Goal: Task Accomplishment & Management: Manage account settings

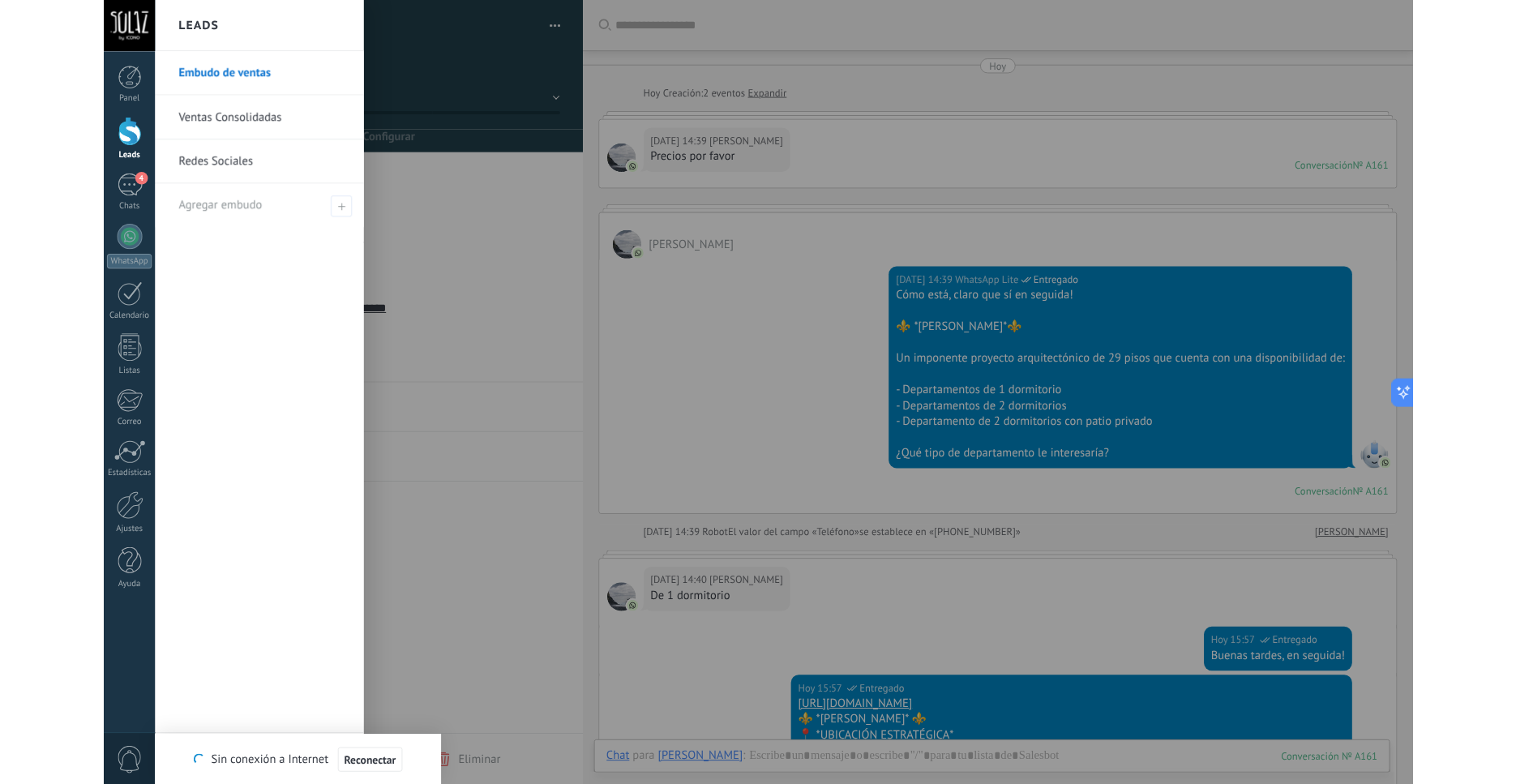
scroll to position [270, 0]
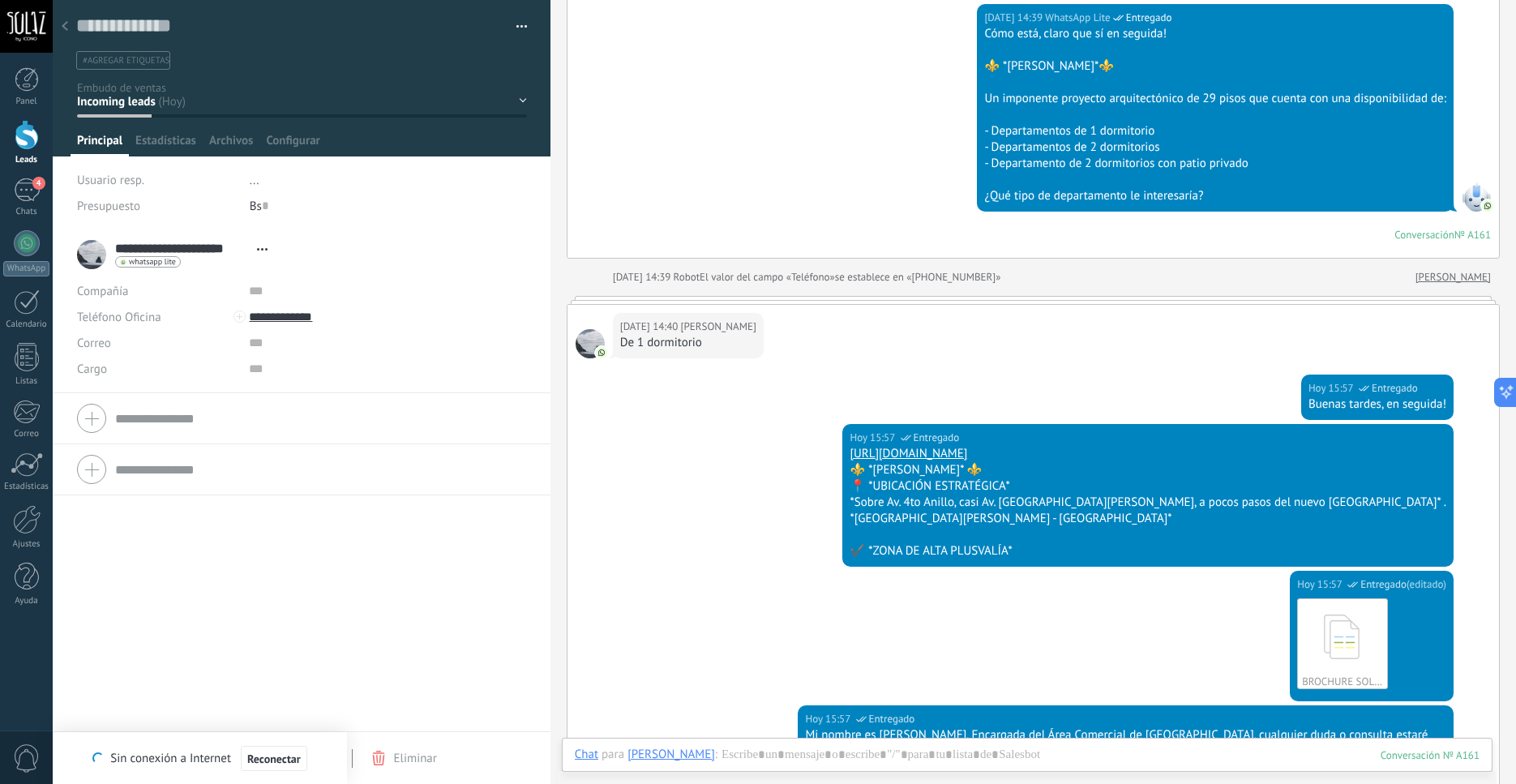
type textarea "**********"
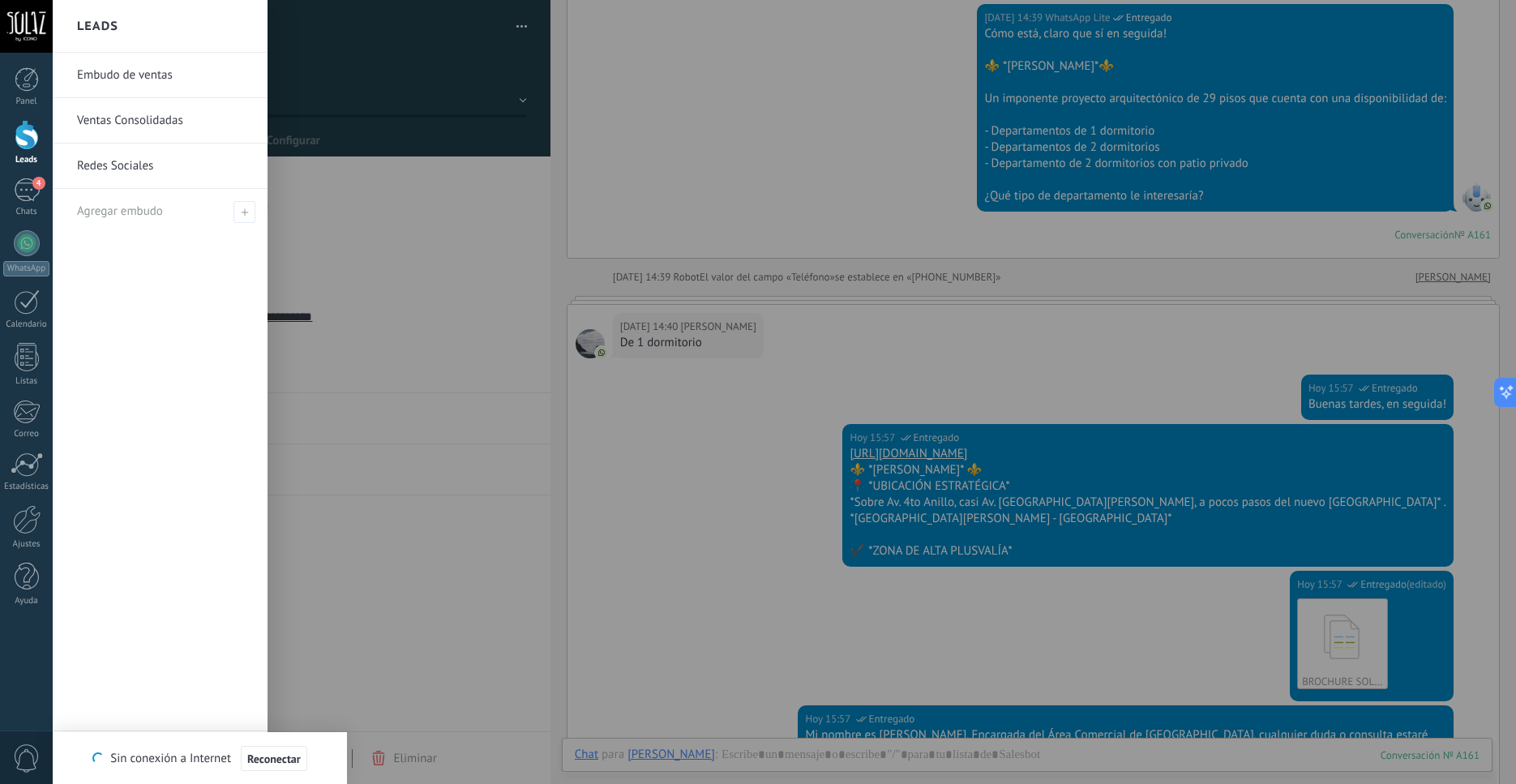
click at [27, 147] on div at bounding box center [26, 135] width 25 height 30
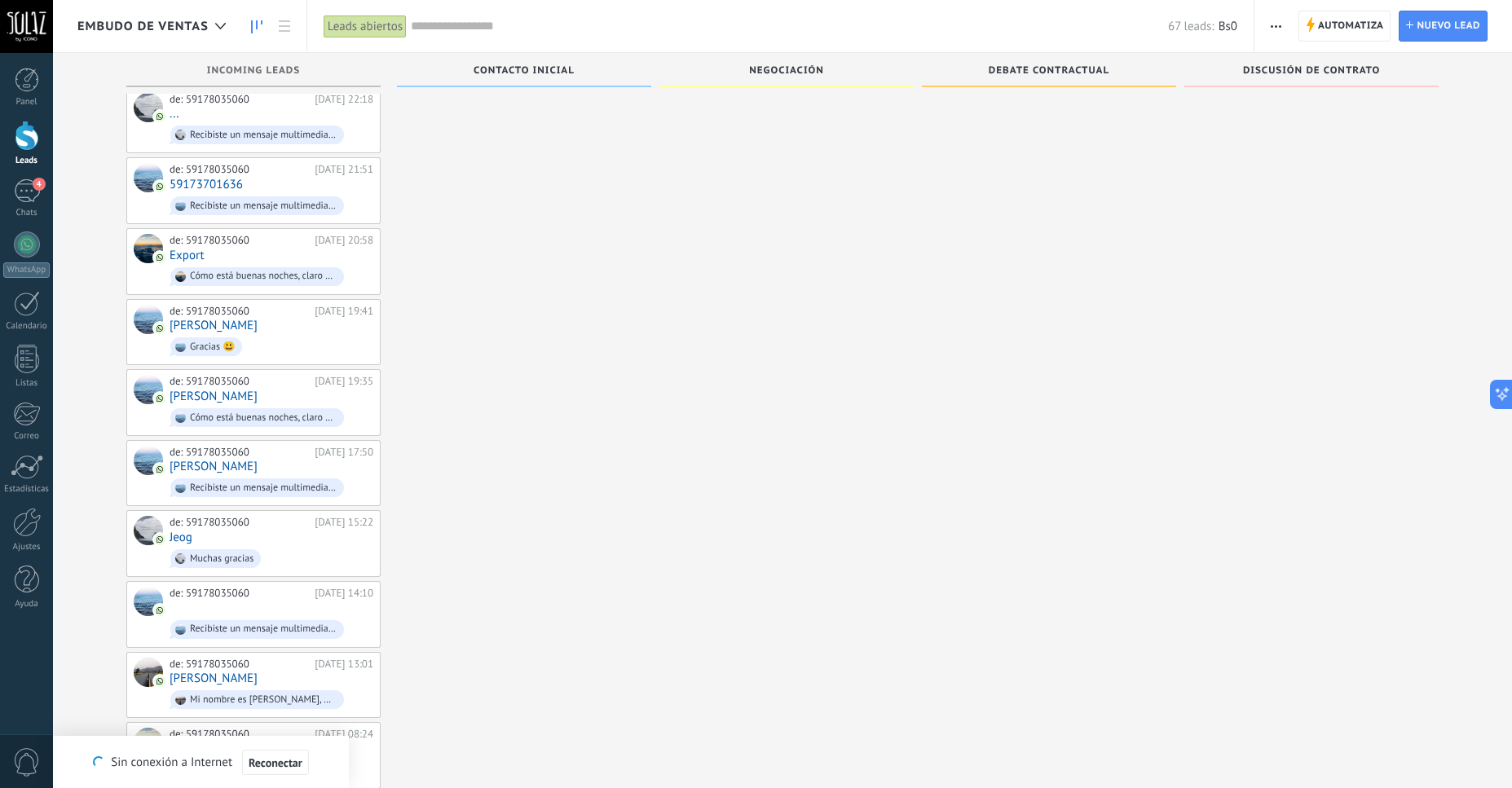
scroll to position [3105, 0]
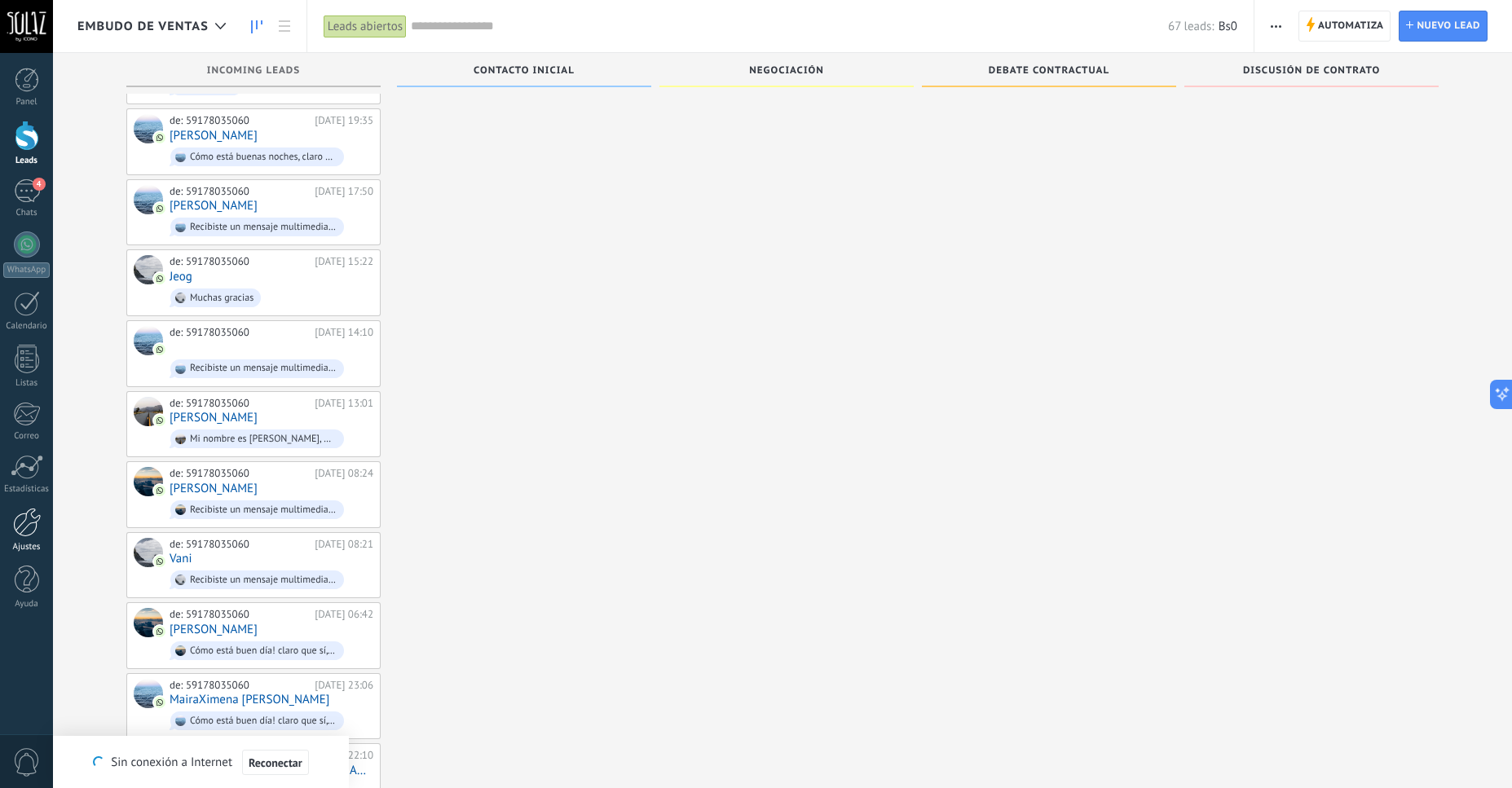
click at [27, 545] on div "Ajustes" at bounding box center [27, 547] width 47 height 10
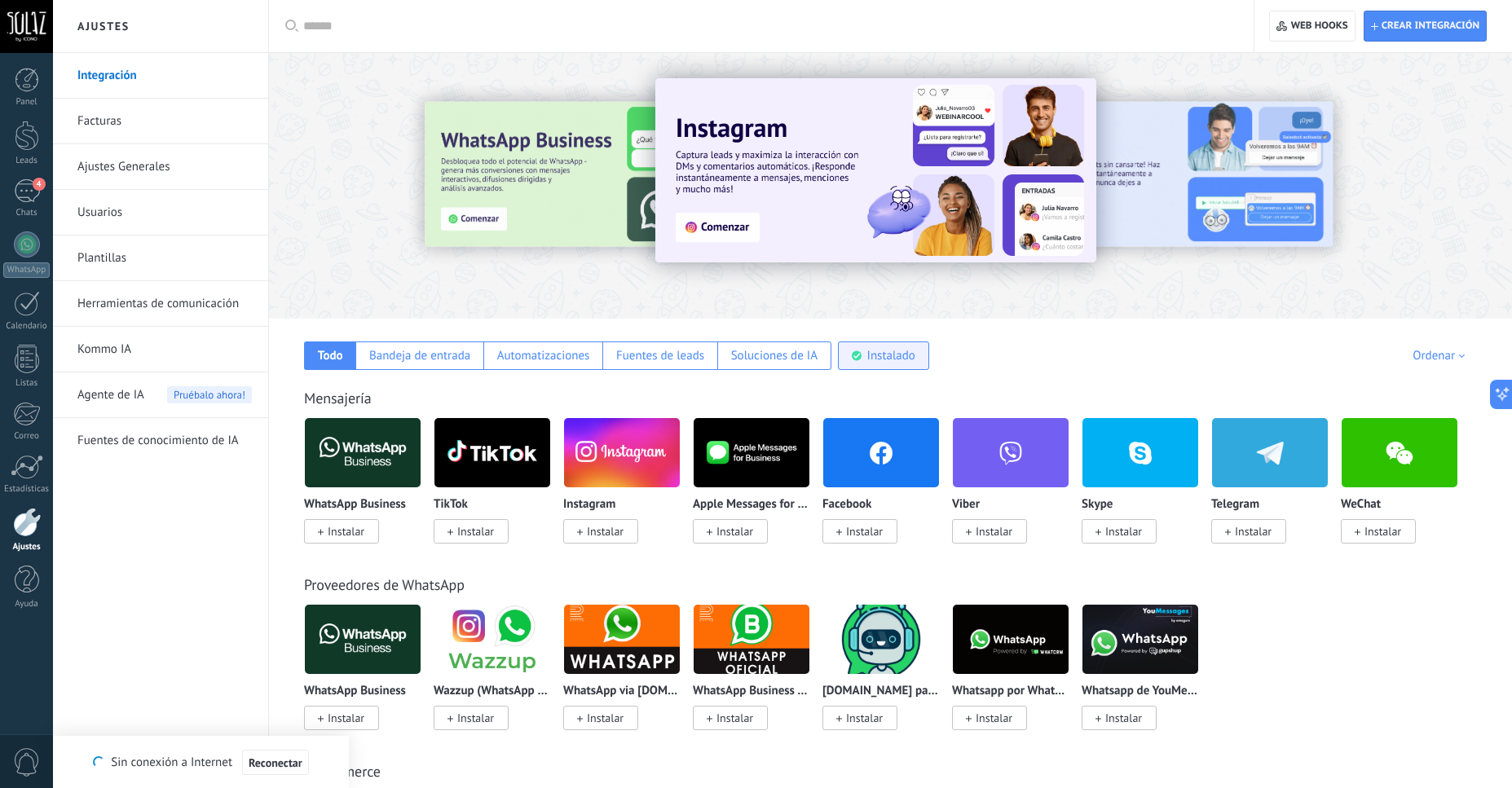
click at [898, 353] on div "Instalado" at bounding box center [891, 355] width 48 height 15
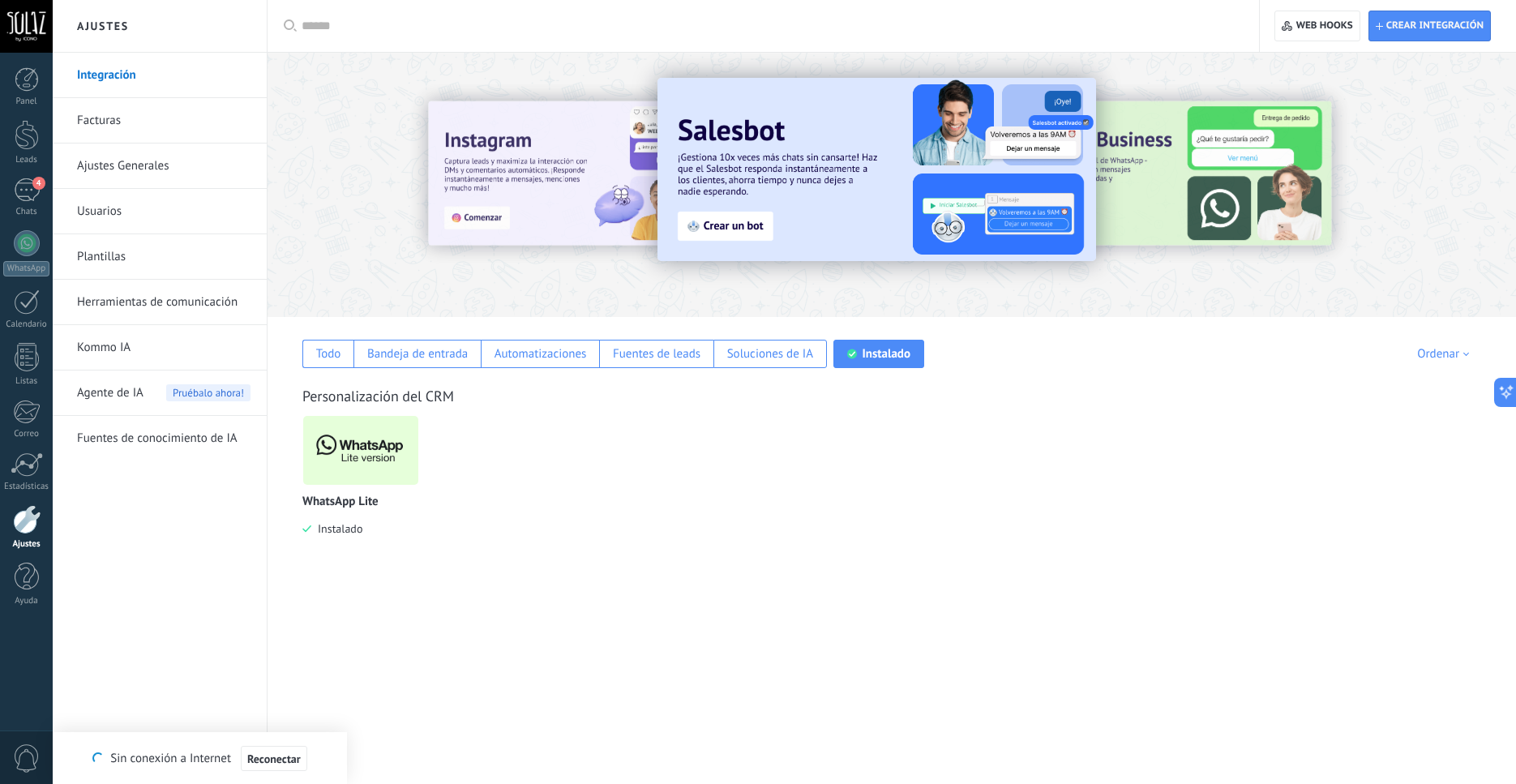
click at [383, 459] on img at bounding box center [360, 450] width 115 height 78
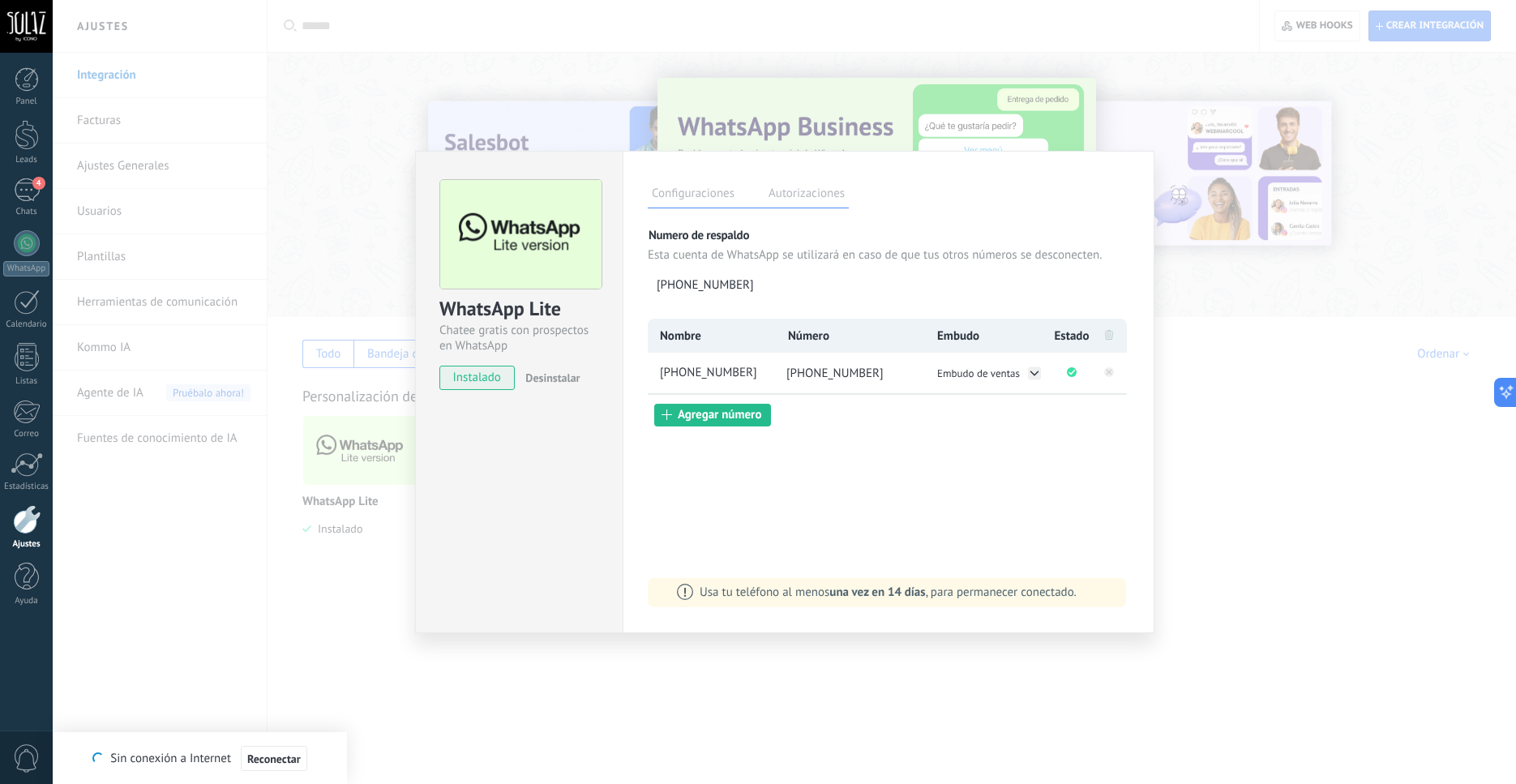
click at [1329, 493] on div "WhatsApp Lite Chatee gratis con prospectos en WhatsApp instalado Desinstalar Co…" at bounding box center [785, 392] width 1464 height 784
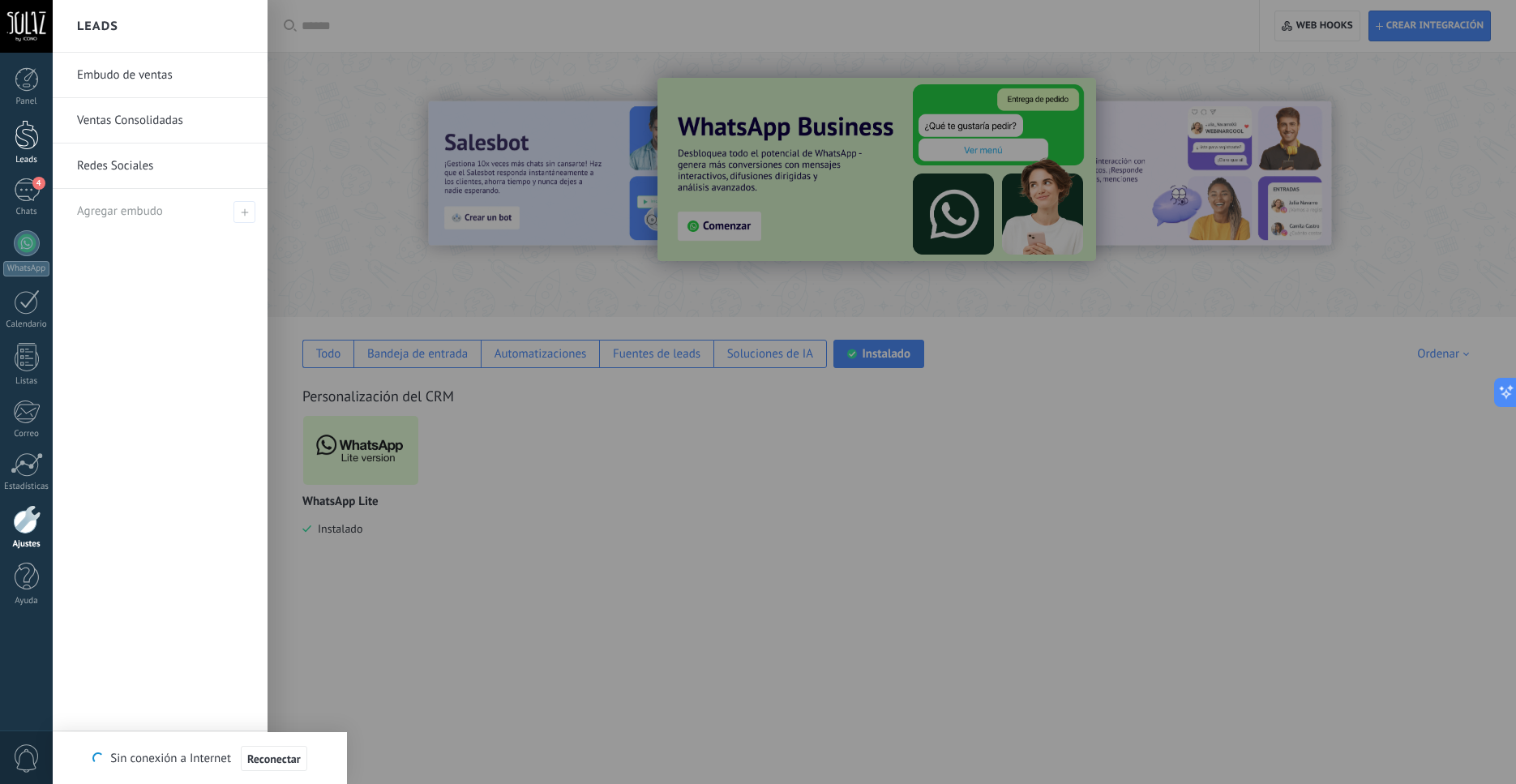
click at [26, 151] on div "Leads" at bounding box center [26, 142] width 53 height 45
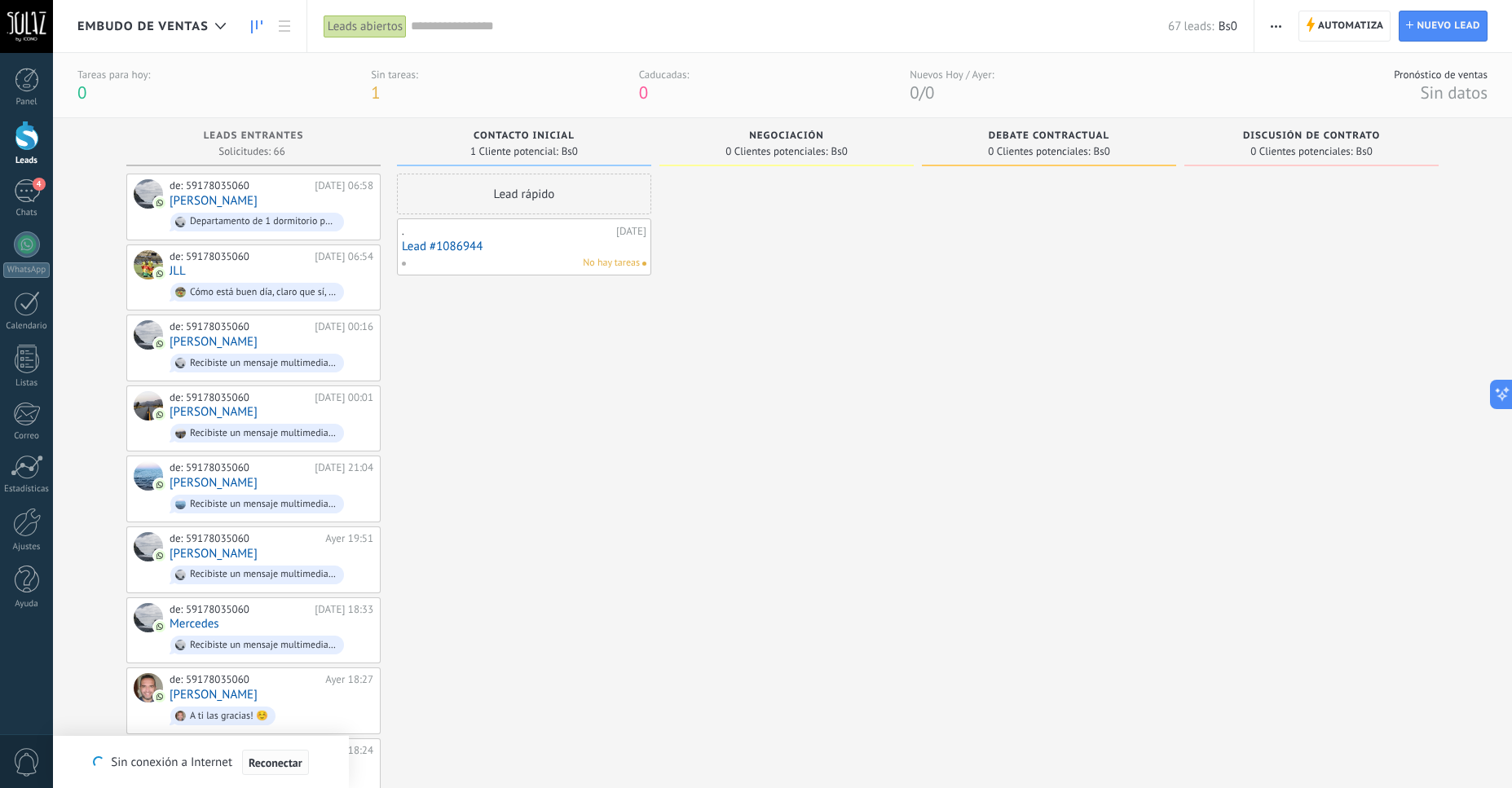
click at [287, 771] on button "Reconectar" at bounding box center [276, 762] width 67 height 26
click at [1313, 31] on icon at bounding box center [1309, 24] width 9 height 15
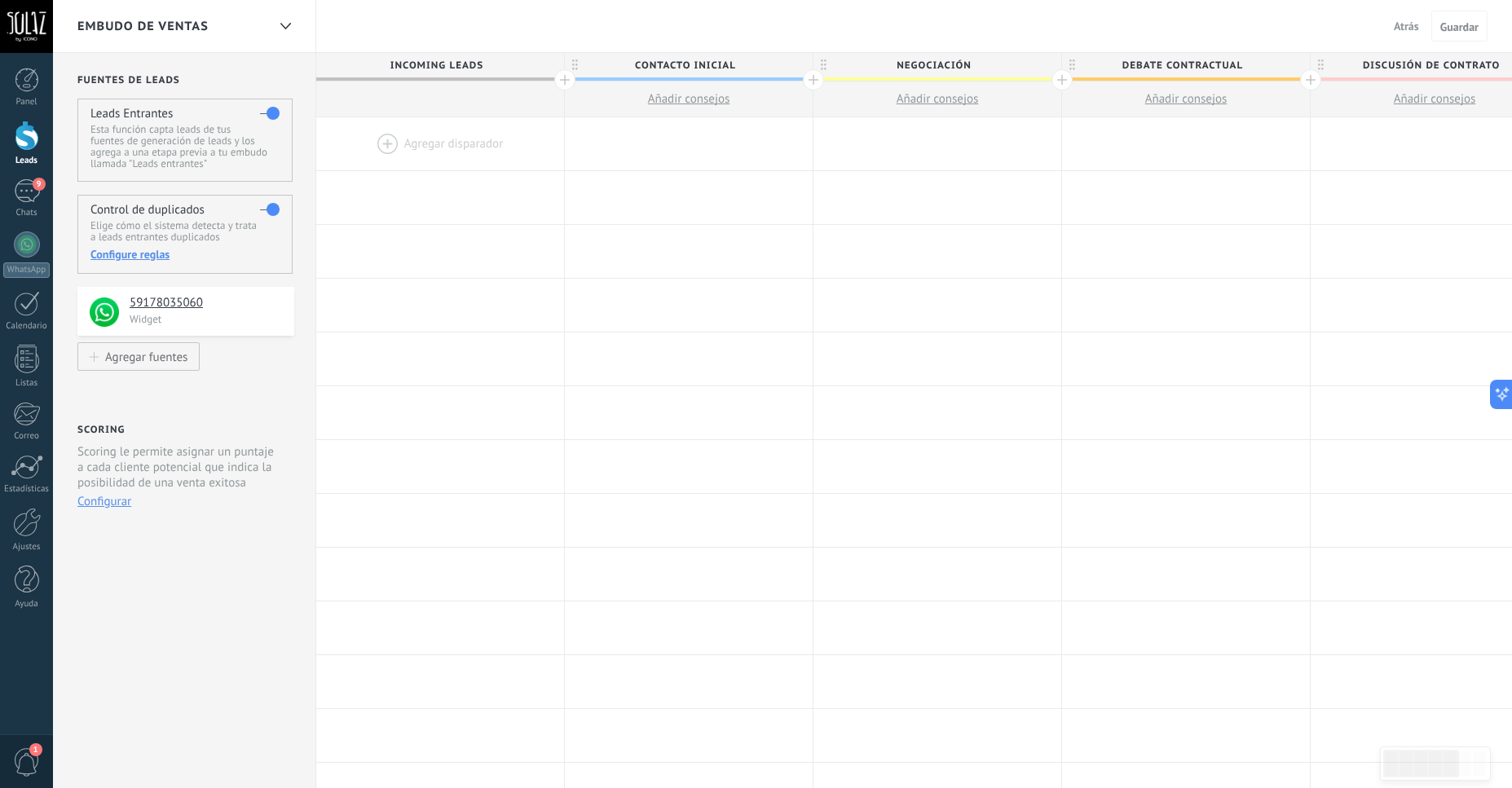
click at [383, 143] on div at bounding box center [439, 144] width 248 height 53
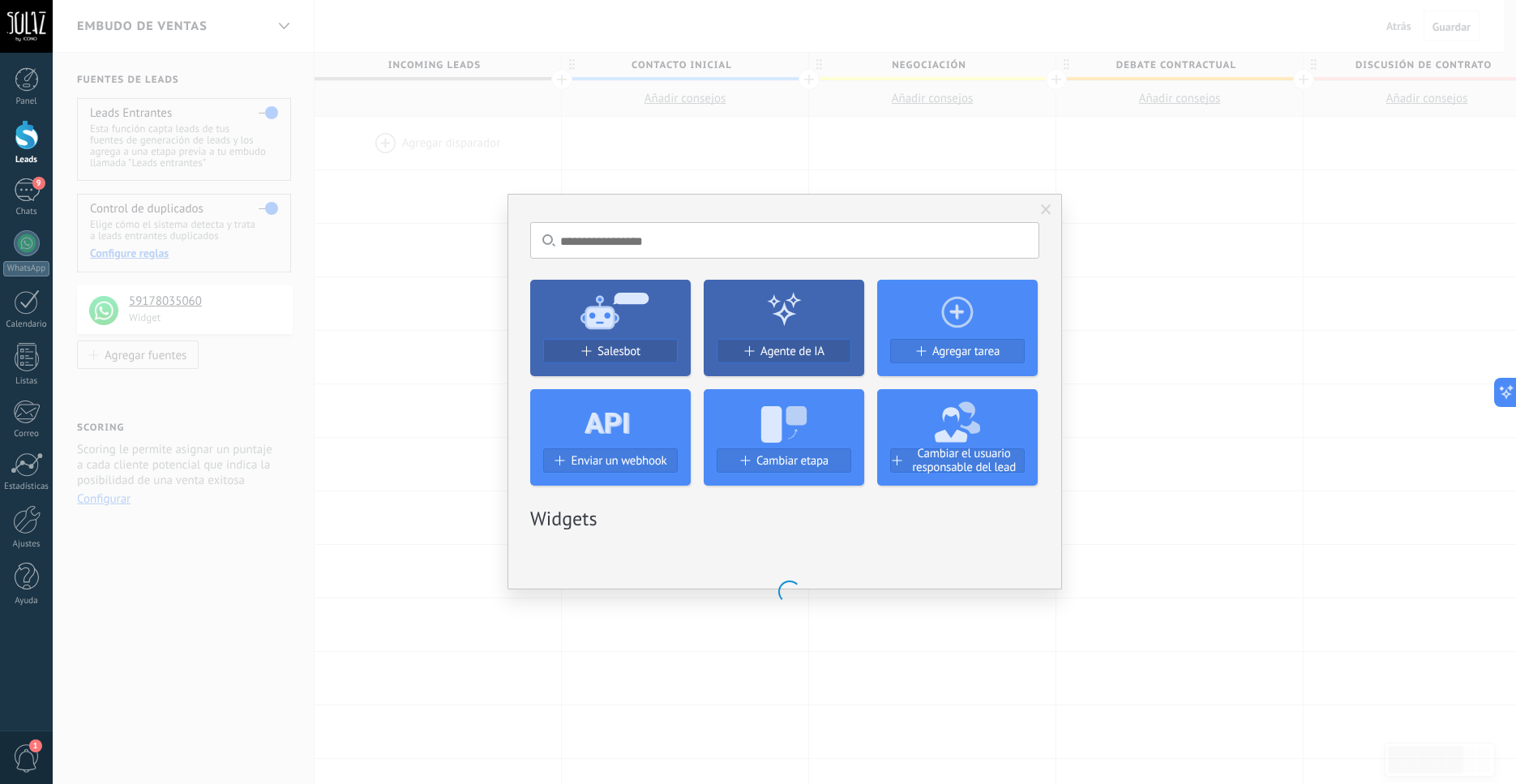
click at [415, 243] on div "No hay resultados Salesbot Agente de IA Agregar tarea Enviar un webhook Cambiar…" at bounding box center [785, 392] width 1464 height 784
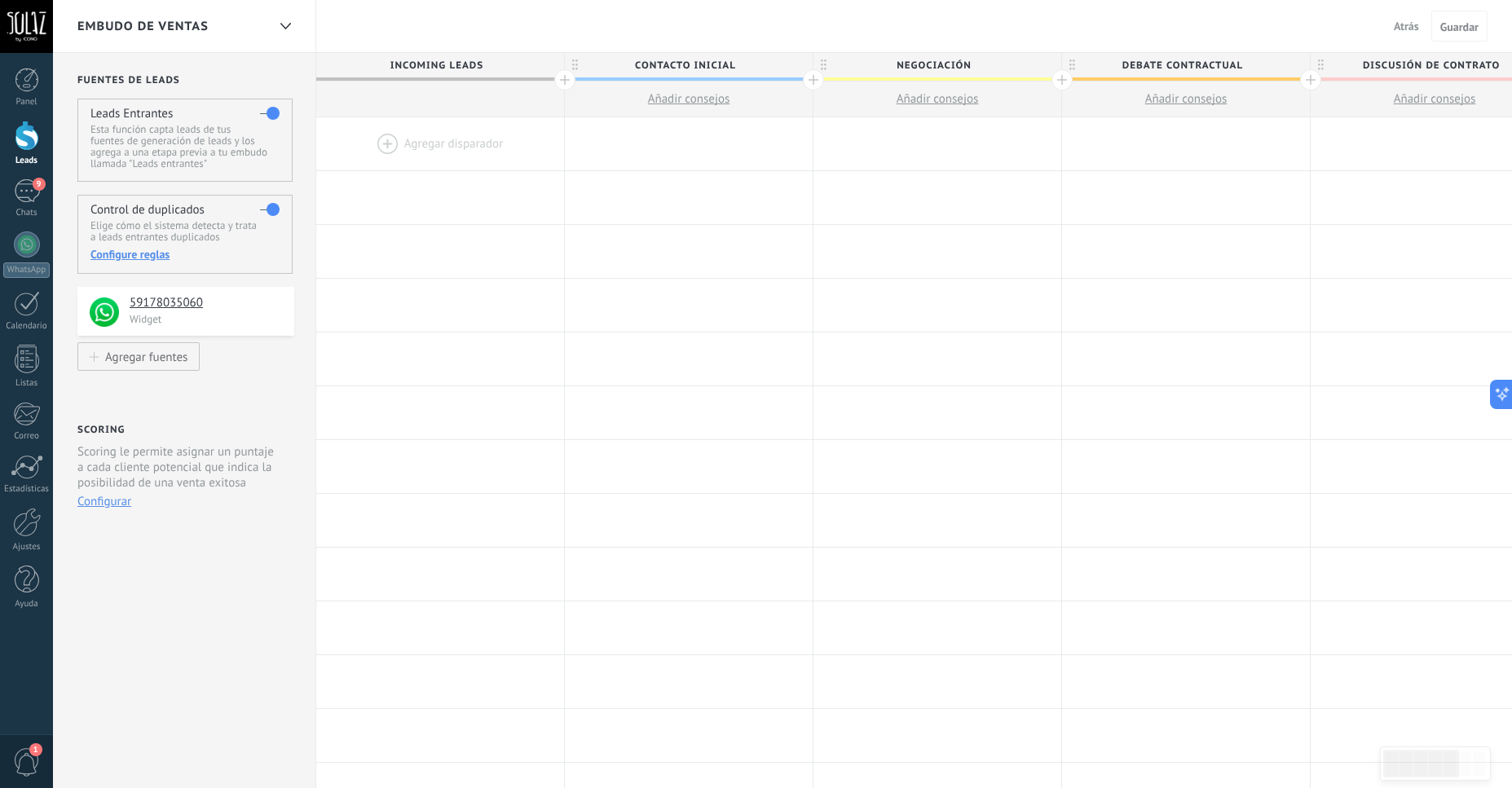
click at [565, 82] on div at bounding box center [565, 80] width 21 height 21
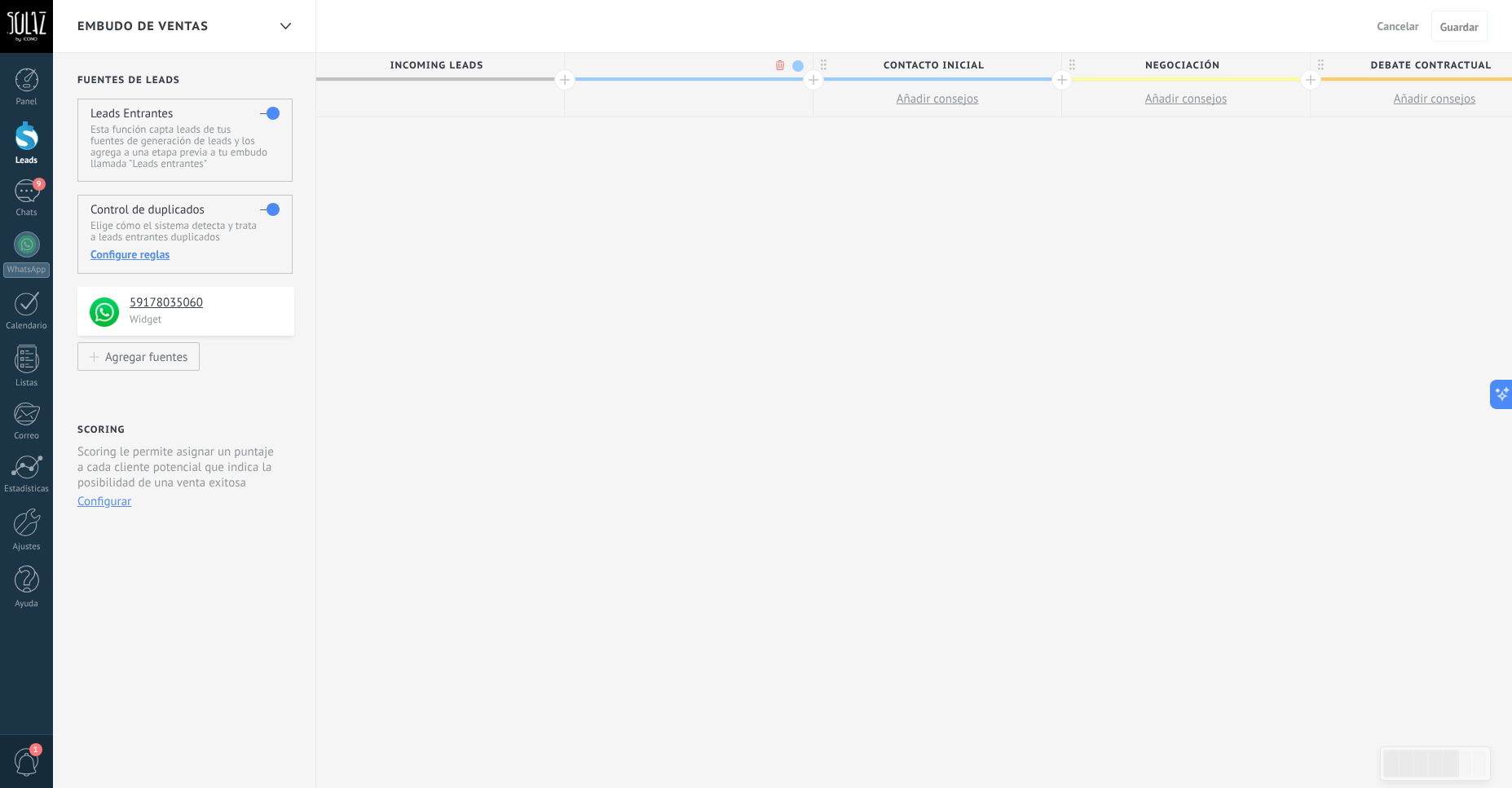
click at [426, 61] on span "Incoming leads" at bounding box center [436, 65] width 240 height 25
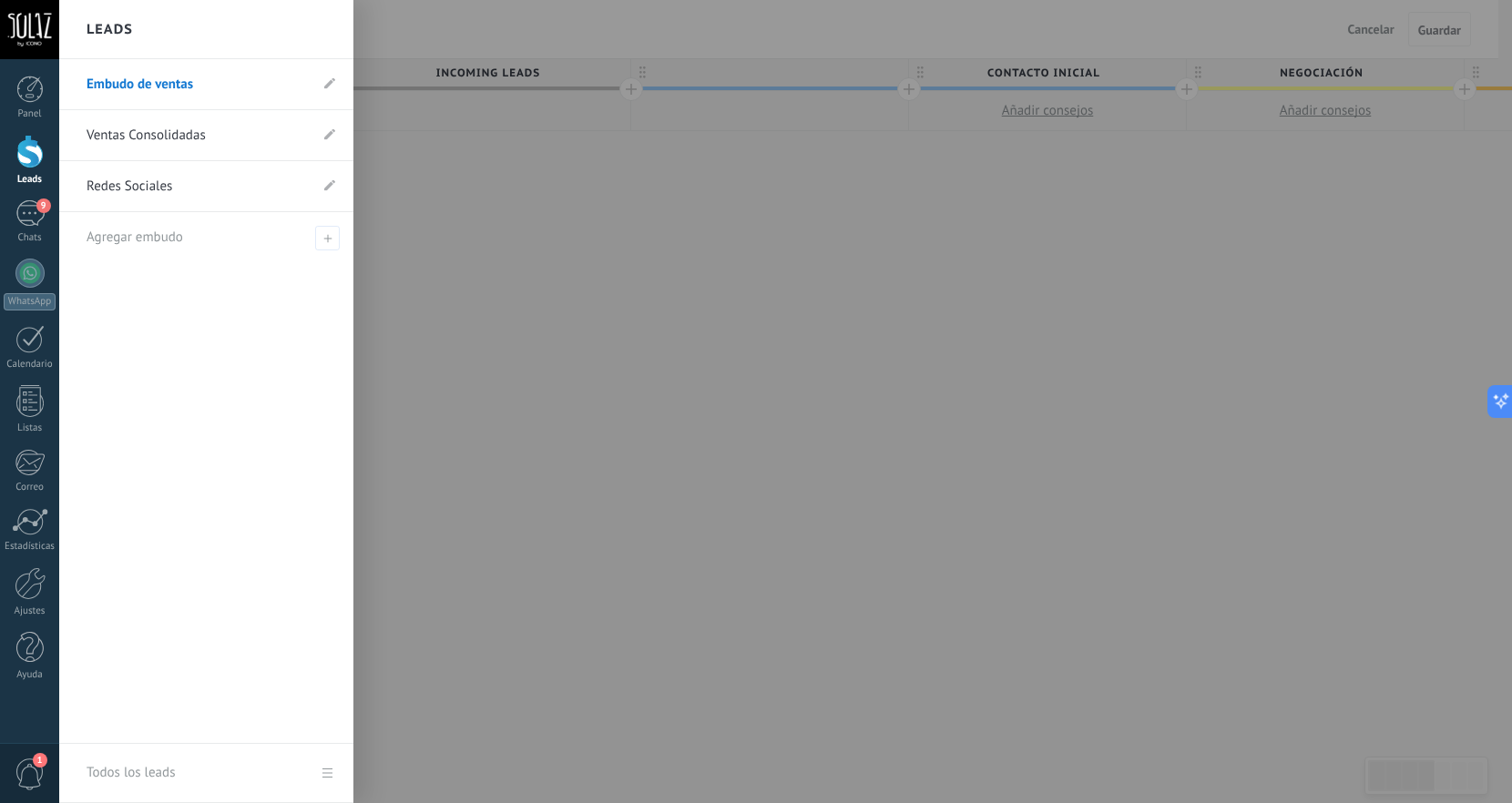
click at [154, 88] on link "Embudo de ventas" at bounding box center [196, 84] width 221 height 51
click at [35, 162] on div at bounding box center [30, 151] width 28 height 33
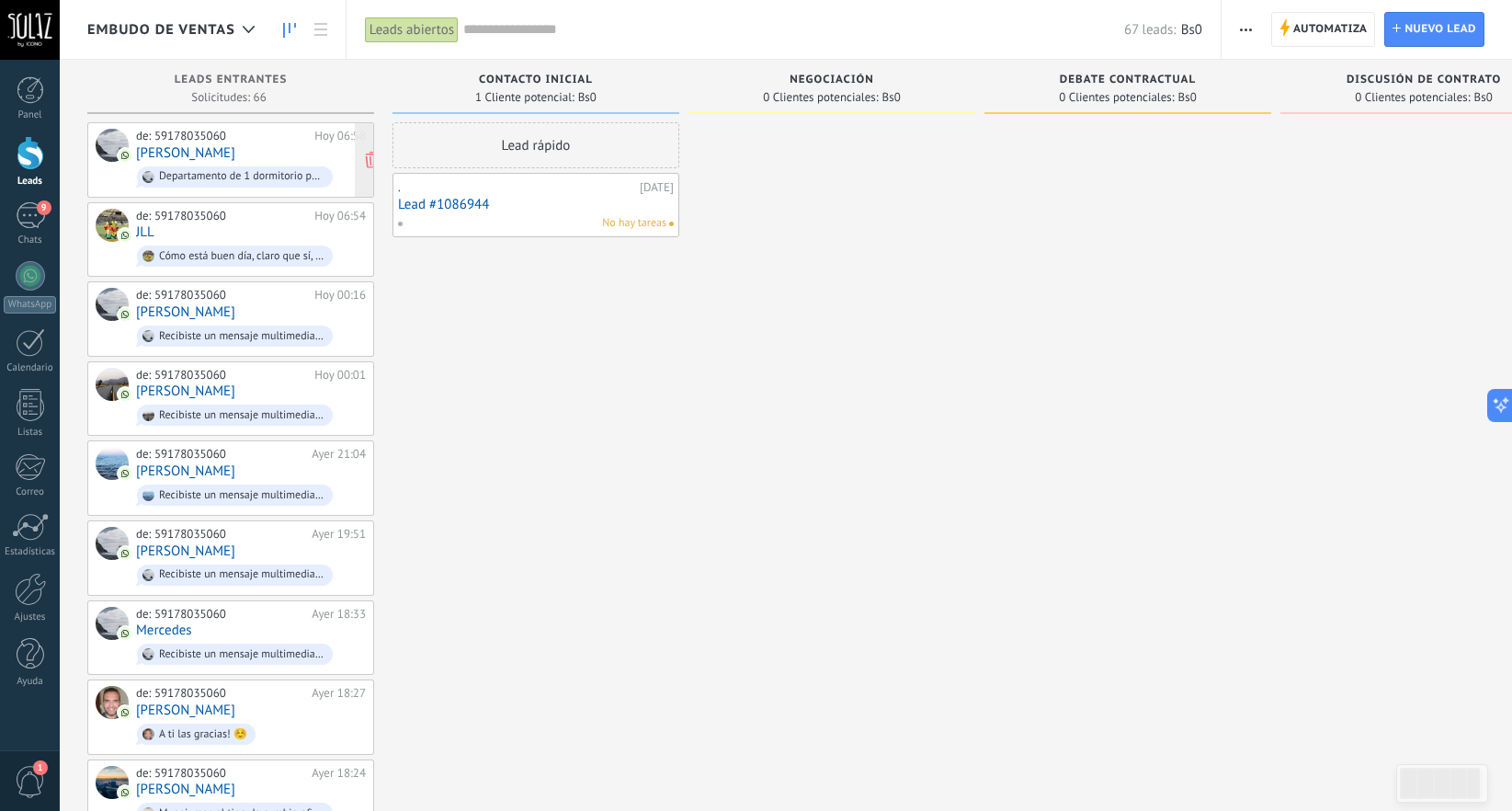
click at [180, 162] on span "Departamento de 1 dormitorio por favor" at bounding box center [251, 176] width 230 height 28
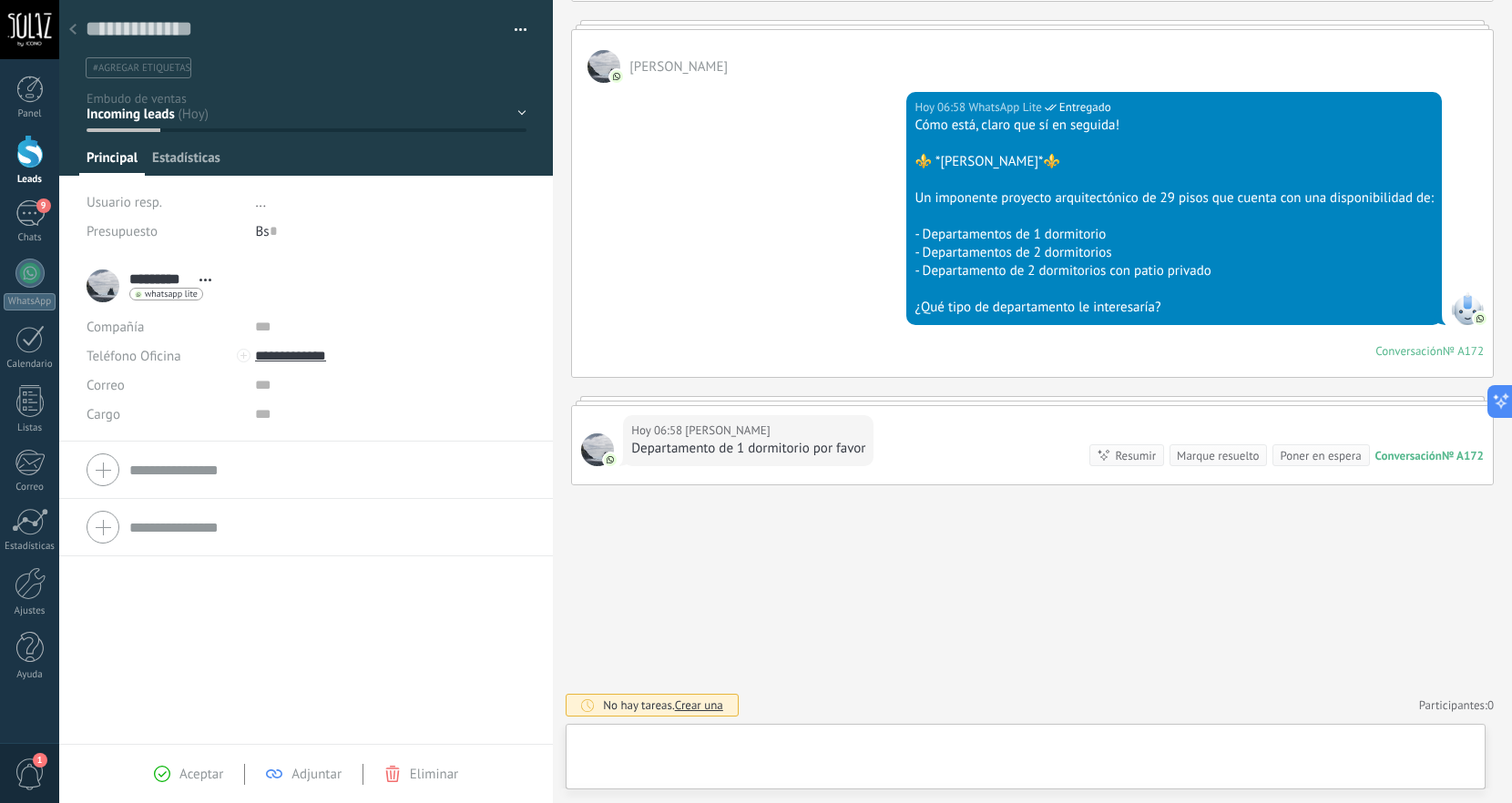
scroll to position [28, 0]
click at [327, 158] on span "Configurar" at bounding box center [328, 163] width 60 height 27
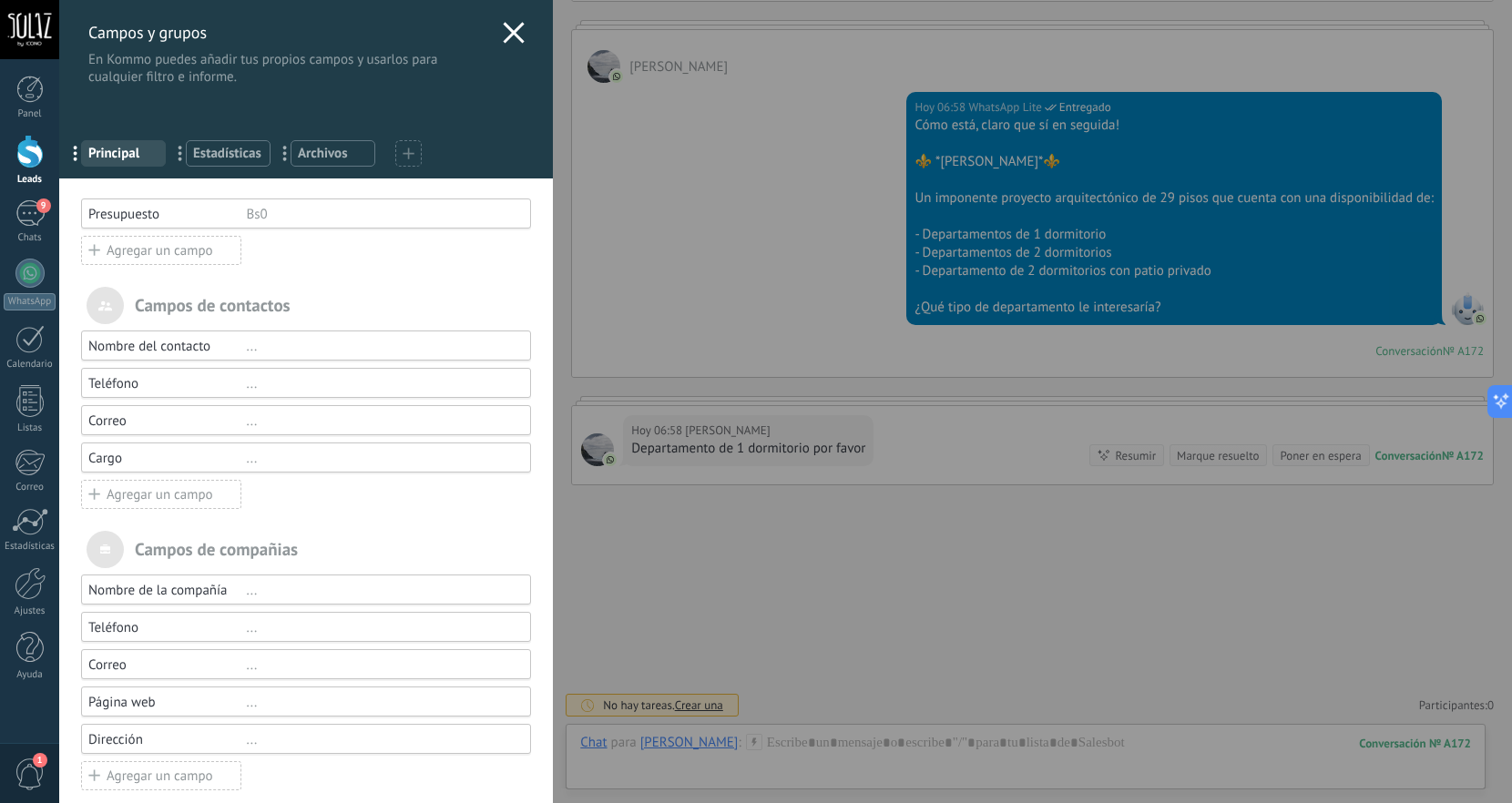
scroll to position [19, 0]
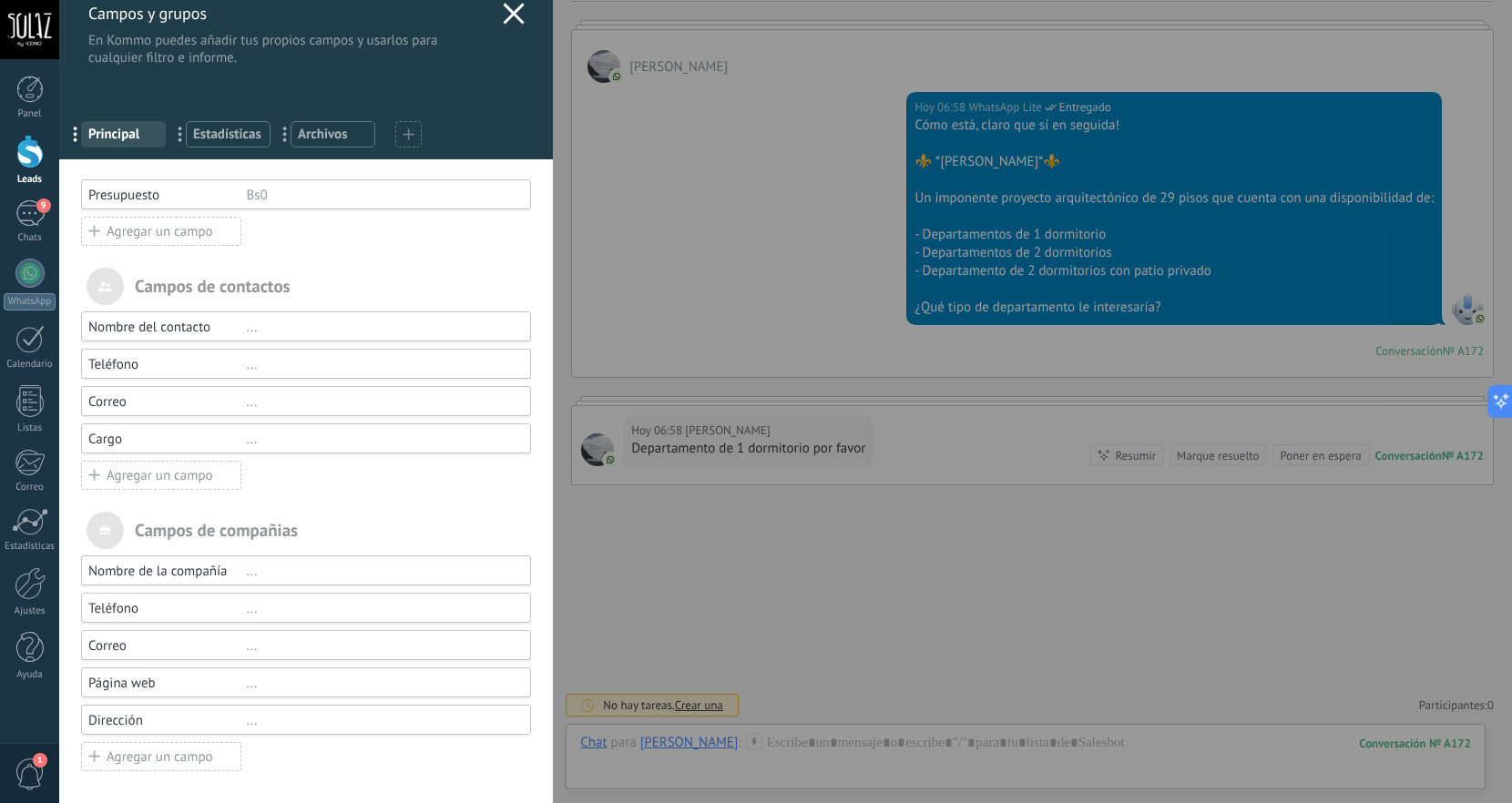
click at [101, 231] on div "Agregar un campo" at bounding box center [161, 231] width 160 height 29
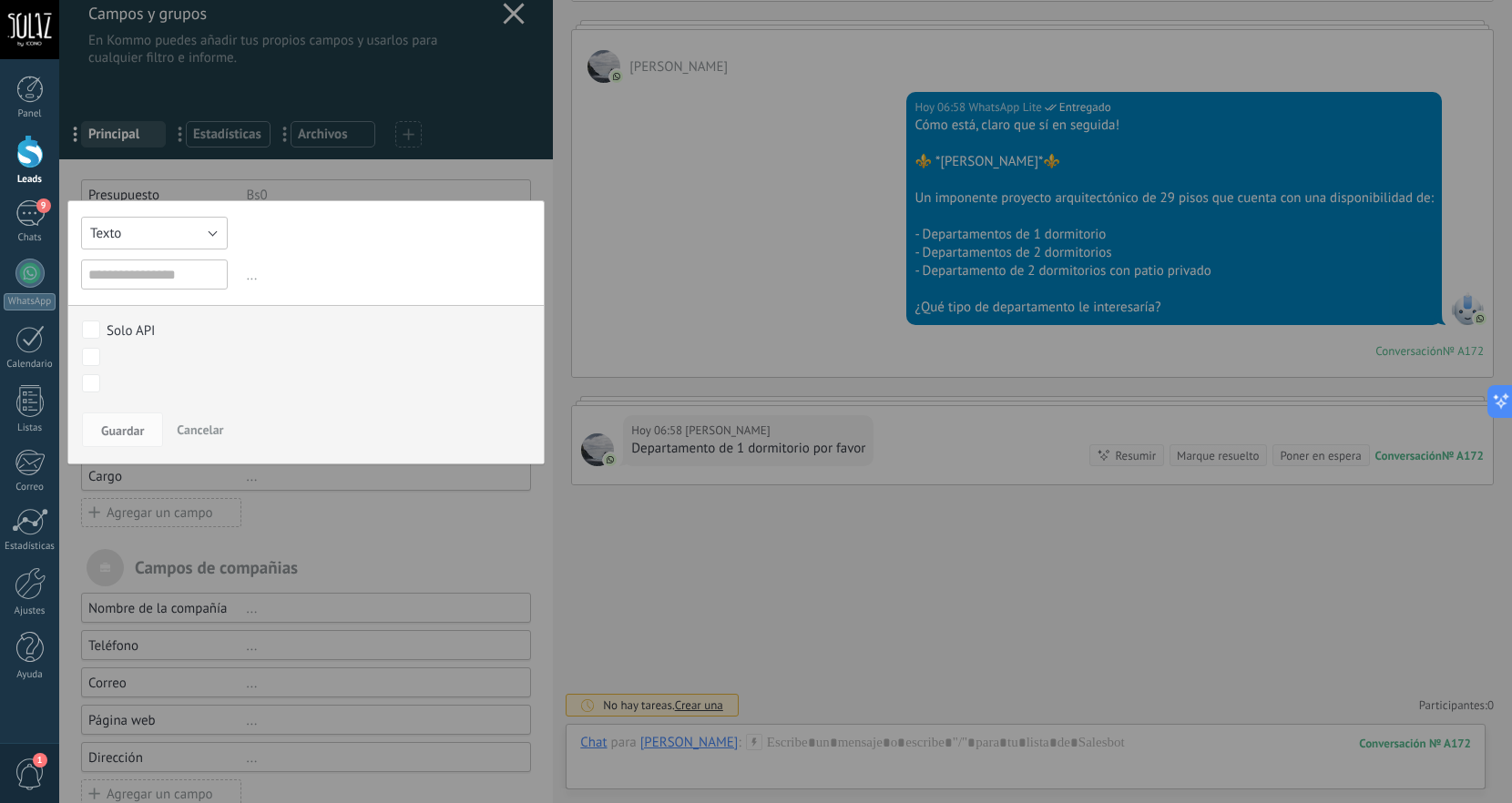
click at [216, 234] on button "Texto" at bounding box center [154, 233] width 146 height 33
click at [174, 288] on div "Texto Número Interruptor Selección Multiselección Día URL Texto Largo Interrupt…" at bounding box center [305, 332] width 478 height 264
click at [208, 234] on button "Texto" at bounding box center [154, 233] width 146 height 33
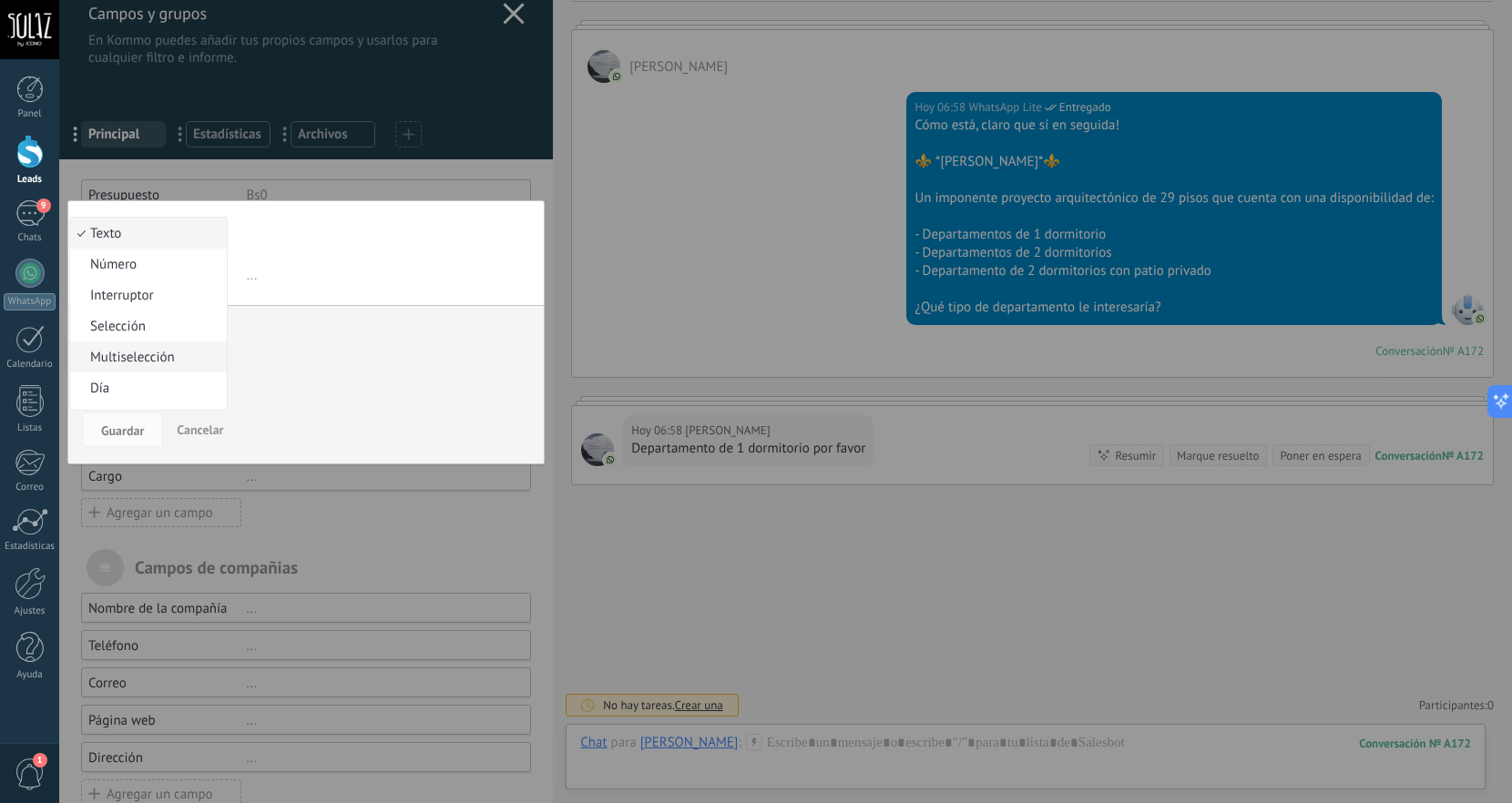
click at [166, 367] on span "Multiselección" at bounding box center [145, 357] width 151 height 17
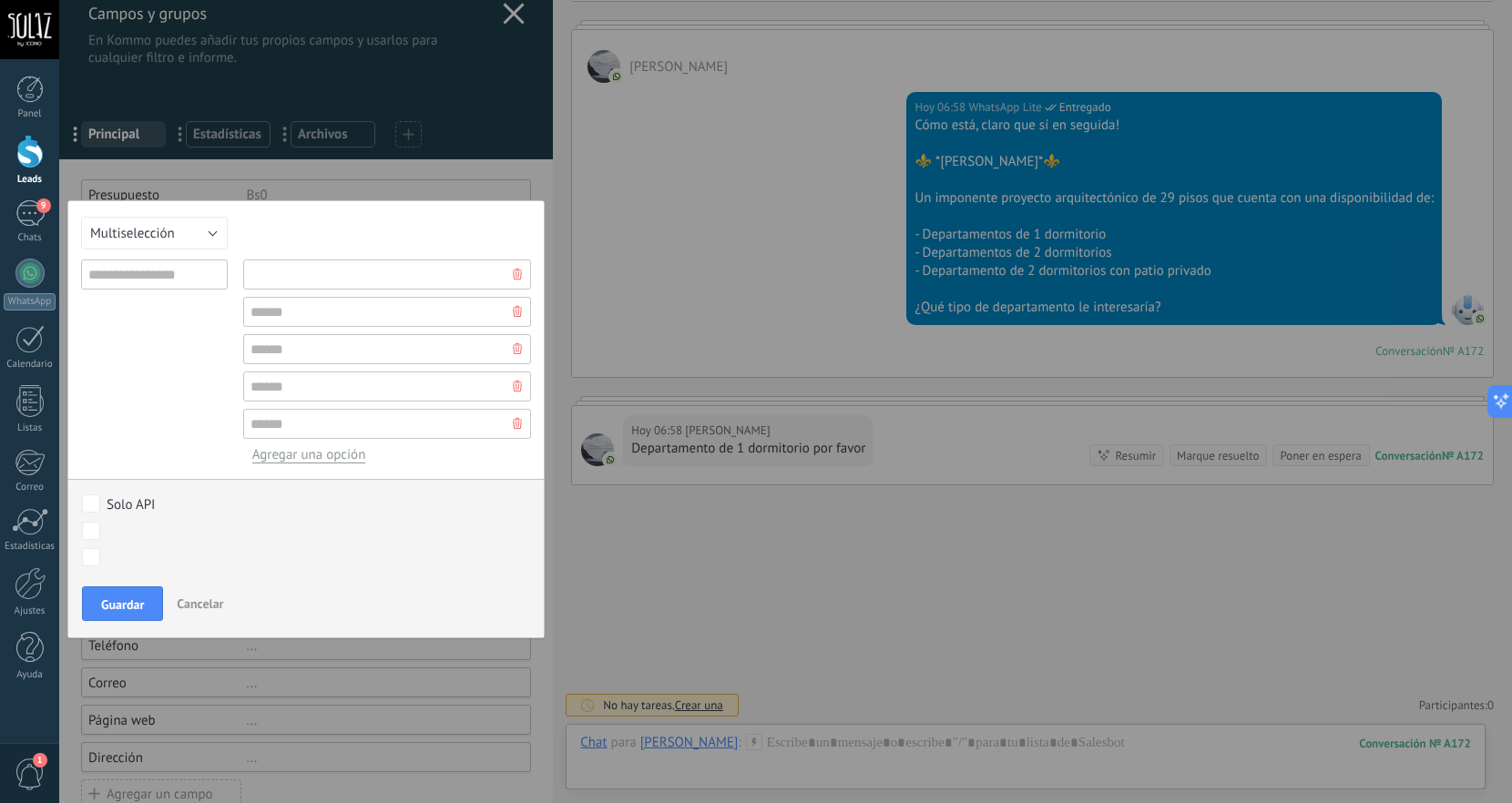
click at [299, 284] on input "text" at bounding box center [388, 274] width 289 height 30
drag, startPoint x: 347, startPoint y: 274, endPoint x: 235, endPoint y: 272, distance: 112.0
click at [243, 272] on input "**********" at bounding box center [388, 274] width 289 height 30
type input "**********"
click at [279, 323] on input "text" at bounding box center [388, 311] width 289 height 30
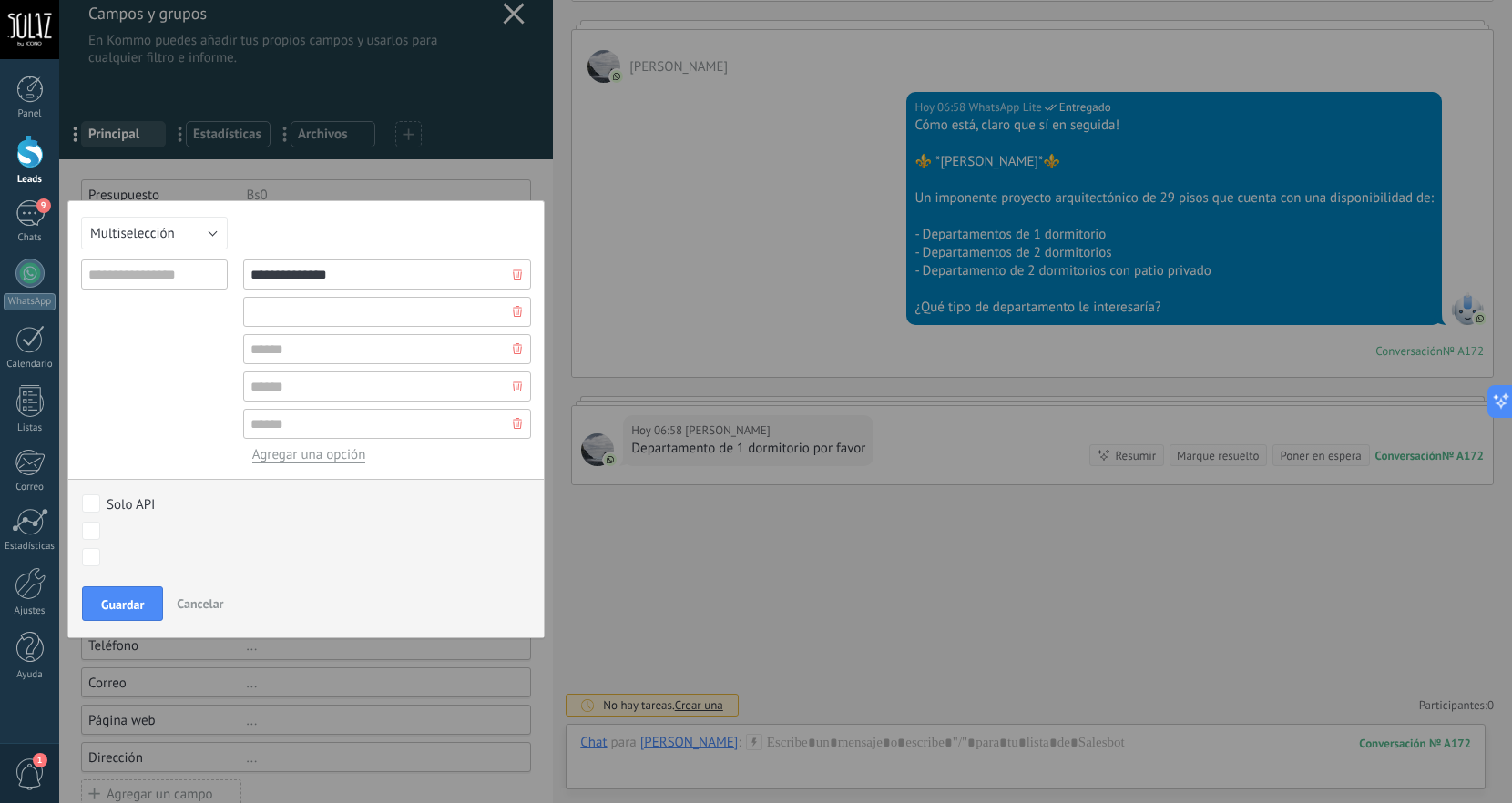
paste input "**********"
click at [317, 316] on input "**********" at bounding box center [388, 311] width 289 height 30
type input "**********"
click at [364, 273] on input "**********" at bounding box center [388, 274] width 289 height 30
click at [179, 281] on input "text" at bounding box center [154, 274] width 146 height 30
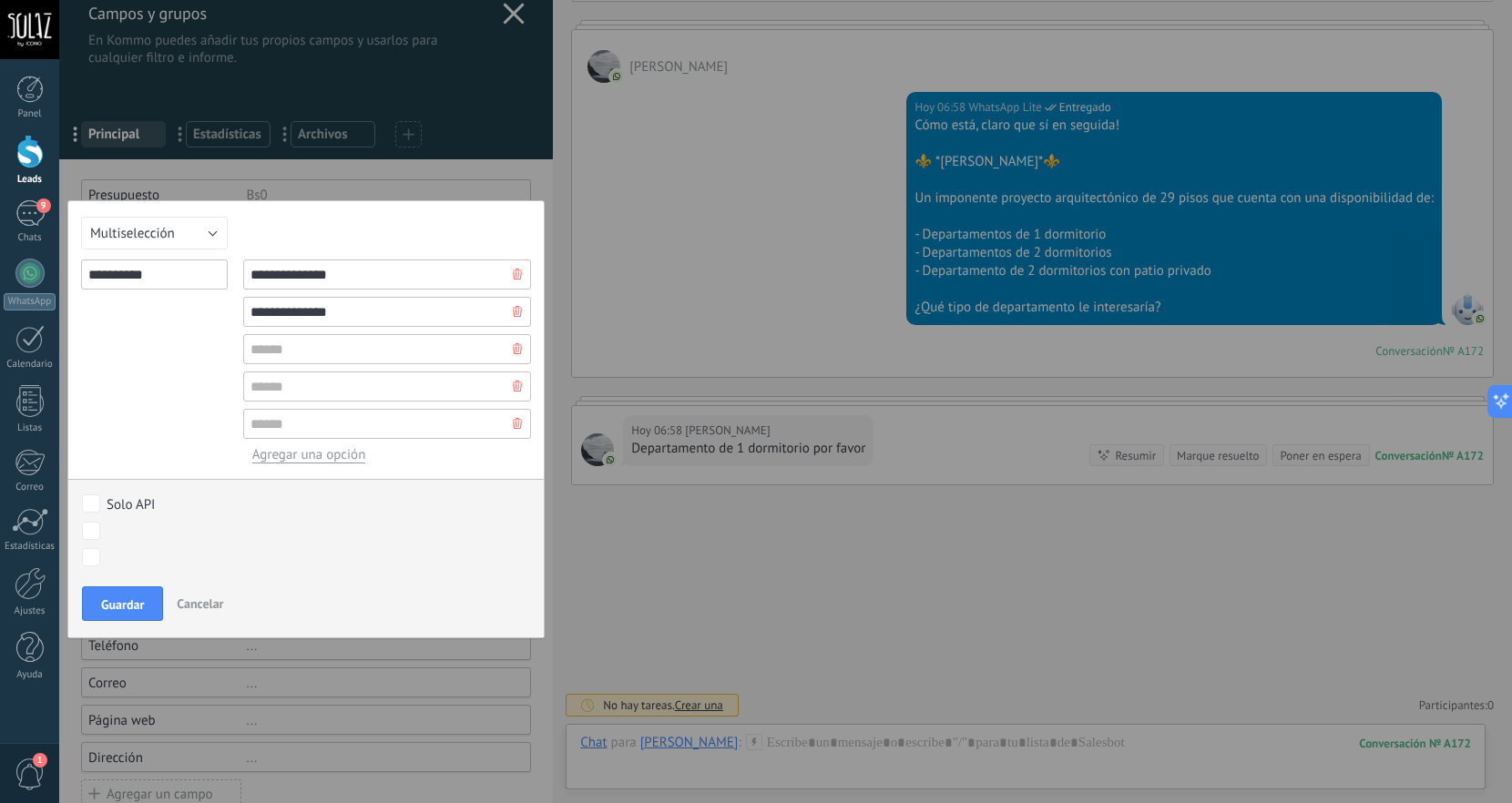
type input "**********"
click at [198, 361] on div "**********" at bounding box center [154, 361] width 146 height 204
drag, startPoint x: 358, startPoint y: 280, endPoint x: 239, endPoint y: 276, distance: 119.1
click at [243, 277] on input "**********" at bounding box center [388, 274] width 289 height 30
type input "**********"
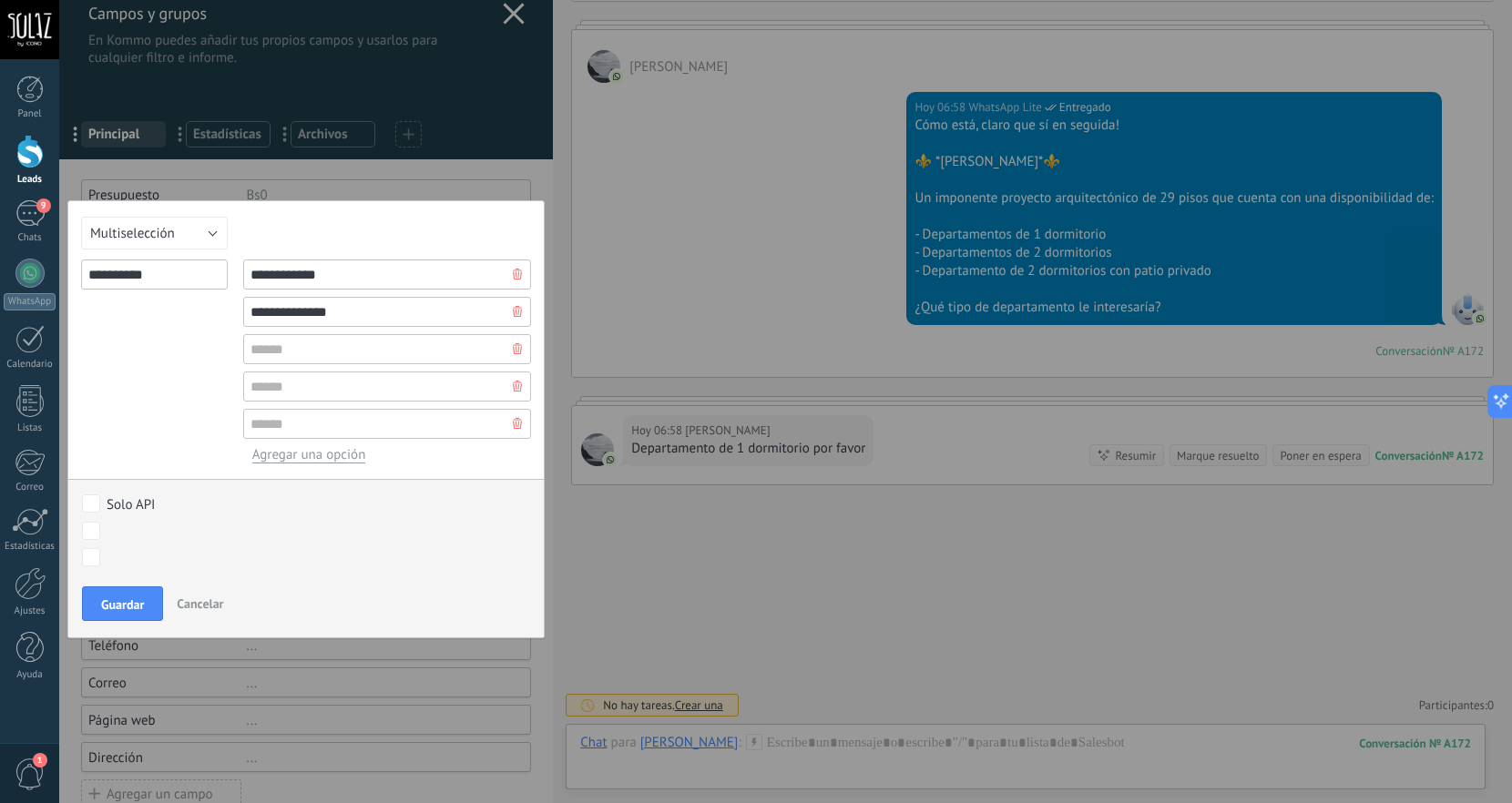
drag, startPoint x: 367, startPoint y: 313, endPoint x: 216, endPoint y: 305, distance: 151.2
click at [243, 305] on input "**********" at bounding box center [388, 311] width 289 height 30
type input "**********"
click at [277, 359] on input "text" at bounding box center [388, 348] width 289 height 30
click at [339, 269] on input "**********" at bounding box center [388, 274] width 289 height 30
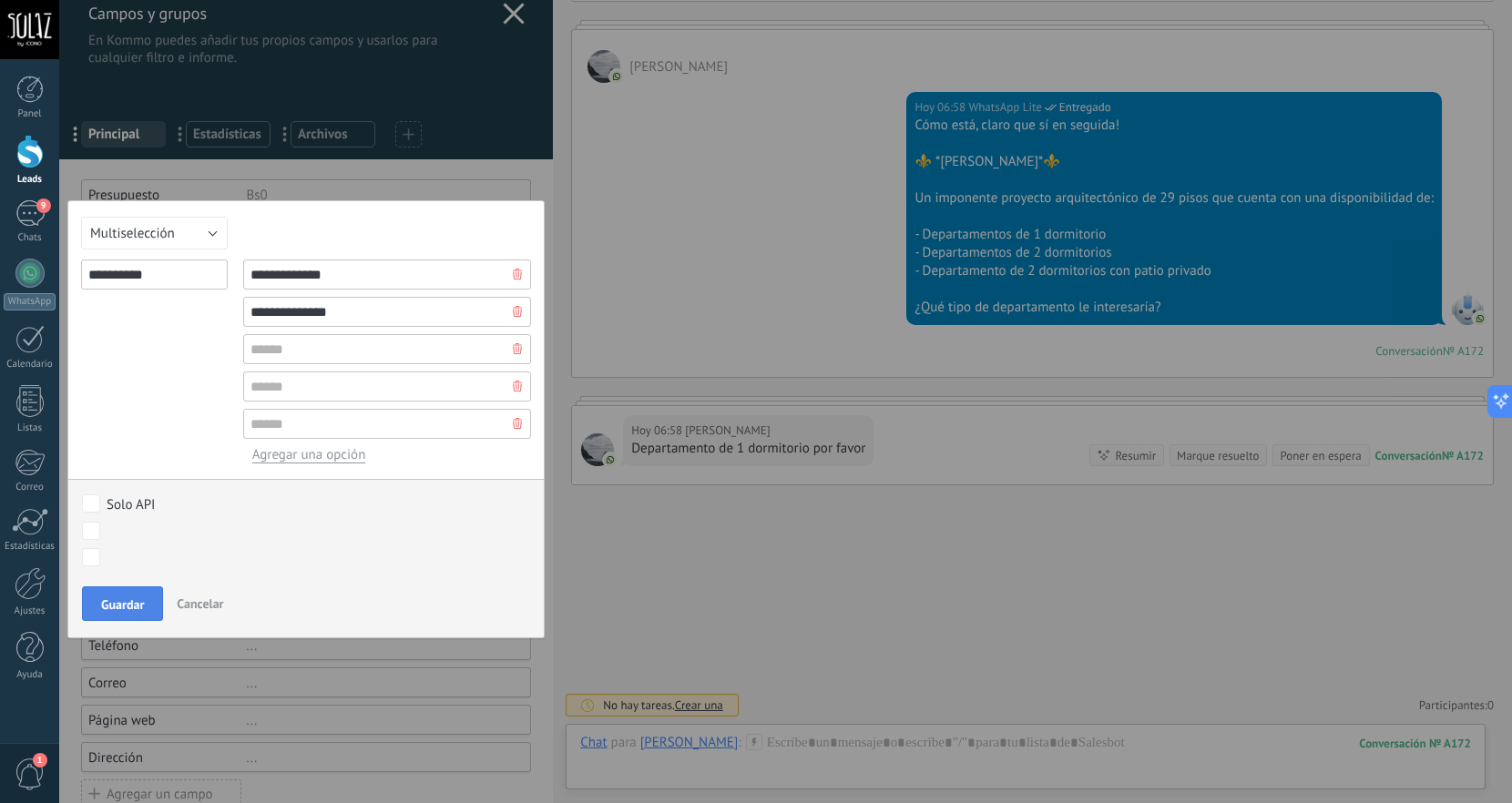
type input "**********"
click at [119, 610] on span "Guardar" at bounding box center [122, 604] width 43 height 12
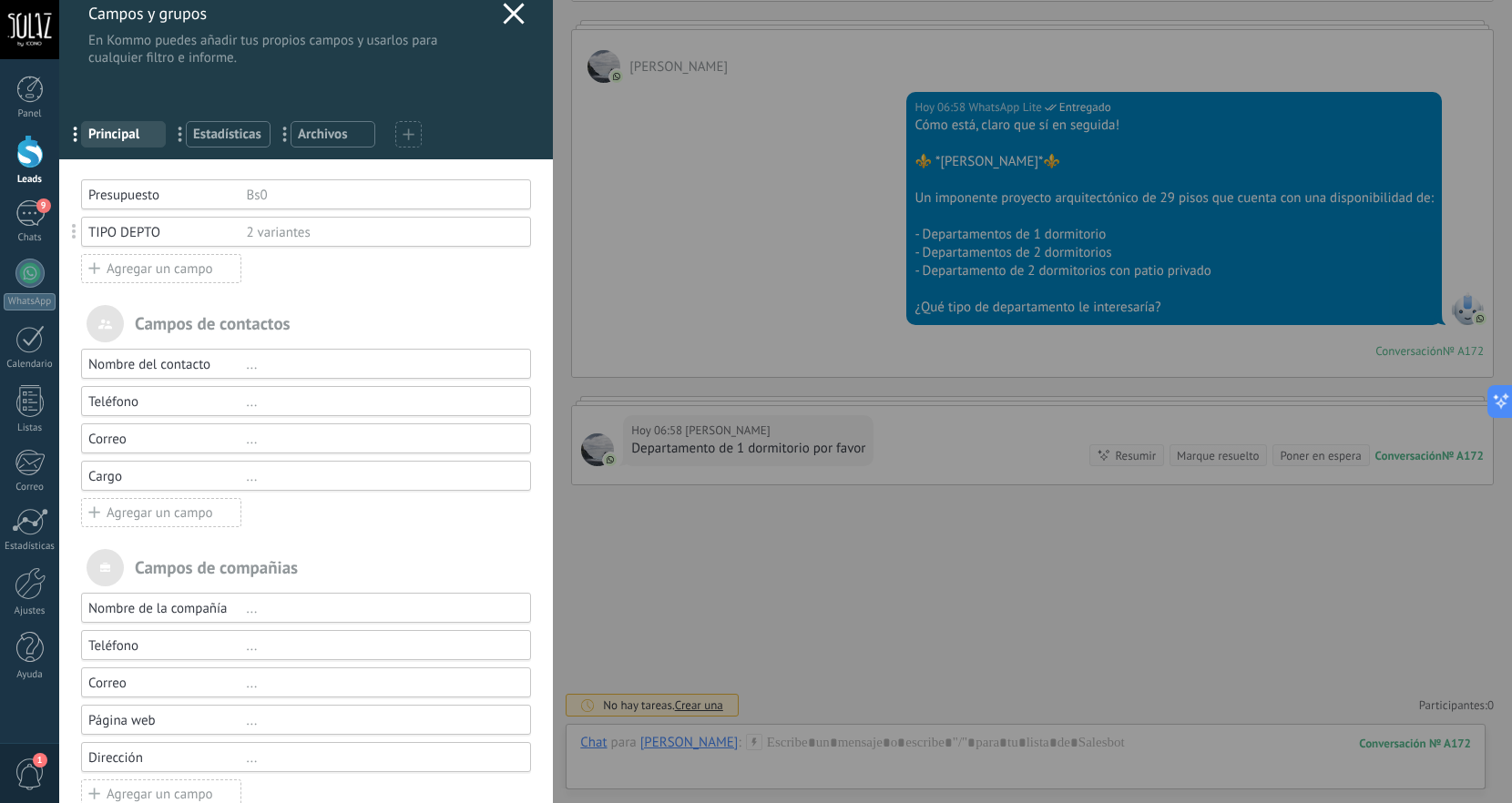
click at [59, 155] on div "Campos y grupos En Kommo puedes añadir tus propios campos y usarlos para cualqu…" at bounding box center [786, 401] width 1453 height 803
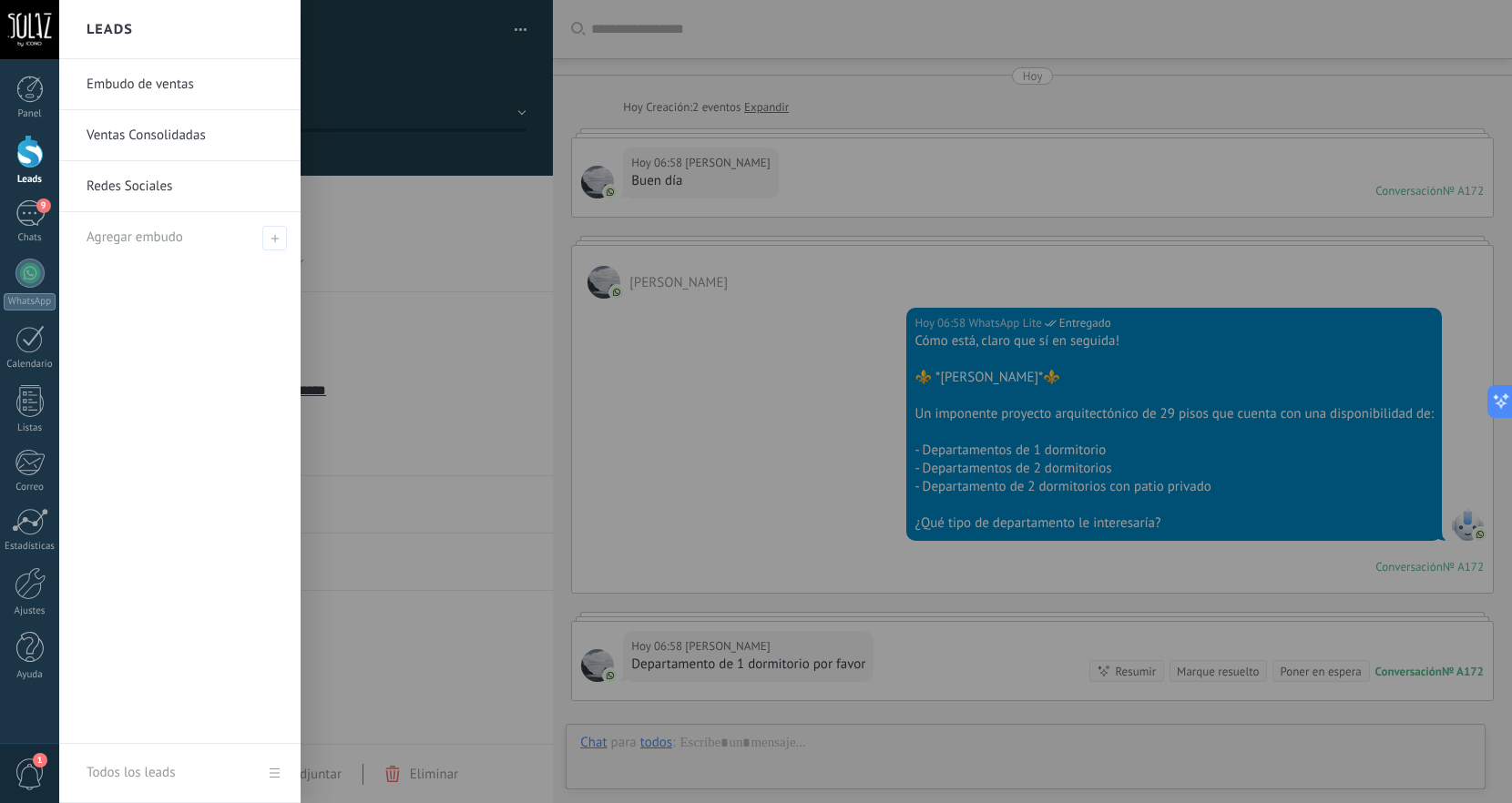
scroll to position [217, 0]
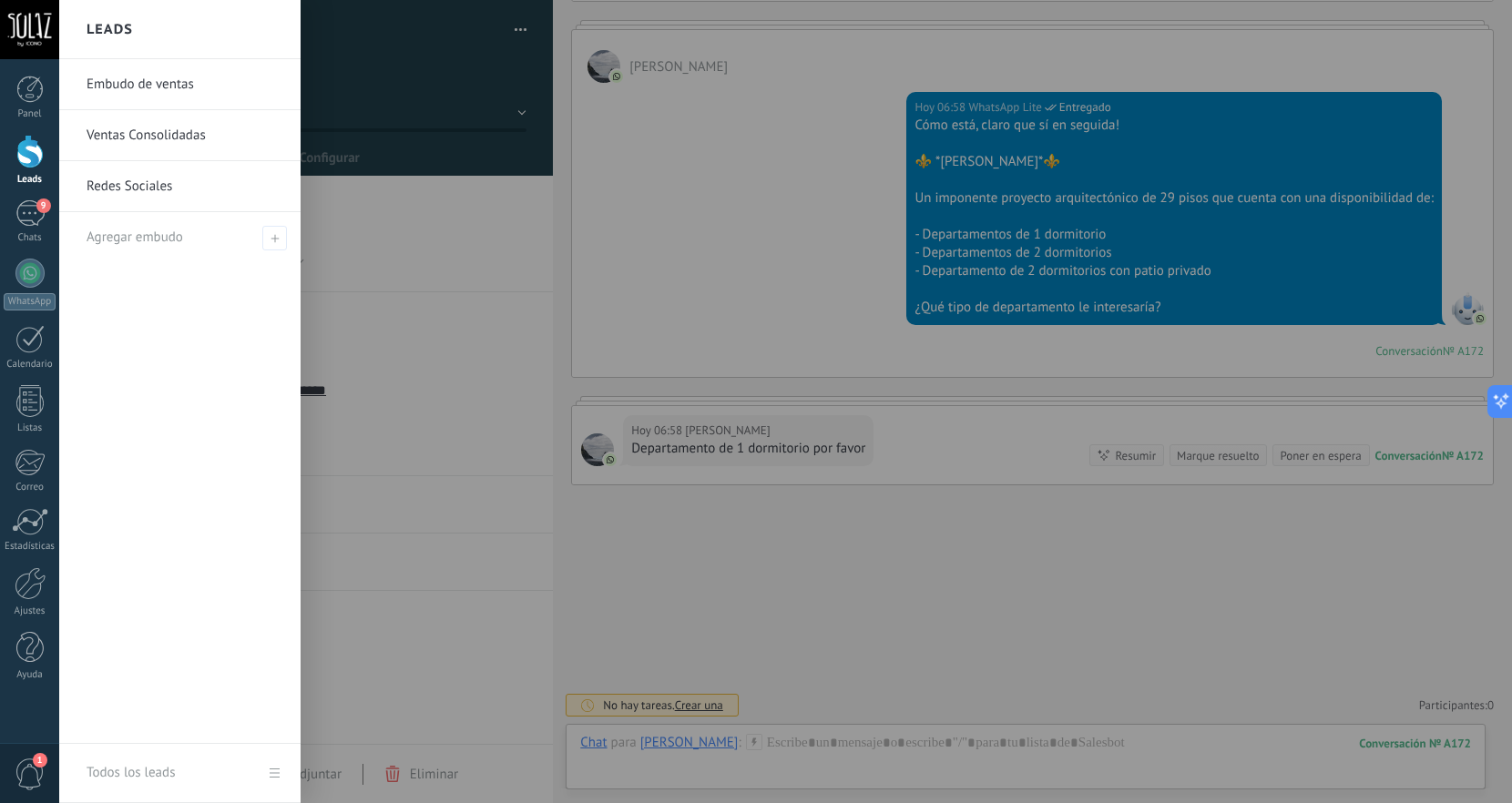
click at [25, 153] on div at bounding box center [30, 151] width 28 height 33
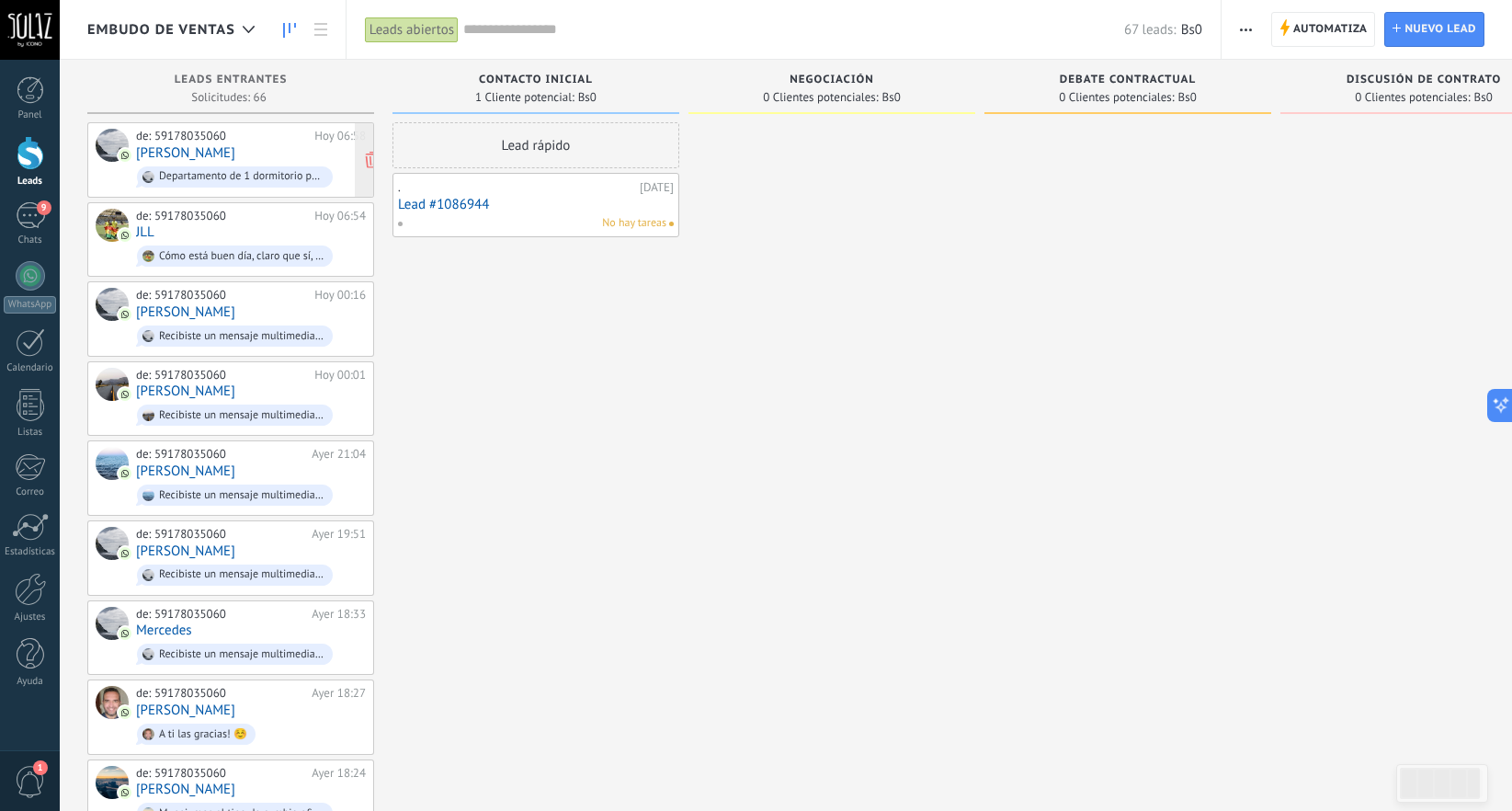
click at [161, 154] on link "José René" at bounding box center [185, 153] width 100 height 15
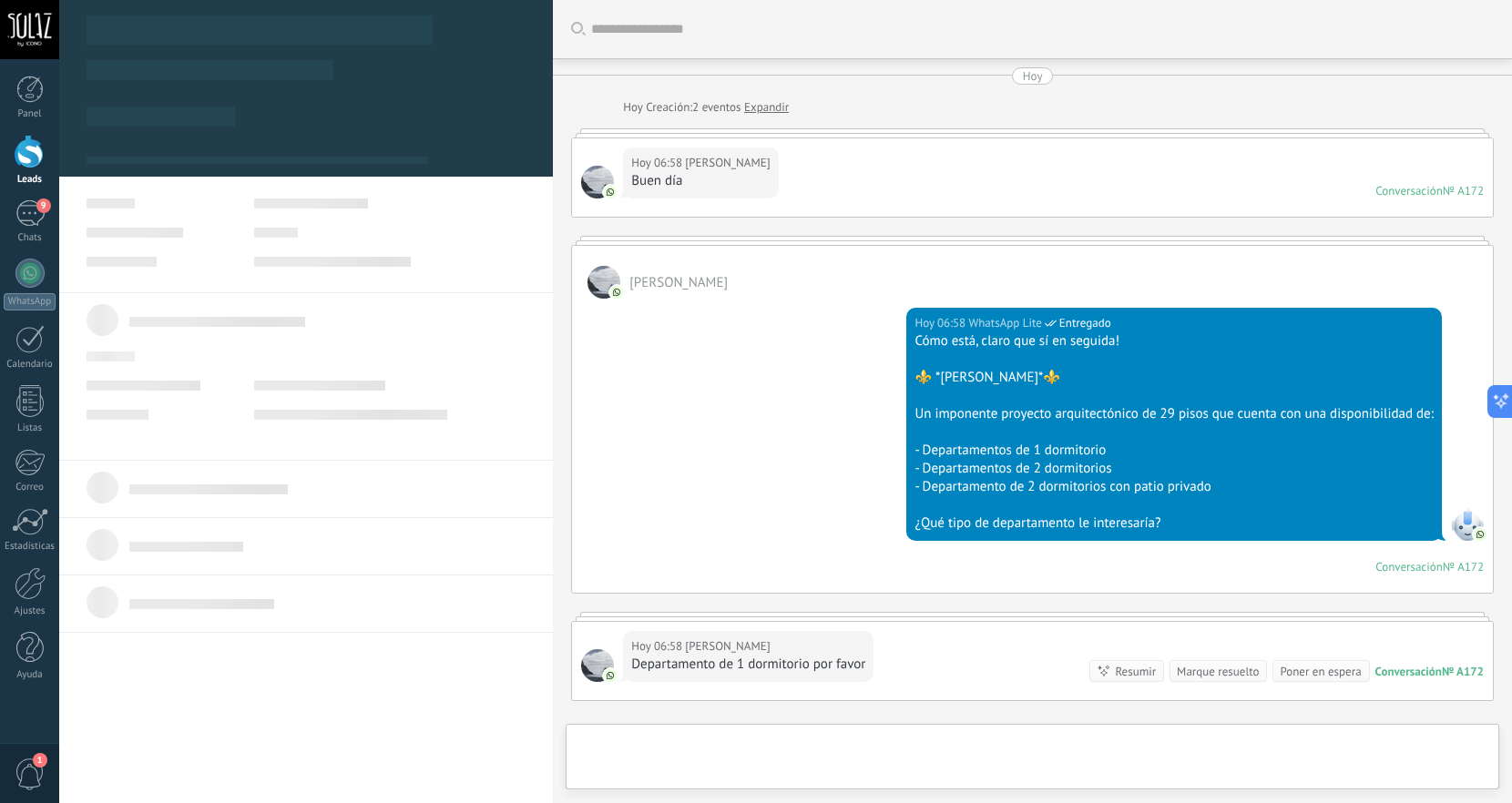
scroll to position [217, 0]
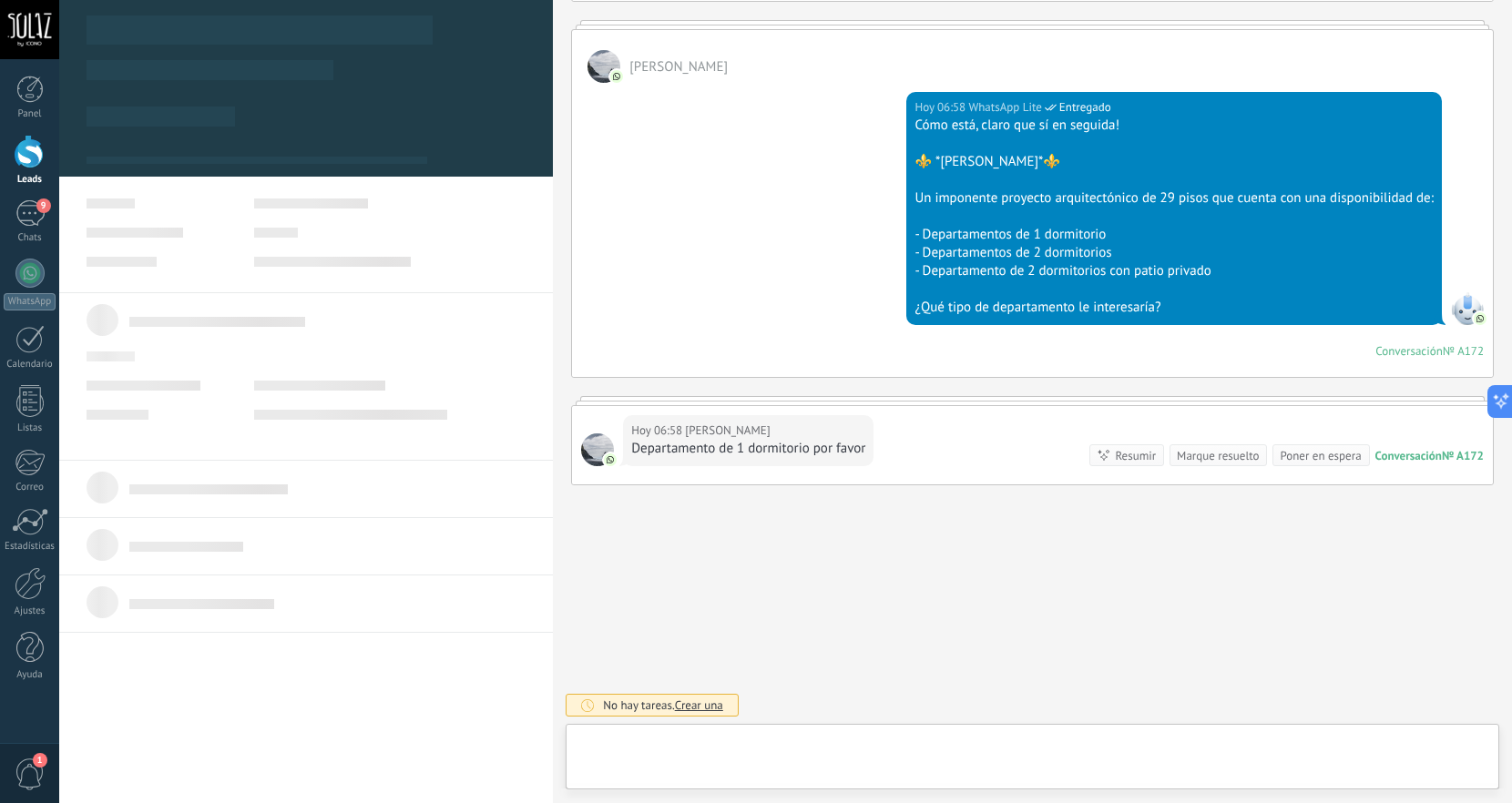
type textarea "**********"
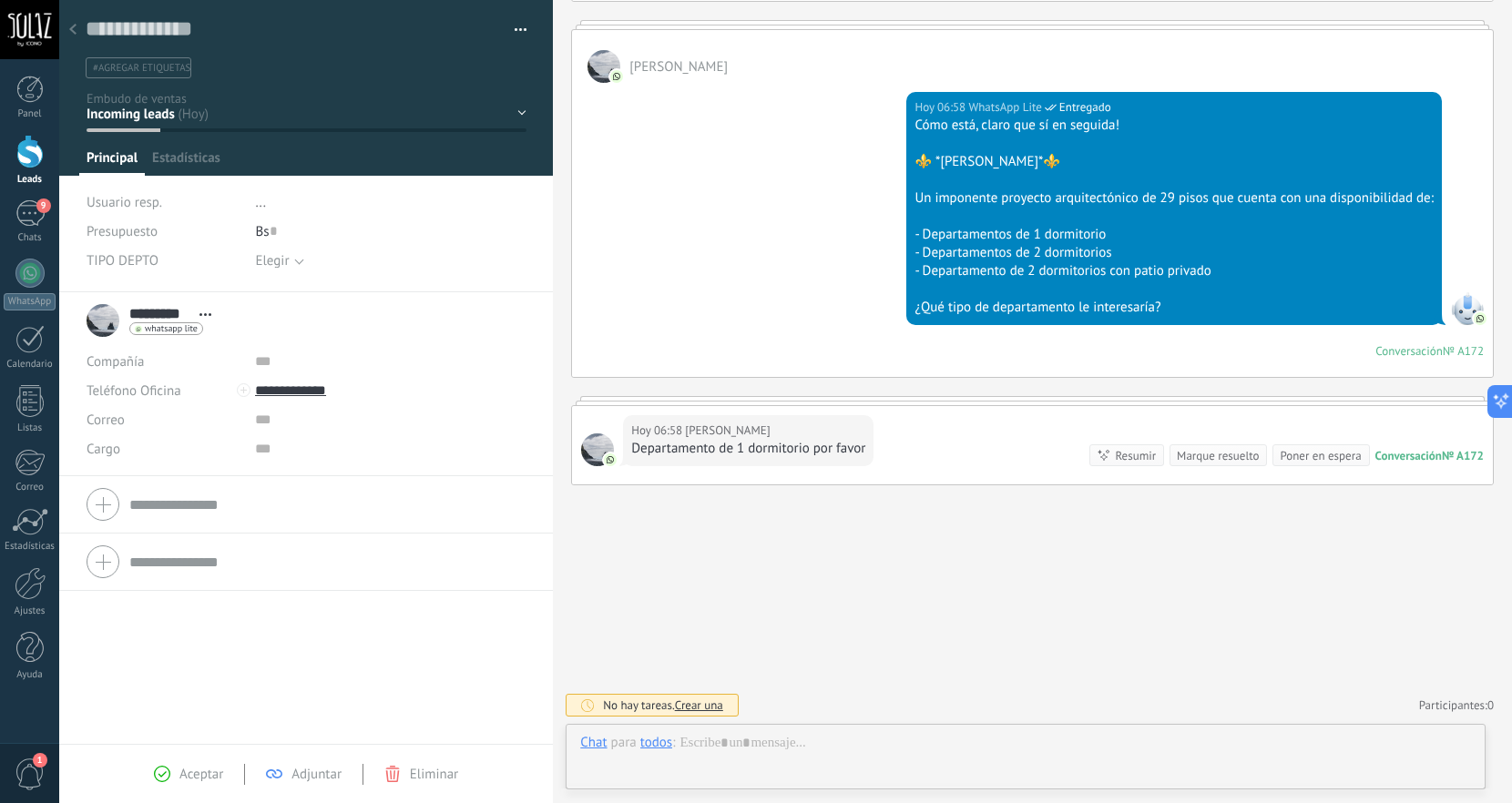
scroll to position [28, 0]
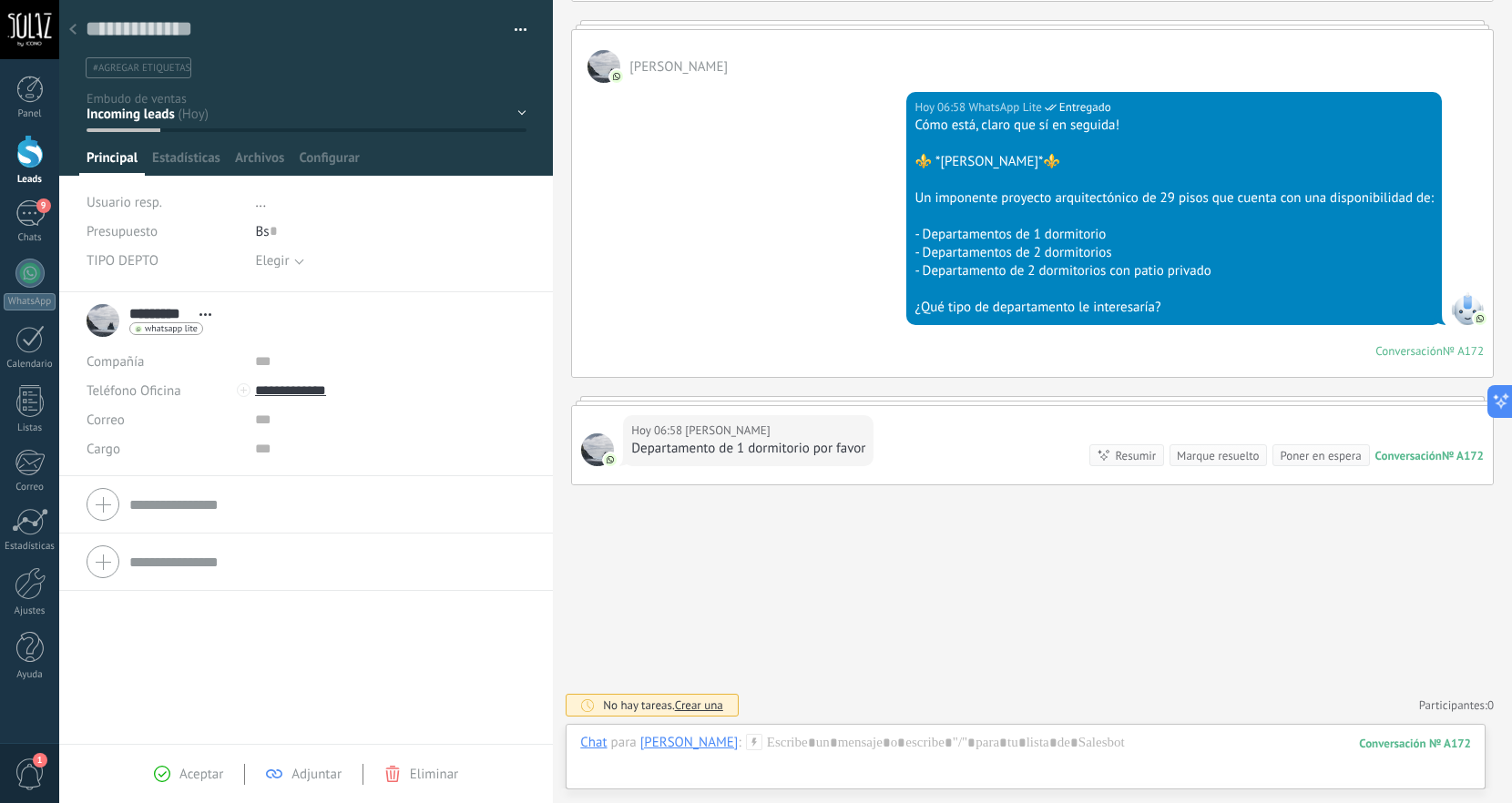
click at [273, 268] on div "Elegir" at bounding box center [271, 260] width 33 height 13
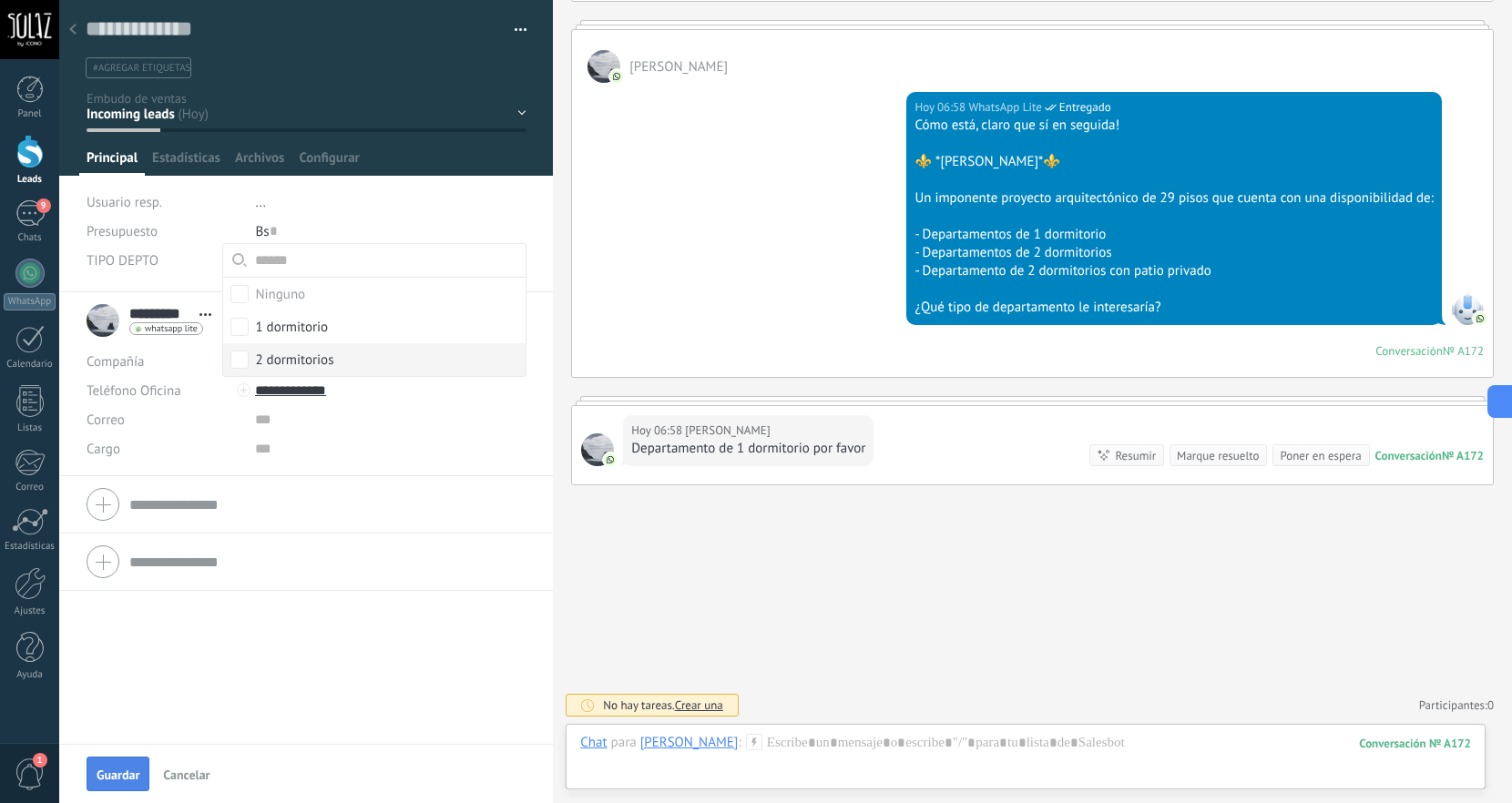
click at [123, 780] on span "Guardar" at bounding box center [118, 774] width 43 height 12
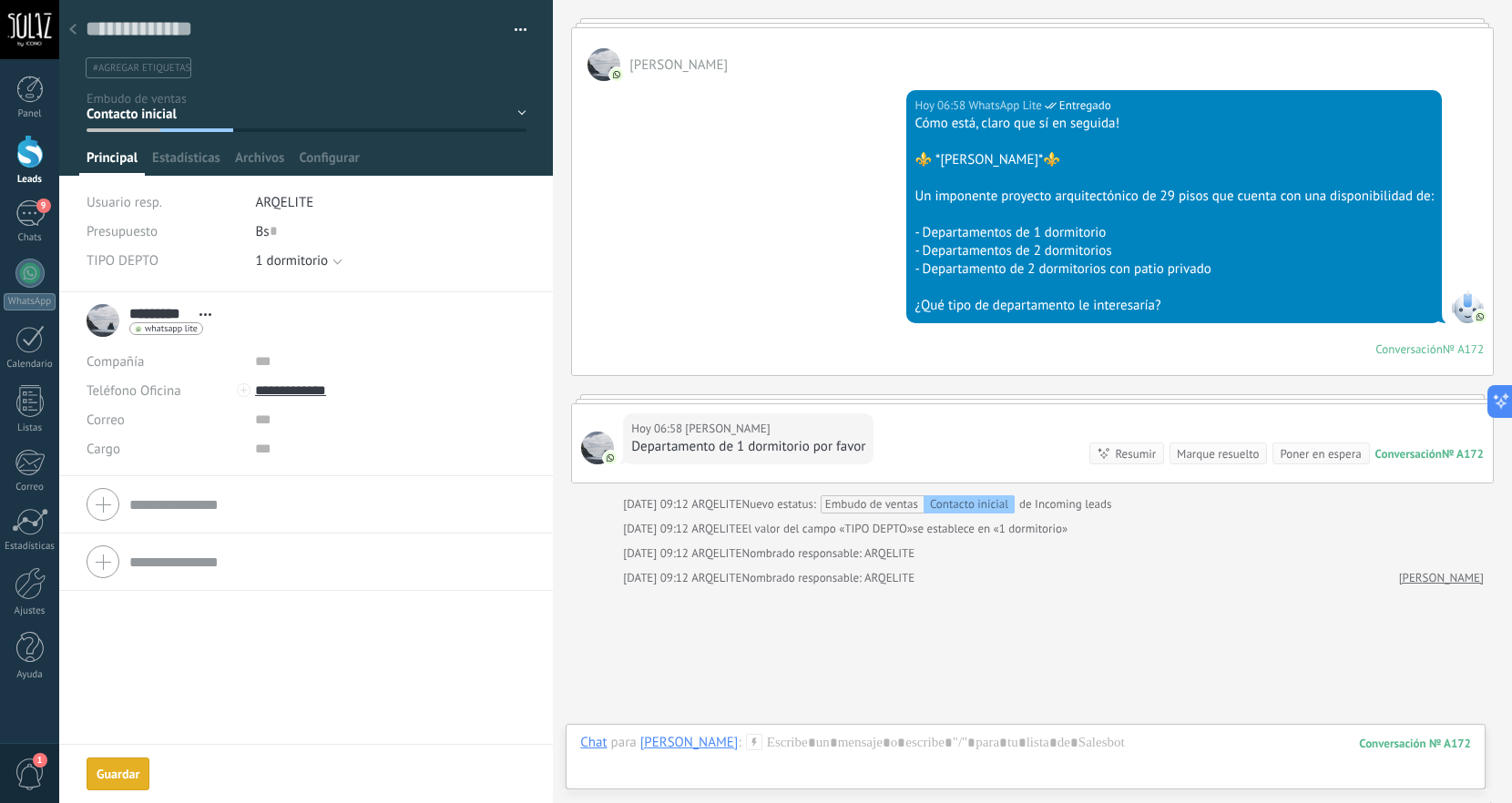
scroll to position [322, 0]
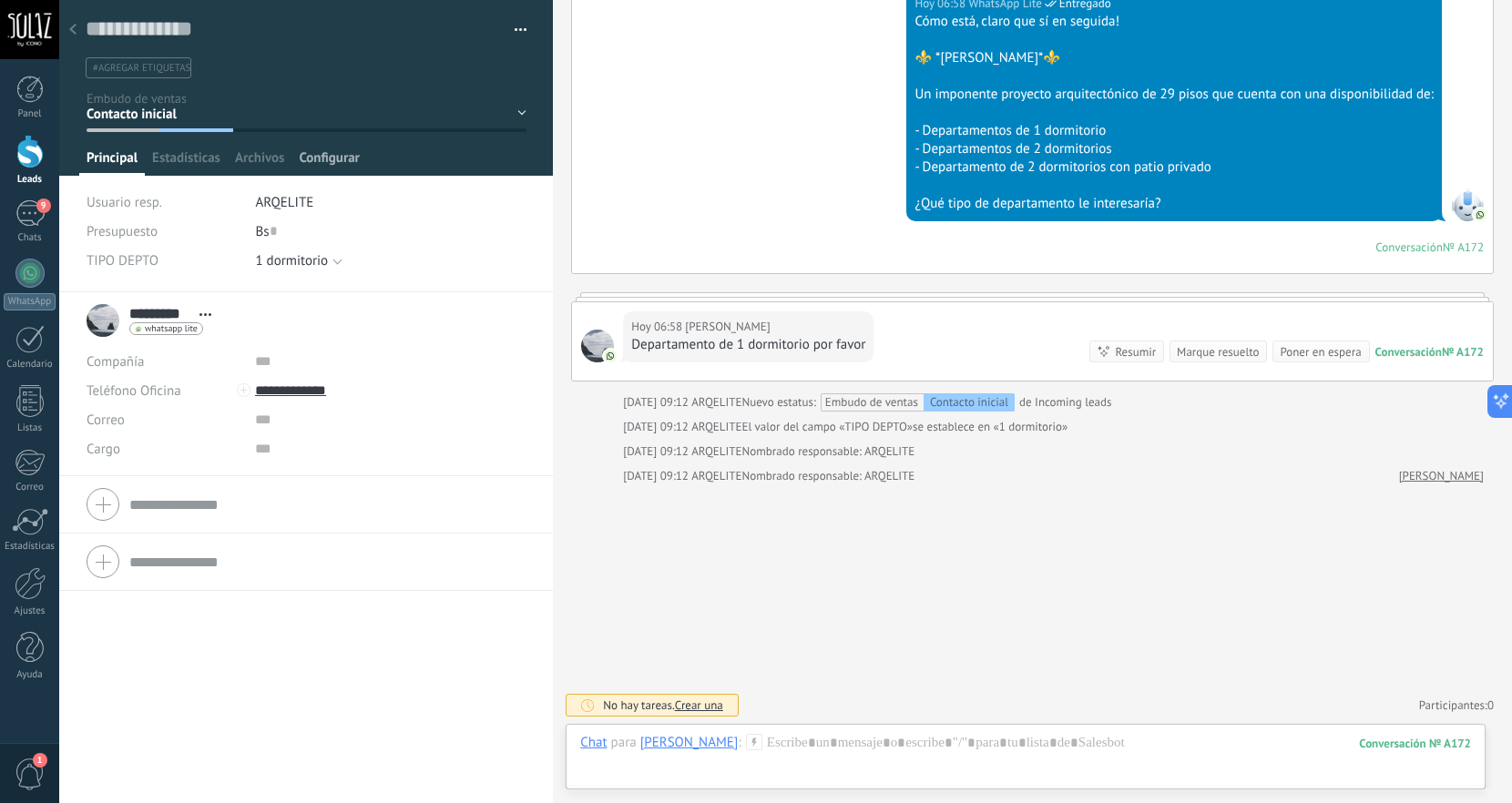
click at [334, 163] on span "Configurar" at bounding box center [328, 163] width 60 height 27
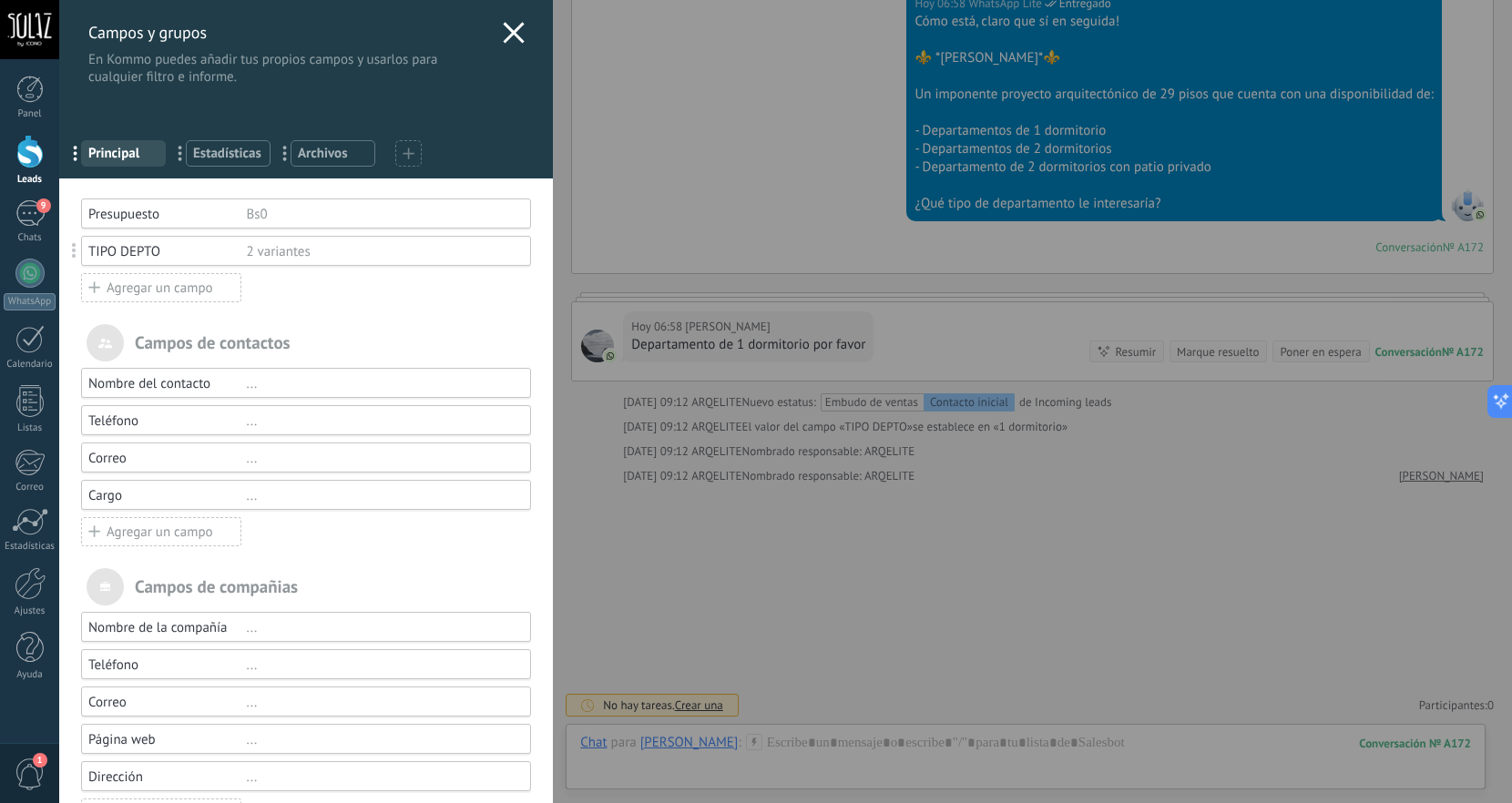
click at [131, 249] on div "TIPO DEPTO" at bounding box center [167, 252] width 159 height 17
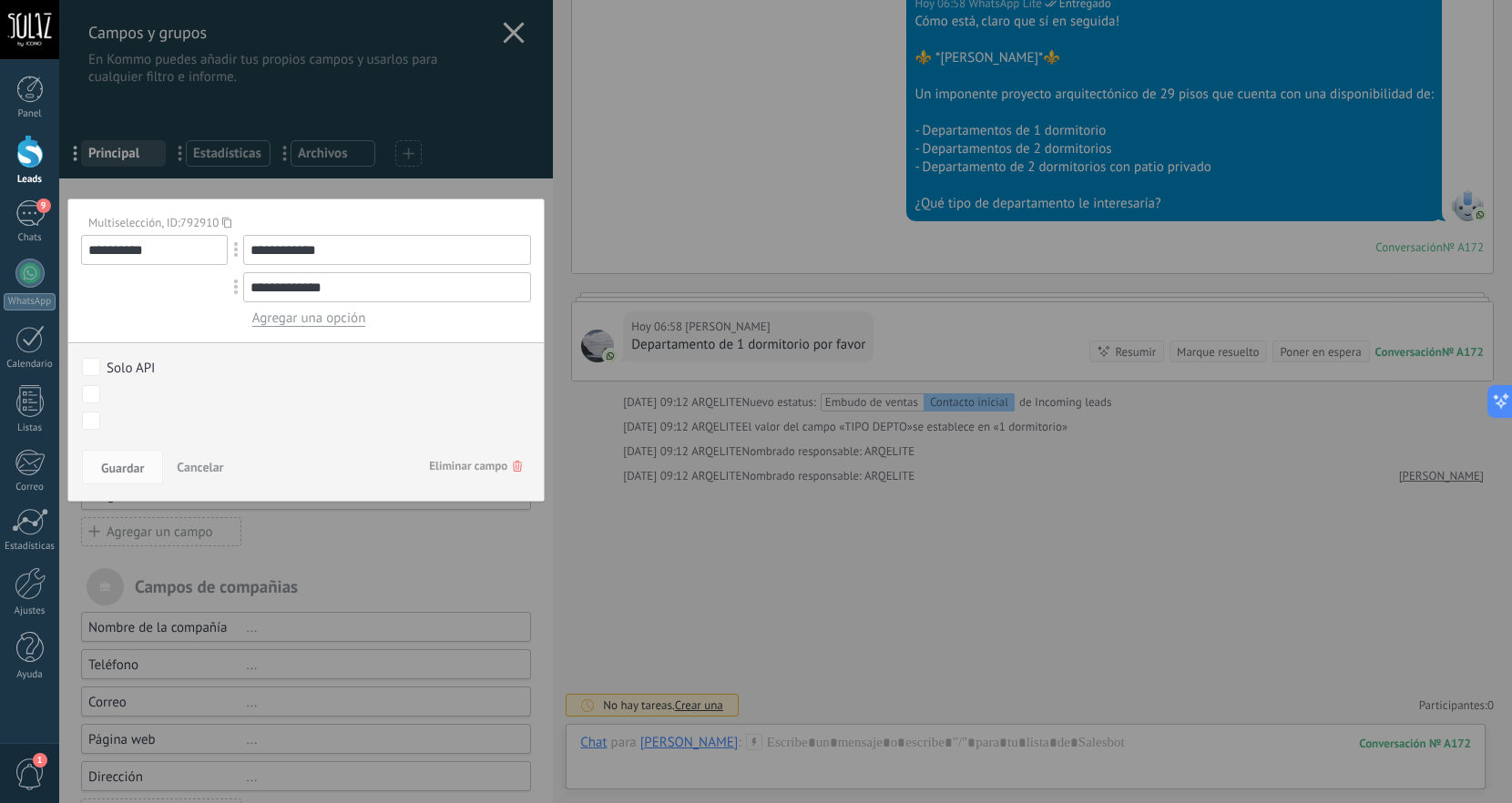
click at [180, 463] on span "Cancelar" at bounding box center [200, 467] width 47 height 16
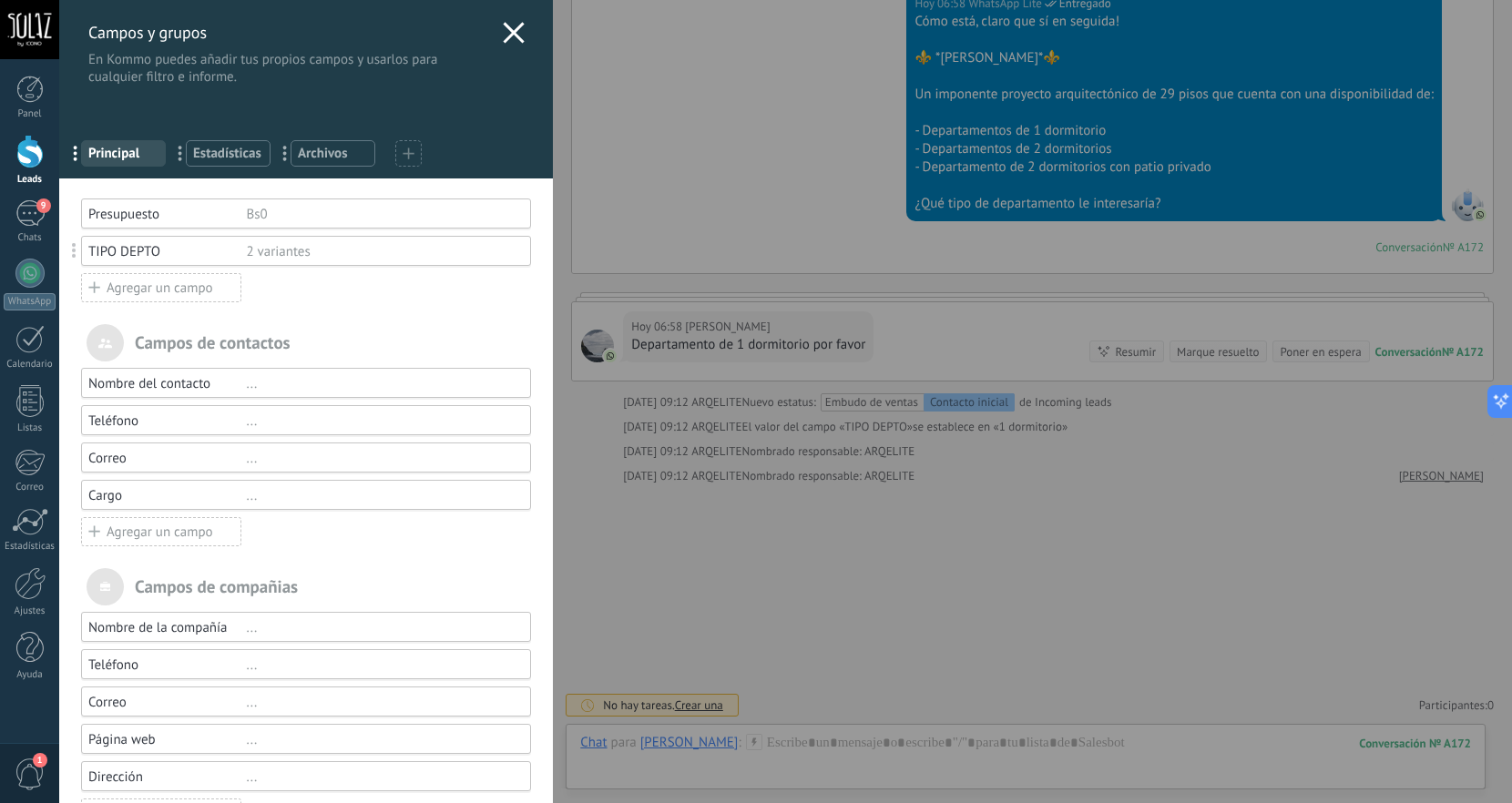
click at [100, 288] on div "Agregar un campo" at bounding box center [161, 287] width 160 height 29
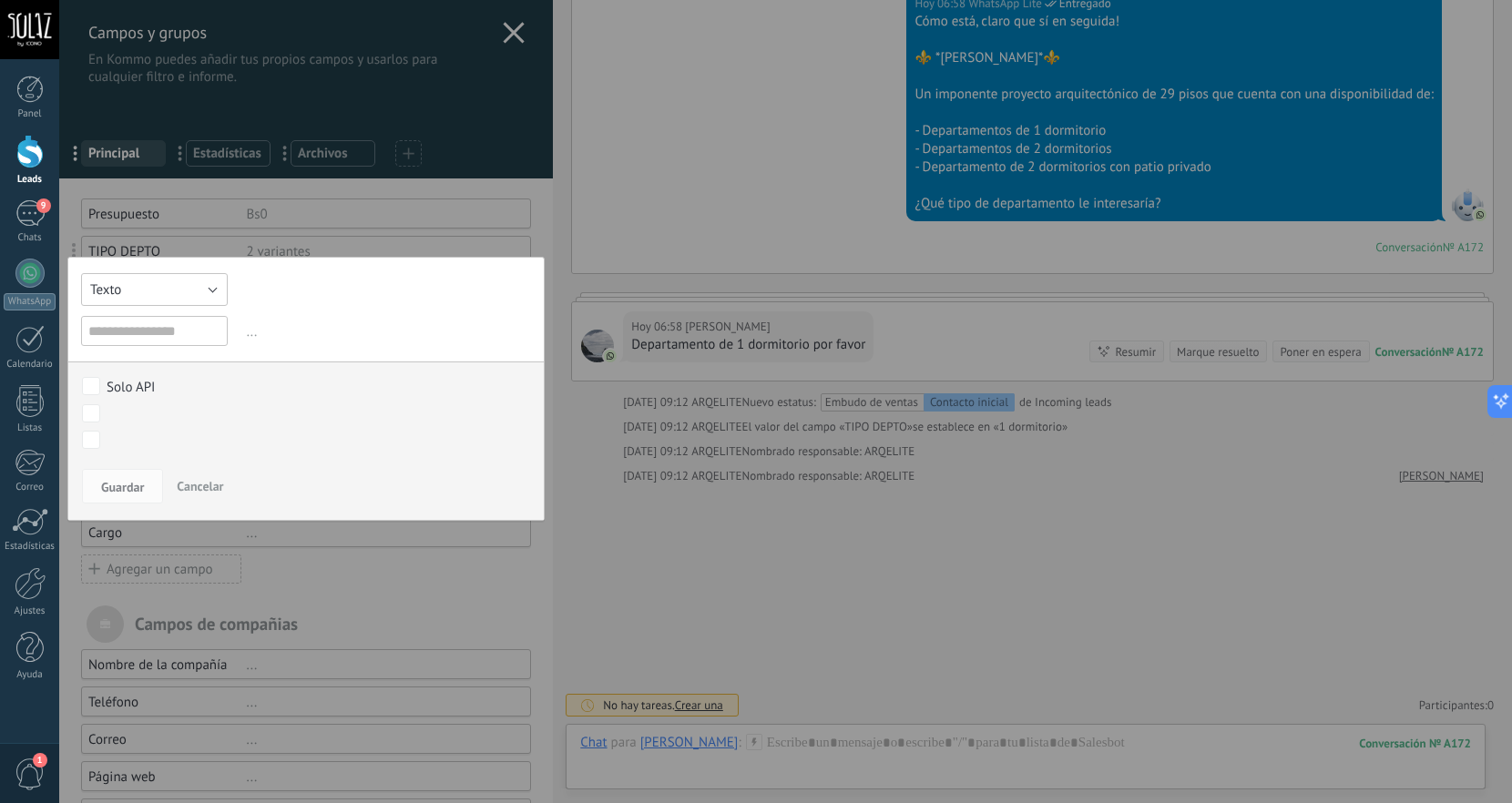
click at [208, 288] on button "Texto" at bounding box center [154, 289] width 146 height 33
click at [167, 293] on span "Texto" at bounding box center [145, 290] width 151 height 17
click at [162, 328] on input "text" at bounding box center [154, 330] width 146 height 30
type input "*"
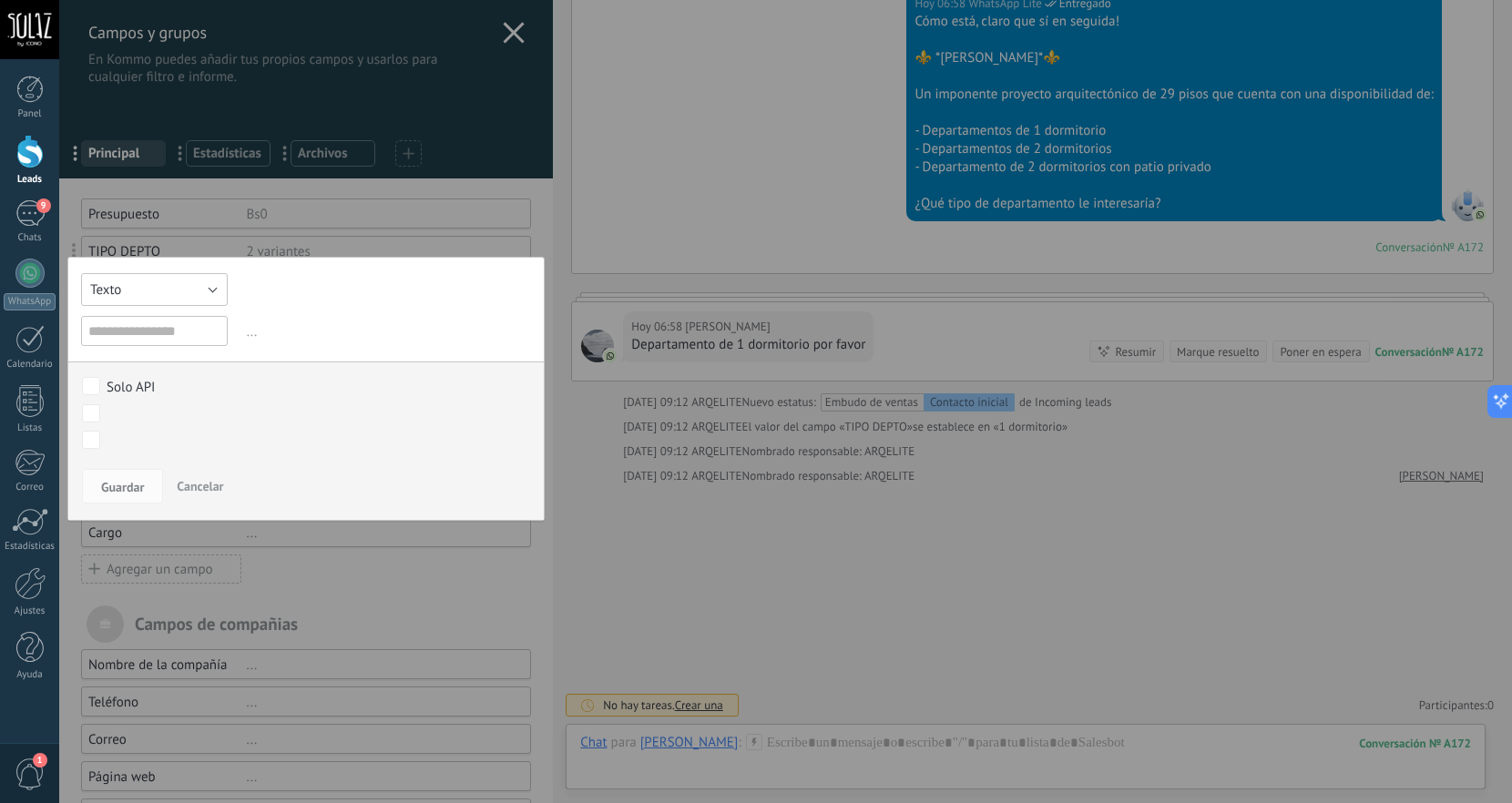
click at [204, 286] on button "Texto" at bounding box center [154, 289] width 146 height 33
click at [329, 318] on span "..." at bounding box center [388, 331] width 289 height 30
click at [210, 290] on button "Texto" at bounding box center [154, 289] width 146 height 33
click at [162, 386] on span "Selección" at bounding box center [145, 383] width 151 height 17
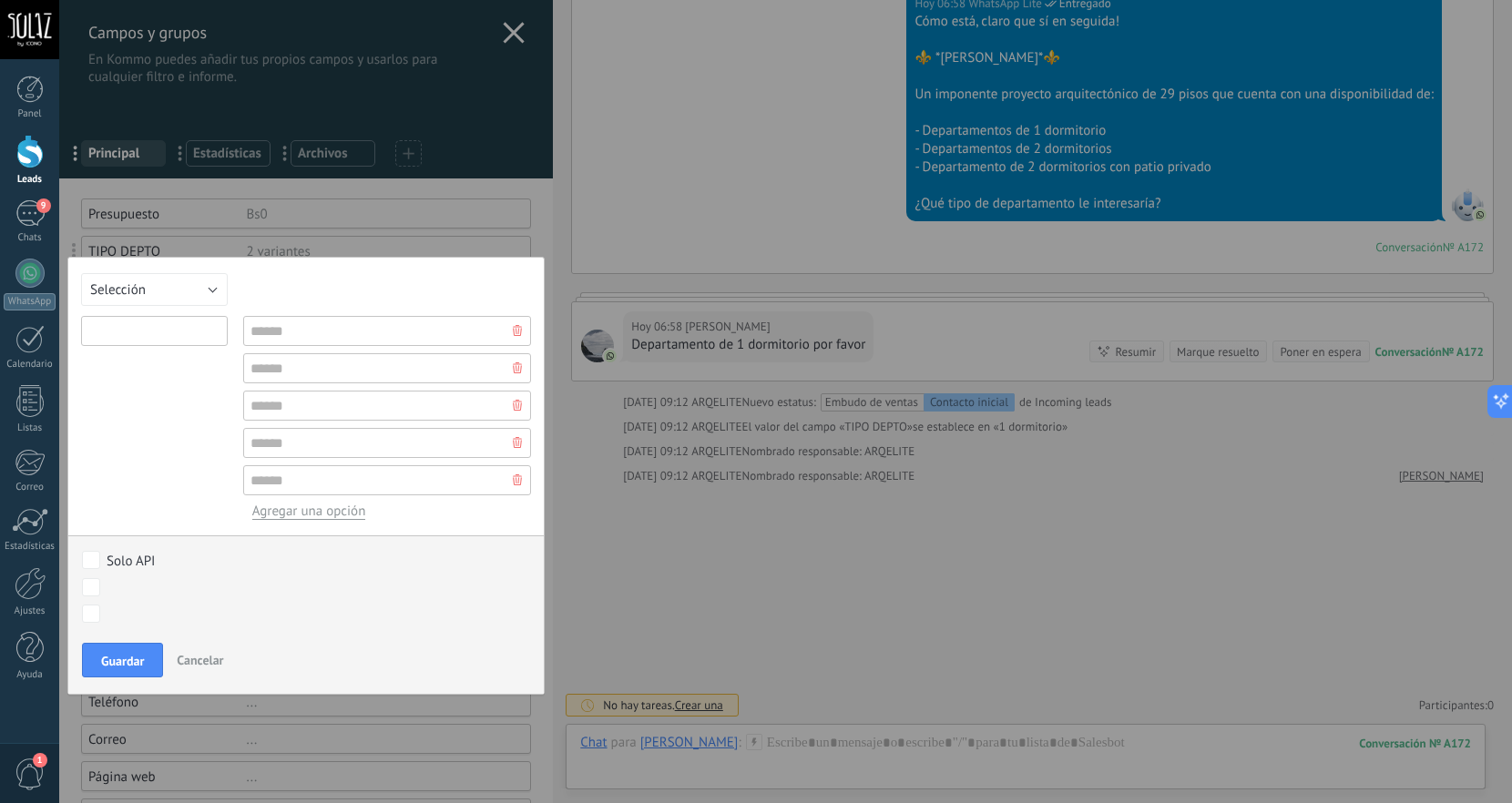
click at [145, 333] on input "text" at bounding box center [154, 330] width 146 height 30
type input "******"
click at [316, 334] on input "text" at bounding box center [388, 330] width 289 height 30
type input "**********"
click at [280, 372] on input "text" at bounding box center [388, 368] width 289 height 30
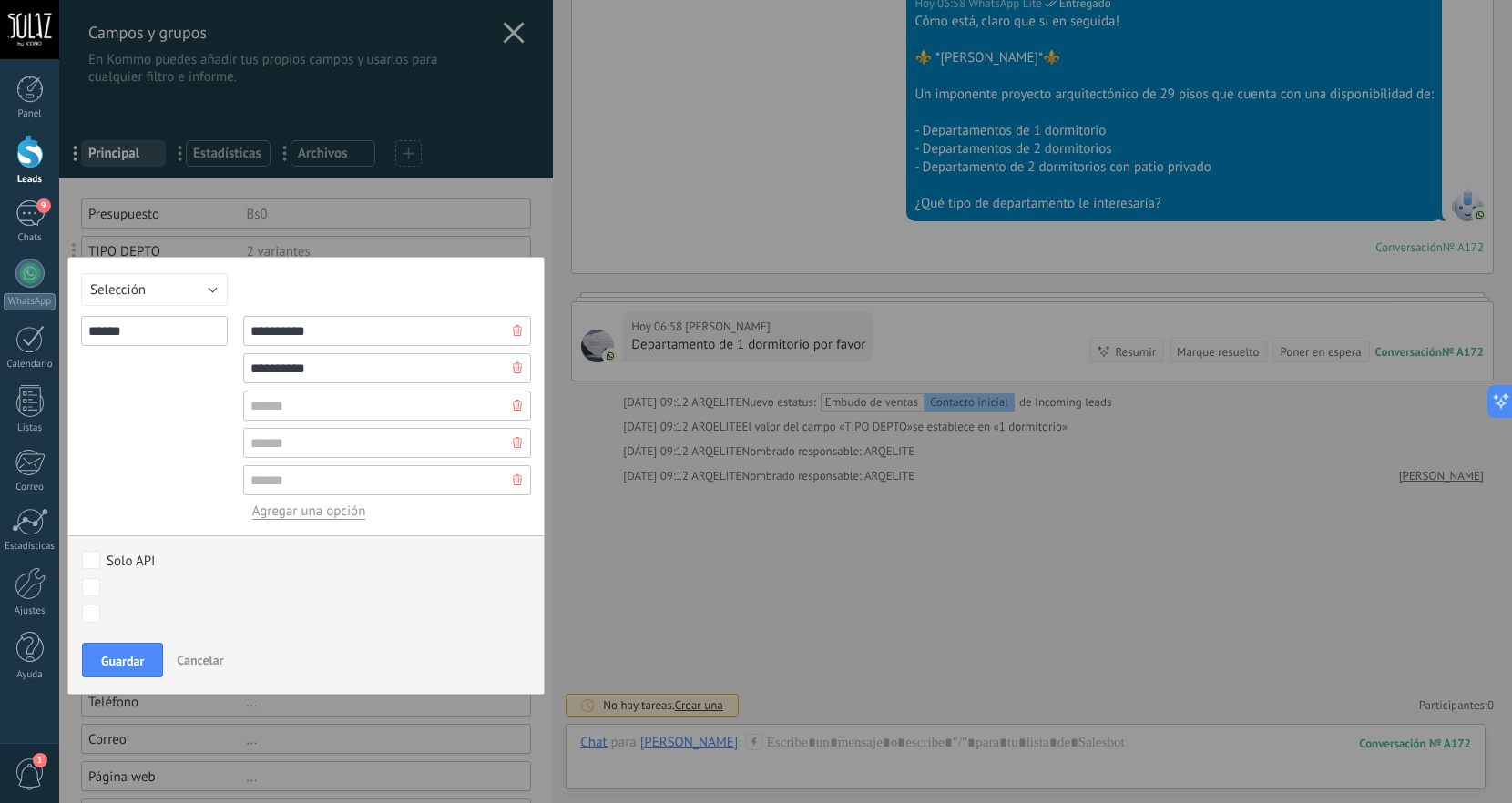
type input "**********"
click at [310, 406] on input "text" at bounding box center [388, 405] width 289 height 30
type input "******"
click at [286, 449] on input "text" at bounding box center [388, 442] width 289 height 30
type input "******"
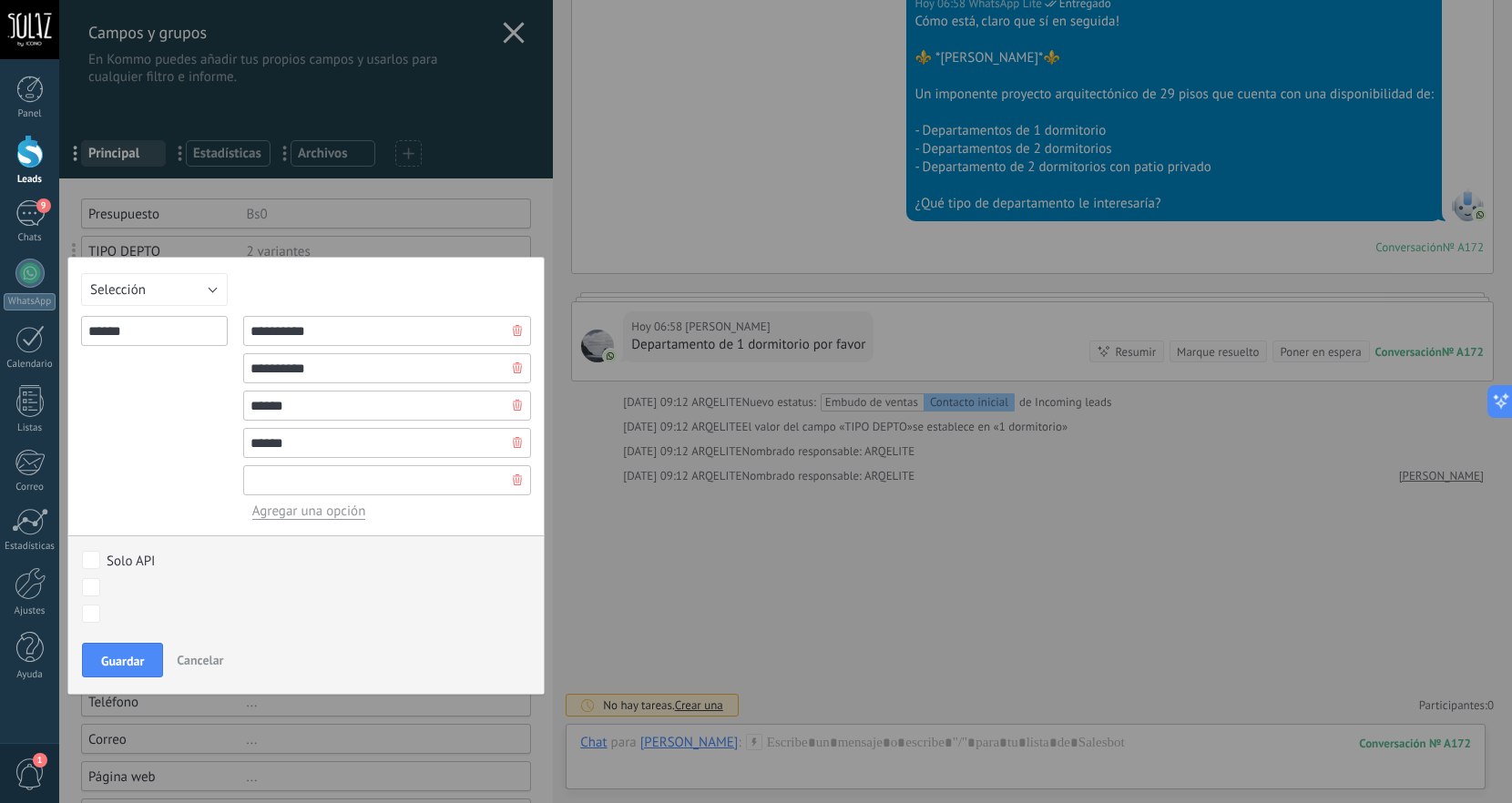
click at [306, 479] on input "text" at bounding box center [388, 480] width 289 height 30
type input "*****"
click at [305, 512] on span "Agregar una opción" at bounding box center [309, 511] width 114 height 17
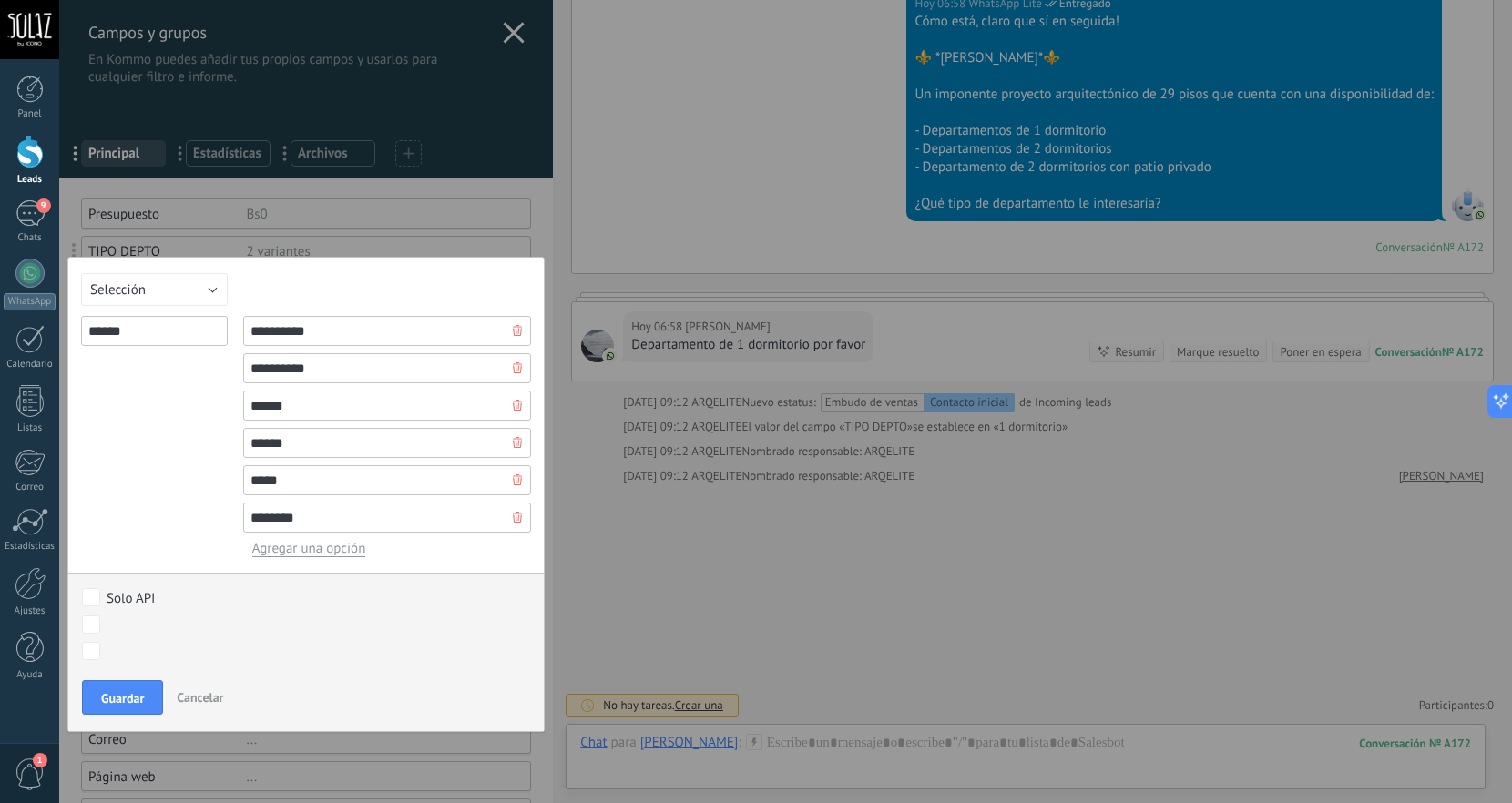
type input "********"
click at [129, 709] on button "Guardar" at bounding box center [122, 698] width 81 height 34
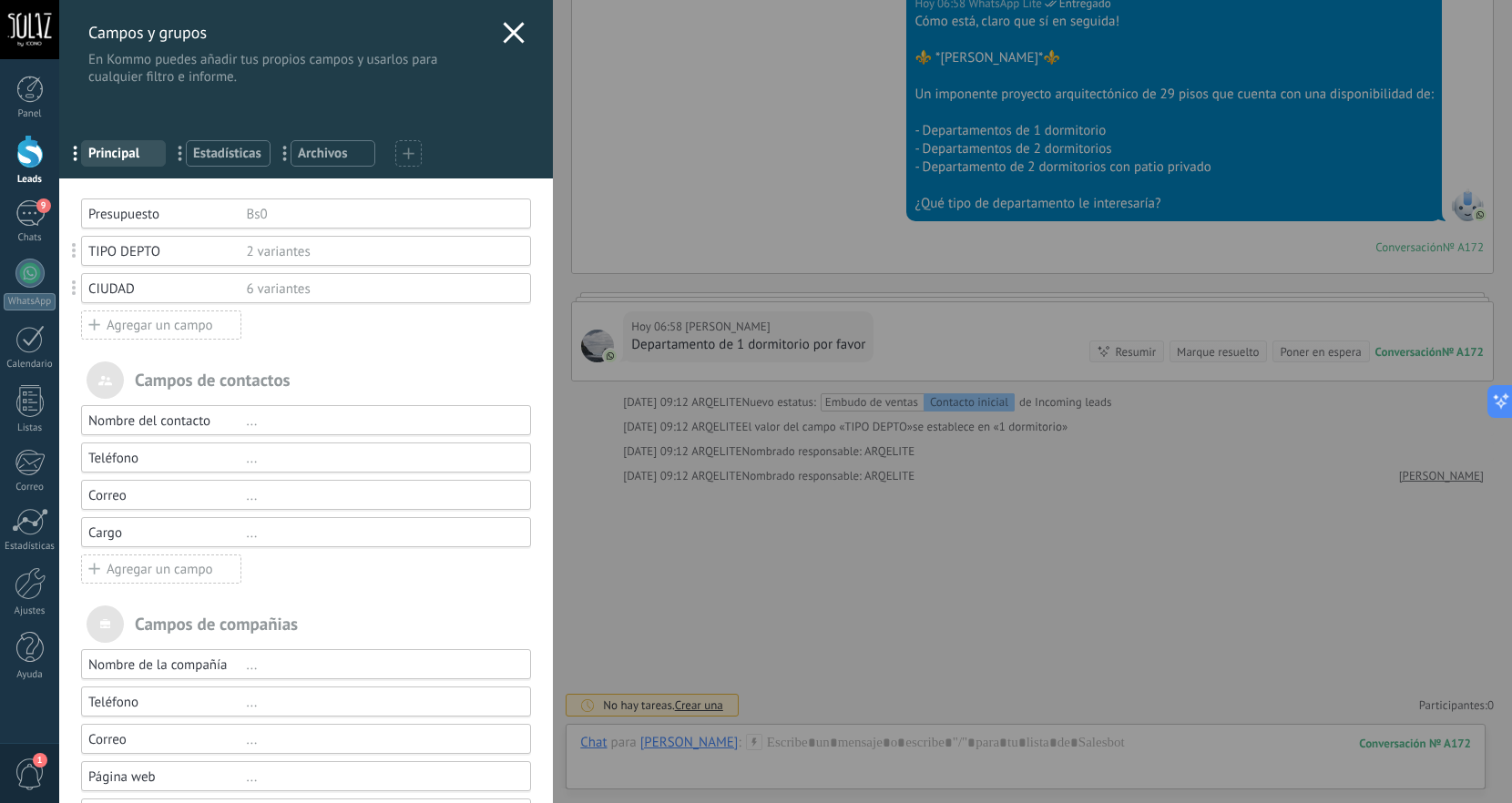
click at [95, 329] on use at bounding box center [93, 323] width 11 height 11
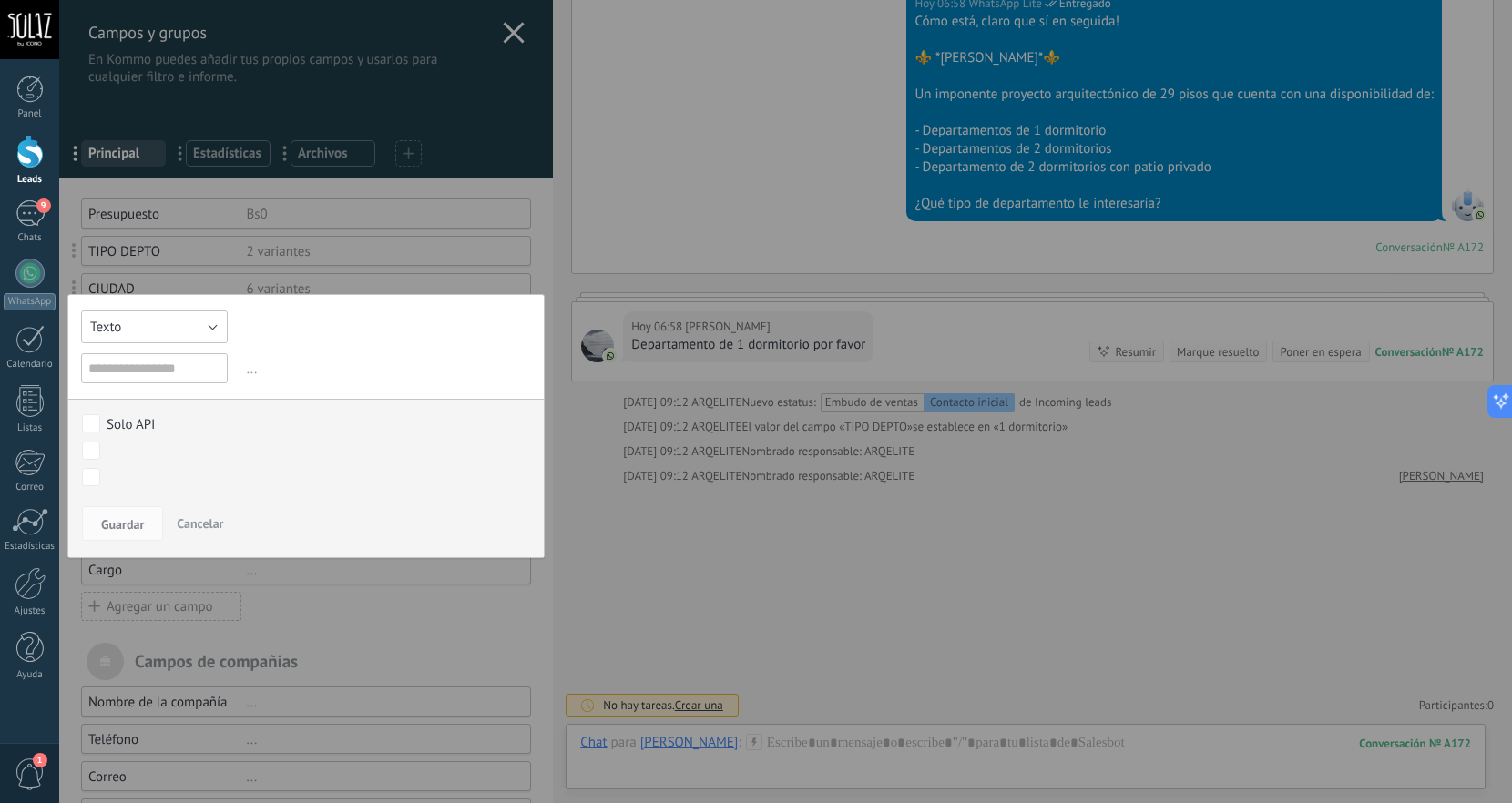
click at [210, 330] on button "Texto" at bounding box center [154, 326] width 146 height 33
click at [182, 460] on span "Multiselección" at bounding box center [145, 451] width 151 height 17
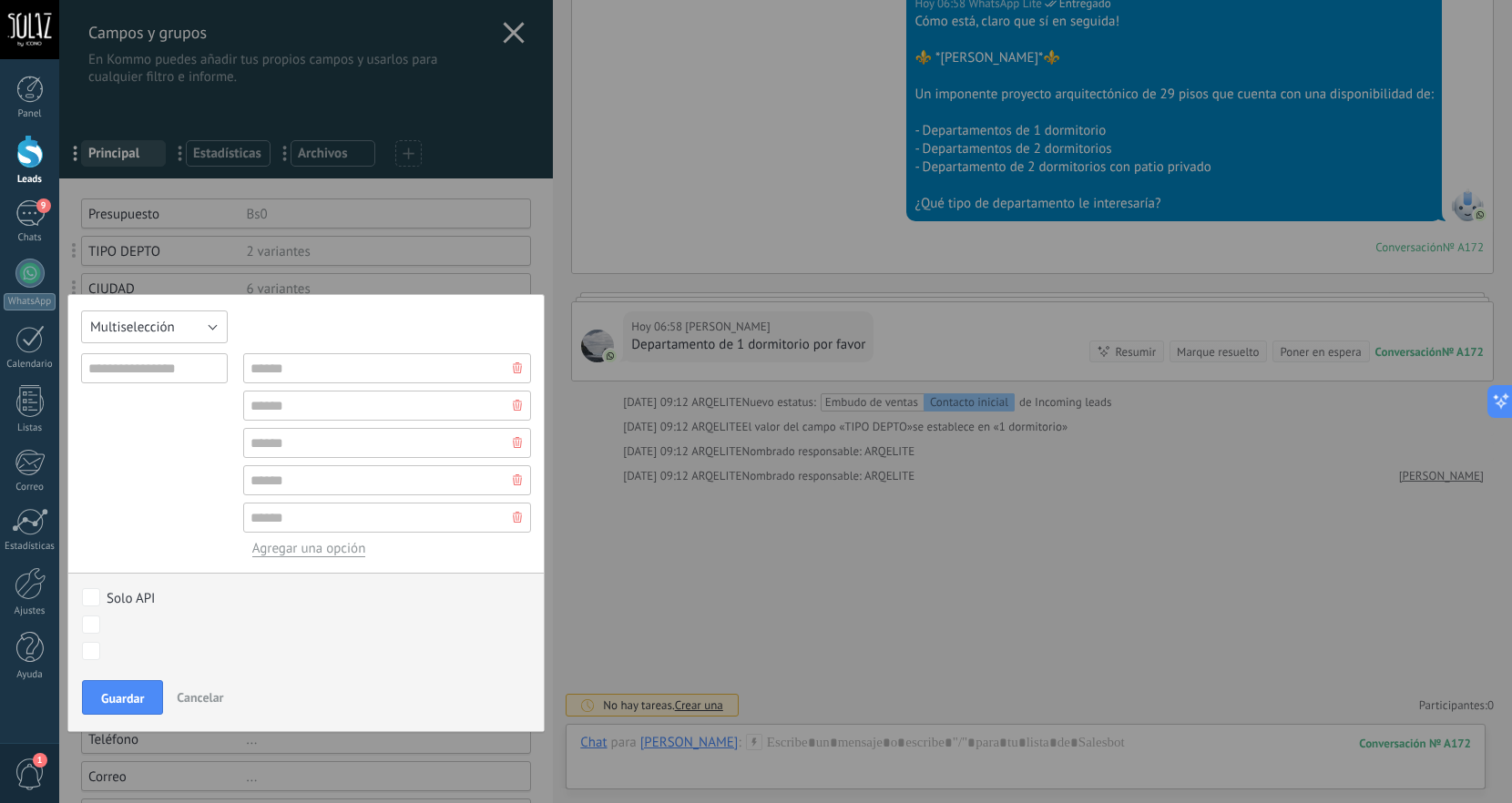
click at [211, 321] on button "Multiselección" at bounding box center [154, 326] width 146 height 33
click at [176, 375] on span "Selección" at bounding box center [145, 367] width 151 height 17
click at [199, 331] on button "Selección" at bounding box center [154, 326] width 146 height 33
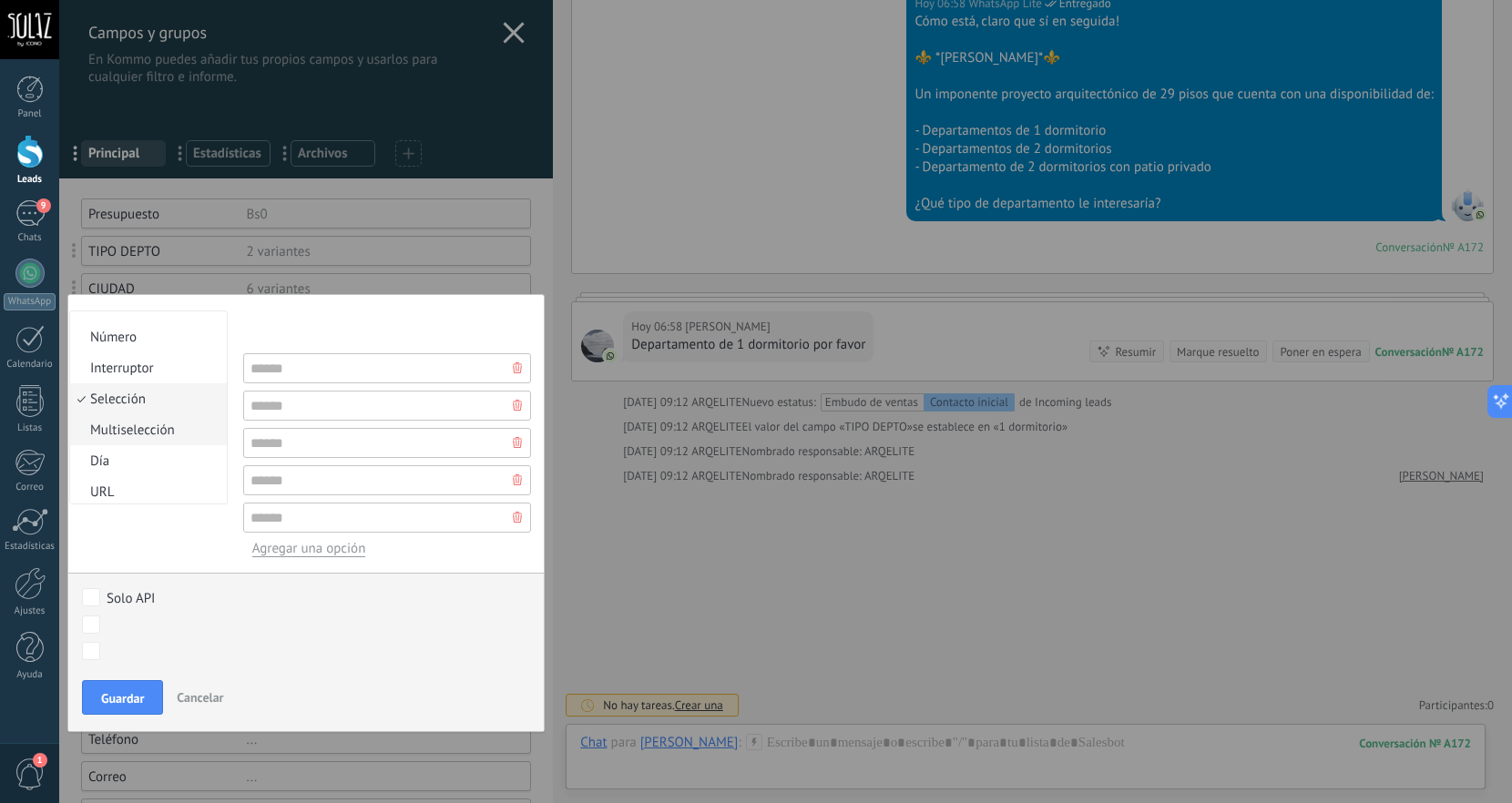
click at [181, 439] on span "Multiselección" at bounding box center [145, 431] width 151 height 17
click at [166, 378] on input "text" at bounding box center [154, 368] width 146 height 30
type input "**********"
click at [152, 442] on div "**********" at bounding box center [154, 455] width 146 height 204
click at [316, 374] on input "text" at bounding box center [388, 368] width 289 height 30
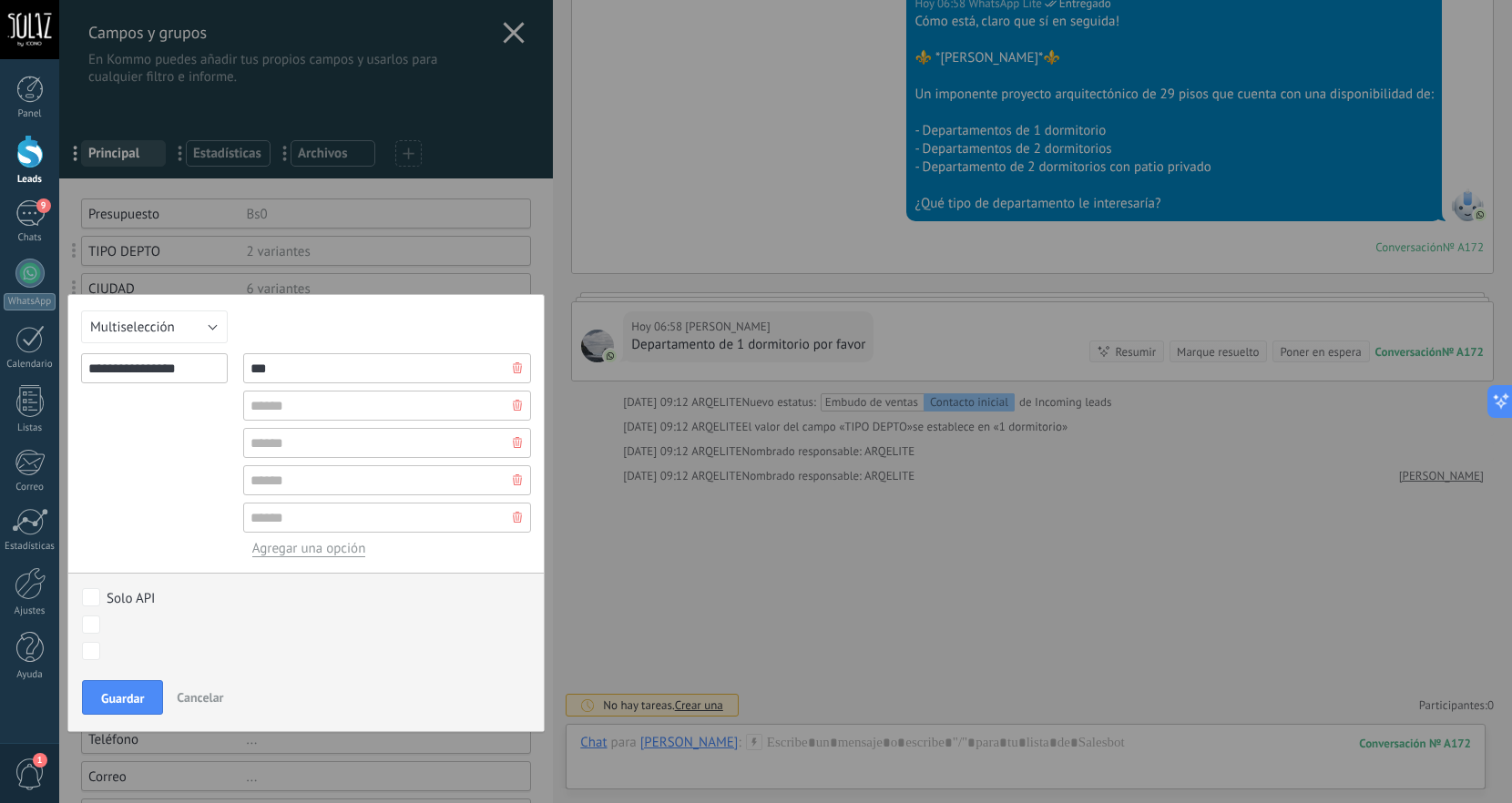
type input "***"
click at [344, 397] on input "text" at bounding box center [388, 405] width 289 height 30
type input "***"
click at [284, 450] on input "text" at bounding box center [388, 442] width 289 height 30
type input "***"
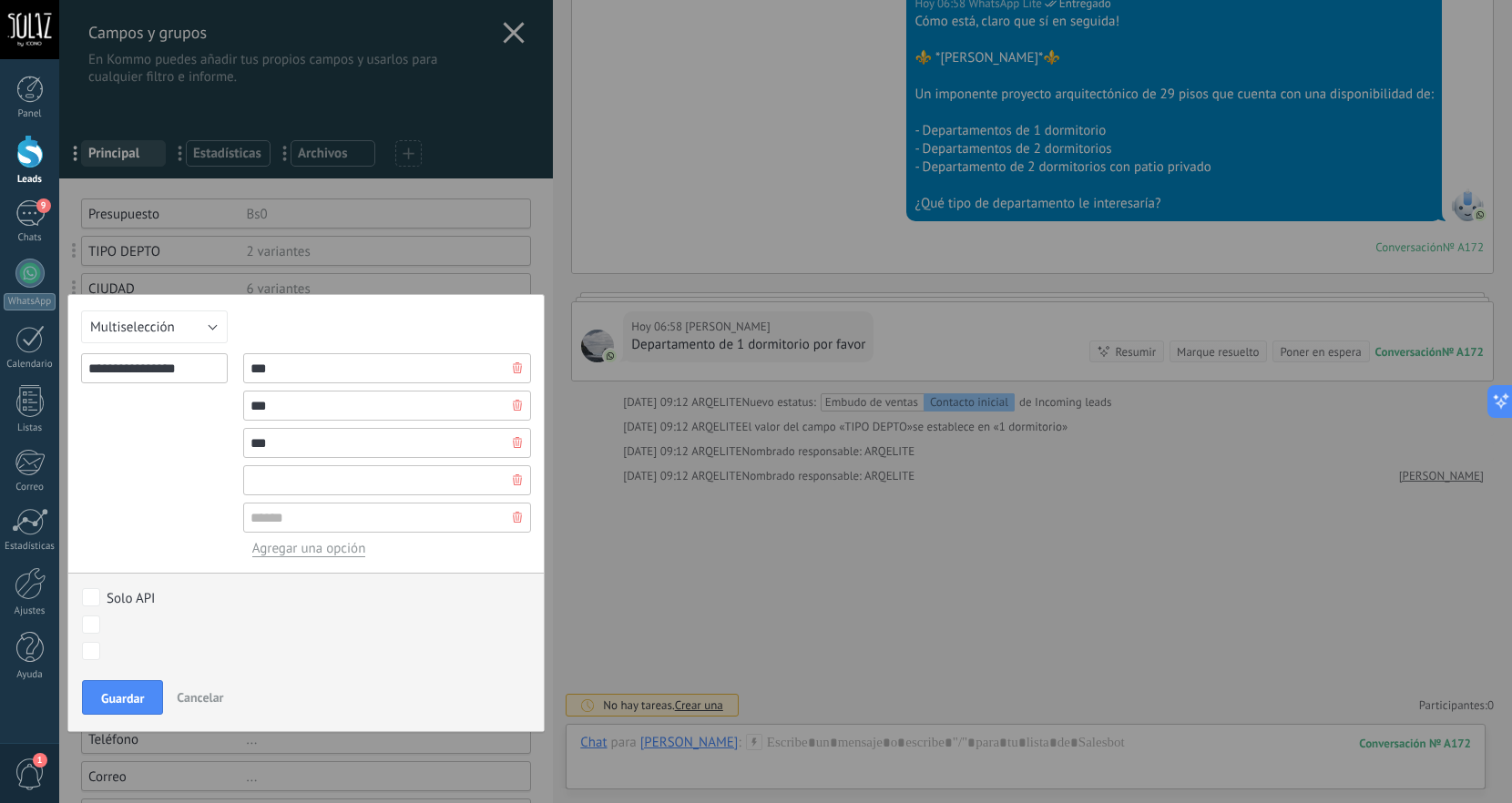
click at [326, 473] on input "text" at bounding box center [388, 480] width 289 height 30
type input "****"
click at [272, 521] on input "text" at bounding box center [388, 517] width 289 height 30
type input "****"
click at [138, 703] on span "Guardar" at bounding box center [122, 698] width 43 height 12
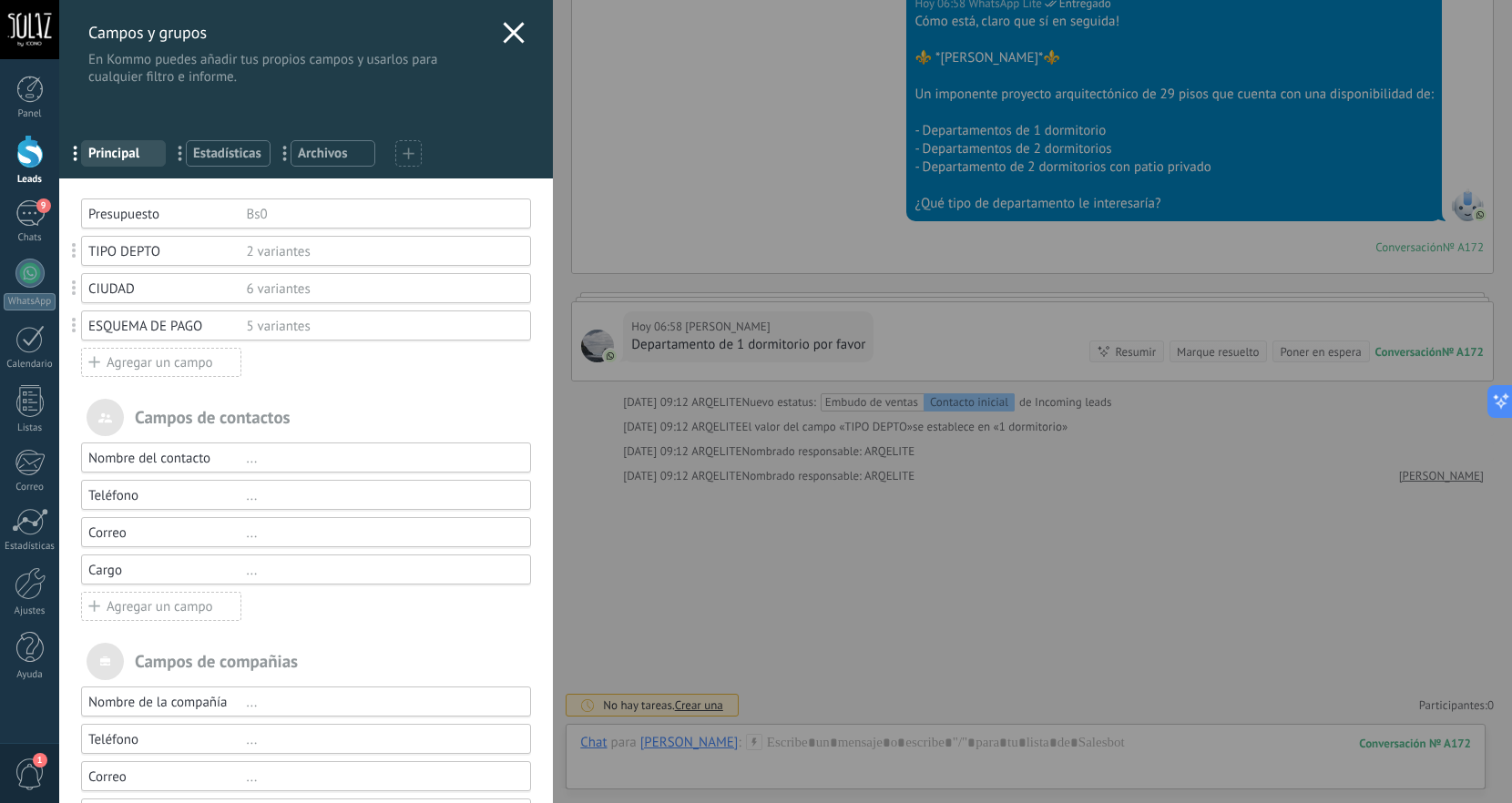
click at [99, 365] on icon at bounding box center [94, 362] width 11 height 23
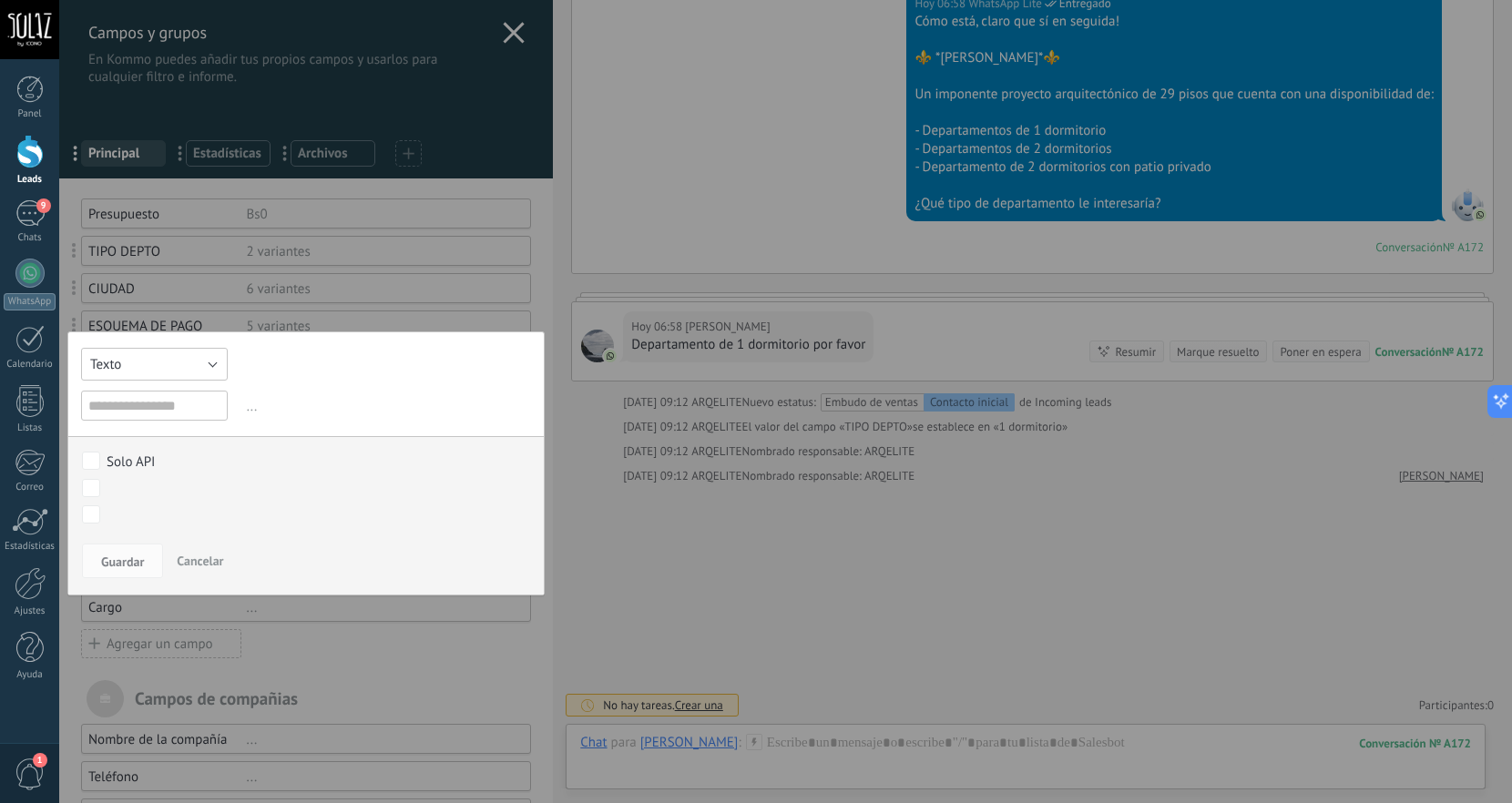
click at [205, 370] on button "Texto" at bounding box center [154, 364] width 146 height 33
click at [170, 418] on span "Texto Largo" at bounding box center [145, 410] width 151 height 17
click at [203, 412] on input "text" at bounding box center [154, 405] width 146 height 30
type input "**********"
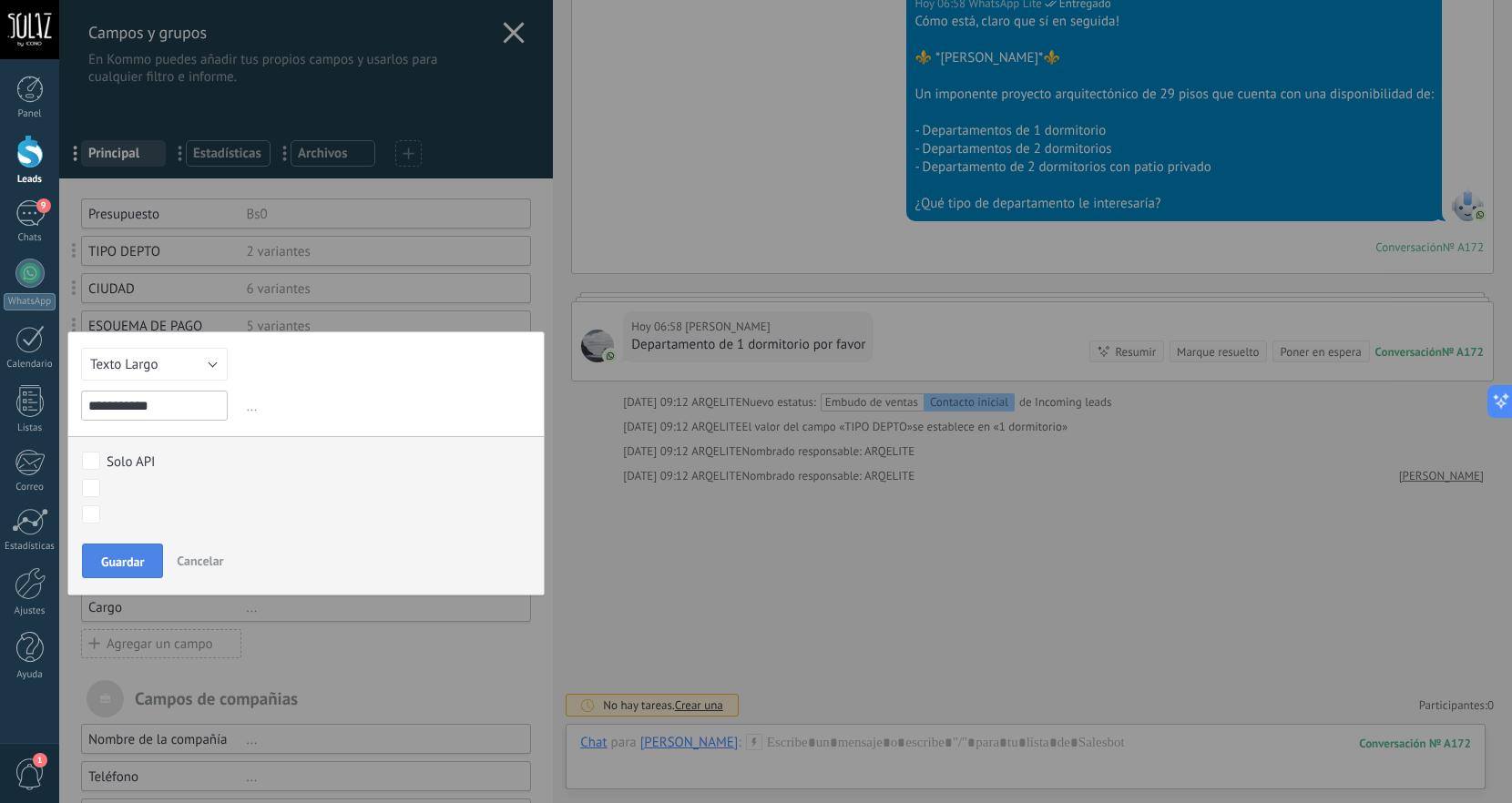
click at [126, 568] on span "Guardar" at bounding box center [122, 561] width 43 height 12
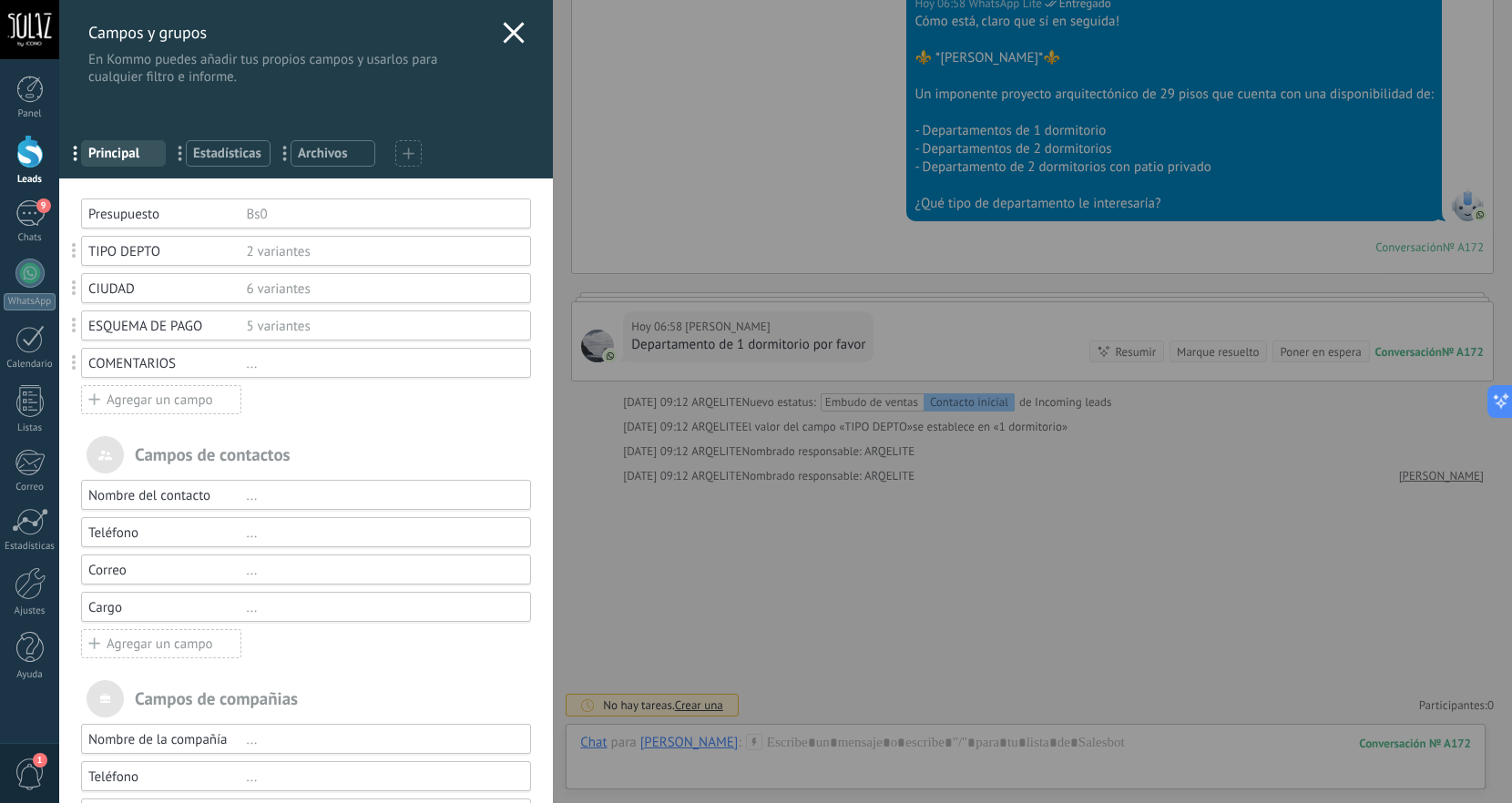
click at [100, 397] on div "Agregar un campo" at bounding box center [161, 400] width 160 height 29
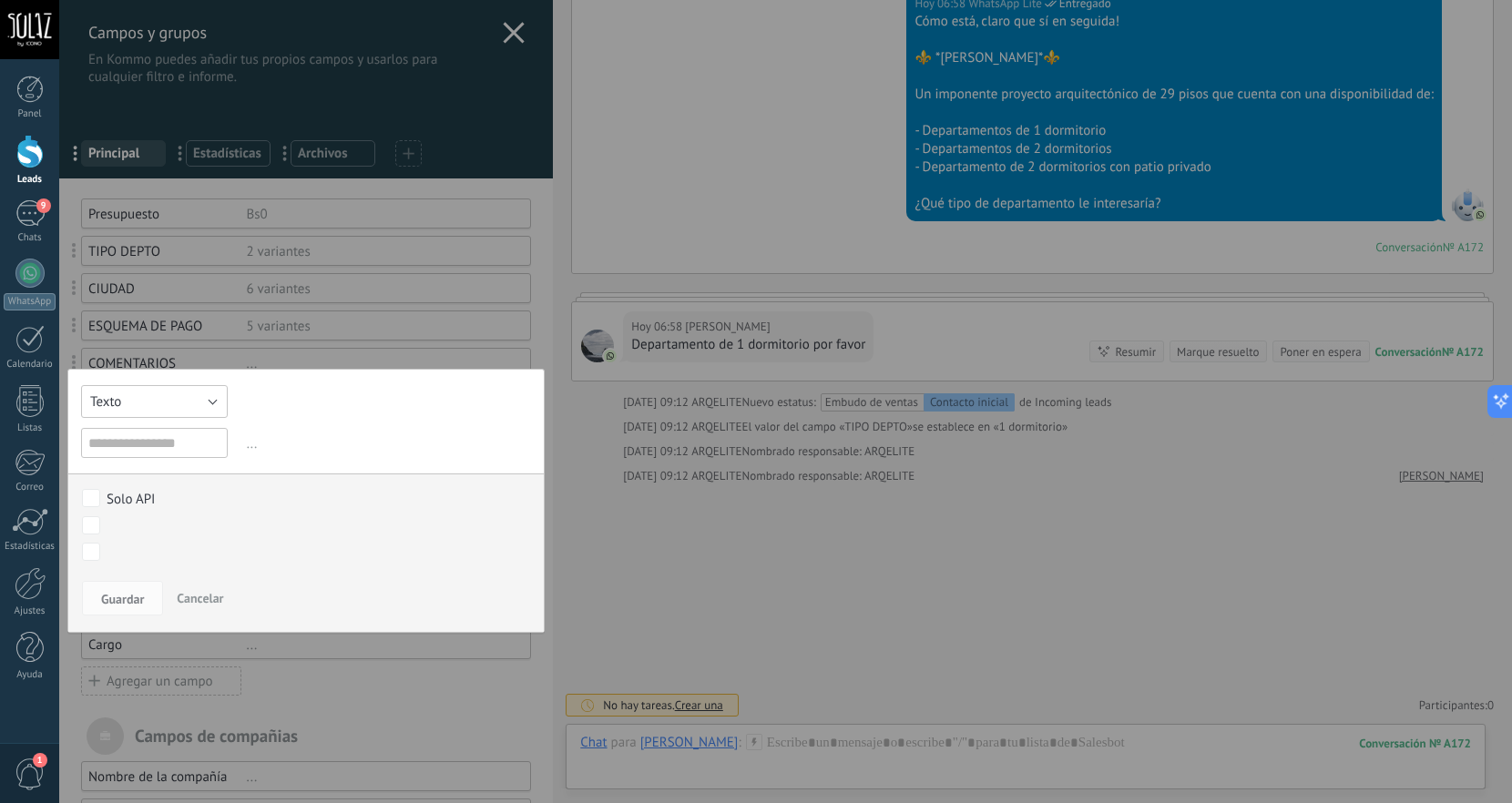
click at [212, 398] on button "Texto" at bounding box center [154, 402] width 146 height 33
click at [176, 499] on span "Selección" at bounding box center [145, 495] width 151 height 17
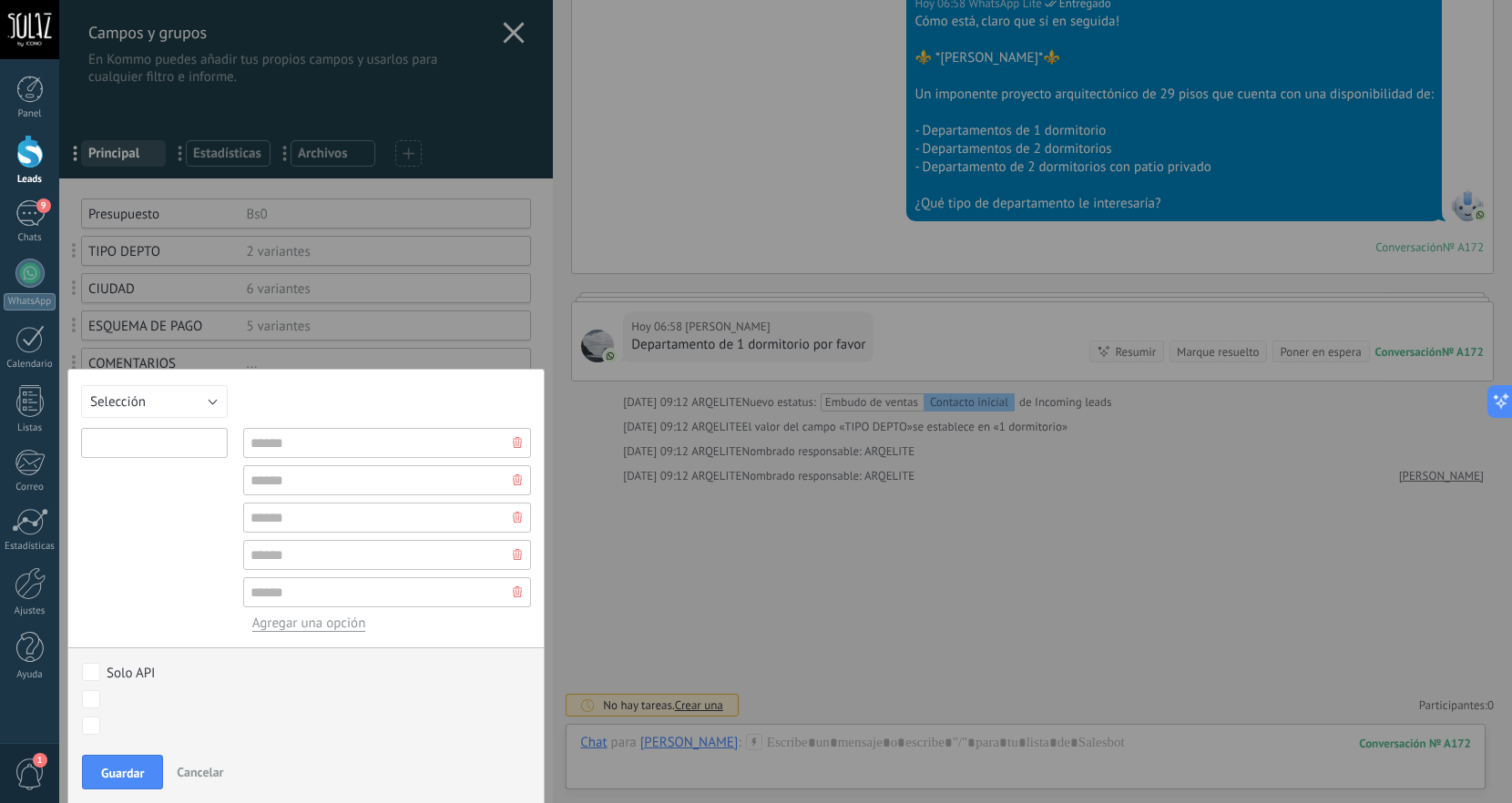
click at [167, 436] on input "text" at bounding box center [154, 442] width 146 height 30
type input "*"
click at [212, 394] on button "Selección" at bounding box center [154, 402] width 146 height 33
click at [172, 507] on span "Multiselección" at bounding box center [145, 505] width 151 height 17
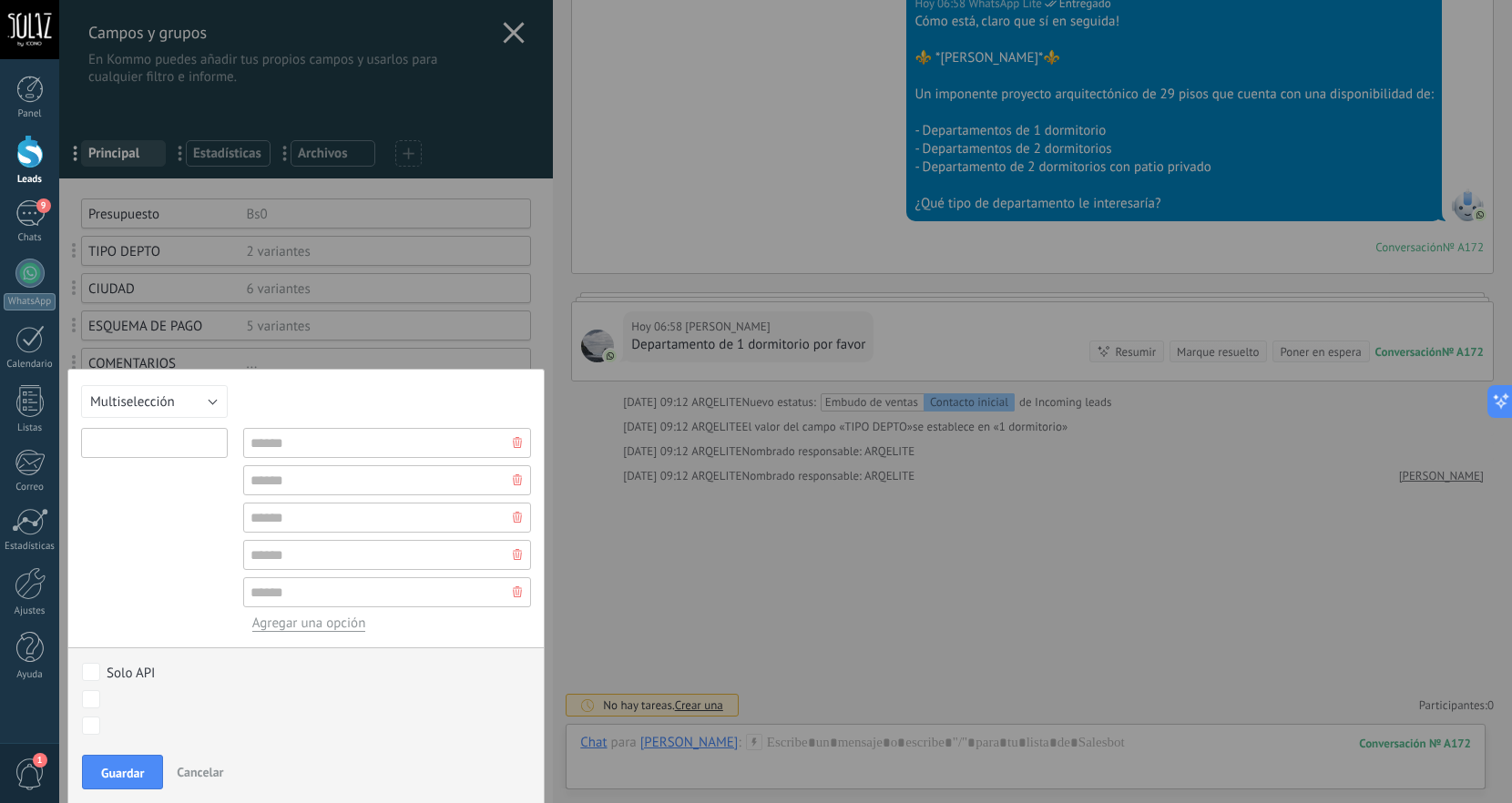
click at [171, 437] on input "text" at bounding box center [154, 442] width 146 height 30
type input "**********"
click at [338, 435] on input "text" at bounding box center [388, 442] width 289 height 30
type input "********"
click at [357, 487] on input "text" at bounding box center [388, 480] width 289 height 30
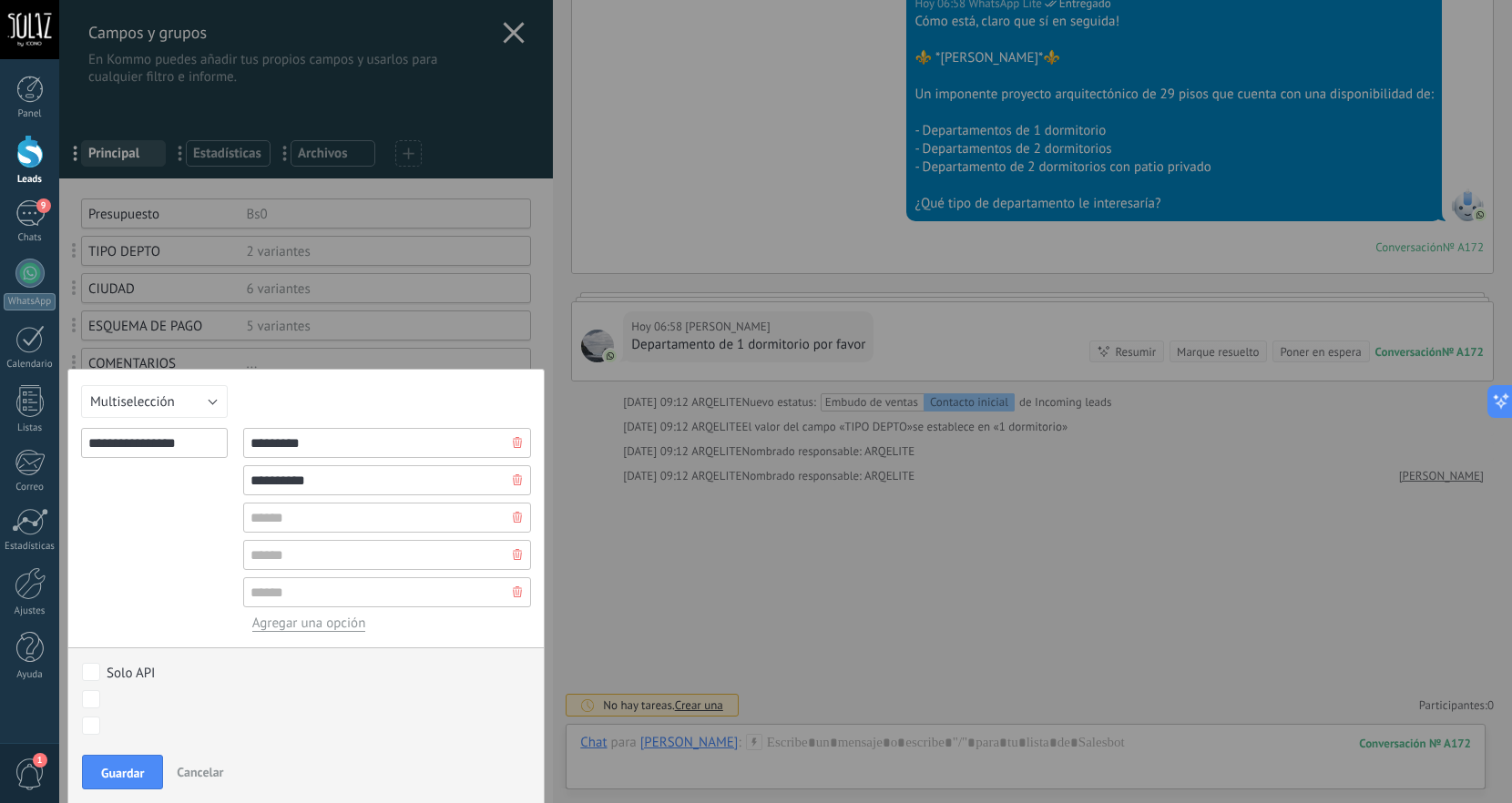
type input "*********"
click at [297, 526] on input "text" at bounding box center [388, 517] width 289 height 30
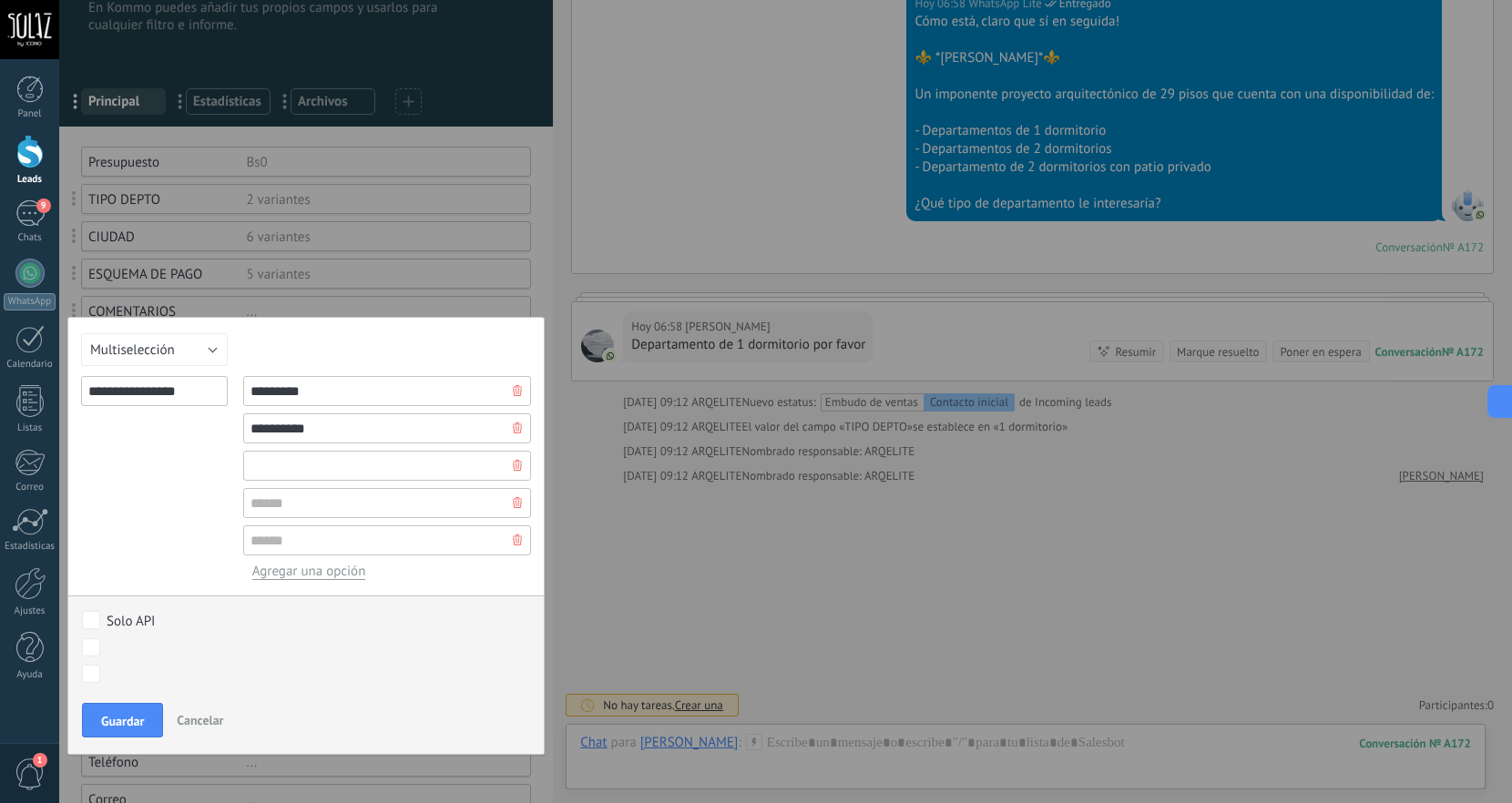
scroll to position [57, 0]
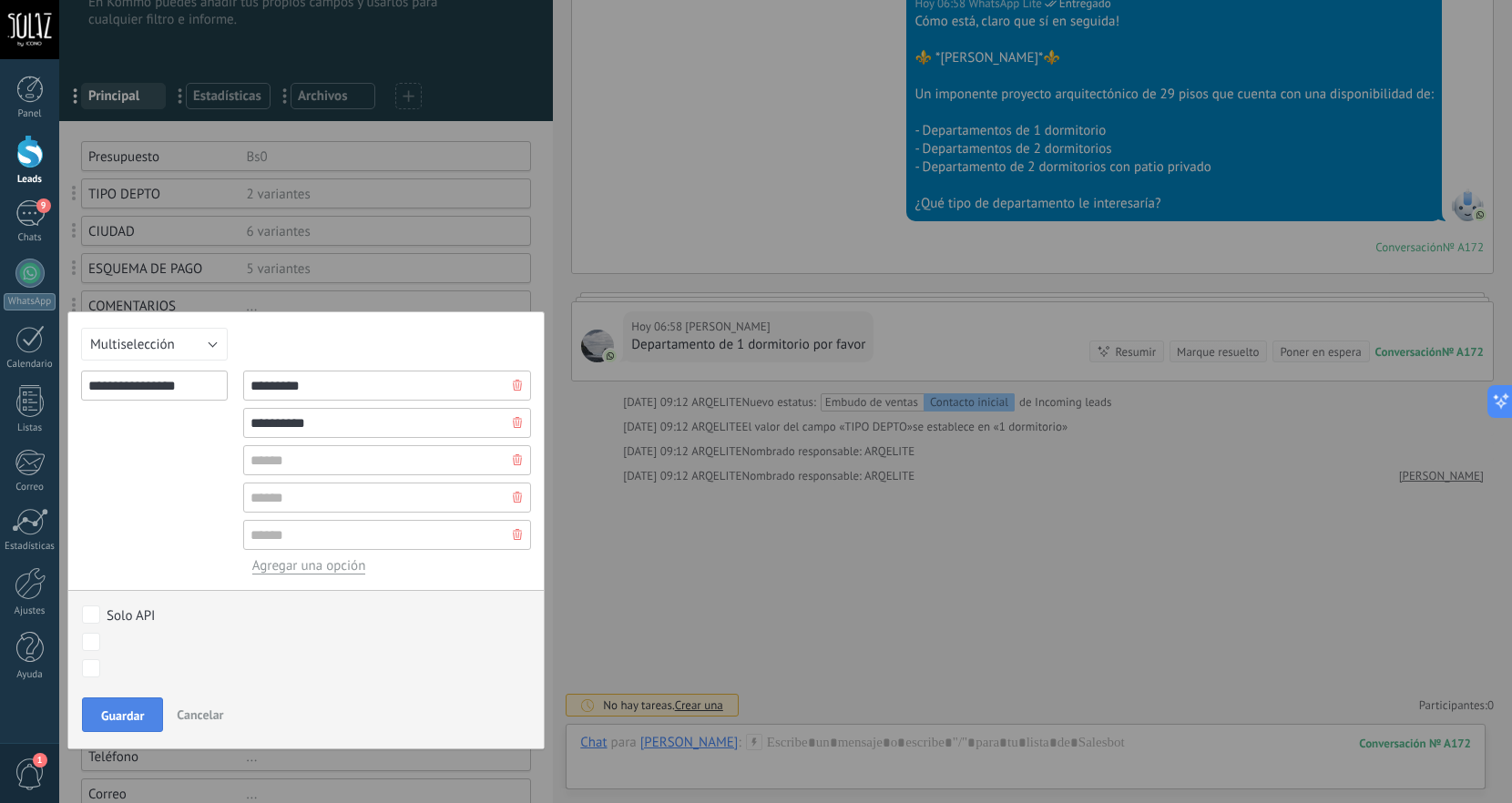
click at [119, 719] on span "Guardar" at bounding box center [122, 715] width 43 height 12
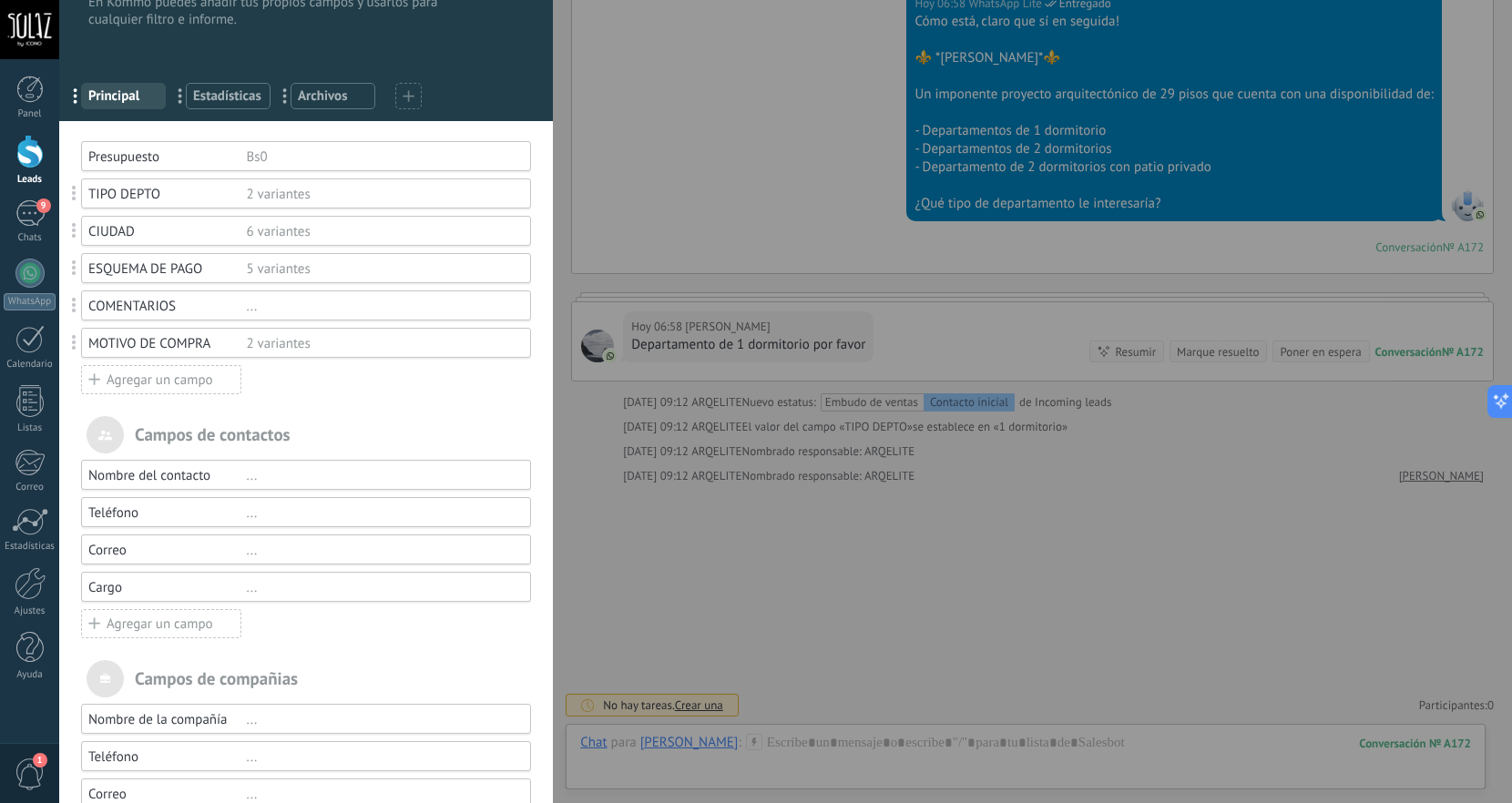
click at [98, 381] on icon at bounding box center [94, 379] width 11 height 23
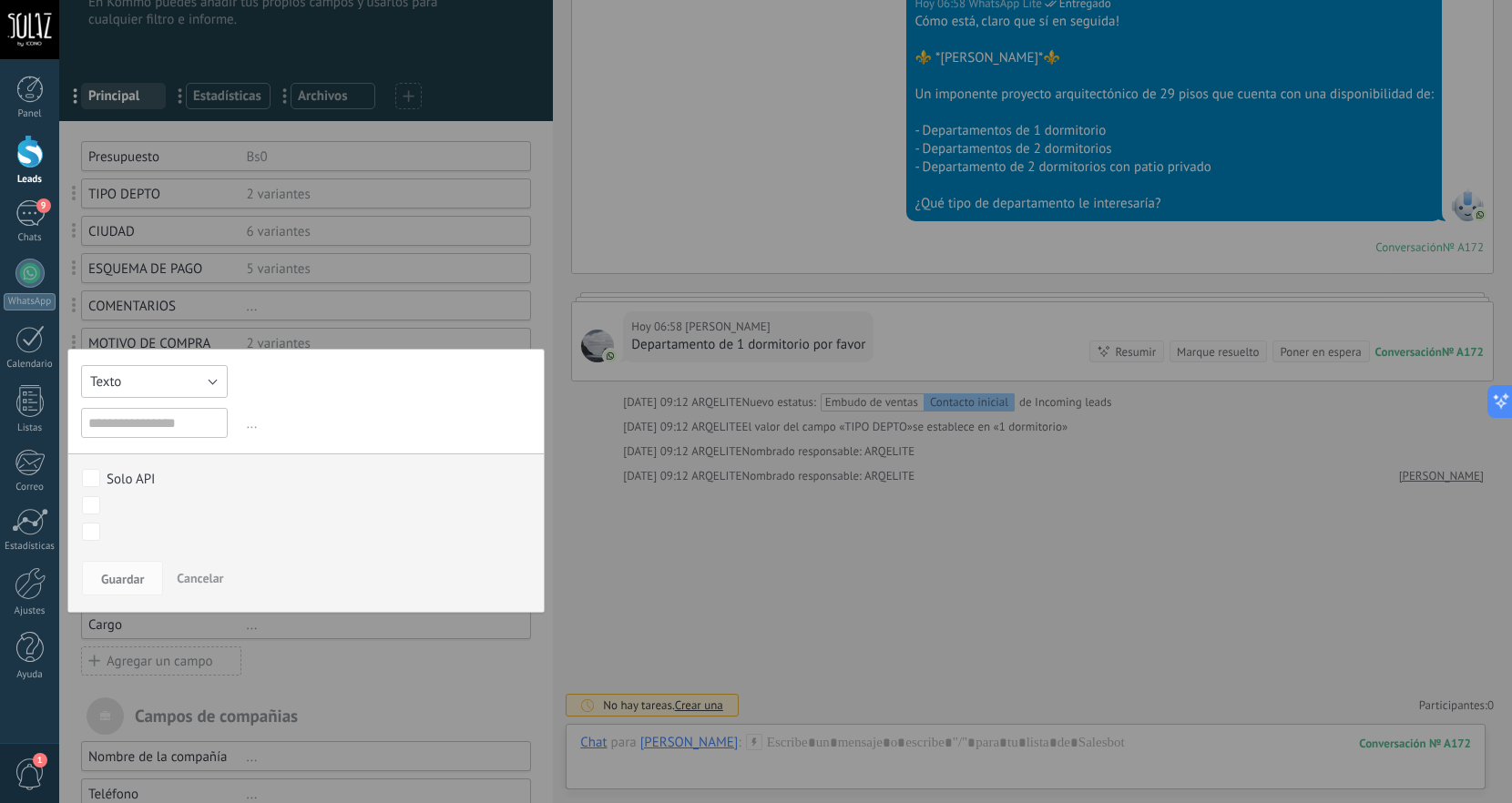
click at [216, 381] on button "Texto" at bounding box center [154, 382] width 146 height 33
click at [159, 480] on span "Selección" at bounding box center [145, 475] width 151 height 17
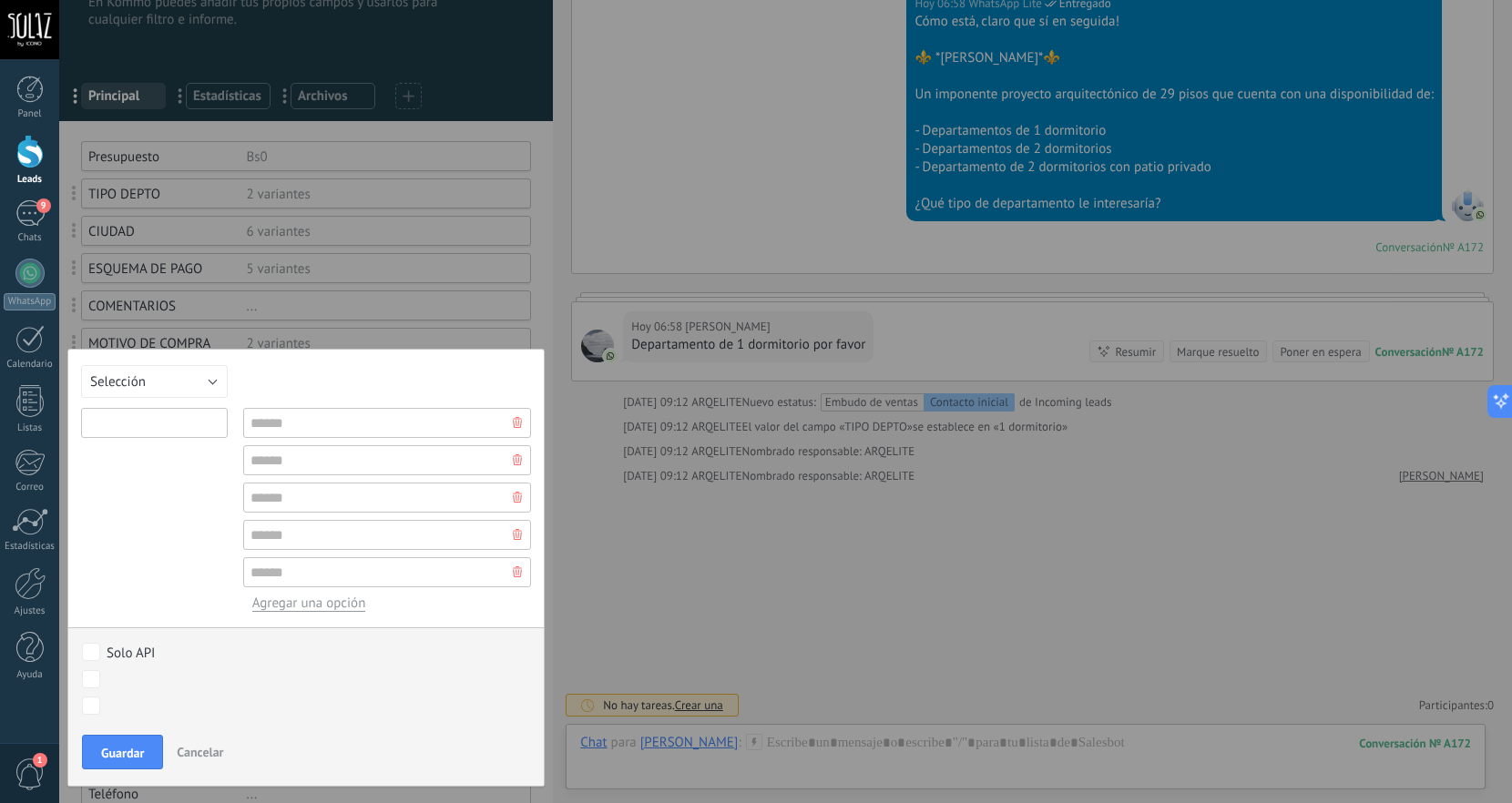
click at [159, 431] on input "text" at bounding box center [154, 422] width 146 height 30
type input "*"
type input "******"
click at [343, 420] on input "text" at bounding box center [388, 422] width 289 height 30
type input "******"
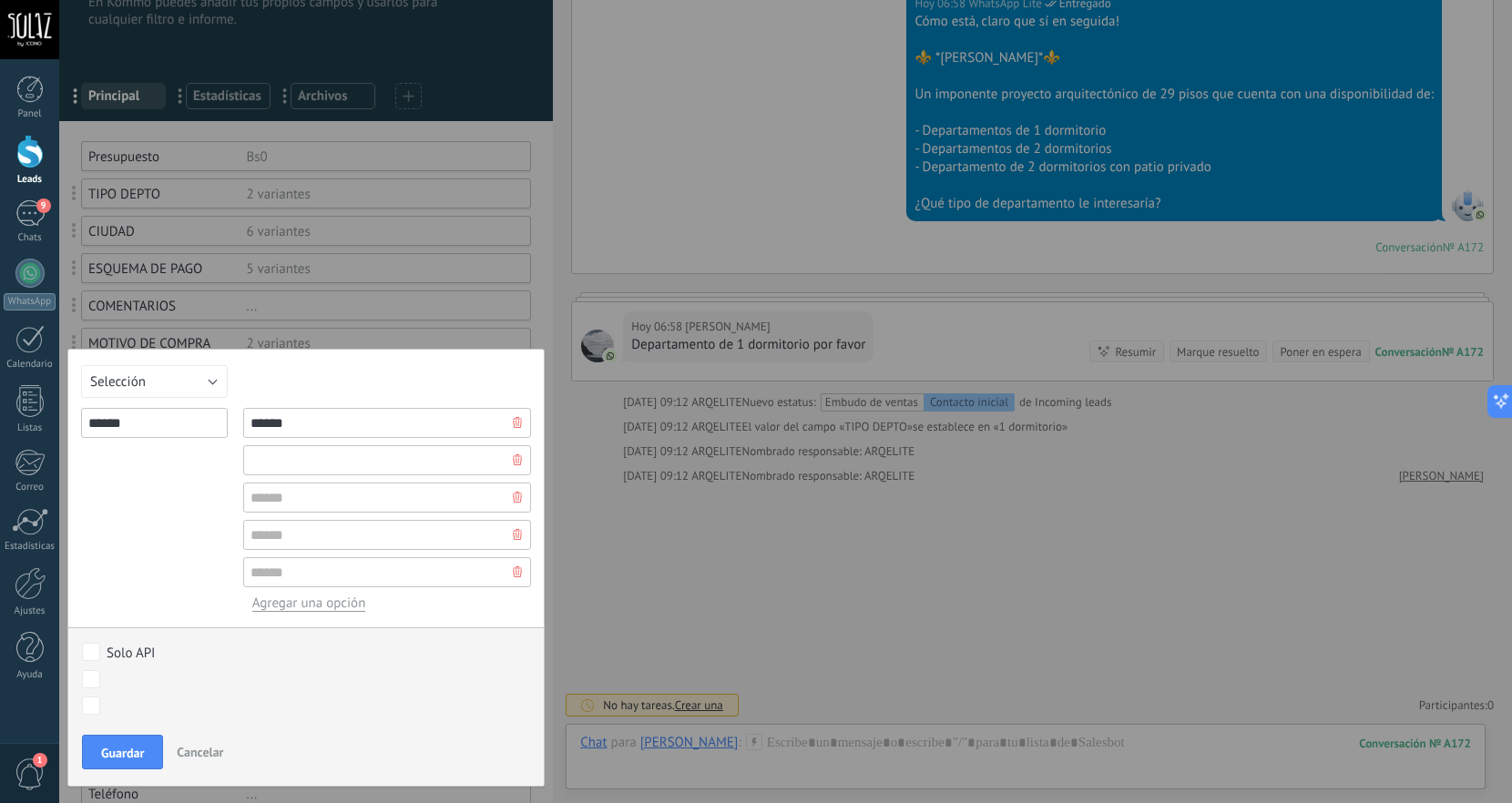
click at [339, 459] on input "text" at bounding box center [388, 459] width 289 height 30
type input "*****"
click at [105, 545] on div "******" at bounding box center [154, 509] width 146 height 204
drag, startPoint x: 316, startPoint y: 426, endPoint x: 222, endPoint y: 417, distance: 94.4
click at [243, 417] on input "******" at bounding box center [388, 422] width 289 height 30
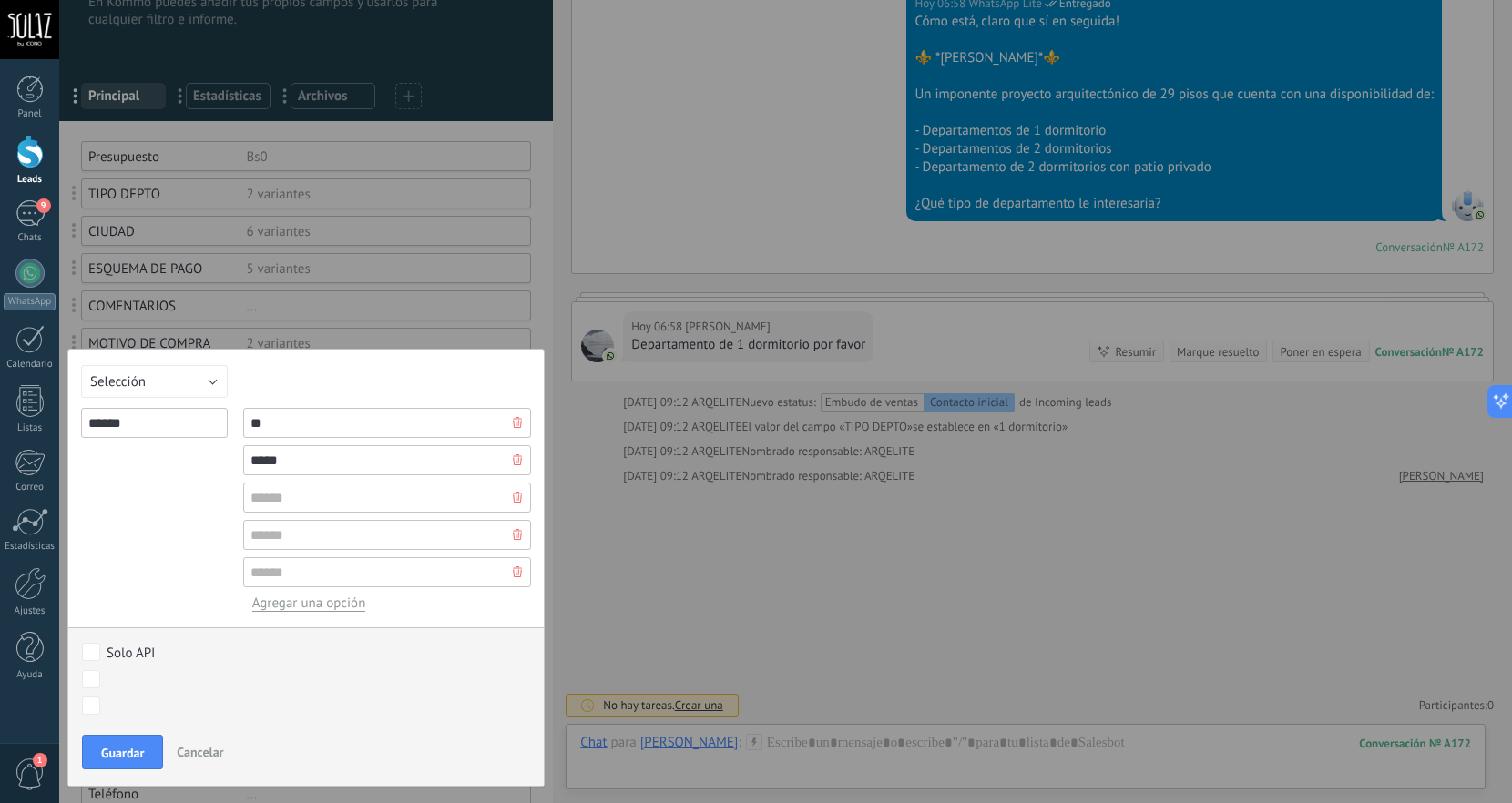
type input "*"
type input "*********"
click at [287, 456] on input "*****" at bounding box center [388, 459] width 289 height 30
type input "*"
type input "********"
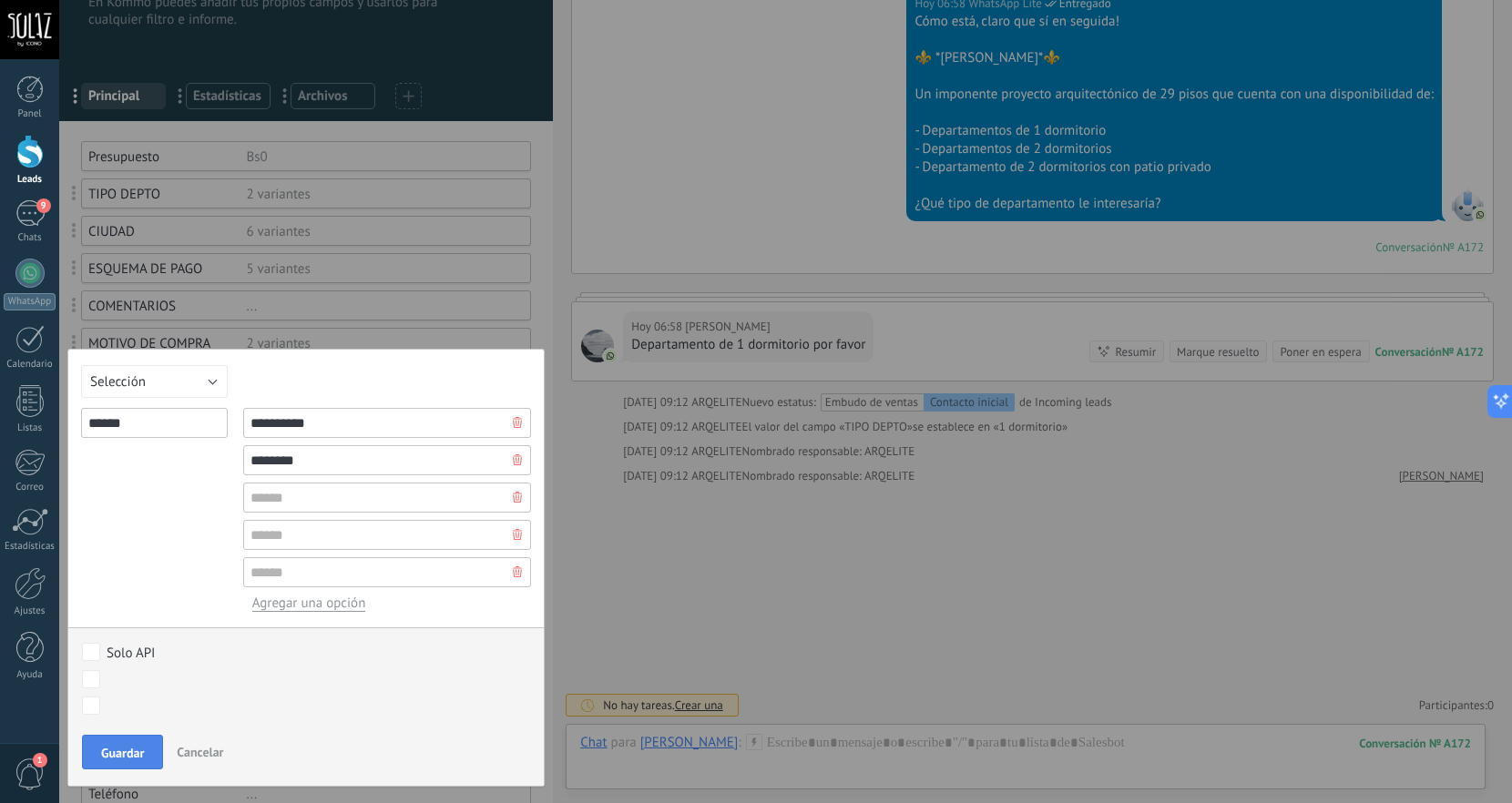
click at [132, 756] on span "Guardar" at bounding box center [122, 752] width 43 height 12
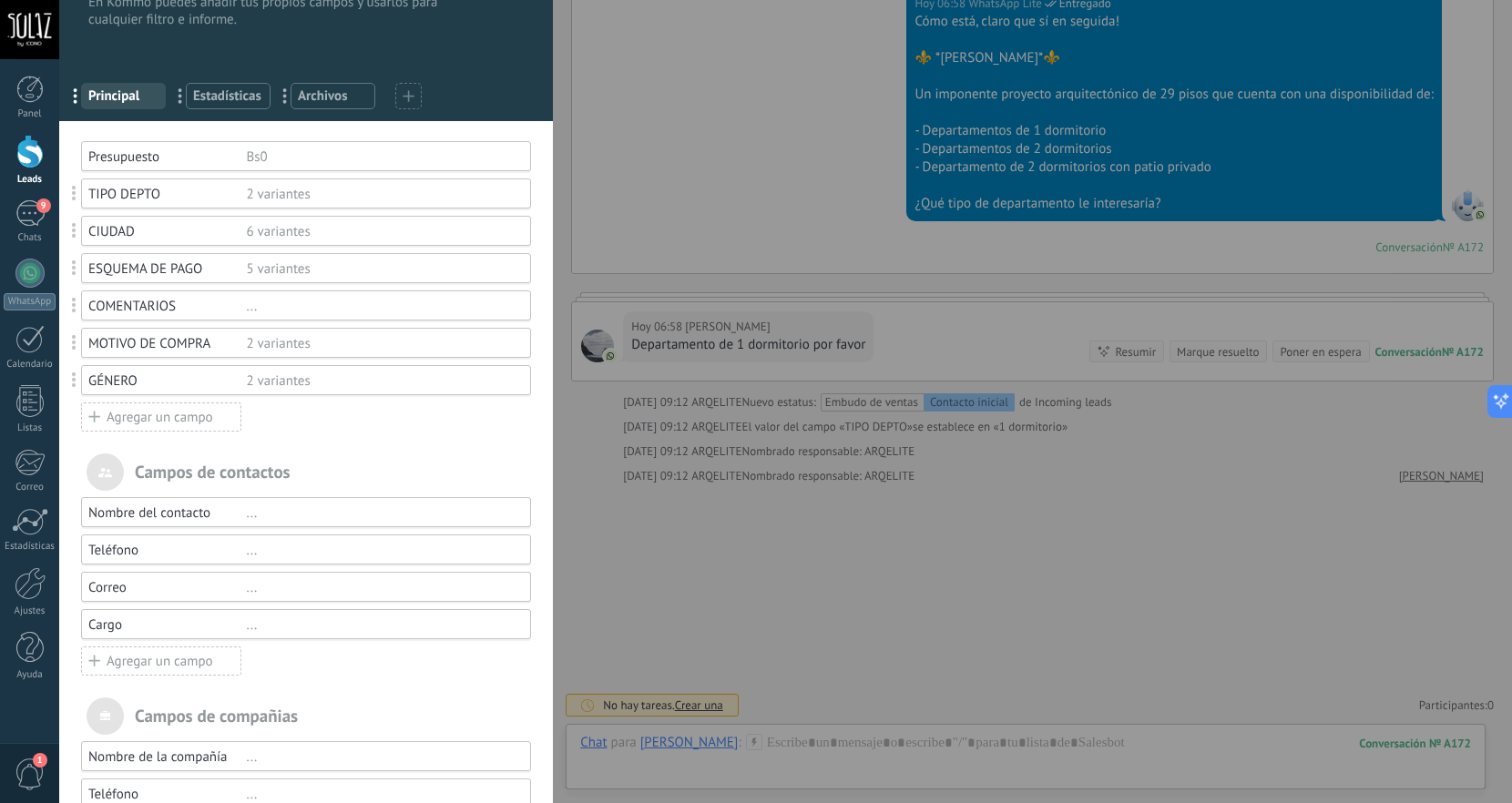
click at [92, 421] on icon at bounding box center [94, 416] width 11 height 23
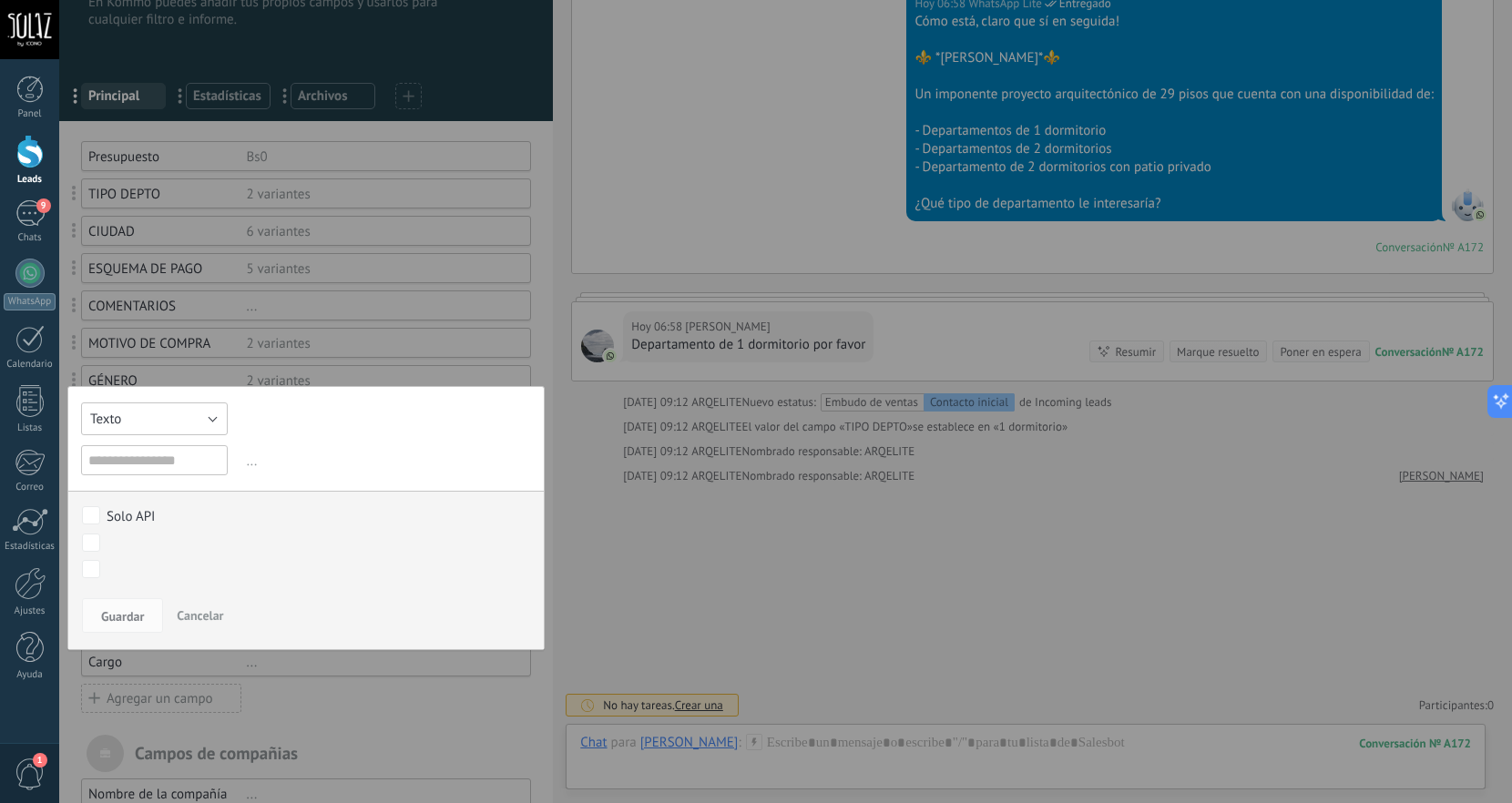
click at [193, 420] on button "Texto" at bounding box center [154, 419] width 146 height 33
click at [161, 442] on span "Selección" at bounding box center [145, 434] width 151 height 17
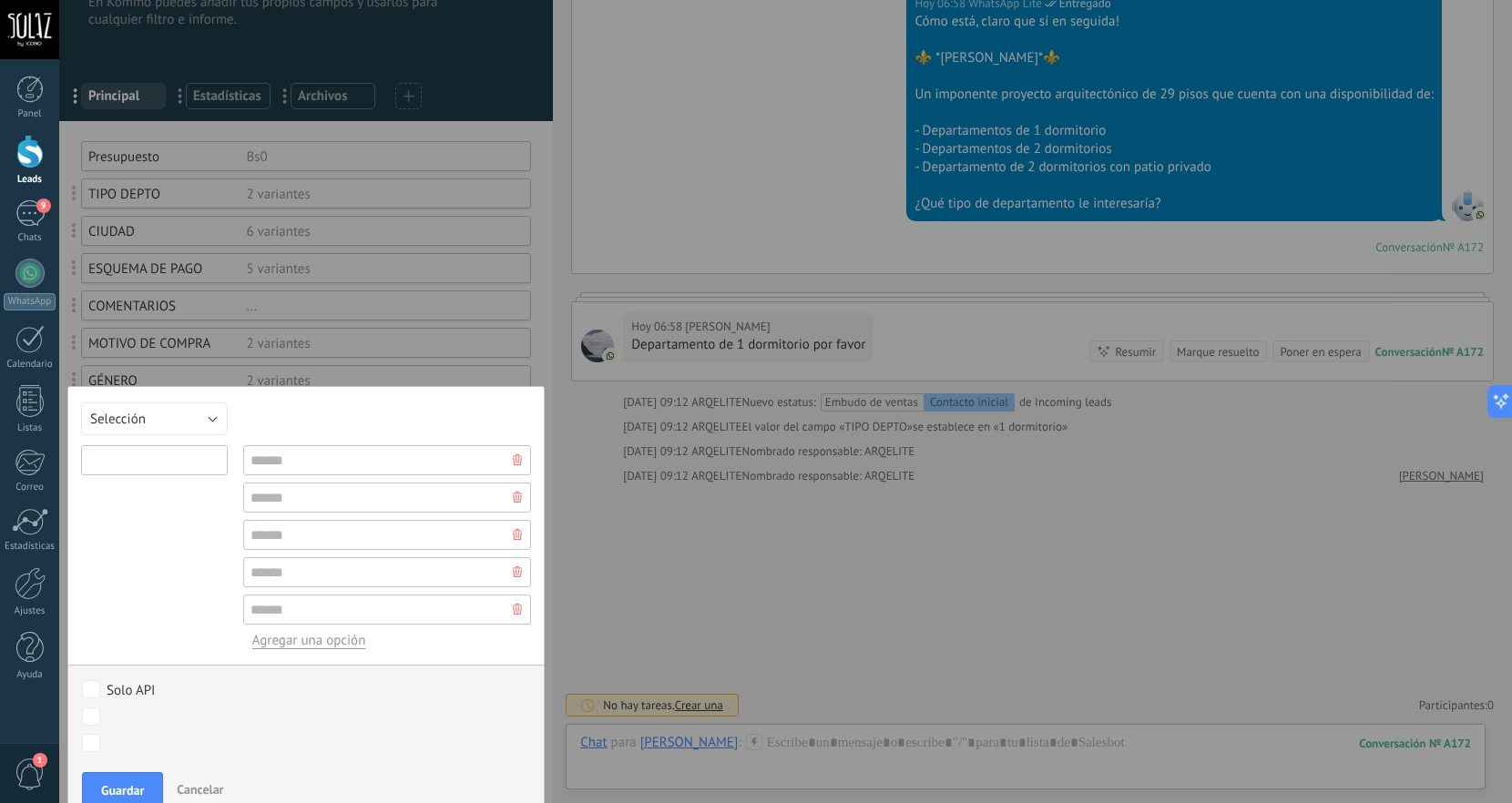
click at [168, 458] on input "text" at bounding box center [154, 459] width 146 height 30
type input "**********"
click at [293, 448] on input "text" at bounding box center [388, 459] width 289 height 30
type input "********"
click at [301, 491] on input "text" at bounding box center [388, 497] width 289 height 30
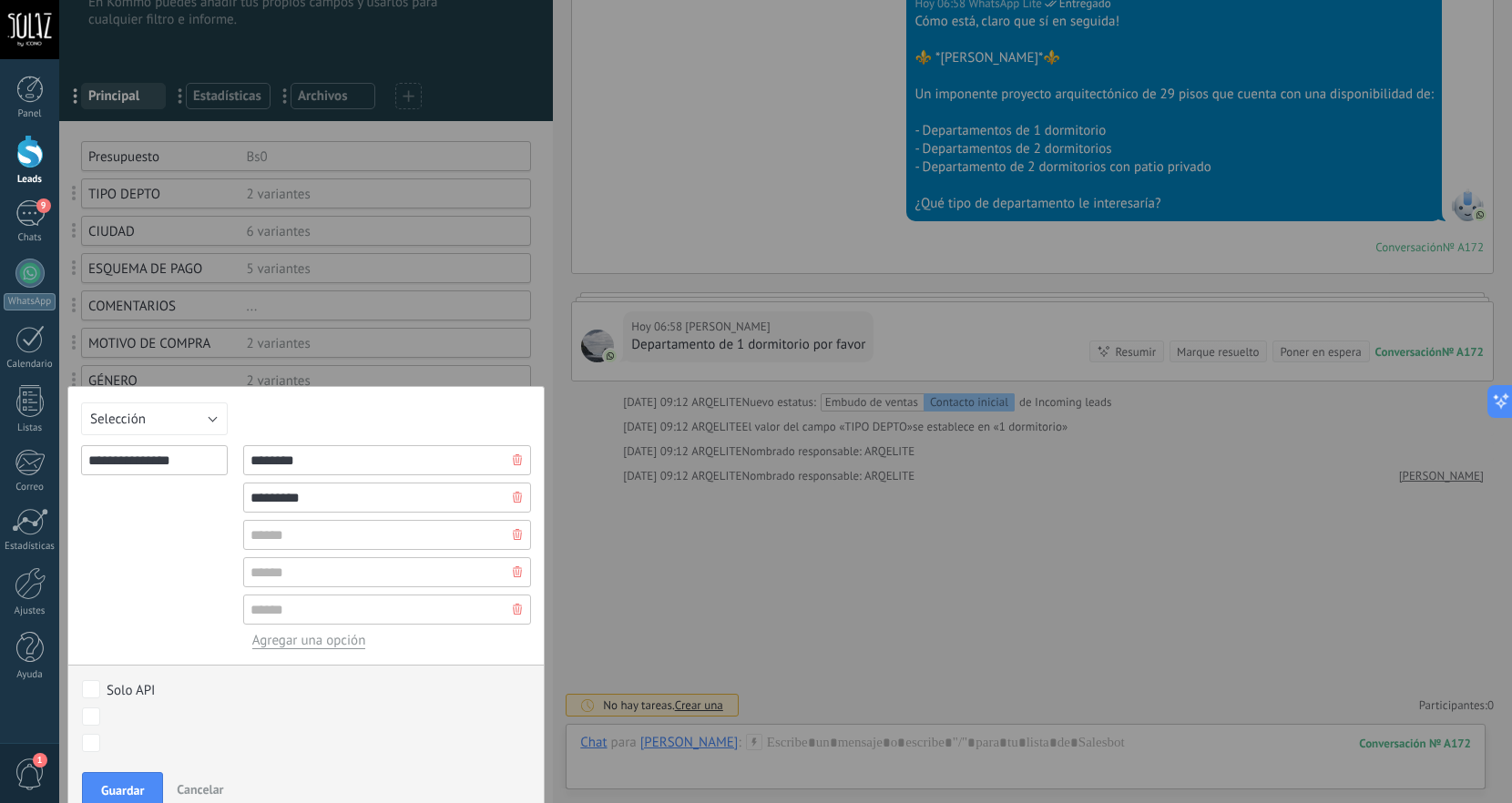
type input "*********"
click at [299, 524] on input "text" at bounding box center [388, 534] width 289 height 30
type input "*******"
click at [309, 585] on input "text" at bounding box center [388, 571] width 289 height 30
type input "****"
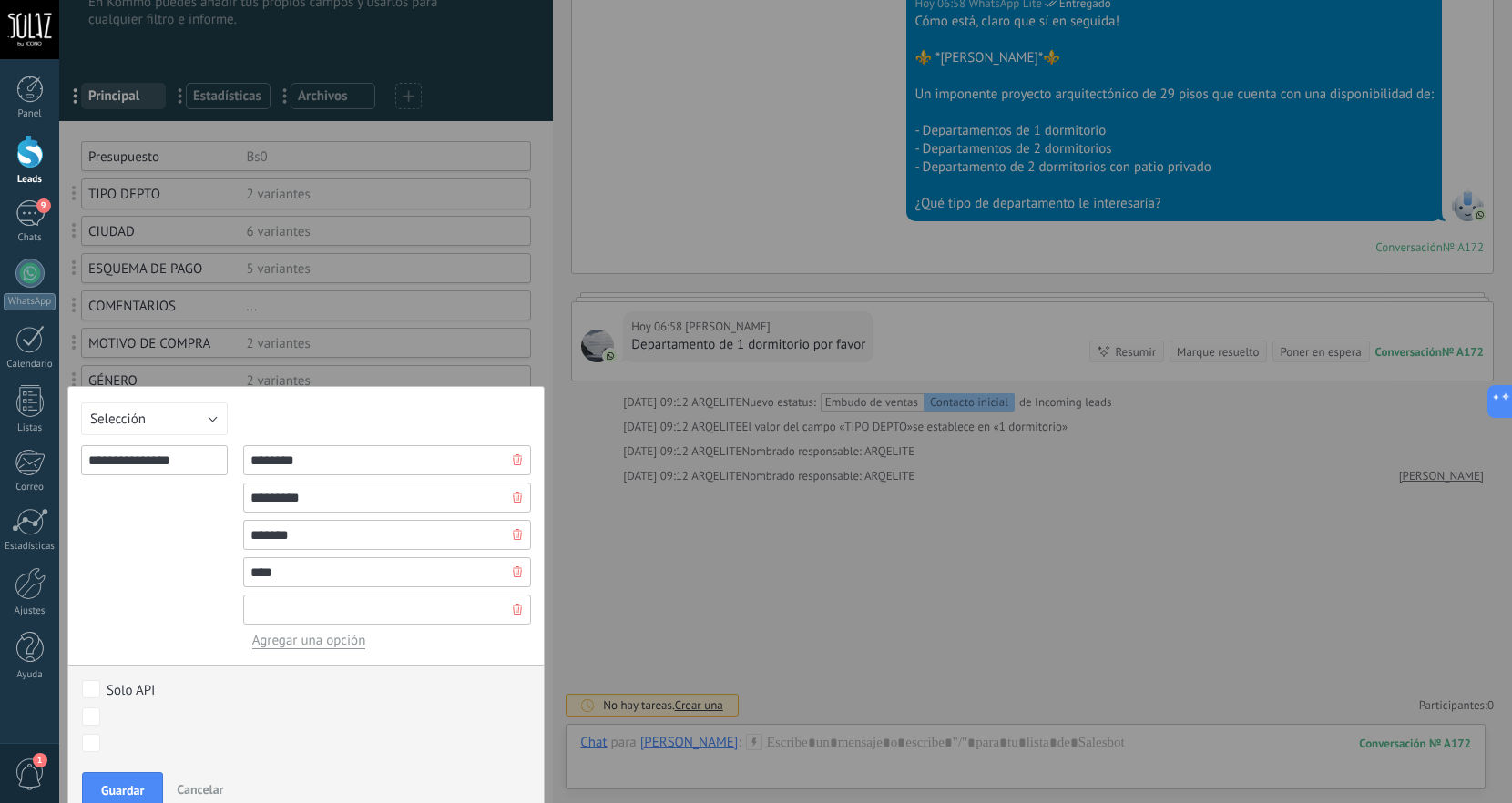
click at [320, 604] on input "text" at bounding box center [388, 609] width 289 height 30
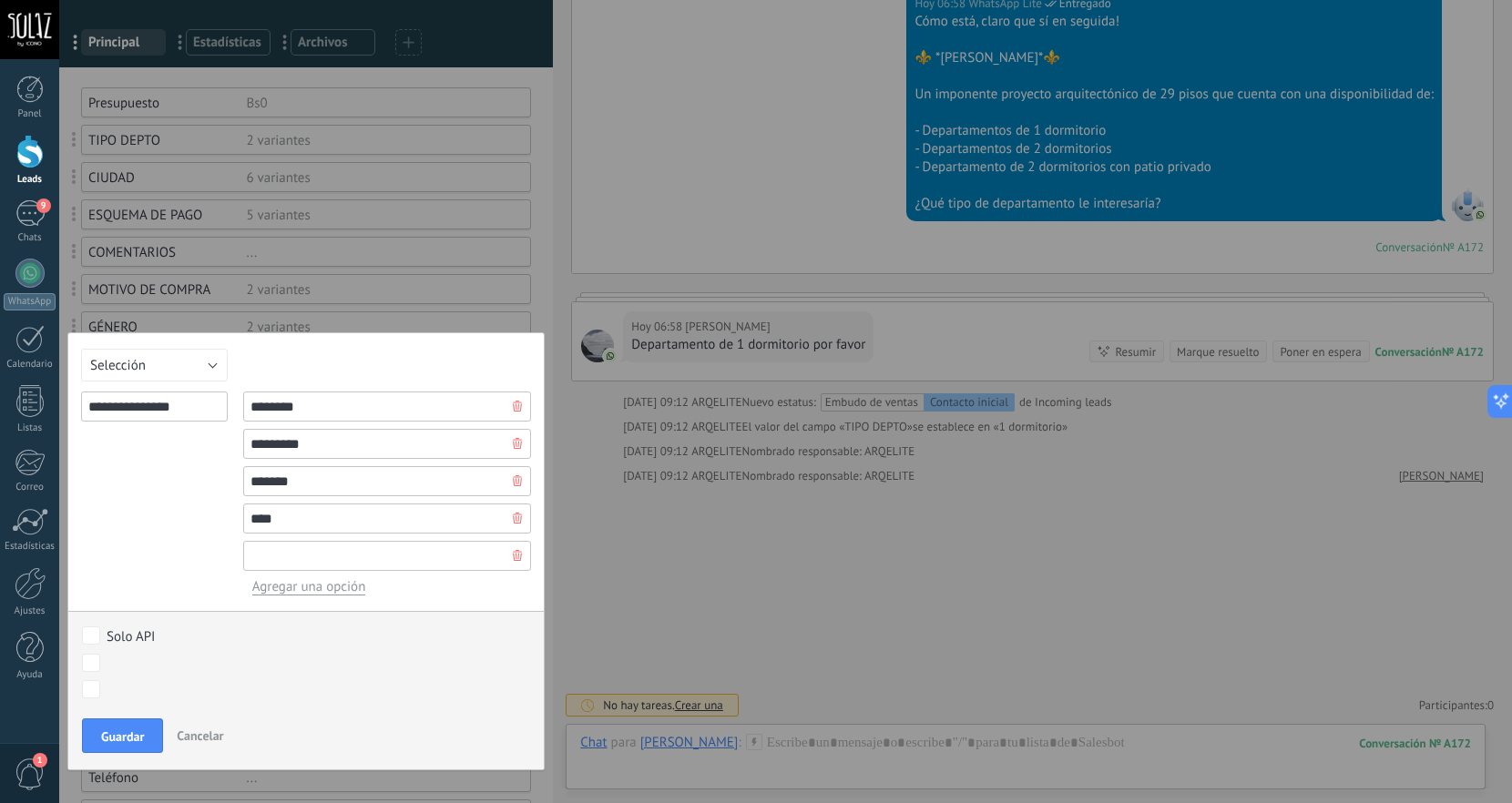
scroll to position [153, 0]
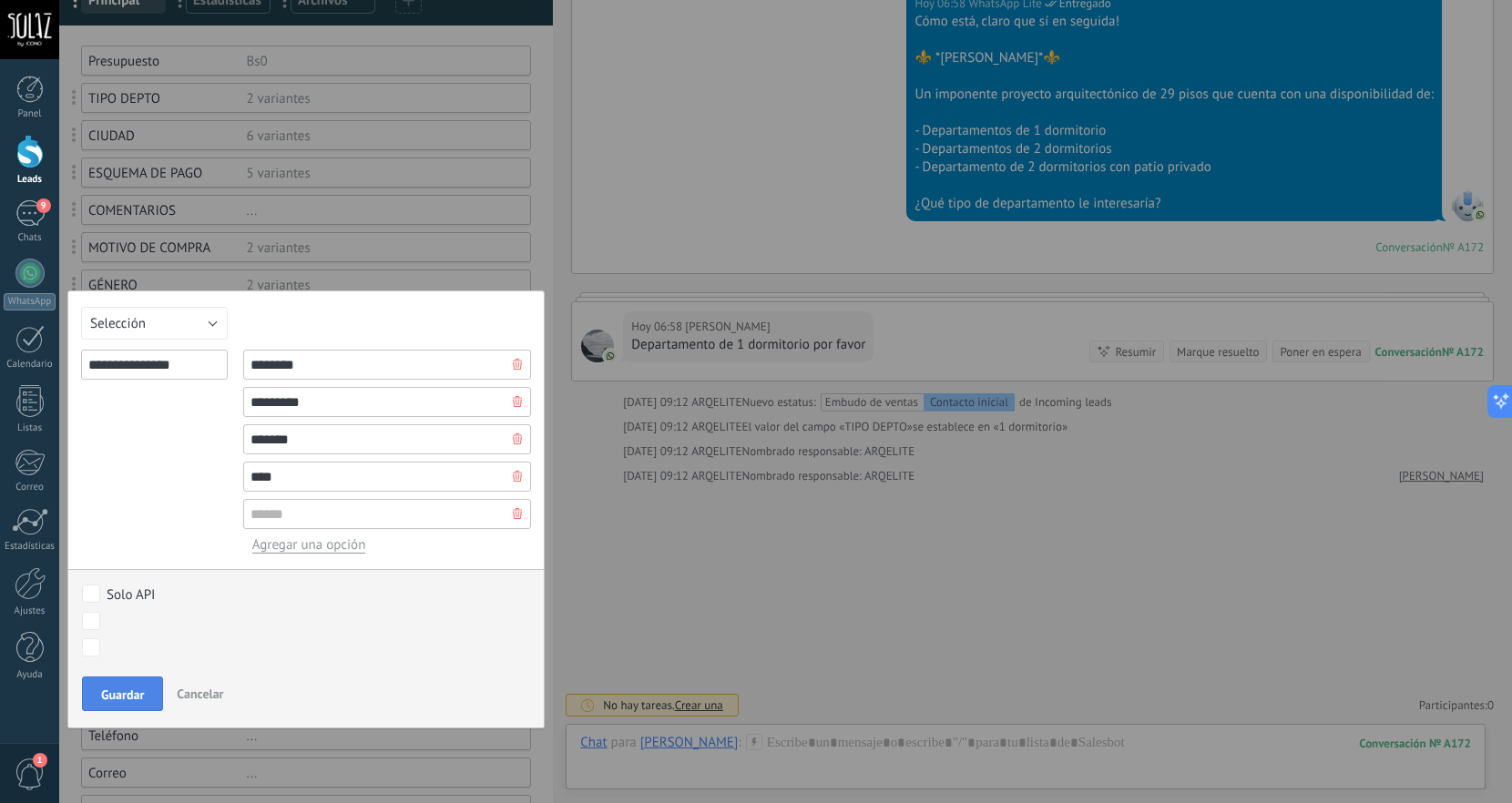
click at [122, 702] on span "Guardar" at bounding box center [122, 694] width 43 height 12
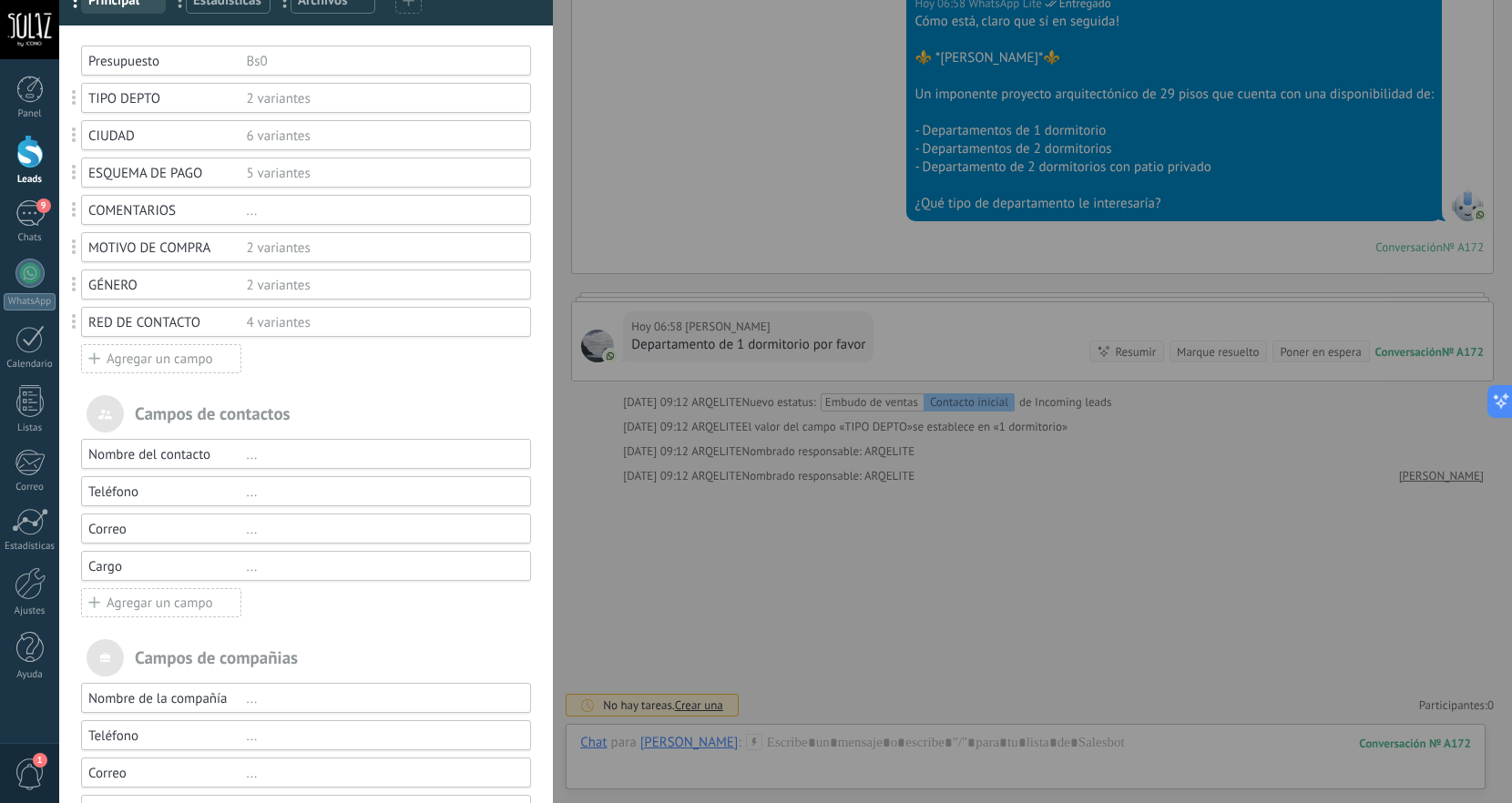
click at [95, 353] on use at bounding box center [93, 357] width 11 height 11
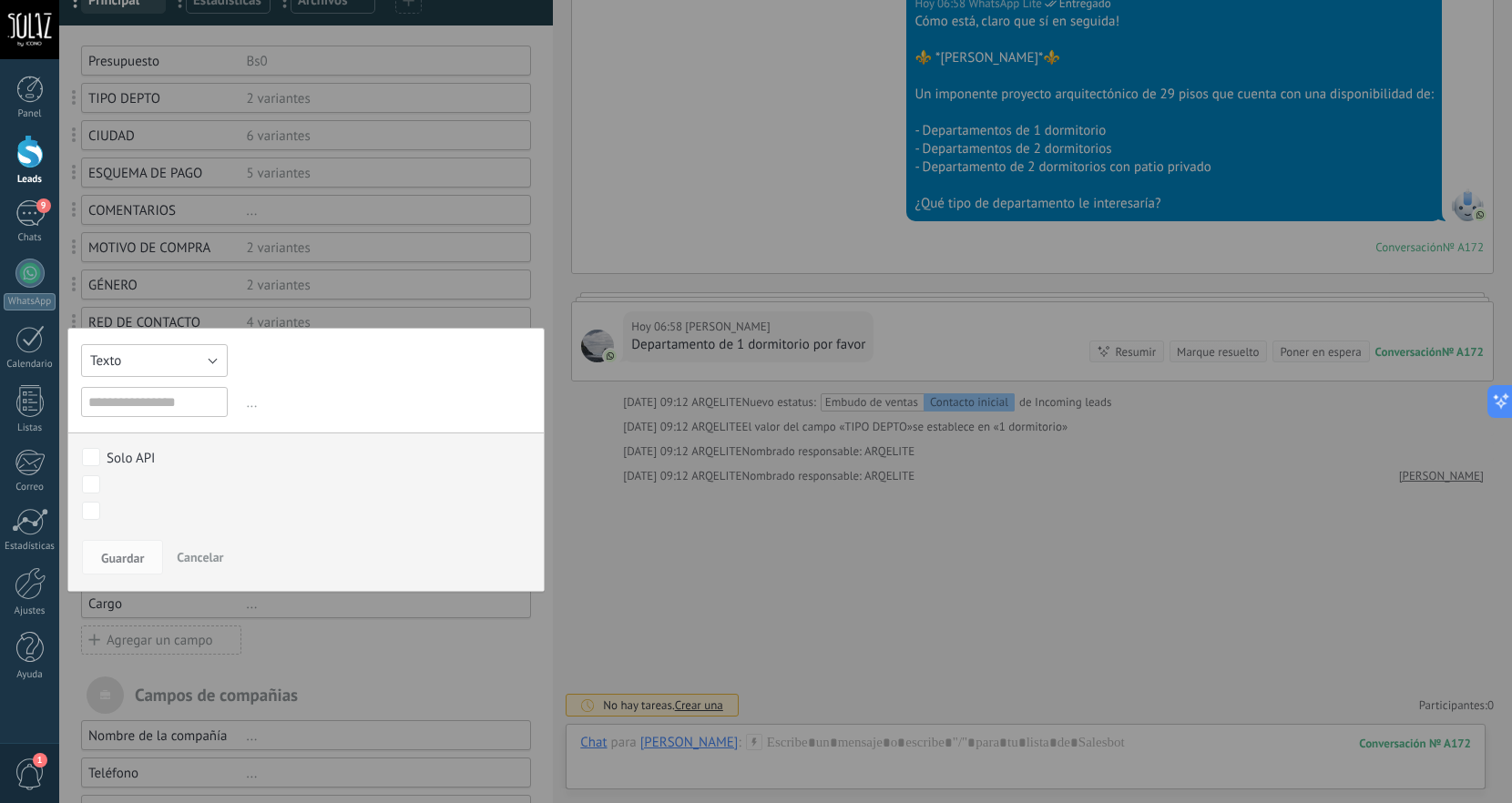
click at [201, 364] on button "Texto" at bounding box center [154, 361] width 146 height 33
click at [180, 453] on span "Selección" at bounding box center [145, 454] width 151 height 17
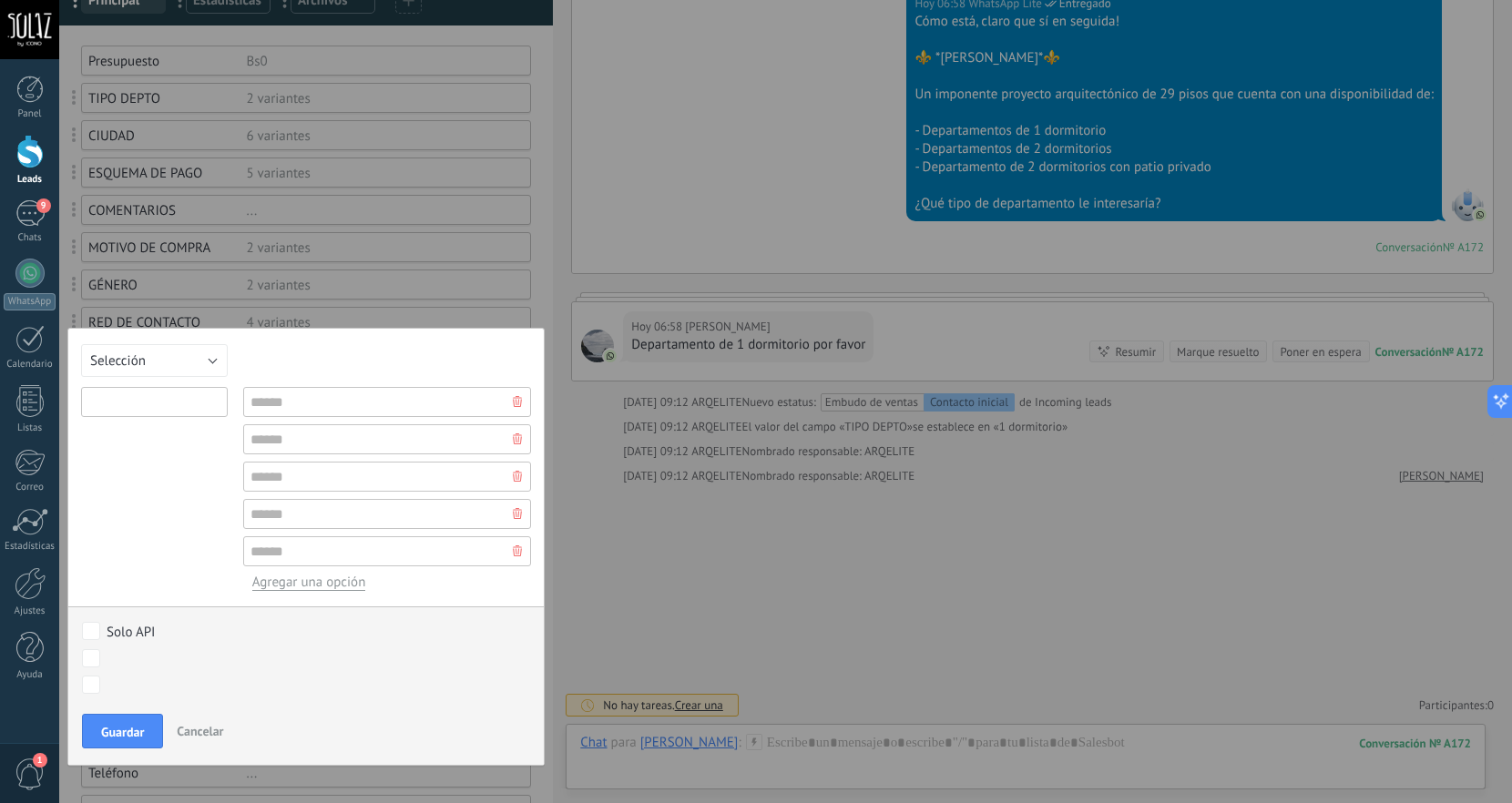
click at [148, 404] on input "text" at bounding box center [154, 401] width 146 height 30
type input "**********"
click at [304, 401] on input "text" at bounding box center [388, 401] width 289 height 30
type input "*********"
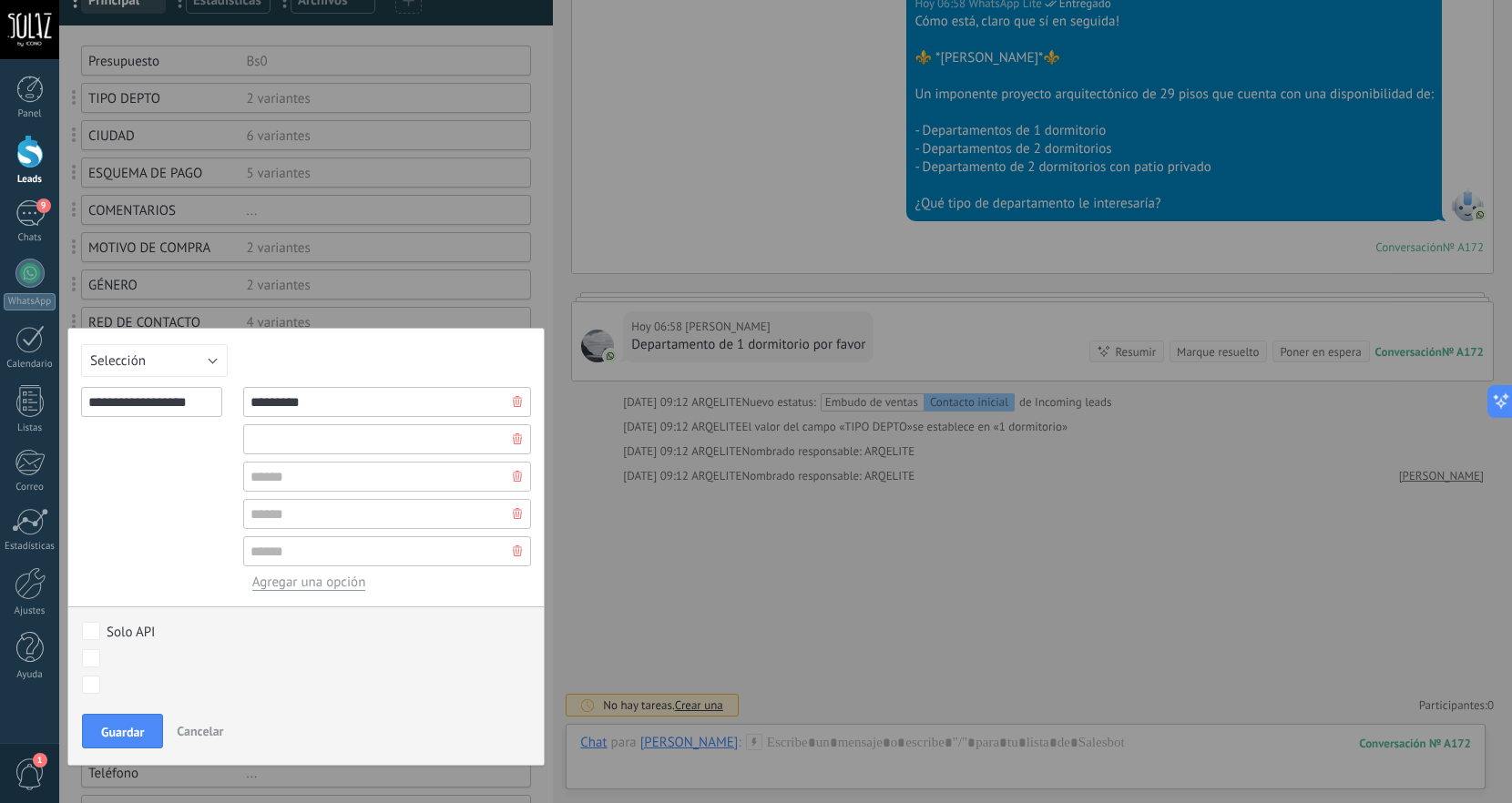
click at [256, 442] on input "text" at bounding box center [388, 438] width 289 height 30
type input "**********"
click at [261, 481] on input "text" at bounding box center [388, 476] width 289 height 30
type input "*"
type input "**********"
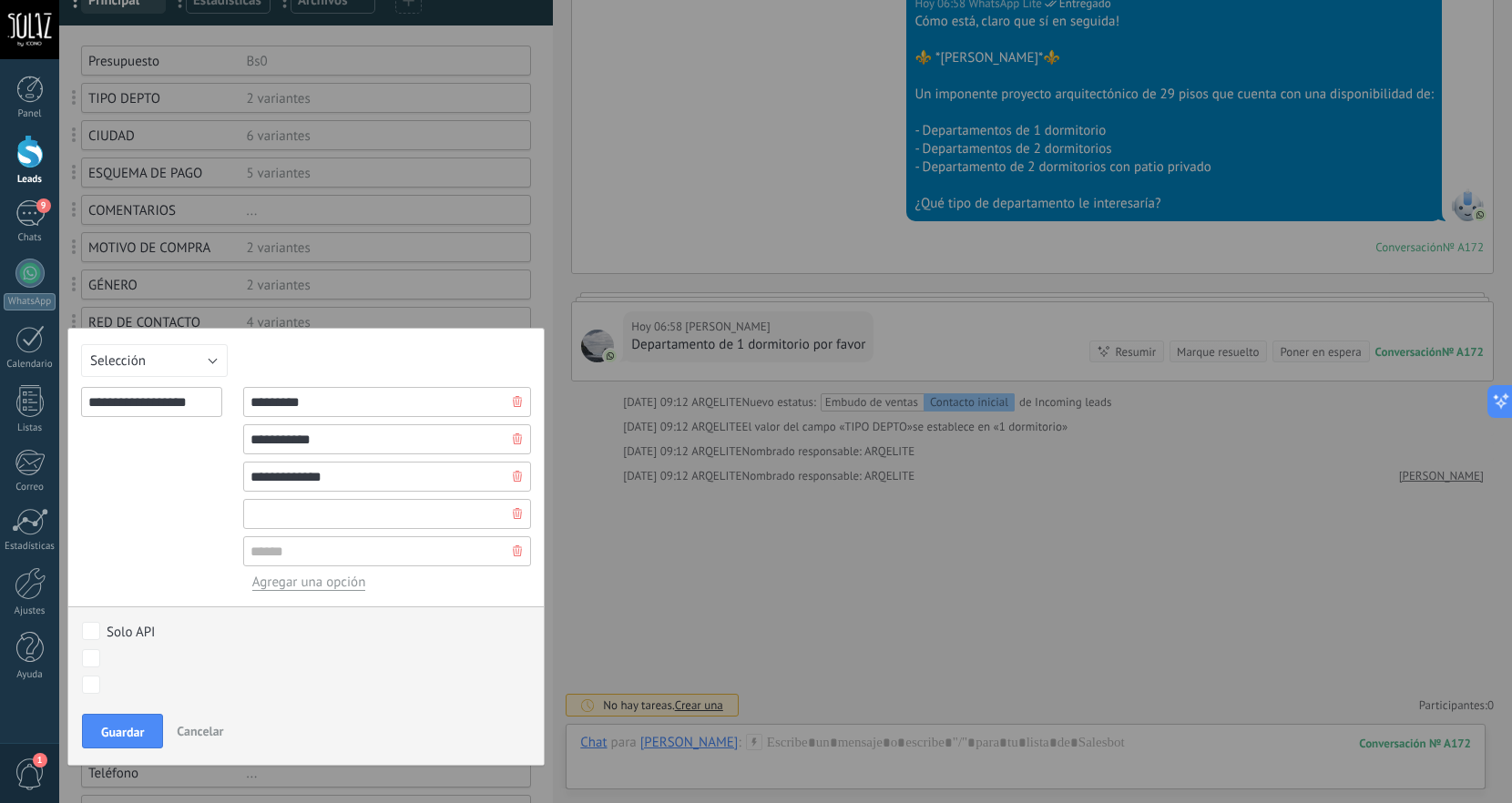
click at [257, 516] on input "text" at bounding box center [388, 513] width 289 height 30
type input "*"
type input "**********"
click at [135, 735] on span "Guardar" at bounding box center [122, 731] width 43 height 12
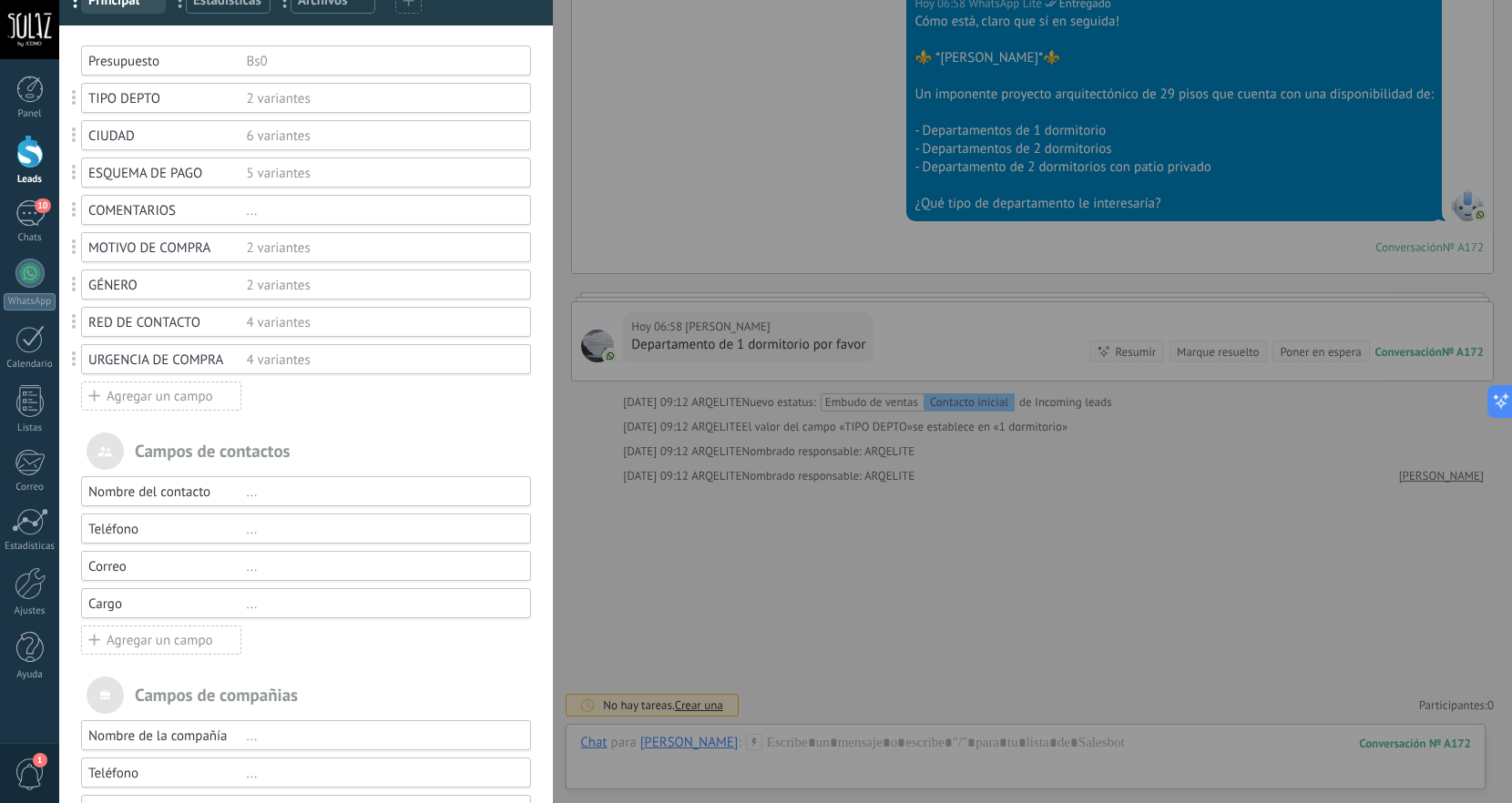
click at [148, 167] on div "ESQUEMA DE PAGO" at bounding box center [167, 173] width 159 height 17
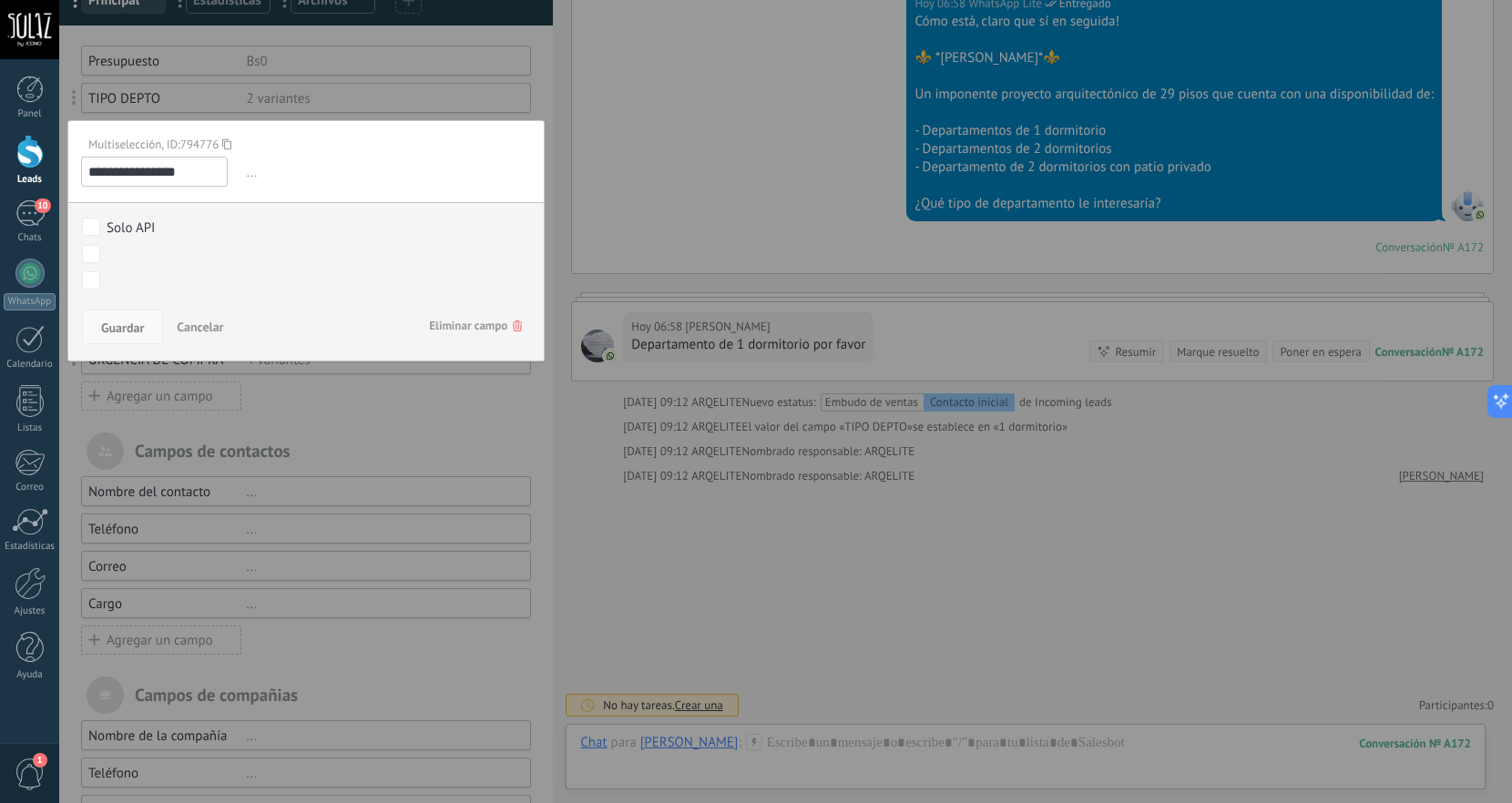
click at [141, 334] on span "Guardar" at bounding box center [122, 327] width 43 height 12
click at [122, 333] on span "Guardar" at bounding box center [122, 327] width 43 height 12
click at [220, 333] on span "Cancelar" at bounding box center [200, 326] width 47 height 16
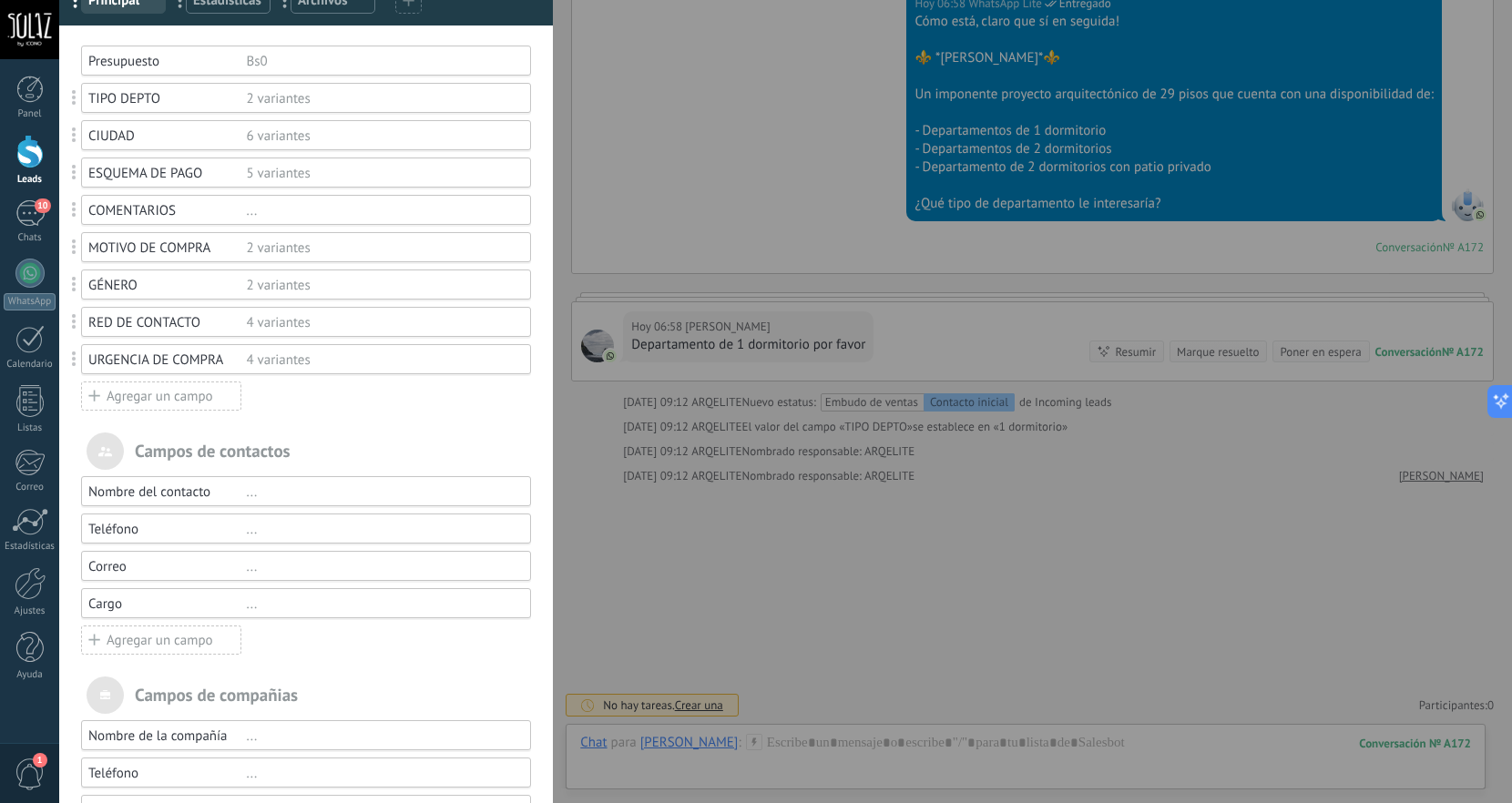
click at [376, 184] on div "ESQUEMA DE PAGO 5 variantes" at bounding box center [306, 172] width 450 height 30
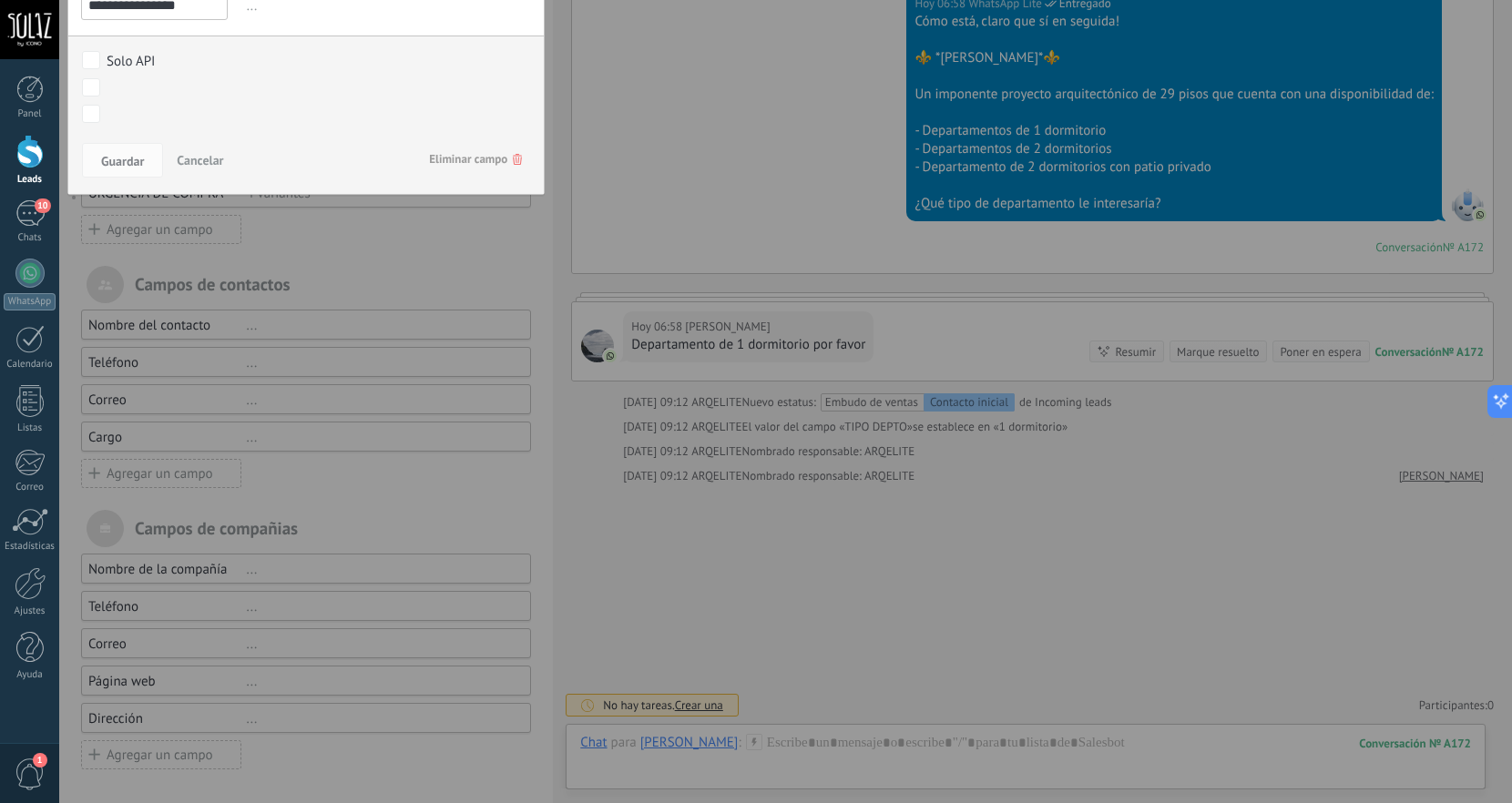
scroll to position [90, 0]
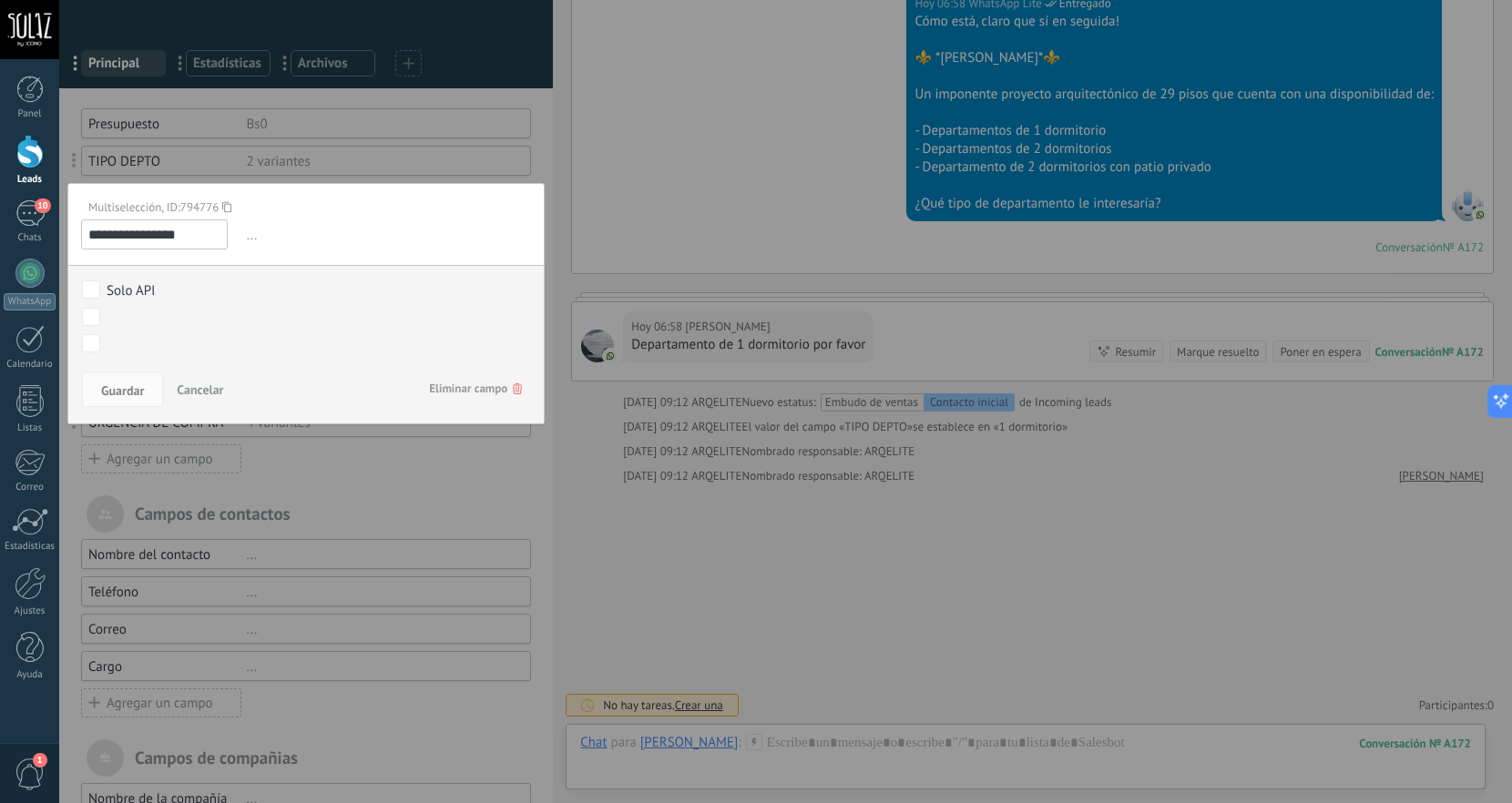
click at [197, 388] on span "Cancelar" at bounding box center [200, 390] width 47 height 16
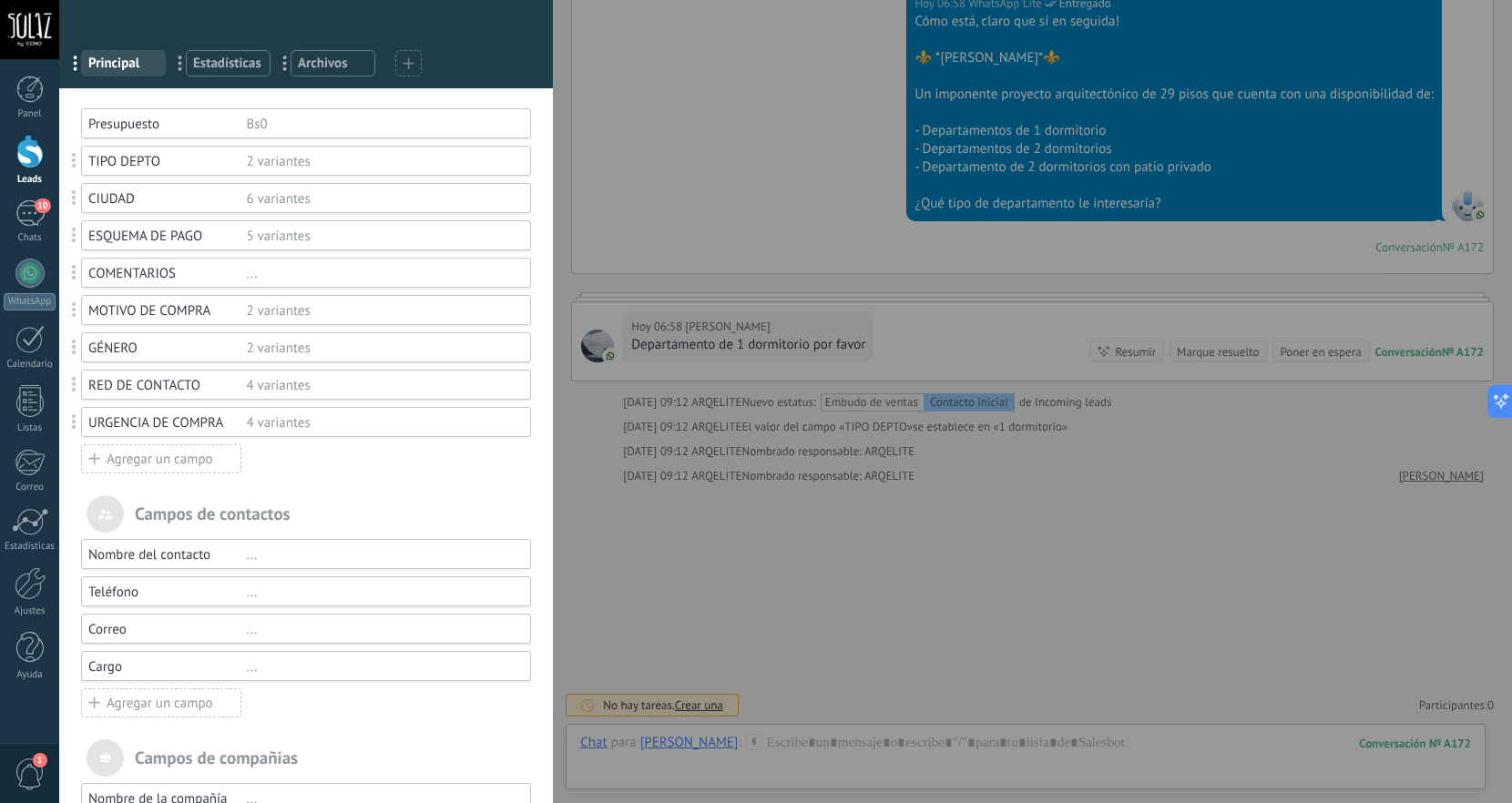
click at [78, 236] on span at bounding box center [75, 235] width 33 height 43
click at [274, 241] on div "5 variantes" at bounding box center [381, 236] width 269 height 17
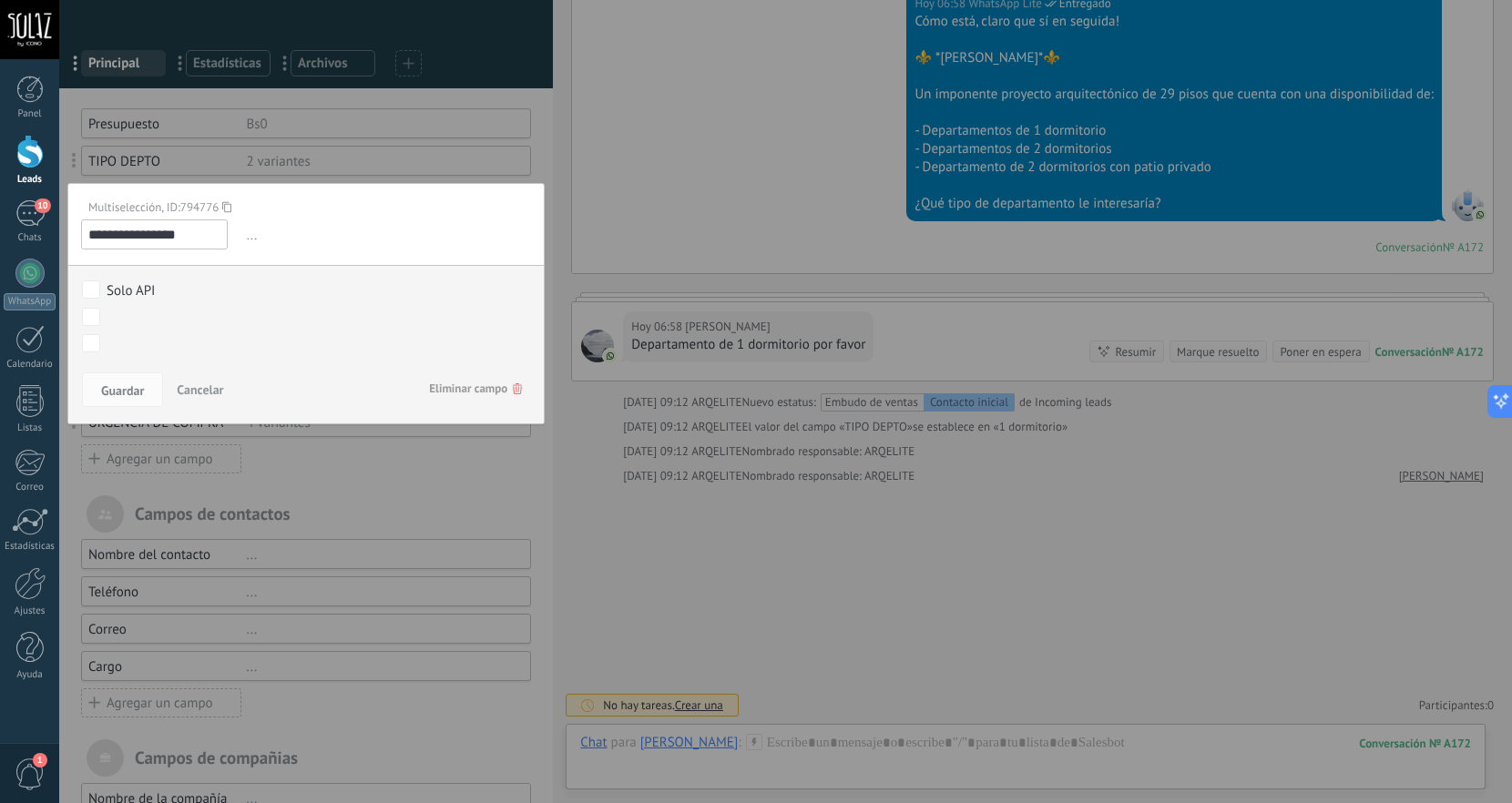
click at [165, 239] on input "**********" at bounding box center [154, 234] width 146 height 30
click at [203, 394] on span "Cancelar" at bounding box center [200, 390] width 47 height 16
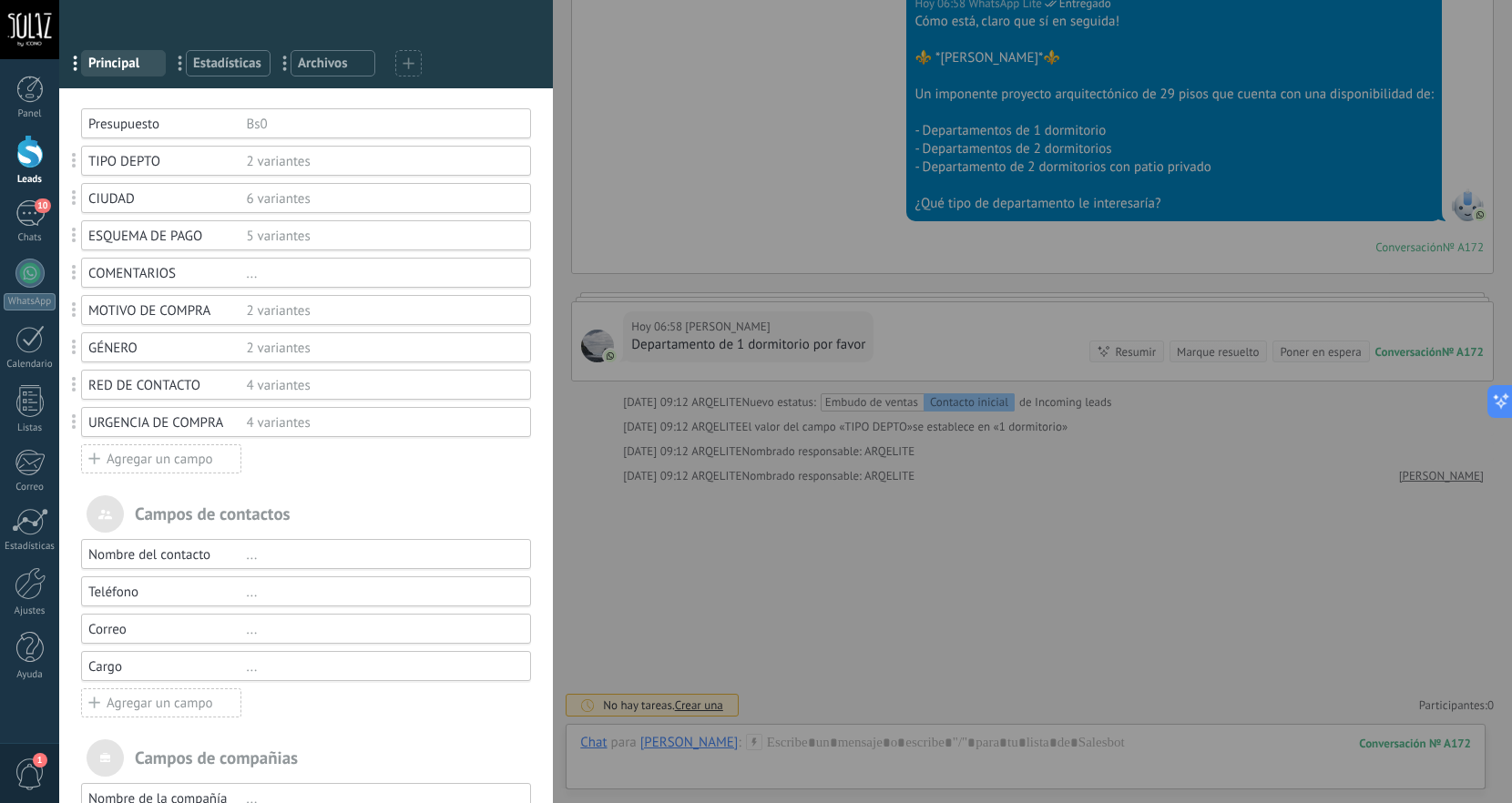
click at [155, 245] on div "ESQUEMA DE PAGO 5 variantes" at bounding box center [306, 234] width 450 height 30
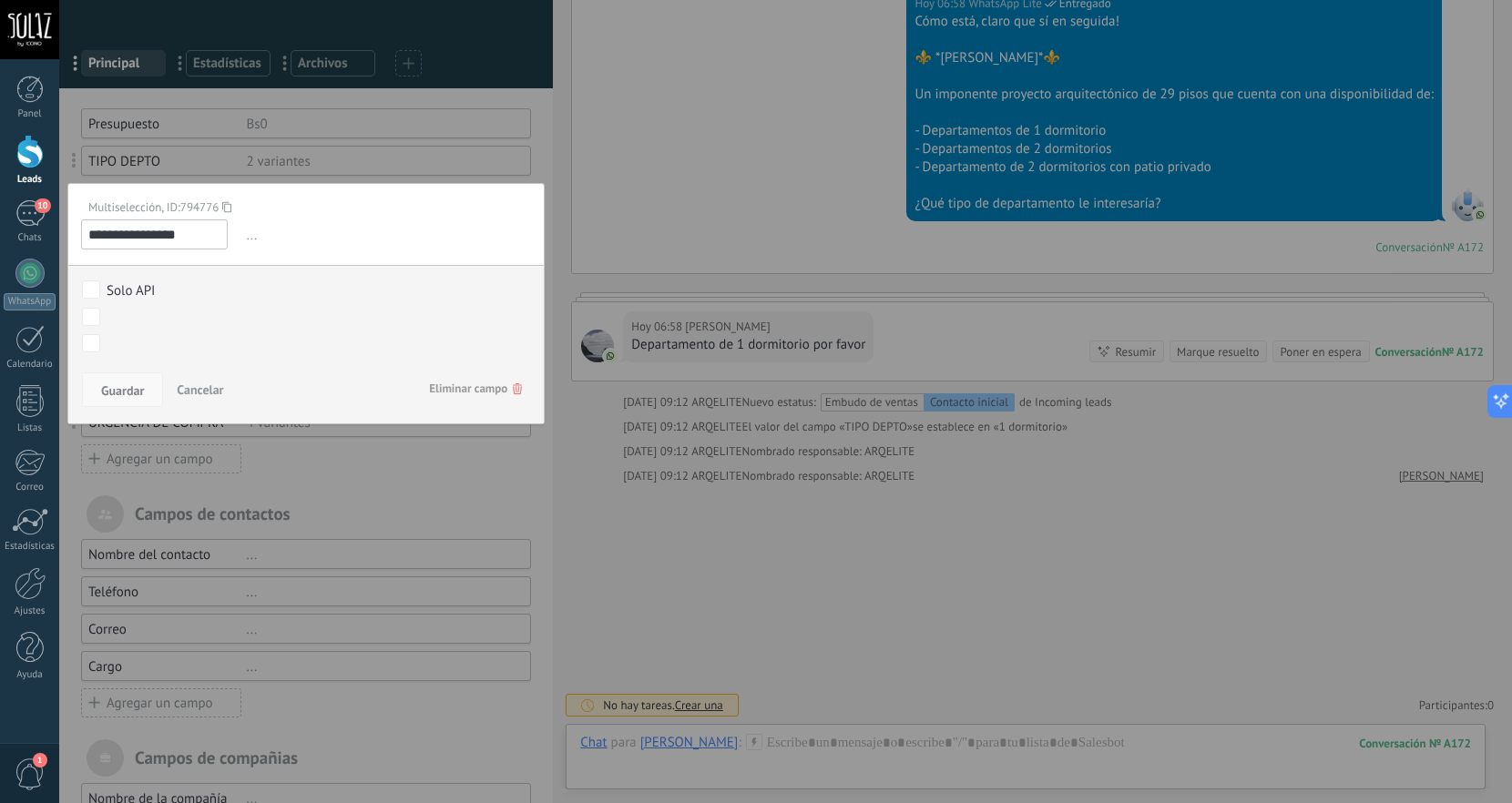
click at [146, 398] on button "Guardar" at bounding box center [122, 390] width 81 height 34
click at [161, 239] on input "**********" at bounding box center [154, 234] width 146 height 30
click at [249, 237] on span "..." at bounding box center [388, 234] width 289 height 30
click at [203, 235] on input "**********" at bounding box center [154, 234] width 146 height 30
click at [248, 240] on span "..." at bounding box center [388, 234] width 289 height 30
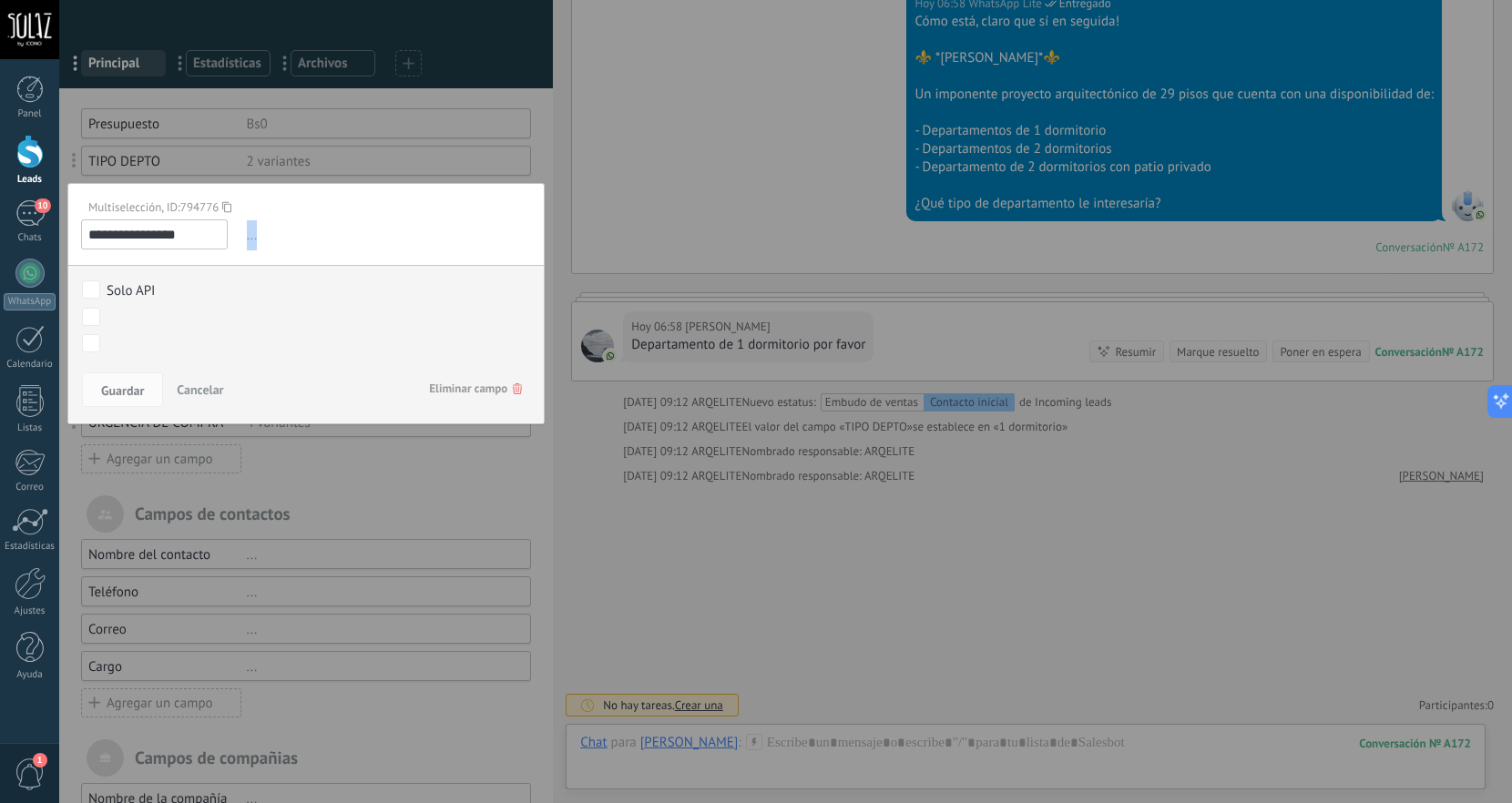
click at [248, 240] on span "..." at bounding box center [388, 234] width 289 height 30
click at [196, 390] on span "Cancelar" at bounding box center [200, 390] width 47 height 16
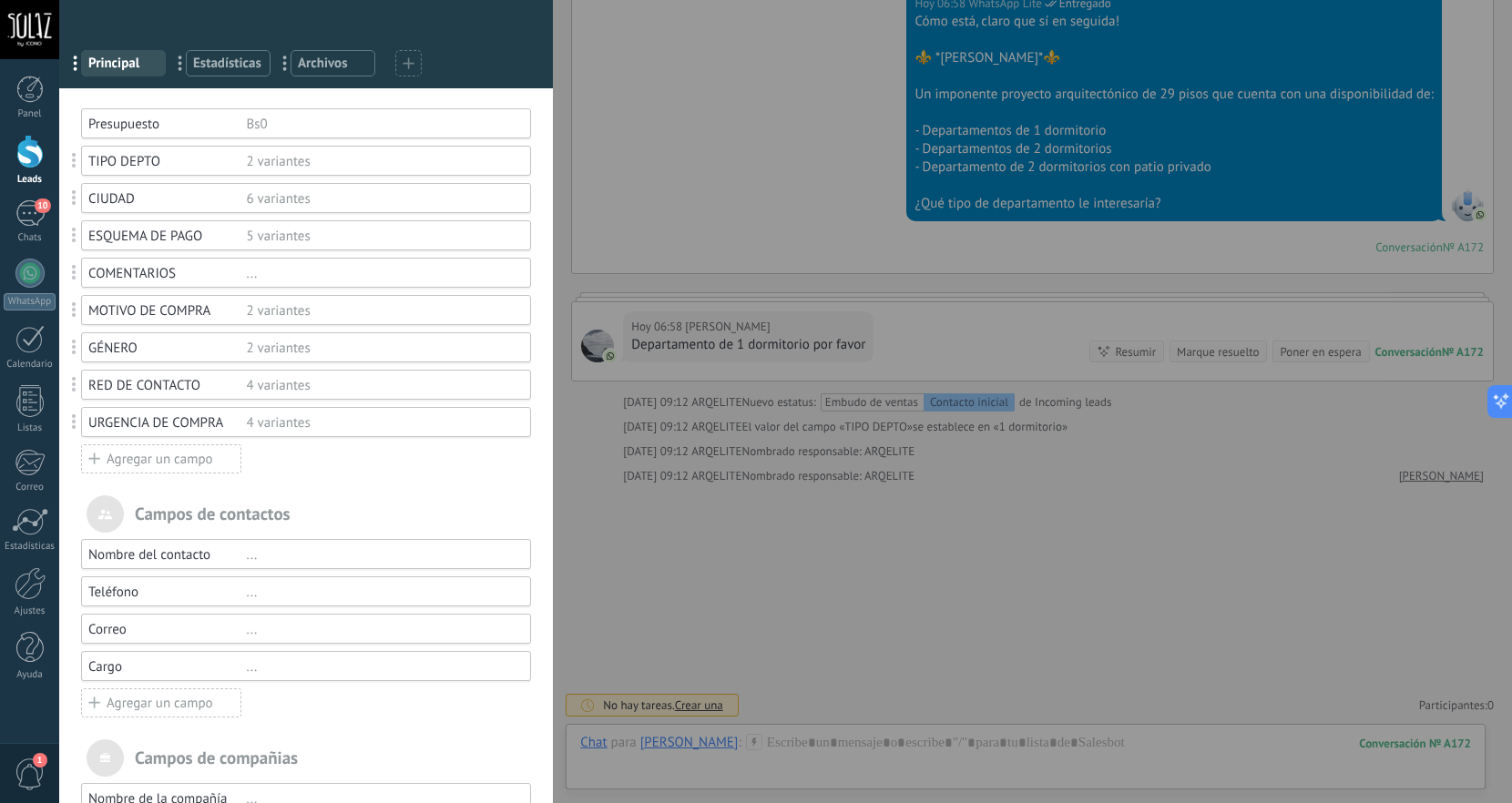
click at [77, 238] on span at bounding box center [75, 235] width 33 height 43
click at [72, 238] on span at bounding box center [74, 235] width 5 height 15
click at [59, 163] on div "Campos y grupos En Kommo puedes añadir tus propios campos y usarlos para cualqu…" at bounding box center [786, 401] width 1453 height 803
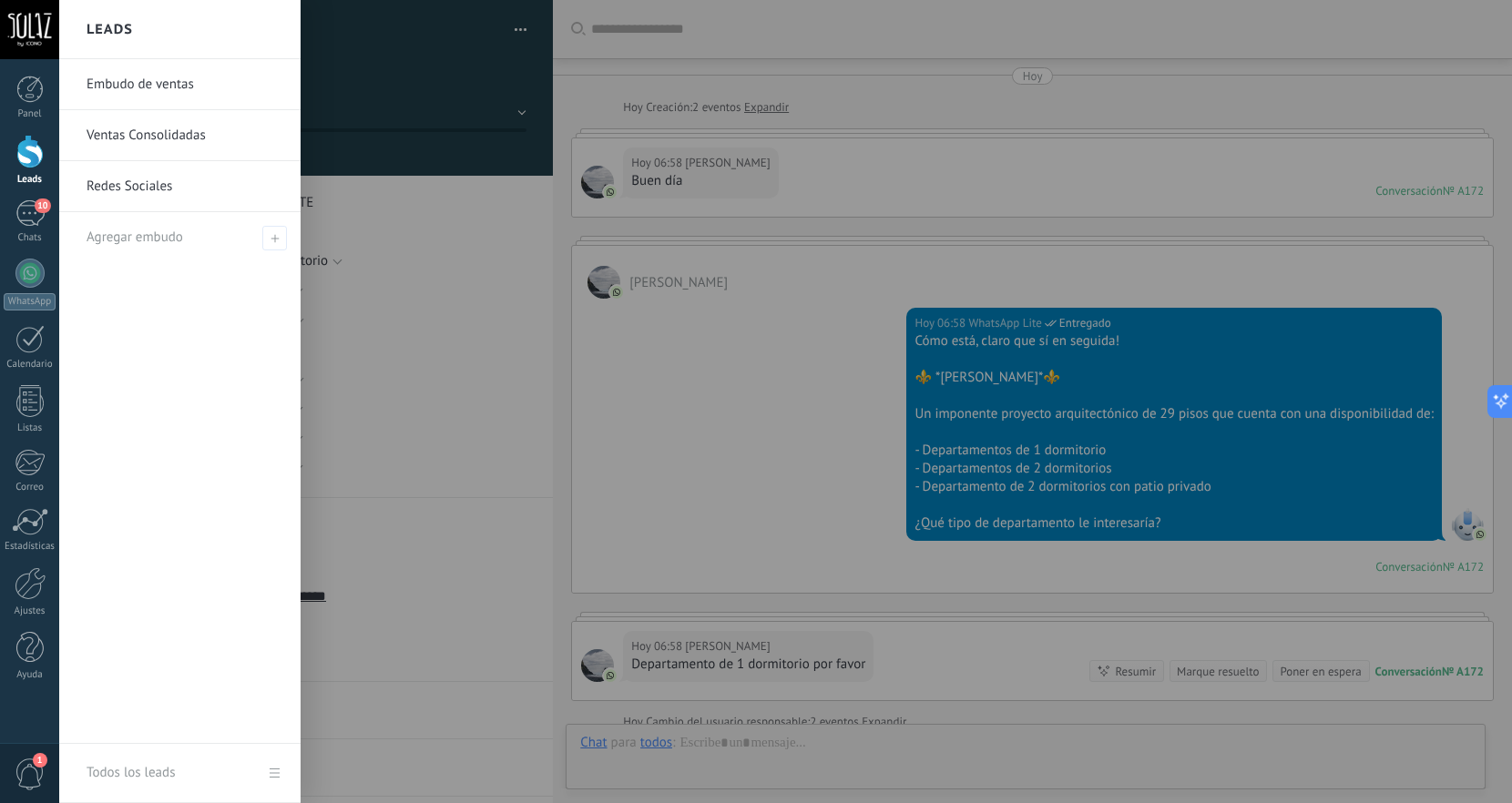
scroll to position [297, 0]
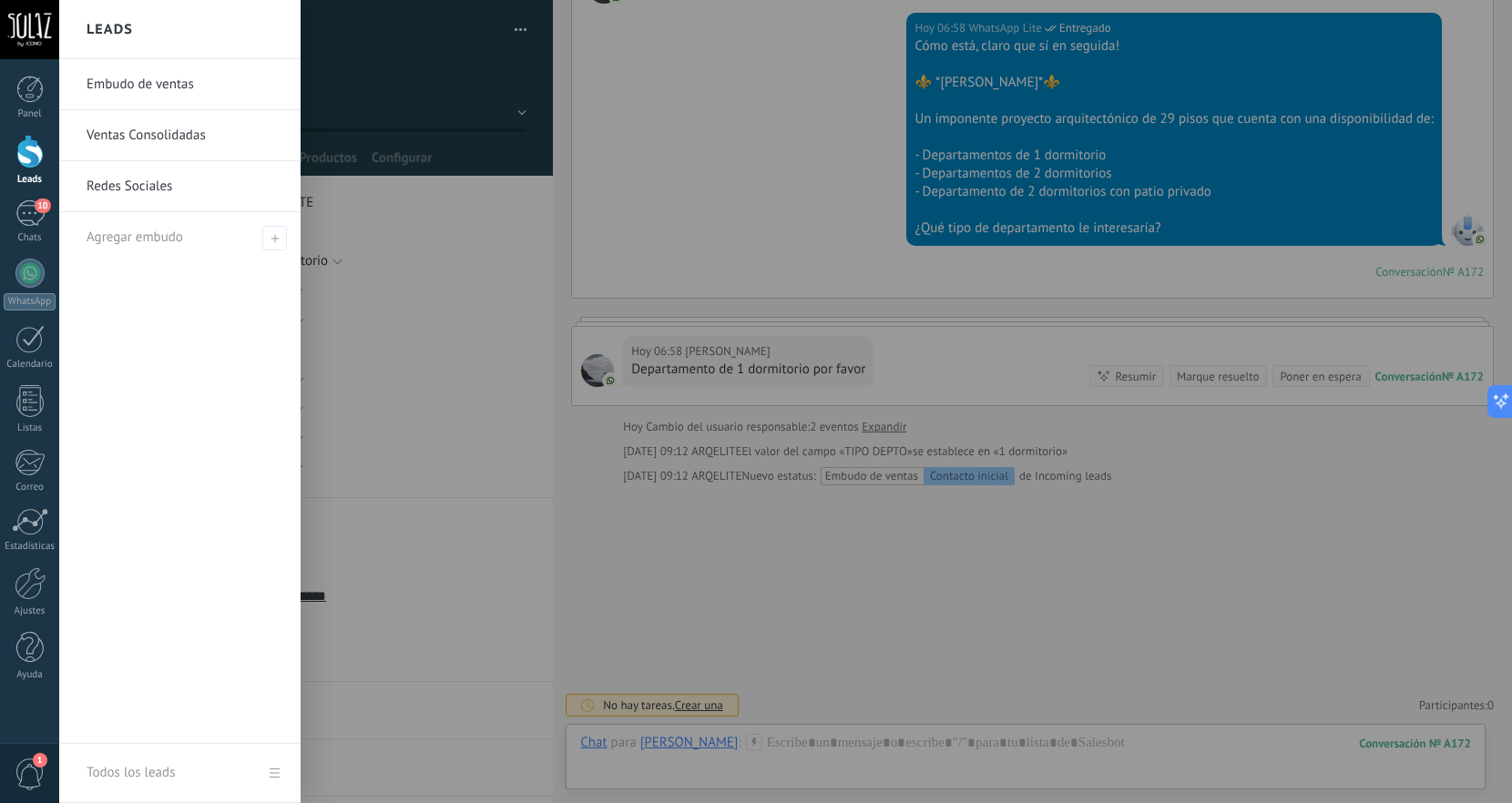
click at [40, 157] on div at bounding box center [30, 151] width 28 height 33
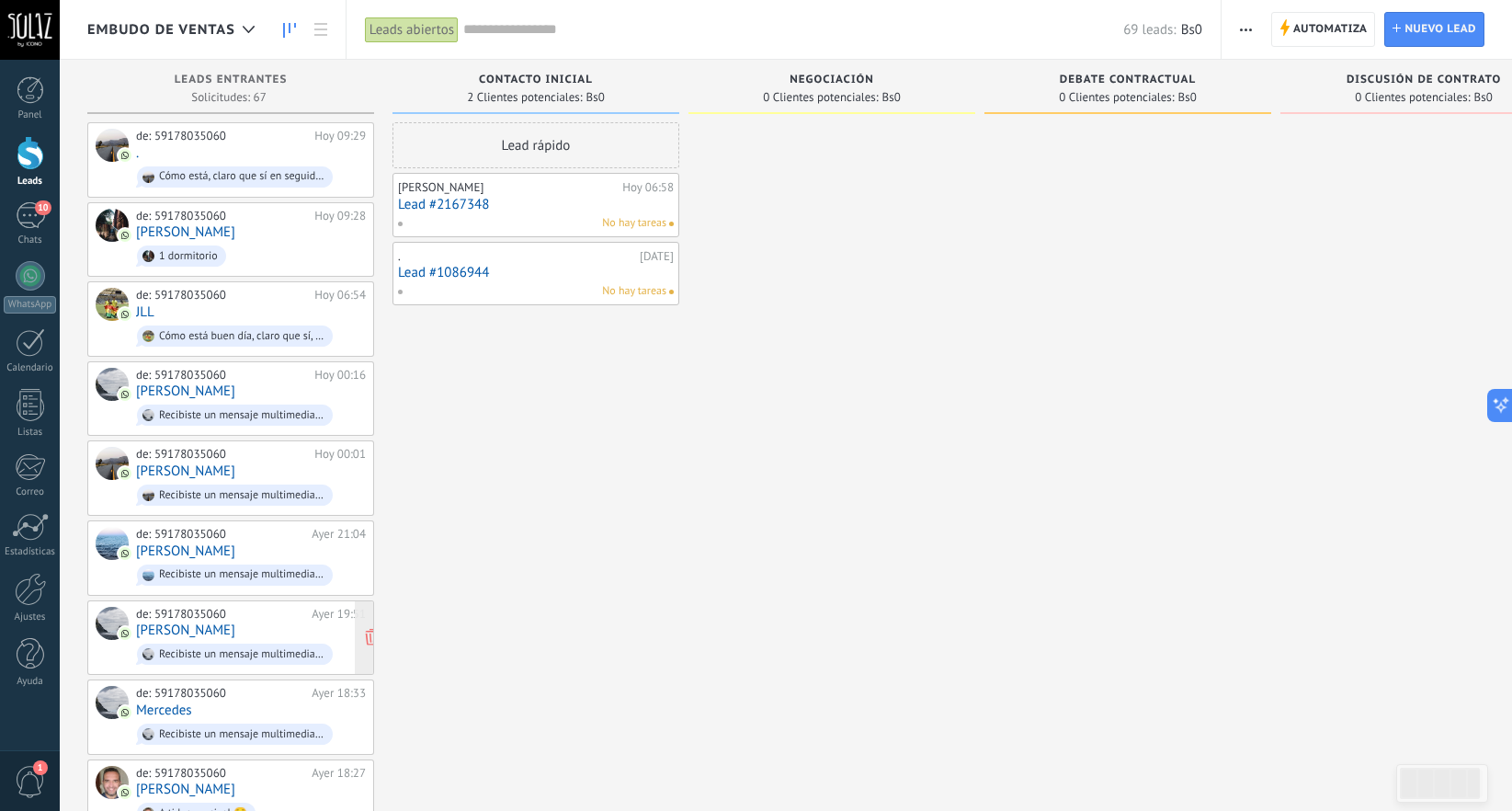
click at [188, 627] on link "[PERSON_NAME]" at bounding box center [185, 630] width 100 height 15
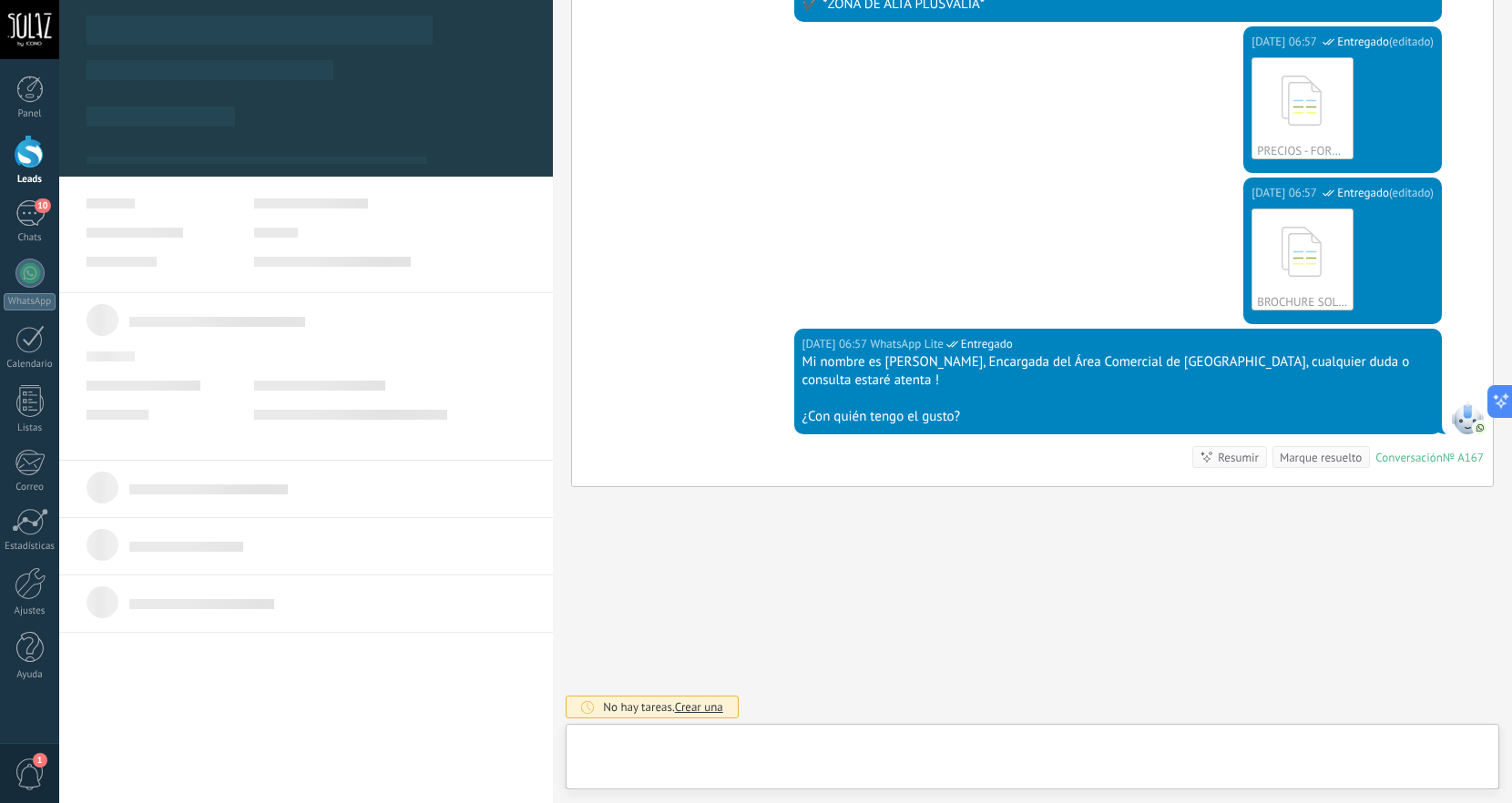
scroll to position [18, 0]
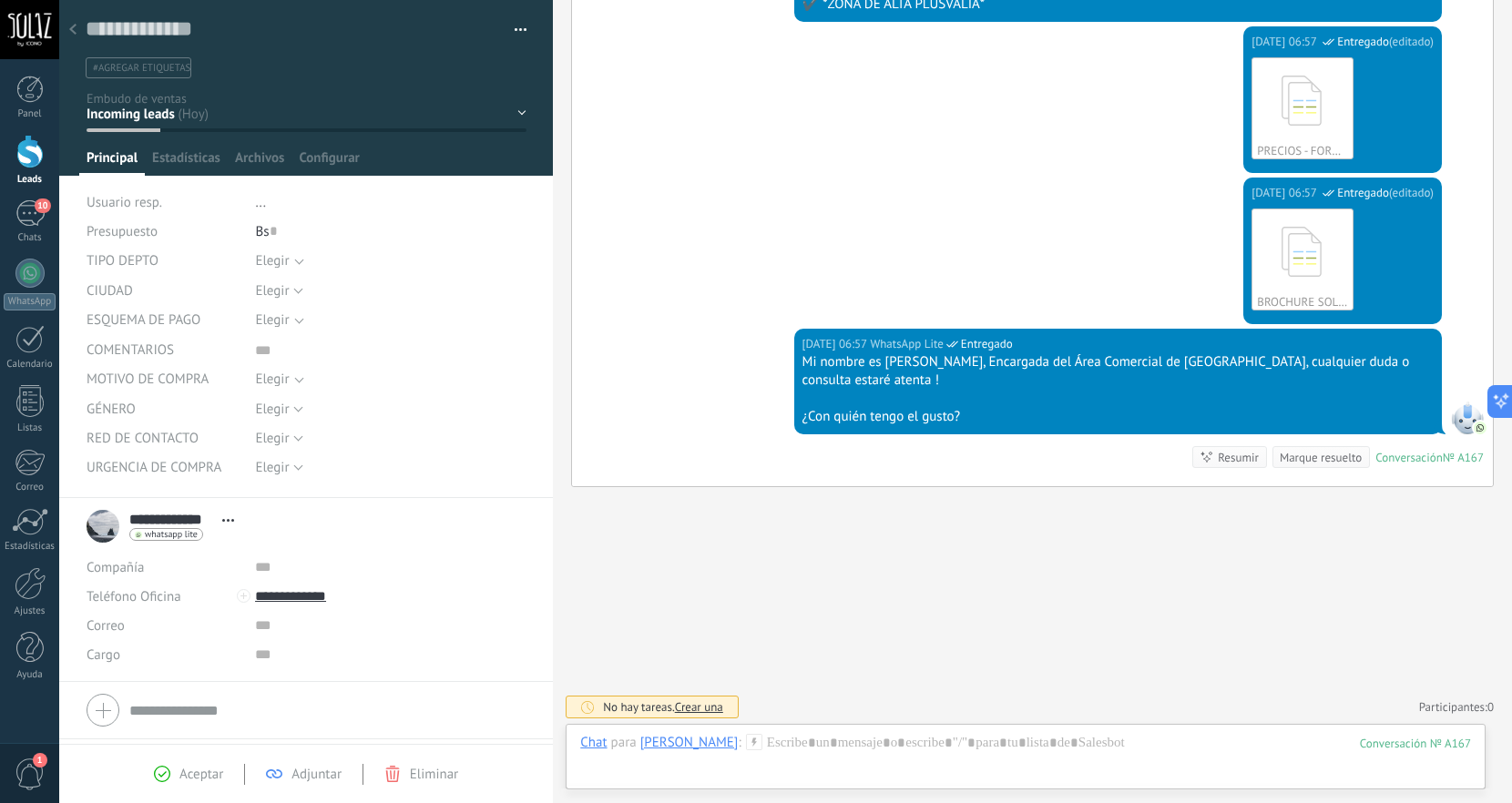
click at [298, 325] on span "Elegir" at bounding box center [379, 320] width 249 height 13
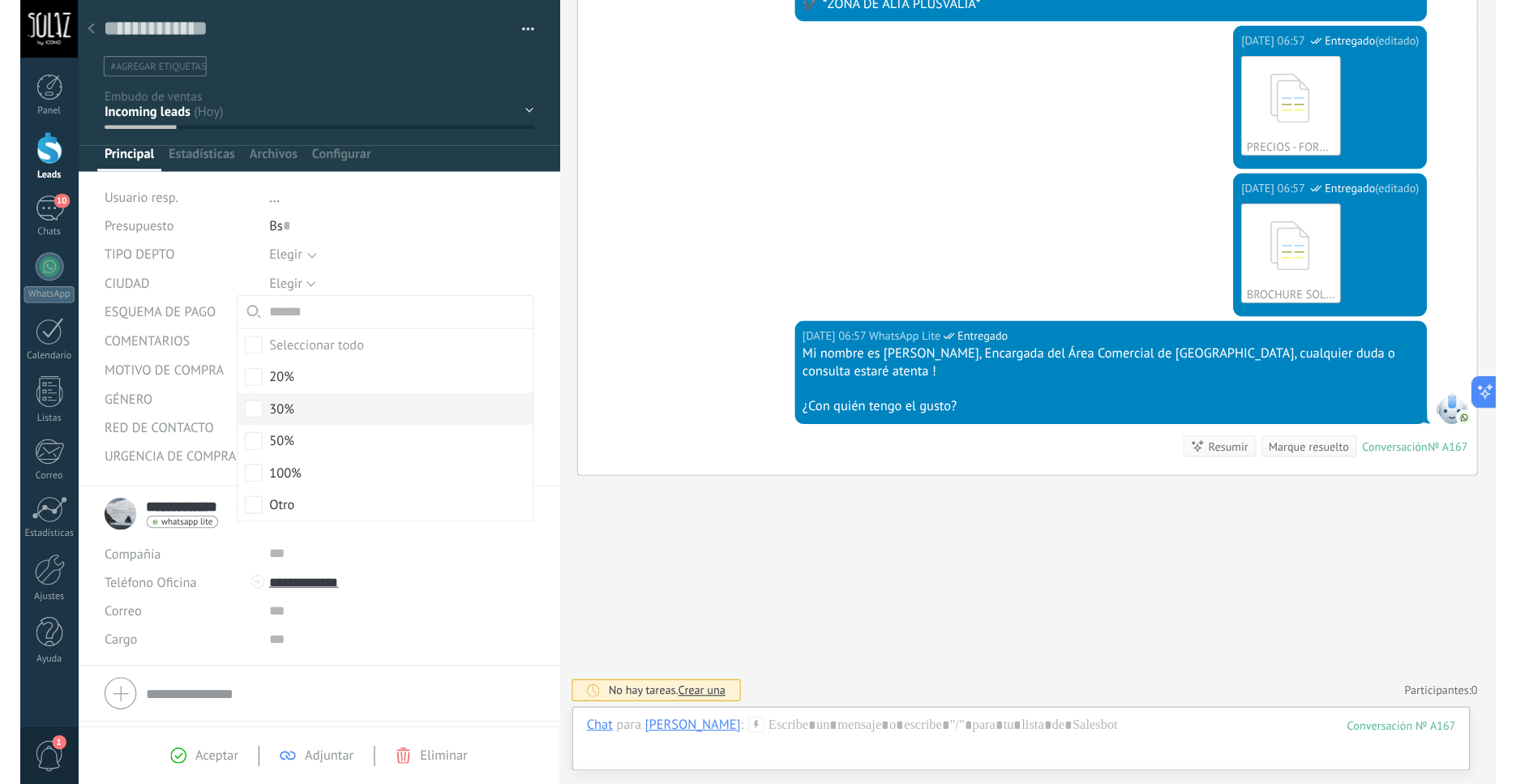
scroll to position [34, 0]
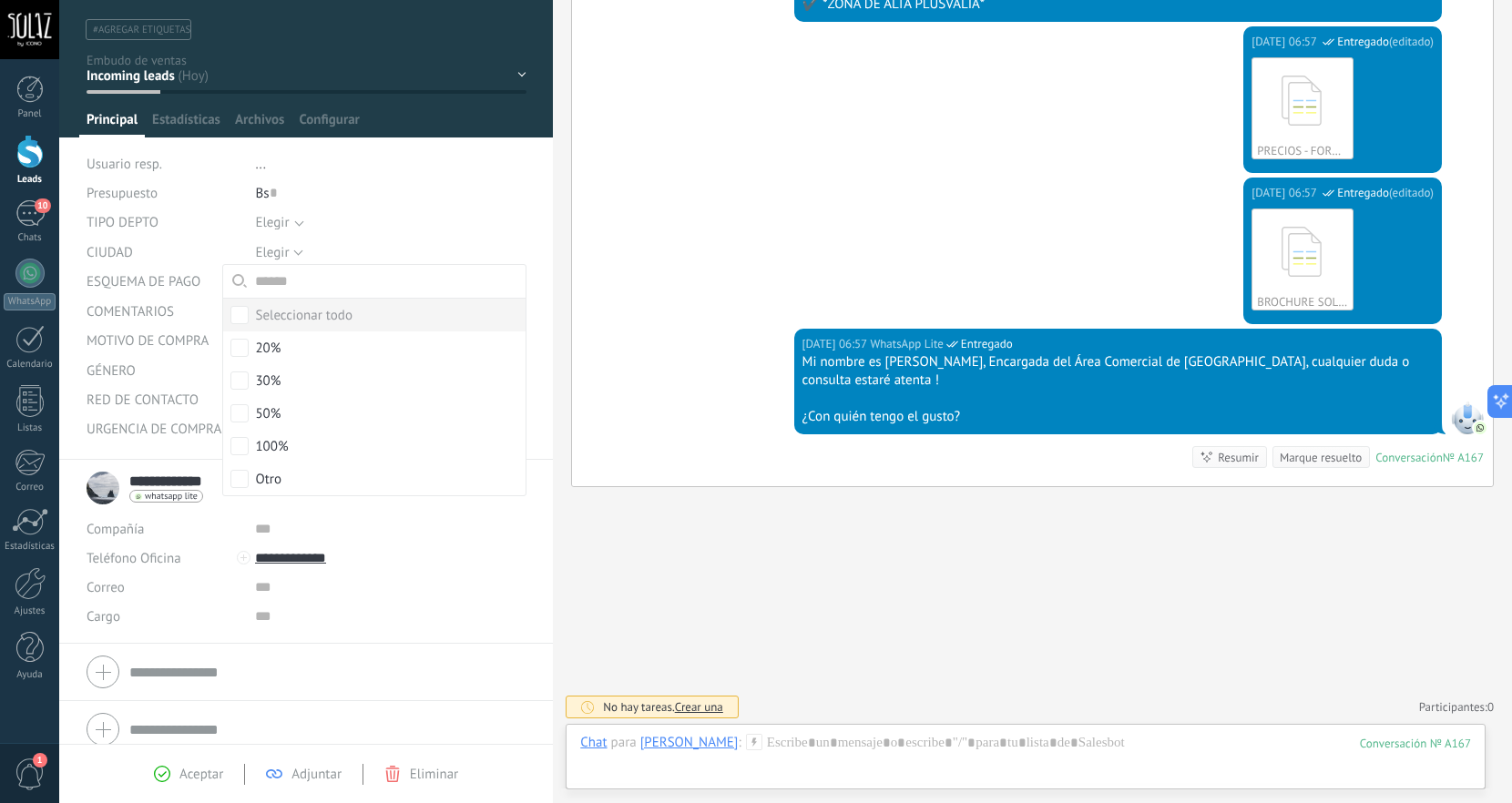
click at [407, 222] on span "Elegir" at bounding box center [379, 223] width 249 height 13
click at [297, 435] on button "Elegir" at bounding box center [278, 429] width 47 height 29
click at [293, 404] on button "Elegir" at bounding box center [278, 400] width 47 height 29
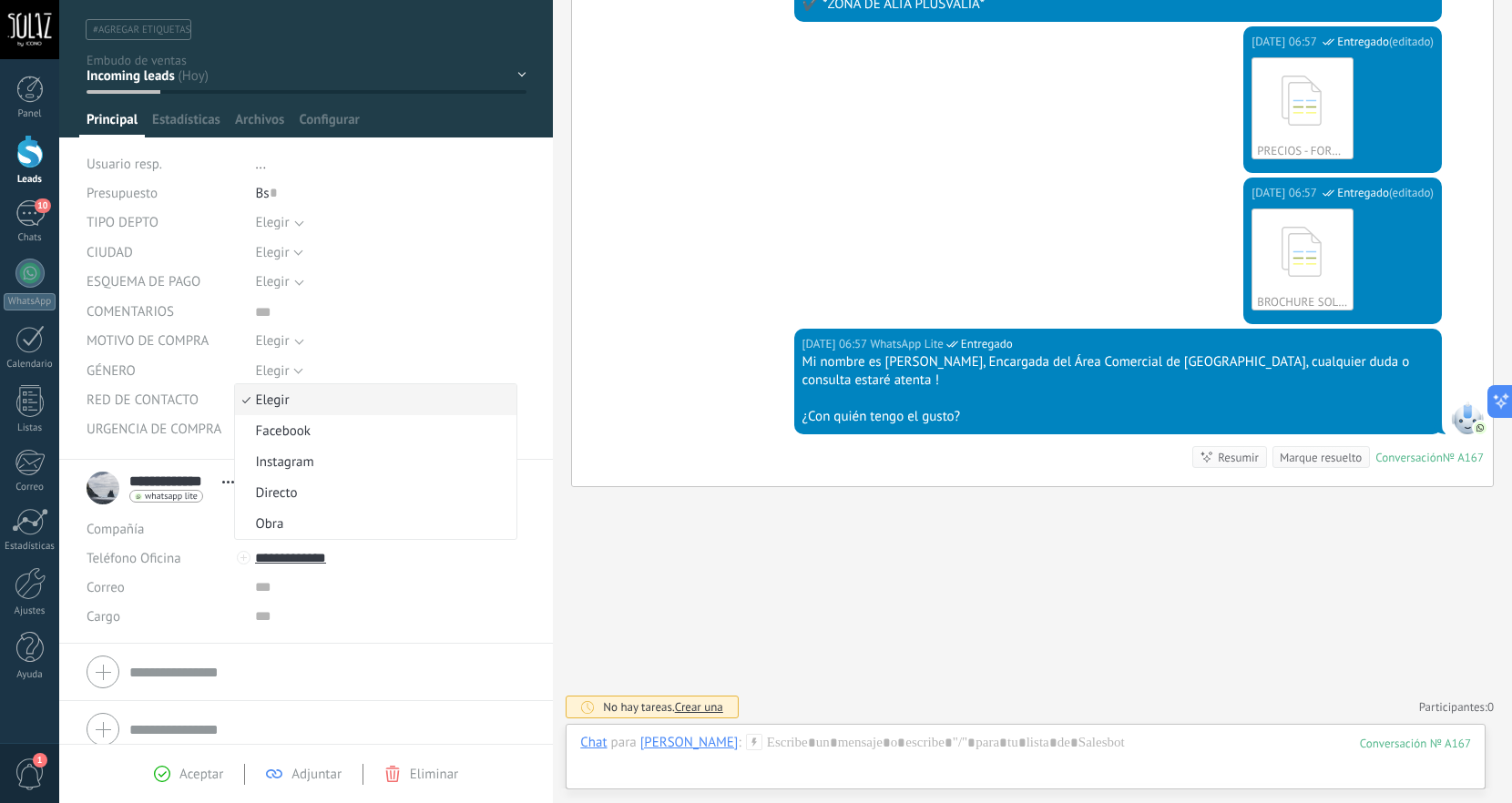
click at [290, 388] on li "Elegir" at bounding box center [376, 400] width 281 height 31
click at [291, 297] on div "Seleccionar todo 20% 30% 50% 100% Otro Elegir" at bounding box center [390, 281] width 272 height 30
click at [289, 286] on div "Elegir" at bounding box center [271, 281] width 33 height 13
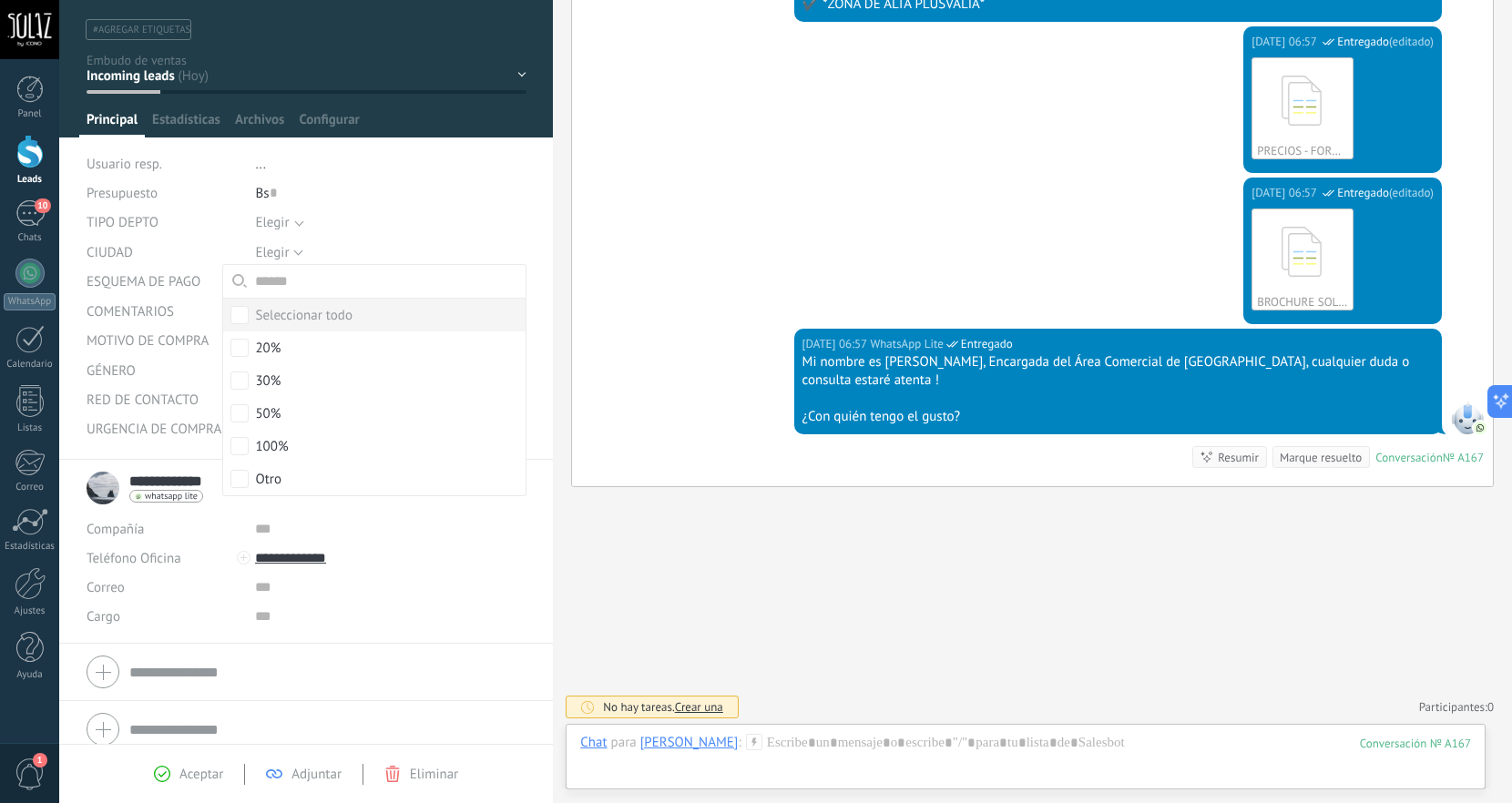
click at [293, 233] on div "Seleccionar todo 1 dormitorio 2 dormitorios Elegir" at bounding box center [390, 222] width 272 height 30
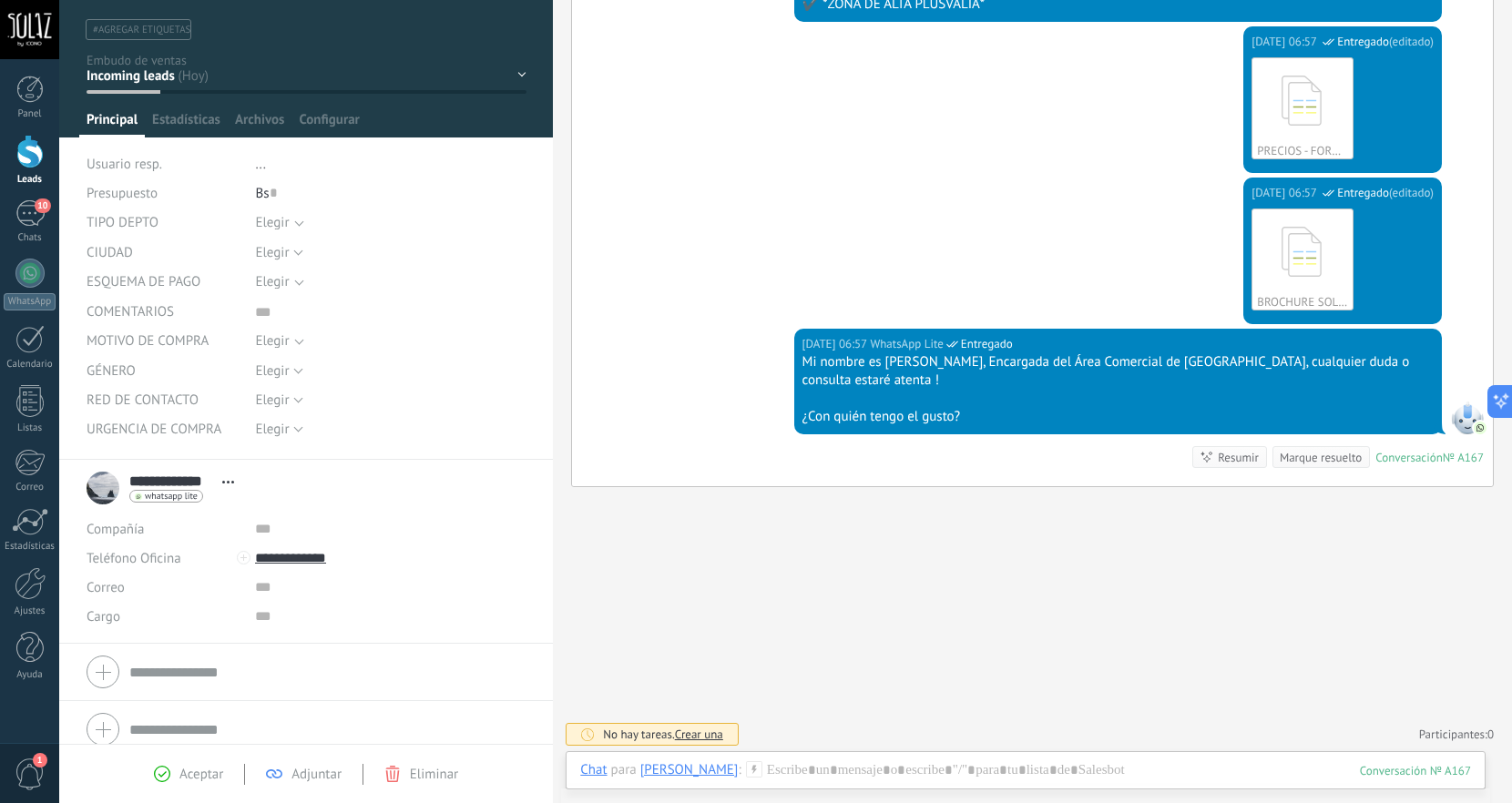
type textarea "***"
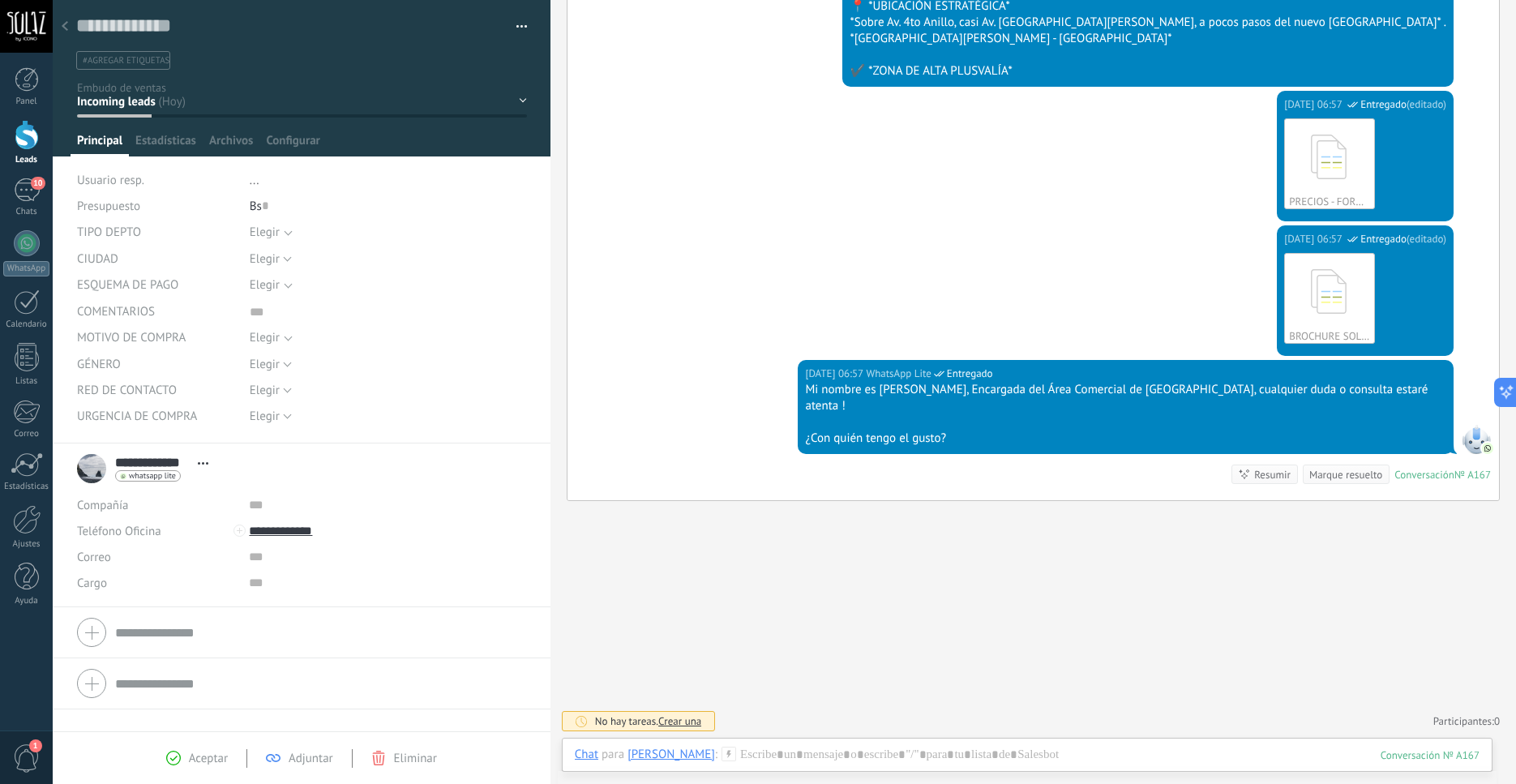
scroll to position [16, 0]
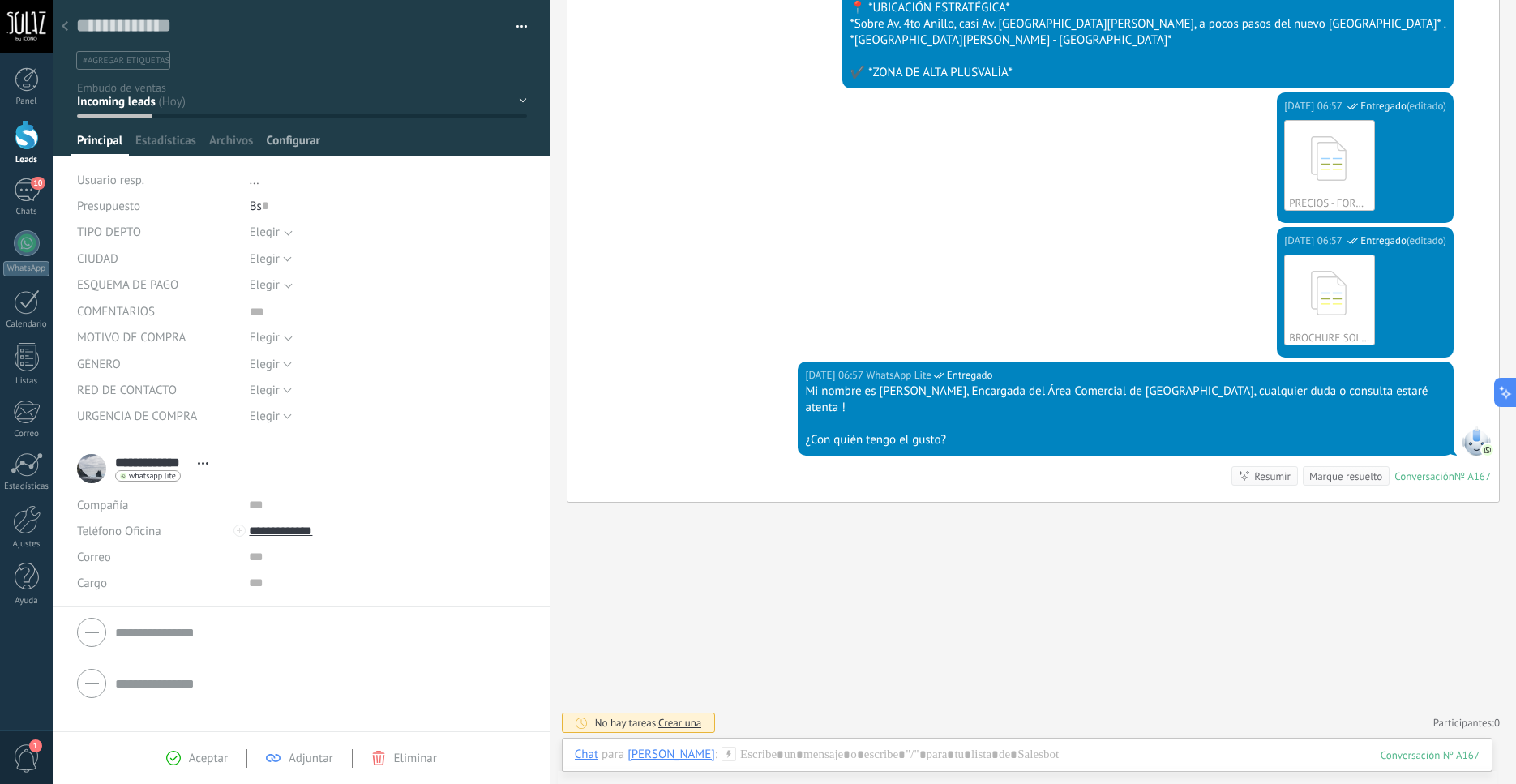
click at [291, 147] on span "Configurar" at bounding box center [292, 145] width 54 height 24
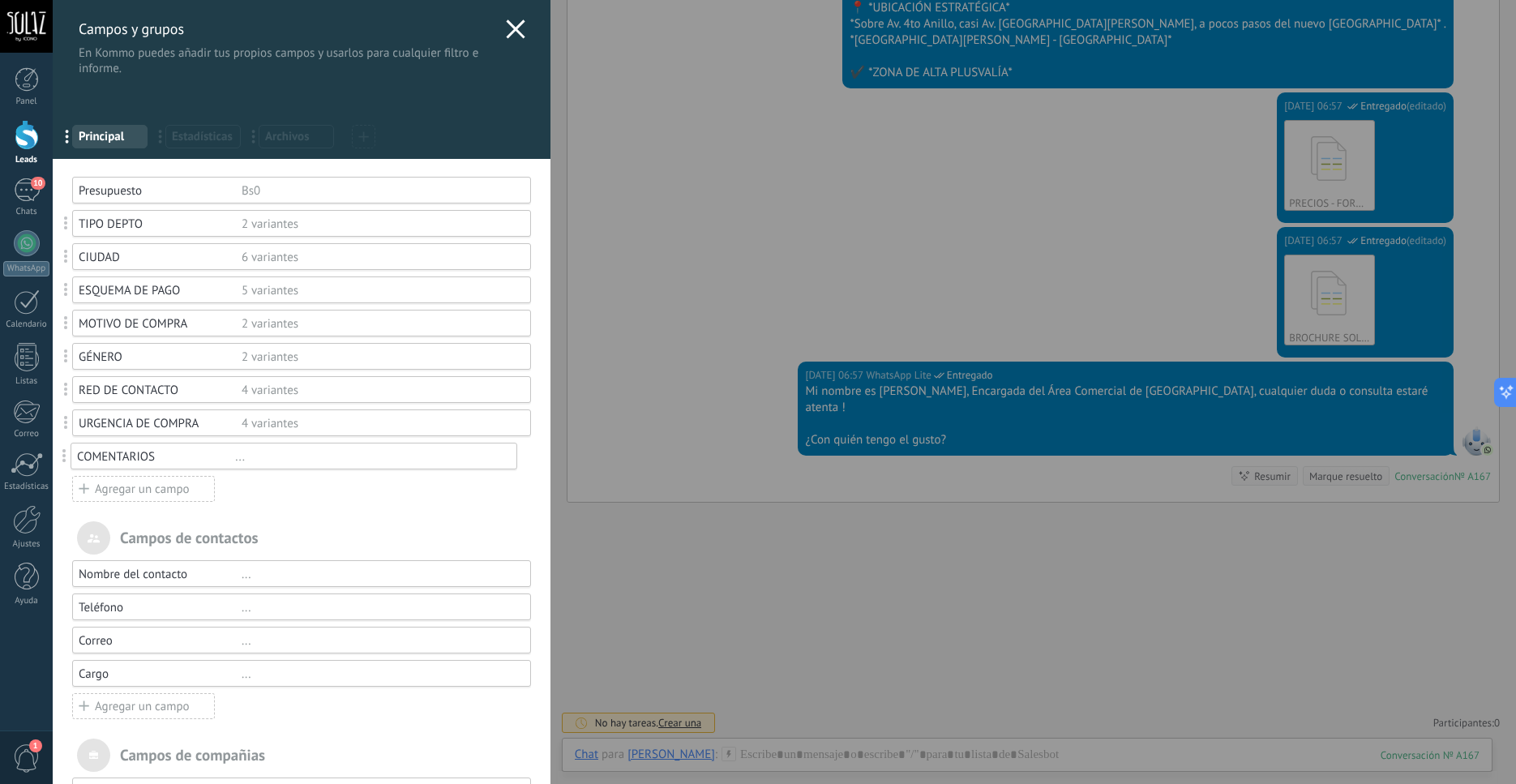
drag, startPoint x: 66, startPoint y: 324, endPoint x: 65, endPoint y: 457, distance: 133.0
click at [65, 457] on body ".abccls-1,.abccls-2{fill-rule:evenodd}.abccls-2{fill:#fff} .abfcls-1{fill:none}…" at bounding box center [758, 392] width 1516 height 784
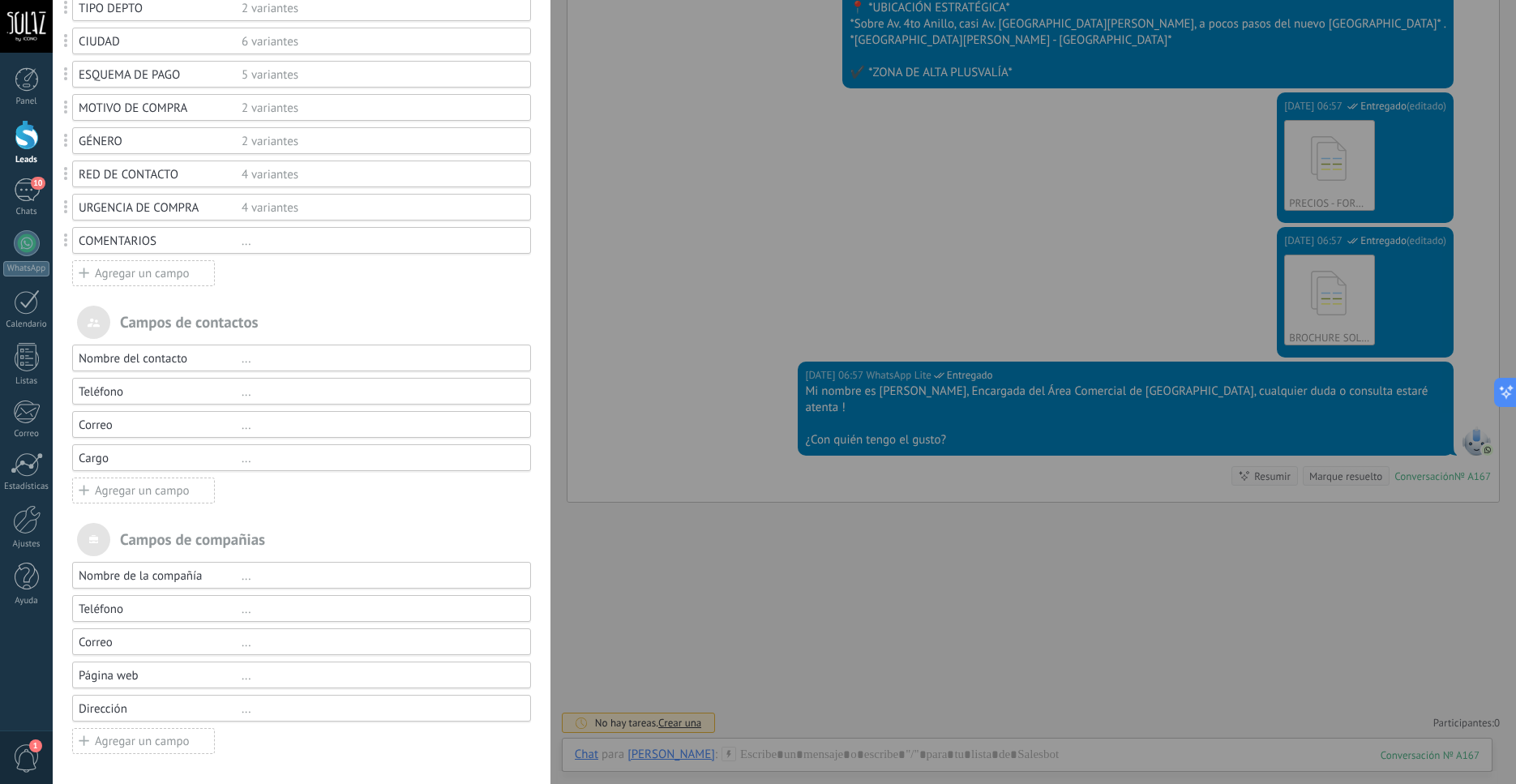
click at [210, 365] on div "Nombre del contacto" at bounding box center [159, 359] width 163 height 15
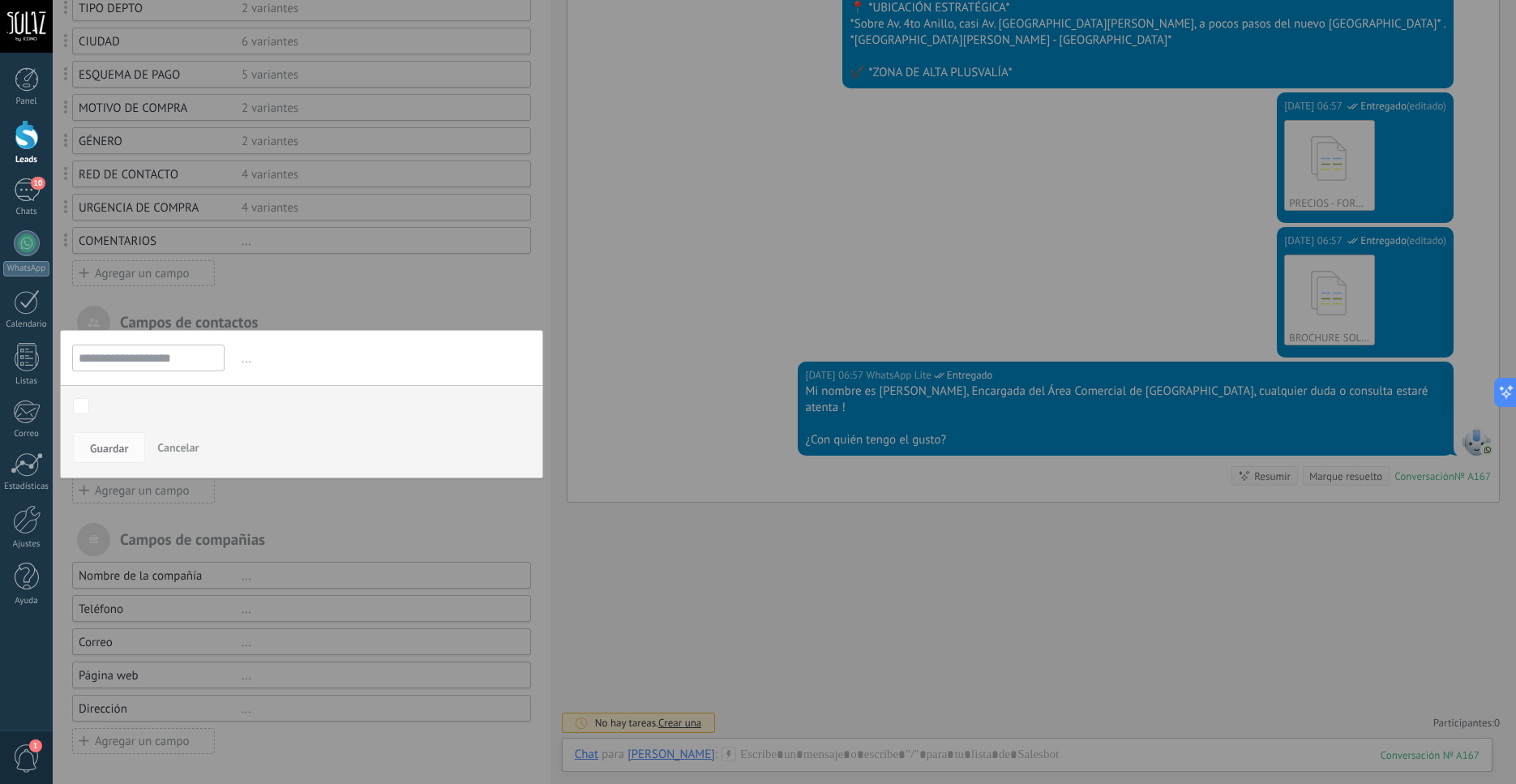
click at [196, 451] on span "Cancelar" at bounding box center [178, 447] width 42 height 14
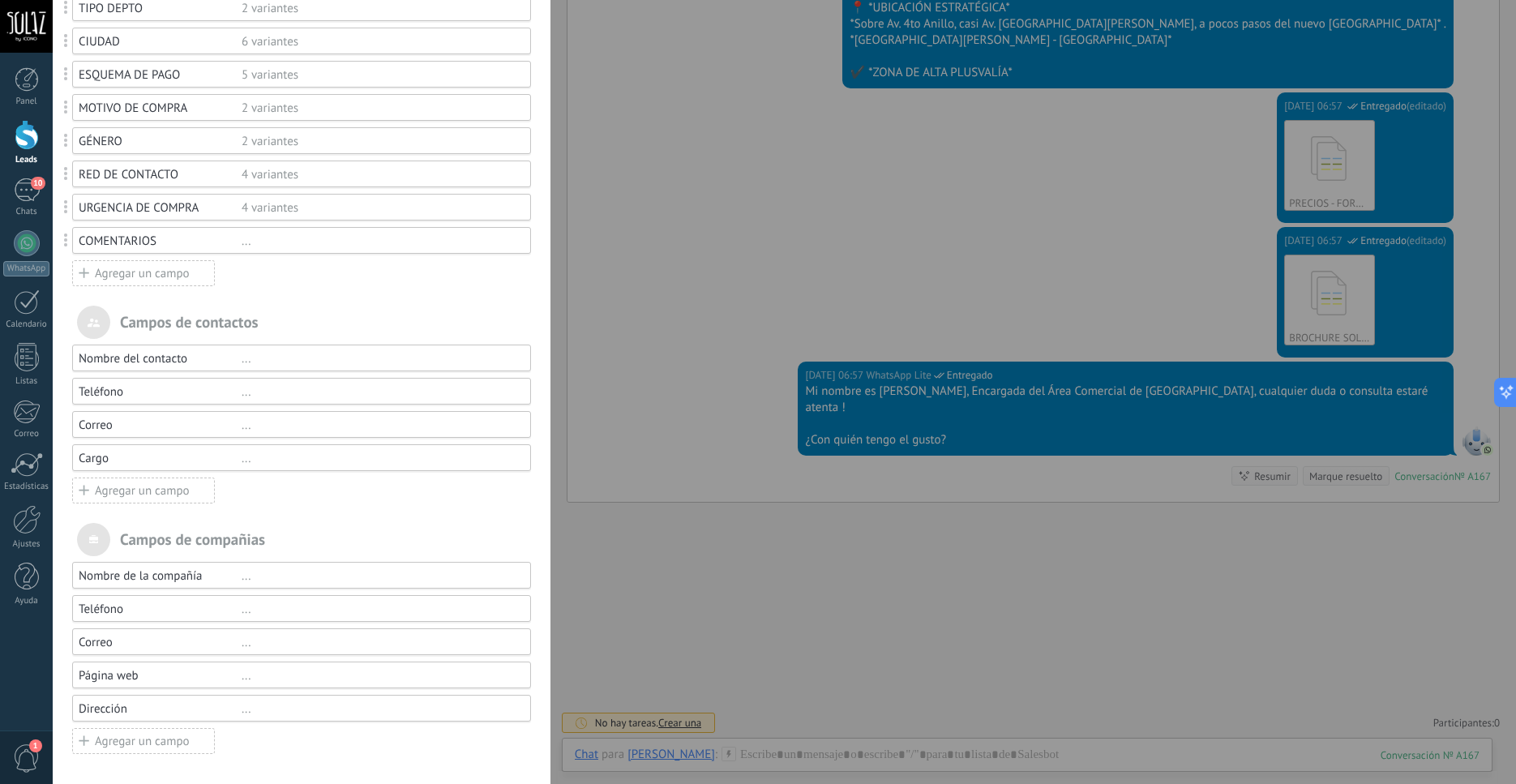
click at [84, 270] on use at bounding box center [83, 272] width 9 height 9
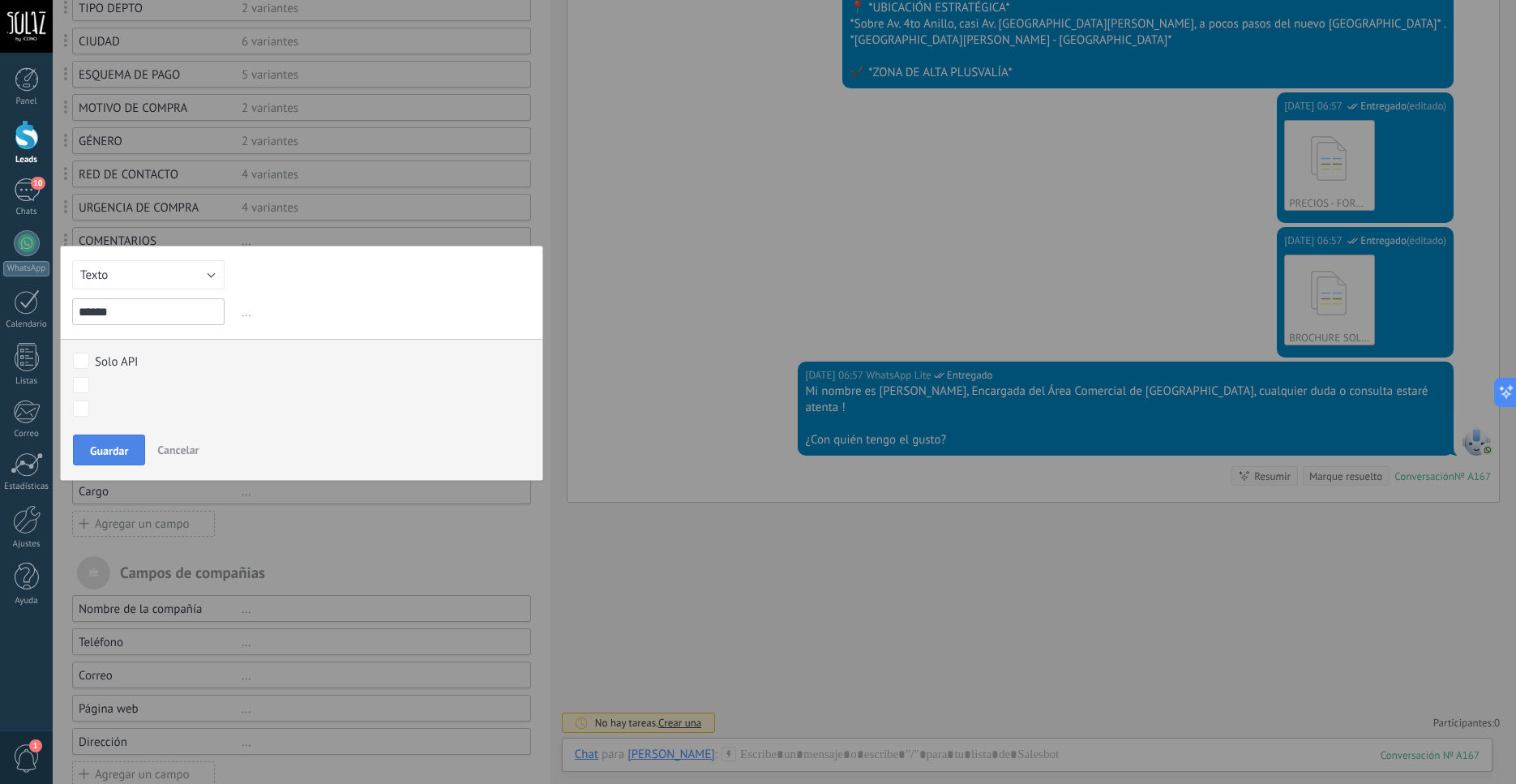
type input "******"
click at [112, 452] on span "Guardar" at bounding box center [109, 450] width 38 height 11
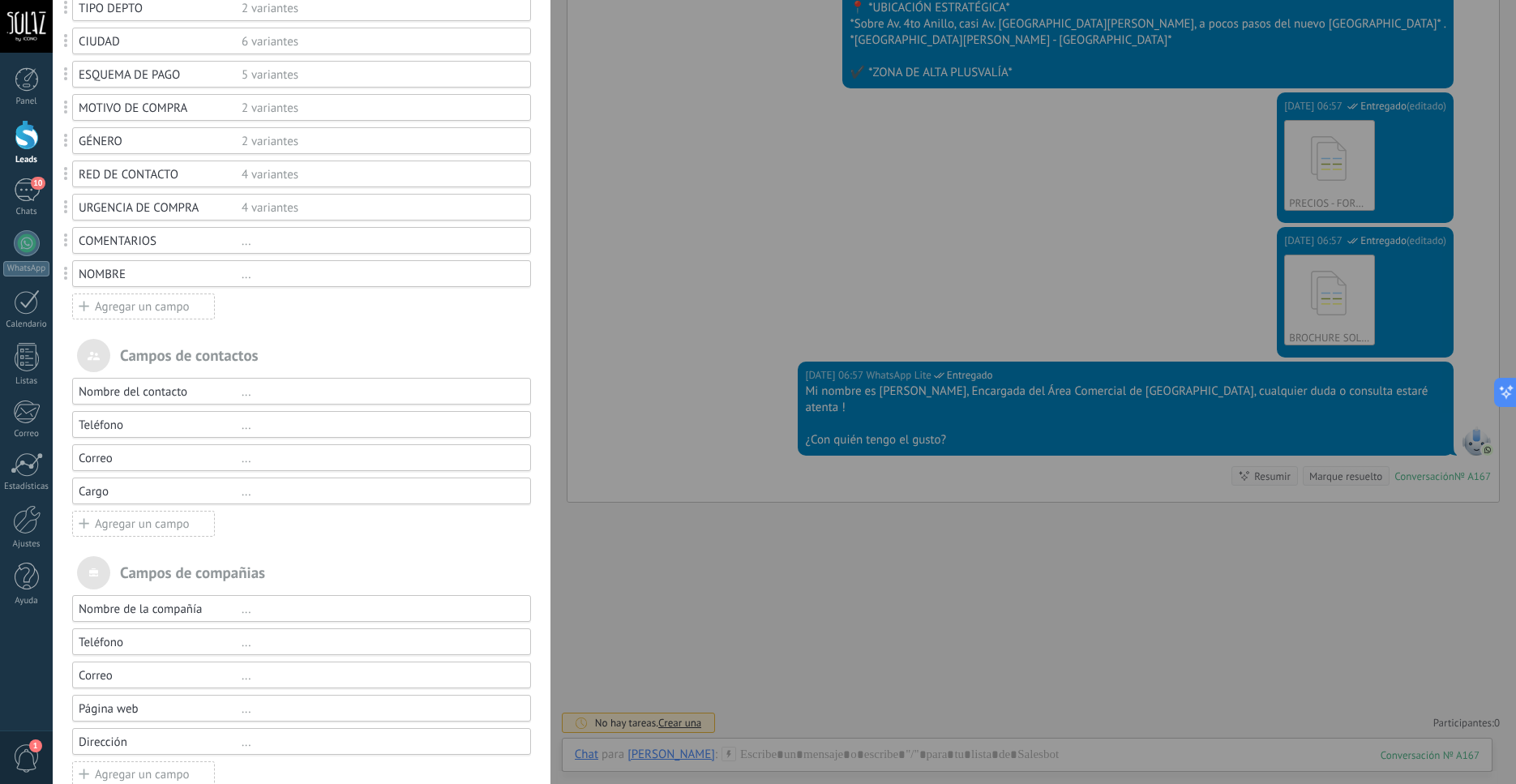
scroll to position [96, 0]
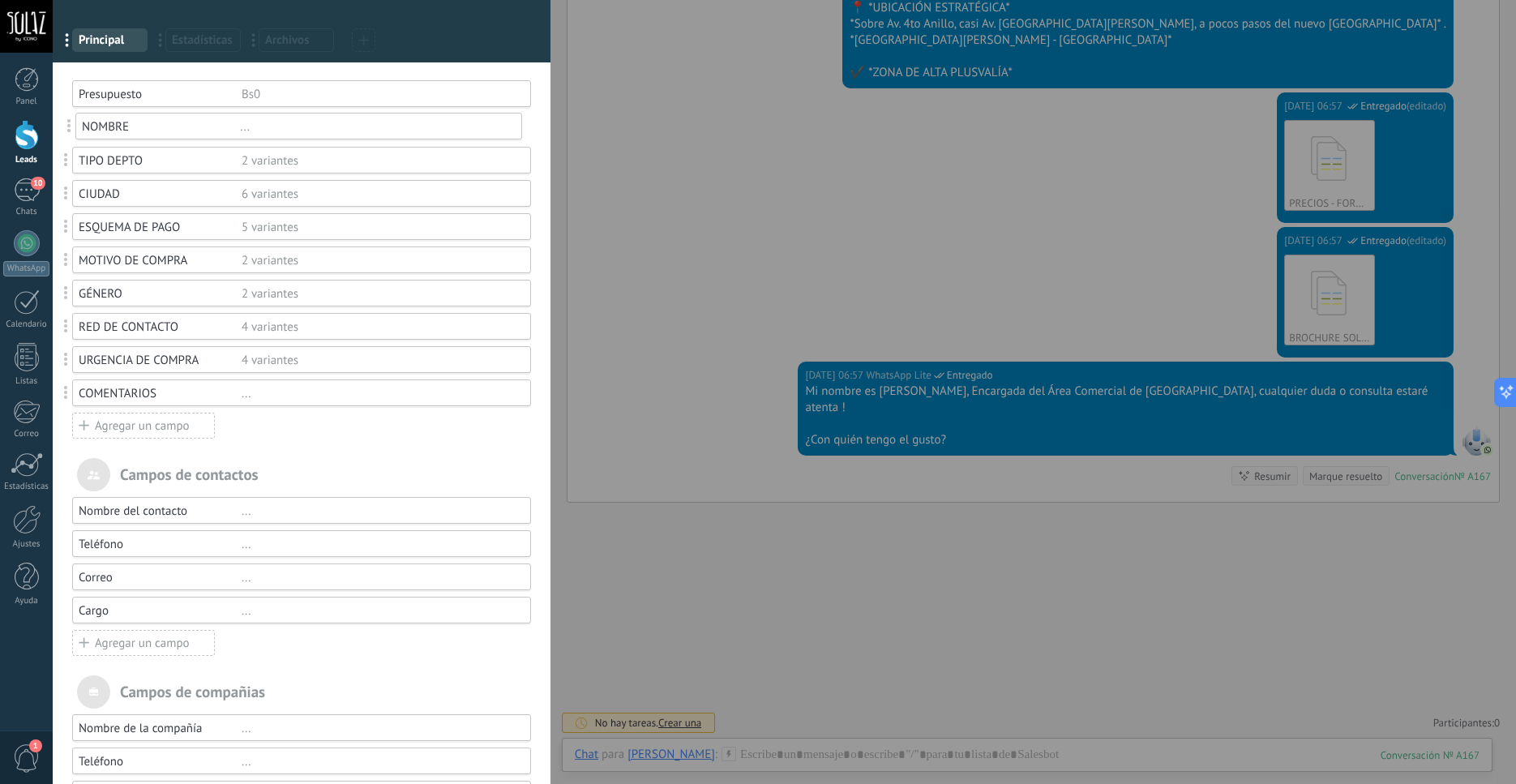
drag, startPoint x: 65, startPoint y: 394, endPoint x: 68, endPoint y: 127, distance: 267.0
click at [68, 127] on body ".abccls-1,.abccls-2{fill-rule:evenodd}.abccls-2{fill:#fff} .abfcls-1{fill:none}…" at bounding box center [758, 392] width 1516 height 784
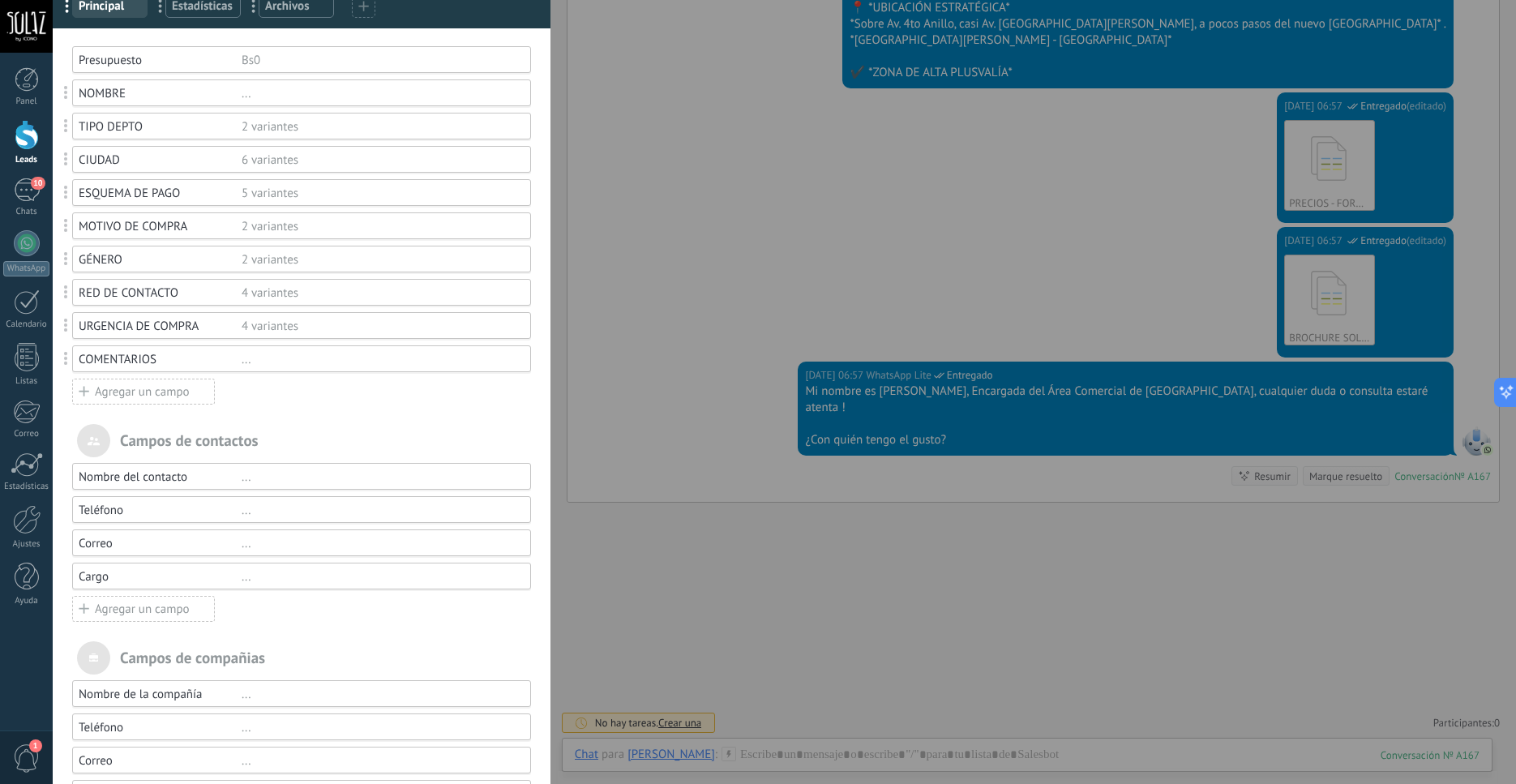
click at [147, 516] on div "Teléfono" at bounding box center [159, 510] width 163 height 15
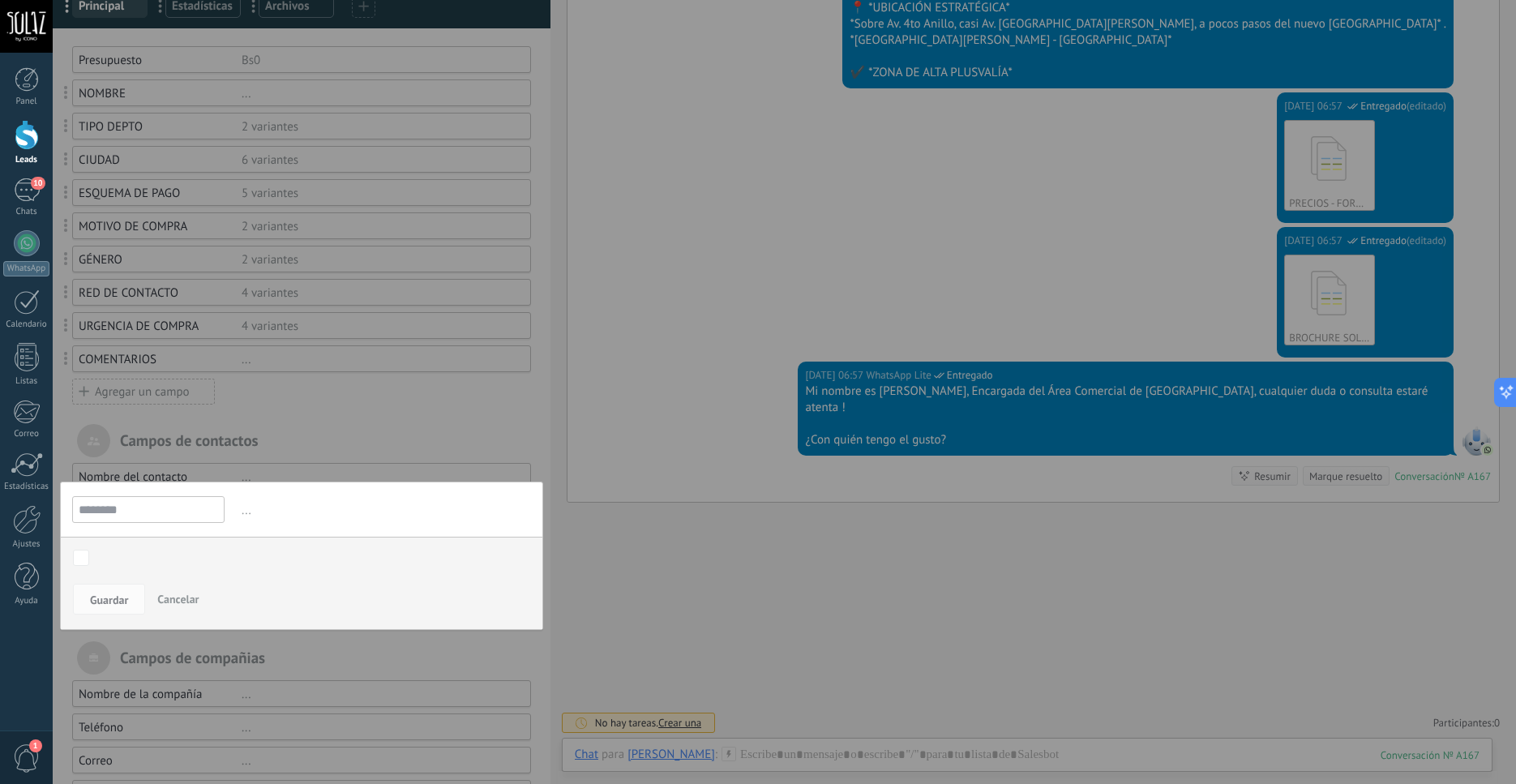
click at [171, 603] on span "Cancelar" at bounding box center [178, 599] width 42 height 14
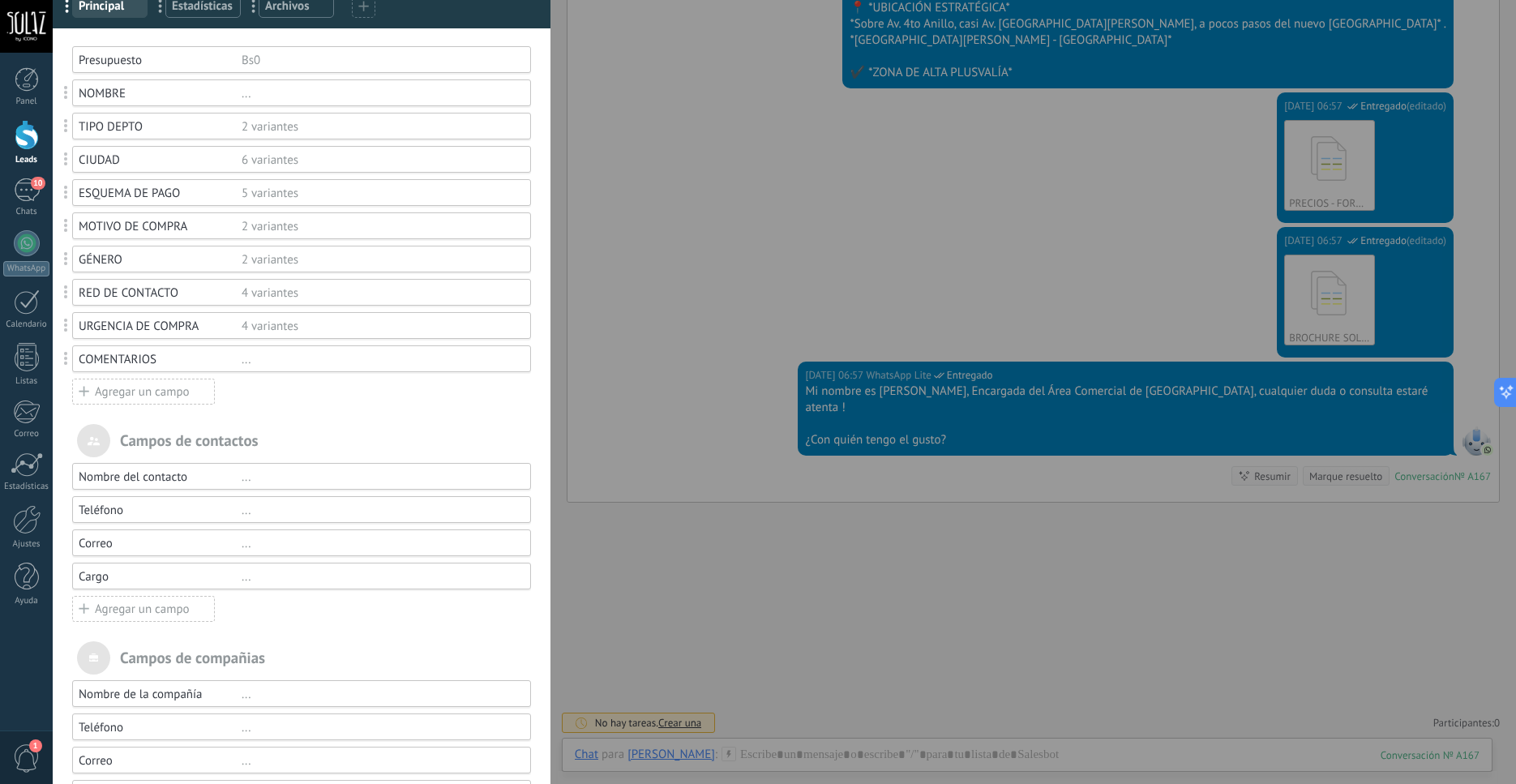
scroll to position [0, 0]
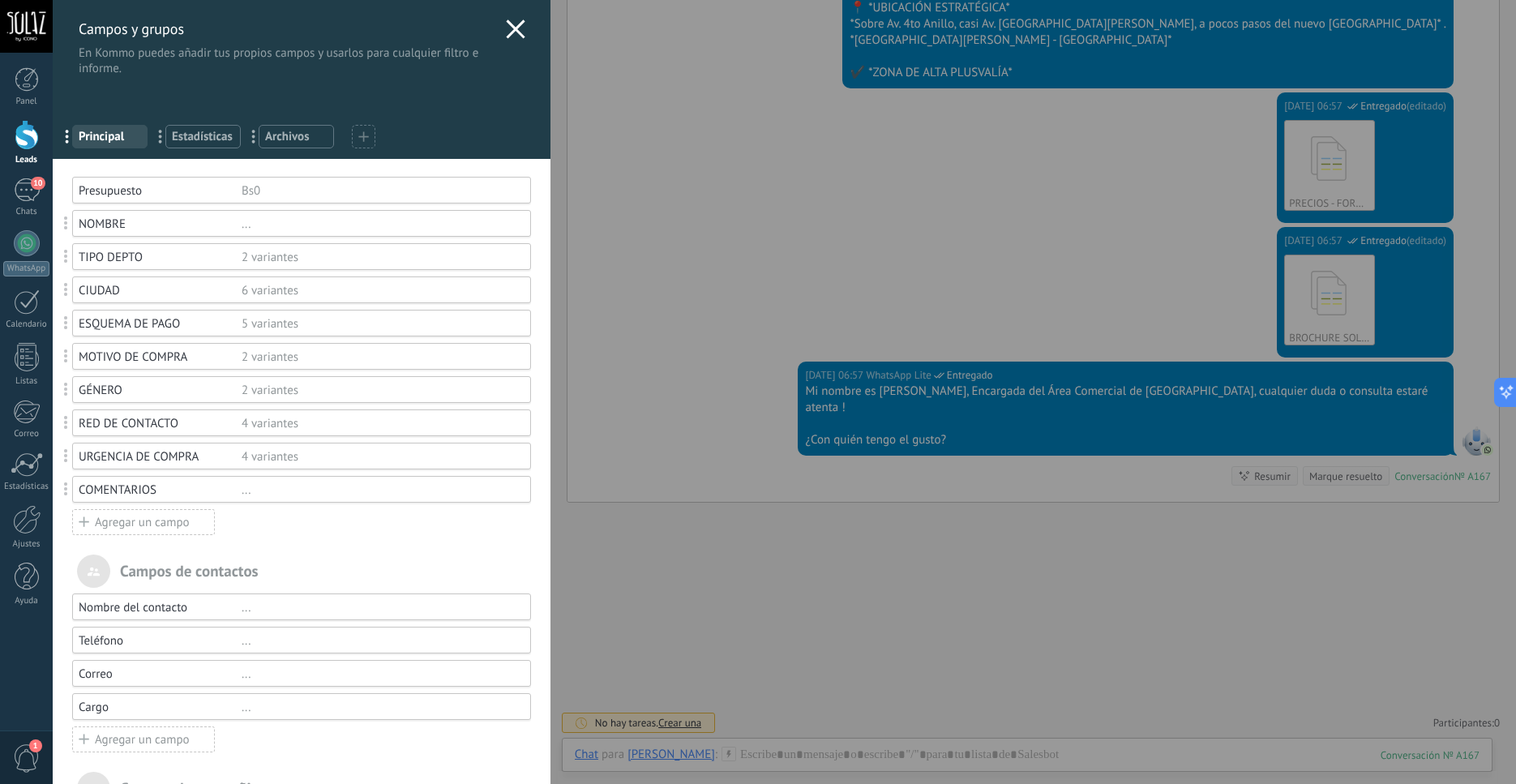
click at [355, 136] on div at bounding box center [364, 137] width 24 height 24
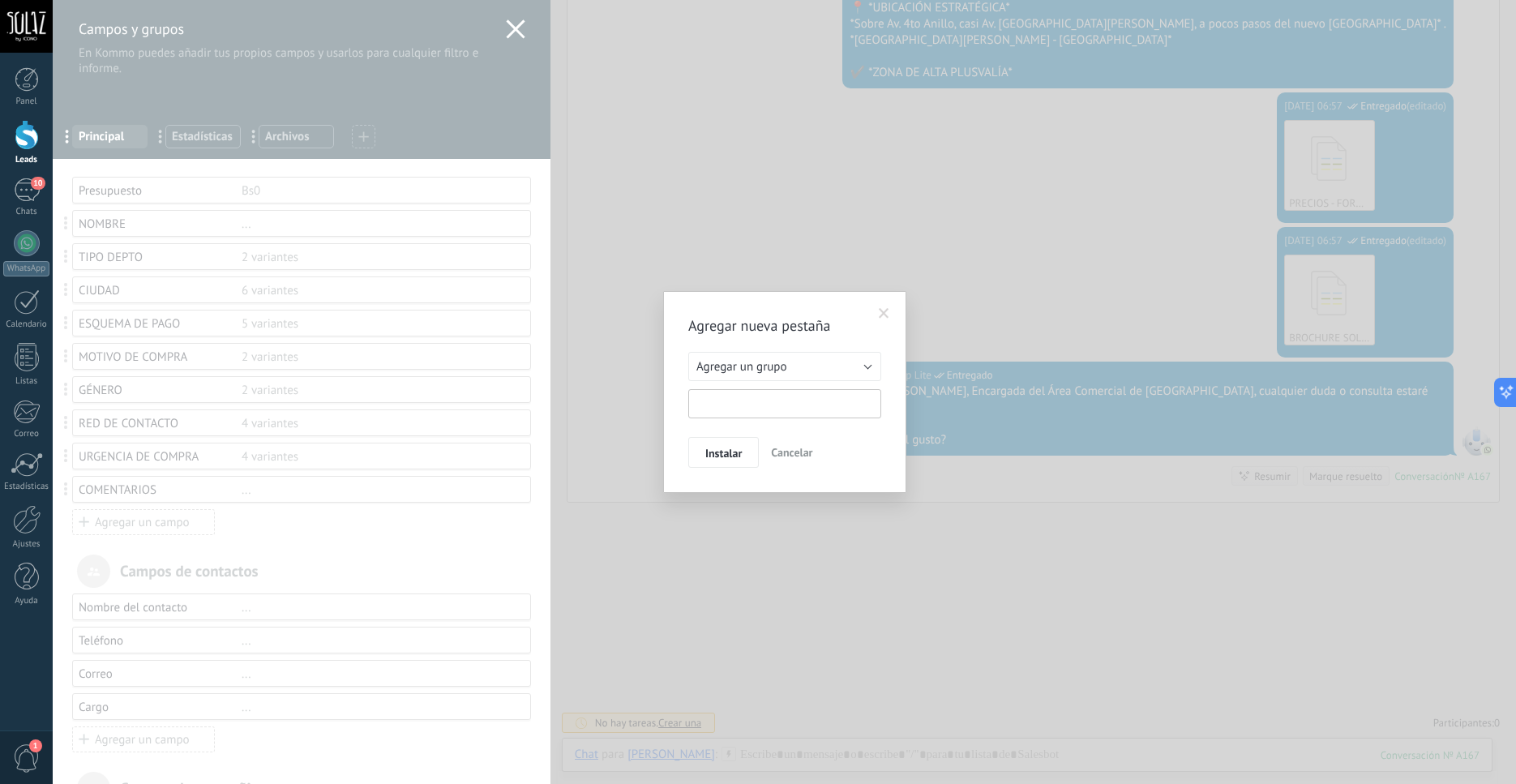
click at [756, 407] on input "text" at bounding box center [785, 404] width 193 height 29
type input "*"
type input "**********"
click at [723, 453] on span "Instalar" at bounding box center [723, 453] width 37 height 11
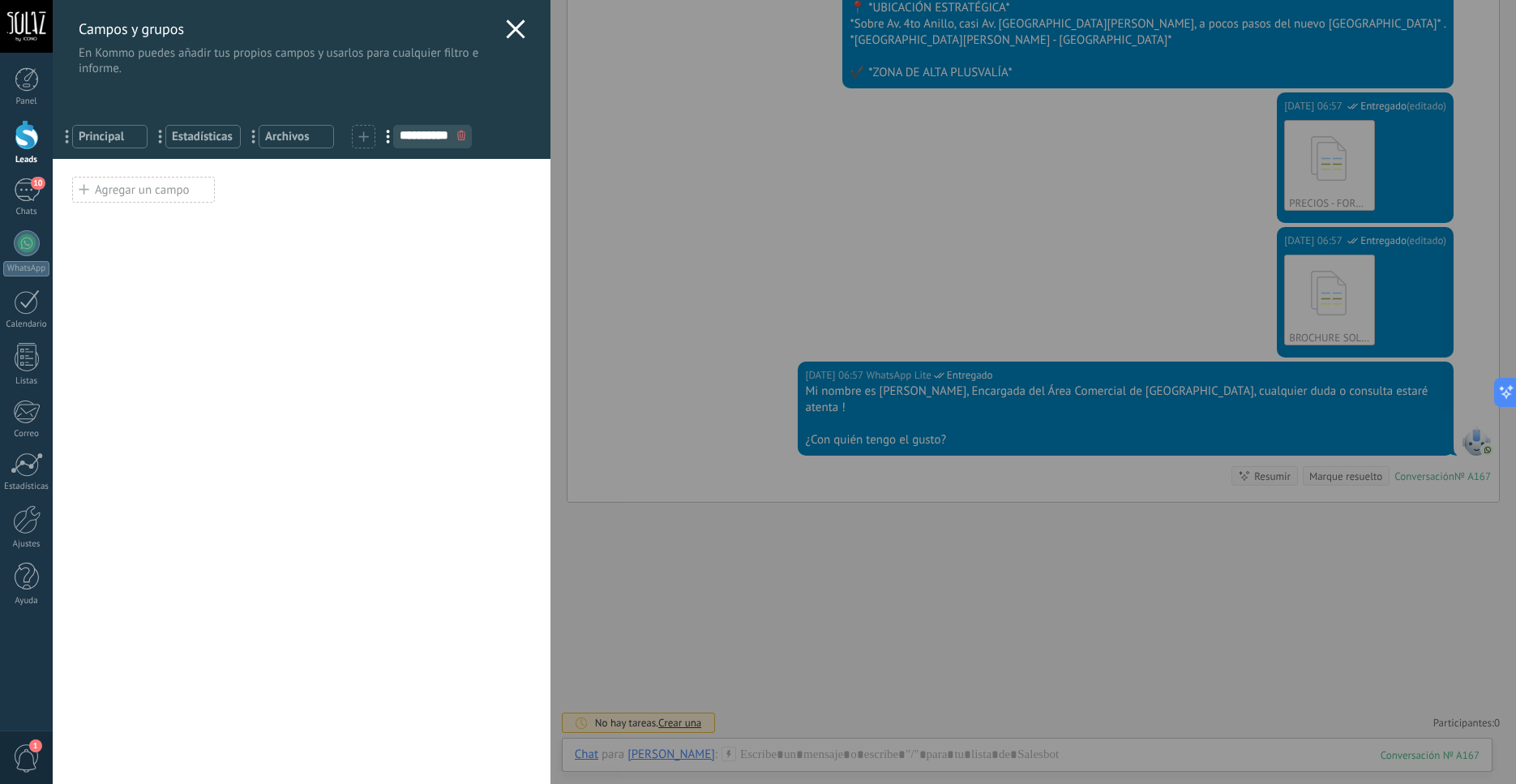
click at [92, 193] on div "Agregar un campo" at bounding box center [143, 189] width 142 height 26
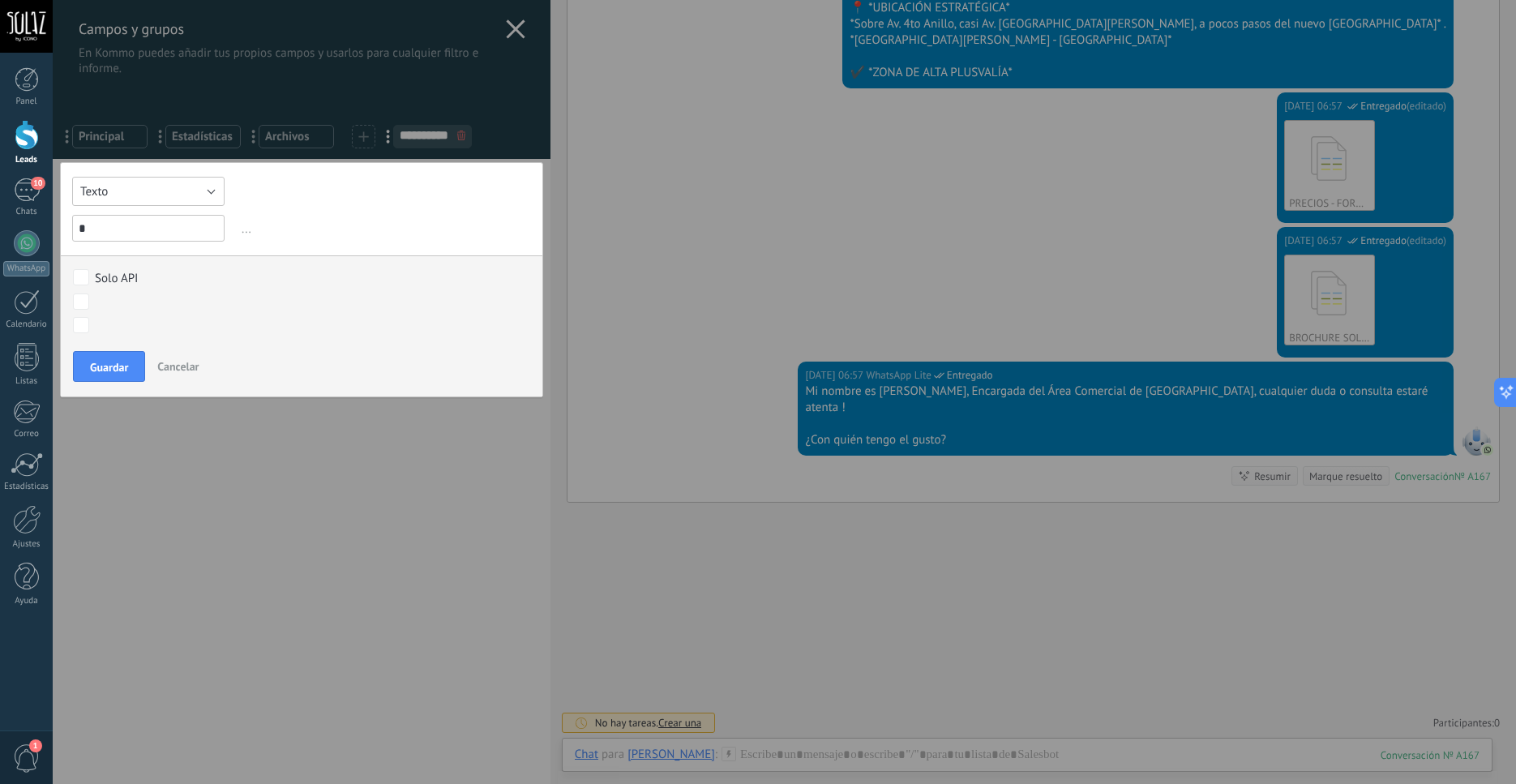
click at [199, 193] on button "Texto" at bounding box center [148, 191] width 153 height 29
click at [147, 276] on span "Selección" at bounding box center [141, 274] width 157 height 15
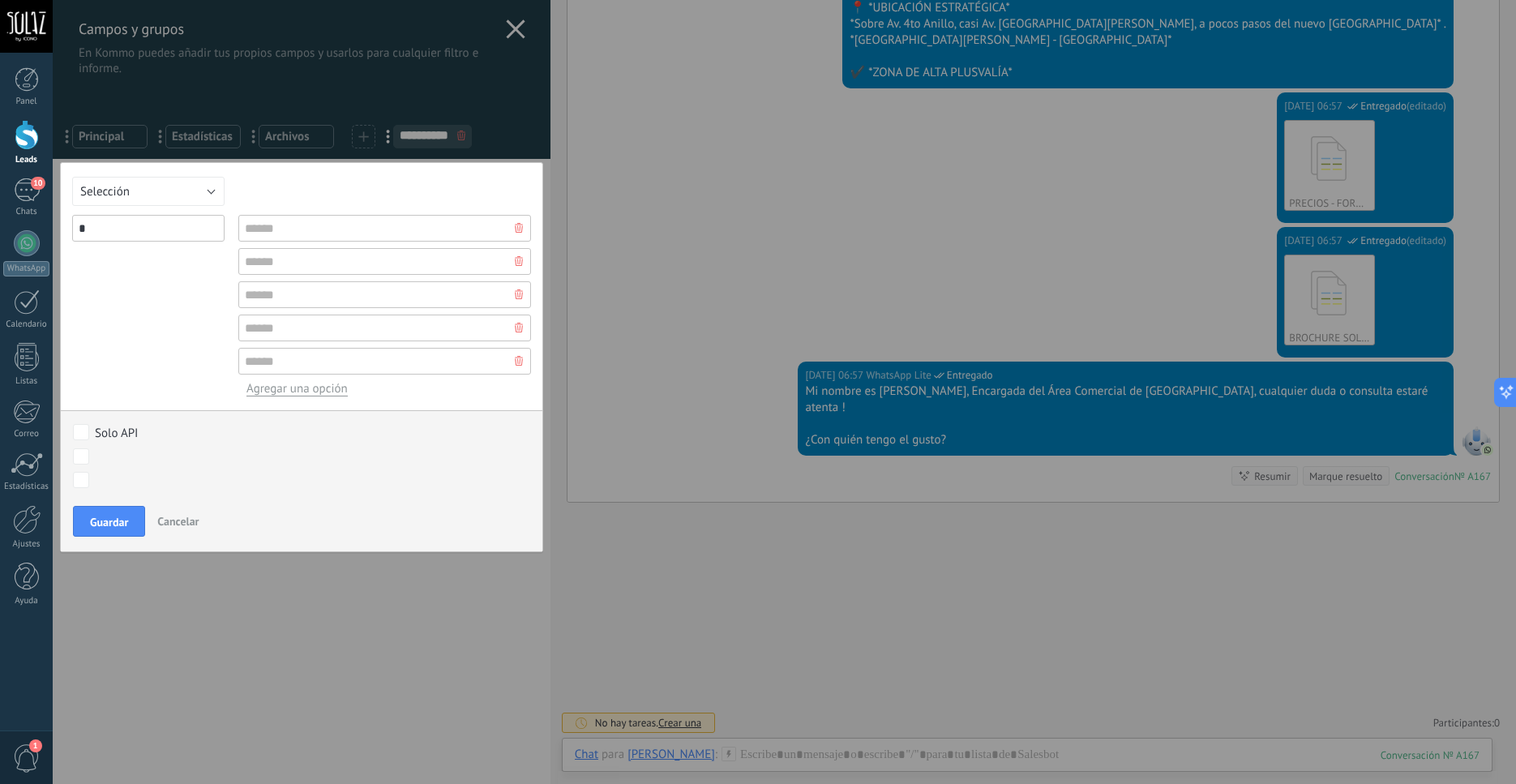
click at [148, 229] on input "*" at bounding box center [148, 228] width 153 height 26
type input "**********"
click at [360, 229] on input "text" at bounding box center [385, 228] width 293 height 26
type input "**"
click at [325, 275] on div "** Agregar una opción" at bounding box center [385, 305] width 293 height 182
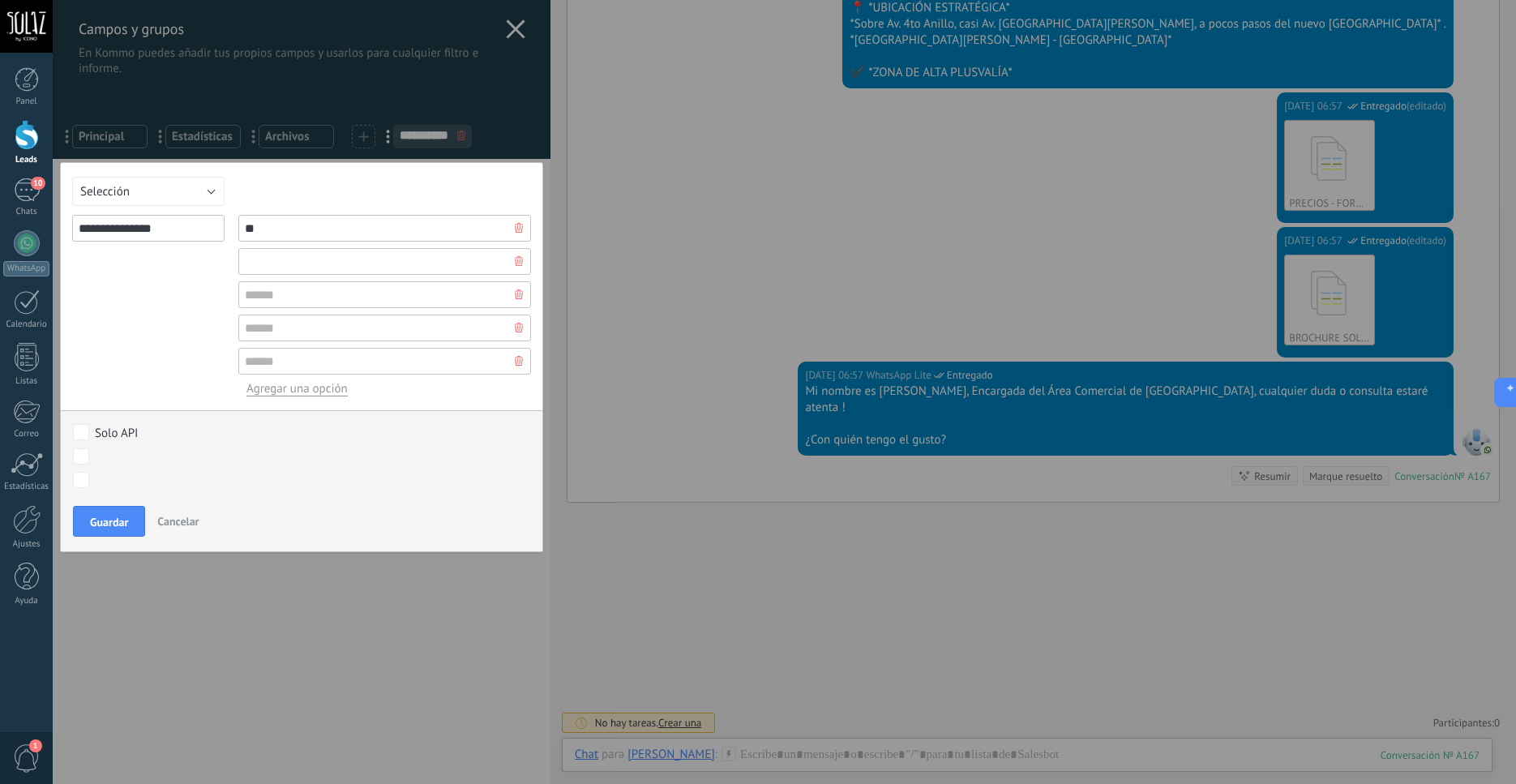
click at [393, 264] on input "text" at bounding box center [385, 261] width 293 height 26
type input "**"
click at [90, 521] on span "Guardar" at bounding box center [109, 522] width 38 height 11
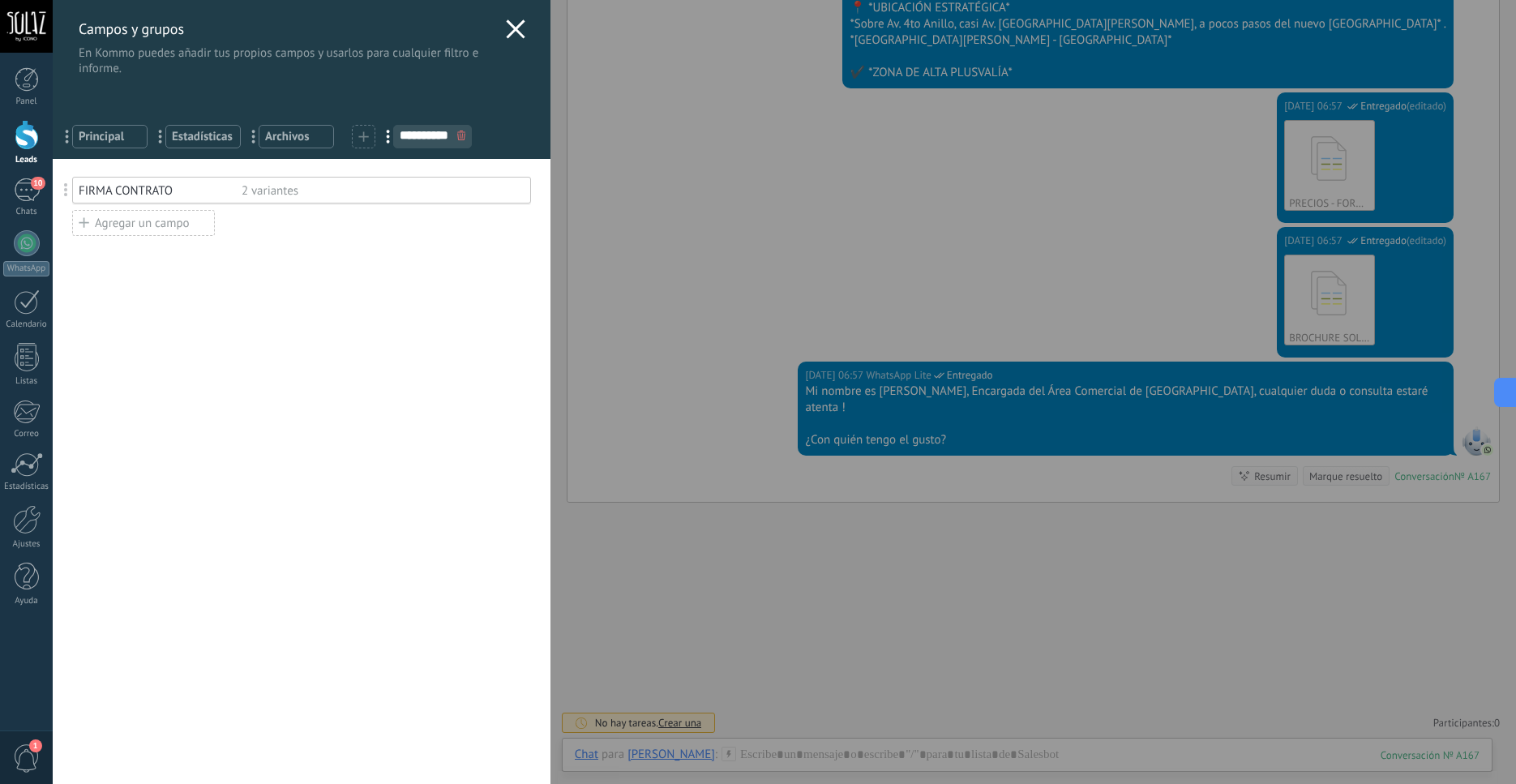
click at [53, 145] on div "**********" at bounding box center [785, 392] width 1464 height 784
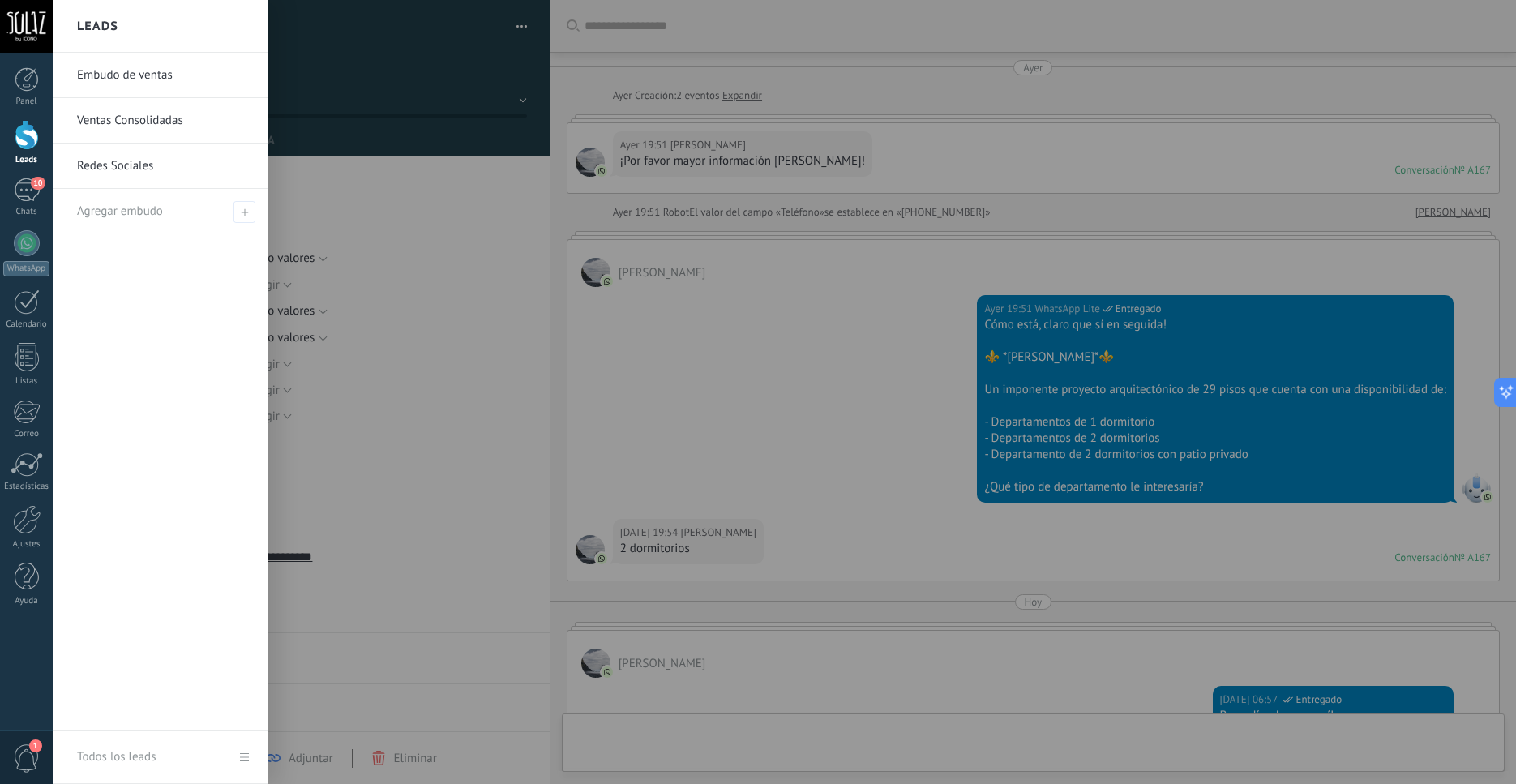
scroll to position [806, 0]
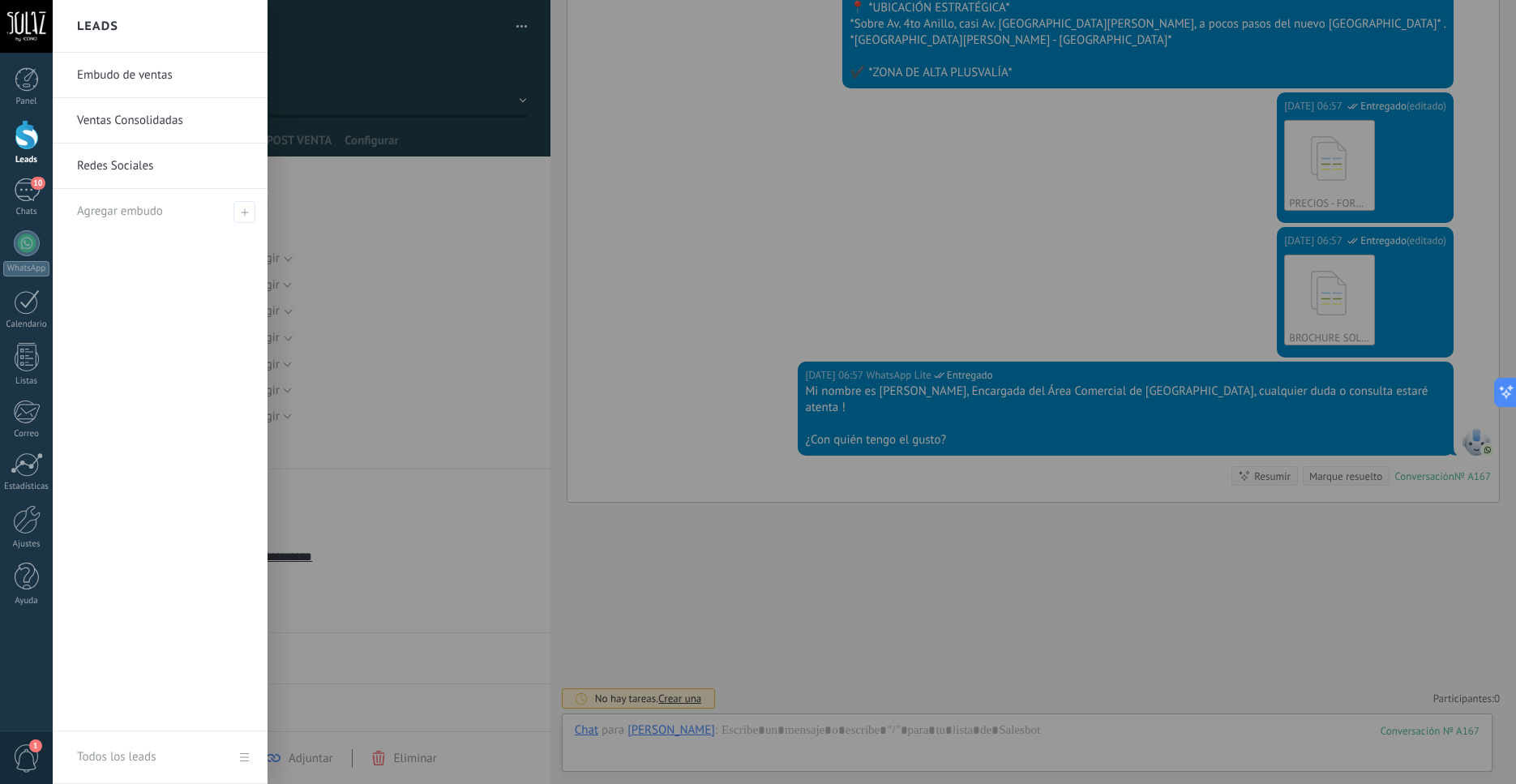
click at [34, 143] on div at bounding box center [26, 135] width 25 height 30
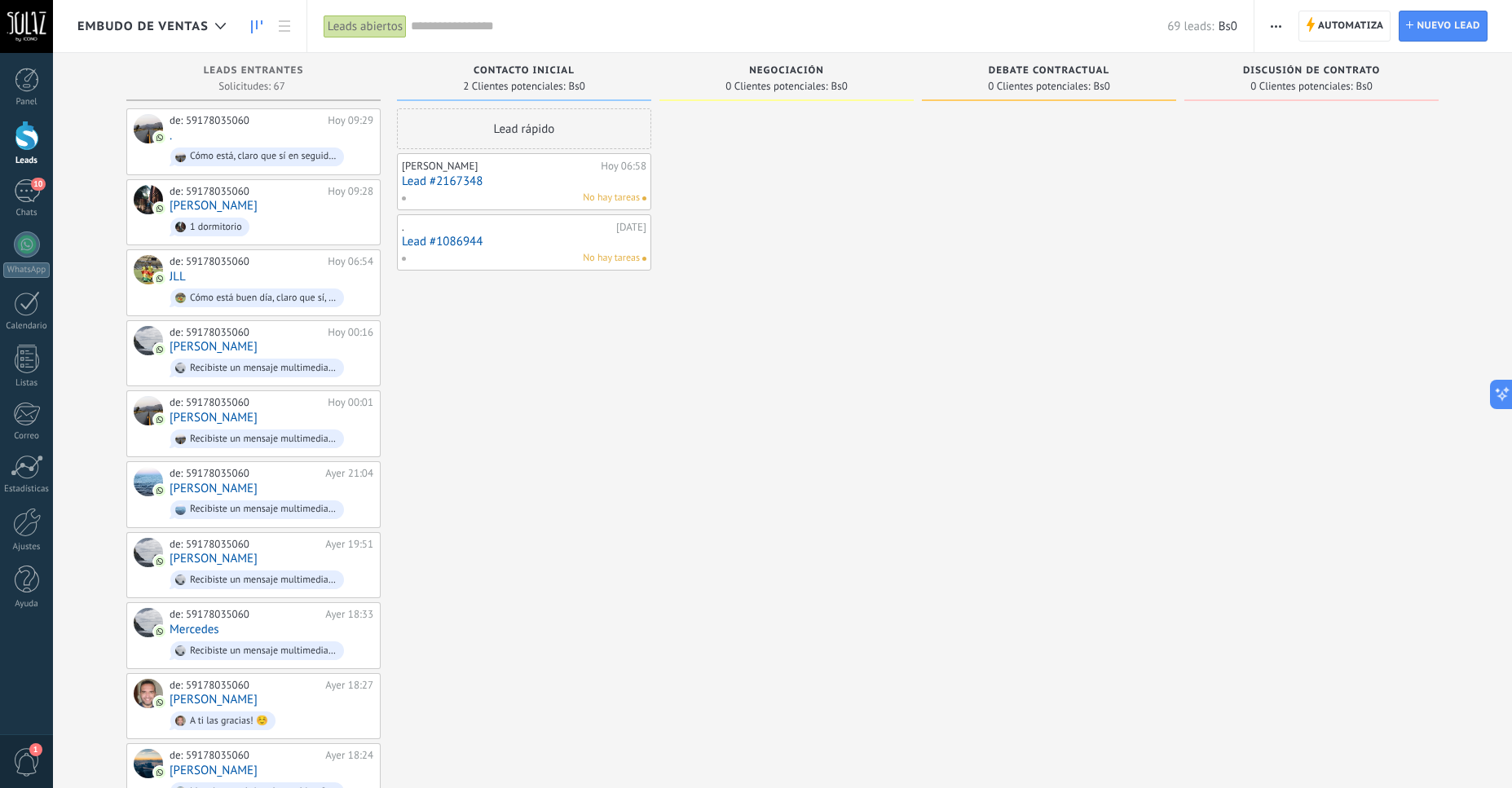
click at [370, 27] on div "Leads abiertos" at bounding box center [365, 27] width 83 height 24
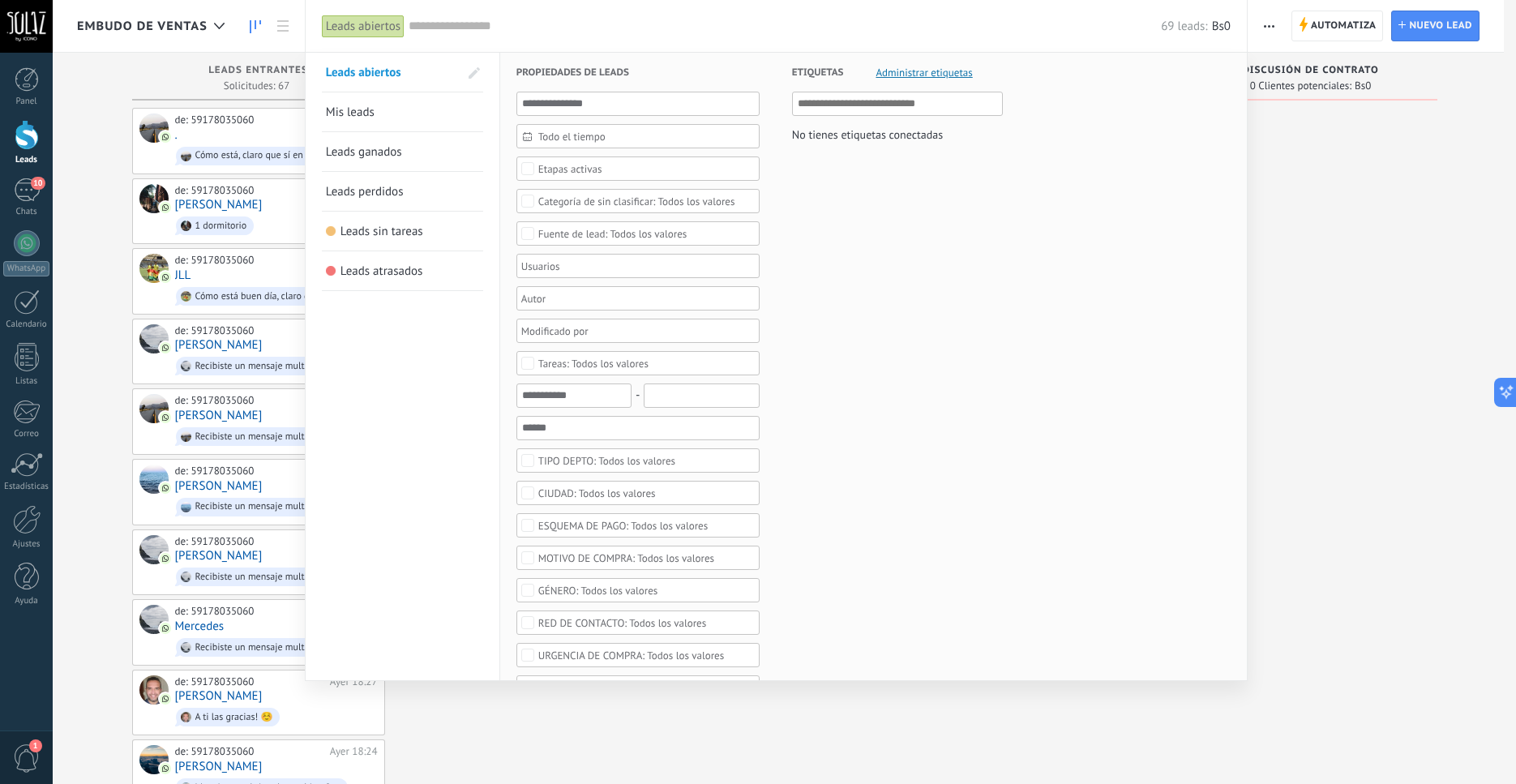
click at [233, 144] on div at bounding box center [758, 392] width 1516 height 784
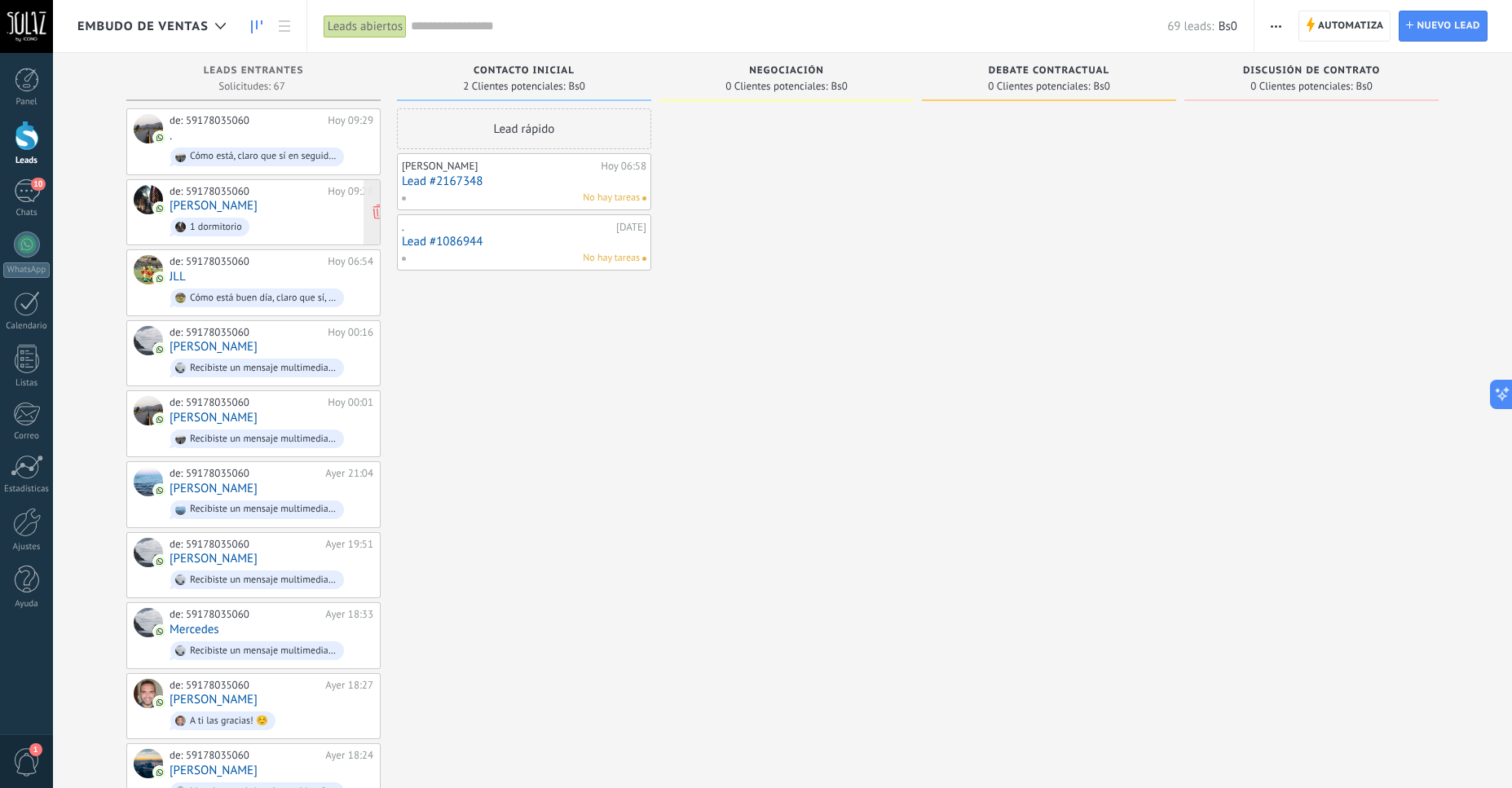
click at [231, 205] on link "[PERSON_NAME]" at bounding box center [213, 206] width 88 height 14
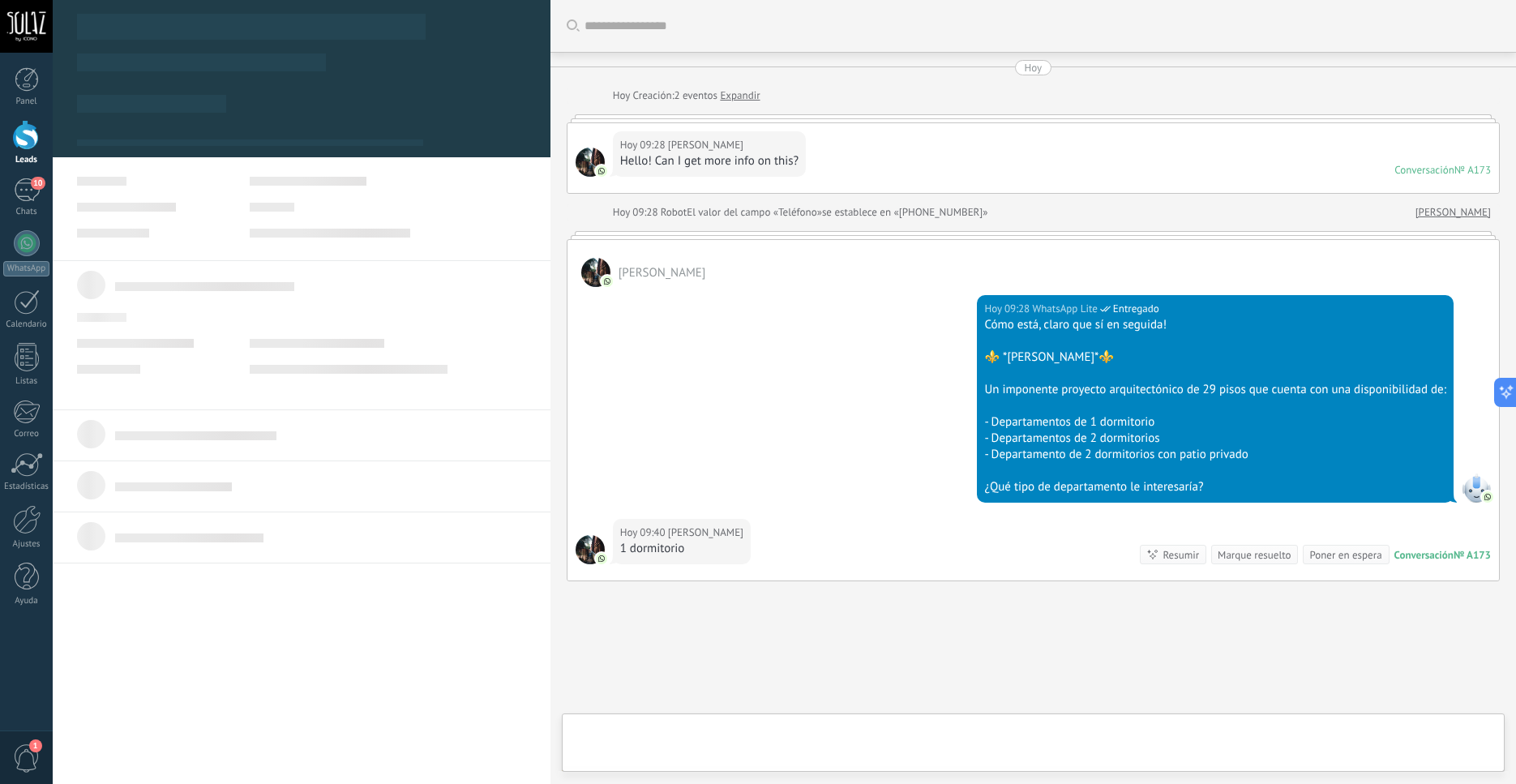
scroll to position [82, 0]
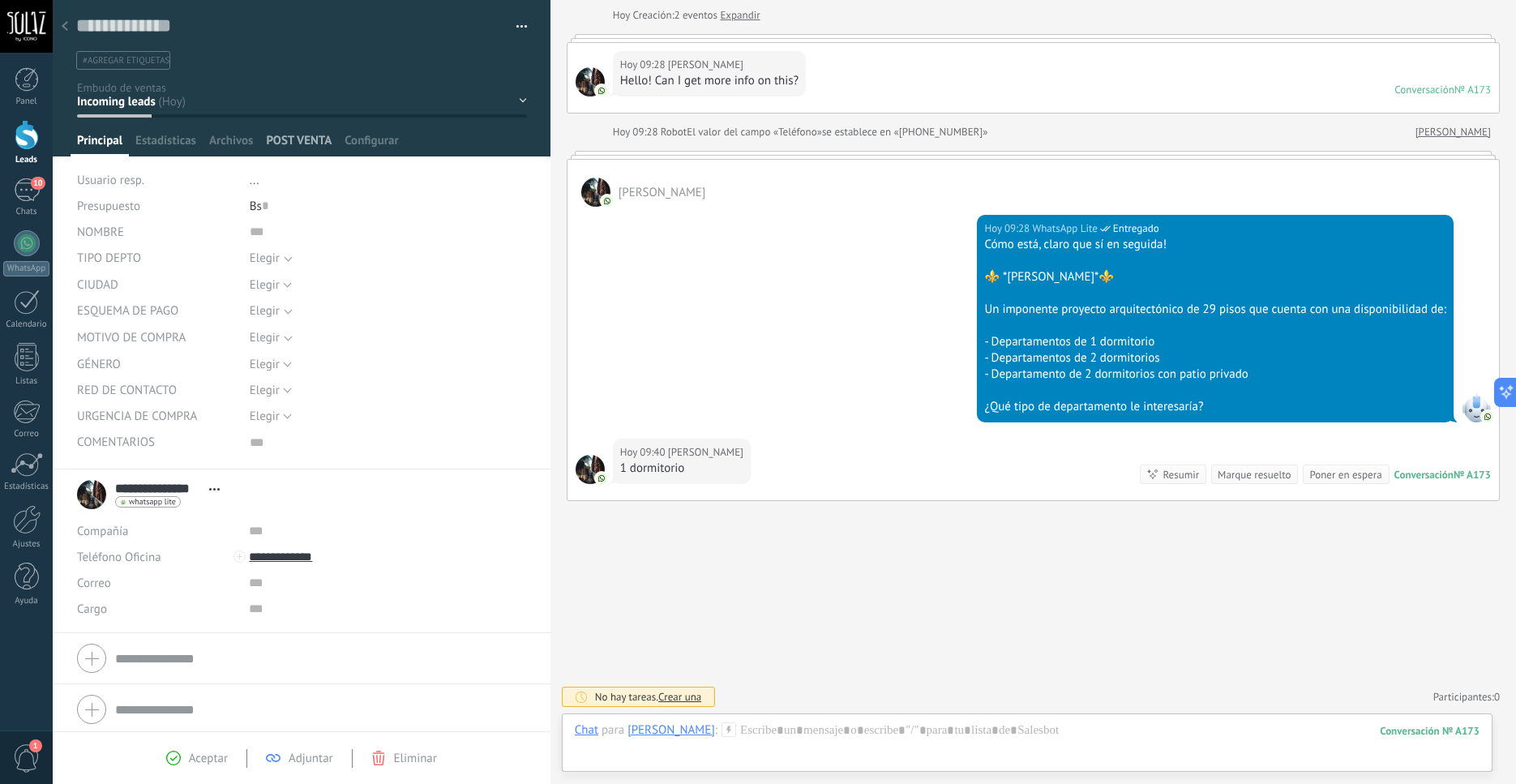
click at [314, 142] on span "POST VENTA" at bounding box center [298, 145] width 66 height 24
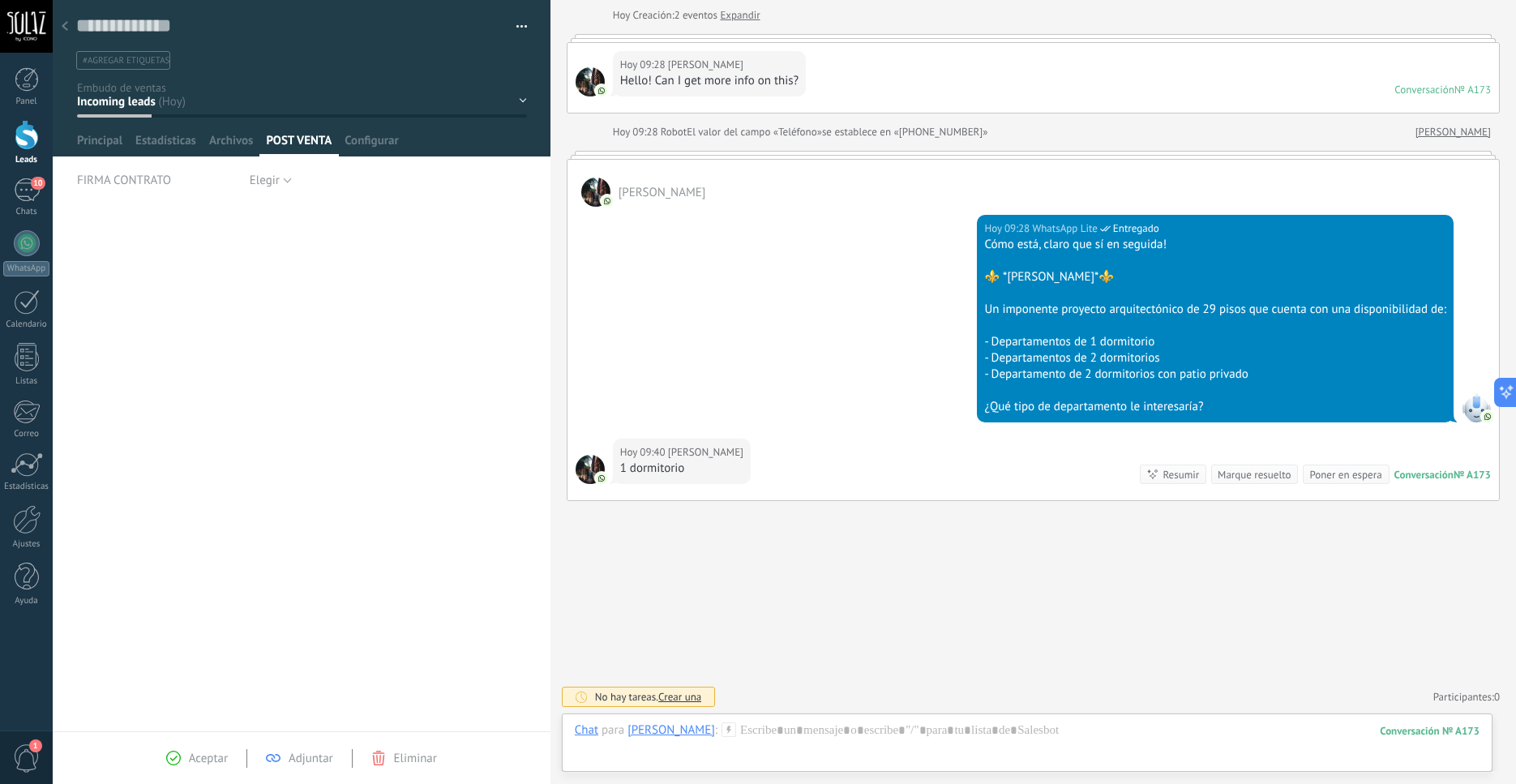
scroll to position [82, 0]
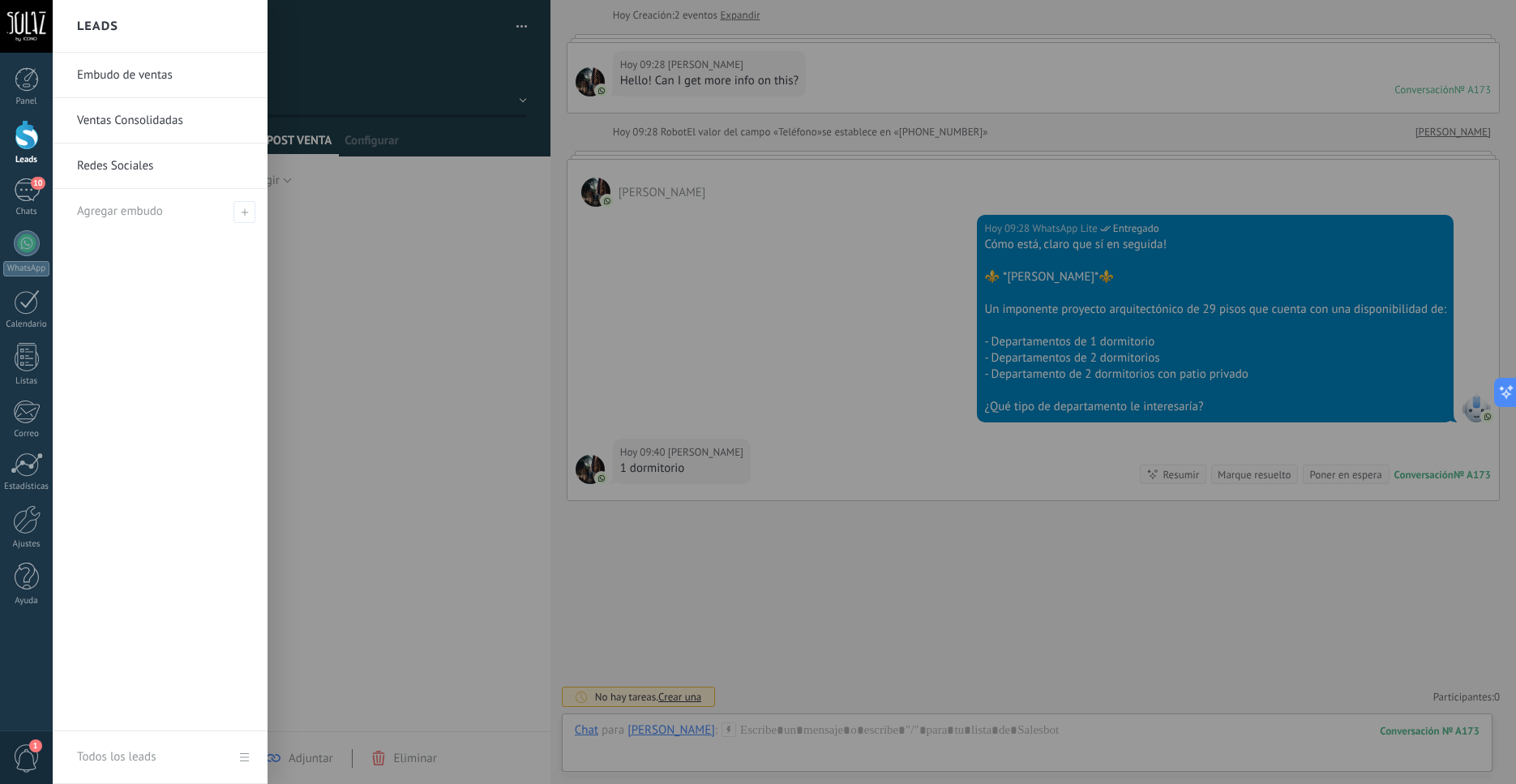
click at [19, 141] on div at bounding box center [26, 135] width 25 height 30
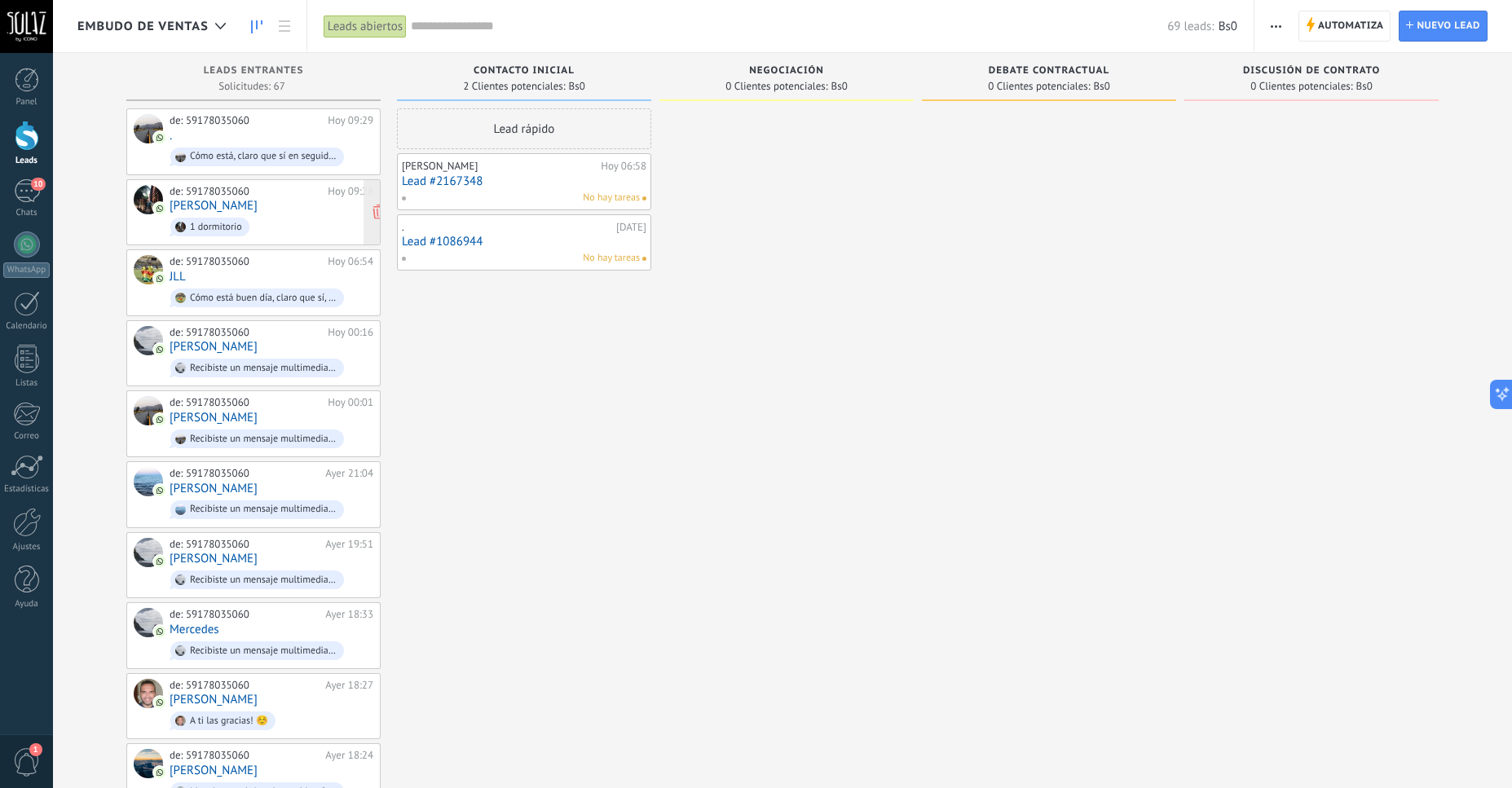
click at [242, 210] on link "[PERSON_NAME]" at bounding box center [213, 206] width 88 height 14
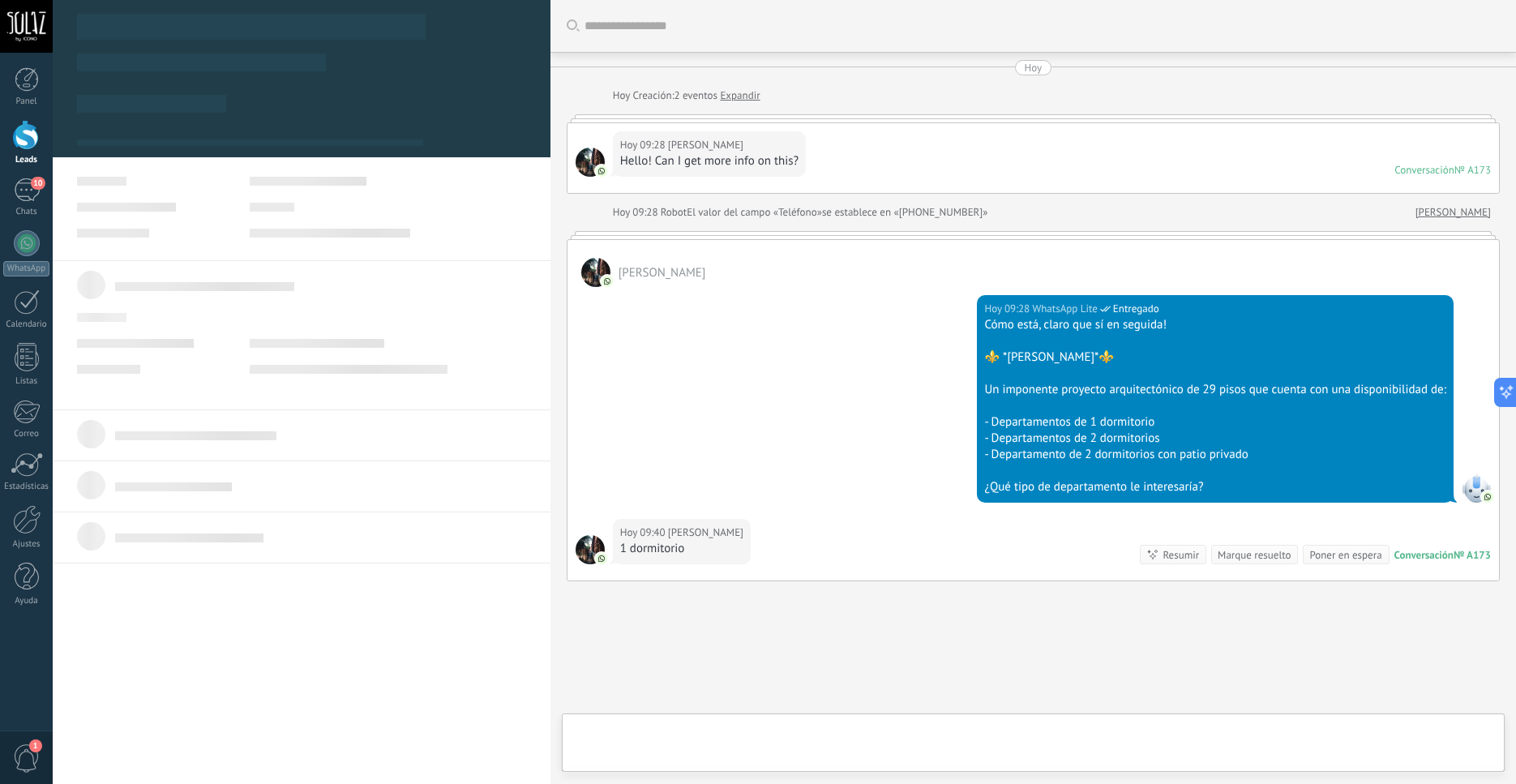
scroll to position [82, 0]
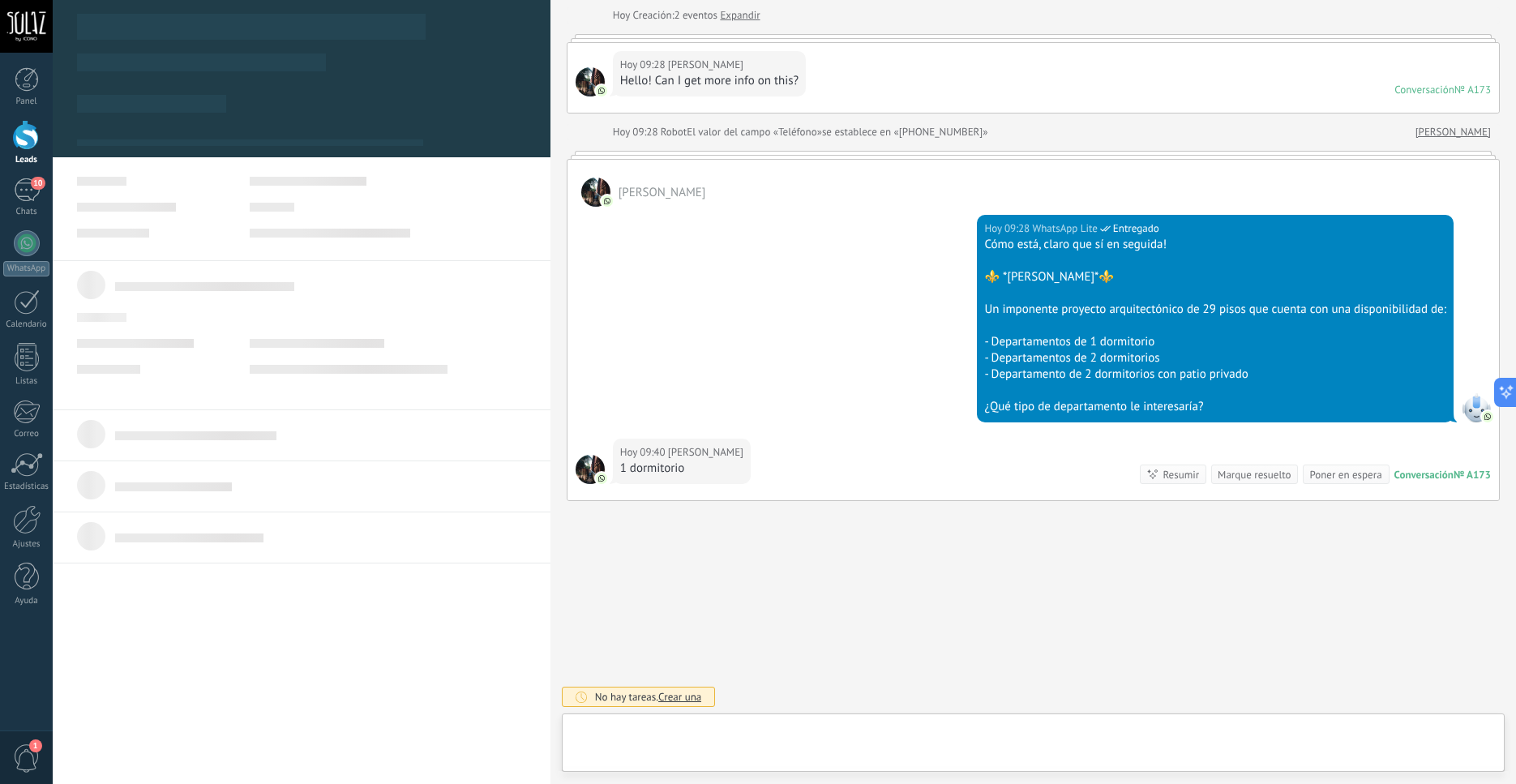
type textarea "***"
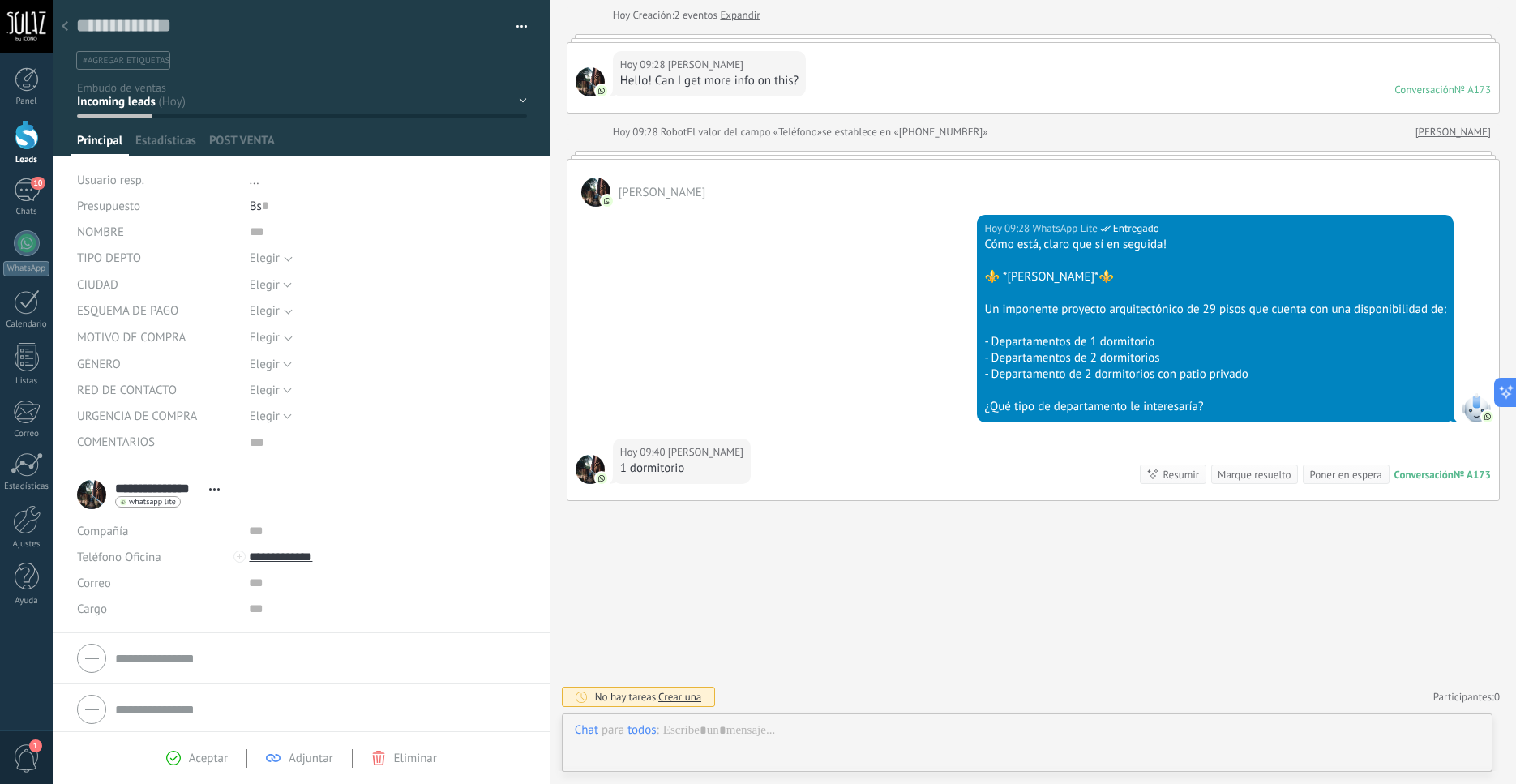
scroll to position [16, 0]
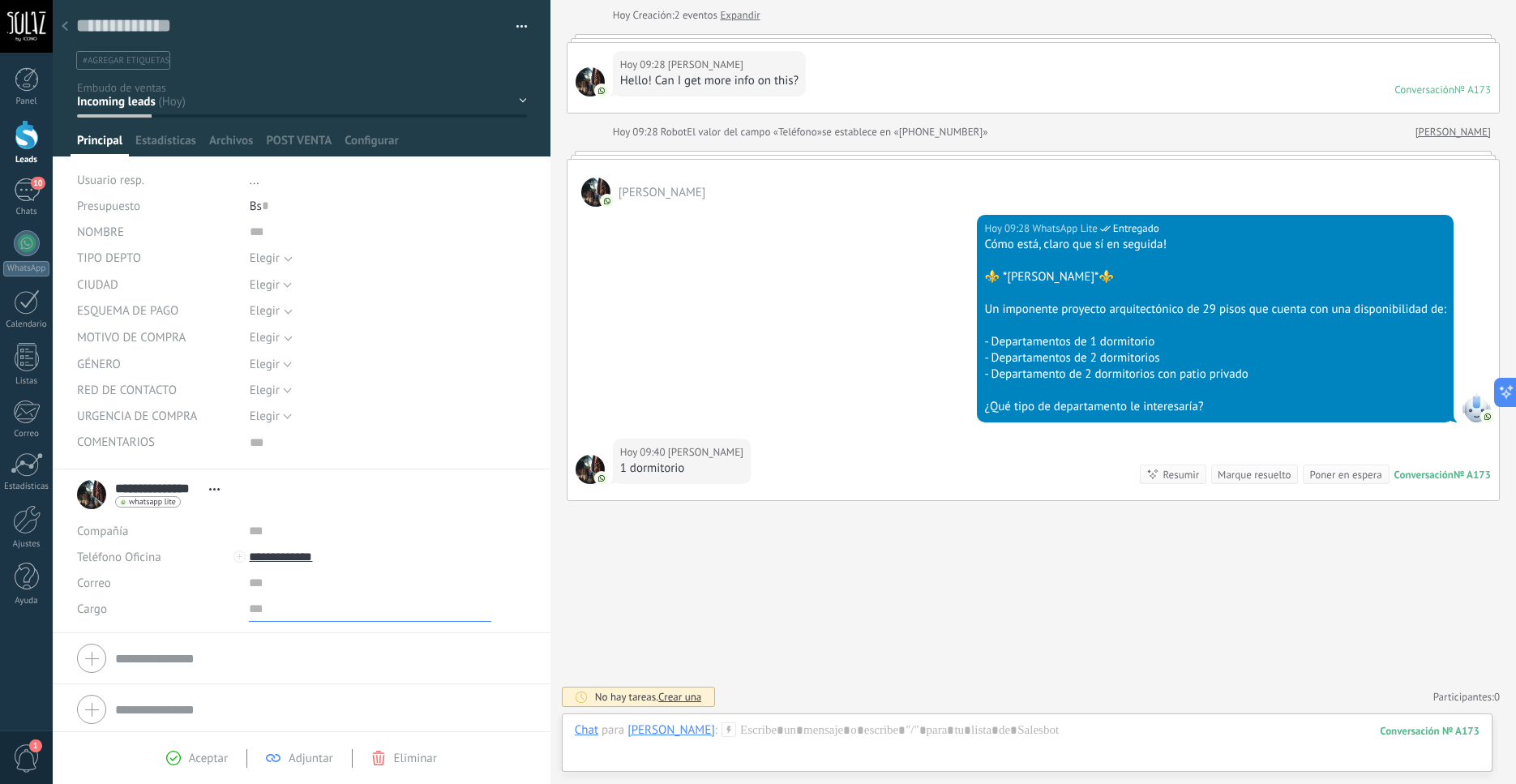
click at [252, 620] on input "text" at bounding box center [370, 608] width 243 height 26
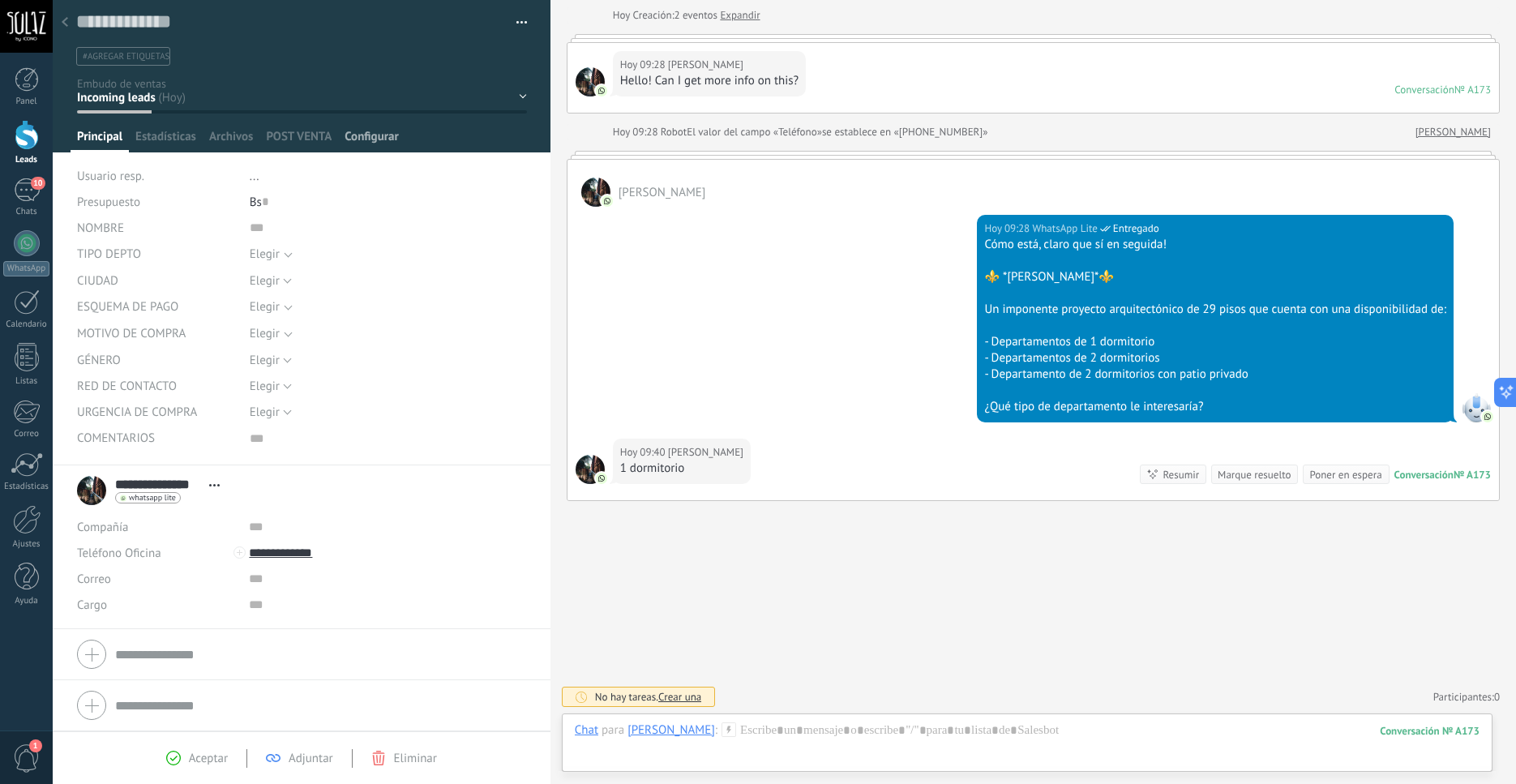
click at [378, 141] on span "Configurar" at bounding box center [371, 141] width 54 height 24
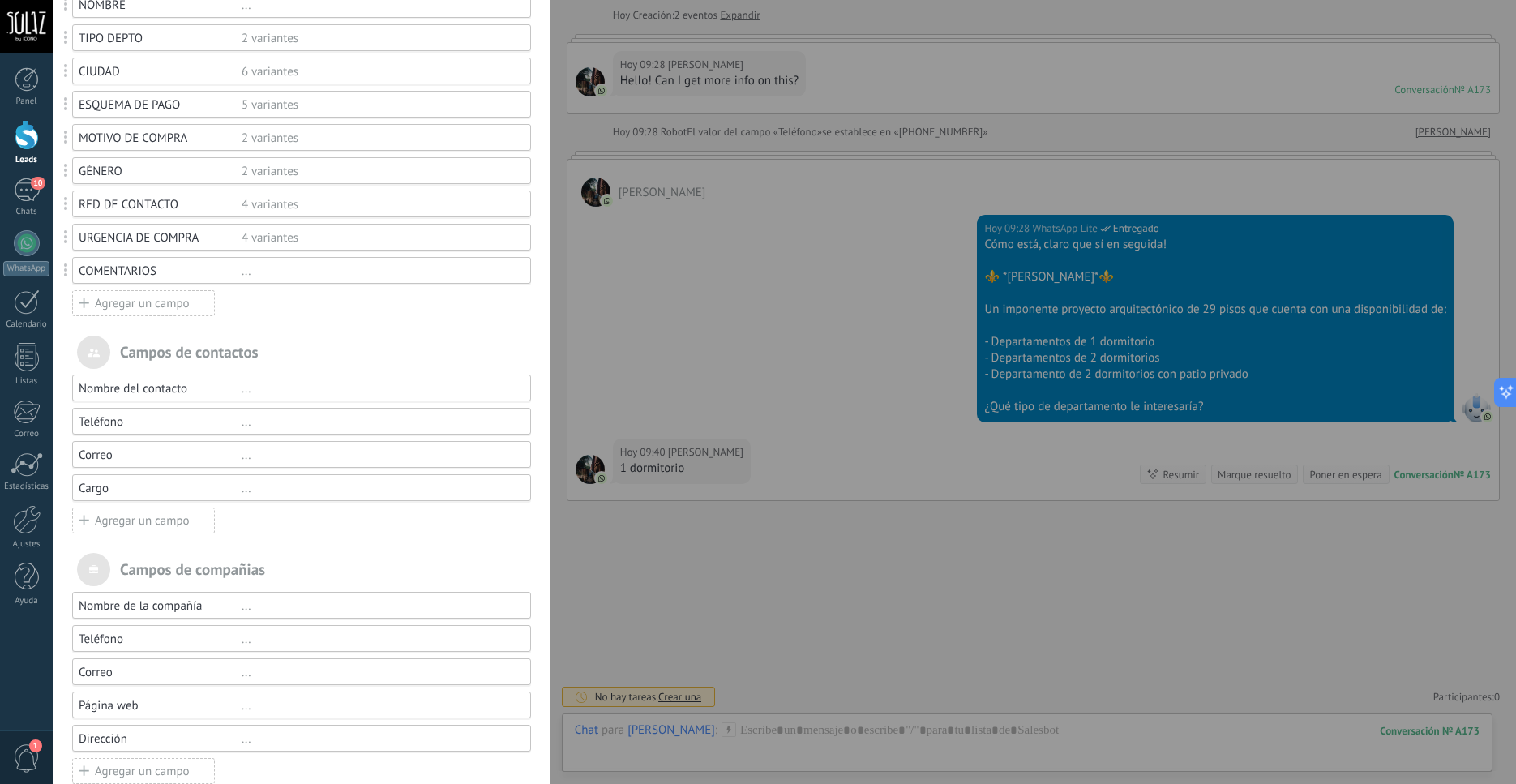
scroll to position [222, 0]
click at [95, 516] on div "Agregar un campo" at bounding box center [143, 518] width 142 height 26
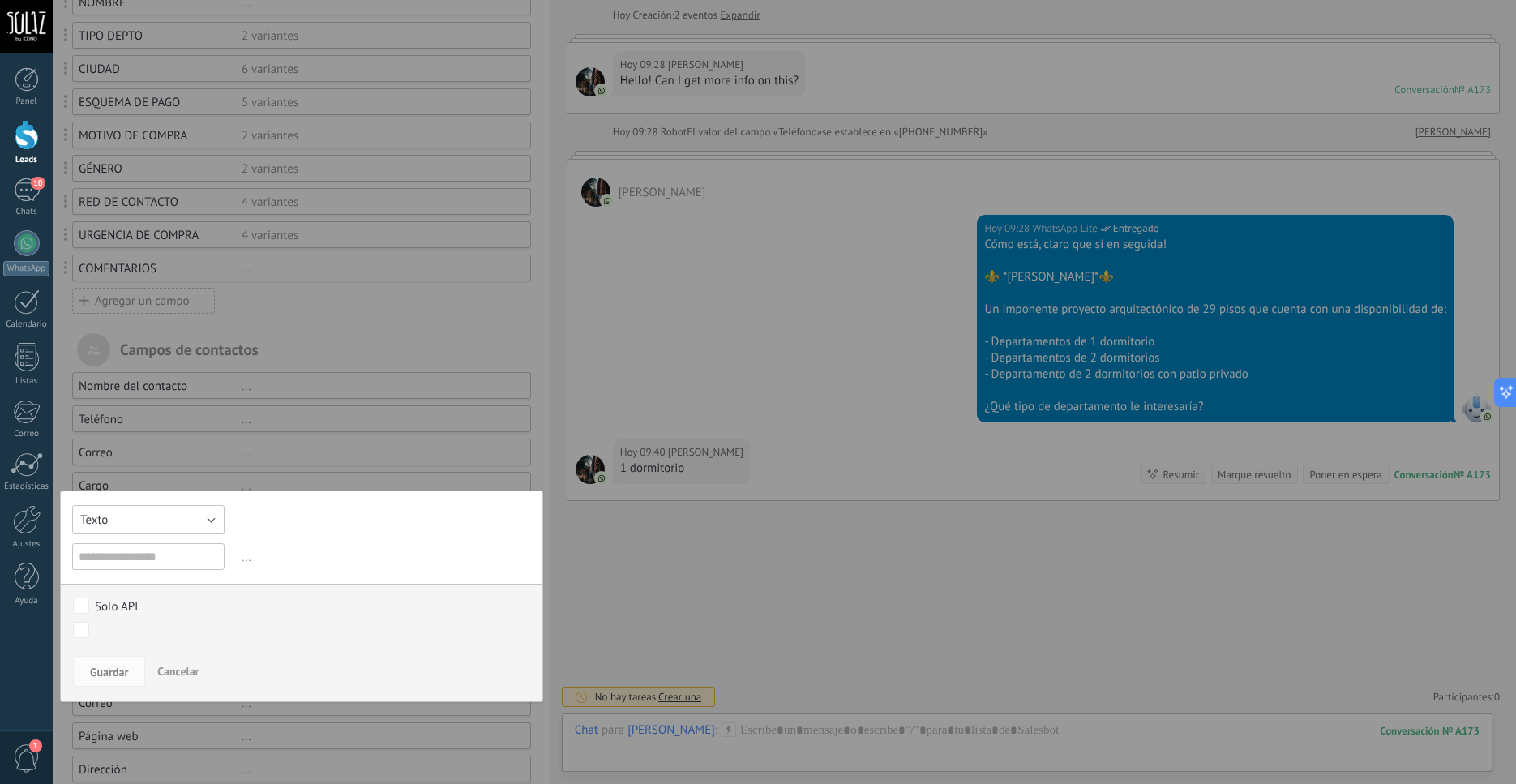
click at [210, 519] on button "Texto" at bounding box center [148, 520] width 153 height 29
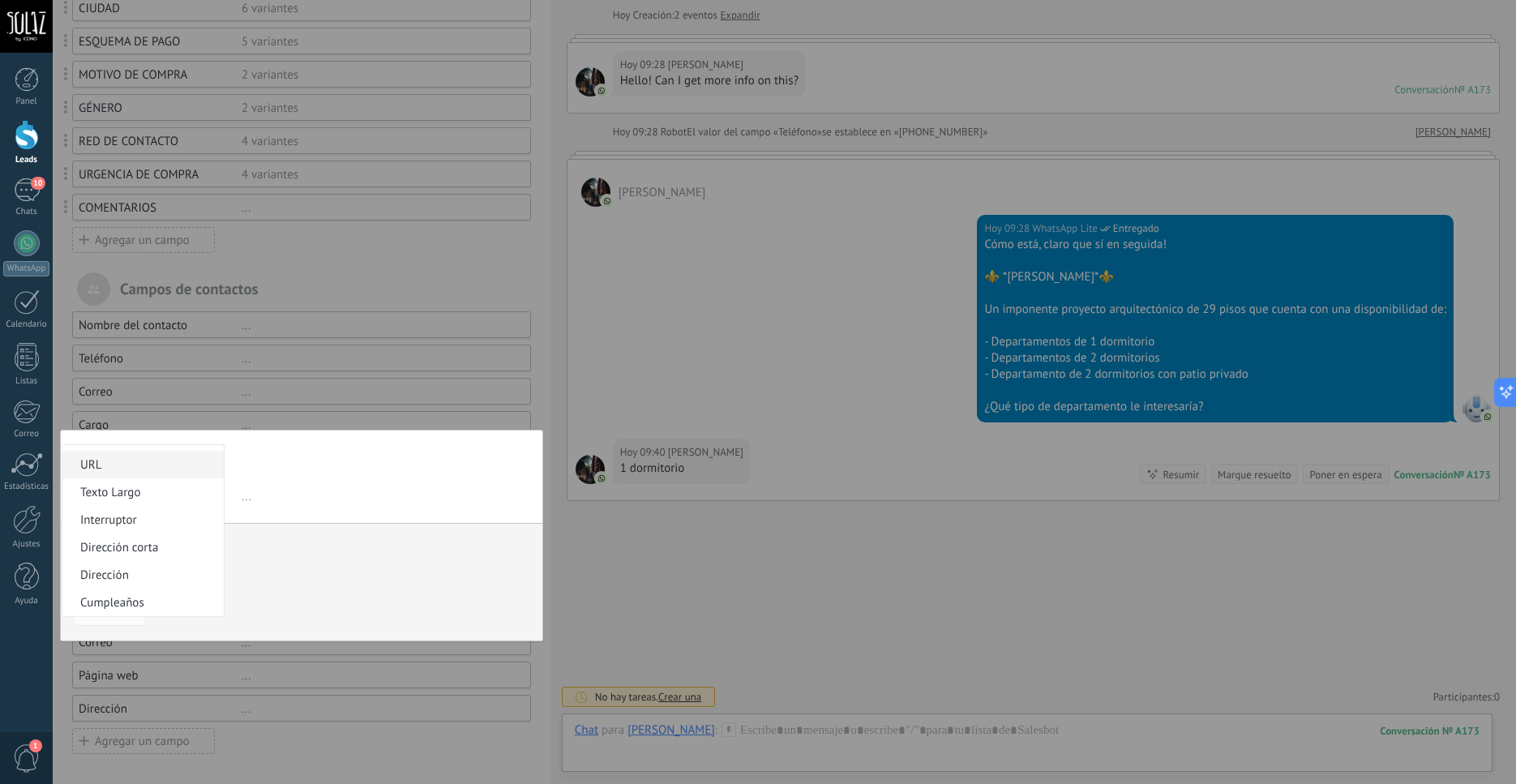
scroll to position [142, 0]
click at [95, 490] on span "URL" at bounding box center [141, 482] width 157 height 15
click at [109, 504] on input "text" at bounding box center [148, 495] width 153 height 26
type input "**********"
click at [109, 608] on span "Guardar" at bounding box center [109, 611] width 38 height 11
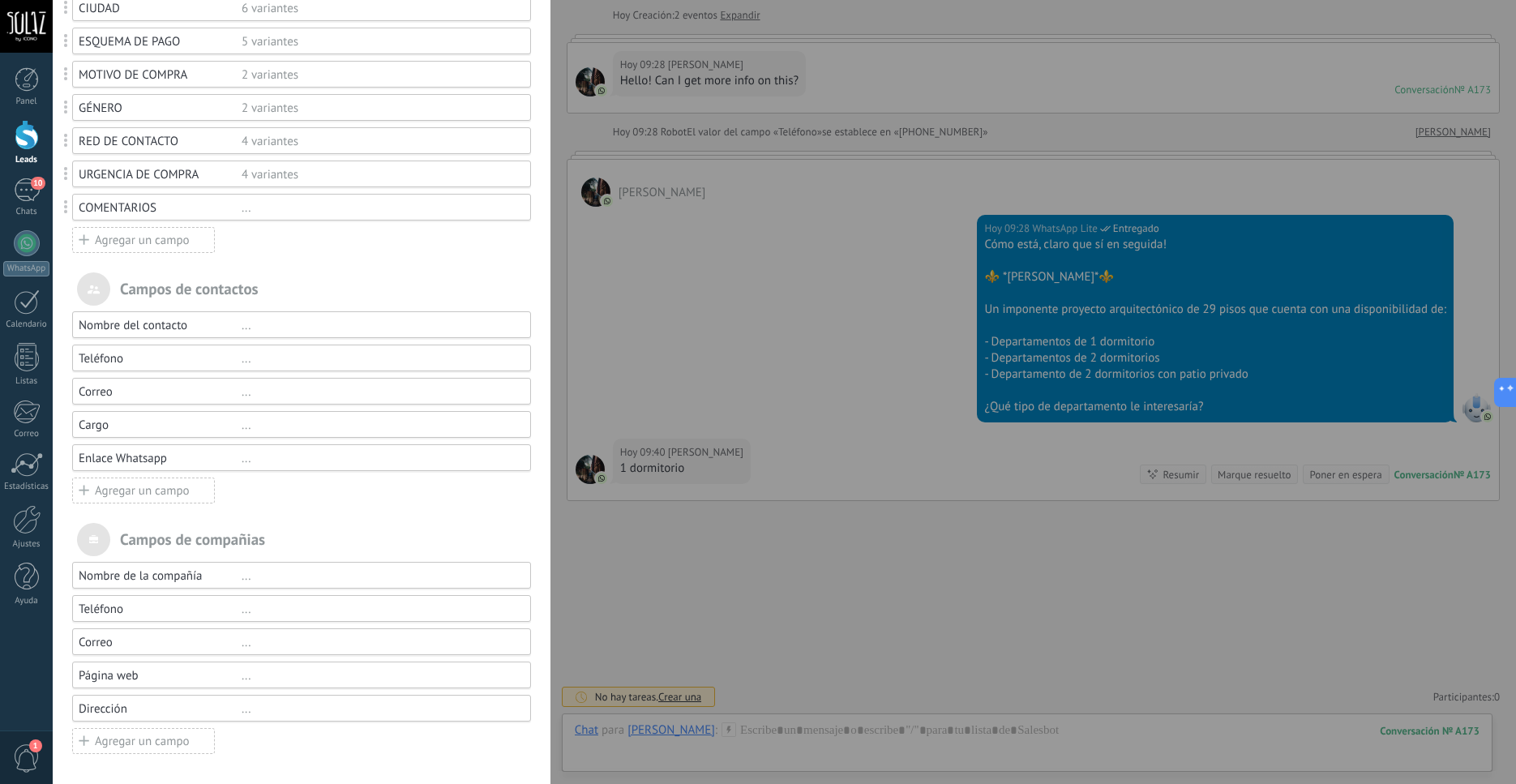
click at [242, 432] on div "..." at bounding box center [379, 425] width 275 height 15
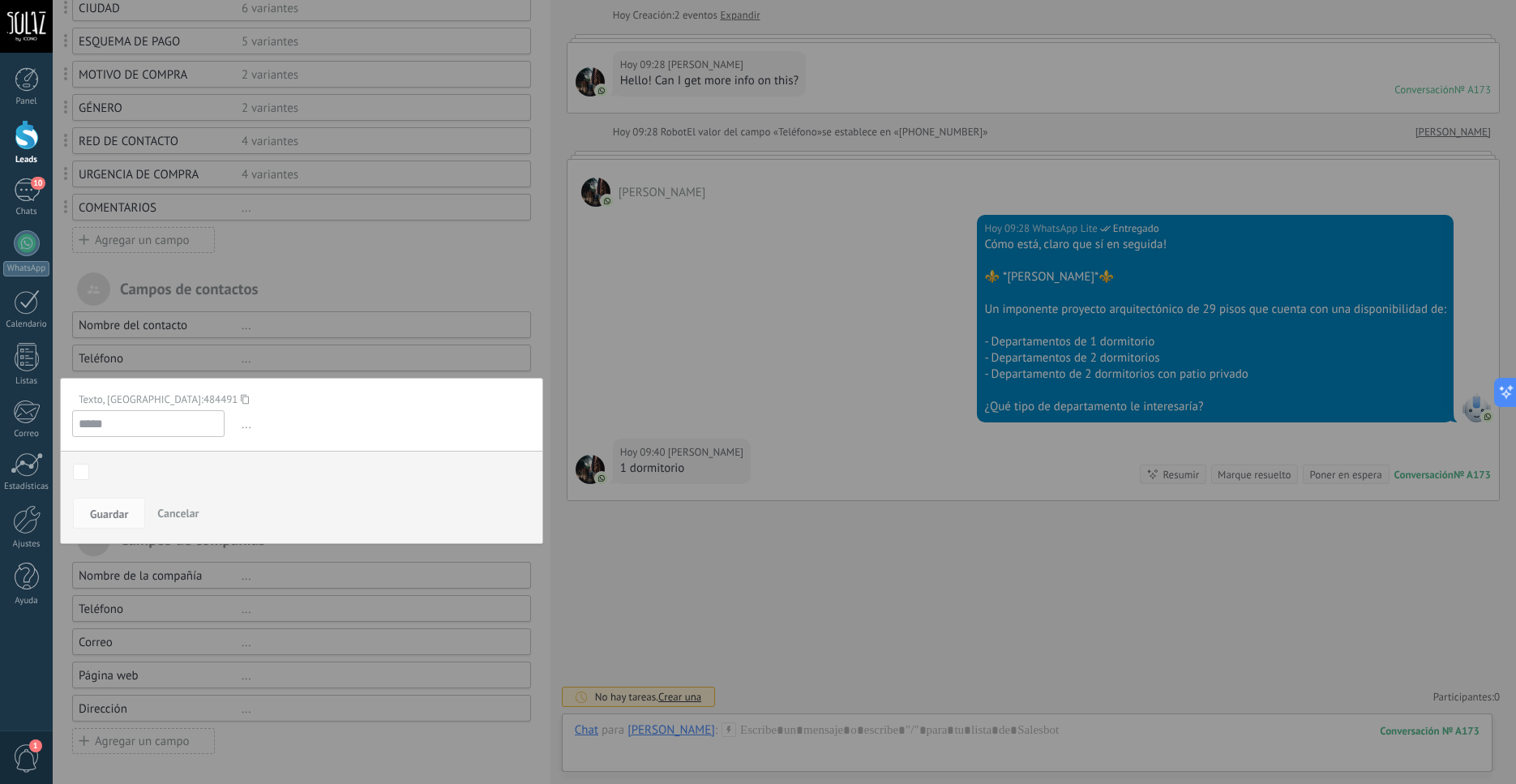
click at [171, 516] on span "Cancelar" at bounding box center [178, 513] width 42 height 14
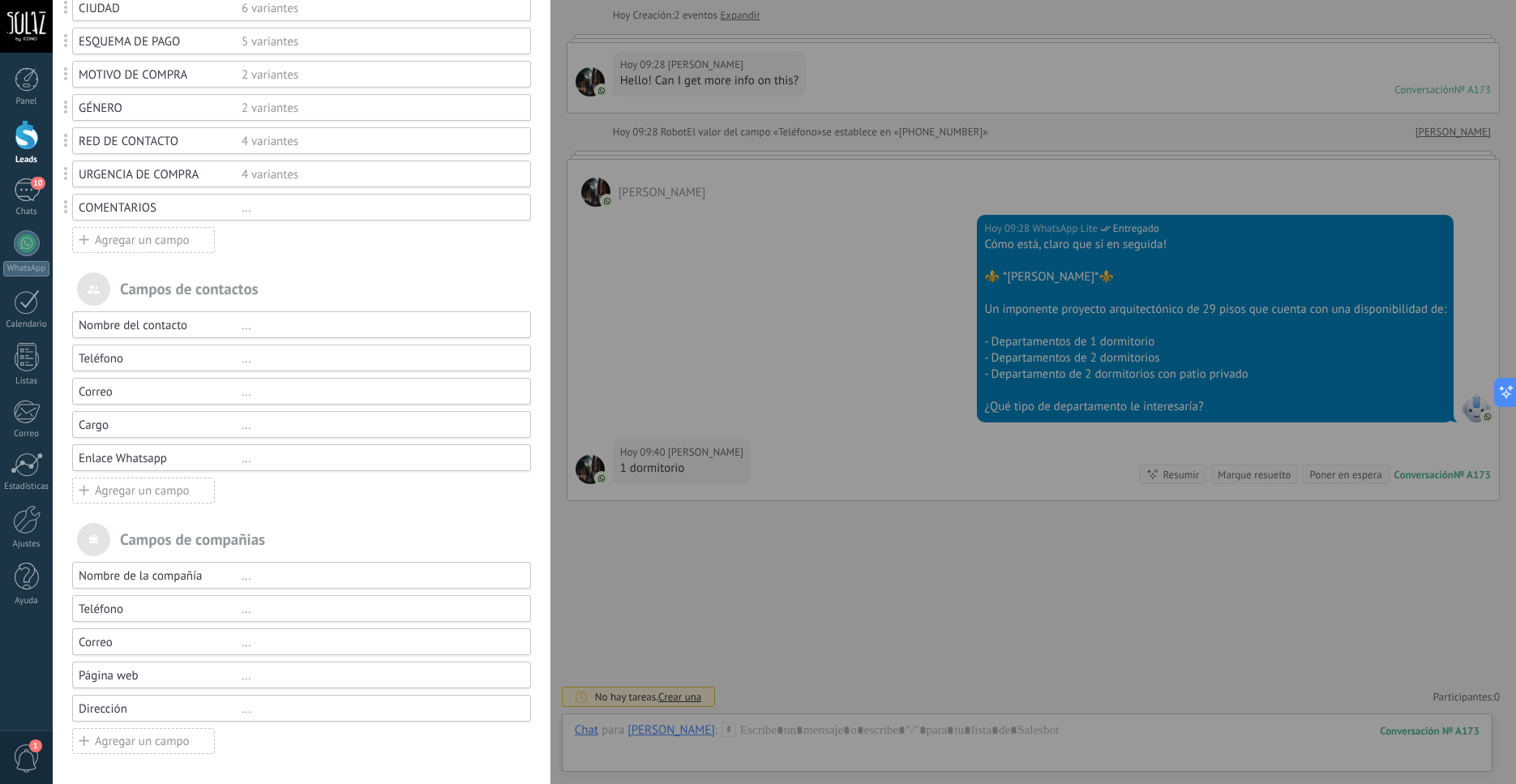
click at [101, 429] on div "Cargo" at bounding box center [159, 425] width 163 height 15
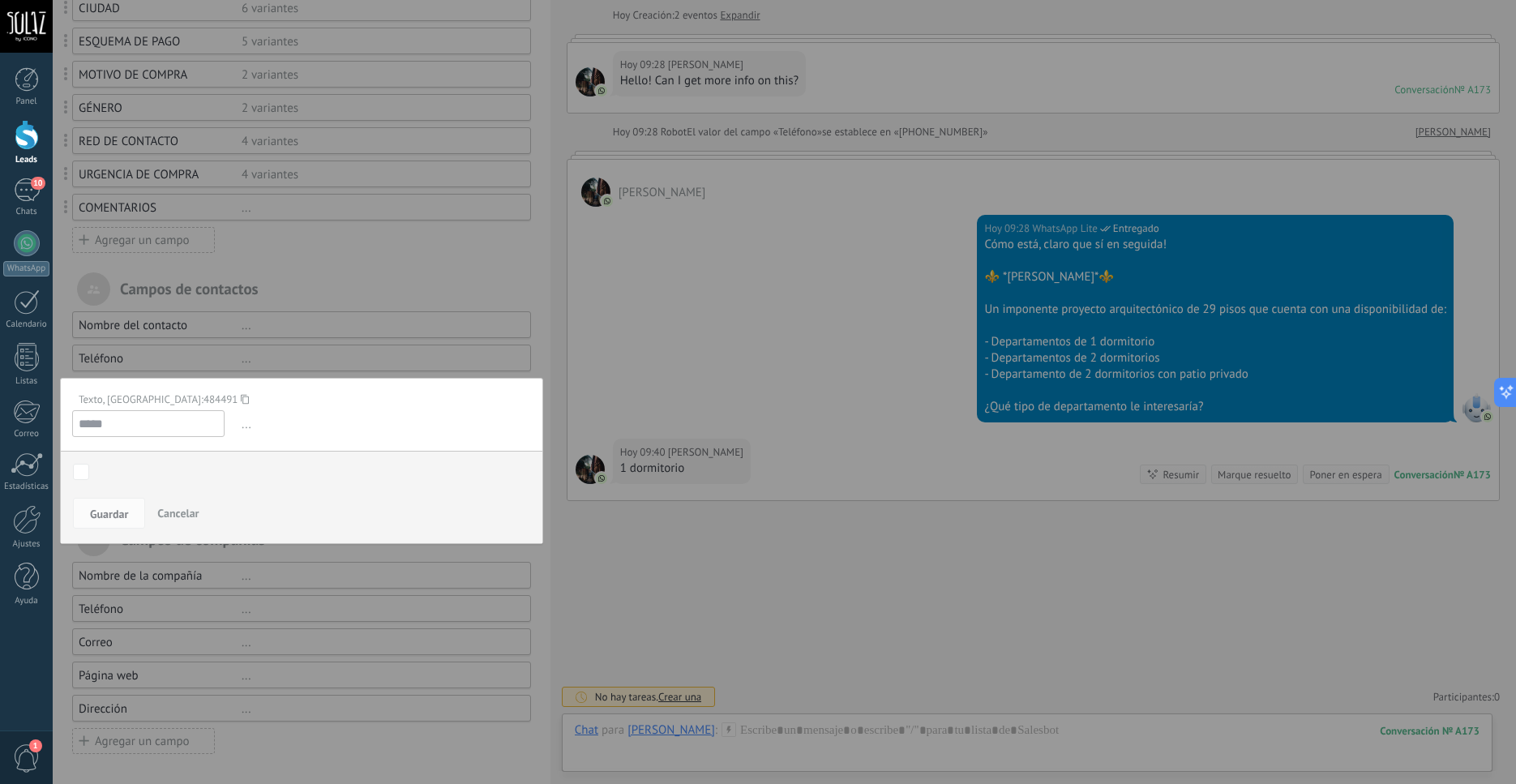
click at [243, 429] on span "..." at bounding box center [385, 424] width 293 height 26
click at [243, 429] on span "..." at bounding box center [385, 424] width 293 height 26
click at [172, 515] on span "Cancelar" at bounding box center [178, 513] width 42 height 14
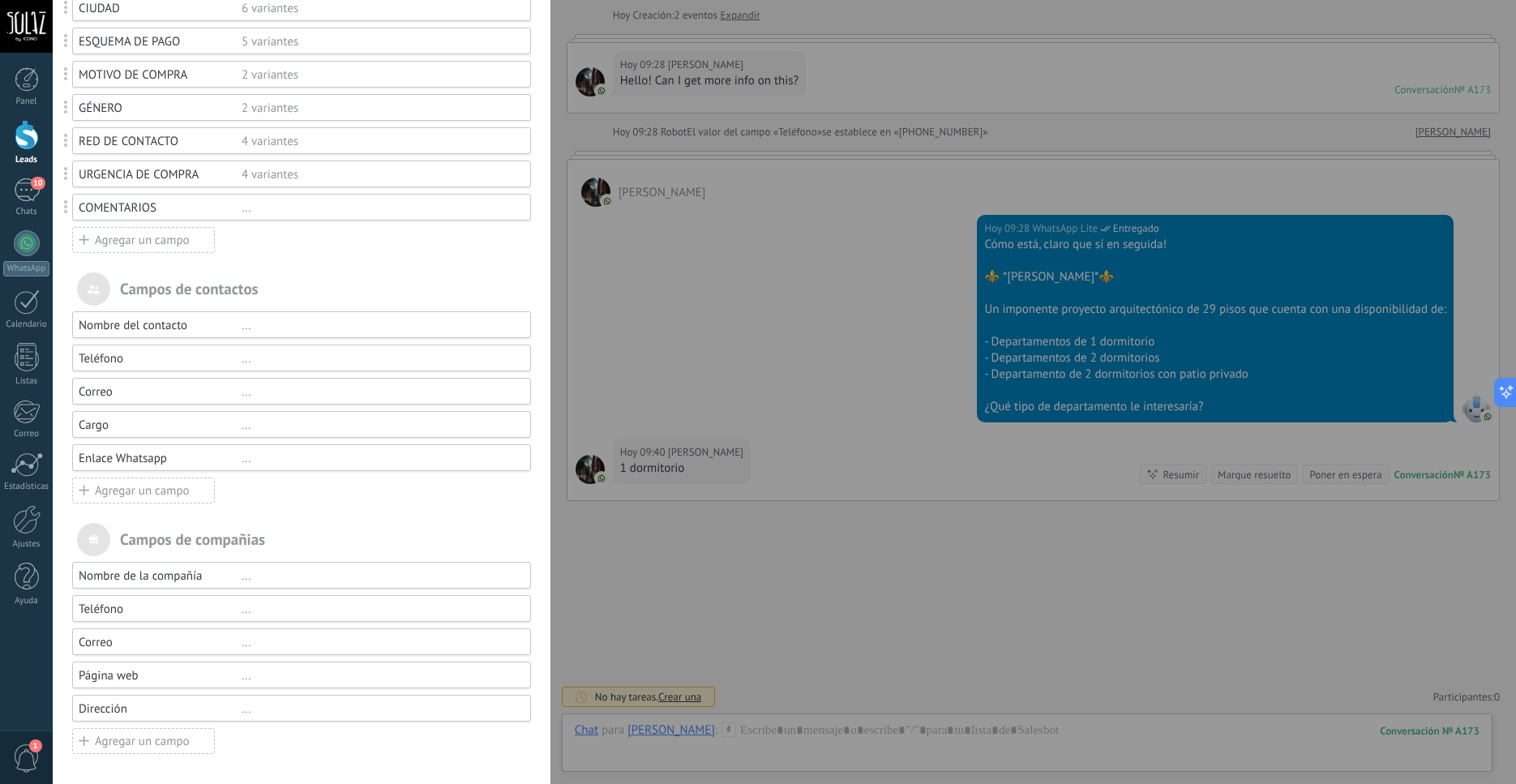
click at [472, 460] on div "..." at bounding box center [379, 458] width 275 height 15
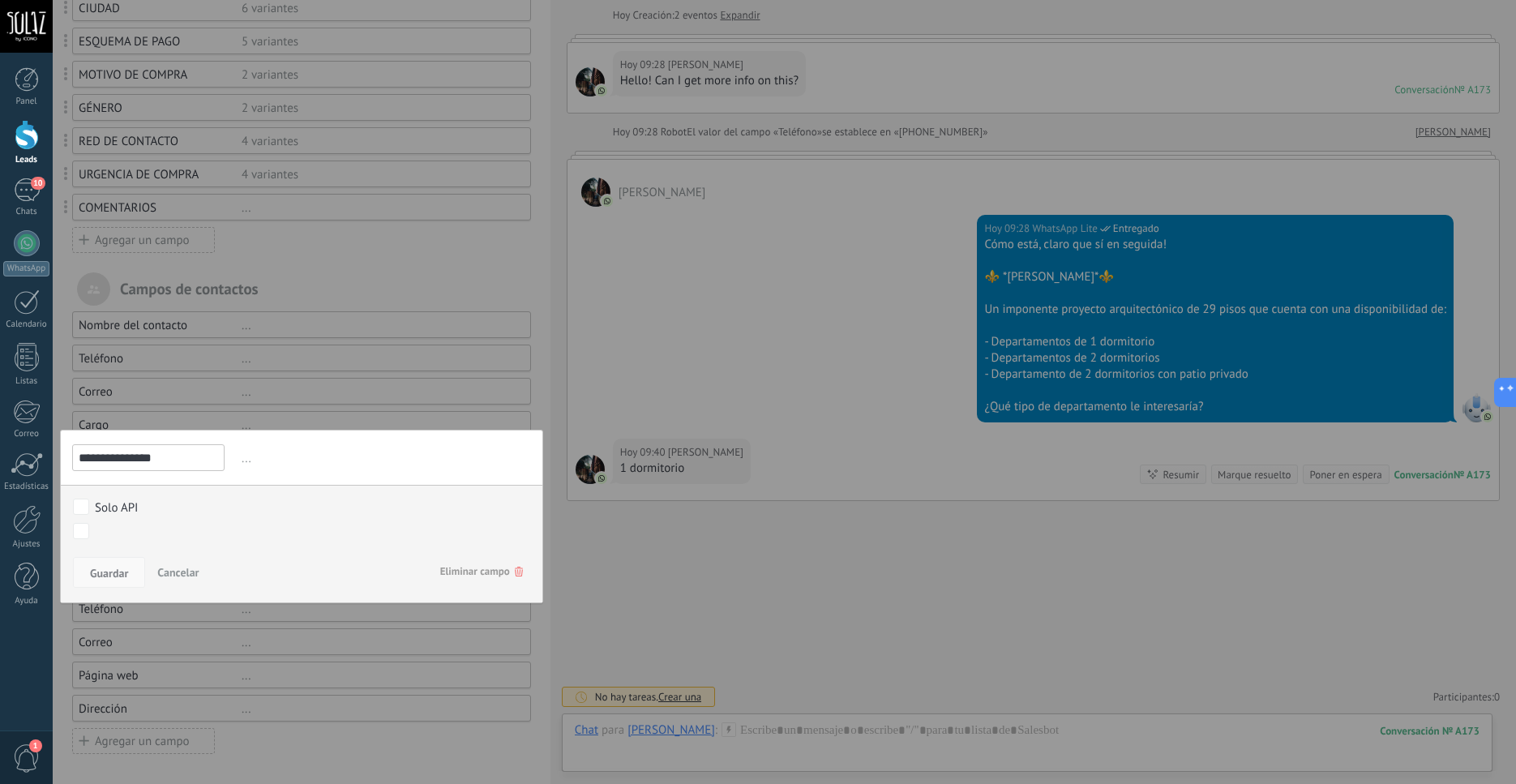
click at [112, 575] on span "Guardar" at bounding box center [109, 573] width 38 height 11
click at [107, 576] on span "Guardar" at bounding box center [109, 573] width 38 height 11
click at [106, 574] on span "Guardar" at bounding box center [109, 573] width 38 height 11
click at [178, 577] on span "Cancelar" at bounding box center [178, 572] width 42 height 14
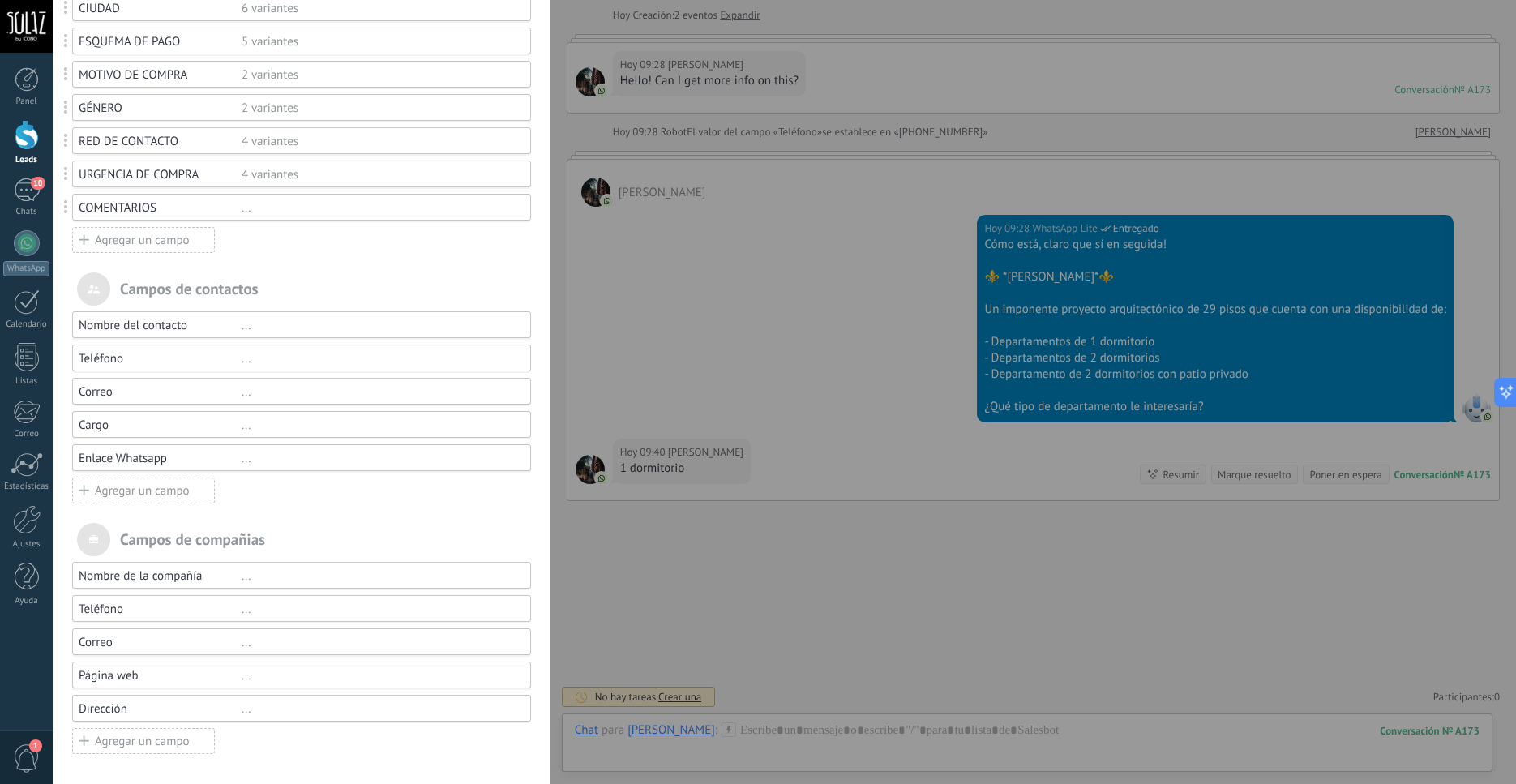
click at [285, 504] on div "Nombre del contacto ... Teléfono ... Correo ... Cargo ... Enlace Whatsapp ... A…" at bounding box center [302, 407] width 459 height 193
click at [53, 137] on div "**********" at bounding box center [785, 392] width 1464 height 784
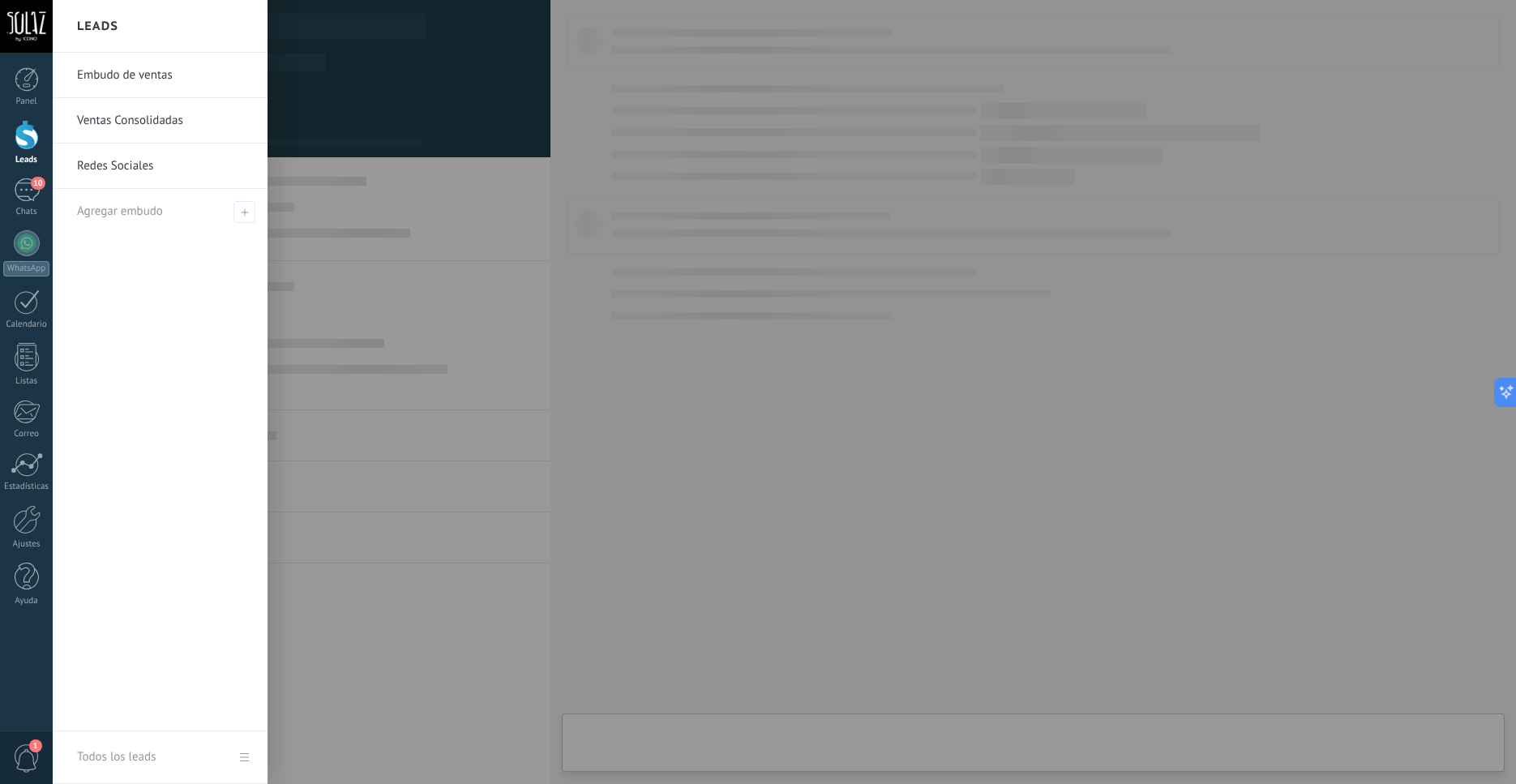
click at [30, 139] on div at bounding box center [26, 135] width 25 height 30
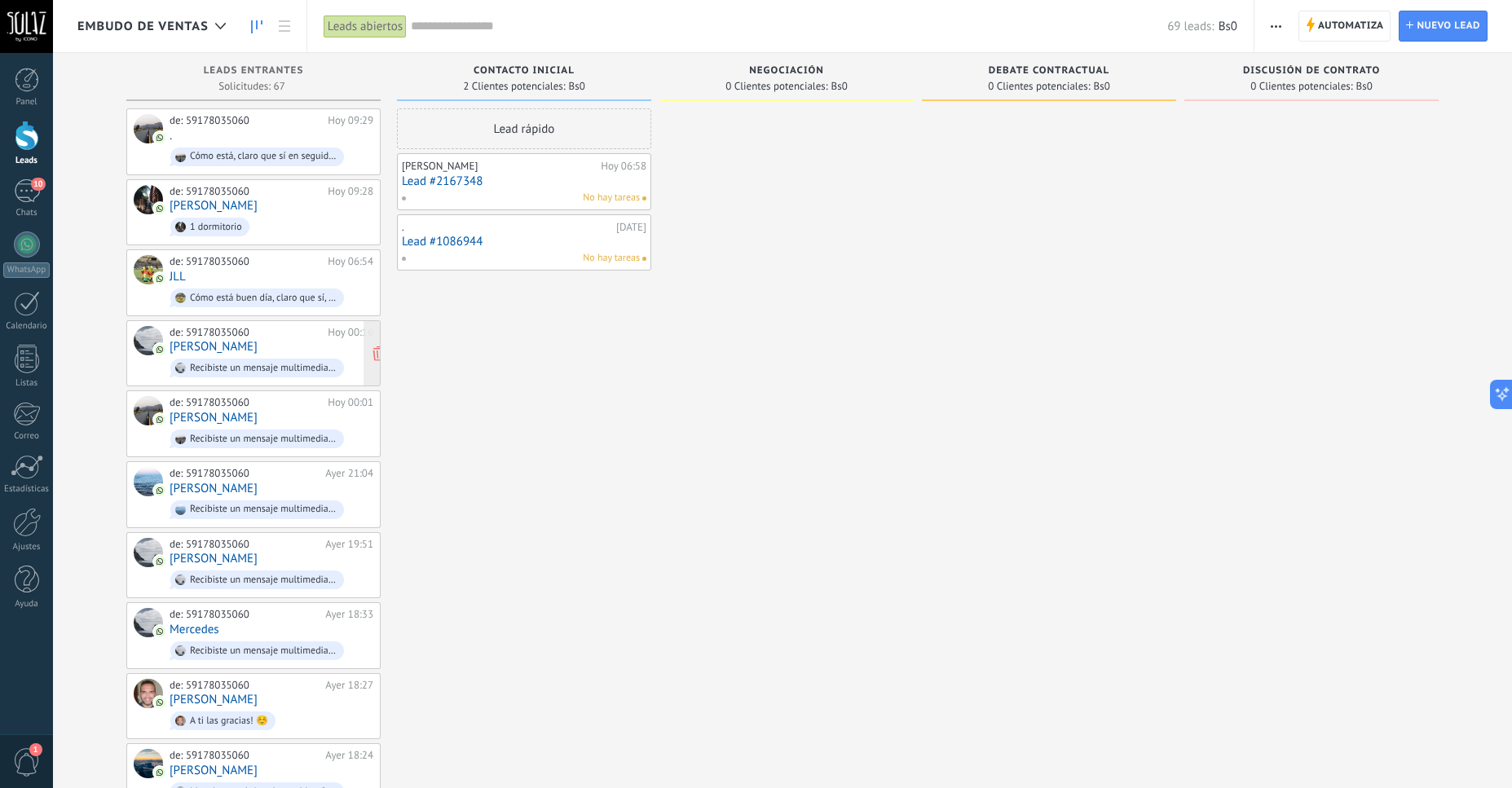
click at [221, 343] on link "[PERSON_NAME]" at bounding box center [213, 347] width 88 height 14
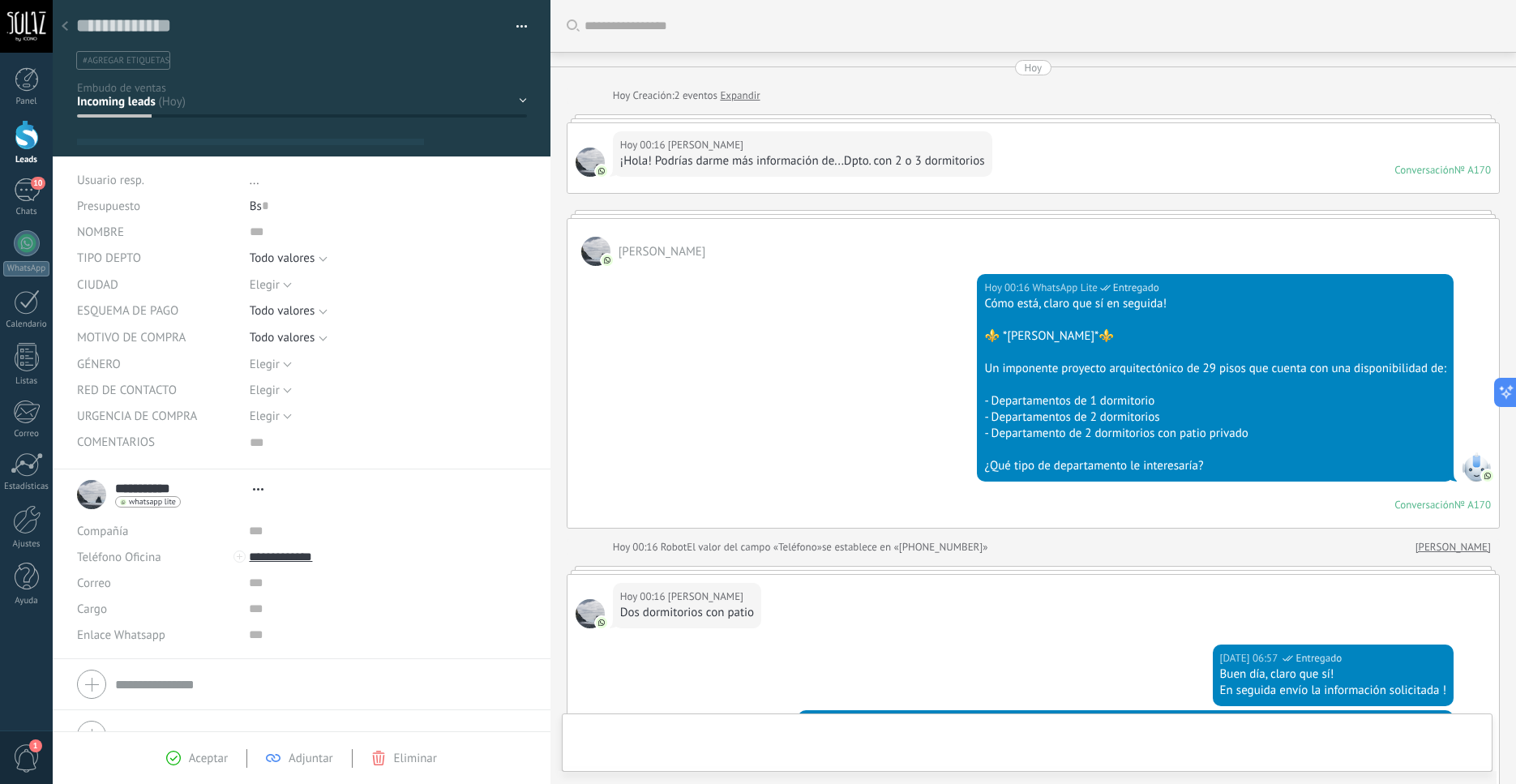
type textarea "***"
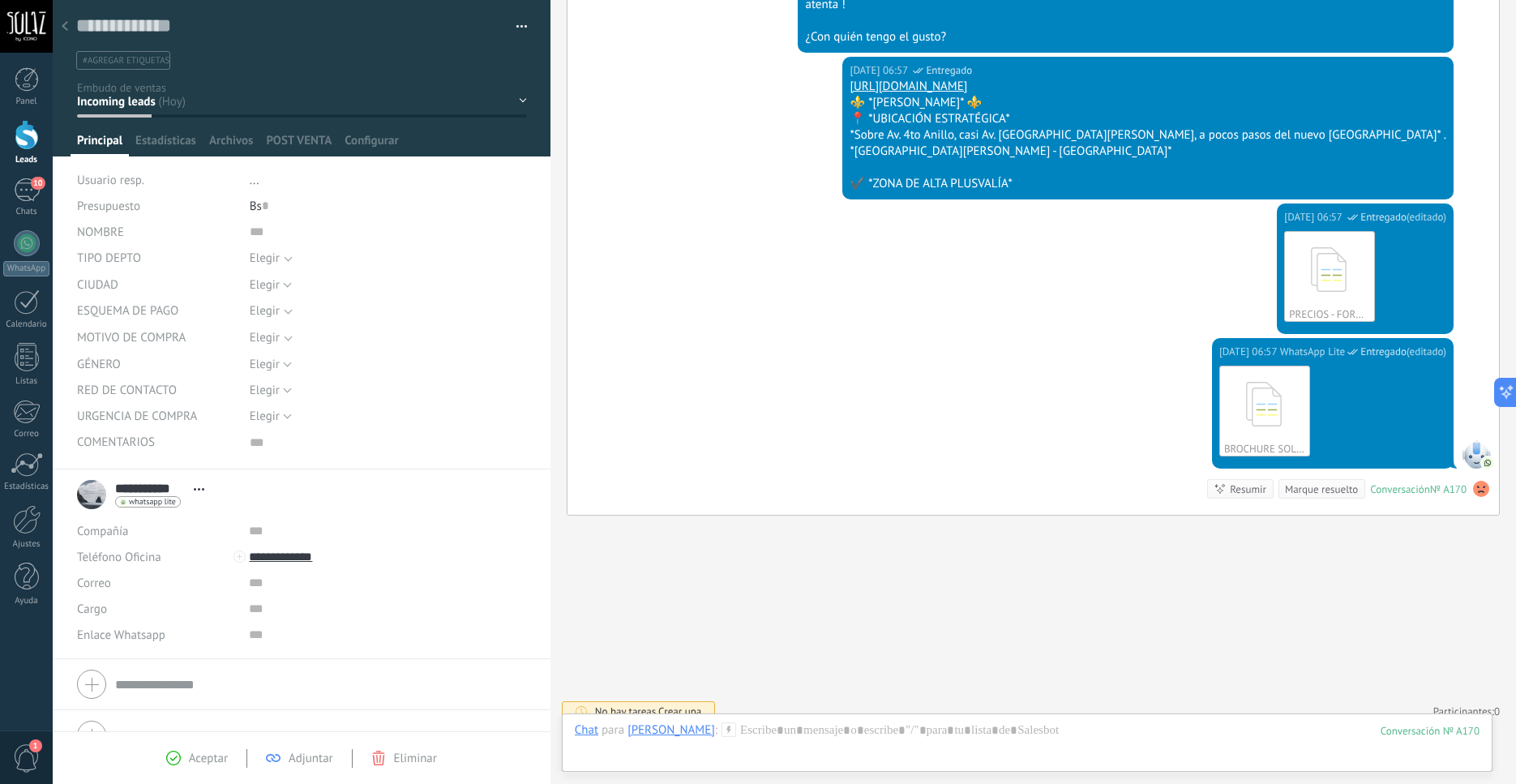
scroll to position [32, 0]
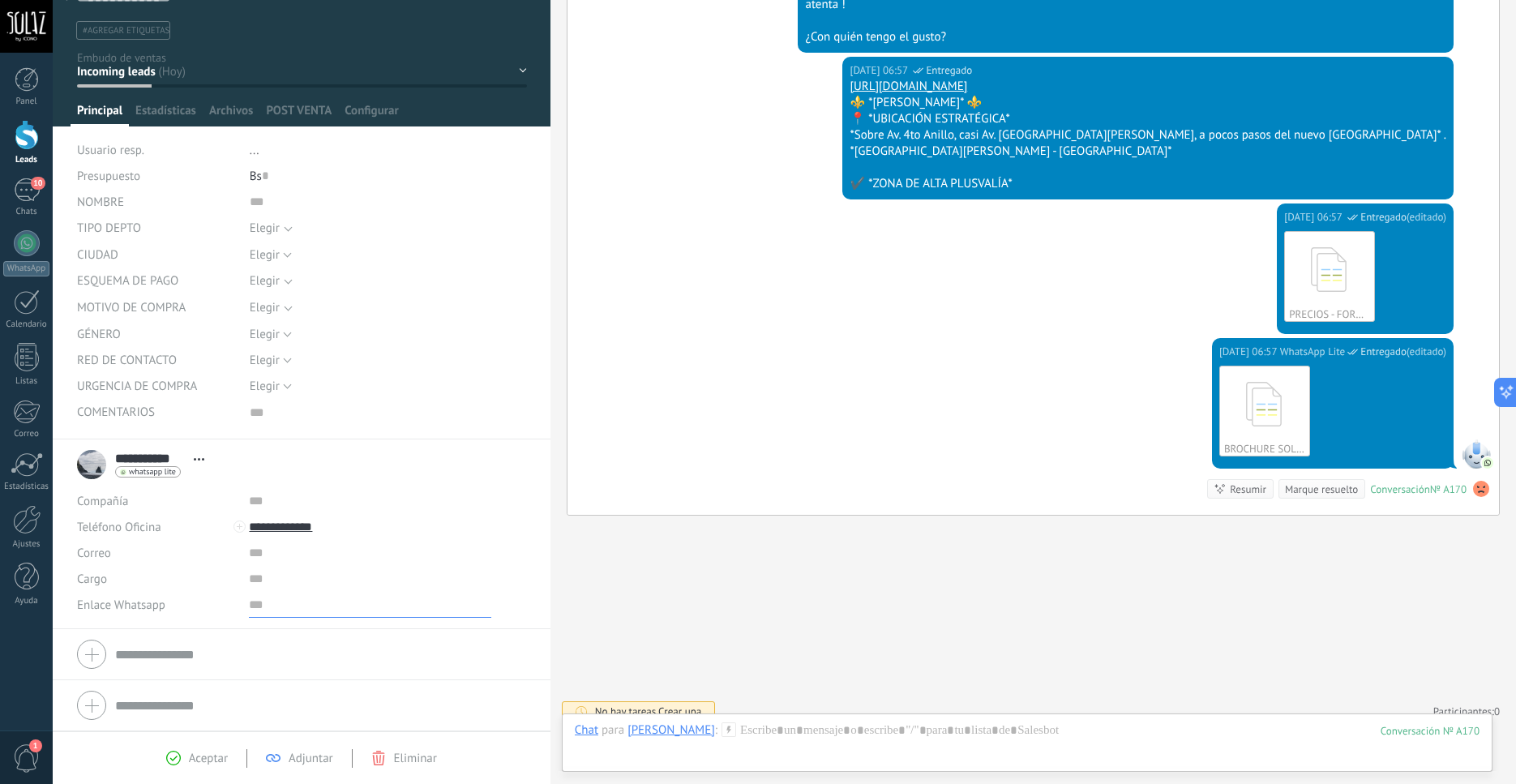
type input "**********"
click at [297, 605] on input "url" at bounding box center [370, 605] width 243 height 26
paste input "**********"
type input "******"
drag, startPoint x: 331, startPoint y: 527, endPoint x: 247, endPoint y: 533, distance: 84.2
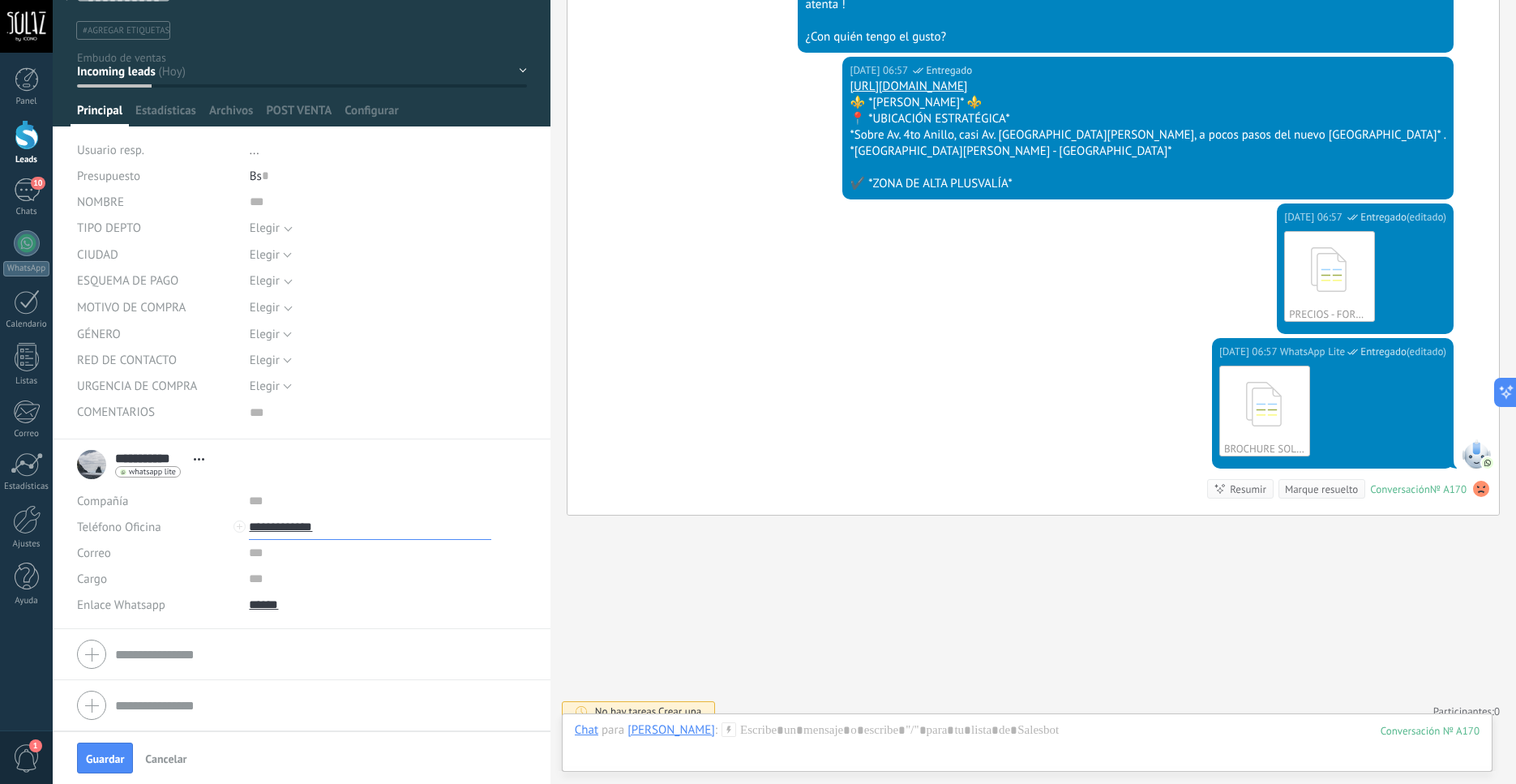
click at [249, 533] on input "**********" at bounding box center [370, 527] width 243 height 26
click at [367, 501] on input "text" at bounding box center [370, 501] width 243 height 26
click at [303, 610] on input "******" at bounding box center [370, 605] width 243 height 26
click at [294, 629] on div "Pasar" at bounding box center [287, 632] width 76 height 27
type input "**********"
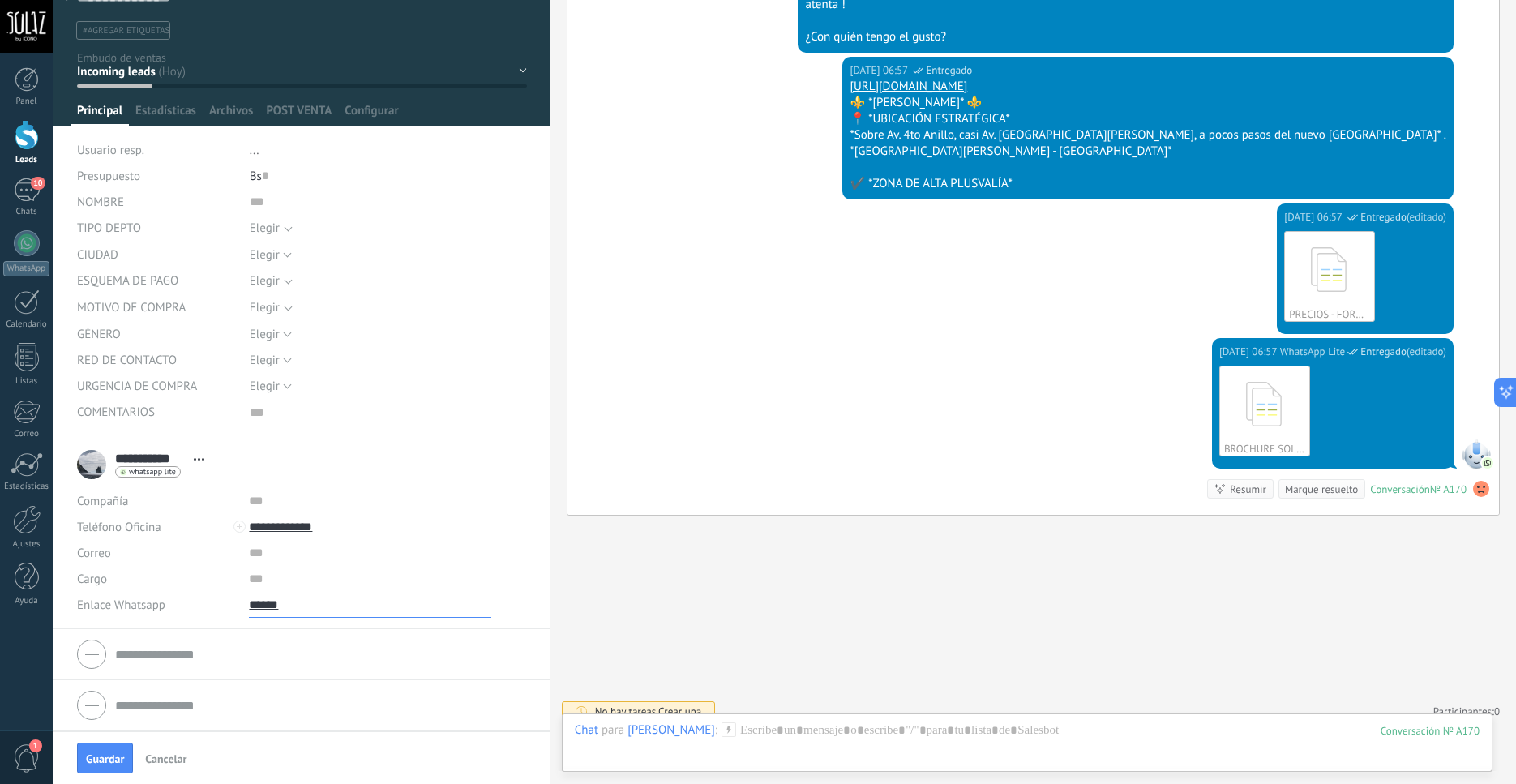
click at [293, 604] on input "******" at bounding box center [370, 605] width 243 height 26
click at [298, 631] on div "Pasar" at bounding box center [287, 632] width 76 height 27
click at [308, 610] on input "******" at bounding box center [370, 605] width 243 height 26
click at [305, 690] on div "Editar" at bounding box center [287, 688] width 76 height 27
paste input "**********"
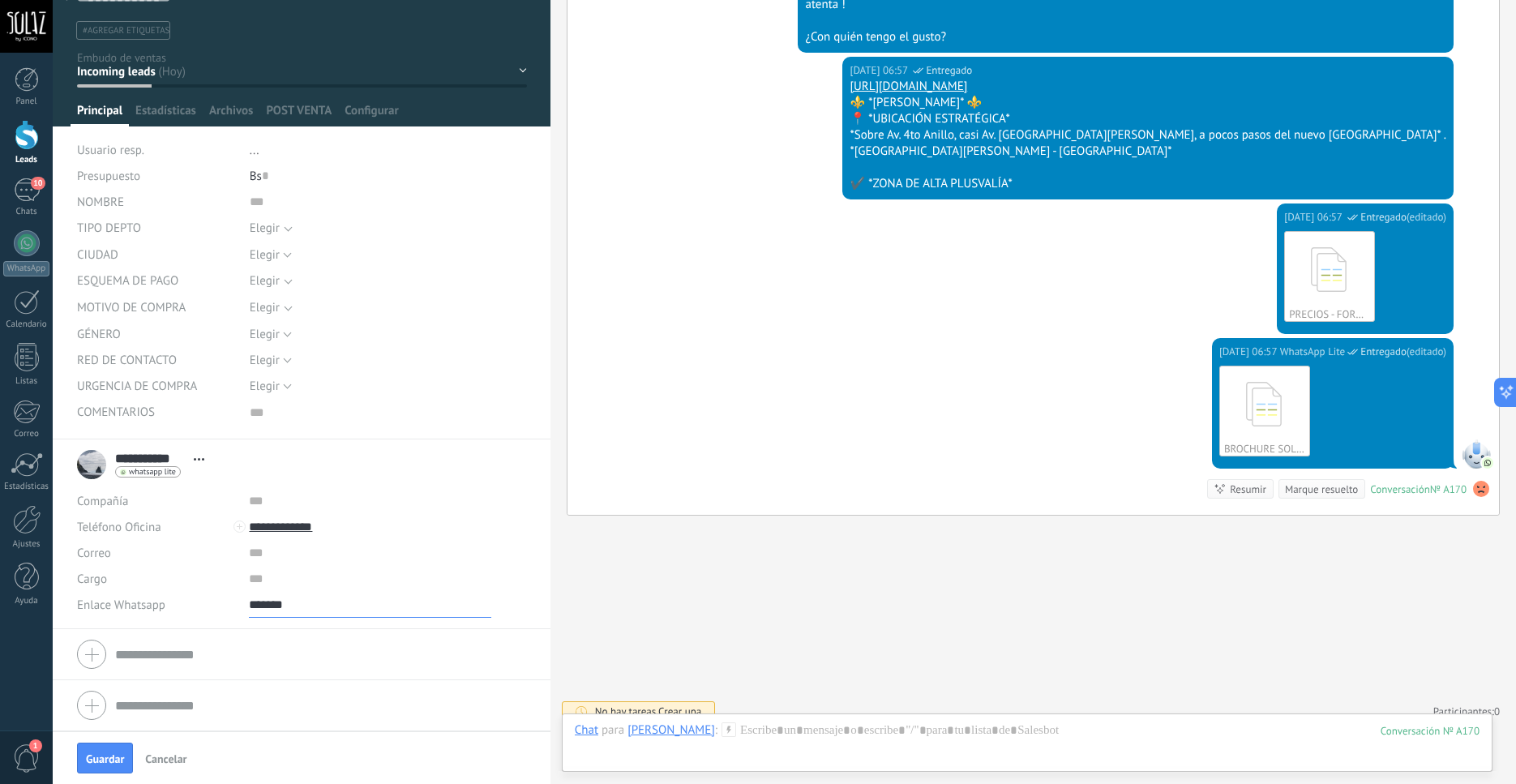
type input "******"
drag, startPoint x: 318, startPoint y: 527, endPoint x: 247, endPoint y: 531, distance: 71.1
click at [249, 531] on input "**********" at bounding box center [370, 527] width 243 height 26
type input "**********"
click at [454, 597] on input "******" at bounding box center [370, 605] width 243 height 26
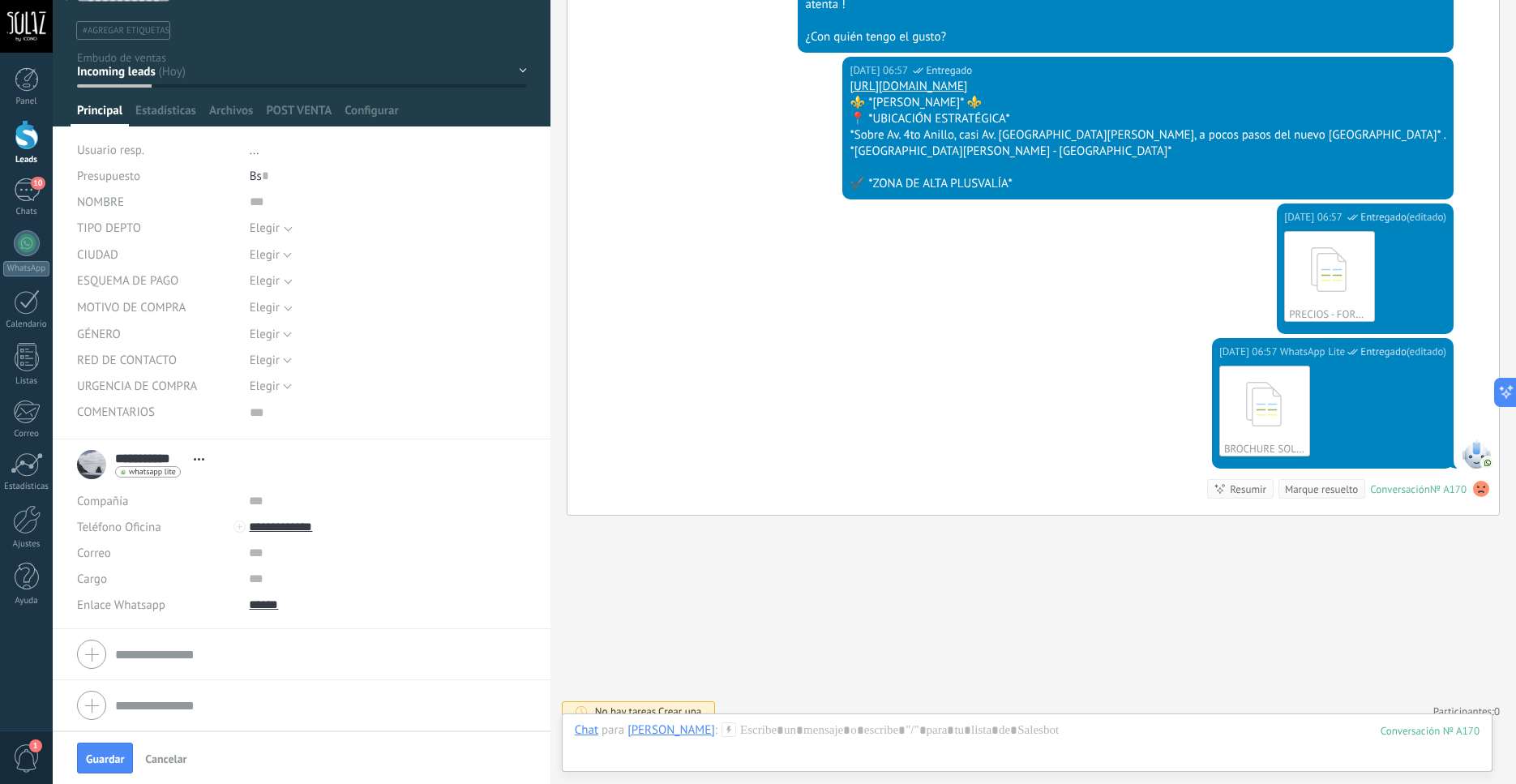
click at [309, 601] on input "******" at bounding box center [370, 605] width 243 height 26
click at [306, 691] on div "Editar" at bounding box center [287, 688] width 76 height 27
paste input "**********"
type input "**********"
click at [107, 762] on span "Guardar" at bounding box center [105, 758] width 38 height 11
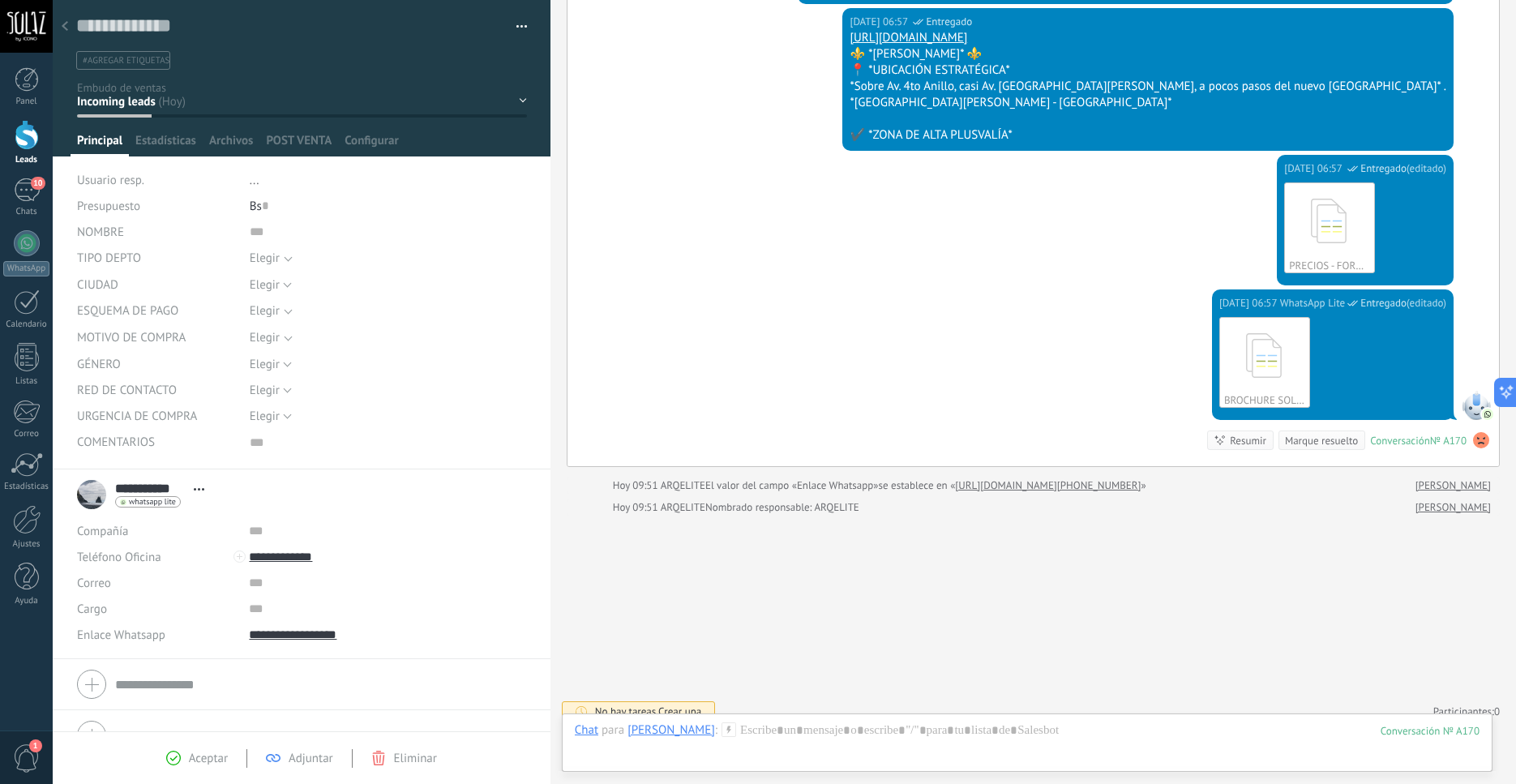
scroll to position [845, 0]
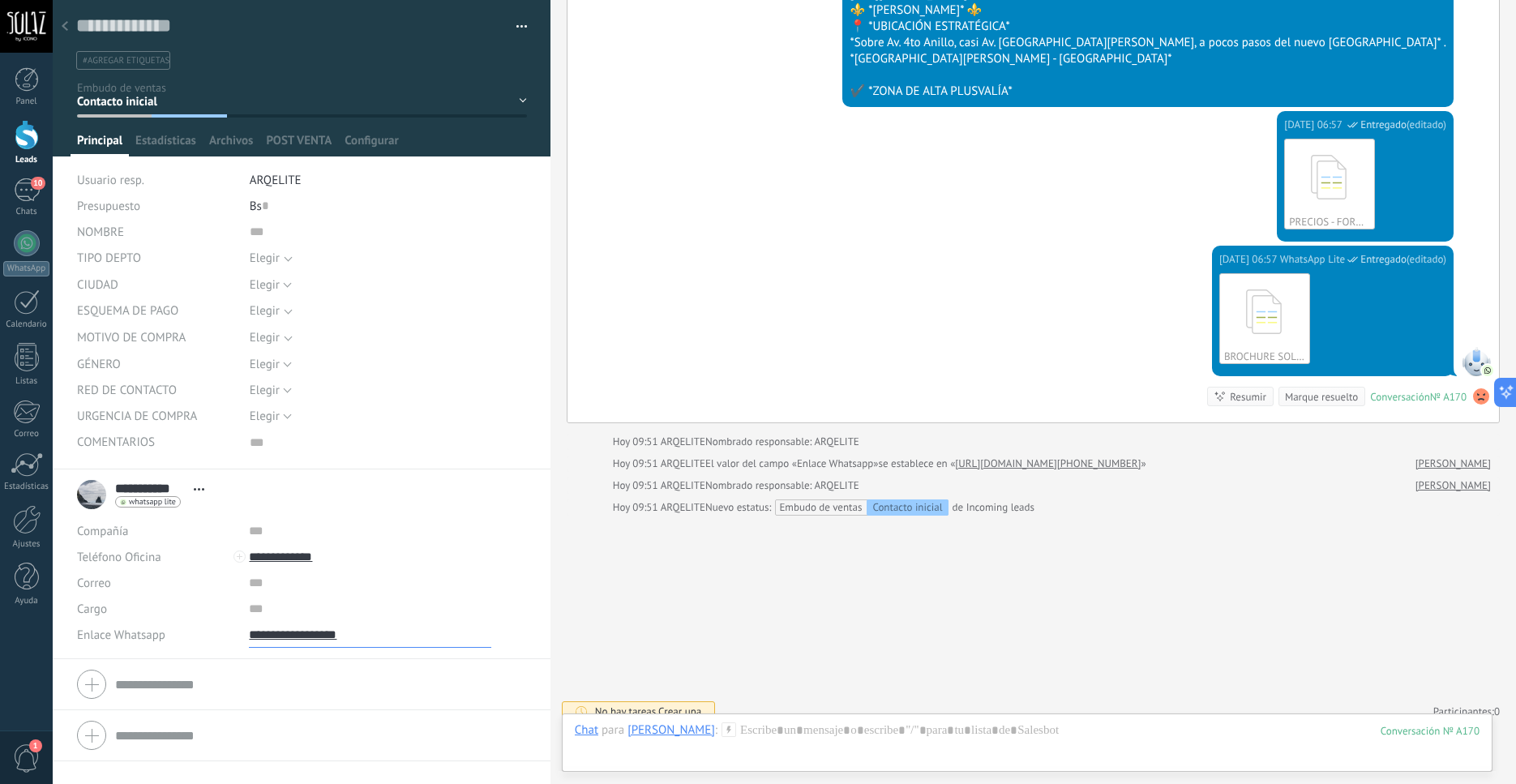
click at [321, 643] on input "**********" at bounding box center [370, 635] width 243 height 26
click at [300, 667] on div "Pasar" at bounding box center [287, 662] width 76 height 27
click at [1473, 389] on use at bounding box center [1481, 396] width 16 height 16
click at [1232, 389] on div "Resumir" at bounding box center [1248, 397] width 37 height 15
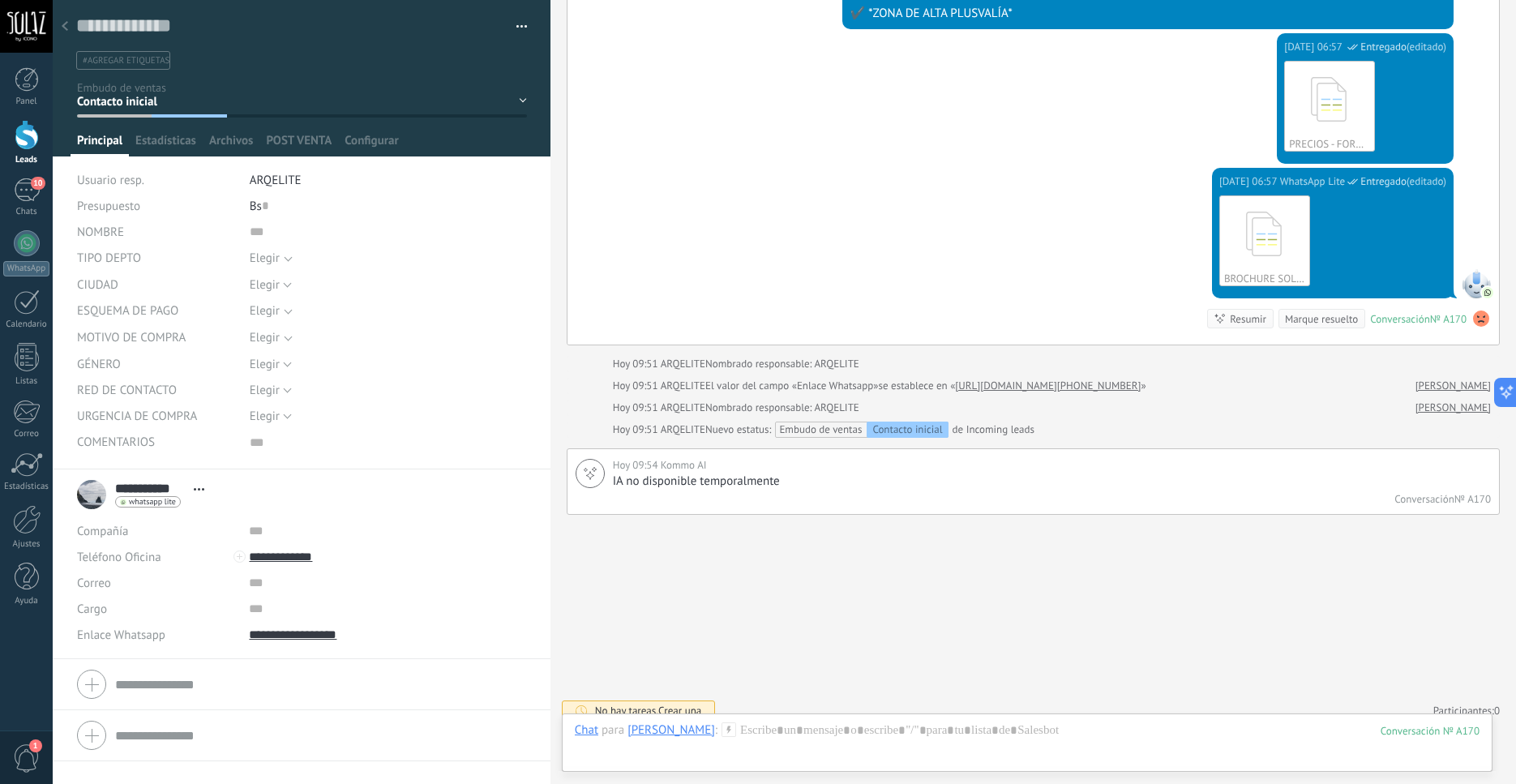
scroll to position [922, 0]
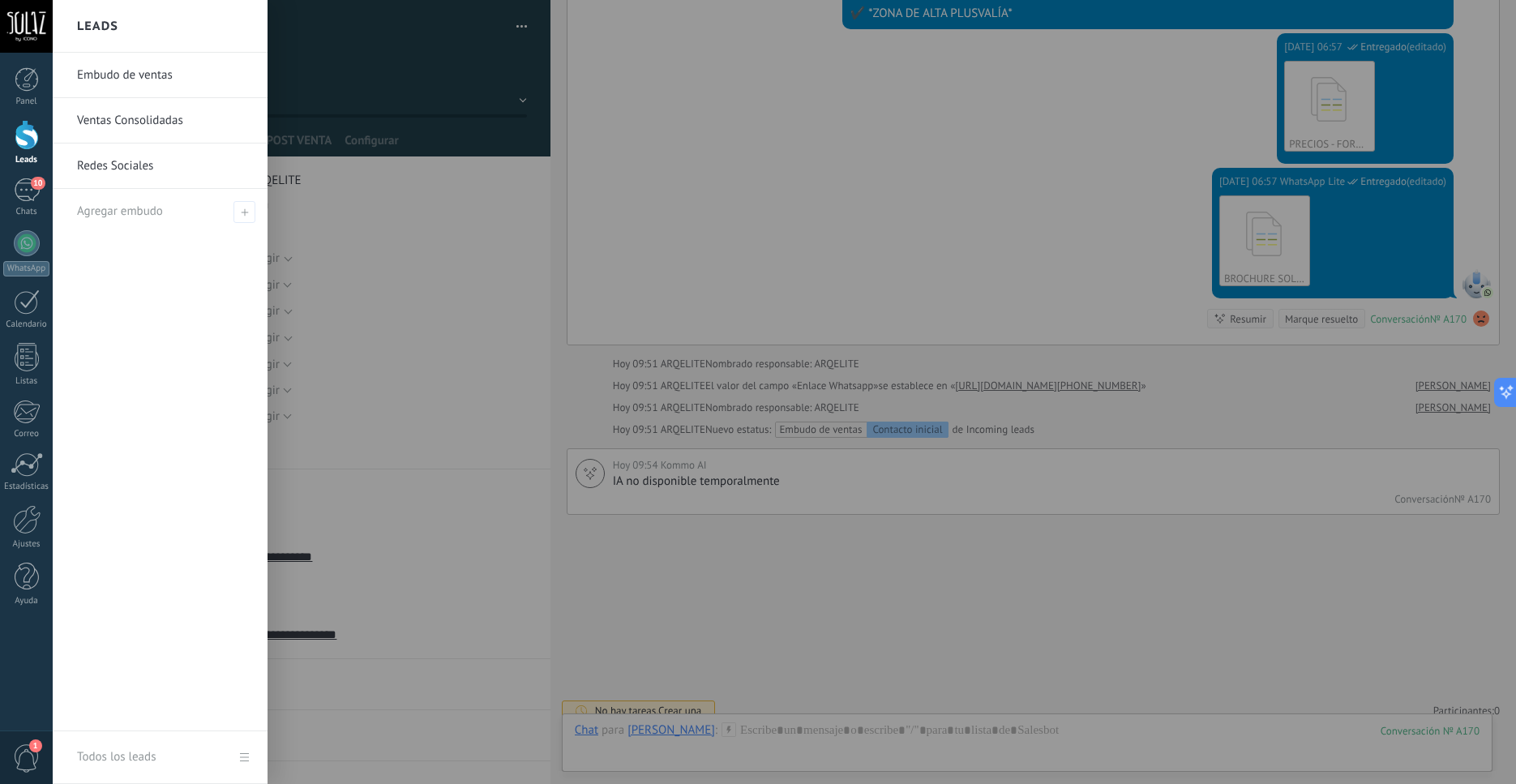
click at [24, 141] on div at bounding box center [26, 135] width 25 height 30
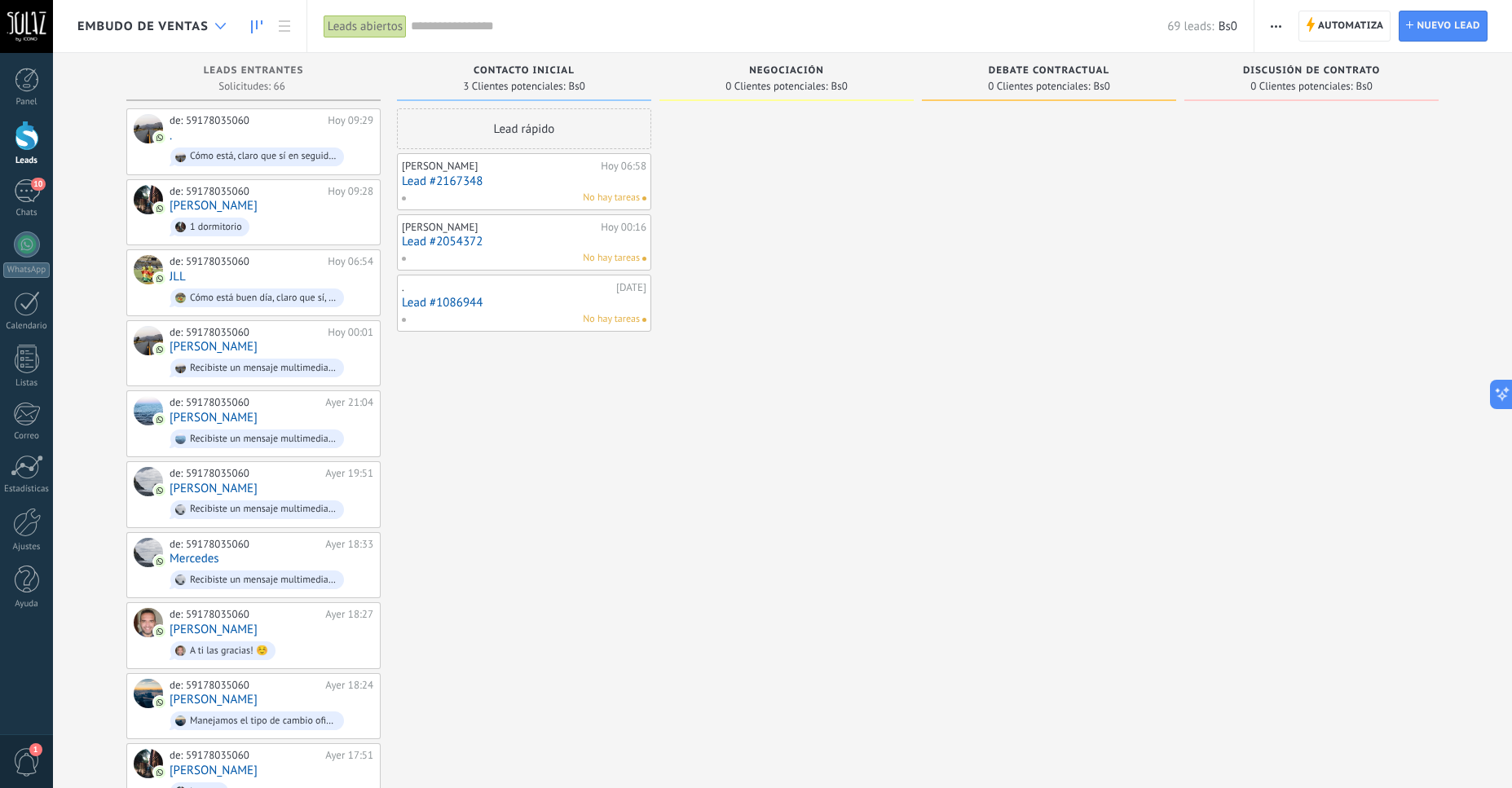
click at [218, 23] on icon at bounding box center [220, 27] width 10 height 7
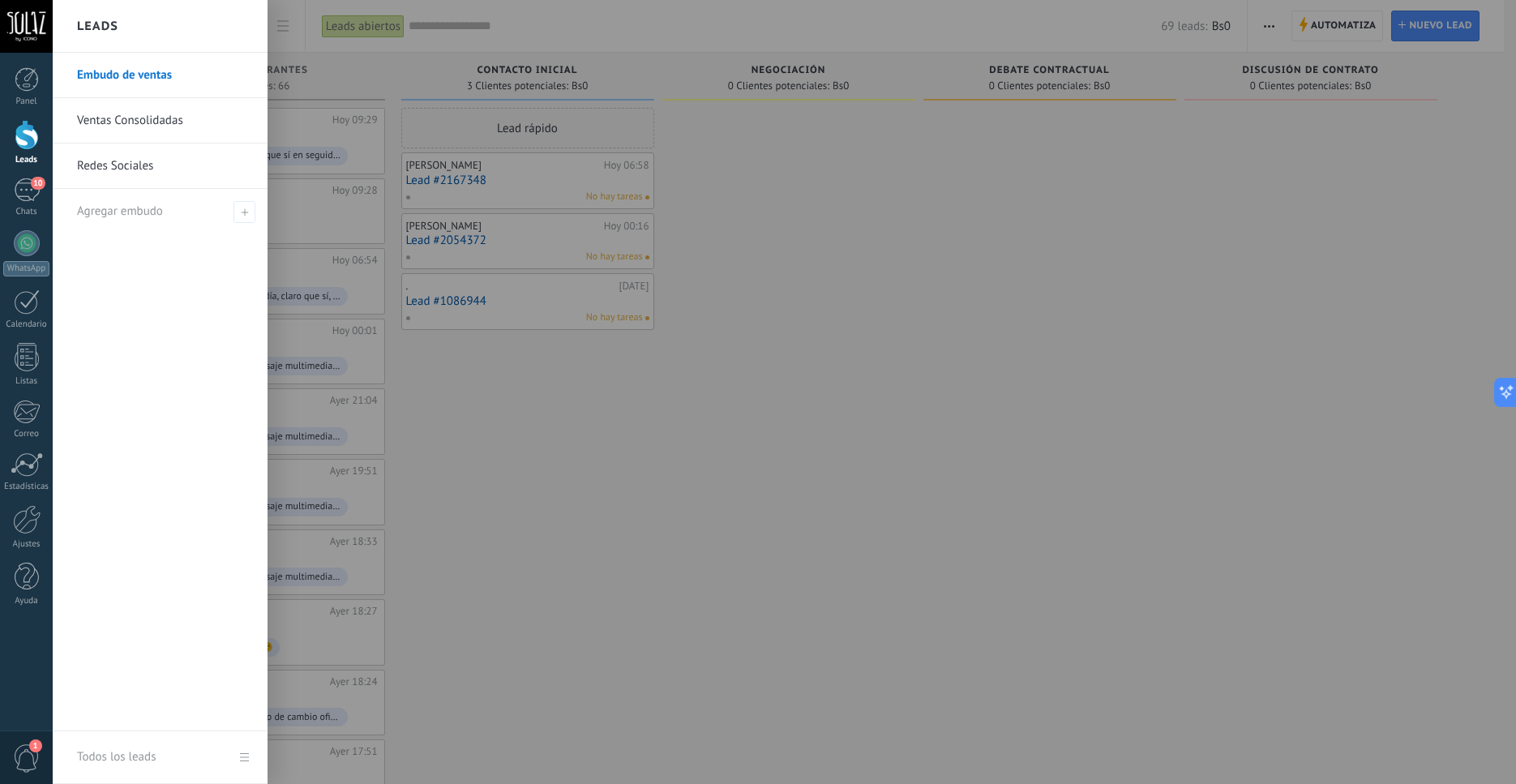
click at [124, 122] on link "Ventas Consolidadas" at bounding box center [164, 120] width 175 height 45
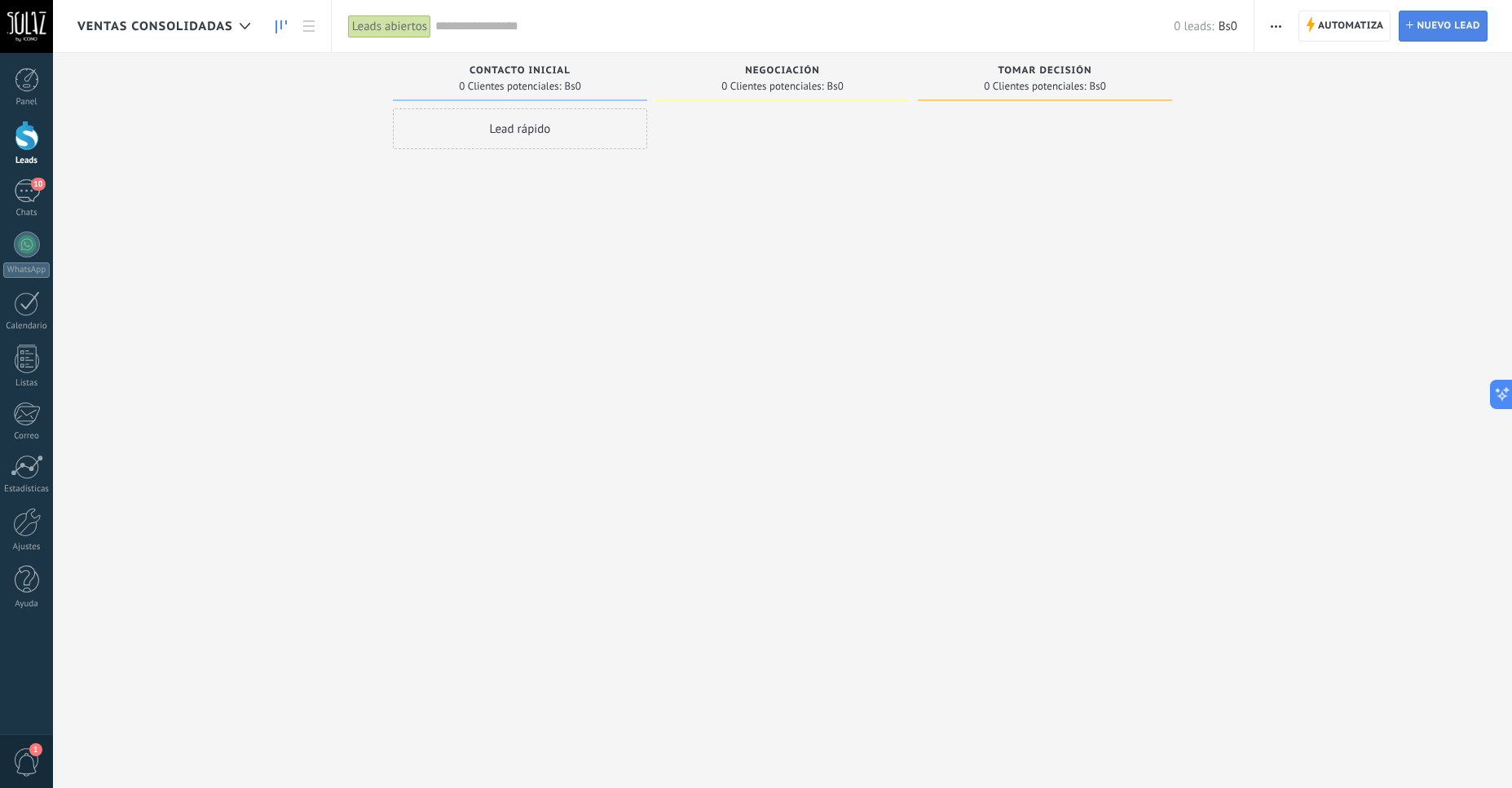
click at [1429, 21] on span "Nuevo lead" at bounding box center [1449, 26] width 63 height 29
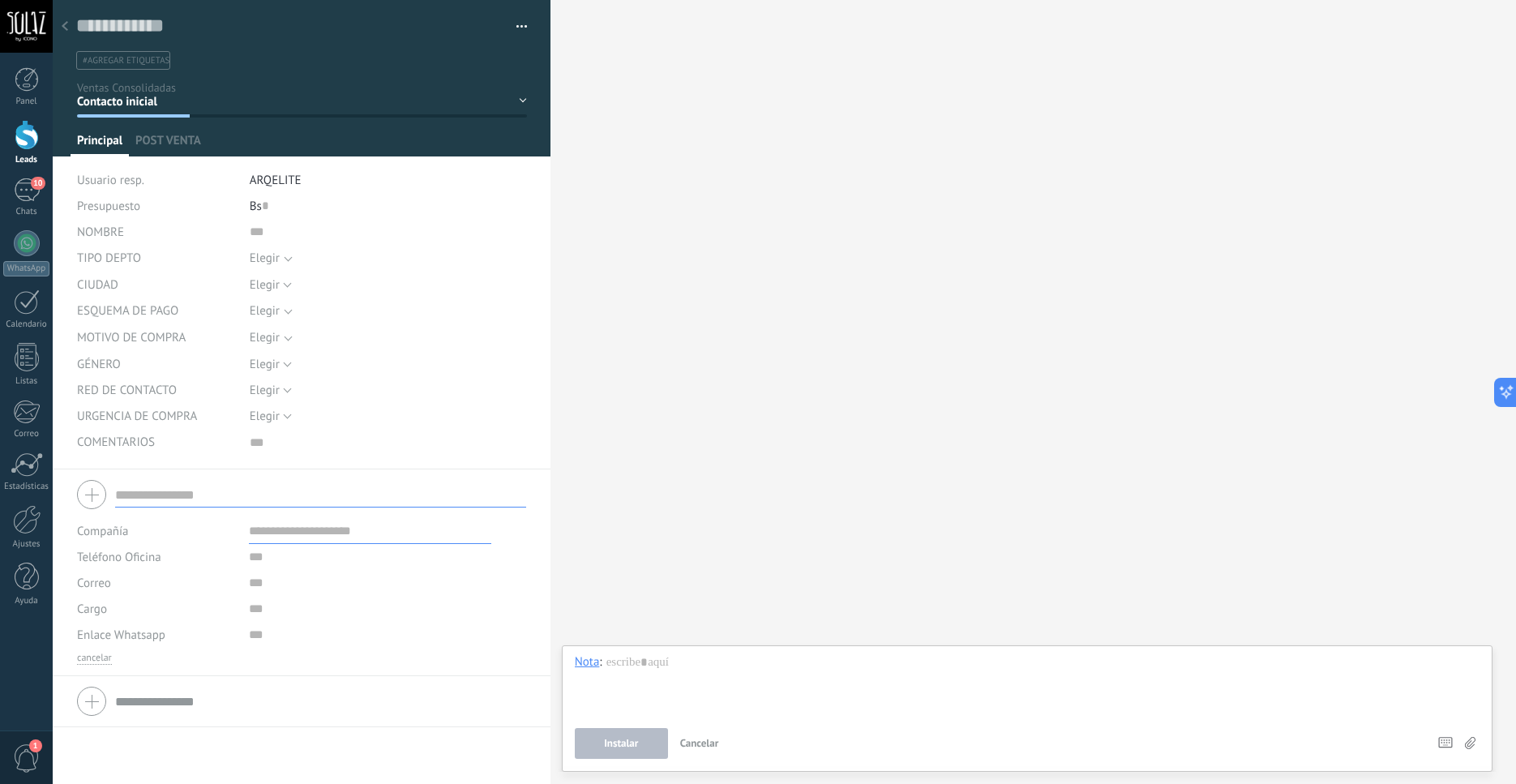
scroll to position [16, 0]
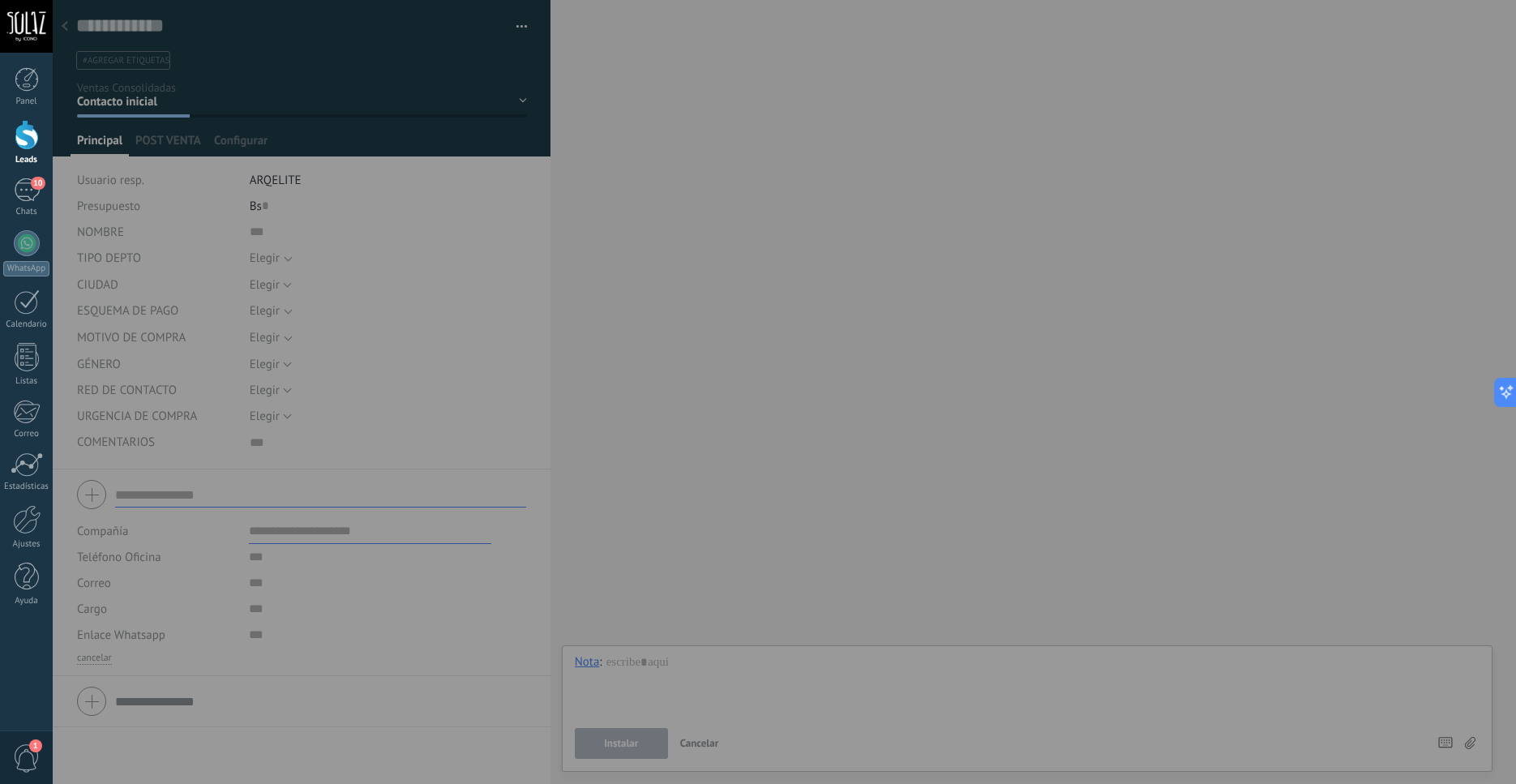
click at [159, 147] on div at bounding box center [810, 392] width 1516 height 784
click at [164, 151] on div at bounding box center [810, 392] width 1516 height 784
click at [894, 319] on div at bounding box center [810, 392] width 1516 height 784
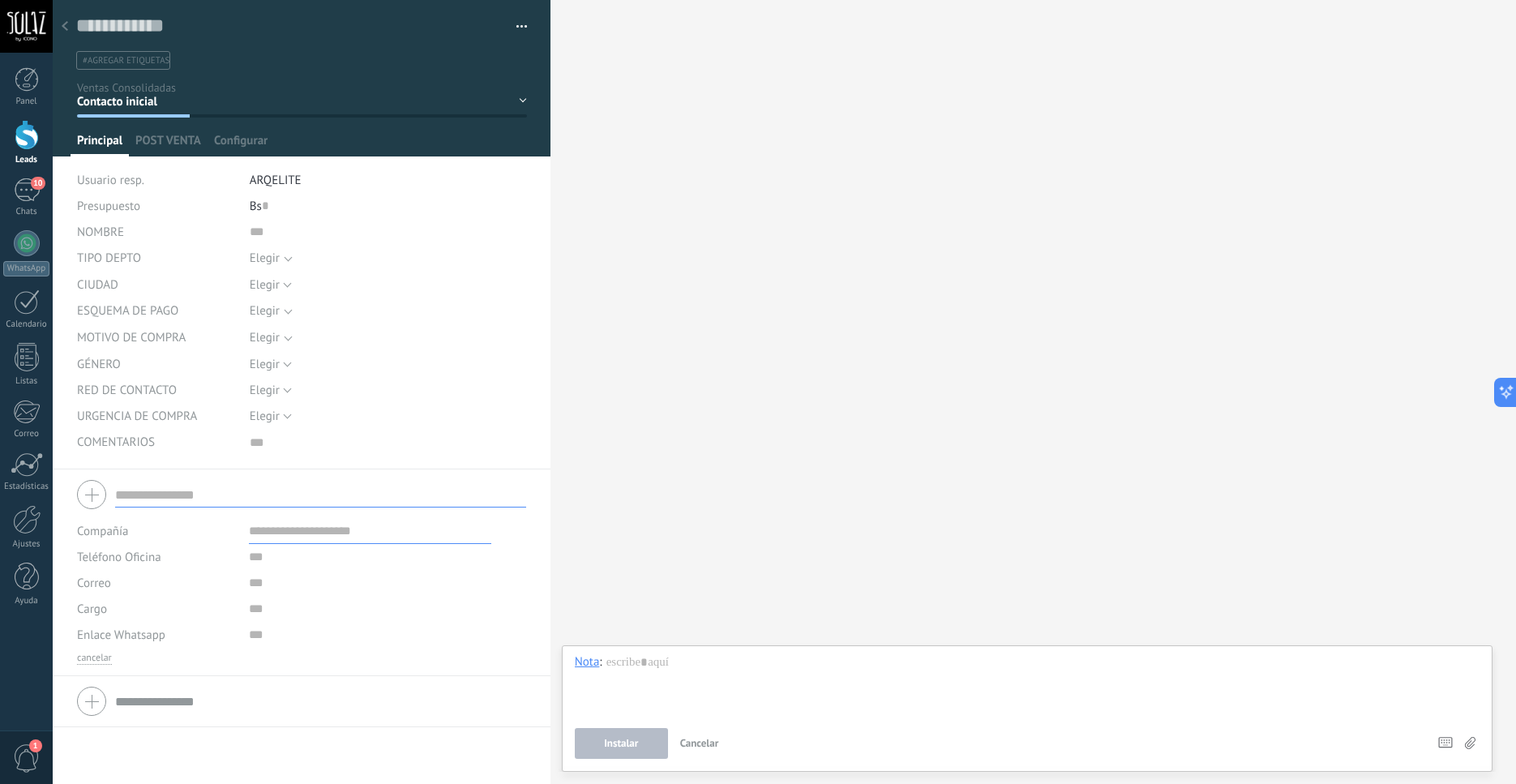
click at [149, 134] on div at bounding box center [302, 78] width 499 height 157
click at [153, 141] on span "POST VENTA" at bounding box center [168, 145] width 66 height 24
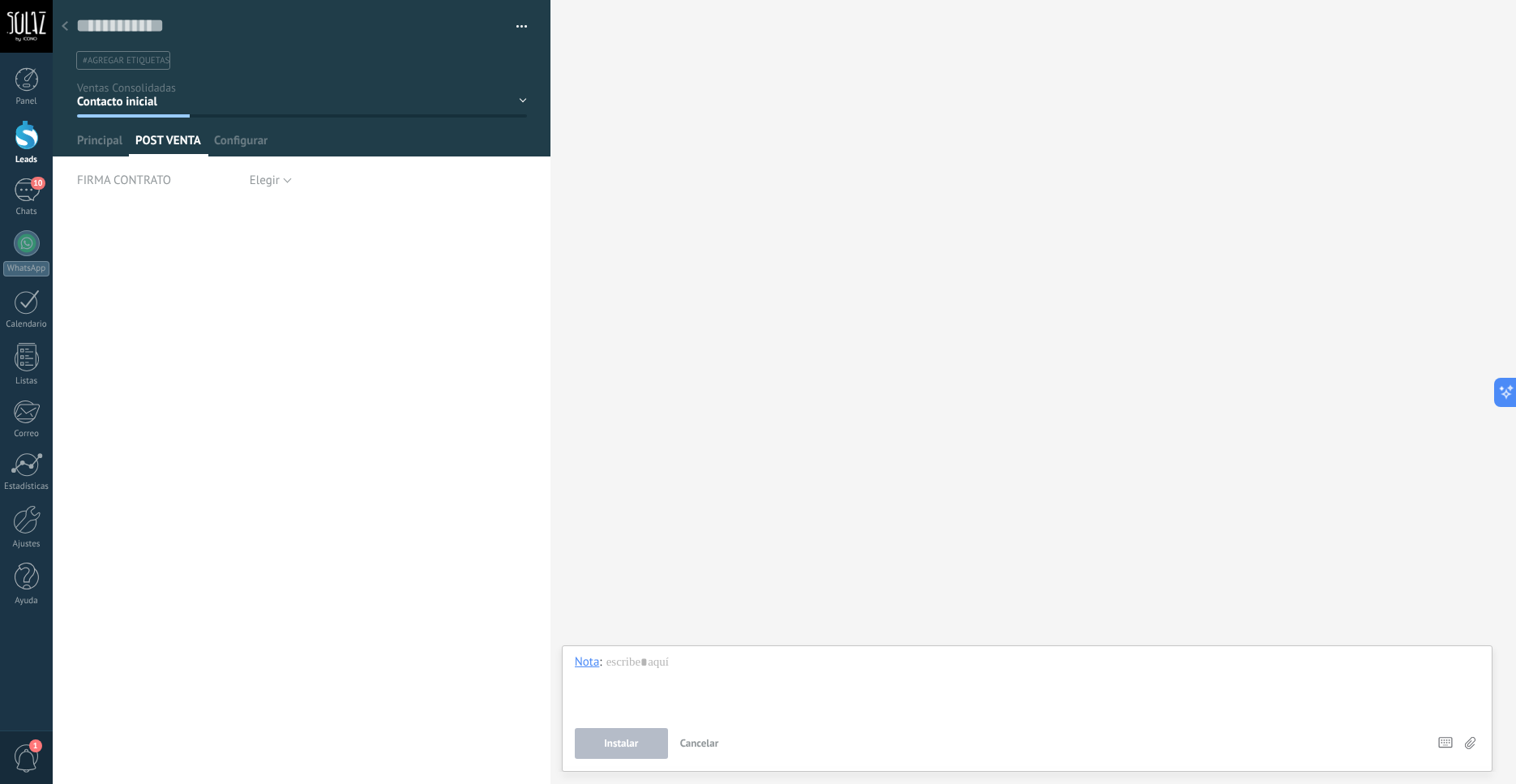
click at [107, 187] on span "FIRMA CONTRATO" at bounding box center [124, 181] width 94 height 12
click at [104, 150] on span "Principal" at bounding box center [99, 145] width 45 height 24
type textarea "***"
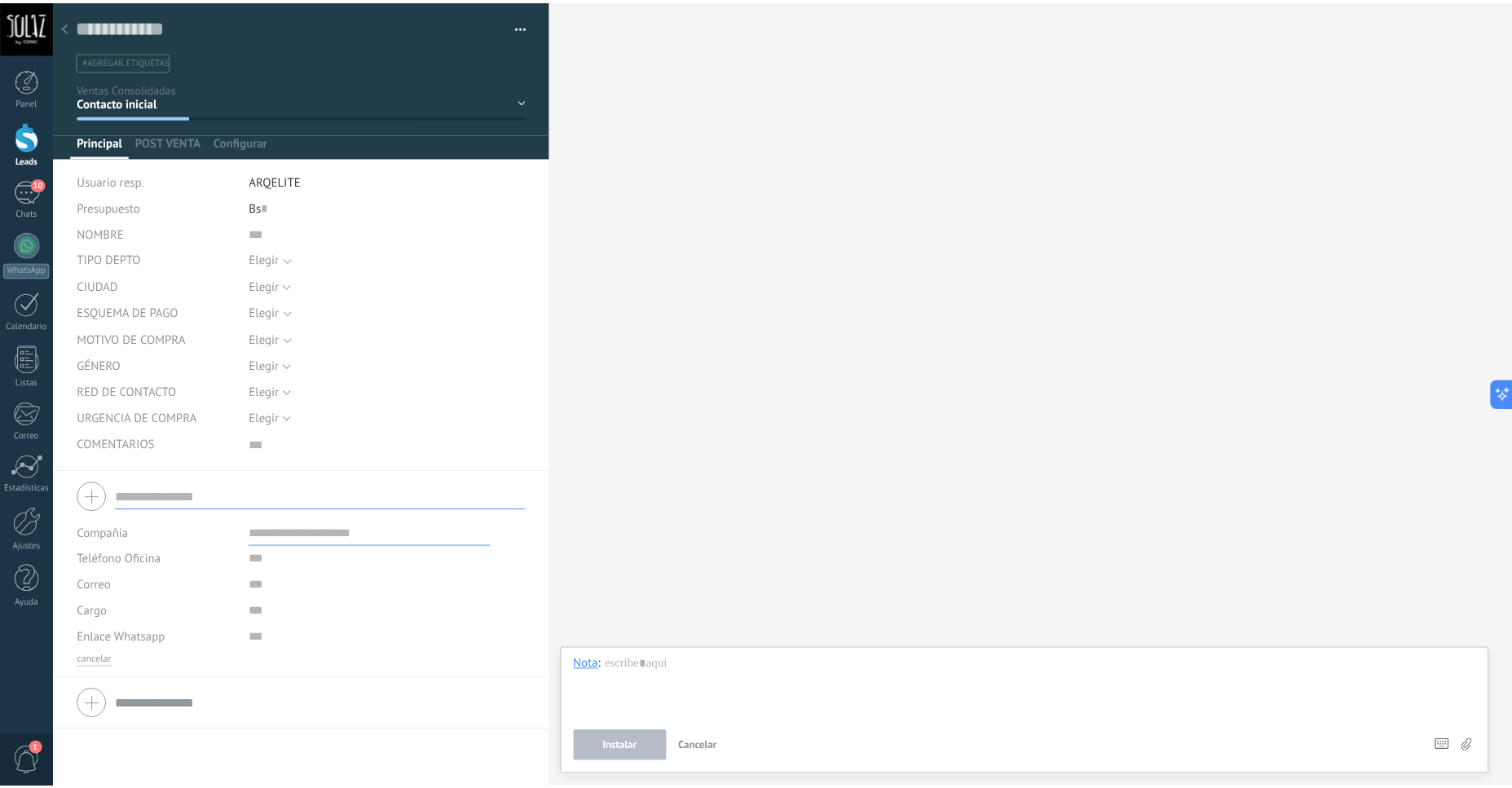
scroll to position [16, 0]
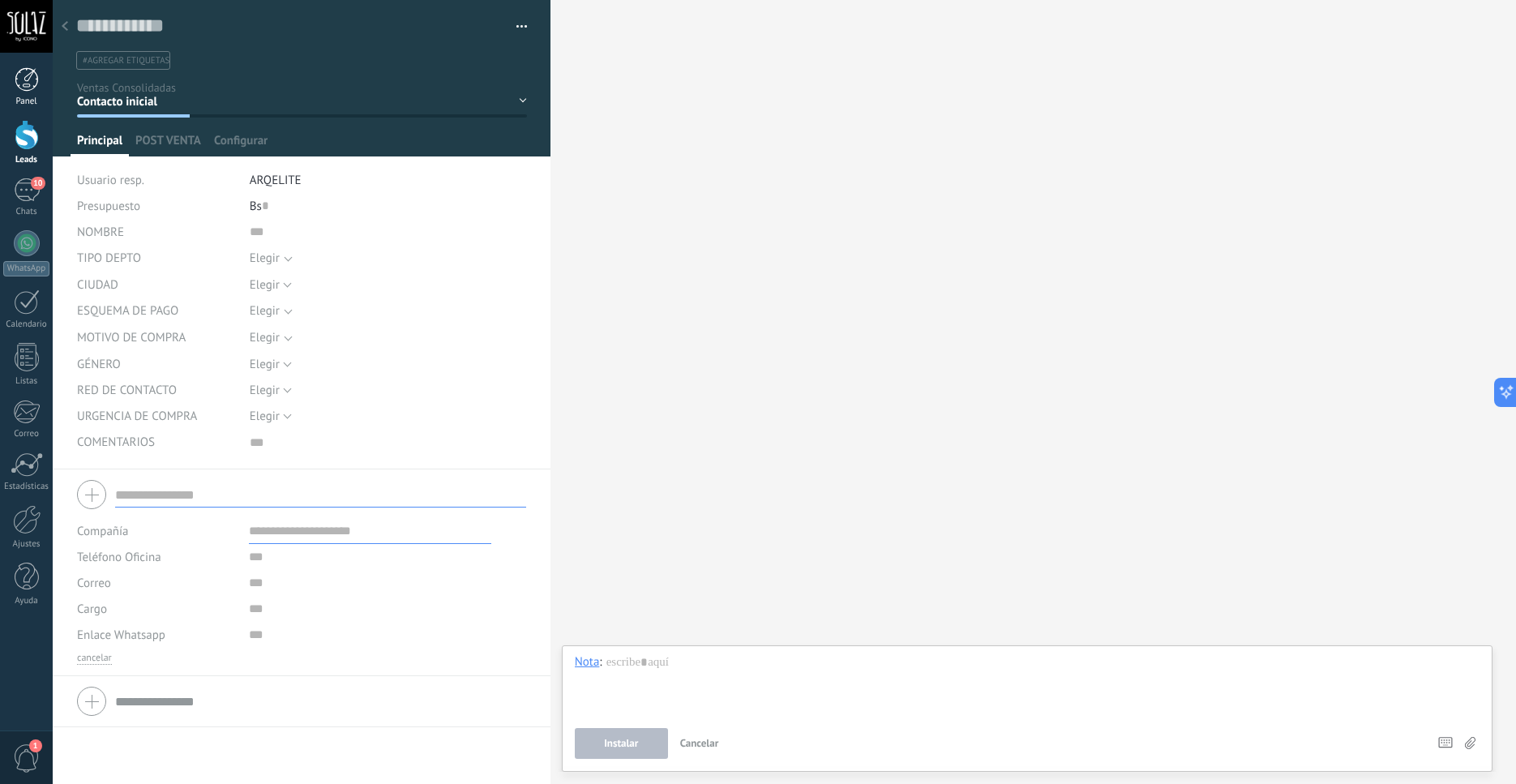
click at [30, 74] on div at bounding box center [26, 79] width 25 height 25
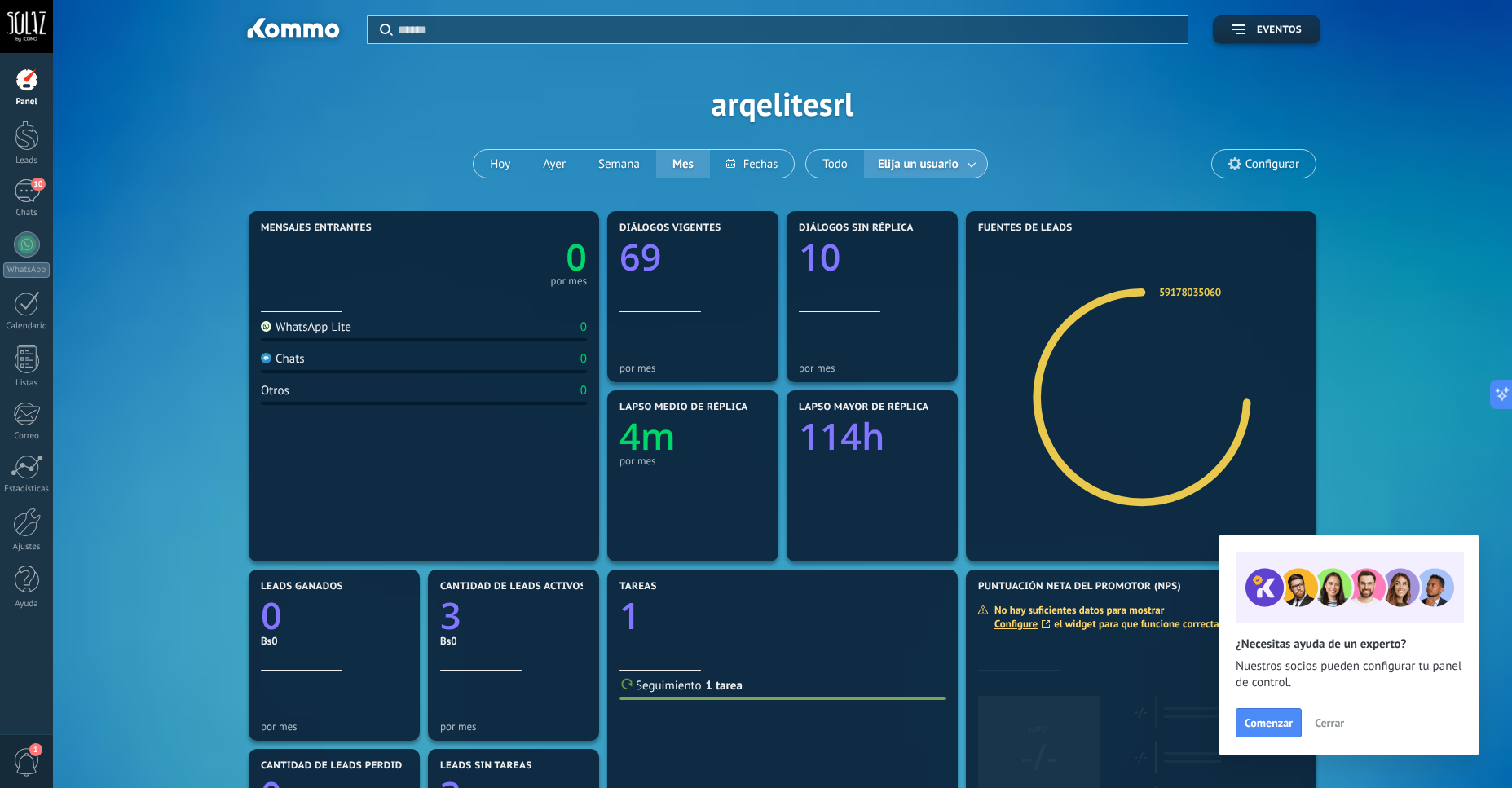
click at [1327, 717] on span "Cerrar" at bounding box center [1330, 722] width 29 height 11
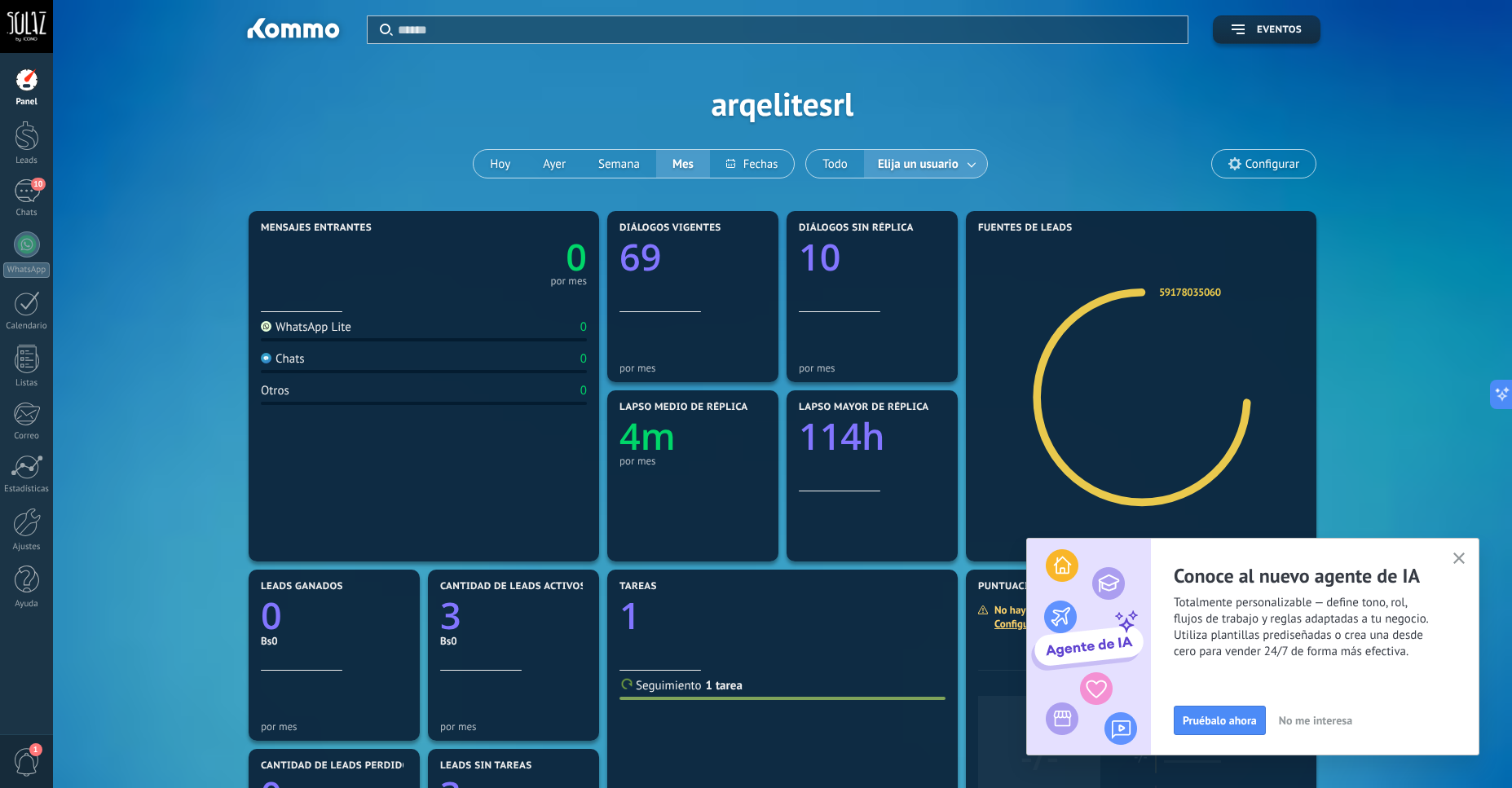
click at [1458, 564] on icon "button" at bounding box center [1460, 558] width 12 height 12
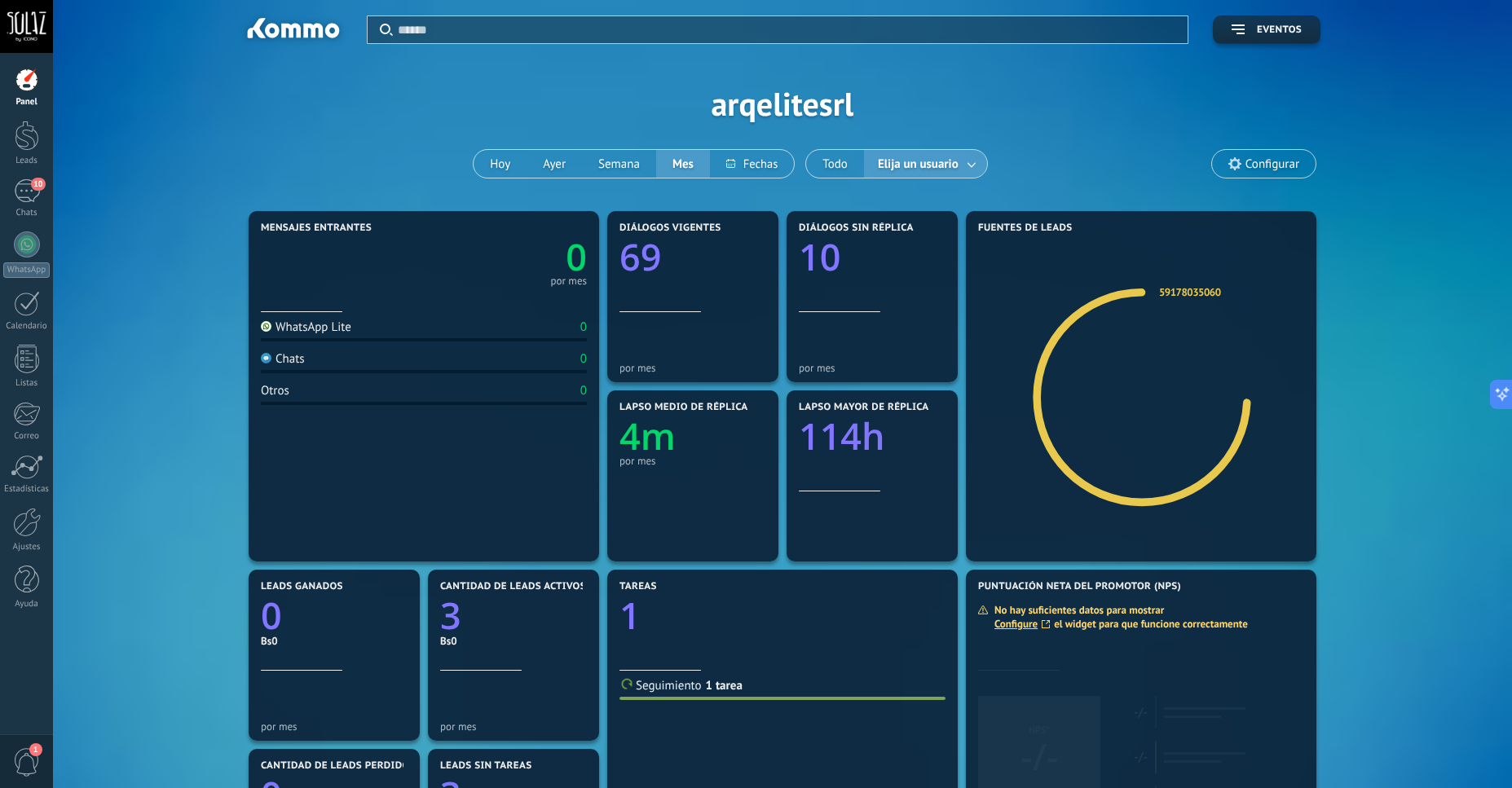
click at [1264, 191] on div "Aplicar Eventos arqelitesrl Hoy Ayer Semana Mes Todo Elija un usuario Configurar" at bounding box center [782, 104] width 1410 height 207
click at [1266, 171] on span "Configurar" at bounding box center [1272, 164] width 54 height 14
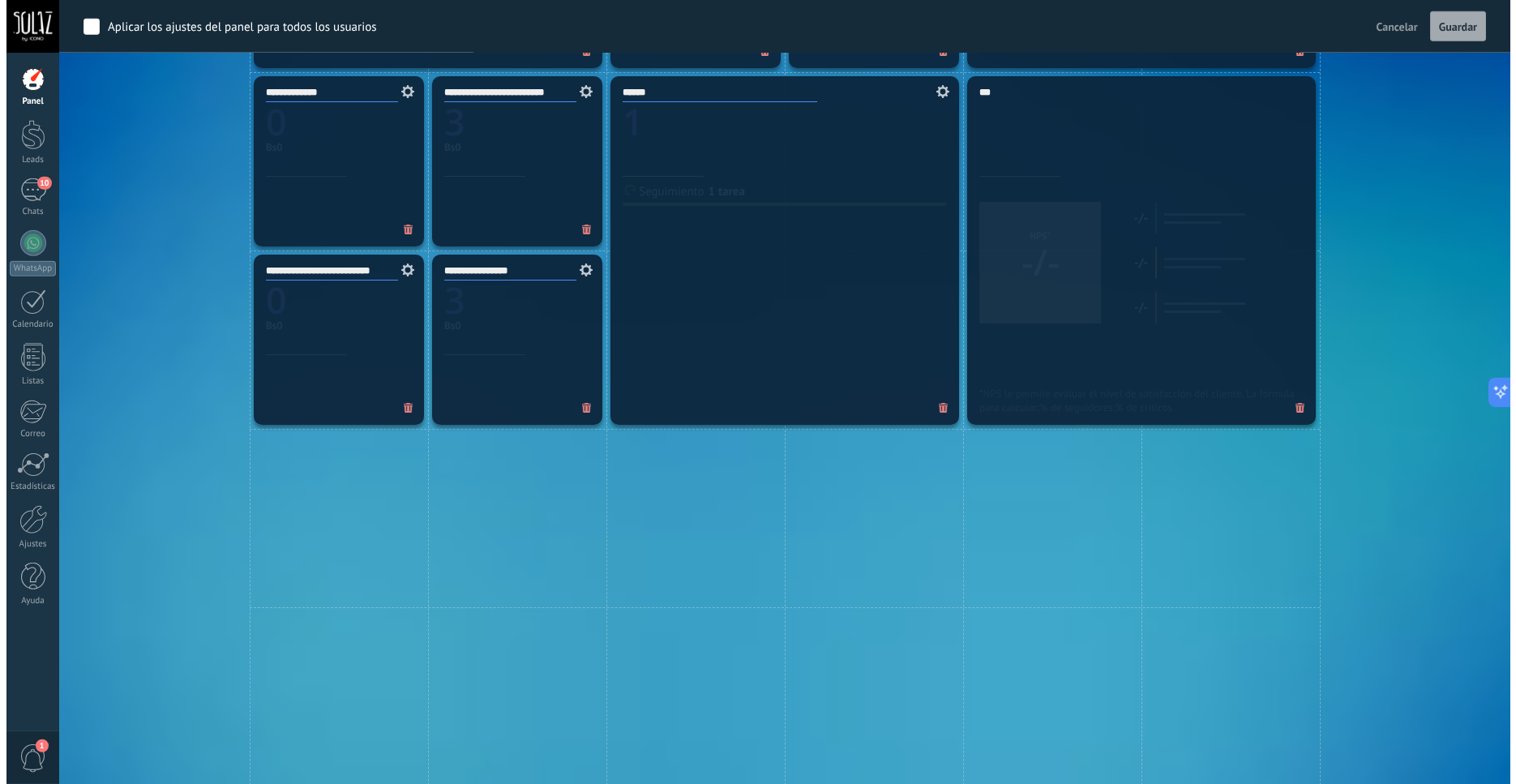
scroll to position [830, 0]
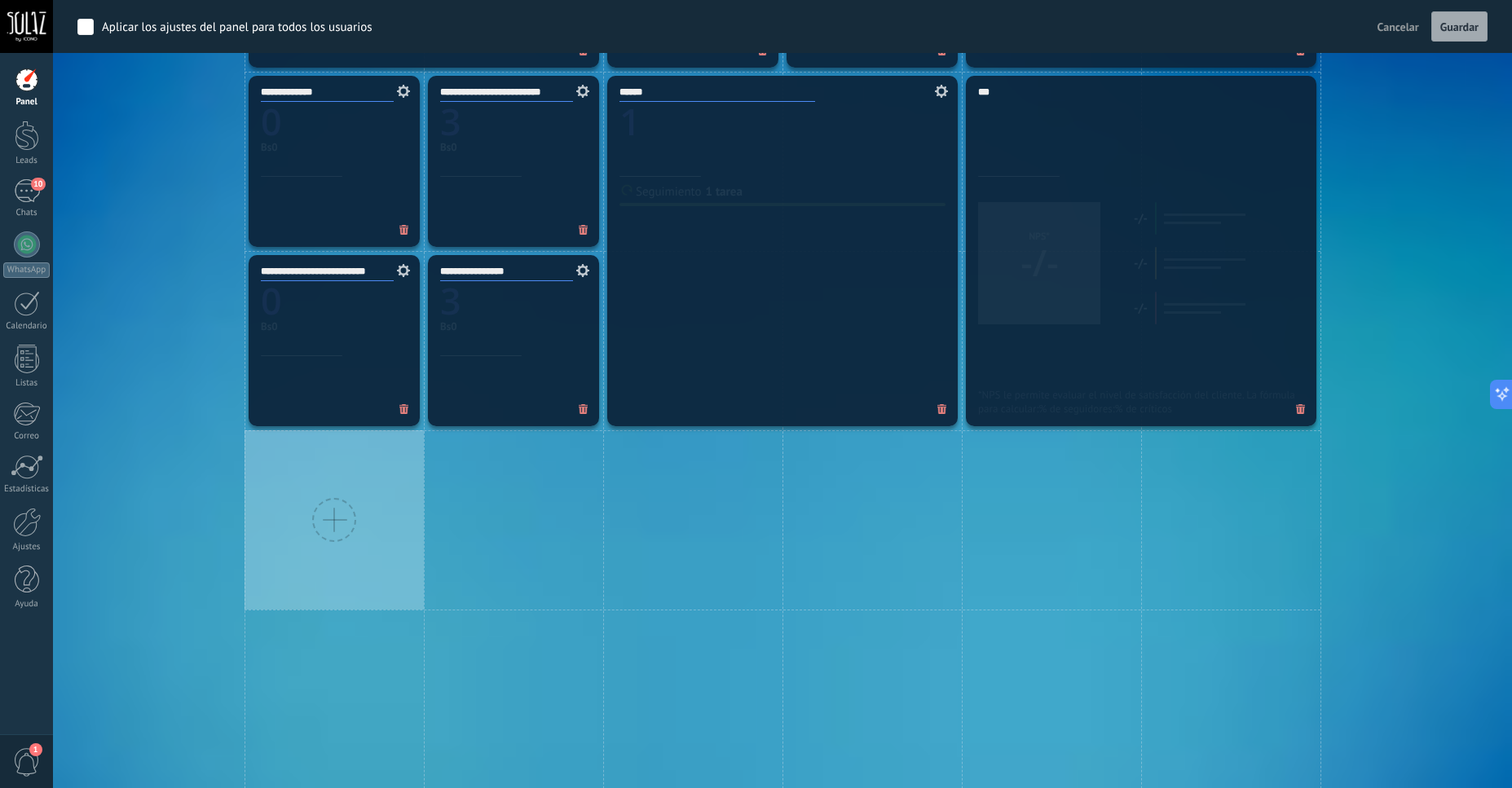
click at [320, 521] on div at bounding box center [333, 519] width 44 height 44
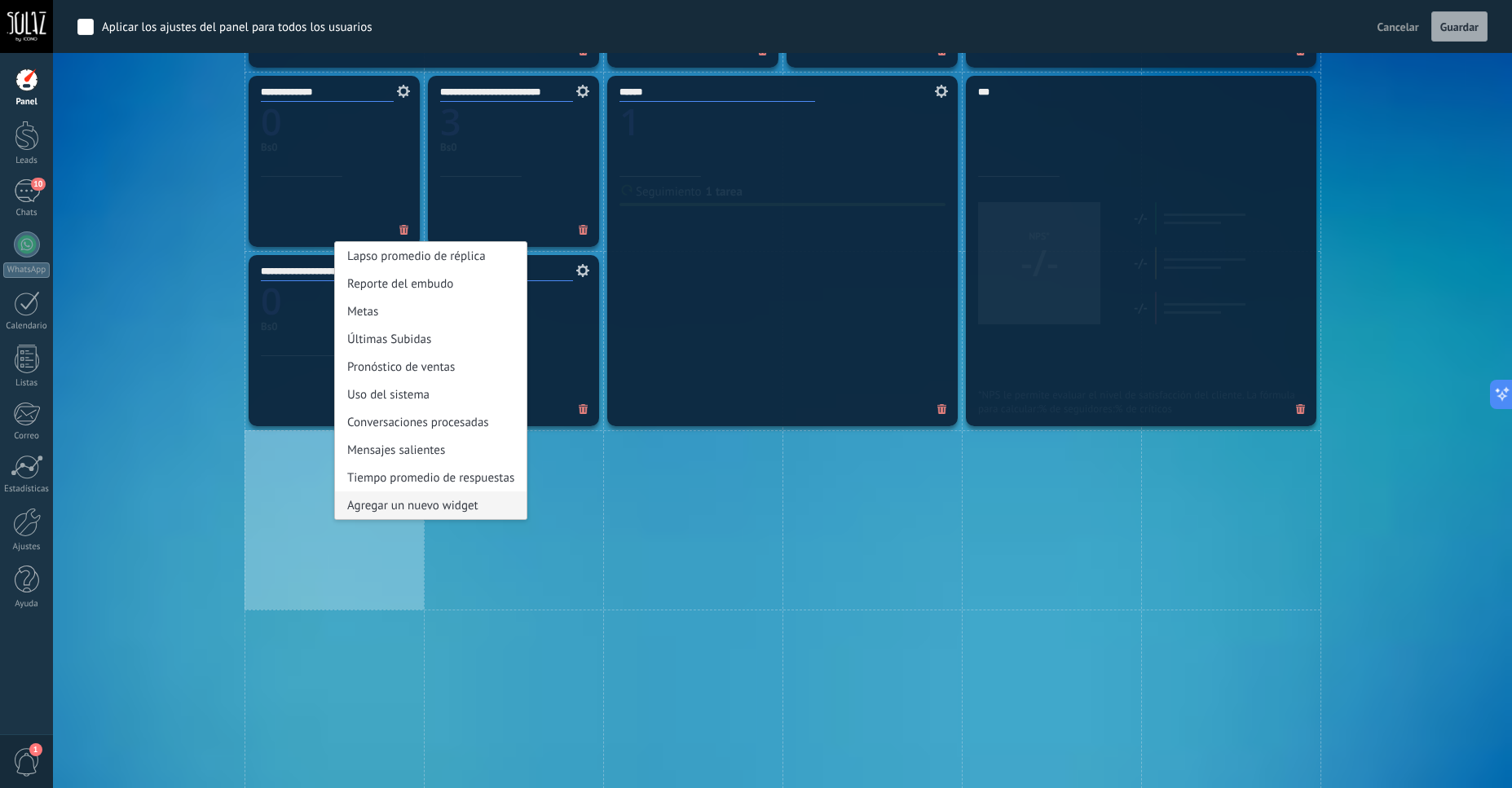
click at [432, 512] on div "Agregar un nuevo widget" at bounding box center [431, 505] width 192 height 27
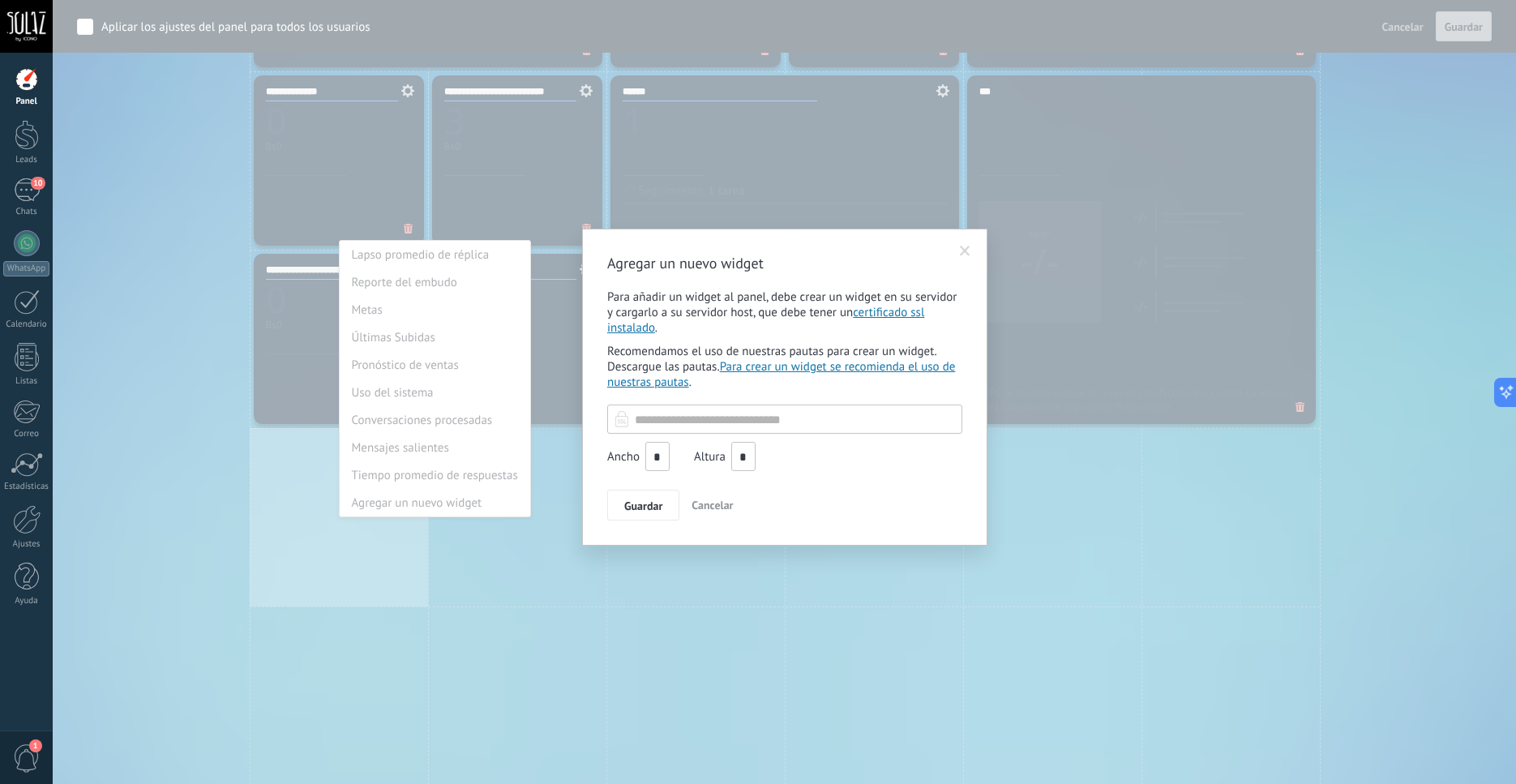
click at [700, 512] on span "Cancelar" at bounding box center [712, 504] width 42 height 14
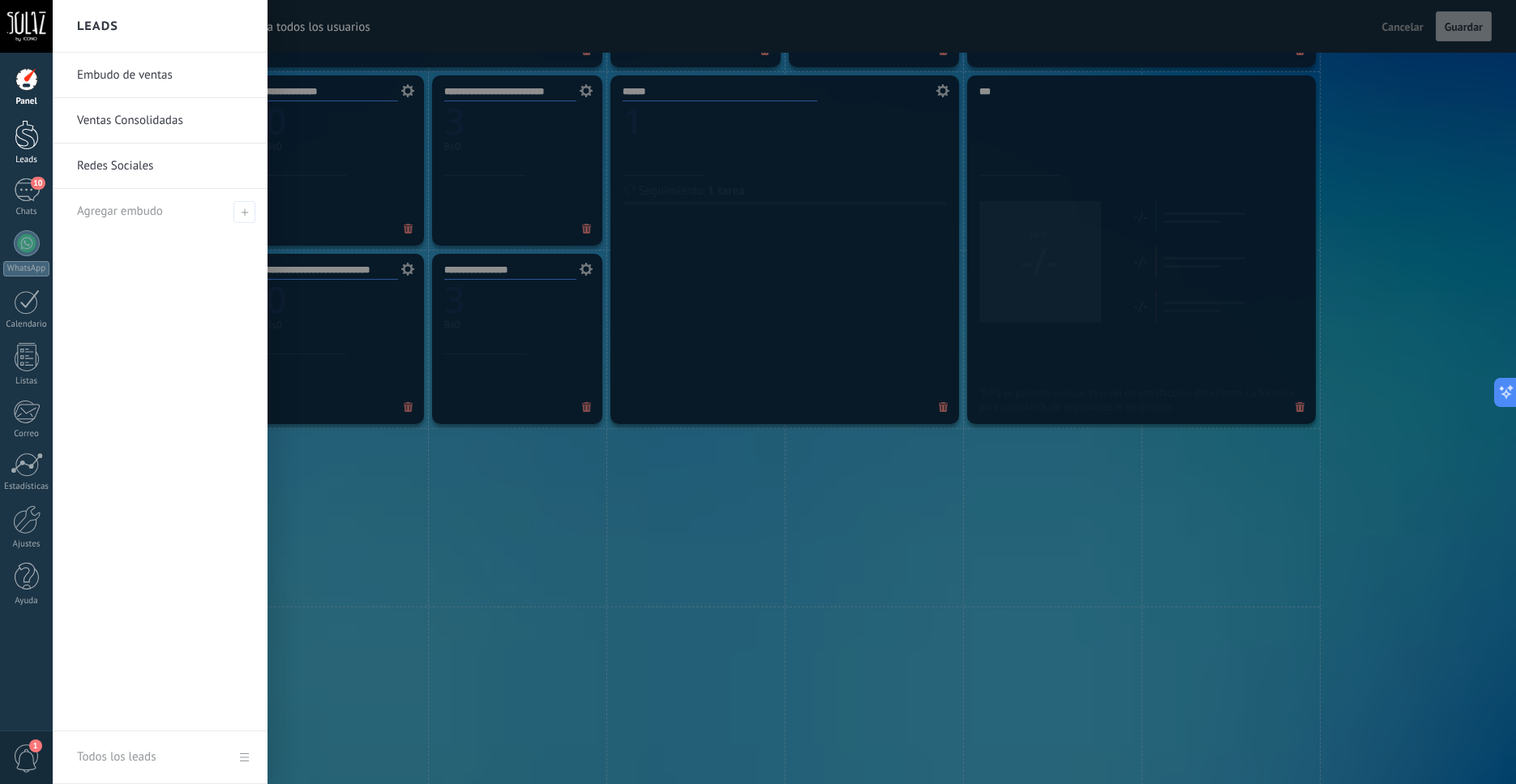
click at [14, 145] on div at bounding box center [26, 135] width 25 height 30
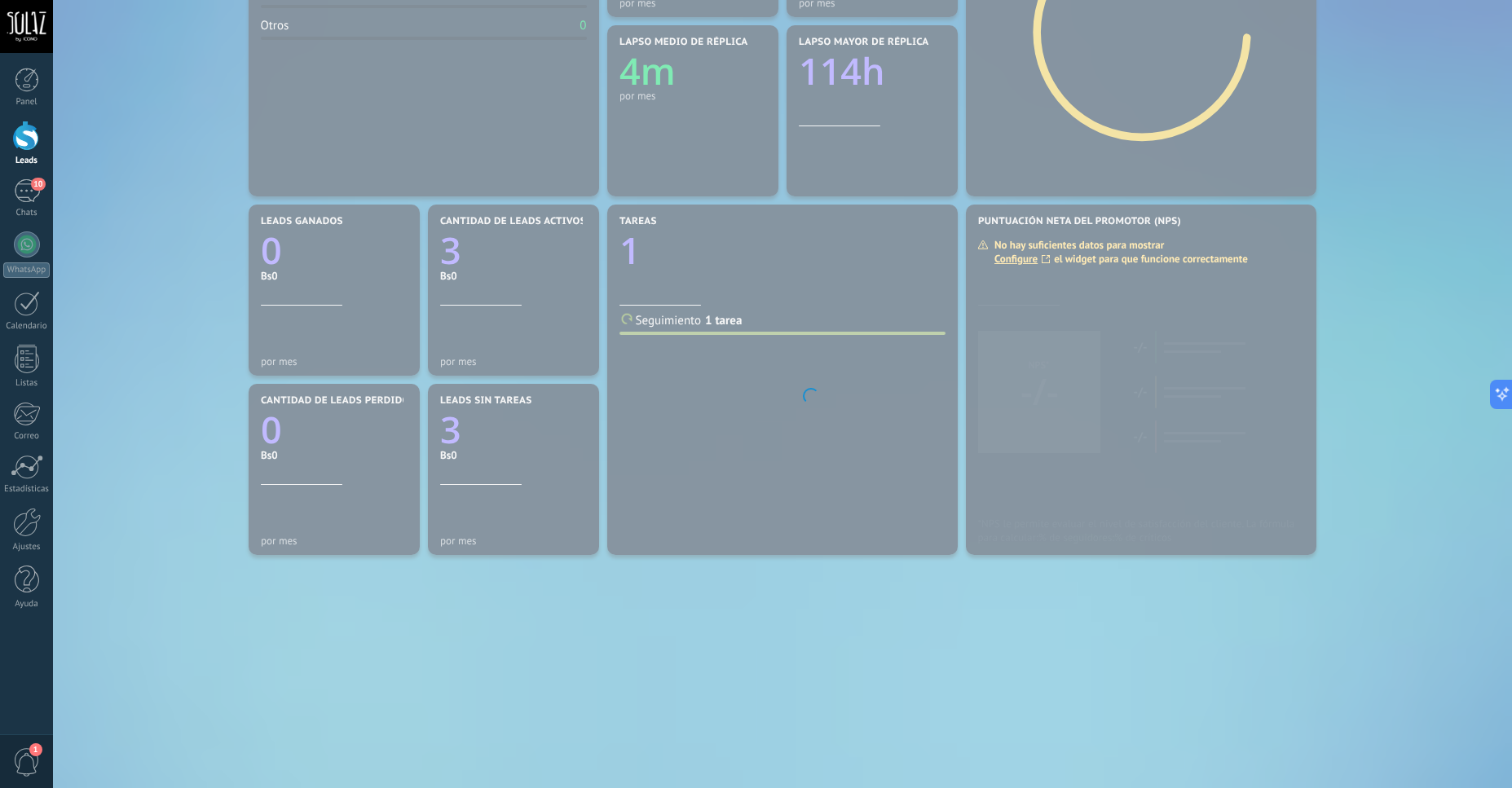
scroll to position [376, 0]
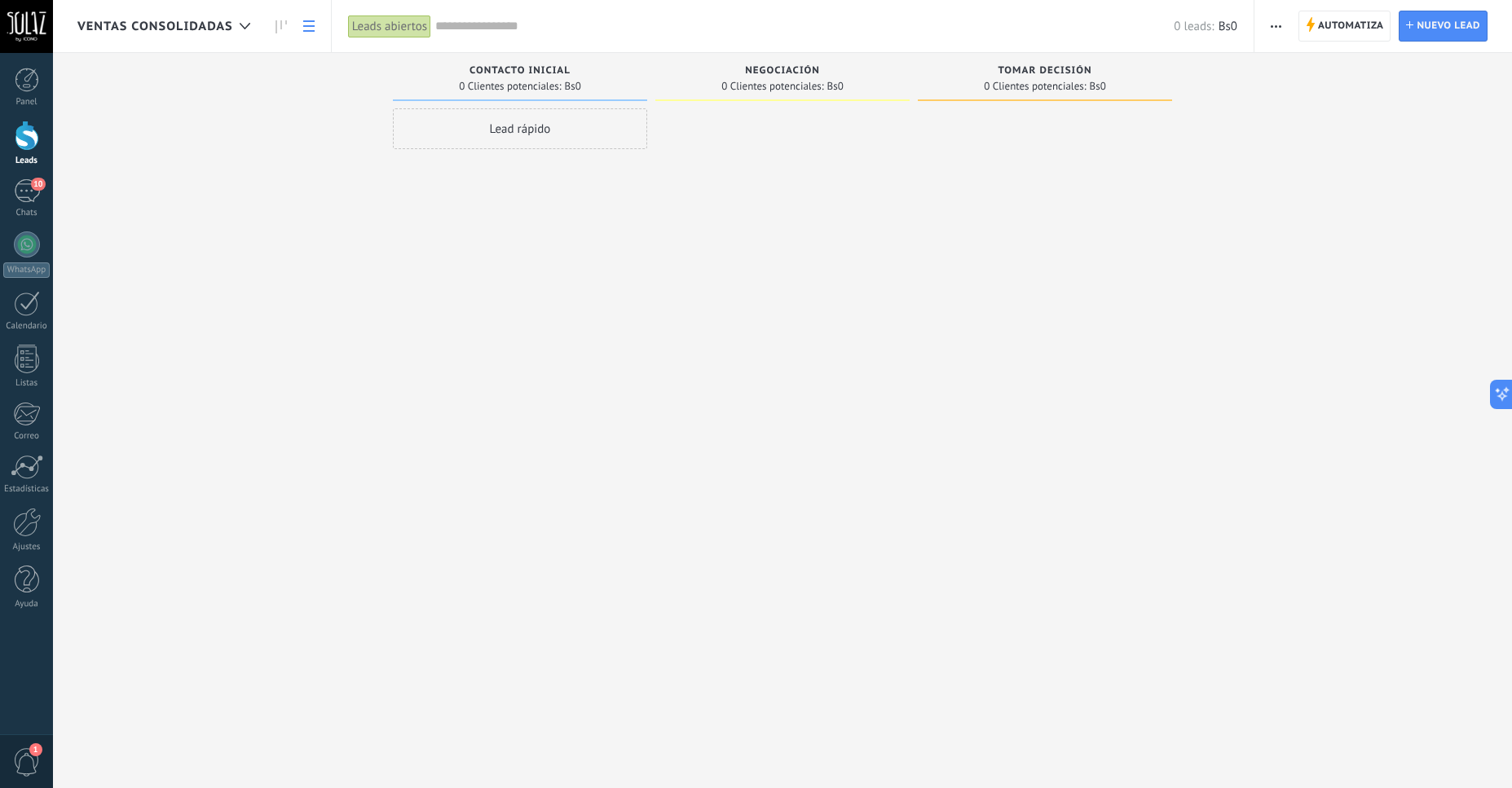
click at [316, 31] on link at bounding box center [308, 26] width 27 height 32
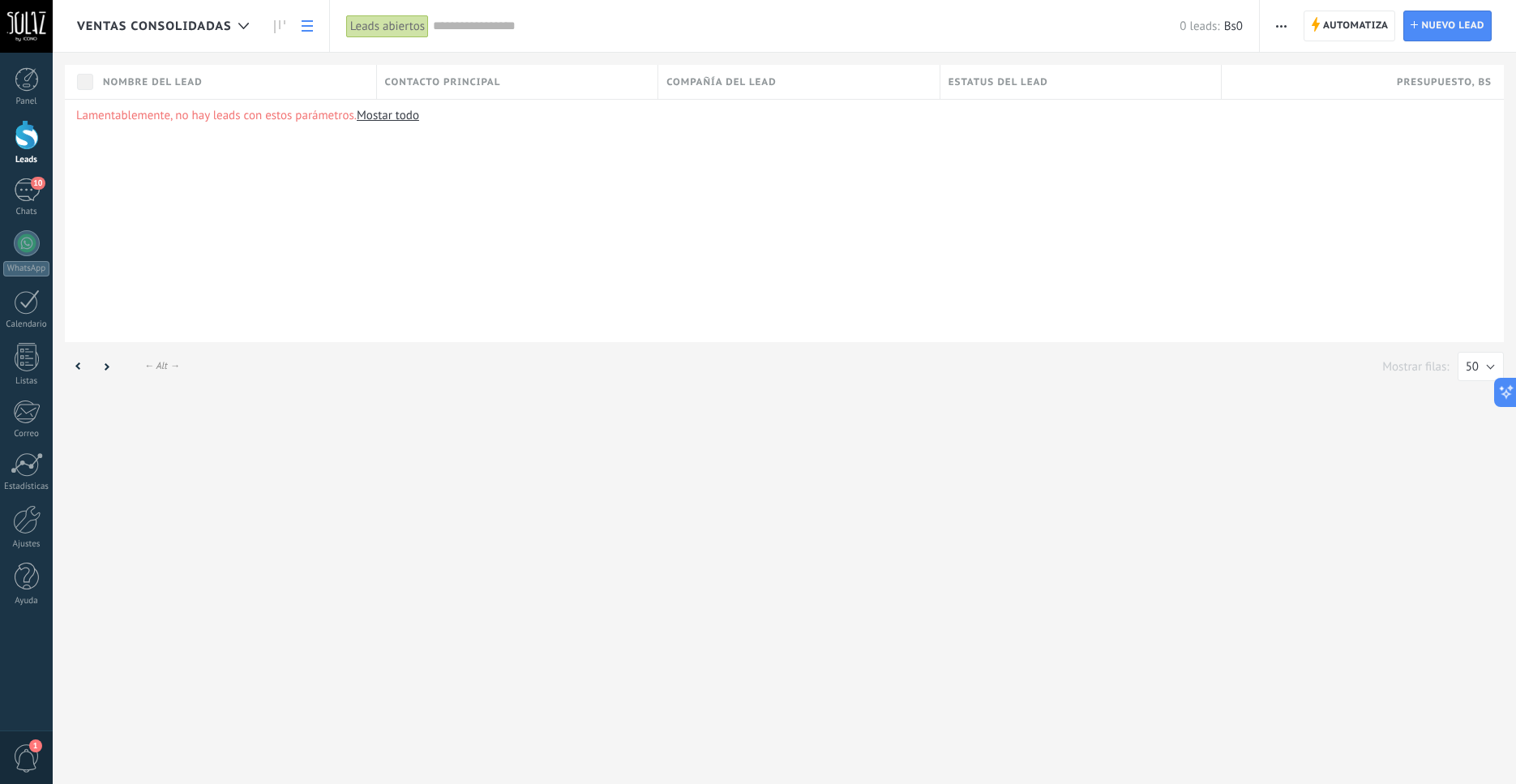
click at [477, 24] on input "text" at bounding box center [806, 26] width 746 height 17
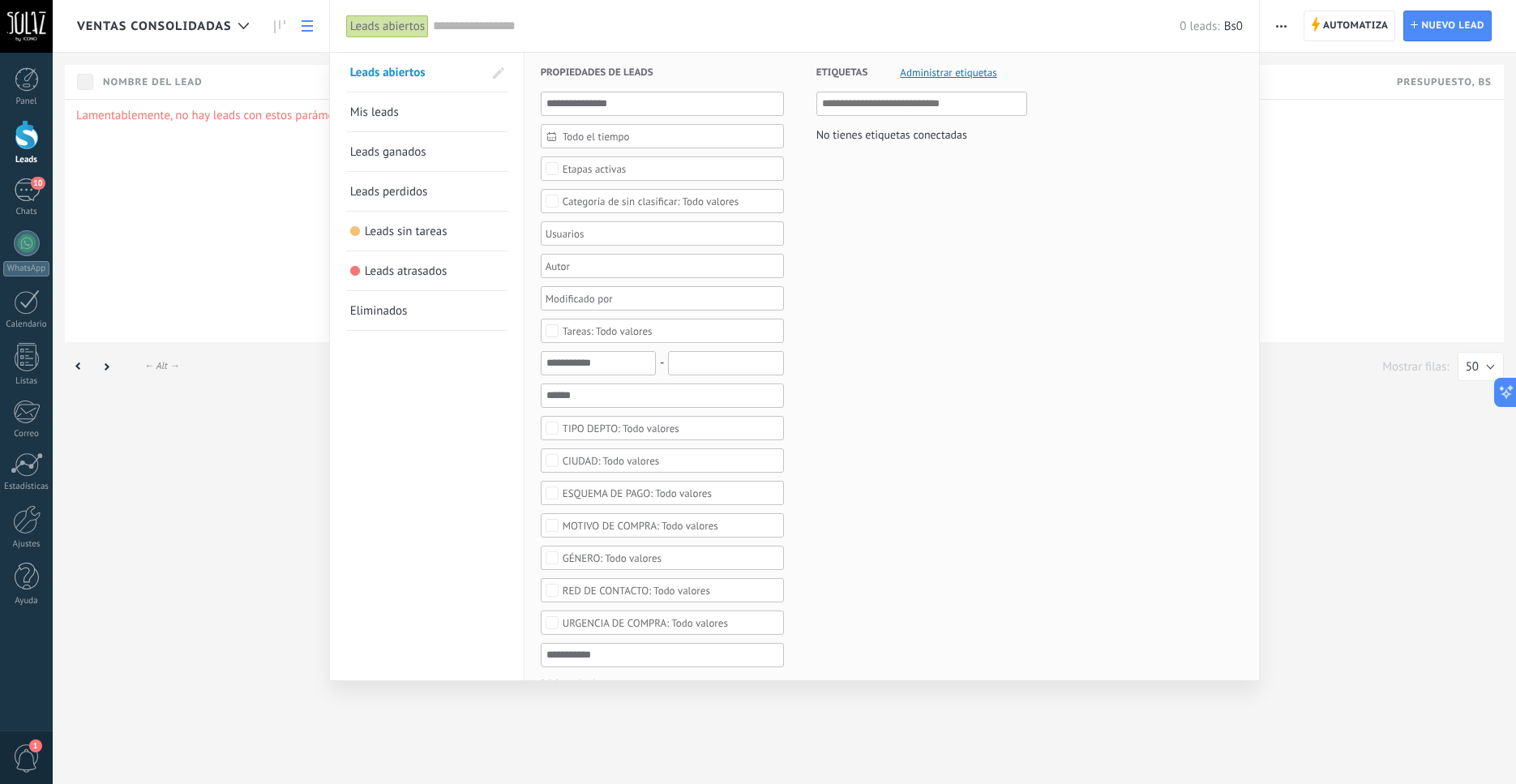
click at [588, 426] on div "Todo valores" at bounding box center [620, 429] width 117 height 12
click at [759, 428] on label "Seleccionar todo" at bounding box center [663, 428] width 242 height 20
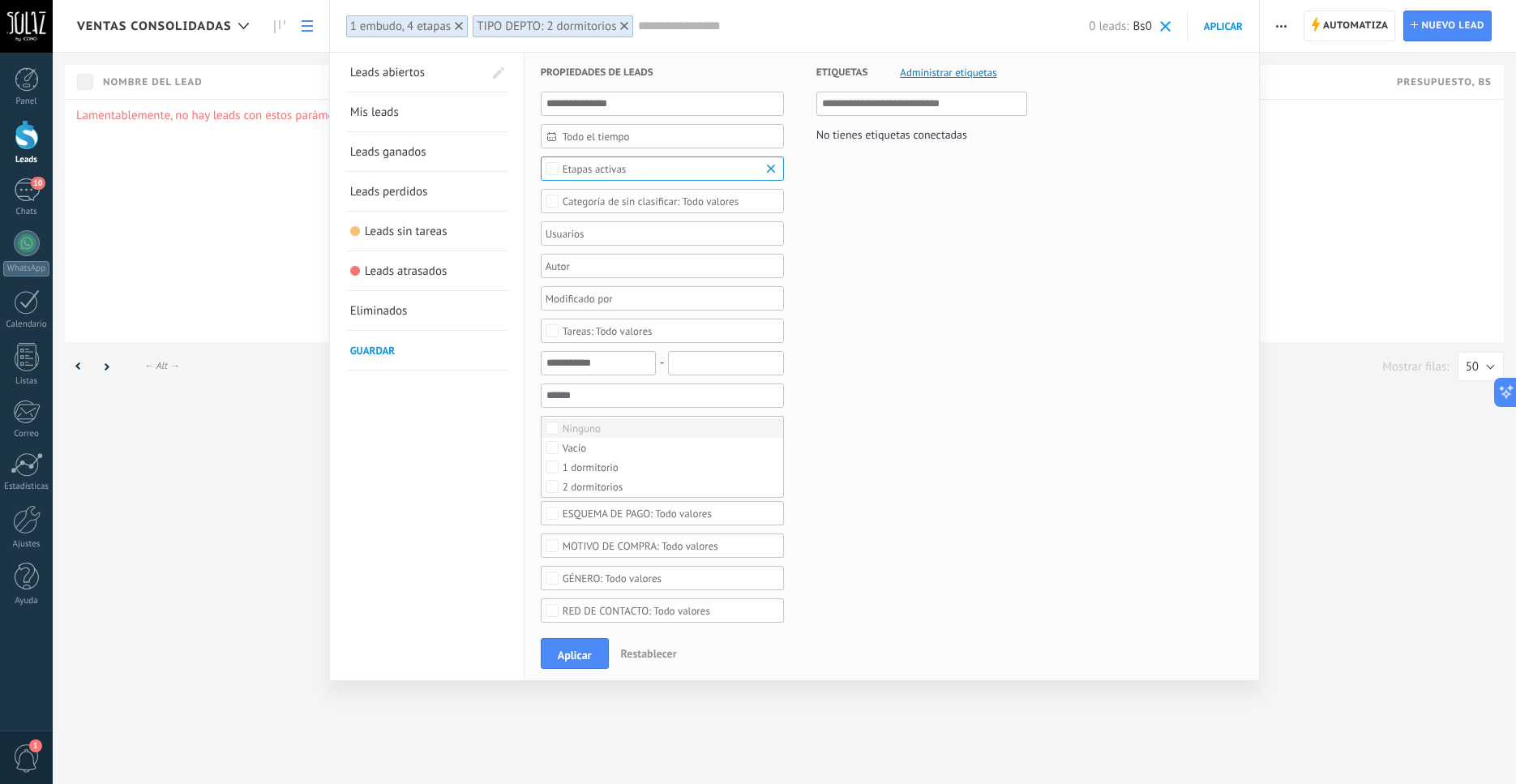
click at [556, 419] on label "Ninguno" at bounding box center [663, 428] width 242 height 20
click at [571, 663] on button "Aplicar" at bounding box center [575, 654] width 68 height 31
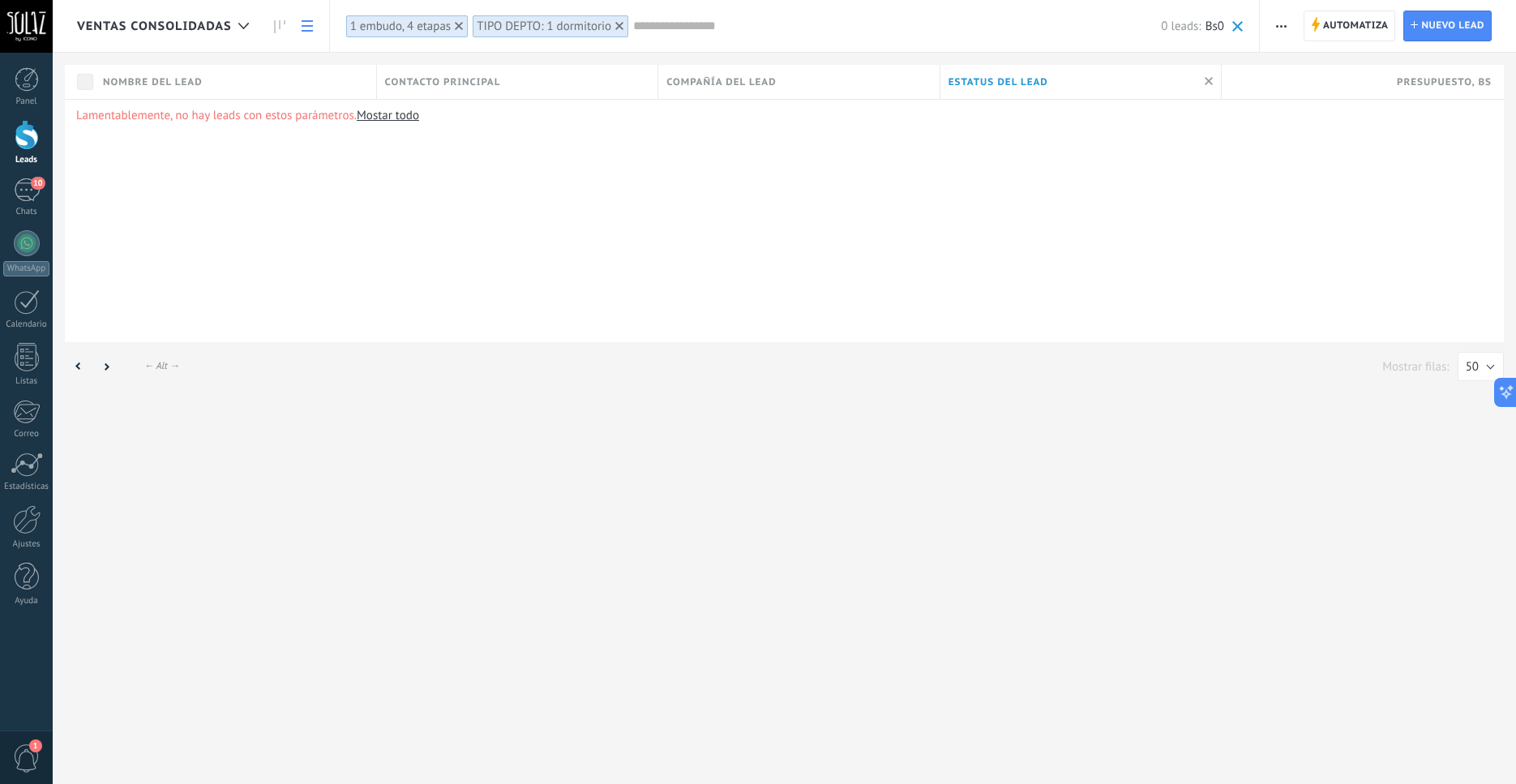
click at [1210, 32] on span "Bs0" at bounding box center [1215, 26] width 19 height 15
click at [1184, 50] on span "Crear un widget de panel" at bounding box center [1225, 47] width 126 height 17
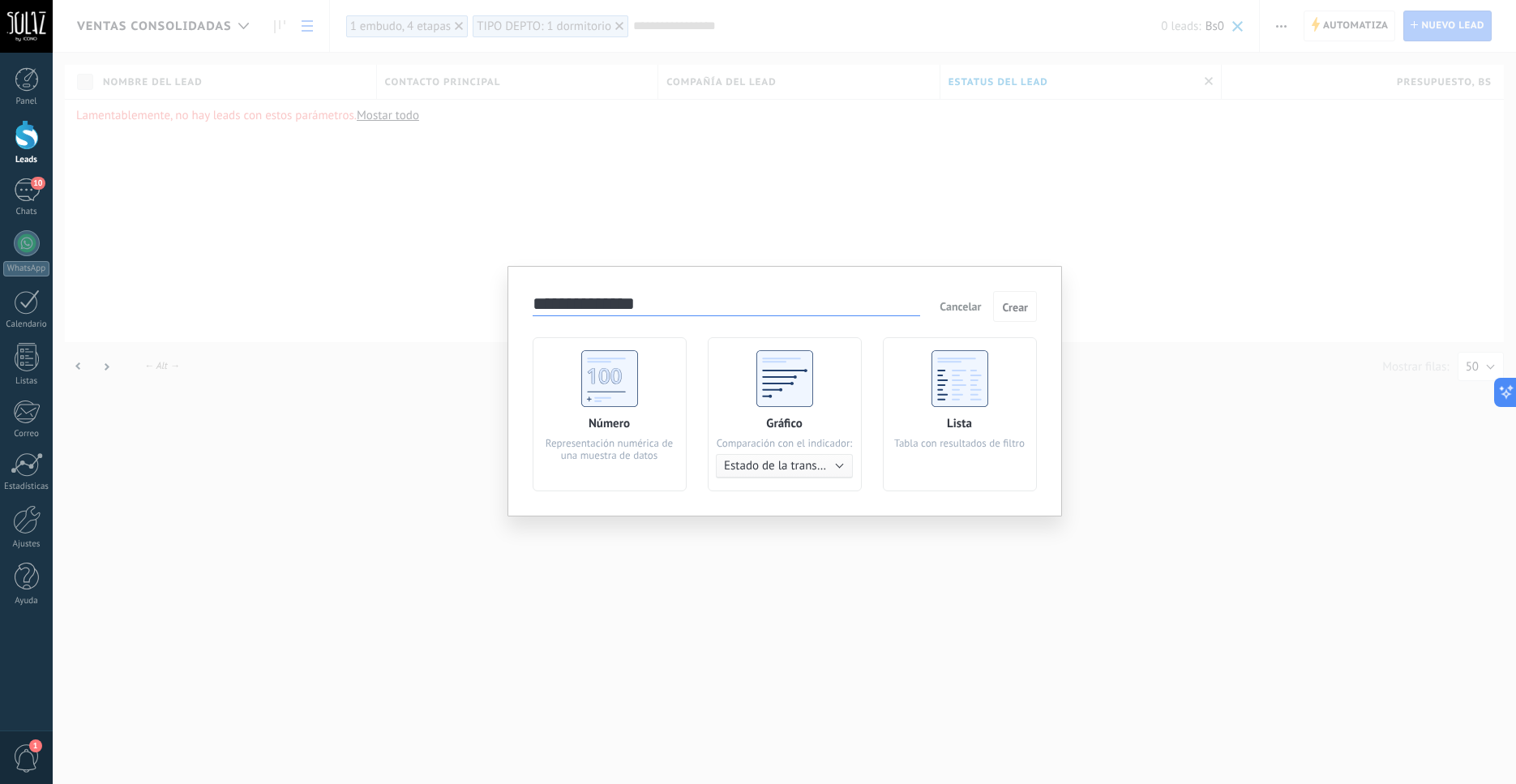
click at [618, 378] on use at bounding box center [609, 378] width 57 height 57
drag, startPoint x: 640, startPoint y: 310, endPoint x: 521, endPoint y: 301, distance: 119.3
click at [533, 301] on input "**********" at bounding box center [726, 304] width 388 height 23
type input "*"
type input "**********"
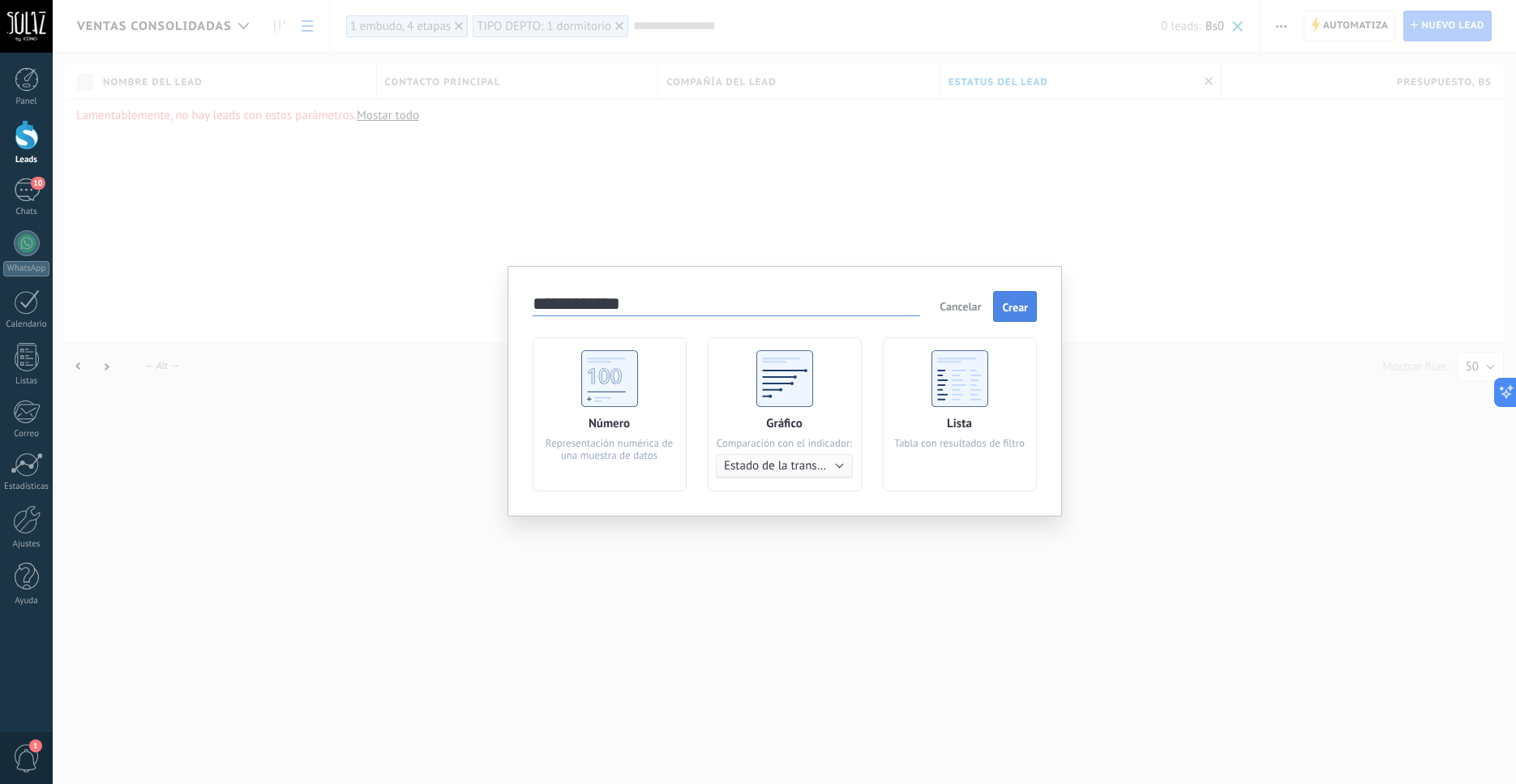
click at [1017, 303] on span "Crear" at bounding box center [1015, 307] width 26 height 11
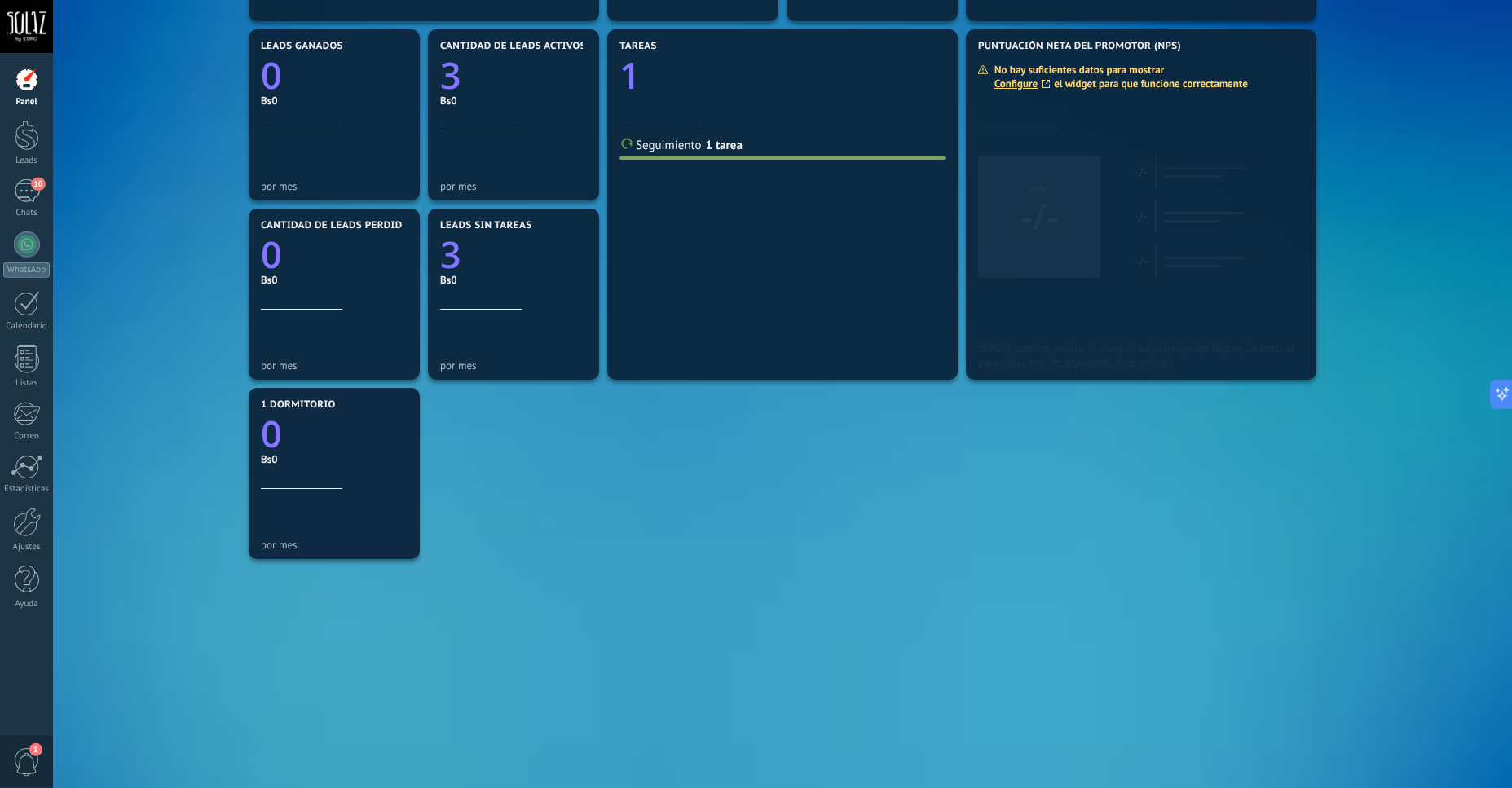
scroll to position [545, 0]
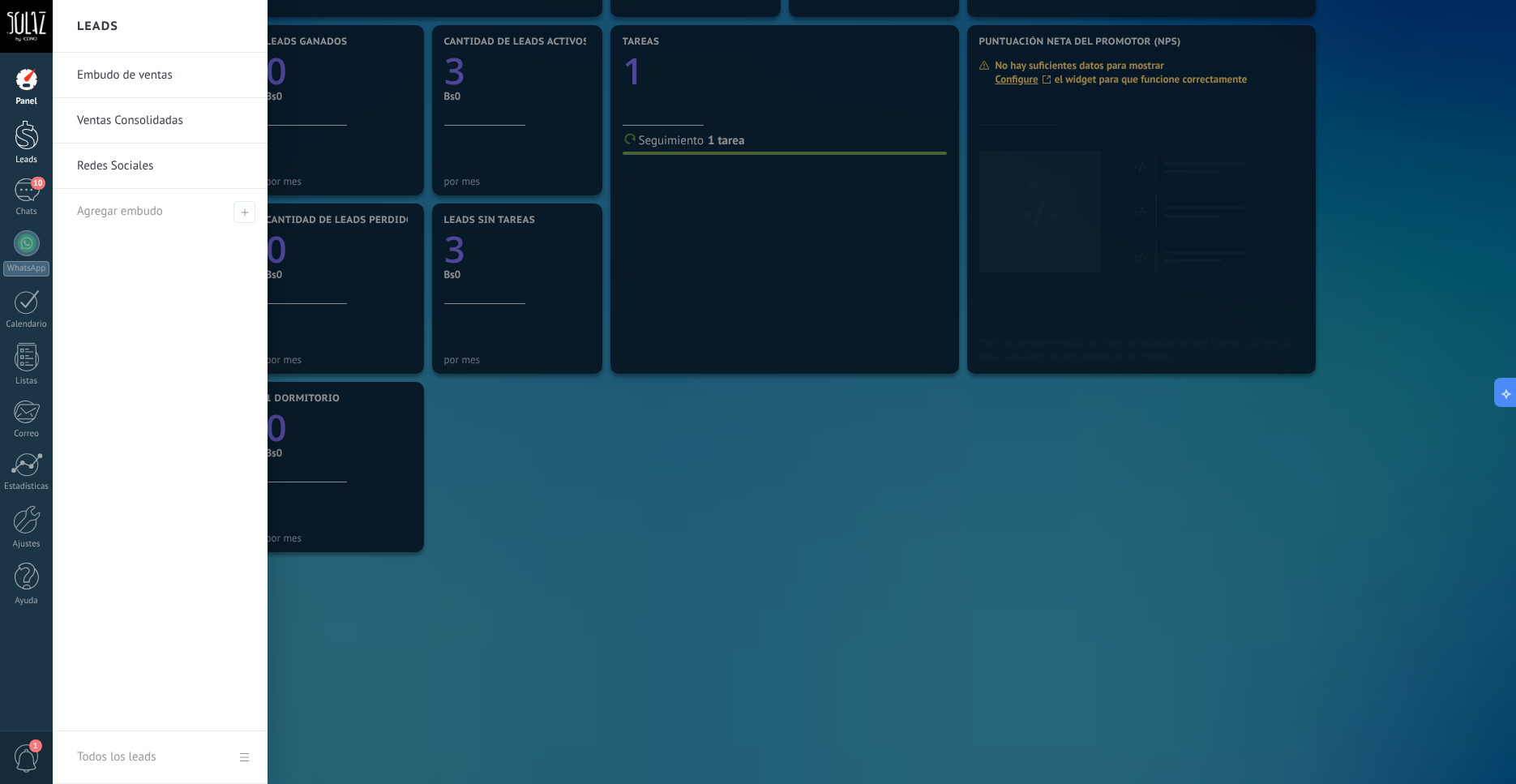
click at [29, 142] on div at bounding box center [26, 135] width 25 height 30
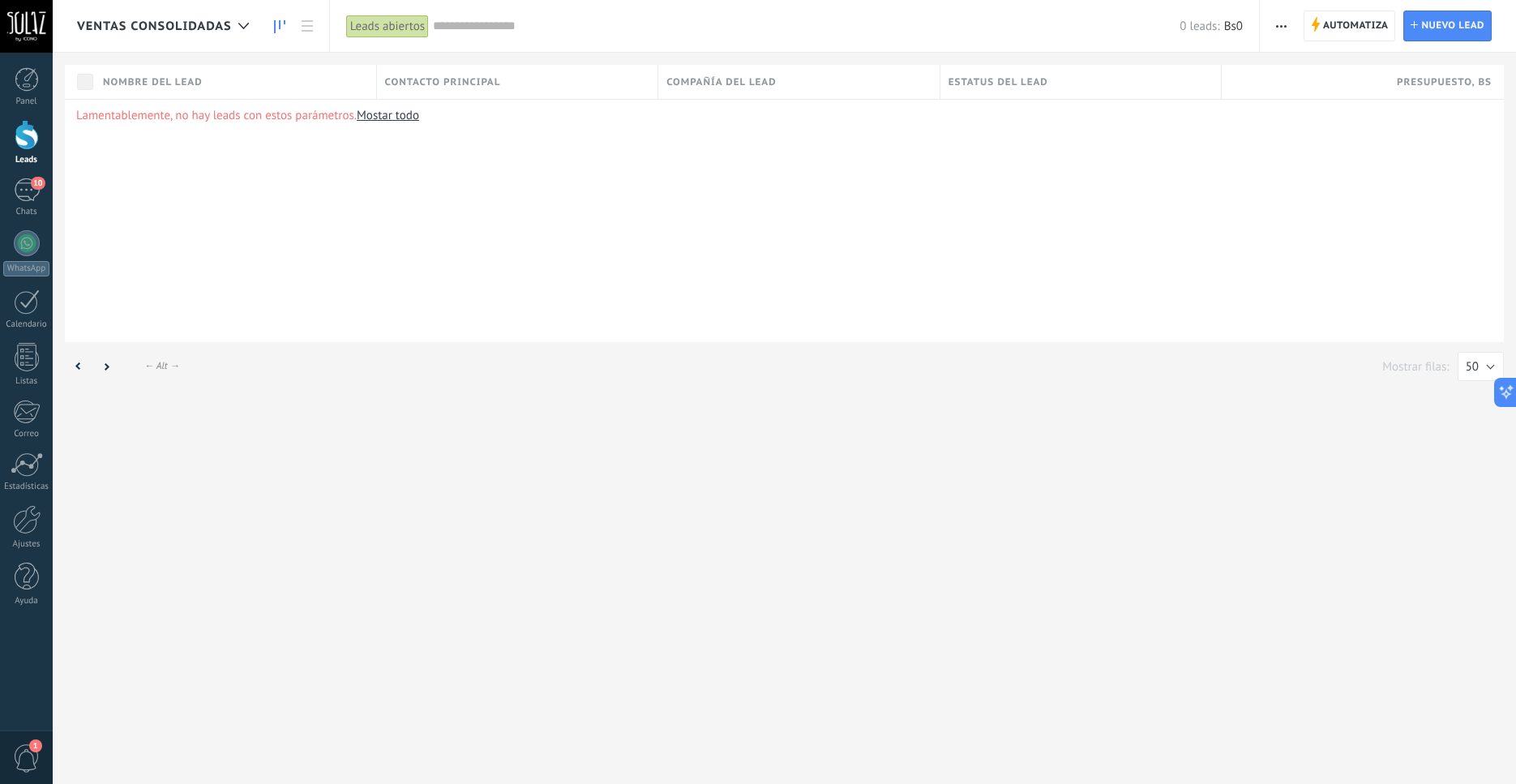
click at [279, 22] on use at bounding box center [280, 26] width 11 height 13
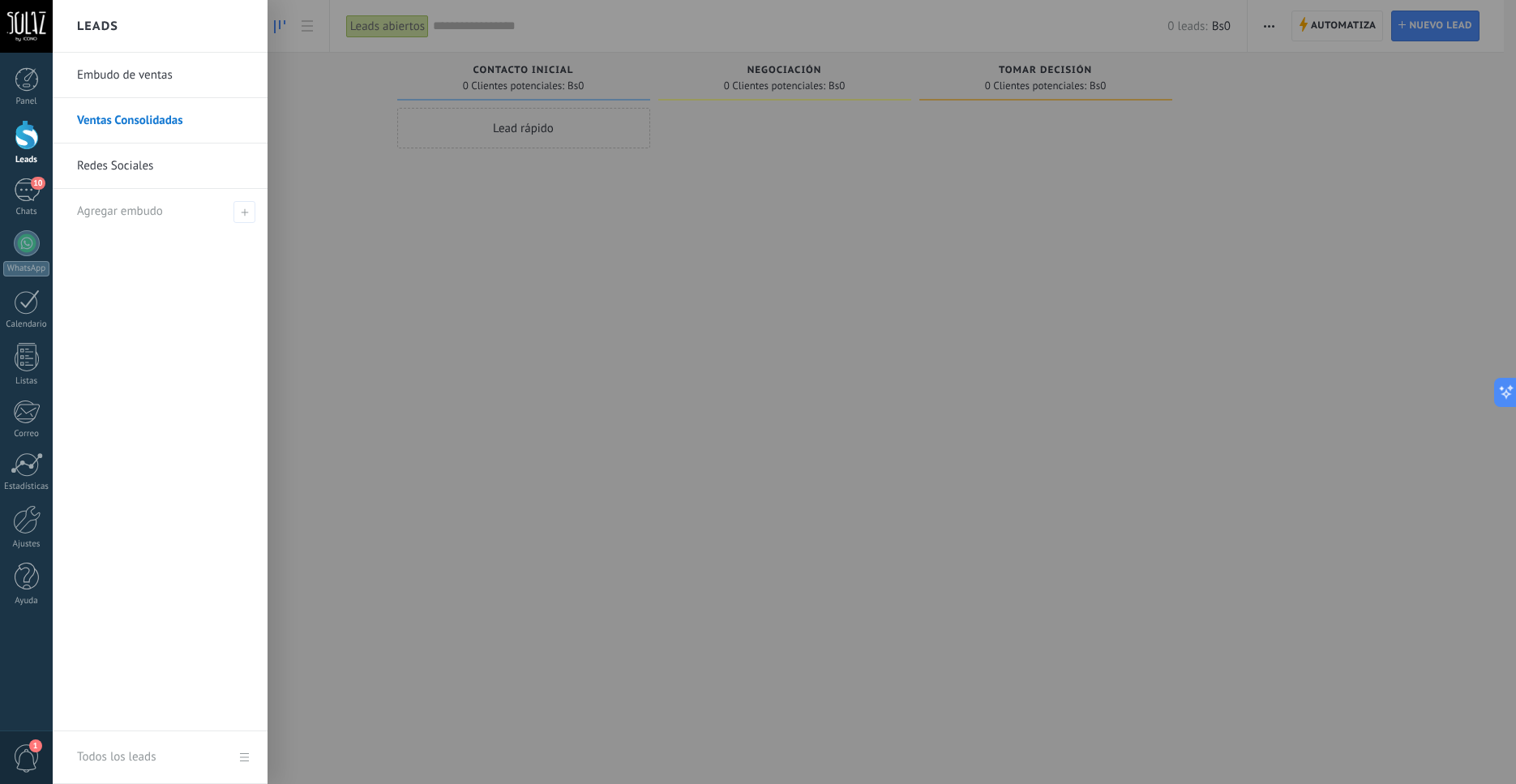
click at [23, 134] on div at bounding box center [26, 135] width 25 height 30
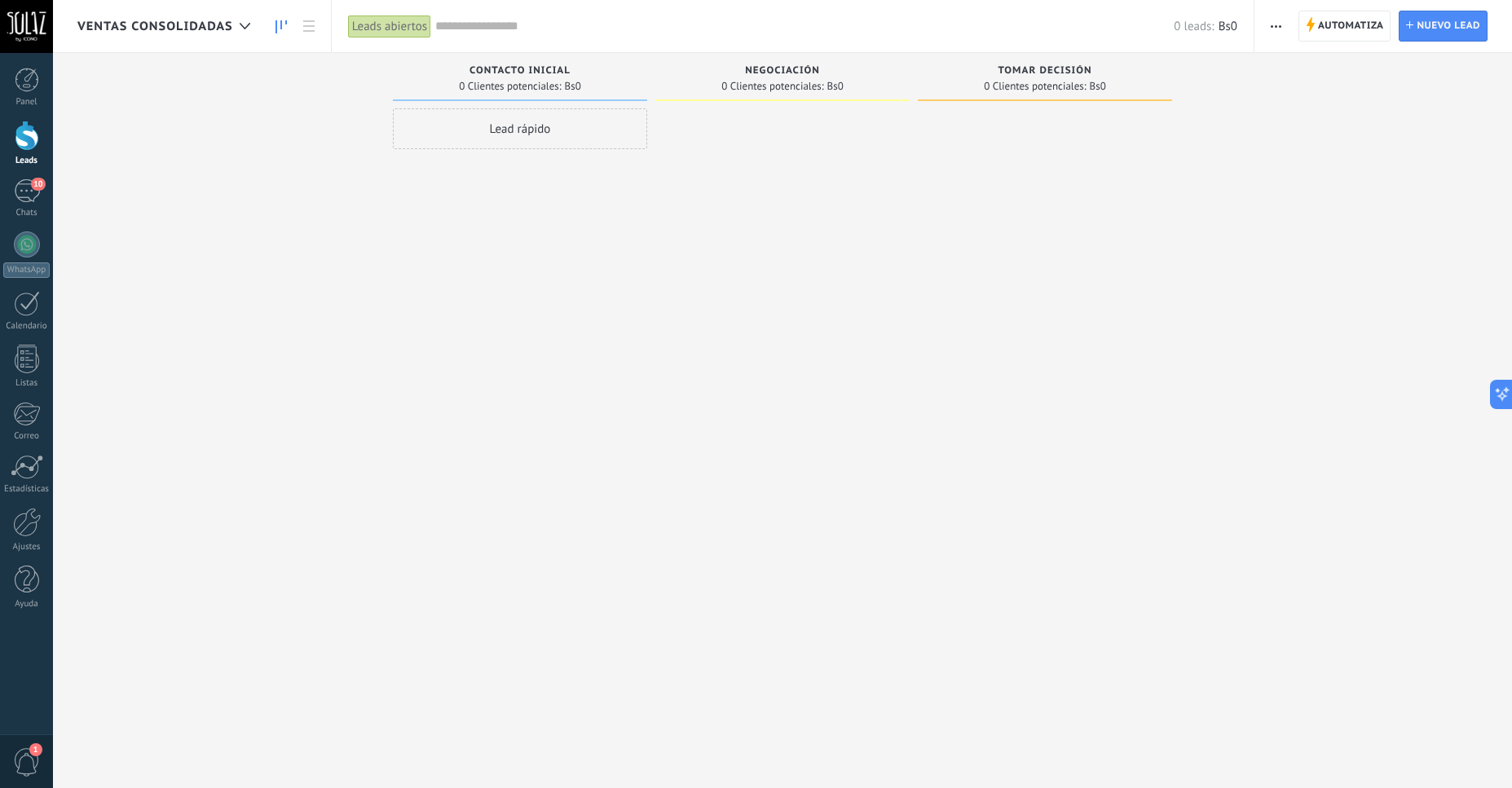
click at [23, 134] on div at bounding box center [27, 135] width 25 height 30
click at [26, 141] on div at bounding box center [27, 135] width 25 height 30
click at [254, 34] on div at bounding box center [244, 26] width 27 height 32
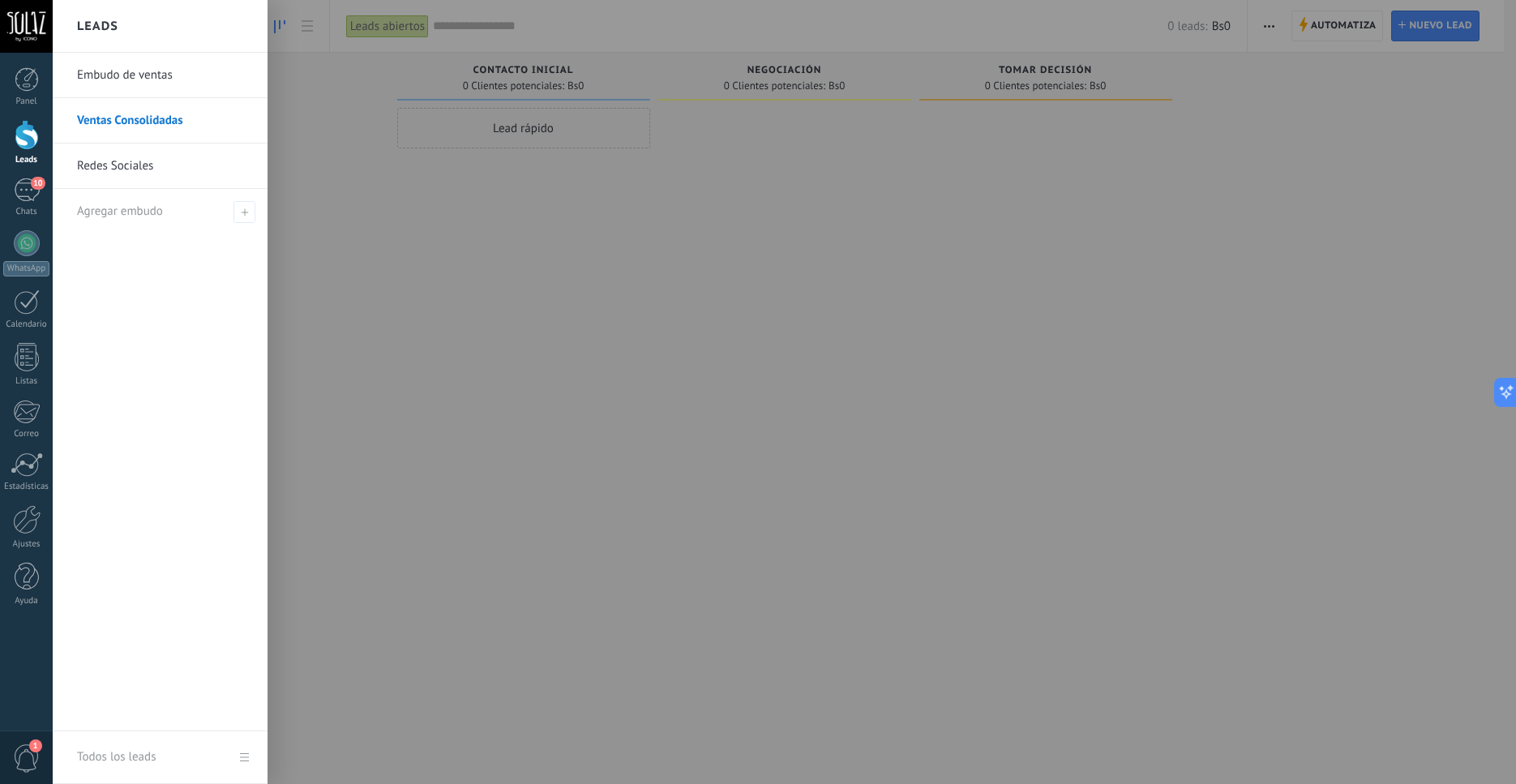
click at [125, 73] on link "Embudo de ventas" at bounding box center [164, 75] width 175 height 45
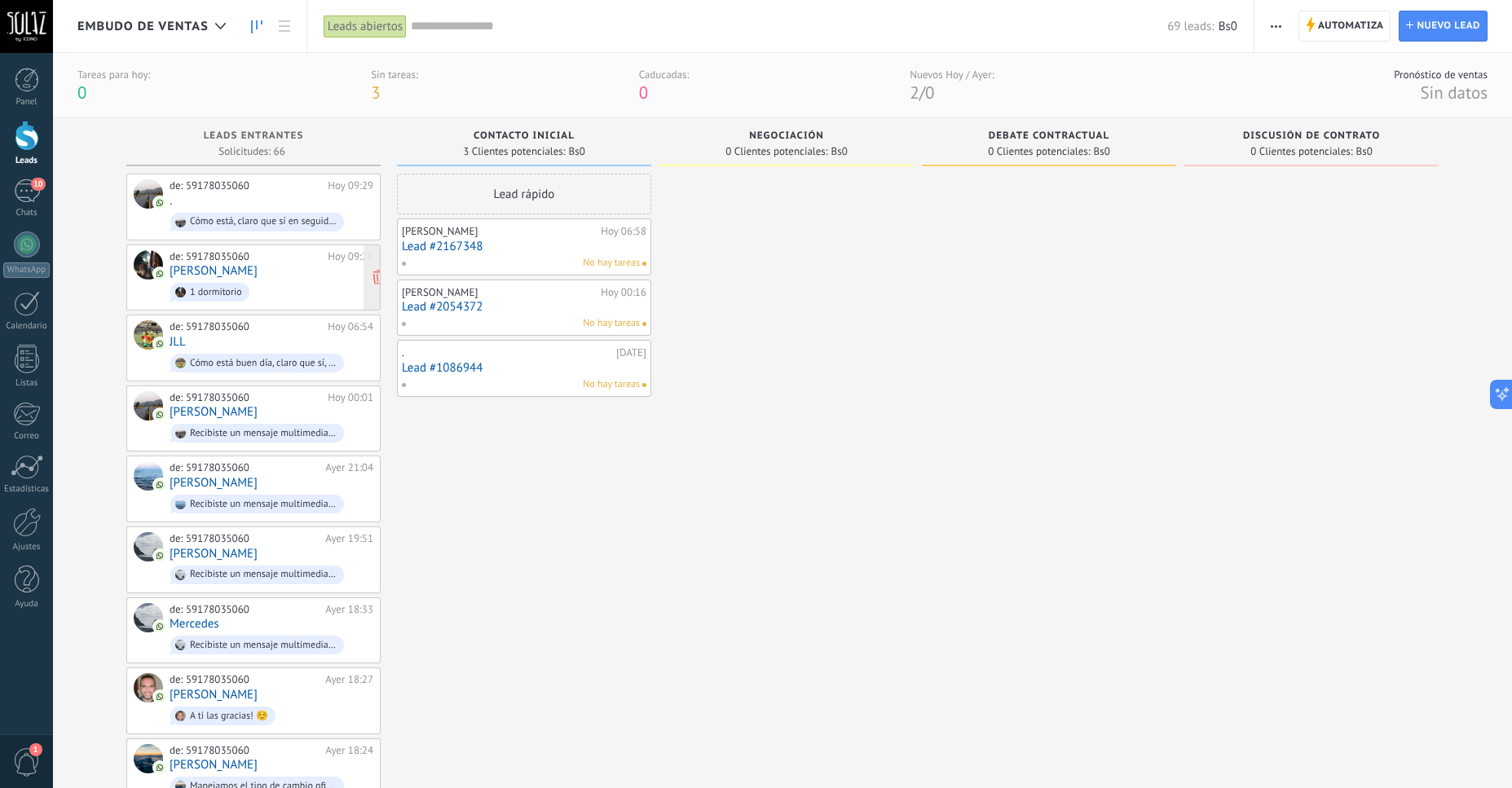
click at [236, 272] on link "[PERSON_NAME]" at bounding box center [213, 271] width 88 height 14
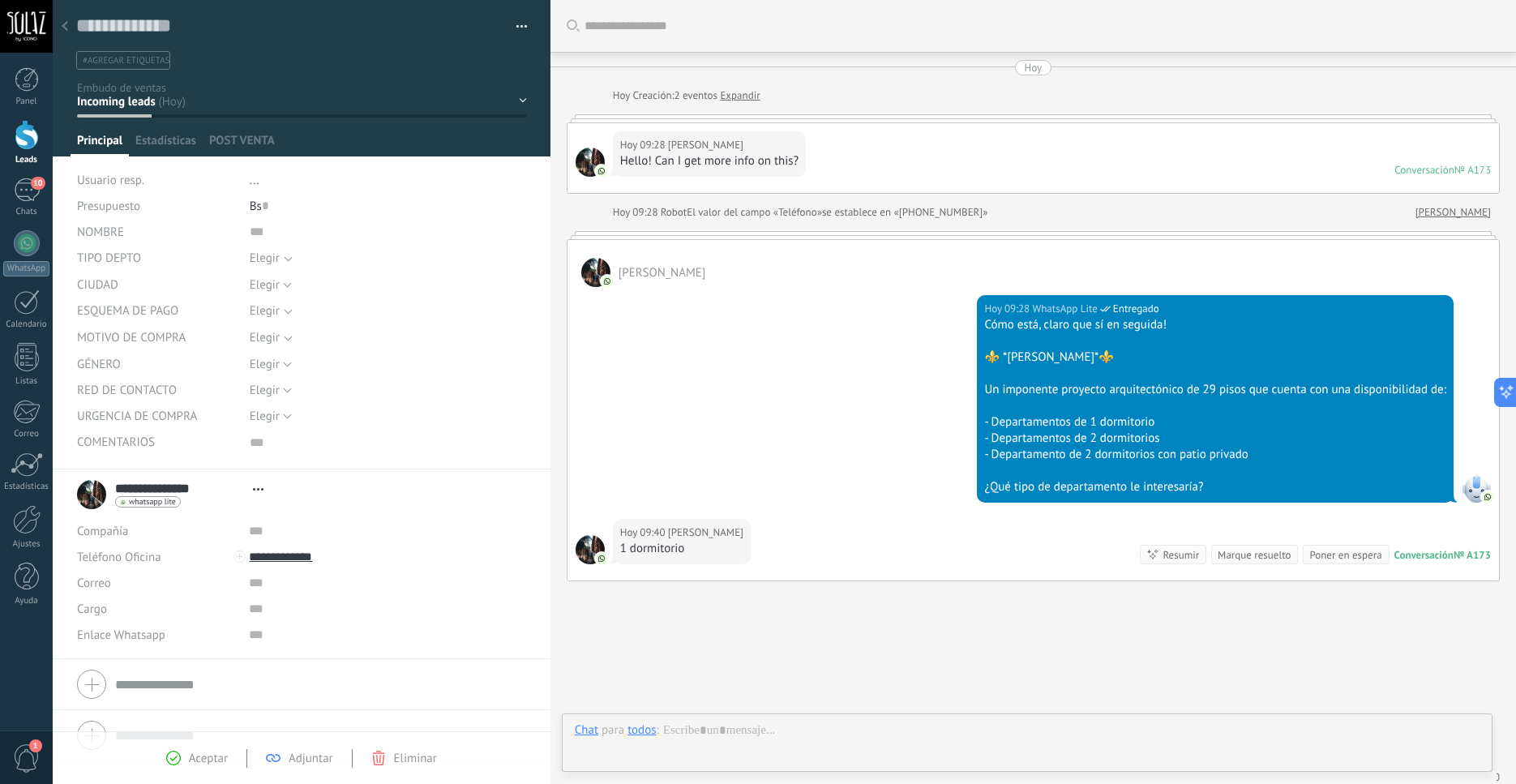
type textarea "***"
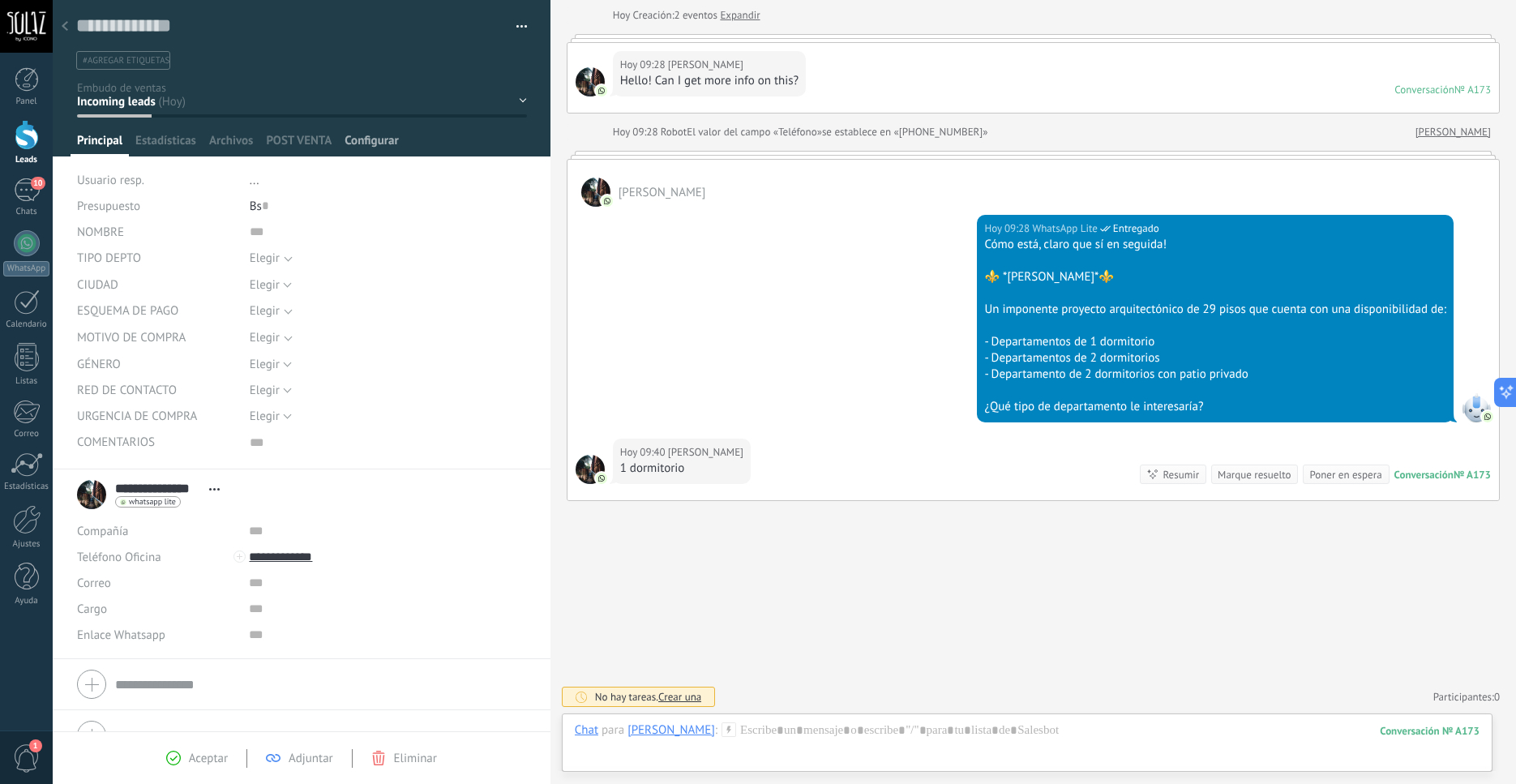
click at [355, 144] on span "Configurar" at bounding box center [371, 145] width 54 height 24
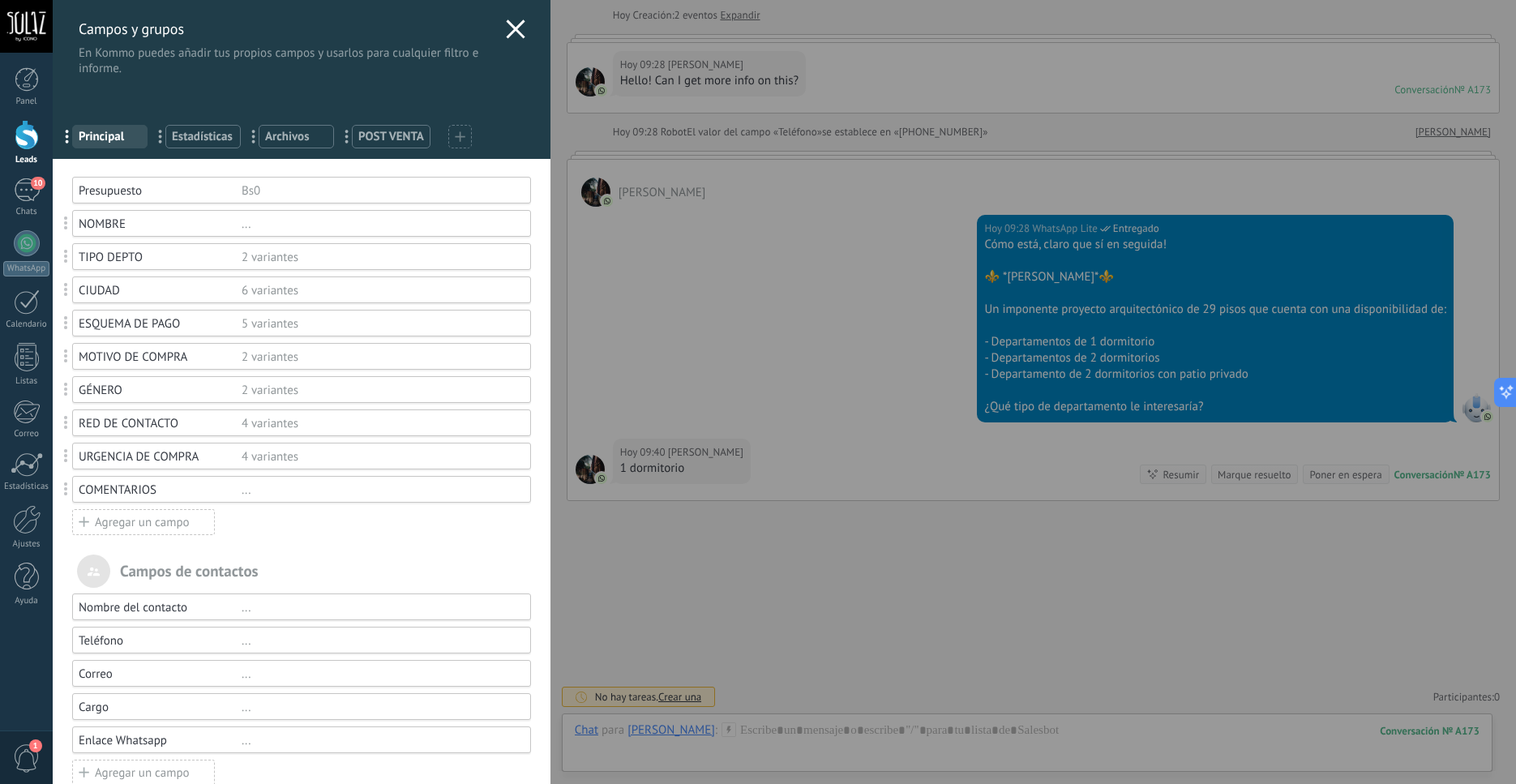
click at [87, 519] on icon at bounding box center [84, 522] width 10 height 20
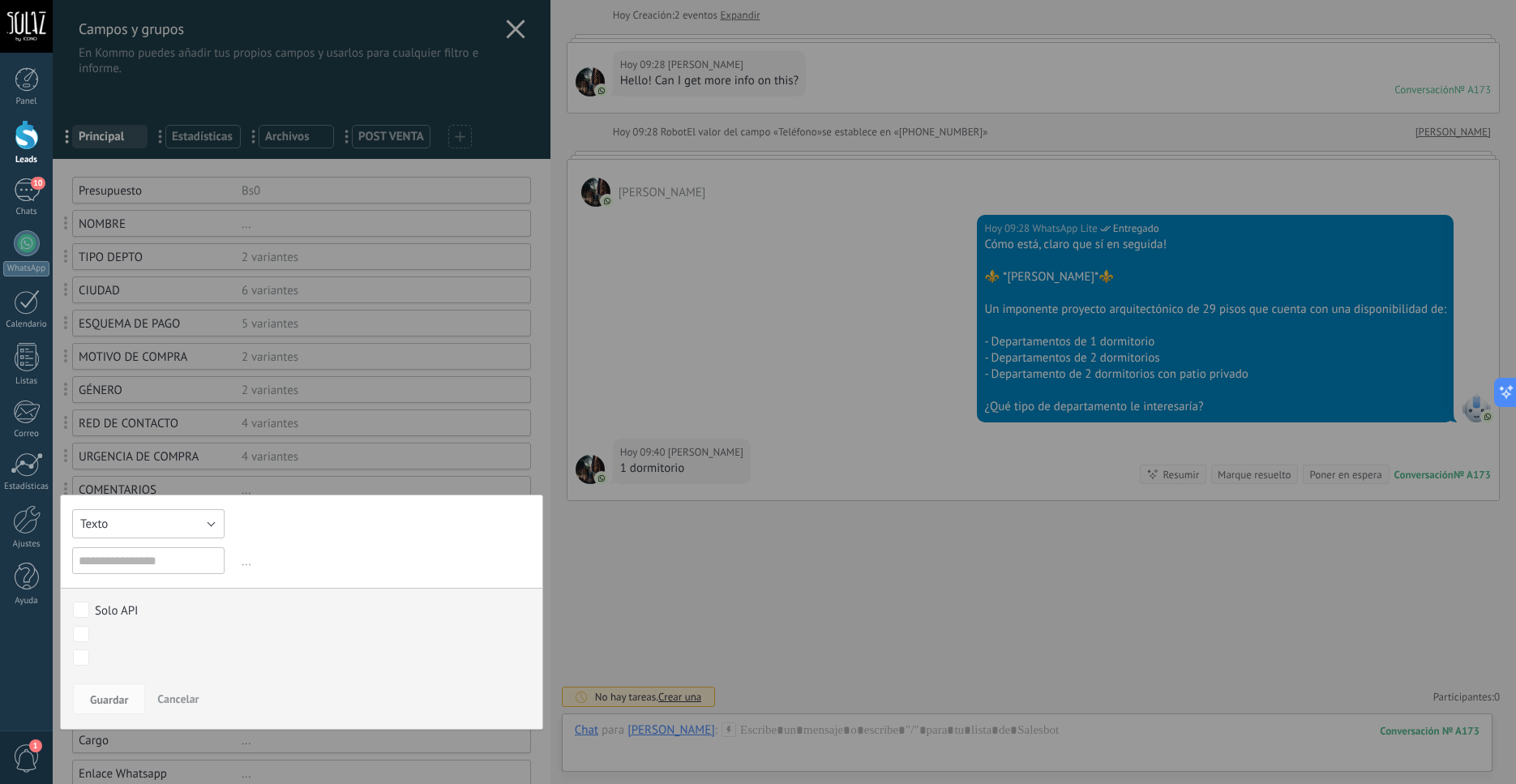
click at [191, 526] on button "Texto" at bounding box center [148, 524] width 153 height 29
click at [135, 614] on span "Selección" at bounding box center [141, 607] width 157 height 15
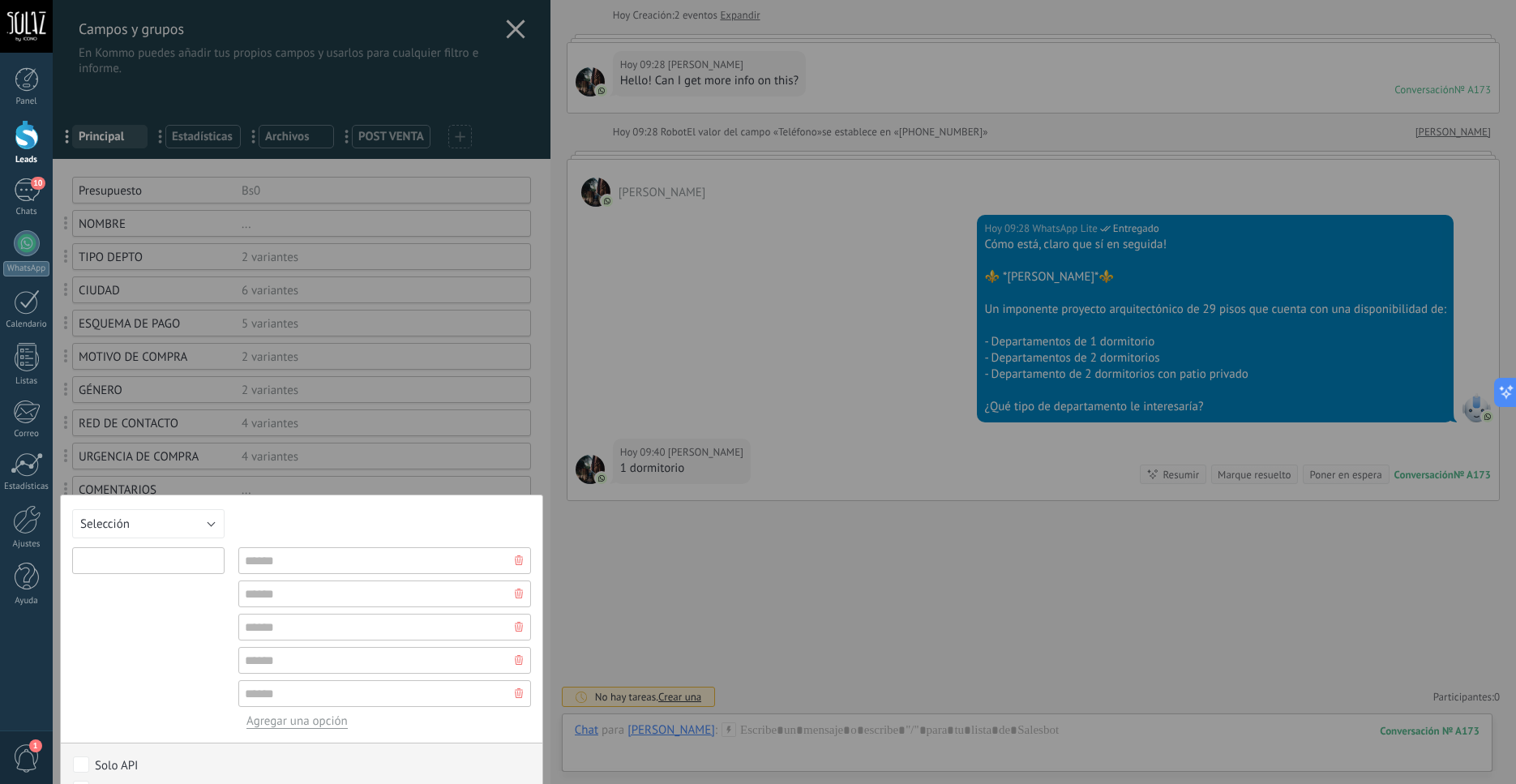
click at [143, 568] on input "text" at bounding box center [148, 560] width 153 height 26
type input "*****"
click at [313, 552] on input "text" at bounding box center [385, 560] width 293 height 26
click at [126, 560] on input "*****" at bounding box center [148, 560] width 153 height 26
click at [288, 567] on input "text" at bounding box center [385, 560] width 293 height 26
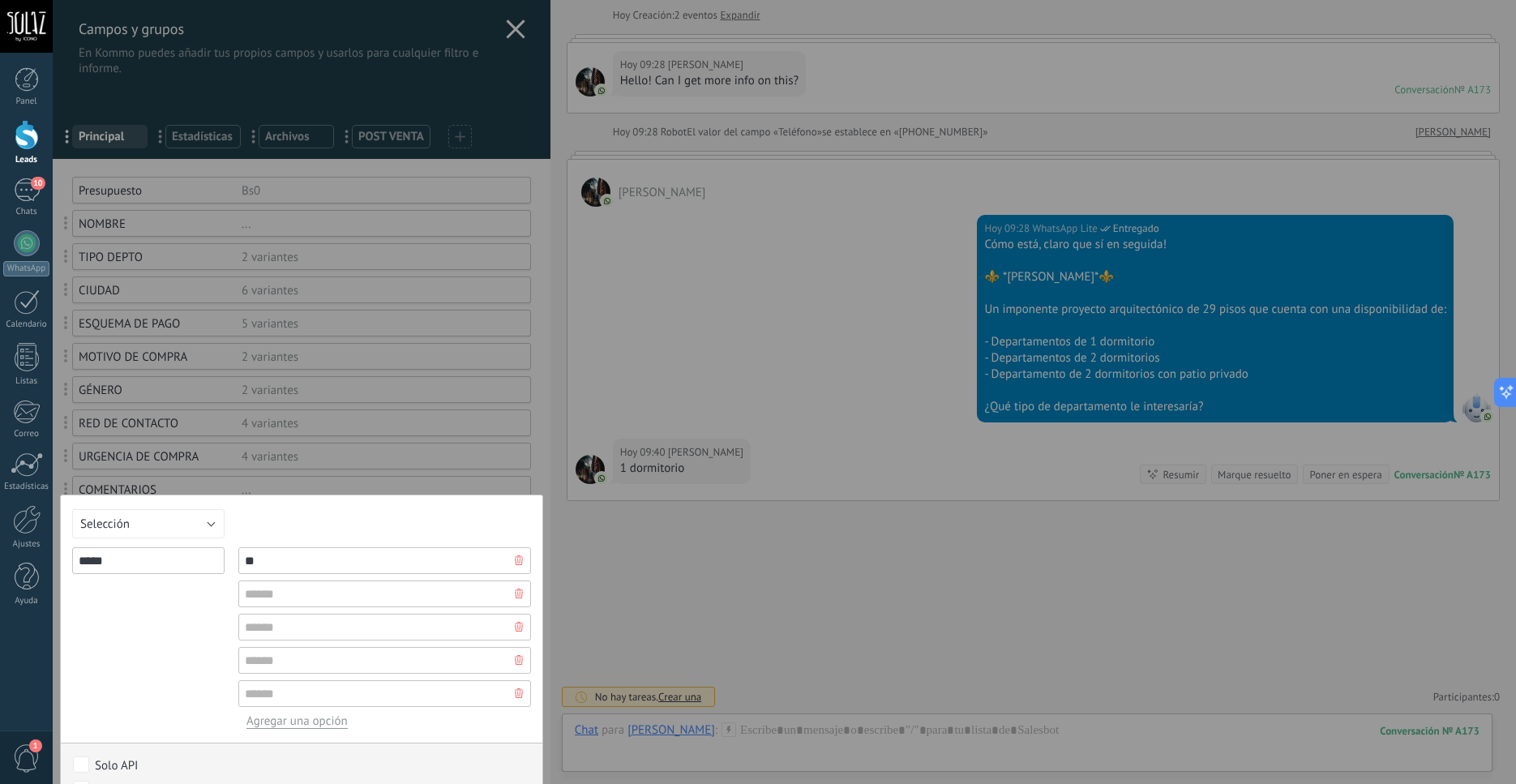
type input "*"
click at [294, 589] on input "text" at bounding box center [385, 593] width 293 height 26
type input "*"
click at [287, 626] on input "text" at bounding box center [385, 626] width 293 height 26
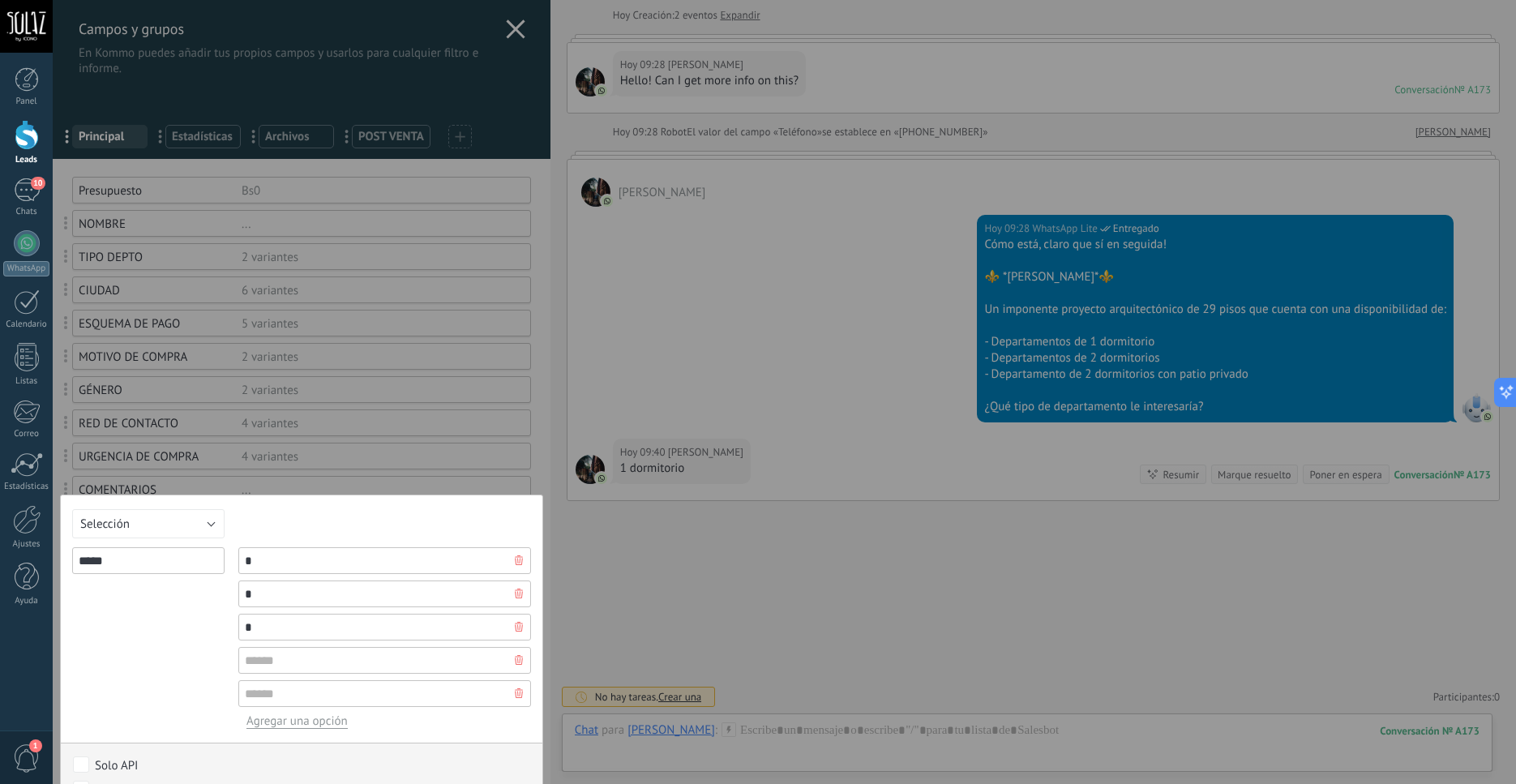
type input "*"
click at [301, 655] on input "text" at bounding box center [385, 660] width 293 height 26
type input "*"
click at [275, 696] on input "text" at bounding box center [385, 693] width 293 height 26
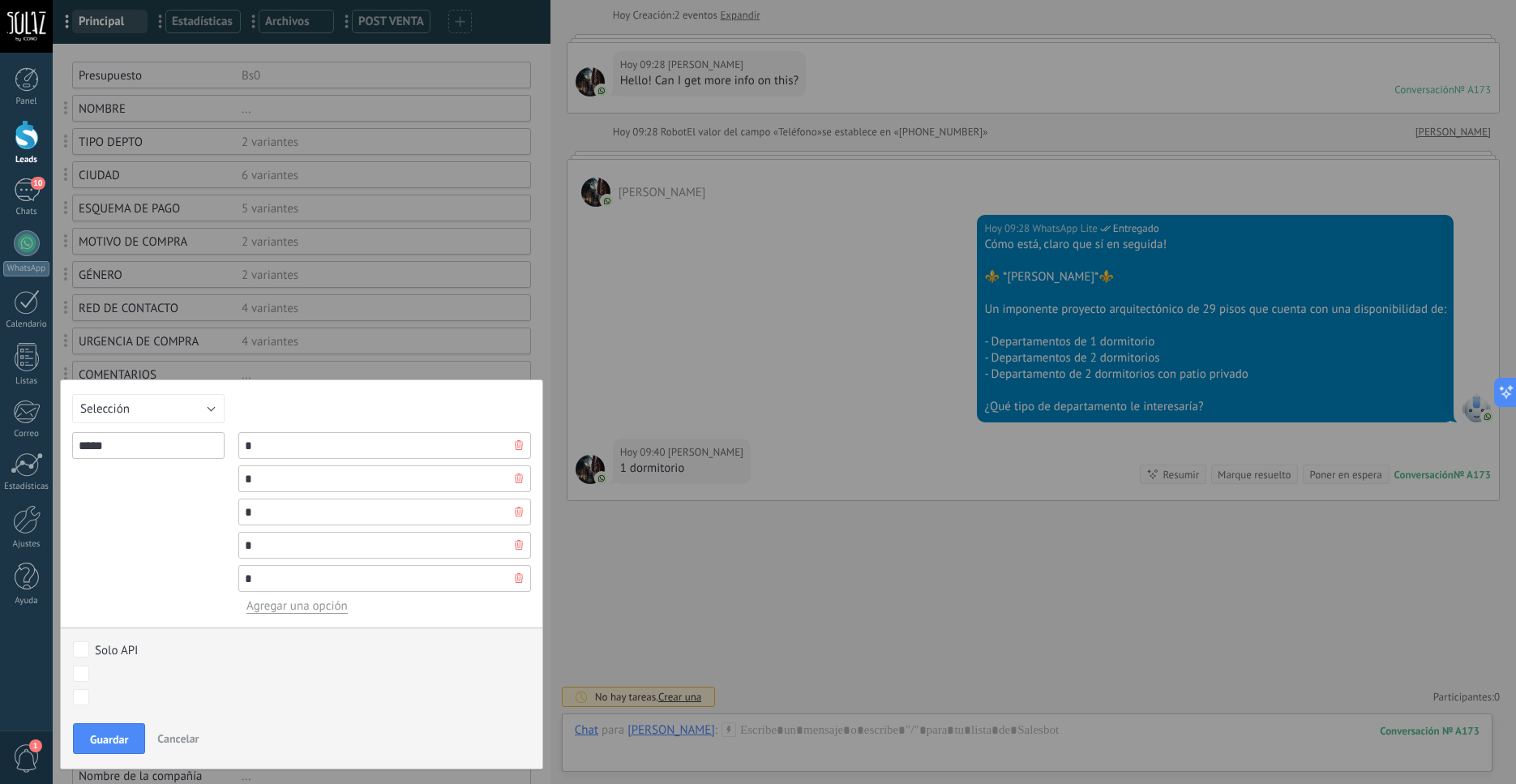
scroll to position [119, 0]
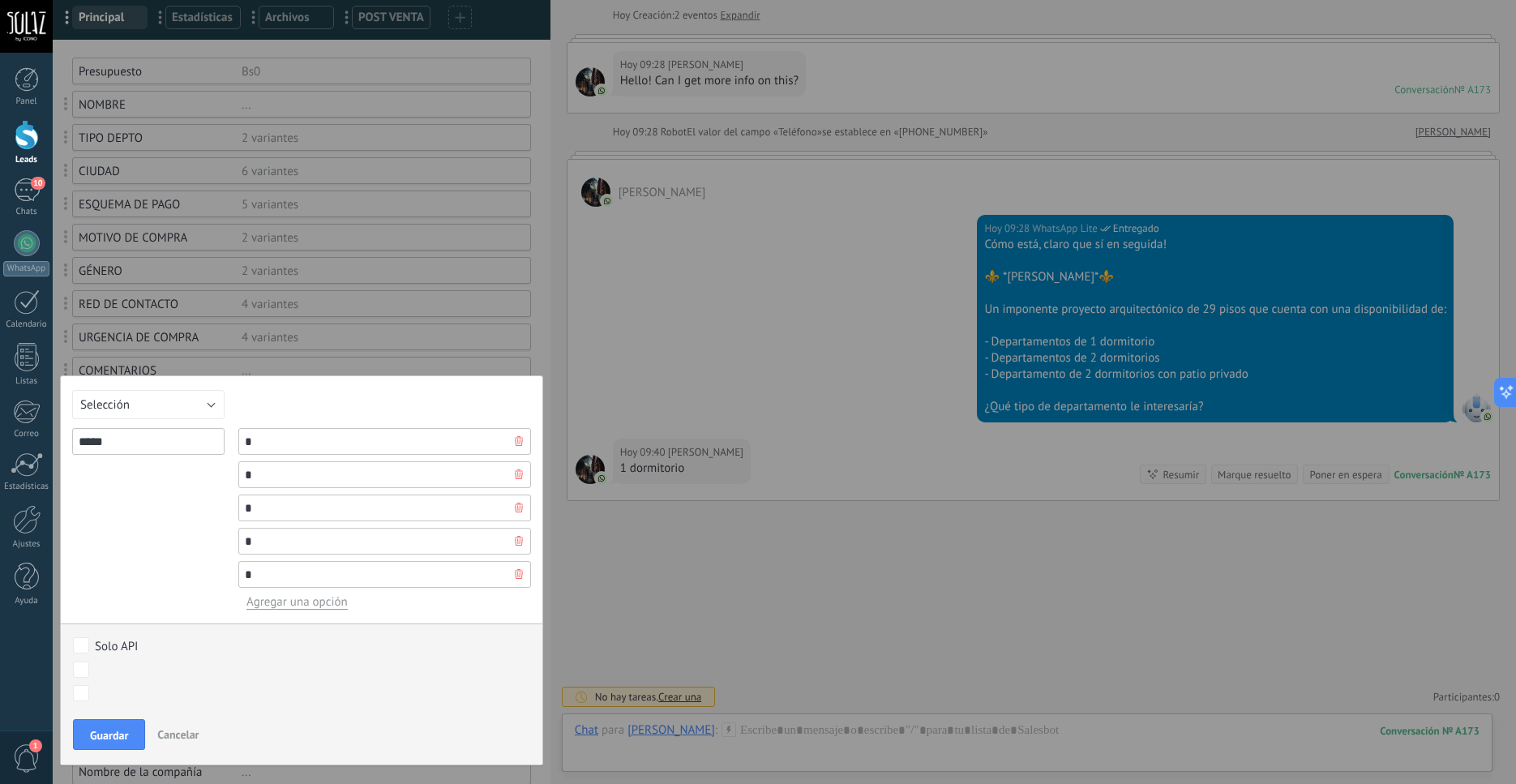
type input "*"
click at [147, 441] on input "*****" at bounding box center [148, 441] width 153 height 26
type input "******"
click at [121, 741] on span "Guardar" at bounding box center [109, 735] width 38 height 11
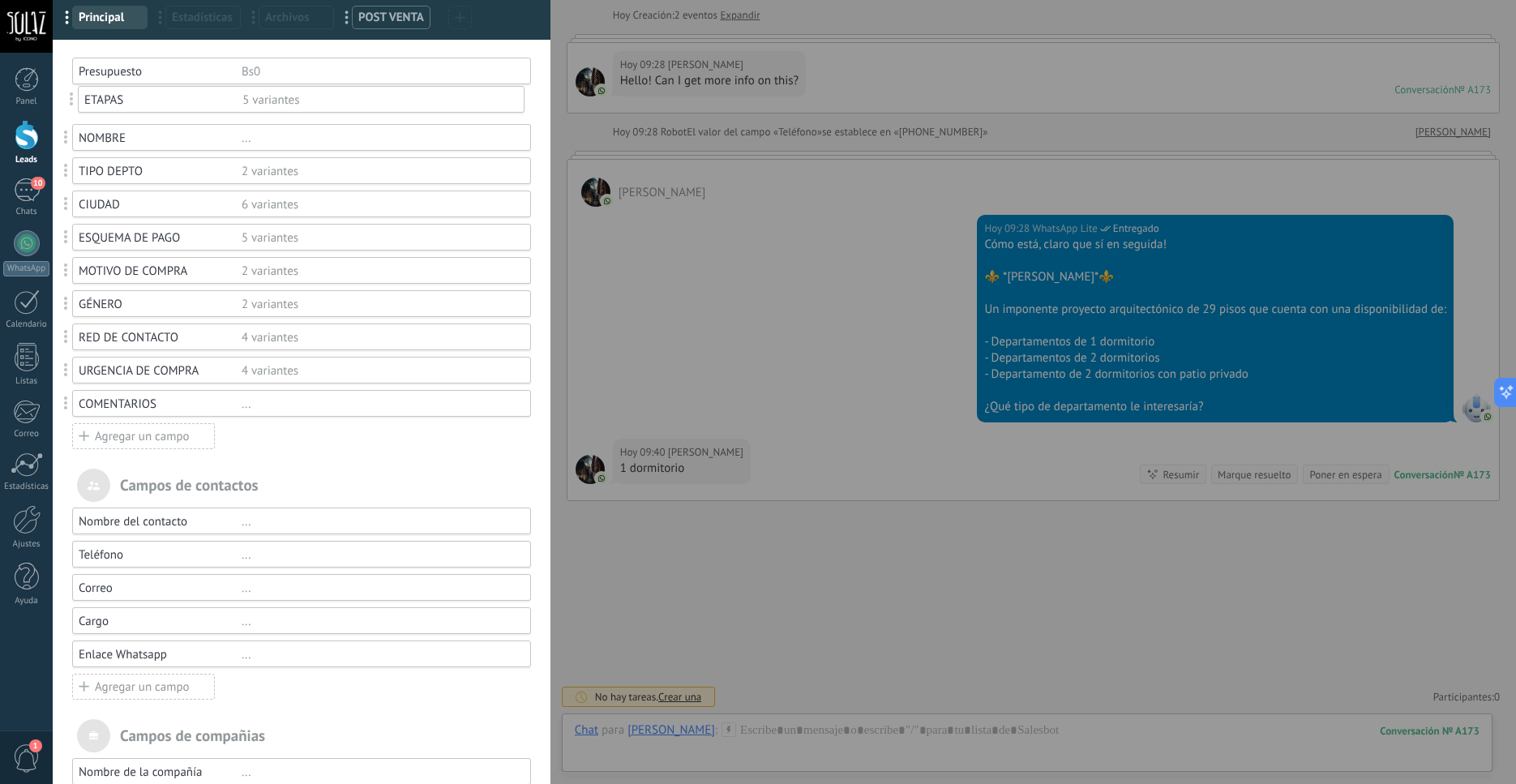
drag, startPoint x: 69, startPoint y: 405, endPoint x: 72, endPoint y: 102, distance: 303.0
click at [72, 102] on body ".abccls-1,.abccls-2{fill-rule:evenodd}.abccls-2{fill:#fff} .abfcls-1{fill:none}…" at bounding box center [758, 392] width 1516 height 784
click at [118, 78] on div "Presupuesto" at bounding box center [159, 72] width 163 height 15
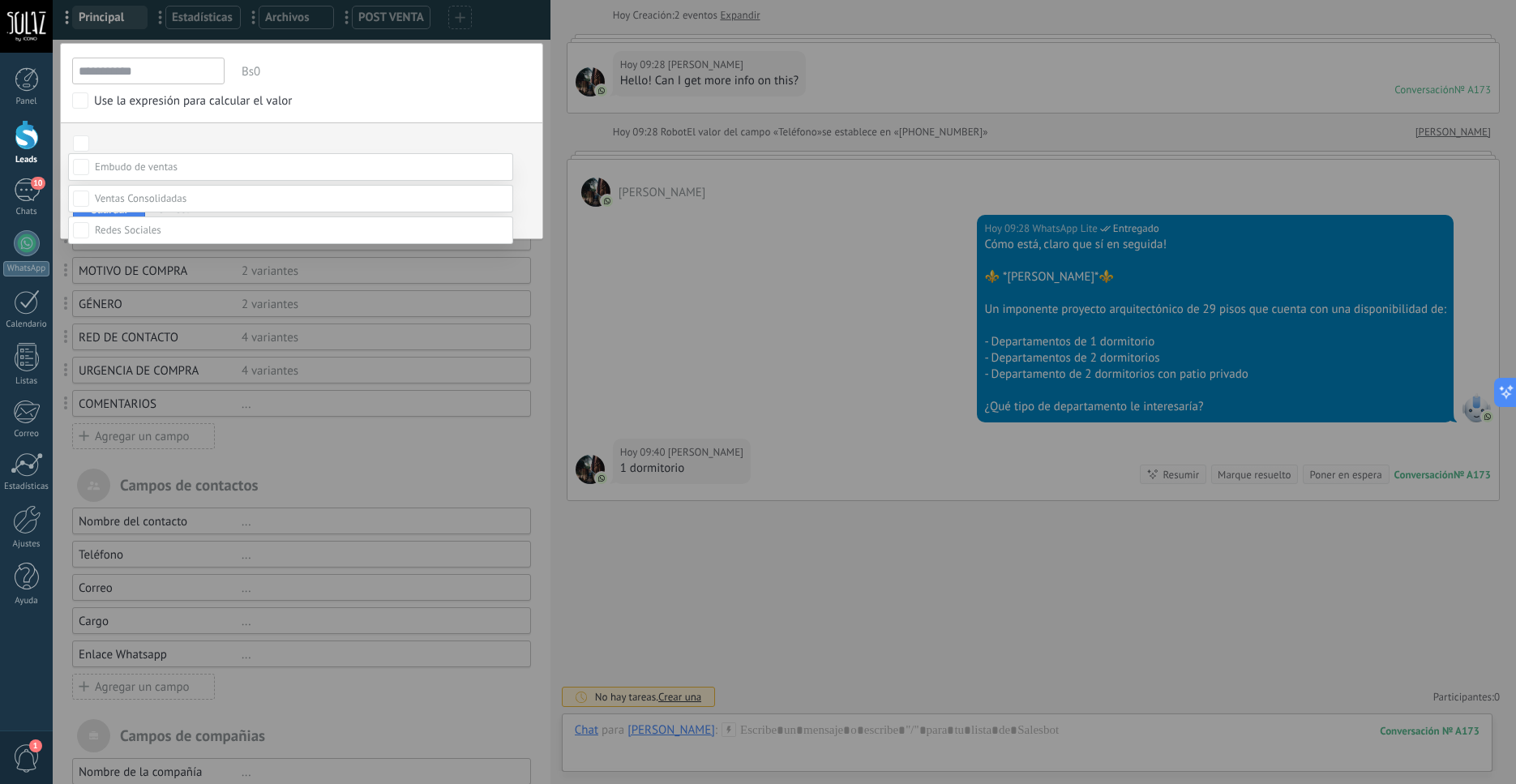
scroll to position [82, 0]
click at [322, 73] on div at bounding box center [785, 392] width 1464 height 784
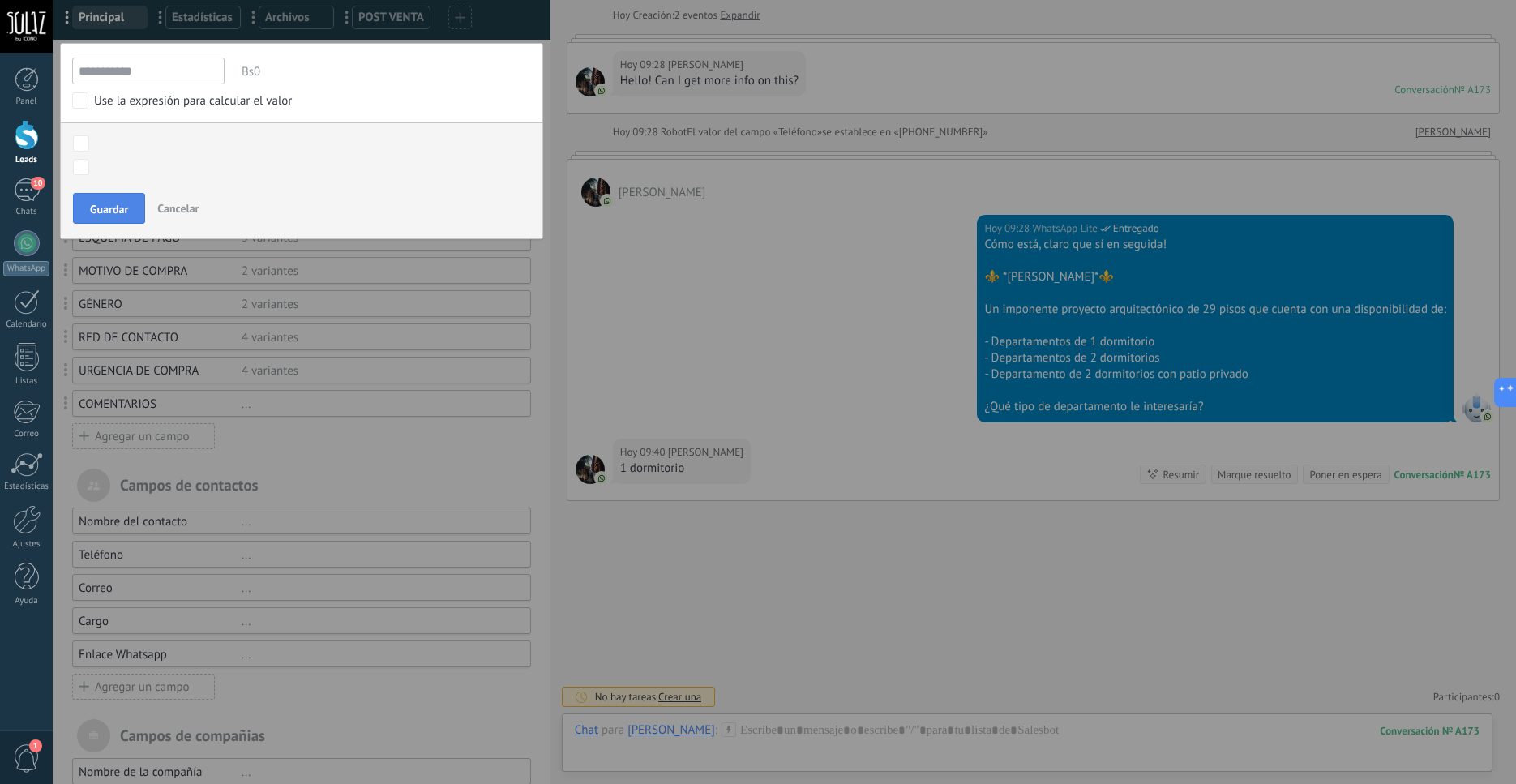
click at [110, 215] on span "Guardar" at bounding box center [109, 209] width 38 height 11
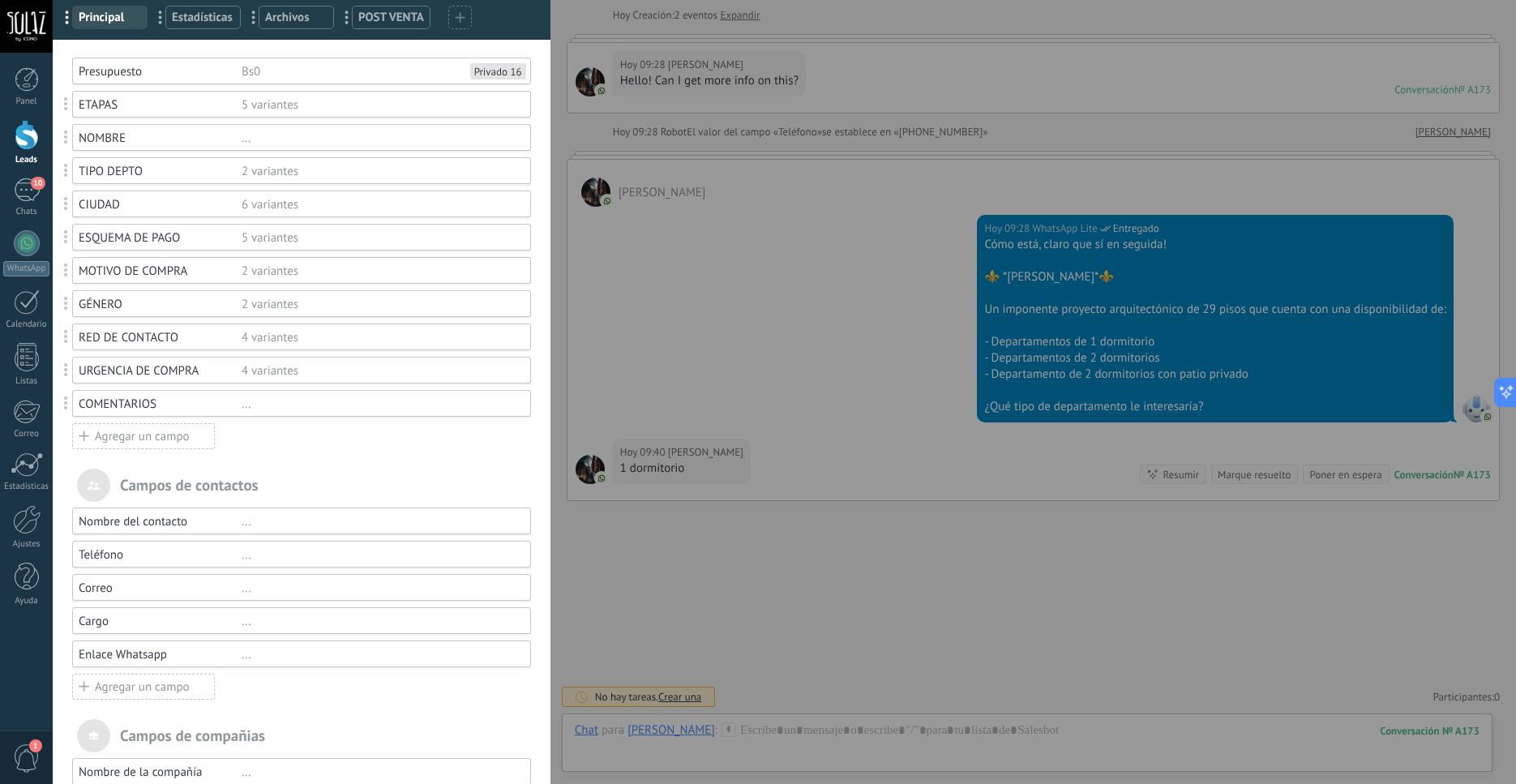
click at [53, 142] on div "**********" at bounding box center [785, 392] width 1464 height 784
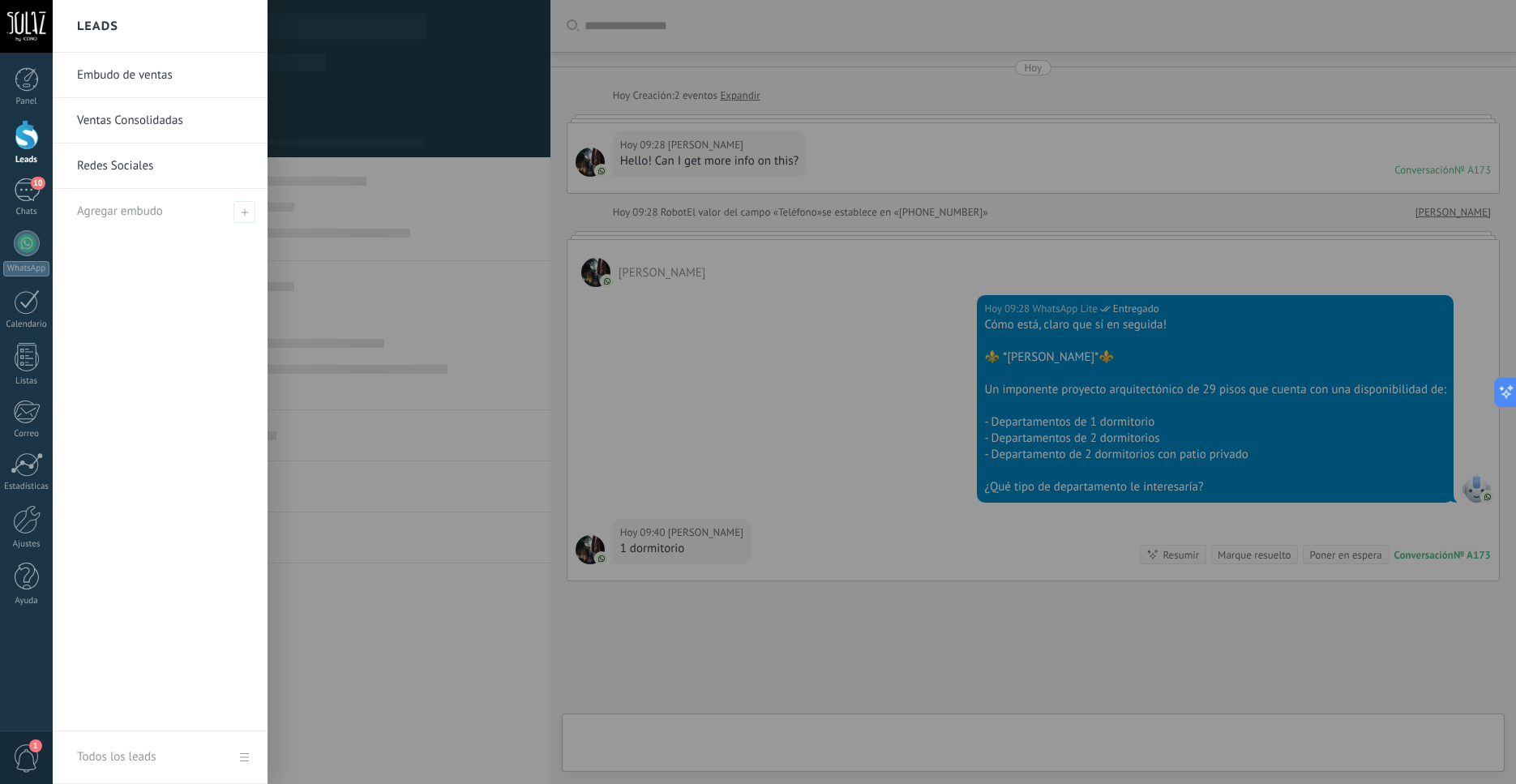
scroll to position [16, 0]
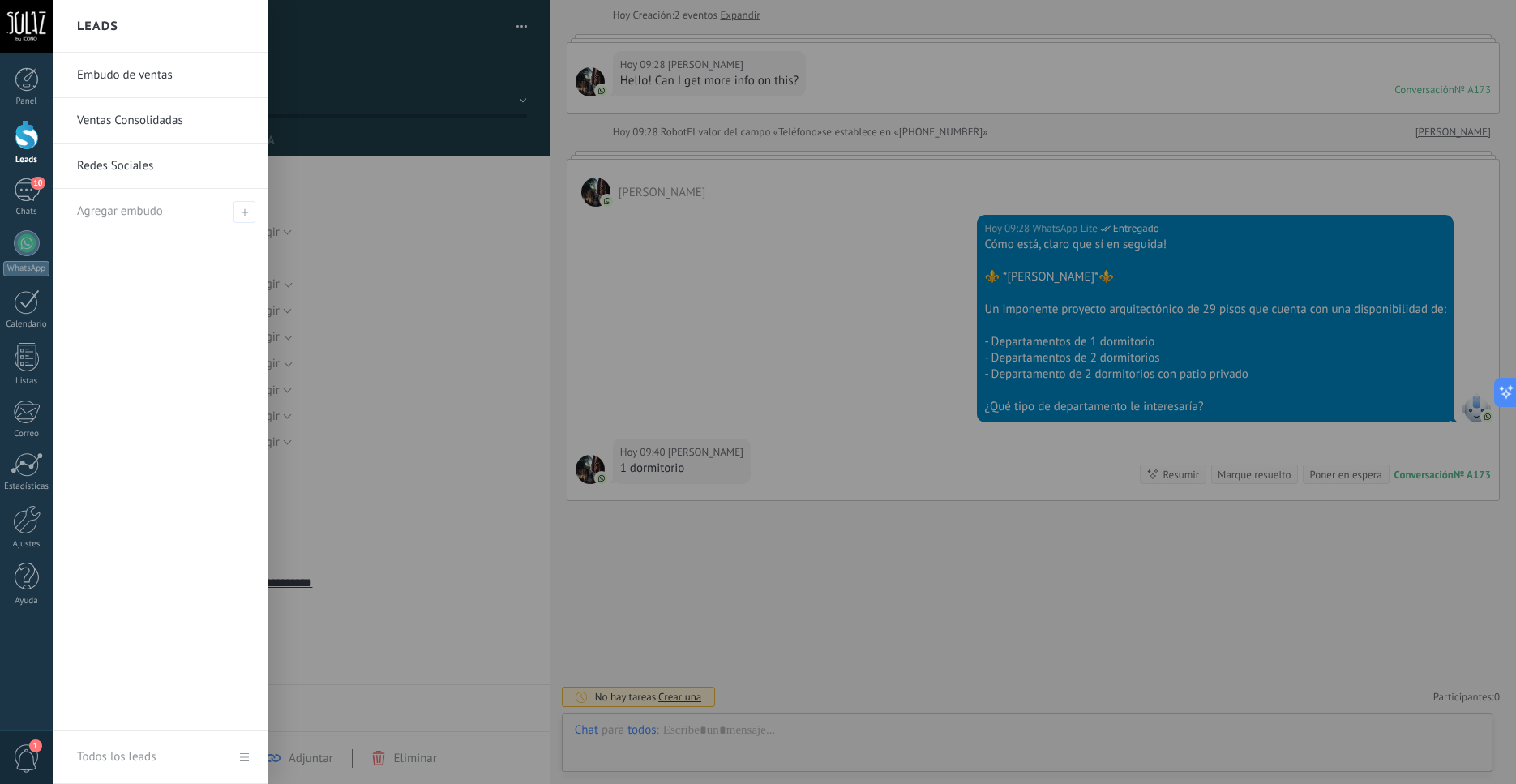
click at [25, 142] on div at bounding box center [26, 135] width 25 height 30
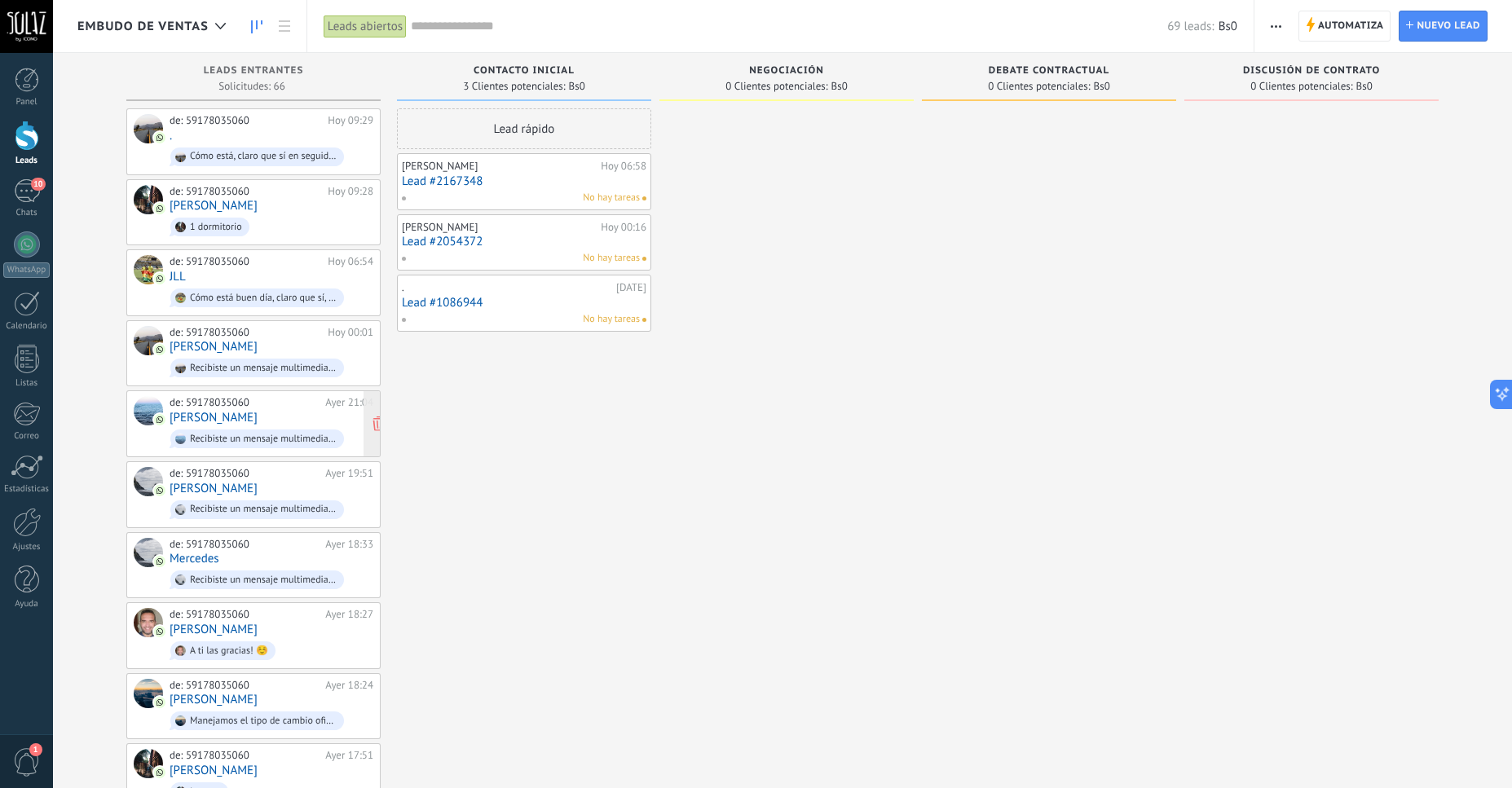
click at [177, 417] on link "[PERSON_NAME]" at bounding box center [213, 418] width 88 height 14
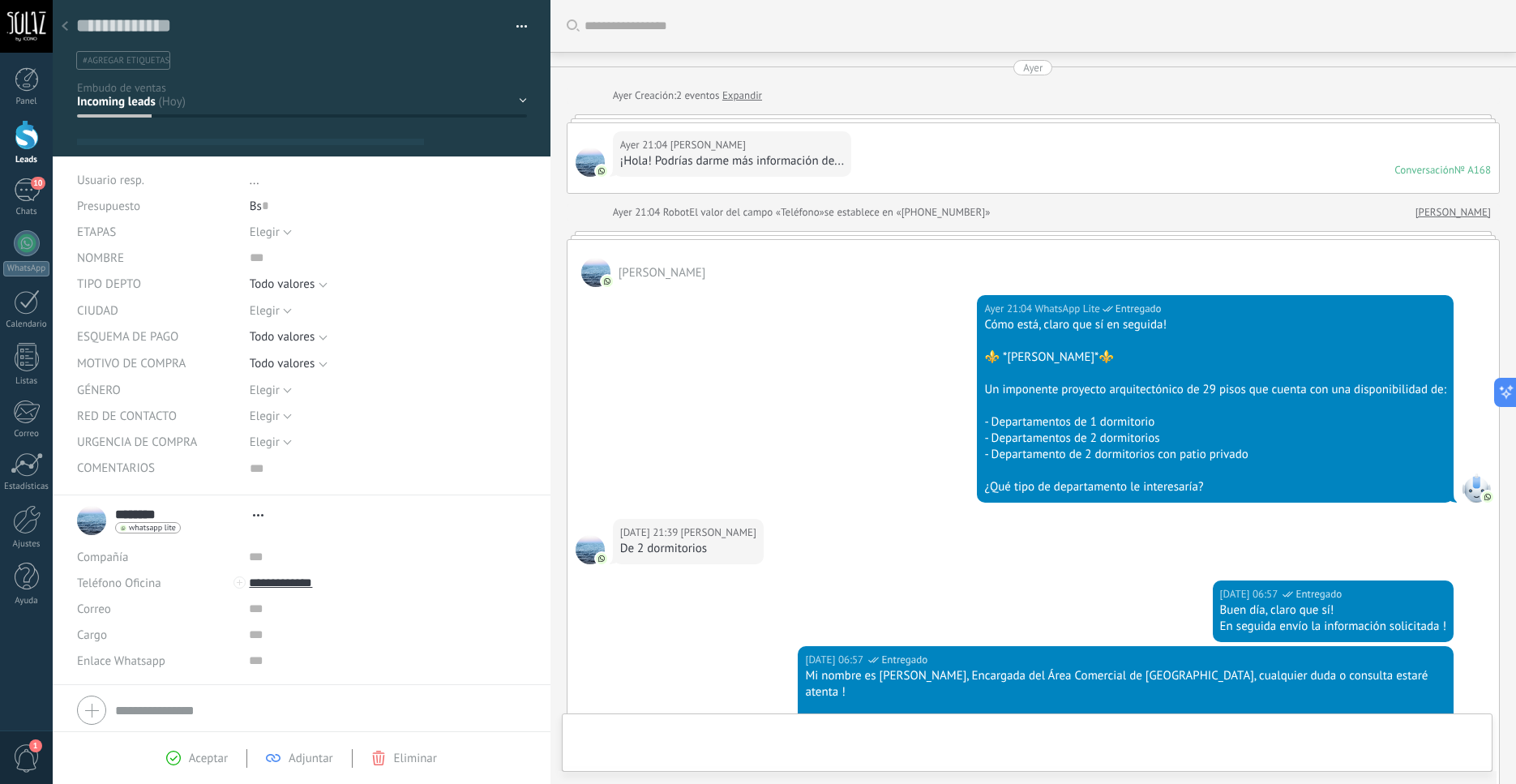
type textarea "***"
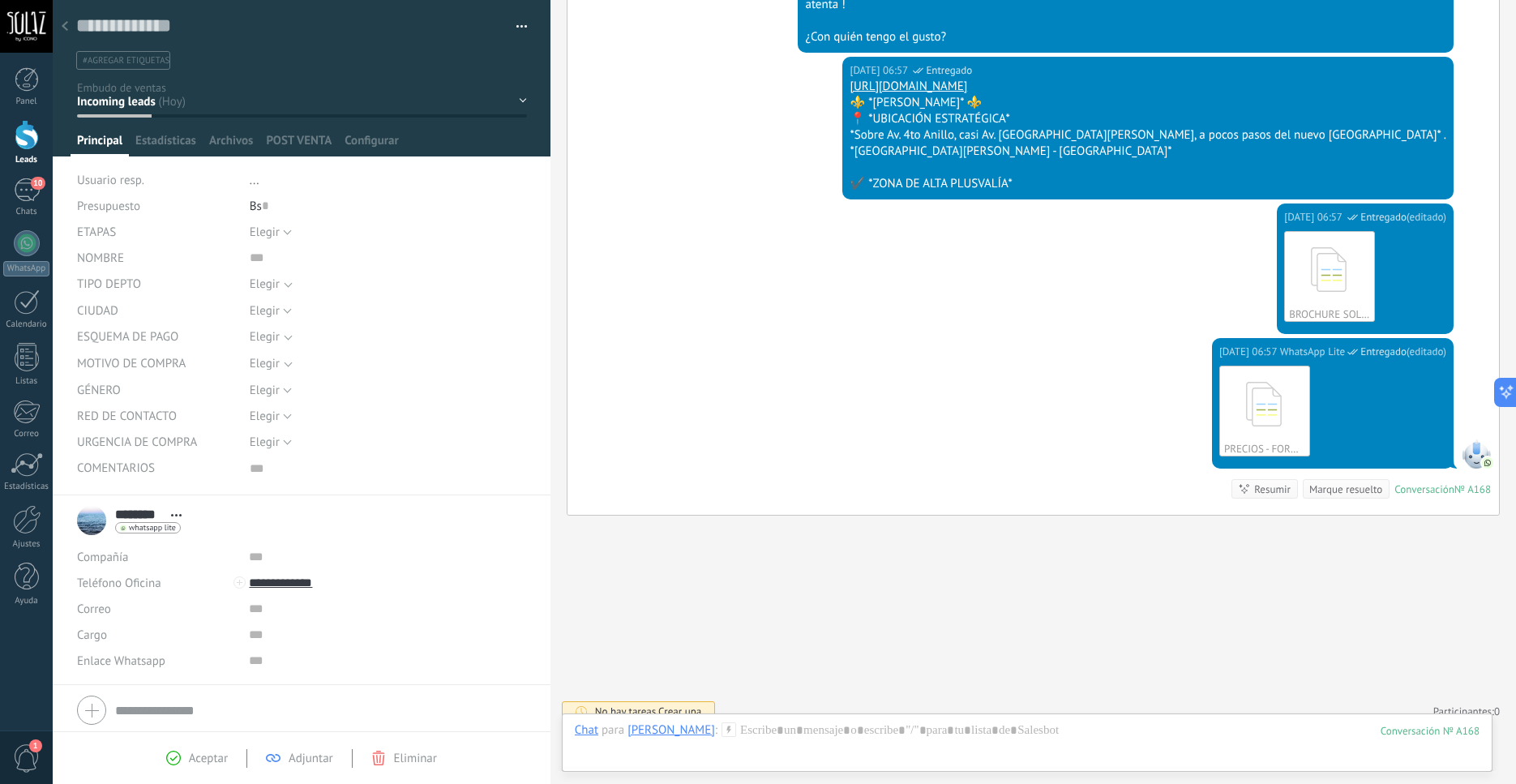
click at [295, 391] on div "Elegir Masculino Femenino Elegir" at bounding box center [388, 389] width 277 height 26
click at [282, 394] on button "Elegir" at bounding box center [270, 389] width 42 height 26
click at [301, 424] on span "Masculino" at bounding box center [372, 418] width 281 height 15
click at [90, 764] on span "Guardar" at bounding box center [105, 758] width 38 height 11
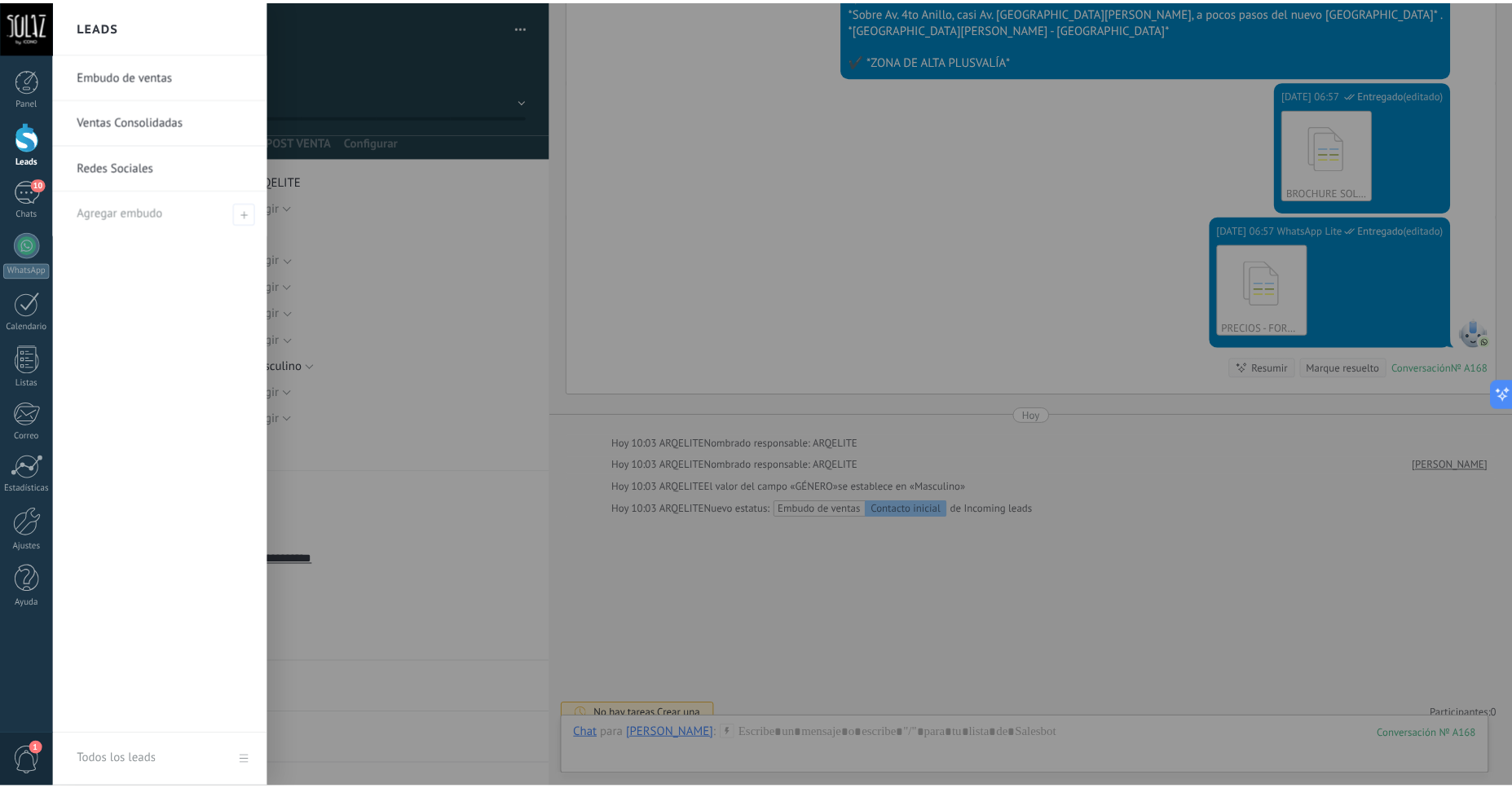
scroll to position [815, 0]
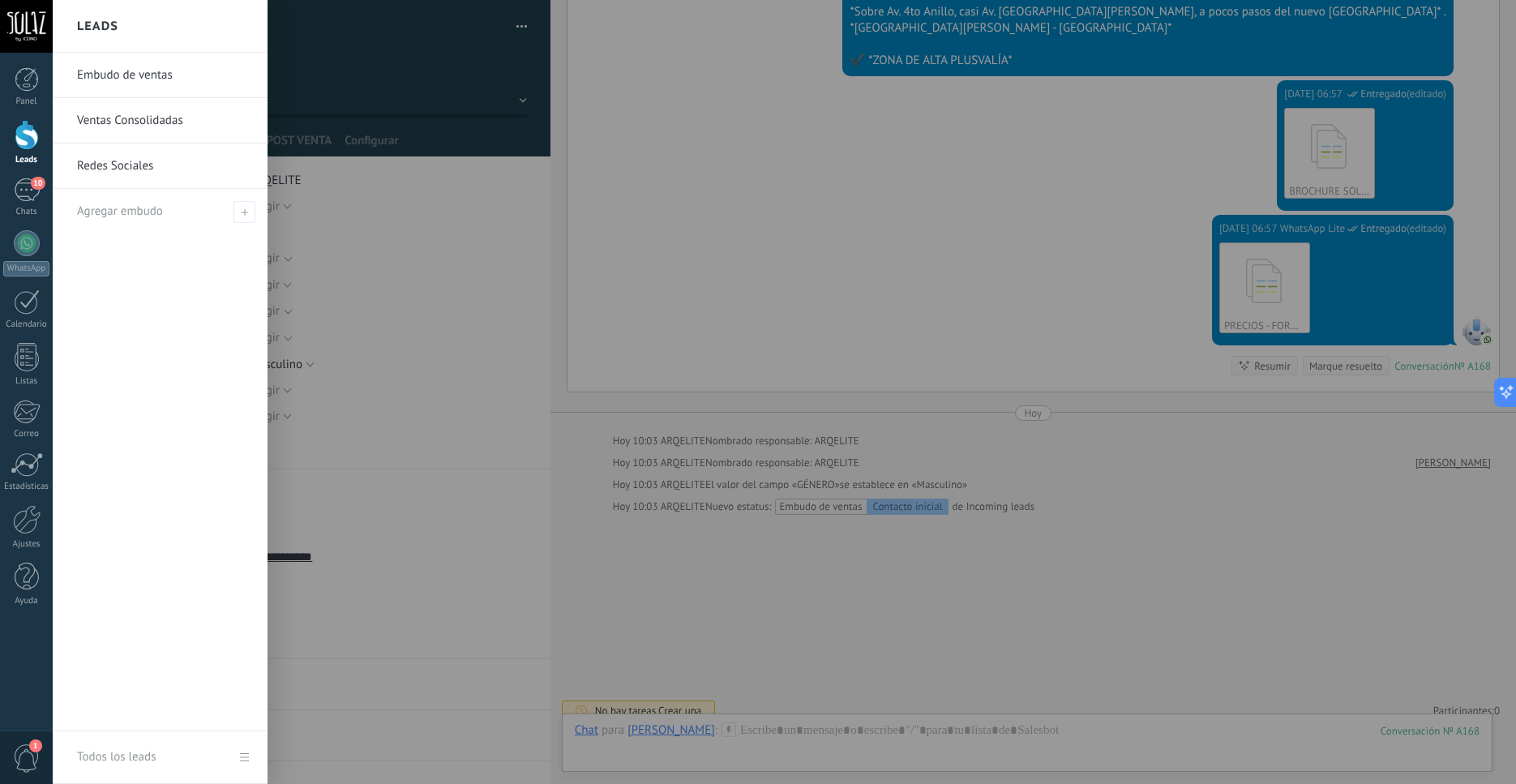
click at [9, 137] on link "Leads" at bounding box center [26, 142] width 53 height 45
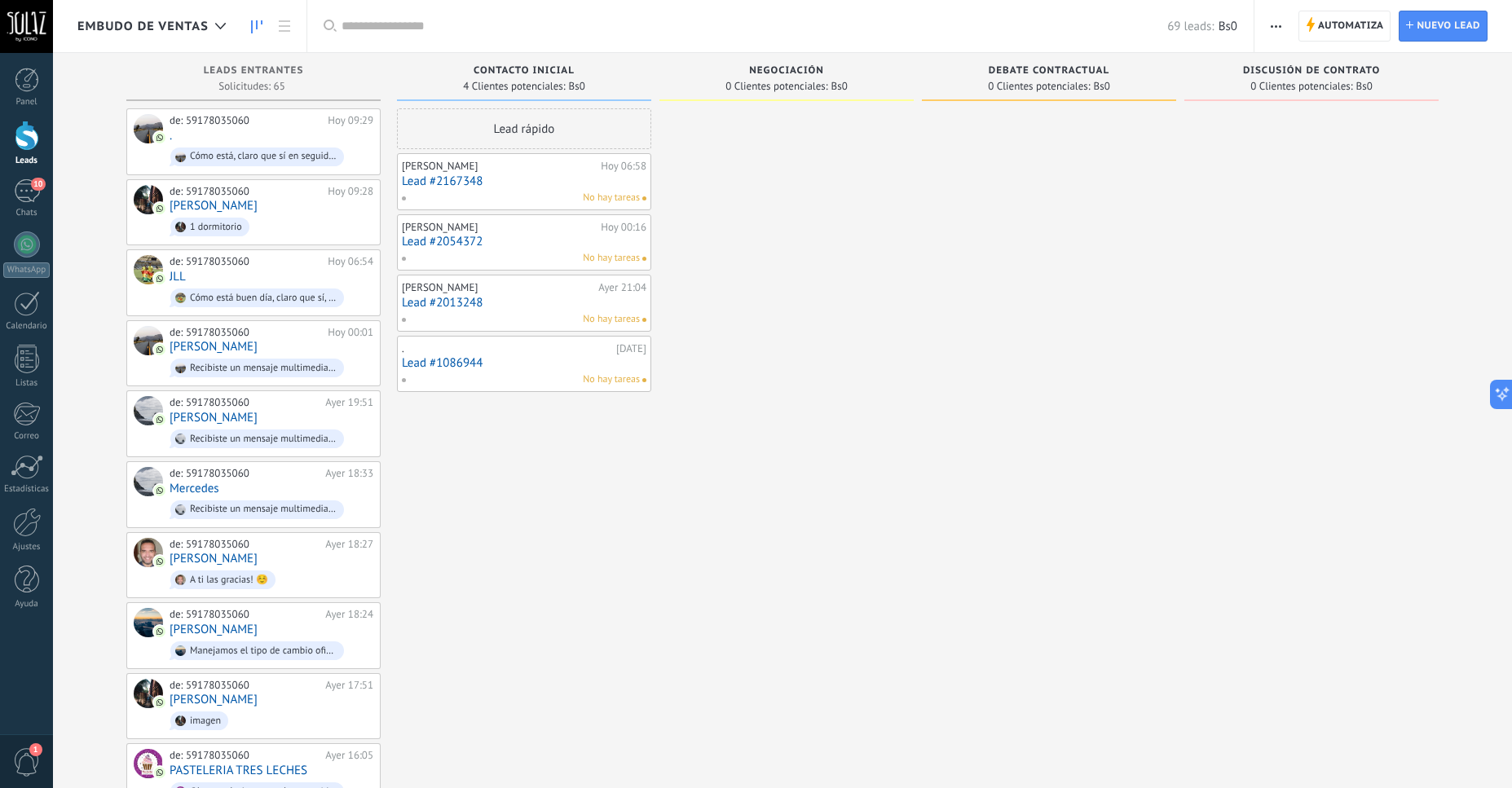
click at [28, 140] on div at bounding box center [27, 135] width 25 height 30
click at [281, 27] on icon at bounding box center [284, 26] width 11 height 11
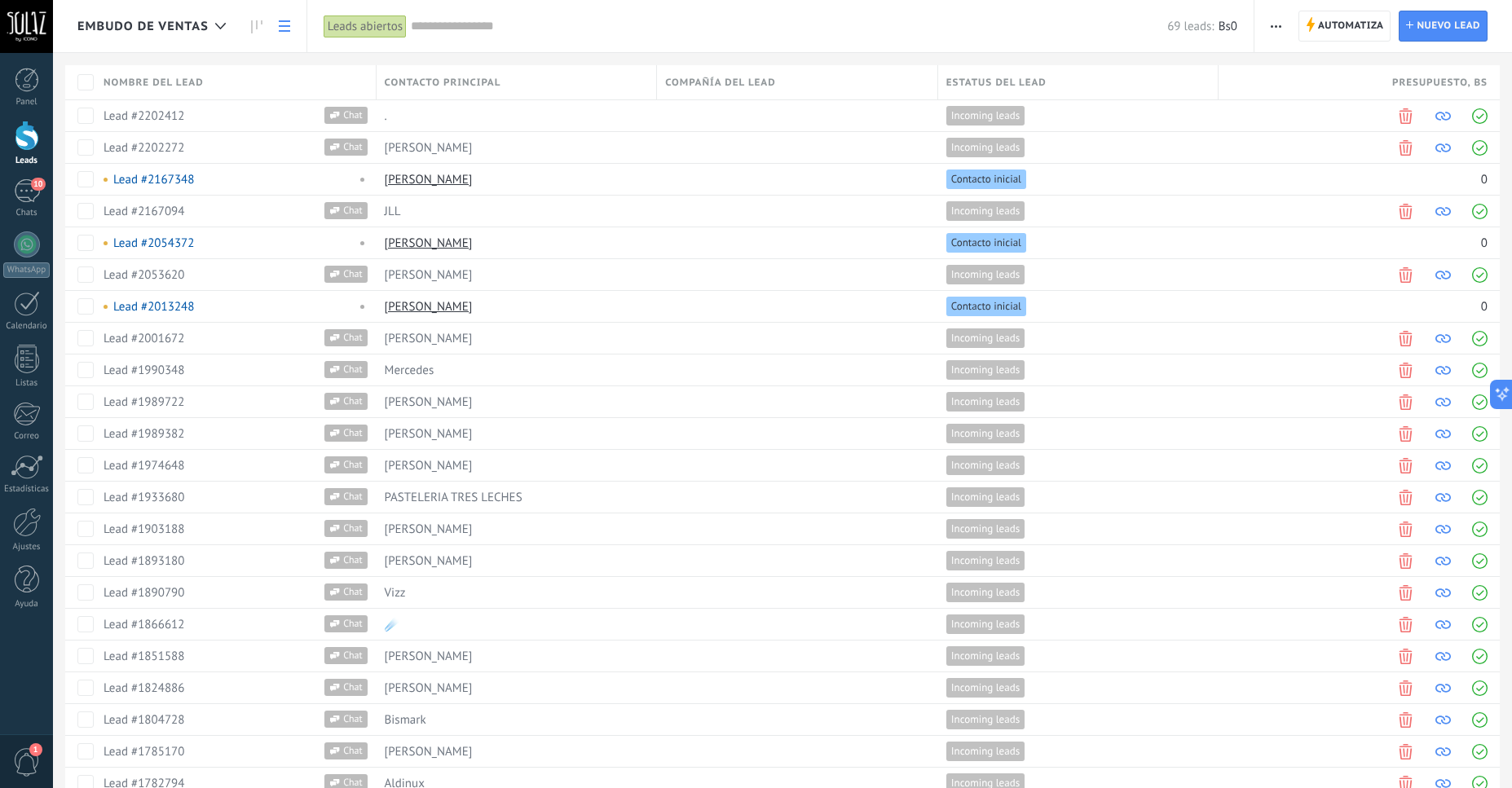
click at [481, 26] on input "text" at bounding box center [789, 27] width 756 height 17
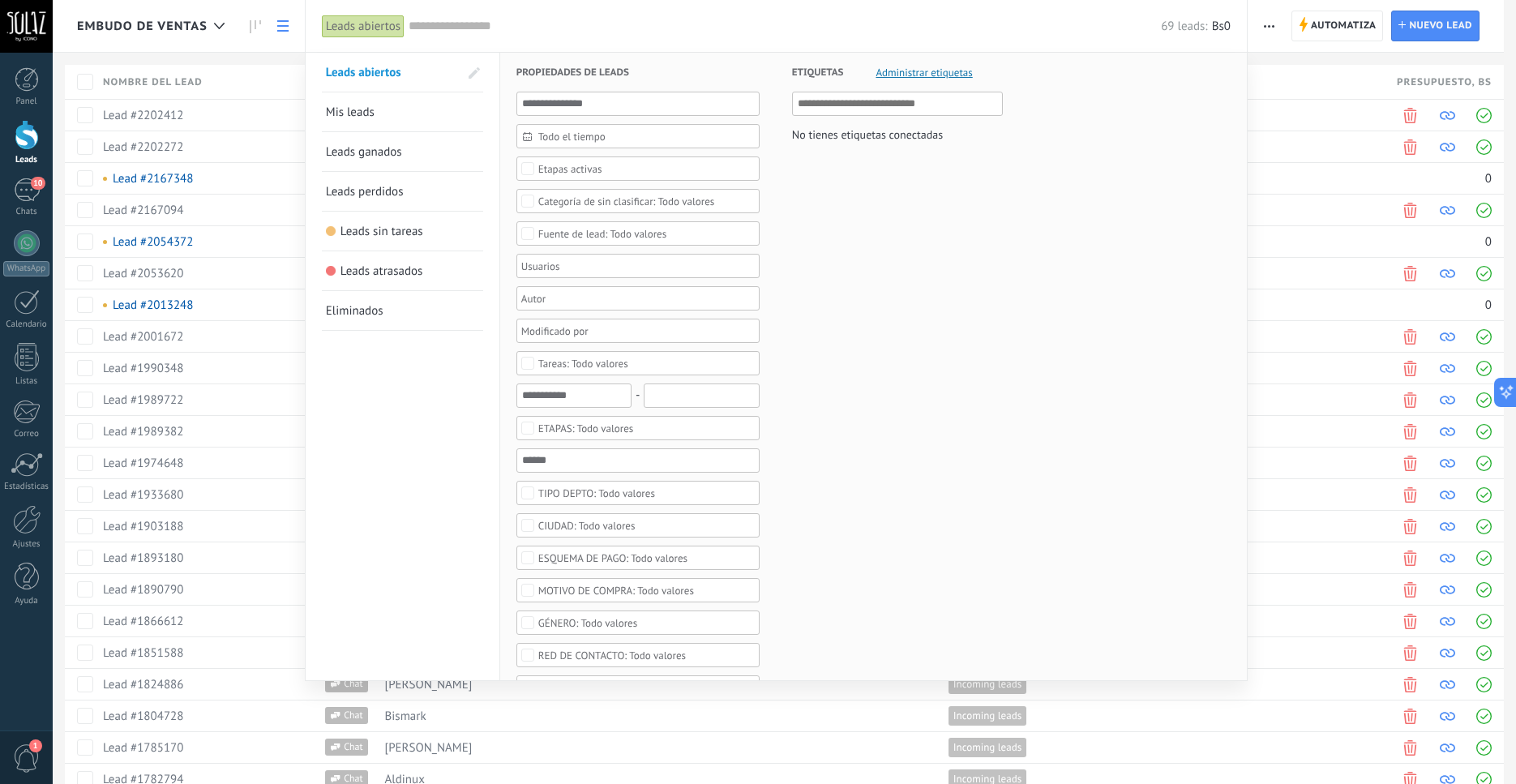
click at [705, 621] on span "Todo valores" at bounding box center [638, 623] width 200 height 12
click at [570, 664] on div "Masculino" at bounding box center [561, 662] width 45 height 11
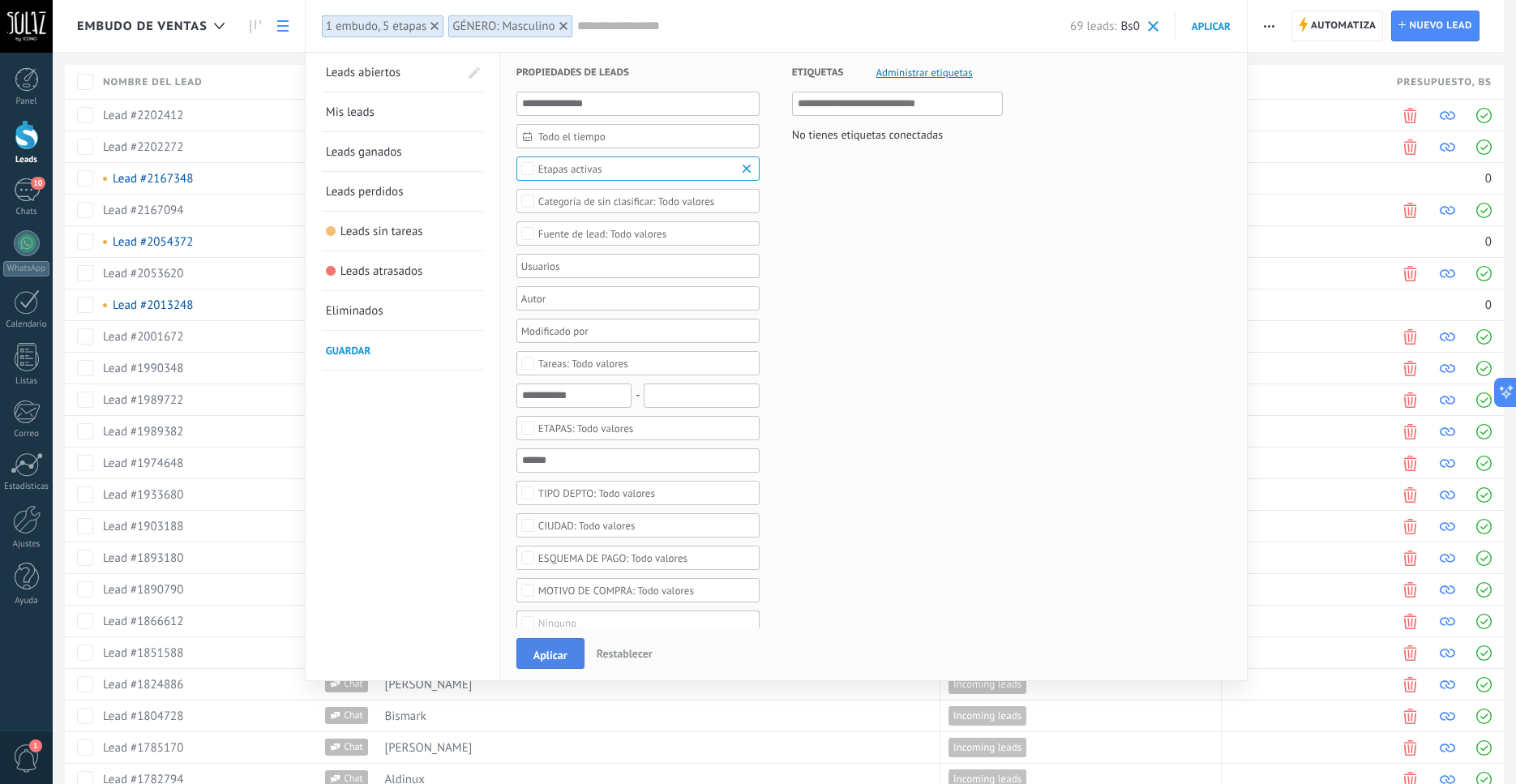
click at [540, 661] on span "Aplicar" at bounding box center [550, 654] width 34 height 11
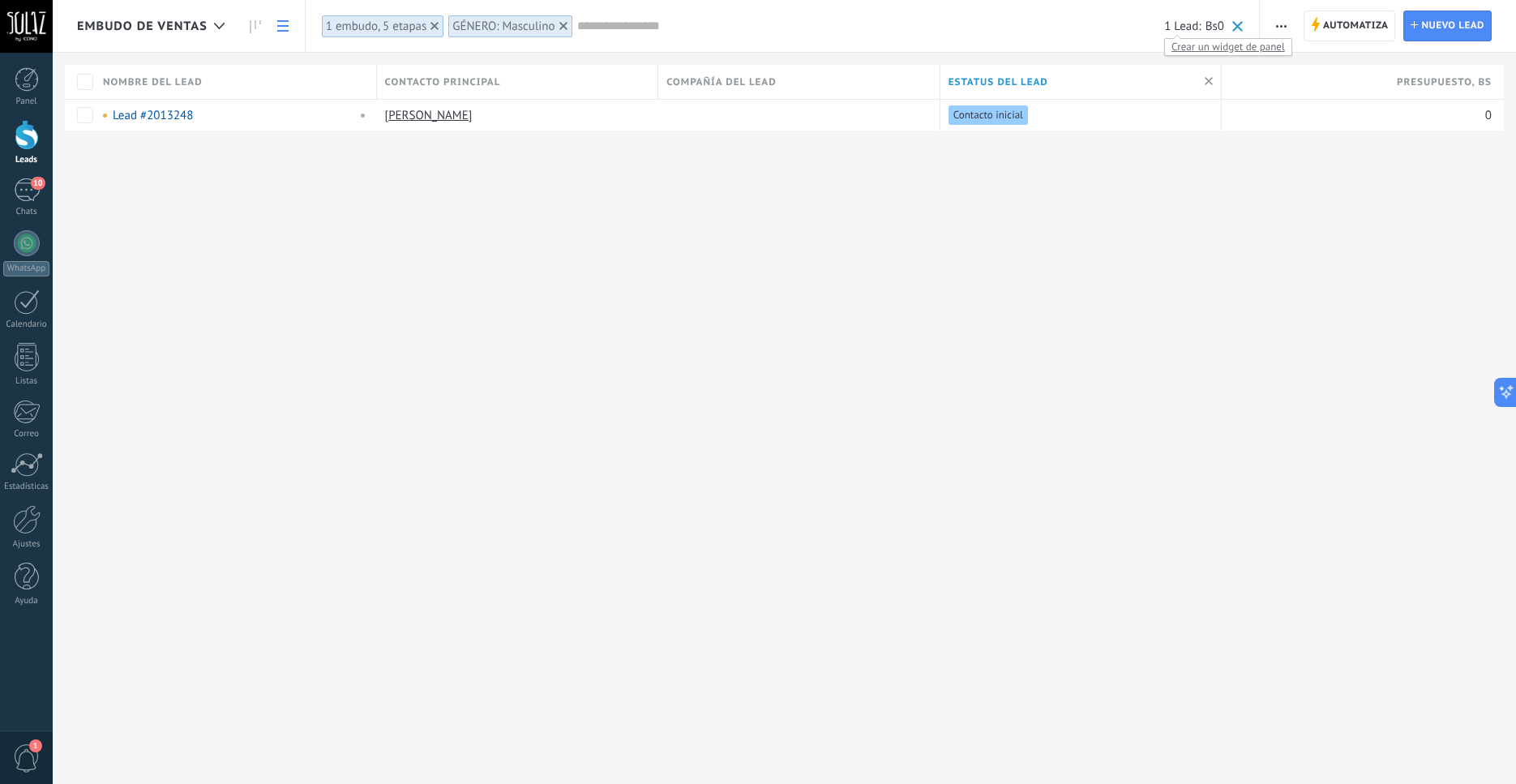
click at [1190, 30] on span "1 Lead:" at bounding box center [1182, 26] width 37 height 15
click at [1194, 51] on span "Crear un widget de panel" at bounding box center [1228, 47] width 126 height 17
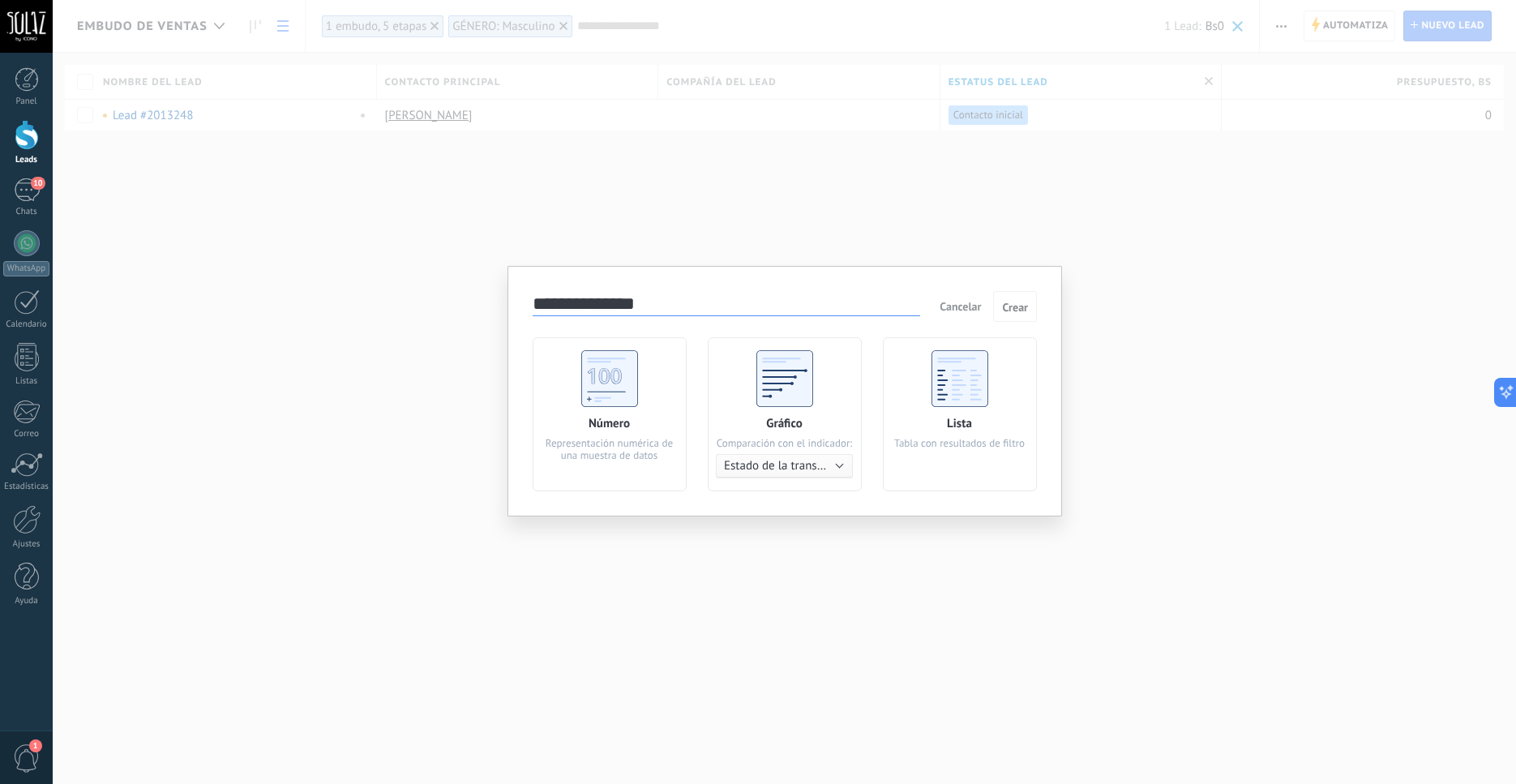
drag, startPoint x: 670, startPoint y: 309, endPoint x: 465, endPoint y: 301, distance: 205.2
click at [533, 301] on input "**********" at bounding box center [726, 304] width 388 height 23
type input "**********"
click at [632, 397] on use at bounding box center [609, 378] width 57 height 57
click at [1010, 311] on span "Crear" at bounding box center [1015, 307] width 26 height 11
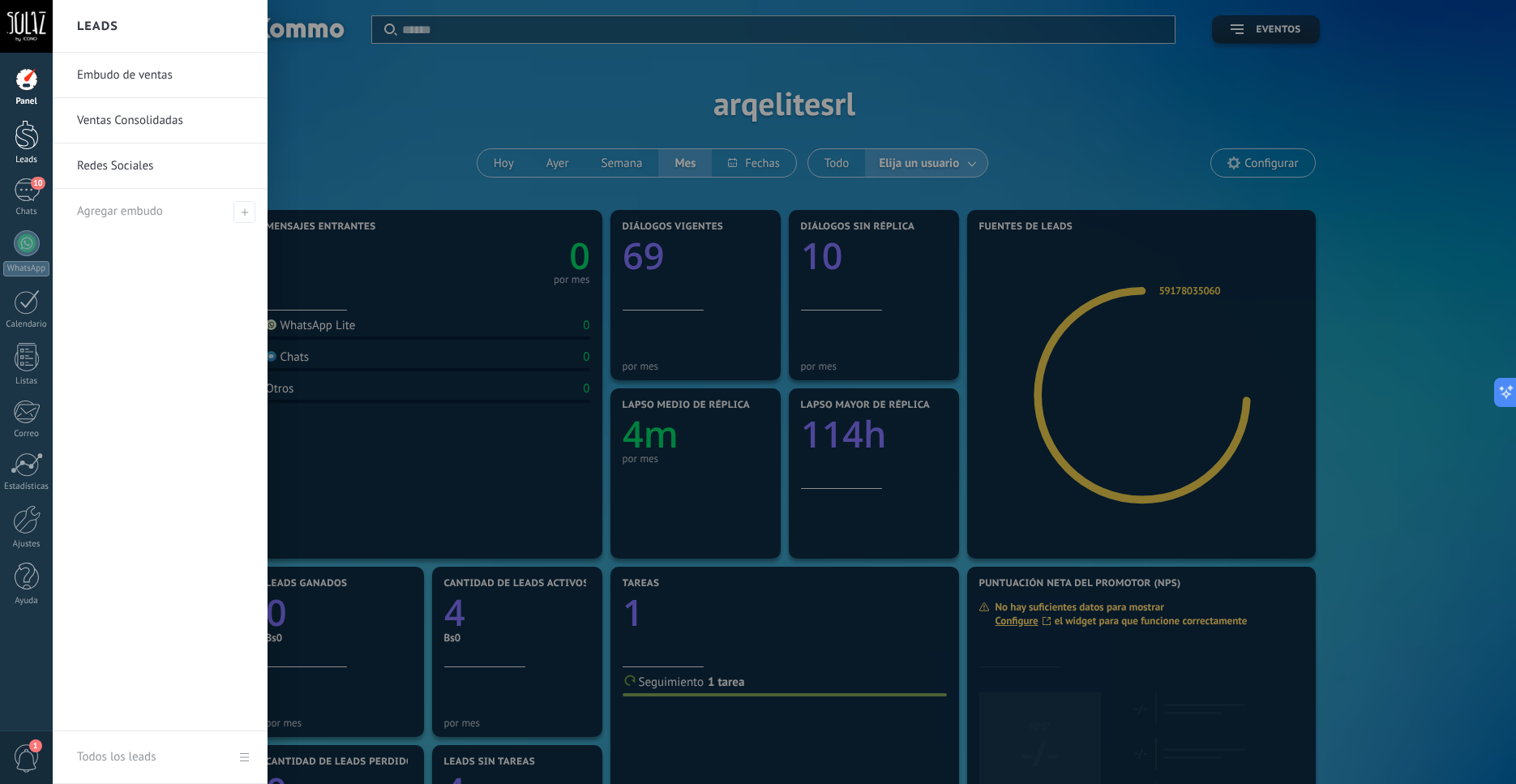
click at [22, 153] on div "Leads" at bounding box center [26, 142] width 53 height 45
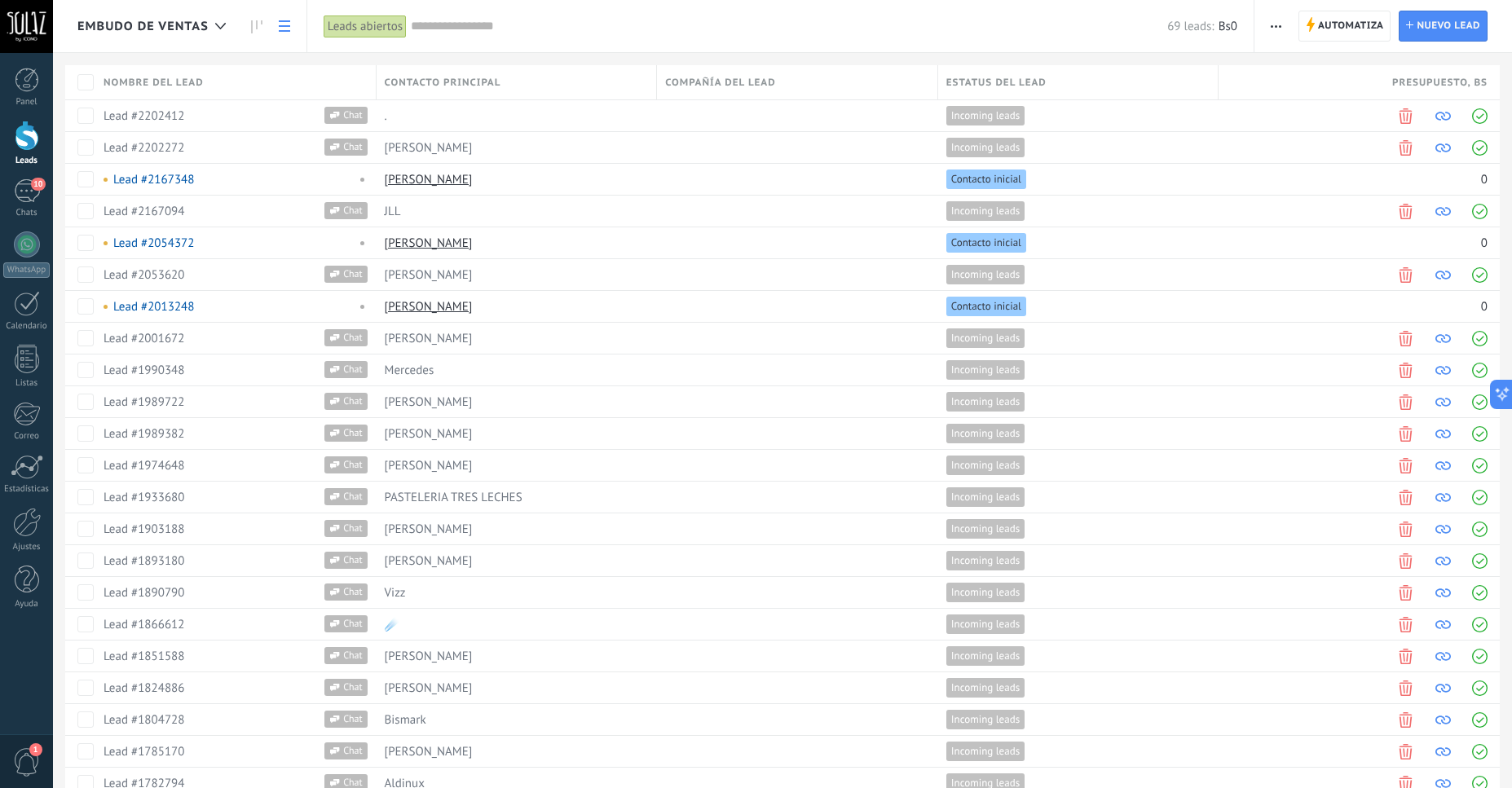
click at [481, 28] on input "text" at bounding box center [789, 27] width 756 height 17
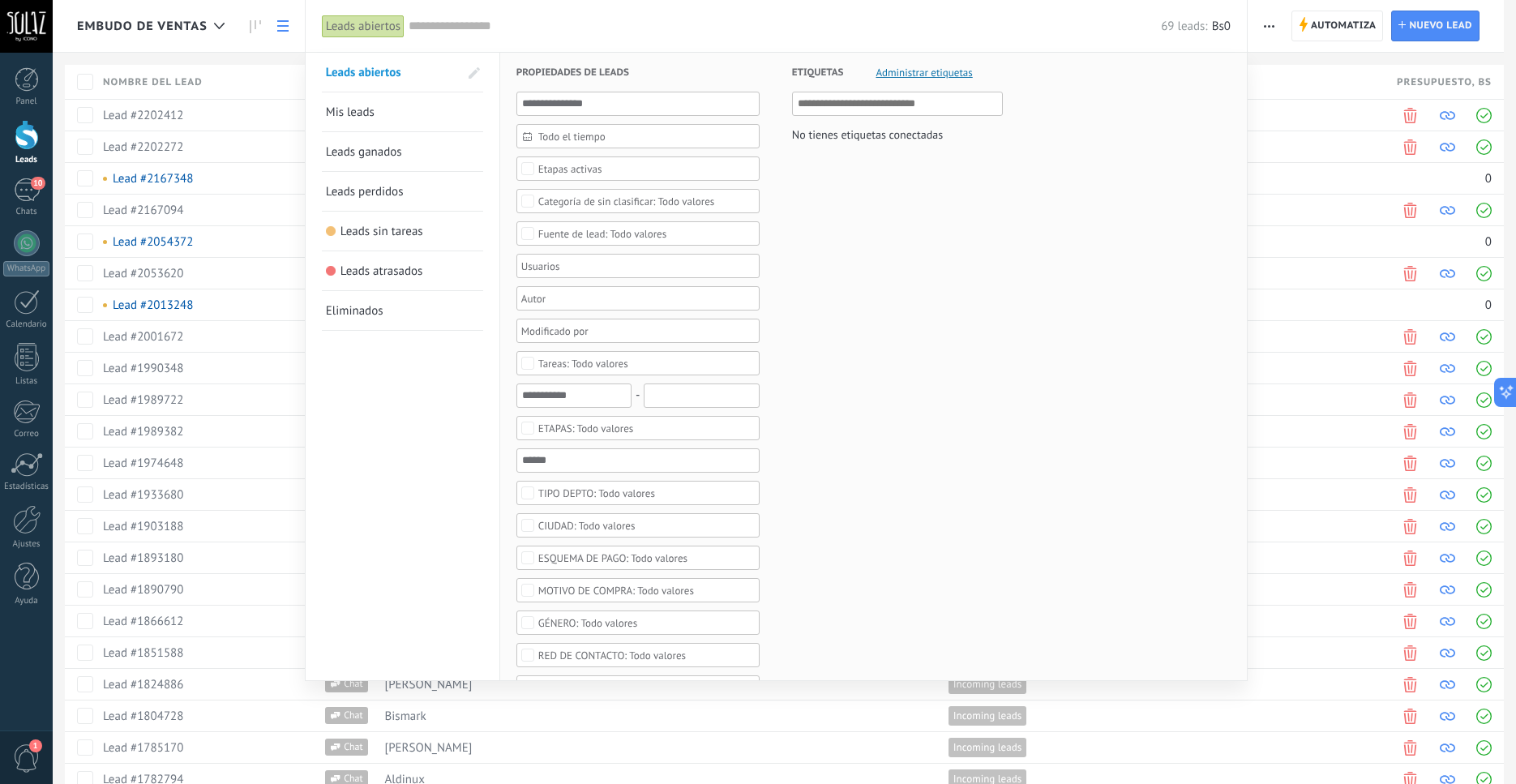
click at [635, 620] on div "Todo valores" at bounding box center [588, 623] width 99 height 12
click at [539, 666] on label "Masculino" at bounding box center [638, 661] width 242 height 20
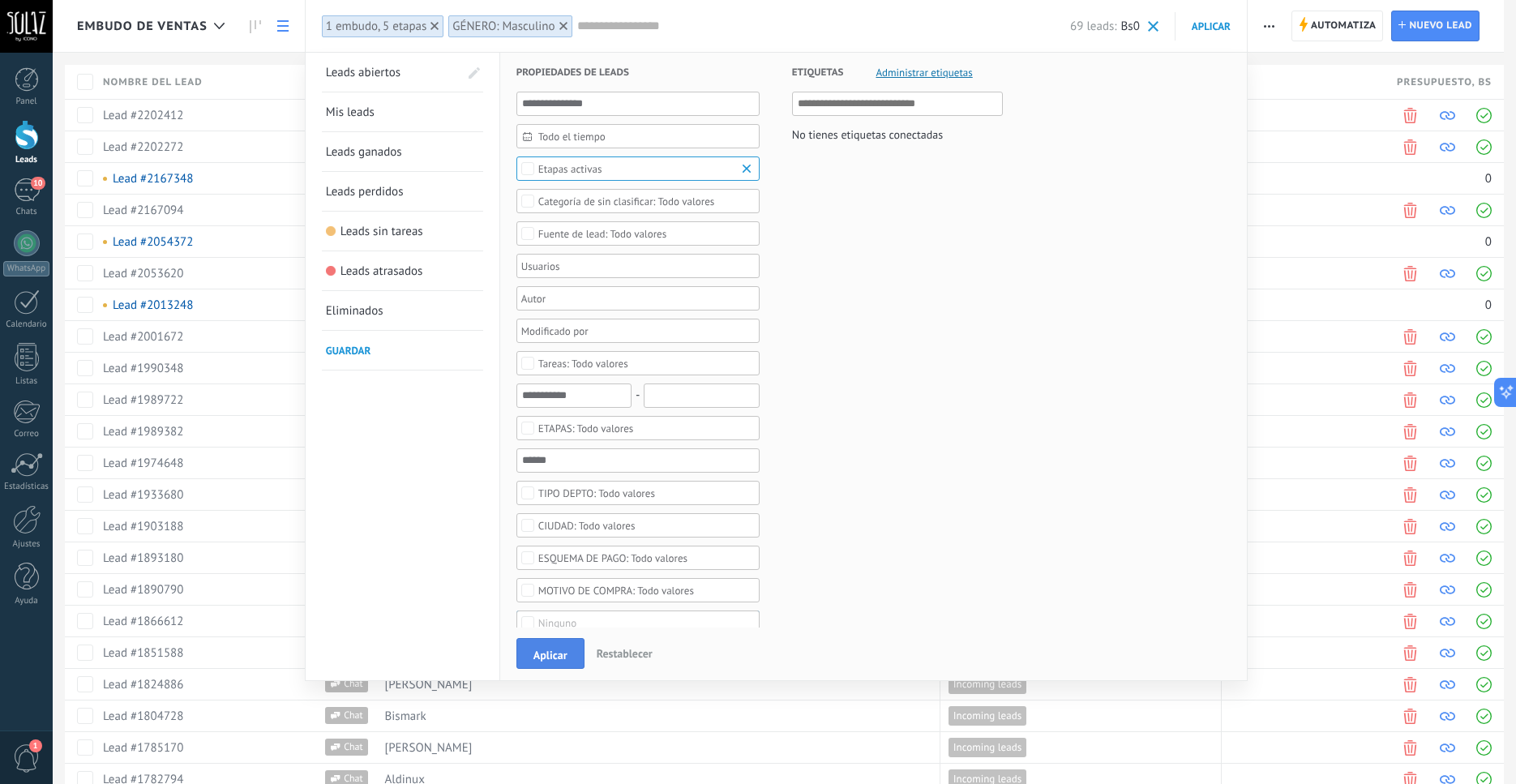
click at [556, 657] on span "Aplicar" at bounding box center [550, 654] width 34 height 11
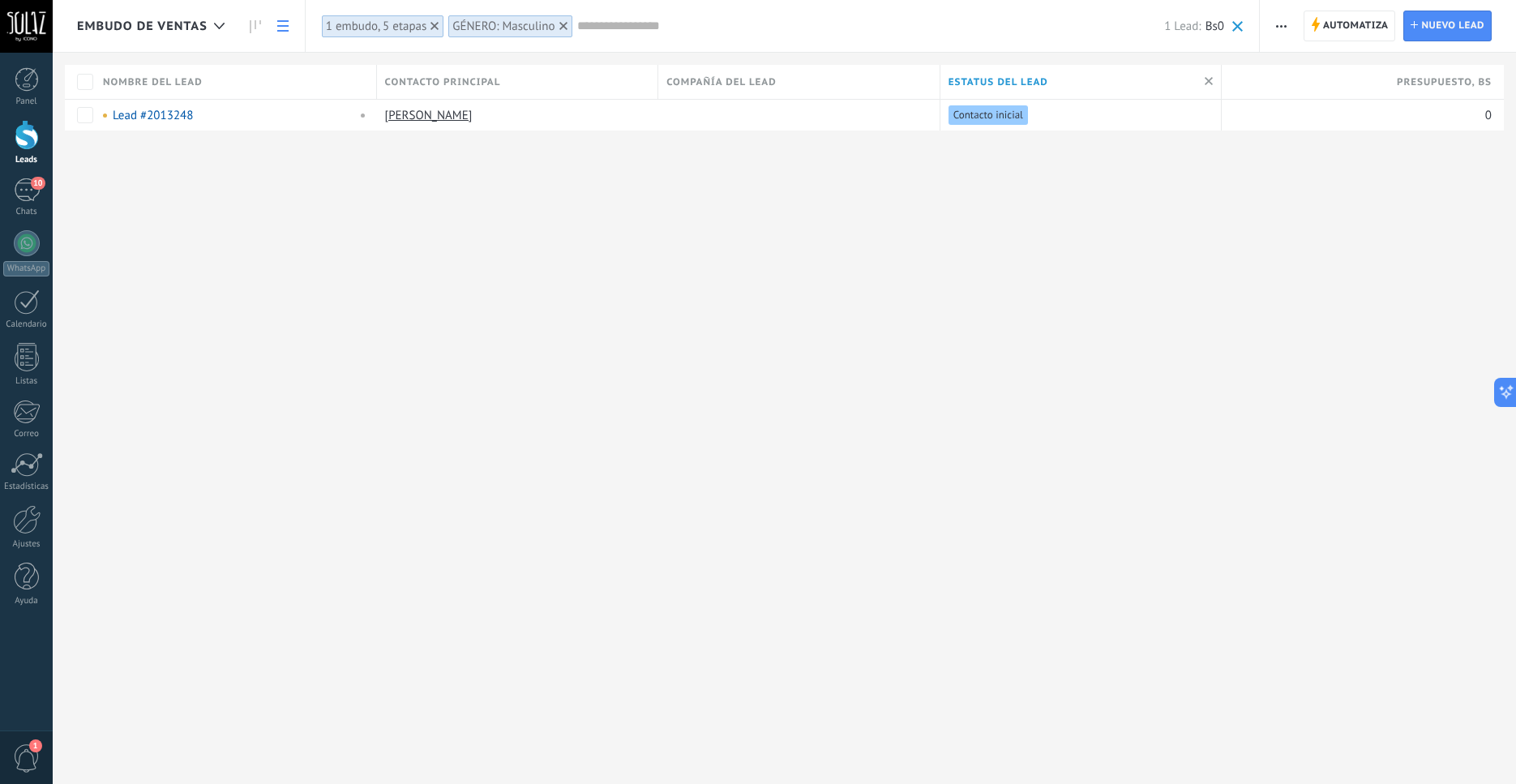
click at [1277, 21] on button "button" at bounding box center [1282, 26] width 24 height 31
click at [1326, 225] on span "Exportar" at bounding box center [1313, 232] width 44 height 32
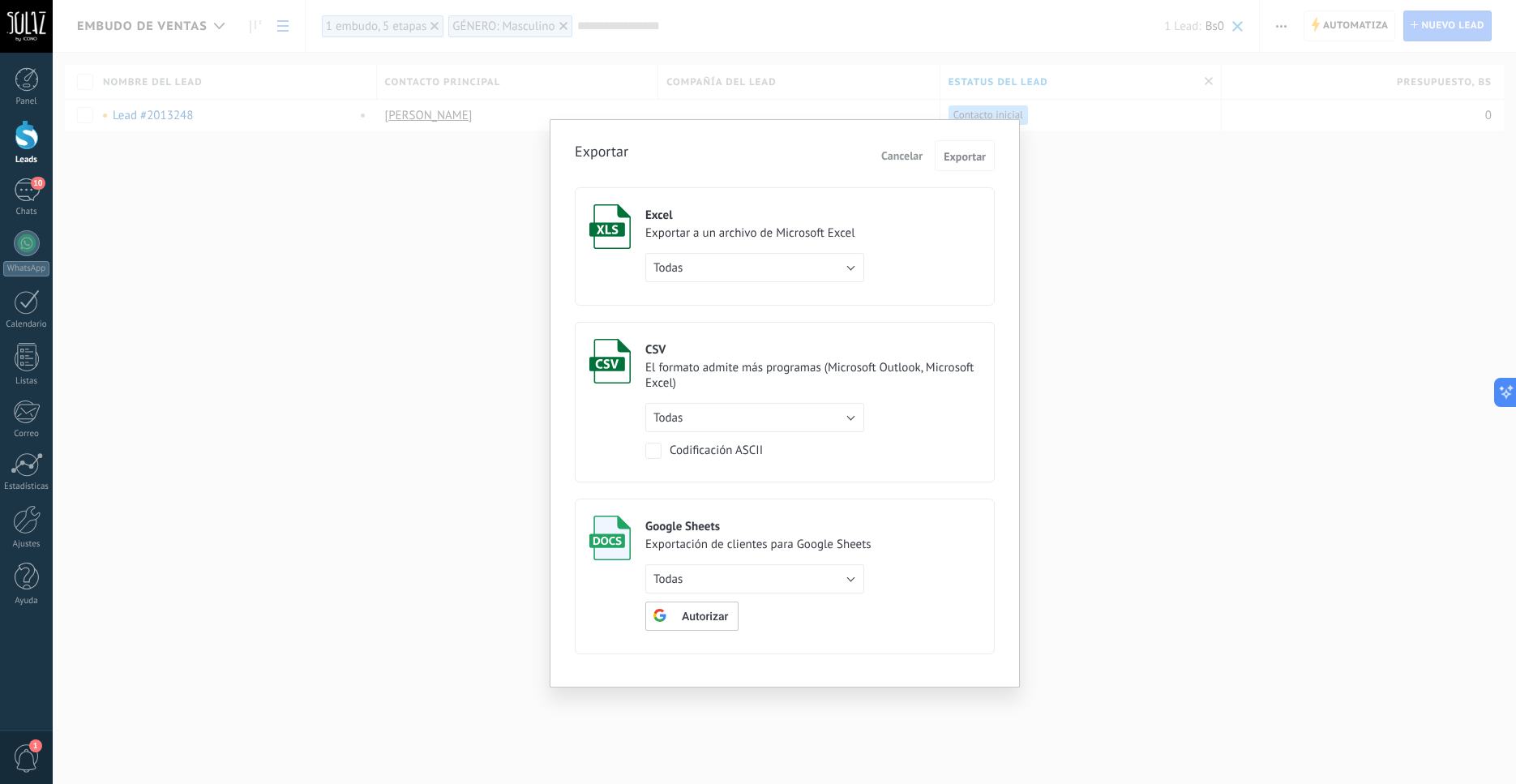
click at [752, 246] on div "Excel Exportar a un archivo de Microsoft Excel Todas de filtro activo solo la p…" at bounding box center [754, 243] width 219 height 78
click at [755, 273] on button "Todas" at bounding box center [754, 268] width 219 height 29
click at [976, 142] on button "Exportar" at bounding box center [965, 156] width 60 height 31
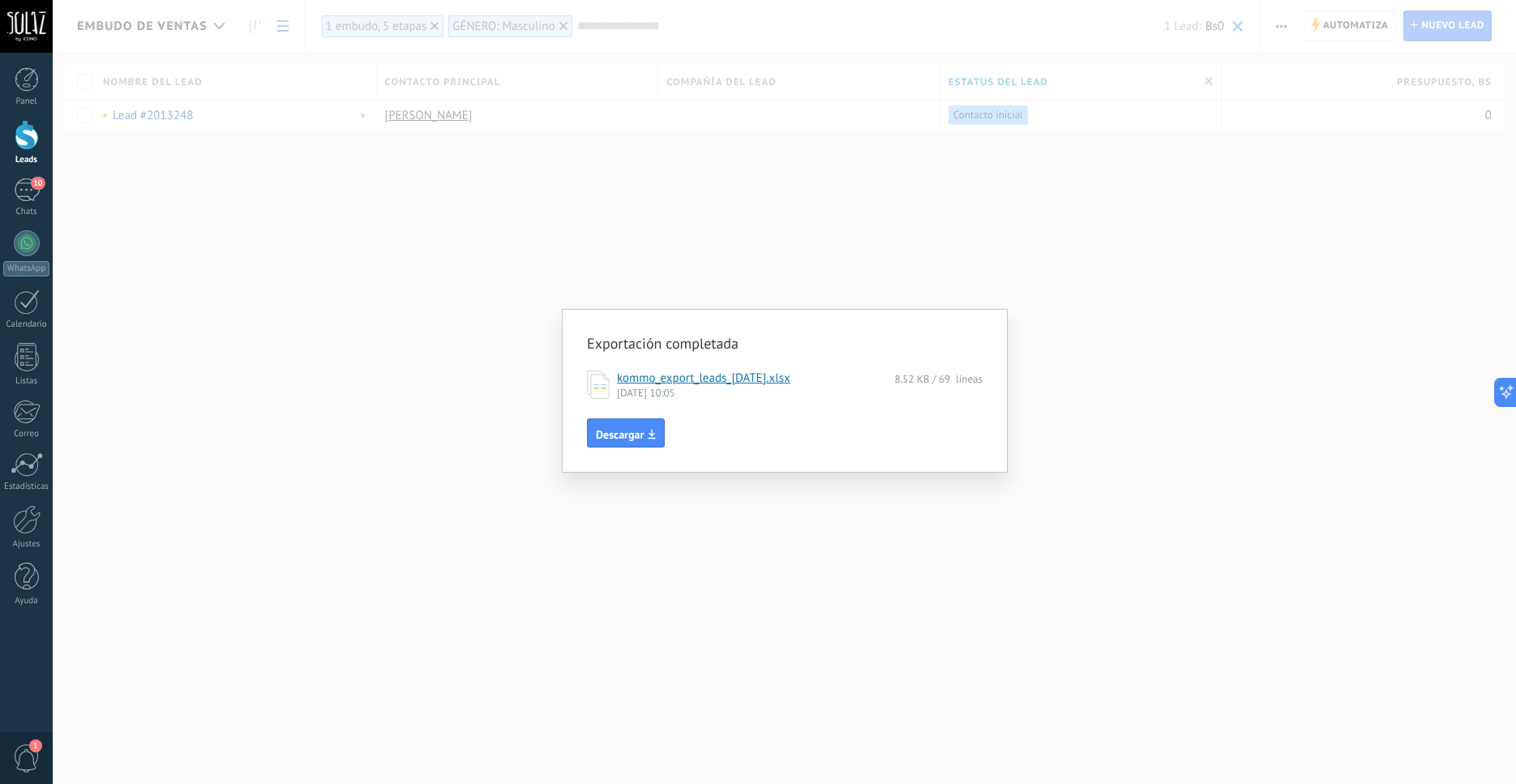
click at [971, 277] on div "Exportación completada kommo_export_leads_2025-08-26.xlsx 8.52 KB / 69 líneas 2…" at bounding box center [785, 392] width 1464 height 784
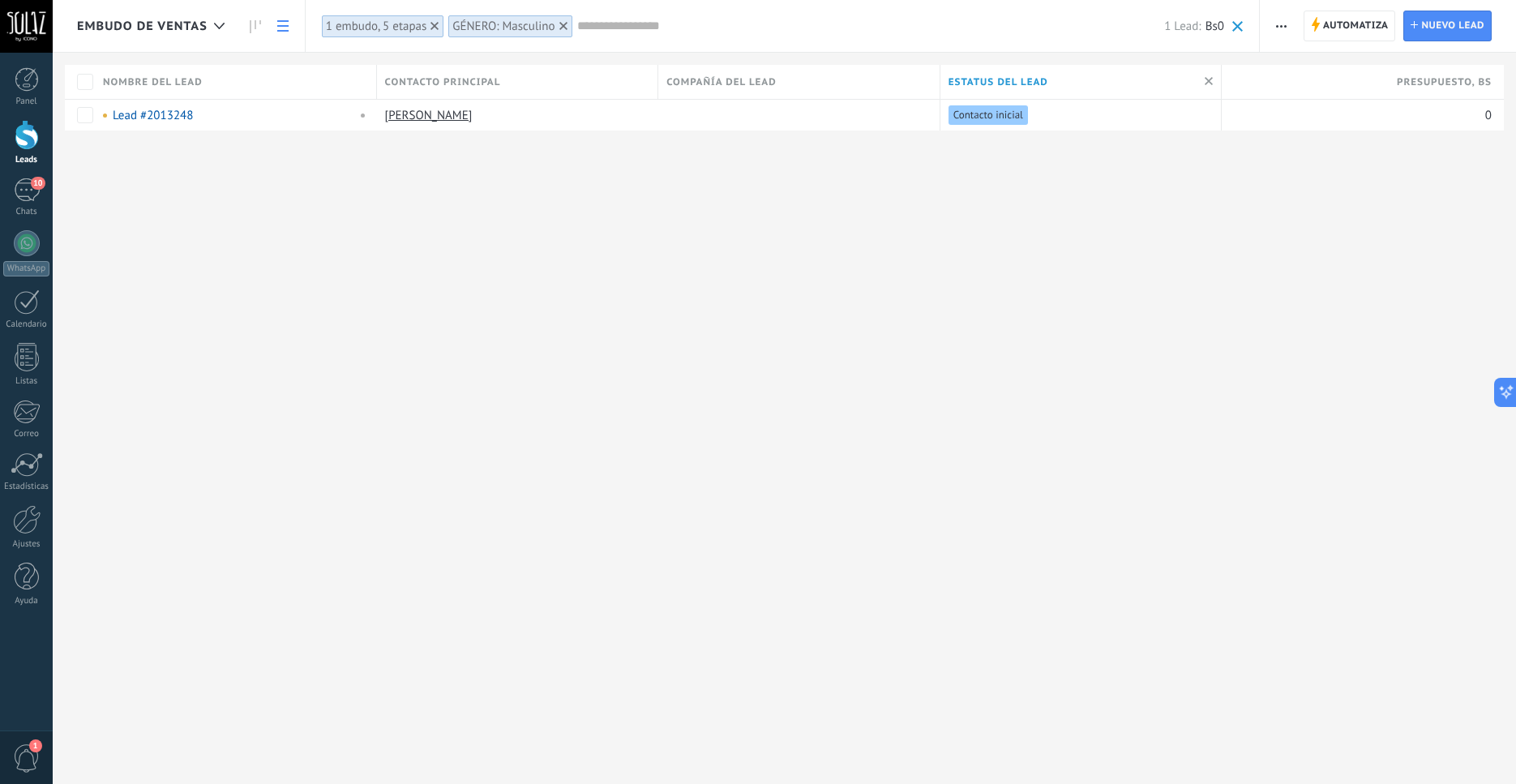
click at [1283, 29] on span "button" at bounding box center [1282, 26] width 10 height 31
click at [1322, 228] on span "Exportar" at bounding box center [1313, 232] width 44 height 32
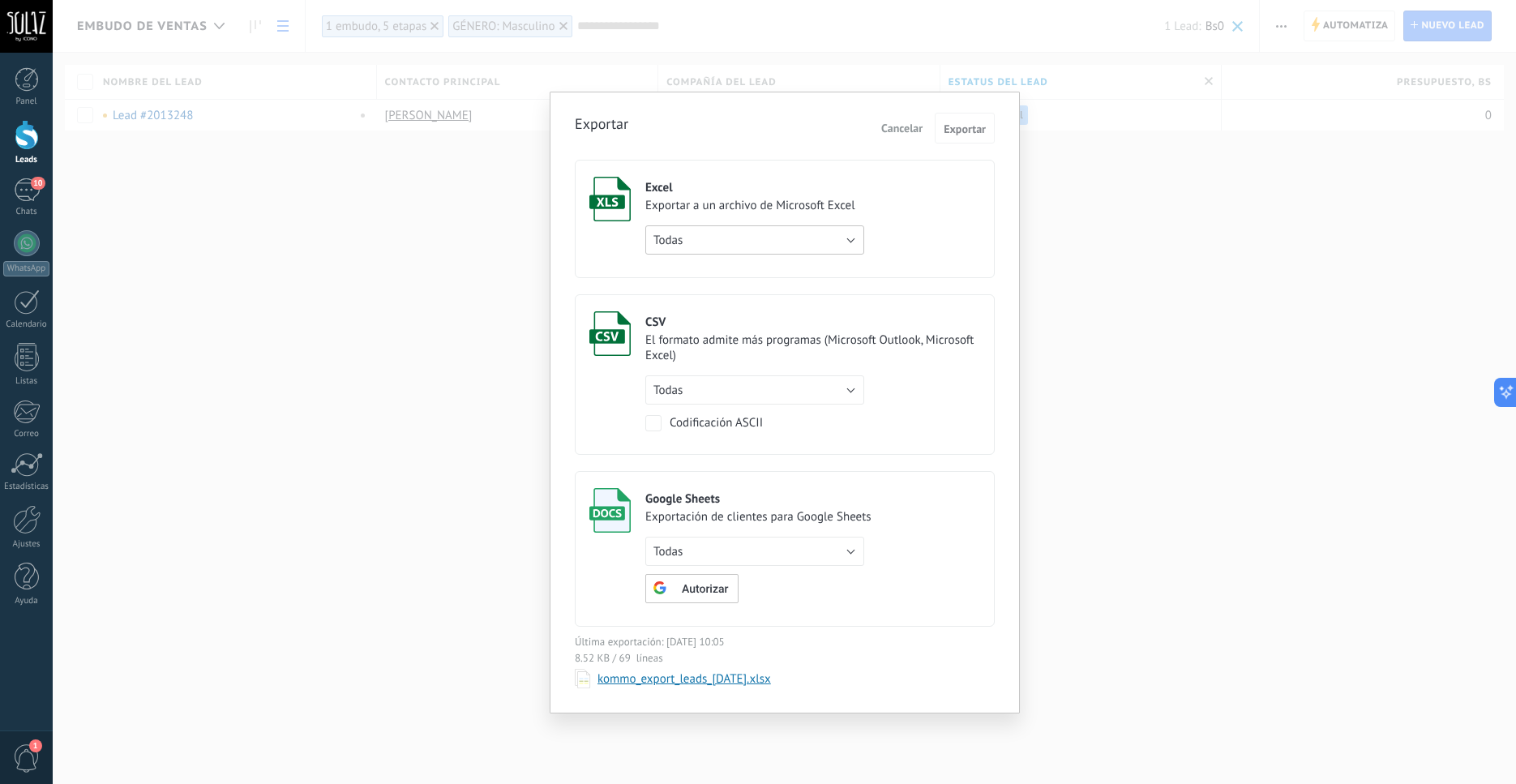
click at [844, 240] on button "Todas" at bounding box center [754, 240] width 219 height 29
click at [784, 276] on span "de filtro activo" at bounding box center [747, 268] width 223 height 15
click at [954, 134] on span "Exportar" at bounding box center [965, 129] width 42 height 11
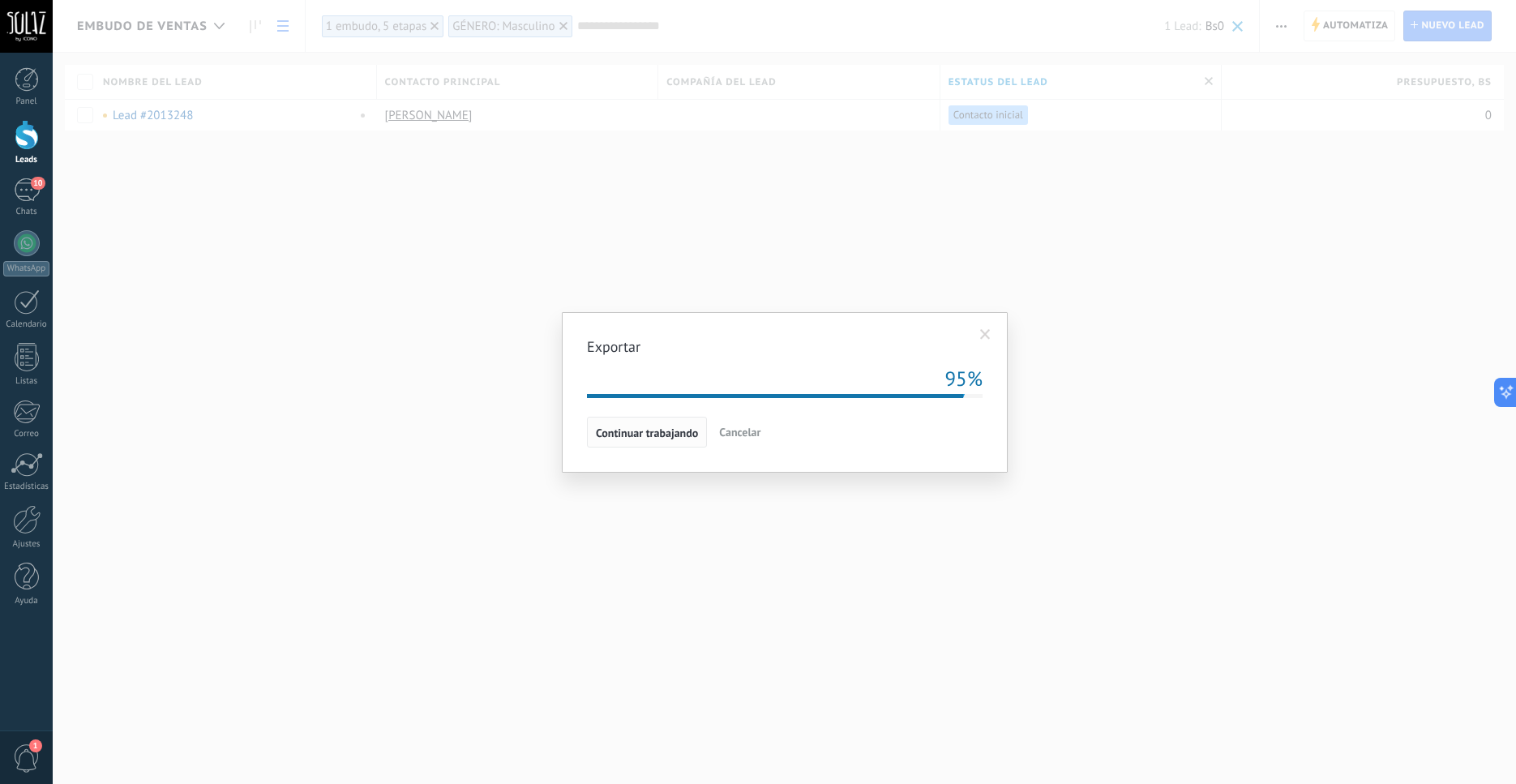
click at [658, 435] on span "Continuar trabajando" at bounding box center [647, 432] width 102 height 11
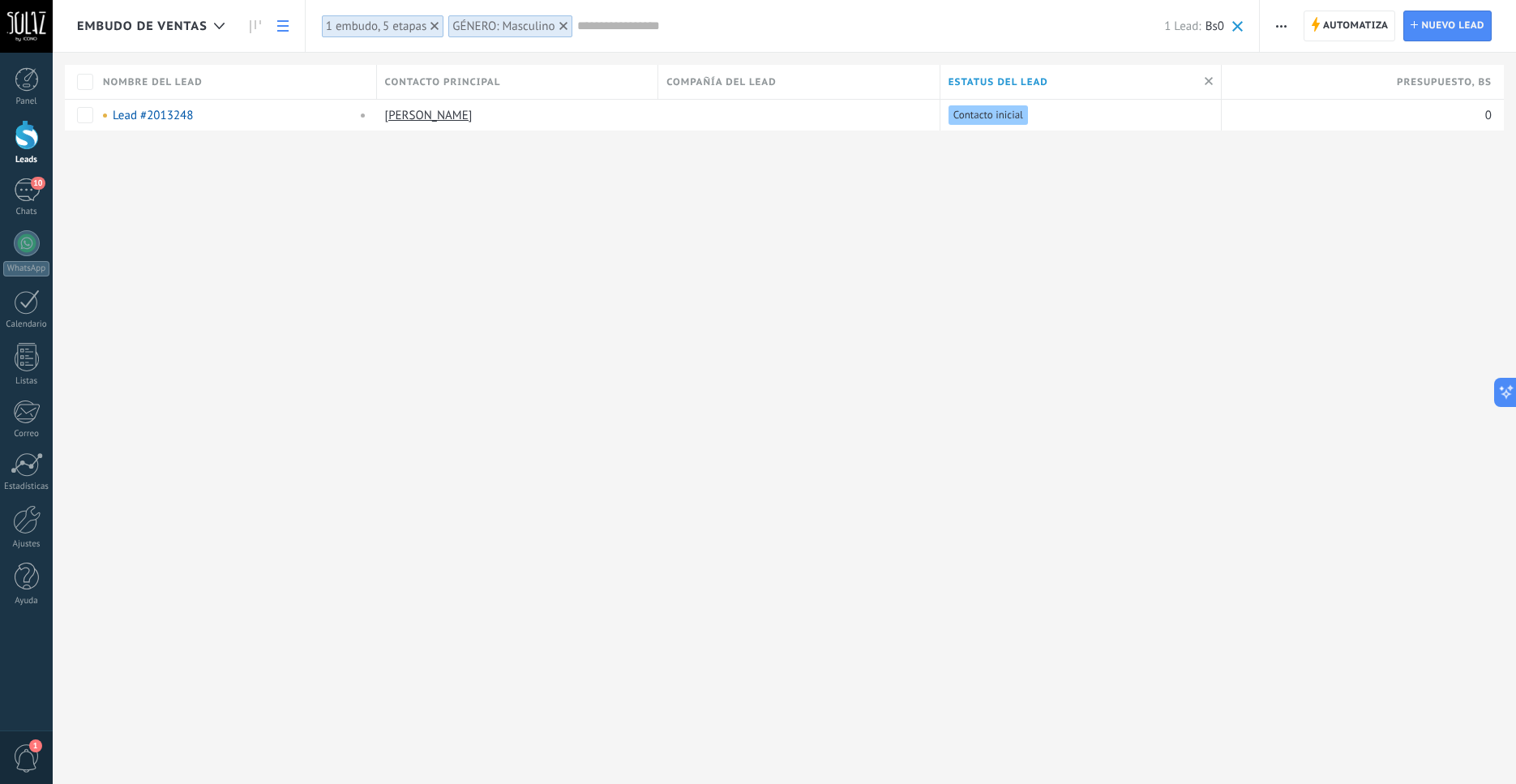
click at [944, 314] on div "Embudo de ventas Automatiza Nueva difusión Editar embudo Imprimir Ajustes de la…" at bounding box center [785, 392] width 1464 height 784
click at [1277, 26] on button "button" at bounding box center [1282, 26] width 24 height 31
click at [1306, 228] on span "Exportar" at bounding box center [1313, 232] width 44 height 32
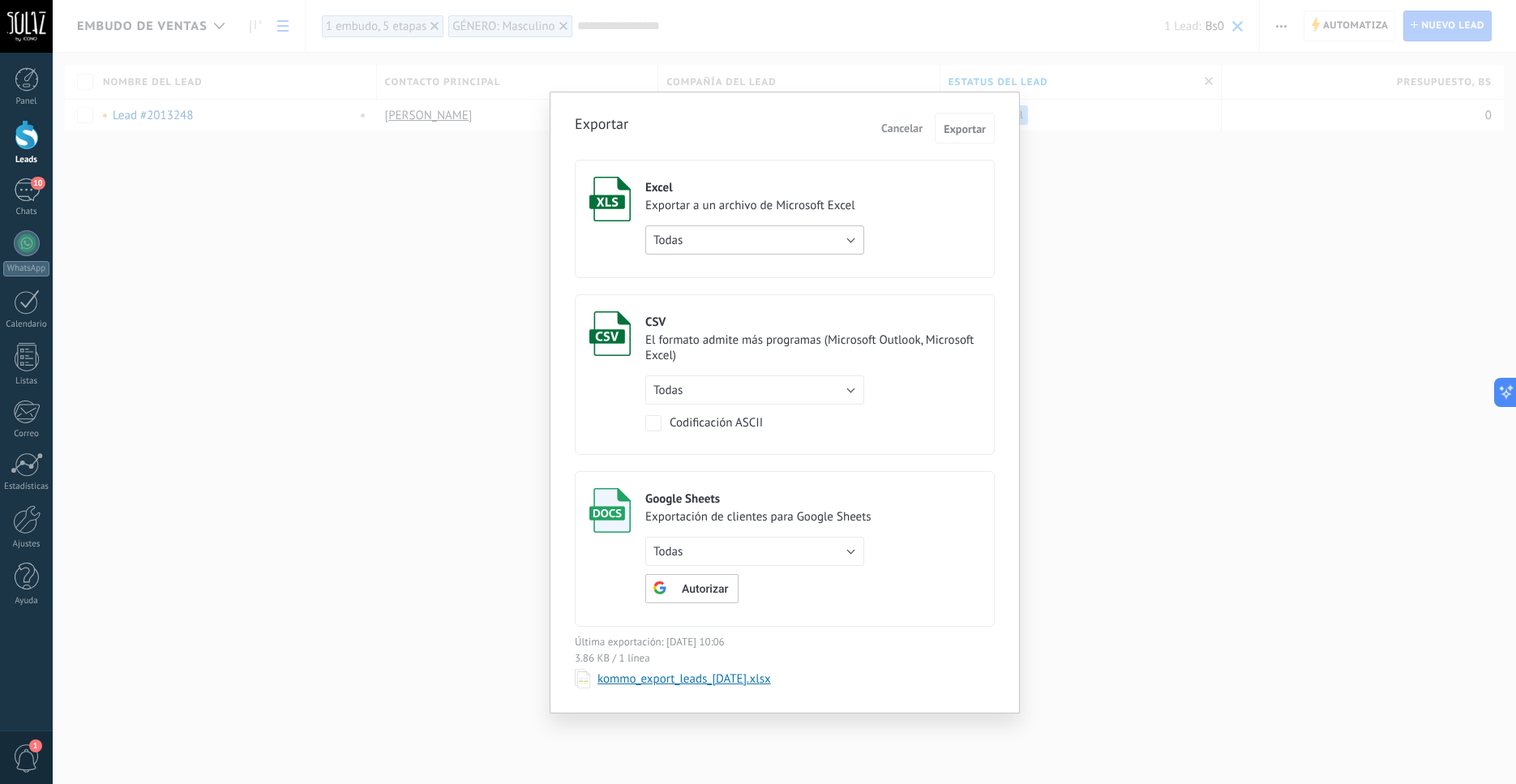
click at [849, 239] on button "Todas" at bounding box center [754, 240] width 219 height 29
click at [718, 270] on span "de filtro activo" at bounding box center [747, 268] width 223 height 15
click at [902, 132] on span "Cancelar" at bounding box center [902, 128] width 42 height 14
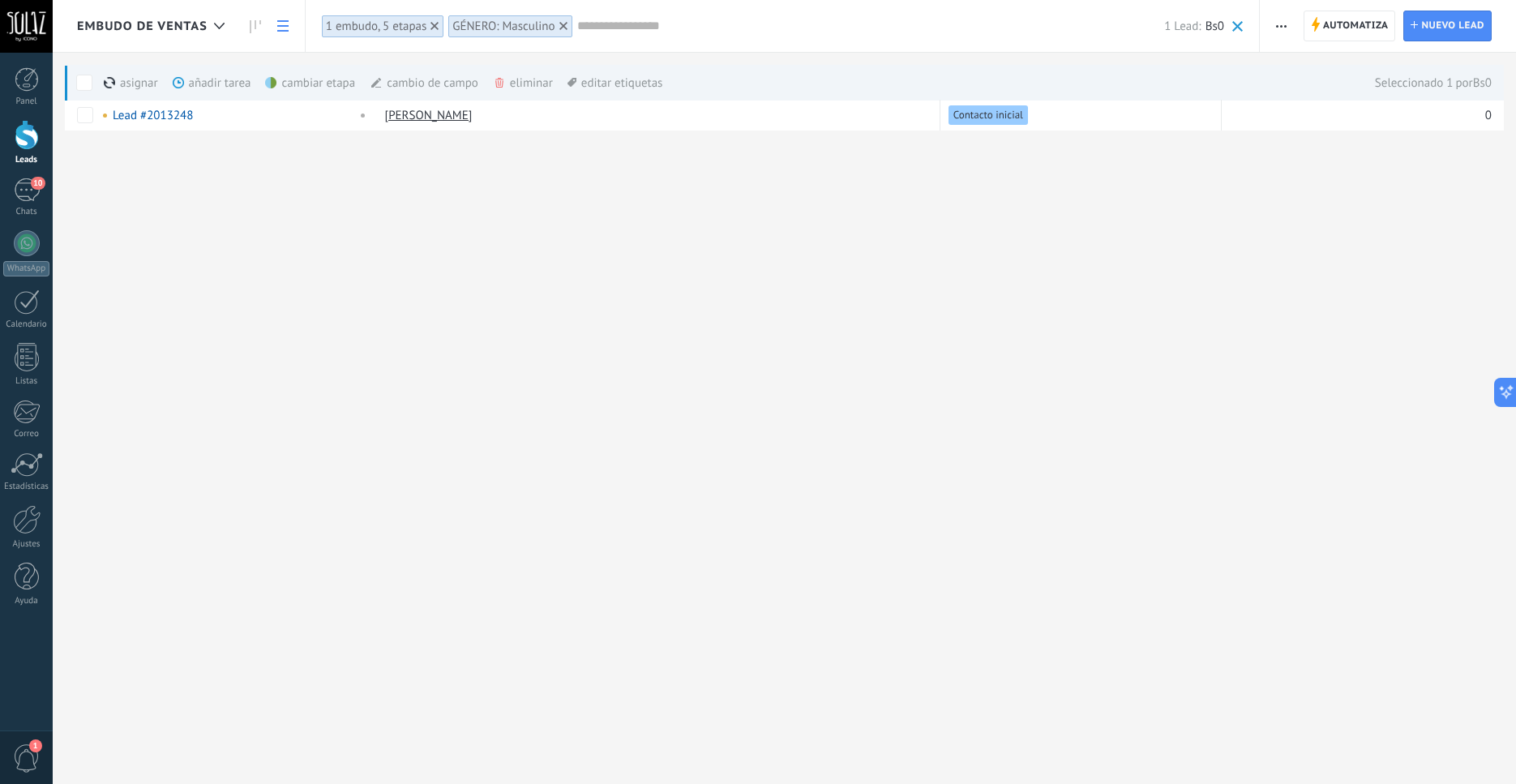
click at [1277, 28] on button "button" at bounding box center [1282, 26] width 24 height 31
click at [1306, 230] on span "Exportar" at bounding box center [1313, 232] width 44 height 32
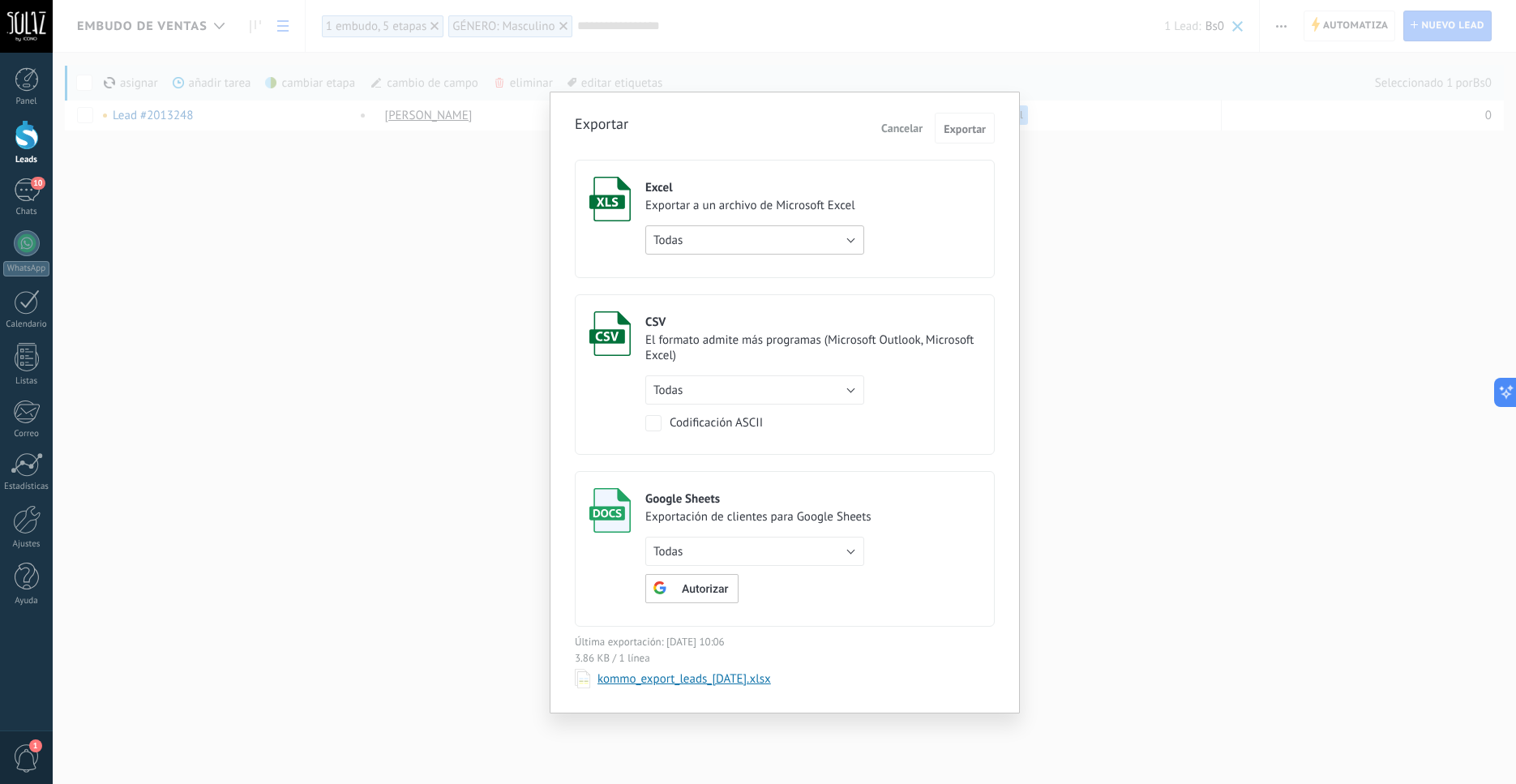
click at [852, 242] on button "Todas" at bounding box center [754, 240] width 219 height 29
click at [743, 276] on span "de filtro activo" at bounding box center [747, 268] width 223 height 15
click at [967, 130] on span "Exportar" at bounding box center [965, 129] width 42 height 11
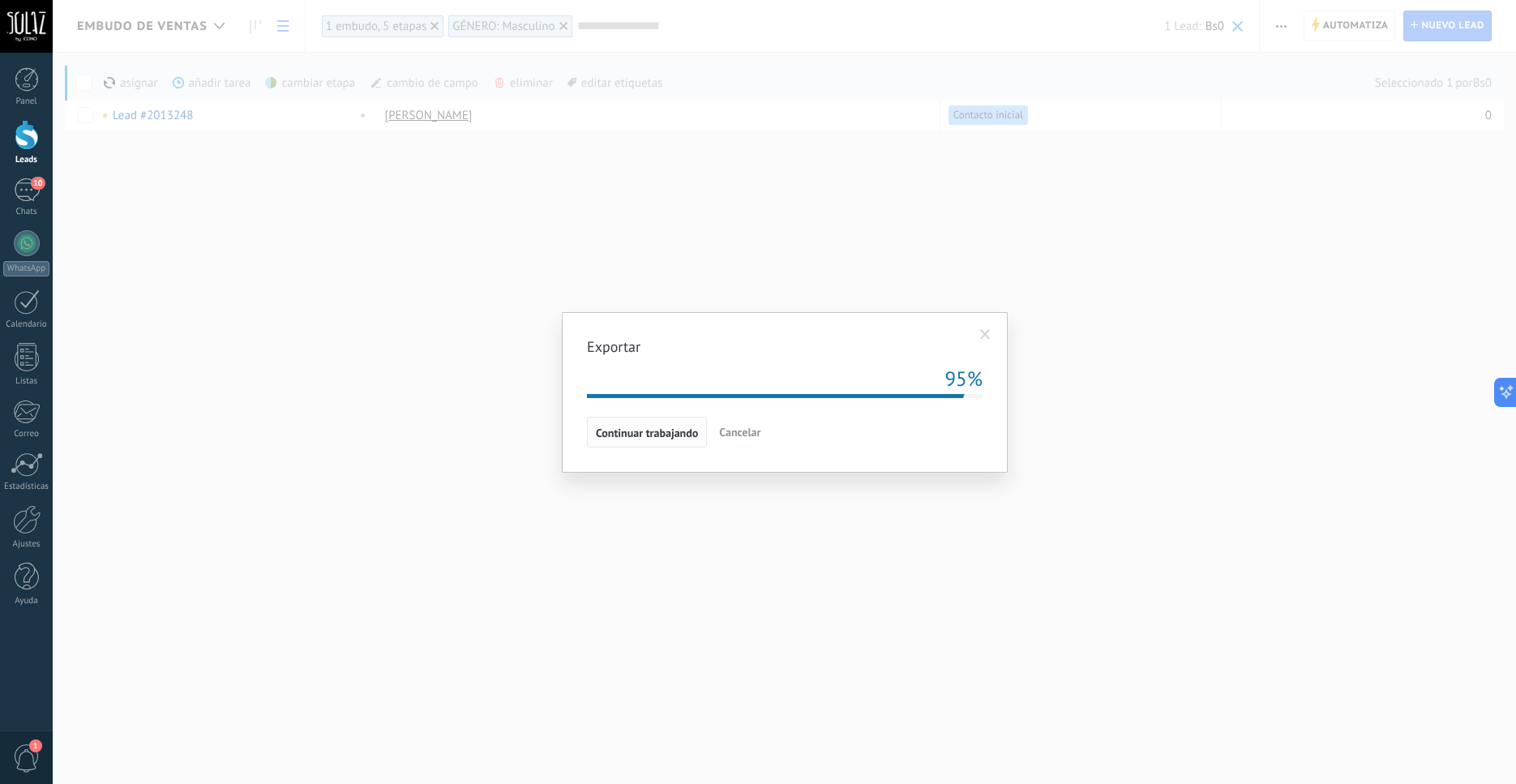
click at [674, 434] on span "Continuar trabajando" at bounding box center [647, 432] width 102 height 11
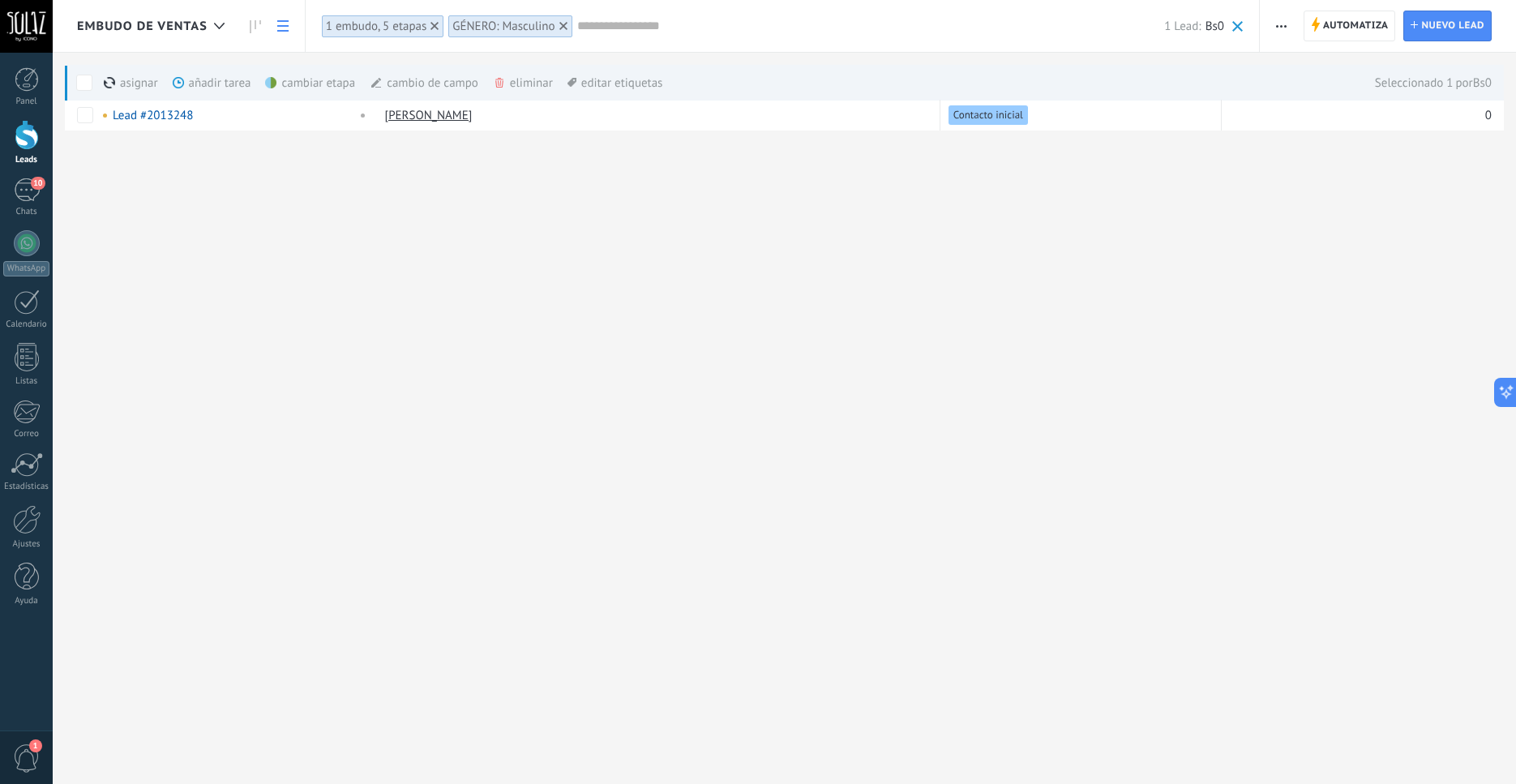
click at [1278, 23] on span "button" at bounding box center [1282, 26] width 10 height 31
click at [1298, 233] on span "Exportar" at bounding box center [1313, 232] width 44 height 32
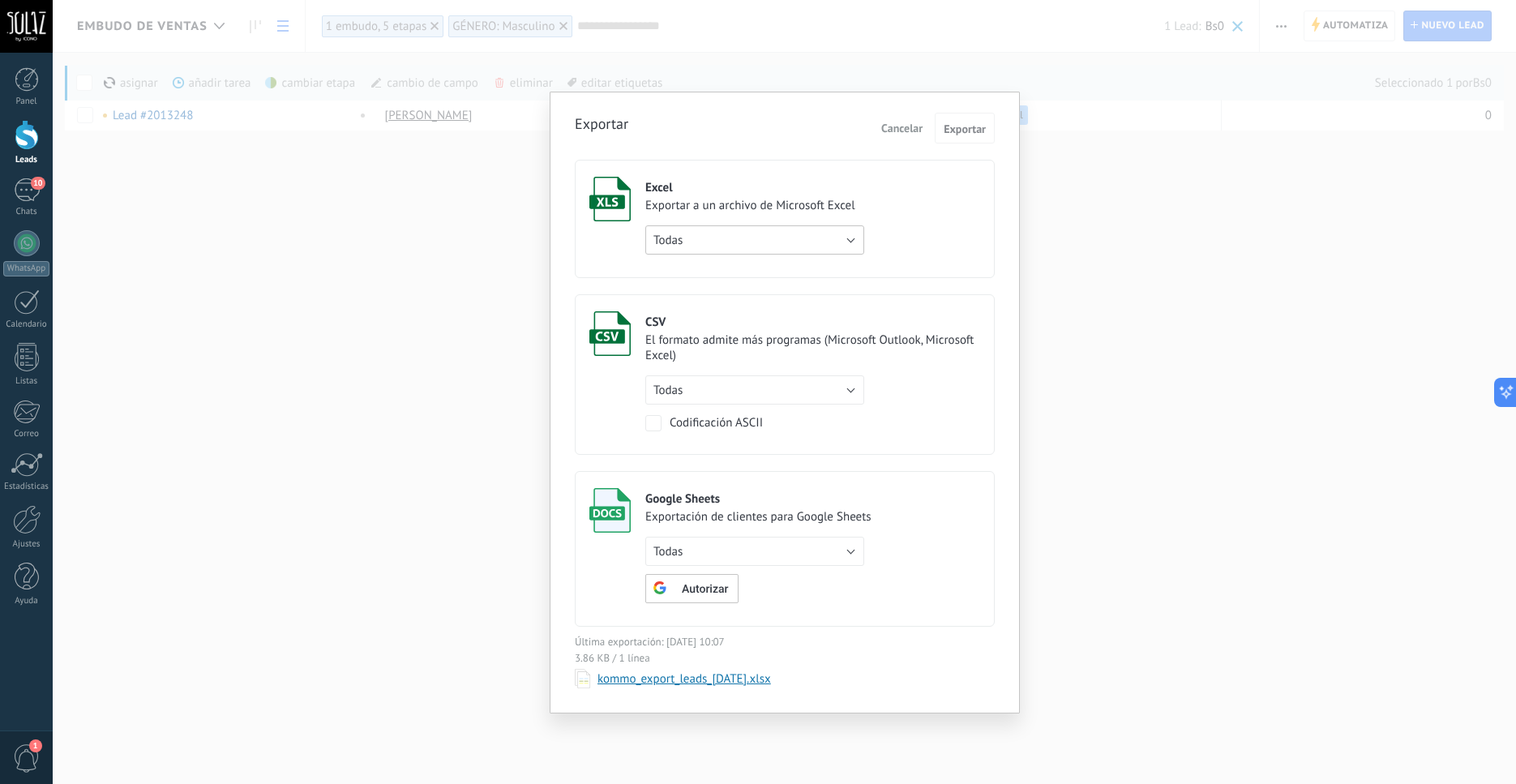
click at [842, 238] on button "Todas" at bounding box center [754, 240] width 219 height 29
click at [771, 303] on span "solo la página actual" at bounding box center [747, 296] width 223 height 15
click at [963, 130] on span "Exportar" at bounding box center [965, 129] width 42 height 11
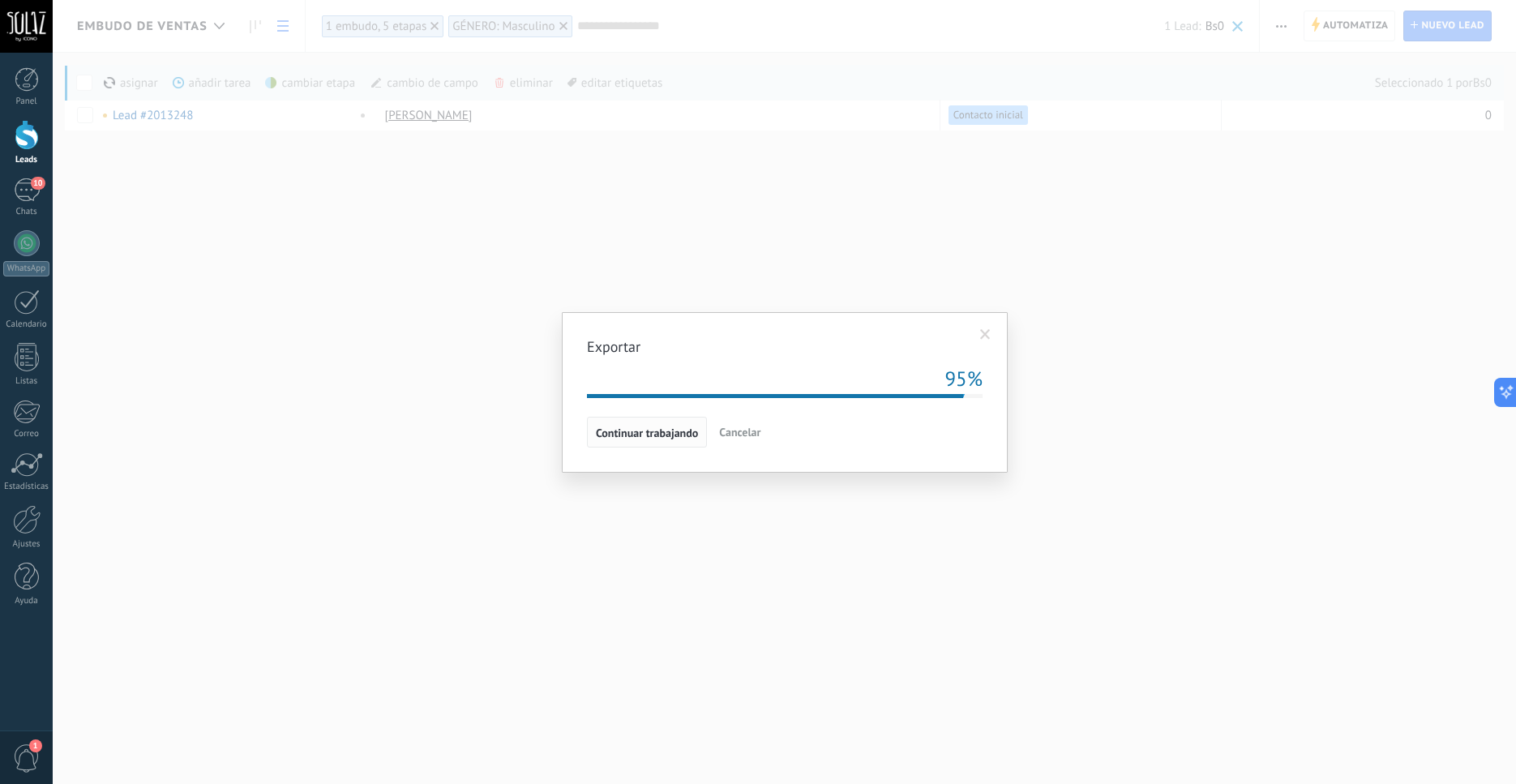
click at [664, 436] on span "Continuar trabajando" at bounding box center [647, 432] width 102 height 11
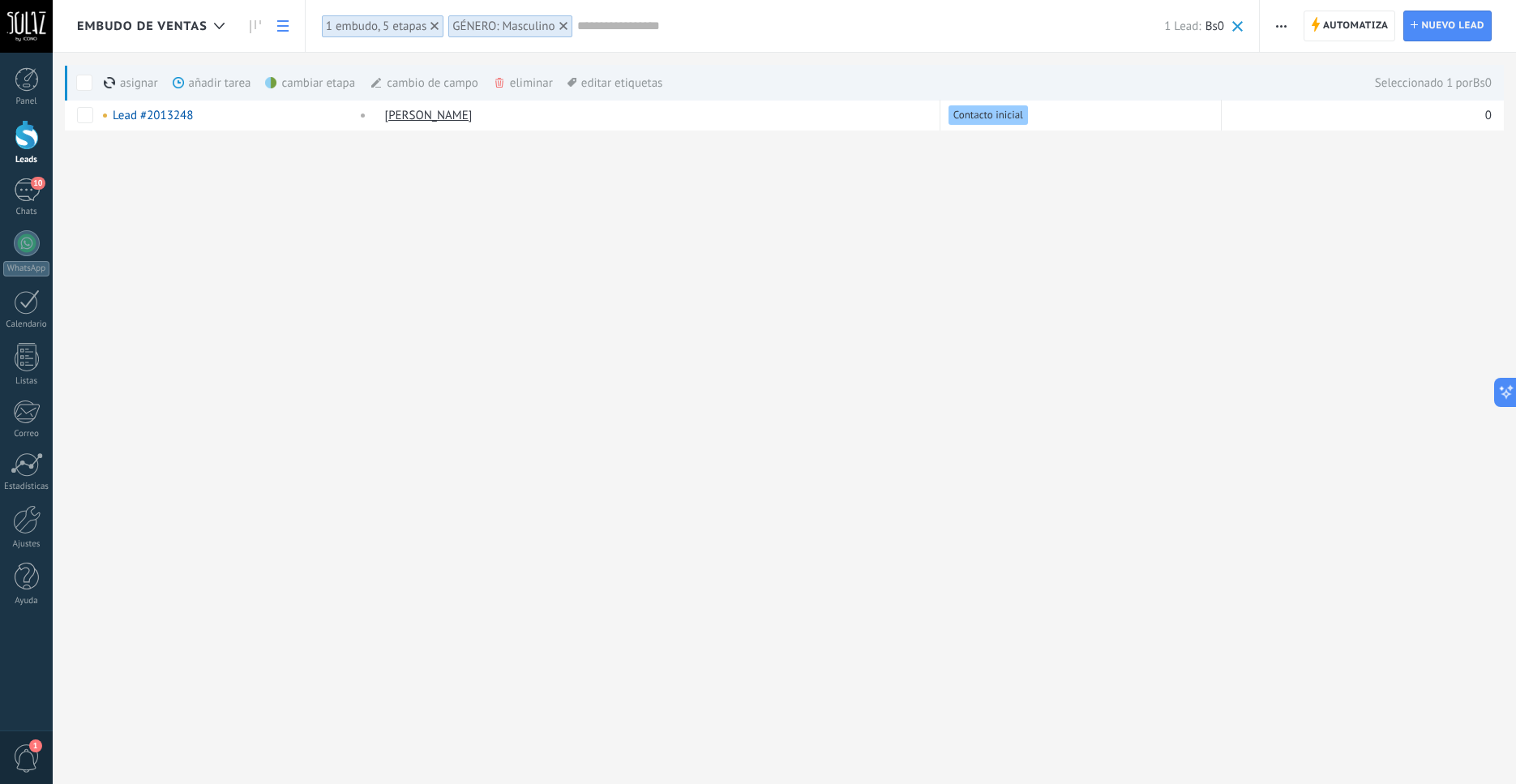
click at [1280, 22] on span "button" at bounding box center [1282, 26] width 10 height 31
click at [1317, 228] on span "Exportar" at bounding box center [1313, 232] width 44 height 32
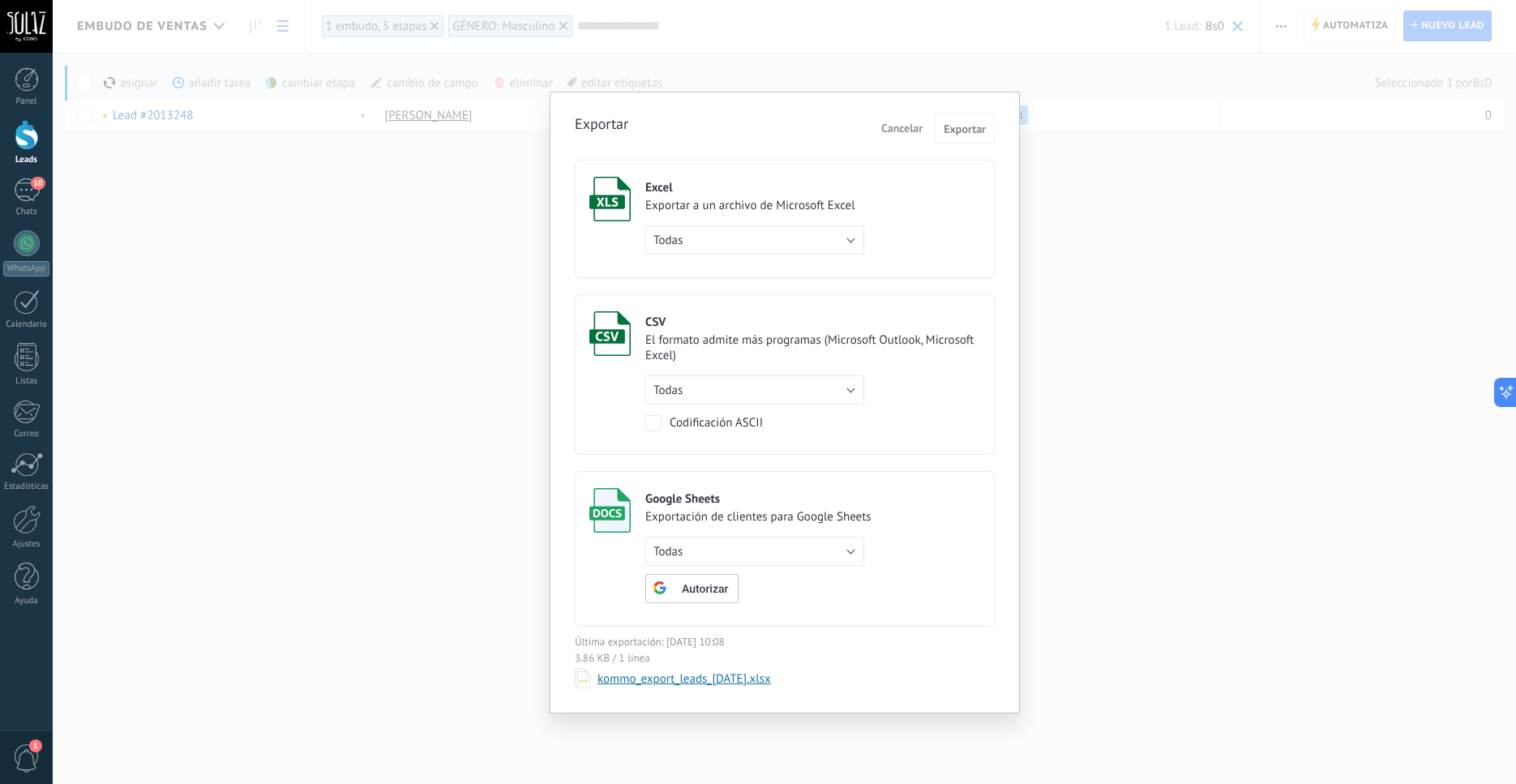
click at [667, 187] on div "Excel" at bounding box center [754, 187] width 219 height 15
click at [848, 235] on button "Todas" at bounding box center [754, 240] width 219 height 29
click at [848, 235] on span "Todas" at bounding box center [747, 240] width 223 height 15
click at [963, 120] on button "Exportar" at bounding box center [965, 128] width 60 height 31
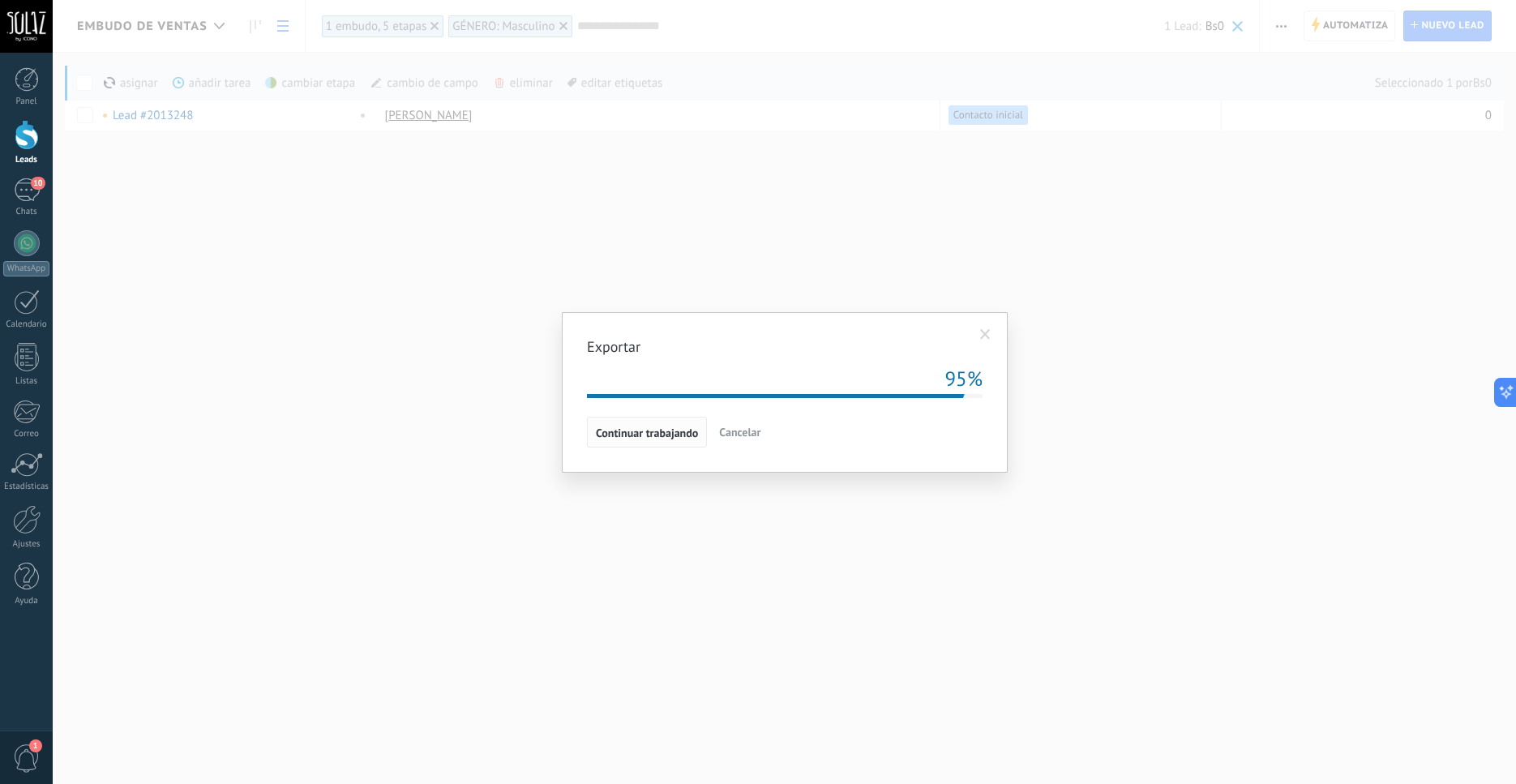
click at [642, 433] on span "Continuar trabajando" at bounding box center [647, 432] width 102 height 11
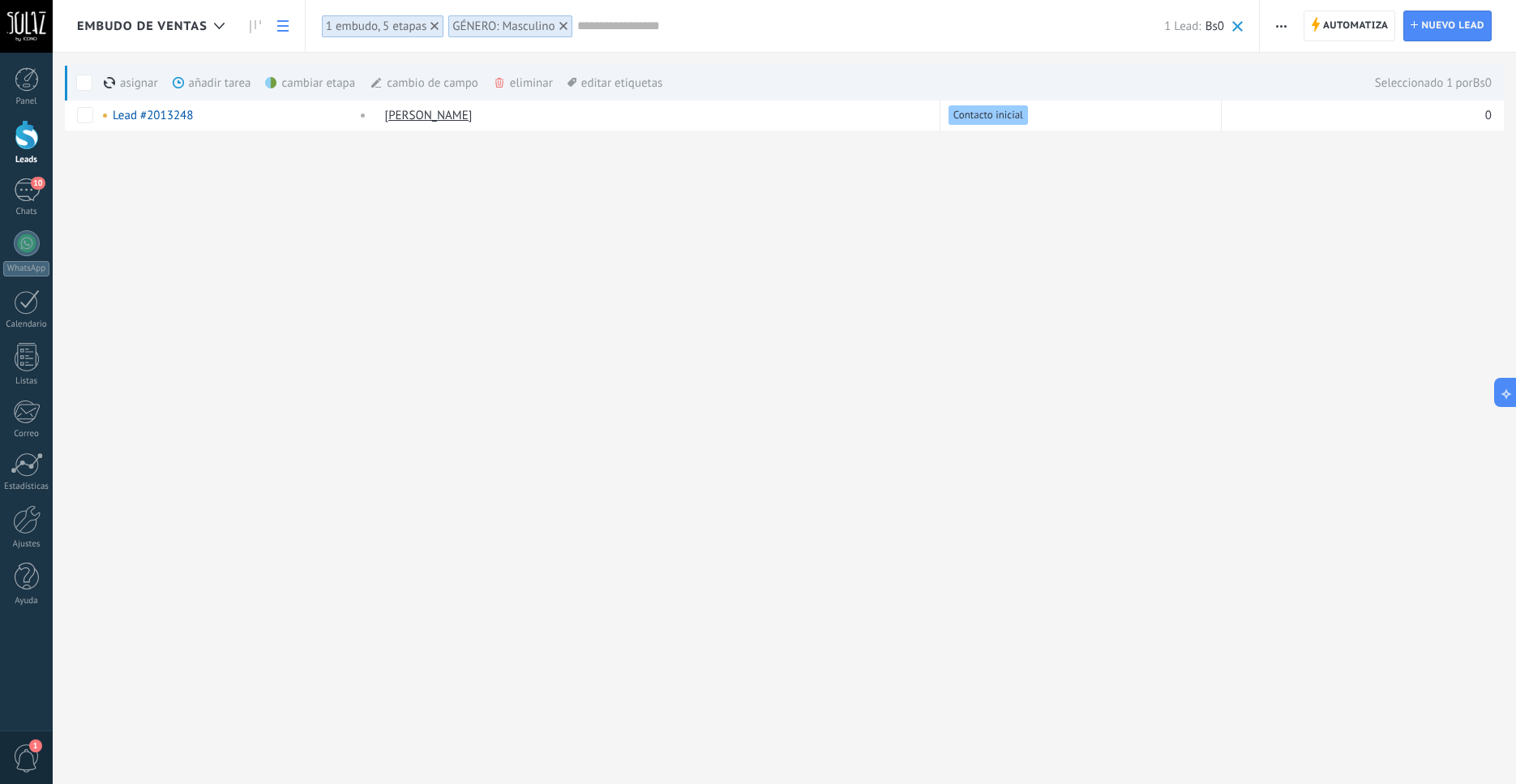
click at [1023, 420] on div "Embudo de ventas Automatiza Nueva difusión Editar embudo Imprimir Ajustes de la…" at bounding box center [785, 392] width 1464 height 784
click at [960, 400] on div "Embudo de ventas Automatiza Nueva difusión Editar embudo Imprimir Ajustes de la…" at bounding box center [785, 392] width 1464 height 784
click at [287, 23] on icon at bounding box center [282, 26] width 11 height 11
click at [1283, 24] on span "button" at bounding box center [1282, 26] width 10 height 31
click at [1319, 235] on span "Exportar" at bounding box center [1313, 232] width 44 height 32
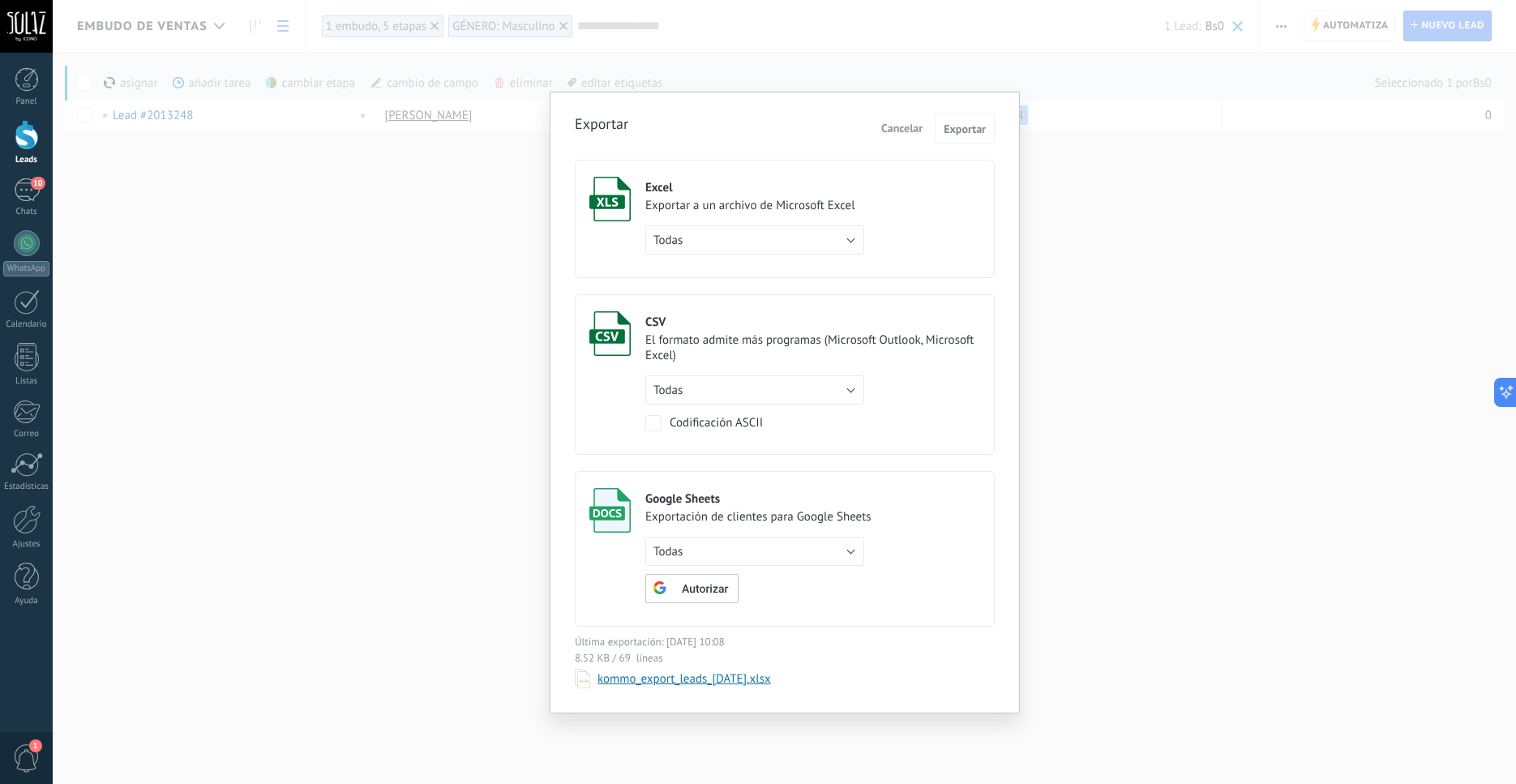
click at [763, 197] on div "Excel Exportar a un archivo de Microsoft Excel Todas de filtro activo solo la p…" at bounding box center [754, 215] width 219 height 78
click at [757, 316] on div "CSV" at bounding box center [812, 322] width 335 height 15
click at [856, 391] on button "Todas" at bounding box center [754, 390] width 219 height 29
click at [772, 453] on span "solo la página actual" at bounding box center [747, 446] width 223 height 15
click at [833, 394] on button "solo la página actual" at bounding box center [754, 390] width 219 height 29
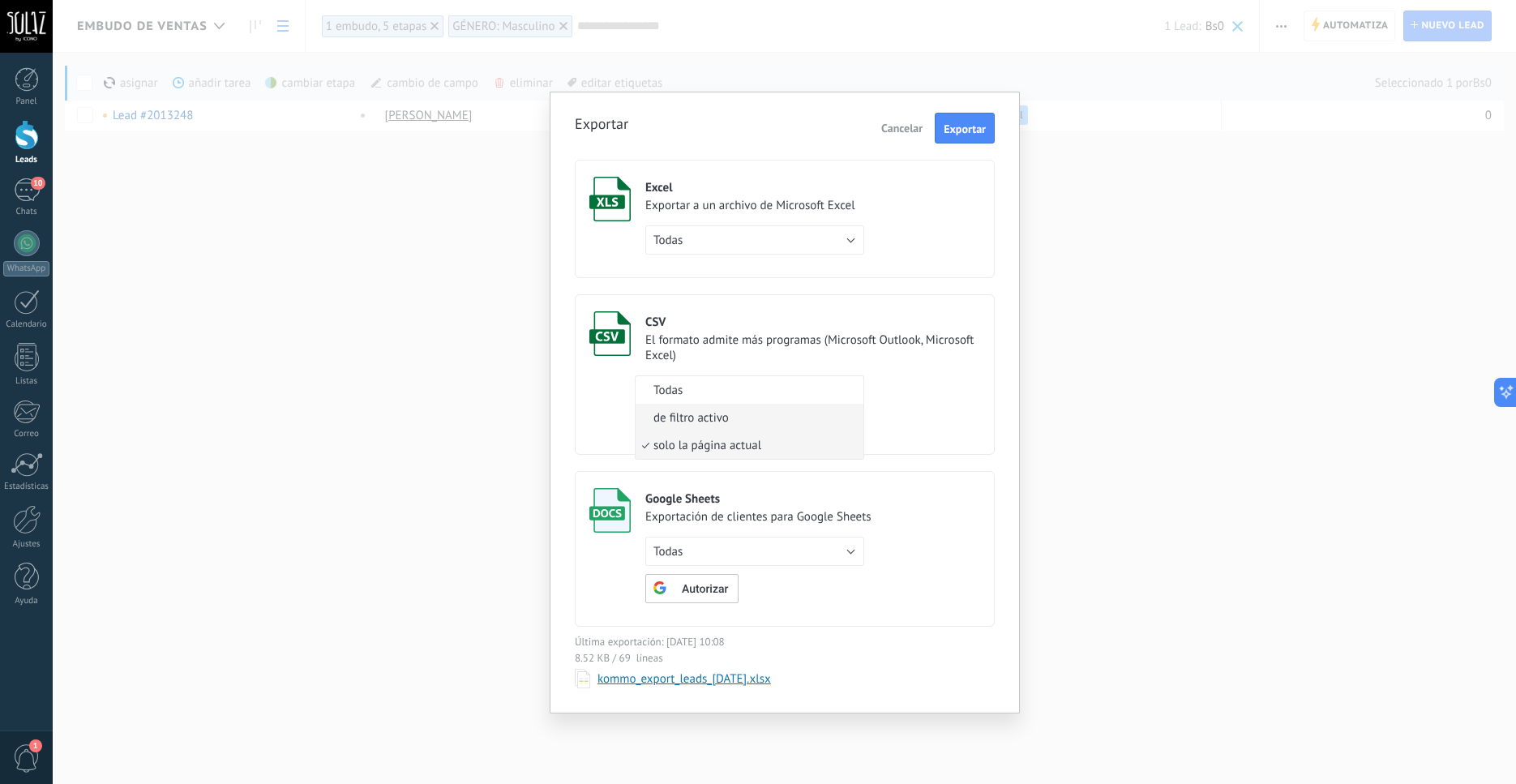
click at [735, 423] on span "de filtro activo" at bounding box center [747, 418] width 223 height 15
click at [986, 137] on button "Exportar" at bounding box center [965, 128] width 60 height 31
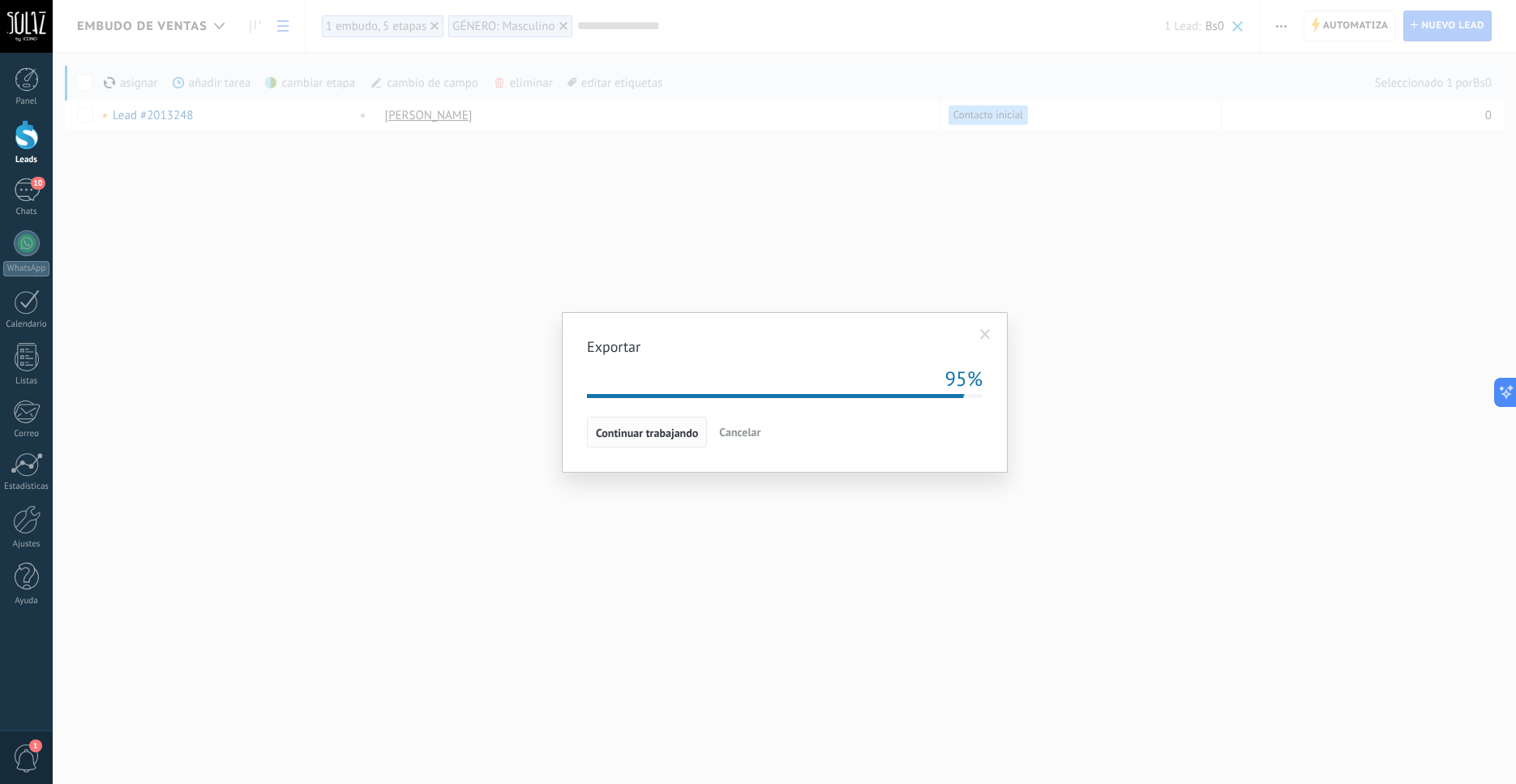
click at [669, 427] on span "Continuar trabajando" at bounding box center [647, 432] width 102 height 11
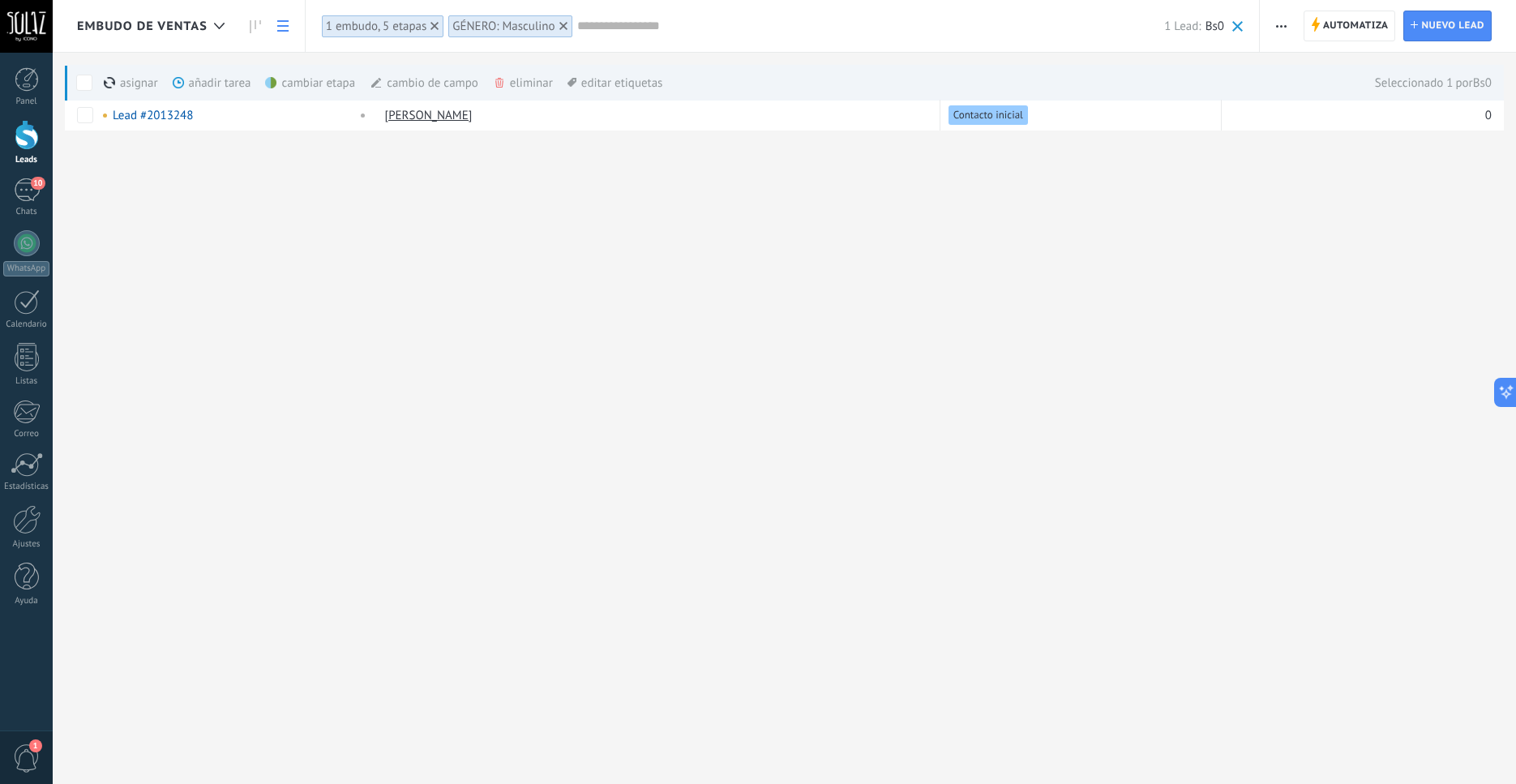
click at [827, 368] on div "Embudo de ventas Automatiza Nueva difusión Editar embudo Imprimir Ajustes de la…" at bounding box center [785, 392] width 1464 height 784
click at [824, 367] on div "Embudo de ventas Automatiza Nueva difusión Editar embudo Imprimir Ajustes de la…" at bounding box center [785, 392] width 1464 height 784
click at [942, 272] on div "Embudo de ventas Automatiza Nueva difusión Editar embudo Imprimir Ajustes de la…" at bounding box center [785, 392] width 1464 height 784
click at [1284, 20] on span "button" at bounding box center [1282, 26] width 10 height 31
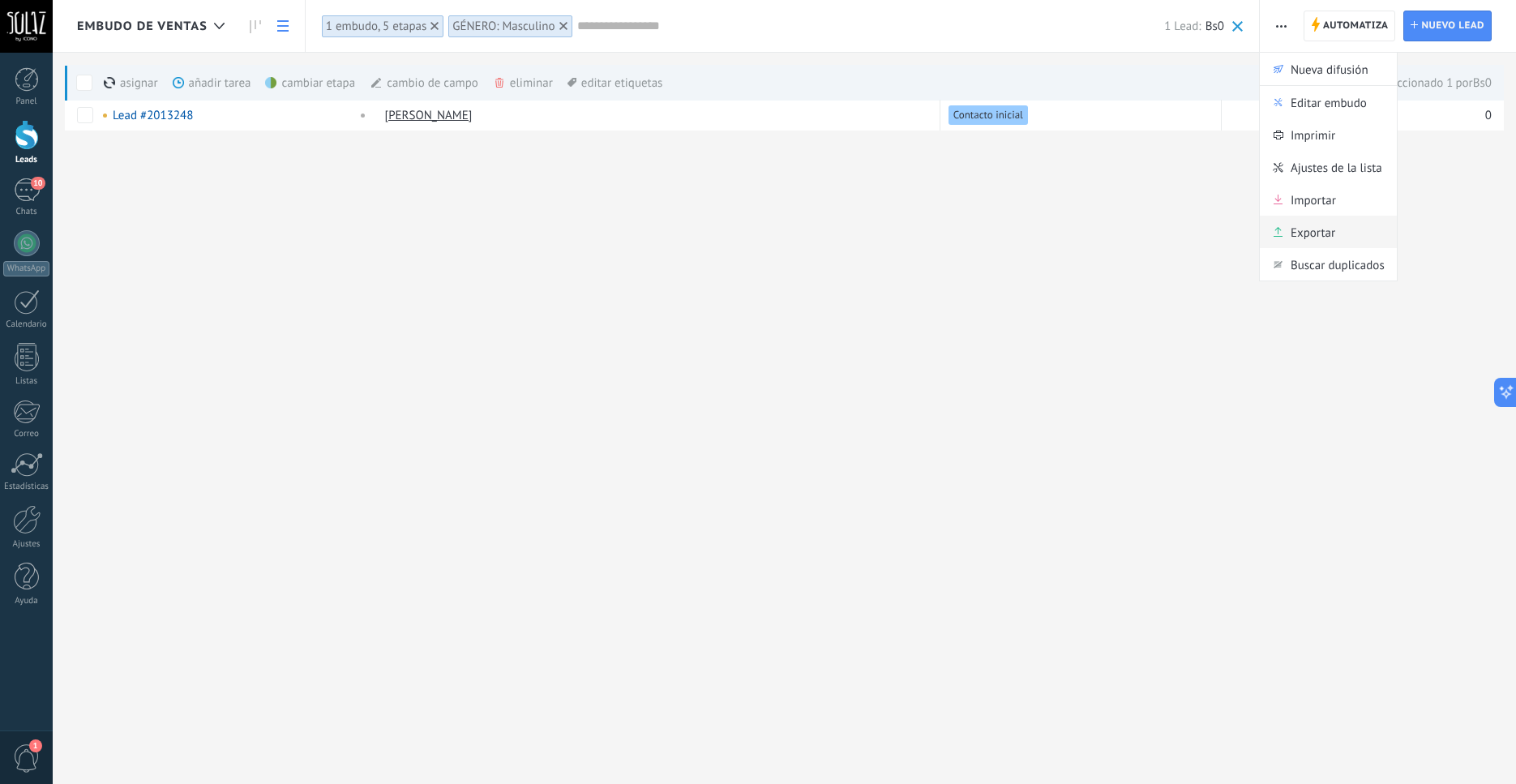
click at [1322, 233] on span "Exportar" at bounding box center [1313, 232] width 44 height 32
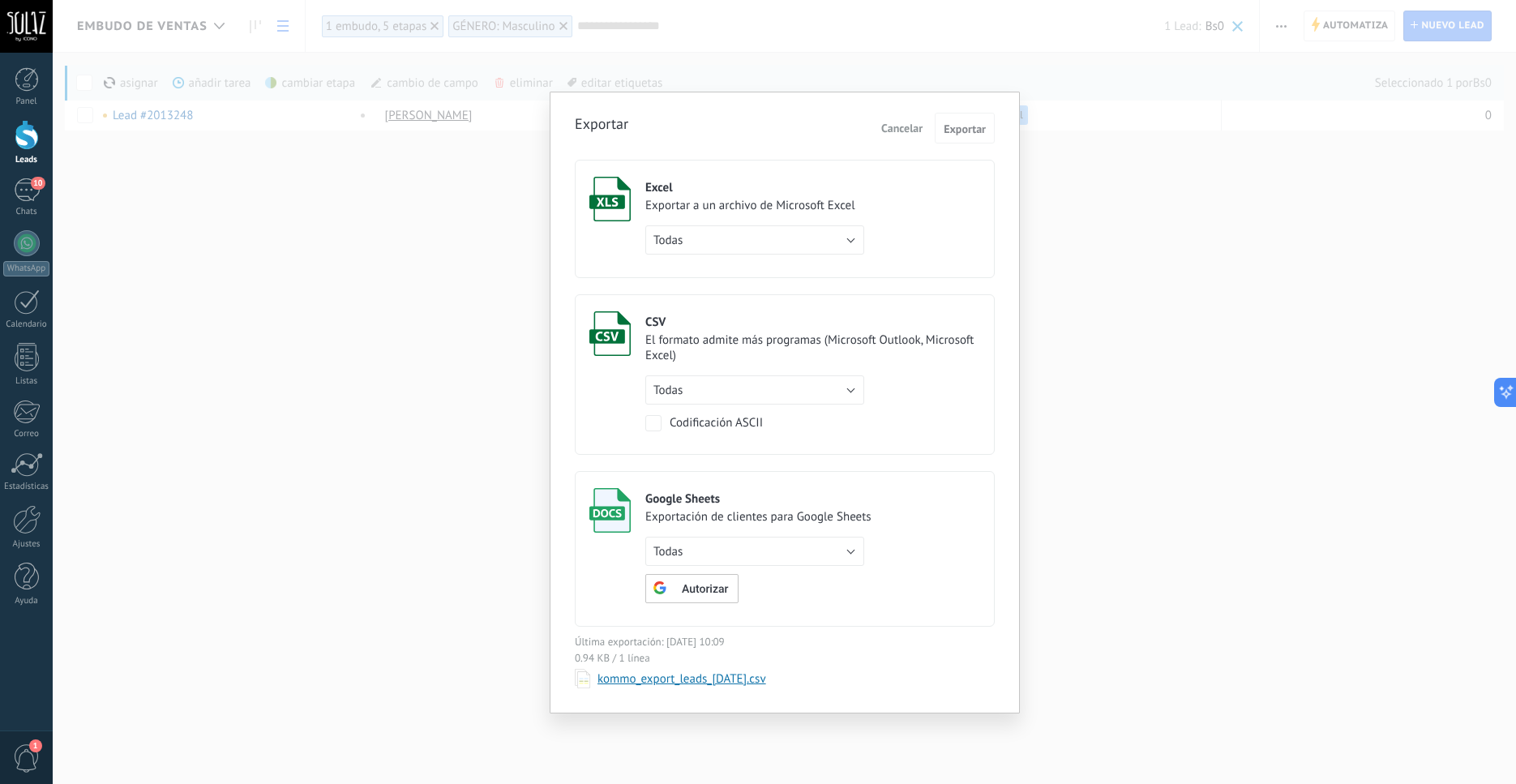
click at [691, 507] on div "Google Sheets" at bounding box center [758, 499] width 226 height 15
click at [842, 558] on button "Todas" at bounding box center [754, 551] width 219 height 29
click at [745, 587] on span "de filtro activo" at bounding box center [747, 579] width 223 height 15
click at [706, 595] on span "Autorizar" at bounding box center [705, 589] width 46 height 11
click at [708, 603] on button "Elija la carpeta" at bounding box center [697, 589] width 104 height 29
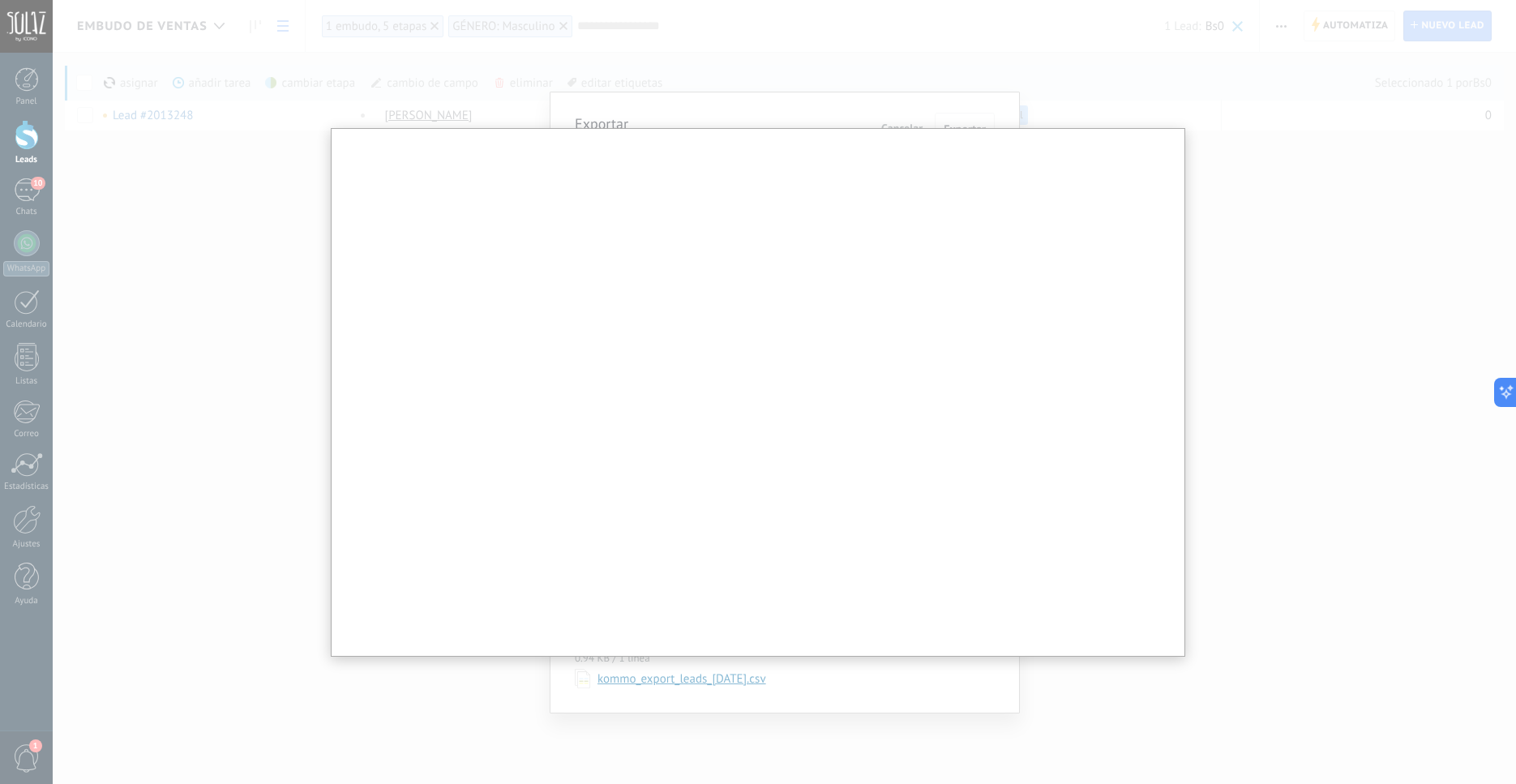
click at [1284, 280] on div at bounding box center [758, 392] width 1516 height 784
click at [1289, 170] on div at bounding box center [758, 392] width 1516 height 784
click at [532, 82] on div at bounding box center [758, 392] width 1516 height 784
click at [1264, 266] on div at bounding box center [758, 392] width 1516 height 784
click at [1289, 293] on div at bounding box center [758, 392] width 1516 height 784
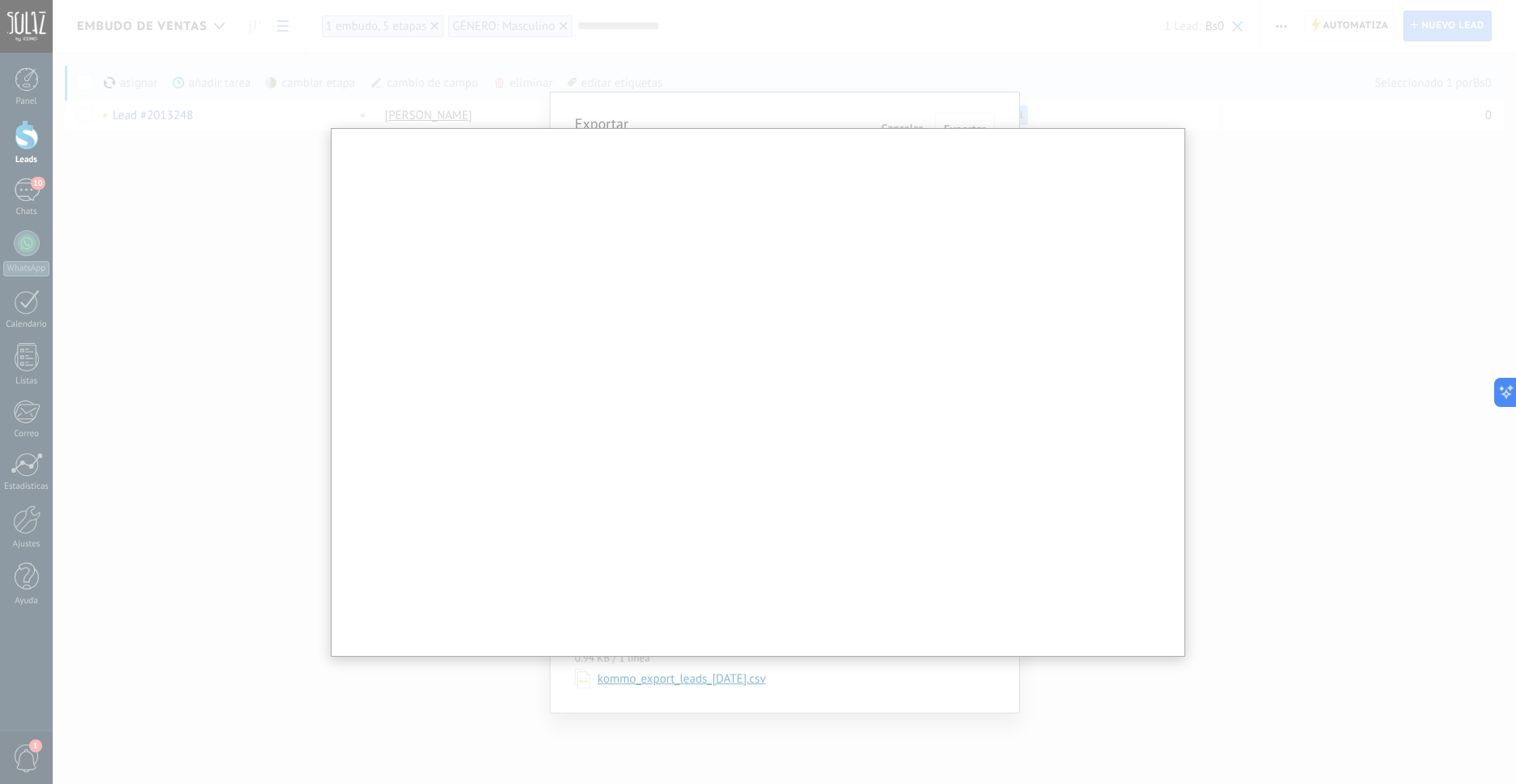
click at [1289, 293] on div at bounding box center [758, 392] width 1516 height 784
click at [17, 20] on div at bounding box center [758, 392] width 1516 height 784
click at [36, 35] on div at bounding box center [758, 392] width 1516 height 784
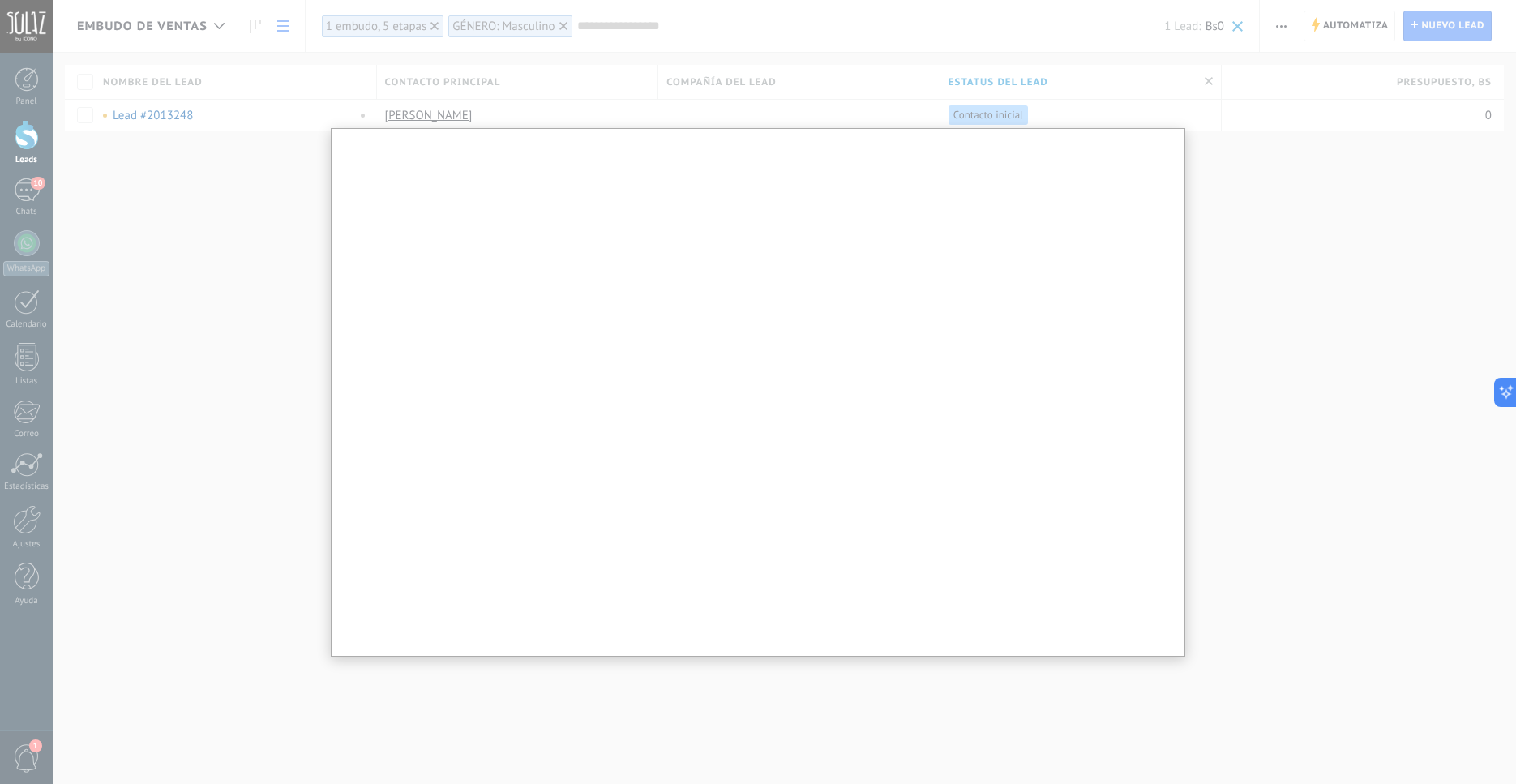
click at [23, 144] on div at bounding box center [758, 392] width 1516 height 784
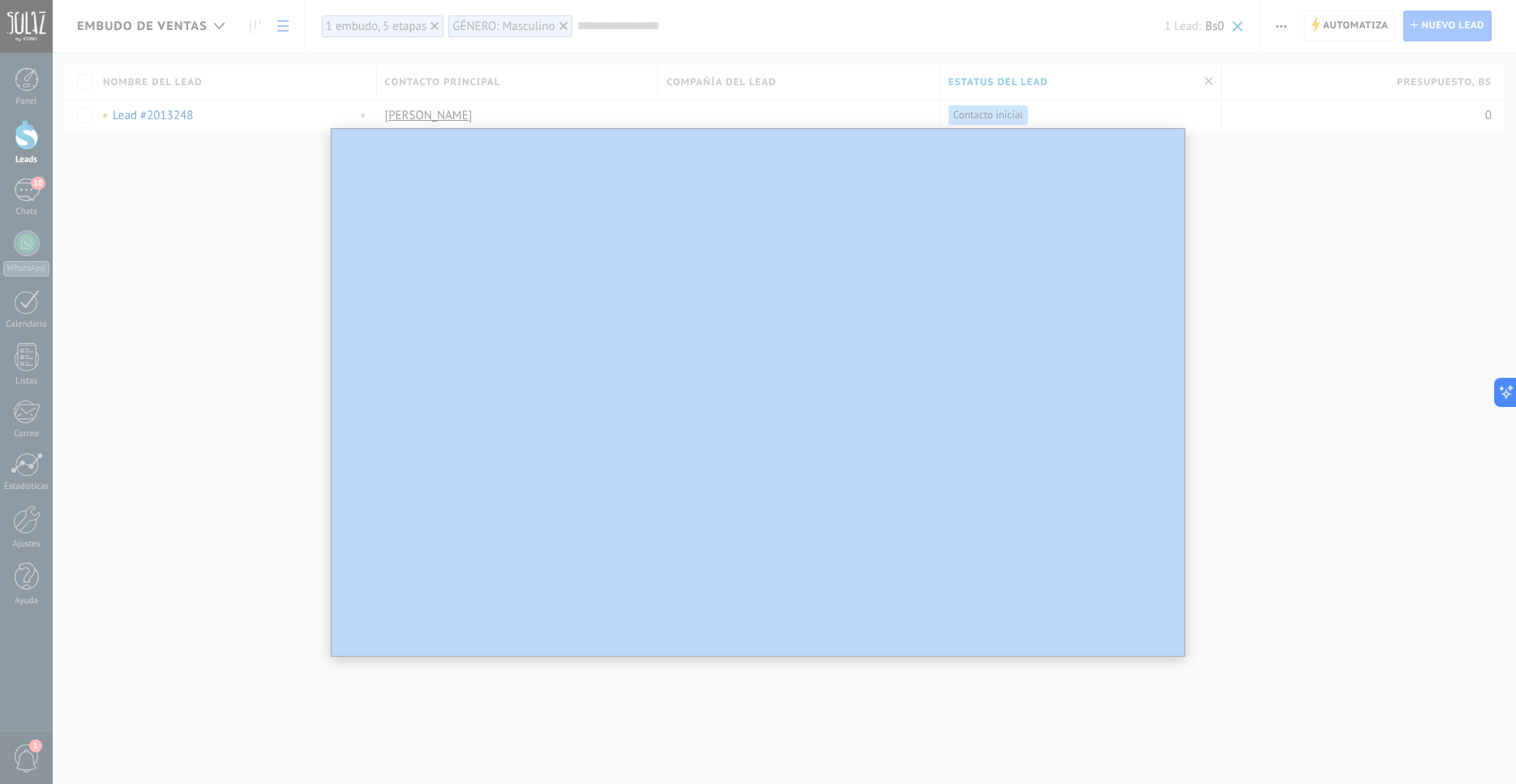
click at [23, 144] on div at bounding box center [758, 392] width 1516 height 784
click at [21, 142] on div at bounding box center [758, 392] width 1516 height 784
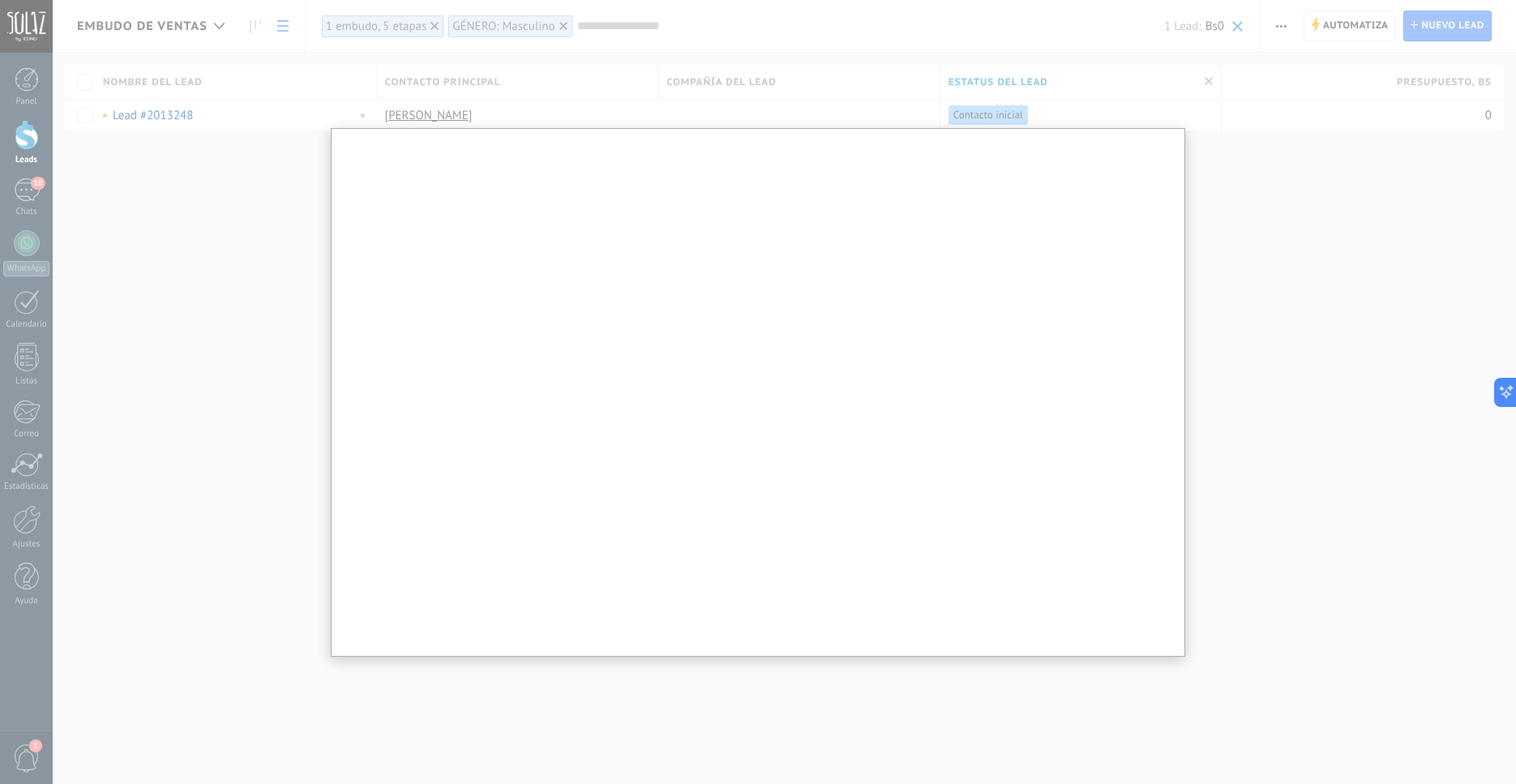
click at [21, 142] on div at bounding box center [758, 392] width 1516 height 784
drag, startPoint x: 243, startPoint y: 266, endPoint x: 152, endPoint y: 215, distance: 104.3
click at [243, 266] on div at bounding box center [758, 392] width 1516 height 784
click at [18, 81] on div at bounding box center [758, 392] width 1516 height 784
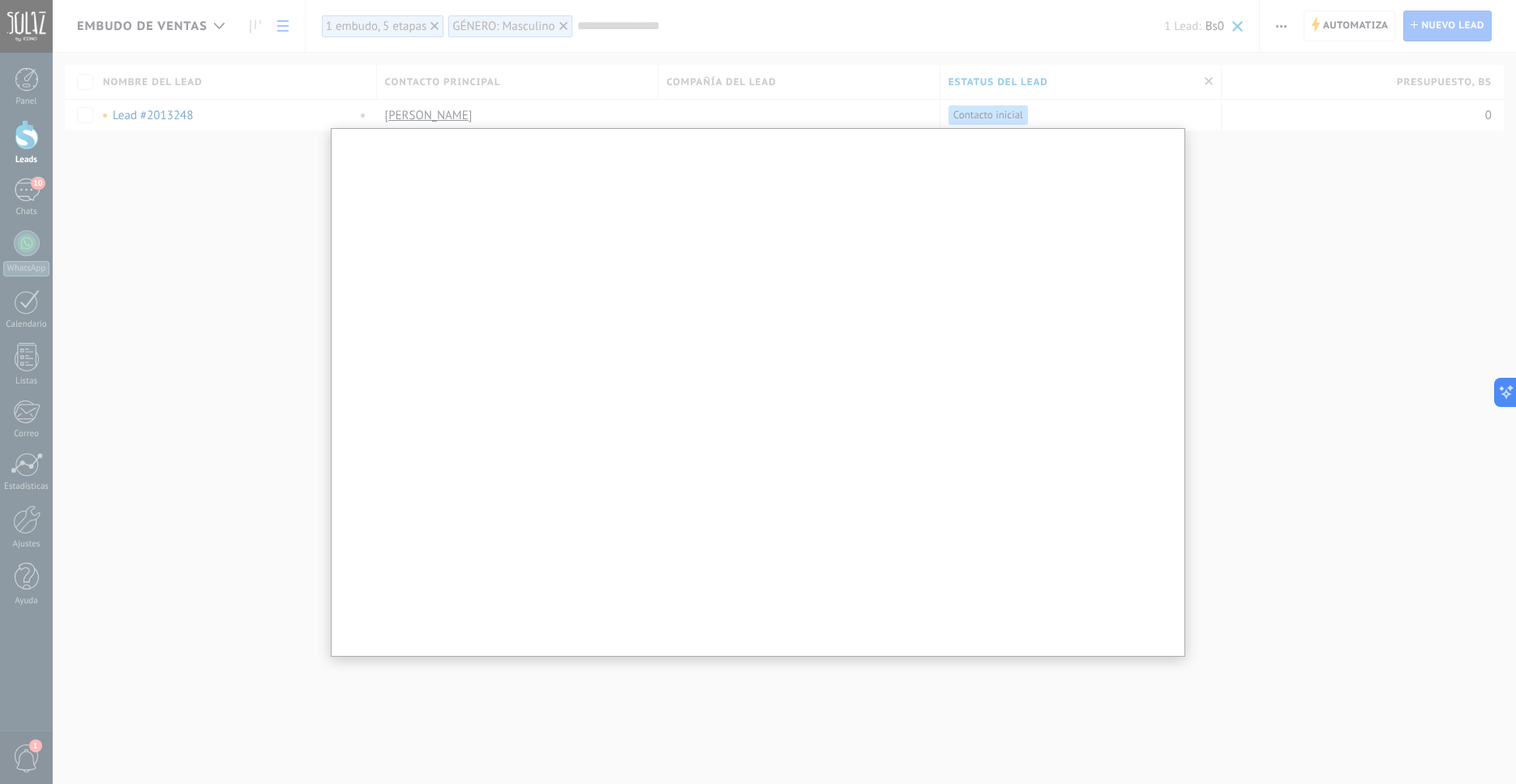
click at [18, 81] on div at bounding box center [758, 392] width 1516 height 784
click at [23, 61] on div at bounding box center [758, 392] width 1516 height 784
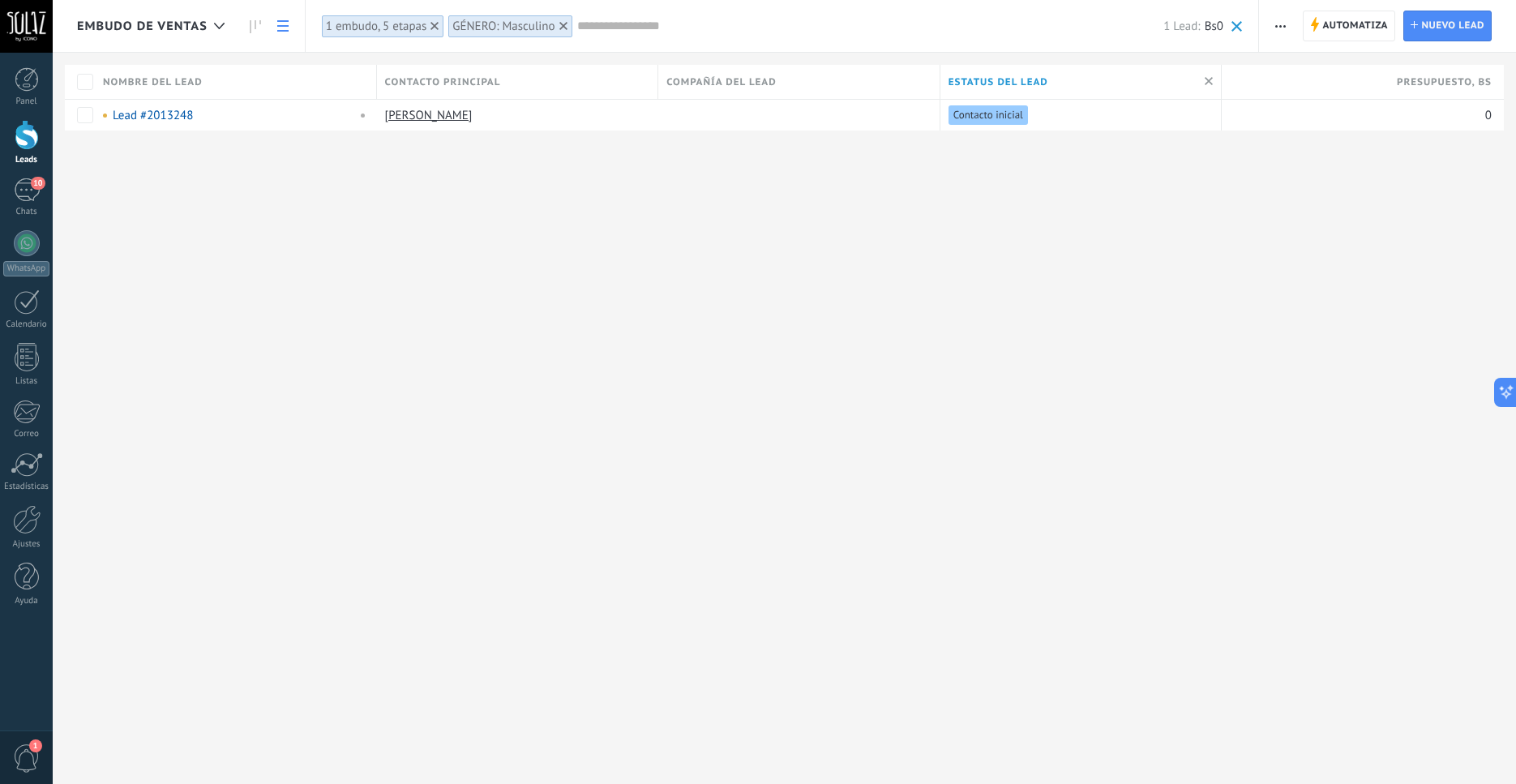
click at [291, 218] on div "Embudo de ventas Automatiza" at bounding box center [785, 392] width 1464 height 784
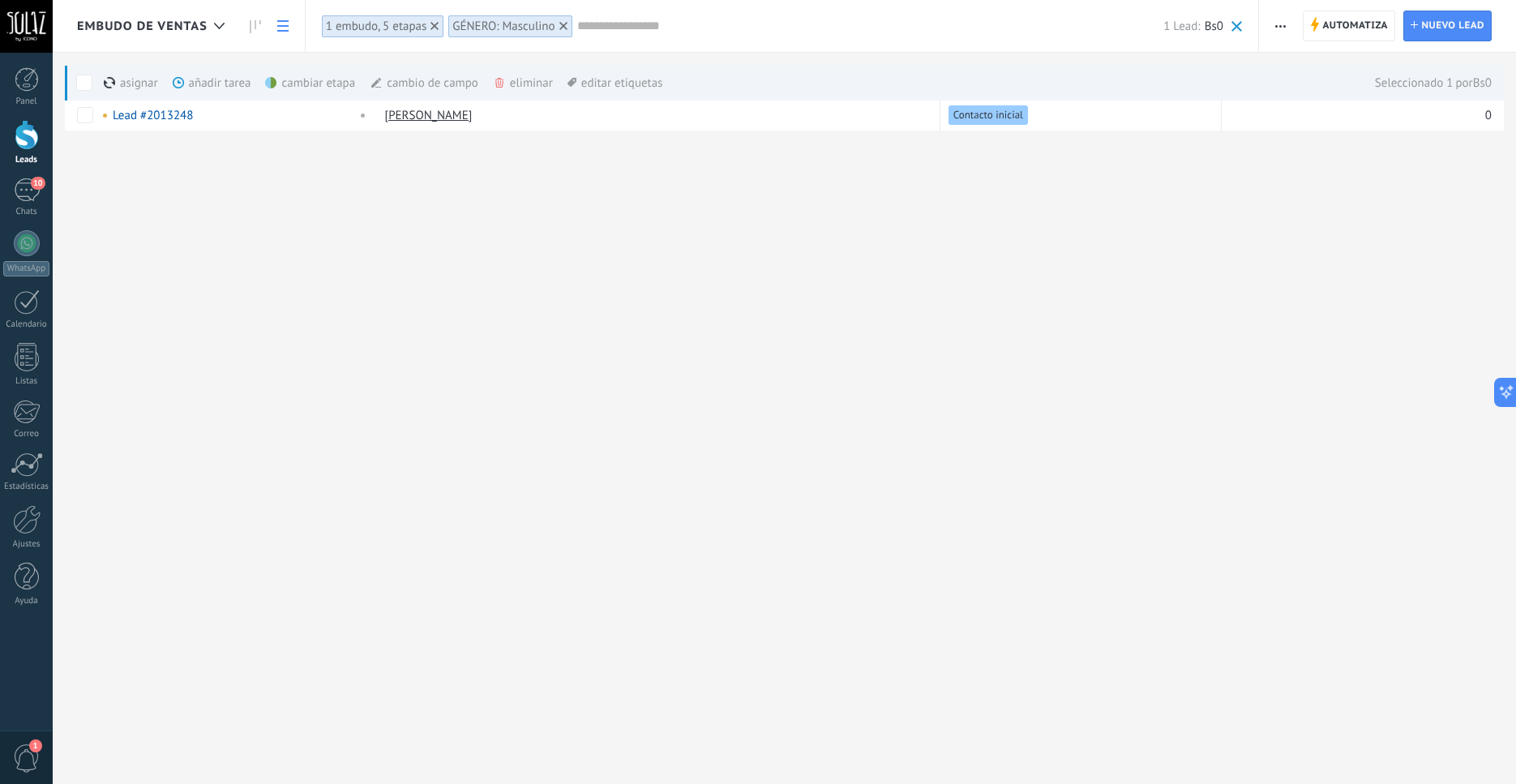
click at [1283, 26] on icon "button" at bounding box center [1281, 26] width 10 height 3
click at [1316, 236] on span "Exportar" at bounding box center [1312, 232] width 44 height 32
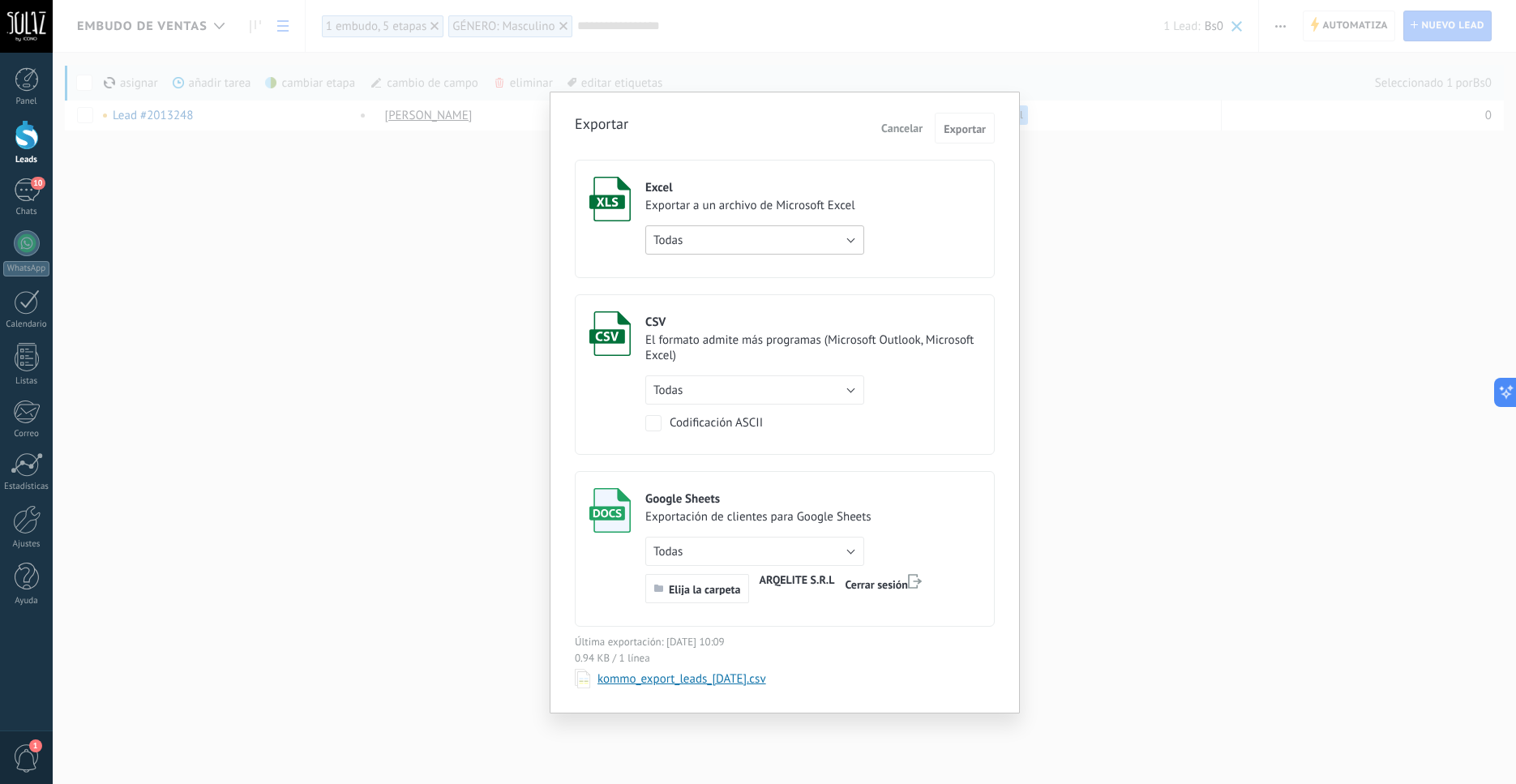
click at [750, 228] on button "Todas" at bounding box center [754, 240] width 219 height 29
click at [970, 131] on span "Exportar" at bounding box center [965, 129] width 42 height 11
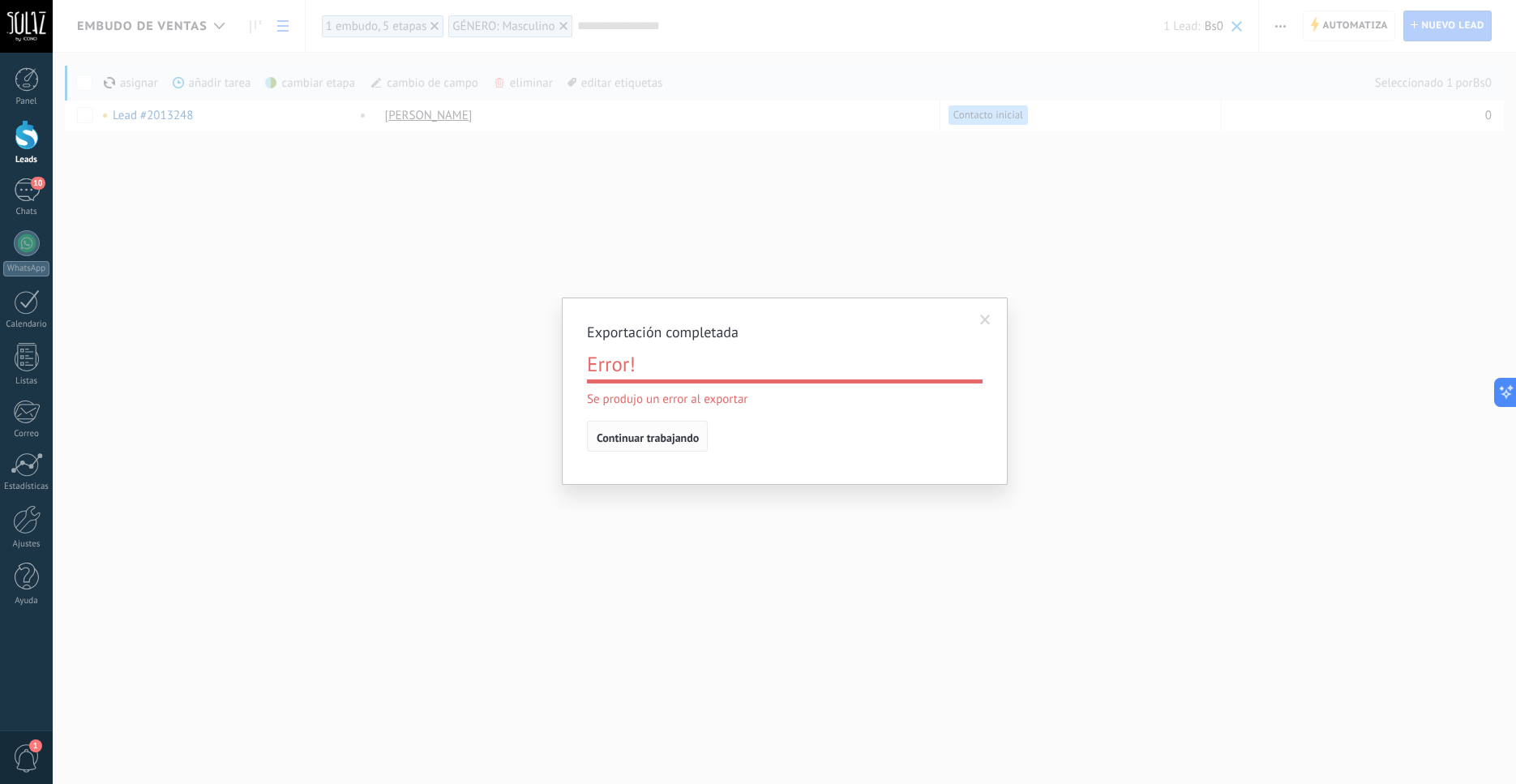
click at [655, 444] on span "Continuar trabajando" at bounding box center [648, 437] width 102 height 11
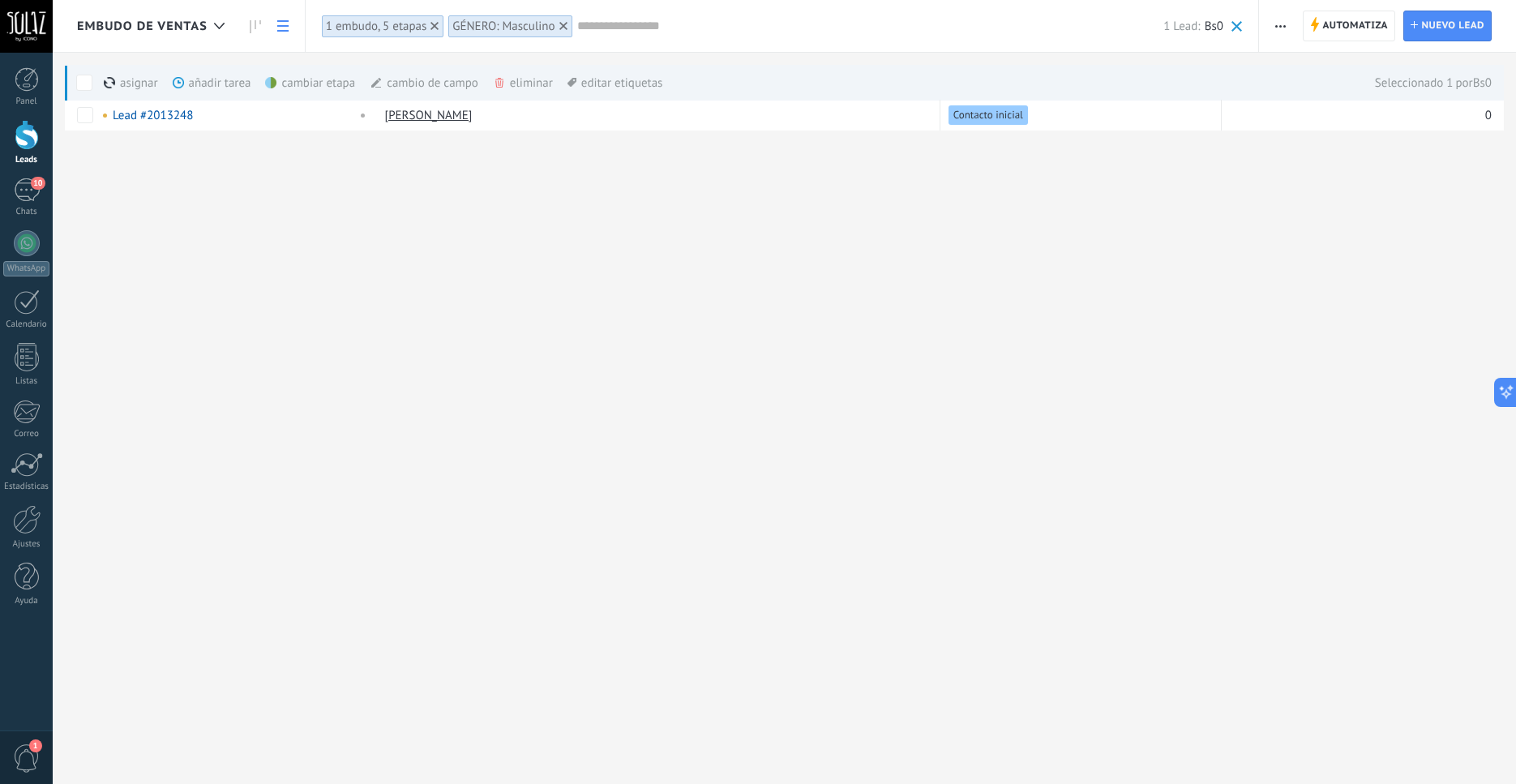
click at [1280, 29] on span "button" at bounding box center [1281, 26] width 10 height 31
click at [1324, 235] on span "Exportar" at bounding box center [1312, 232] width 44 height 32
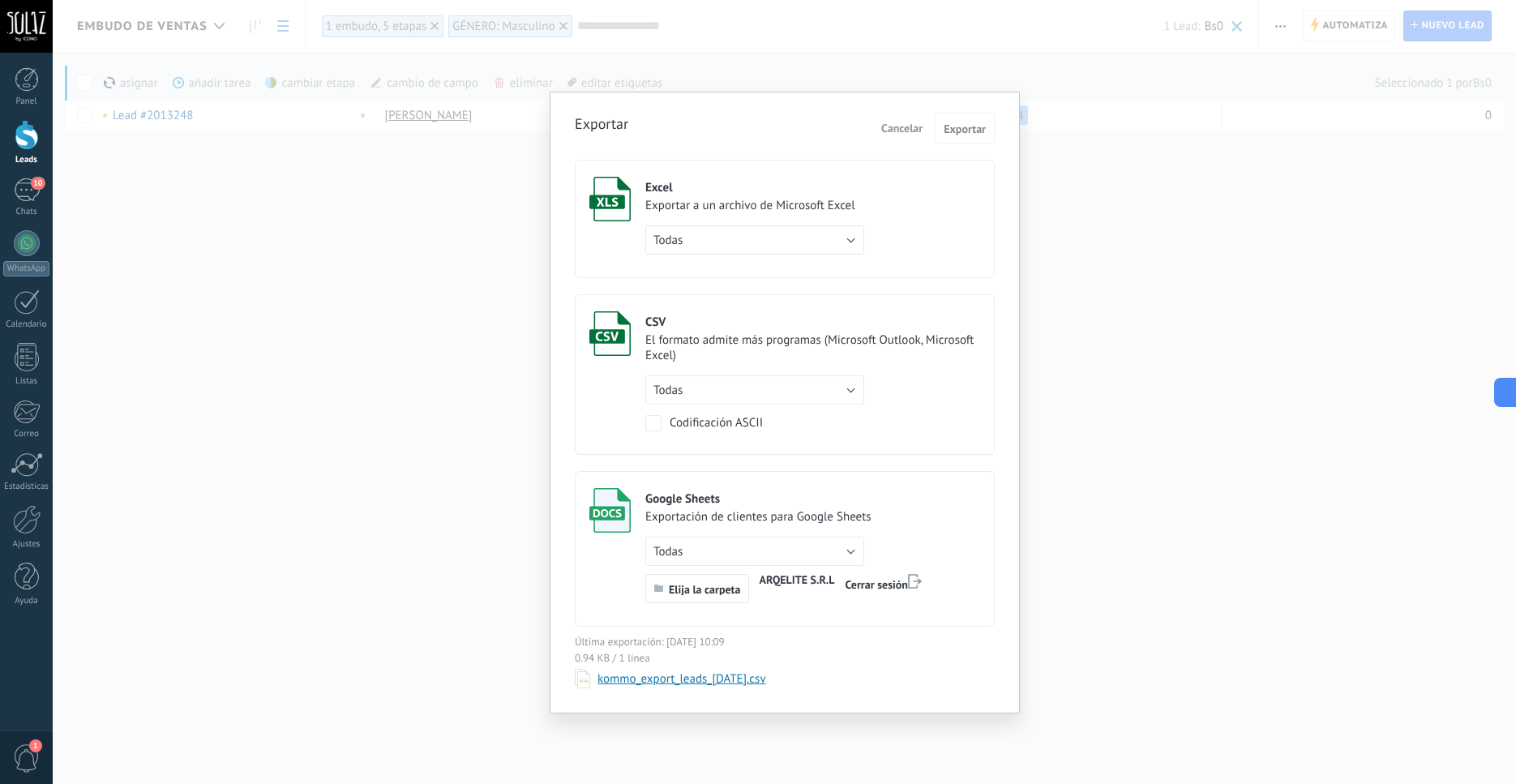
click at [791, 212] on div "Exportar a un archivo de Microsoft Excel" at bounding box center [754, 205] width 219 height 15
click at [625, 245] on label "Excel Exportar a un archivo de Microsoft Excel Todas de filtro activo solo la p…" at bounding box center [785, 218] width 420 height 118
click at [673, 243] on span "Todas" at bounding box center [668, 240] width 29 height 15
click at [723, 274] on span "de filtro activo" at bounding box center [747, 268] width 223 height 15
click at [963, 135] on span "Exportar" at bounding box center [965, 129] width 42 height 11
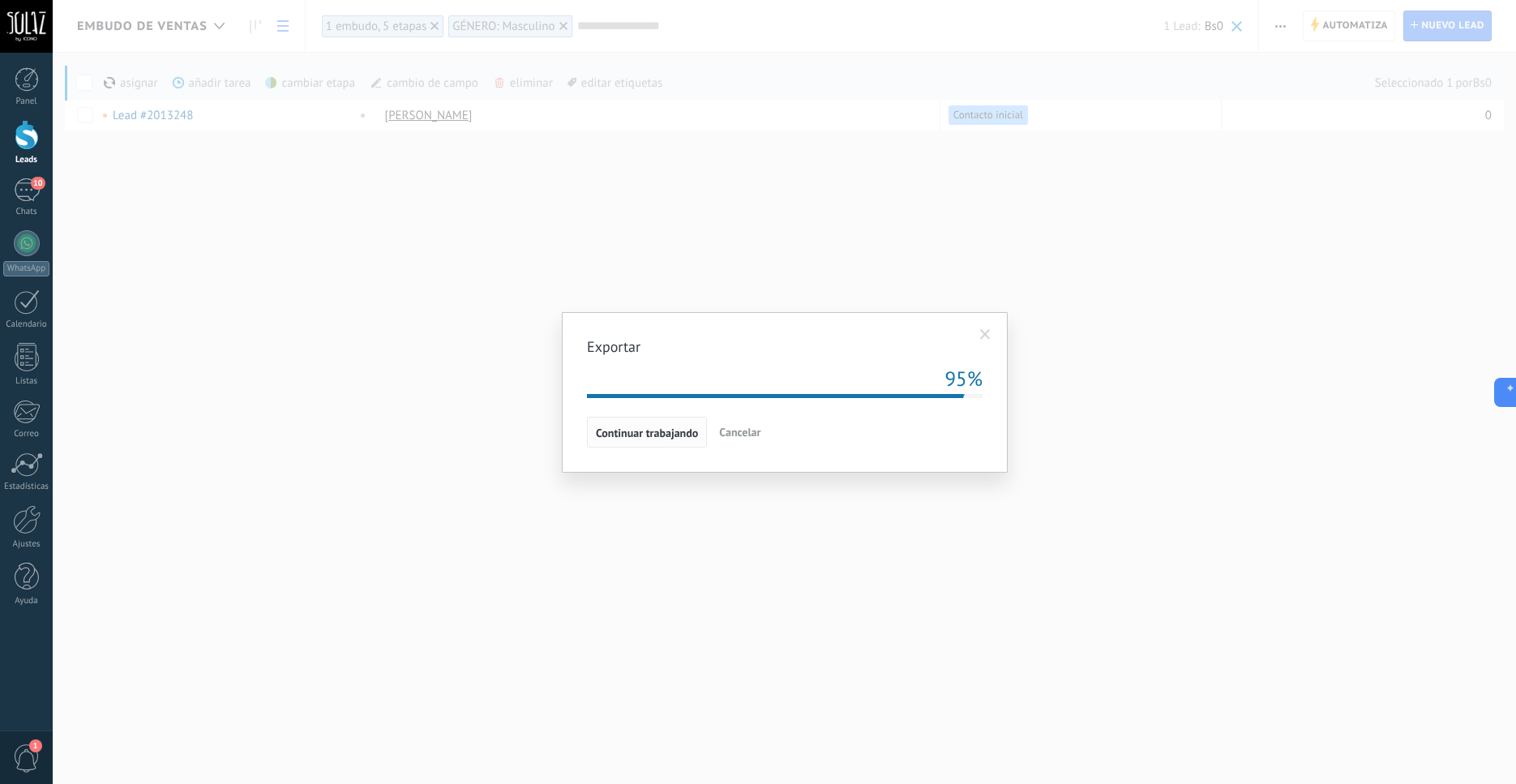
click at [663, 432] on span "Continuar trabajando" at bounding box center [647, 432] width 102 height 11
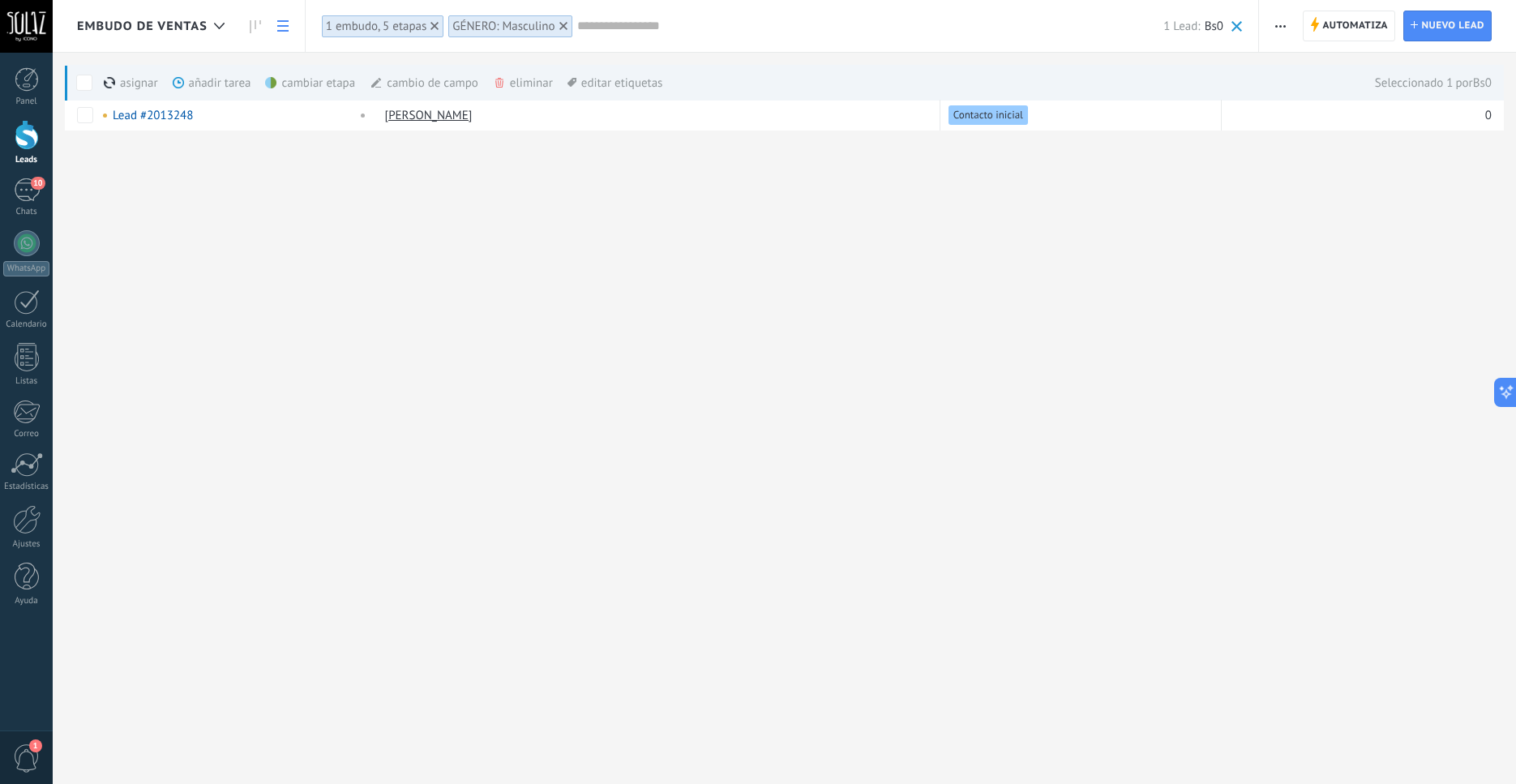
click at [1044, 360] on div "Embudo de ventas Automatiza" at bounding box center [785, 392] width 1464 height 784
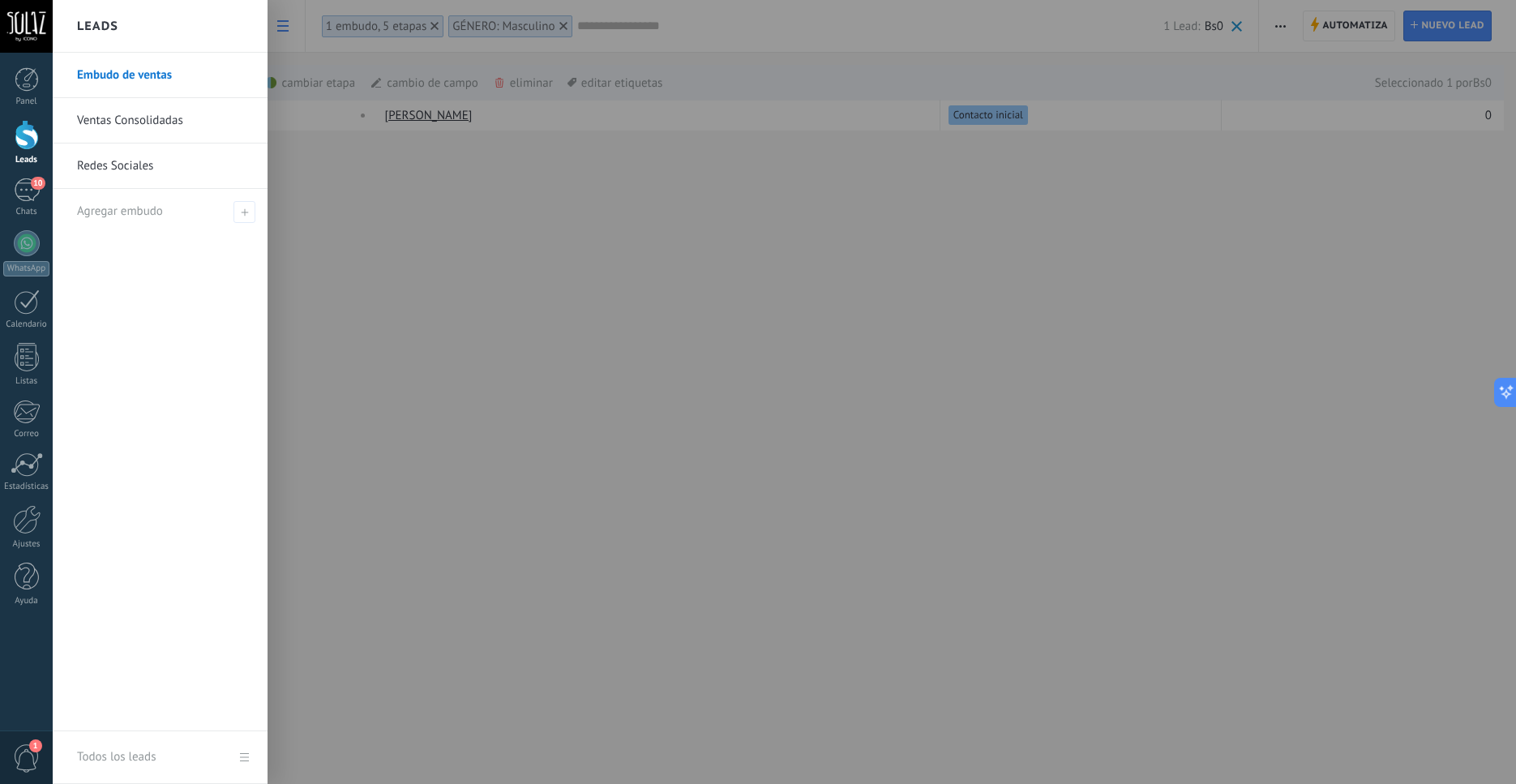
click at [19, 137] on div at bounding box center [26, 135] width 25 height 30
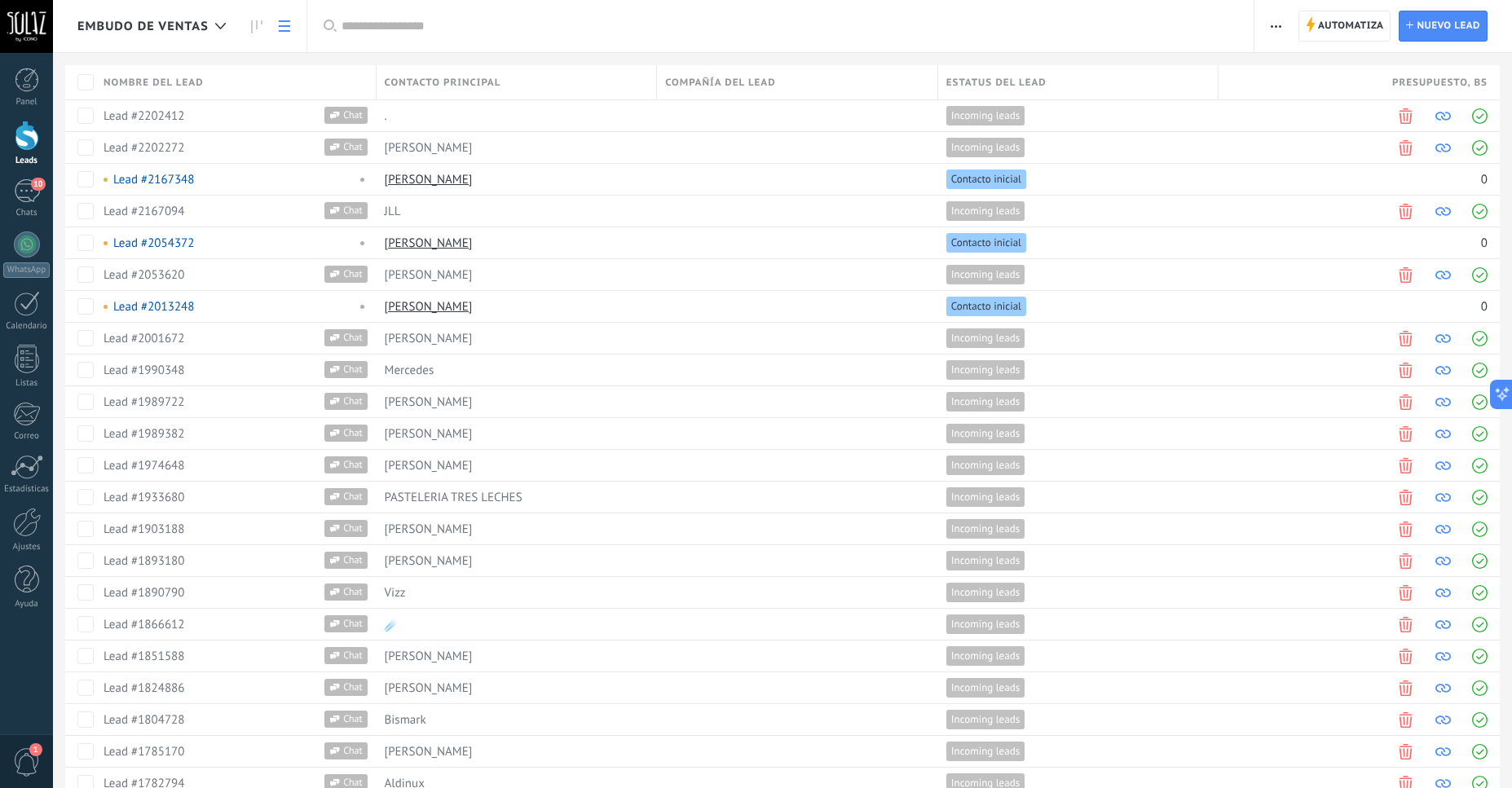
click at [21, 135] on div at bounding box center [27, 135] width 25 height 30
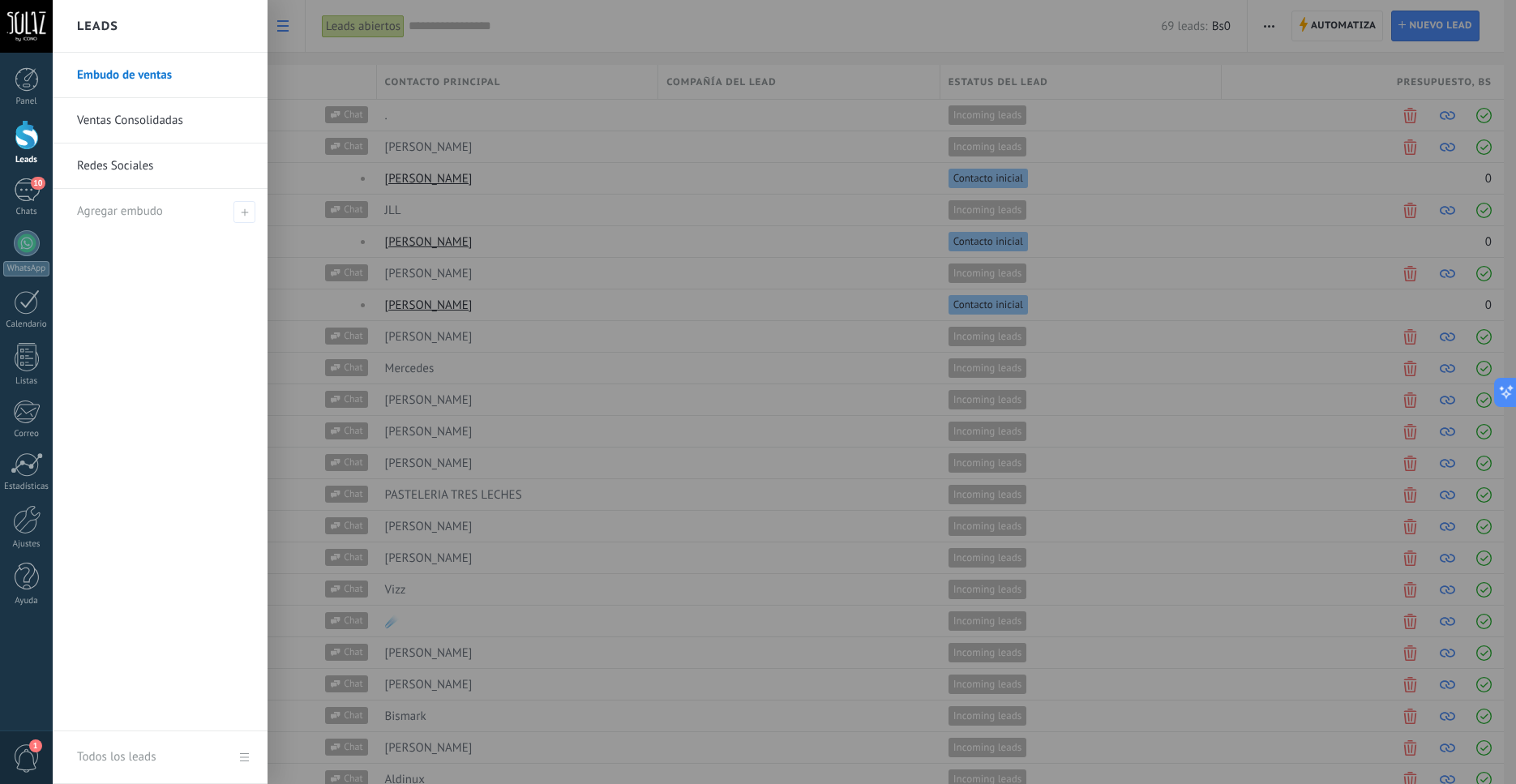
click at [41, 125] on link "Leads" at bounding box center [26, 142] width 53 height 45
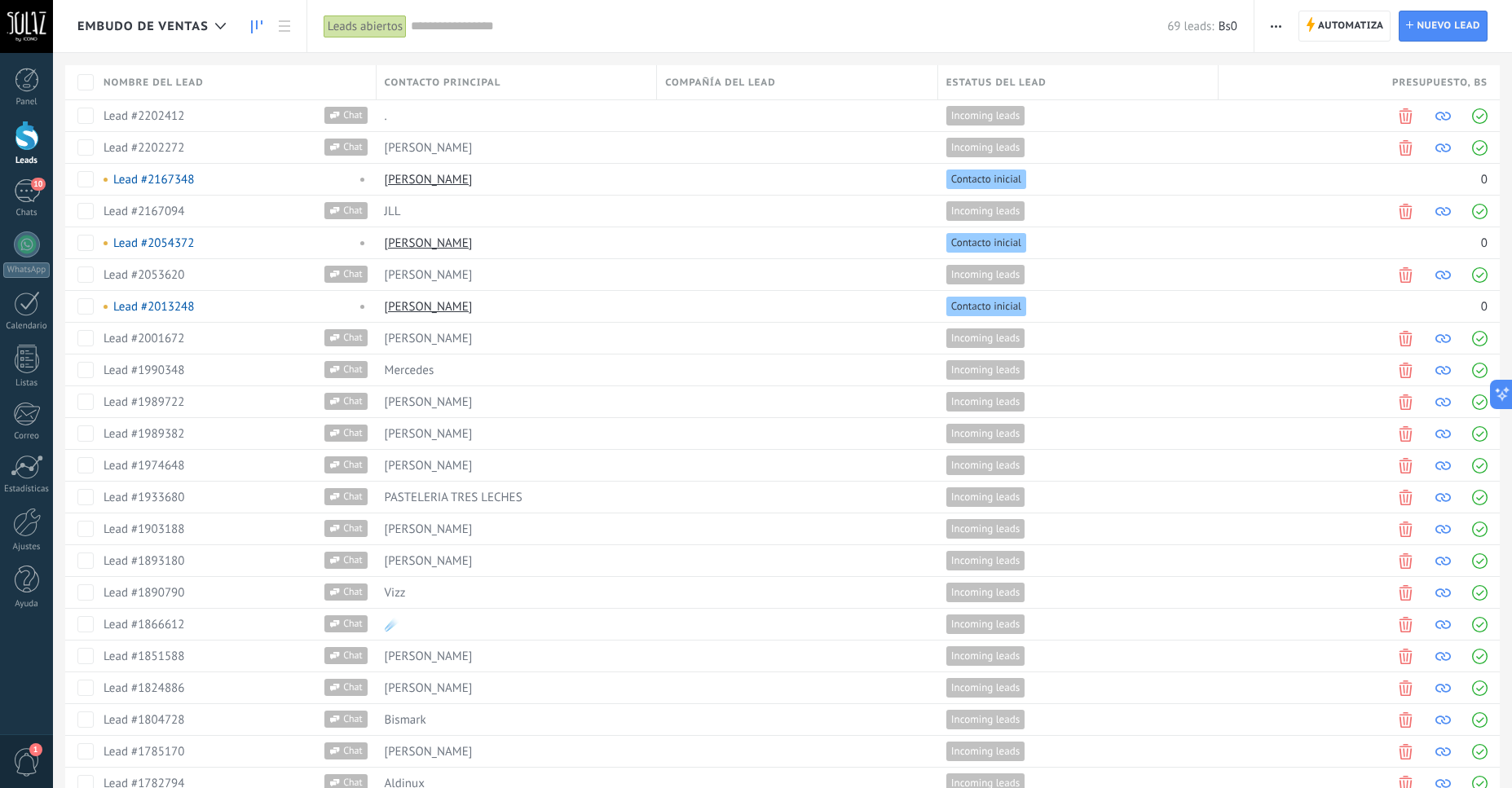
click at [254, 27] on icon at bounding box center [256, 27] width 11 height 13
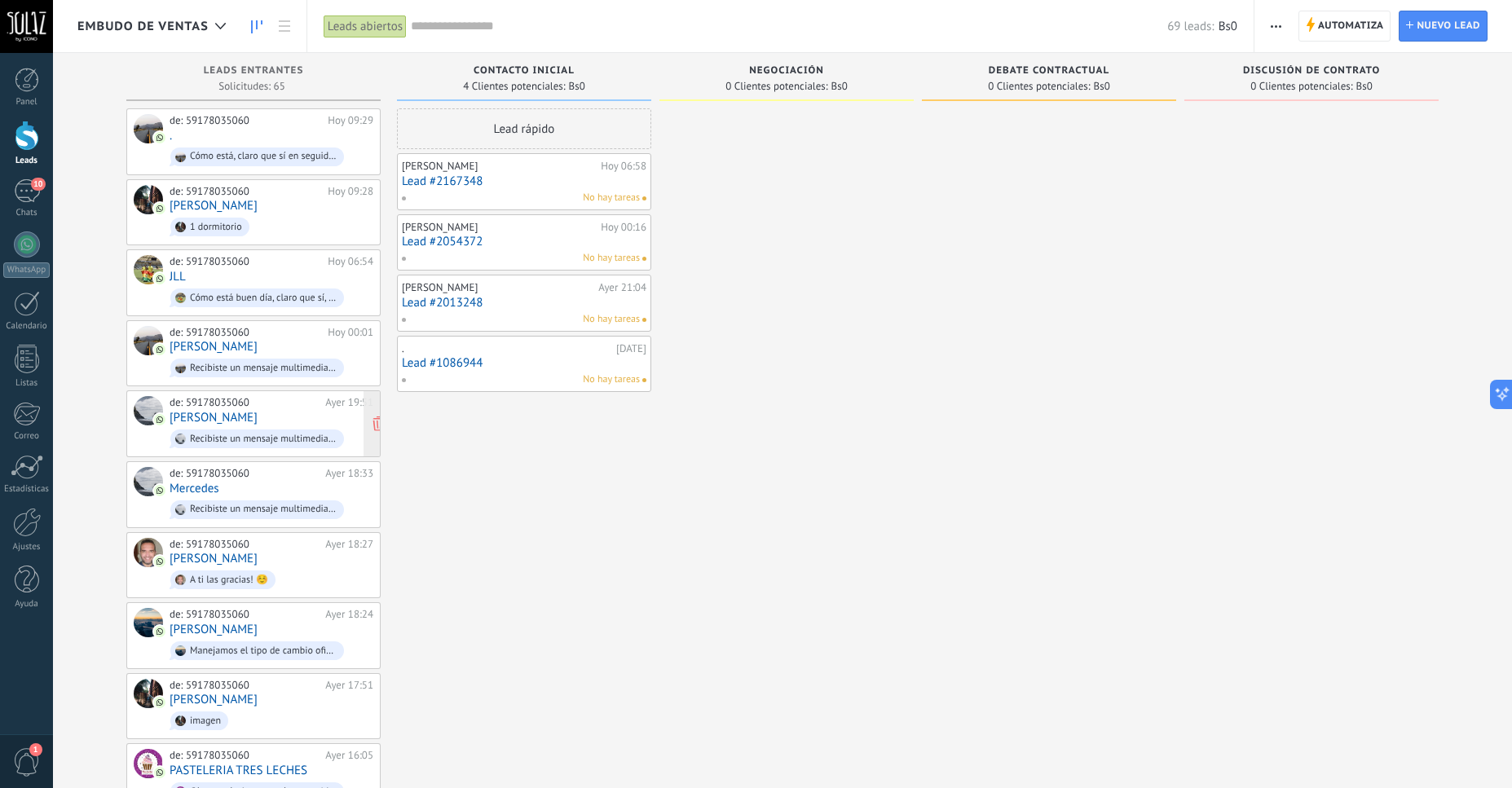
click at [219, 415] on link "[PERSON_NAME]" at bounding box center [213, 418] width 88 height 14
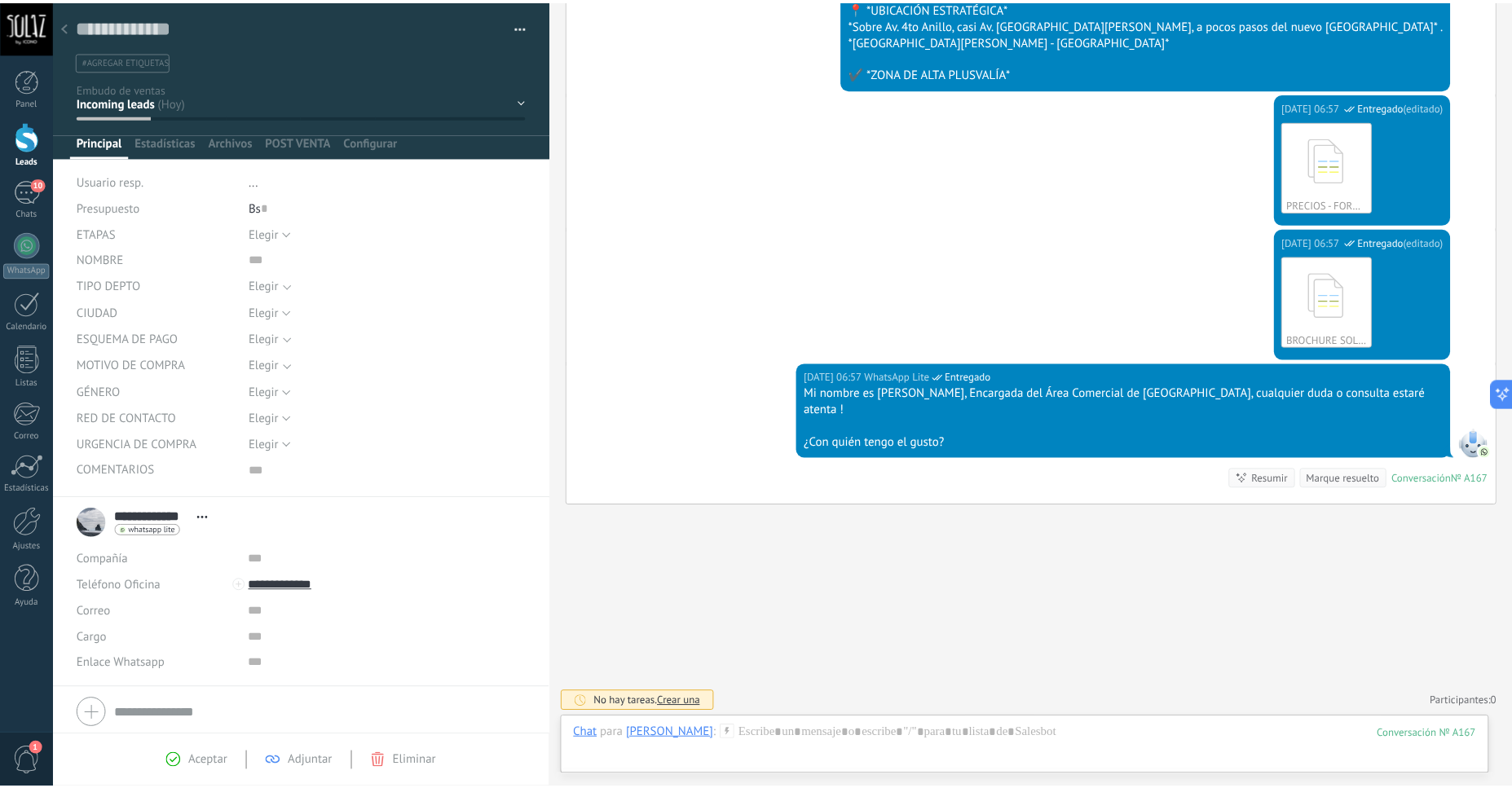
scroll to position [810, 0]
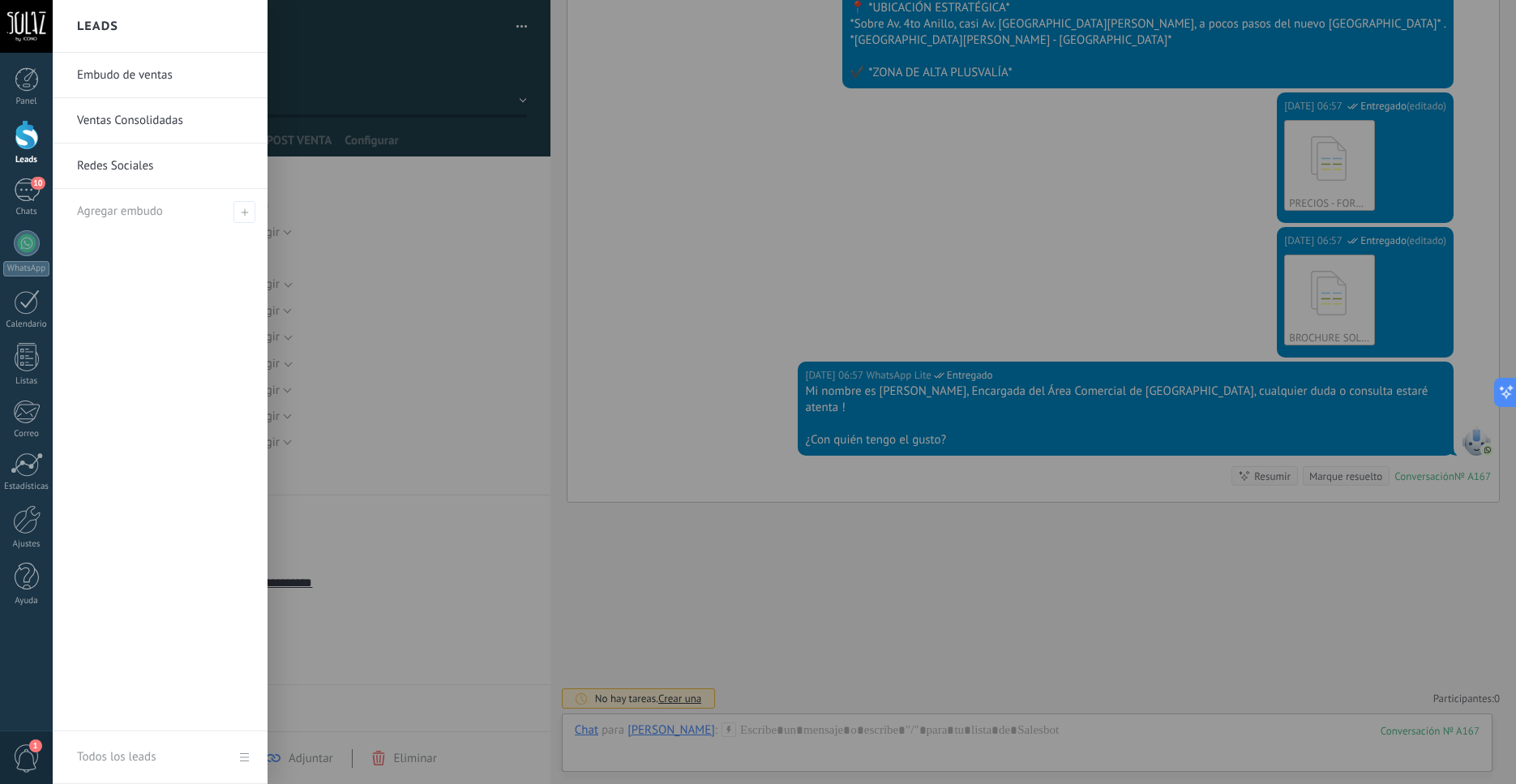
click at [24, 151] on div "Leads" at bounding box center [26, 142] width 53 height 45
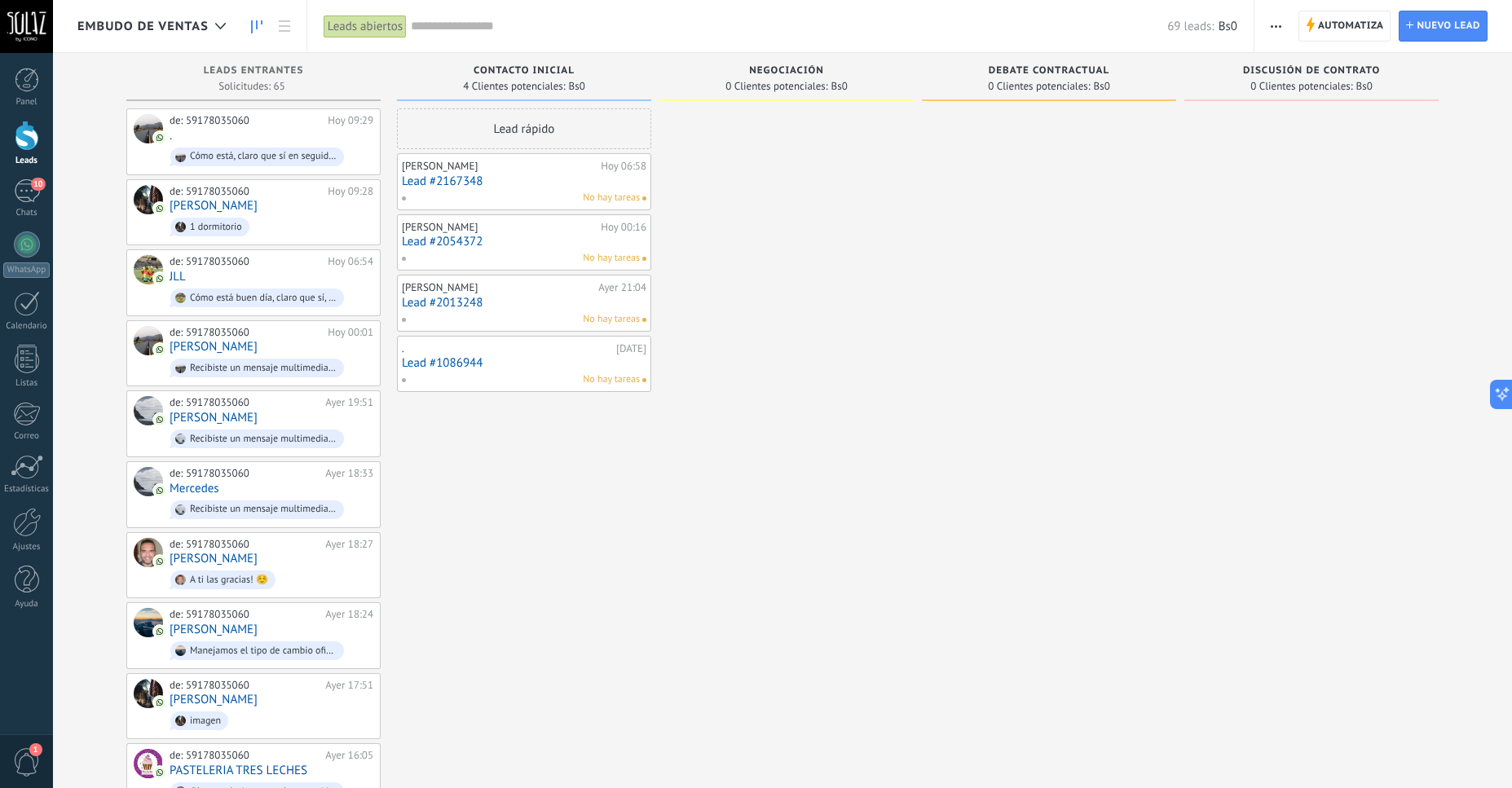
click at [792, 72] on span "Negociación" at bounding box center [786, 70] width 75 height 11
click at [1332, 28] on span "Automatiza" at bounding box center [1351, 26] width 66 height 29
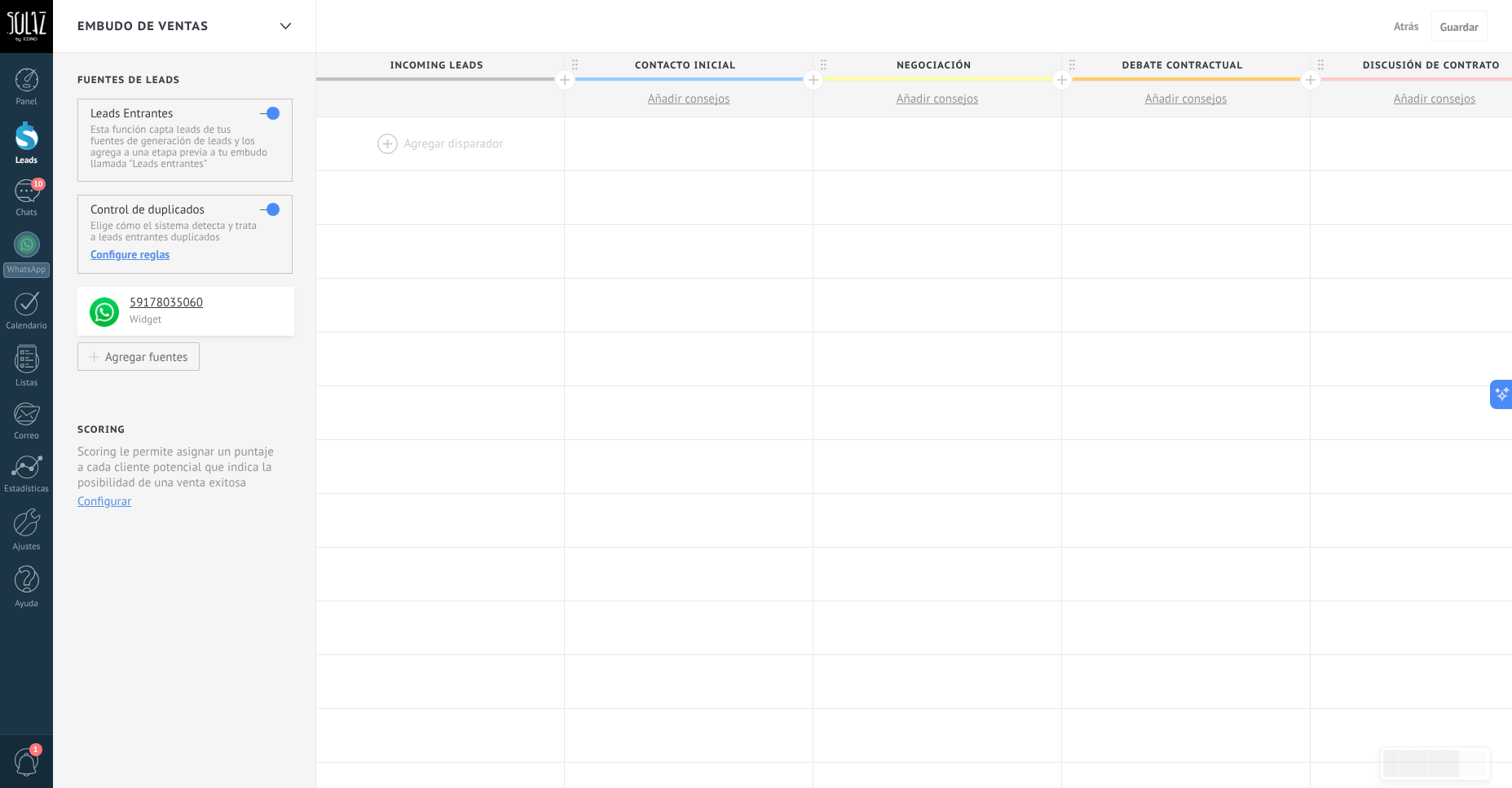
click at [967, 68] on span "Negociación" at bounding box center [934, 65] width 240 height 25
type input "*"
type input "**********"
click at [883, 142] on div at bounding box center [937, 144] width 248 height 53
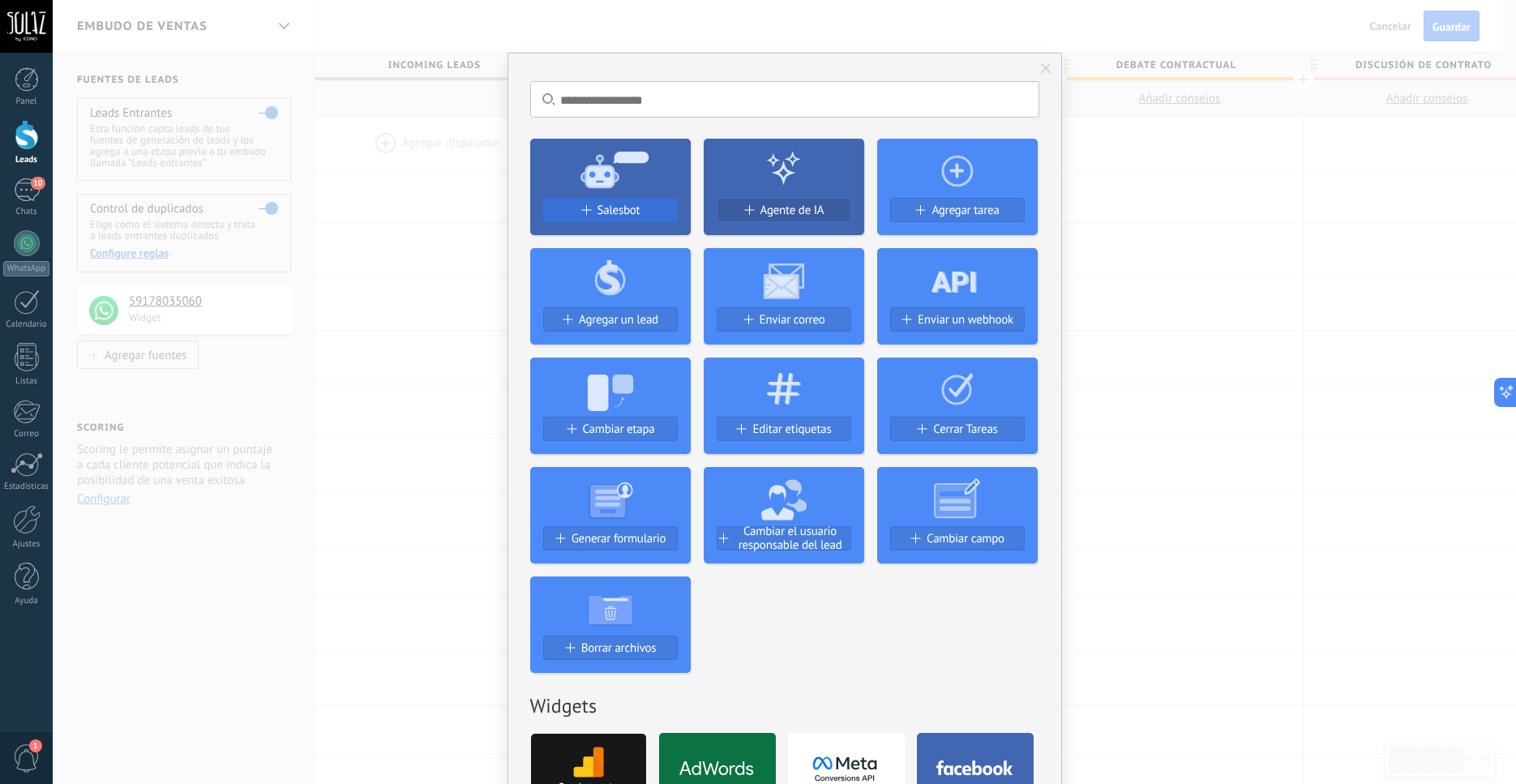
click at [612, 217] on span "Salesbot" at bounding box center [619, 210] width 43 height 14
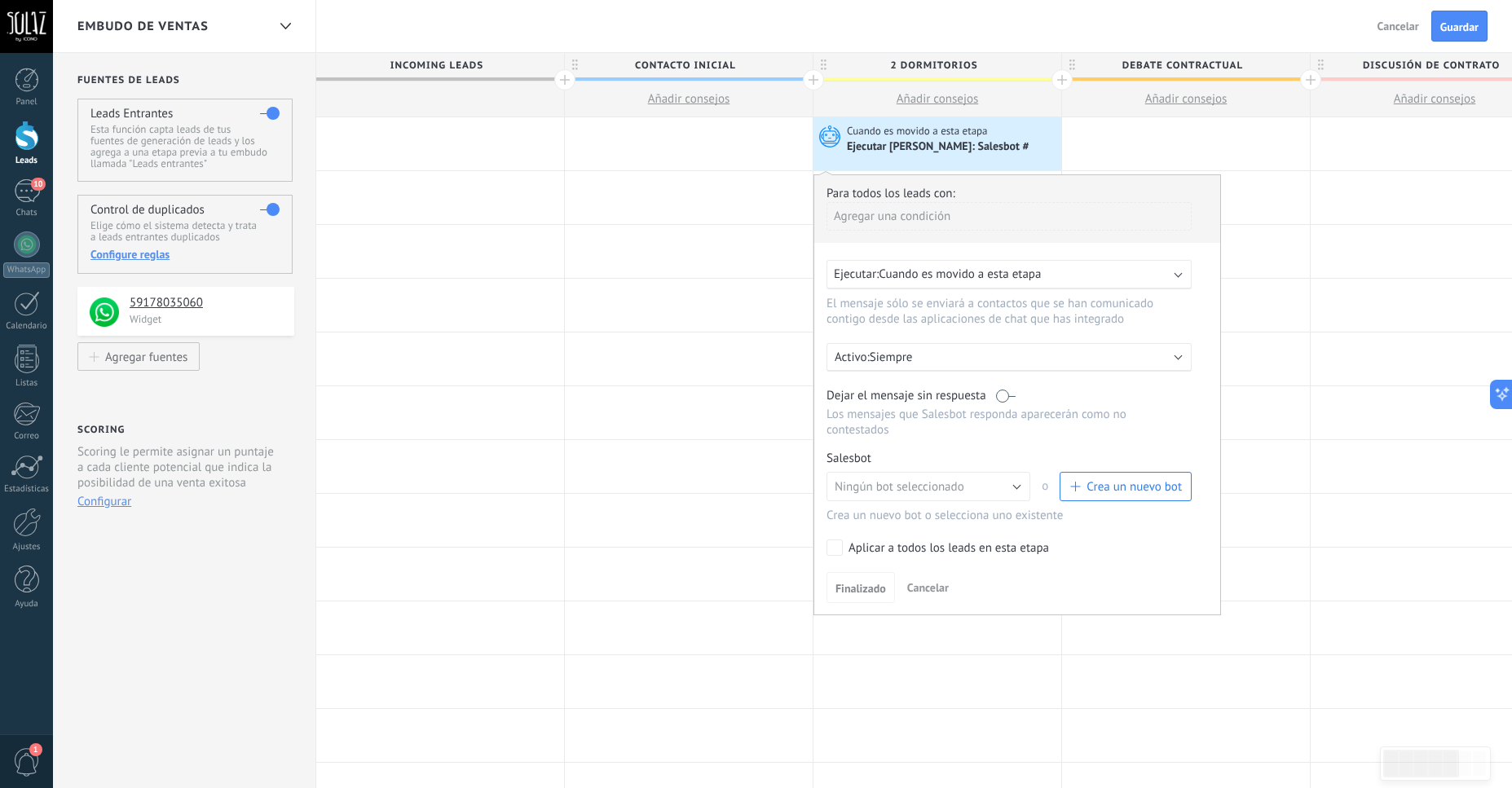
click at [1168, 287] on div "Ejecutar: Cuando es movido a esta etapa" at bounding box center [1009, 275] width 365 height 29
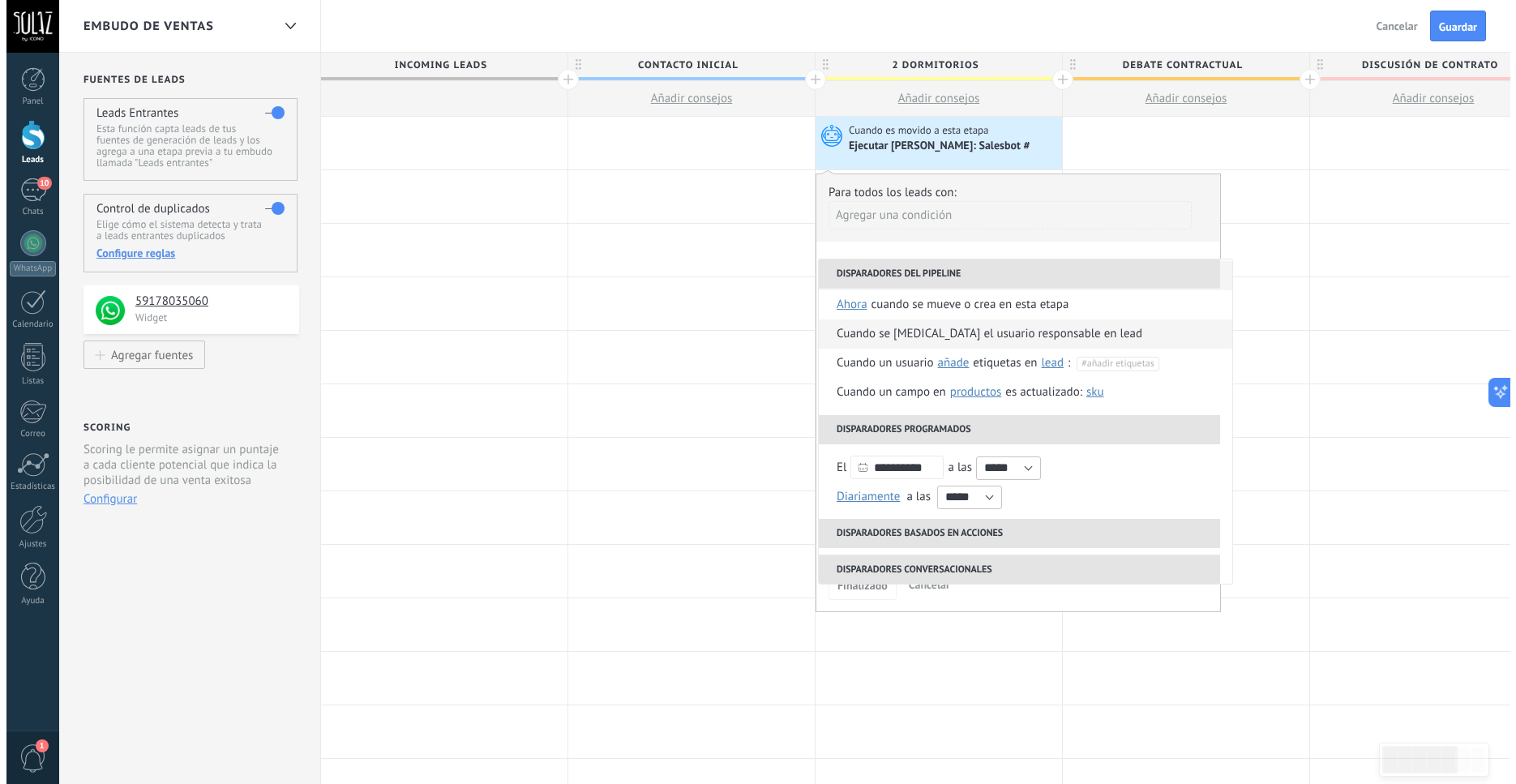
scroll to position [68, 0]
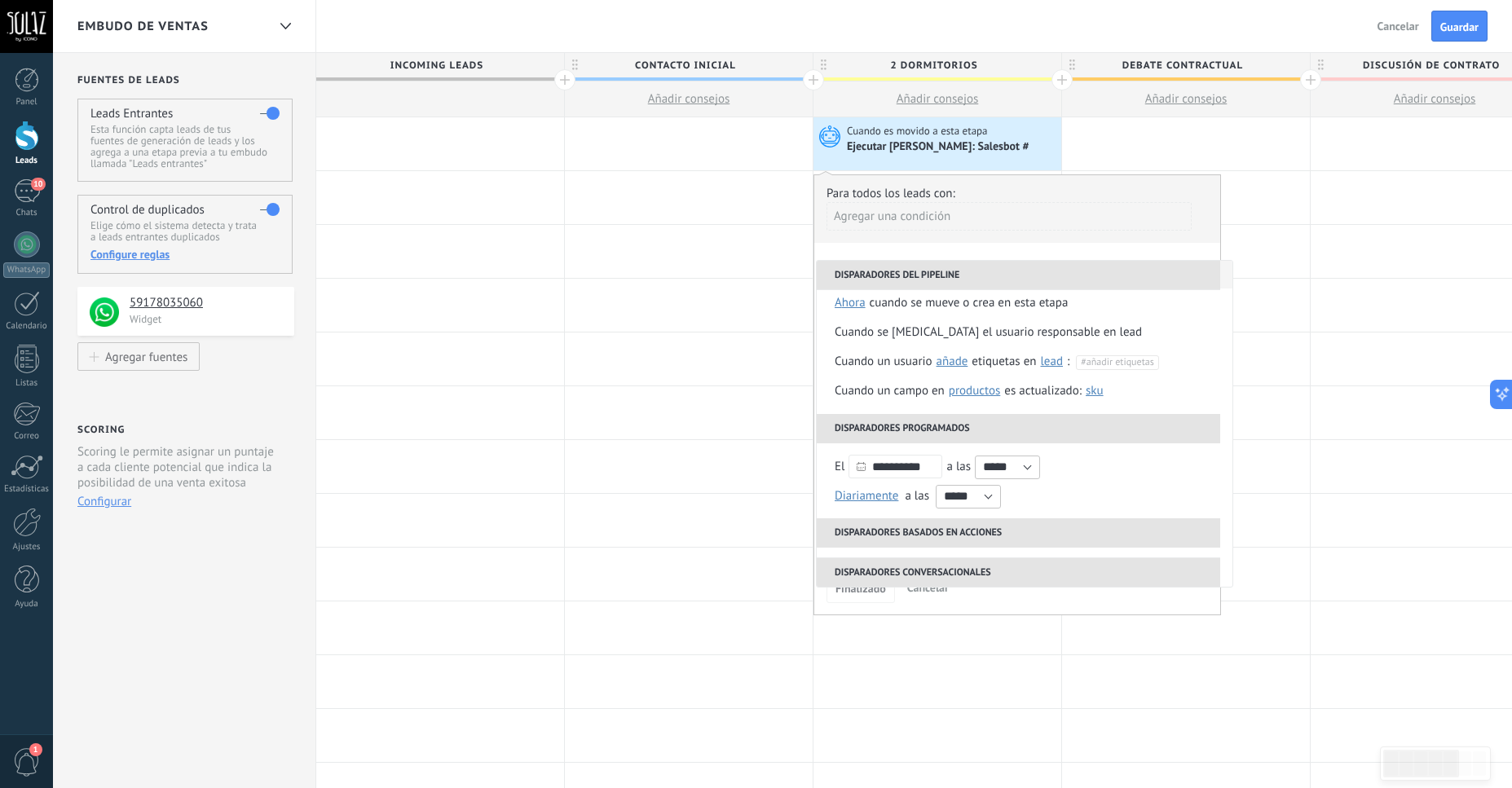
click at [1127, 224] on div "Agregar una condición" at bounding box center [1009, 216] width 365 height 28
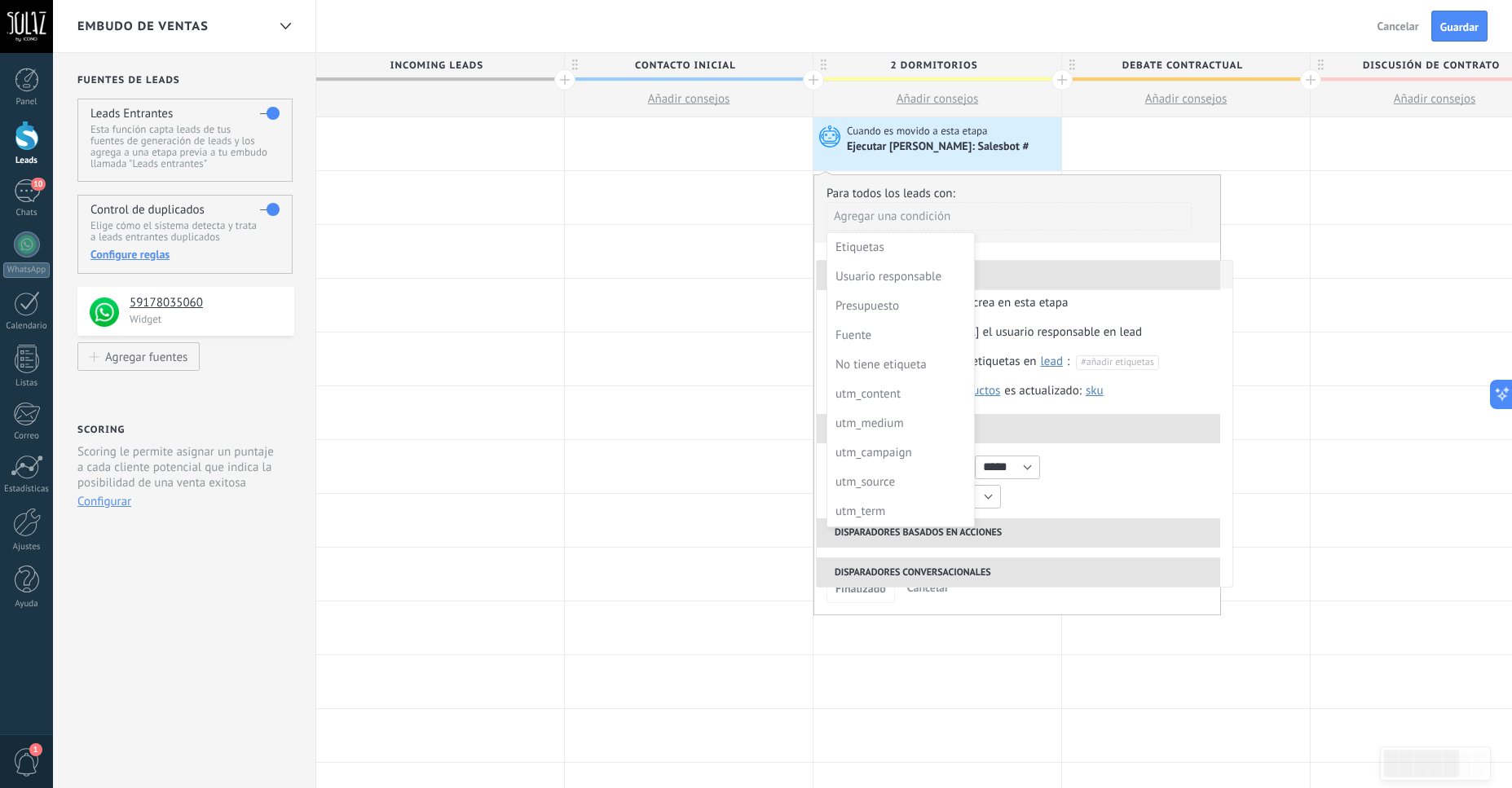
click at [1021, 143] on div "Ejecutar Salesbot: Salesbot #" at bounding box center [953, 146] width 211 height 16
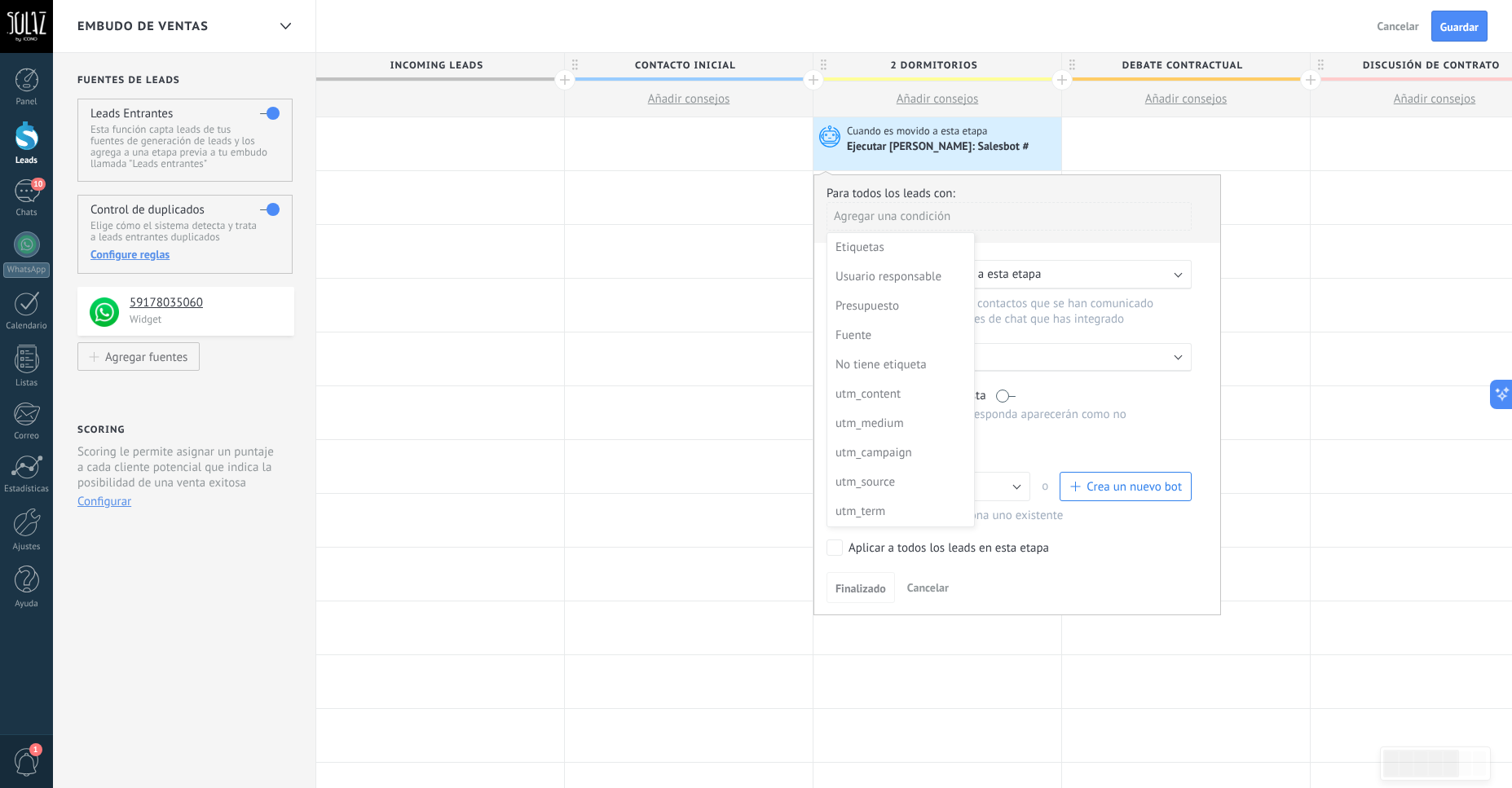
click at [935, 613] on div at bounding box center [1018, 404] width 406 height 457
click at [1181, 363] on div "Activo: Siempre" at bounding box center [1009, 357] width 350 height 15
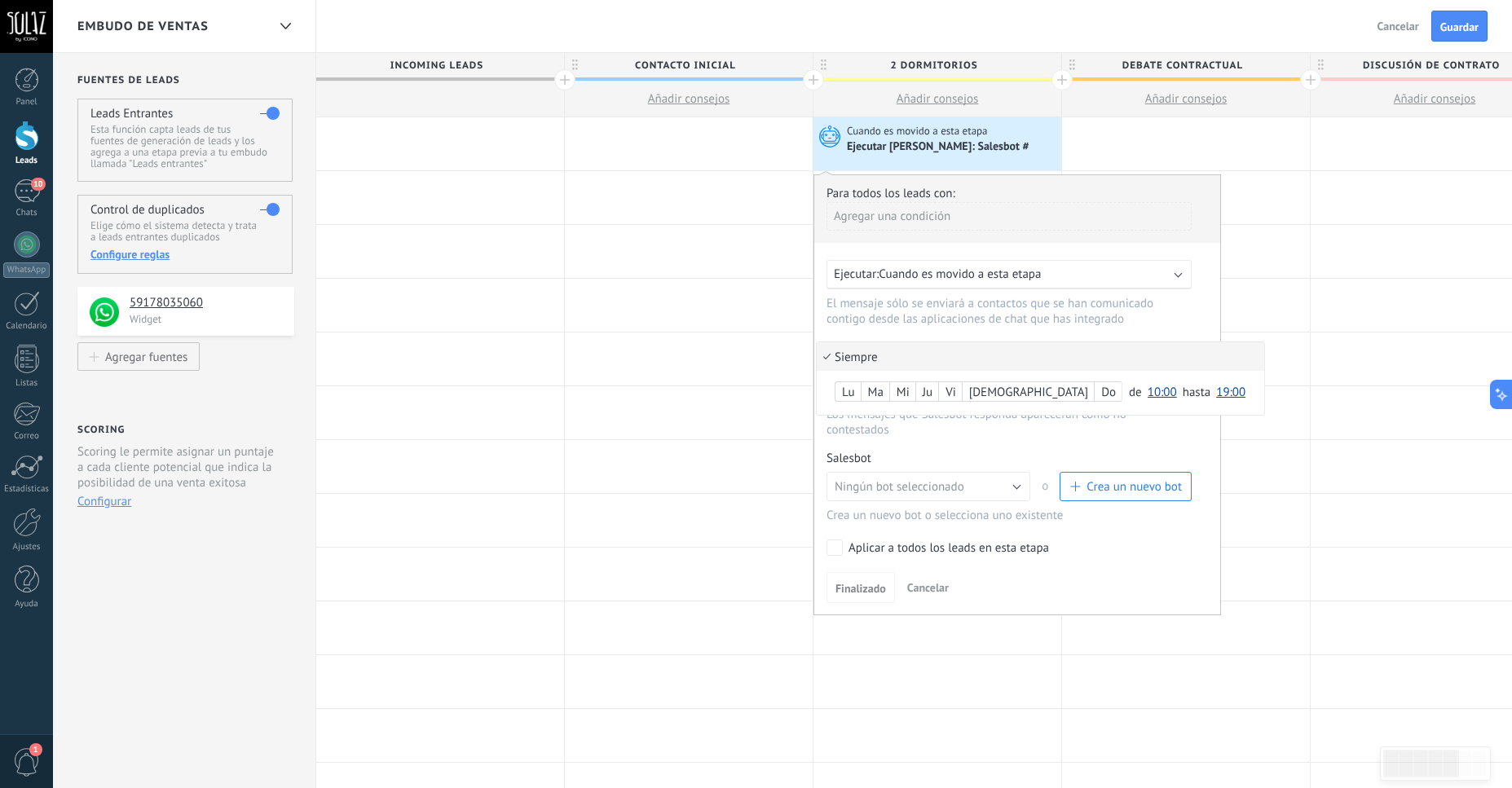
click at [1115, 213] on div at bounding box center [1018, 395] width 406 height 439
click at [926, 595] on span "Cancelar" at bounding box center [928, 588] width 42 height 15
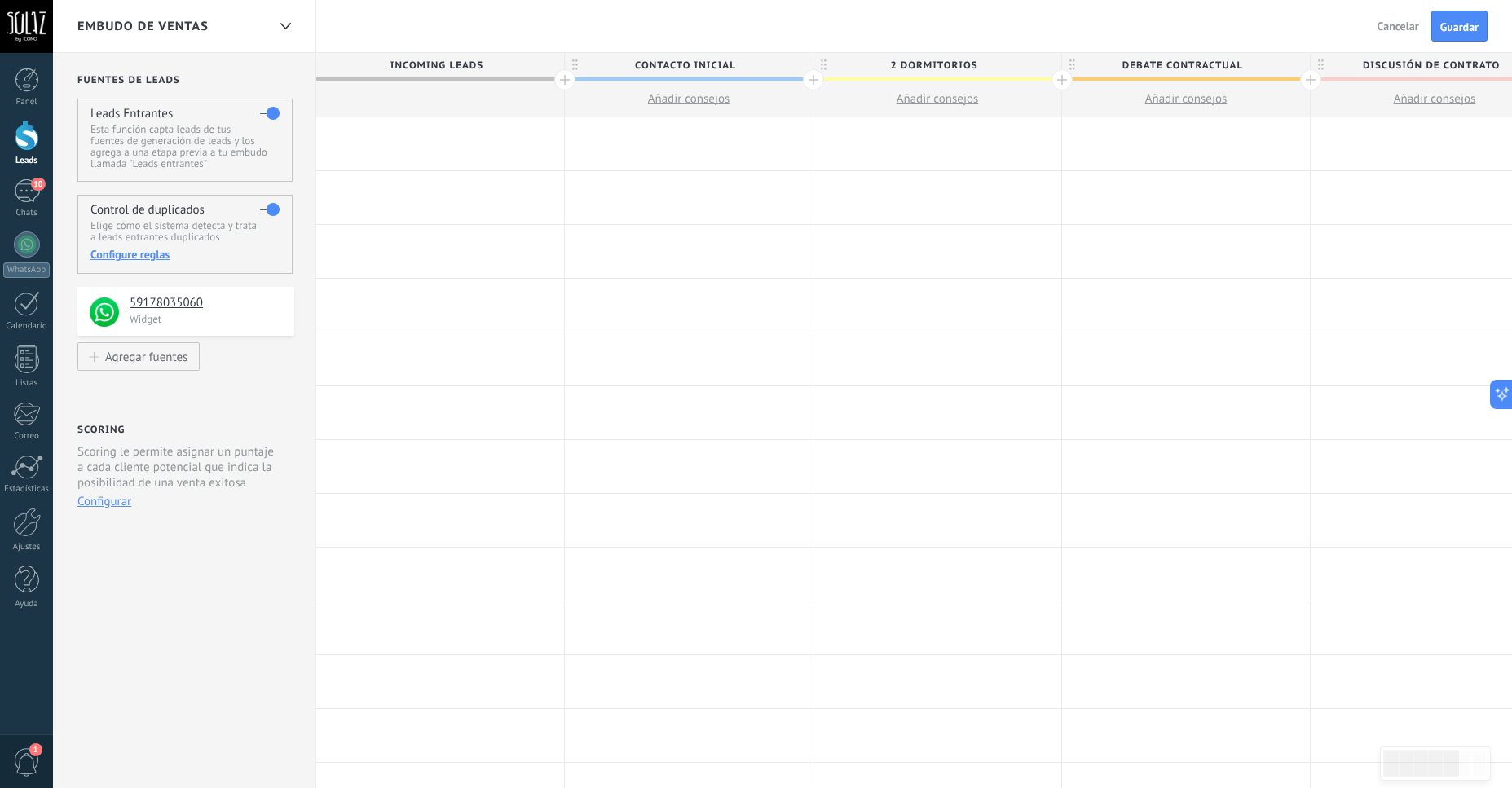
click at [924, 150] on div at bounding box center [937, 144] width 248 height 53
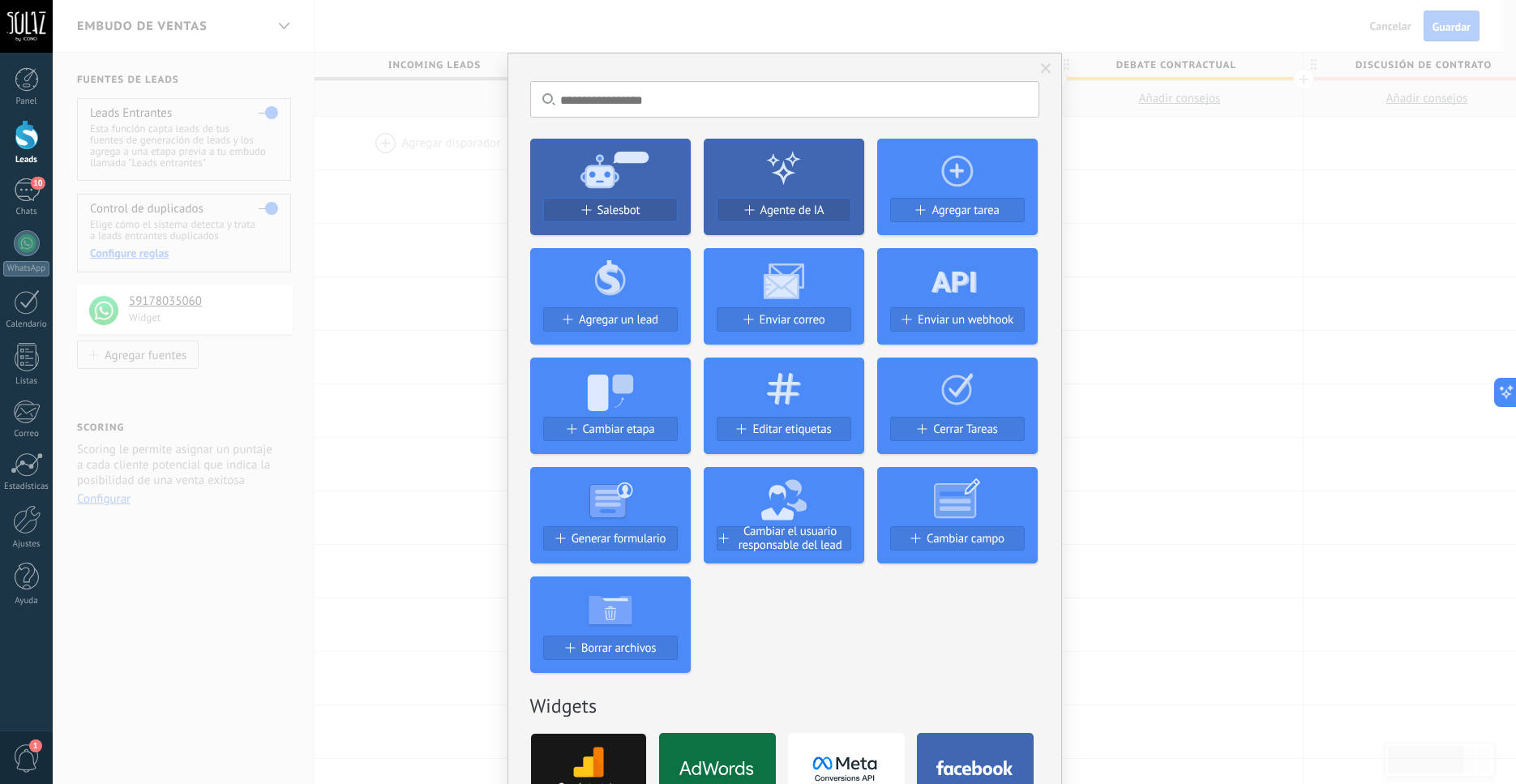
click at [567, 178] on icon at bounding box center [610, 169] width 160 height 59
click at [612, 217] on span "Salesbot" at bounding box center [619, 210] width 43 height 14
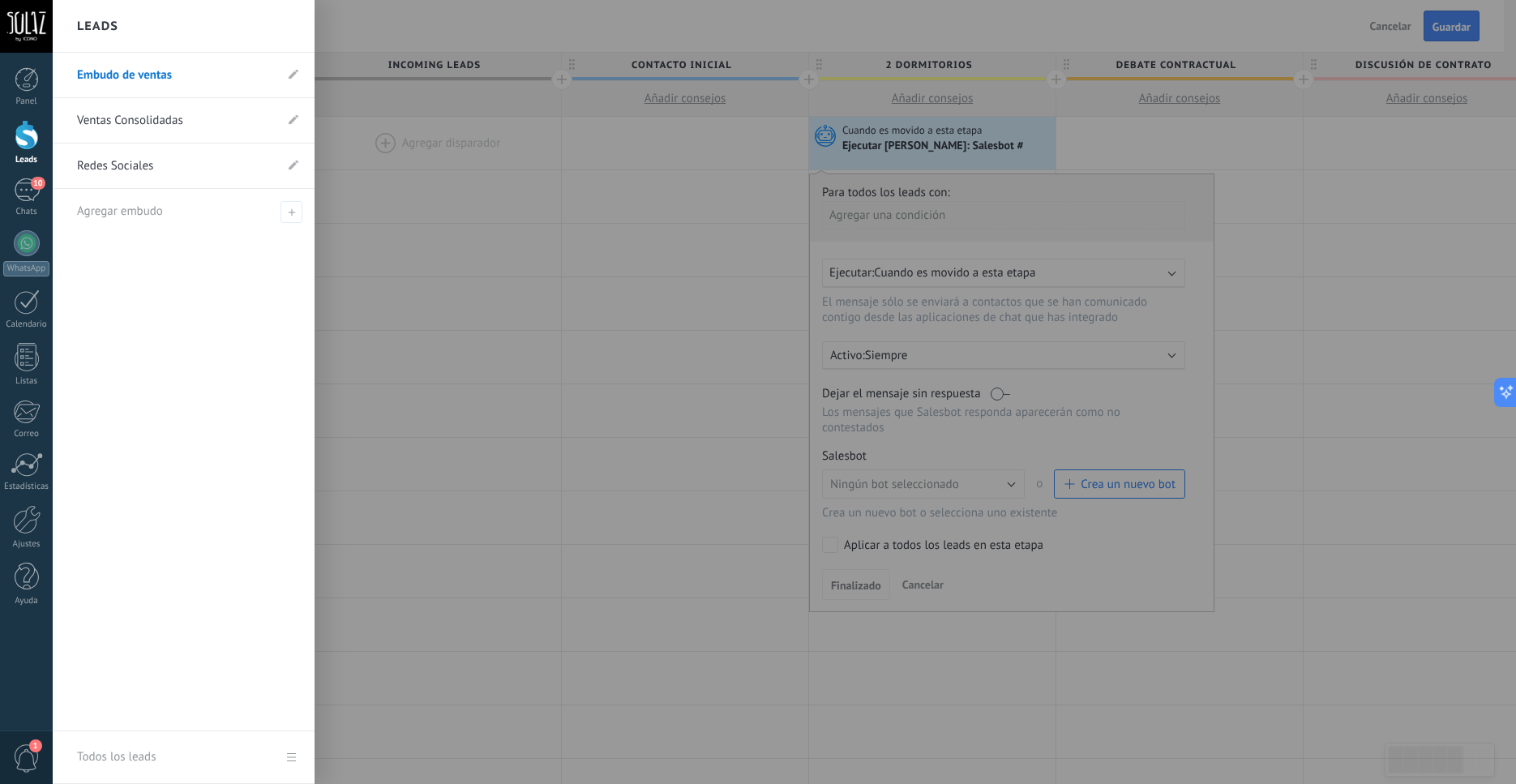
click at [20, 141] on div at bounding box center [26, 135] width 25 height 30
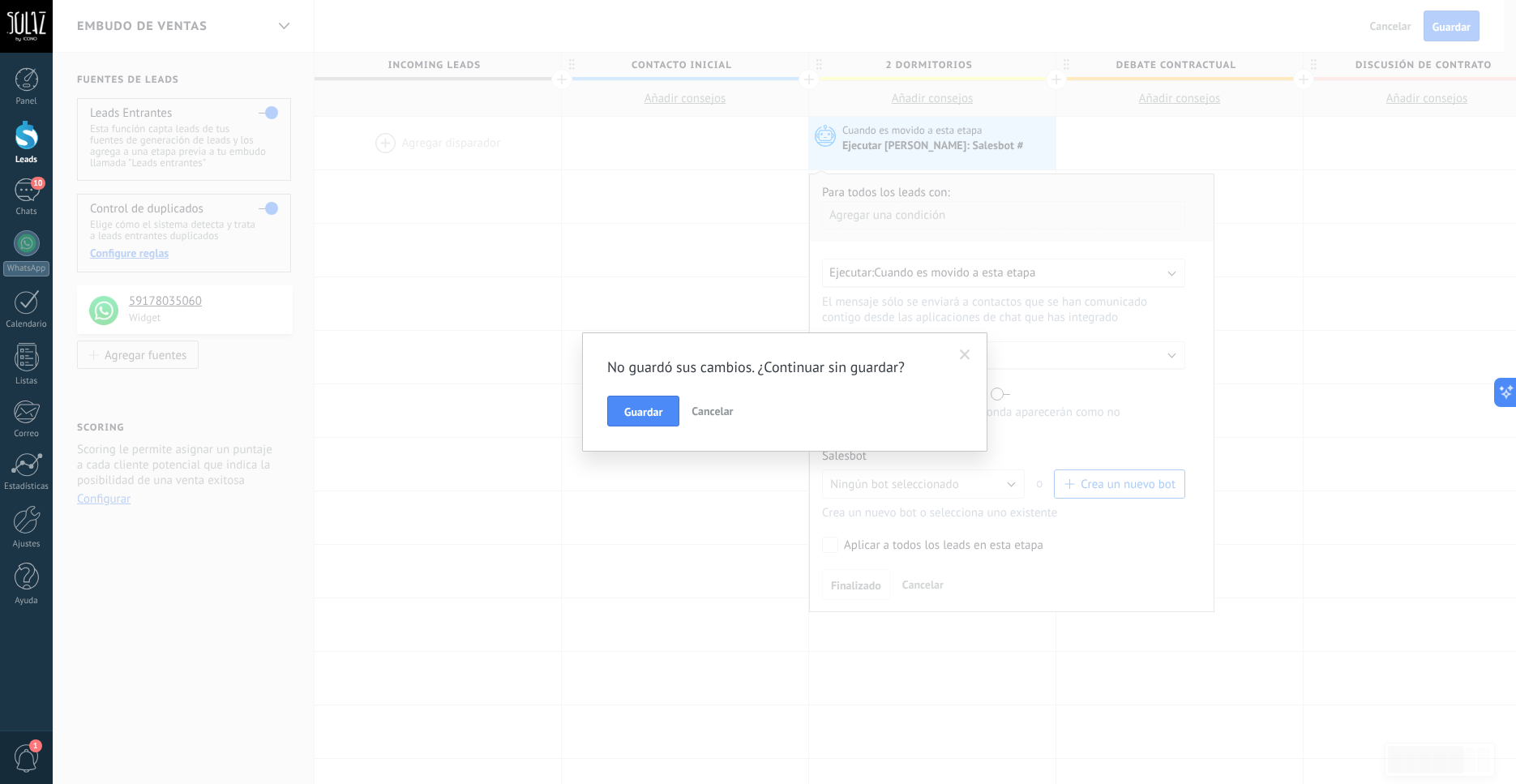
click at [723, 415] on span "Cancelar" at bounding box center [712, 411] width 42 height 14
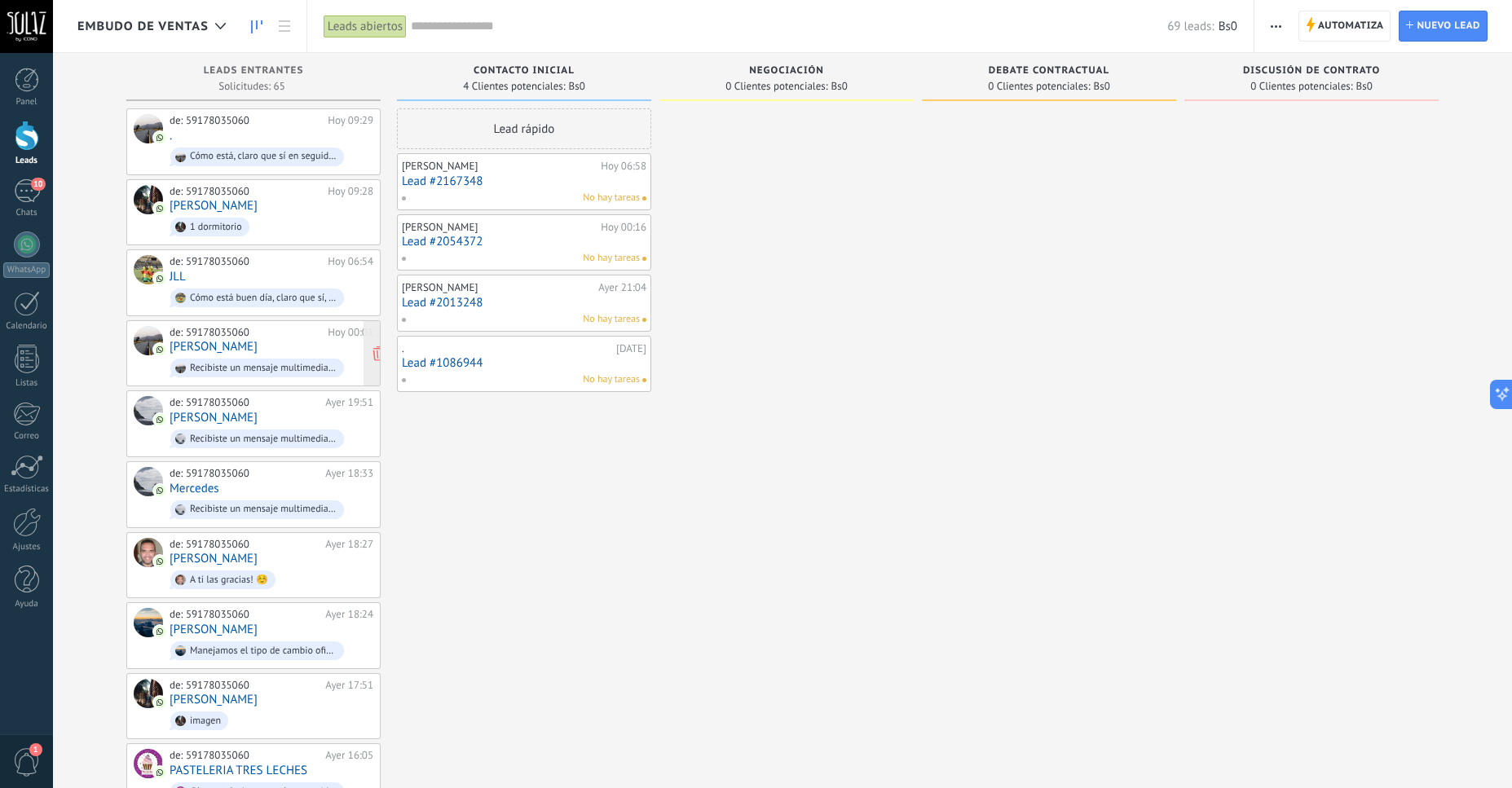
click at [184, 345] on link "Jorge" at bounding box center [213, 347] width 88 height 14
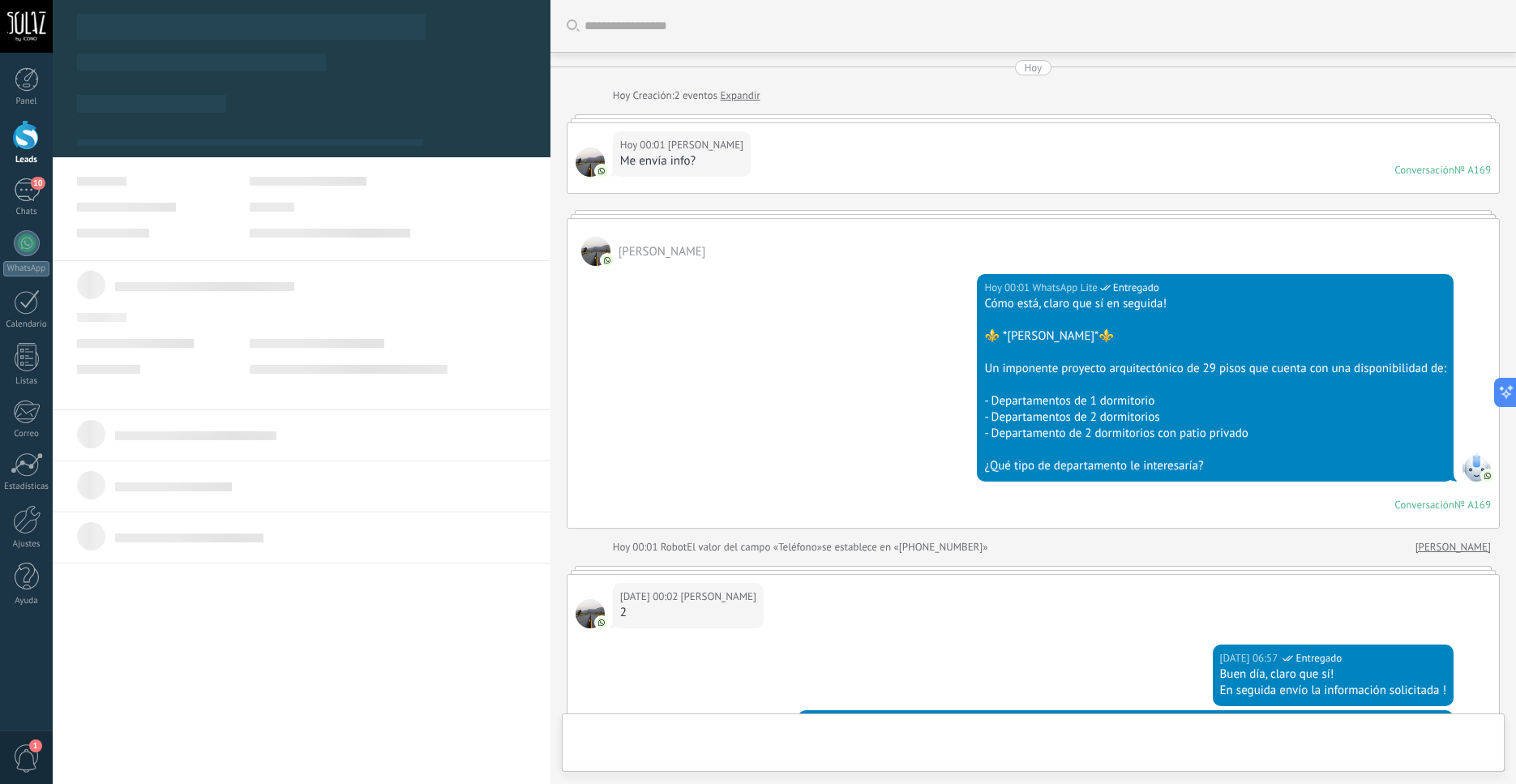
type textarea "***"
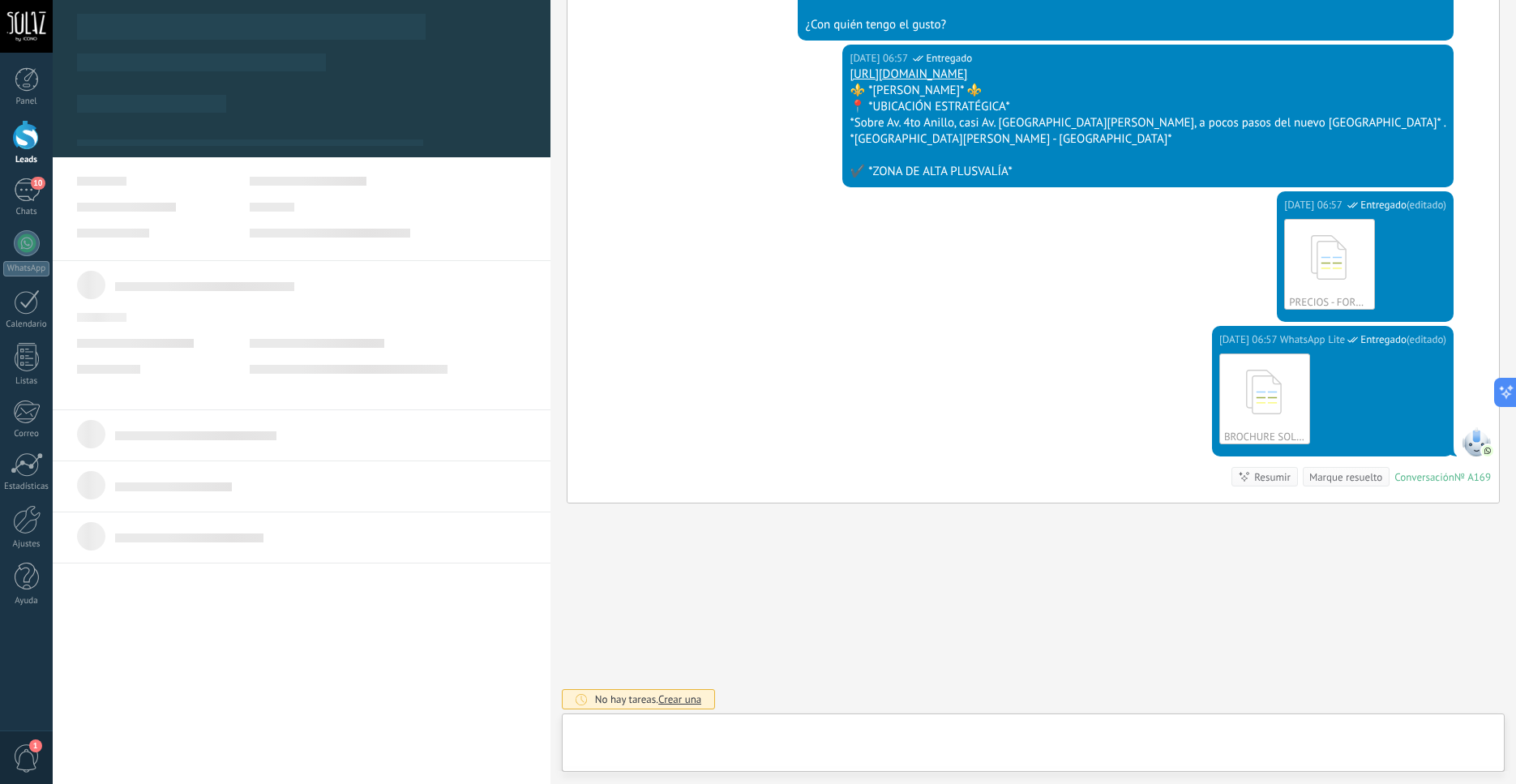
scroll to position [16, 0]
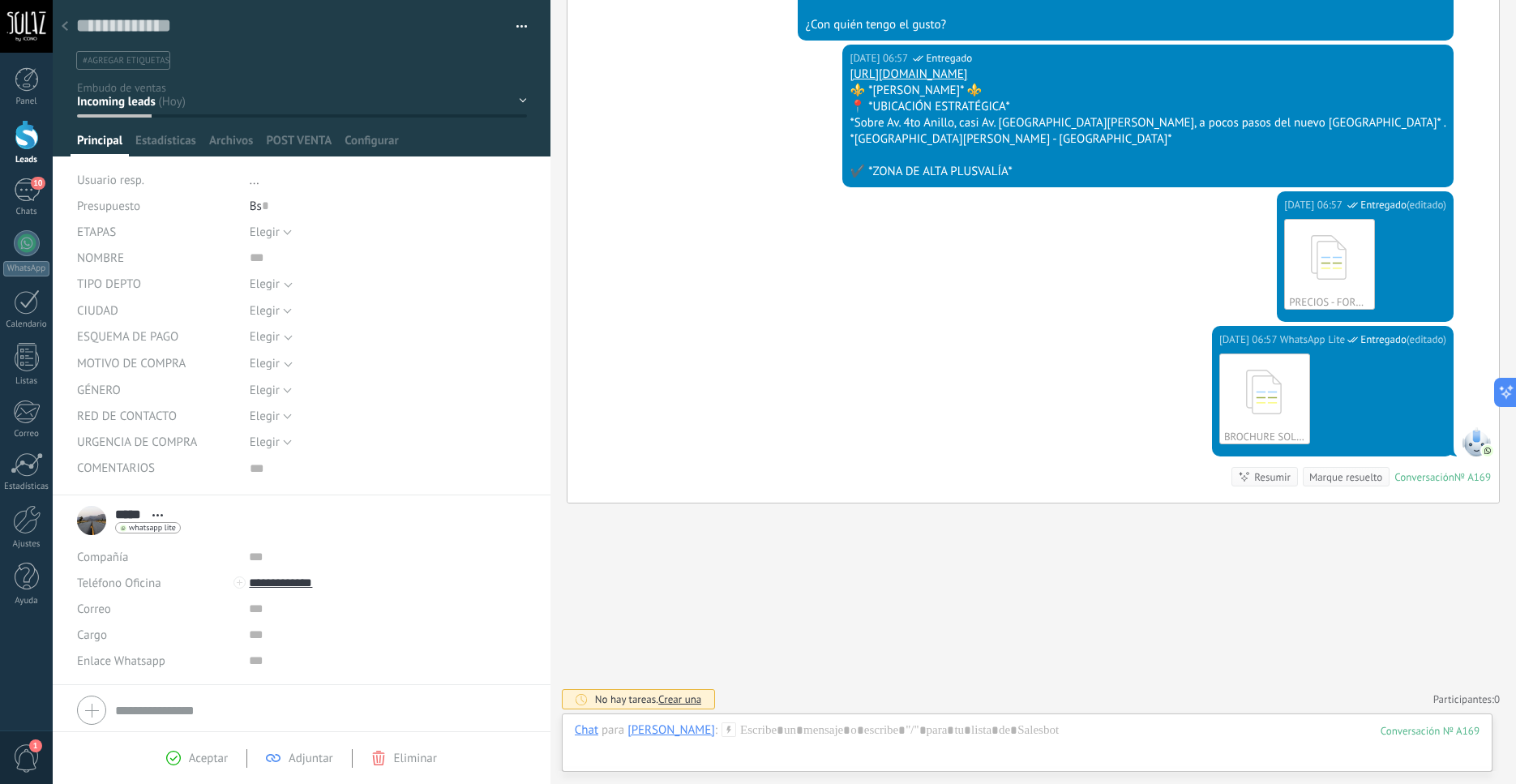
click at [518, 107] on div at bounding box center [302, 78] width 499 height 157
click at [0, 0] on div "Contacto inicial Negociación Debate contractual Discusión de contrato Logrado c…" at bounding box center [0, 0] width 0 height 0
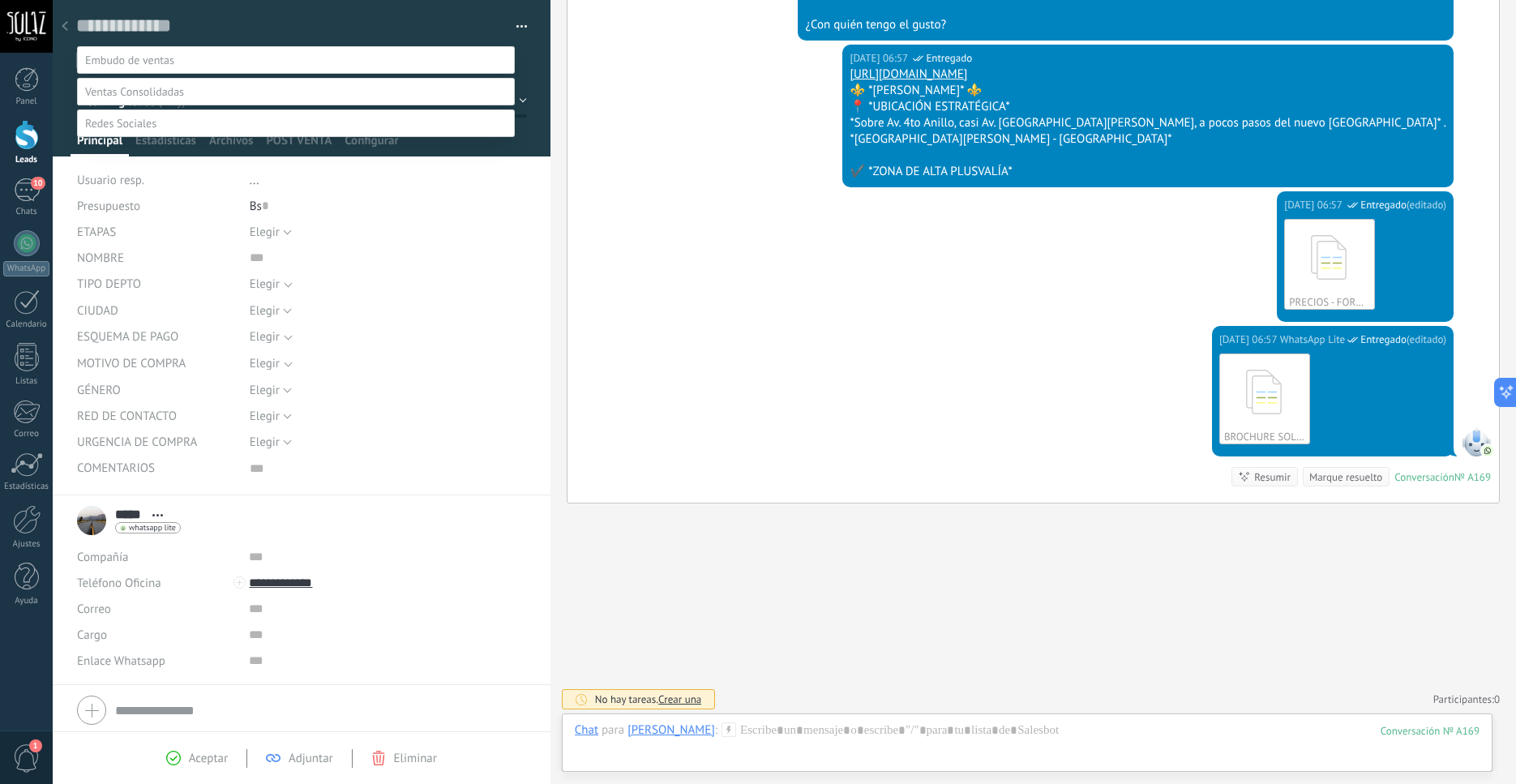
scroll to position [17, 0]
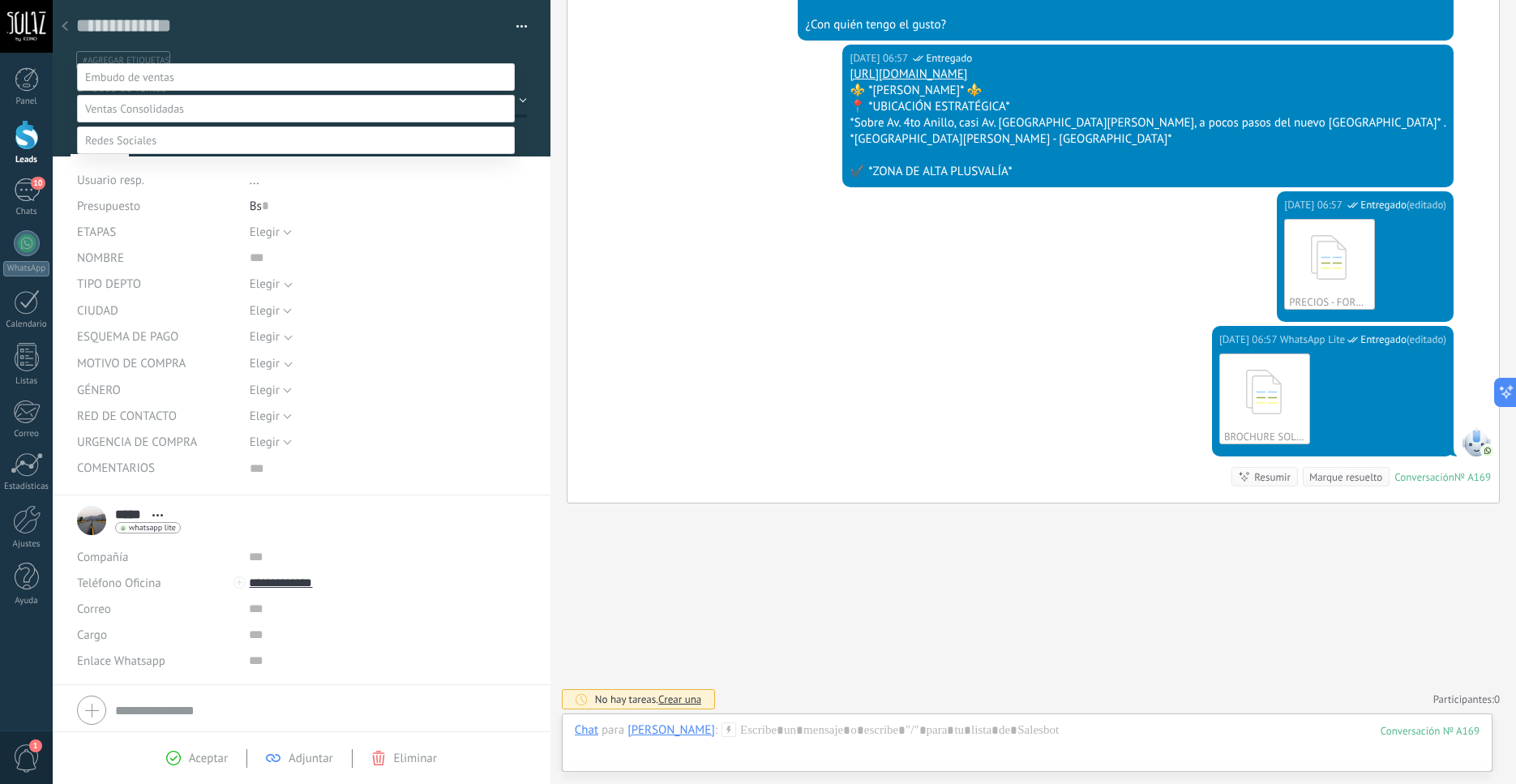
click at [0, 0] on label "Debate contractual" at bounding box center [0, 0] width 0 height 0
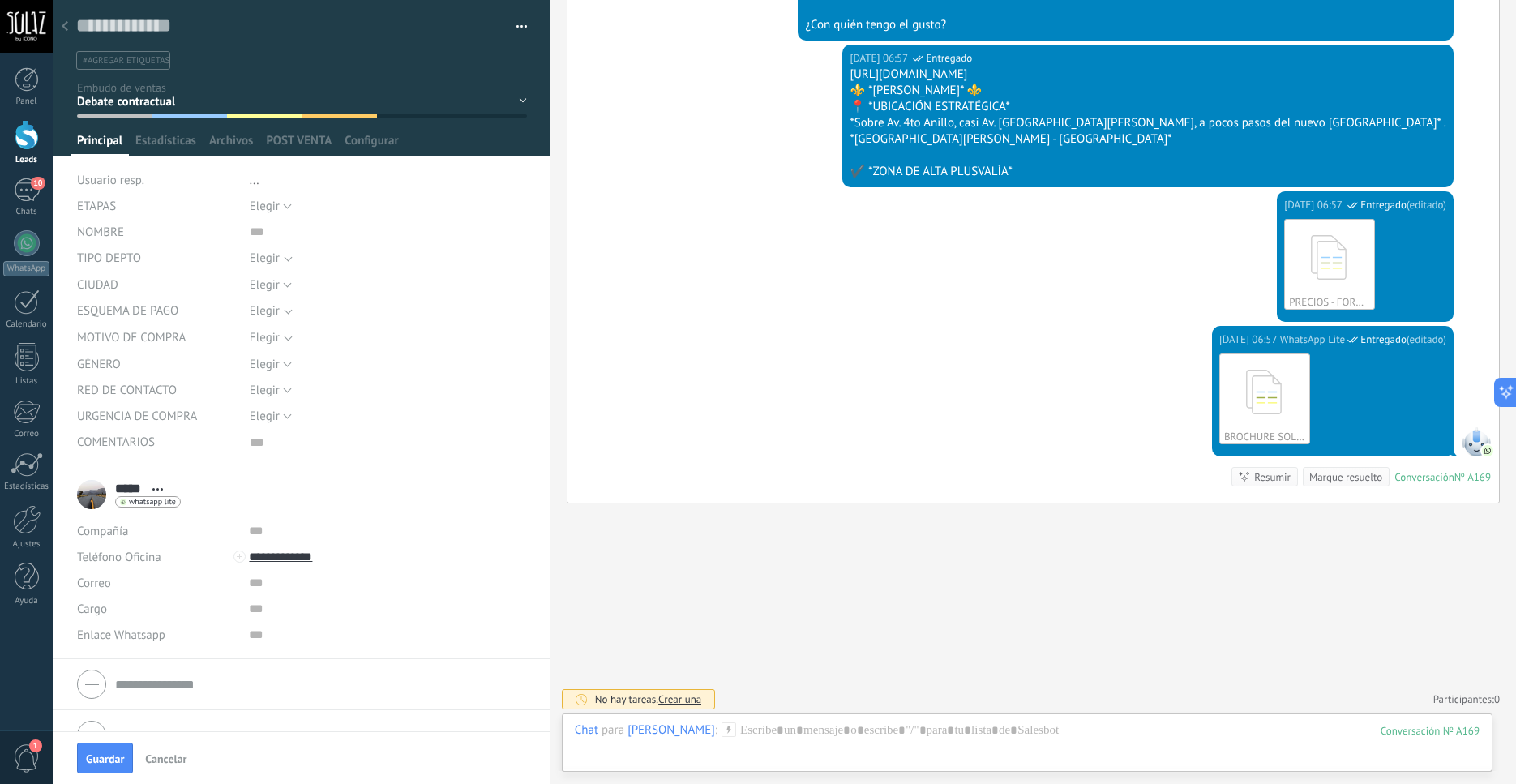
scroll to position [764, 0]
click at [98, 761] on span "Guardar" at bounding box center [105, 758] width 38 height 11
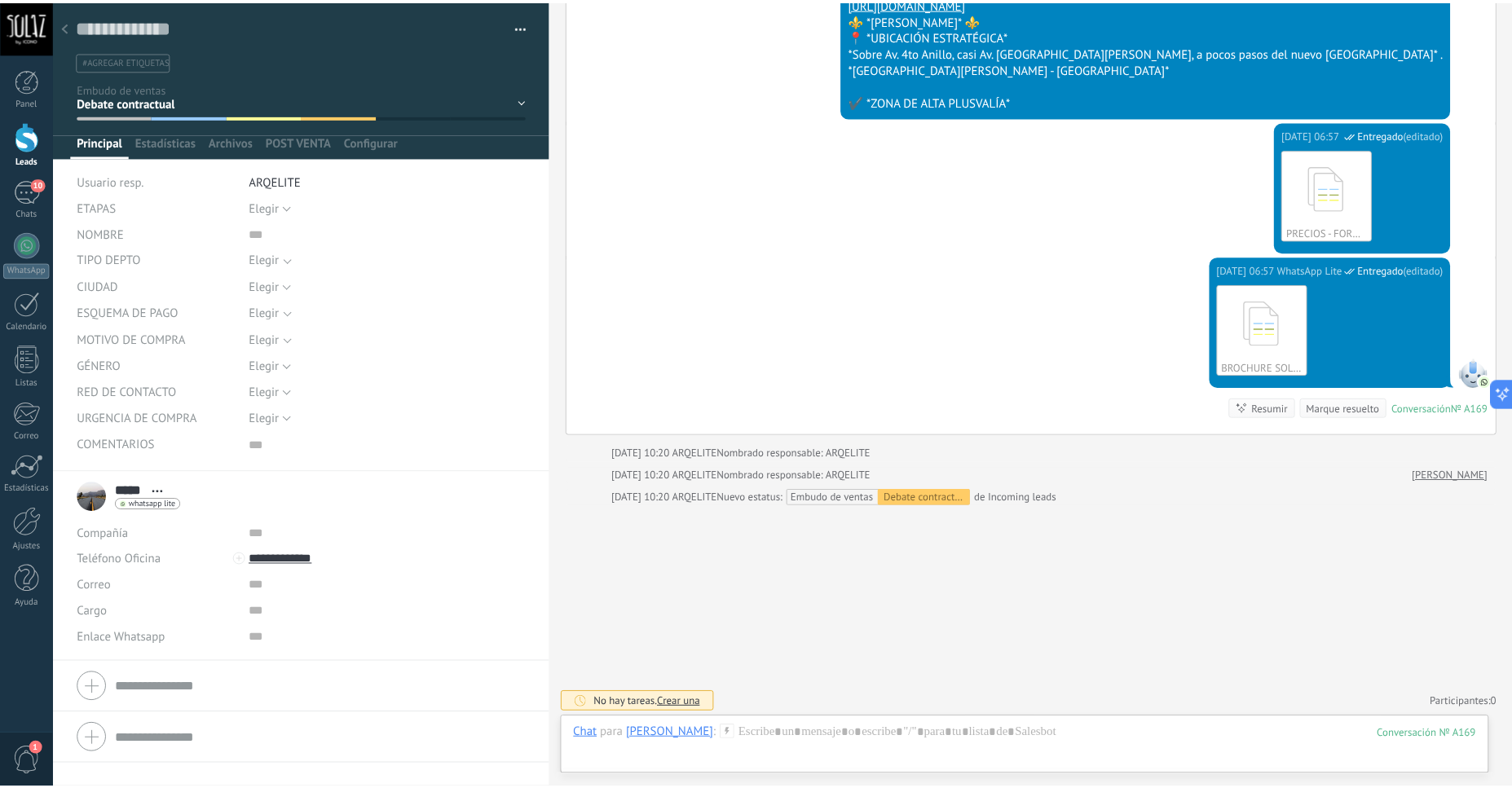
scroll to position [839, 0]
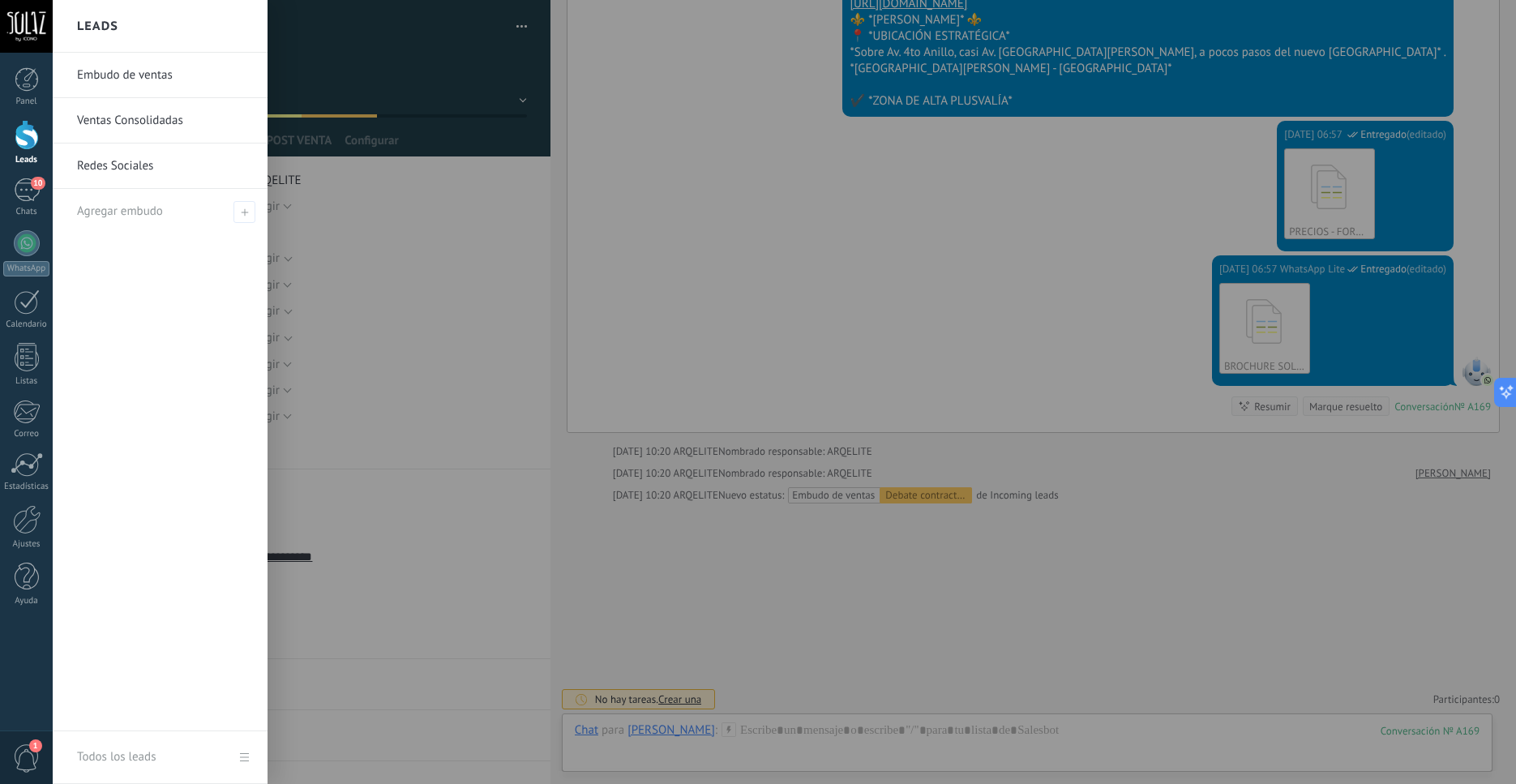
click at [32, 141] on div at bounding box center [26, 135] width 25 height 30
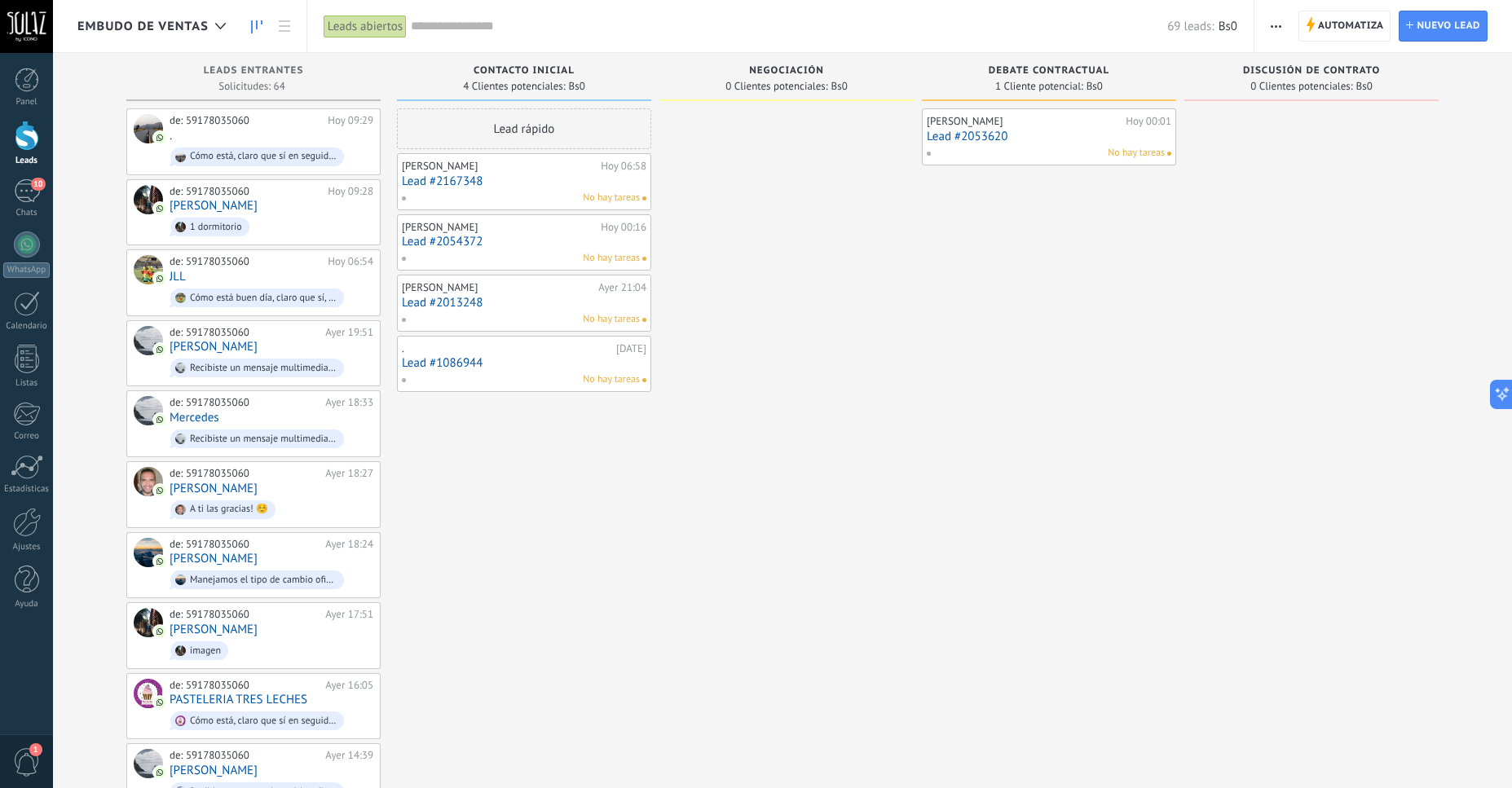
click at [983, 152] on div "No hay tareas" at bounding box center [1045, 152] width 239 height 15
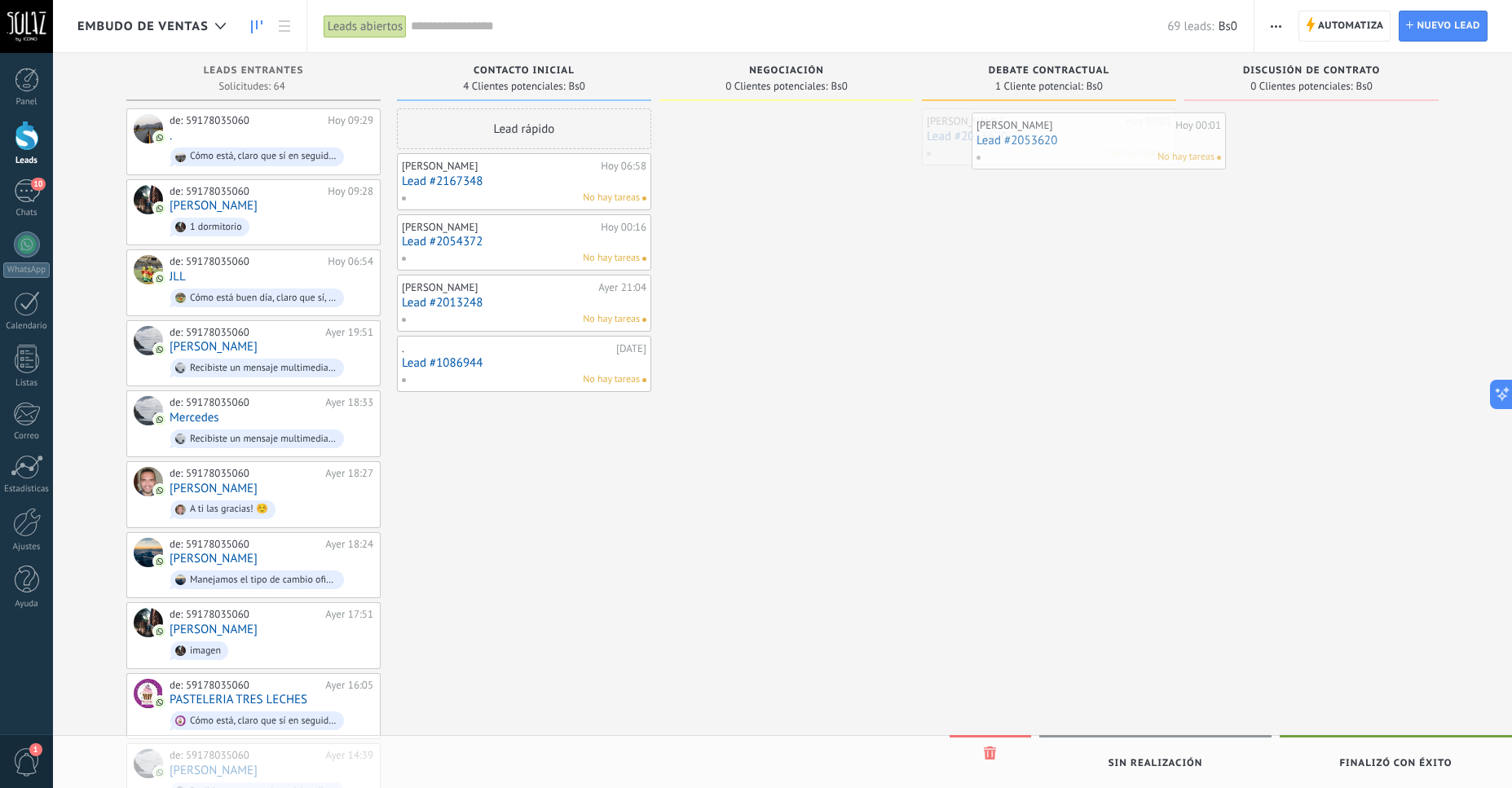
drag, startPoint x: 1017, startPoint y: 152, endPoint x: 1067, endPoint y: 156, distance: 50.2
click at [1067, 156] on div "Embudo de ventas Leads abiertos Aplicar 69 leads: Bs0 Leads abiertos Mis leads …" at bounding box center [782, 778] width 1459 height 1556
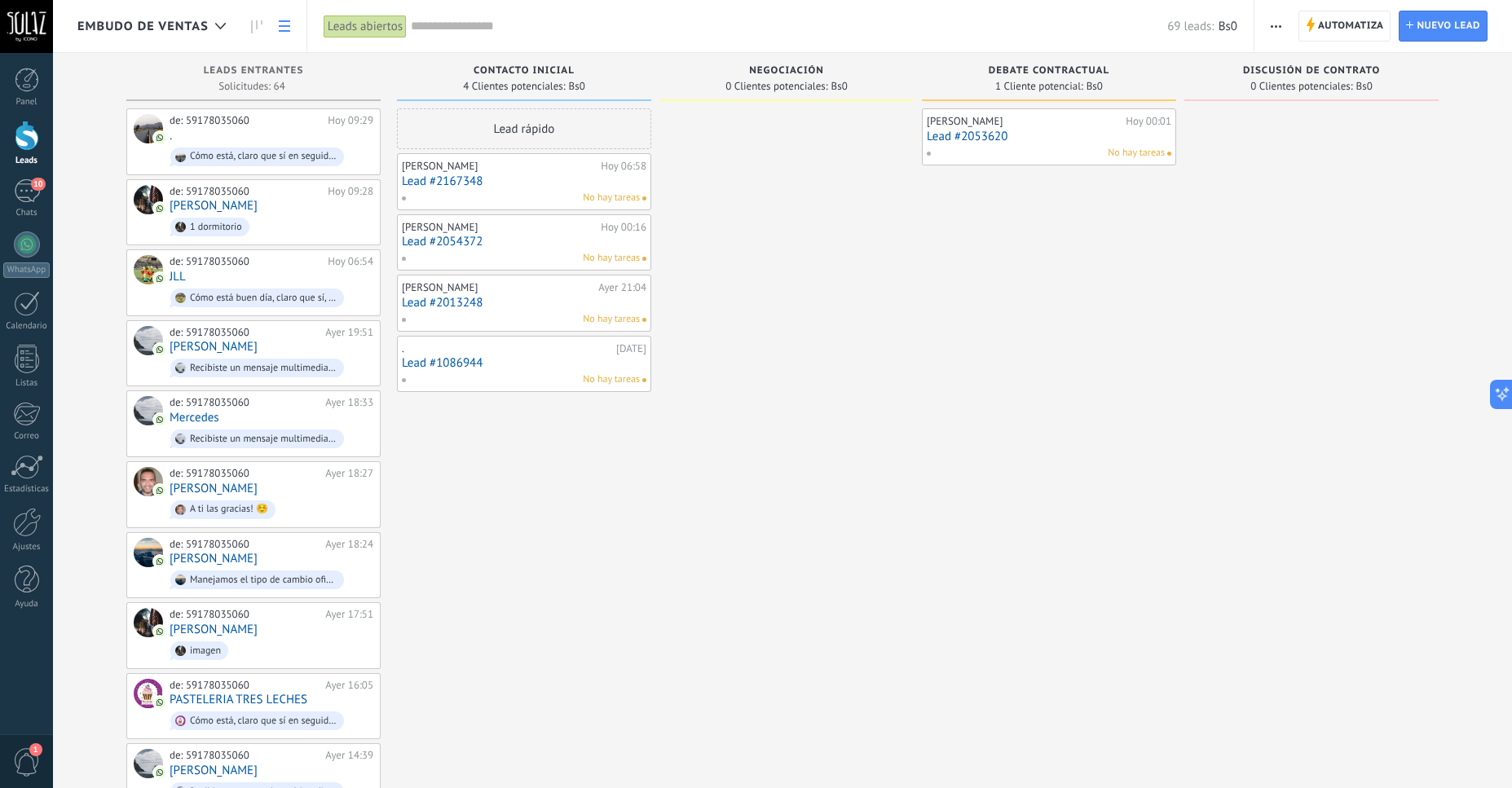
click at [285, 37] on link at bounding box center [284, 26] width 27 height 32
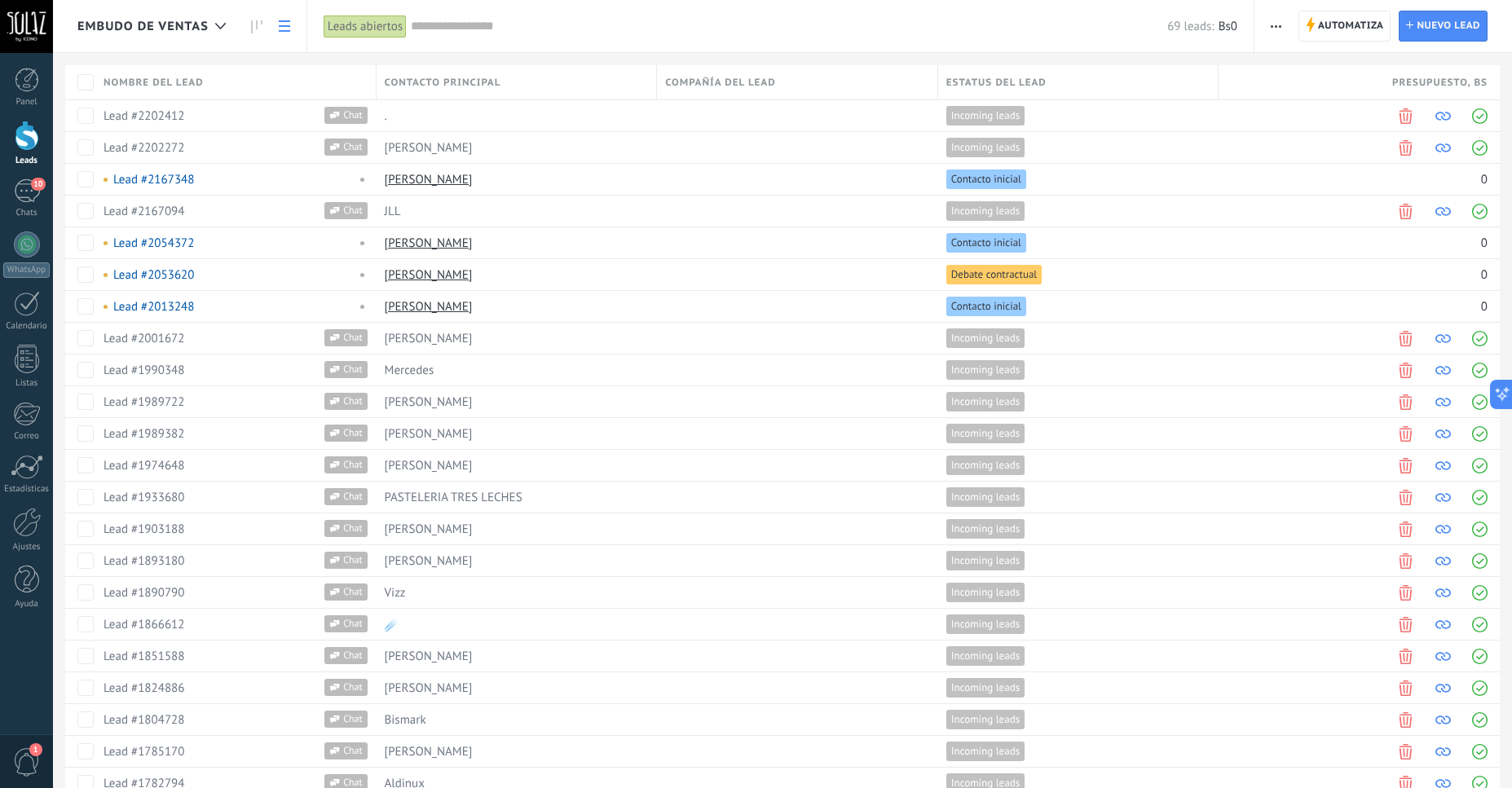
click at [998, 81] on span "Estatus del lead" at bounding box center [996, 83] width 100 height 15
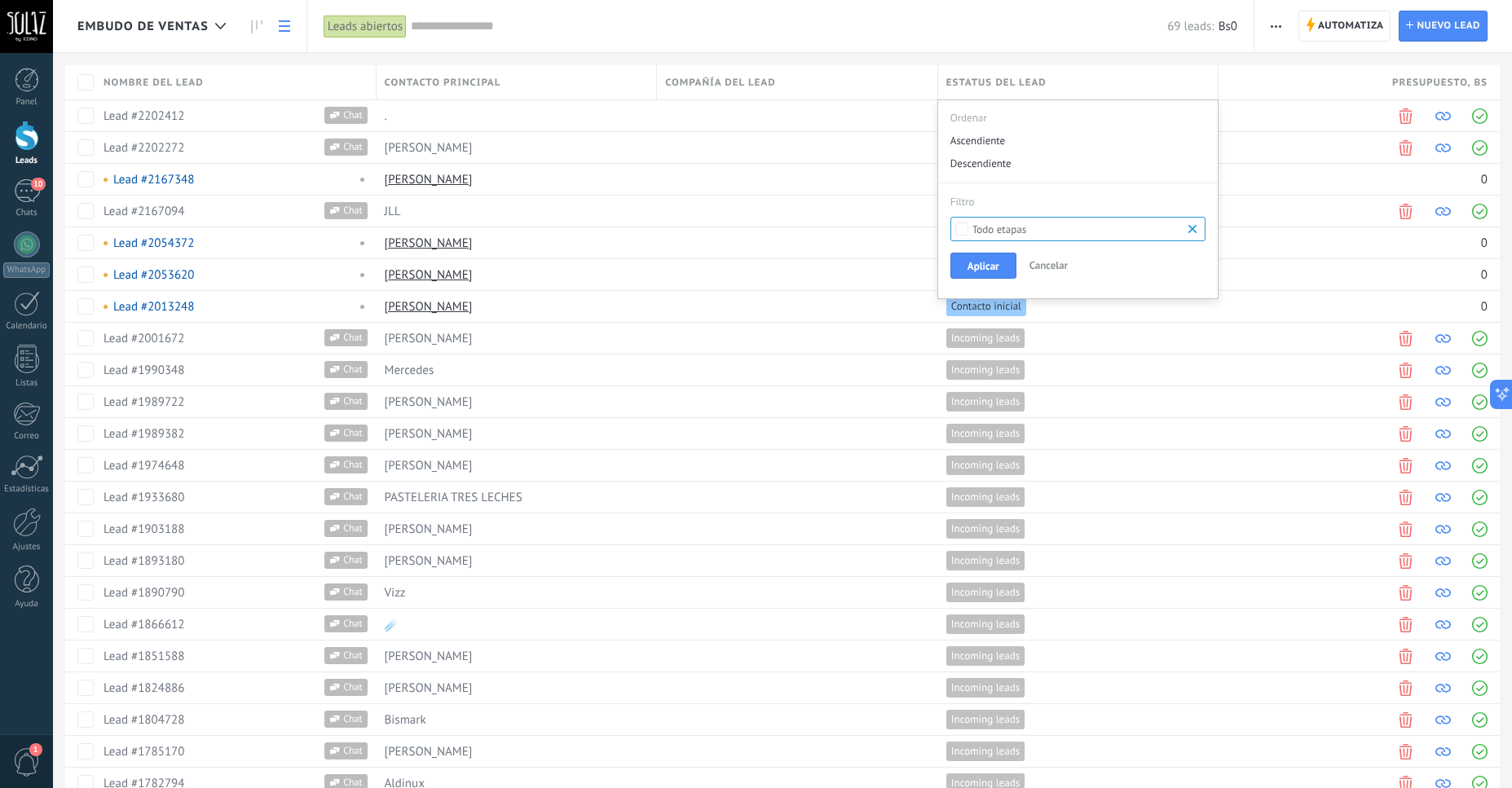
click at [1087, 223] on div "Todo etapas" at bounding box center [1079, 229] width 256 height 25
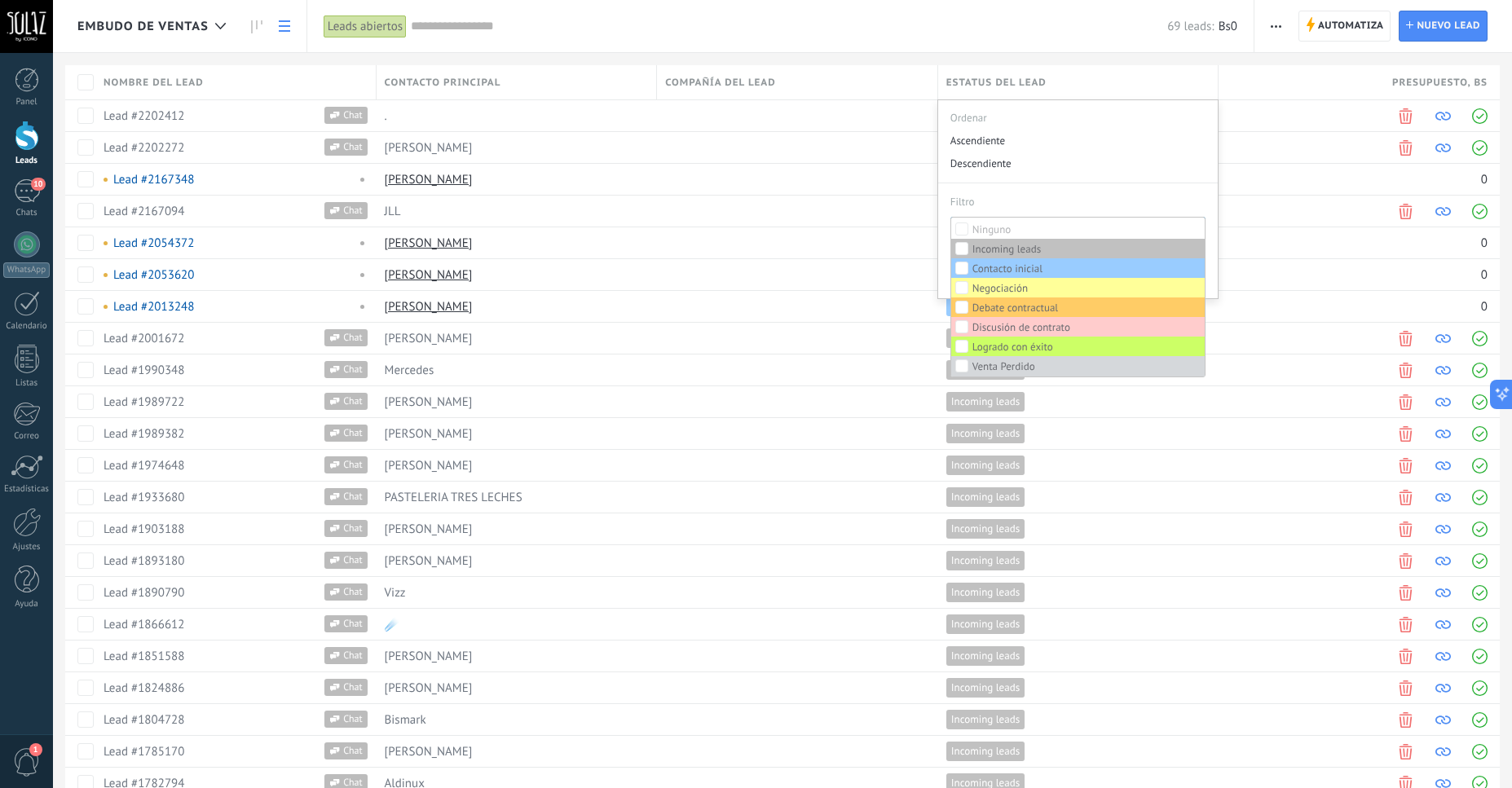
click at [1144, 211] on div "Filtro" at bounding box center [1079, 198] width 256 height 29
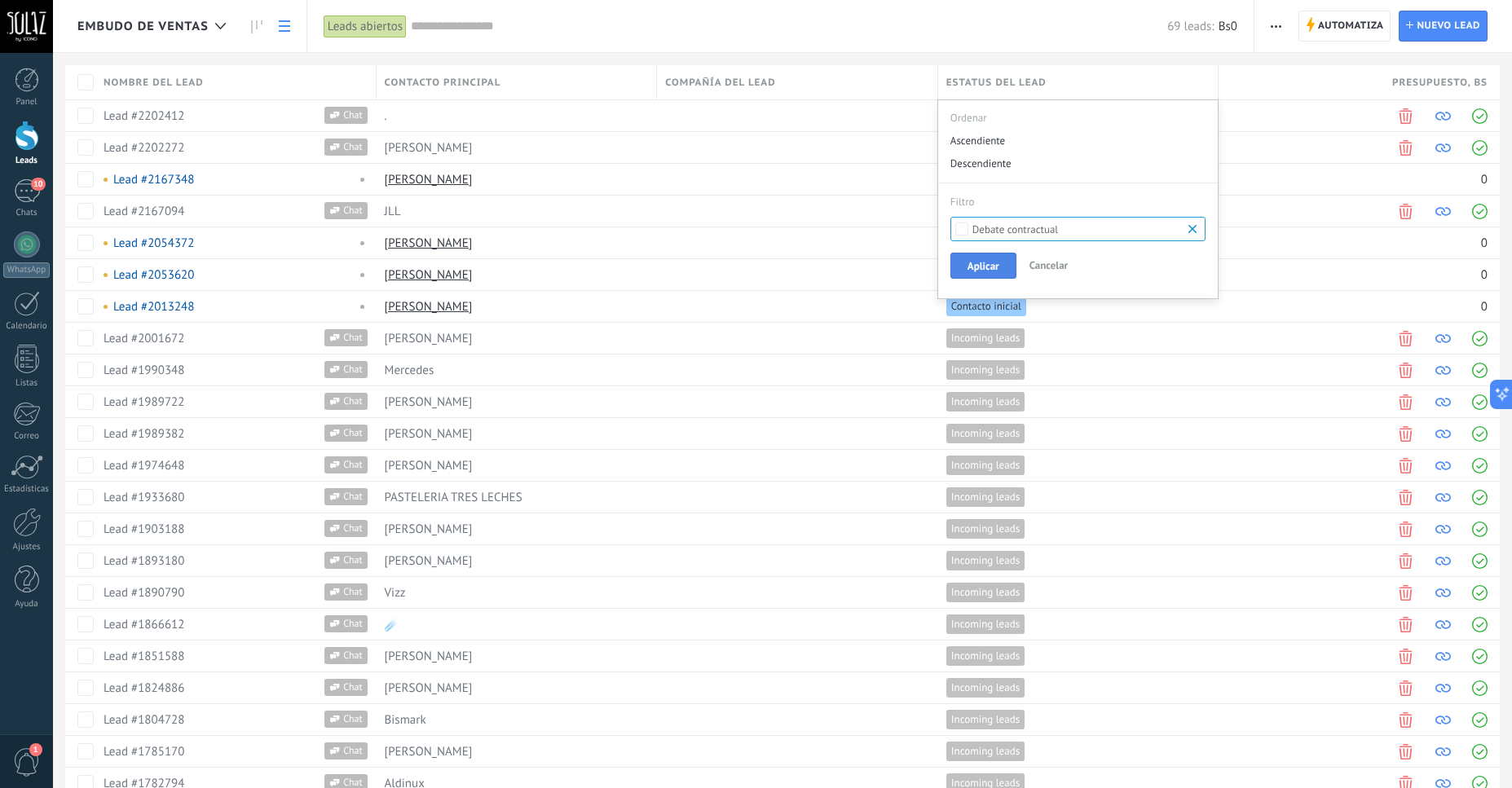
click at [977, 266] on span "Aplicar" at bounding box center [983, 266] width 32 height 11
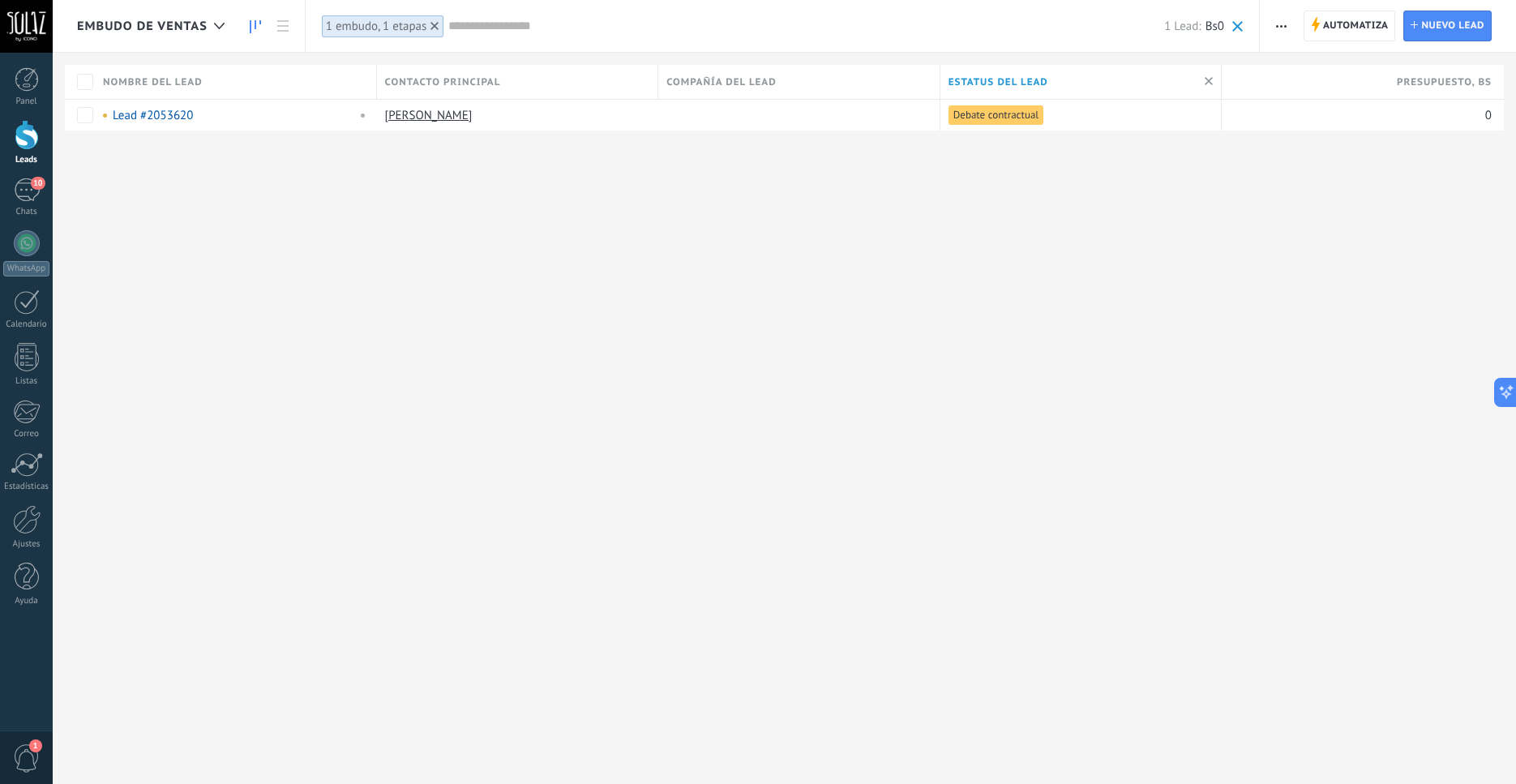
click at [254, 31] on icon at bounding box center [255, 26] width 11 height 13
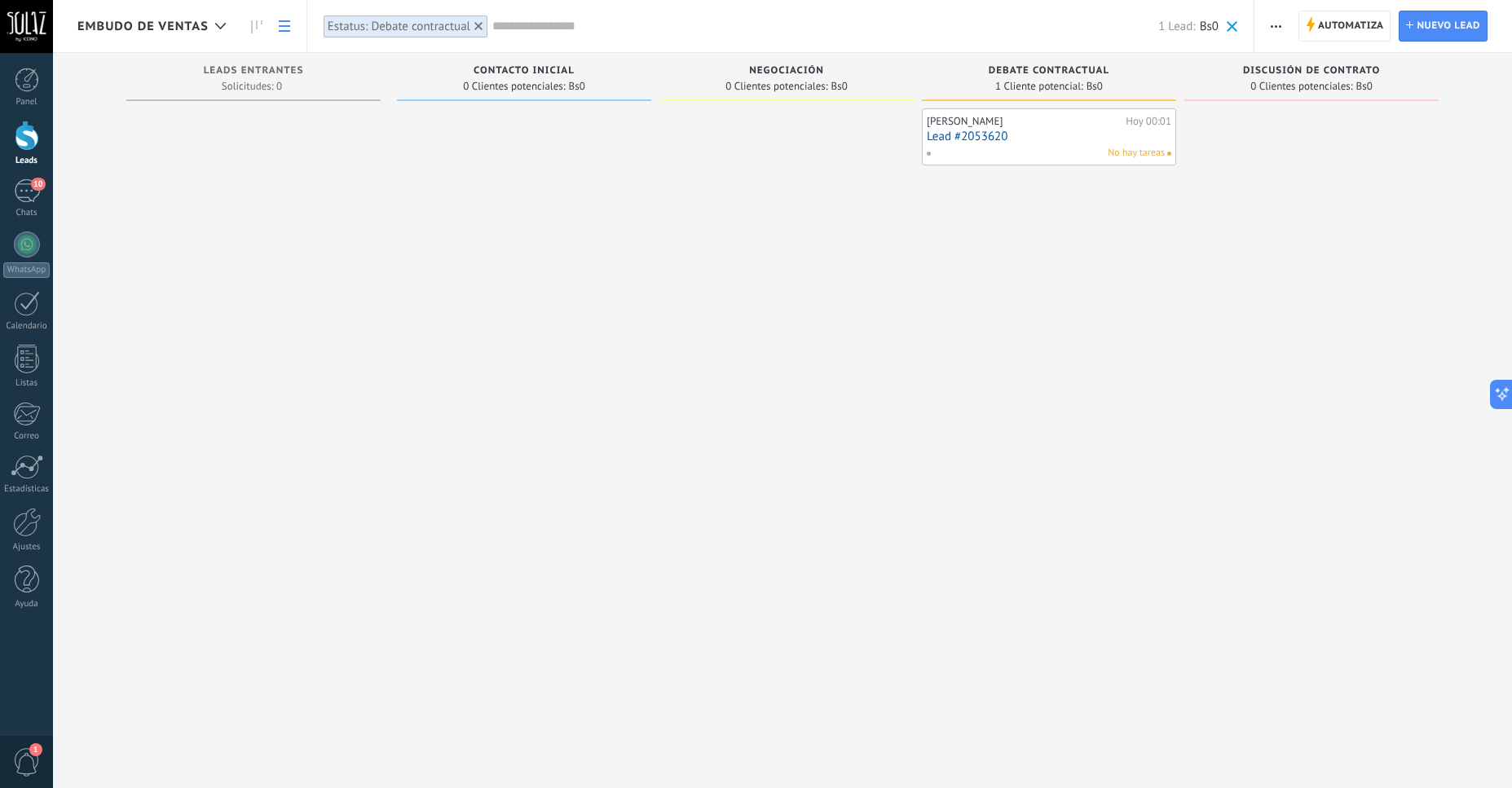
click at [279, 27] on icon at bounding box center [284, 26] width 11 height 11
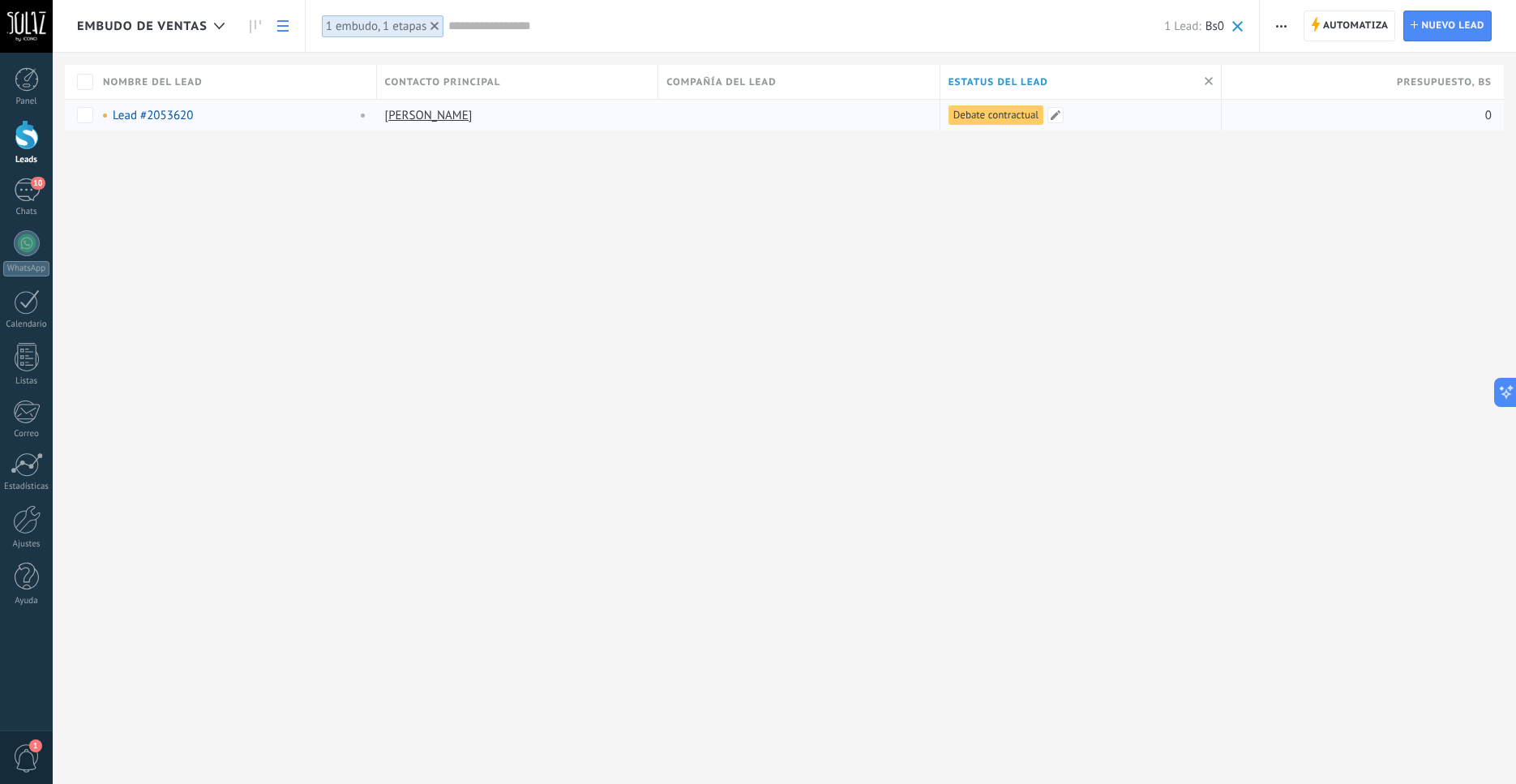
click at [987, 108] on span "Debate contractual" at bounding box center [996, 115] width 85 height 14
click at [986, 113] on span "Debate contractual" at bounding box center [996, 115] width 85 height 14
click at [1052, 118] on span at bounding box center [1055, 115] width 16 height 16
click at [0, 0] on div "Contacto inicial Negociación Debate contractual Discusión de contrato Logrado c…" at bounding box center [0, 0] width 0 height 0
click at [0, 0] on label "Negociación" at bounding box center [0, 0] width 0 height 0
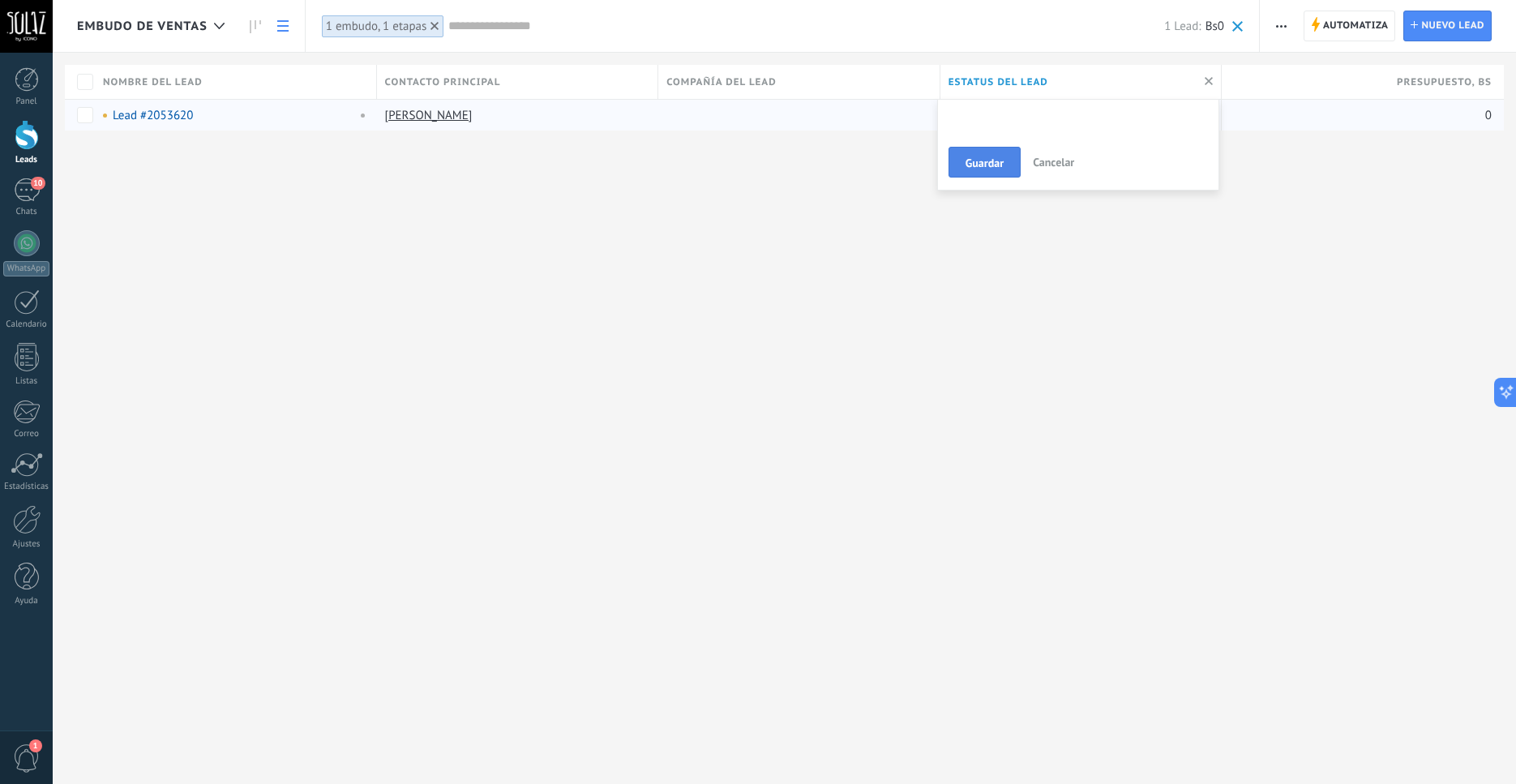
click at [996, 164] on span "Guardar" at bounding box center [984, 163] width 38 height 11
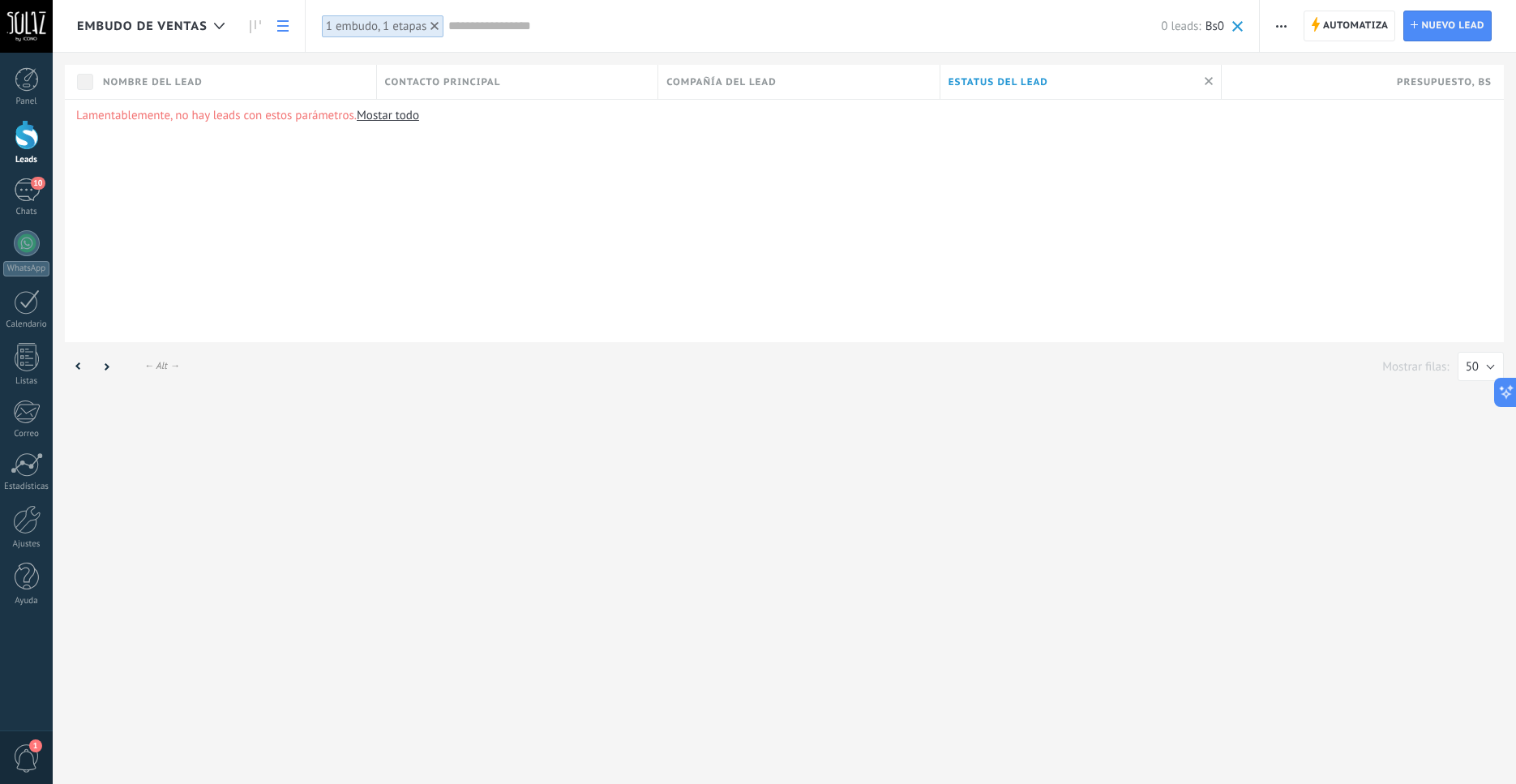
click at [419, 28] on div "1 embudo, 1 etapas" at bounding box center [377, 26] width 101 height 15
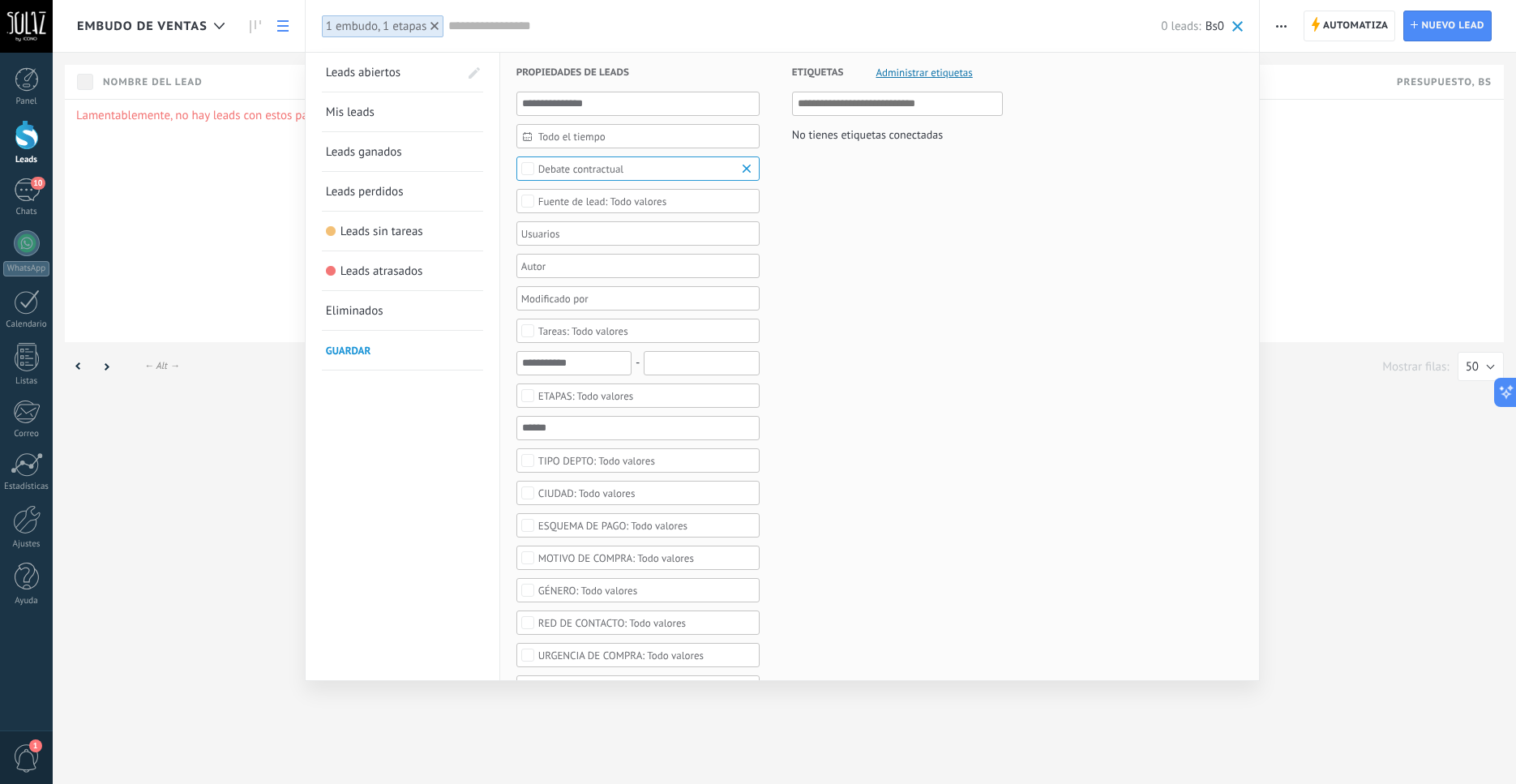
click at [442, 26] on div at bounding box center [434, 26] width 14 height 14
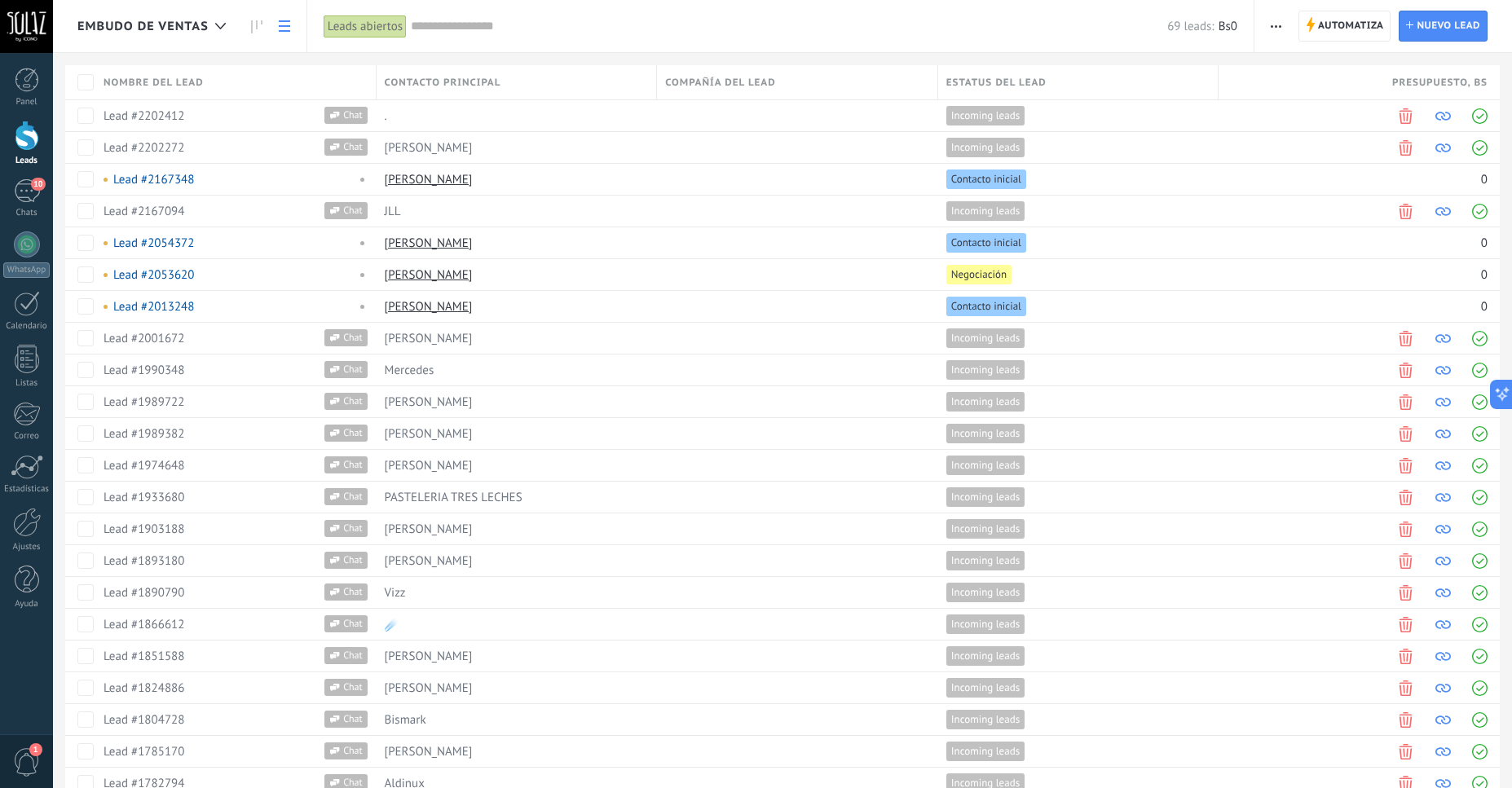
click at [475, 29] on input "text" at bounding box center [789, 27] width 756 height 17
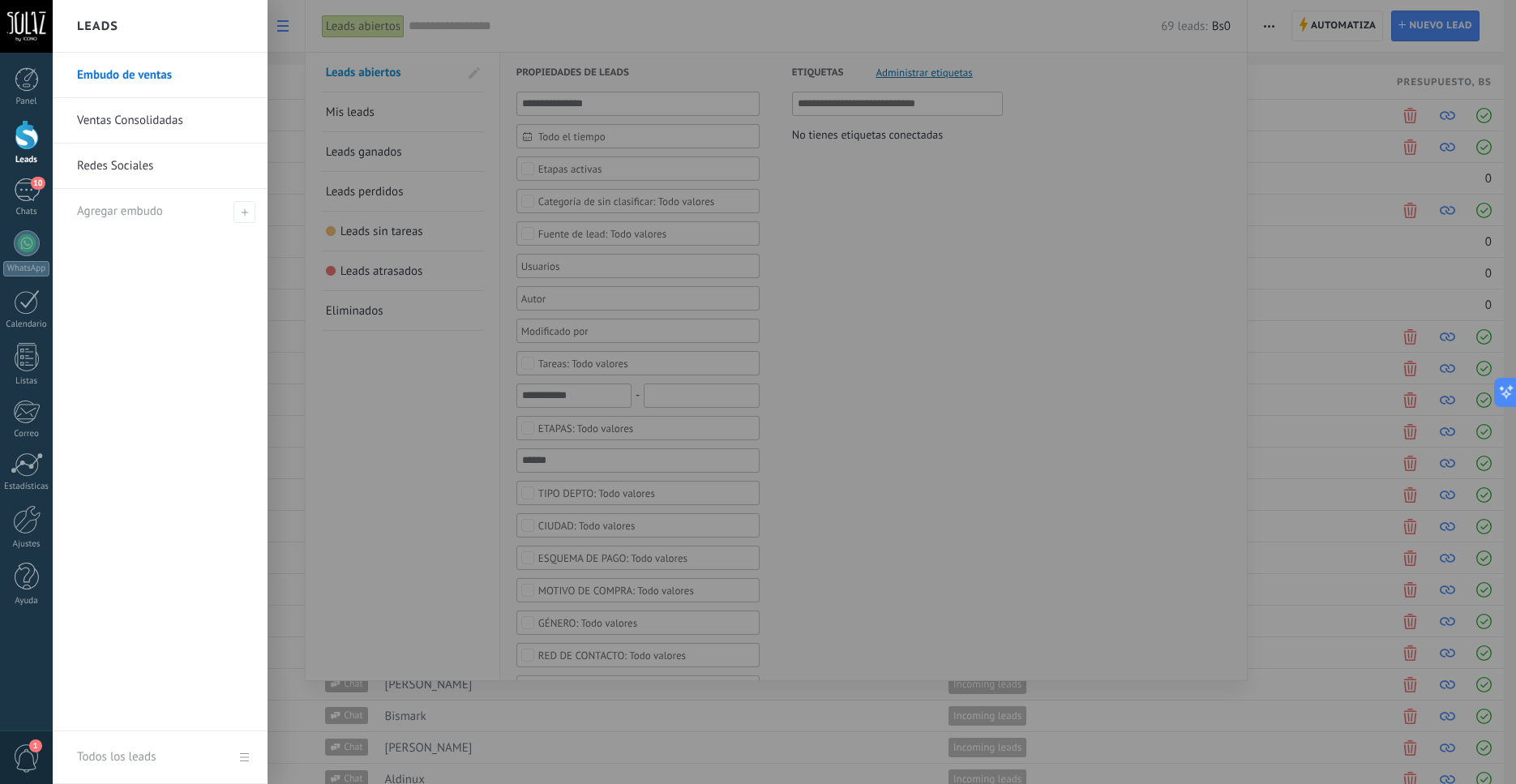
click at [25, 131] on div at bounding box center [26, 135] width 25 height 30
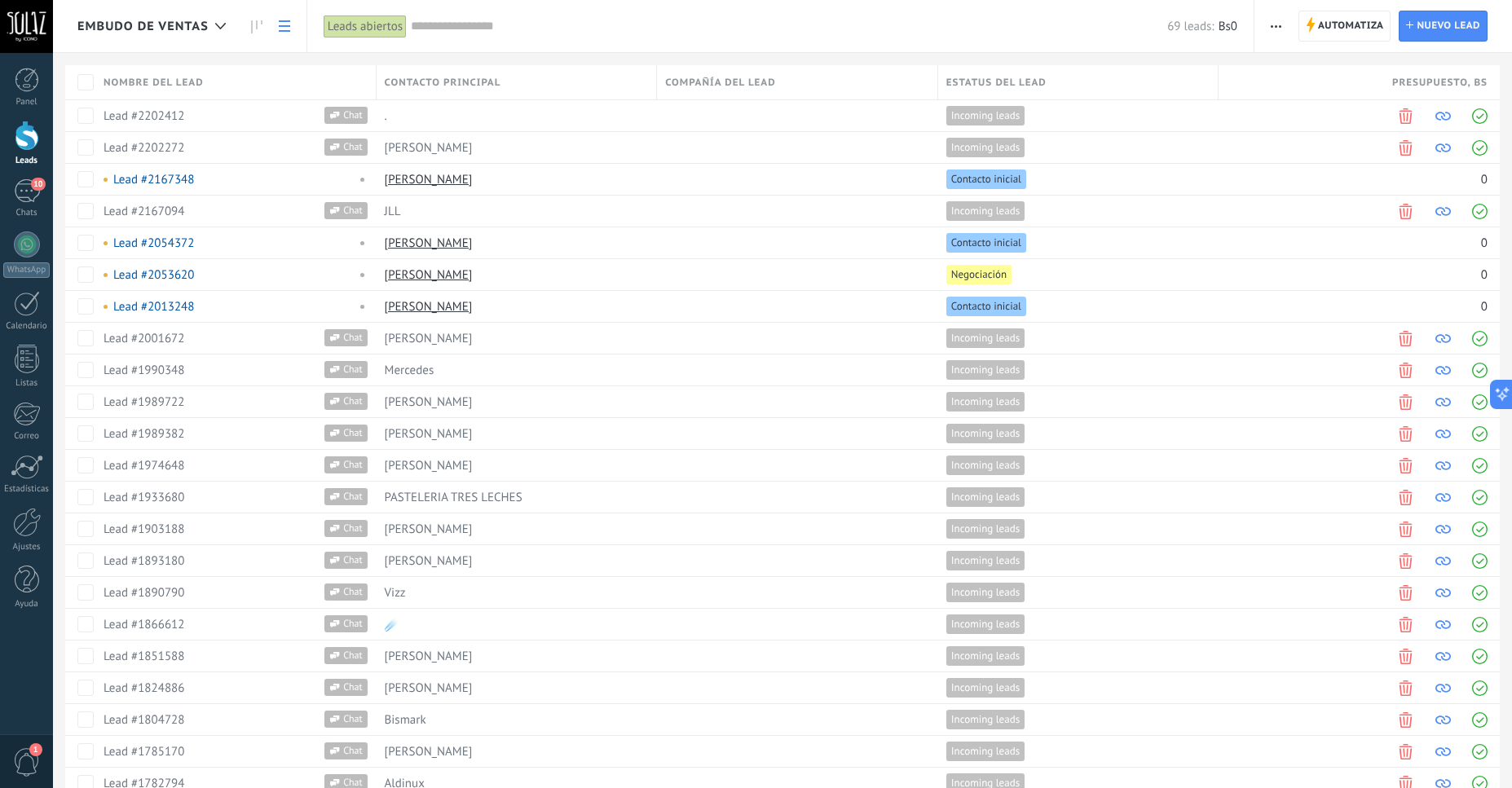
click at [25, 132] on div at bounding box center [27, 135] width 25 height 30
click at [244, 25] on link at bounding box center [257, 26] width 27 height 32
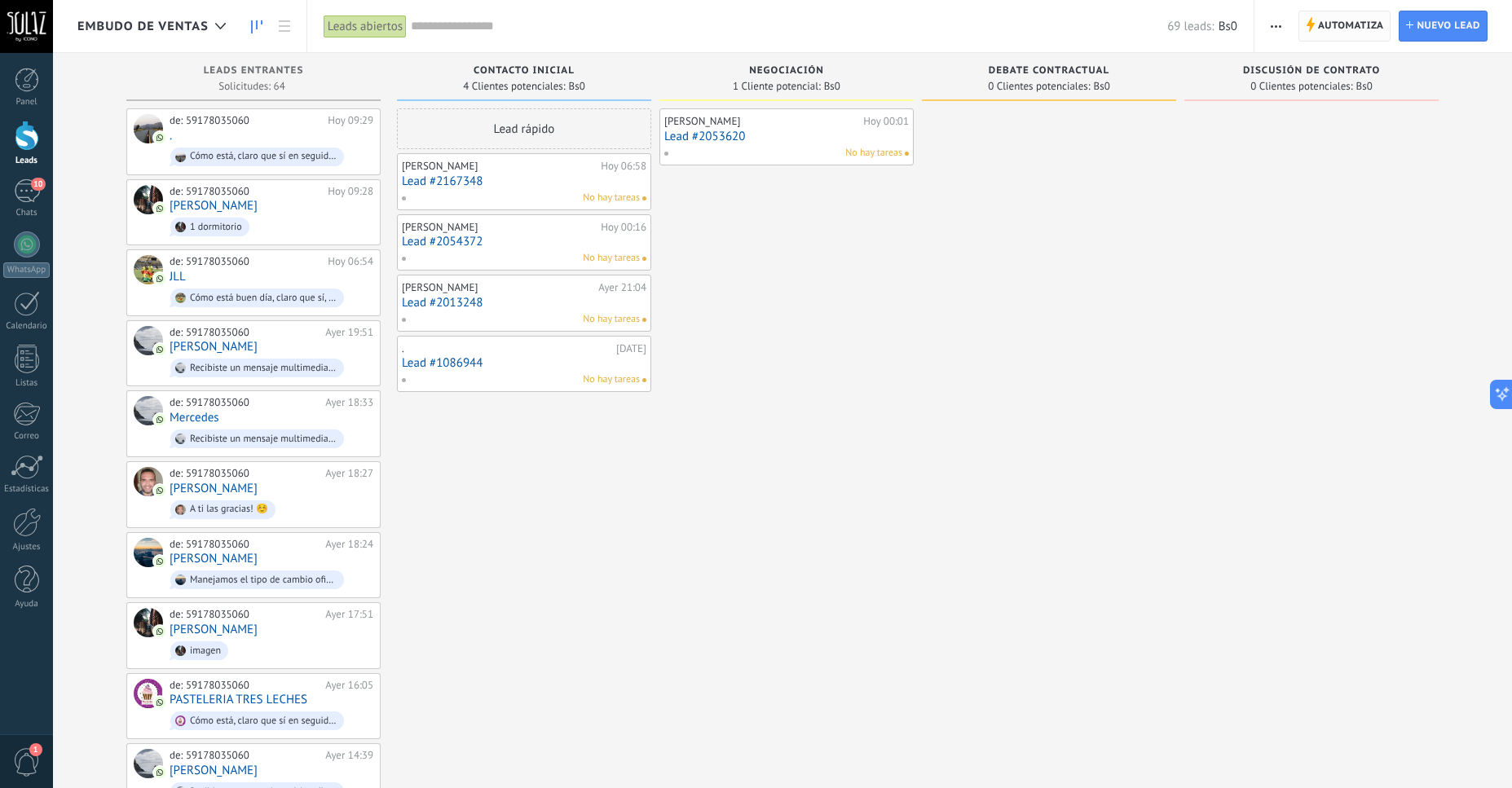
click at [1346, 21] on span "Automatiza" at bounding box center [1351, 26] width 66 height 29
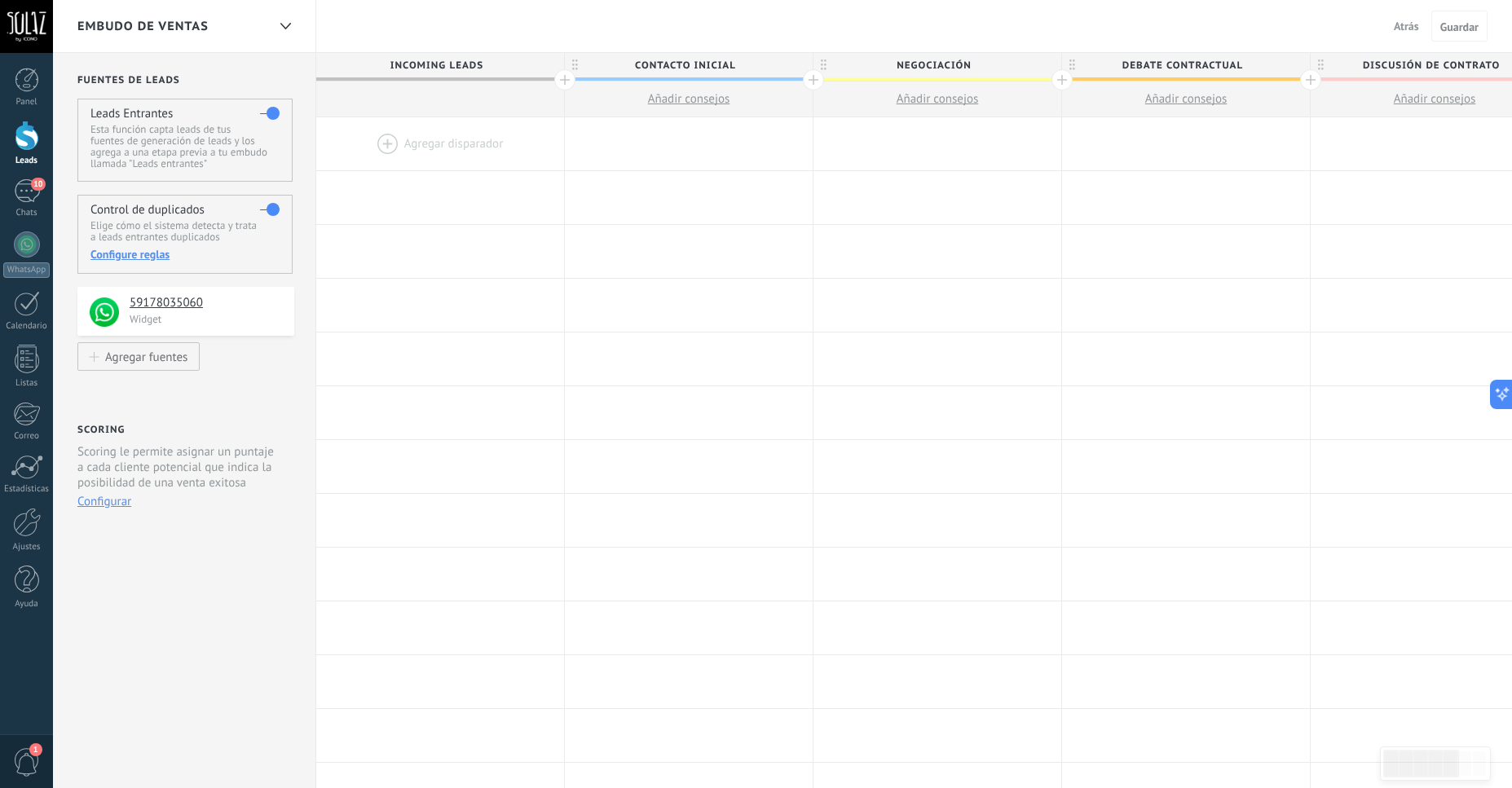
click at [737, 69] on span "Contacto inicial" at bounding box center [684, 65] width 240 height 25
click at [910, 64] on span "Negociación" at bounding box center [934, 65] width 240 height 25
type input "*"
click at [1251, 69] on span "Debate contractual" at bounding box center [1182, 65] width 240 height 25
type input "**********"
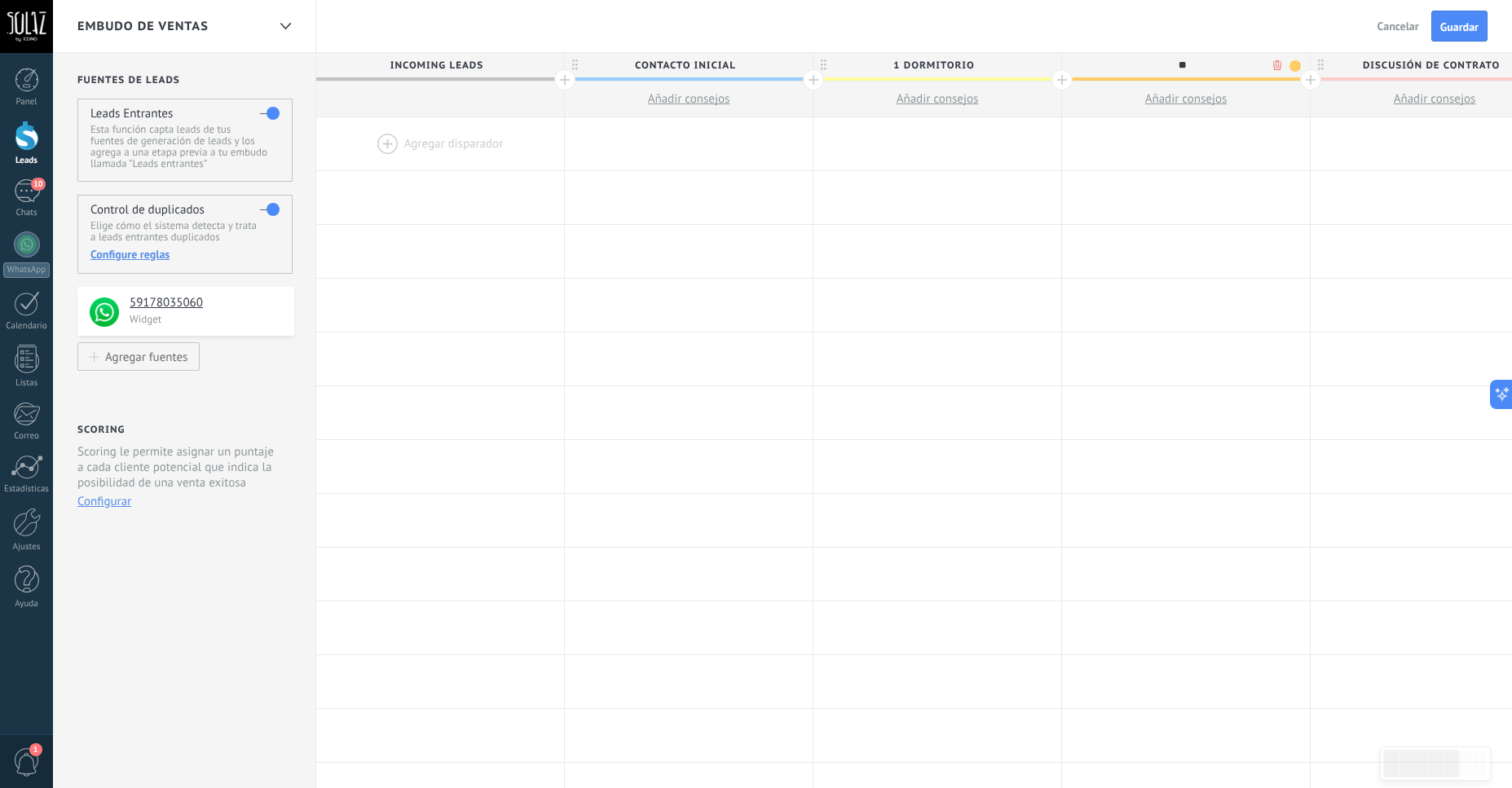
type input "*"
click at [1001, 61] on span "1 dormitorio" at bounding box center [934, 65] width 240 height 25
type input "**********"
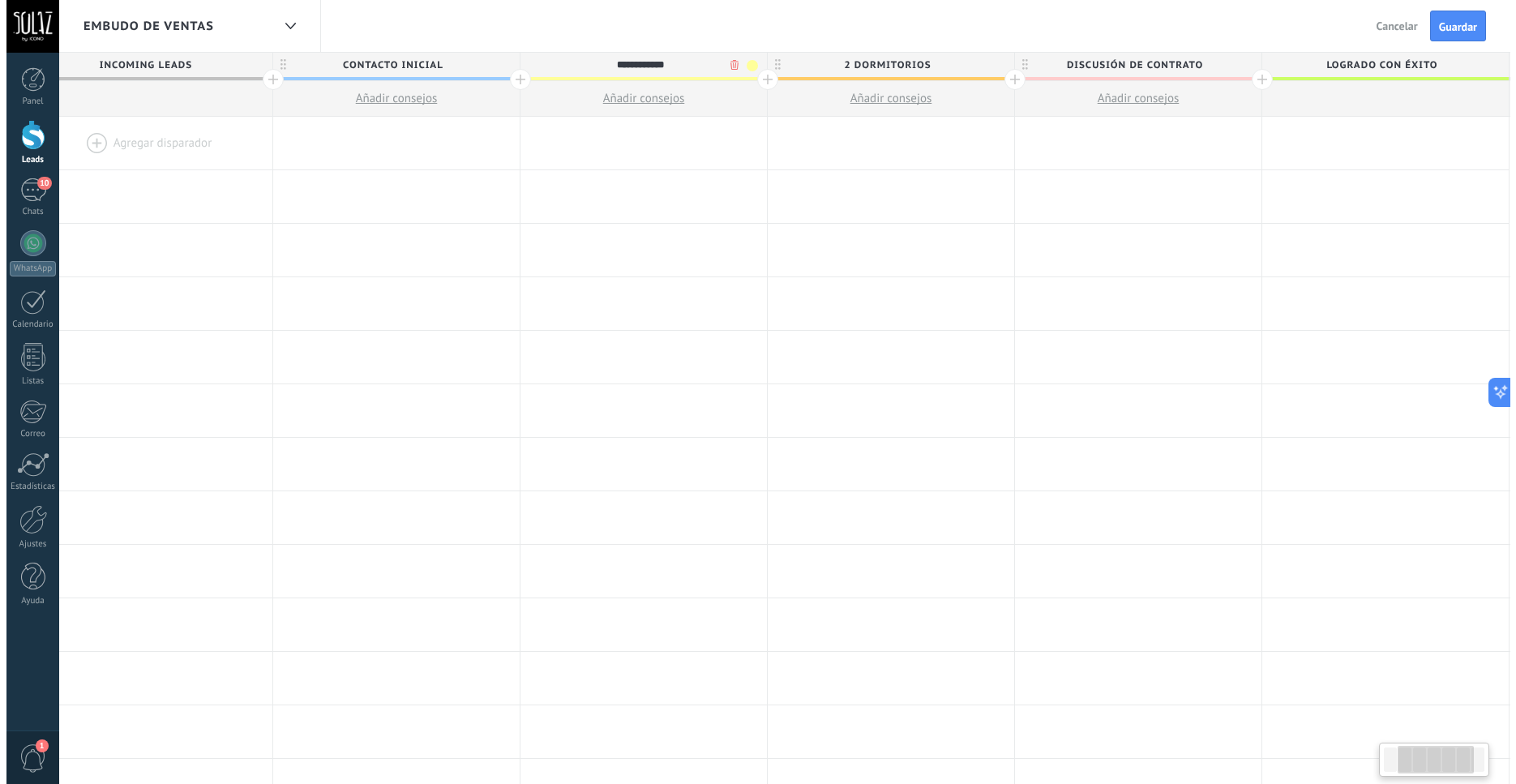
scroll to position [0, 309]
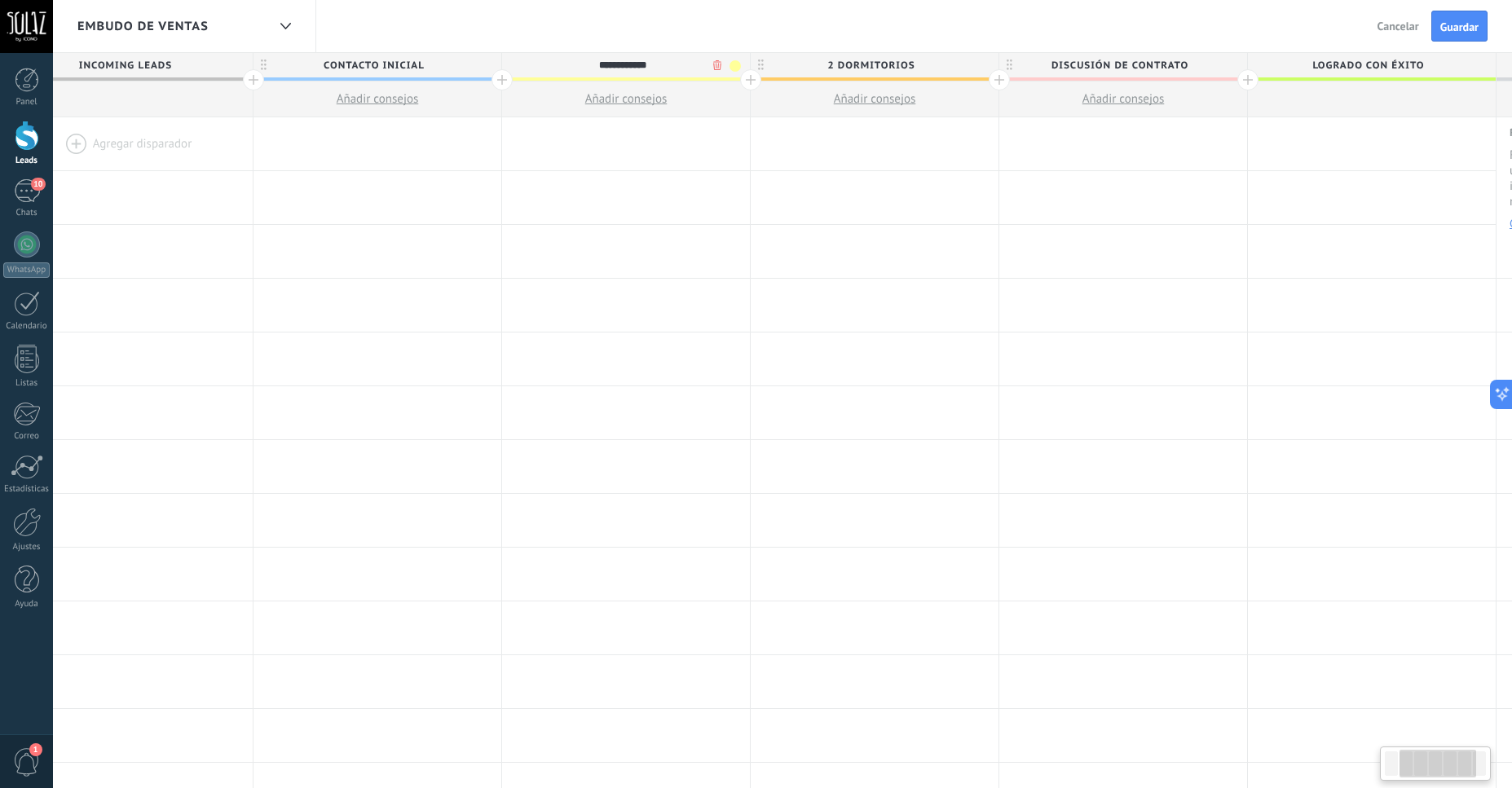
click at [1191, 69] on span "Discusión de contrato" at bounding box center [1120, 65] width 240 height 25
type input "*"
click at [1215, 69] on body ".abccls-1,.abccls-2{fill-rule:evenodd}.abccls-2{fill:#fff} .abfcls-1{fill:none}…" at bounding box center [762, 394] width 1524 height 788
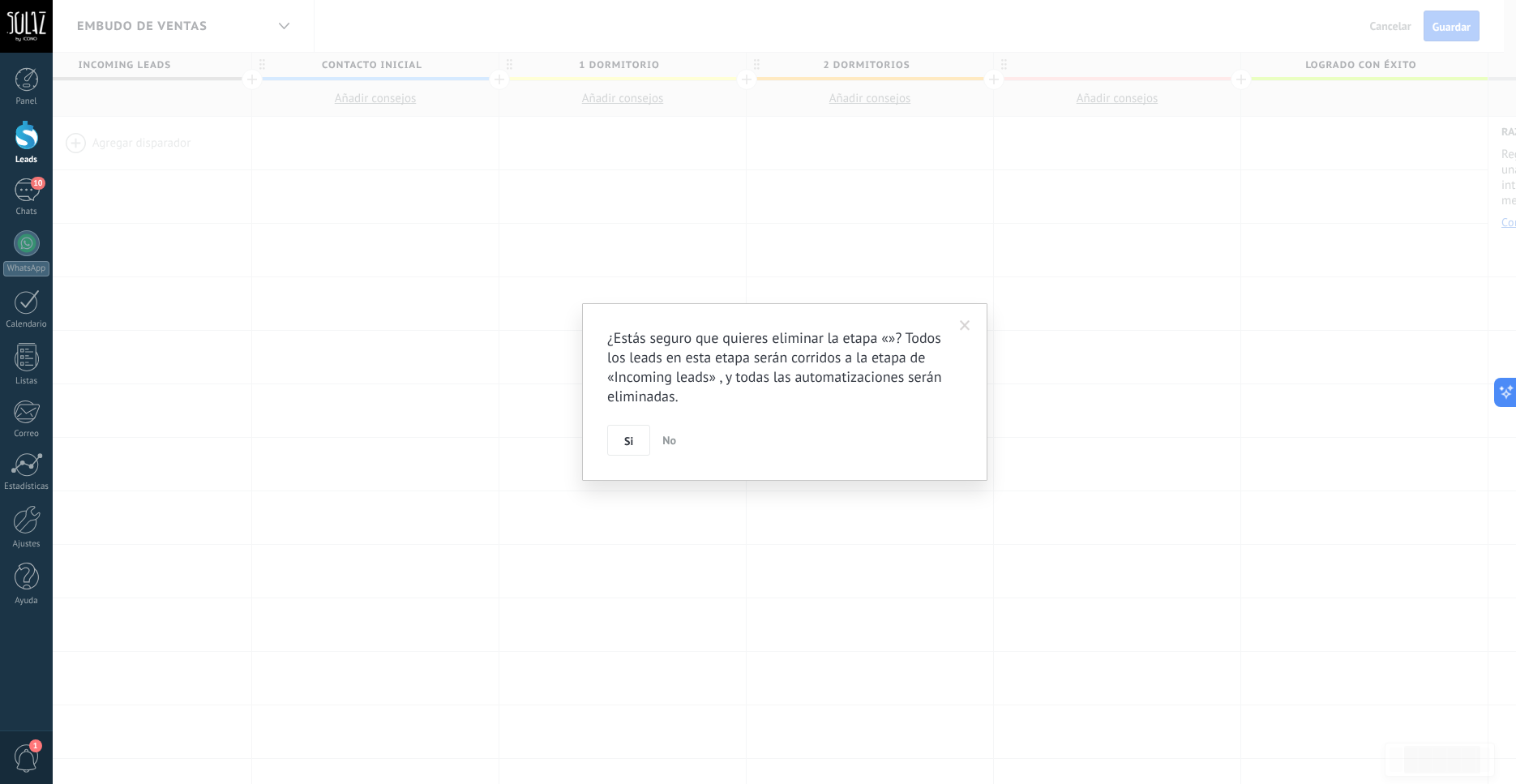
click at [677, 442] on button "No" at bounding box center [669, 441] width 26 height 31
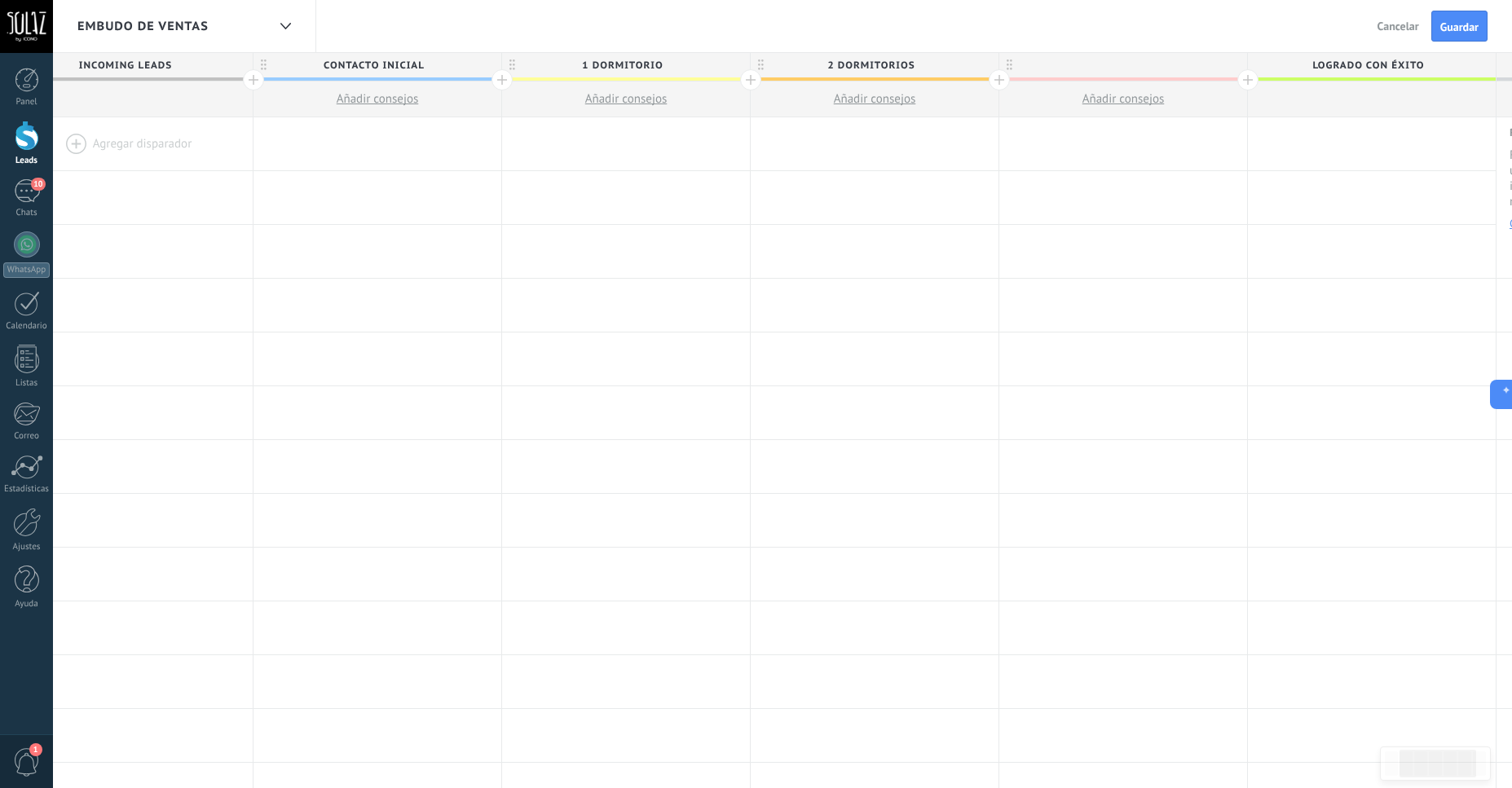
click at [1128, 69] on div at bounding box center [1123, 65] width 248 height 25
click at [458, 71] on span "Contacto inicial" at bounding box center [374, 65] width 240 height 25
type input "*"
click at [574, 68] on span "1 dormitorio" at bounding box center [622, 65] width 240 height 25
type input "*******"
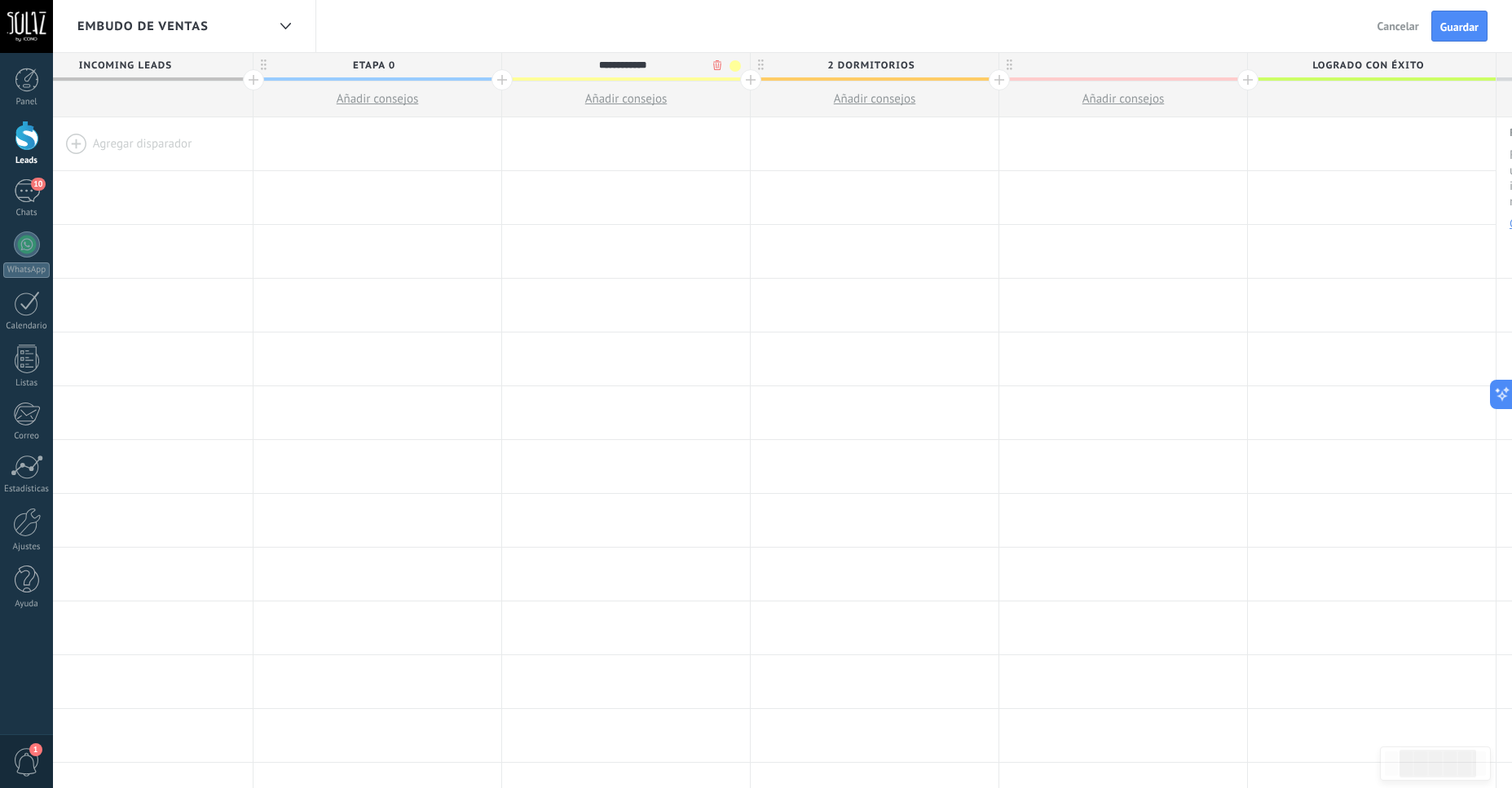
click at [574, 68] on input "**********" at bounding box center [622, 65] width 216 height 25
type input "**********"
click at [804, 68] on span "2 dormitorios" at bounding box center [870, 65] width 240 height 25
click at [841, 68] on input "**********" at bounding box center [871, 65] width 216 height 25
type input "**********"
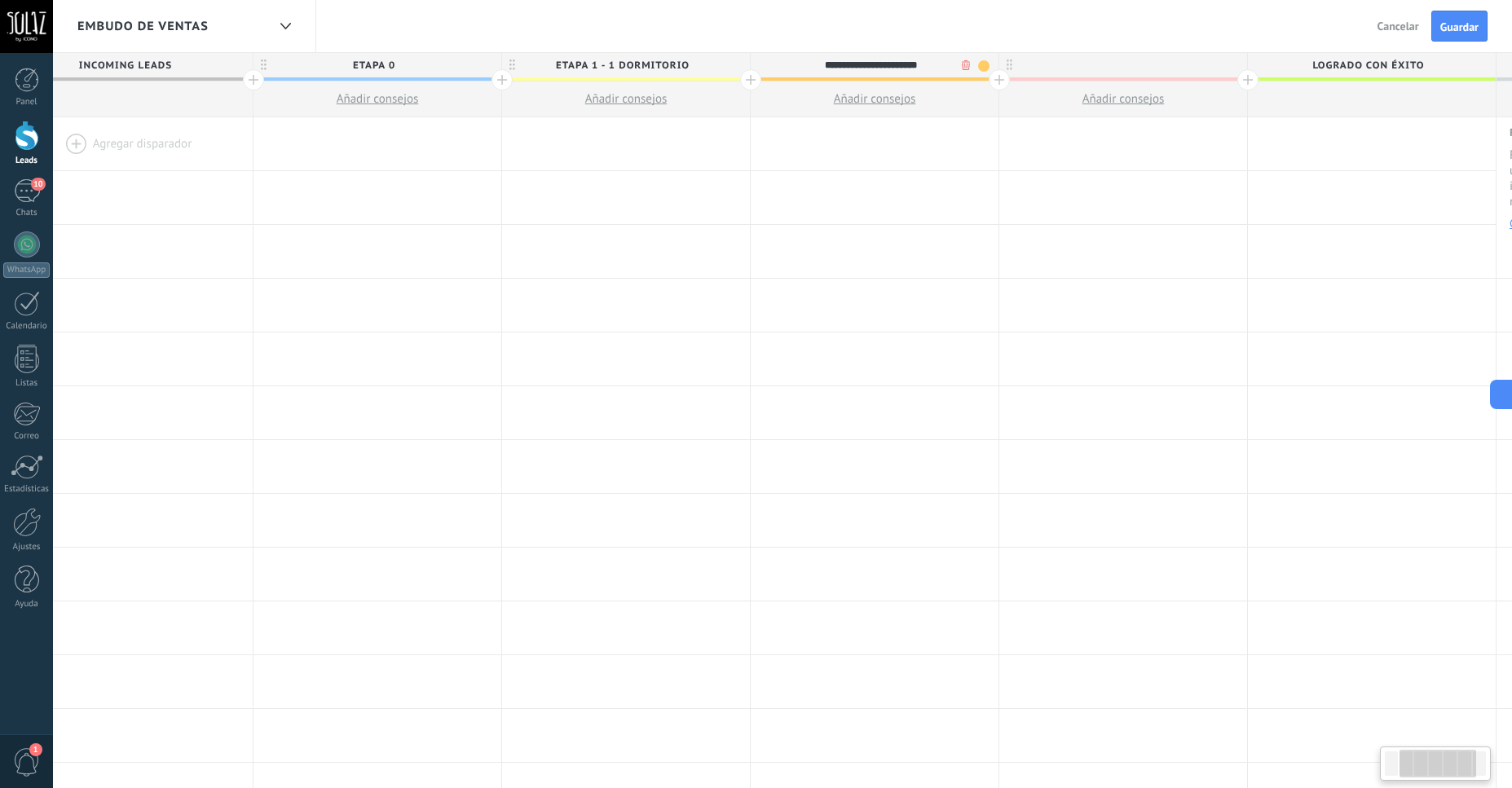
click at [881, 104] on span "Añadir consejos" at bounding box center [875, 99] width 82 height 15
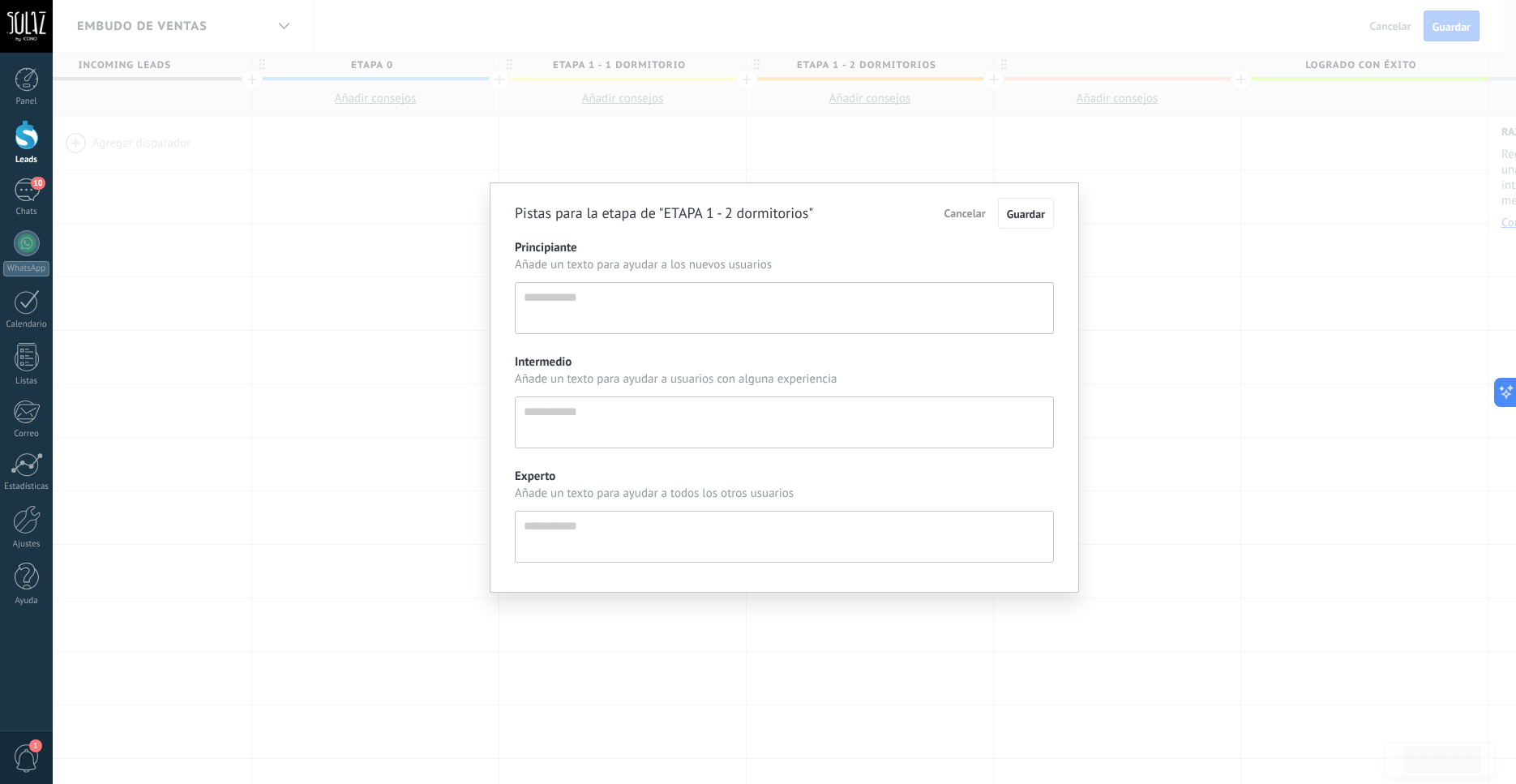
click at [888, 89] on div "Pistas para la etapa de "ETAPA 1 - 2 dormitorios" Cancelar Guardar Principiante…" at bounding box center [785, 392] width 1464 height 784
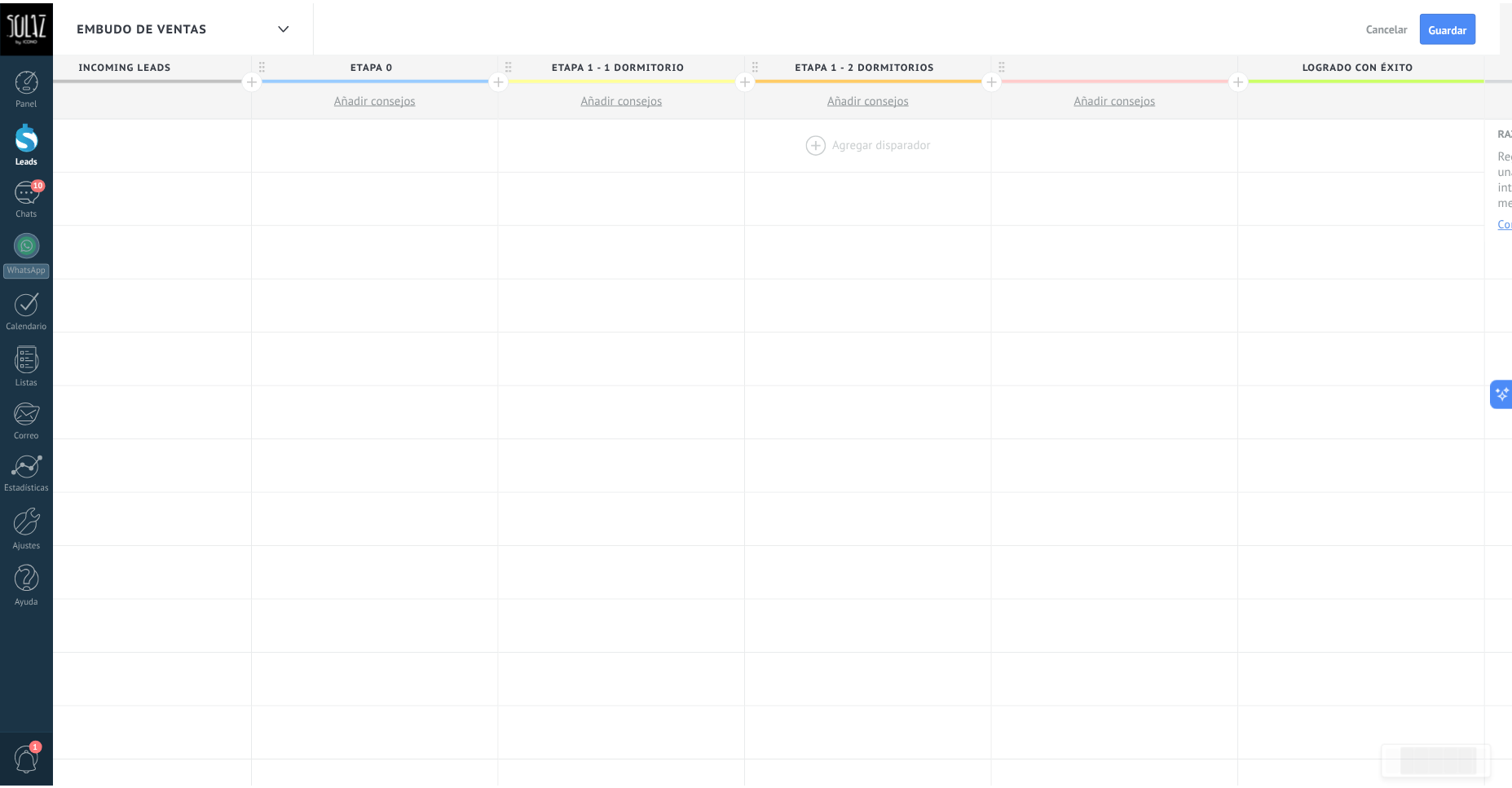
scroll to position [0, 311]
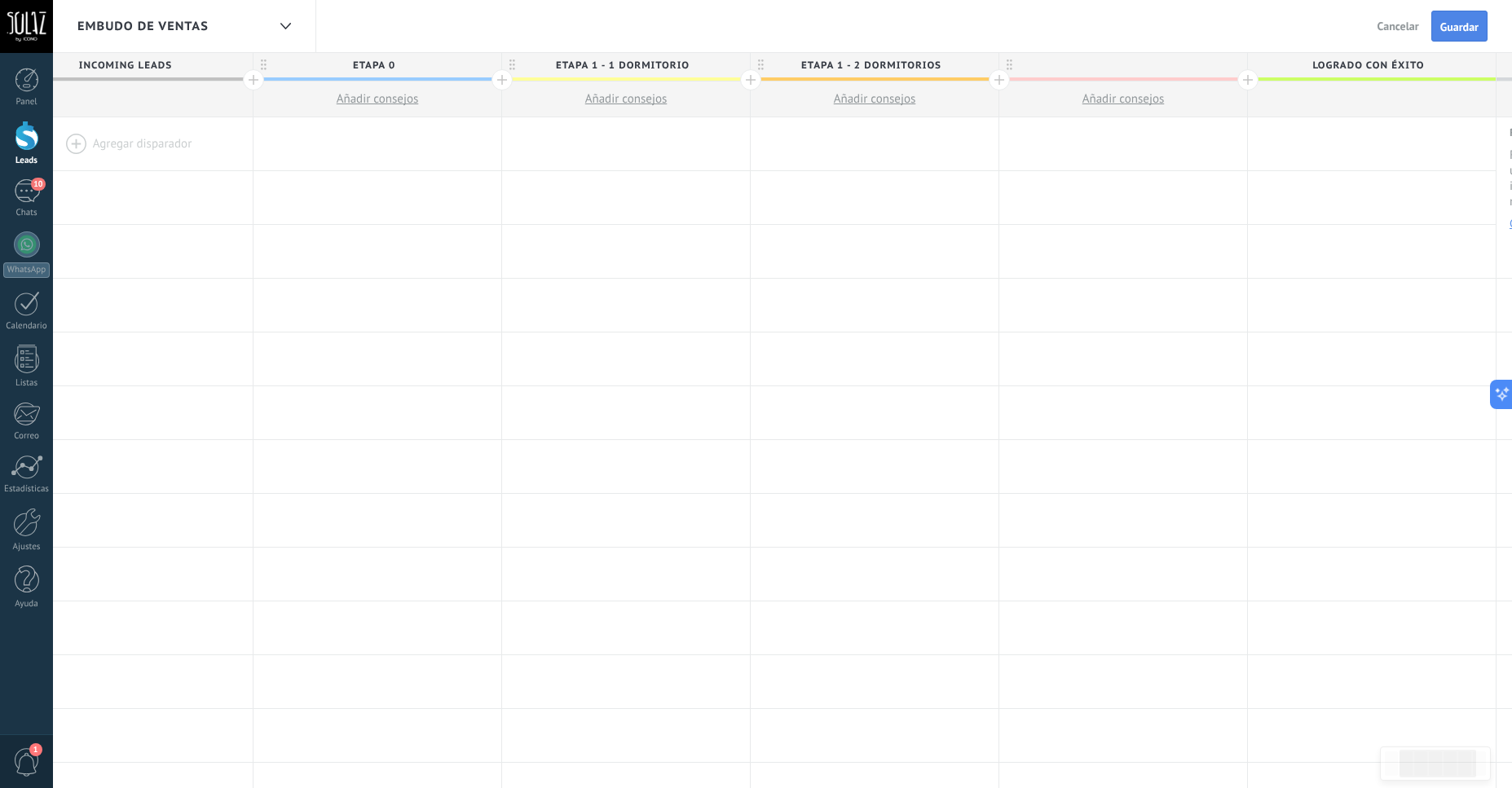
click at [1458, 21] on span "Guardar" at bounding box center [1459, 27] width 39 height 11
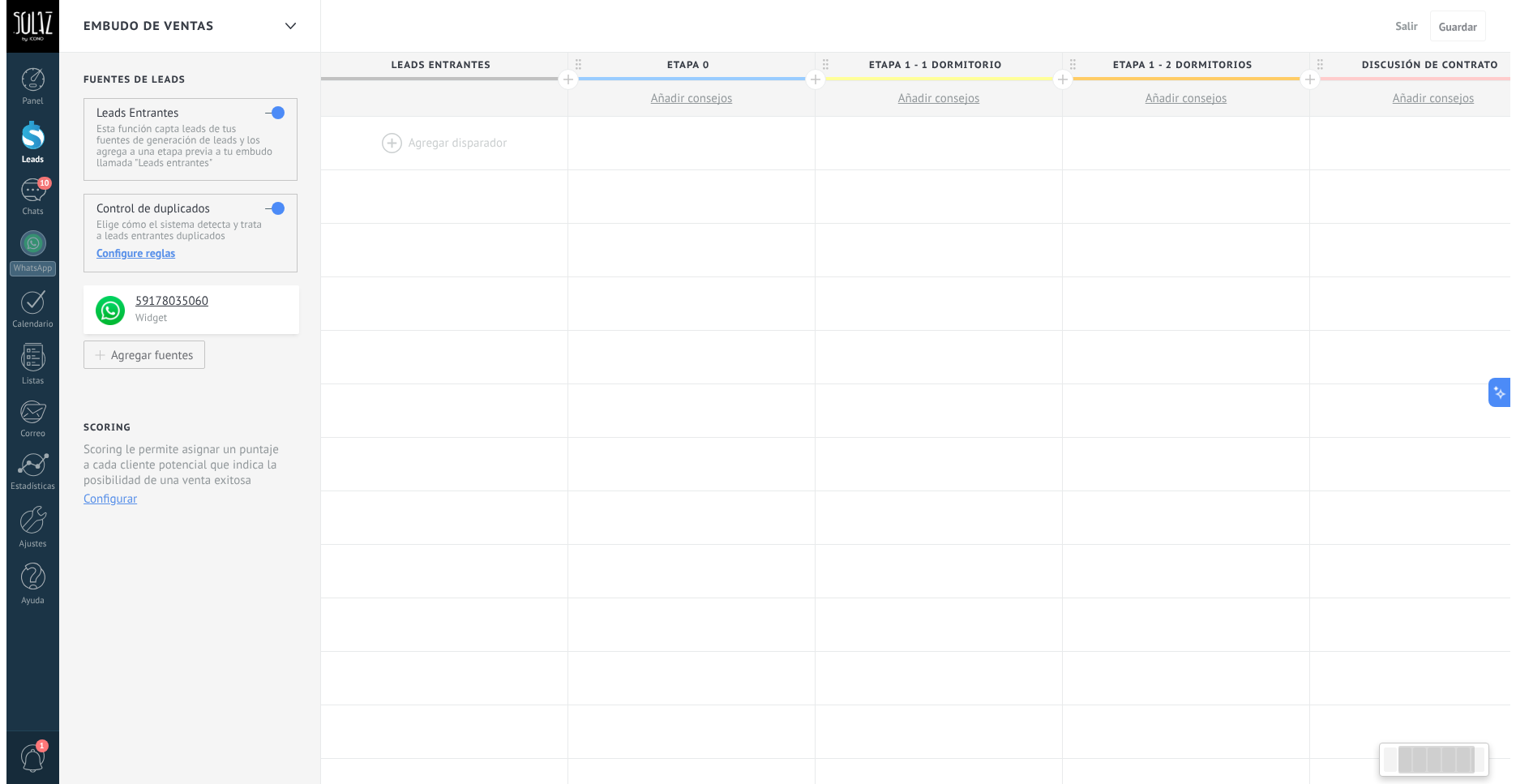
scroll to position [0, 309]
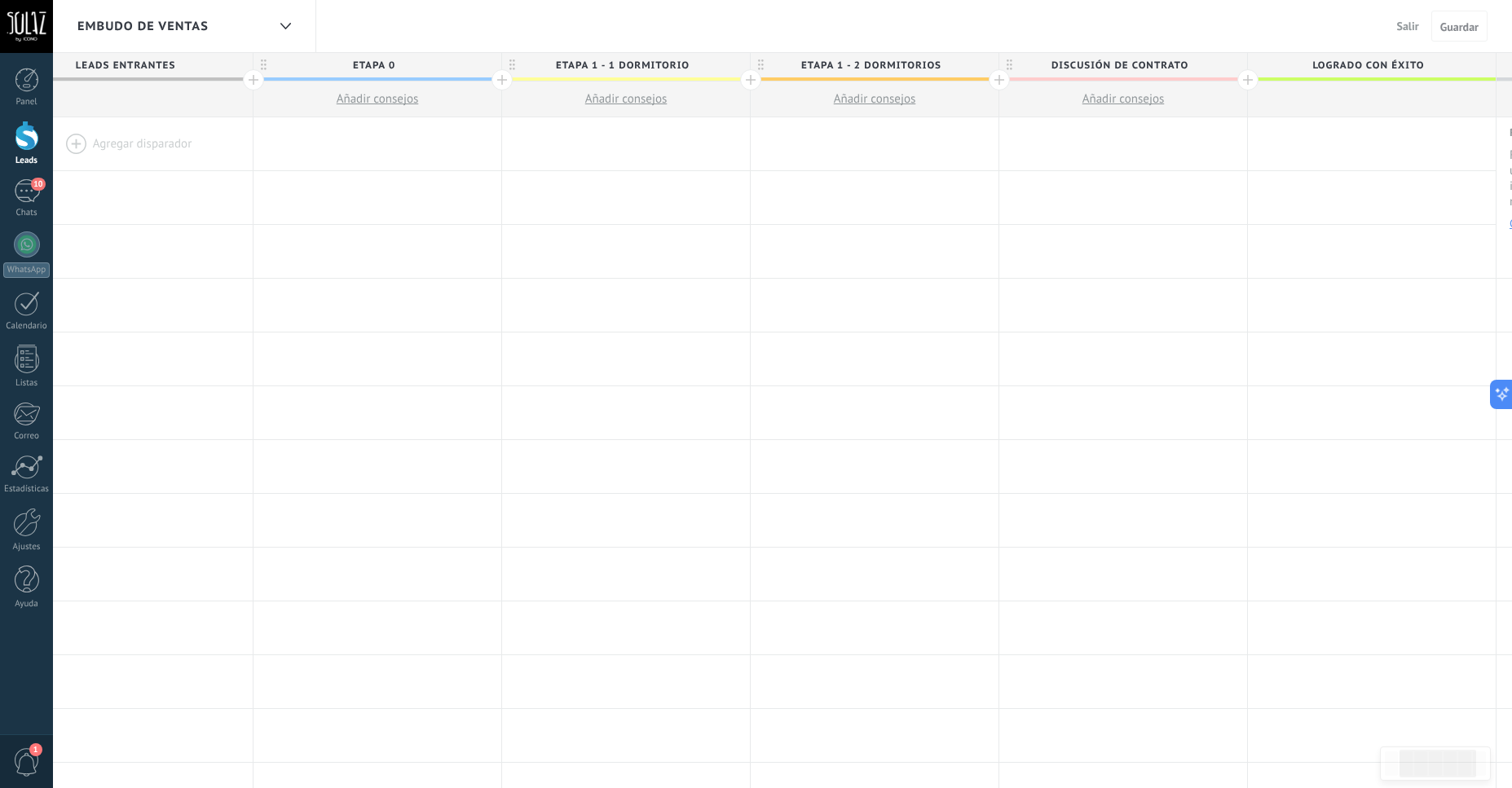
click at [641, 100] on span "Añadir consejos" at bounding box center [626, 99] width 82 height 15
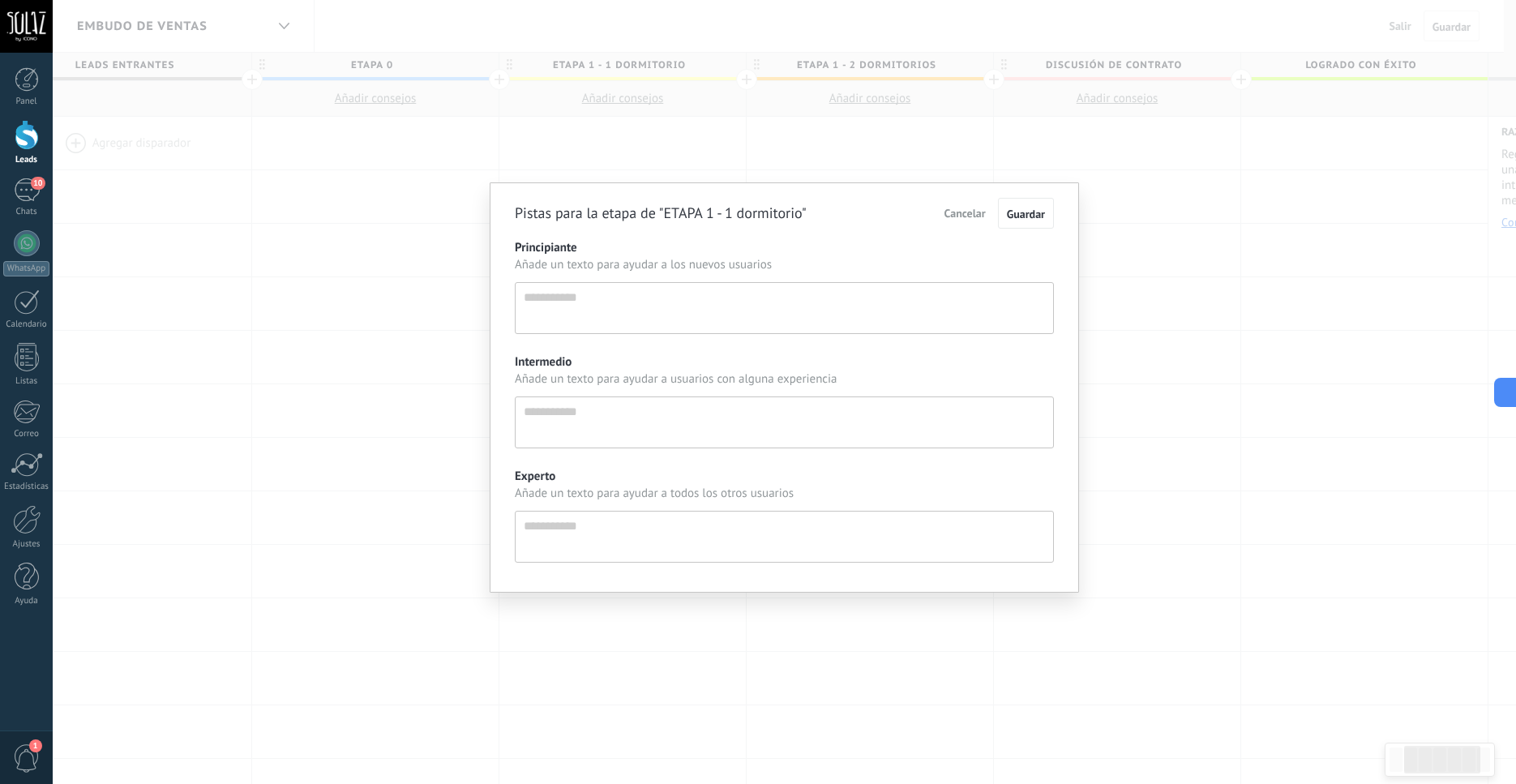
scroll to position [17, 0]
click at [560, 540] on textarea "Experto" at bounding box center [784, 536] width 539 height 52
type textarea "*"
type textarea "**"
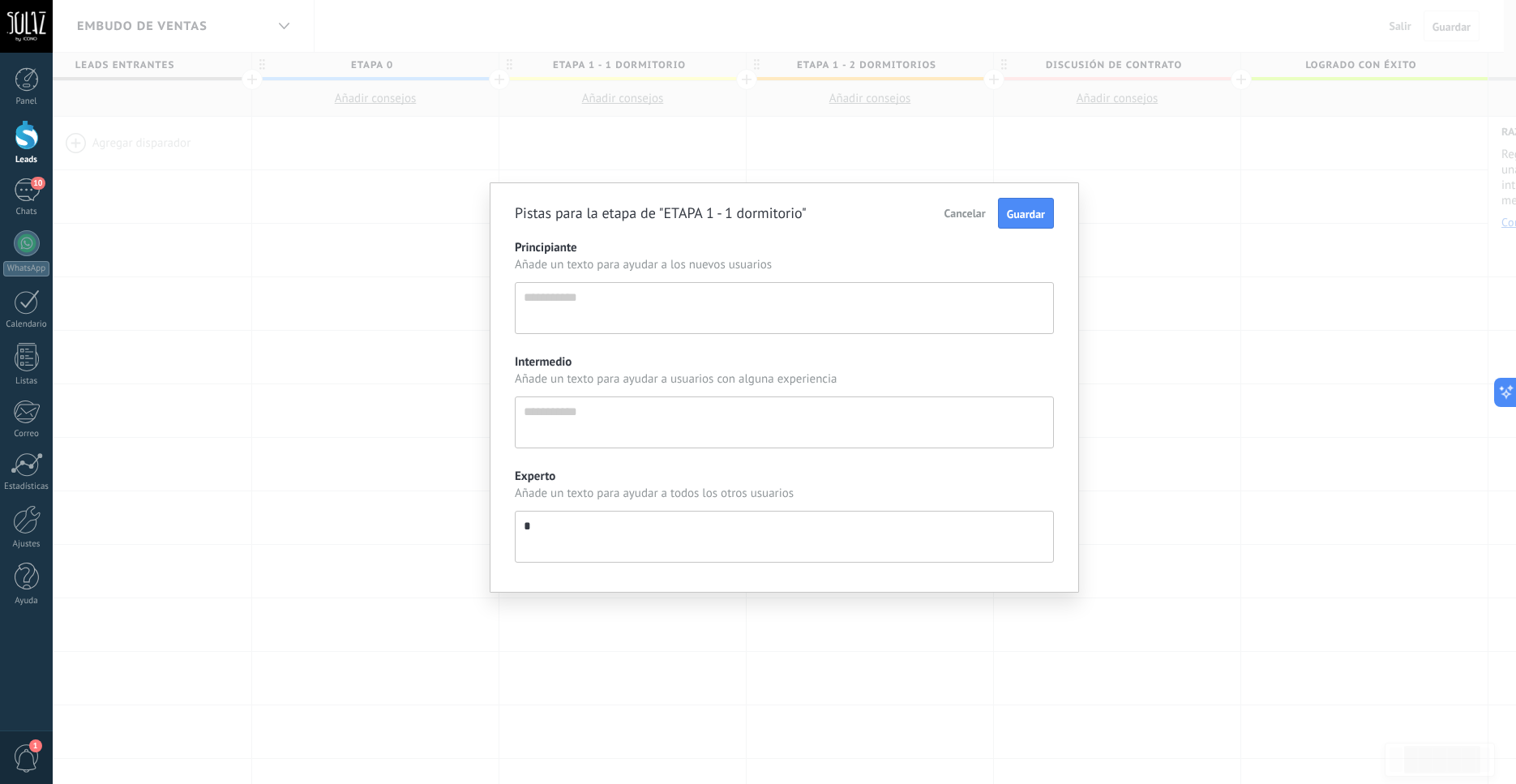
type textarea "**"
type textarea "***"
type textarea "****"
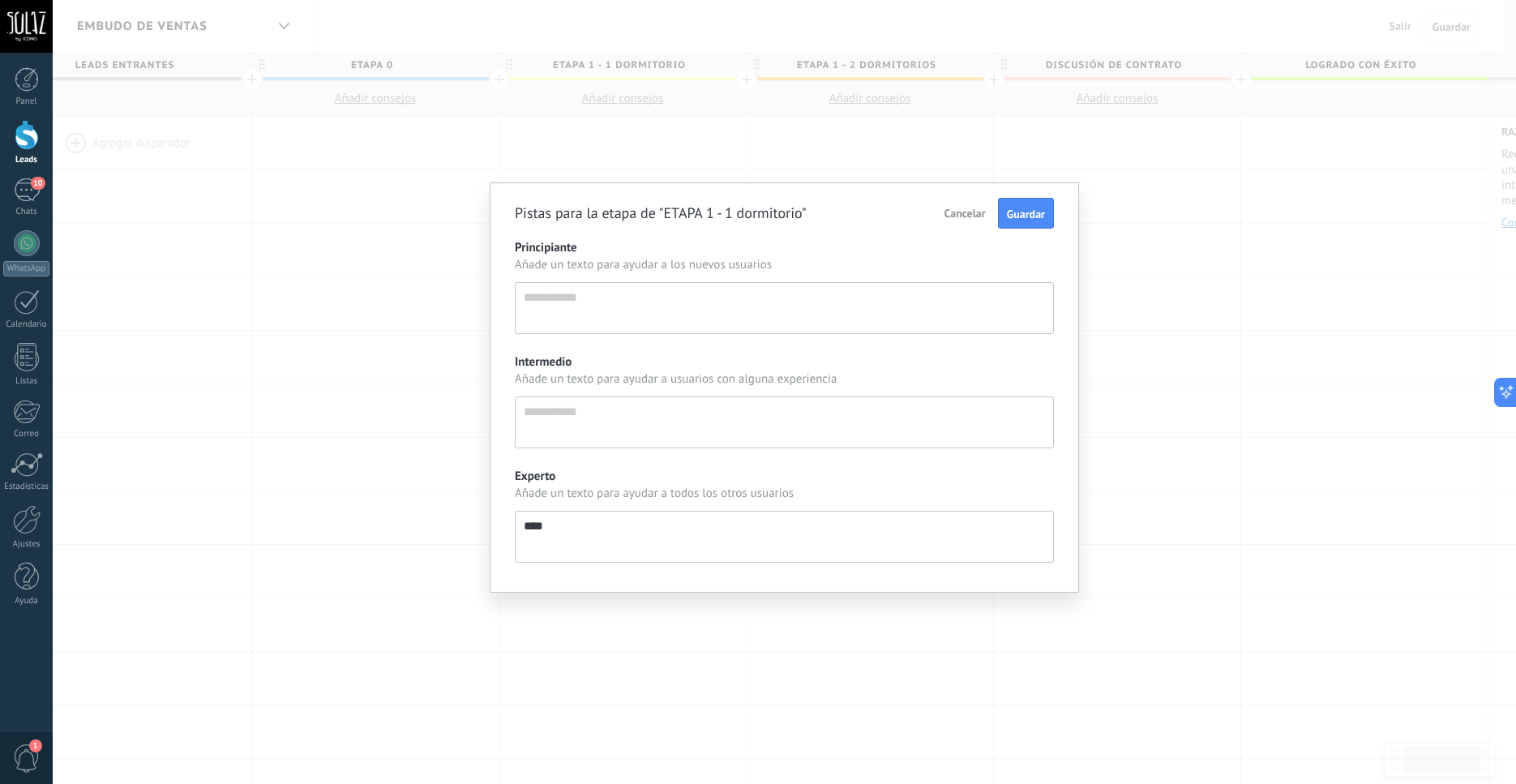
type textarea "*****"
type textarea "*******"
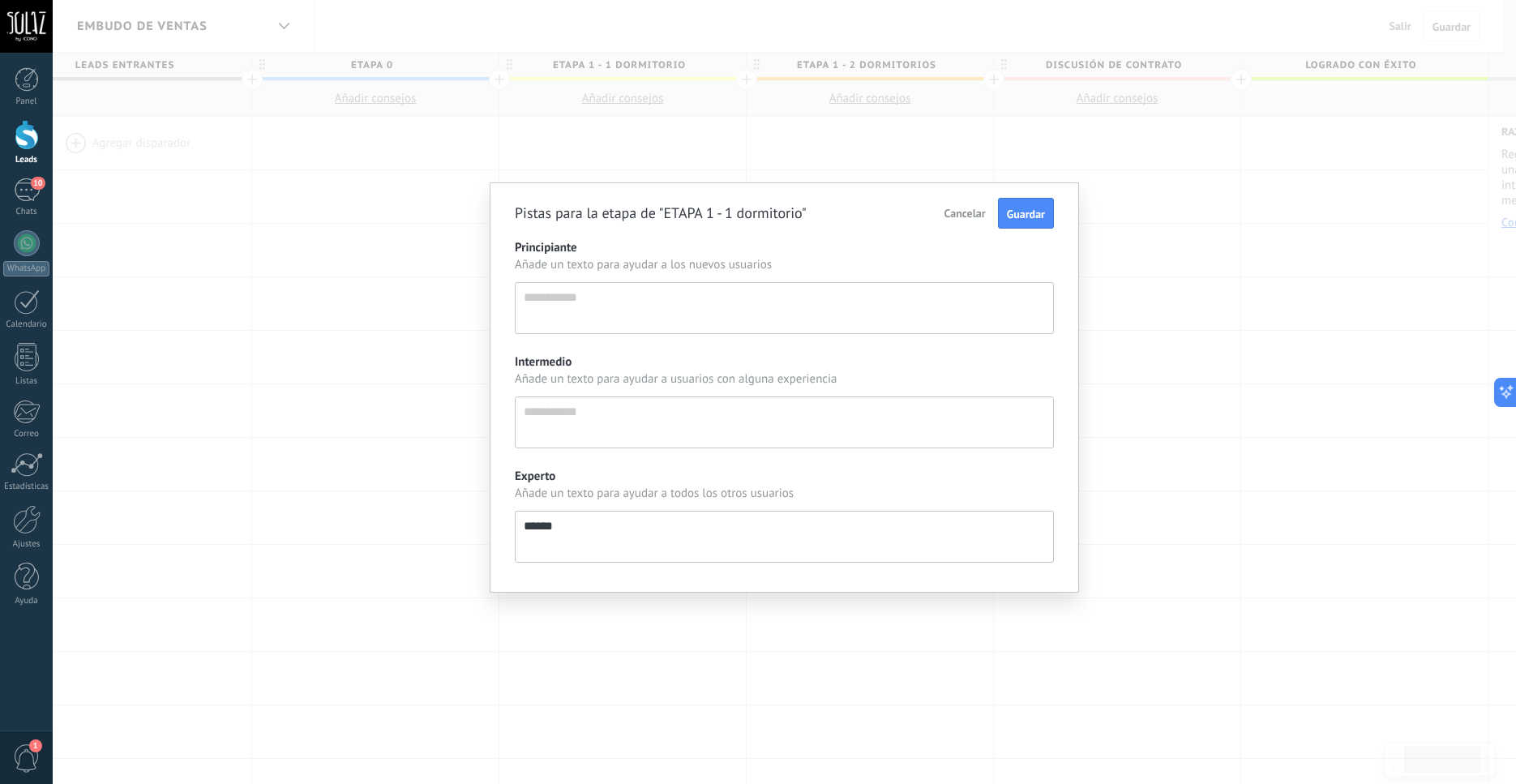
type textarea "*******"
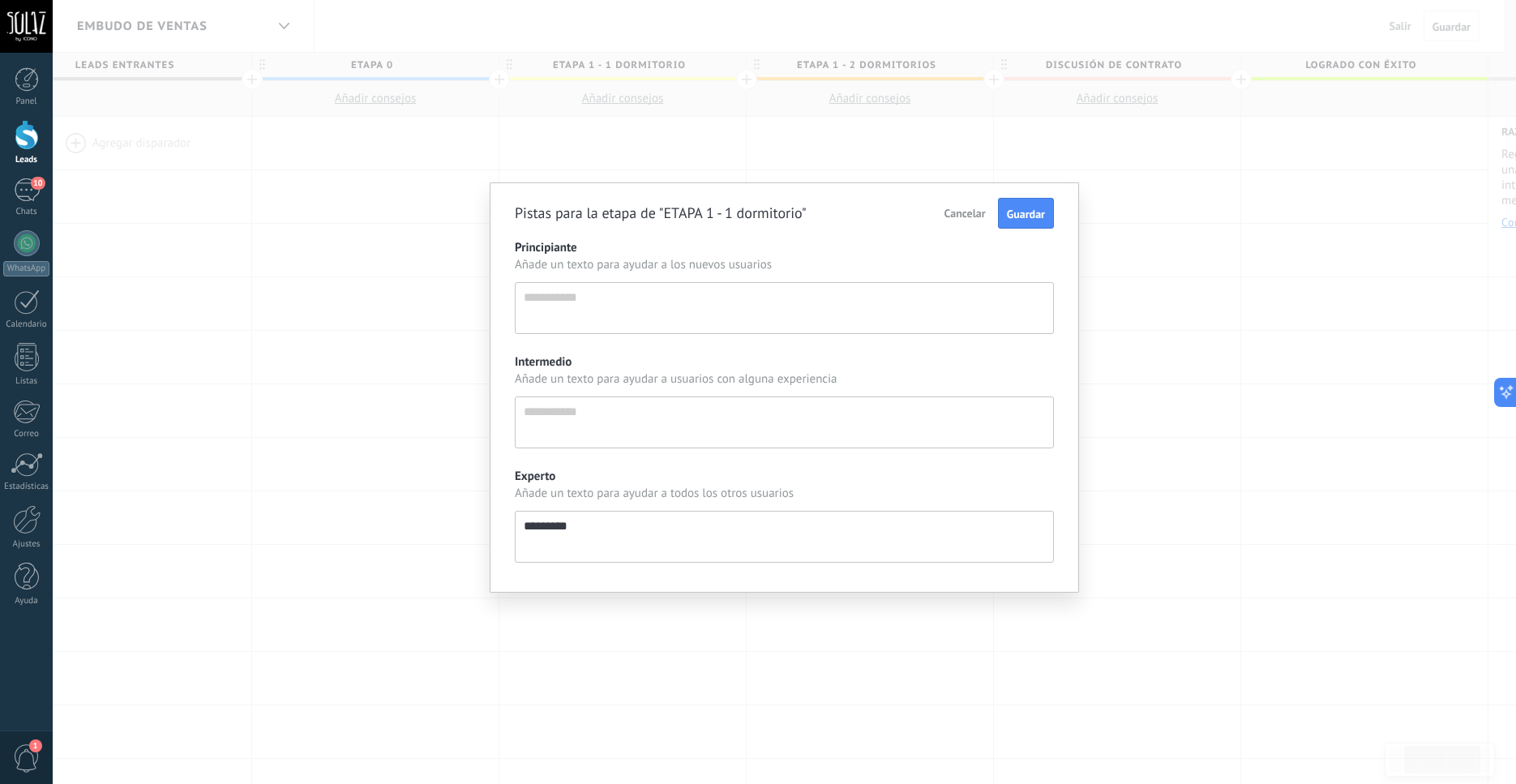
type textarea "******** *"
type textarea "******** **"
type textarea "******** ***"
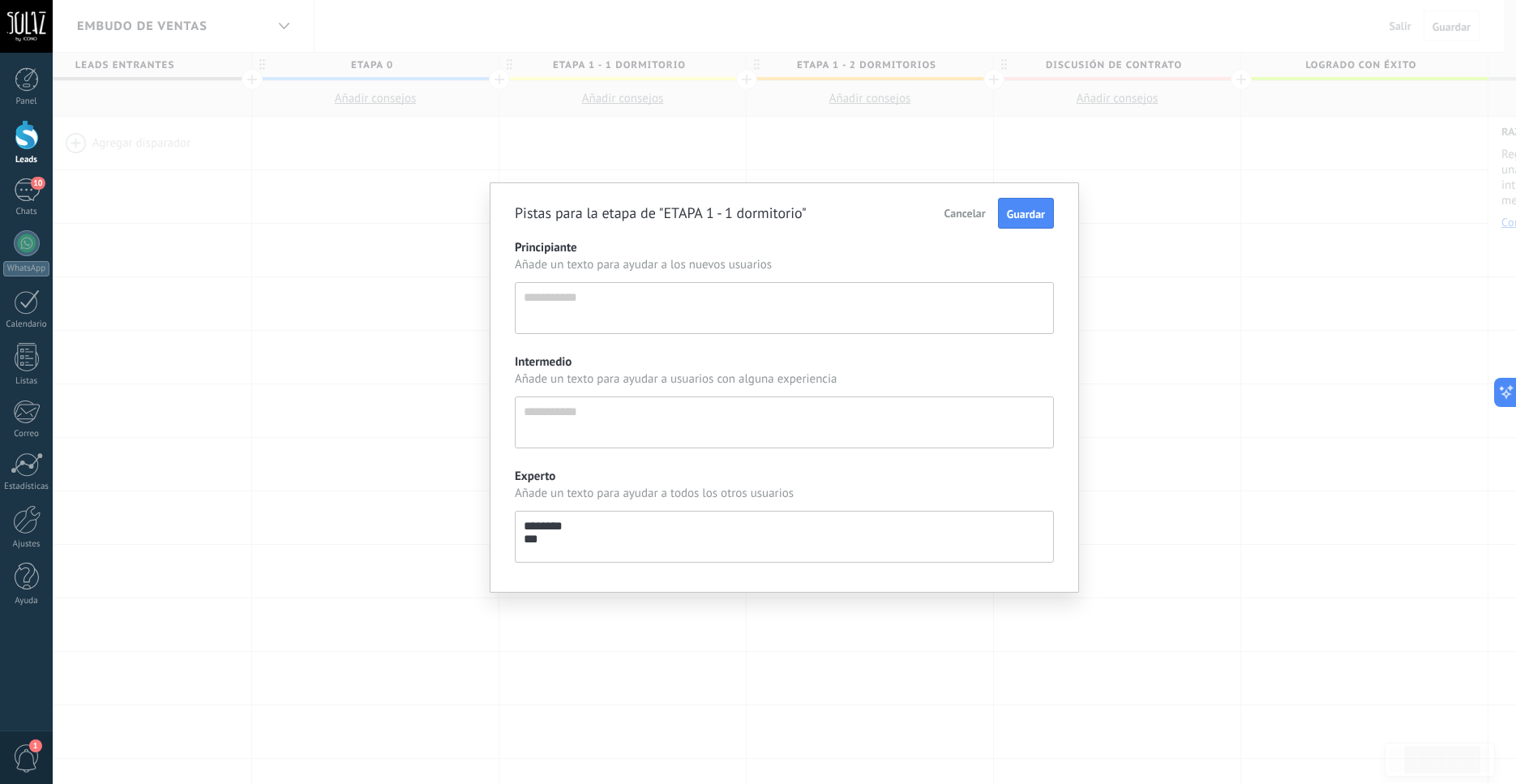
type textarea "******** ****"
type textarea "******** *****"
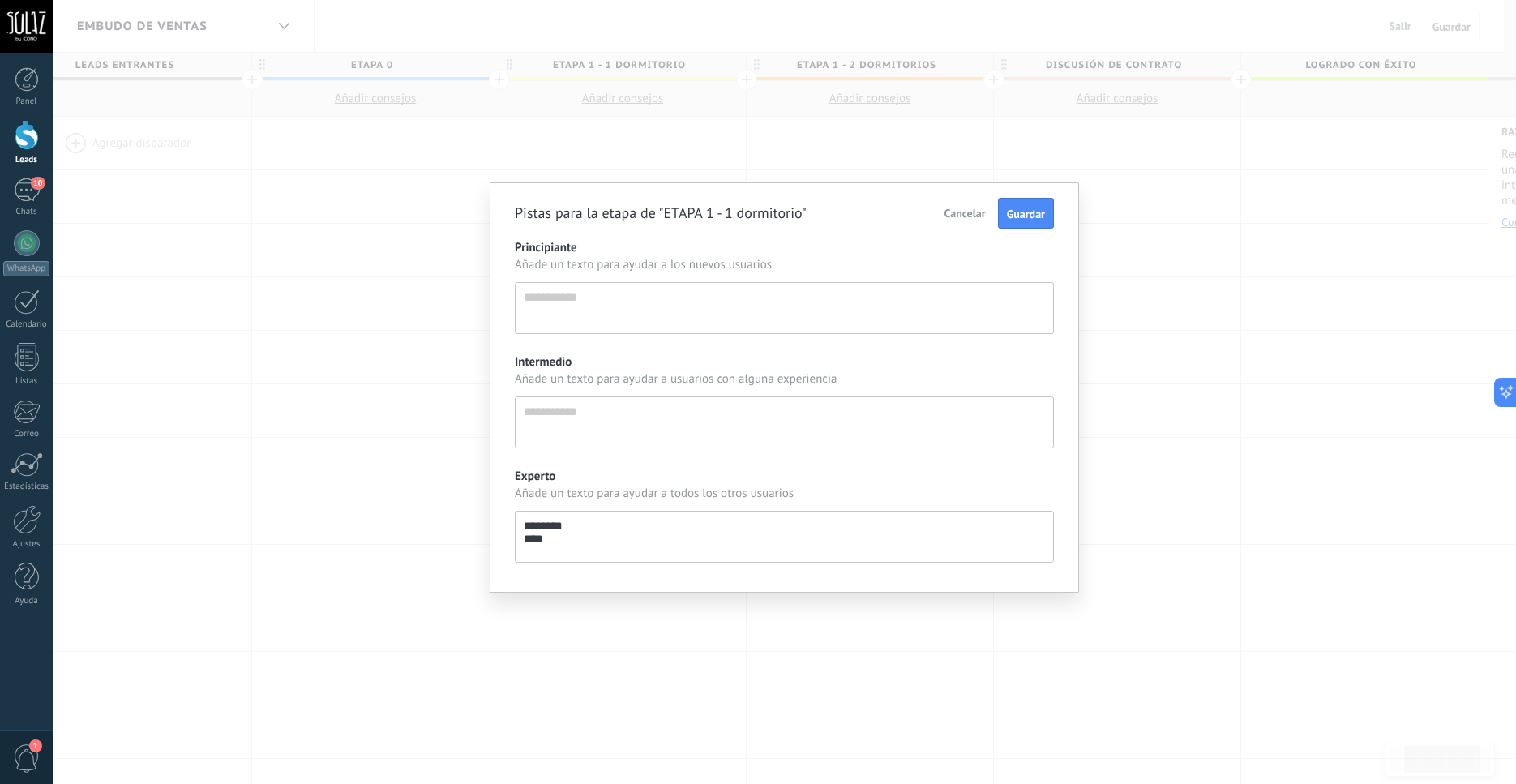
type textarea "******** *****"
type textarea "******** *******"
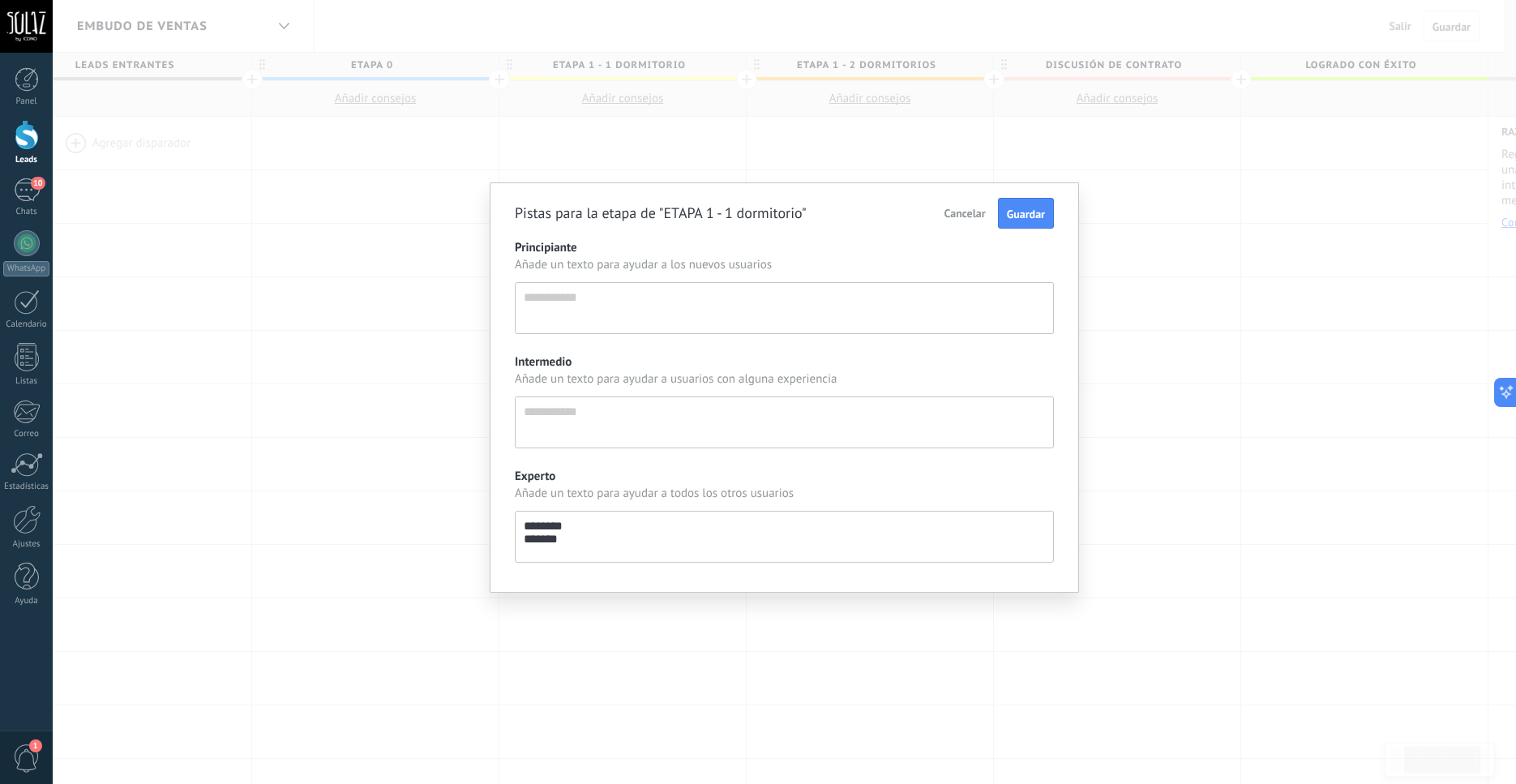
type textarea "******** ********"
type textarea "**********"
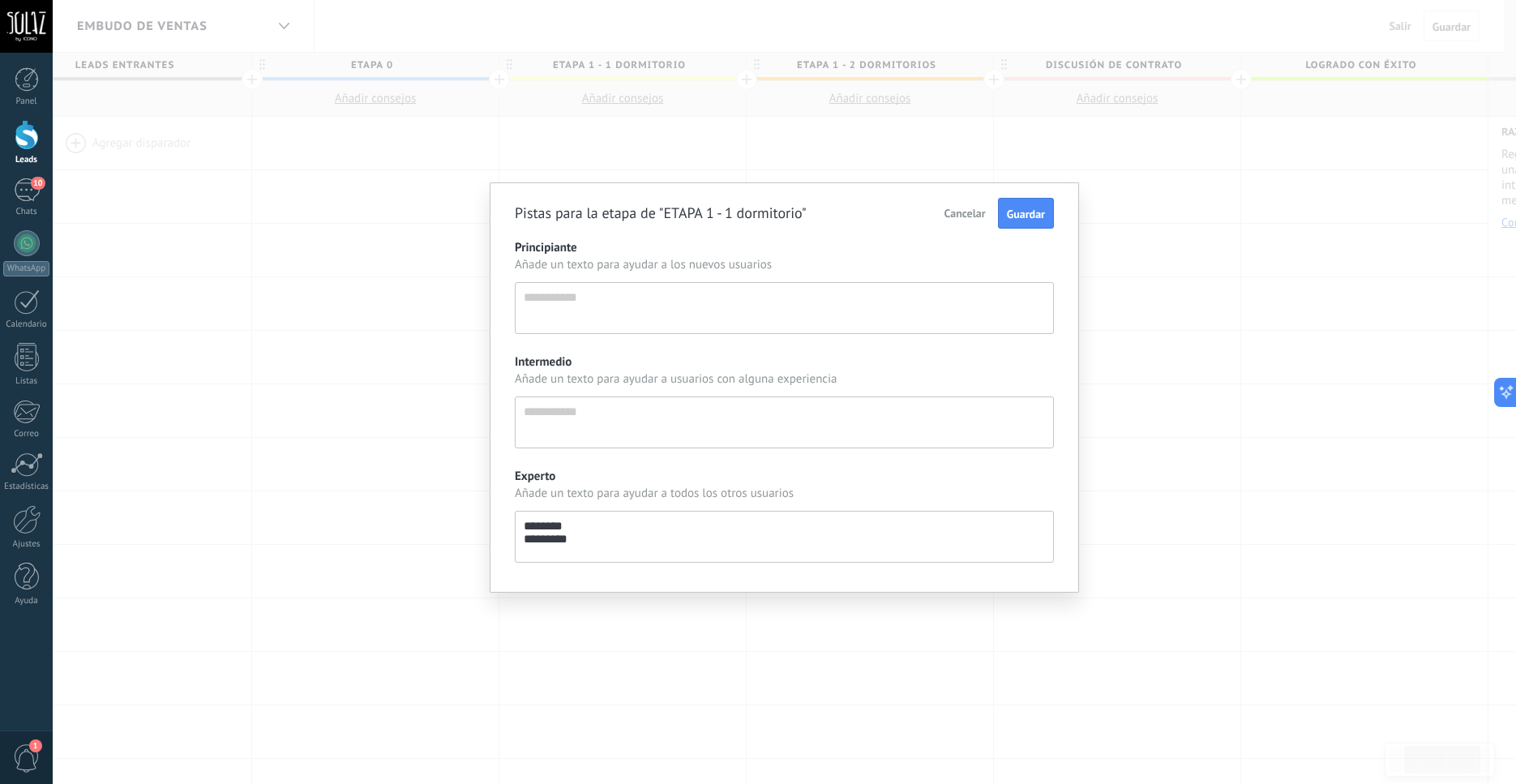
type textarea "**********"
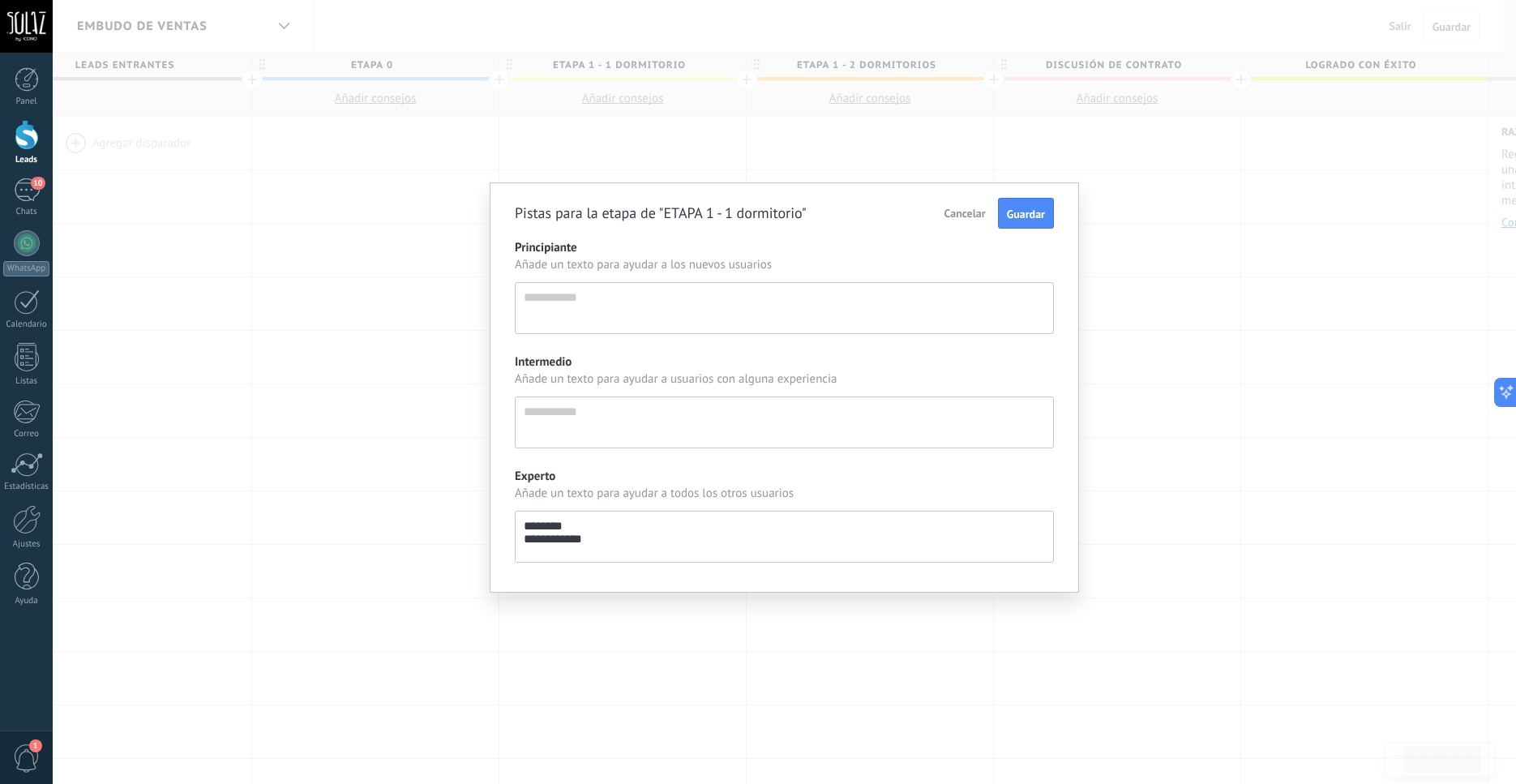
type textarea "**********"
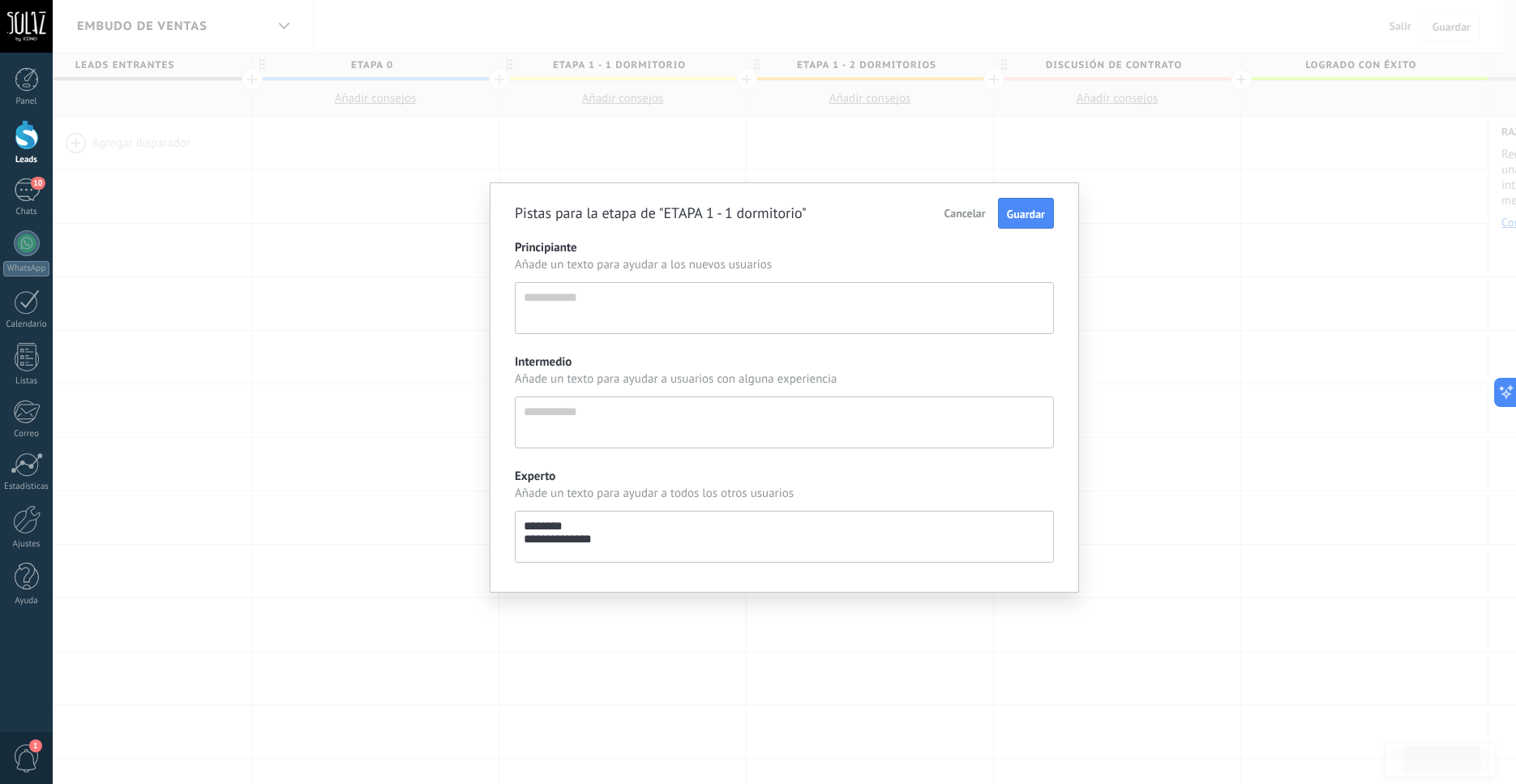
type textarea "**********"
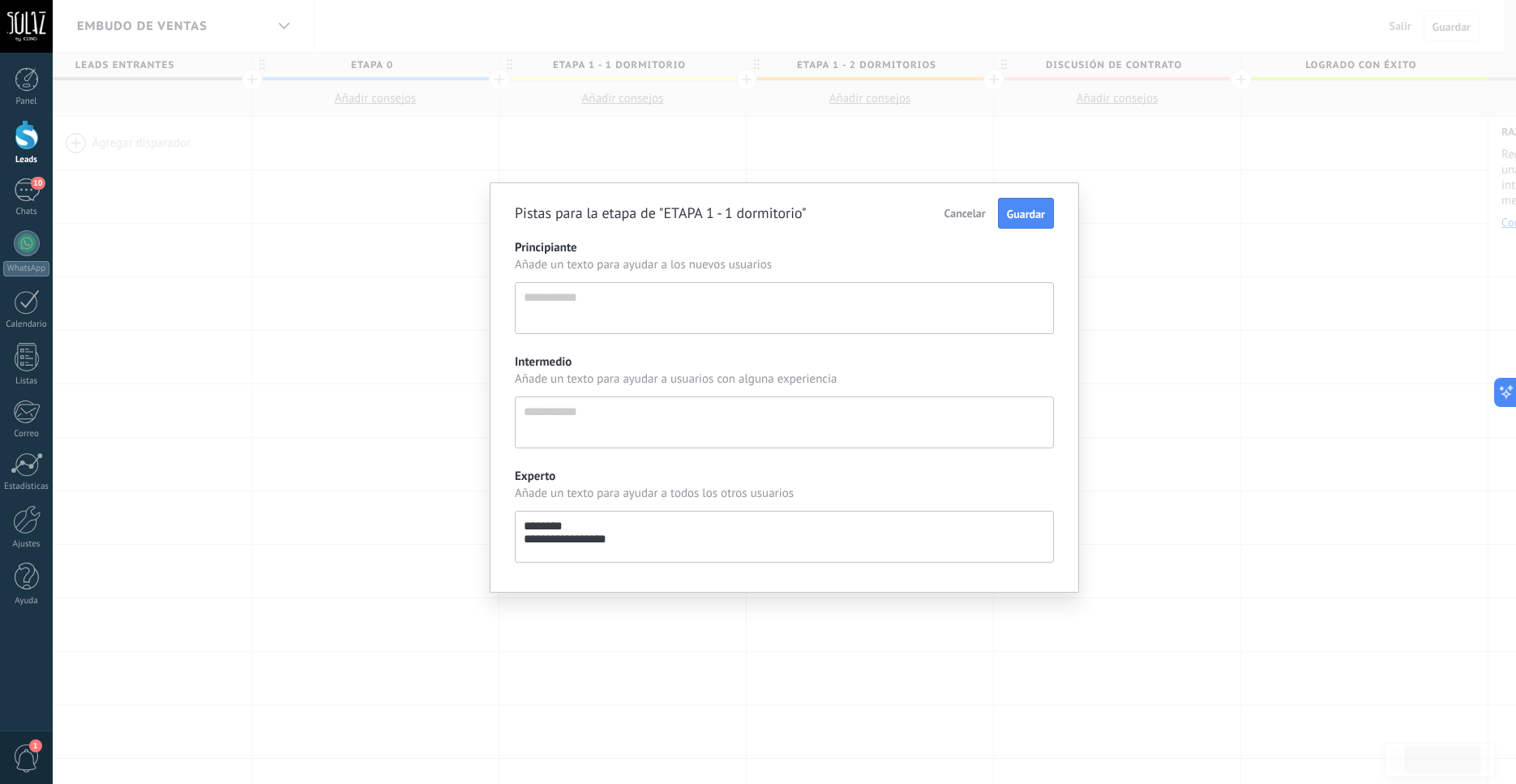
type textarea "**********"
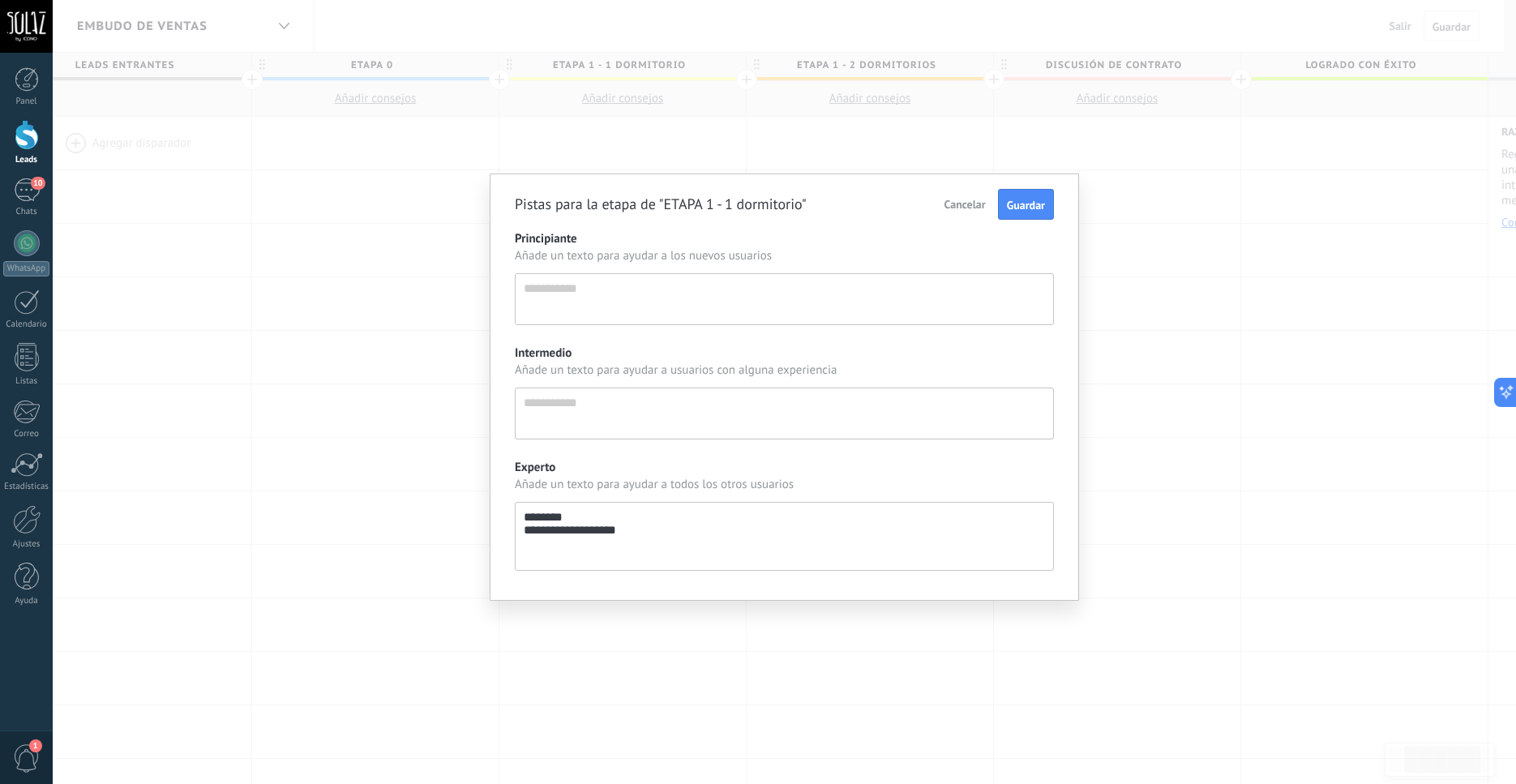
scroll to position [51, 0]
type textarea "**********"
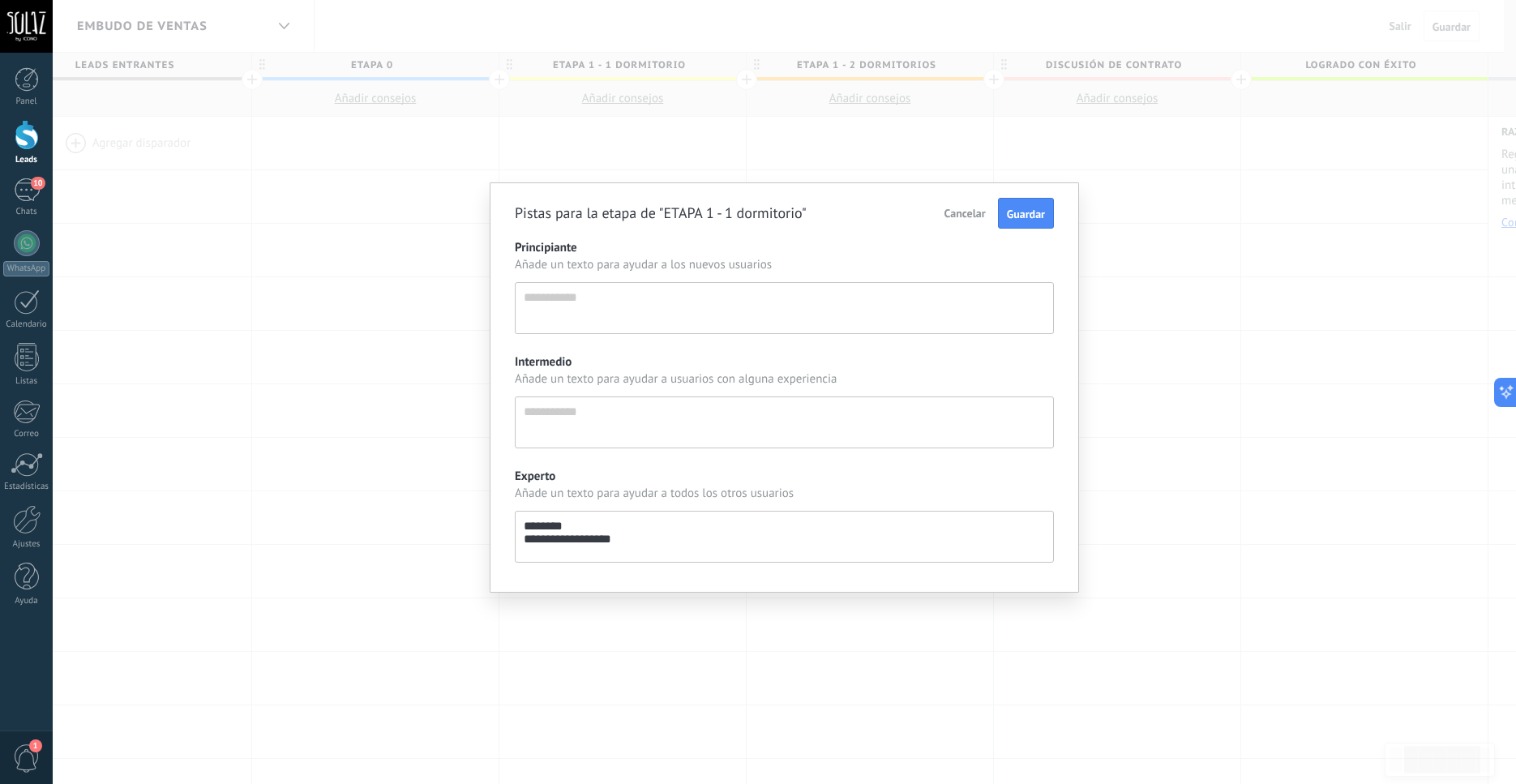
type textarea "**********"
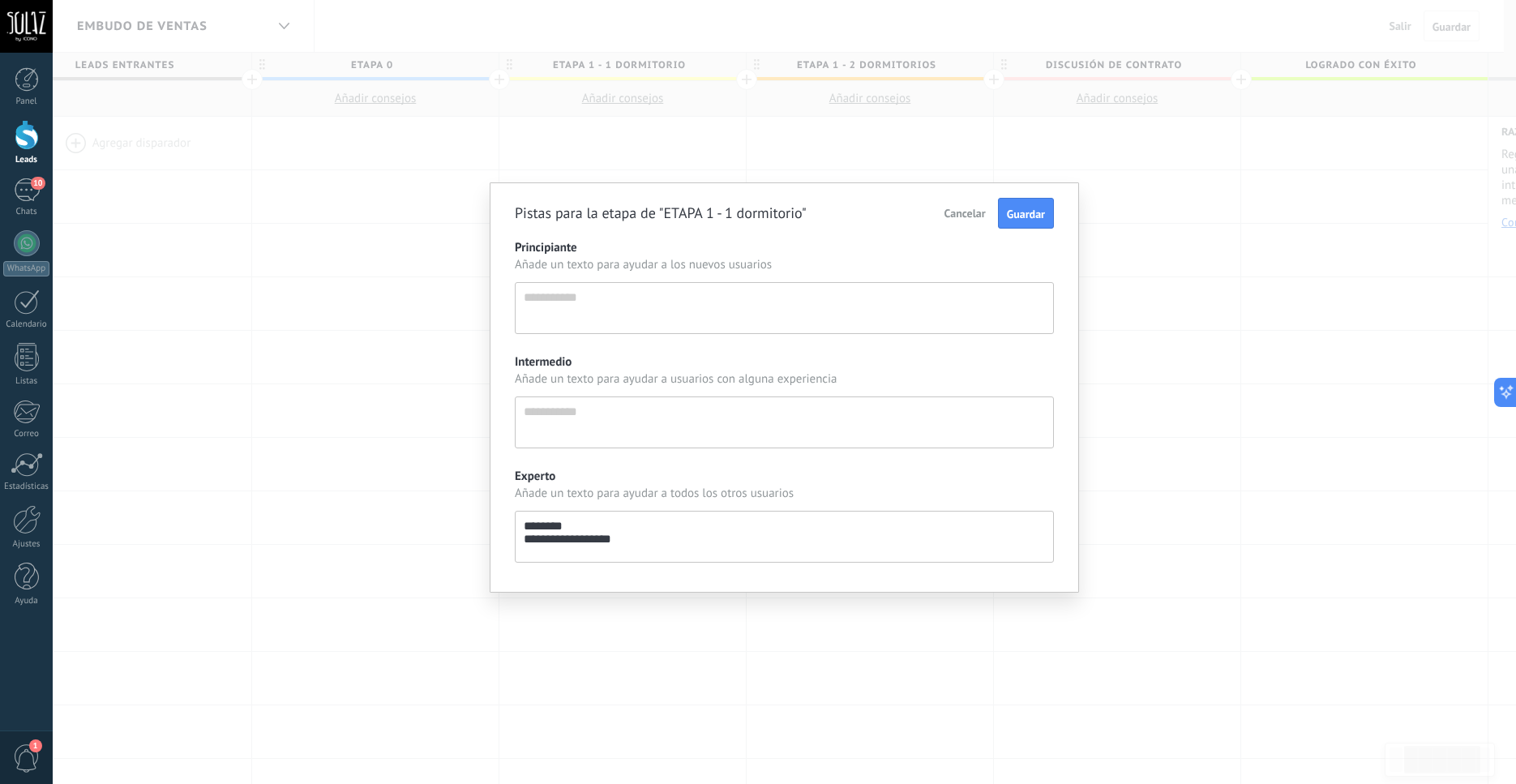
type textarea "**********"
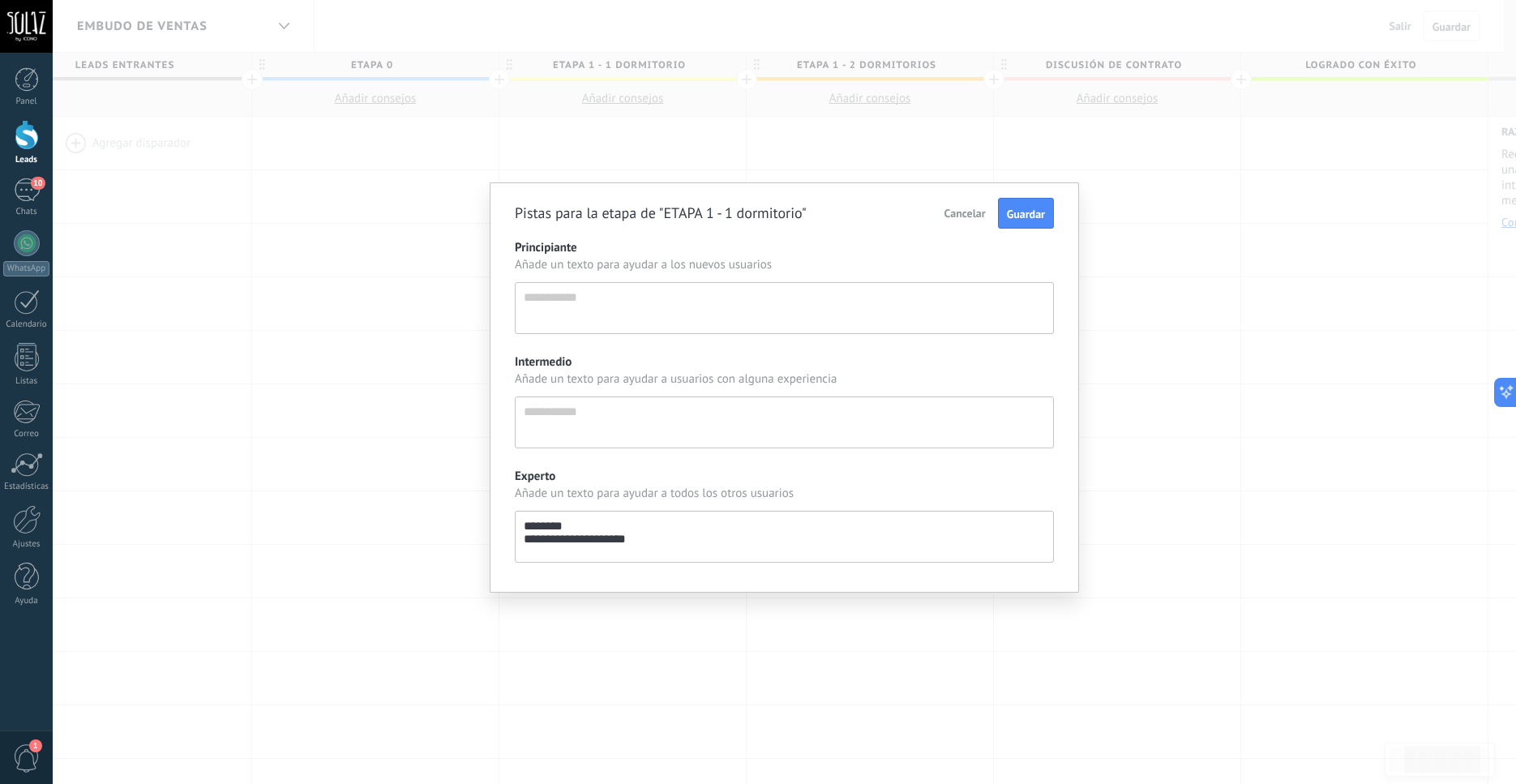
type textarea "**********"
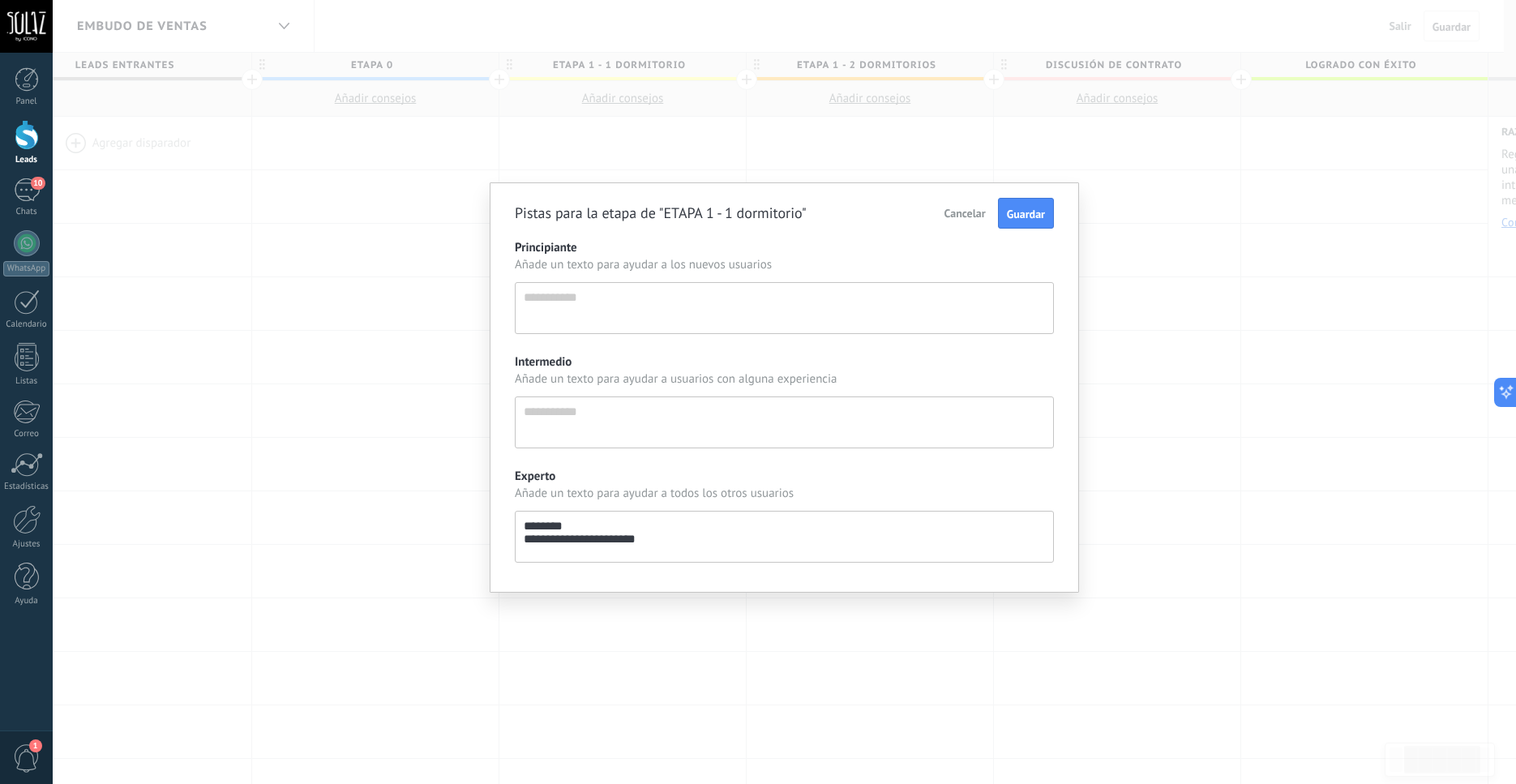
type textarea "**********"
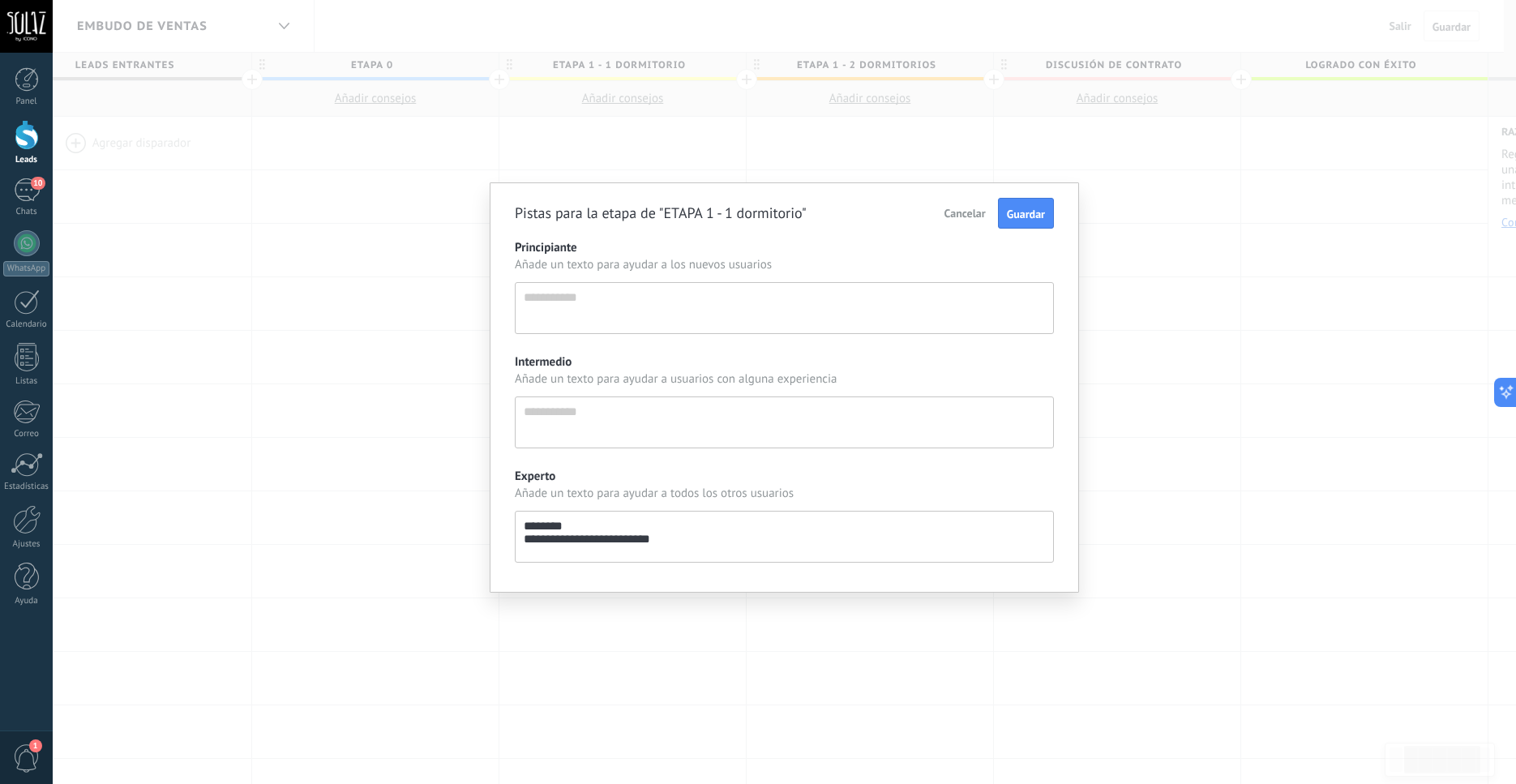
type textarea "**********"
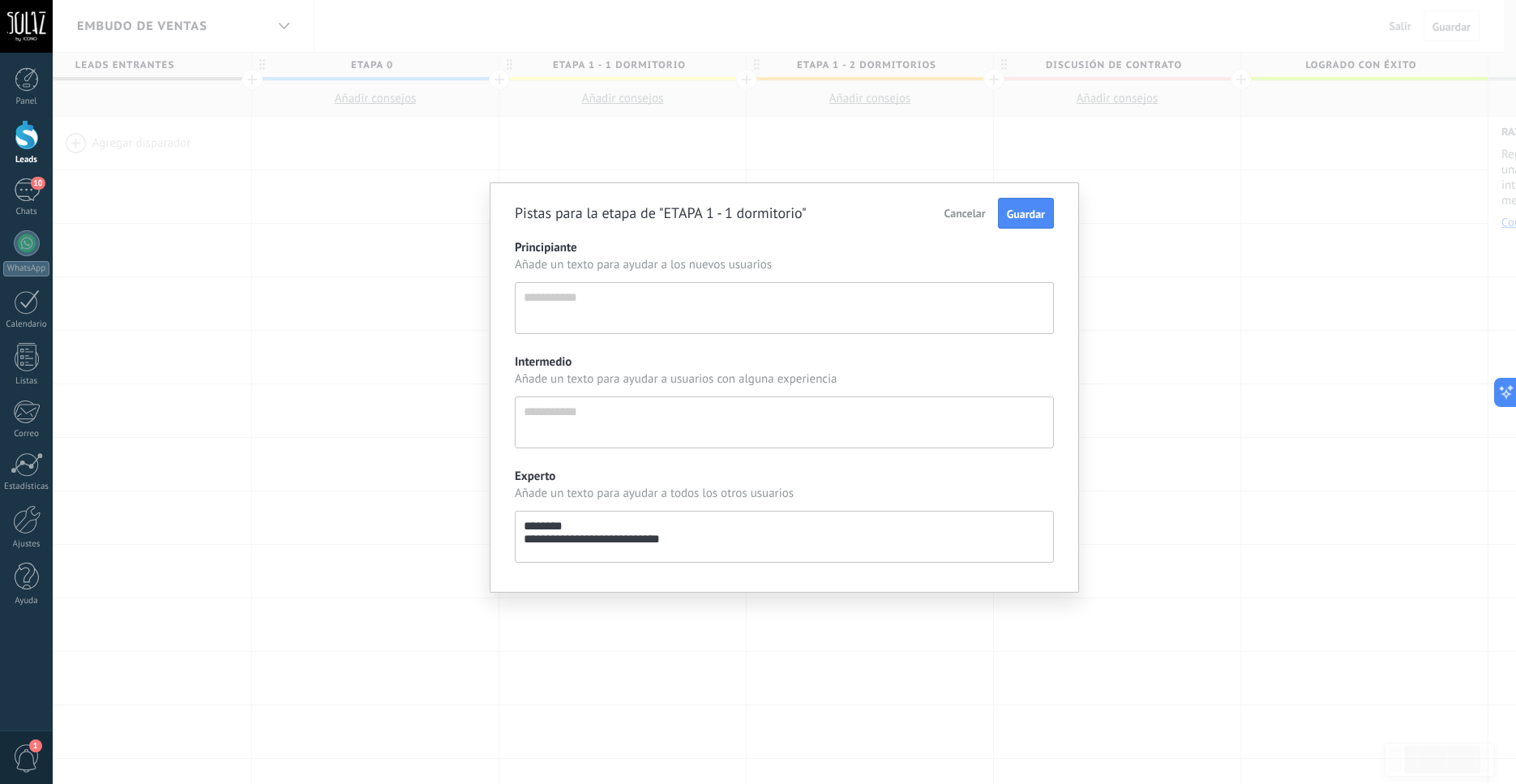
type textarea "**********"
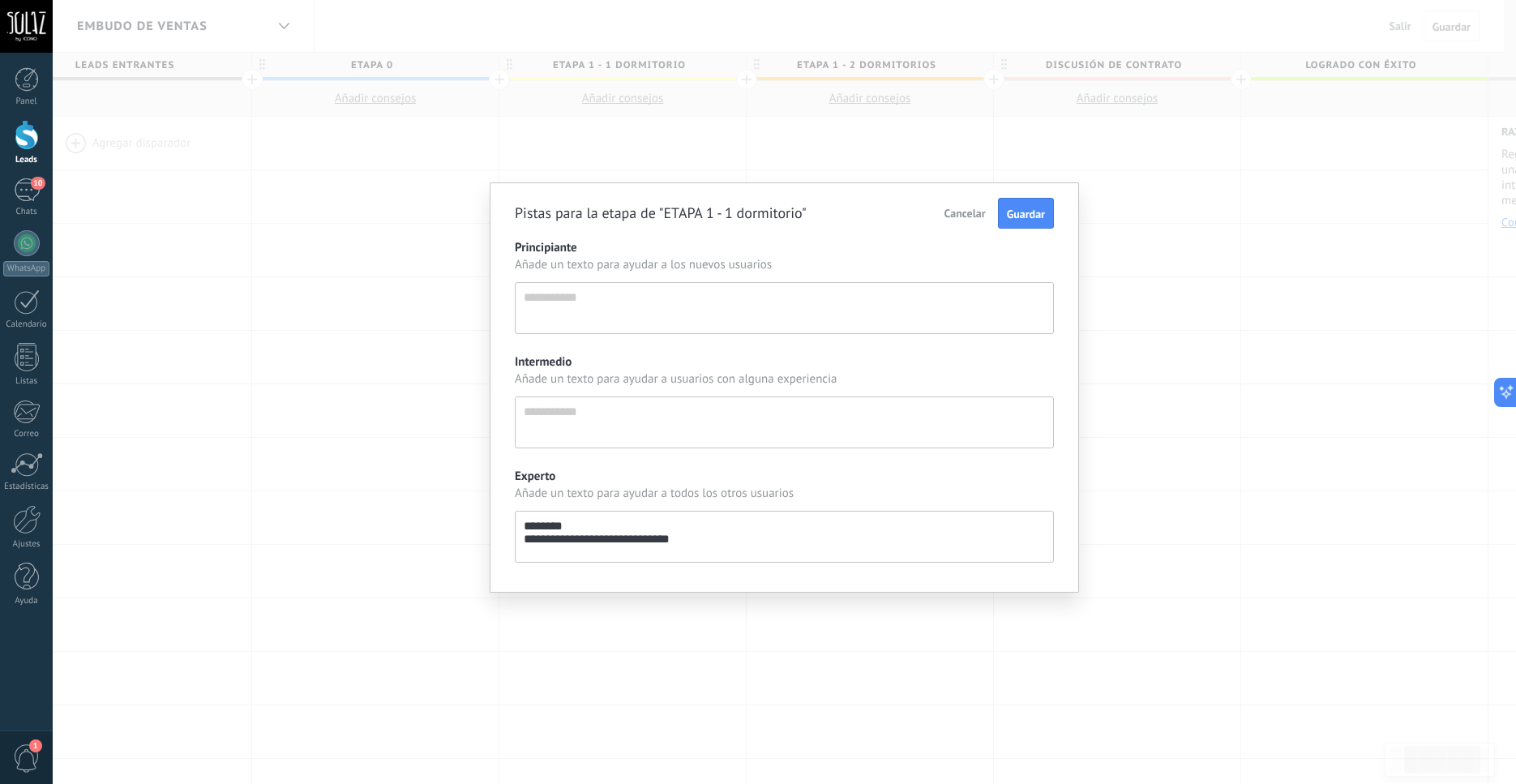
type textarea "**********"
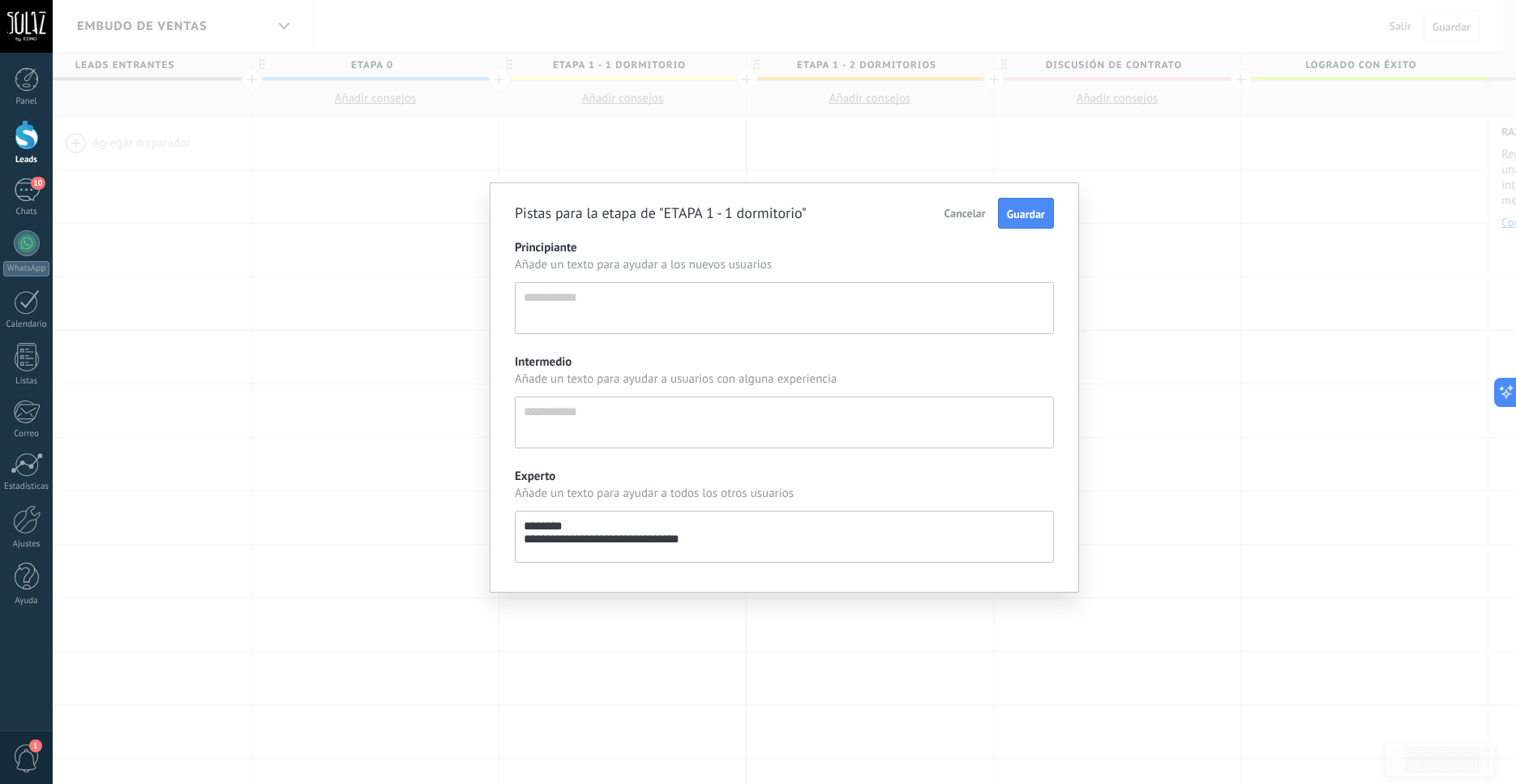
type textarea "**********"
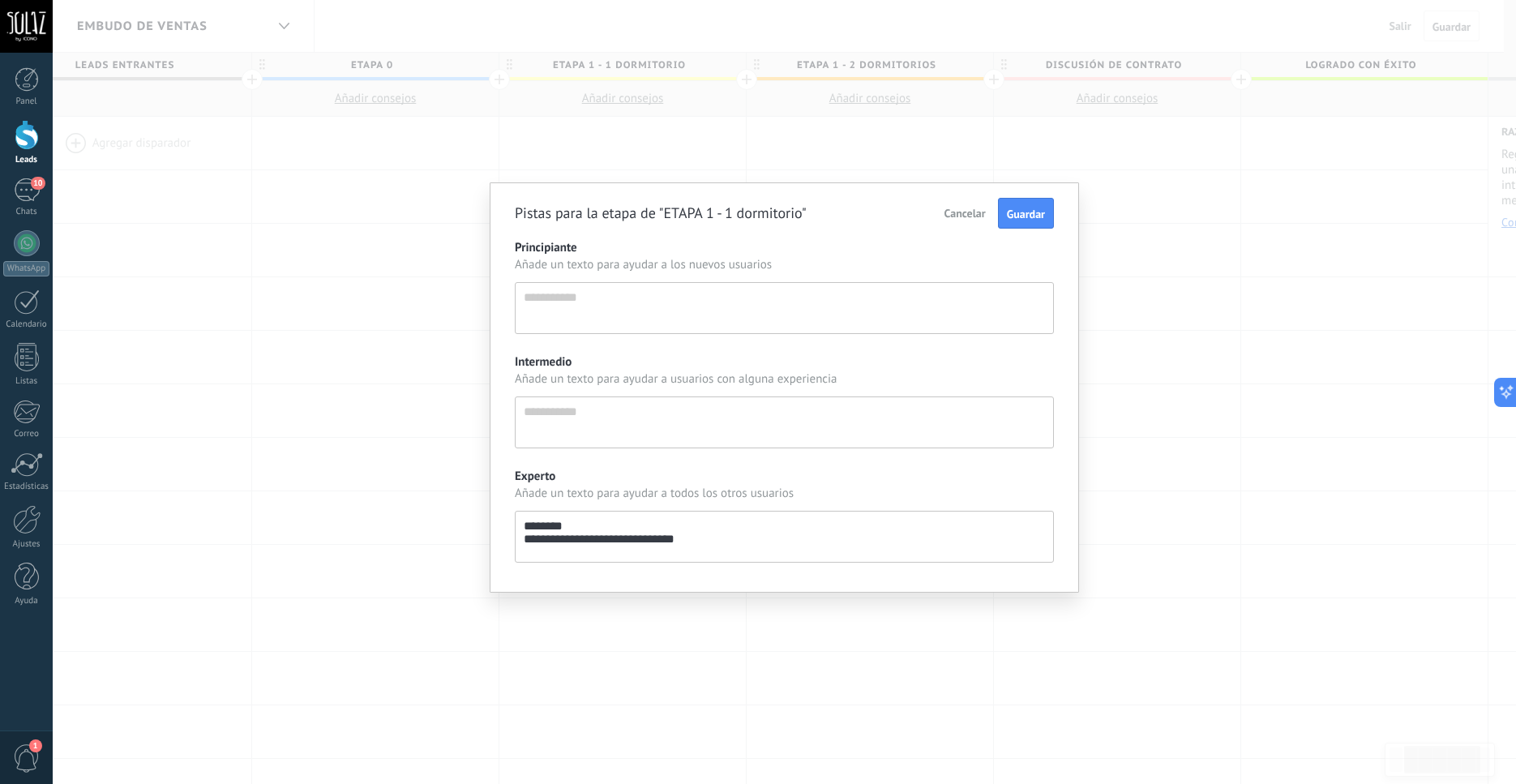
type textarea "**********"
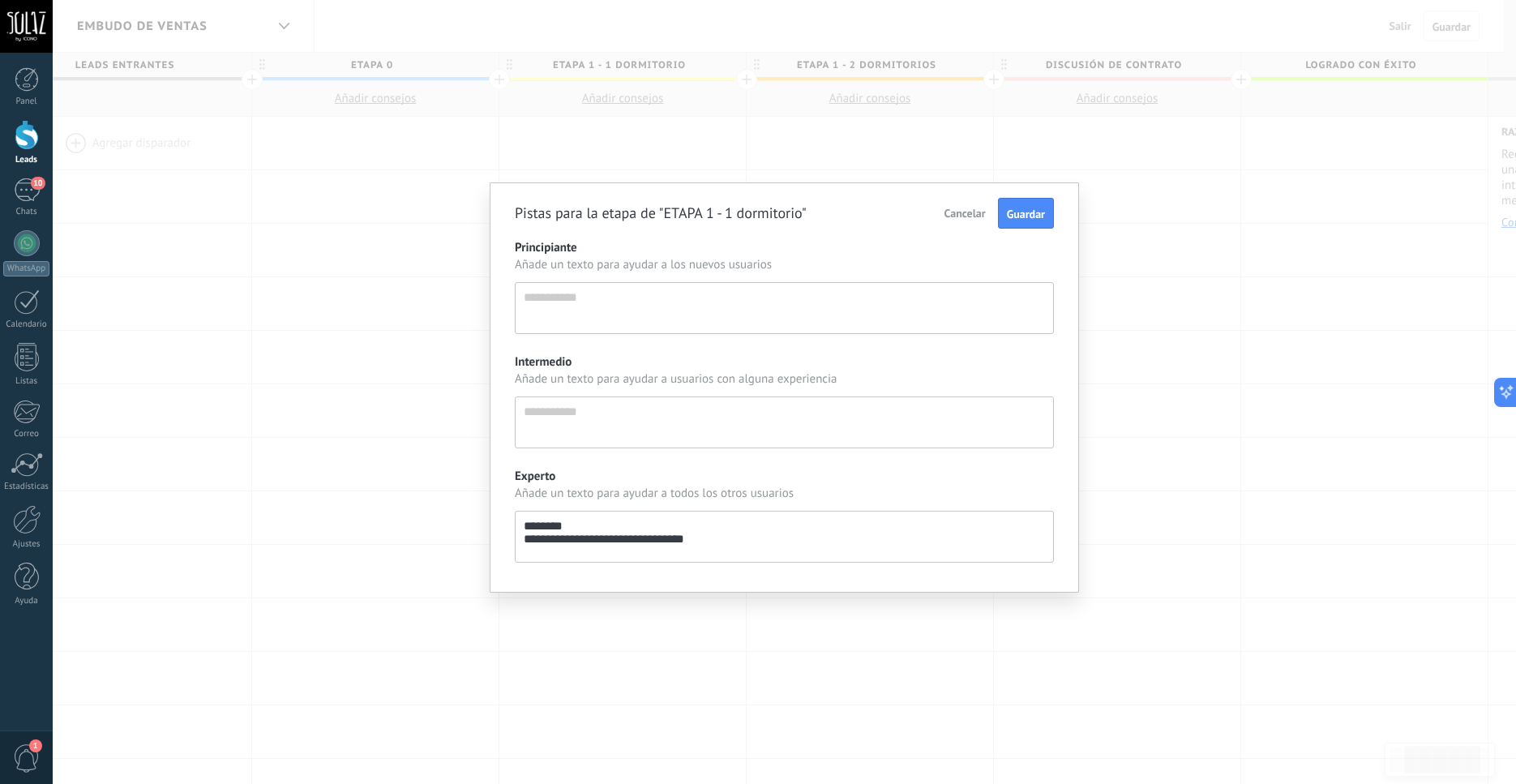
type textarea "**********"
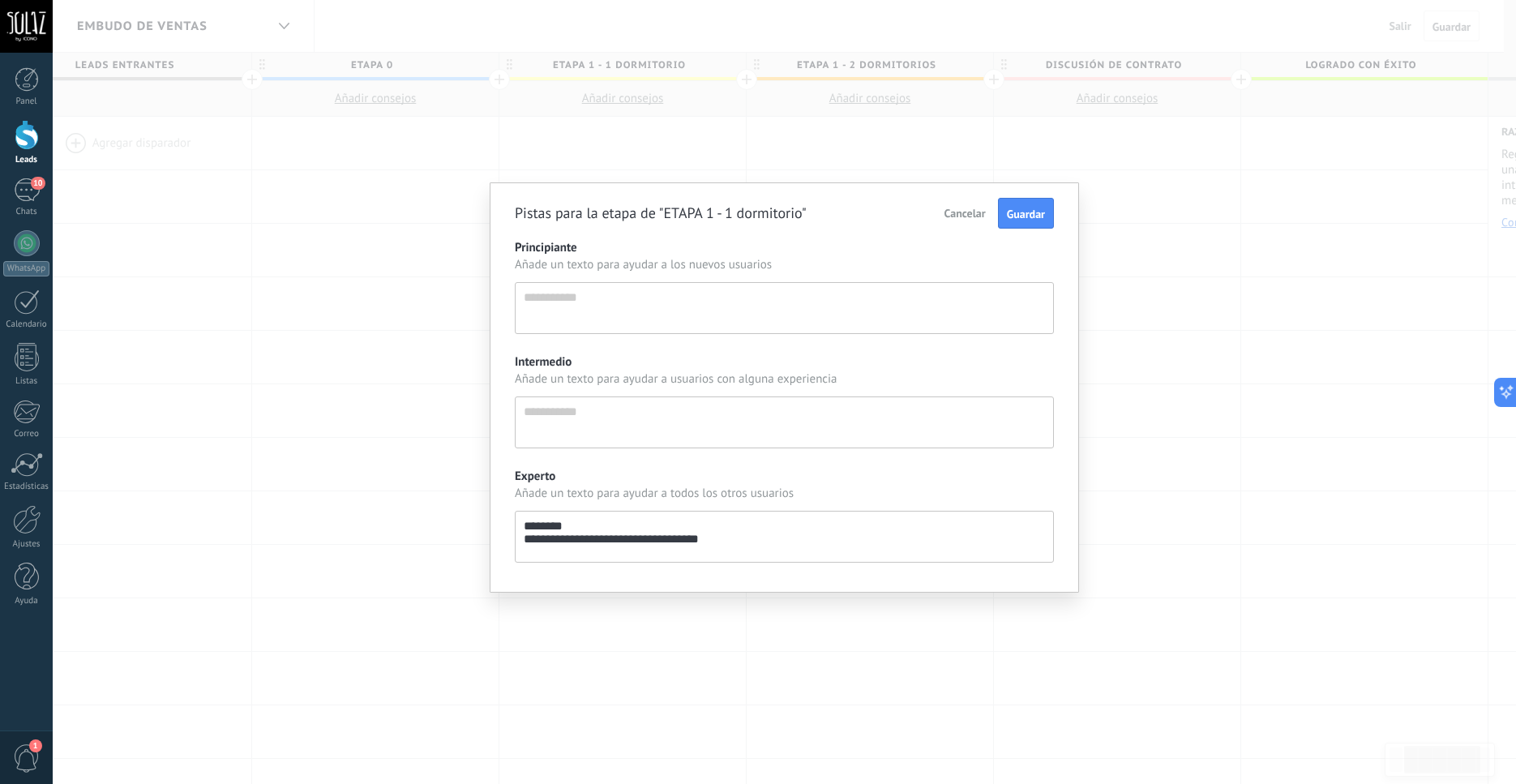
type textarea "**********"
click at [1024, 216] on span "Guardar" at bounding box center [1026, 214] width 38 height 14
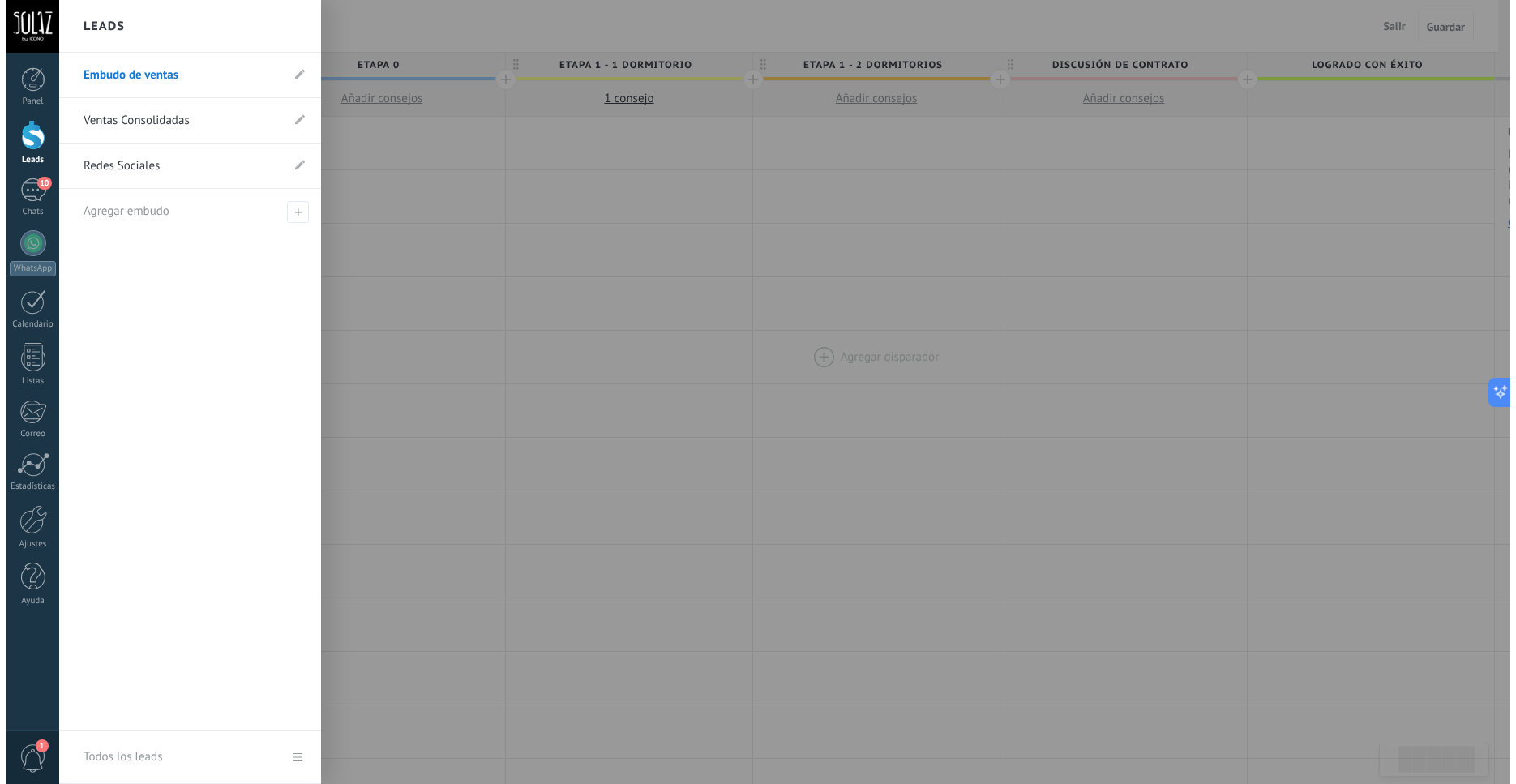
scroll to position [0, 309]
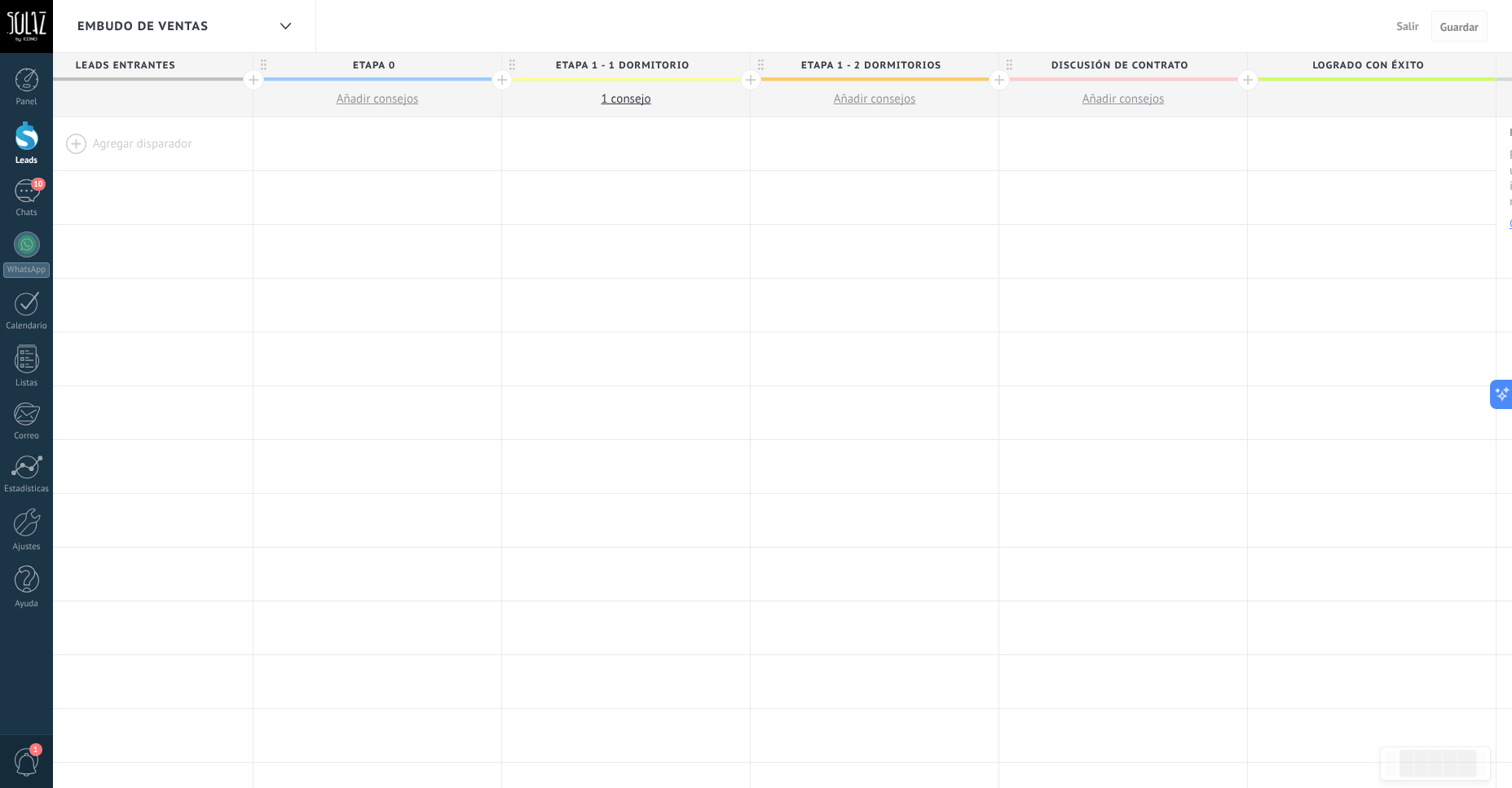
click at [1454, 30] on span "Guardar" at bounding box center [1459, 27] width 39 height 11
click at [1450, 28] on span "Guardar" at bounding box center [1459, 27] width 39 height 11
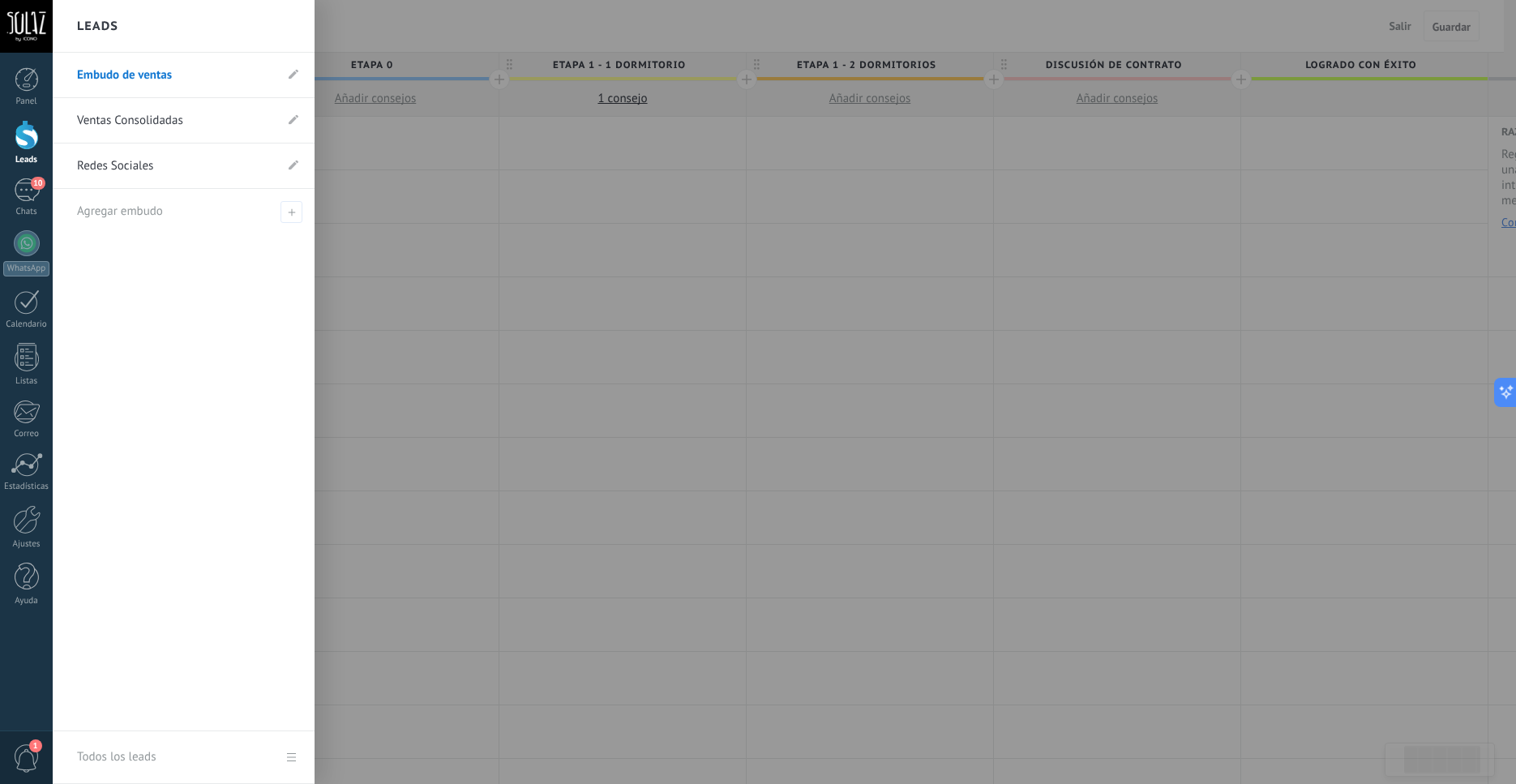
click at [20, 135] on div at bounding box center [26, 135] width 25 height 30
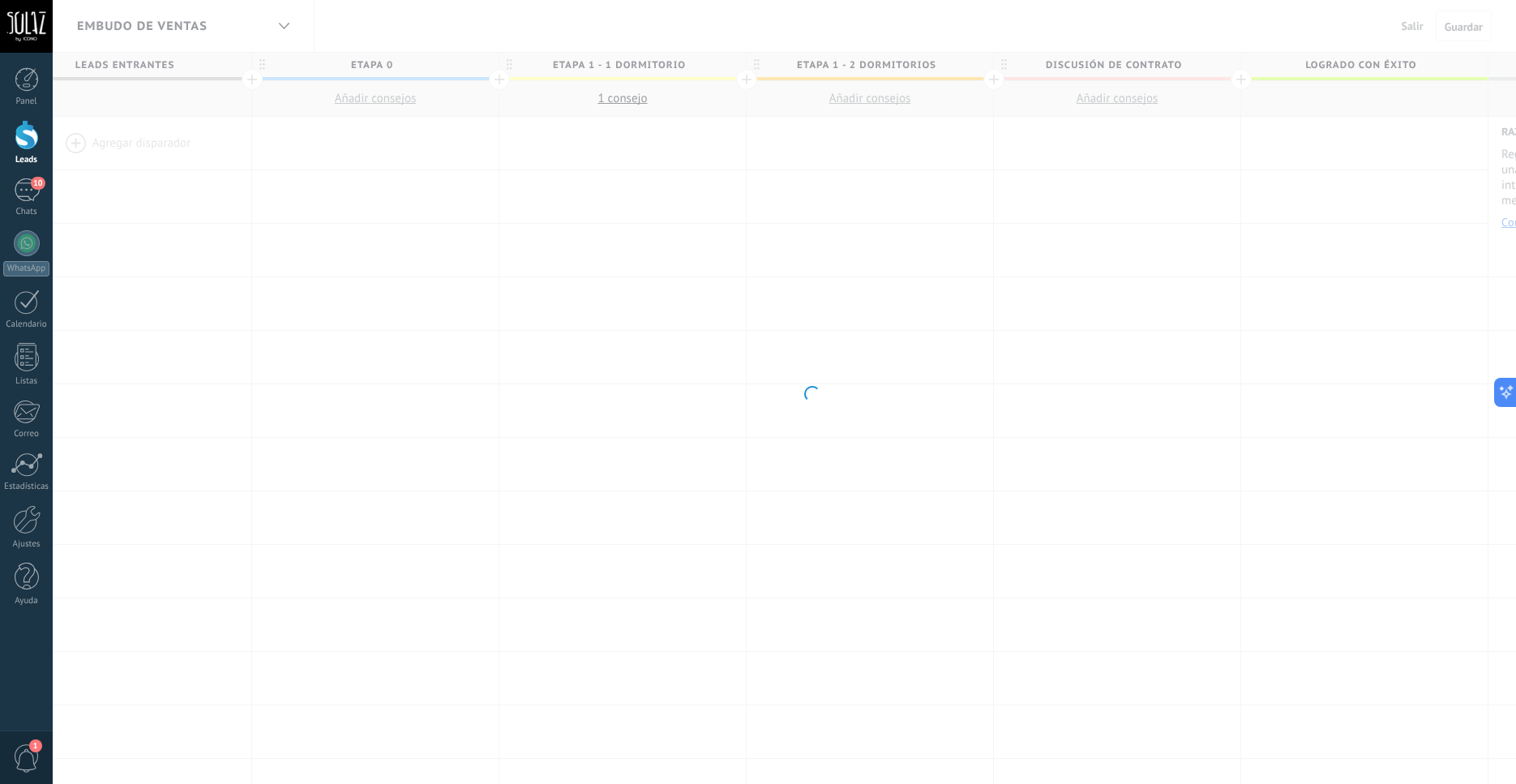
scroll to position [0, 309]
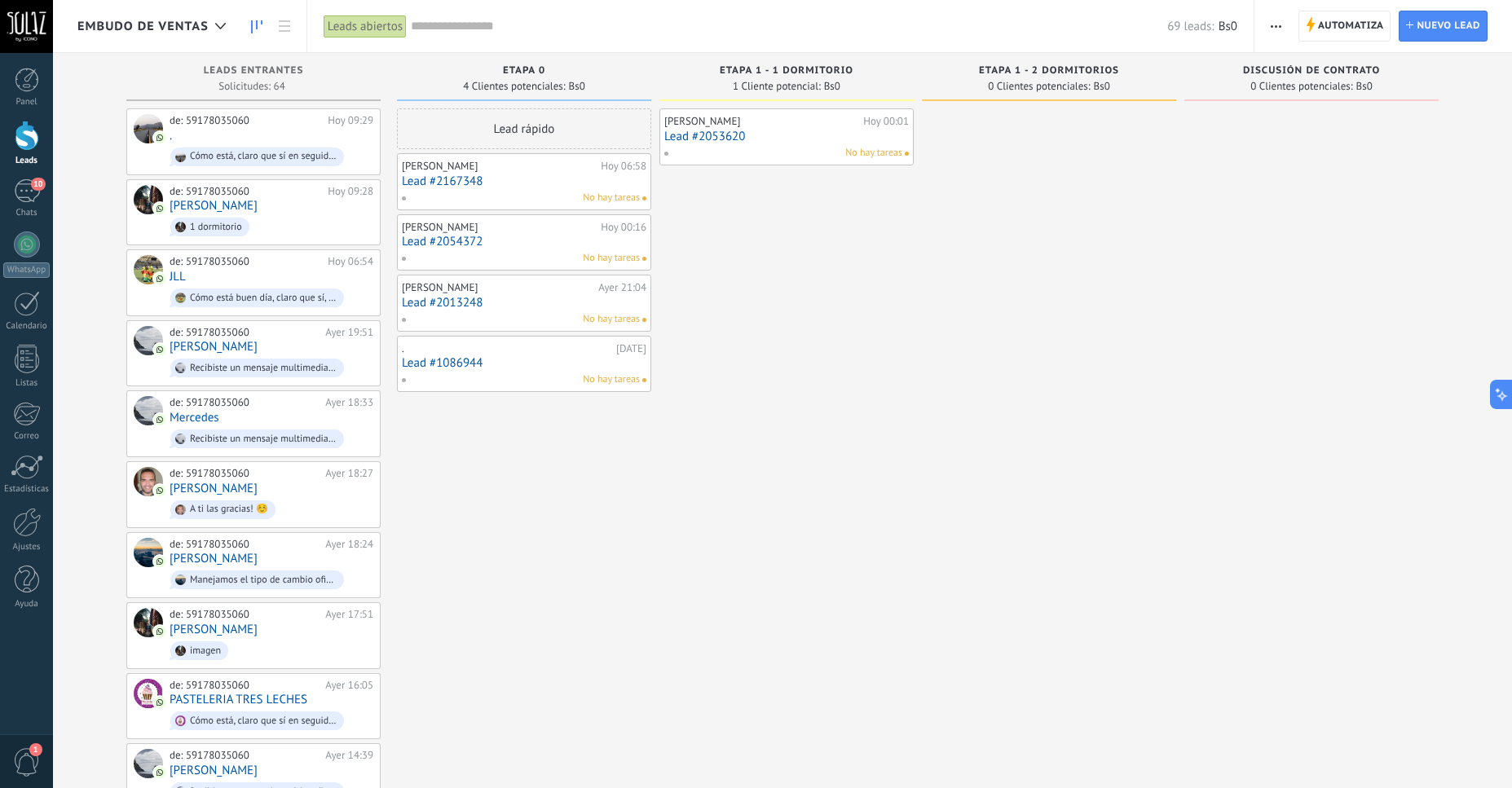
click at [792, 91] on span "1 Cliente potencial:" at bounding box center [776, 86] width 88 height 9
click at [689, 136] on link "Lead #2053620" at bounding box center [786, 136] width 244 height 14
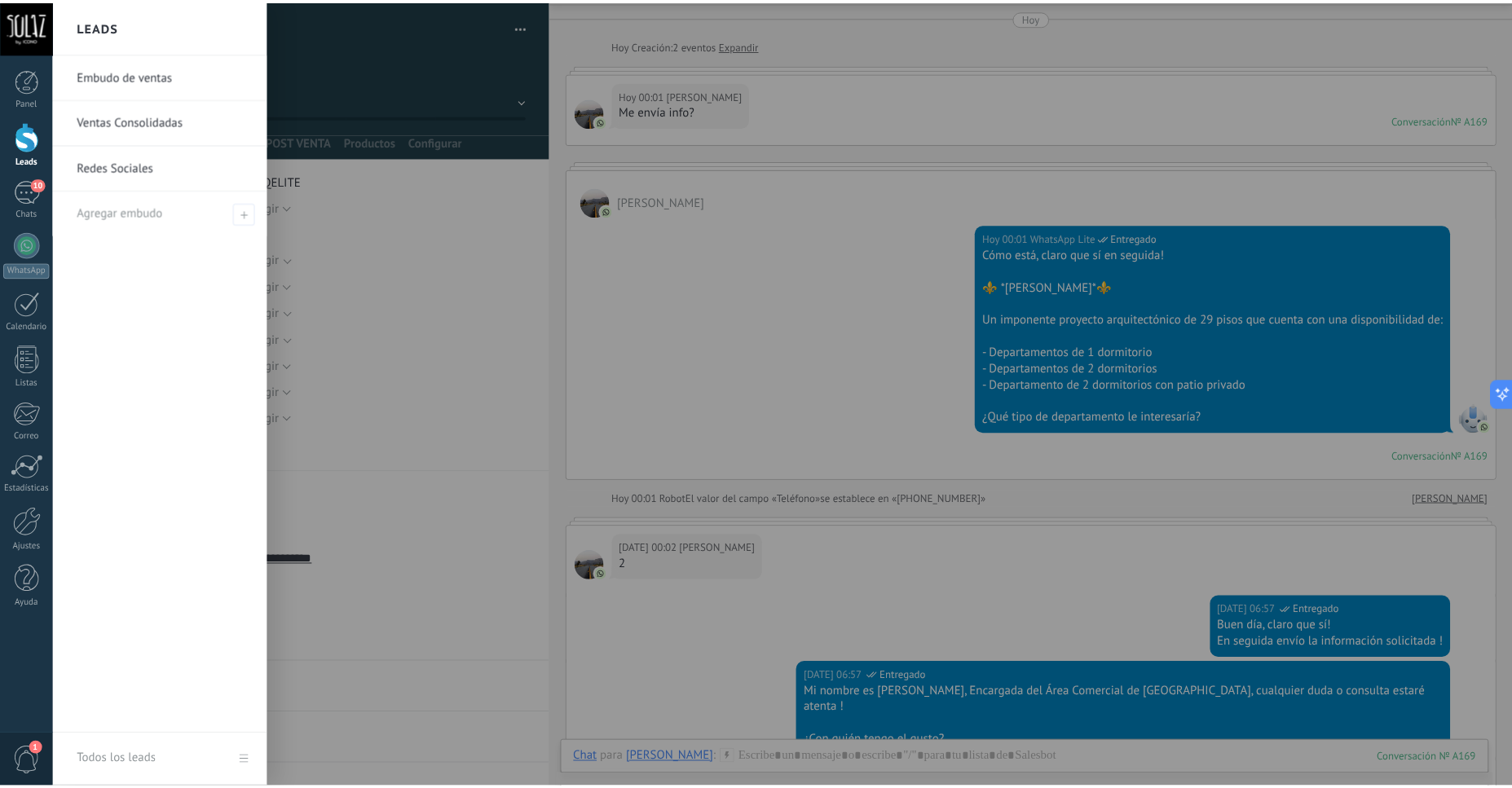
scroll to position [51, 0]
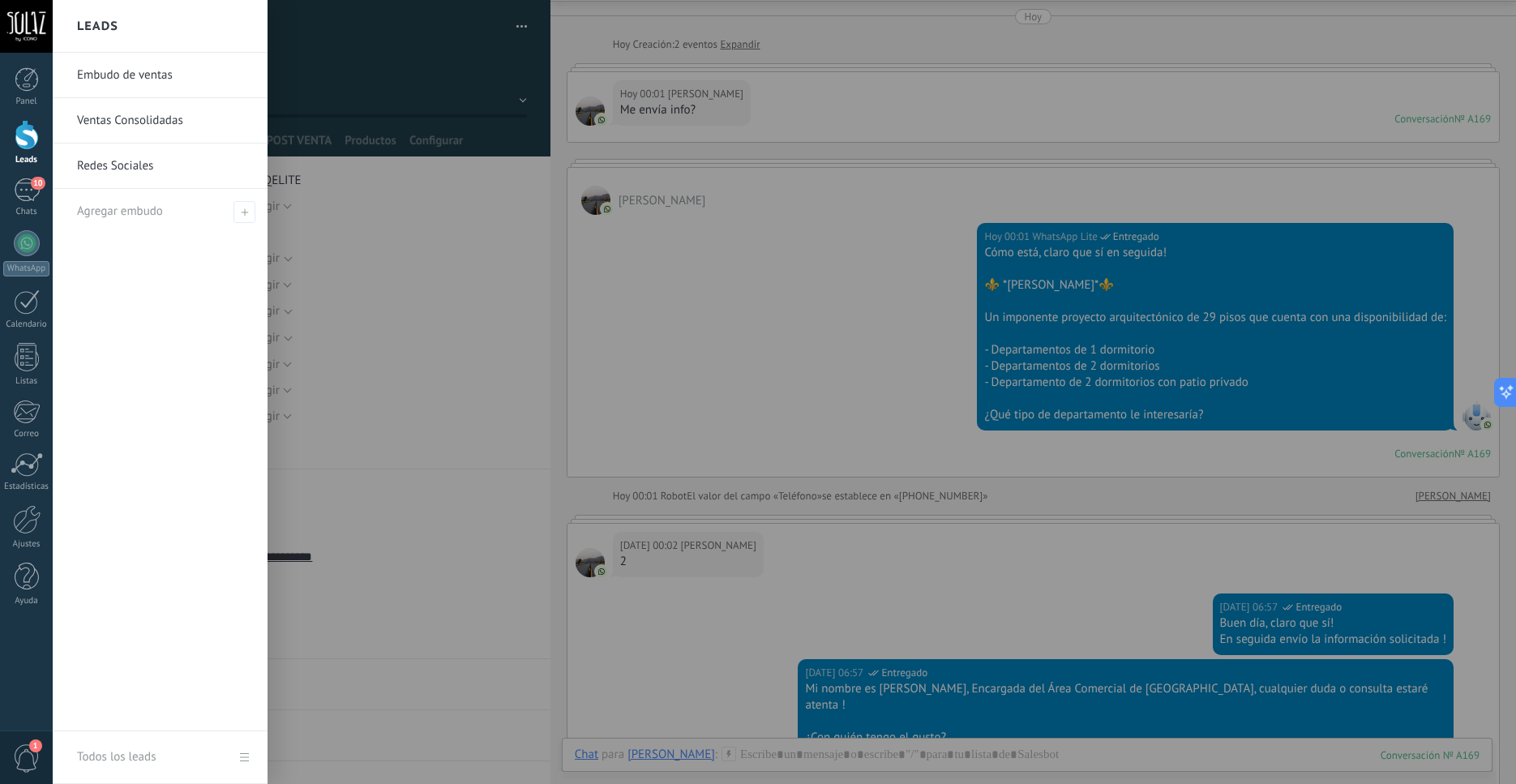
click at [38, 143] on div at bounding box center [26, 135] width 25 height 30
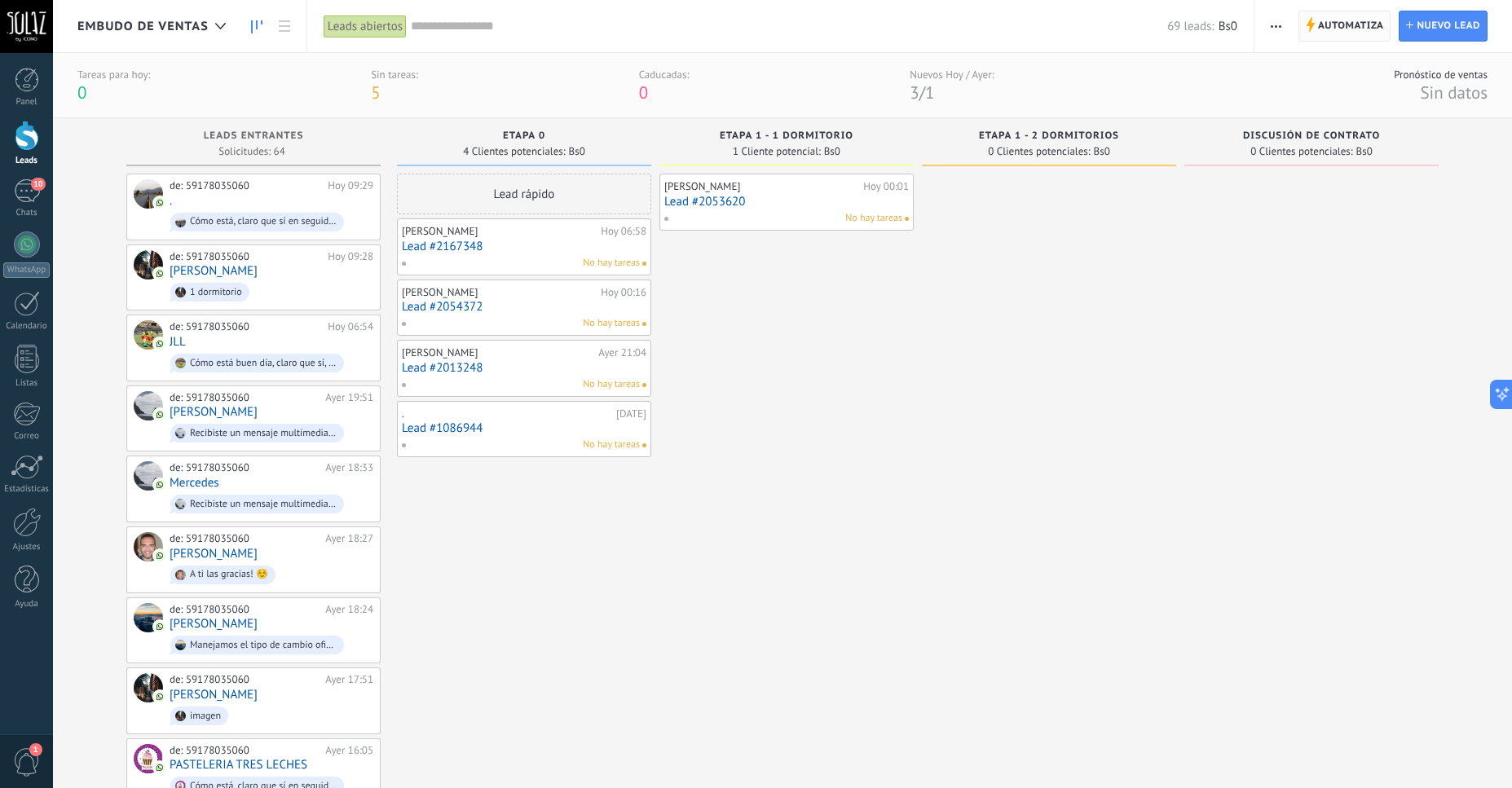
click at [1354, 30] on span "Automatiza" at bounding box center [1351, 26] width 66 height 29
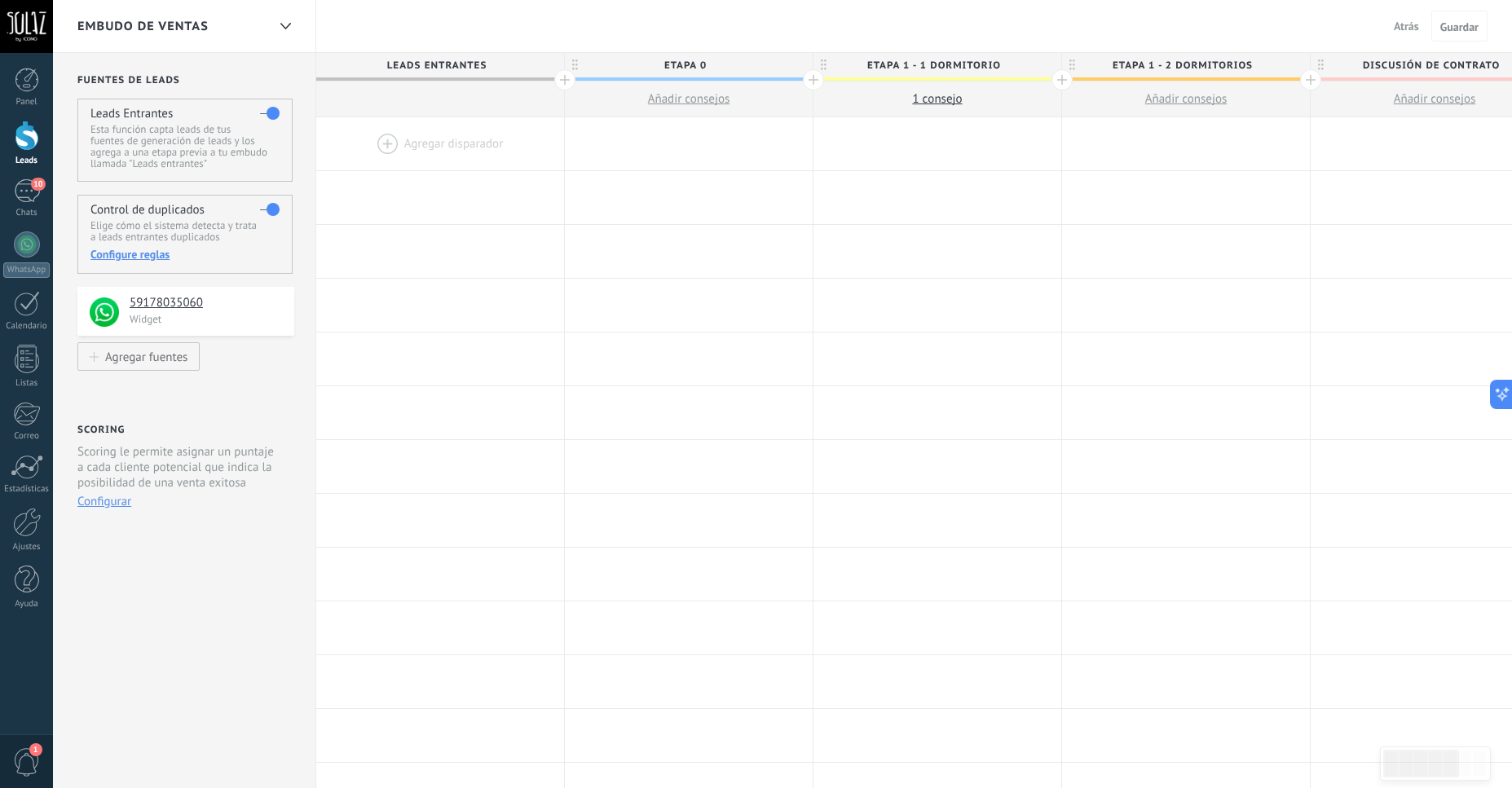
click at [934, 106] on span "1 сonsejo" at bounding box center [937, 99] width 50 height 15
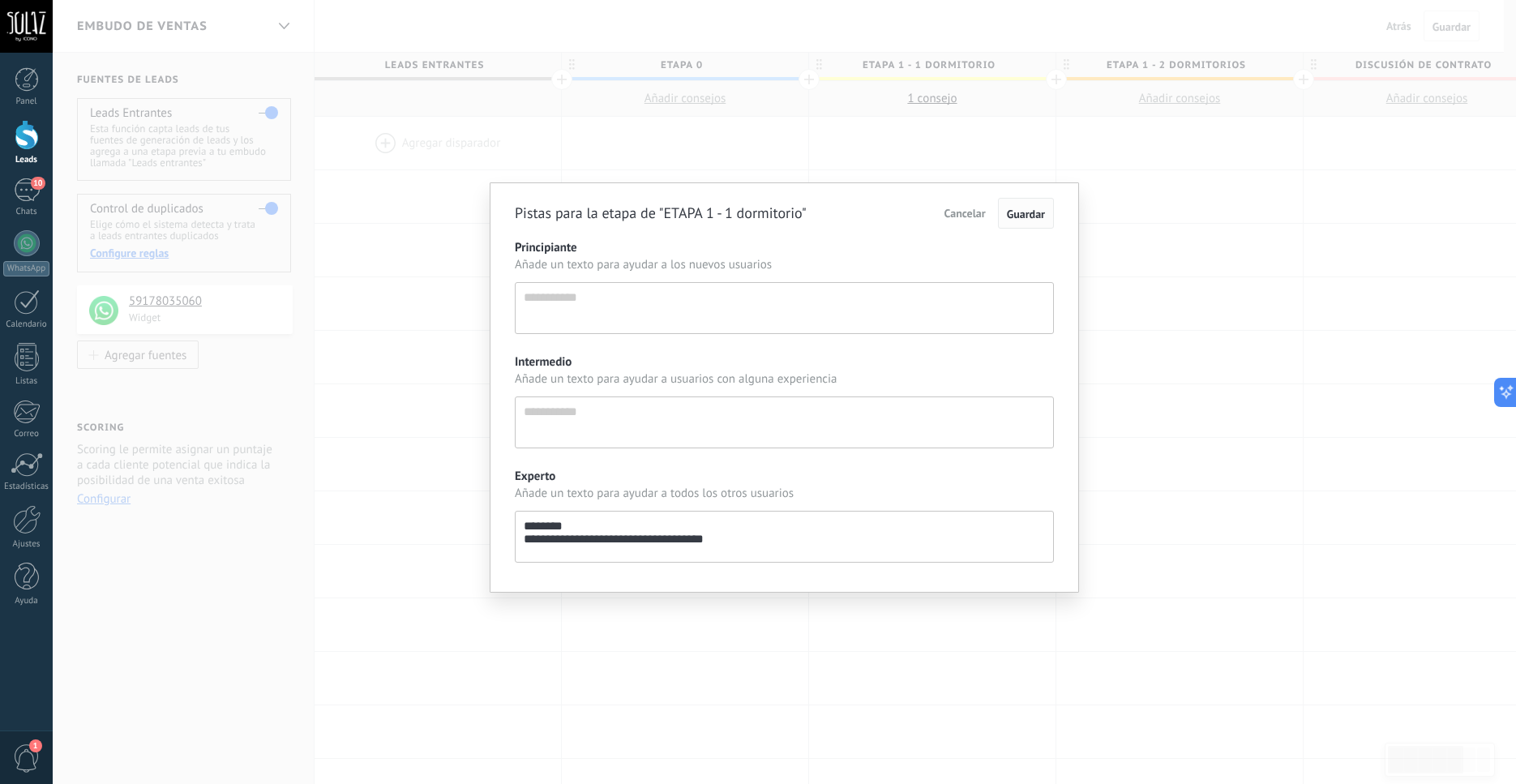
click at [1013, 216] on span "Guardar" at bounding box center [1026, 214] width 38 height 14
click at [964, 215] on span "Cancelar" at bounding box center [966, 213] width 42 height 14
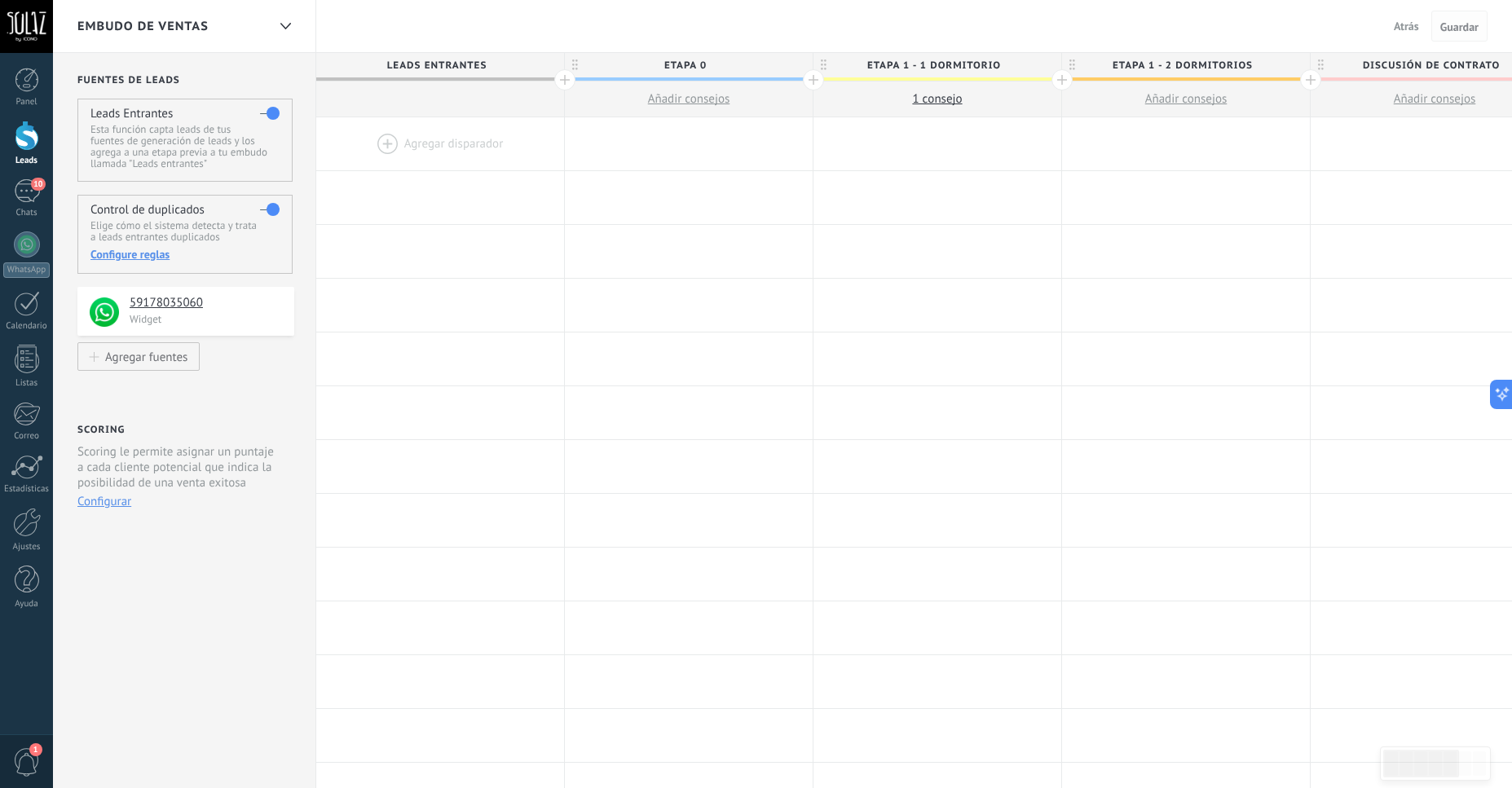
click at [1459, 25] on span "Guardar" at bounding box center [1459, 27] width 39 height 11
click at [948, 103] on span "1 сonsejo" at bounding box center [937, 99] width 50 height 15
type textarea "**********"
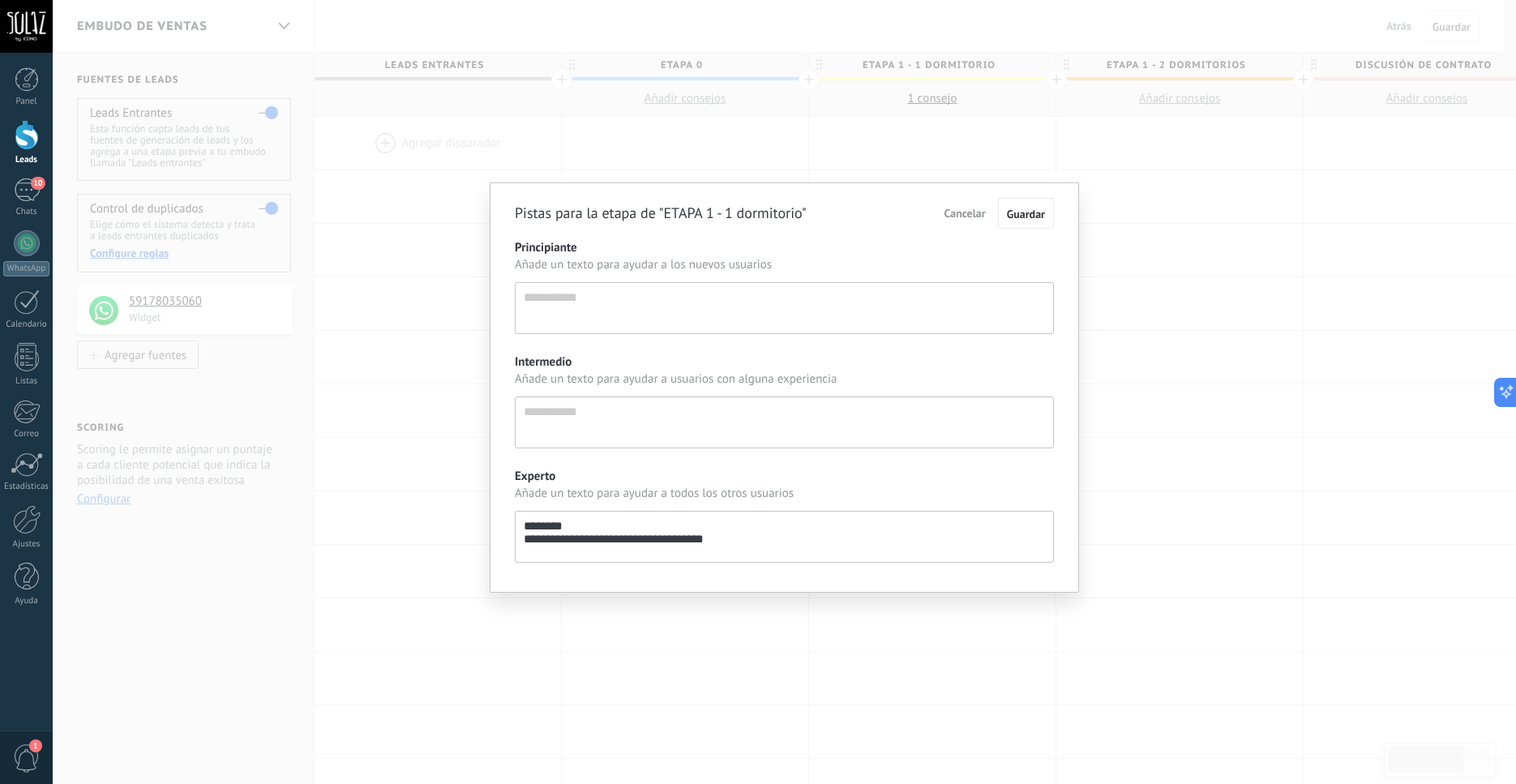
click at [1320, 201] on div "**********" at bounding box center [785, 392] width 1464 height 784
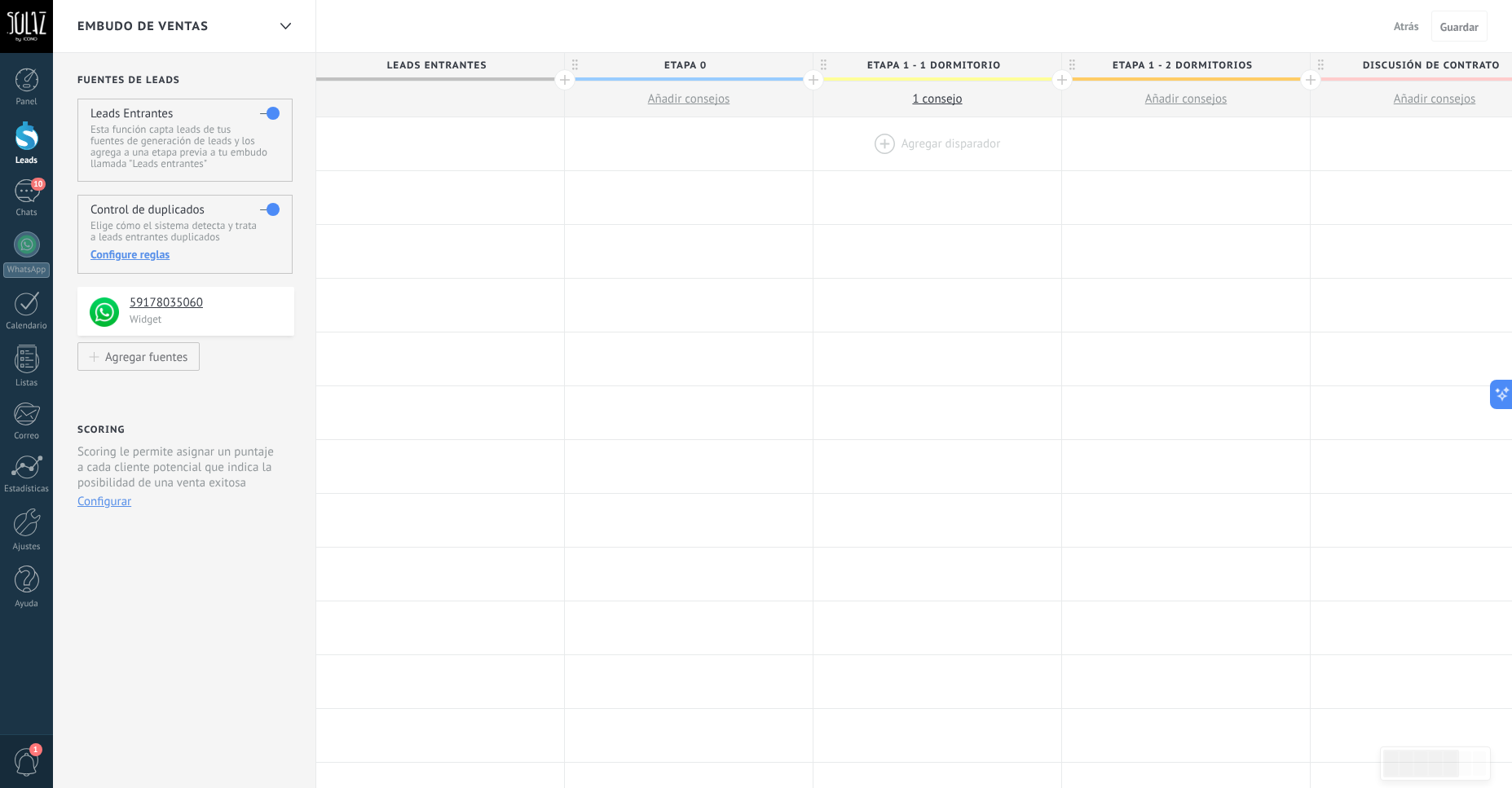
click at [917, 138] on div at bounding box center [937, 144] width 248 height 53
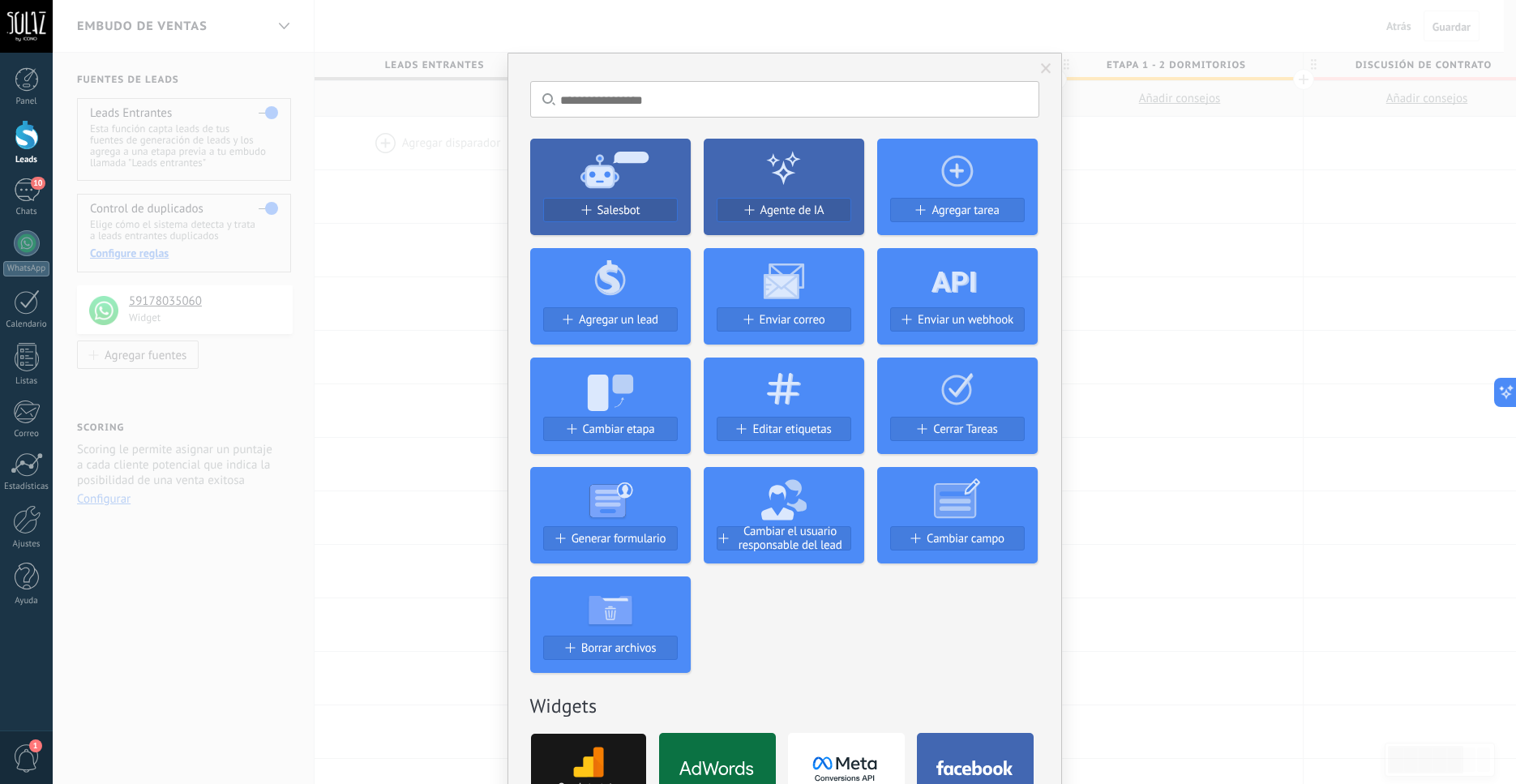
click at [611, 197] on icon at bounding box center [610, 169] width 160 height 59
click at [611, 198] on div "Salesbot" at bounding box center [610, 216] width 160 height 37
click at [597, 210] on span "Salesbot" at bounding box center [619, 210] width 43 height 14
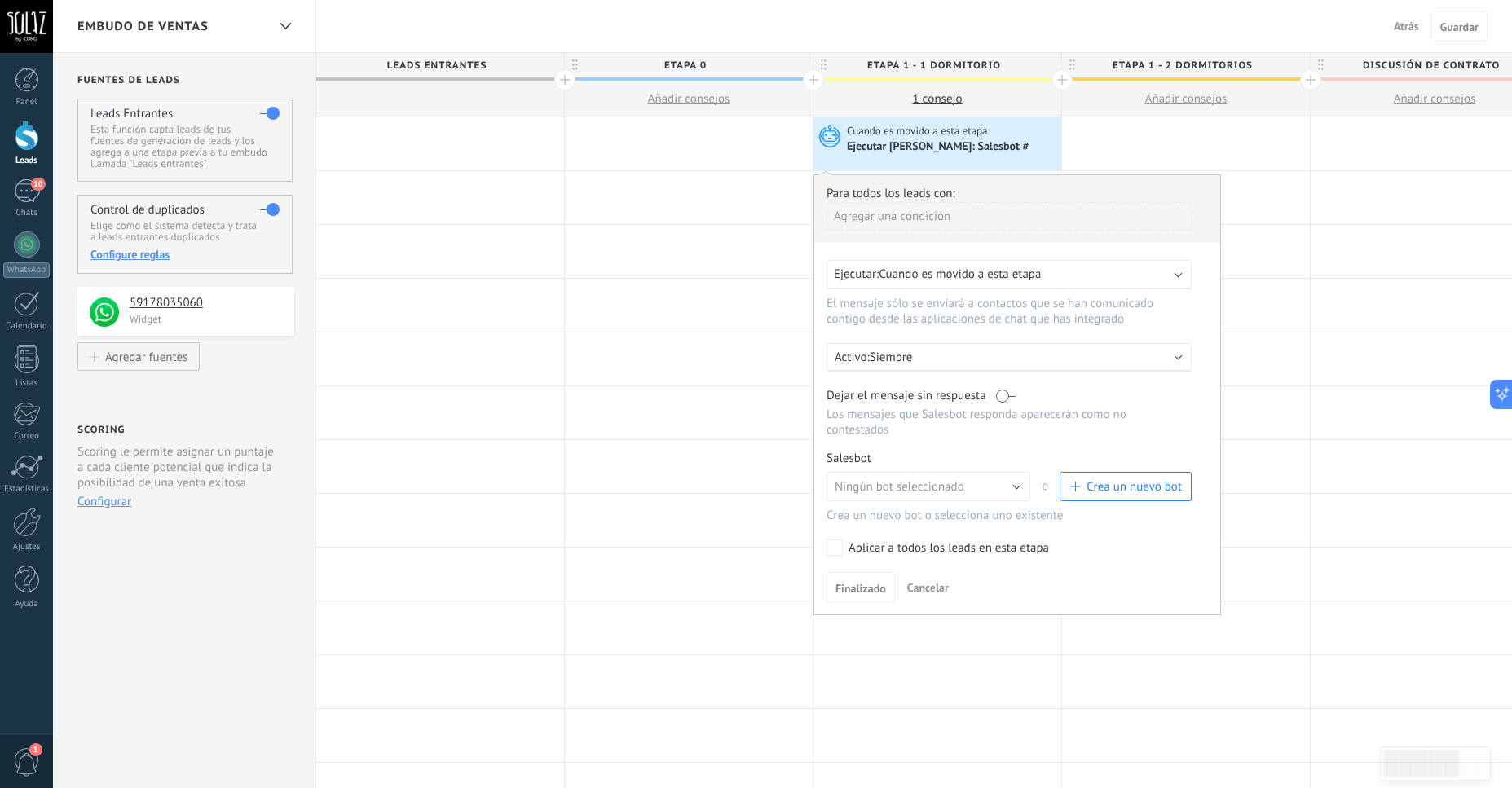
click at [929, 595] on span "Cancelar" at bounding box center [928, 588] width 42 height 15
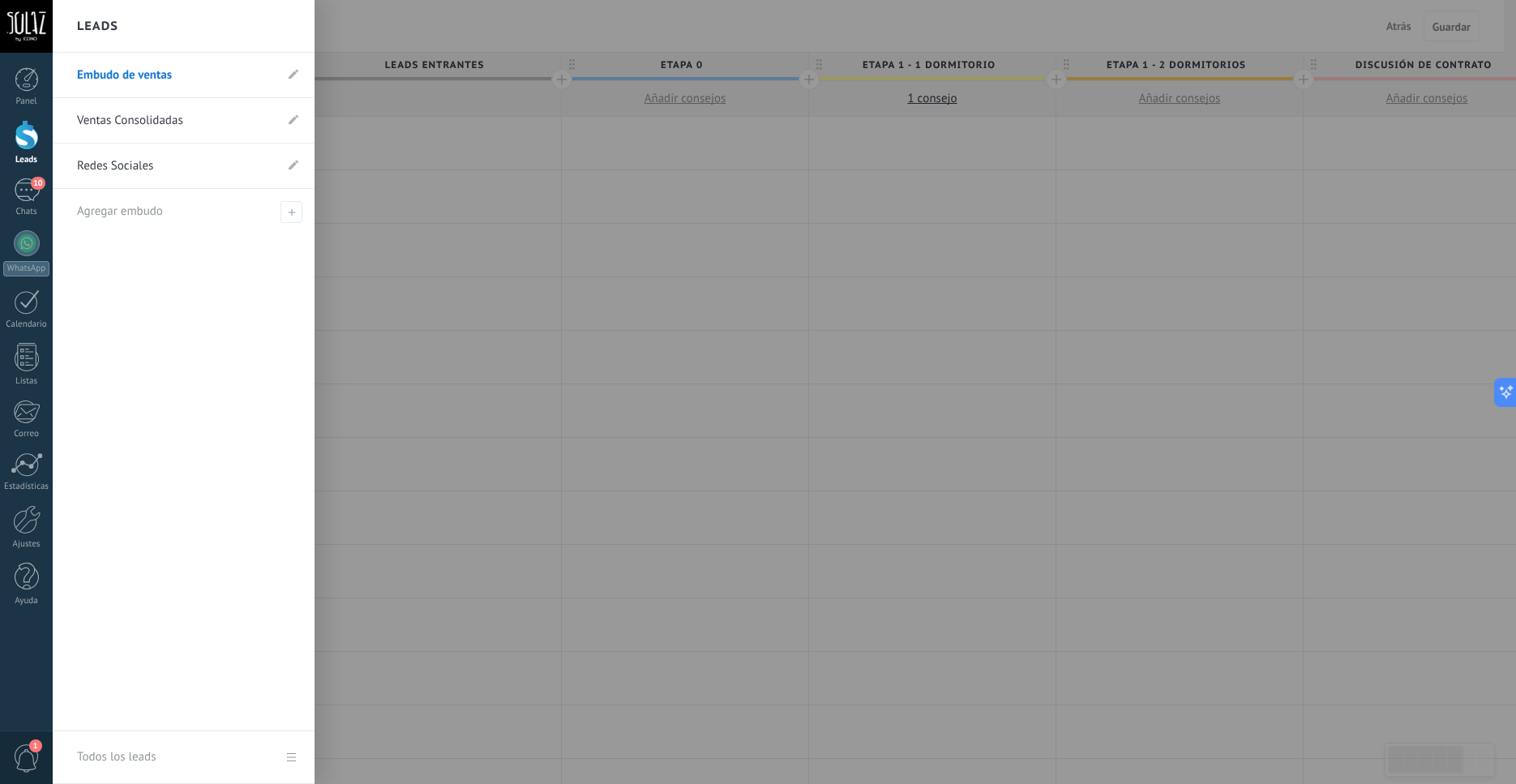
click at [38, 136] on div at bounding box center [26, 135] width 25 height 30
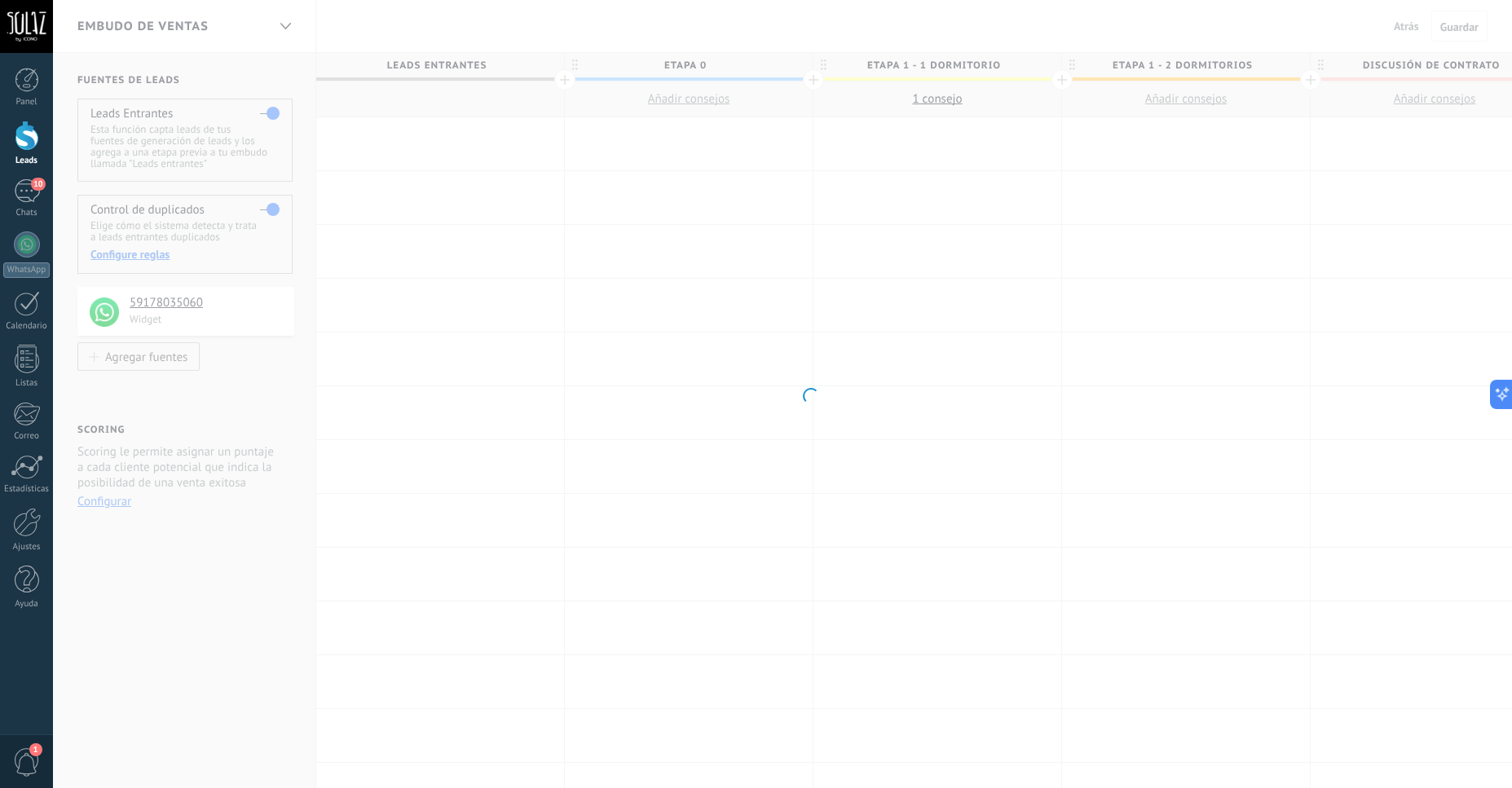
click at [29, 138] on div at bounding box center [27, 135] width 25 height 30
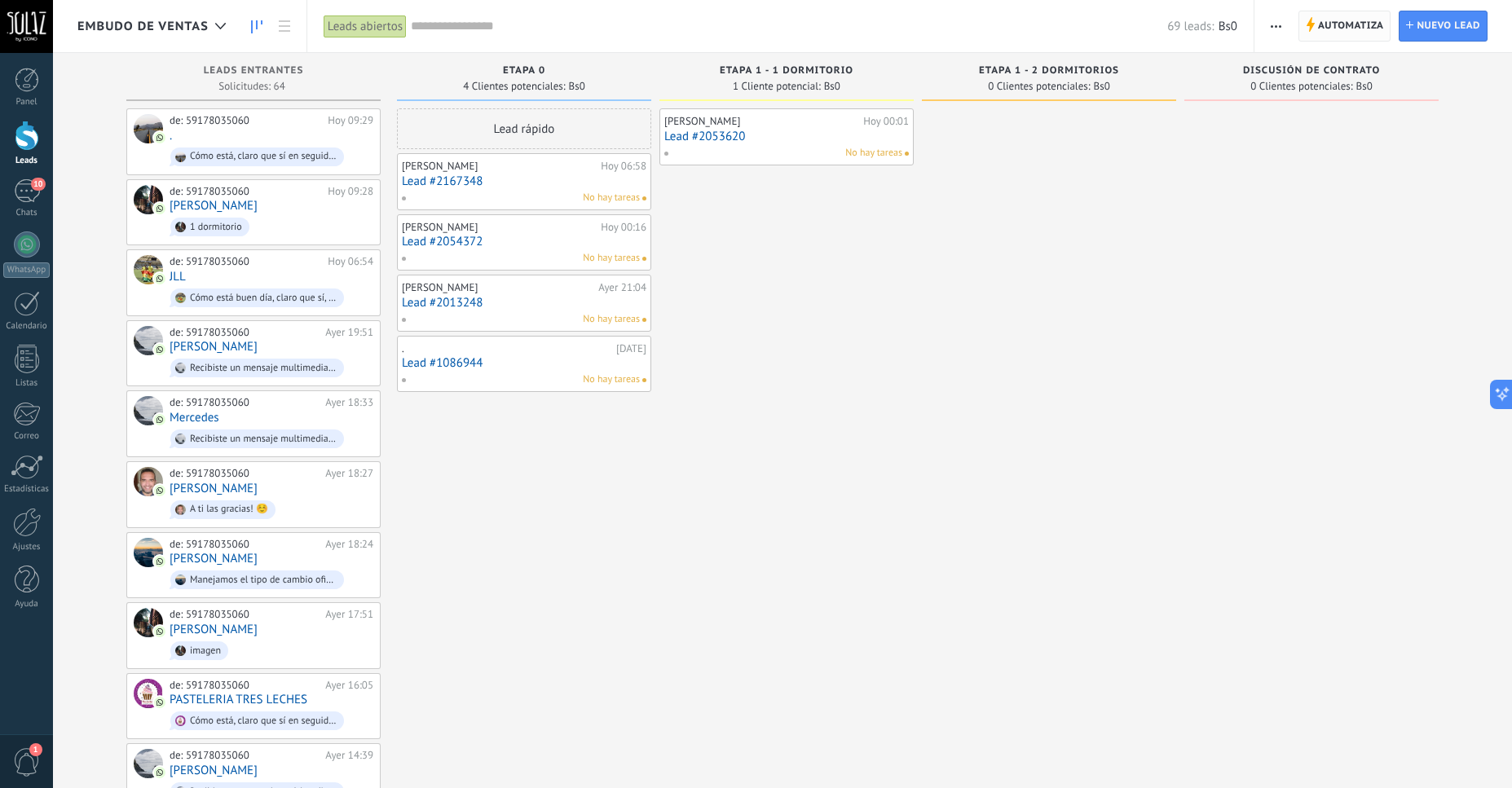
click at [1326, 19] on span "Automatiza" at bounding box center [1351, 26] width 66 height 29
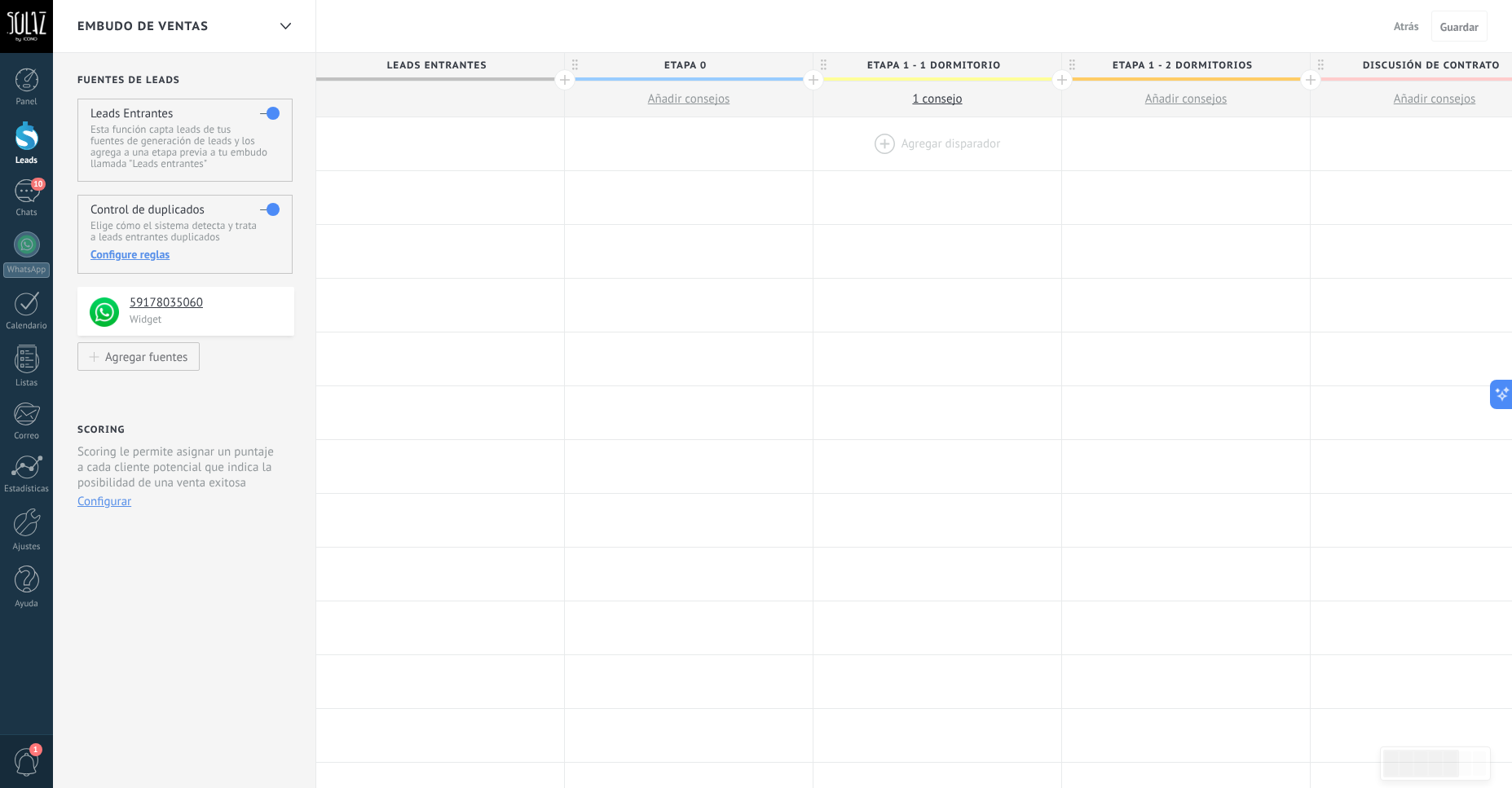
click at [938, 138] on div at bounding box center [937, 144] width 248 height 53
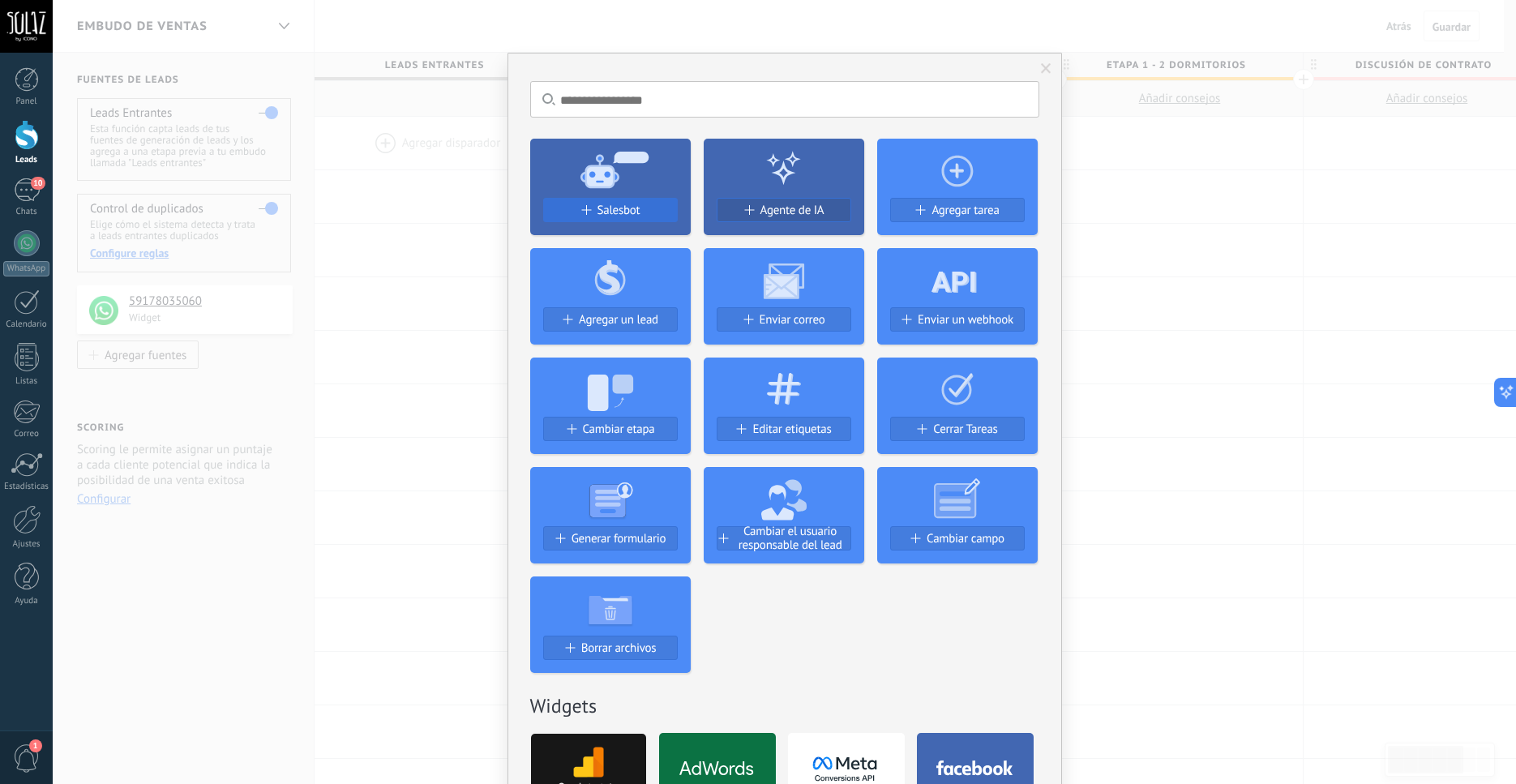
click at [597, 212] on span "Salesbot" at bounding box center [619, 210] width 43 height 14
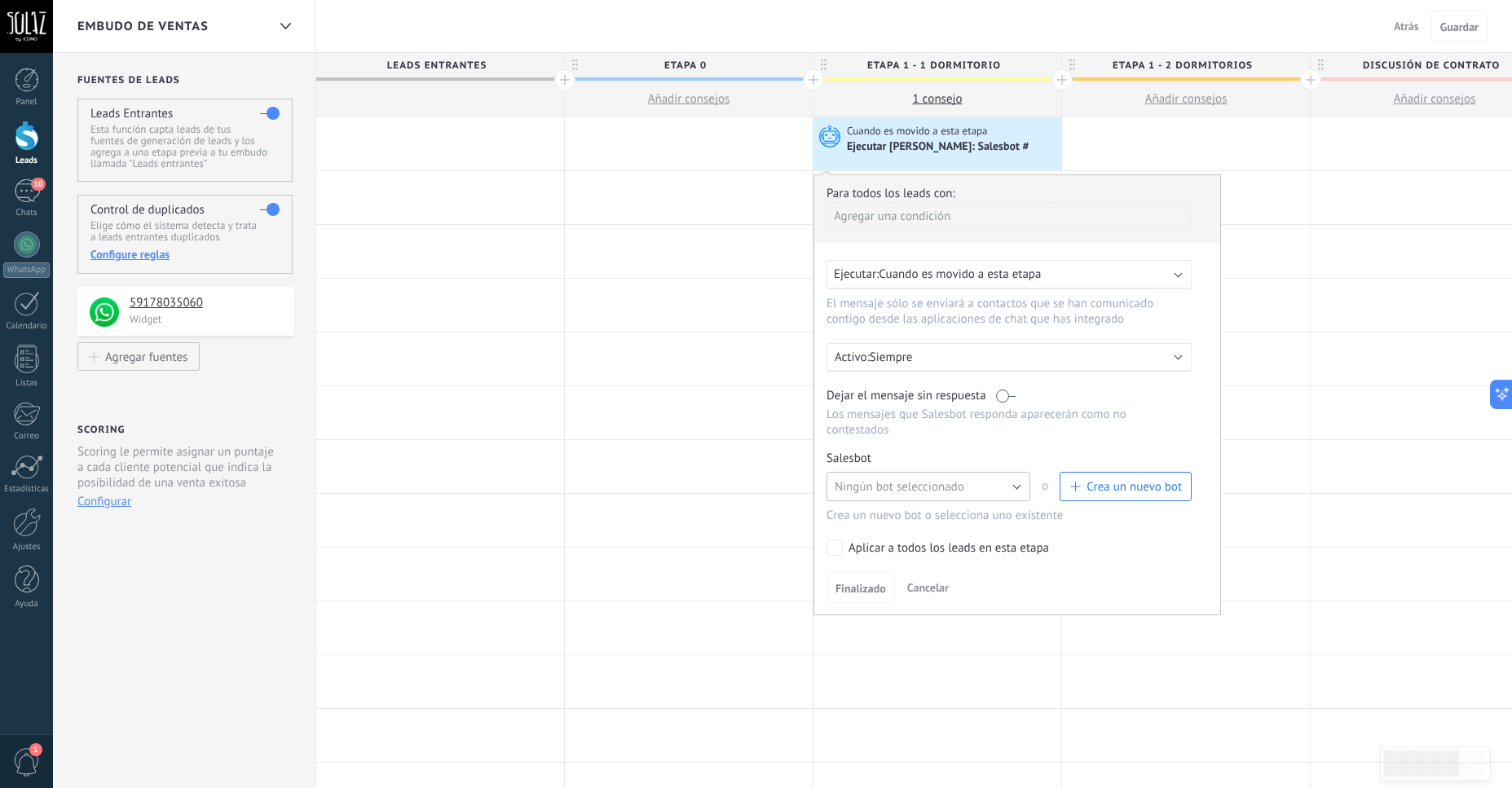
click at [1017, 499] on button "Ningún bot seleccionado" at bounding box center [929, 487] width 204 height 29
click at [1017, 495] on span "Ningún bot seleccionado" at bounding box center [920, 487] width 208 height 15
click at [1091, 495] on span "Crea un nuevo bot" at bounding box center [1133, 487] width 95 height 15
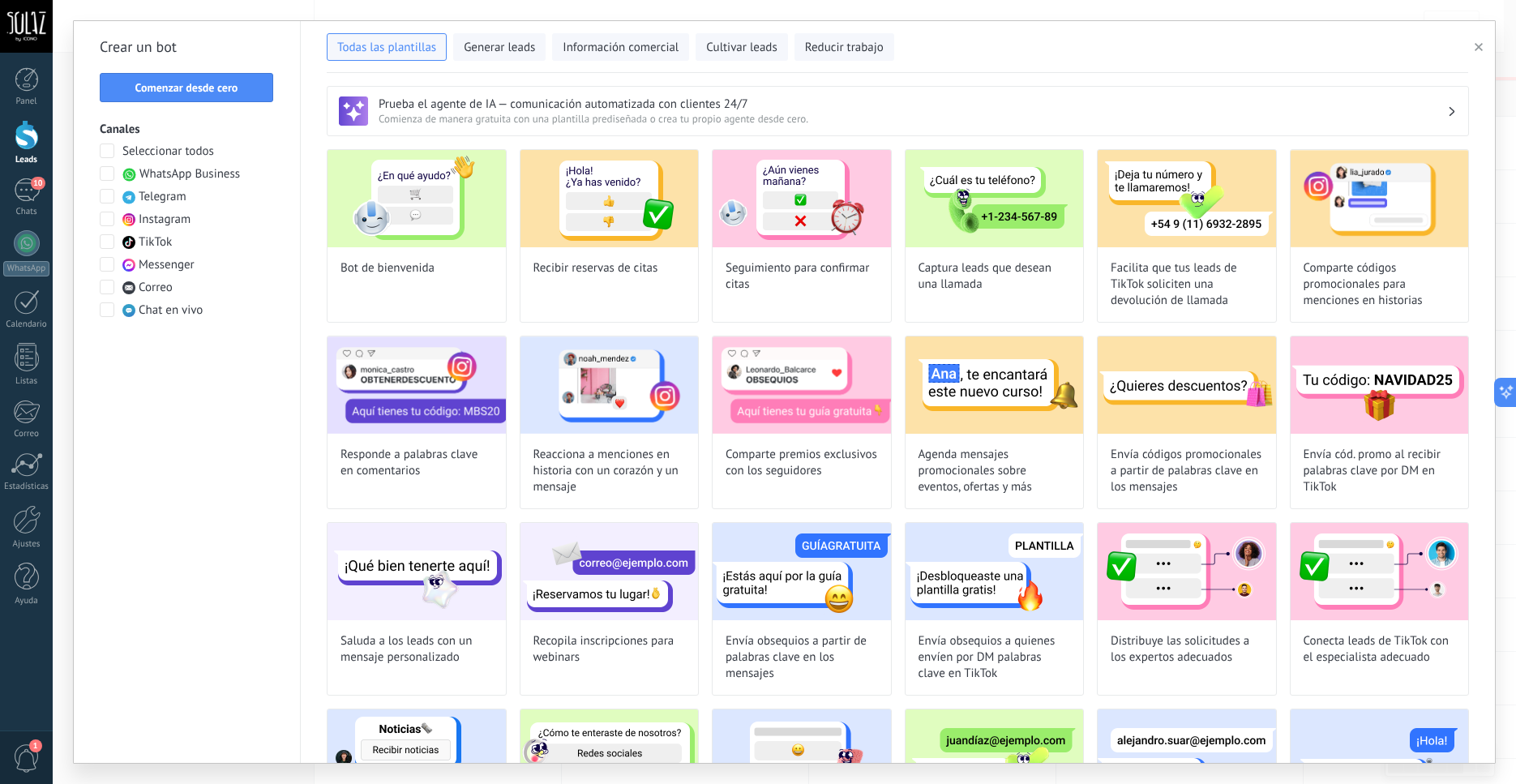
click at [113, 150] on span at bounding box center [107, 150] width 14 height 14
click at [111, 154] on span at bounding box center [107, 150] width 14 height 14
click at [107, 181] on div at bounding box center [107, 174] width 16 height 16
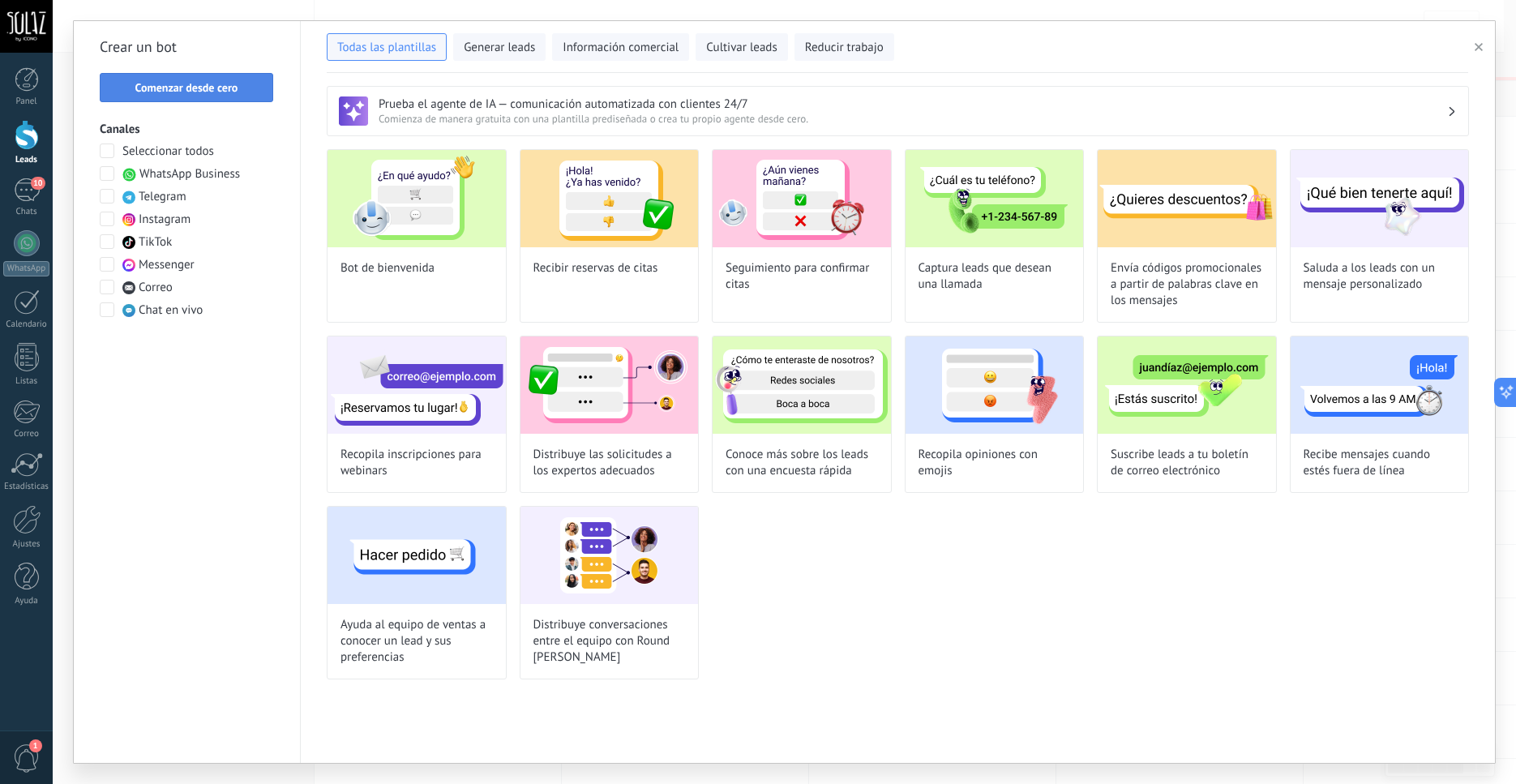
click at [222, 89] on span "Comenzar desde cero" at bounding box center [187, 87] width 103 height 11
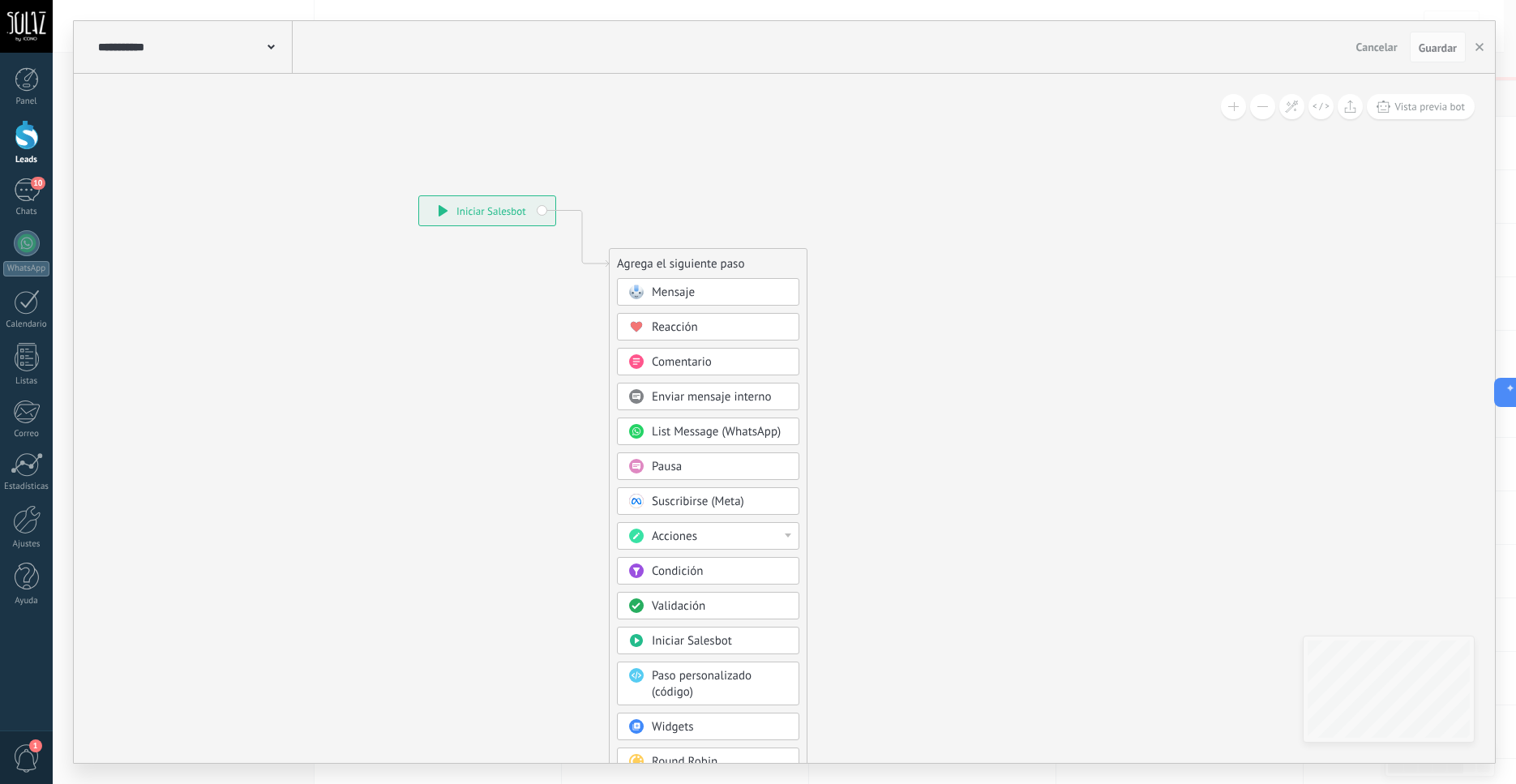
click at [271, 47] on icon at bounding box center [271, 47] width 8 height 5
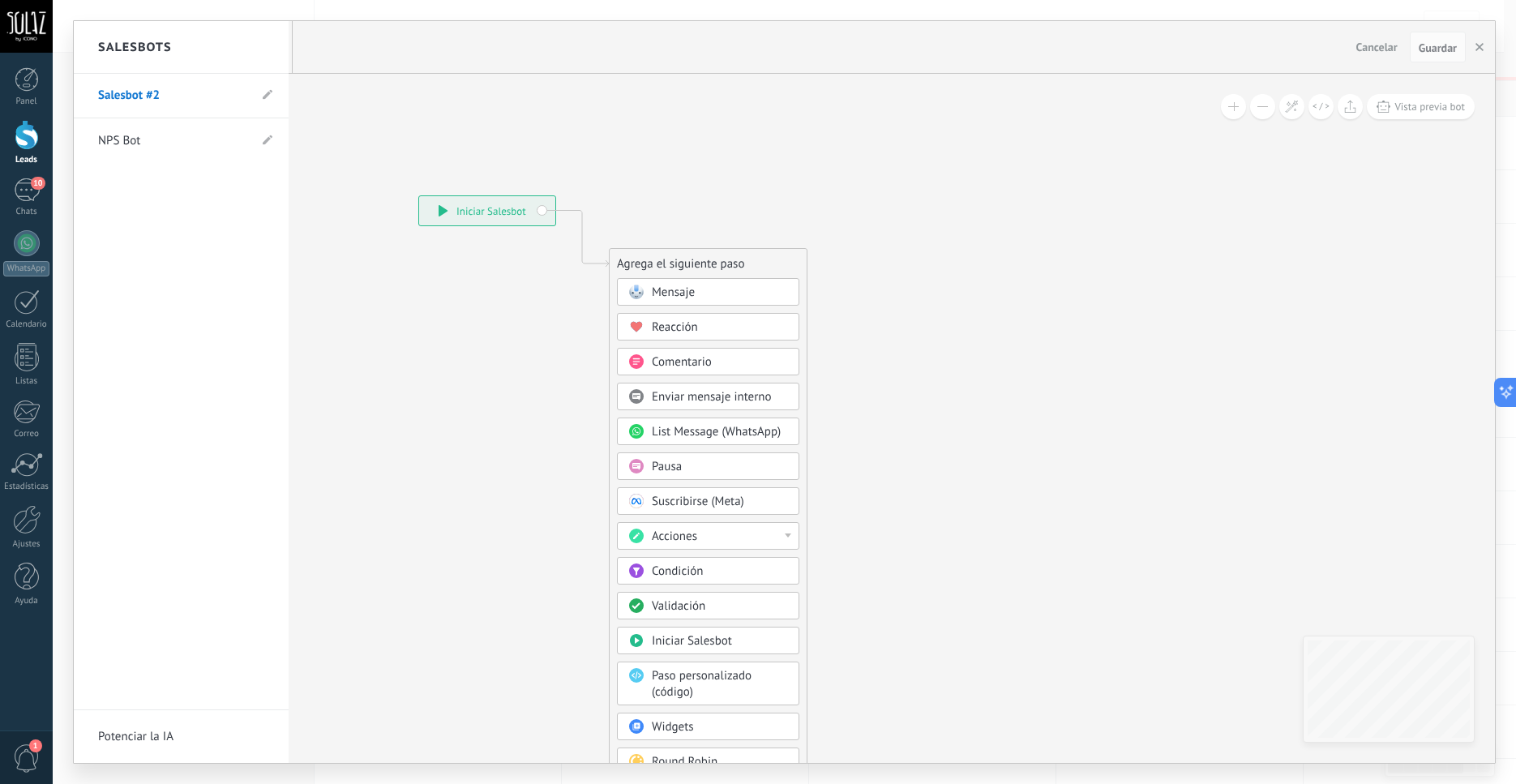
click at [182, 91] on link "Salesbot #2" at bounding box center [173, 95] width 150 height 45
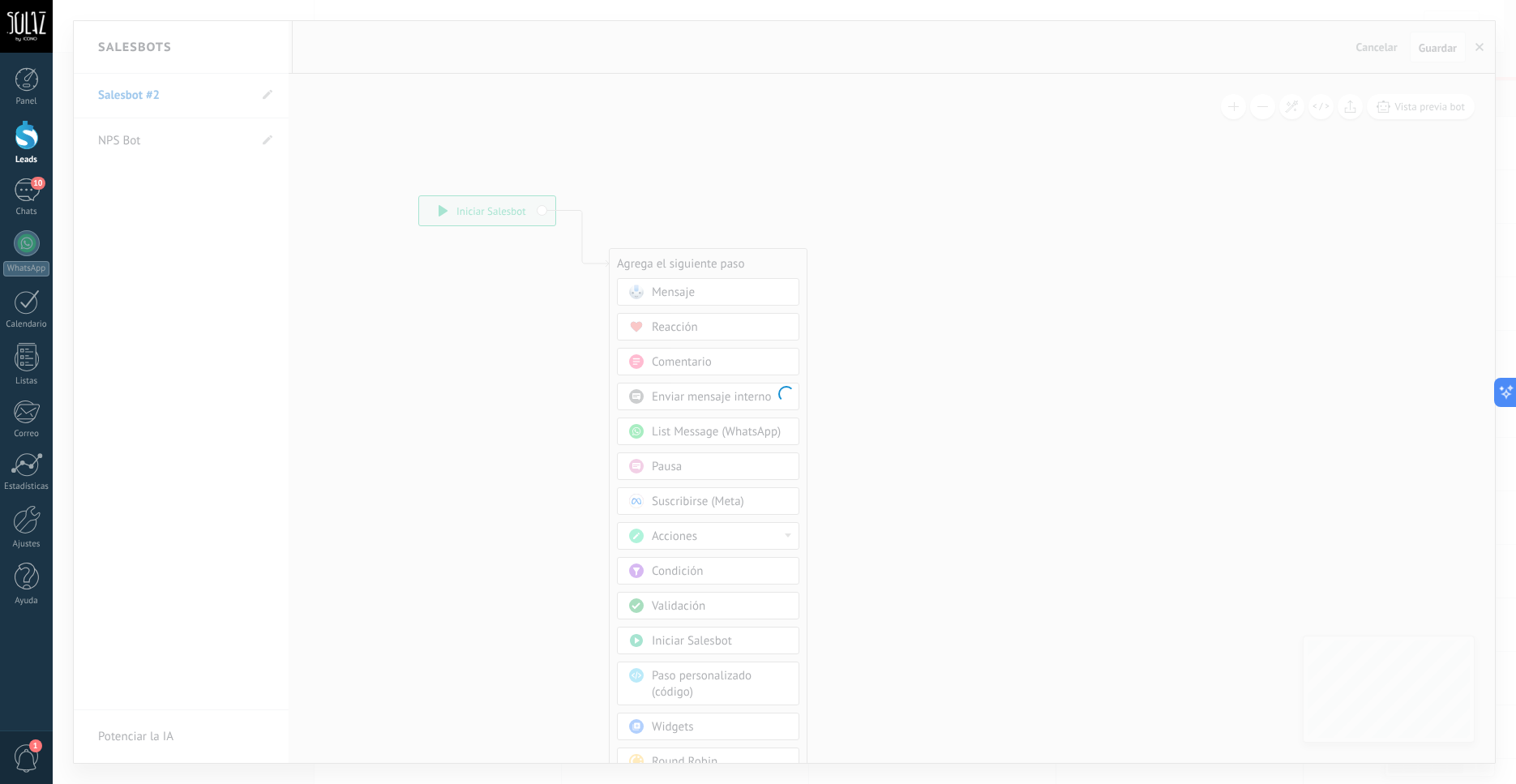
click at [269, 98] on div at bounding box center [785, 392] width 1464 height 784
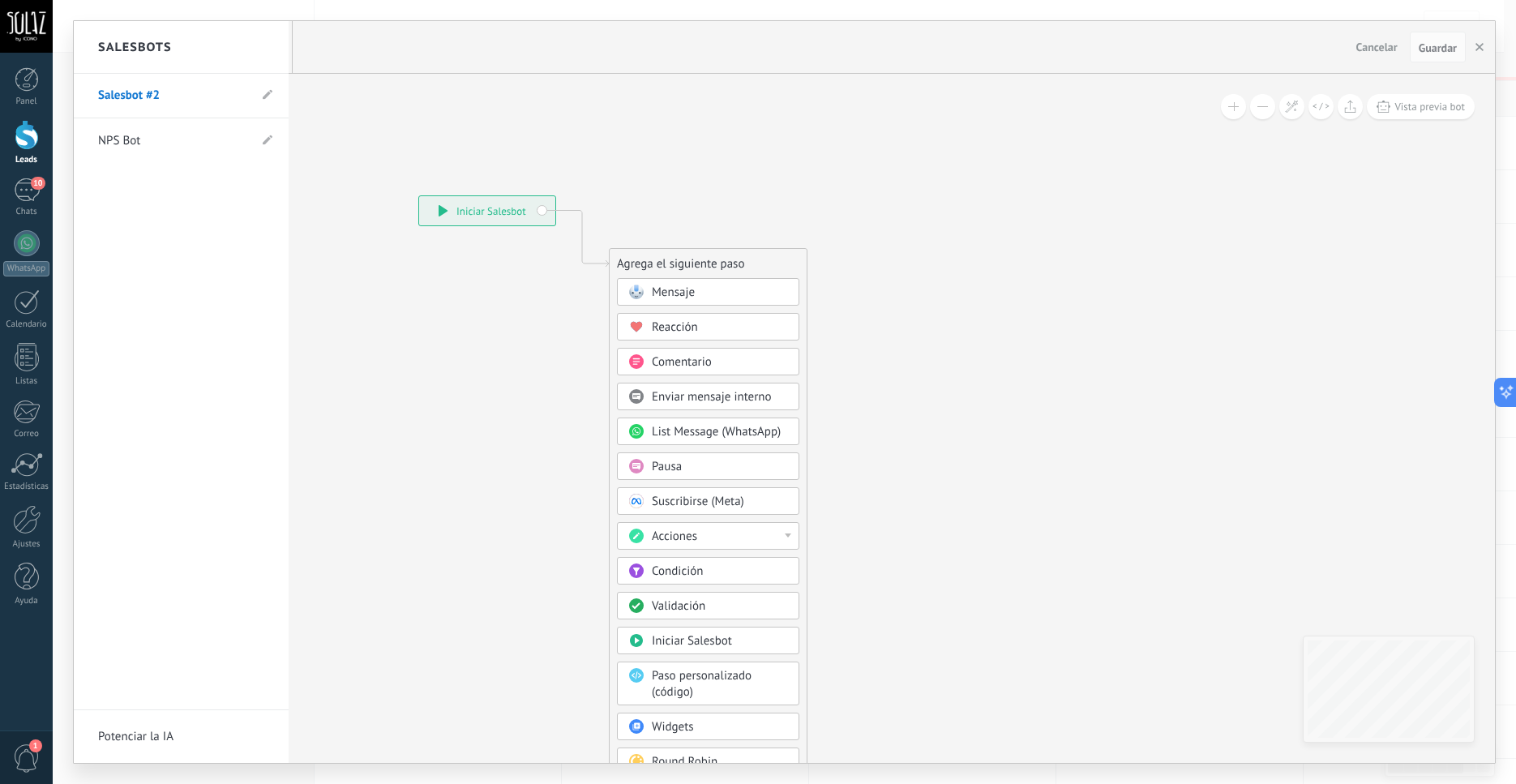
click at [269, 98] on icon at bounding box center [267, 95] width 9 height 9
click at [268, 87] on li "Salesbot #2" at bounding box center [182, 96] width 215 height 44
click at [270, 93] on icon at bounding box center [267, 95] width 9 height 9
click at [271, 94] on icon at bounding box center [267, 95] width 9 height 9
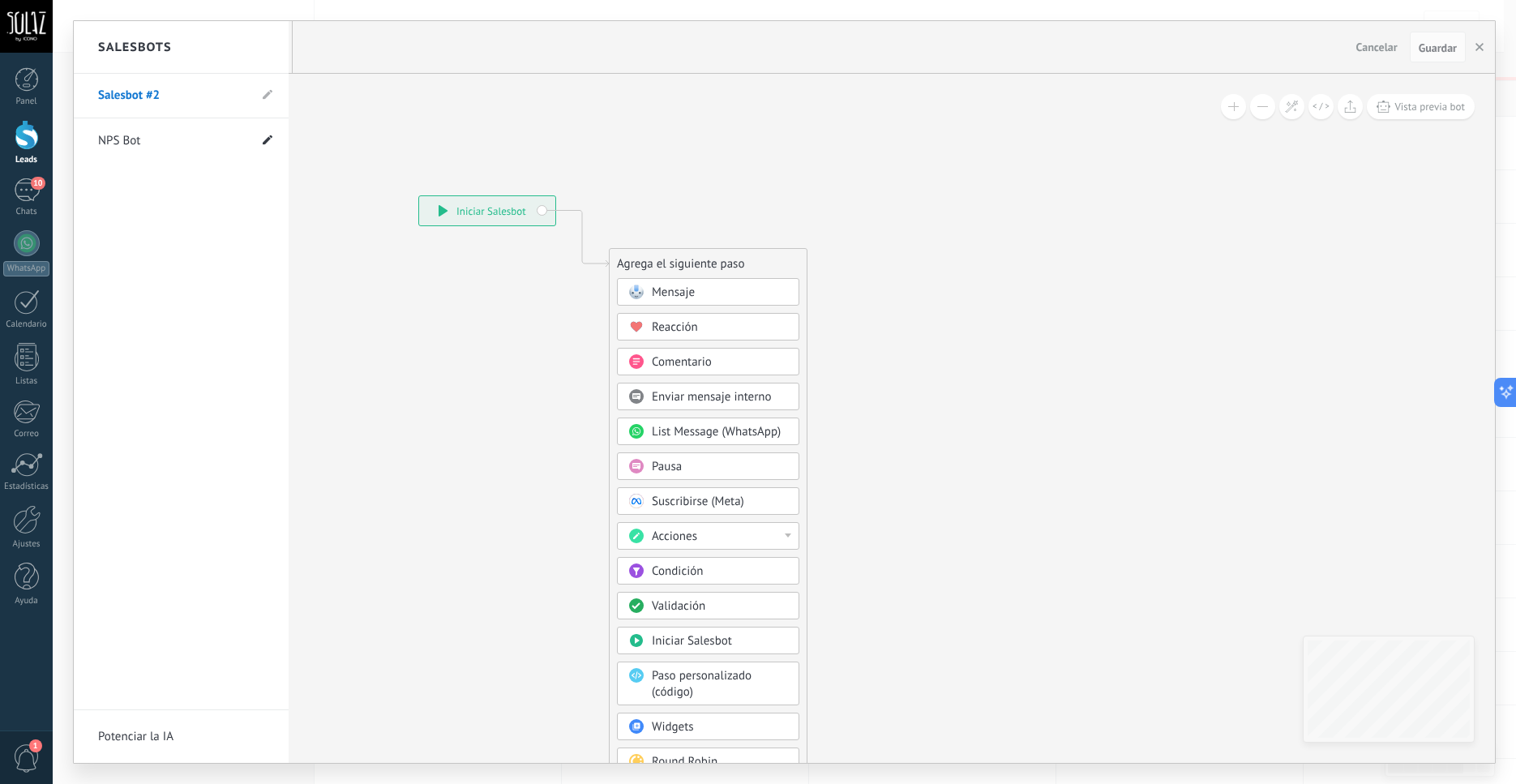
click at [268, 140] on use at bounding box center [267, 139] width 9 height 9
click at [163, 98] on link "Salesbot #2" at bounding box center [173, 95] width 150 height 45
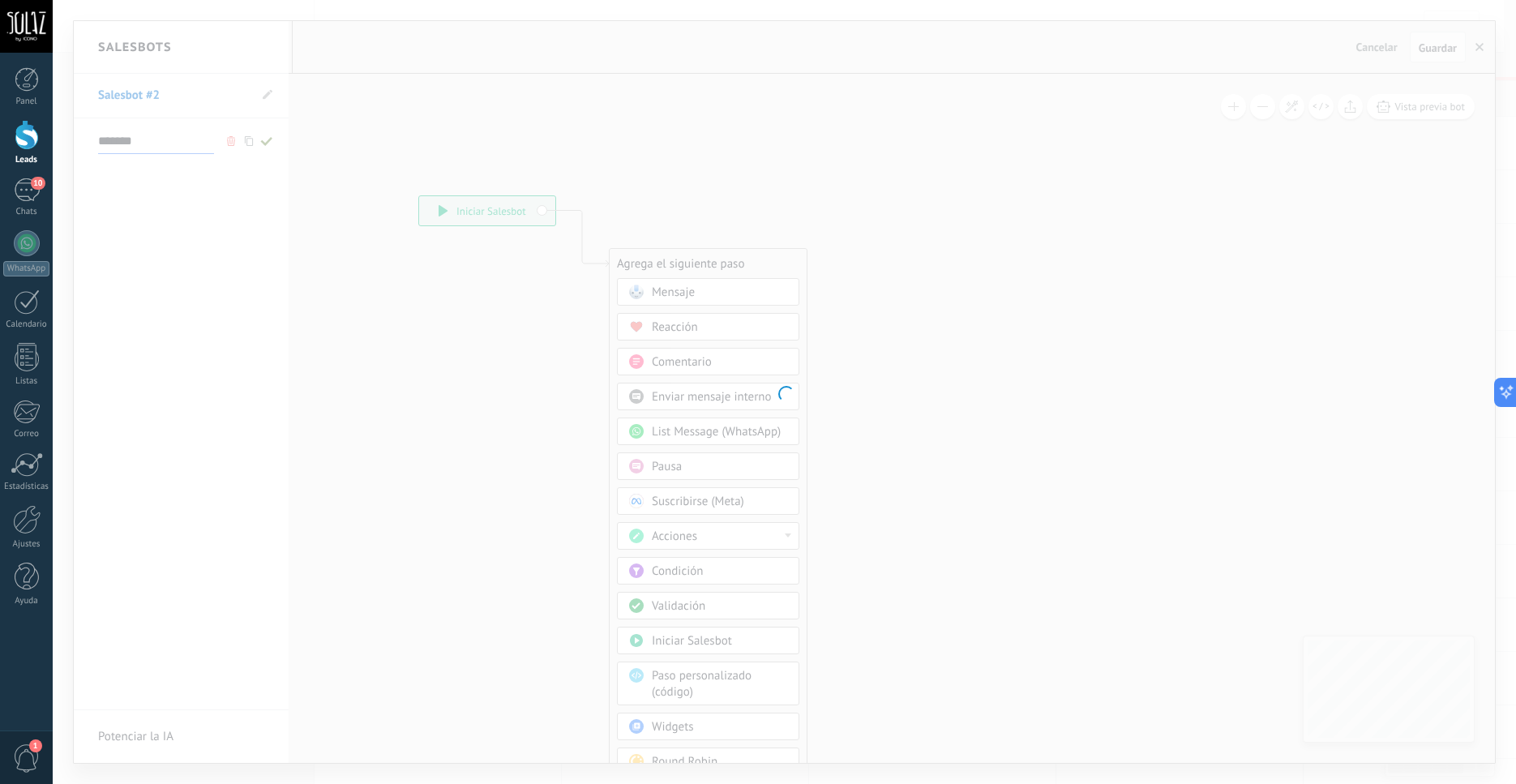
click at [159, 95] on div at bounding box center [785, 392] width 1464 height 784
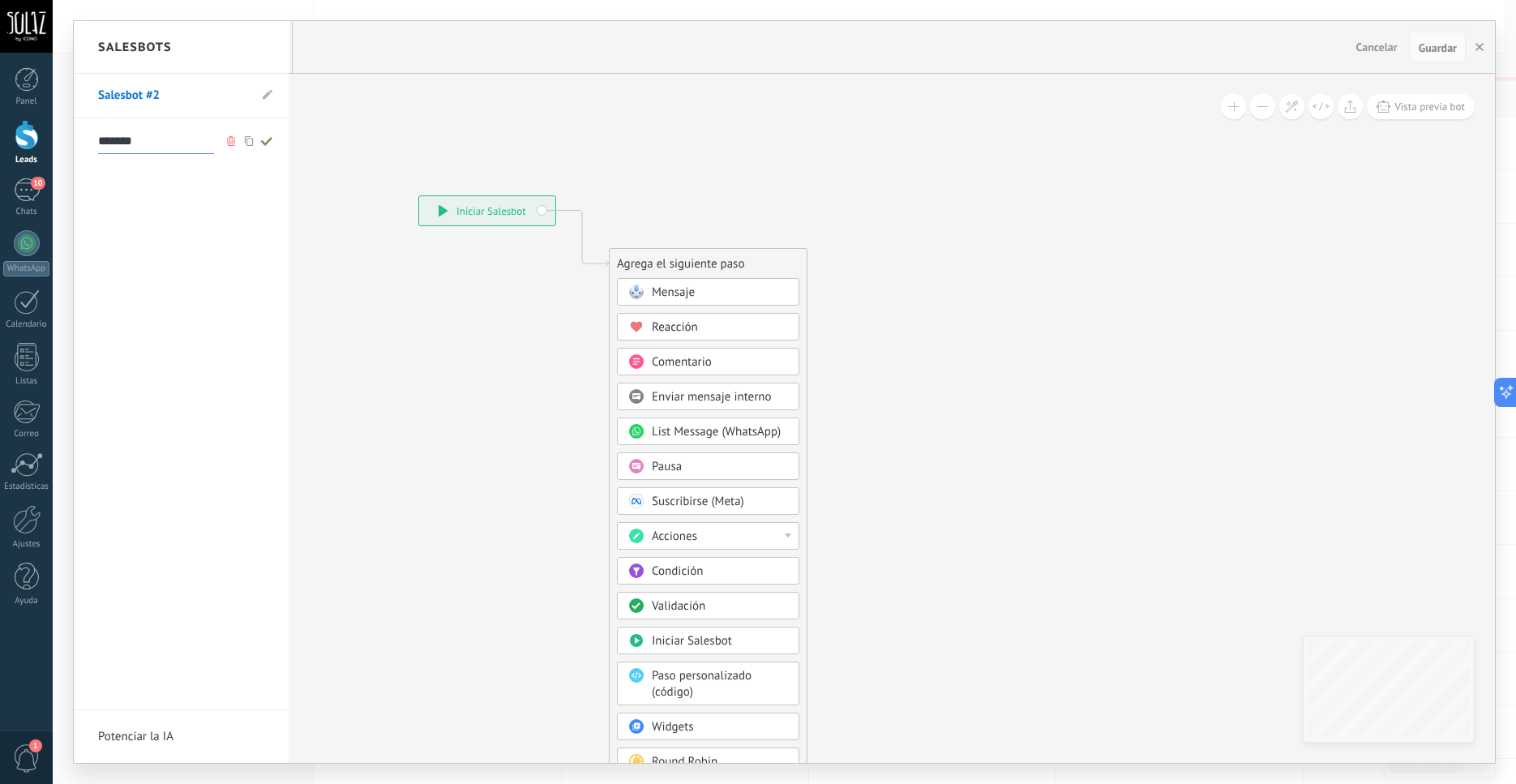
click at [273, 142] on icon at bounding box center [267, 141] width 18 height 9
click at [155, 93] on link "Salesbot #2" at bounding box center [173, 95] width 150 height 45
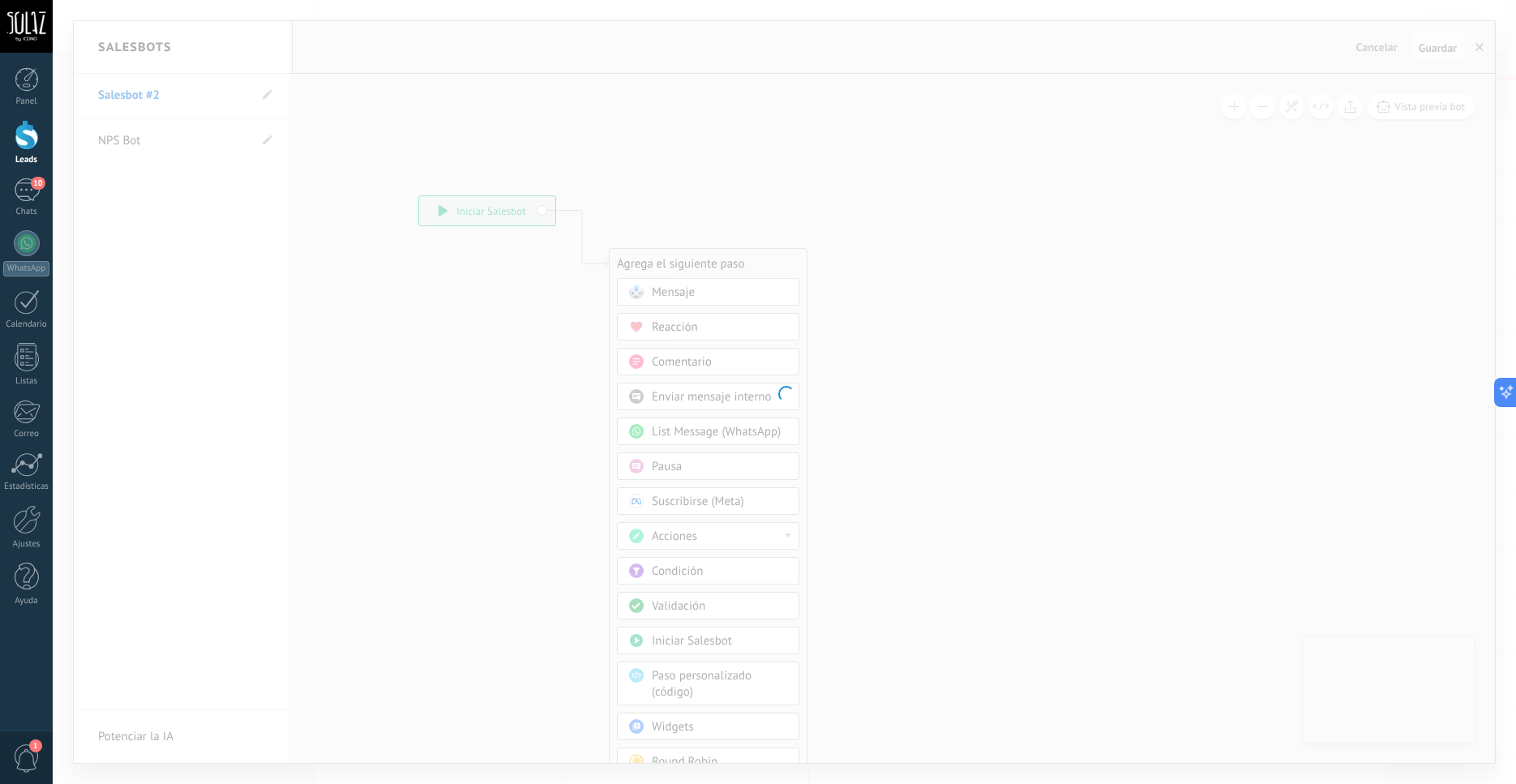
click at [159, 90] on div at bounding box center [785, 392] width 1464 height 784
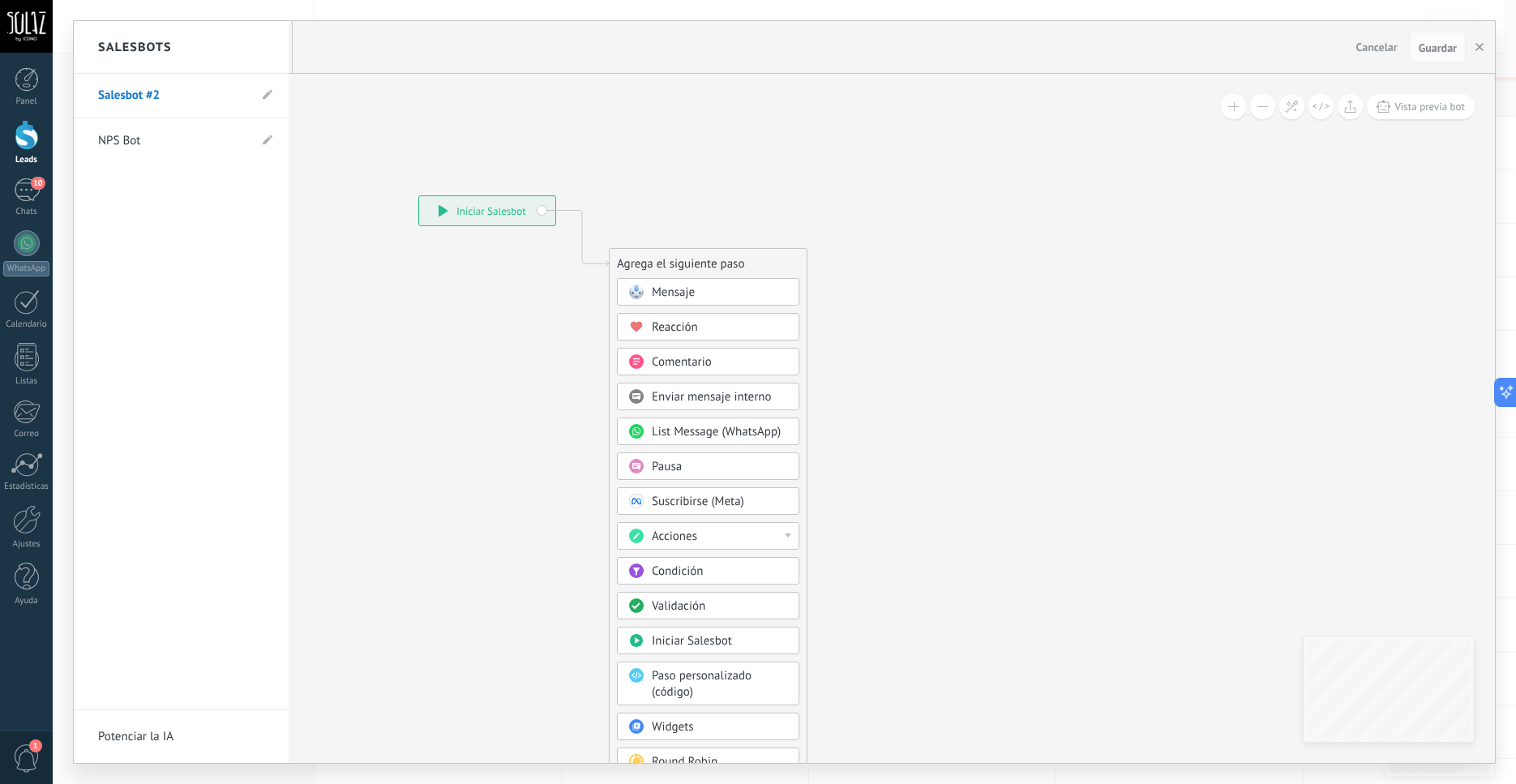
click at [1481, 47] on div at bounding box center [785, 392] width 1421 height 742
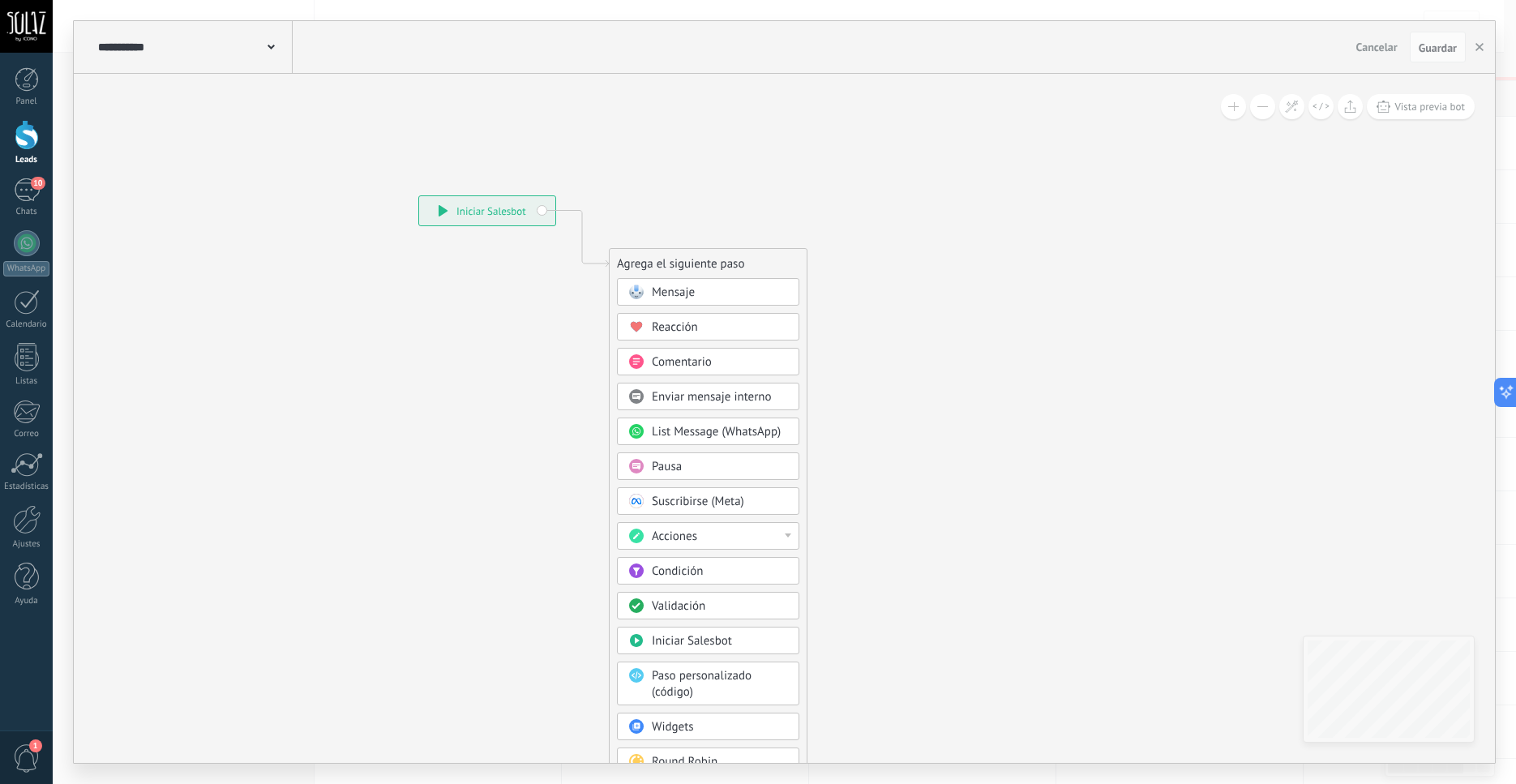
click at [1369, 47] on span "Cancelar" at bounding box center [1377, 47] width 42 height 14
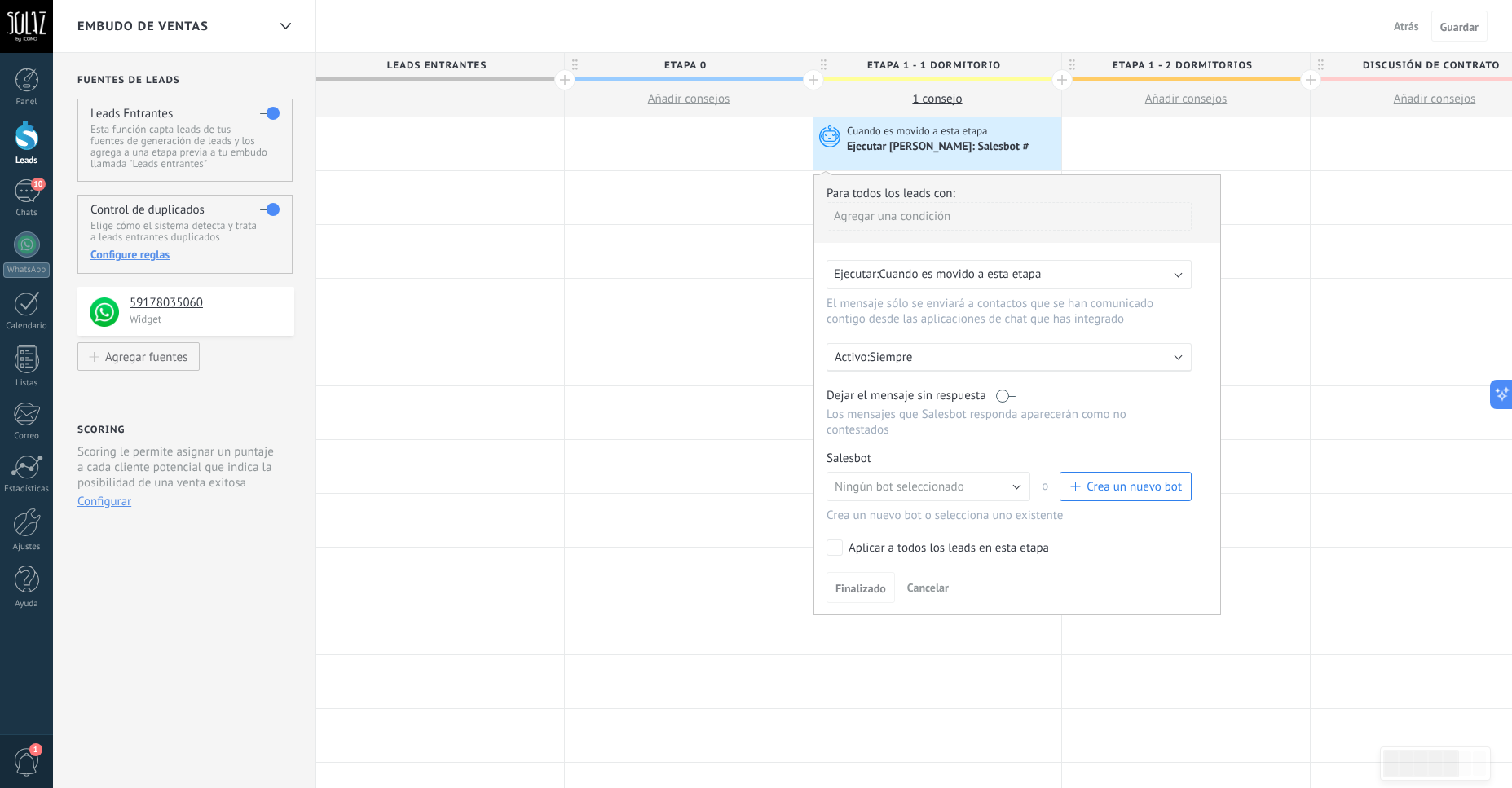
click at [1095, 495] on span "Crea un nuevo bot" at bounding box center [1133, 487] width 95 height 15
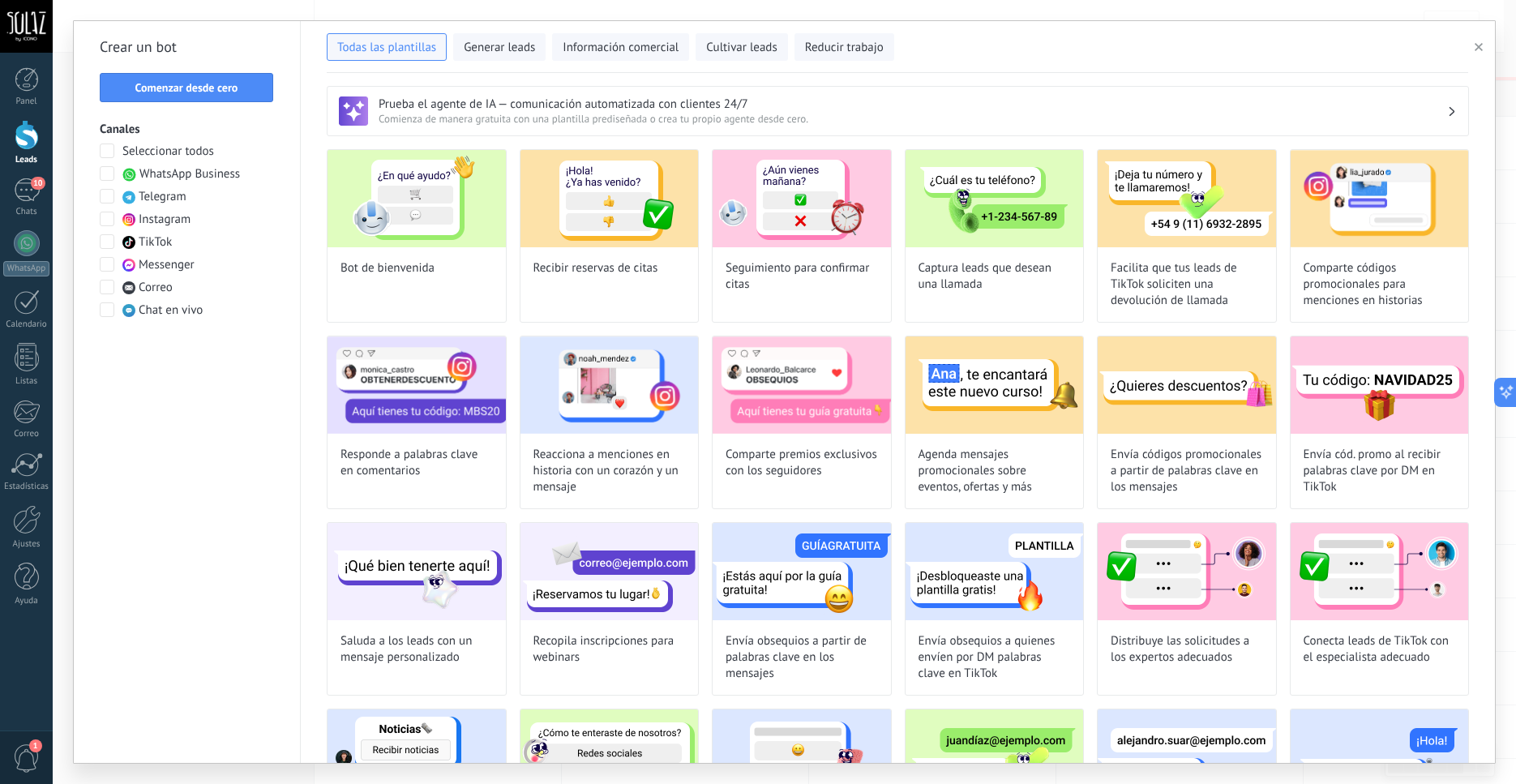
click at [107, 173] on span at bounding box center [107, 173] width 14 height 14
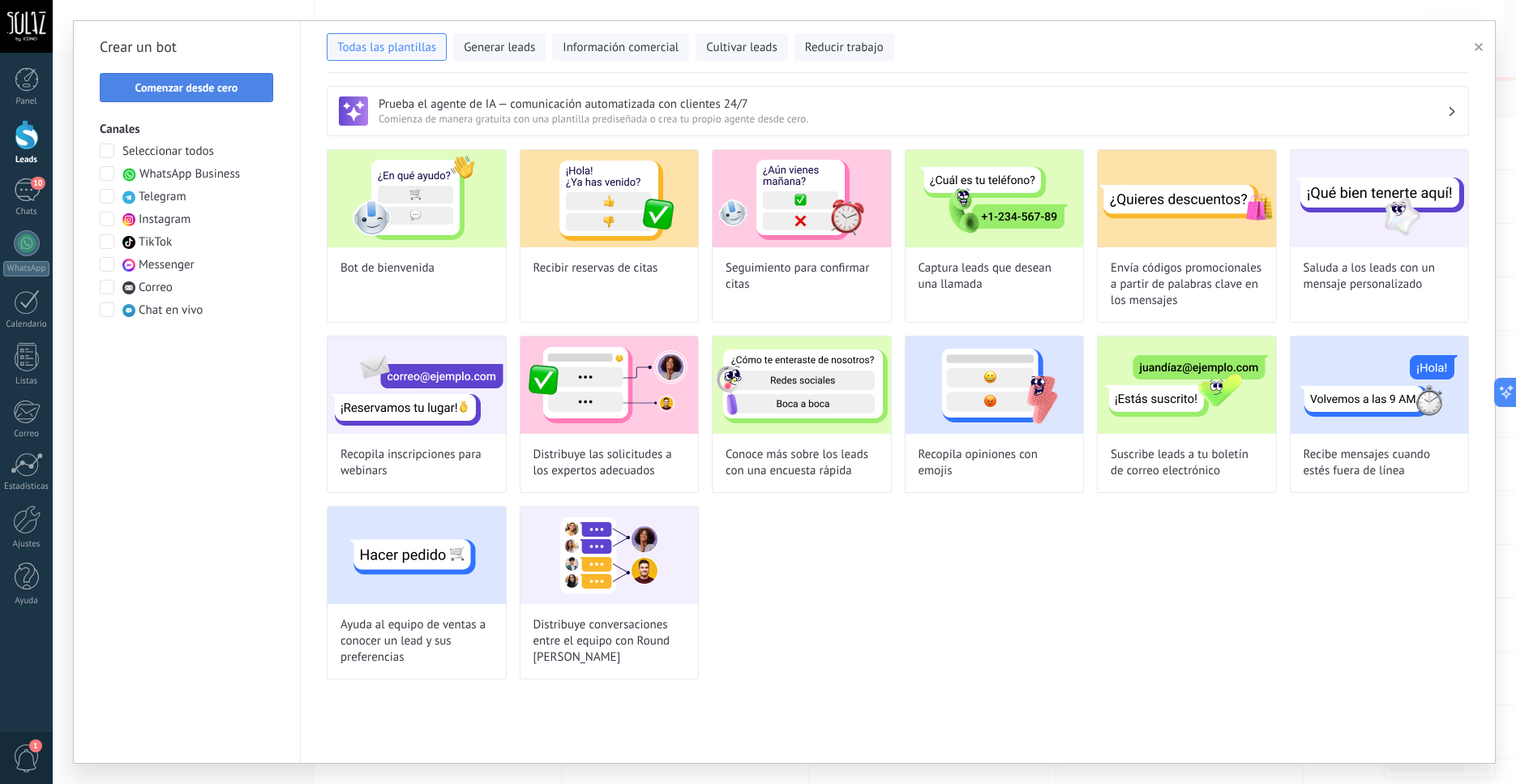
click at [228, 89] on span "Comenzar desde cero" at bounding box center [187, 87] width 103 height 11
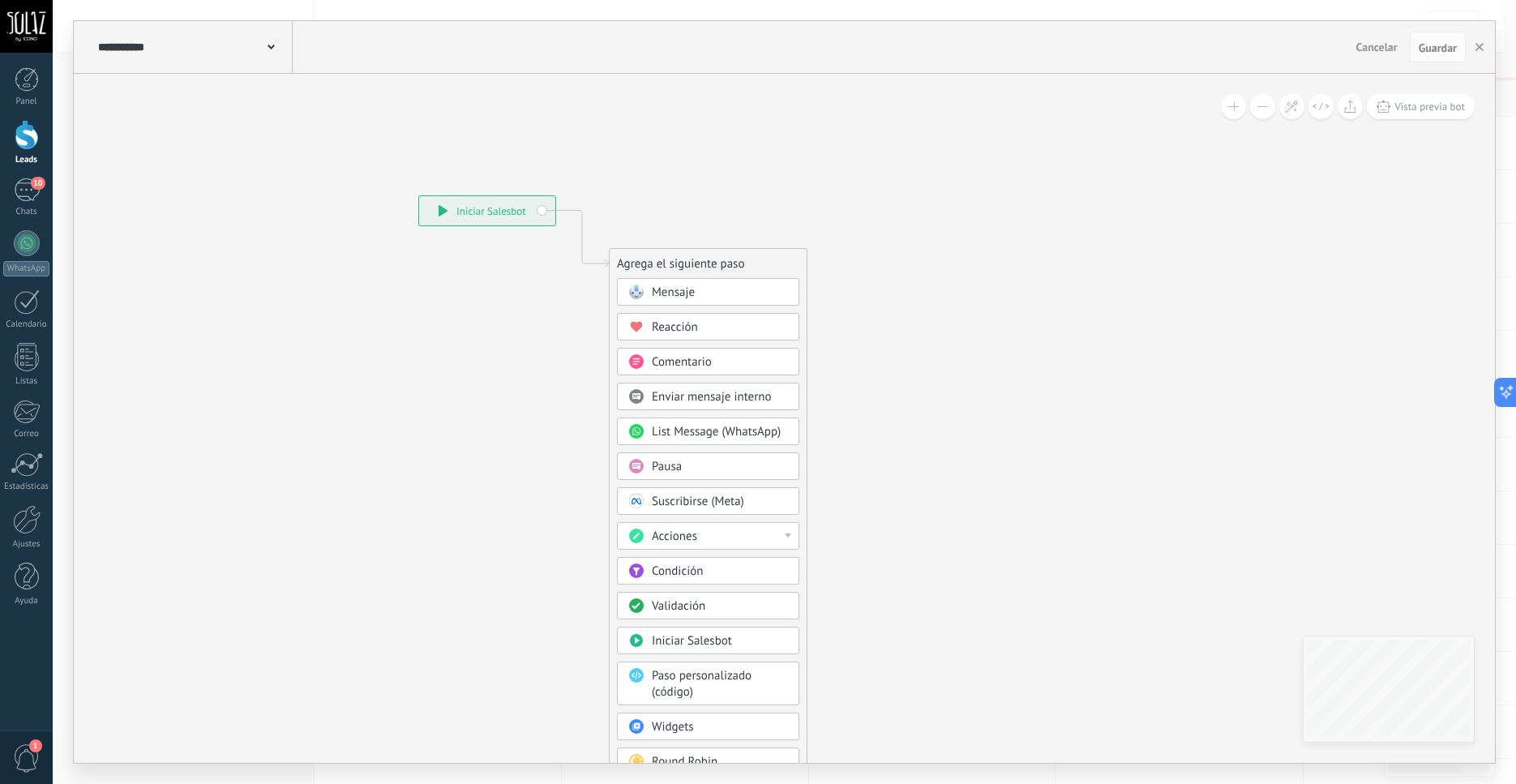
click at [272, 49] on use at bounding box center [271, 47] width 8 height 5
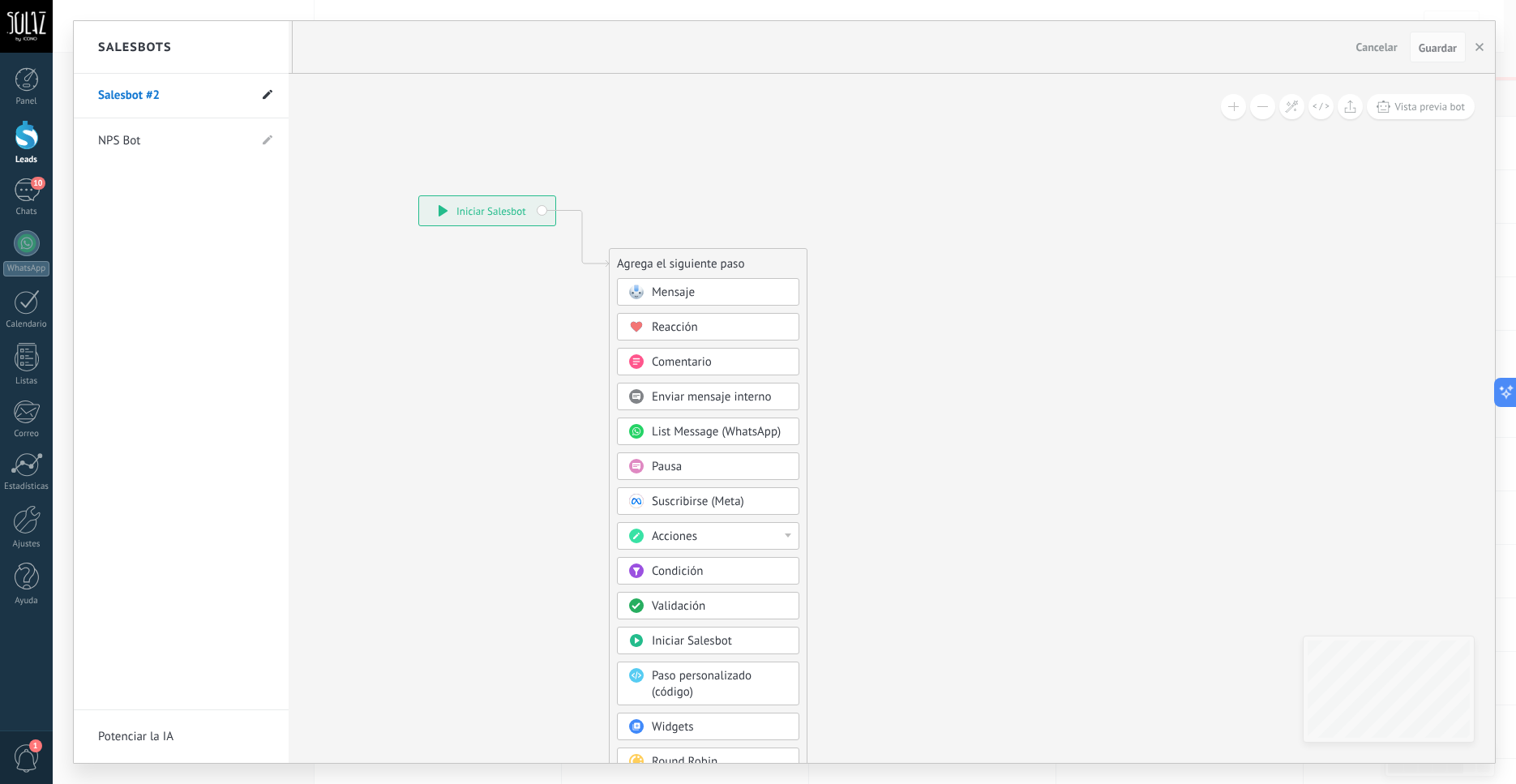
click at [271, 96] on icon at bounding box center [267, 95] width 9 height 9
type input "*"
type input "**********"
click at [268, 95] on use at bounding box center [265, 96] width 11 height 9
type input "**********"
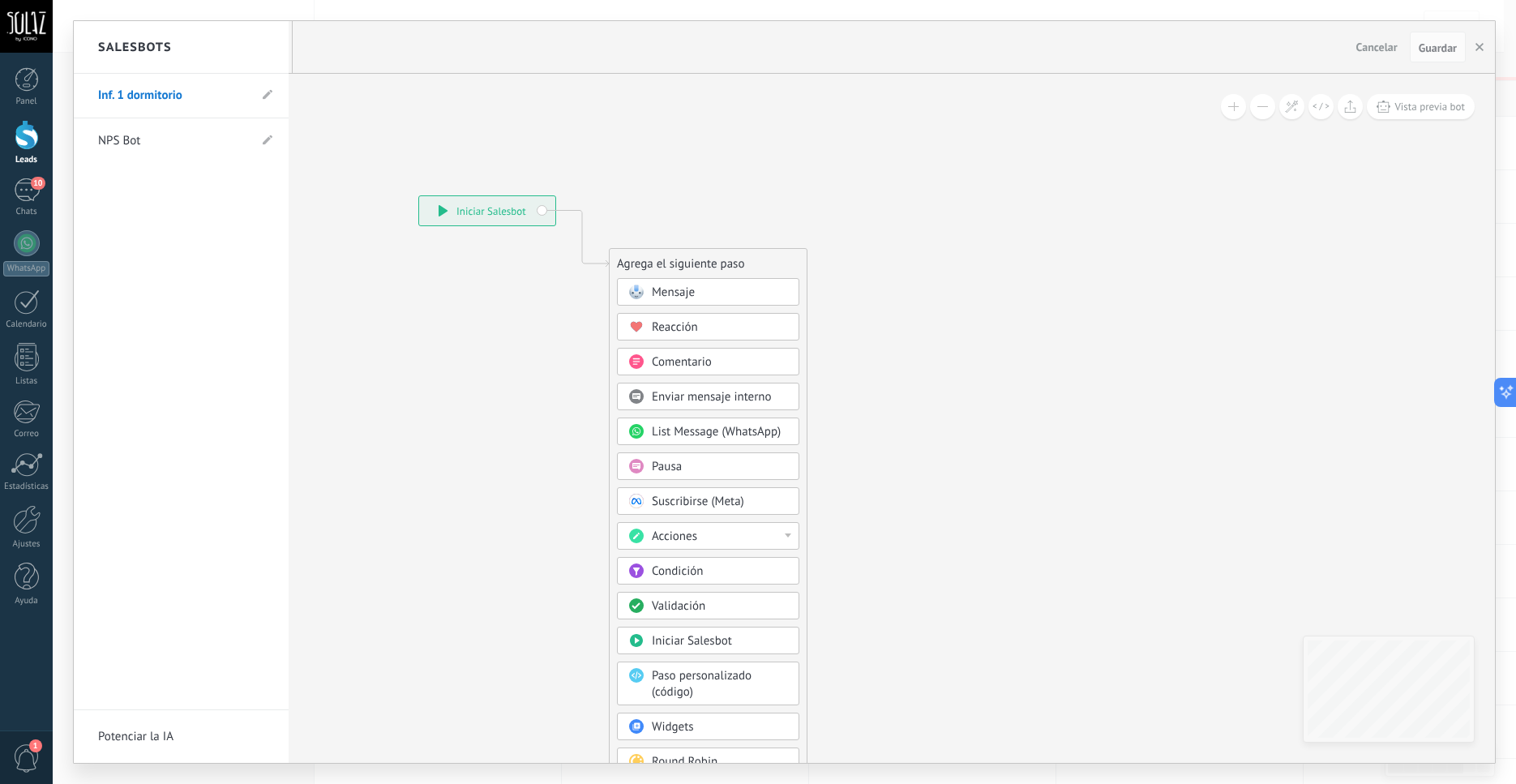
drag, startPoint x: 726, startPoint y: 258, endPoint x: 766, endPoint y: 168, distance: 98.5
click at [775, 161] on div at bounding box center [785, 392] width 1421 height 742
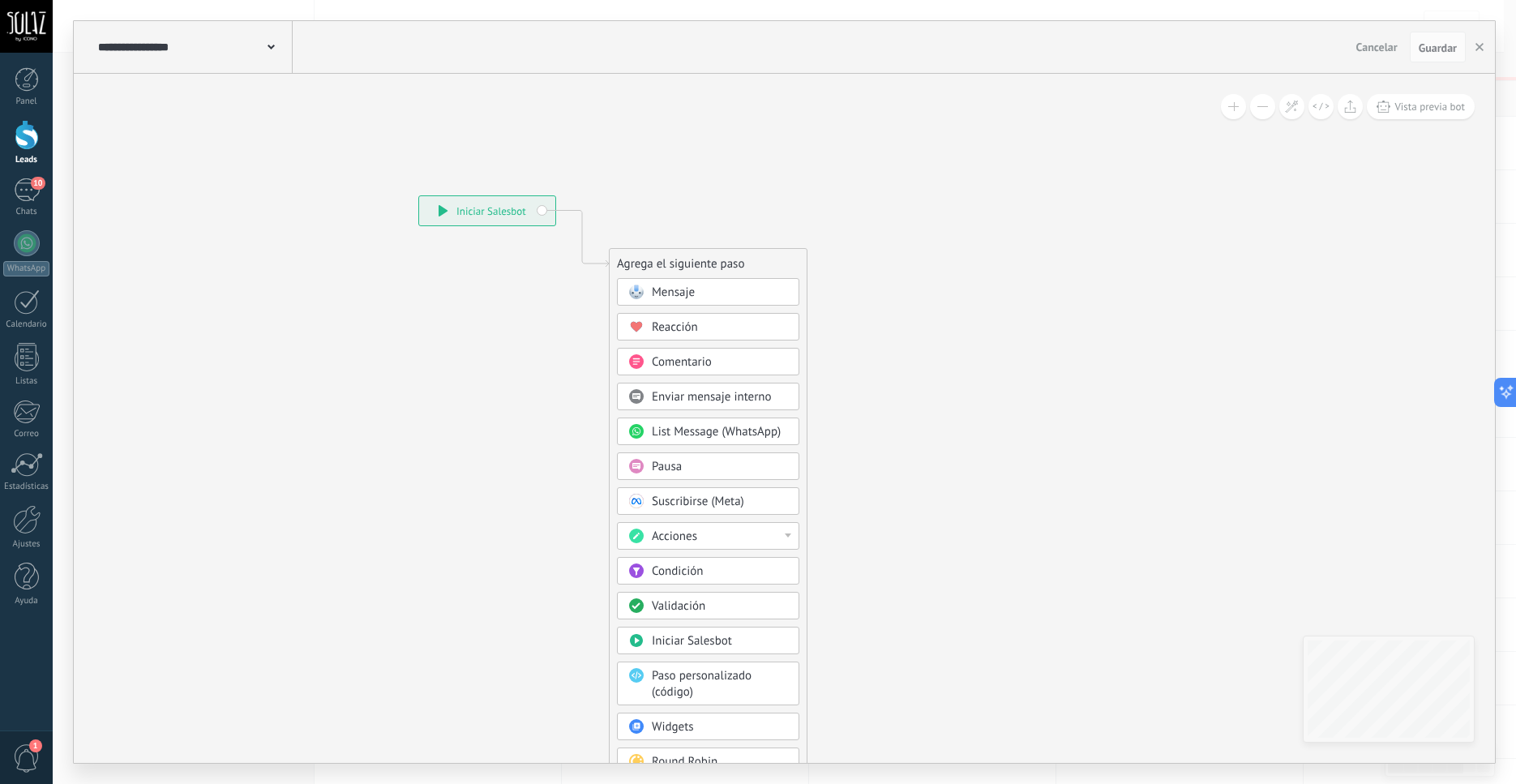
click at [667, 300] on span "Mensaje" at bounding box center [673, 292] width 43 height 15
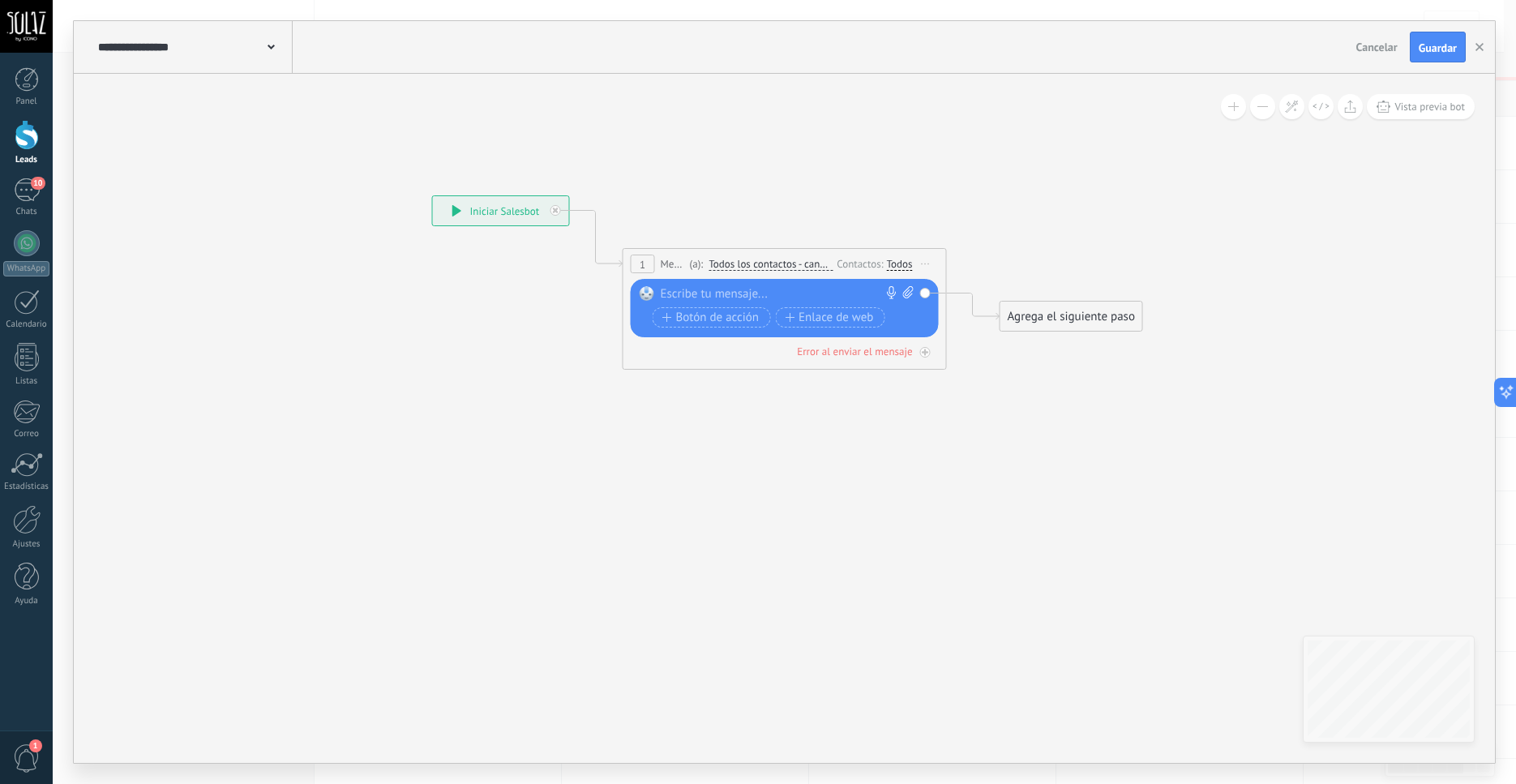
click at [721, 299] on div at bounding box center [781, 294] width 241 height 16
click at [891, 292] on icon at bounding box center [891, 292] width 13 height 13
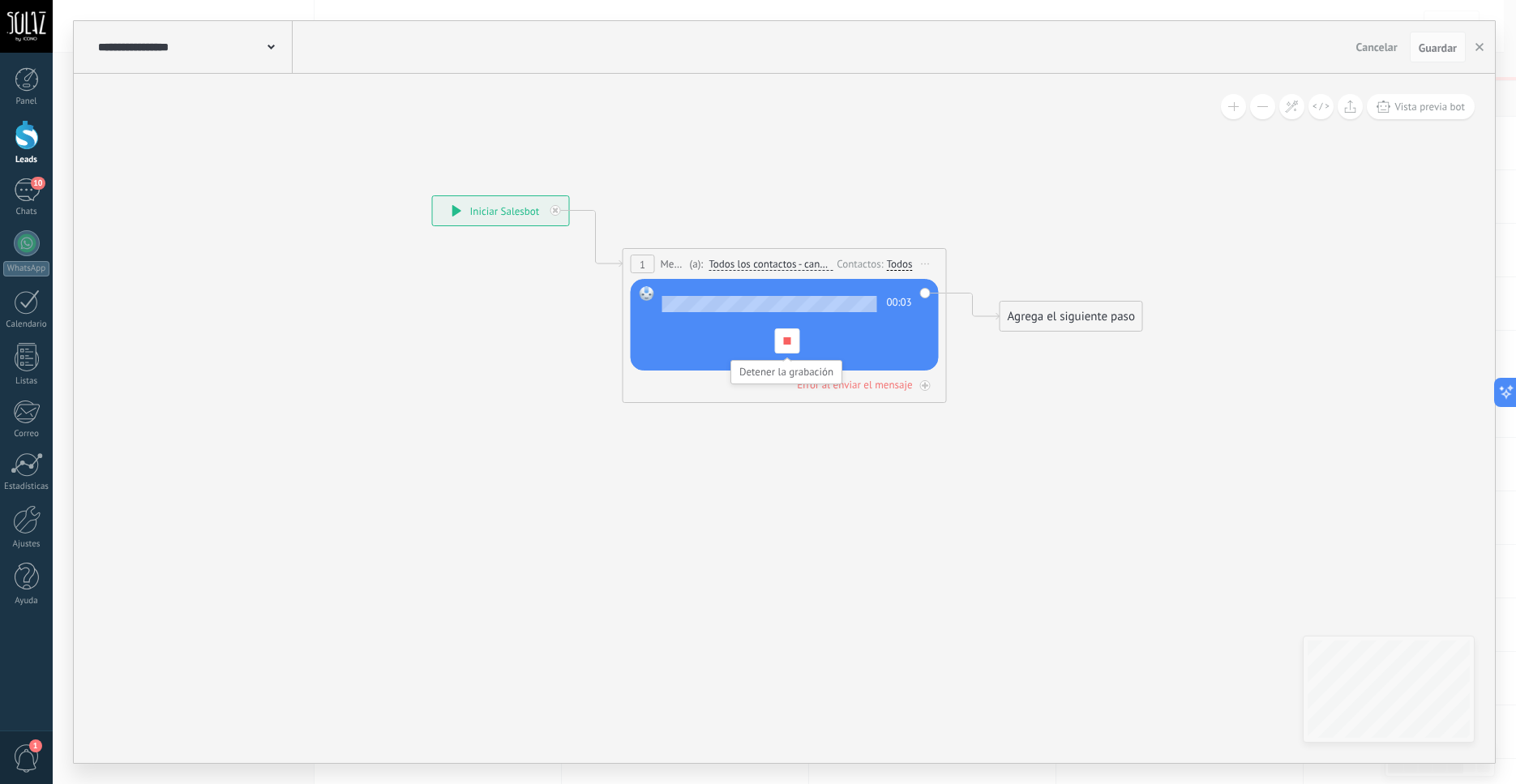
click at [789, 348] on div at bounding box center [787, 340] width 25 height 25
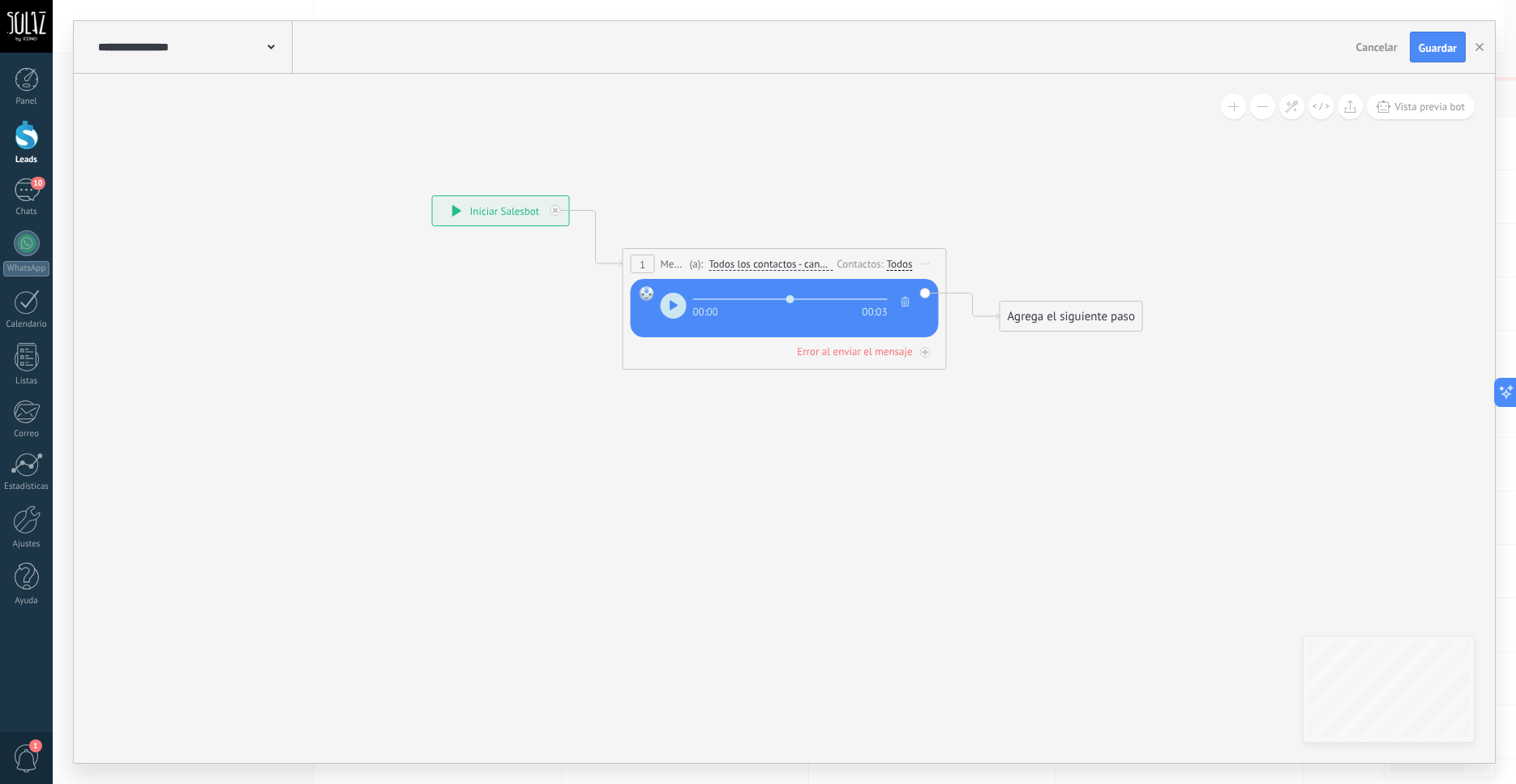
click at [658, 311] on div "2025-08-26T14:41:46.168Z.ogg Reemplazar Quitar Convertir a mensaje de voz Arras…" at bounding box center [785, 308] width 308 height 59
click at [678, 310] on button "button" at bounding box center [674, 306] width 26 height 26
type input "****"
click at [930, 266] on span "Iniciar vista previa aquí Cambiar nombre Duplicar Borrar" at bounding box center [925, 264] width 26 height 24
click at [854, 380] on icon at bounding box center [759, 272] width 1467 height 963
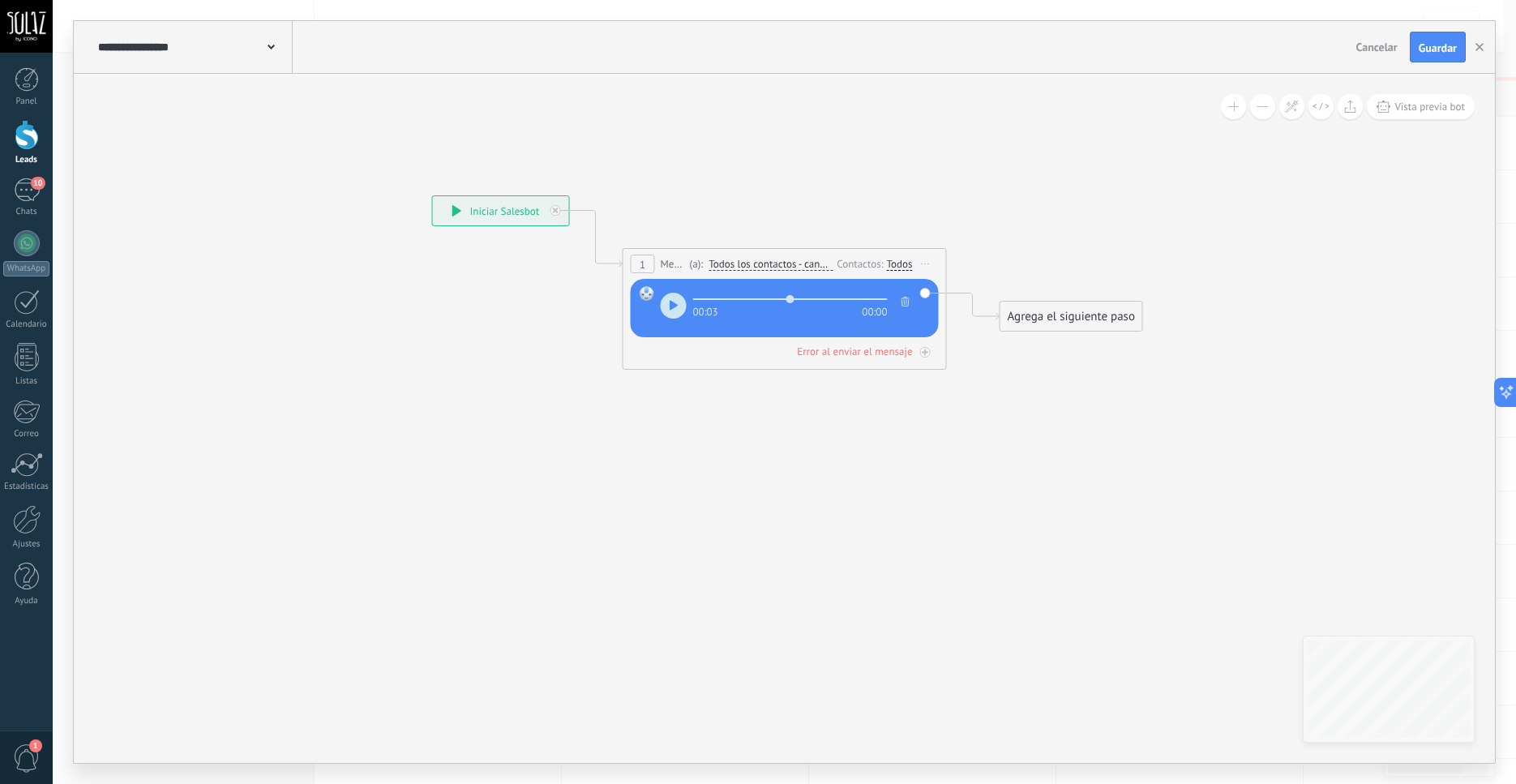
click at [927, 260] on span "Iniciar vista previa aquí Cambiar nombre Duplicar Borrar" at bounding box center [925, 264] width 26 height 24
click at [942, 368] on div "Borrar" at bounding box center [1000, 370] width 160 height 27
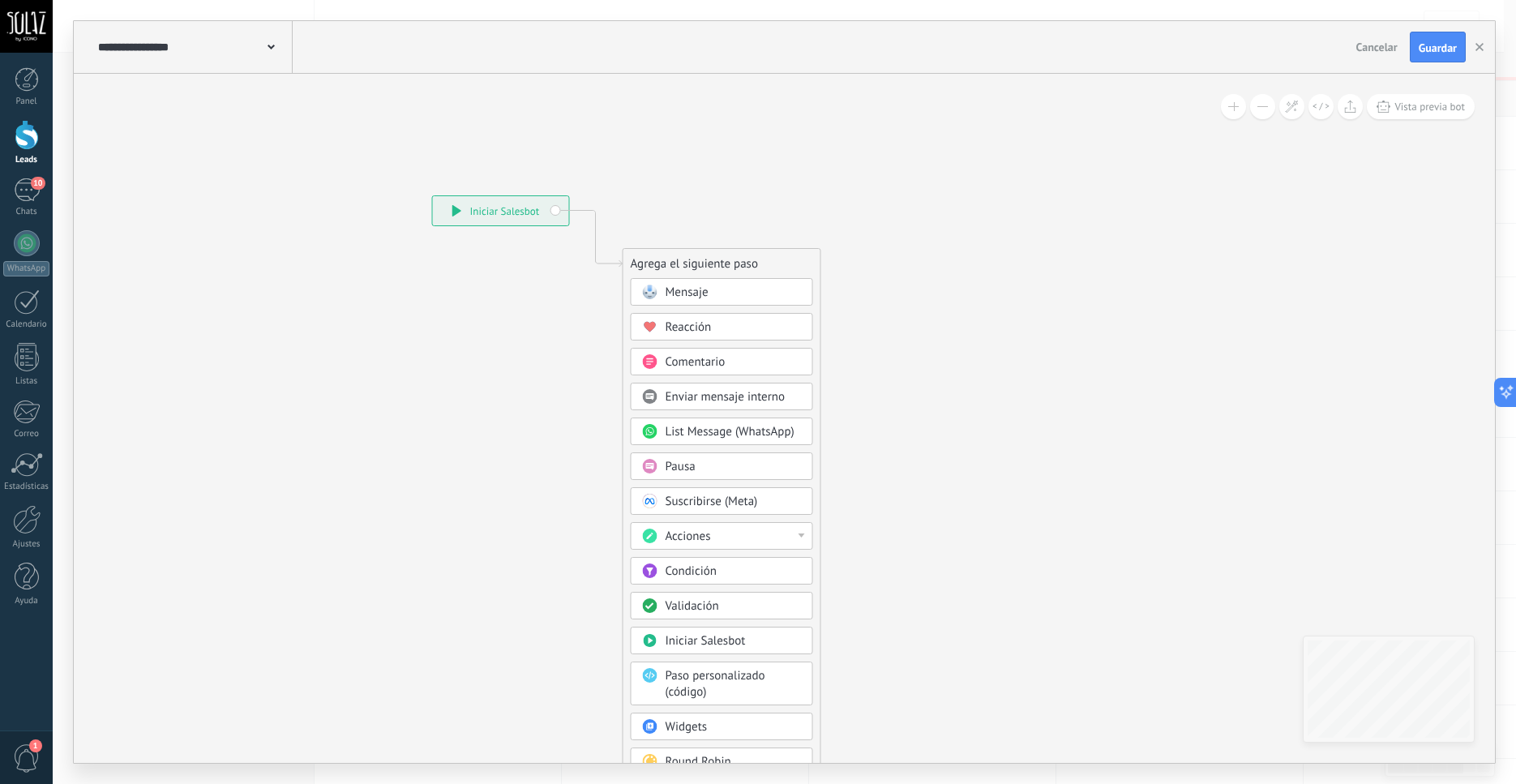
click at [698, 297] on span "Mensaje" at bounding box center [687, 292] width 43 height 15
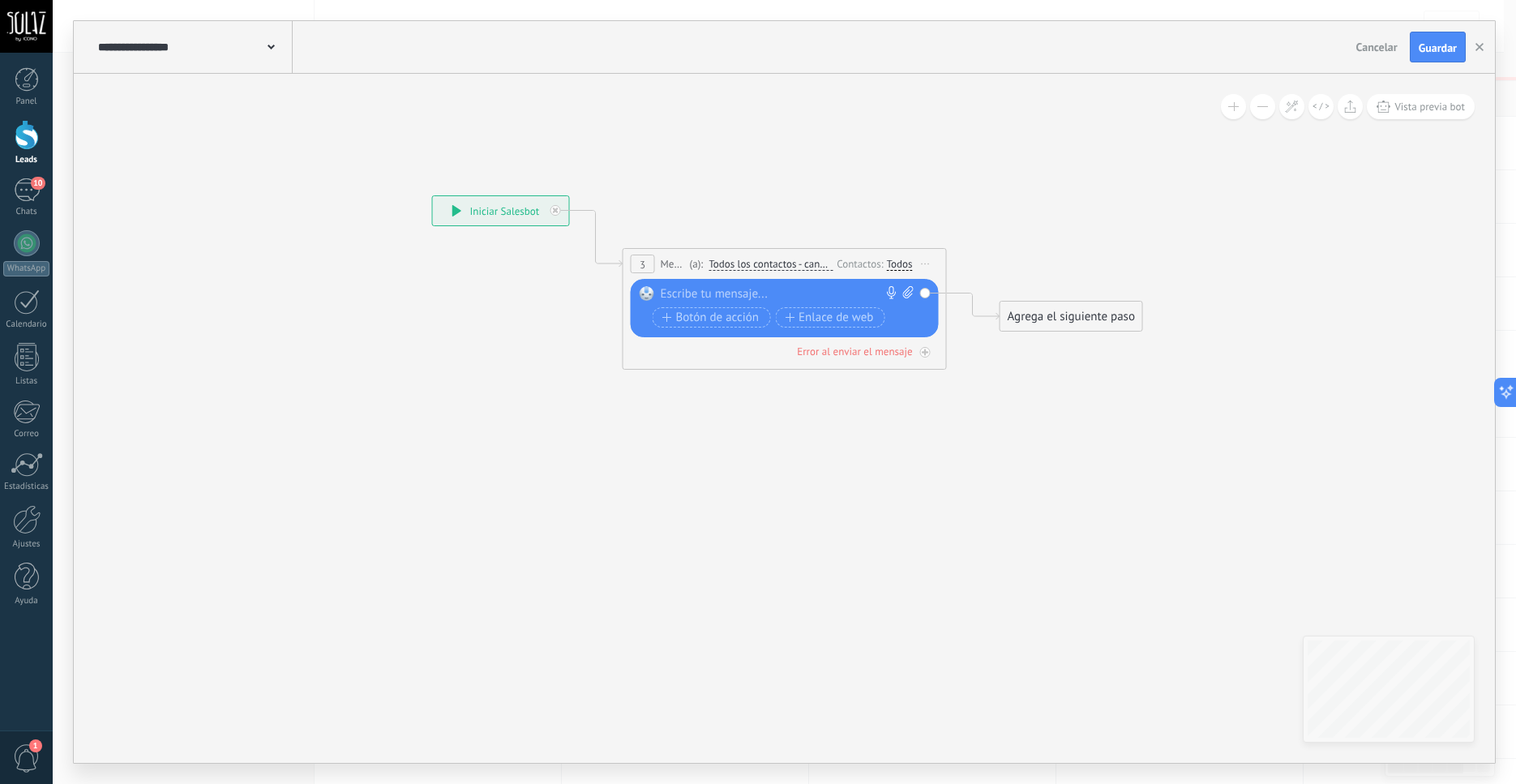
click at [906, 294] on icon at bounding box center [908, 292] width 10 height 12
click at [928, 262] on span "Iniciar vista previa aquí Cambiar nombre Duplicar Borrar" at bounding box center [925, 264] width 26 height 24
click at [962, 375] on div "Borrar" at bounding box center [1000, 370] width 160 height 27
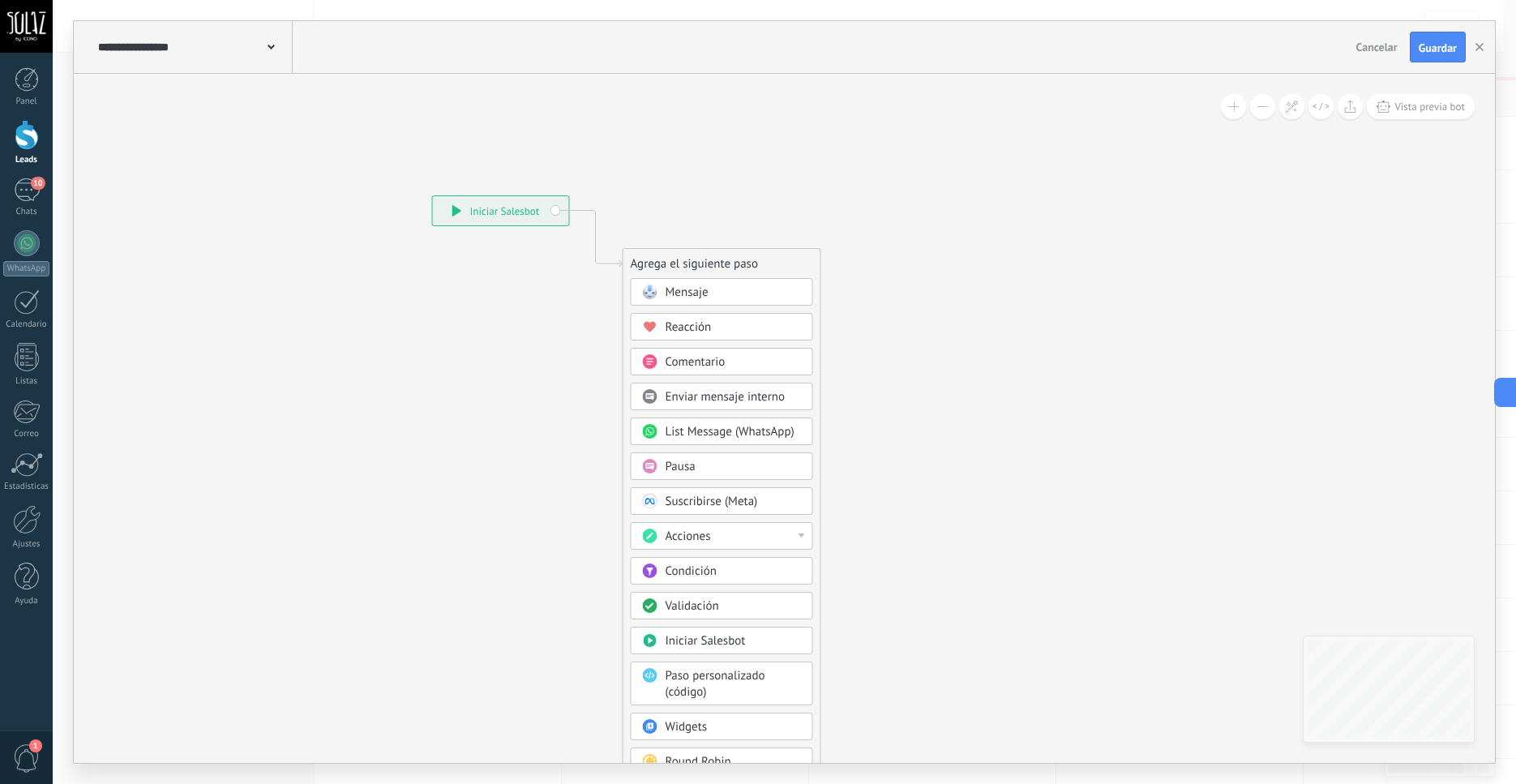
click at [689, 329] on span "Reacción" at bounding box center [689, 327] width 46 height 15
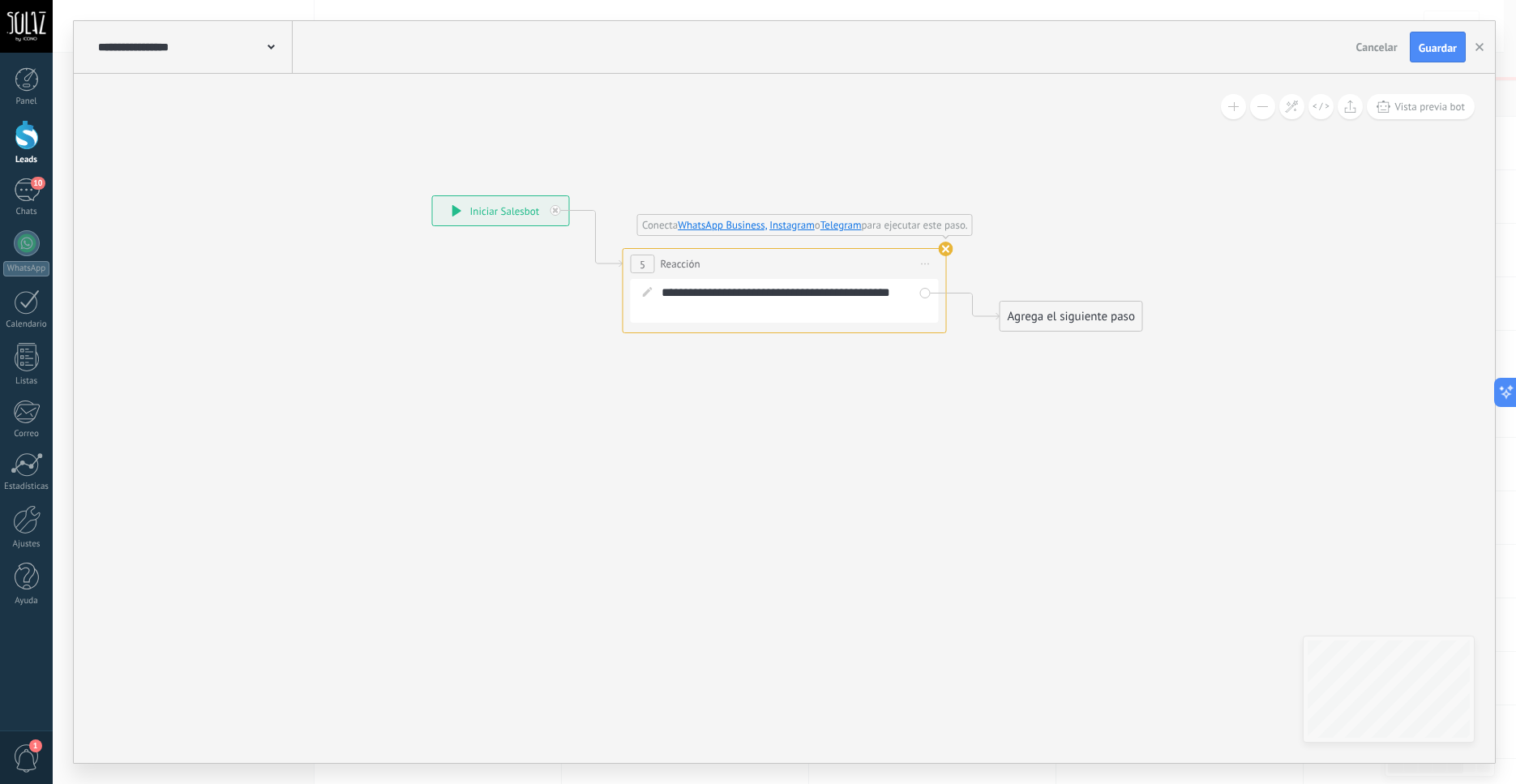
click at [929, 259] on span "Iniciar vista previa aquí Cambiar nombre Duplicar Borrar" at bounding box center [925, 264] width 26 height 24
click at [937, 378] on div "Borrar" at bounding box center [1000, 370] width 160 height 27
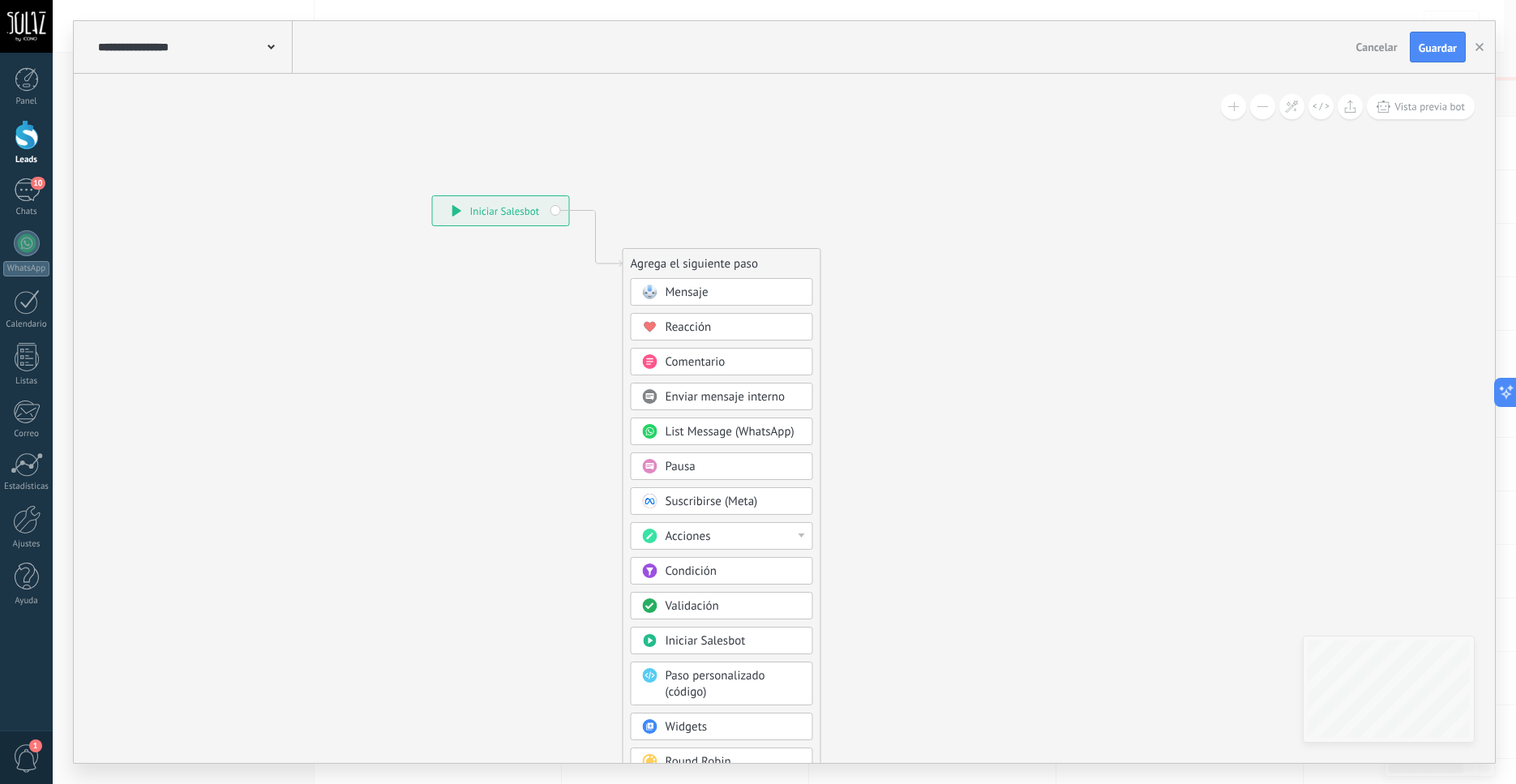
click at [722, 396] on span "Enviar mensaje interno" at bounding box center [725, 397] width 120 height 15
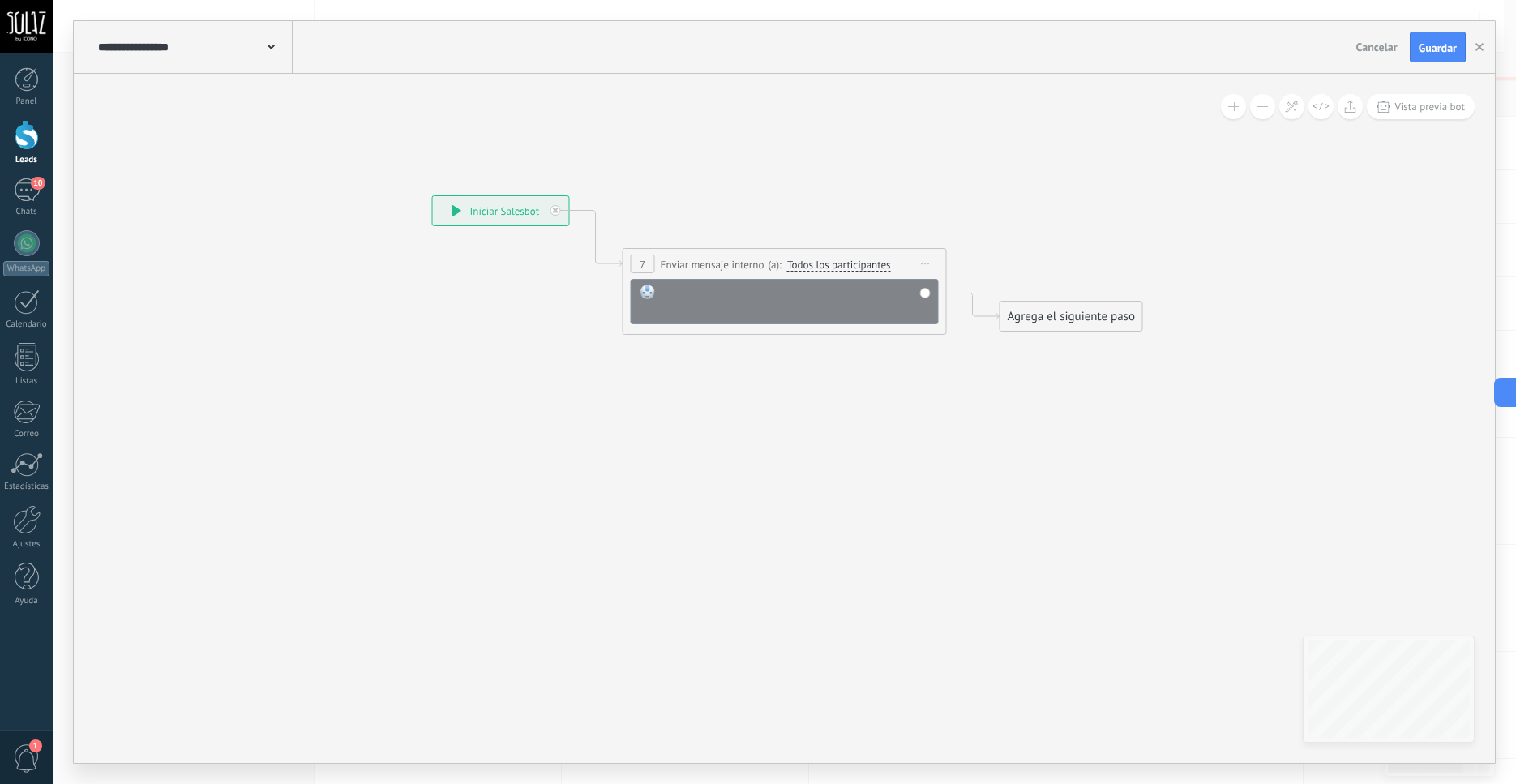
click at [760, 293] on div at bounding box center [795, 301] width 268 height 32
click at [929, 267] on span "Iniciar vista previa aquí Cambiar nombre Duplicar Borrar" at bounding box center [925, 264] width 26 height 24
click at [946, 364] on div "Borrar" at bounding box center [1000, 370] width 160 height 27
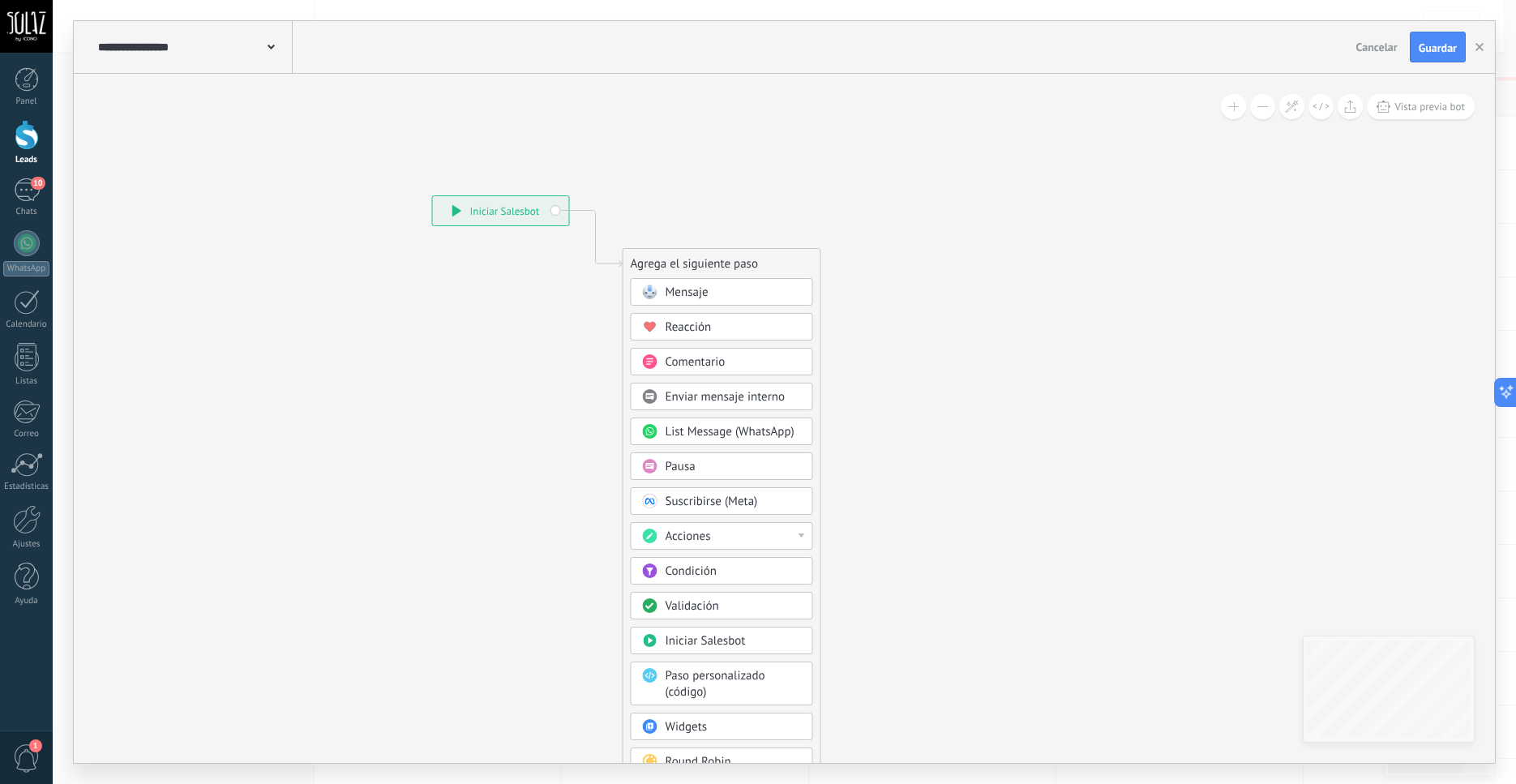
click at [715, 438] on span "List Message (WhatsApp)" at bounding box center [729, 432] width 129 height 15
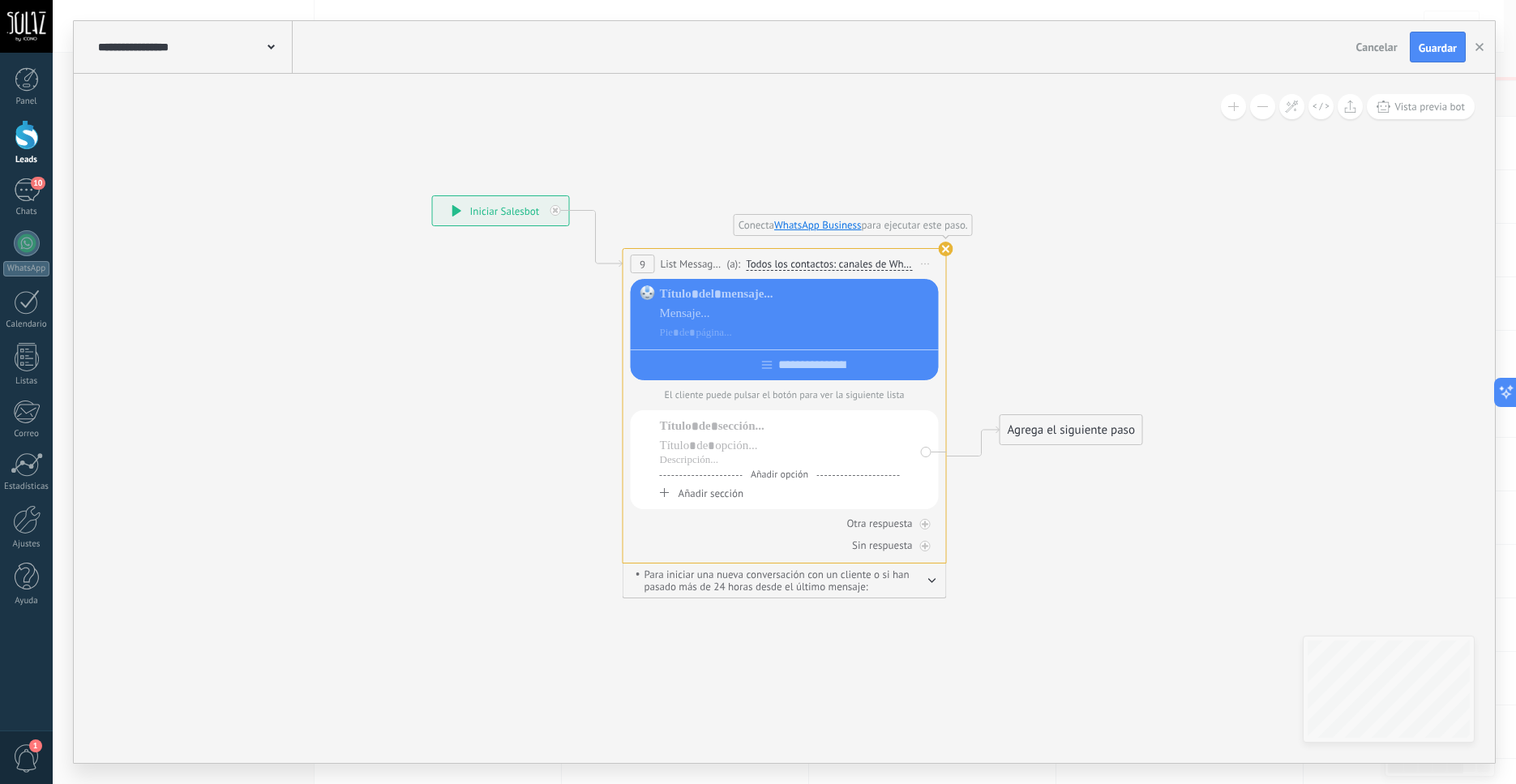
click at [930, 262] on span "Iniciar vista previa aquí Cambiar nombre Duplicar Borrar" at bounding box center [925, 264] width 26 height 24
click at [989, 375] on div "Borrar" at bounding box center [1000, 370] width 160 height 27
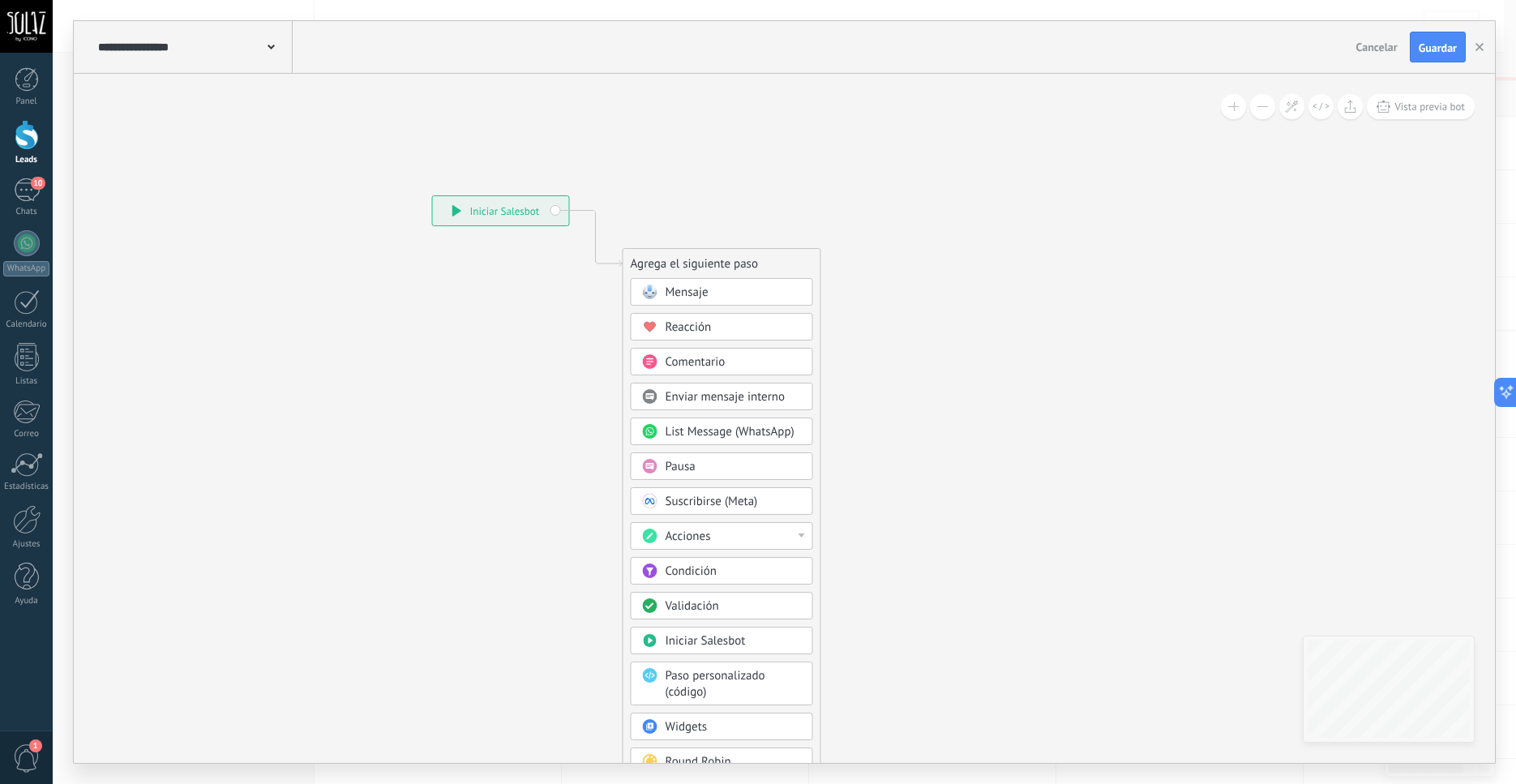
click at [681, 470] on span "Pausa" at bounding box center [680, 467] width 30 height 15
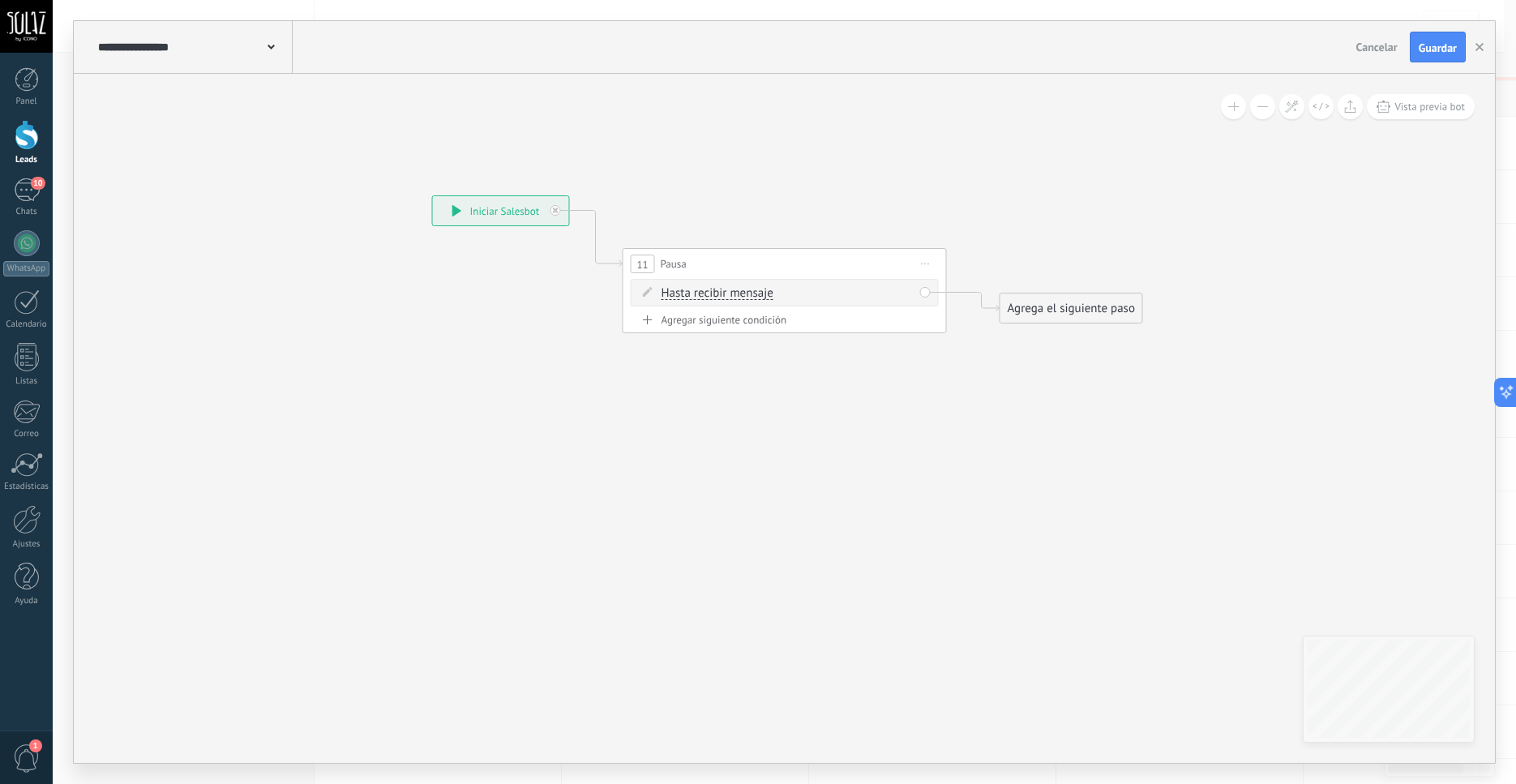
click at [715, 297] on span "Hasta recibir mensaje" at bounding box center [717, 293] width 112 height 13
click at [715, 297] on button "Hasta recibir mensaje" at bounding box center [755, 293] width 203 height 29
click at [711, 330] on span "Temporizador" at bounding box center [742, 322] width 196 height 16
click at [927, 261] on span "Iniciar vista previa aquí Cambiar nombre Duplicar Borrar" at bounding box center [925, 264] width 26 height 24
click at [949, 372] on div "Borrar" at bounding box center [1000, 370] width 160 height 27
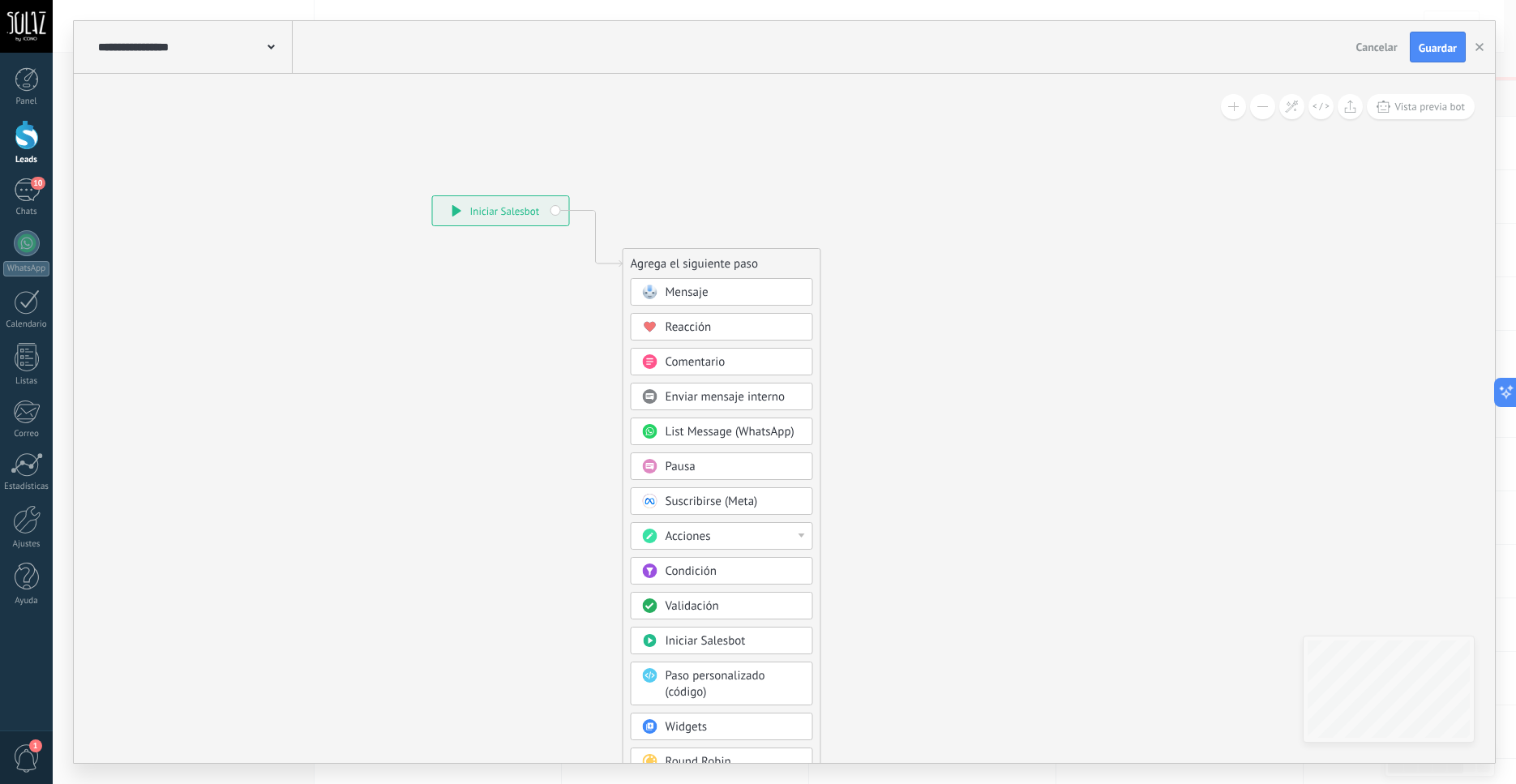
click at [696, 535] on span "Acciones" at bounding box center [688, 536] width 45 height 15
click at [738, 628] on div "Cambiar etapa del lead" at bounding box center [722, 620] width 181 height 27
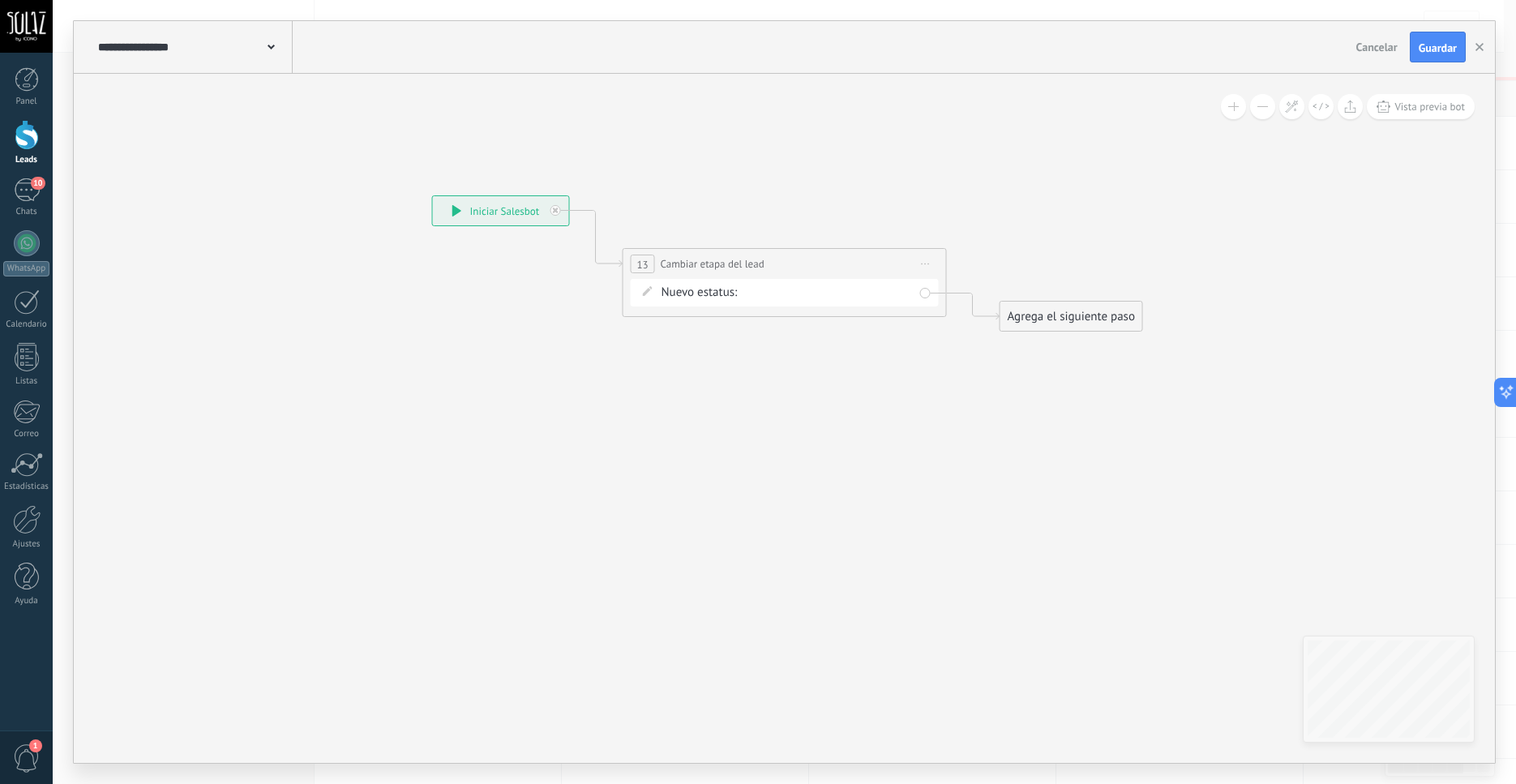
click at [0, 0] on div "ETAPA 0 ETAPA 1 - 1 dormitorio ETAPA 1 - 2 dormitorios Discusión de contrato Lo…" at bounding box center [0, 0] width 0 height 0
click at [902, 252] on div at bounding box center [785, 392] width 1464 height 784
click at [934, 267] on span "Iniciar vista previa aquí Cambiar nombre Duplicar Borrar" at bounding box center [925, 264] width 26 height 24
click at [977, 377] on div "Borrar" at bounding box center [1000, 370] width 160 height 27
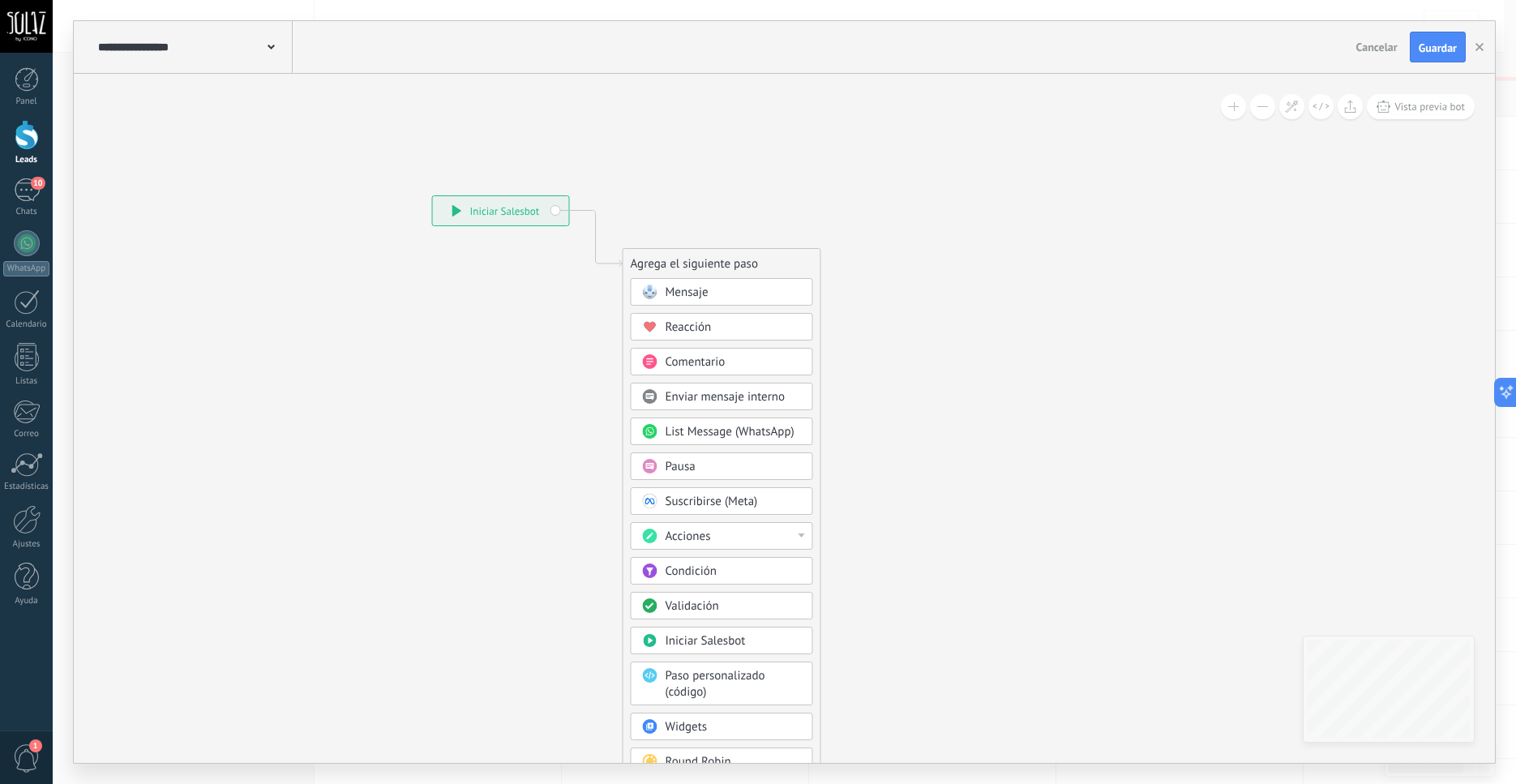
click at [695, 571] on span "Condición" at bounding box center [691, 571] width 51 height 15
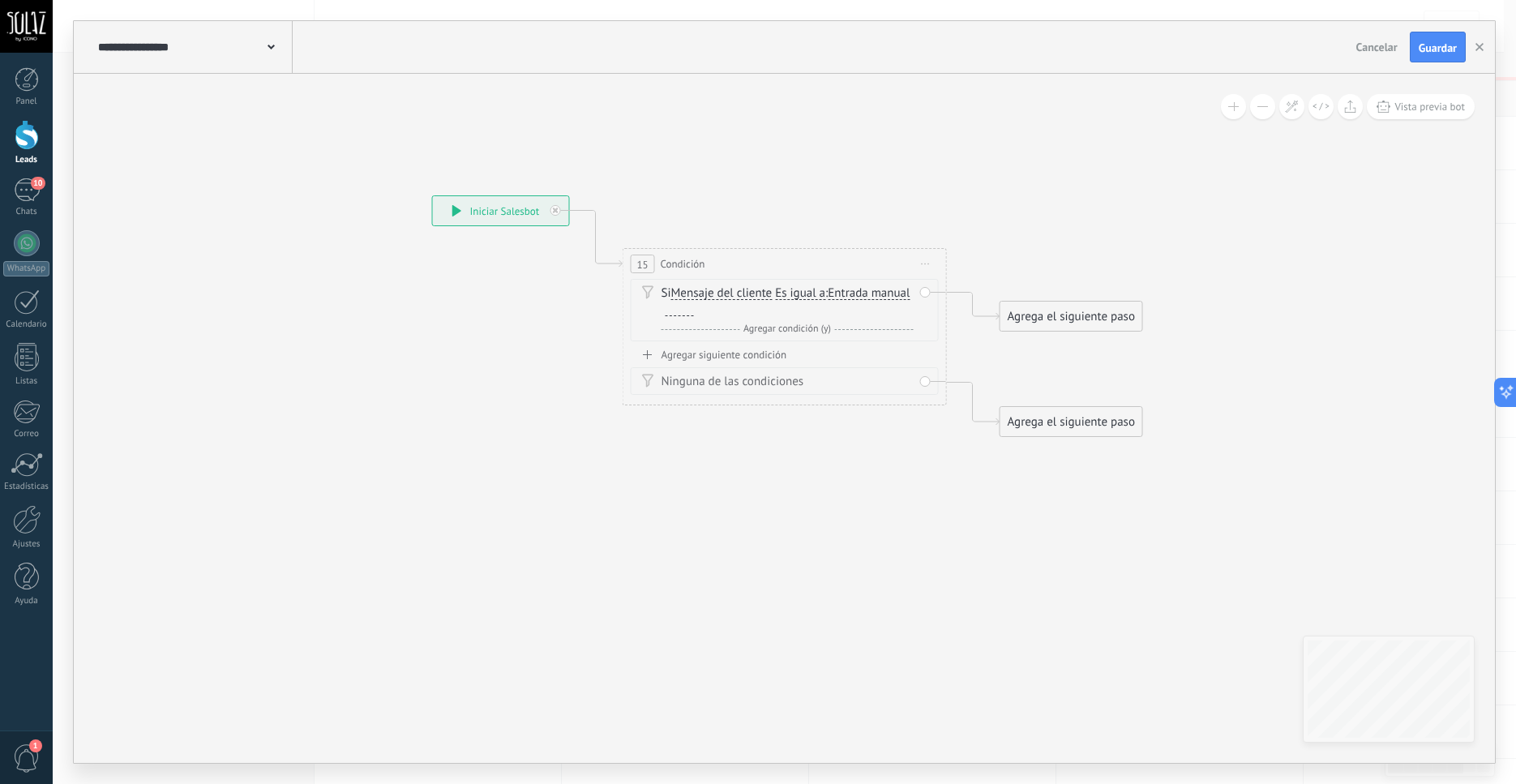
click at [812, 294] on span "Es igual a" at bounding box center [800, 293] width 50 height 13
click at [812, 294] on button "Es igual a" at bounding box center [868, 293] width 203 height 29
click at [809, 352] on span "Contiene" at bounding box center [856, 351] width 196 height 16
click at [1090, 326] on div "Agrega el siguiente paso" at bounding box center [1071, 316] width 142 height 26
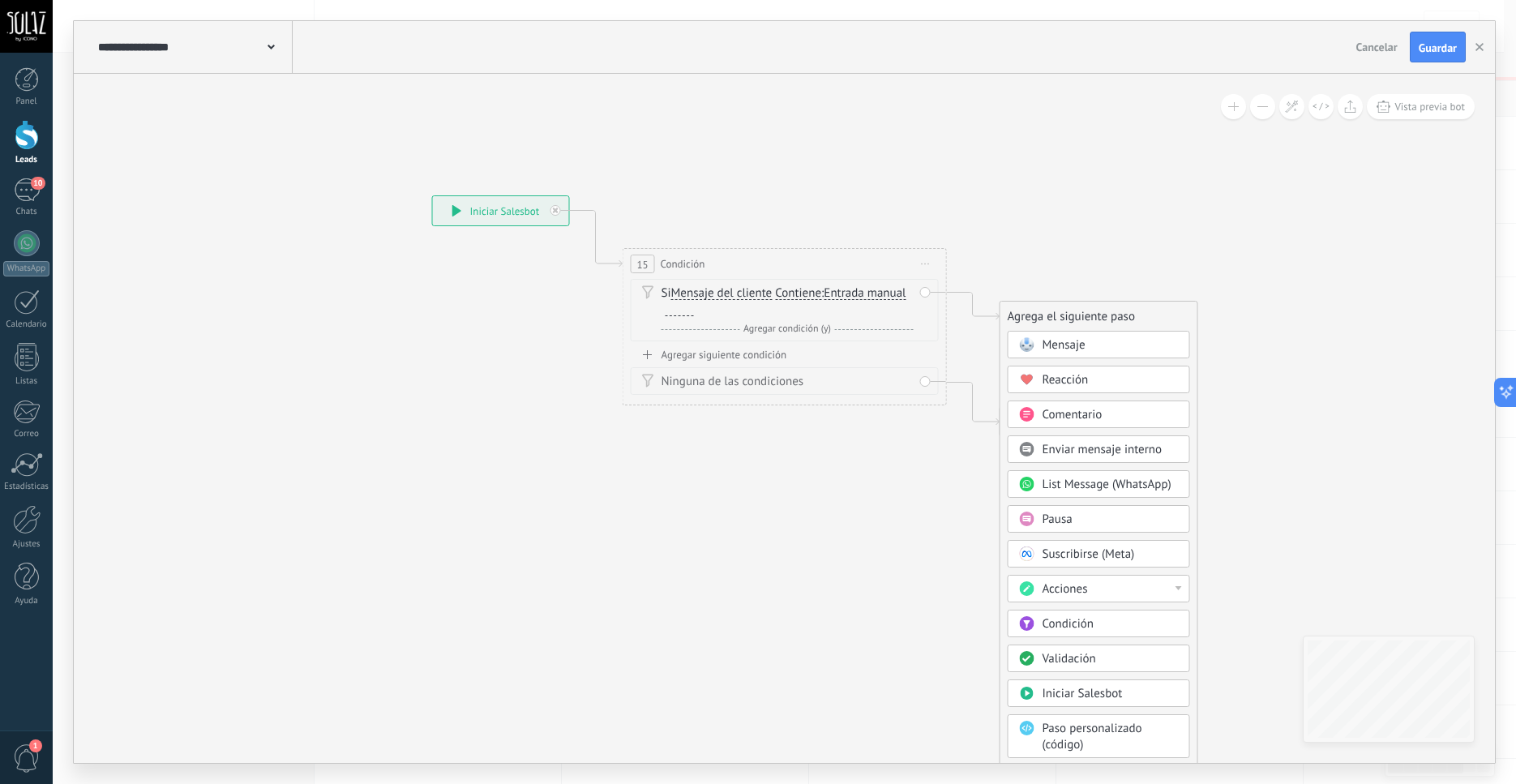
click at [983, 210] on icon at bounding box center [759, 317] width 1467 height 1054
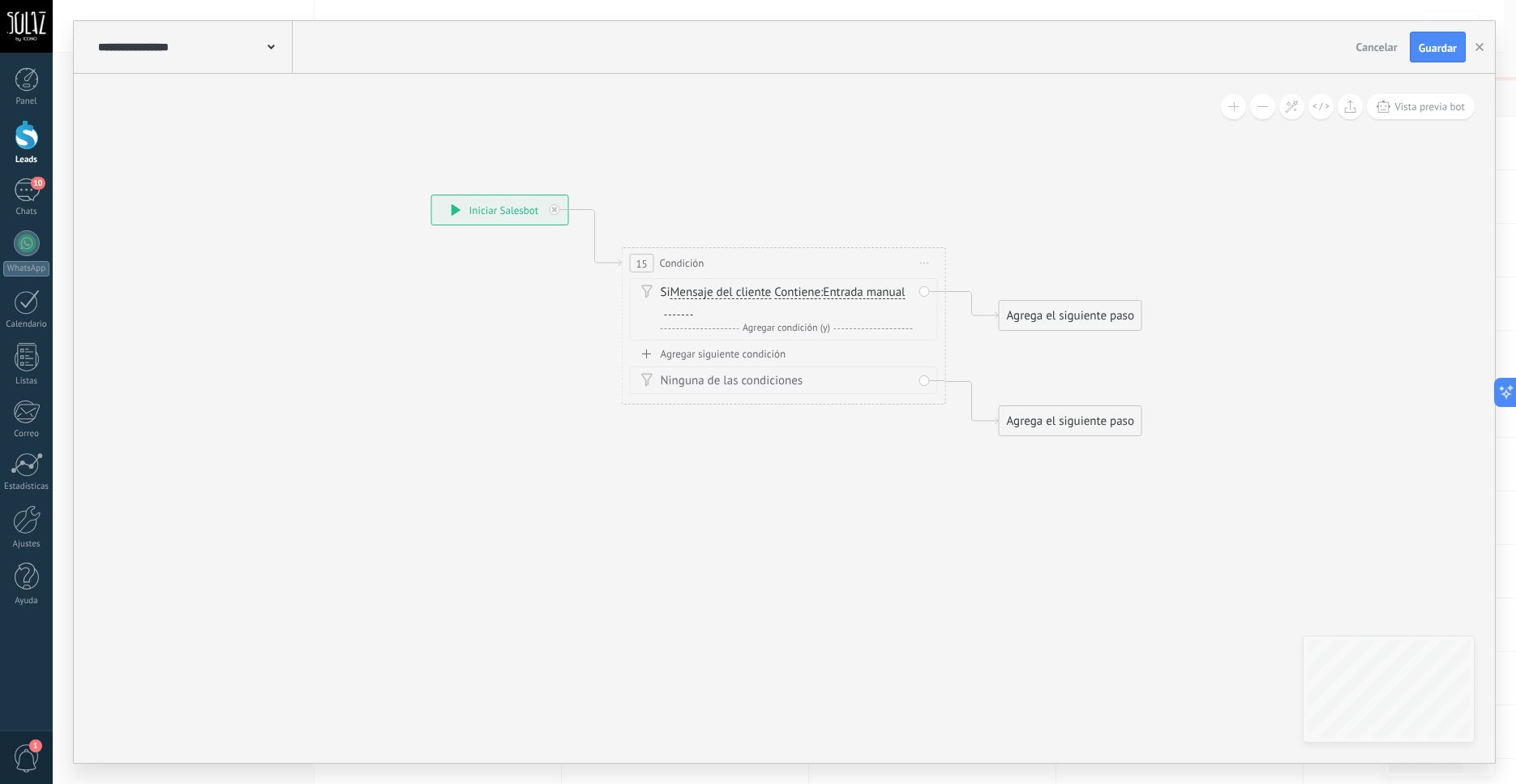
click at [925, 261] on span "Iniciar vista previa aquí Cambiar nombre Duplicar Borrar" at bounding box center [925, 263] width 26 height 24
click at [971, 380] on div "Borrar" at bounding box center [999, 369] width 160 height 27
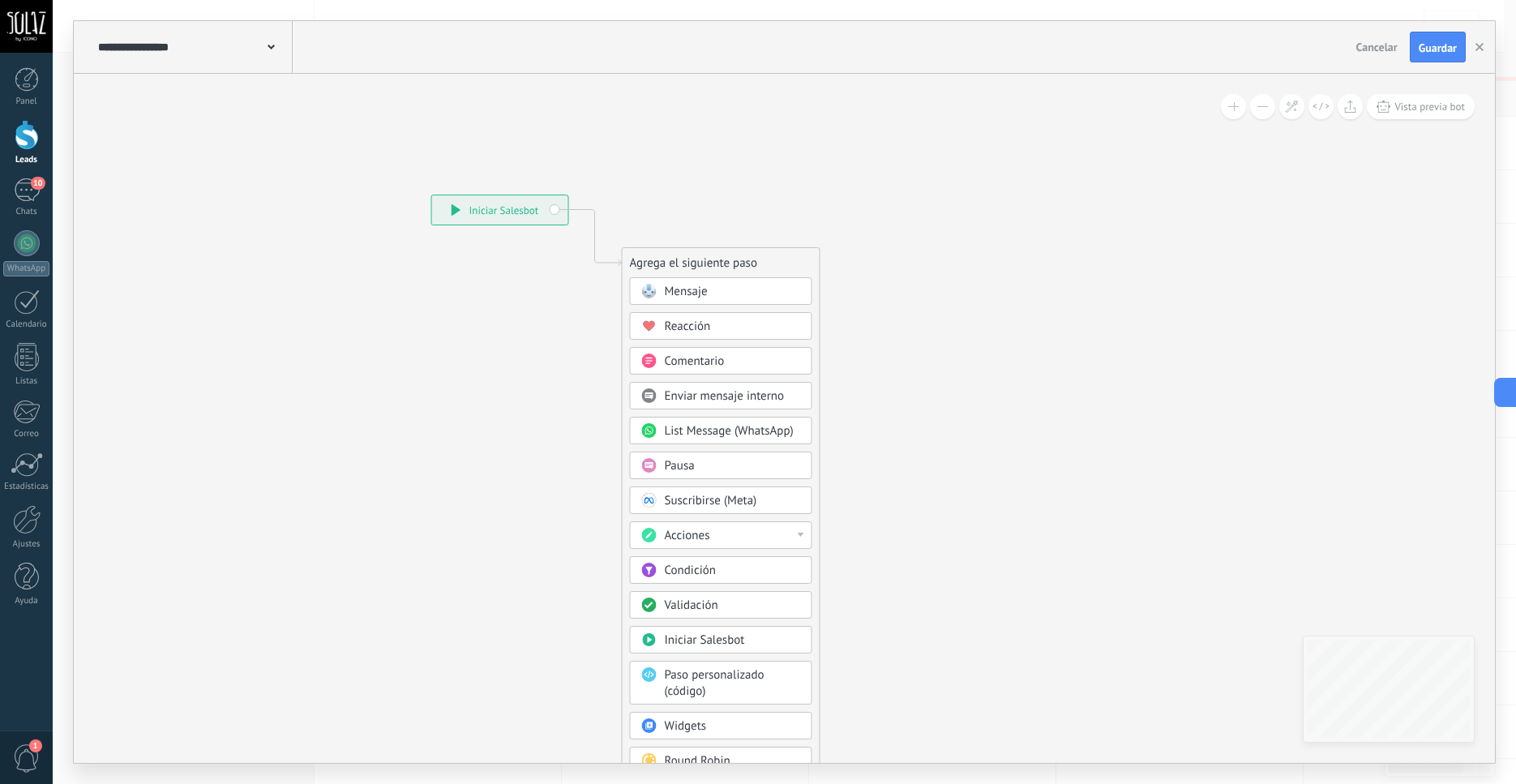
click at [706, 573] on span "Condición" at bounding box center [690, 570] width 51 height 15
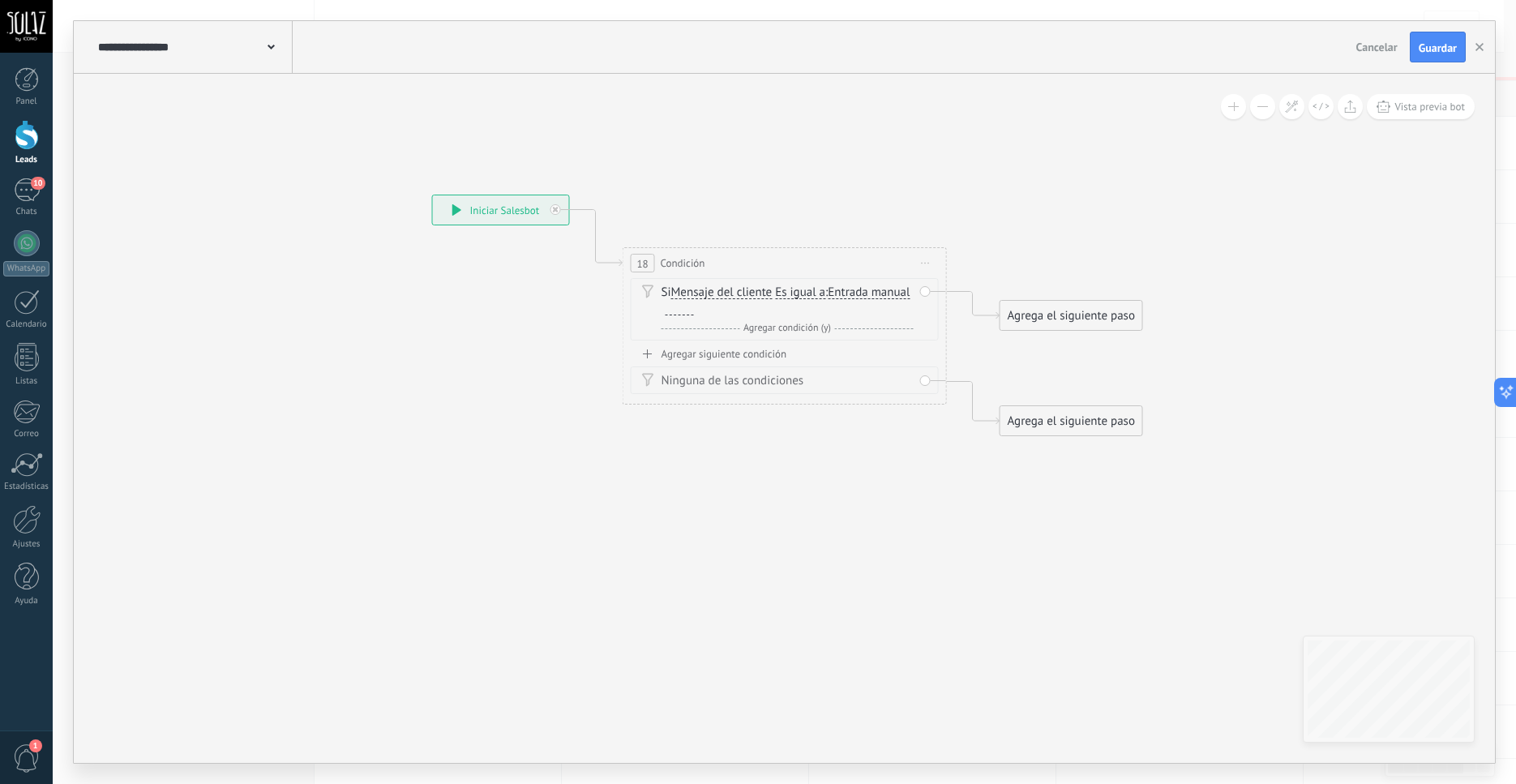
click at [929, 263] on icon at bounding box center [926, 263] width 9 height 2
click at [432, 194] on div "**********" at bounding box center [432, 194] width 0 height 0
click at [957, 377] on icon at bounding box center [973, 401] width 52 height 49
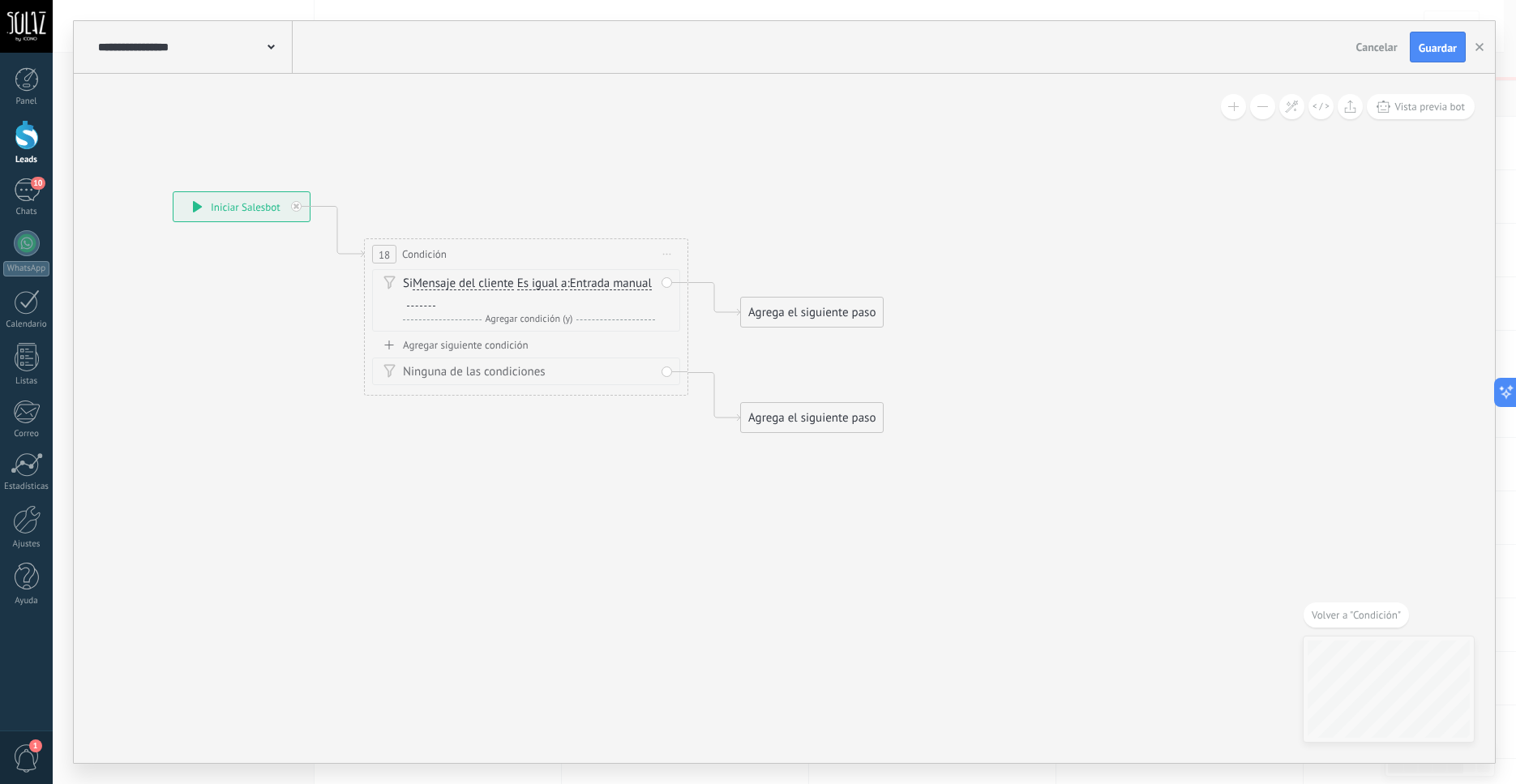
click at [665, 251] on span "Iniciar vista previa aquí Cambiar nombre Duplicar Borrar" at bounding box center [667, 255] width 26 height 24
click at [693, 361] on div "Borrar" at bounding box center [741, 360] width 160 height 27
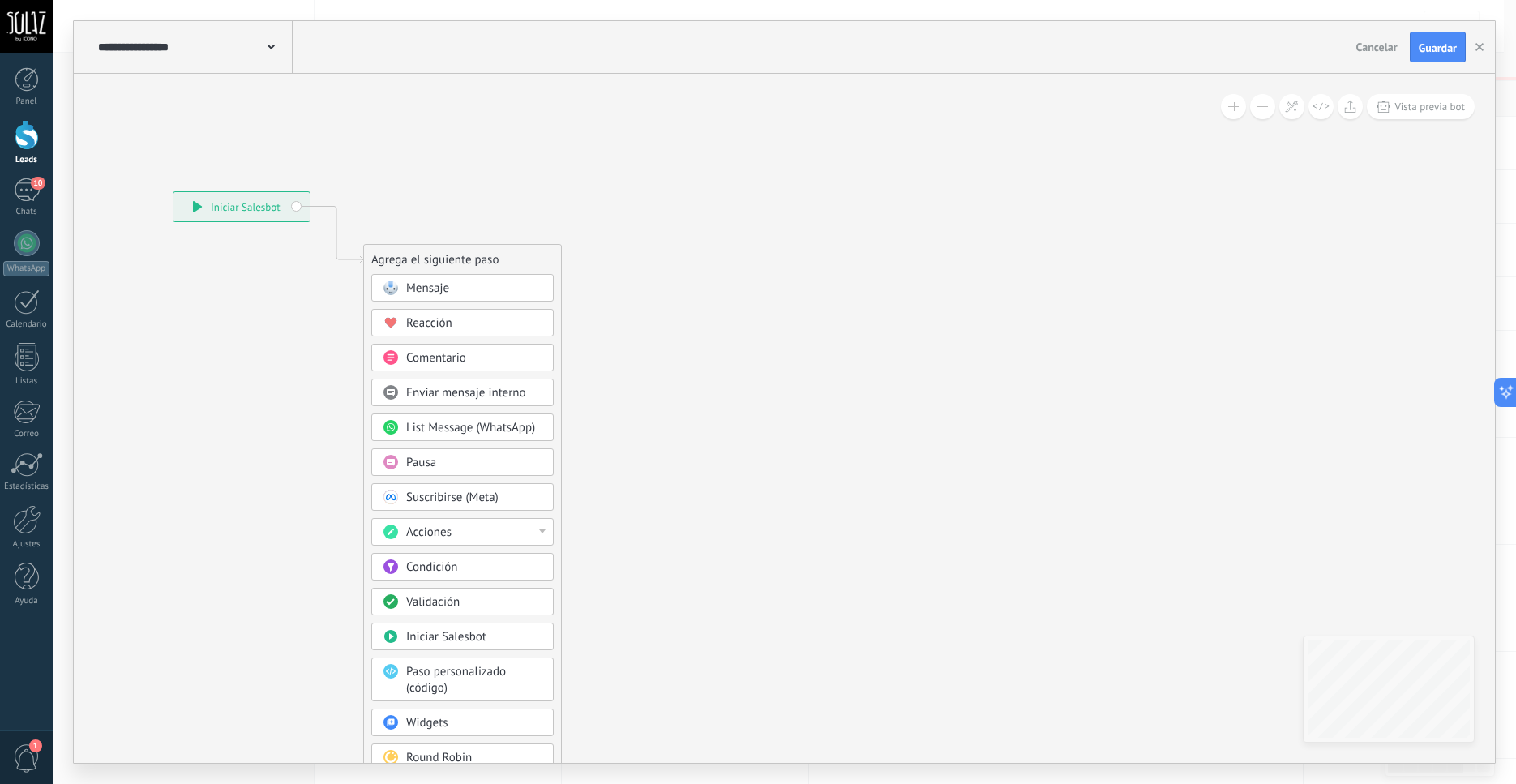
click at [430, 605] on span "Validación" at bounding box center [433, 602] width 54 height 15
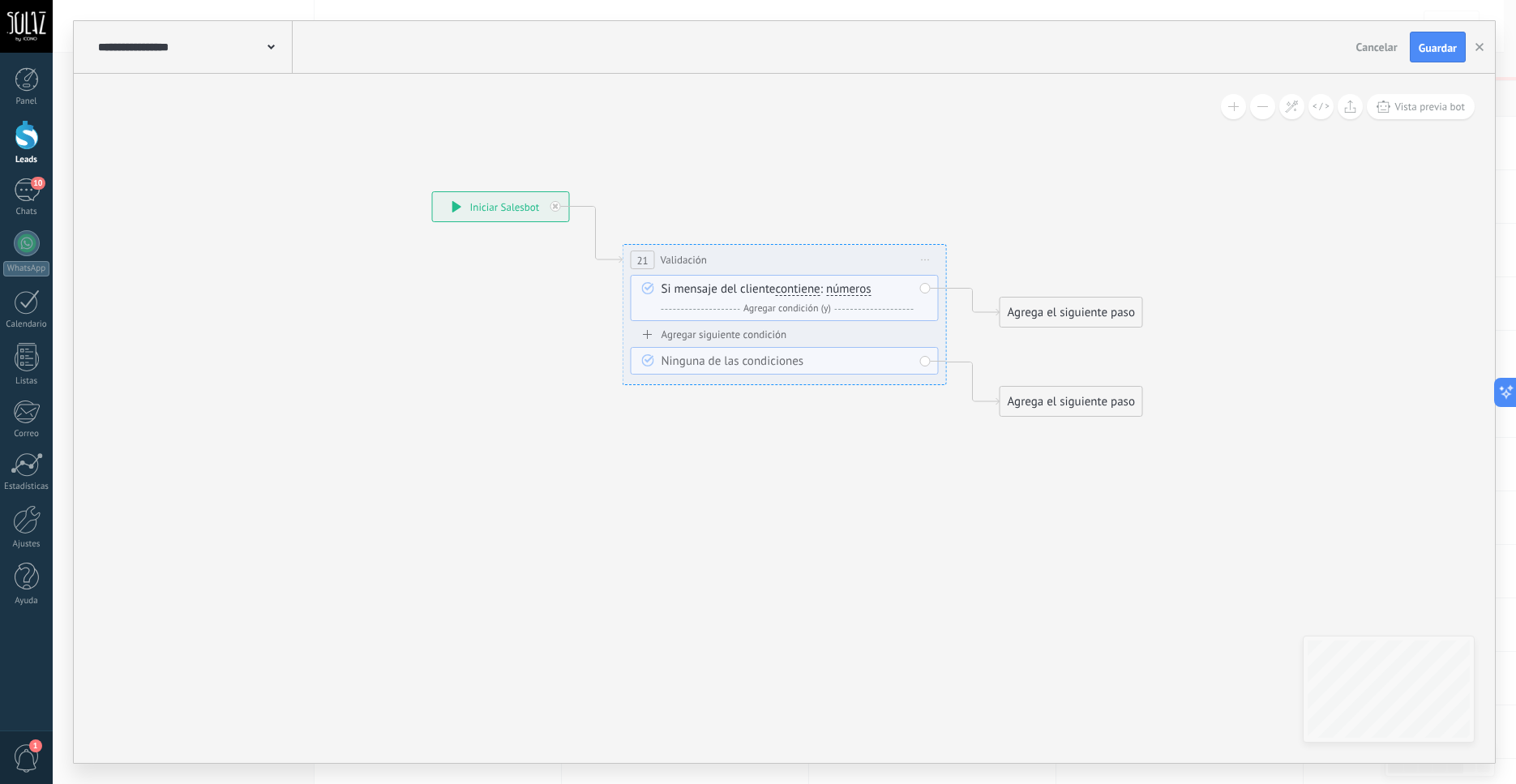
click at [928, 260] on icon at bounding box center [926, 260] width 9 height 2
click at [943, 362] on div "Borrar" at bounding box center [1000, 366] width 160 height 27
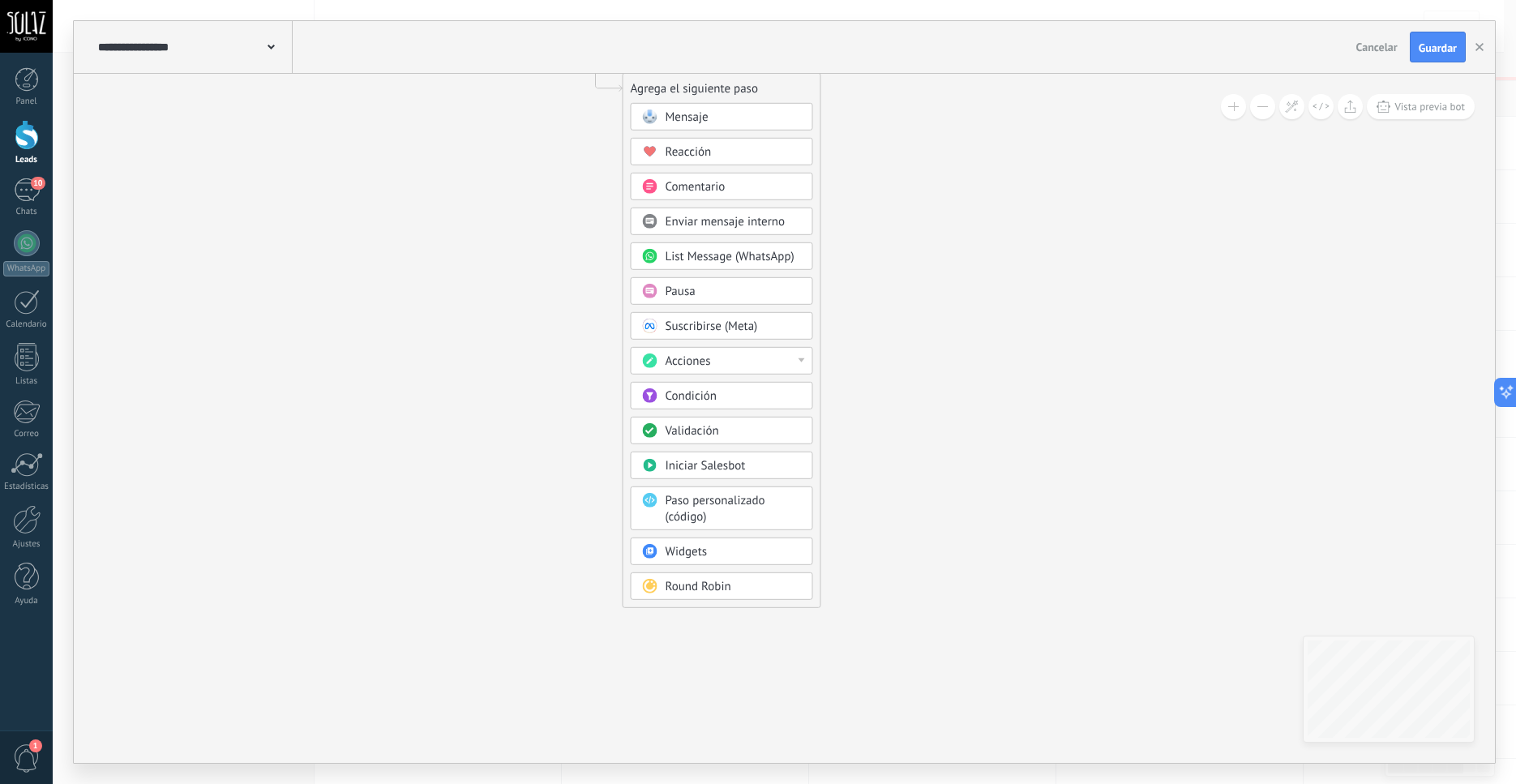
click at [704, 435] on span "Validación" at bounding box center [692, 431] width 54 height 15
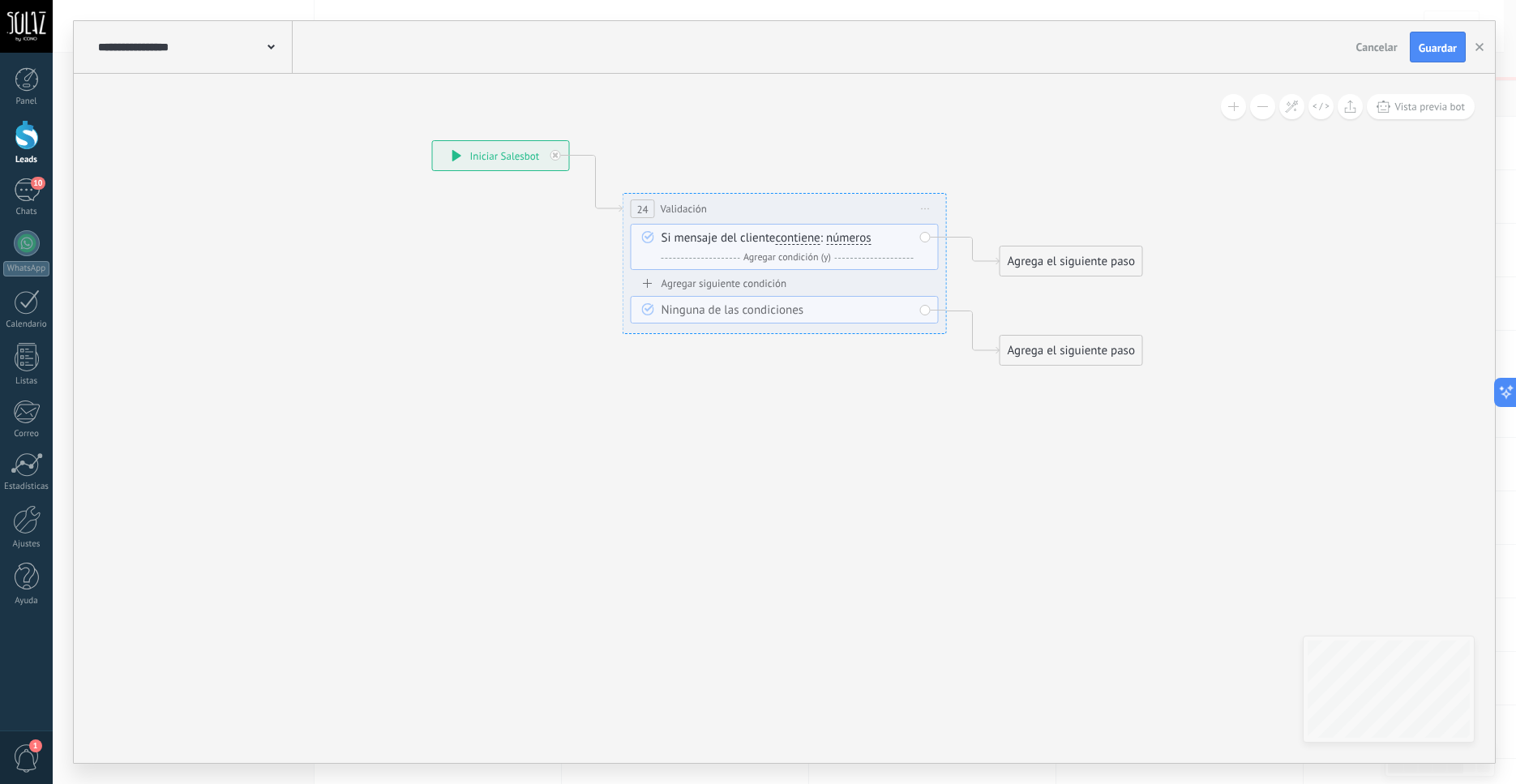
click at [927, 210] on span "Iniciar vista previa aquí Cambiar nombre Duplicar Borrar" at bounding box center [925, 209] width 26 height 24
click at [950, 322] on div "Borrar" at bounding box center [1000, 314] width 160 height 27
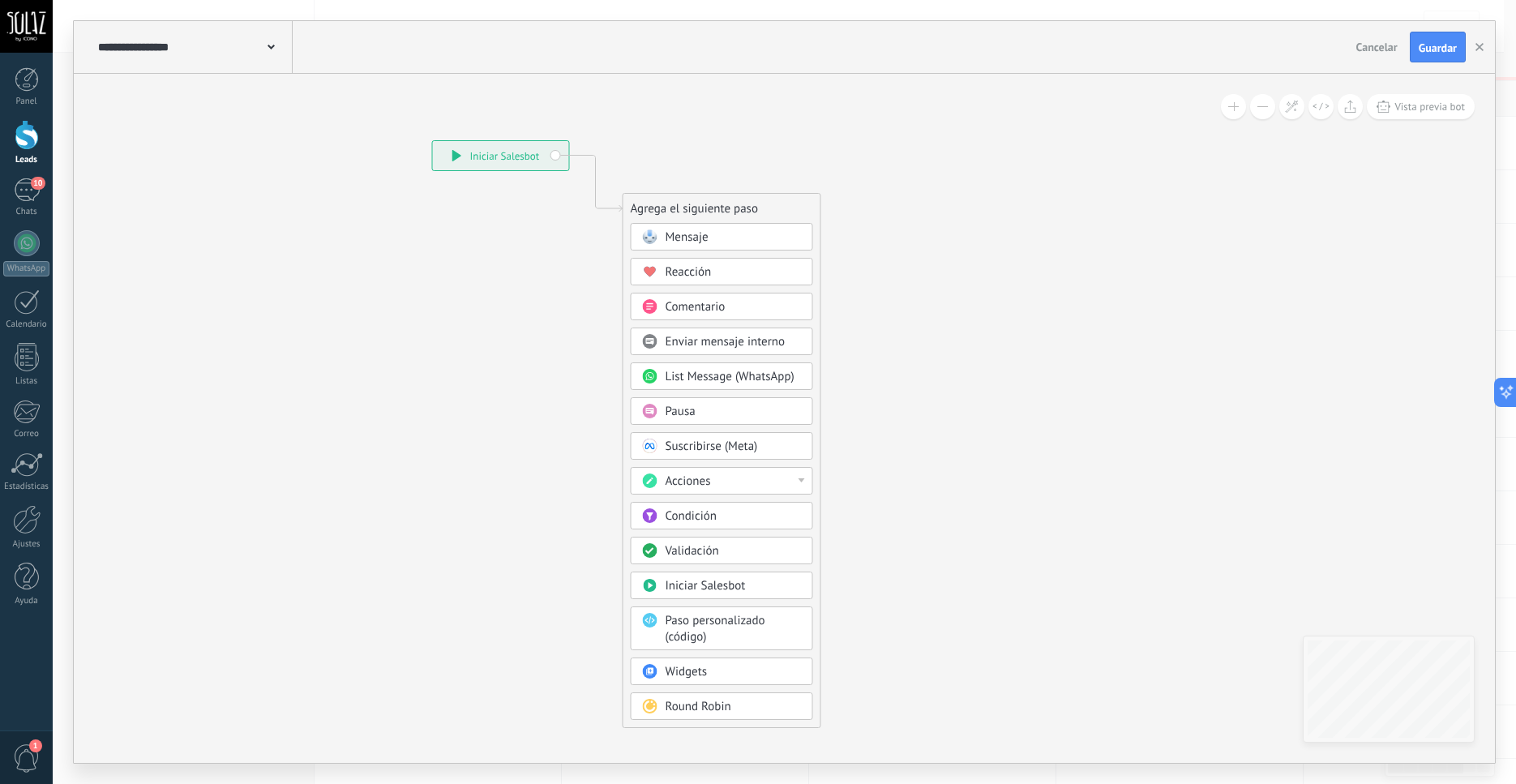
click at [702, 594] on span "Iniciar Salesbot" at bounding box center [706, 585] width 80 height 15
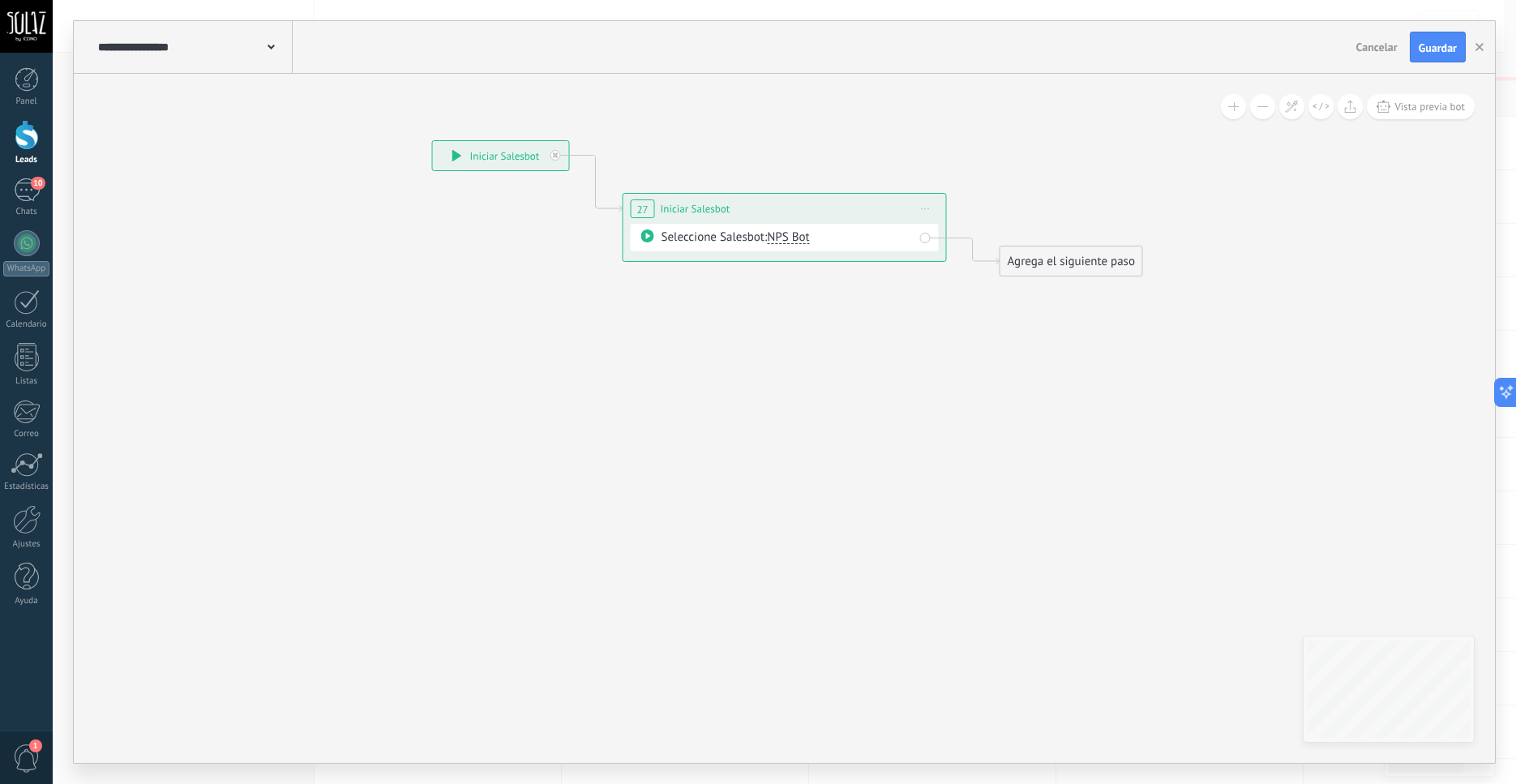
click at [796, 239] on span "NPS Bot" at bounding box center [787, 237] width 42 height 15
click at [820, 331] on icon at bounding box center [759, 209] width 1467 height 948
click at [923, 210] on icon at bounding box center [926, 210] width 9 height 2
click at [951, 315] on div "Borrar" at bounding box center [1000, 314] width 160 height 27
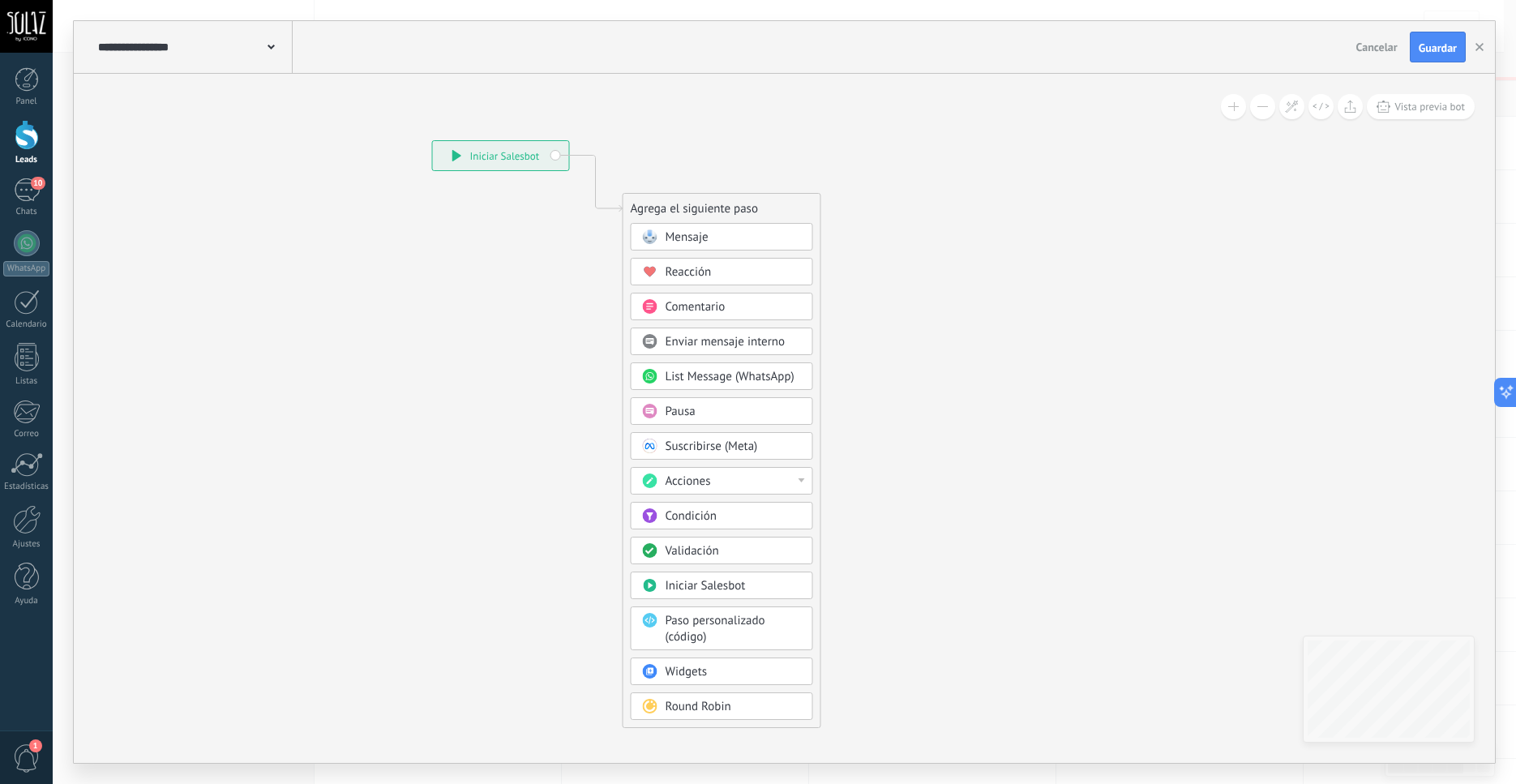
click at [704, 639] on span "Paso personalizado (código)" at bounding box center [715, 628] width 100 height 32
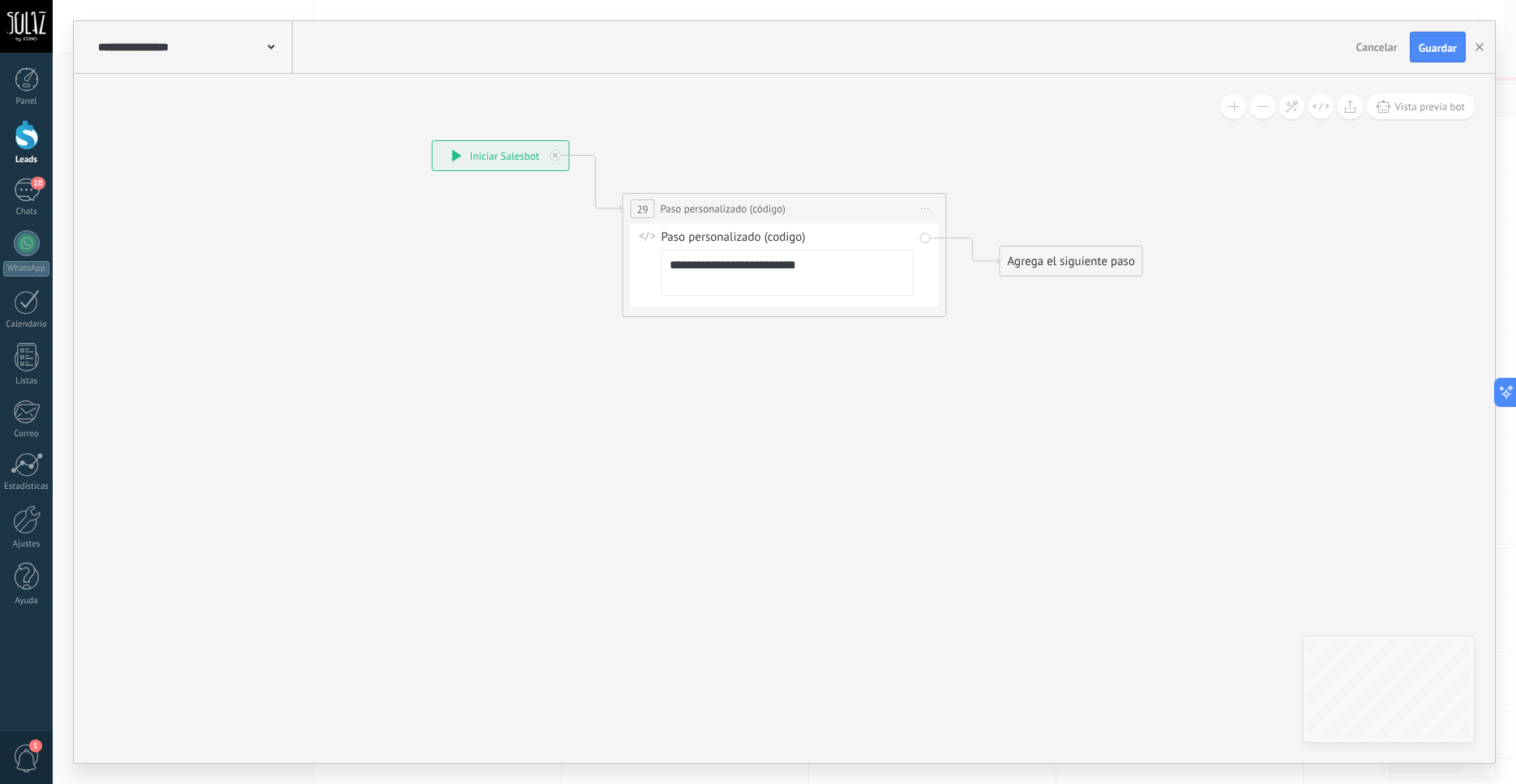
click at [931, 205] on span "Iniciar vista previa aquí Cambiar nombre Duplicar Borrar" at bounding box center [925, 209] width 26 height 24
click at [963, 310] on div "Borrar" at bounding box center [1000, 314] width 160 height 27
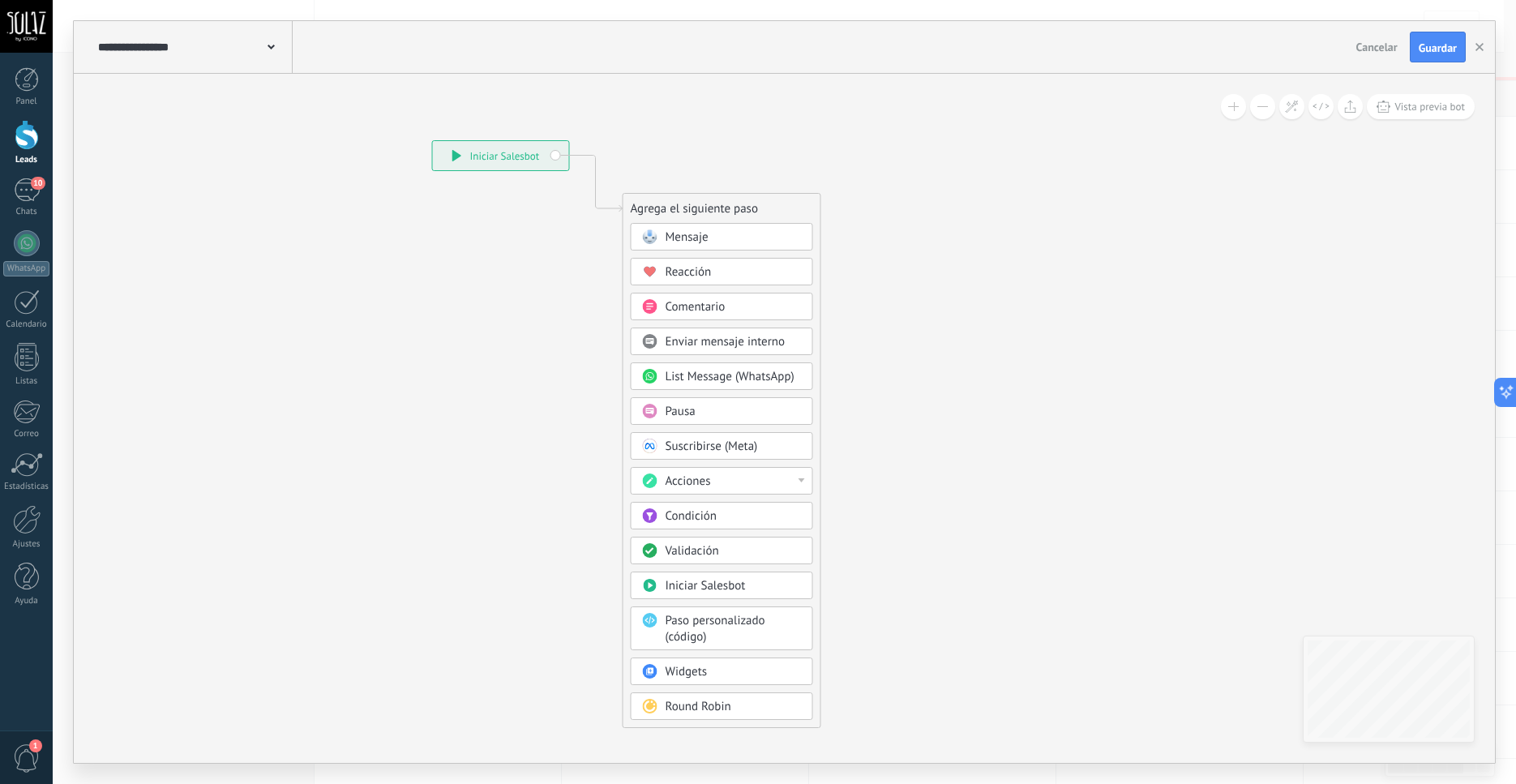
click at [701, 632] on span "Paso personalizado (código)" at bounding box center [715, 628] width 100 height 32
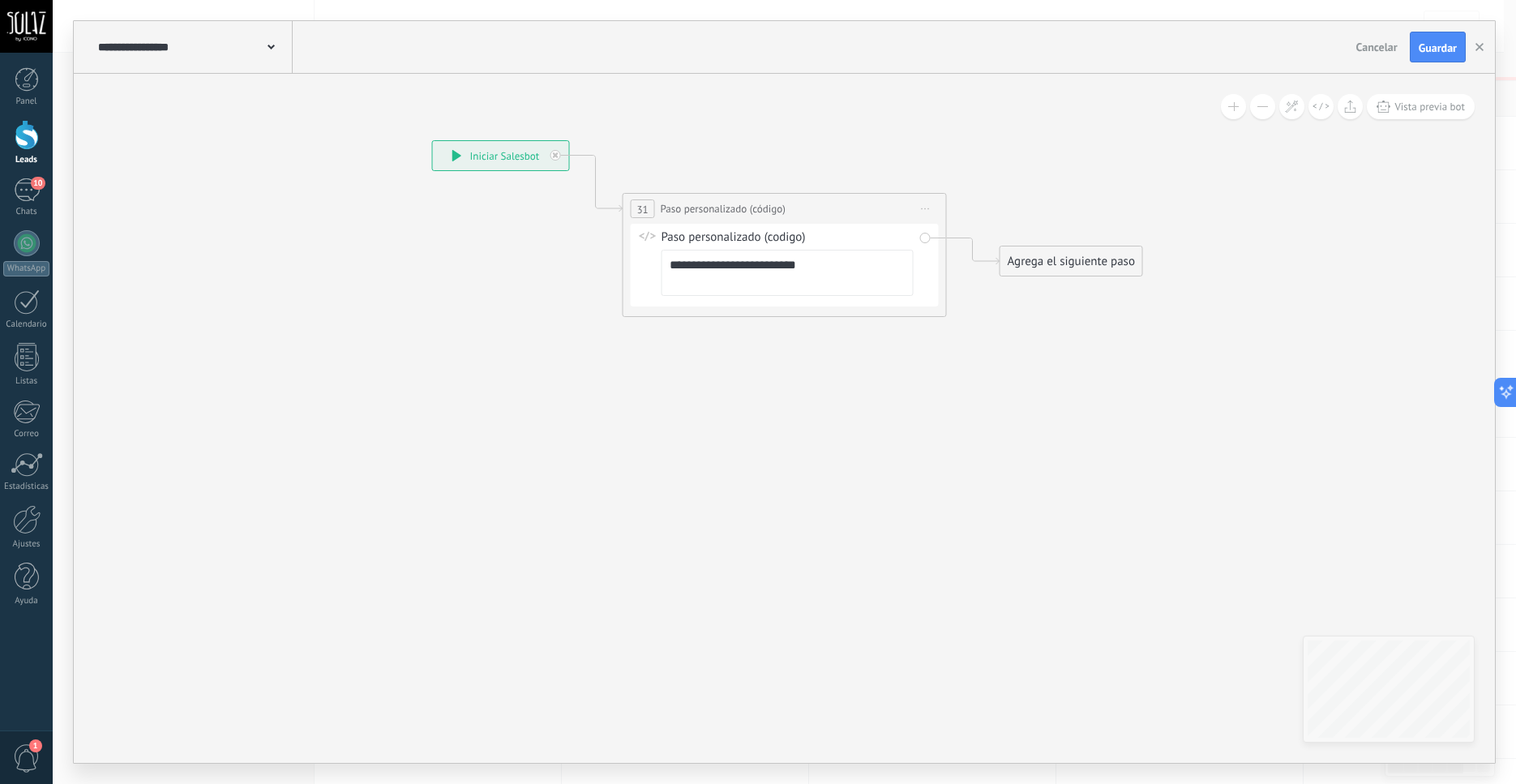
click at [926, 207] on span "Iniciar vista previa aquí Cambiar nombre Duplicar Borrar" at bounding box center [925, 209] width 26 height 24
click at [968, 320] on div "Borrar" at bounding box center [1000, 314] width 160 height 27
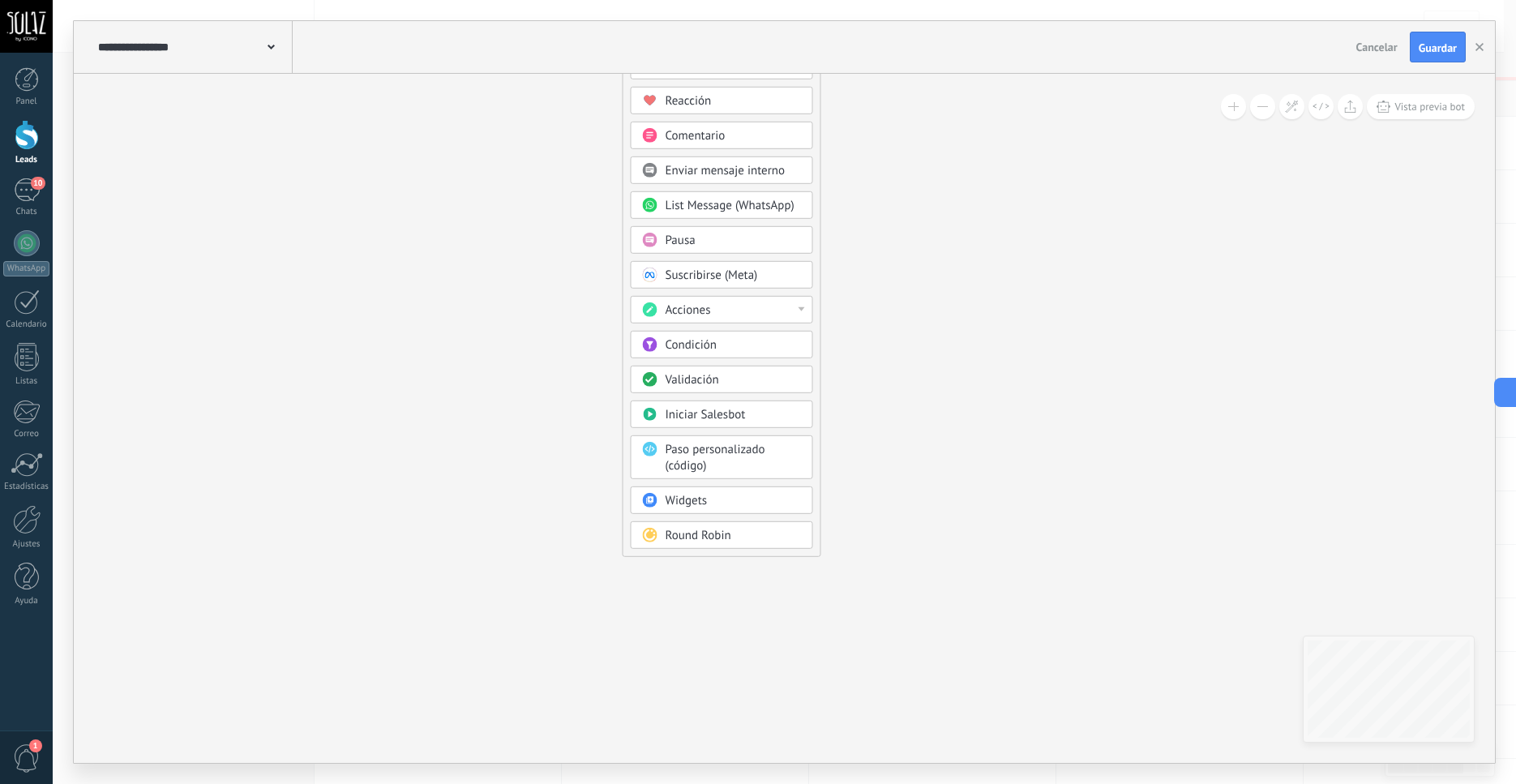
click at [696, 507] on body ".abccls-1,.abccls-2{fill-rule:evenodd}.abccls-2{fill:#fff} .abfcls-1{fill:none}…" at bounding box center [758, 392] width 1516 height 784
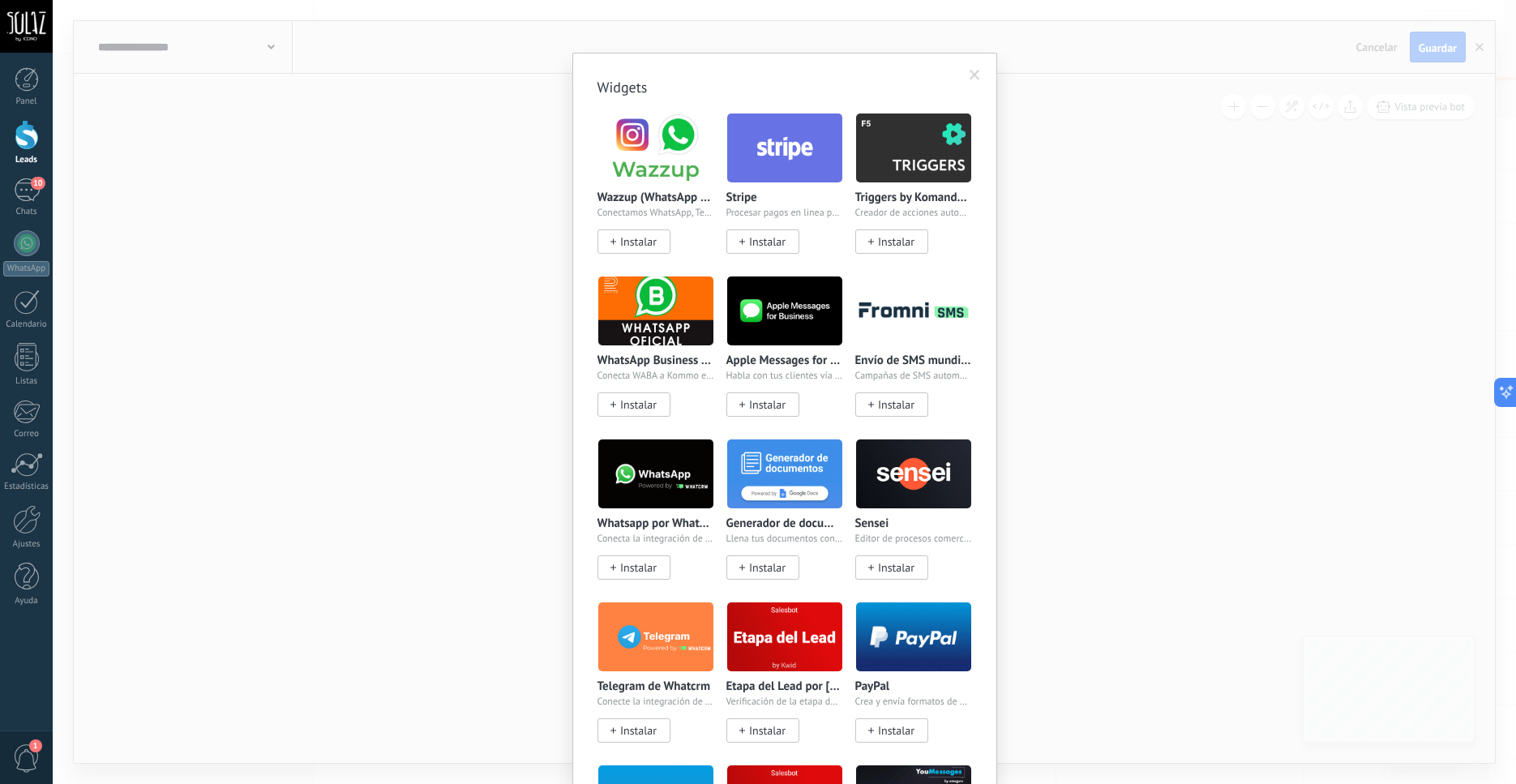
click at [976, 73] on span at bounding box center [975, 75] width 26 height 27
click at [694, 507] on body ".abccls-1,.abccls-2{fill-rule:evenodd}.abccls-2{fill:#fff} .abfcls-1{fill:none}…" at bounding box center [758, 392] width 1516 height 784
click at [972, 75] on span at bounding box center [975, 75] width 10 height 11
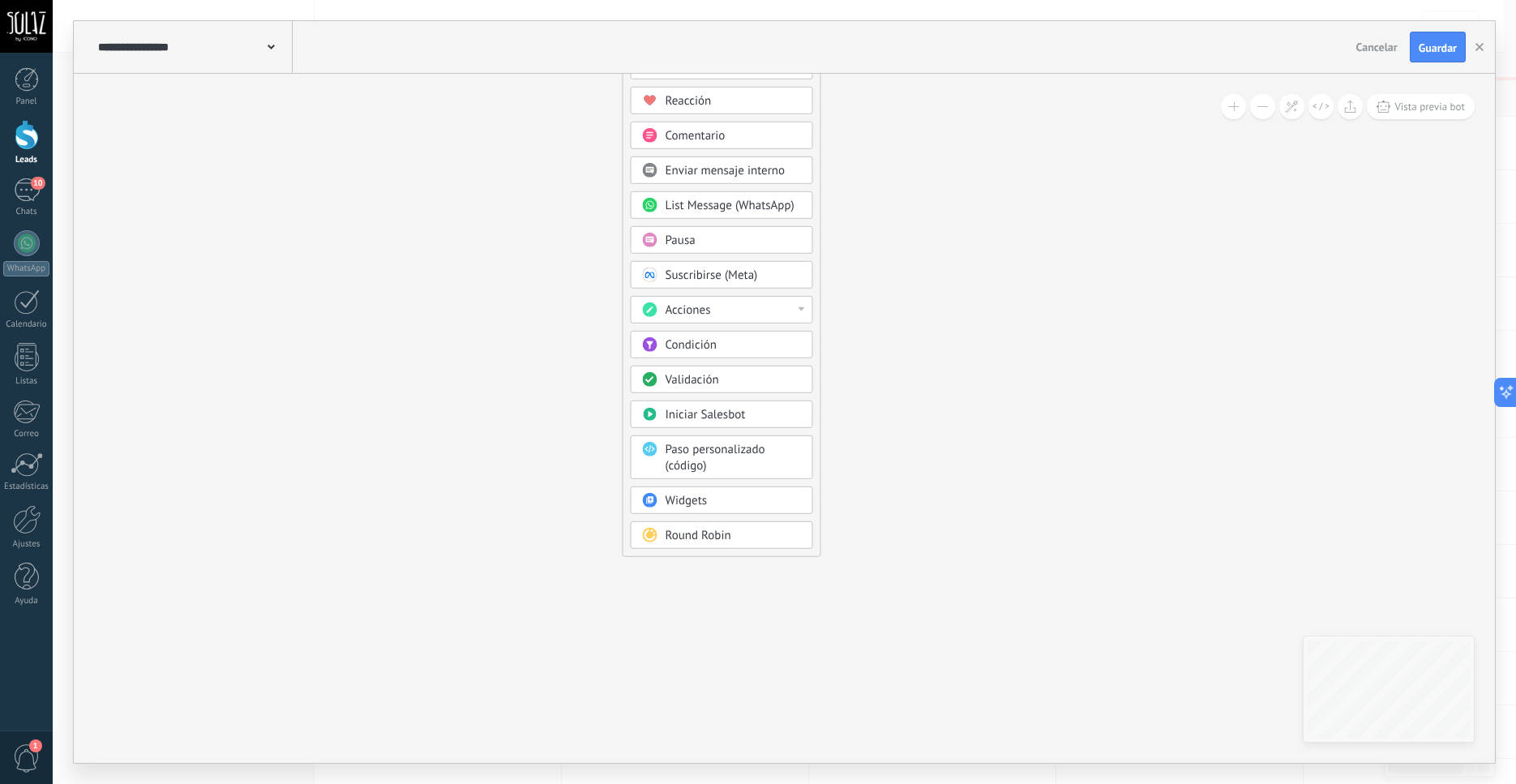
click at [706, 540] on span "Round Robin" at bounding box center [698, 535] width 66 height 15
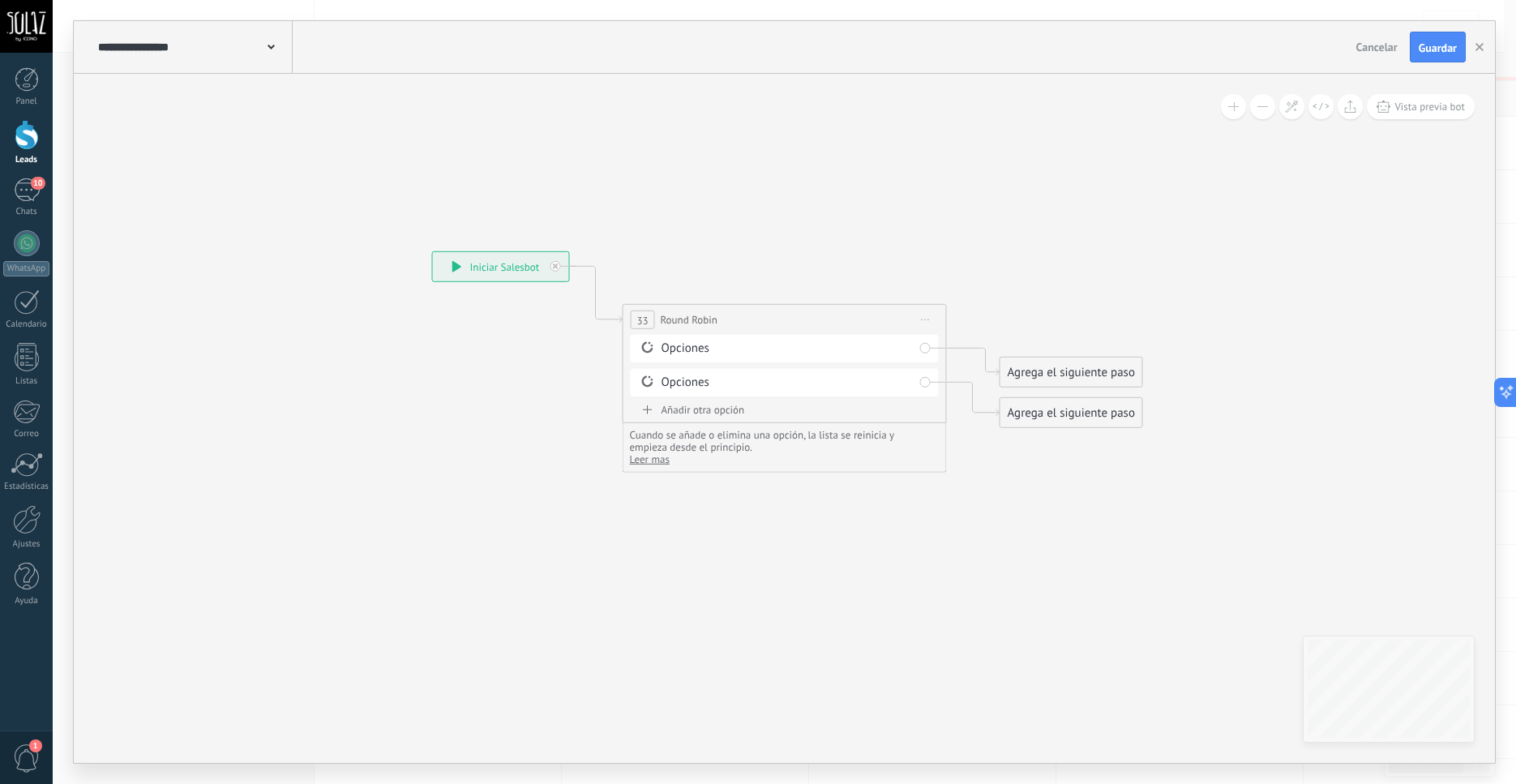
click at [923, 322] on span "Iniciar vista previa aquí Cambiar nombre Duplicar Borrar" at bounding box center [925, 320] width 26 height 24
click at [941, 444] on div "Cuando se añade o elimina una opción, la lista se reinicia y empieza desde el p…" at bounding box center [785, 448] width 325 height 49
click at [927, 316] on span "Iniciar vista previa aquí Cambiar nombre Duplicar Borrar" at bounding box center [925, 320] width 26 height 24
click at [954, 422] on div "Borrar" at bounding box center [1000, 425] width 160 height 27
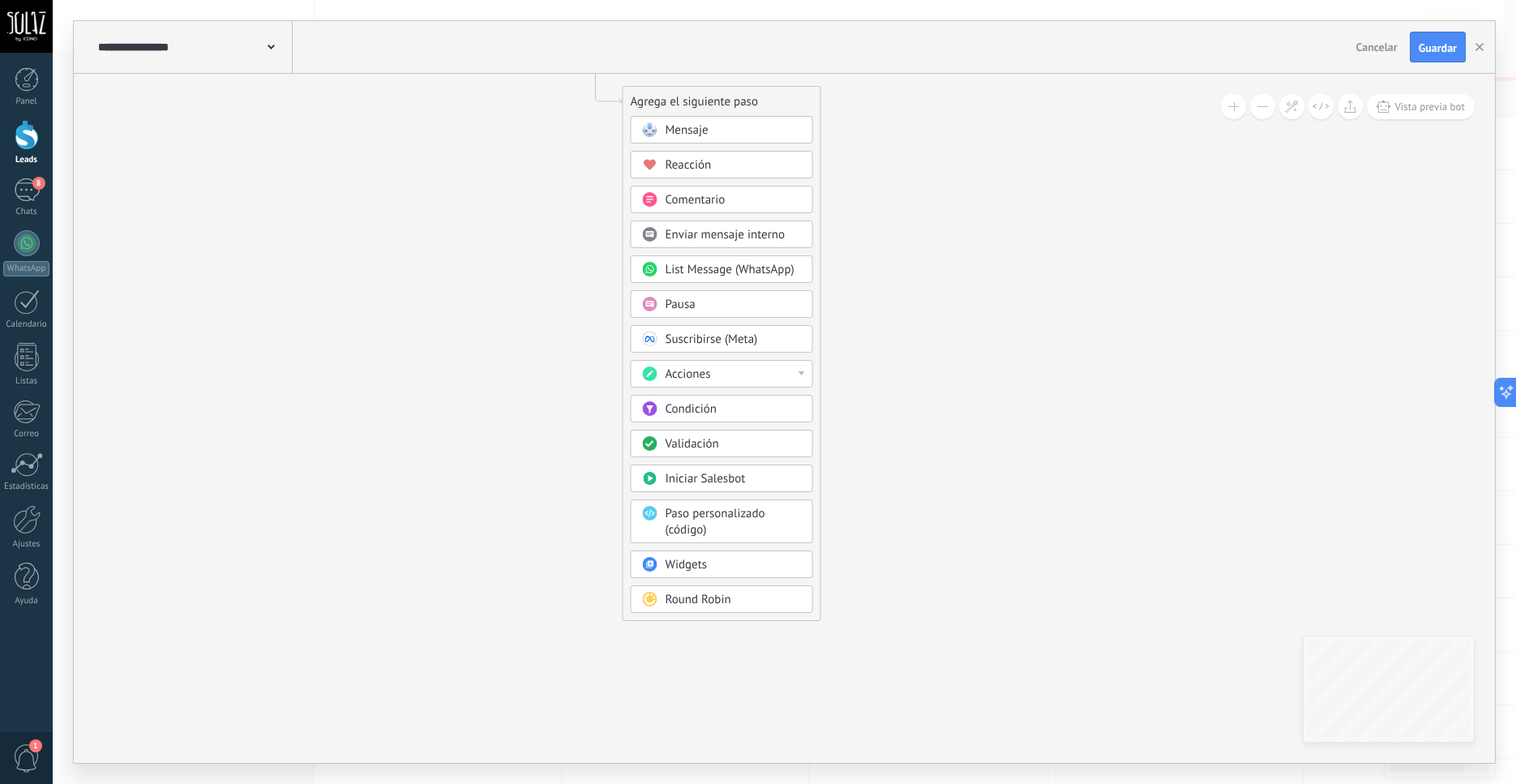
click at [672, 133] on span "Mensaje" at bounding box center [687, 130] width 43 height 15
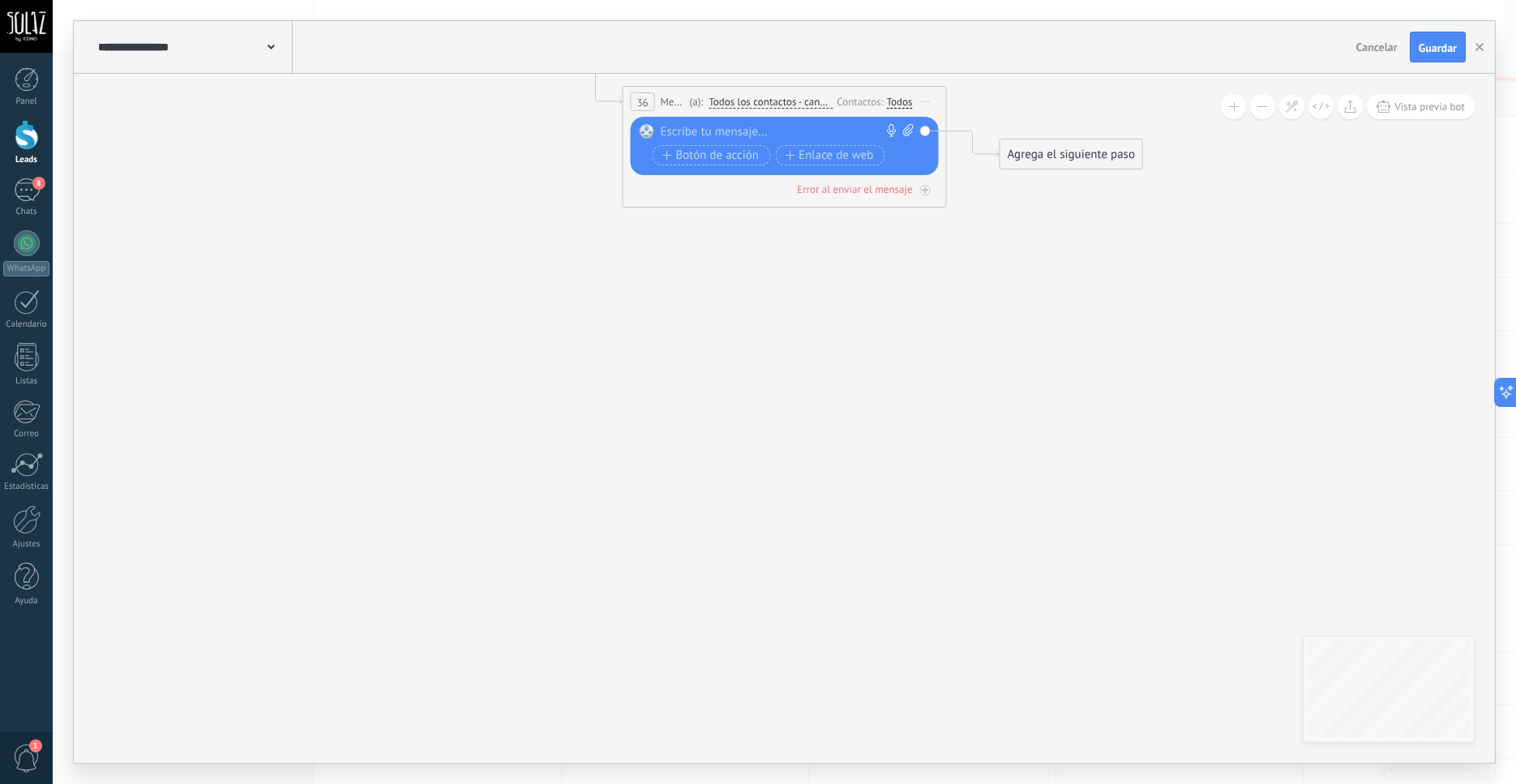
click at [904, 131] on icon at bounding box center [908, 130] width 10 height 12
click at [686, 134] on div at bounding box center [781, 132] width 241 height 16
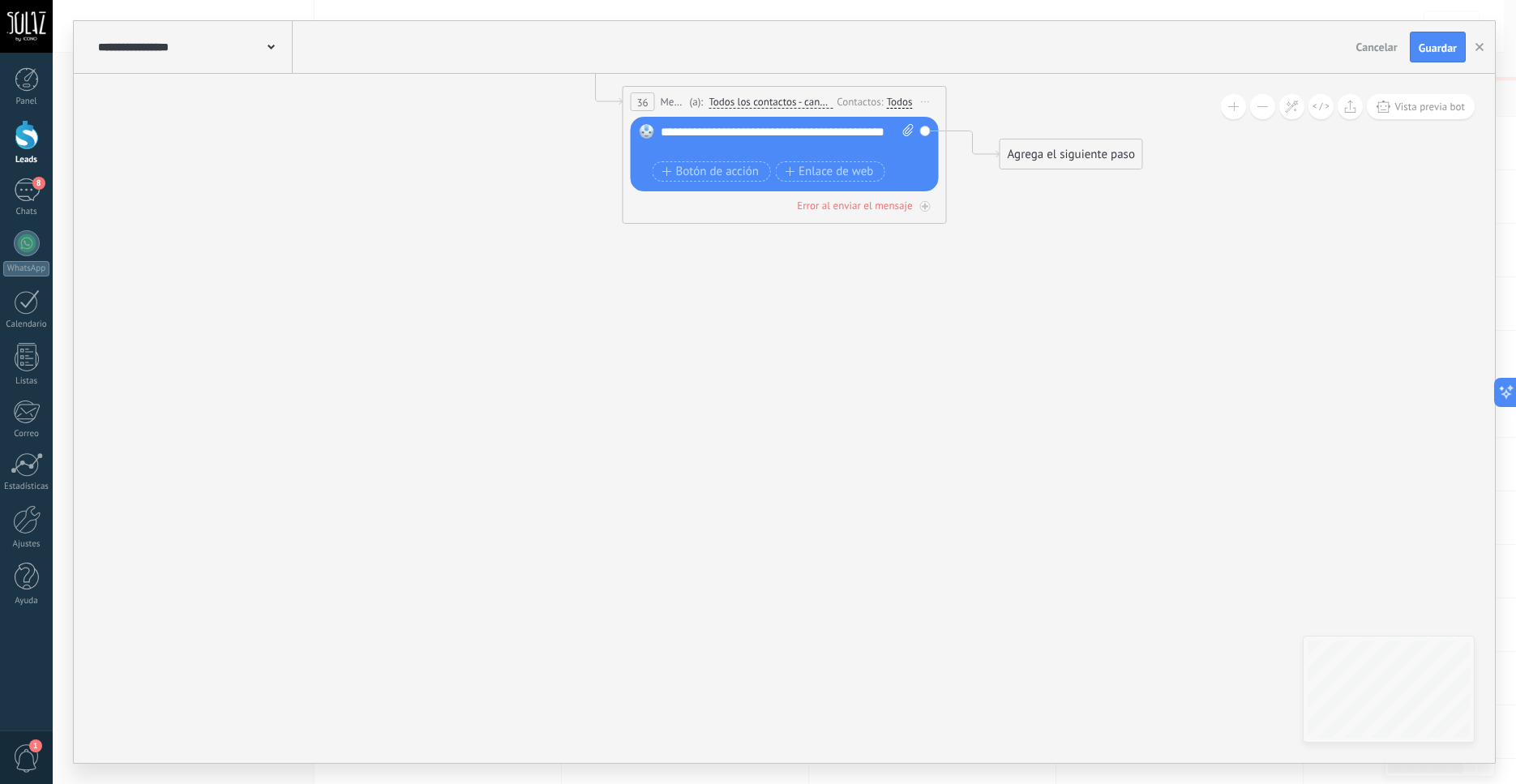
click at [663, 132] on div "**********" at bounding box center [788, 141] width 254 height 32
click at [681, 135] on div "**********" at bounding box center [788, 141] width 254 height 32
click at [875, 135] on div "**********" at bounding box center [788, 141] width 254 height 32
click at [695, 131] on div "**********" at bounding box center [788, 141] width 254 height 32
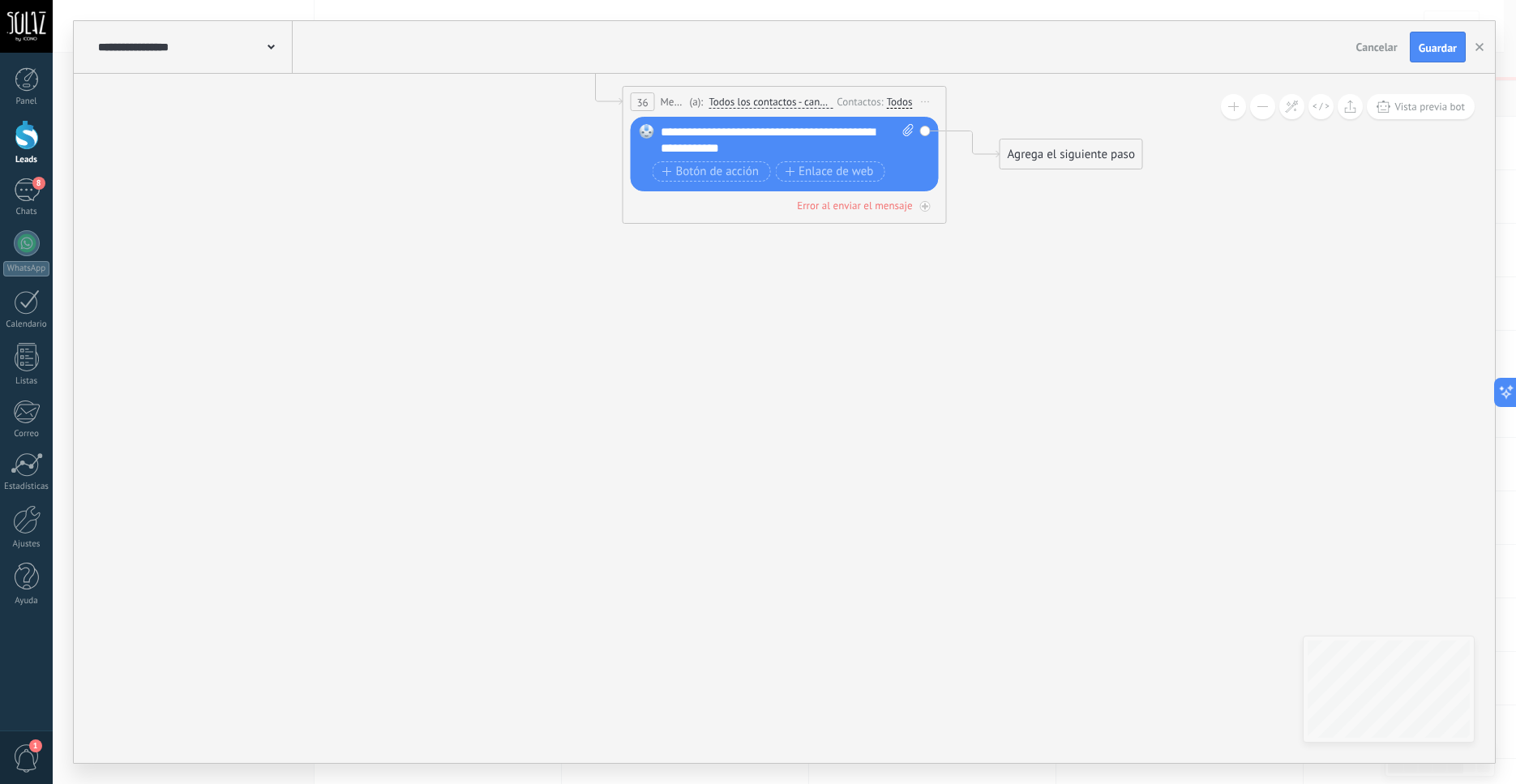
click at [862, 153] on div "**********" at bounding box center [788, 141] width 254 height 32
click at [710, 135] on div "**********" at bounding box center [788, 141] width 254 height 32
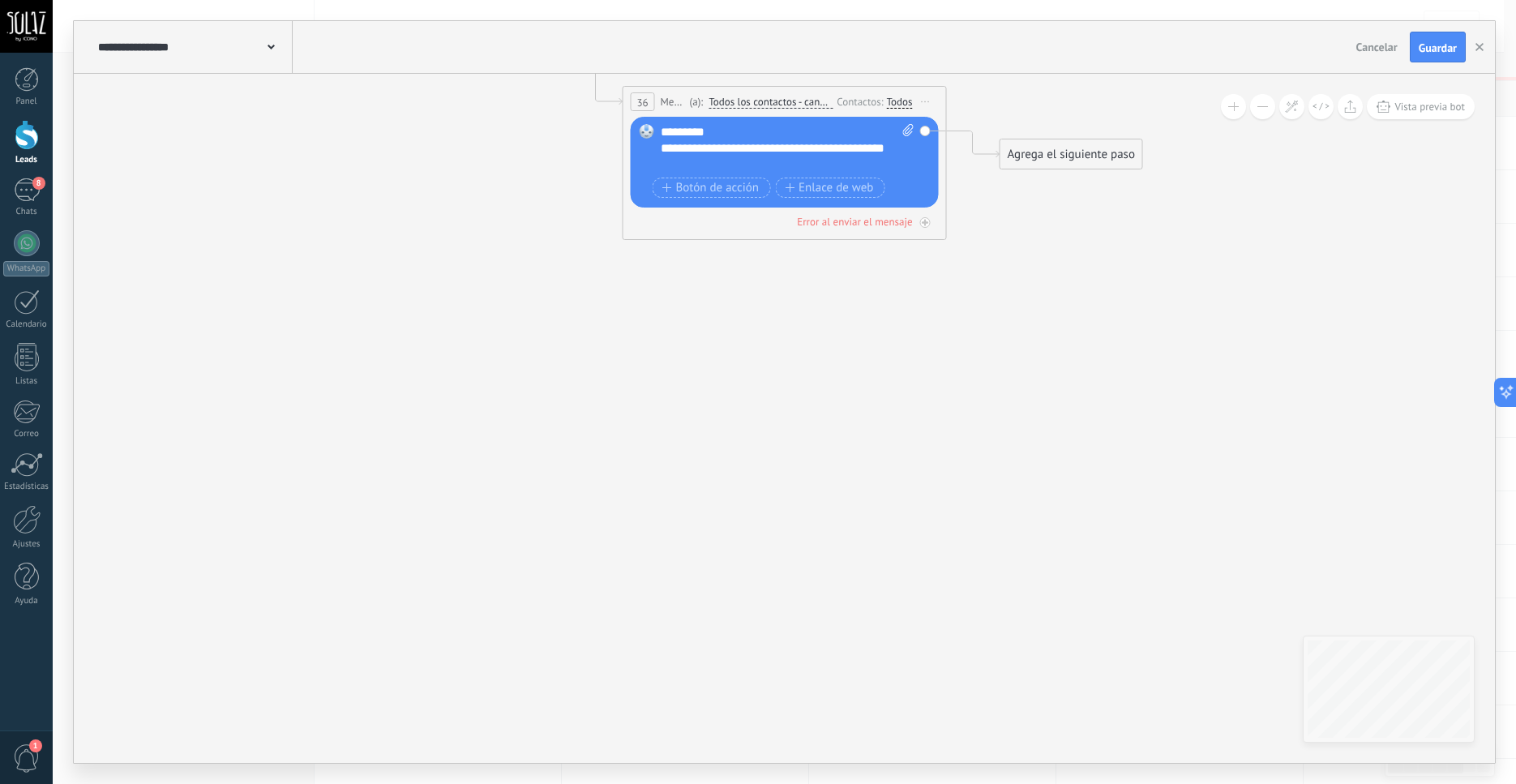
click at [733, 159] on div "**********" at bounding box center [774, 157] width 226 height 32
click at [1037, 164] on div "Agrega el siguiente paso" at bounding box center [1071, 154] width 142 height 26
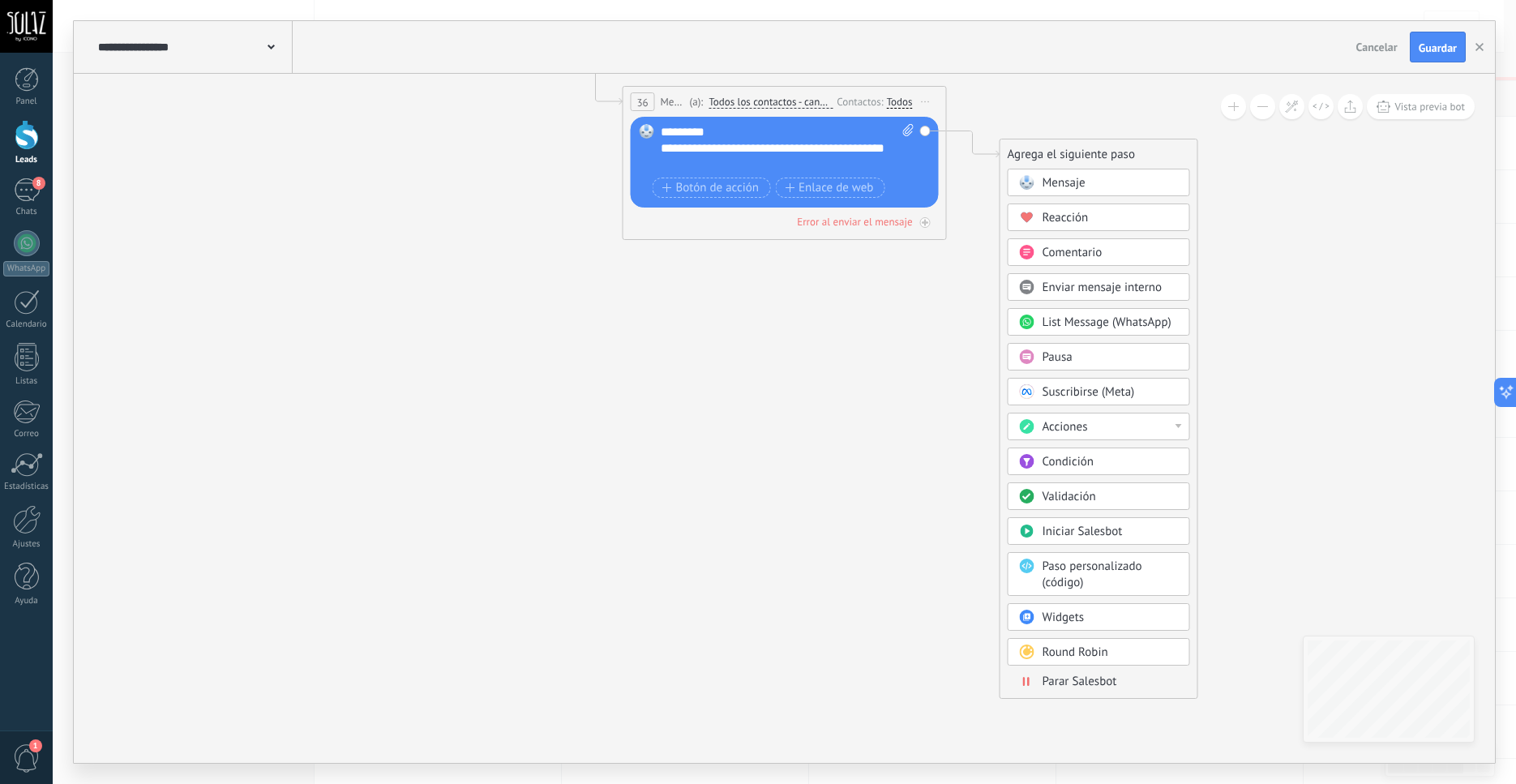
click at [1062, 360] on span "Pausa" at bounding box center [1058, 357] width 30 height 15
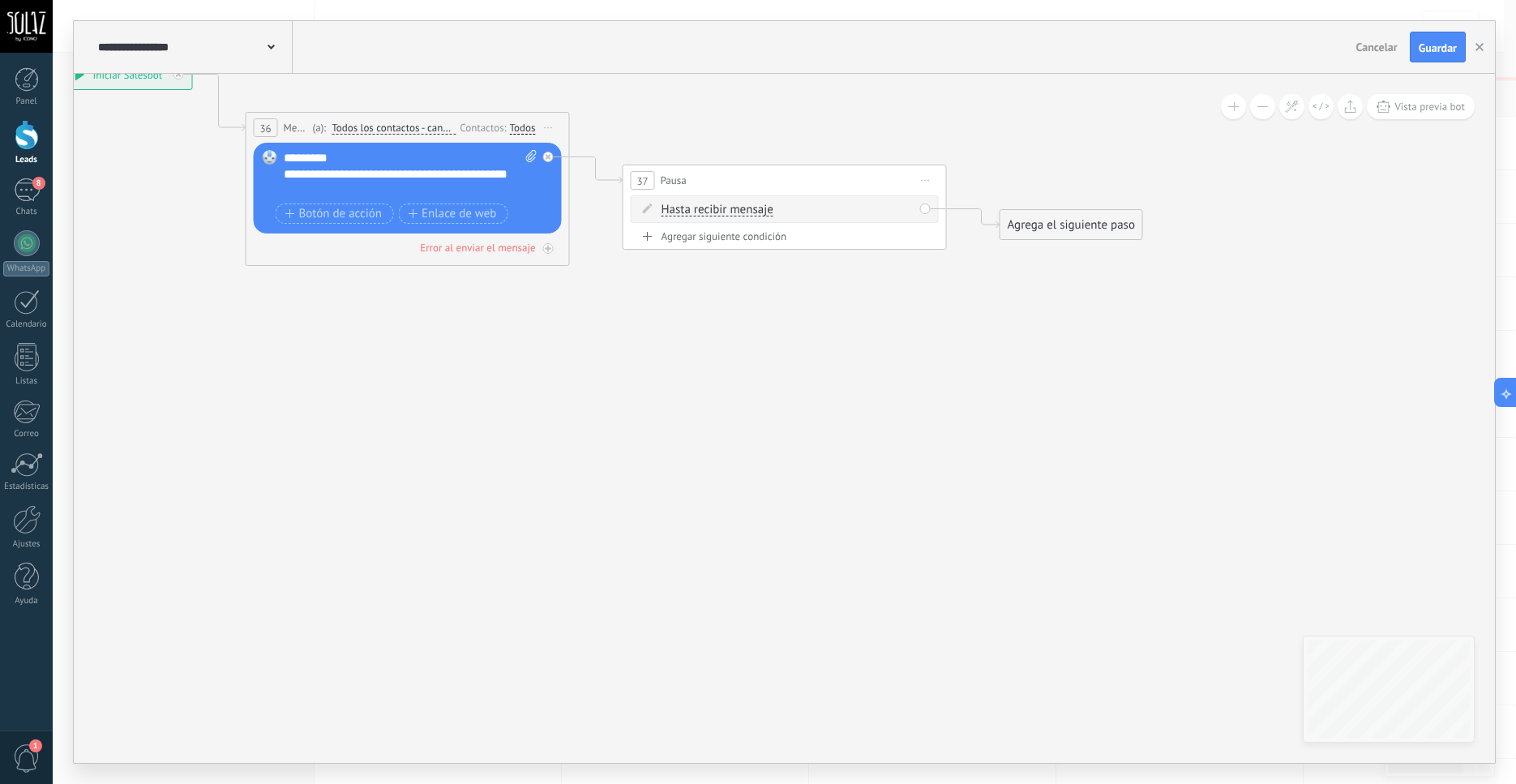
click at [729, 215] on span "Hasta recibir mensaje" at bounding box center [717, 210] width 112 height 13
click at [729, 215] on button "Hasta recibir mensaje" at bounding box center [755, 210] width 203 height 29
click at [735, 243] on span "Temporizador" at bounding box center [742, 239] width 196 height 16
click at [795, 212] on span ": * horas * min * sec" at bounding box center [781, 210] width 101 height 15
click at [786, 210] on input "*" at bounding box center [781, 210] width 8 height 13
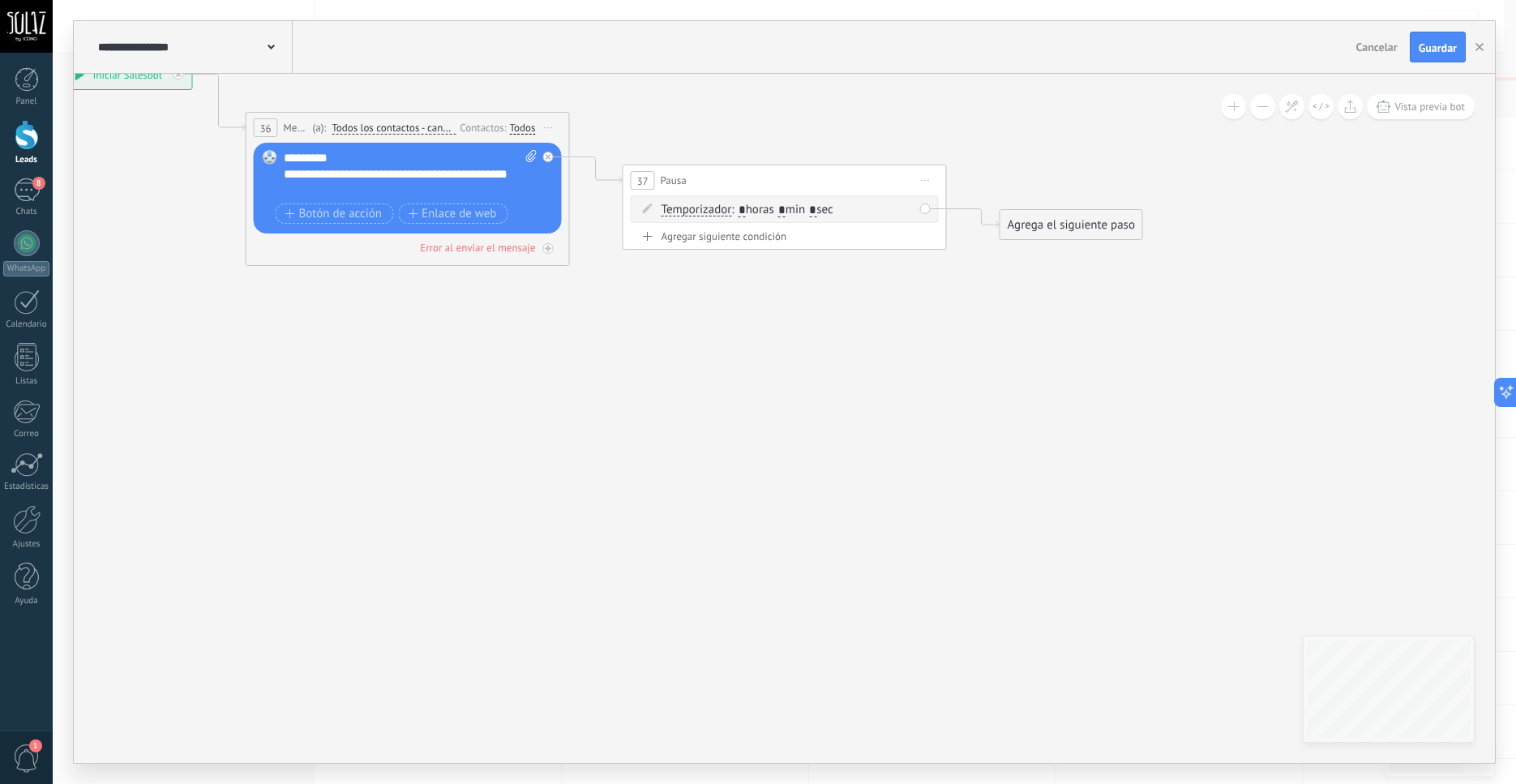
type input "*"
click at [816, 210] on input "*" at bounding box center [813, 210] width 8 height 13
type input "*"
click at [977, 331] on icon at bounding box center [572, 163] width 1844 height 1017
click at [1067, 226] on div "Agrega el siguiente paso" at bounding box center [1071, 224] width 142 height 26
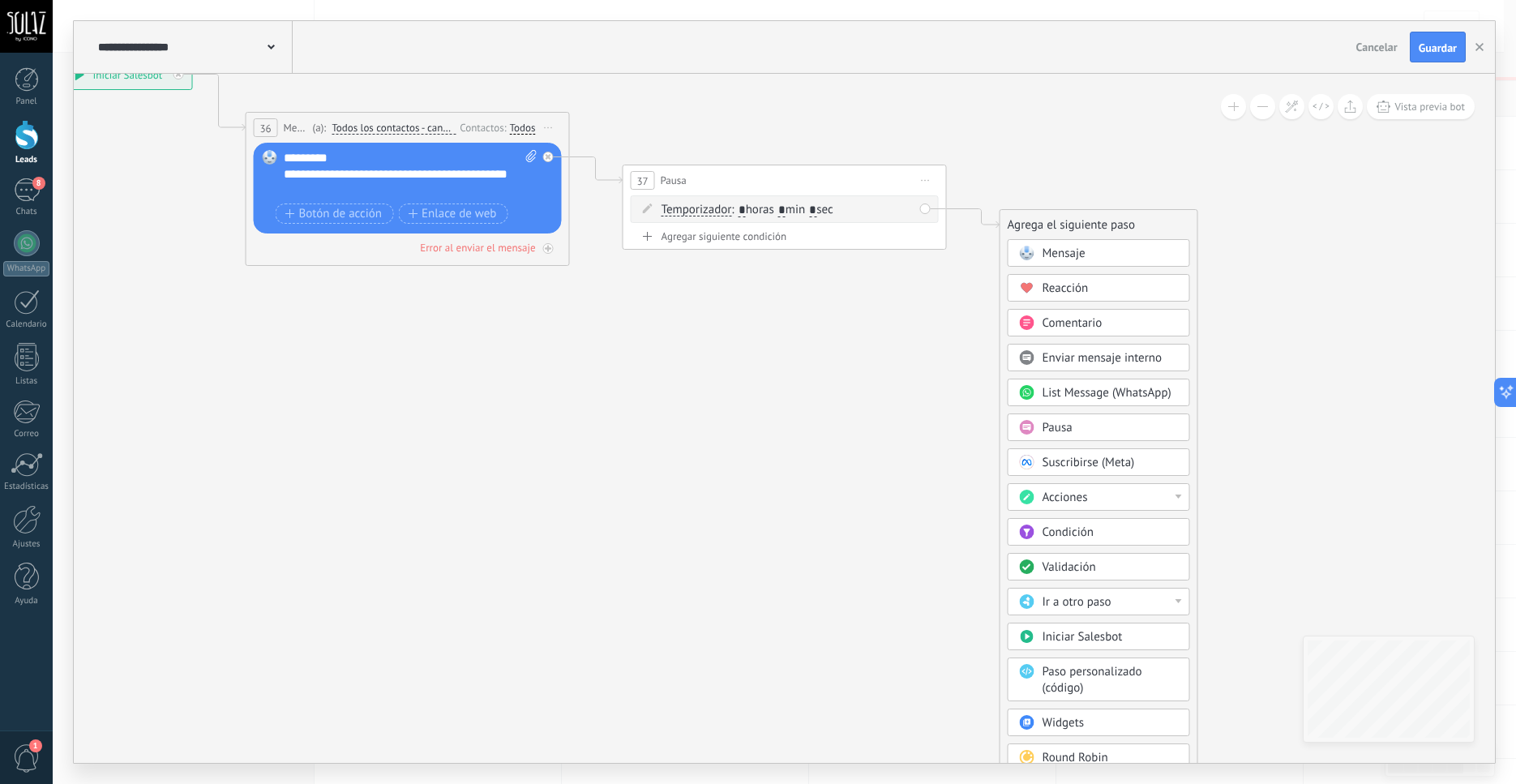
click at [1081, 259] on span "Mensaje" at bounding box center [1064, 253] width 43 height 15
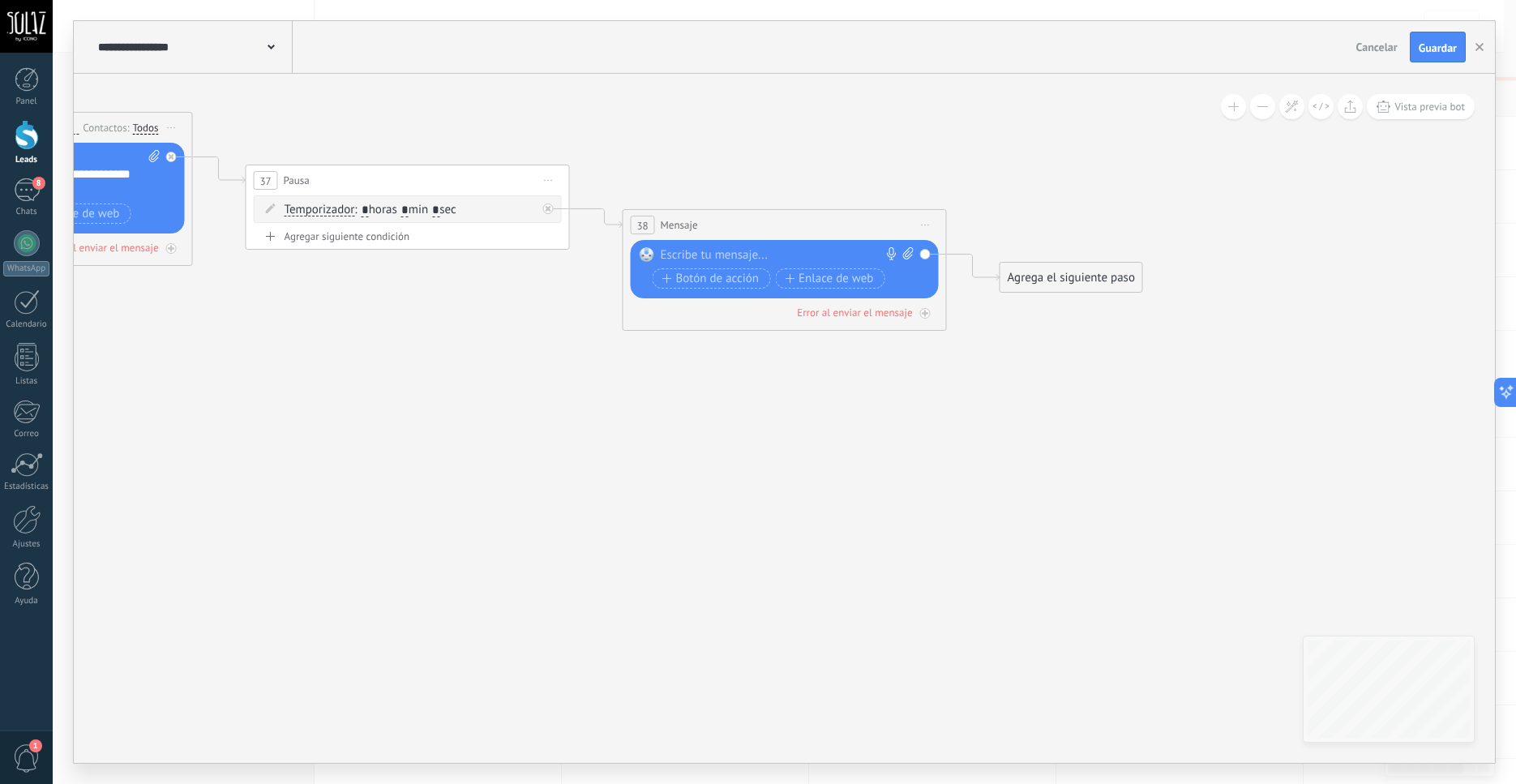
click at [909, 252] on icon at bounding box center [908, 253] width 10 height 12
click at [912, 254] on icon at bounding box center [908, 253] width 10 height 12
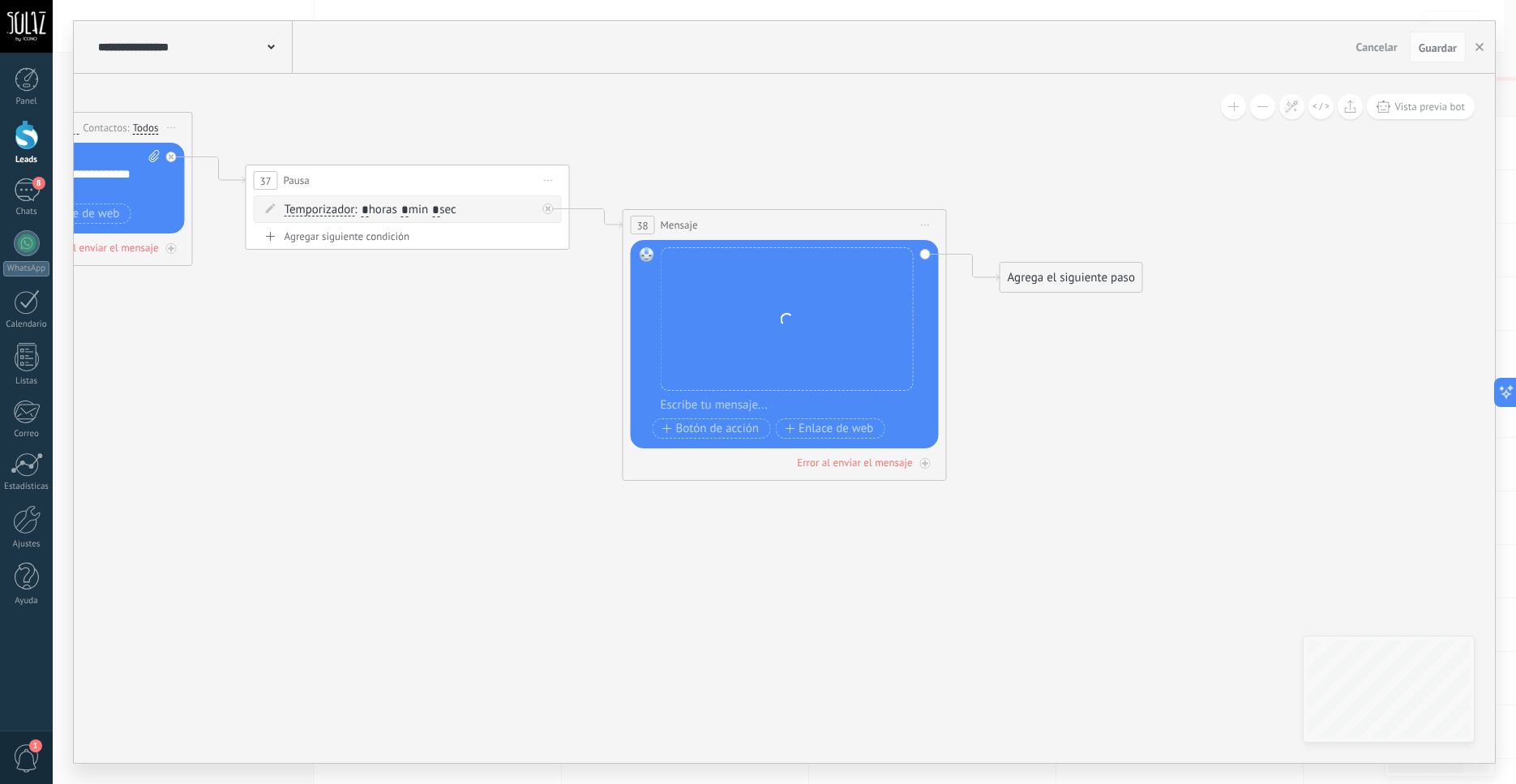
click at [1058, 278] on div "Agrega el siguiente paso" at bounding box center [1071, 277] width 142 height 26
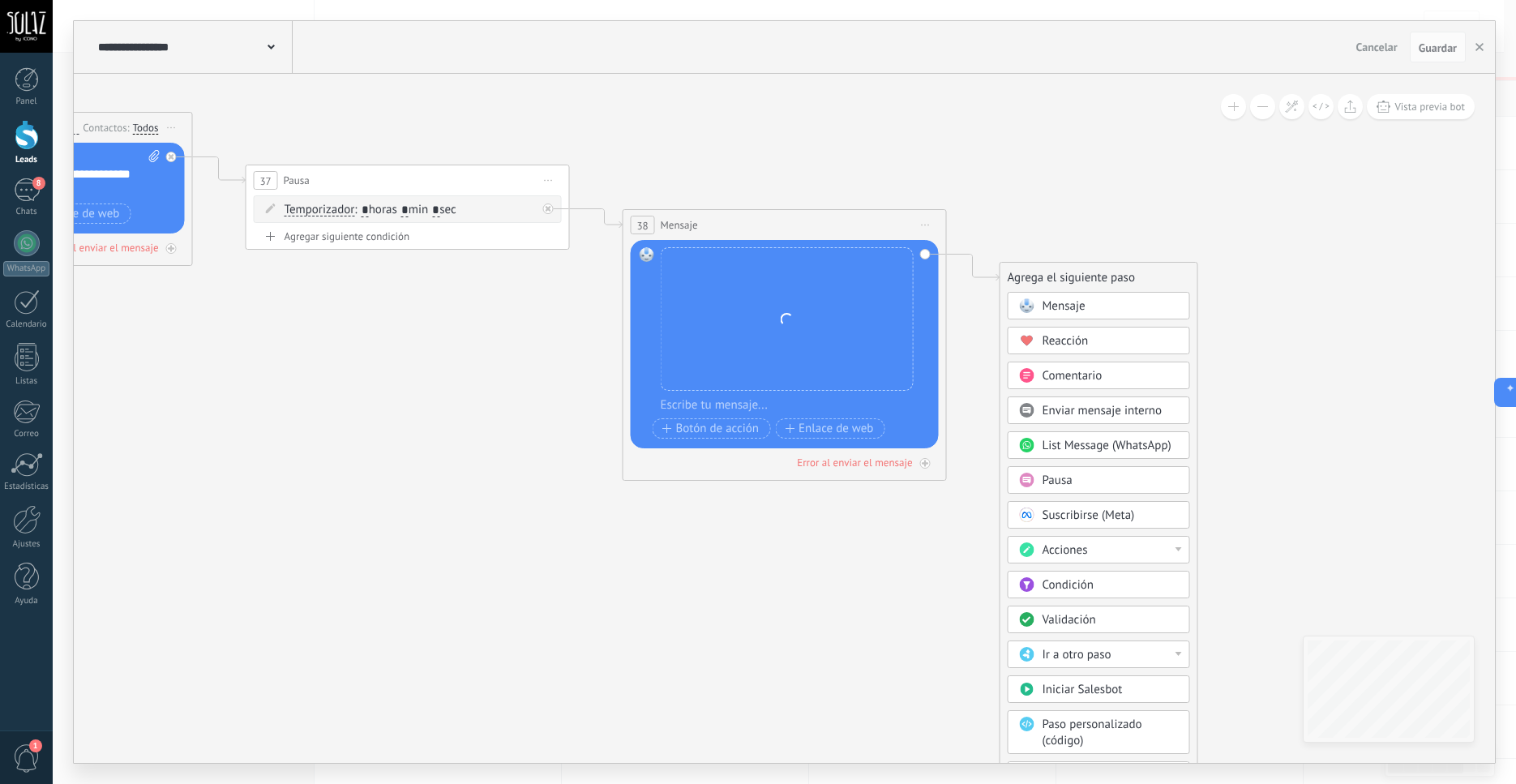
click at [1081, 478] on div "Pausa" at bounding box center [1111, 481] width 136 height 16
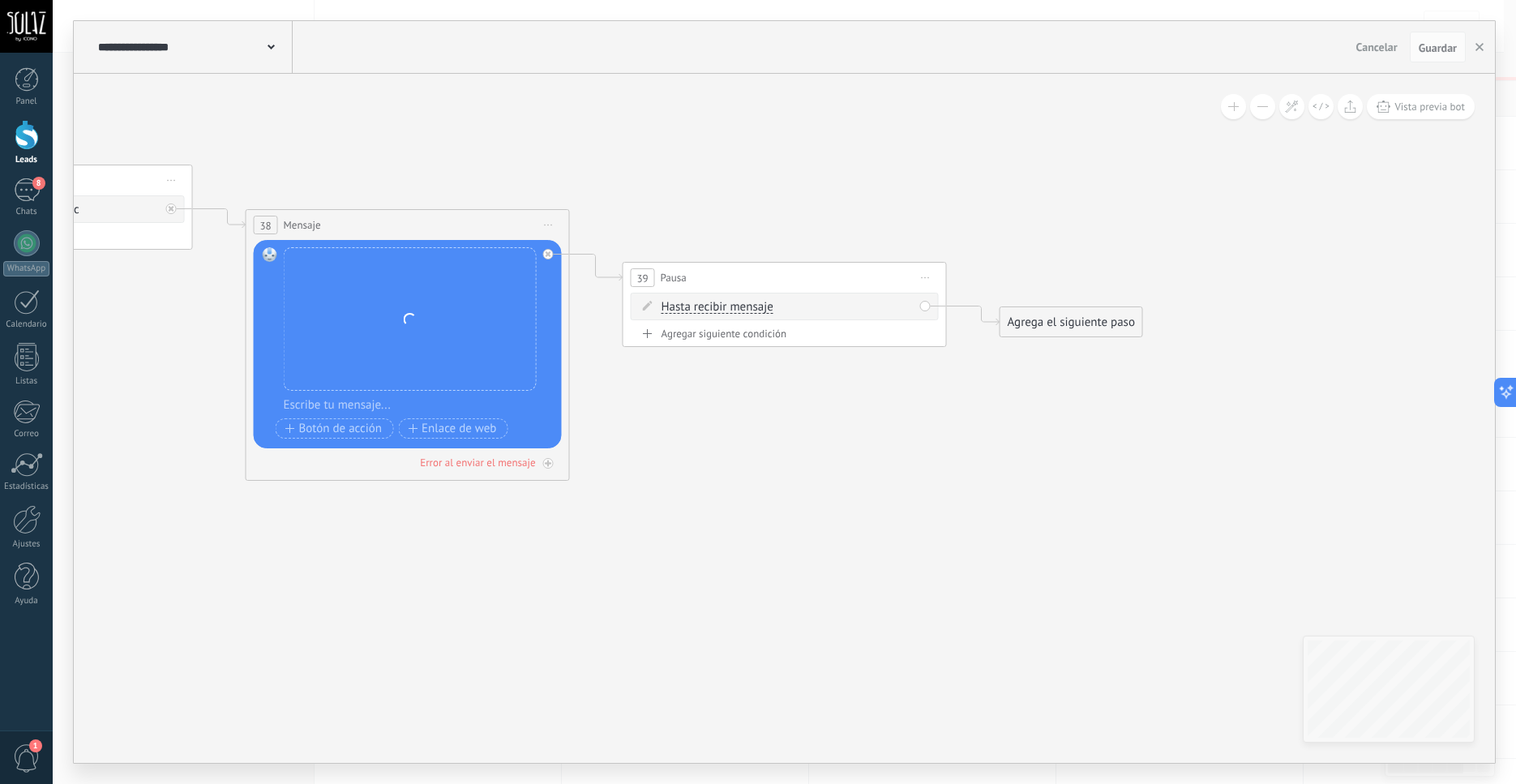
click at [722, 307] on span "Hasta recibir mensaje" at bounding box center [717, 307] width 112 height 13
click at [722, 307] on button "Hasta recibir mensaje" at bounding box center [755, 308] width 203 height 29
click at [743, 340] on span "Temporizador" at bounding box center [742, 336] width 196 height 16
click at [833, 308] on span ": * horas * min * sec" at bounding box center [781, 307] width 101 height 15
click at [786, 308] on input "*" at bounding box center [781, 308] width 8 height 13
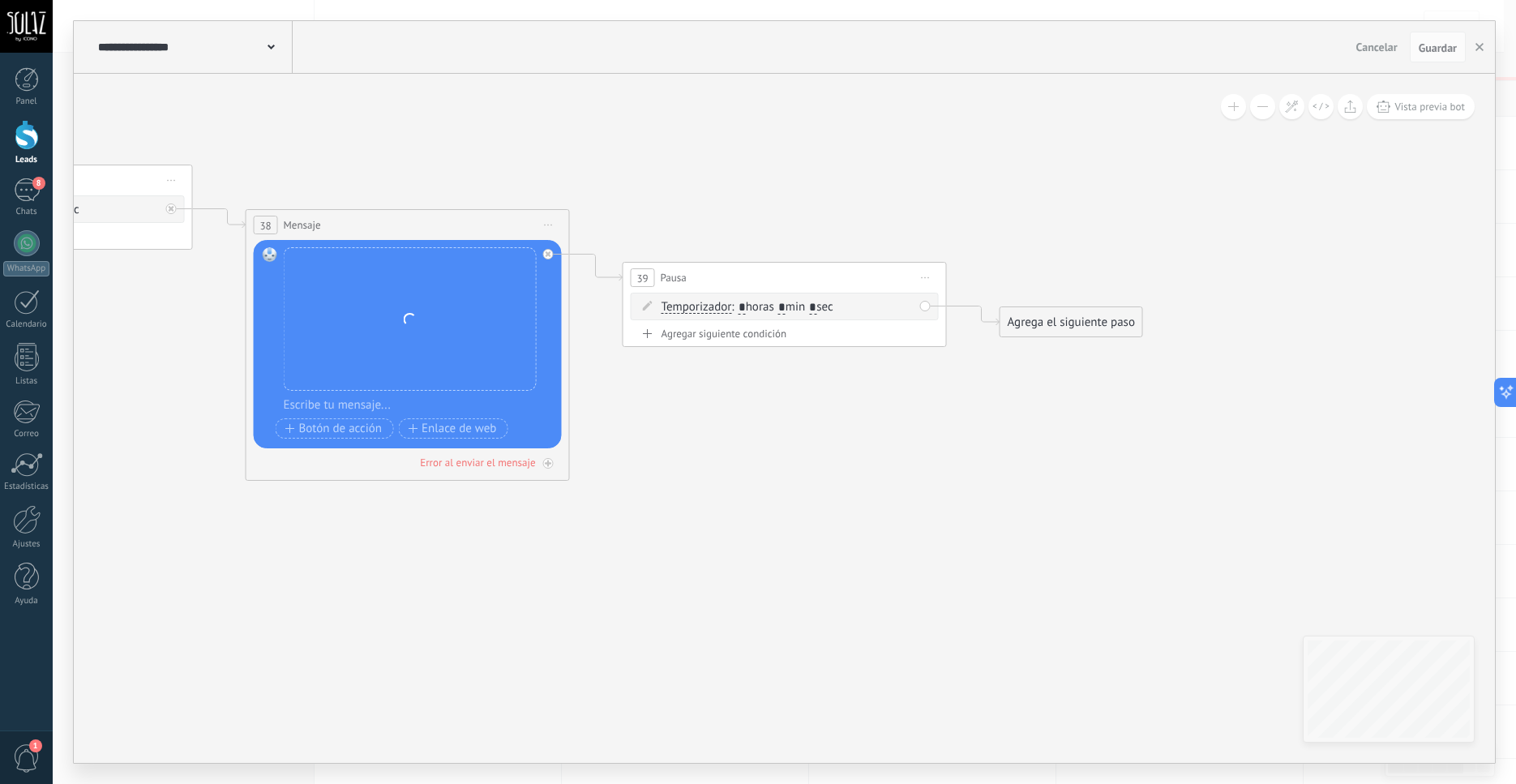
type input "*"
click at [816, 308] on input "*" at bounding box center [813, 308] width 8 height 13
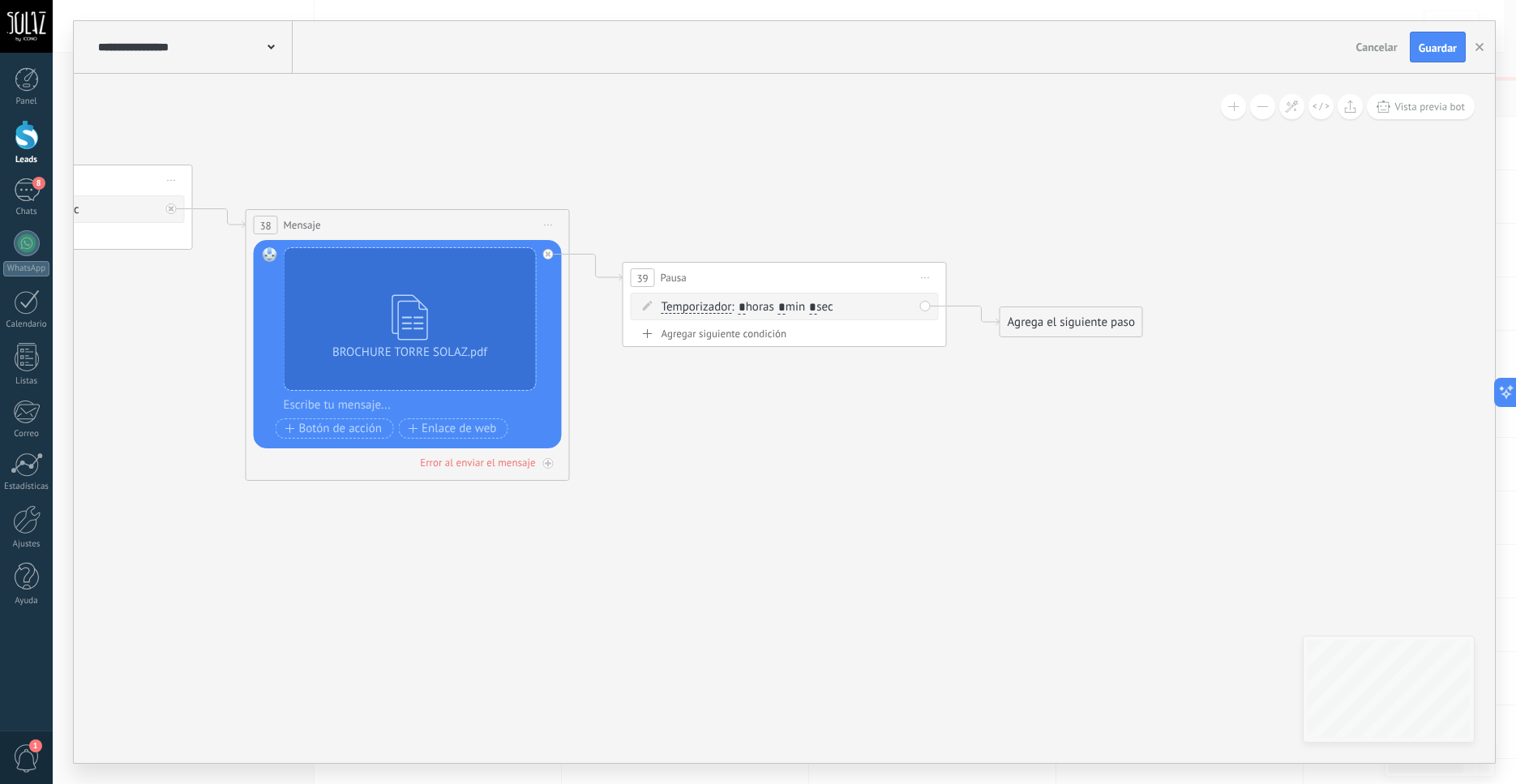
type input "*"
click at [1104, 323] on div "Agrega el siguiente paso" at bounding box center [1071, 322] width 142 height 26
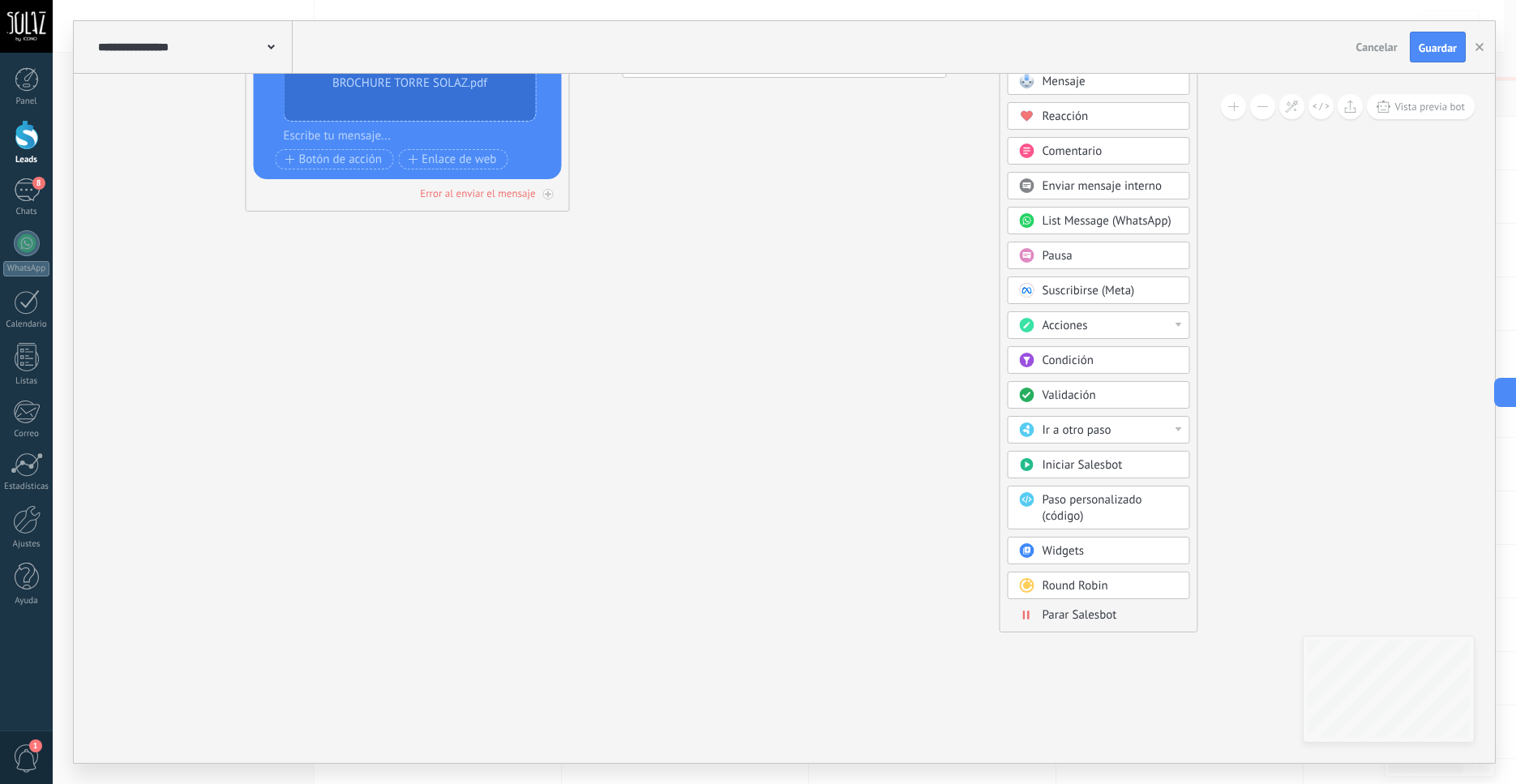
click at [1052, 622] on span "Parar Salesbot" at bounding box center [1081, 615] width 75 height 15
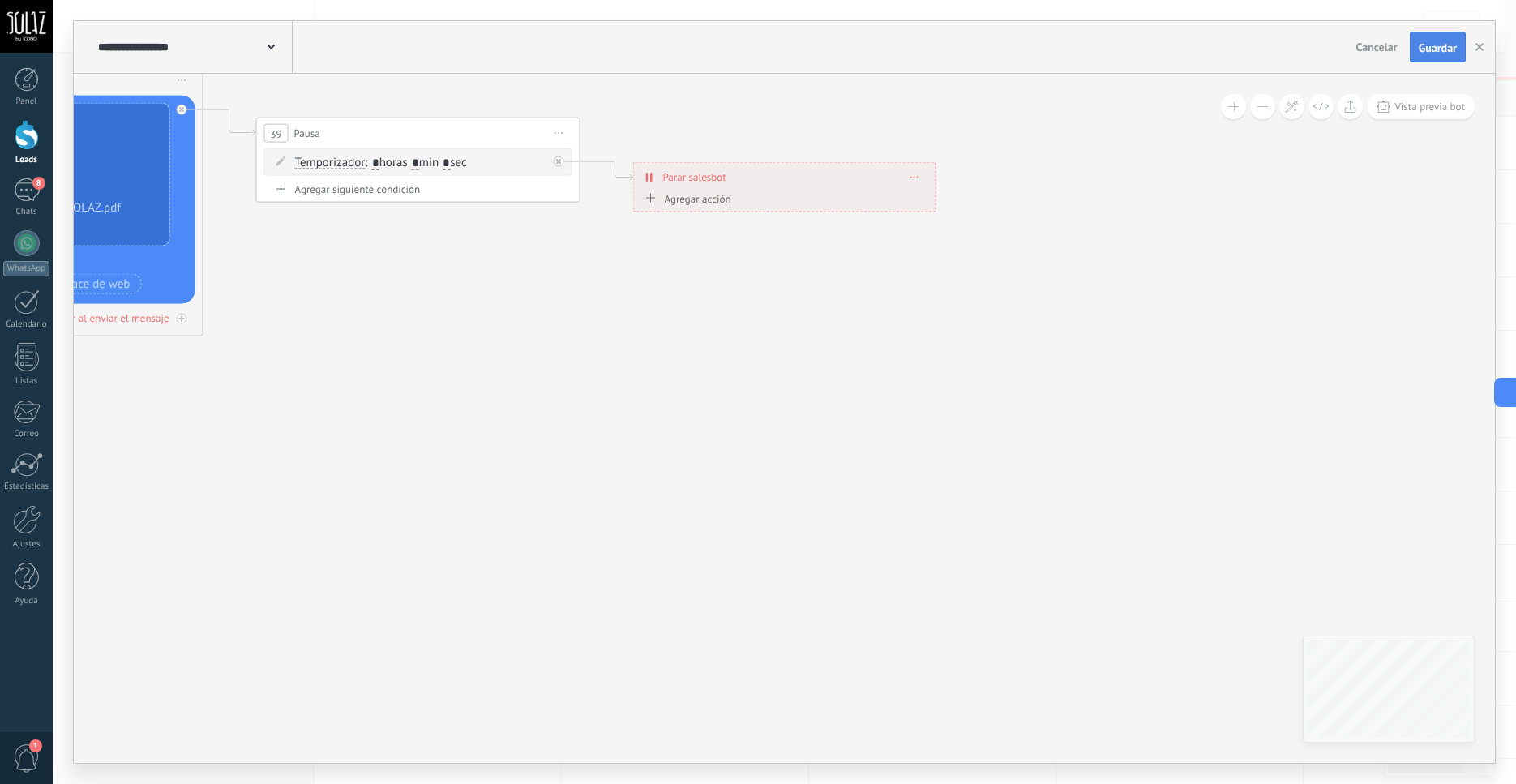
click at [1425, 49] on span "Guardar" at bounding box center [1438, 47] width 38 height 11
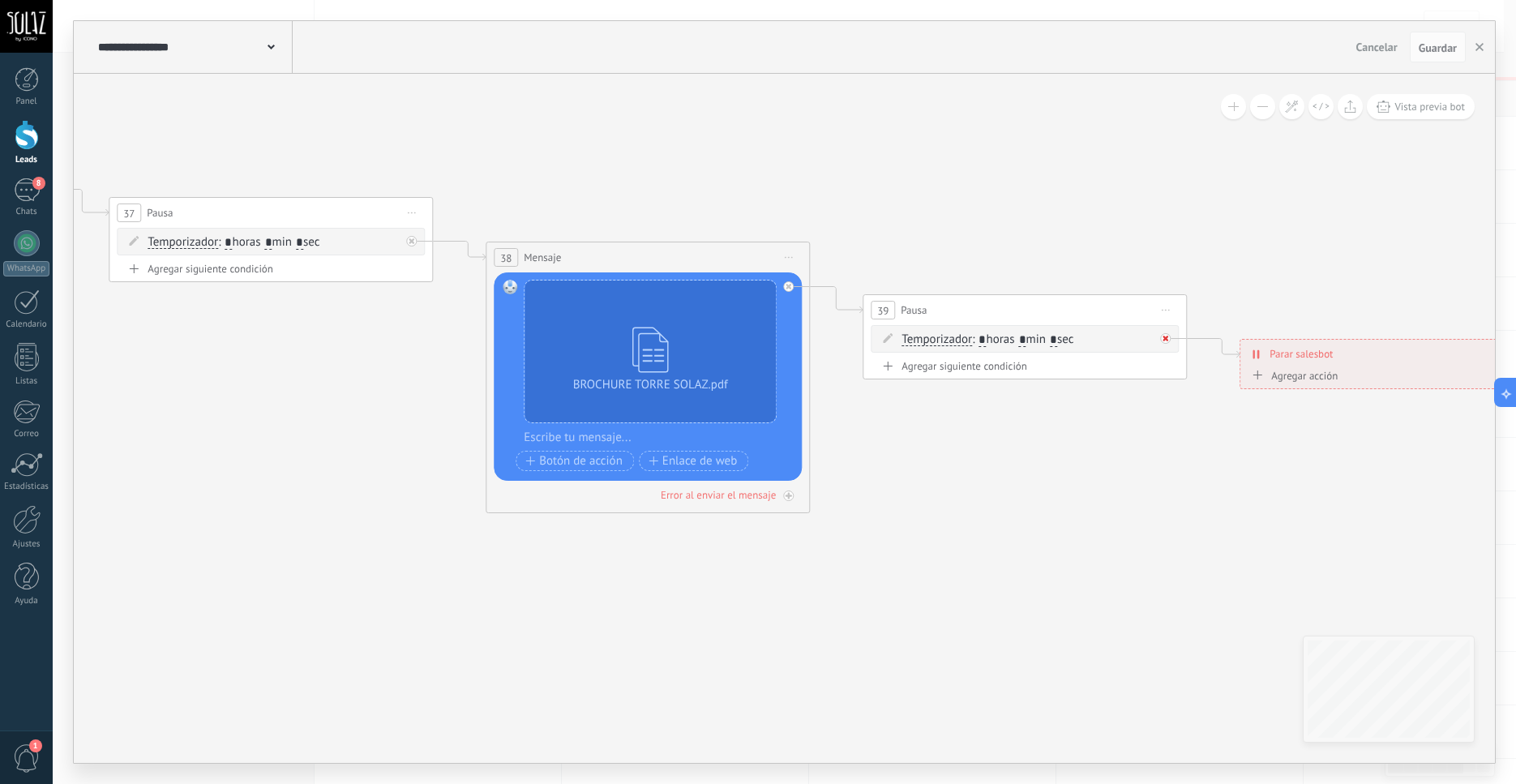
click at [414, 244] on icon at bounding box center [412, 241] width 6 height 6
click at [1311, 414] on div "Agrega el siguiente paso" at bounding box center [1311, 414] width 142 height 26
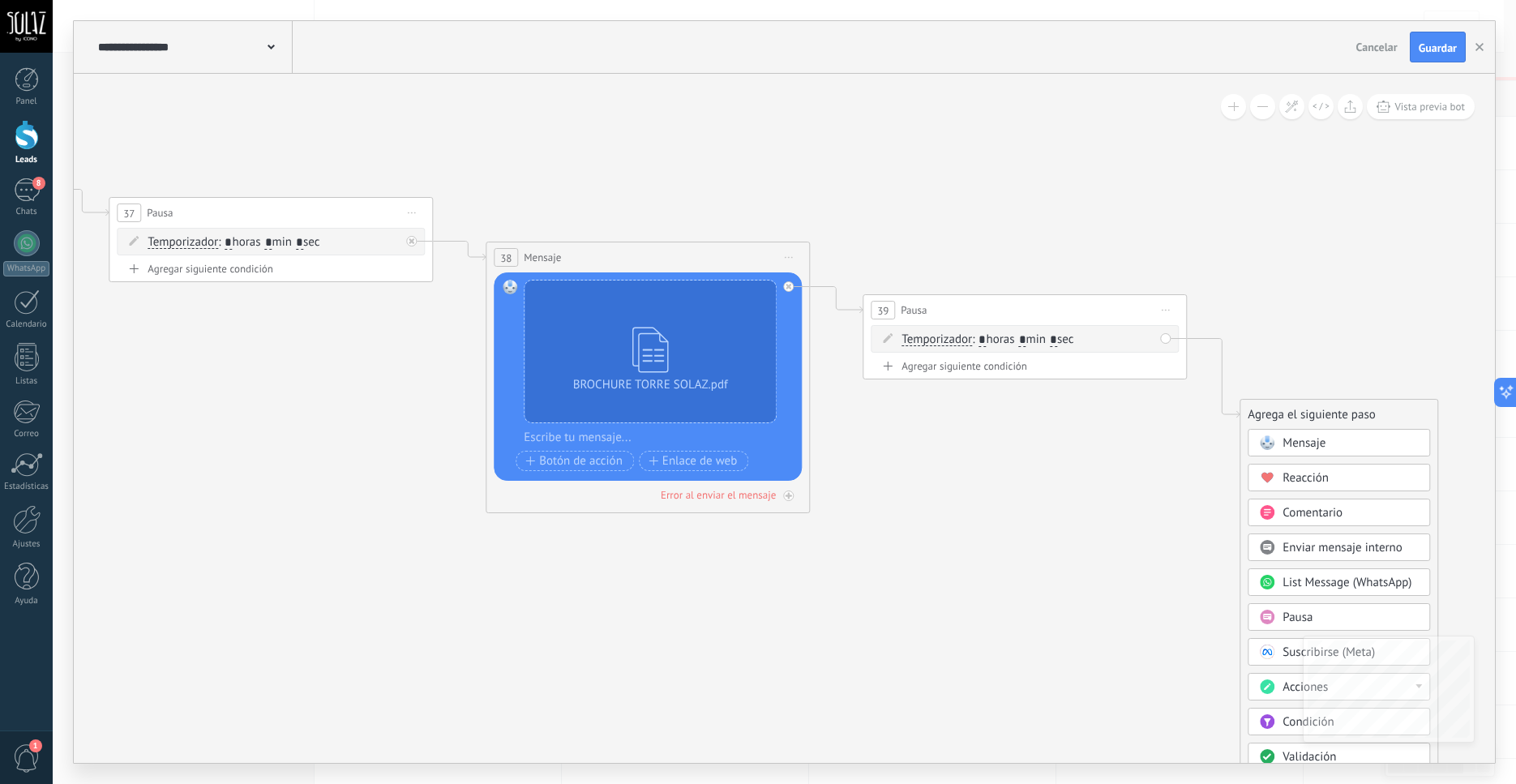
click at [1317, 444] on span "Mensaje" at bounding box center [1304, 443] width 43 height 15
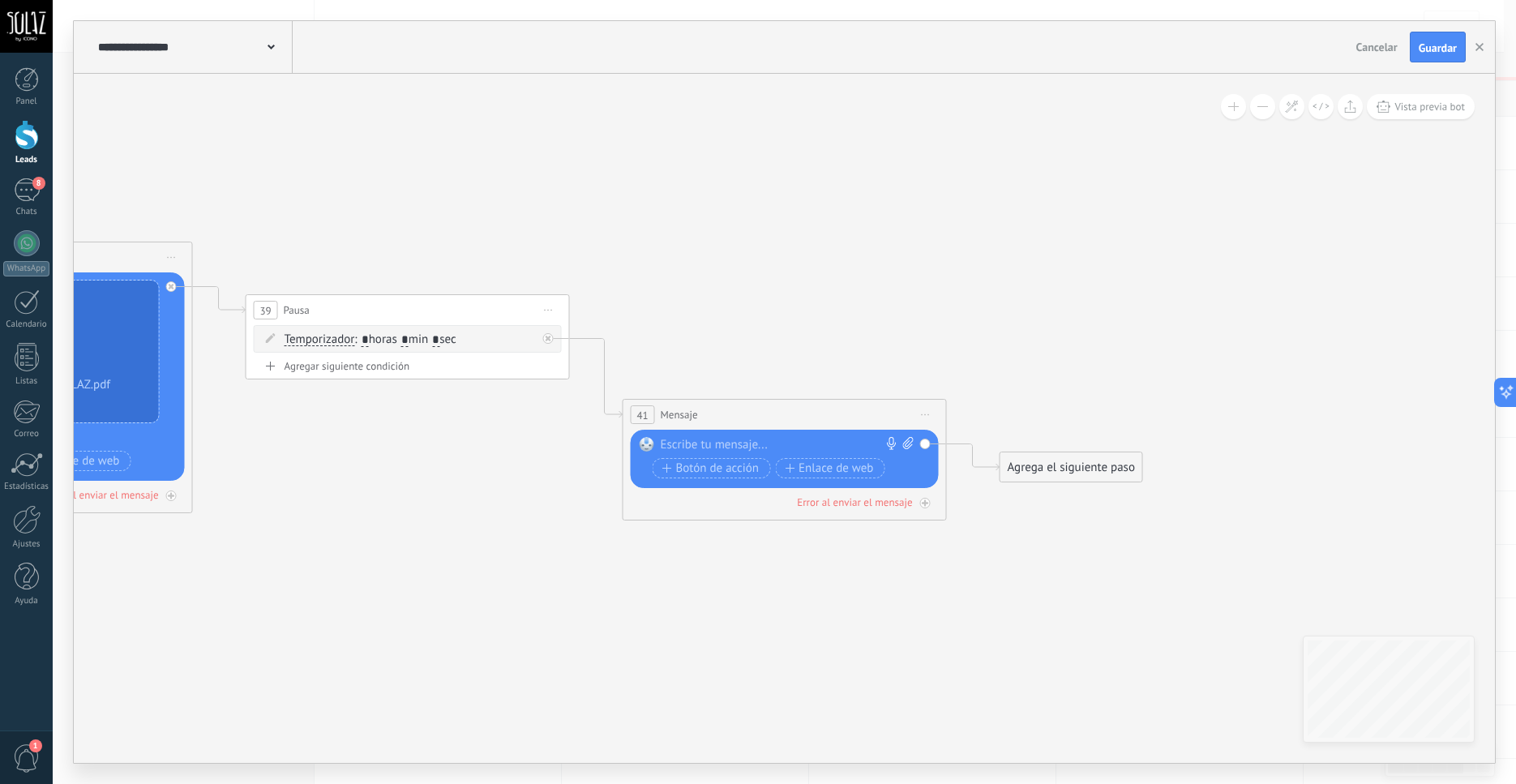
click at [683, 444] on div at bounding box center [781, 445] width 241 height 16
click at [908, 445] on icon at bounding box center [908, 443] width 10 height 12
click at [1437, 52] on span "Guardar" at bounding box center [1438, 47] width 38 height 11
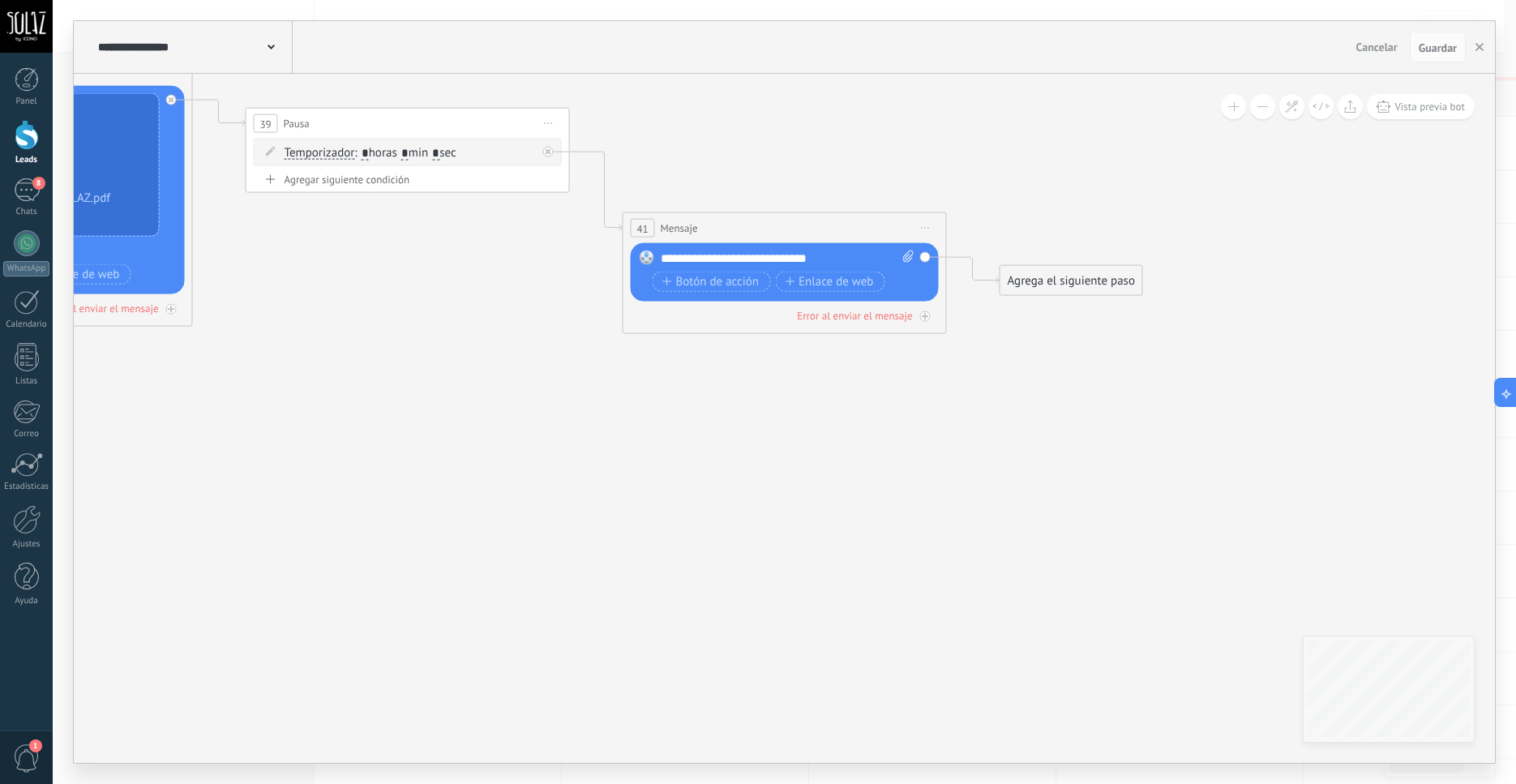
click at [1027, 286] on div "Agrega el siguiente paso" at bounding box center [1071, 280] width 142 height 26
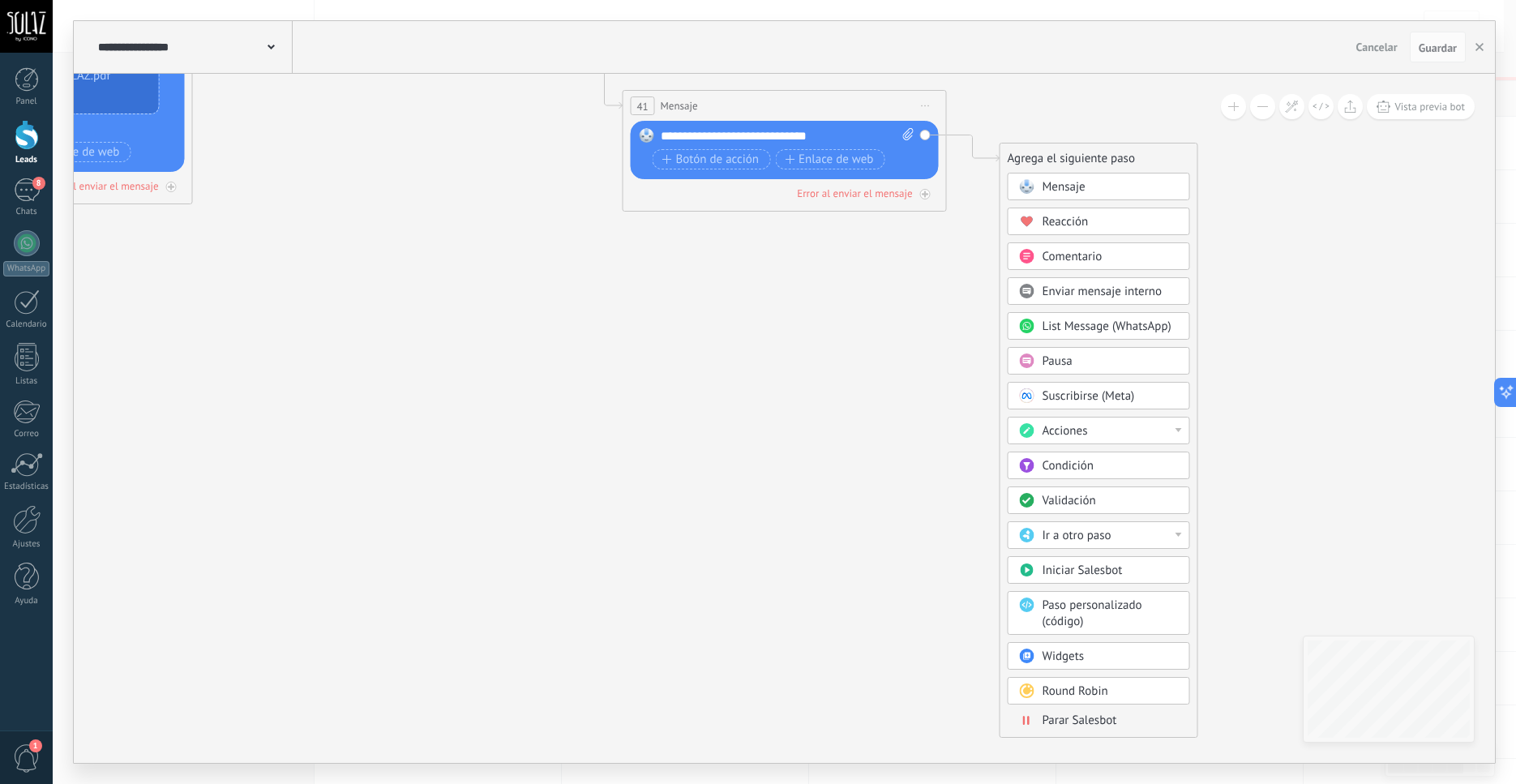
click at [1055, 724] on span "Parar Salesbot" at bounding box center [1081, 720] width 75 height 15
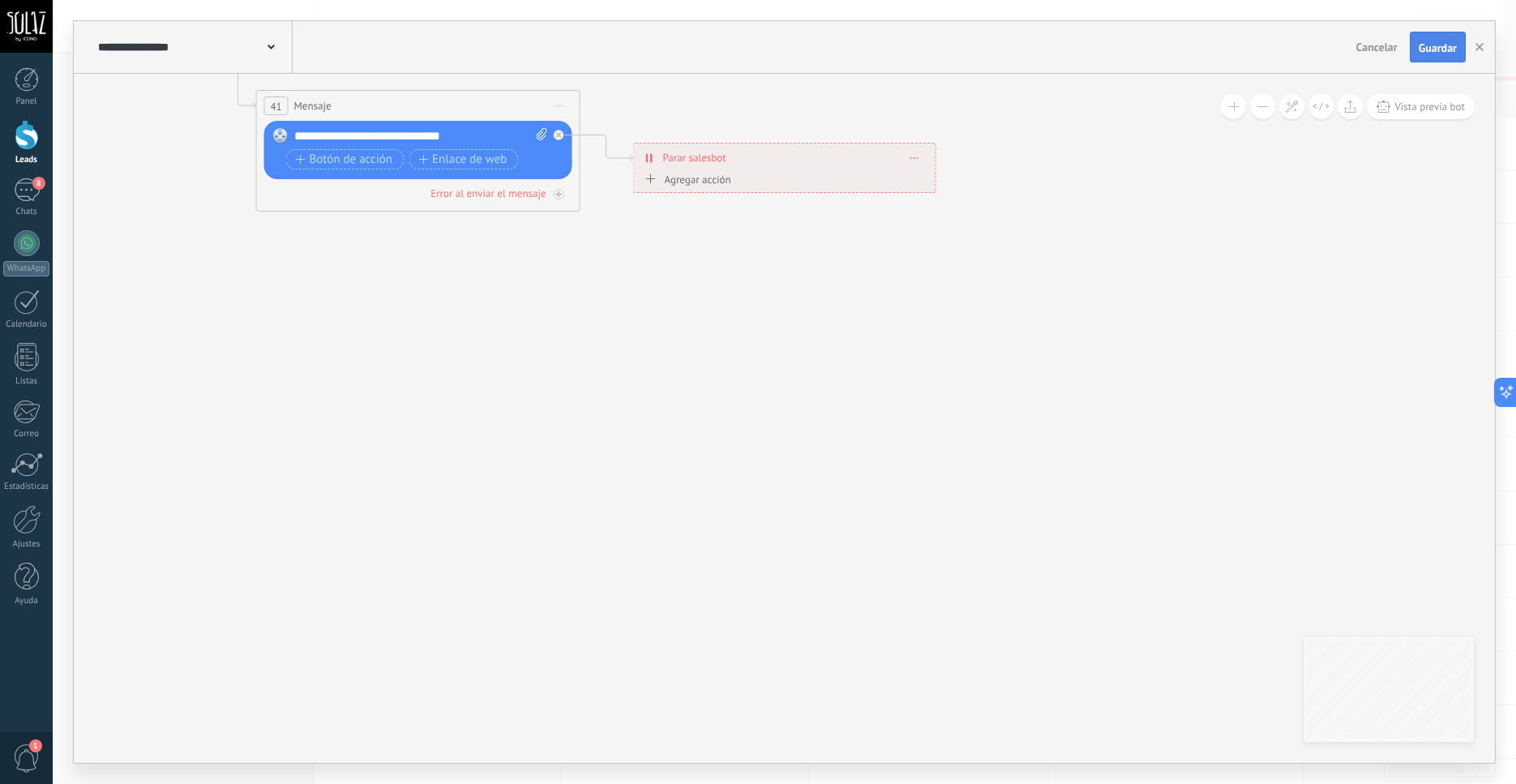
click at [1432, 50] on span "Guardar" at bounding box center [1438, 47] width 38 height 11
click at [1482, 49] on use "button" at bounding box center [1480, 47] width 9 height 9
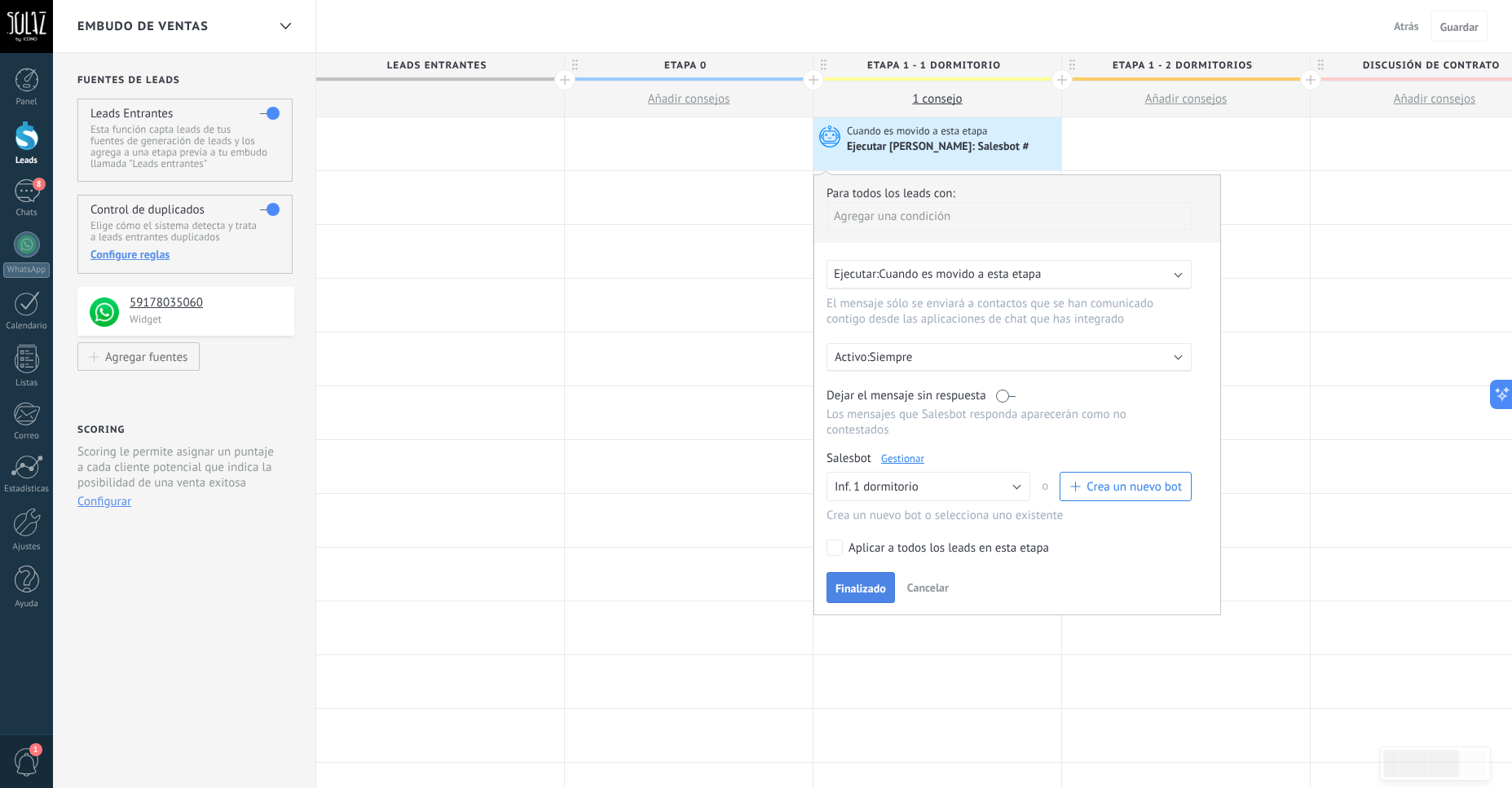
click at [864, 594] on span "Finalizado" at bounding box center [860, 588] width 51 height 11
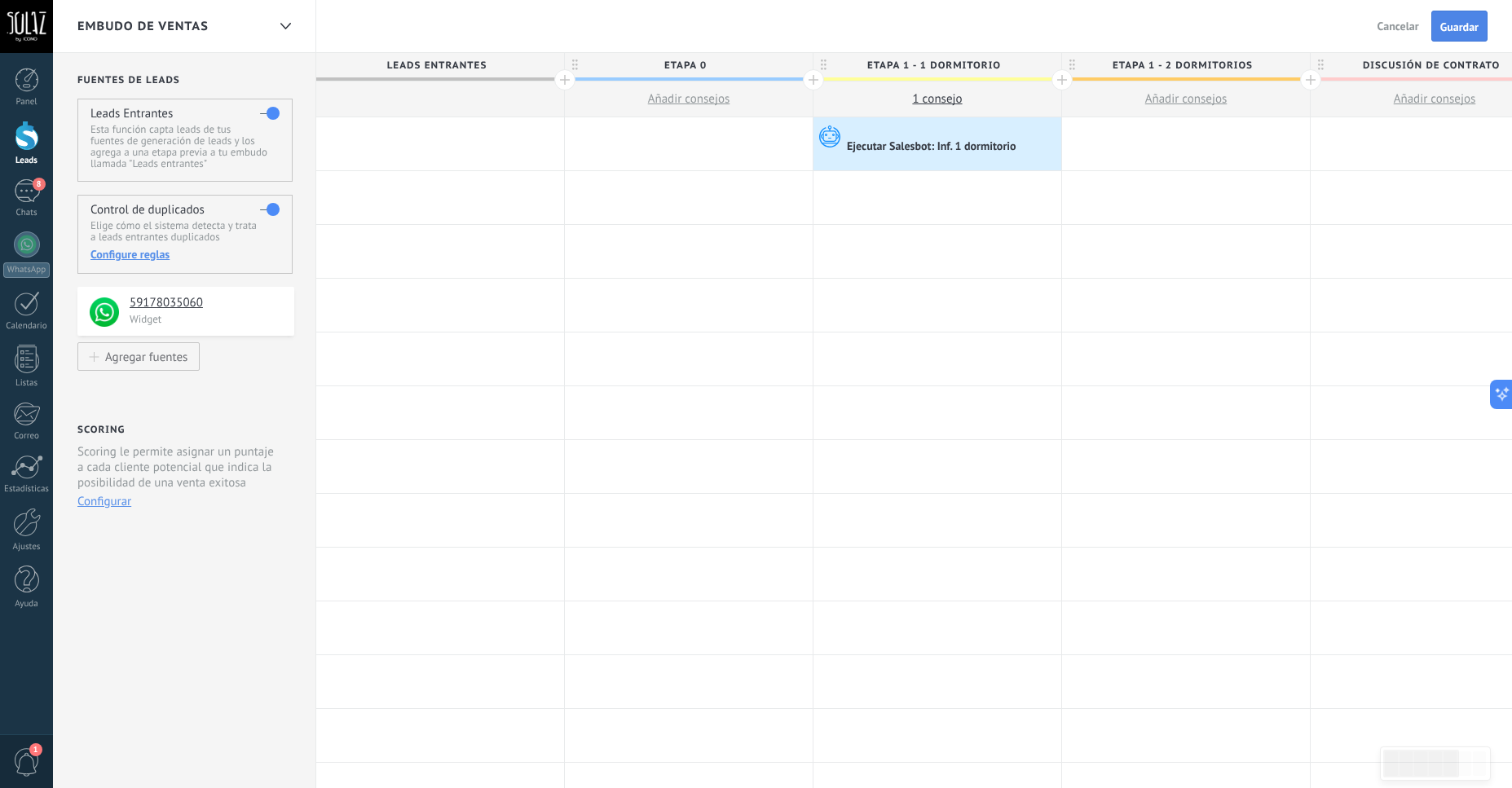
click at [1461, 35] on button "Guardar" at bounding box center [1460, 26] width 57 height 31
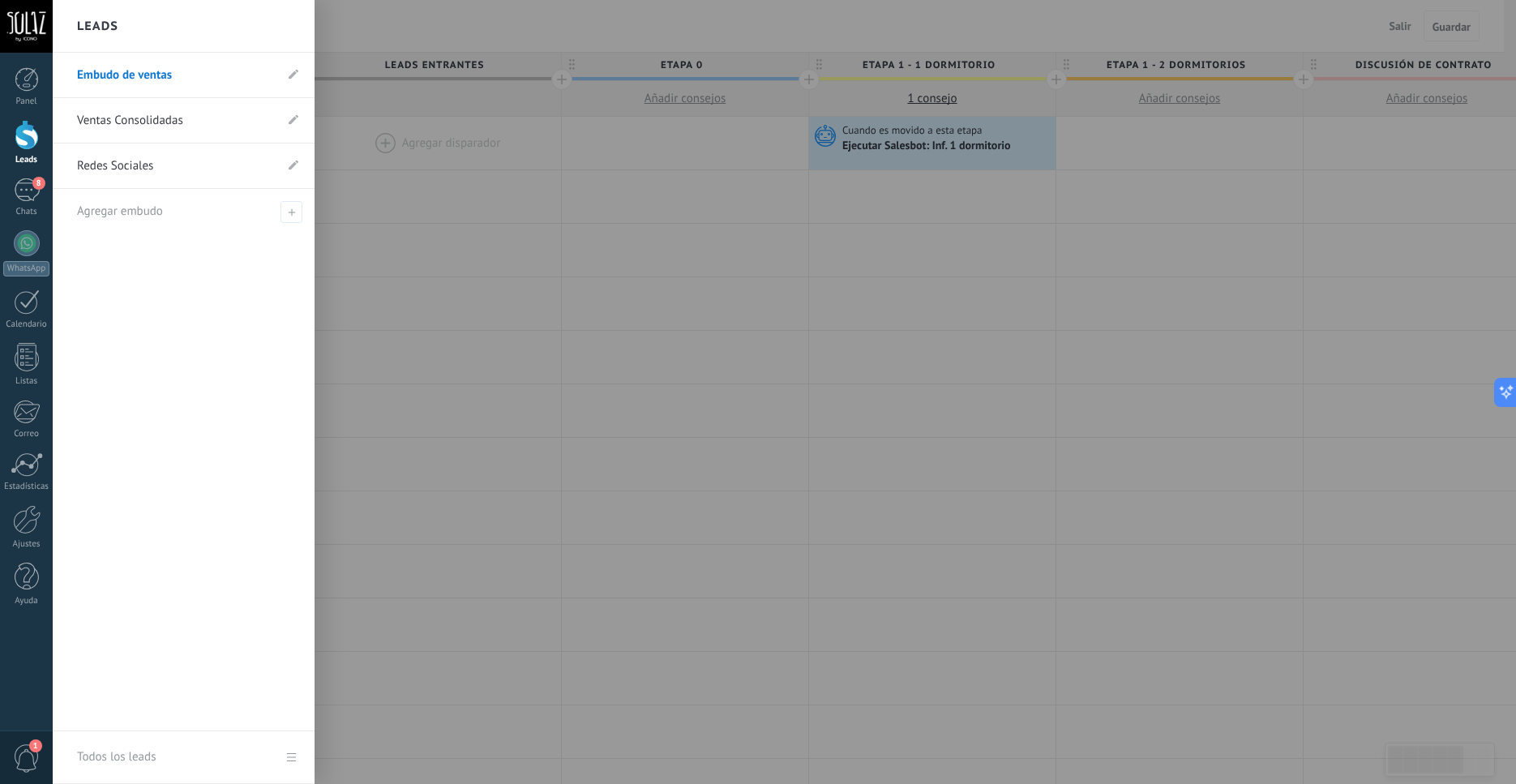
click at [26, 141] on div at bounding box center [26, 135] width 25 height 30
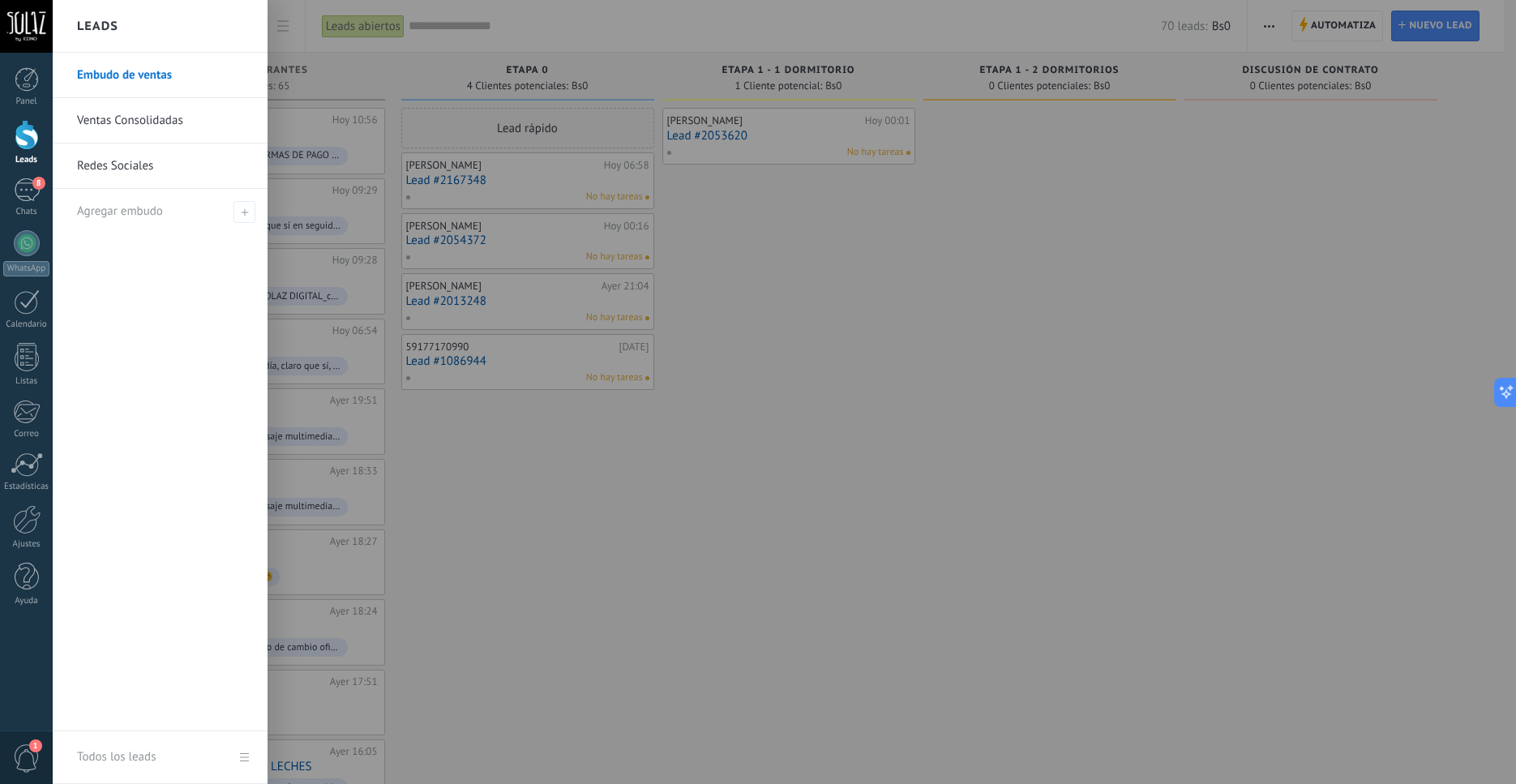
click at [19, 145] on div at bounding box center [26, 135] width 25 height 30
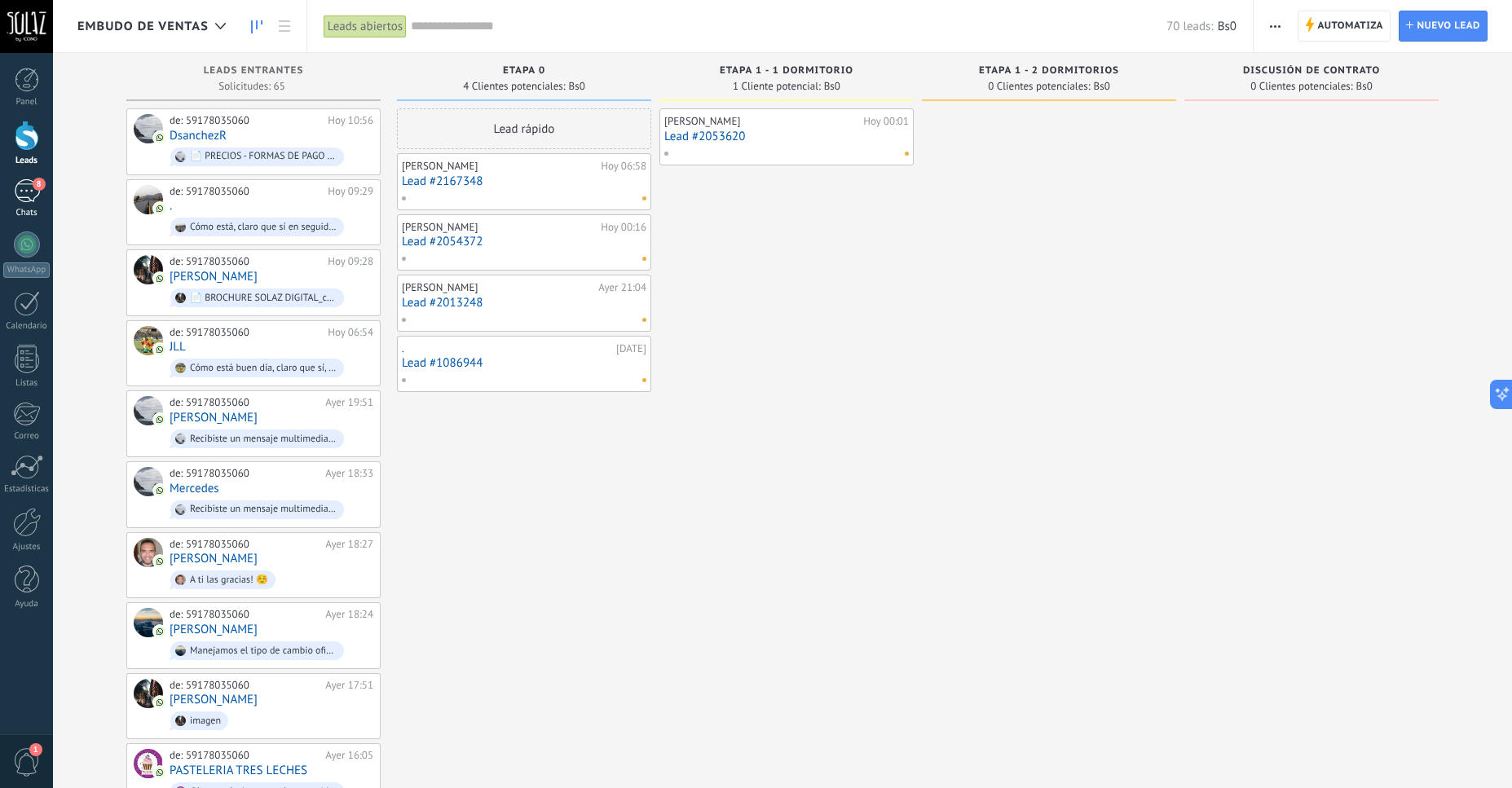
click at [25, 186] on div "8" at bounding box center [27, 191] width 26 height 24
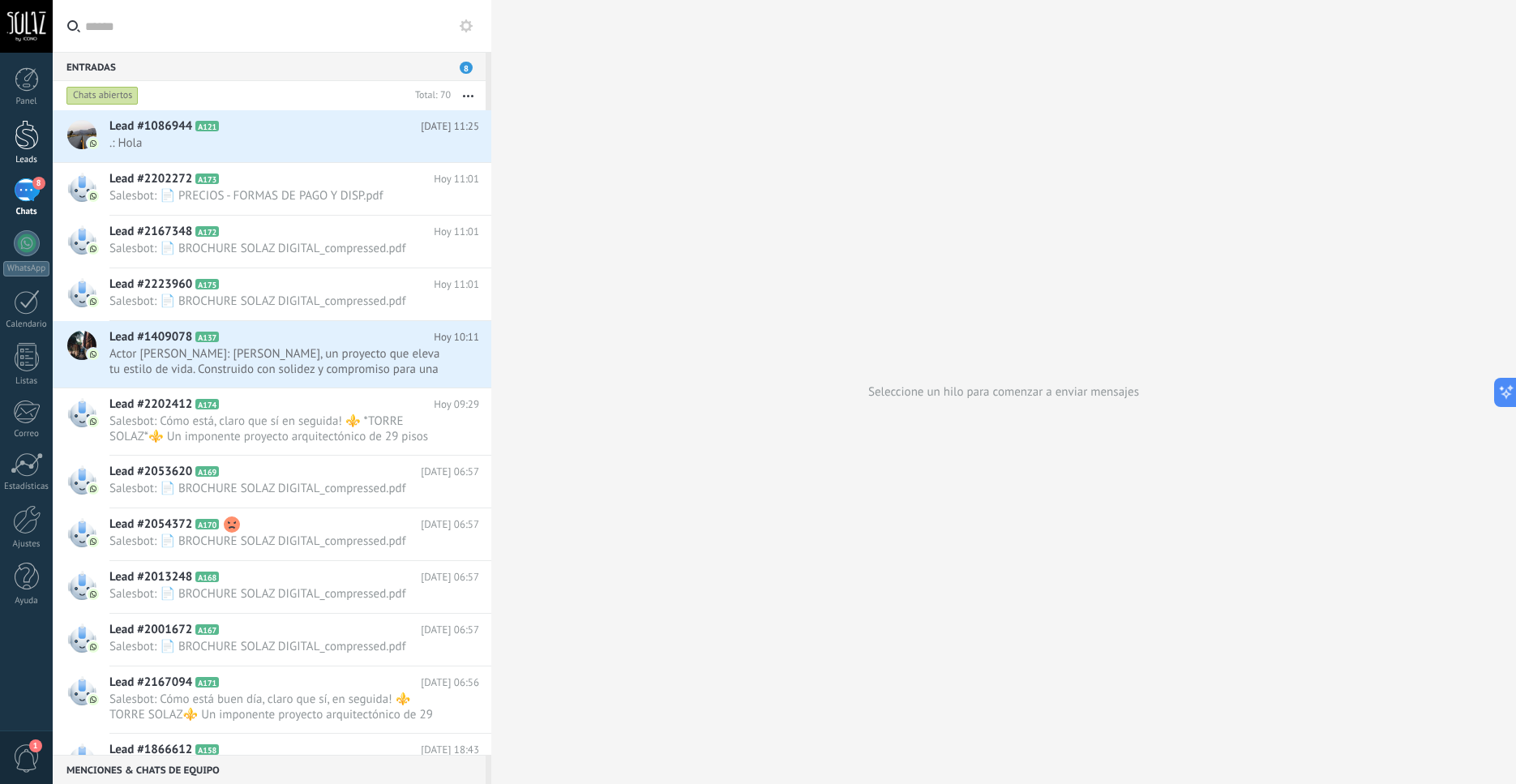
click at [42, 141] on link "Leads" at bounding box center [26, 142] width 53 height 45
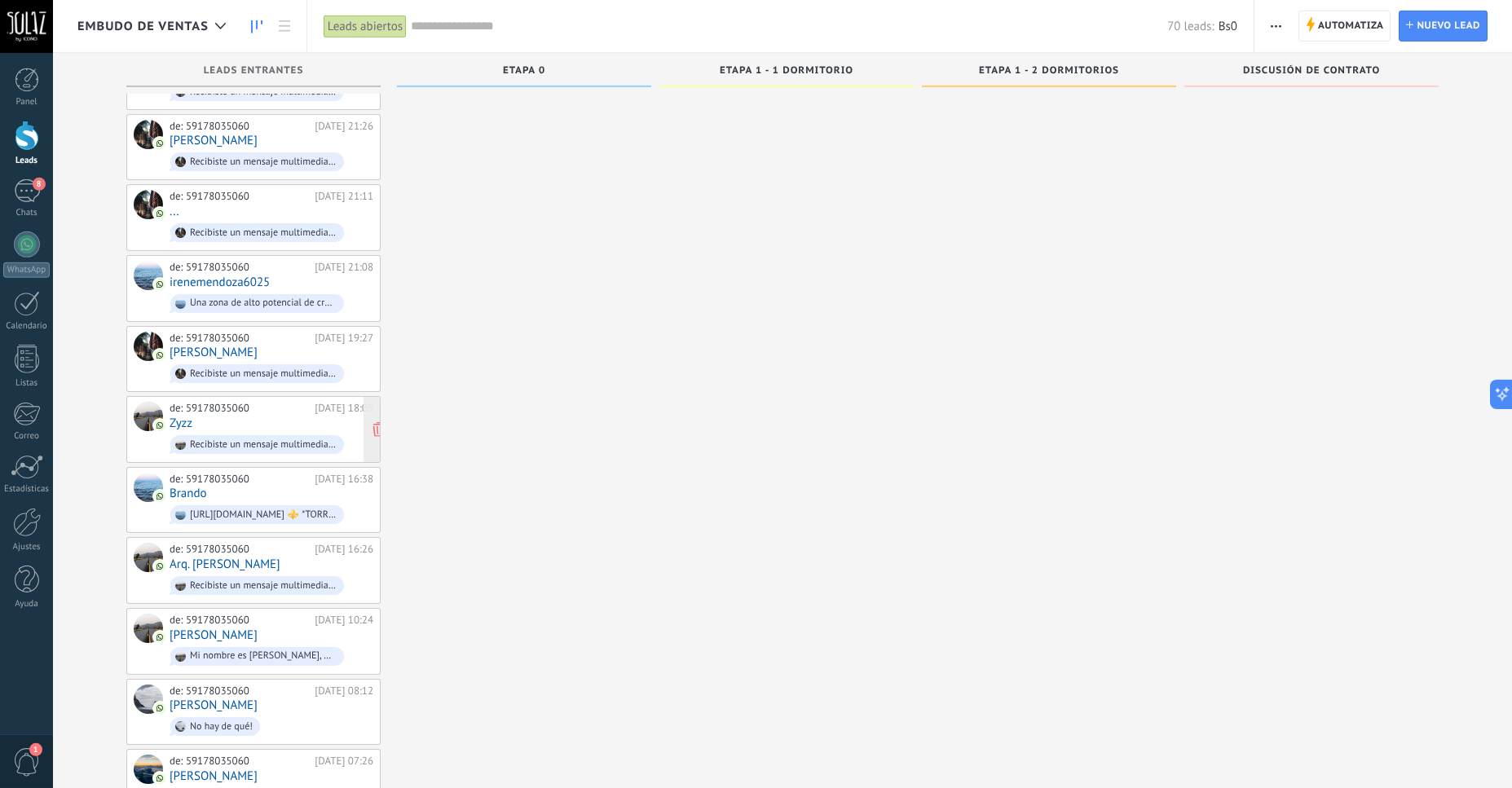
scroll to position [1400, 0]
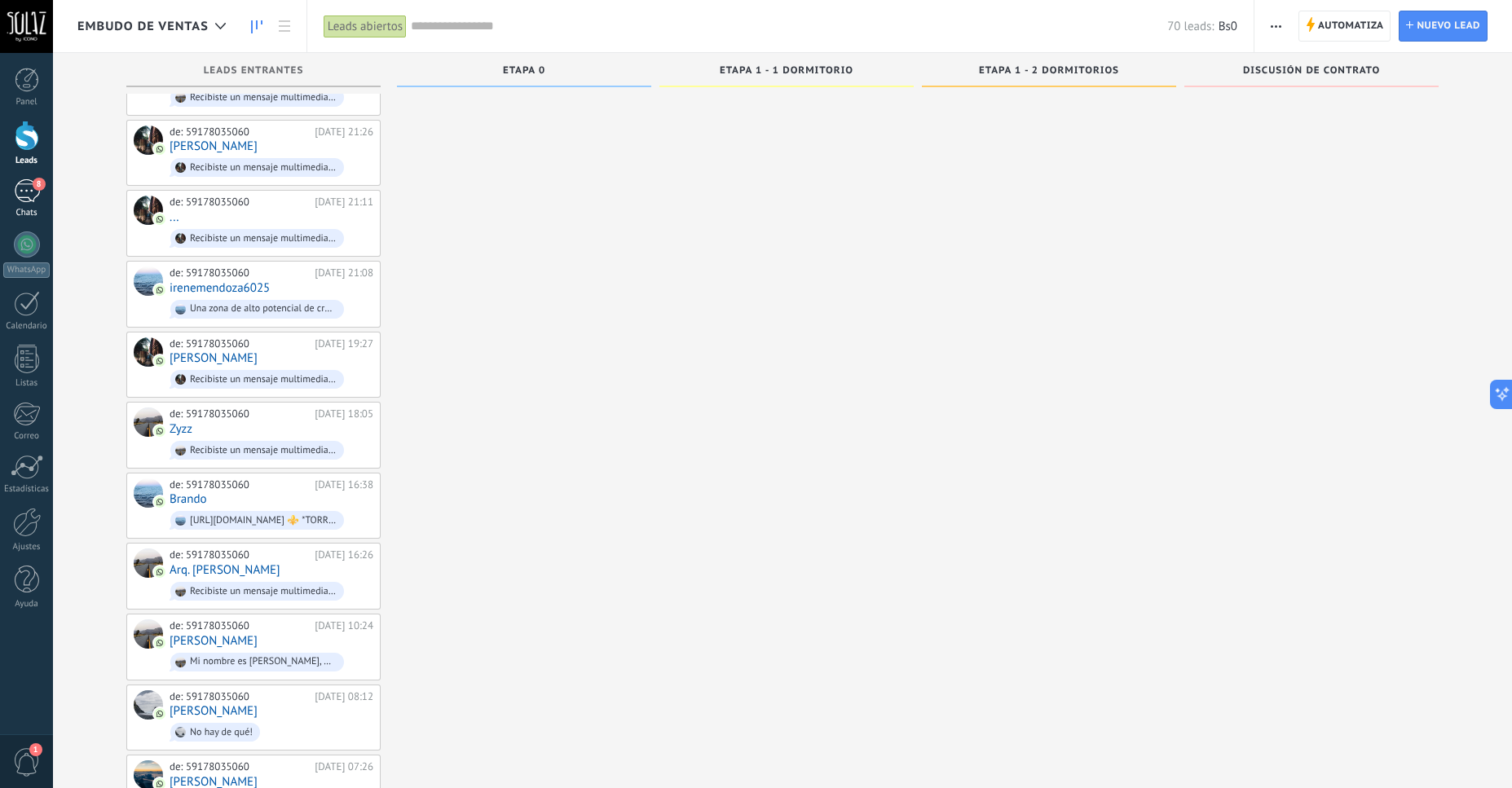
click at [21, 193] on div "8" at bounding box center [27, 191] width 26 height 24
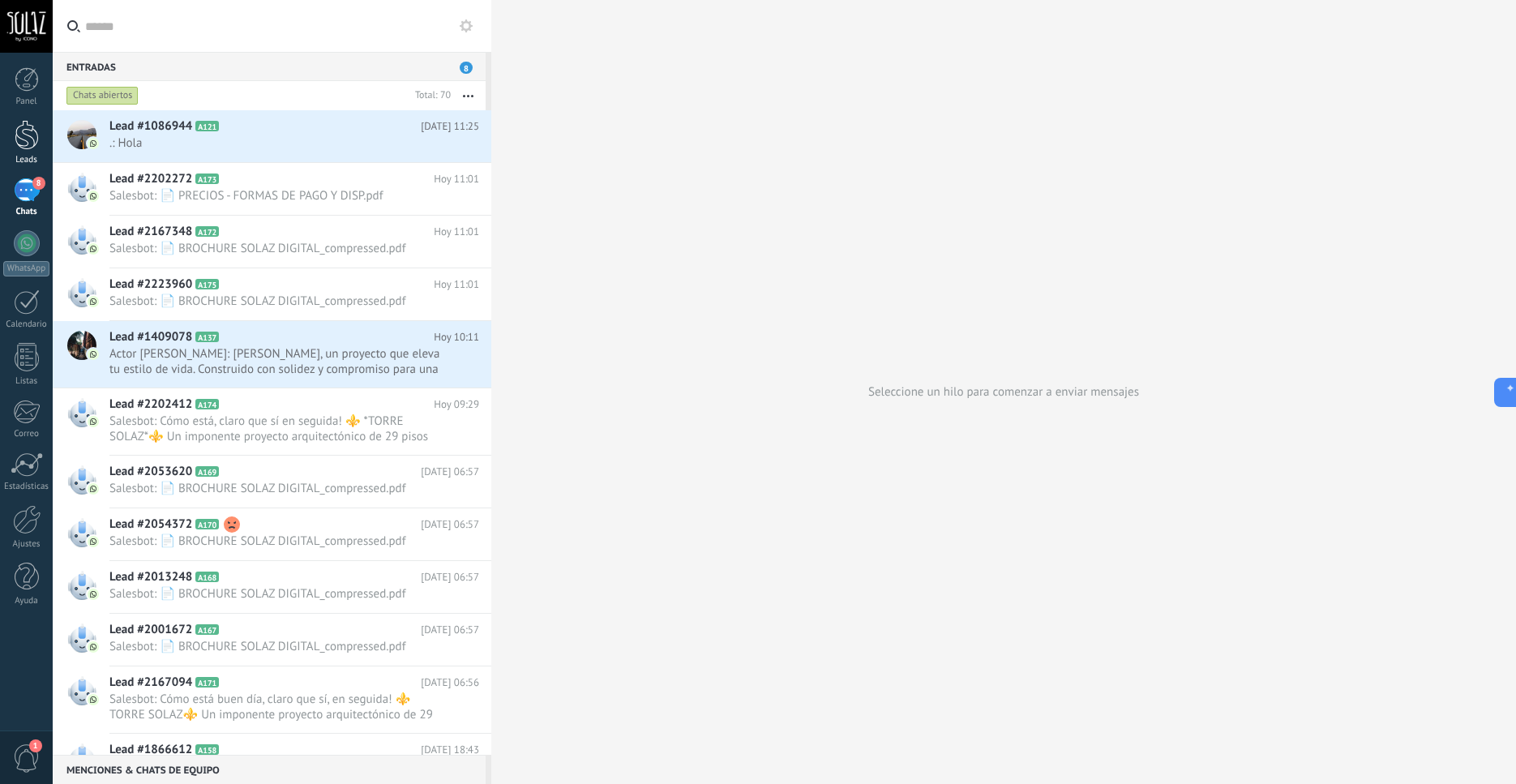
click at [27, 147] on div at bounding box center [26, 135] width 25 height 30
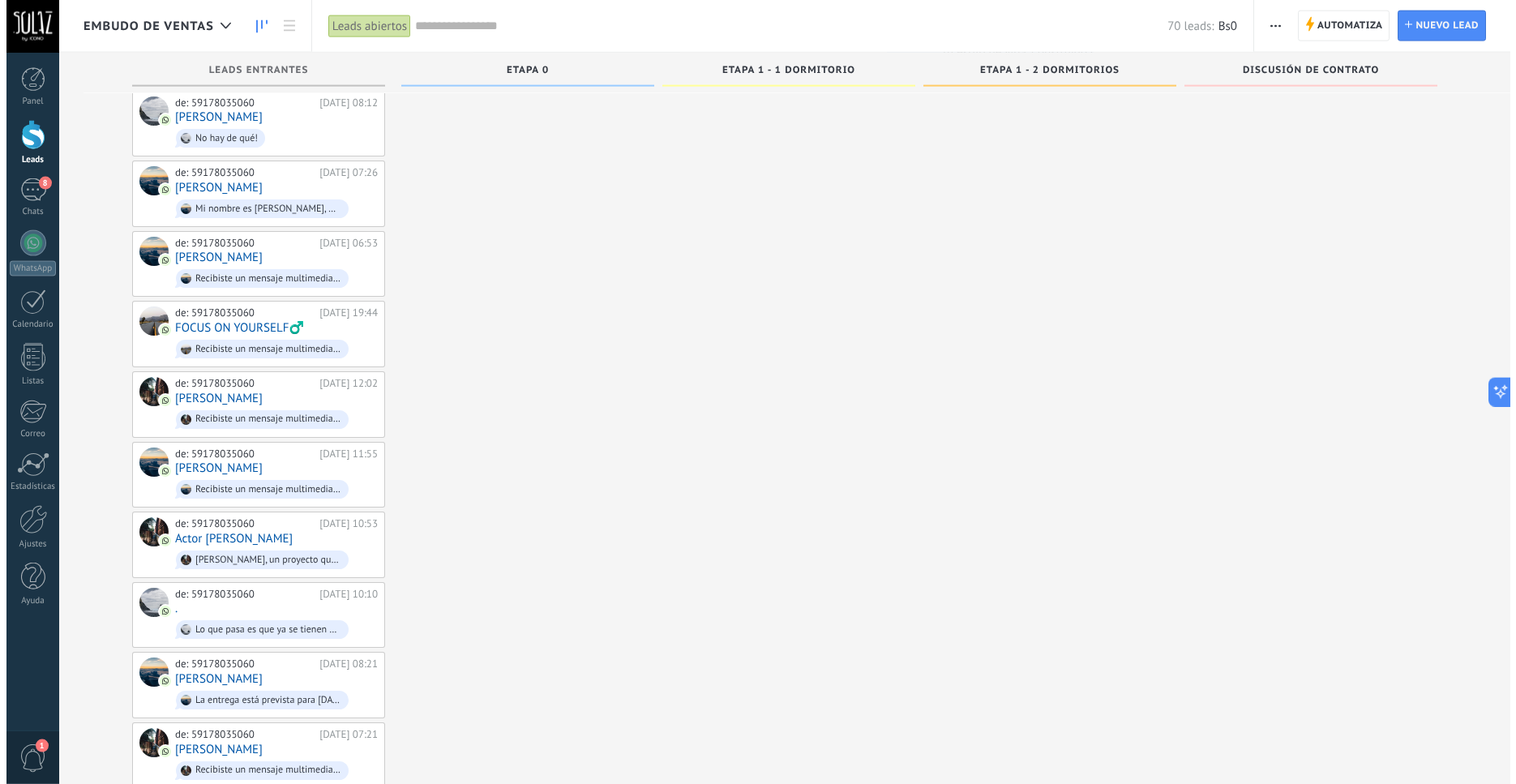
scroll to position [2065, 0]
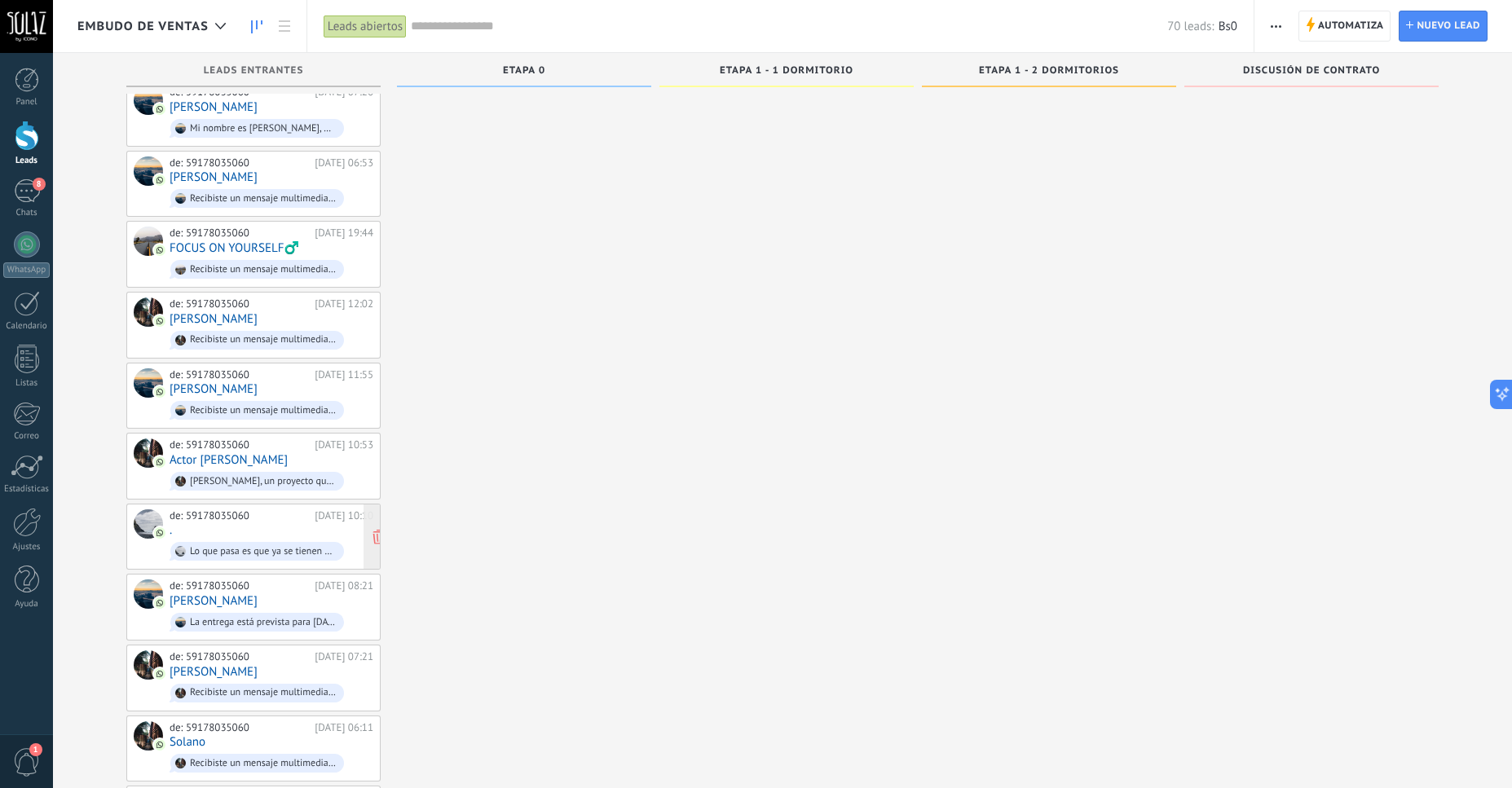
click at [184, 510] on div "de: 59178035060 23/08/2025 10:10 . Lo que pasa es que ya se tienen proyecciones…" at bounding box center [272, 537] width 204 height 56
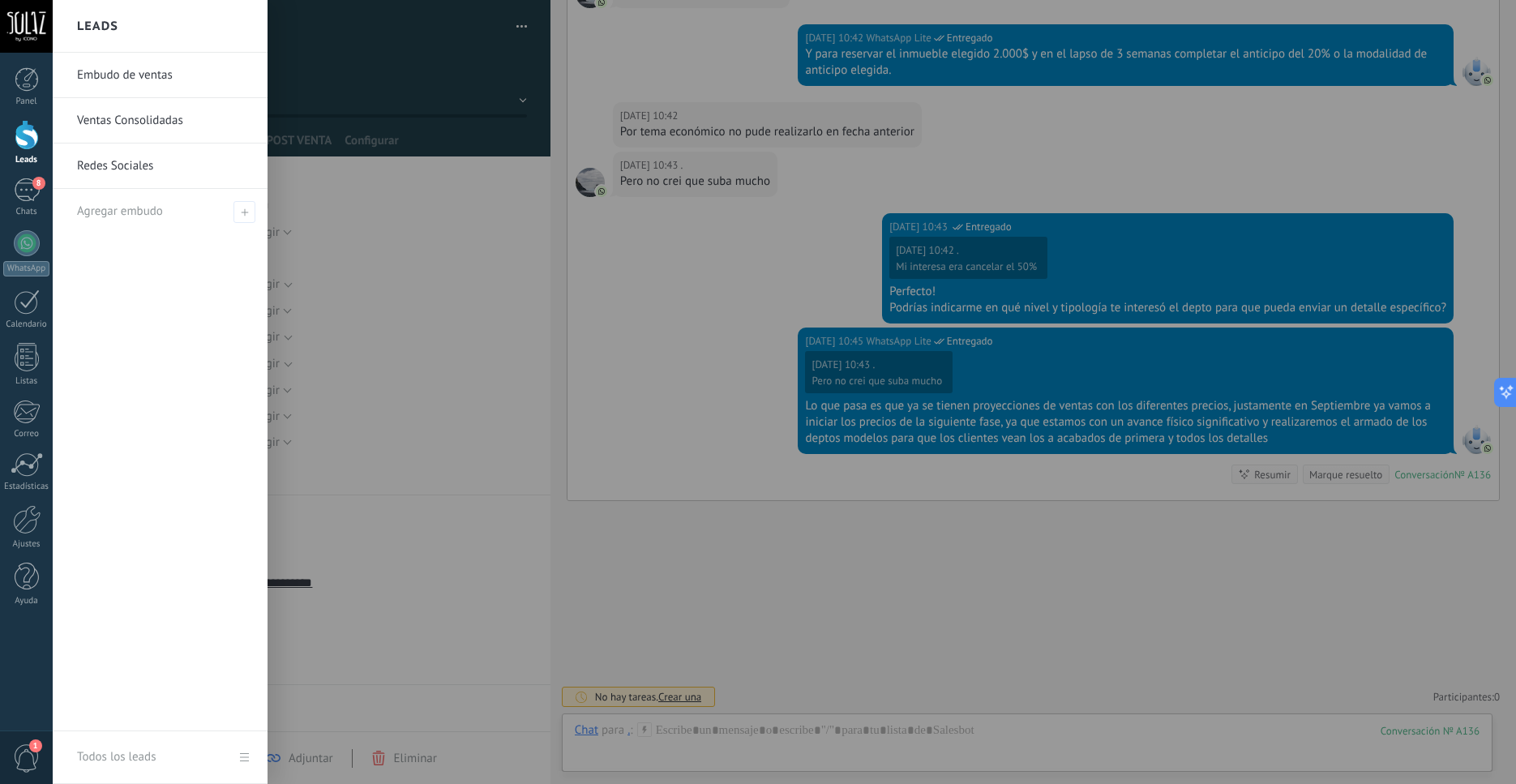
scroll to position [613, 0]
click at [21, 153] on div "Leads" at bounding box center [26, 142] width 53 height 45
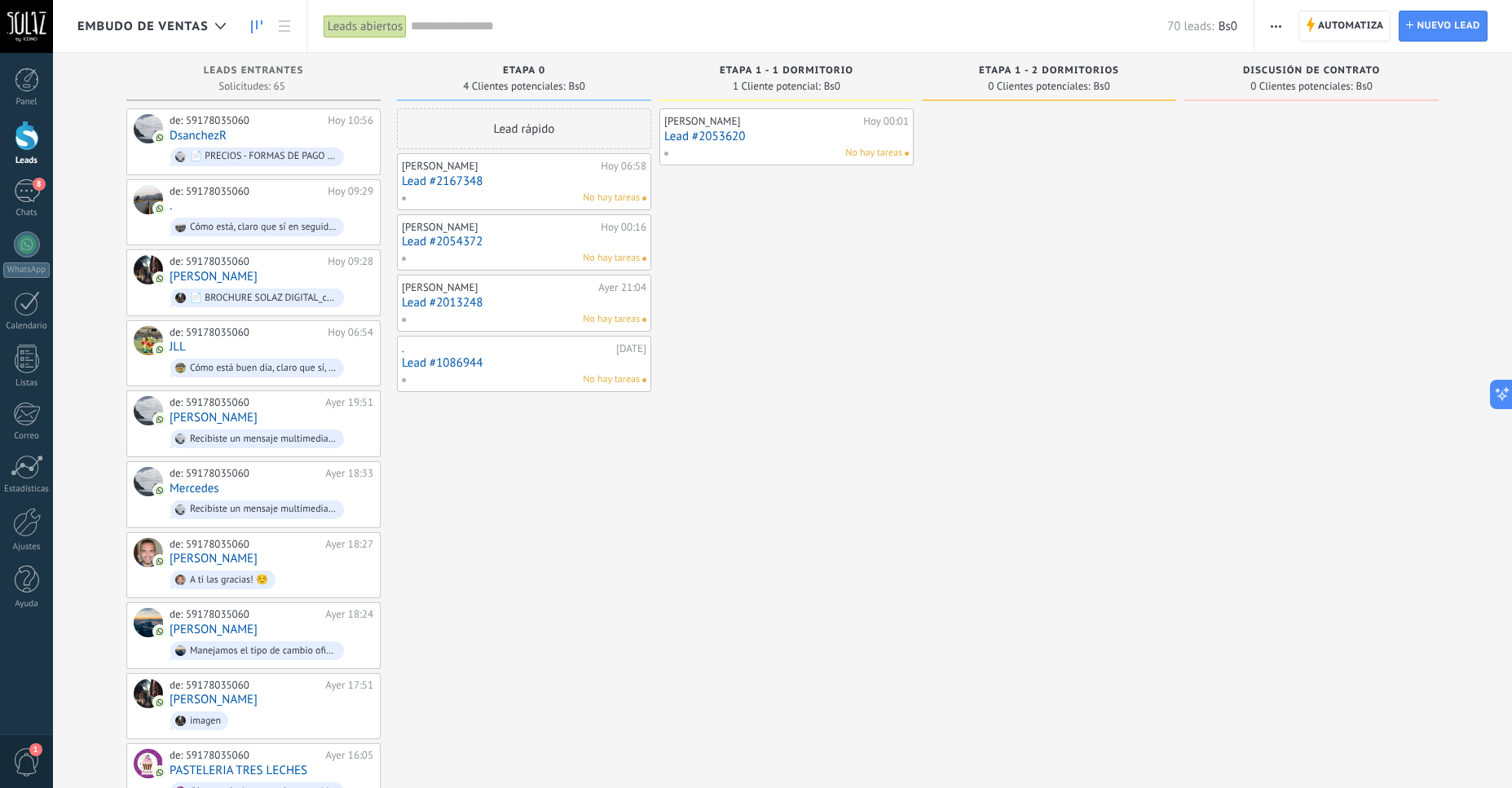
click at [1270, 27] on button "button" at bounding box center [1276, 26] width 24 height 31
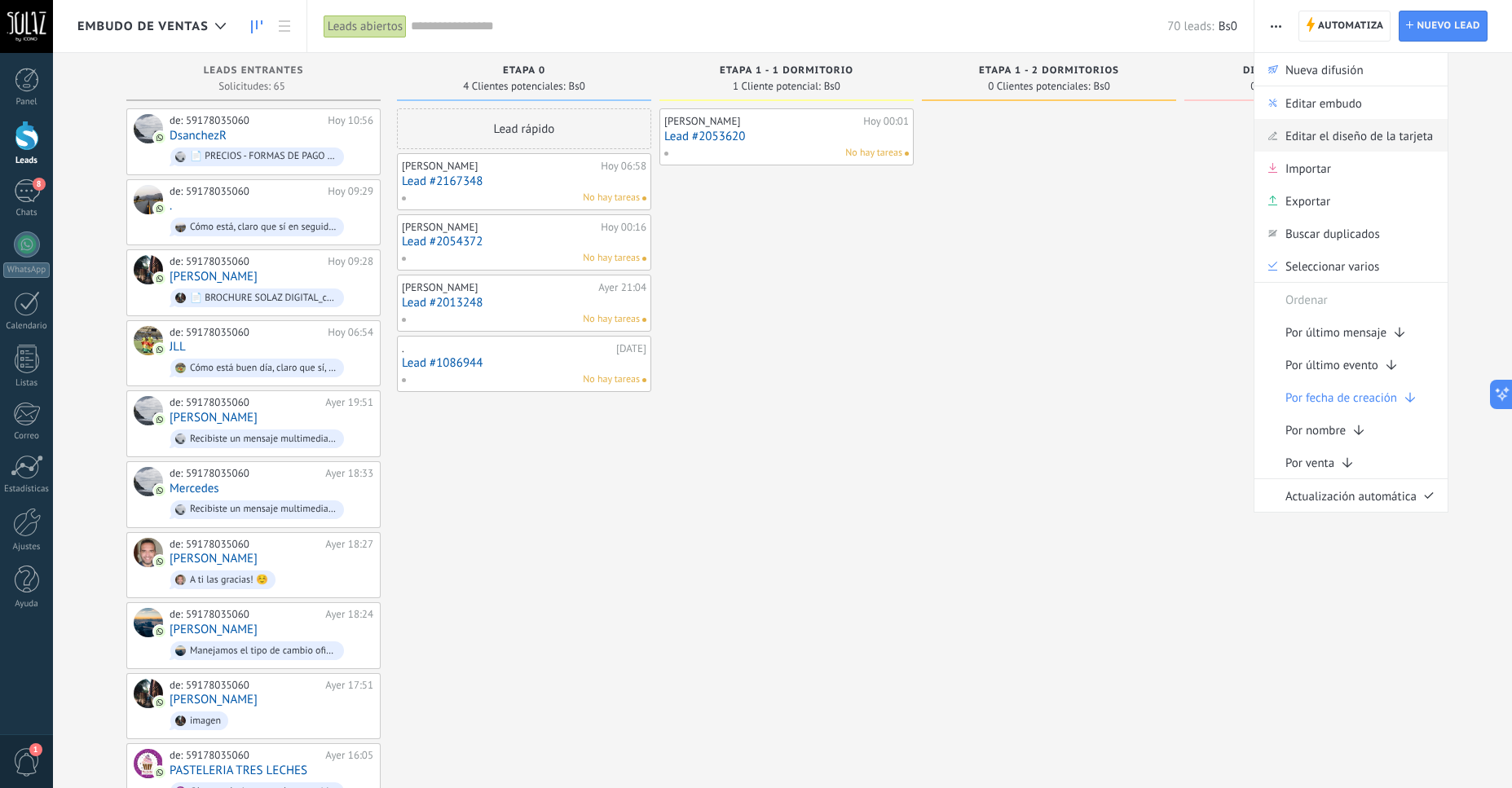
click at [1394, 142] on span "Editar el diseño de la tarjeta" at bounding box center [1360, 135] width 147 height 33
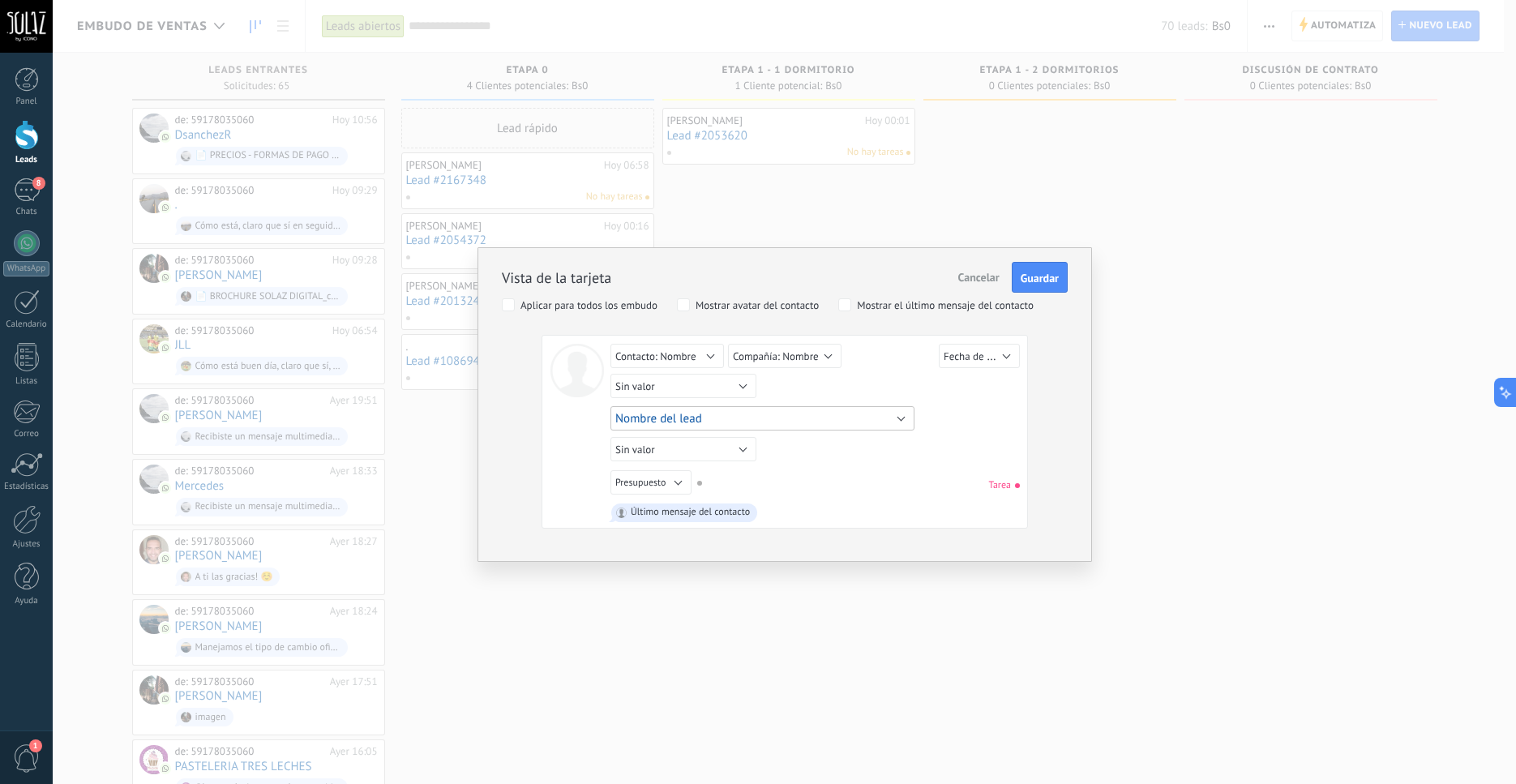
click at [816, 414] on button "Nombre del lead" at bounding box center [763, 418] width 304 height 25
click at [758, 418] on div "Lead ID del Lead Nombre del lead Fecha de Creación Presupuesto Usuario responsa…" at bounding box center [763, 418] width 304 height 25
click at [979, 358] on span "Fecha de Creación" at bounding box center [985, 356] width 82 height 15
click at [997, 428] on span "Fecha de Creación" at bounding box center [1006, 426] width 160 height 14
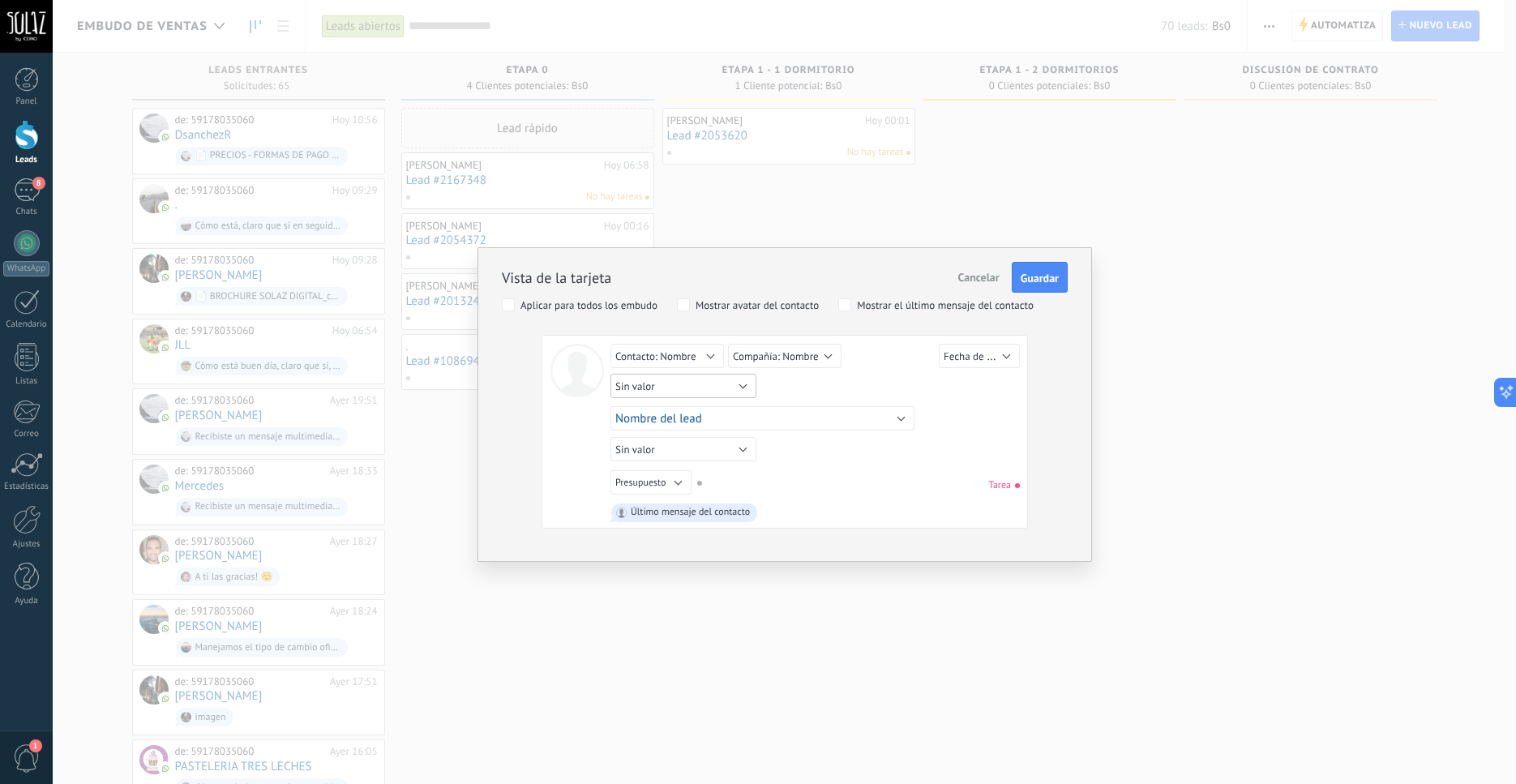
click at [744, 387] on button "Sin valor" at bounding box center [683, 386] width 146 height 25
click at [877, 383] on div "Sin valor Lead ID del Lead Nombre del lead Fecha de Creación Presupuesto Usuari…" at bounding box center [817, 389] width 413 height 29
click at [812, 360] on span "Compañía: Nombre" at bounding box center [775, 356] width 86 height 14
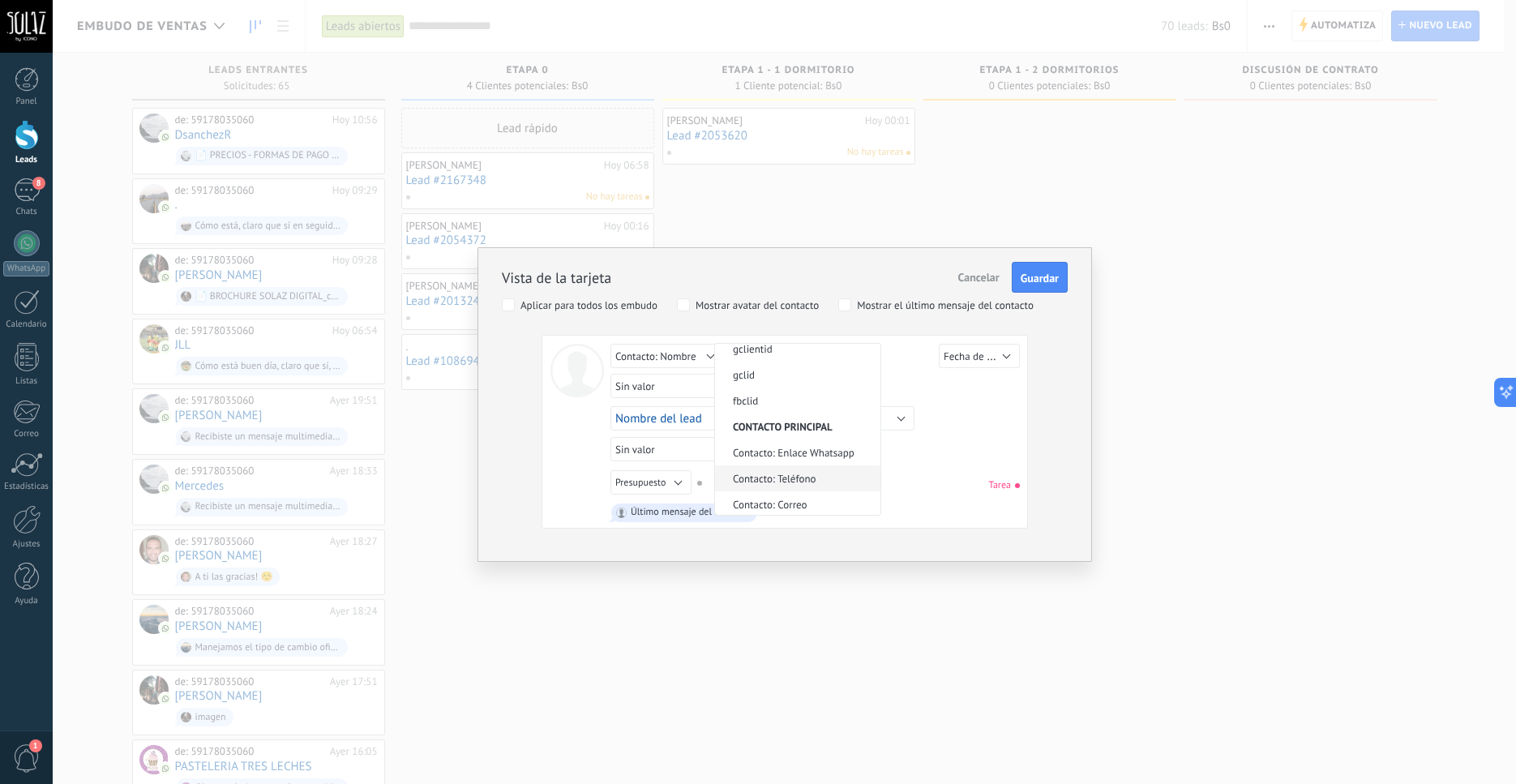
click at [791, 492] on li "Contacto: Teléfono" at bounding box center [798, 478] width 165 height 26
click at [735, 386] on button "Sin valor" at bounding box center [683, 386] width 146 height 25
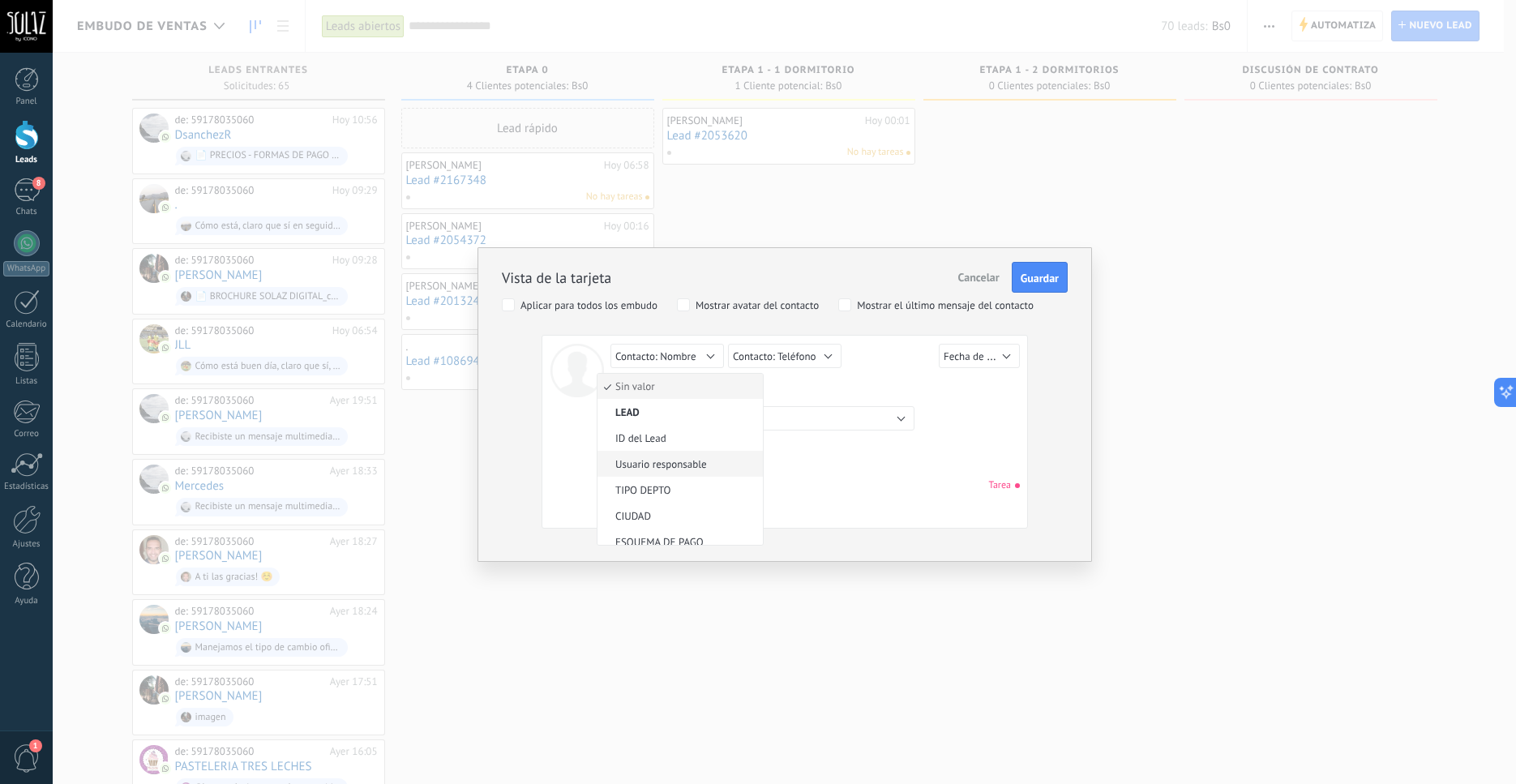
scroll to position [0, 0]
click at [661, 391] on span "Sin valor" at bounding box center [677, 387] width 160 height 14
click at [713, 454] on button "Sin valor" at bounding box center [683, 449] width 146 height 25
click at [678, 587] on span "CIUDAD" at bounding box center [677, 580] width 160 height 14
click at [692, 484] on div "Sin valor Lead ID del Lead Nombre del lead Fecha de Creación Presupuesto Usuari…" at bounding box center [651, 482] width 81 height 25
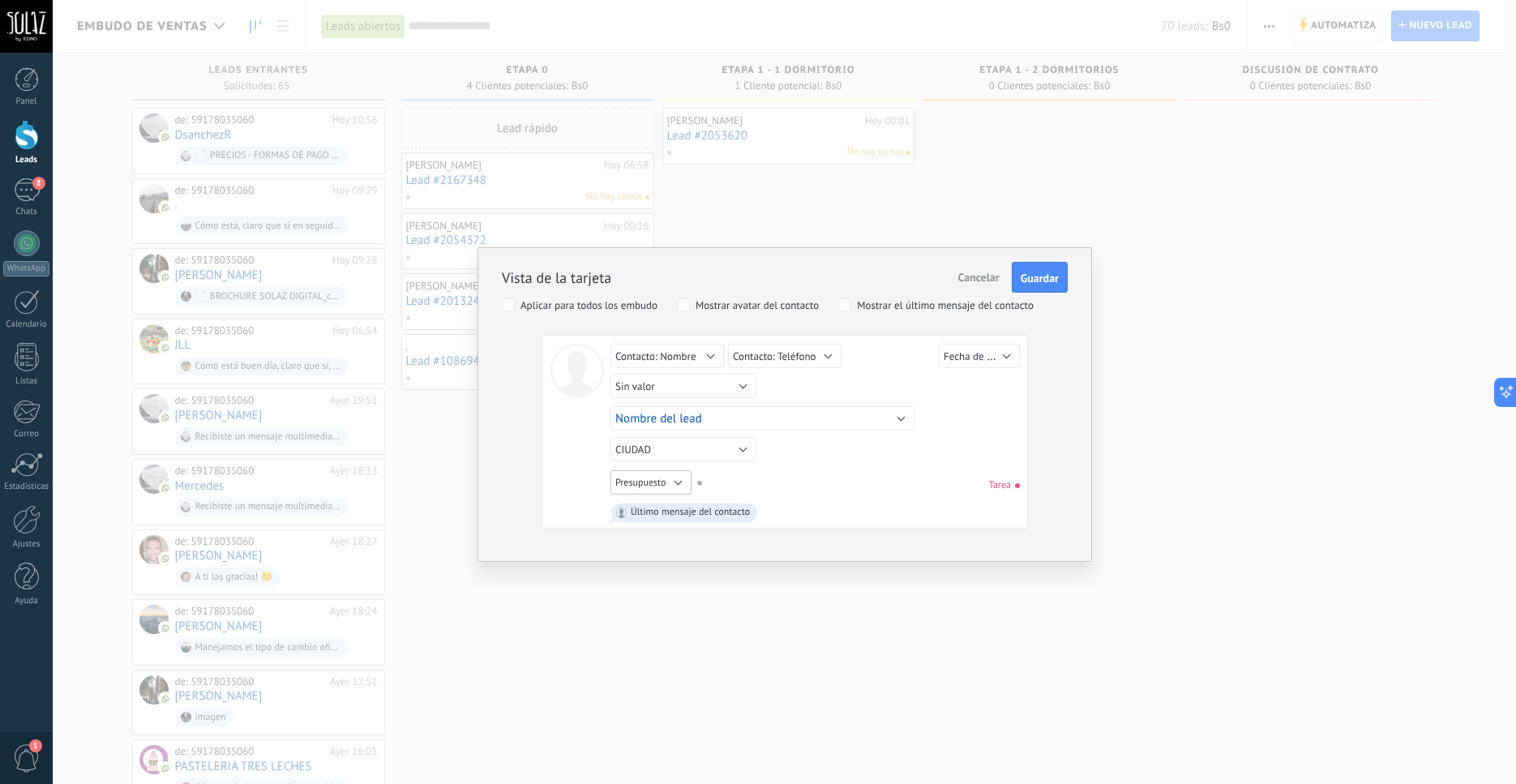
click at [683, 487] on button "Presupuesto" at bounding box center [651, 482] width 81 height 25
click at [650, 479] on span "Sin valor" at bounding box center [677, 483] width 160 height 12
click at [1044, 278] on span "Guardar" at bounding box center [1040, 278] width 38 height 11
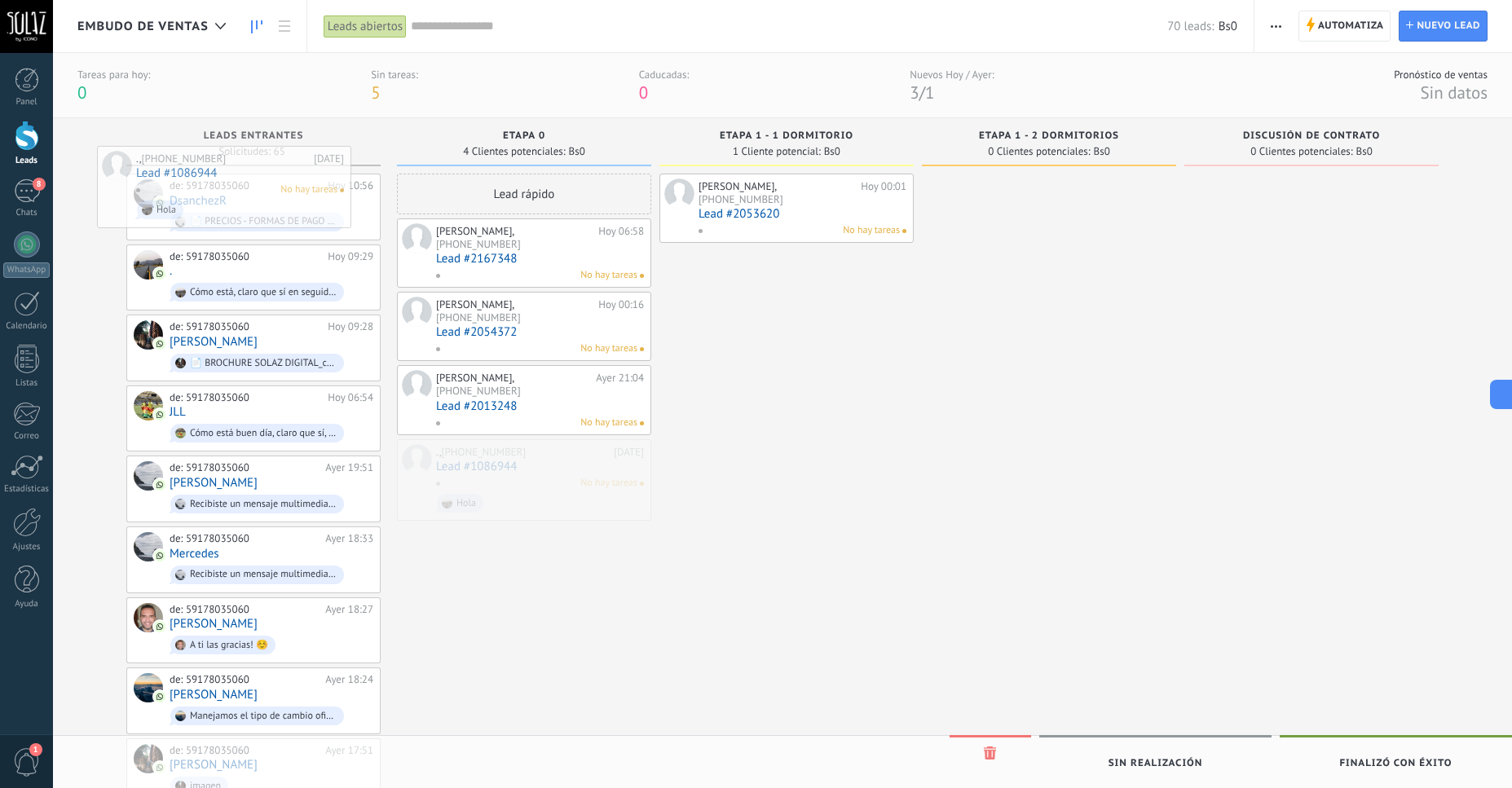
drag, startPoint x: 523, startPoint y: 451, endPoint x: 223, endPoint y: 196, distance: 393.7
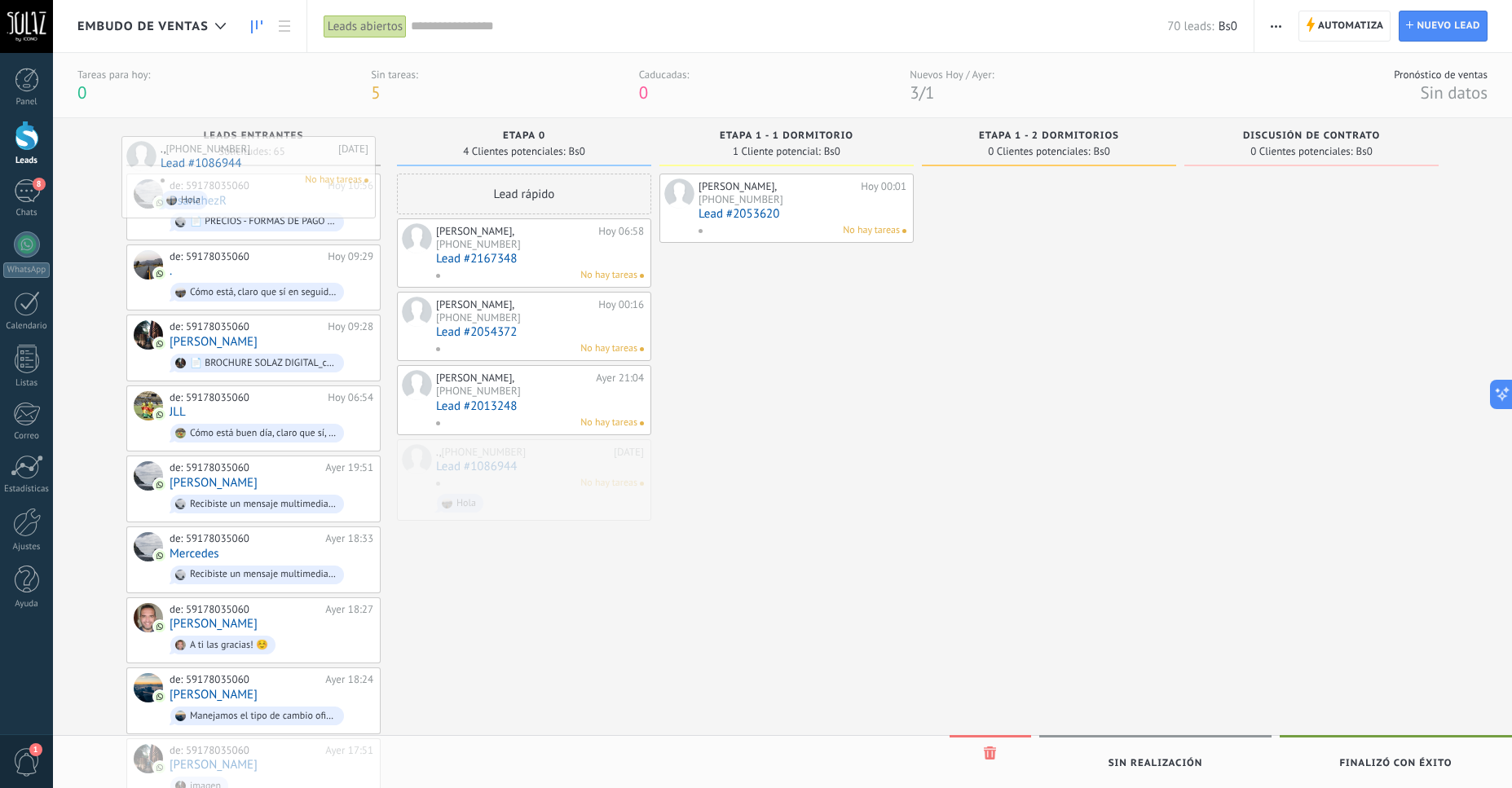
drag, startPoint x: 528, startPoint y: 422, endPoint x: 252, endPoint y: 157, distance: 382.6
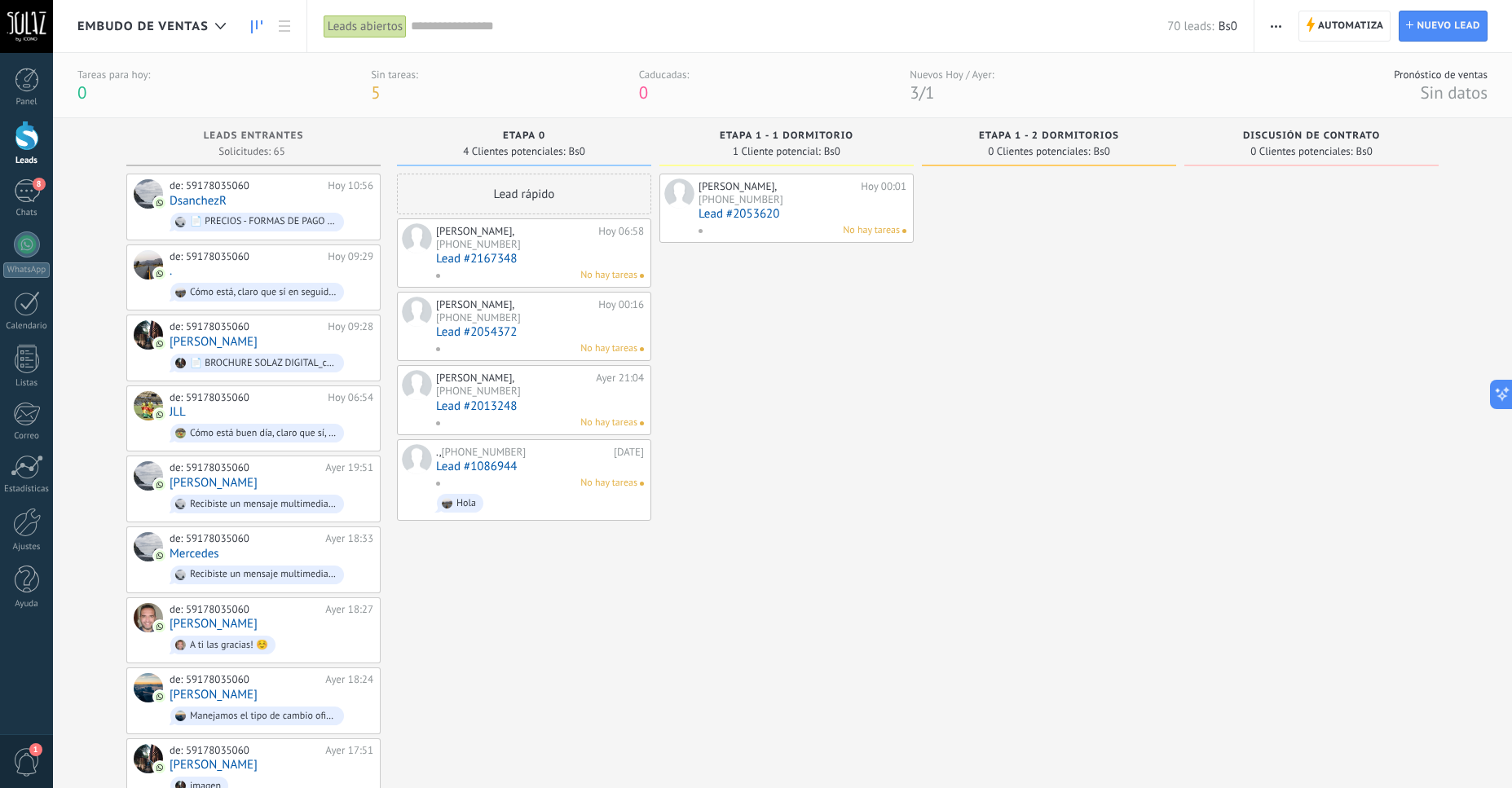
click at [539, 476] on div "No hay tareas" at bounding box center [536, 483] width 202 height 15
click at [489, 445] on div "., +591 77170990 21/08/2025 Lead #1086944 No hay tareas Hola" at bounding box center [540, 481] width 208 height 73
click at [495, 460] on link "Lead #1086944" at bounding box center [540, 467] width 208 height 14
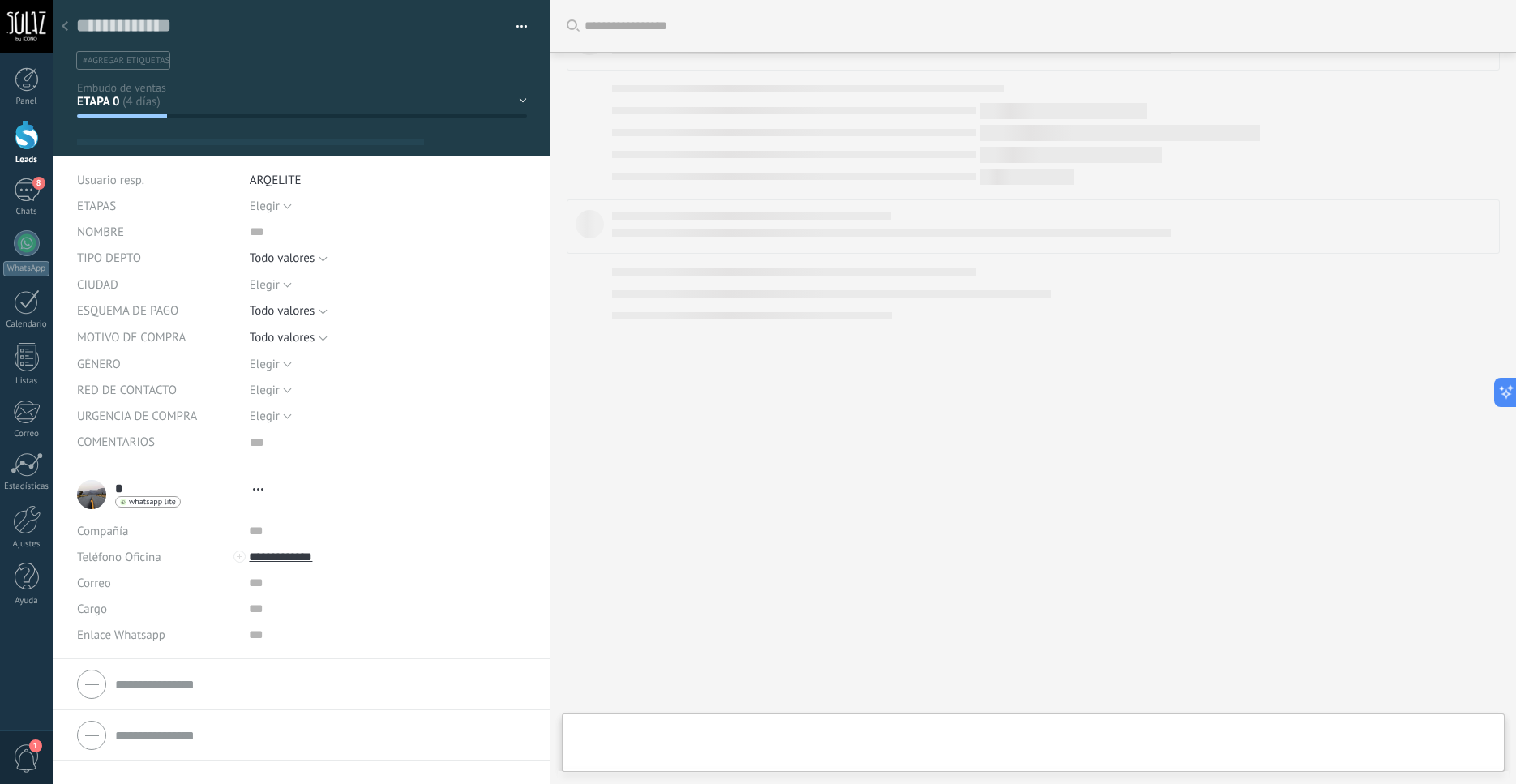
scroll to position [16, 0]
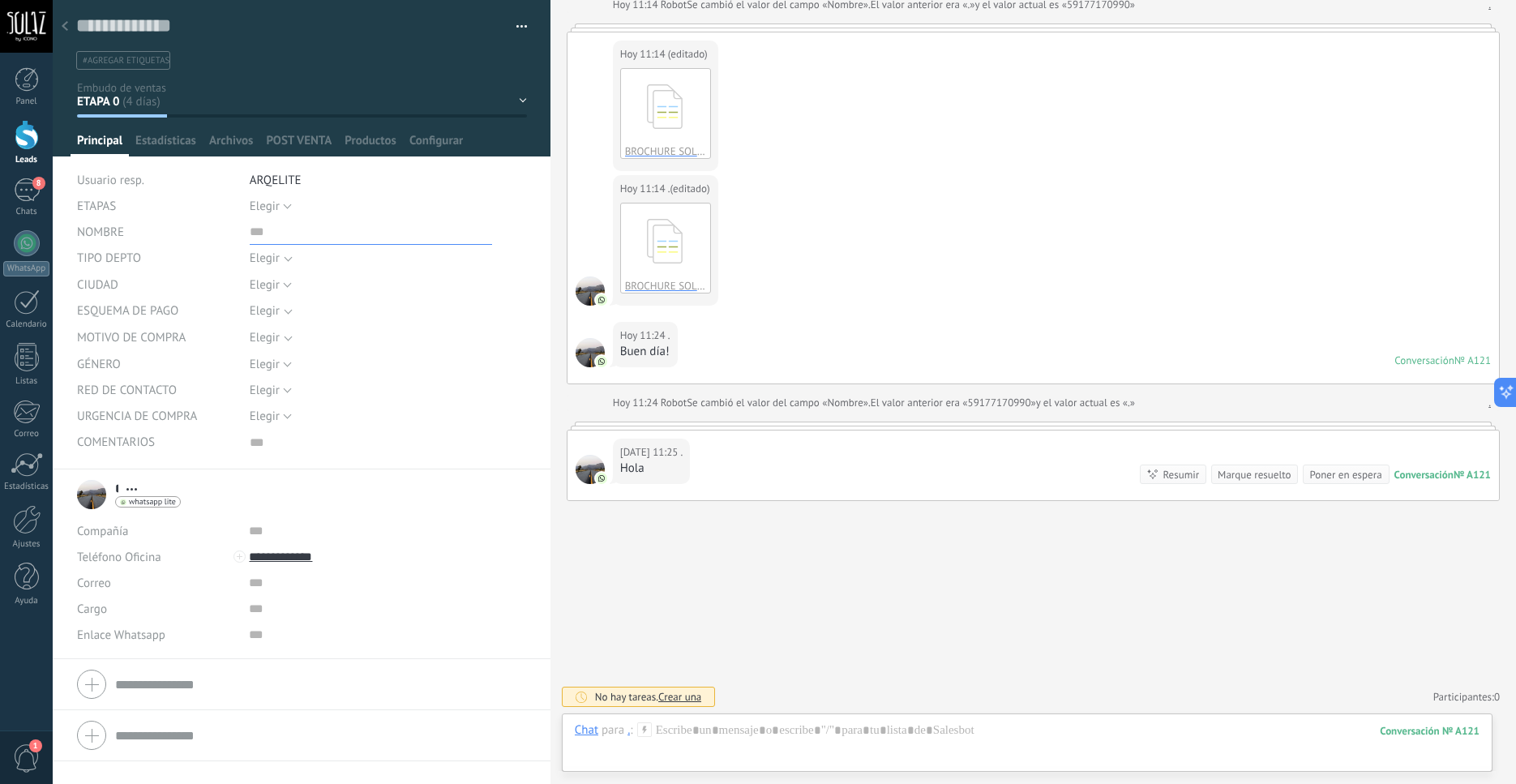
click at [253, 239] on input "text" at bounding box center [371, 232] width 243 height 26
click at [193, 31] on textarea at bounding box center [290, 26] width 428 height 25
type textarea "*"
type textarea "**"
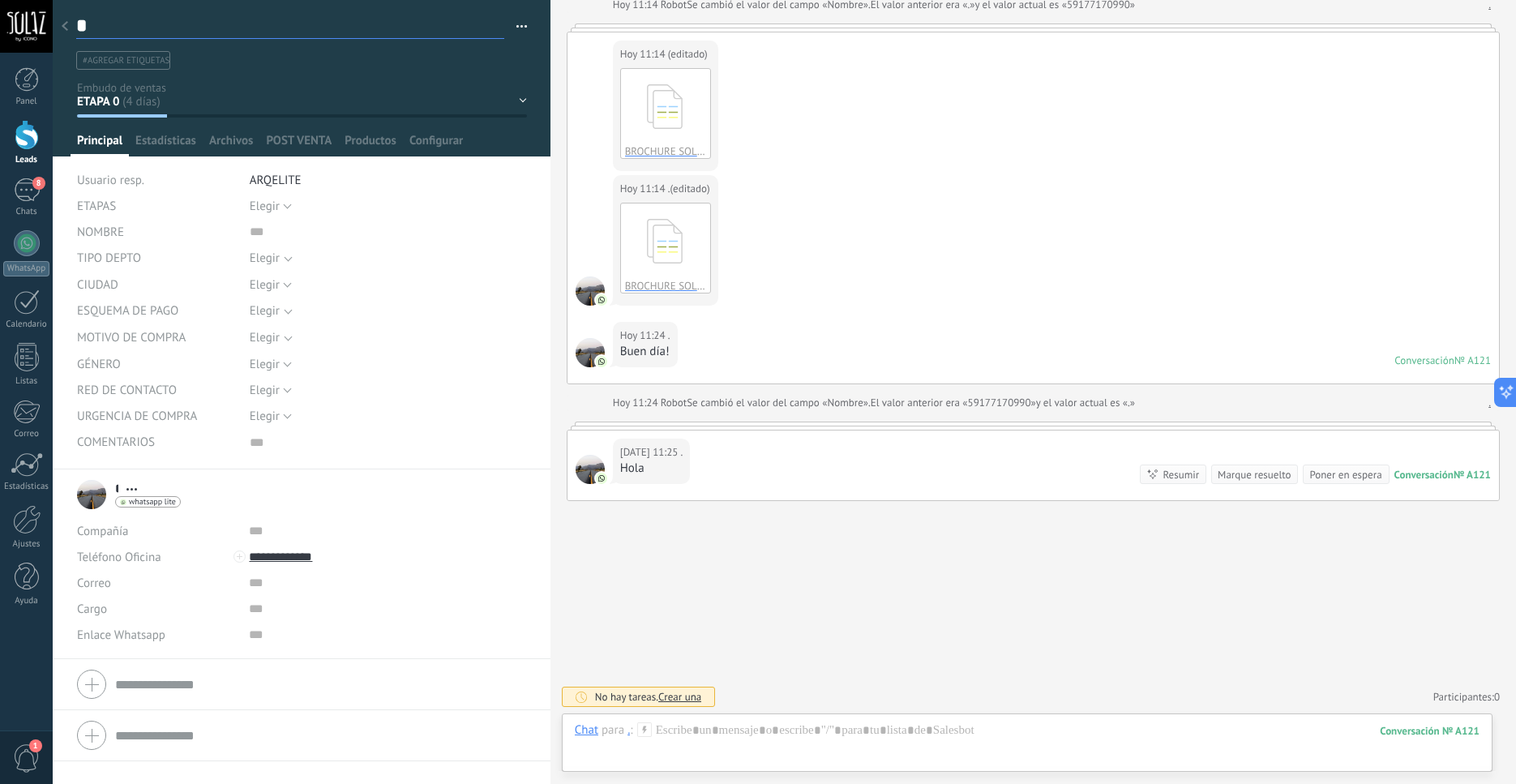
type textarea "**"
type textarea "***"
type textarea "****"
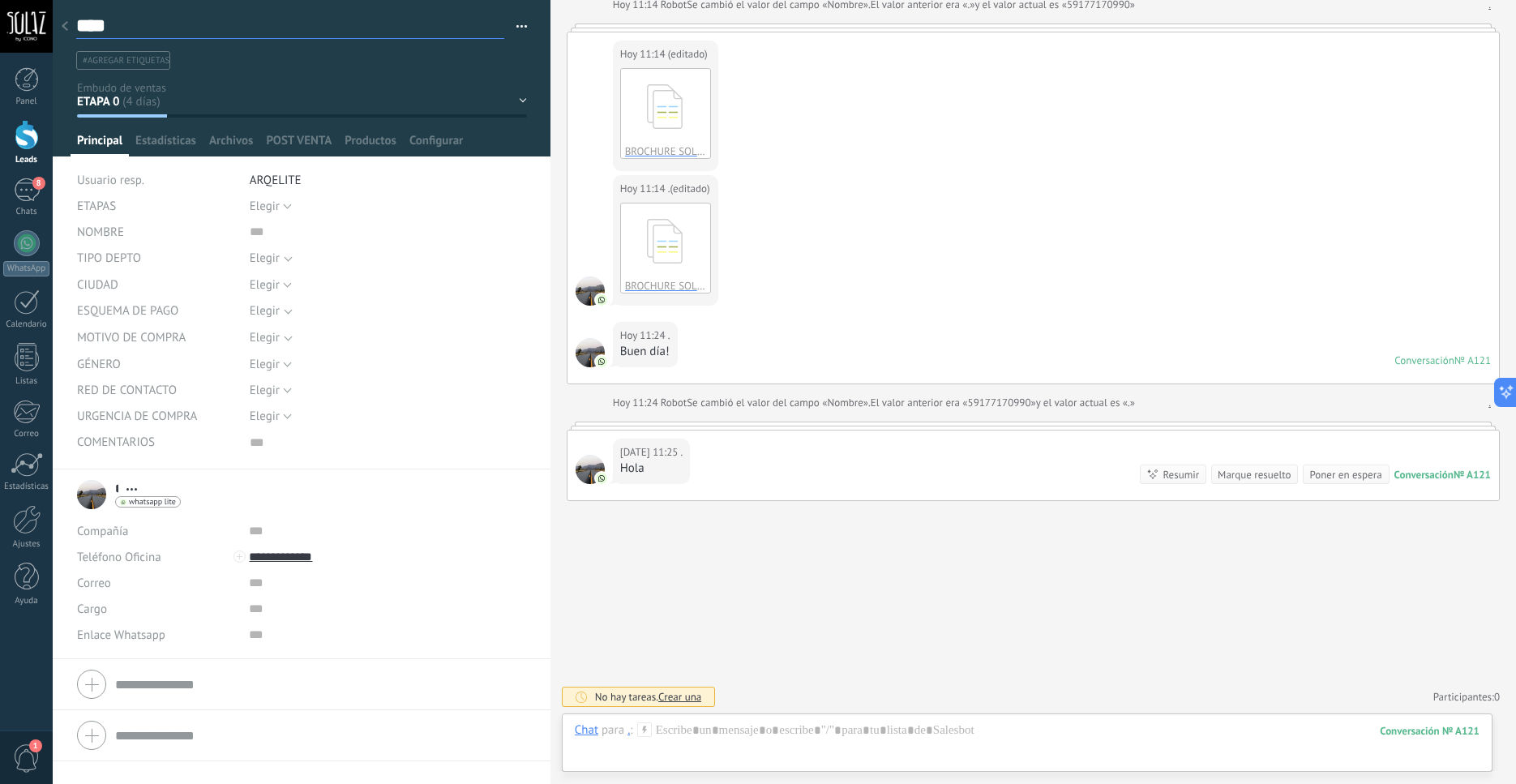
type textarea "***"
type textarea "**"
type textarea "*"
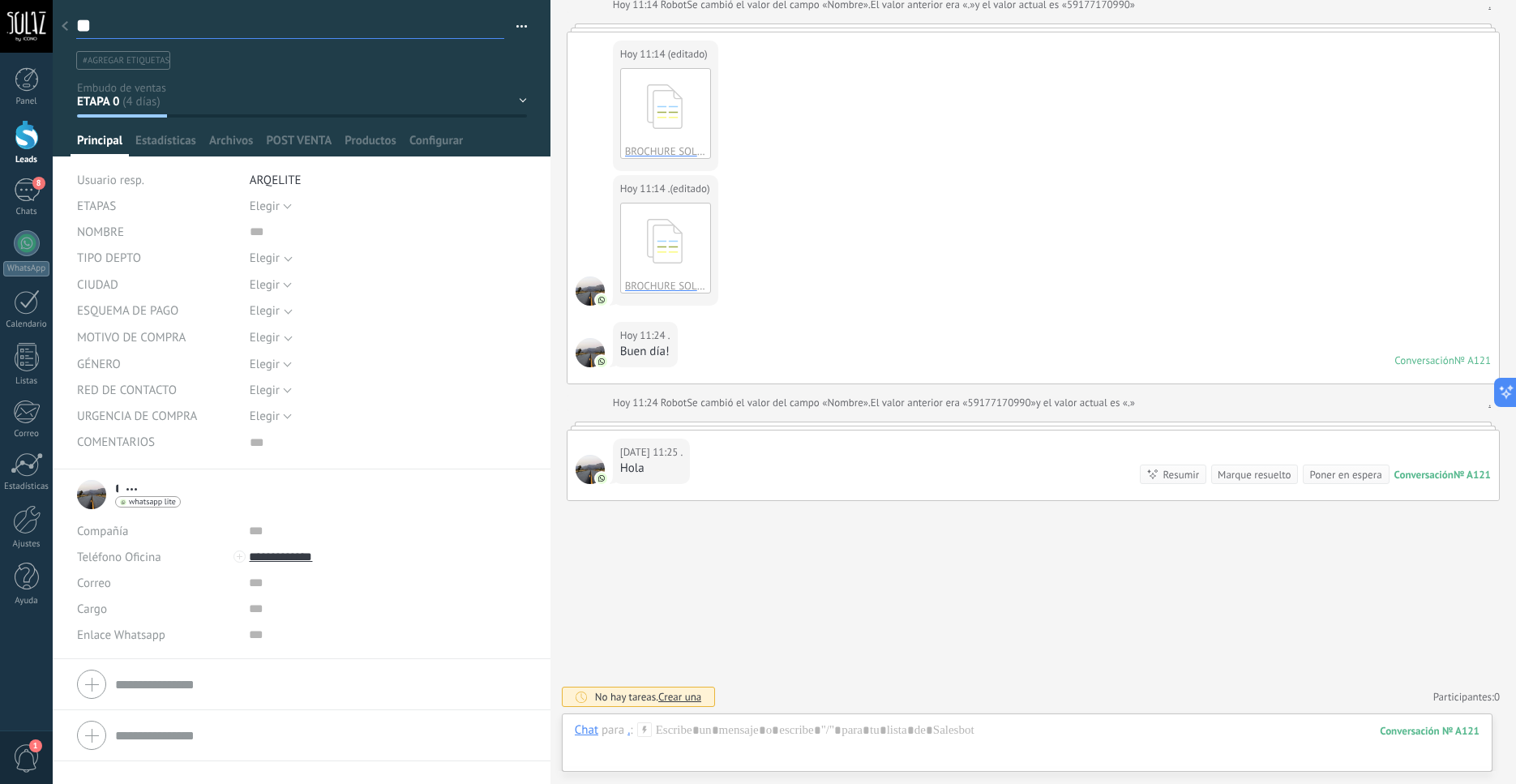
type textarea "*"
type textarea "**"
type textarea "***"
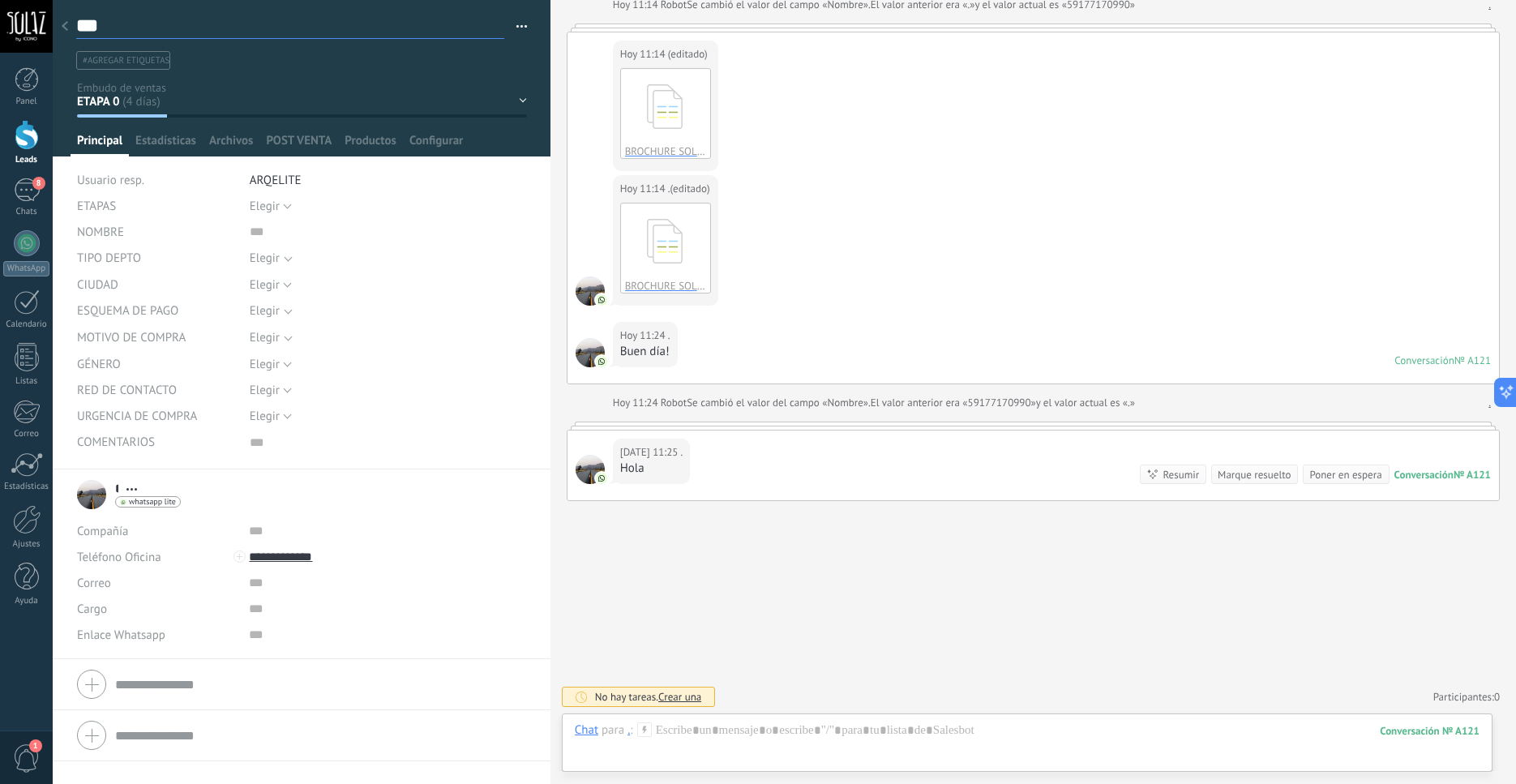
type textarea "****"
type textarea "********"
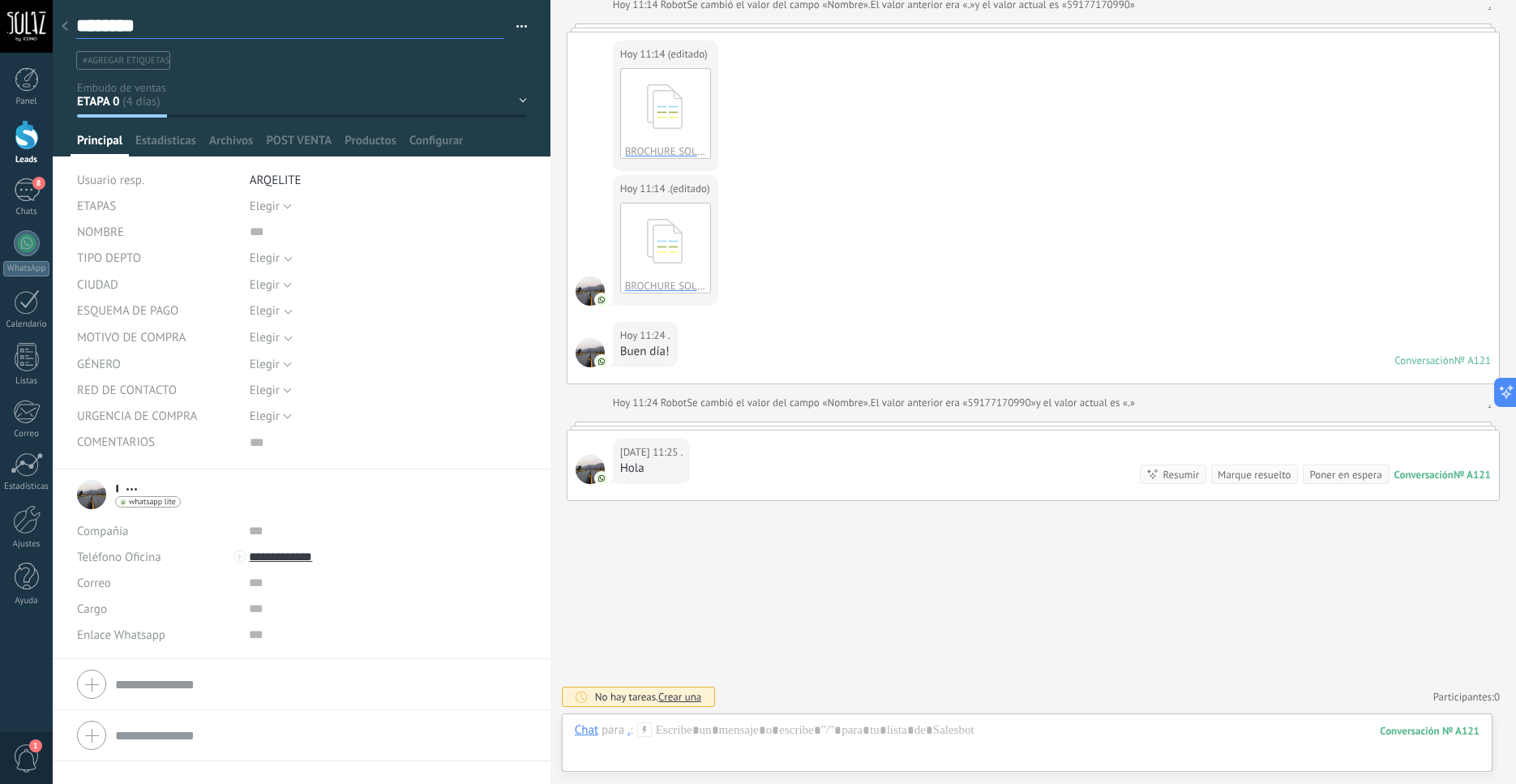
type textarea "*********"
type textarea "**********"
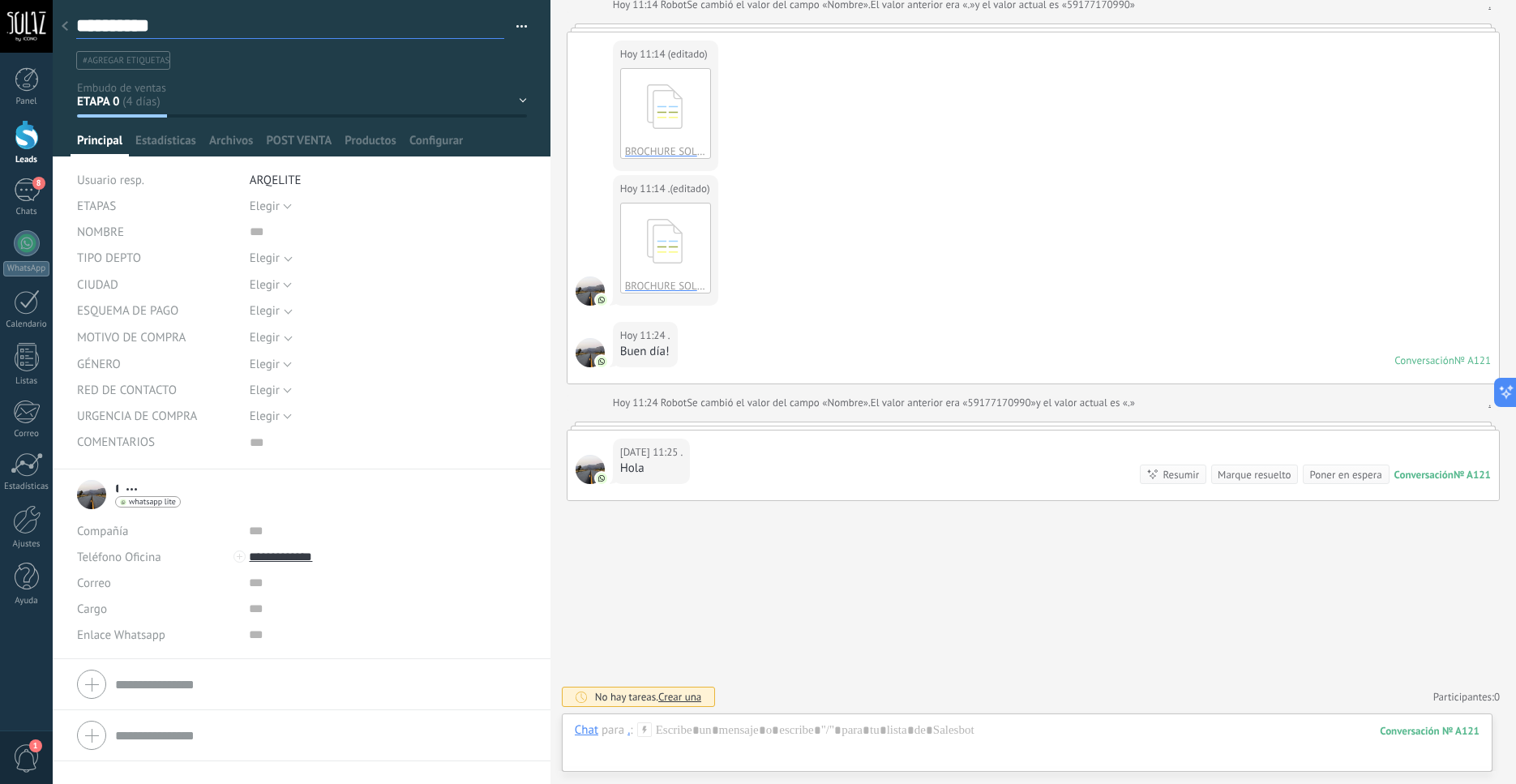
type textarea "**********"
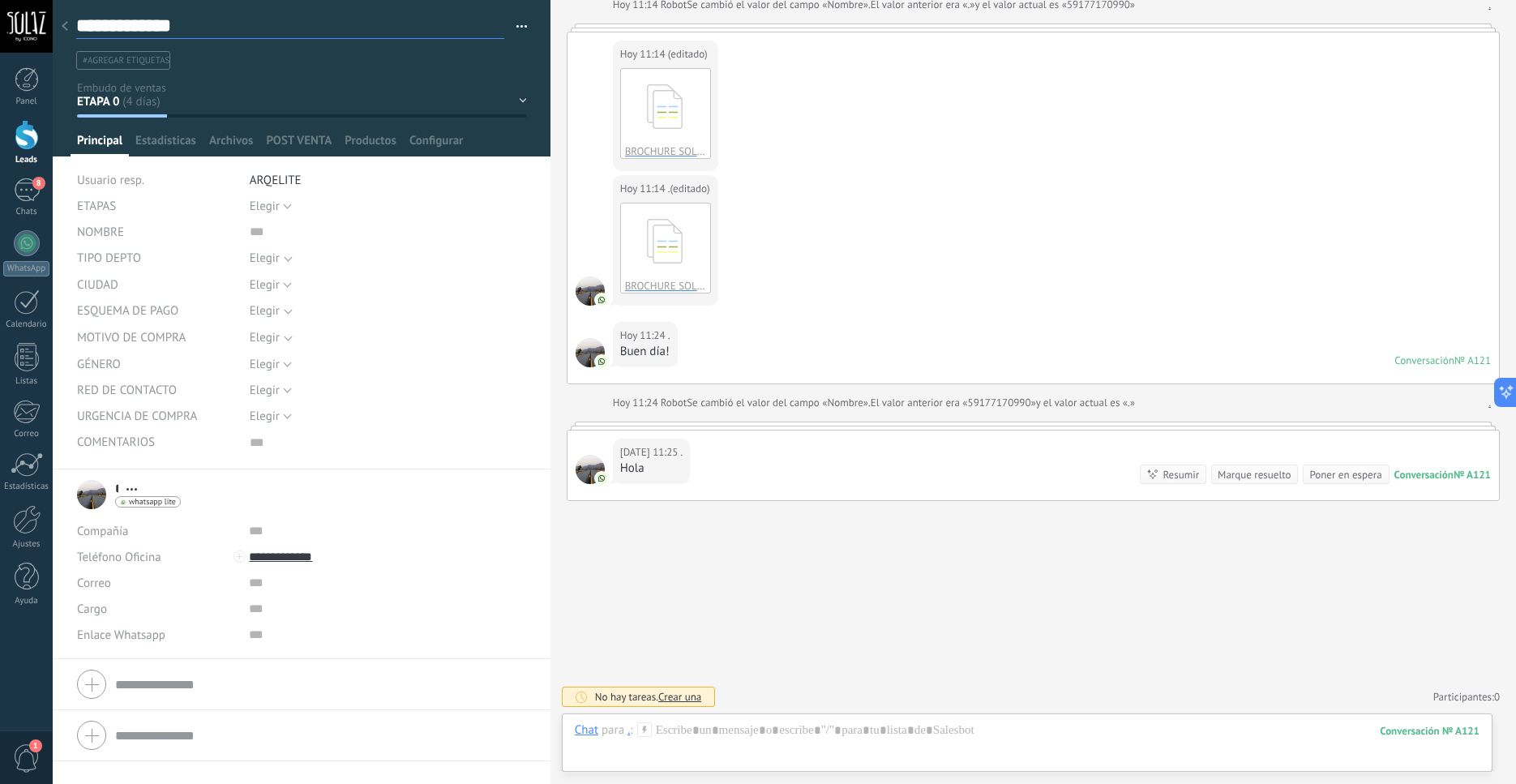
scroll to position [49, 0]
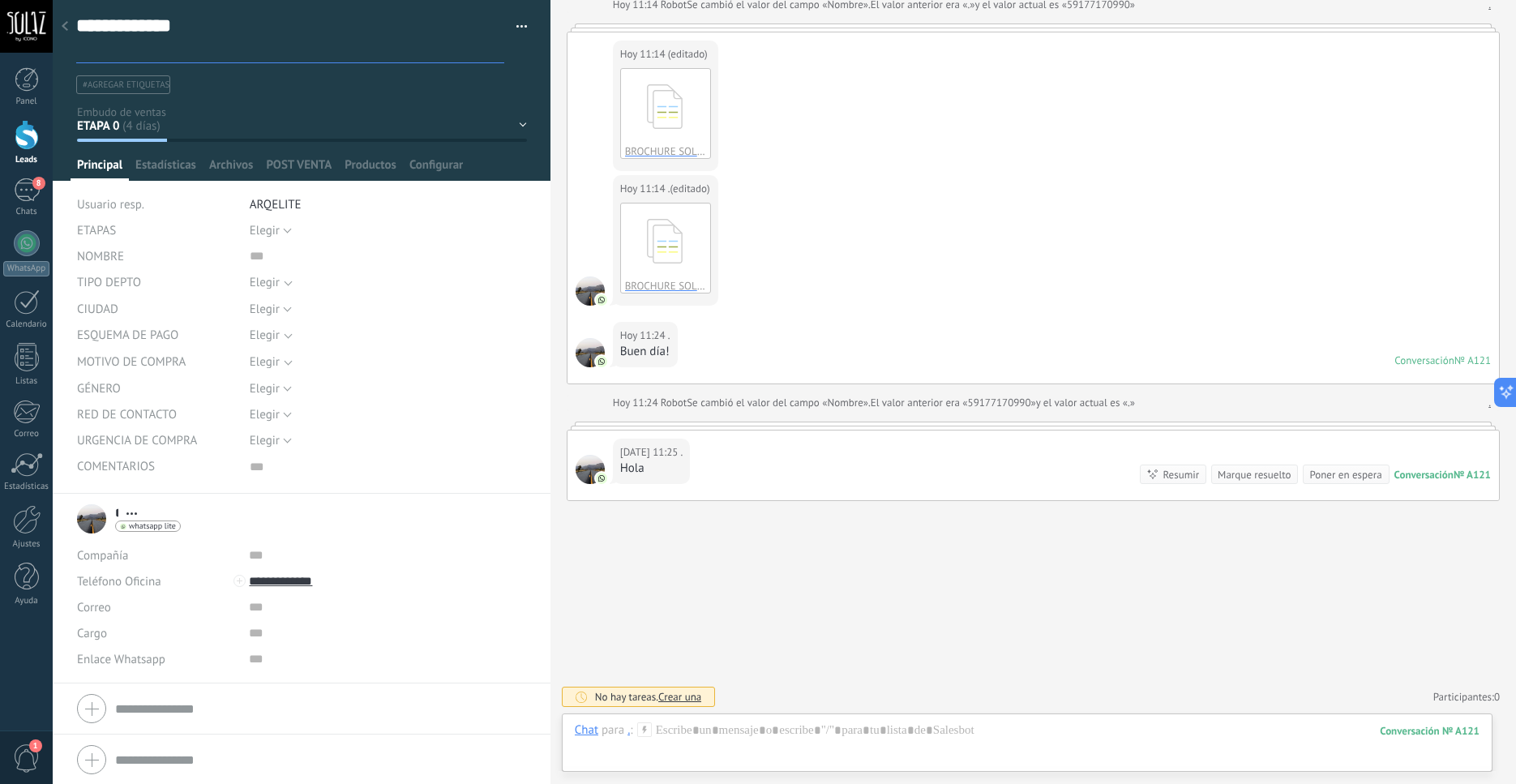
type textarea "**********"
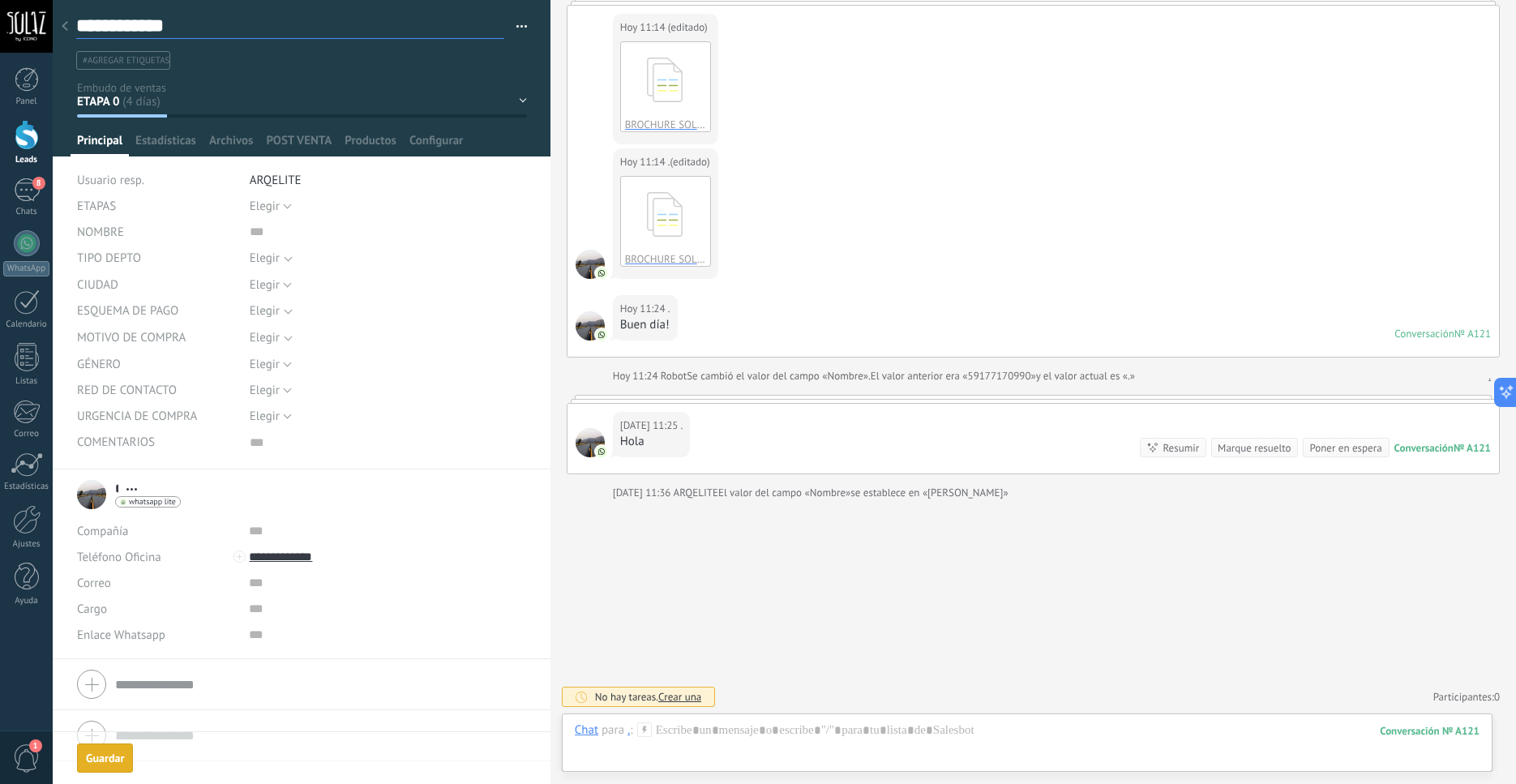
type textarea "**********"
click at [0, 0] on div "ETAPA 0 ETAPA 1 - 1 dormitorio ETAPA 1 - 2 dormitorios Discusión de contrato Lo…" at bounding box center [0, 0] width 0 height 0
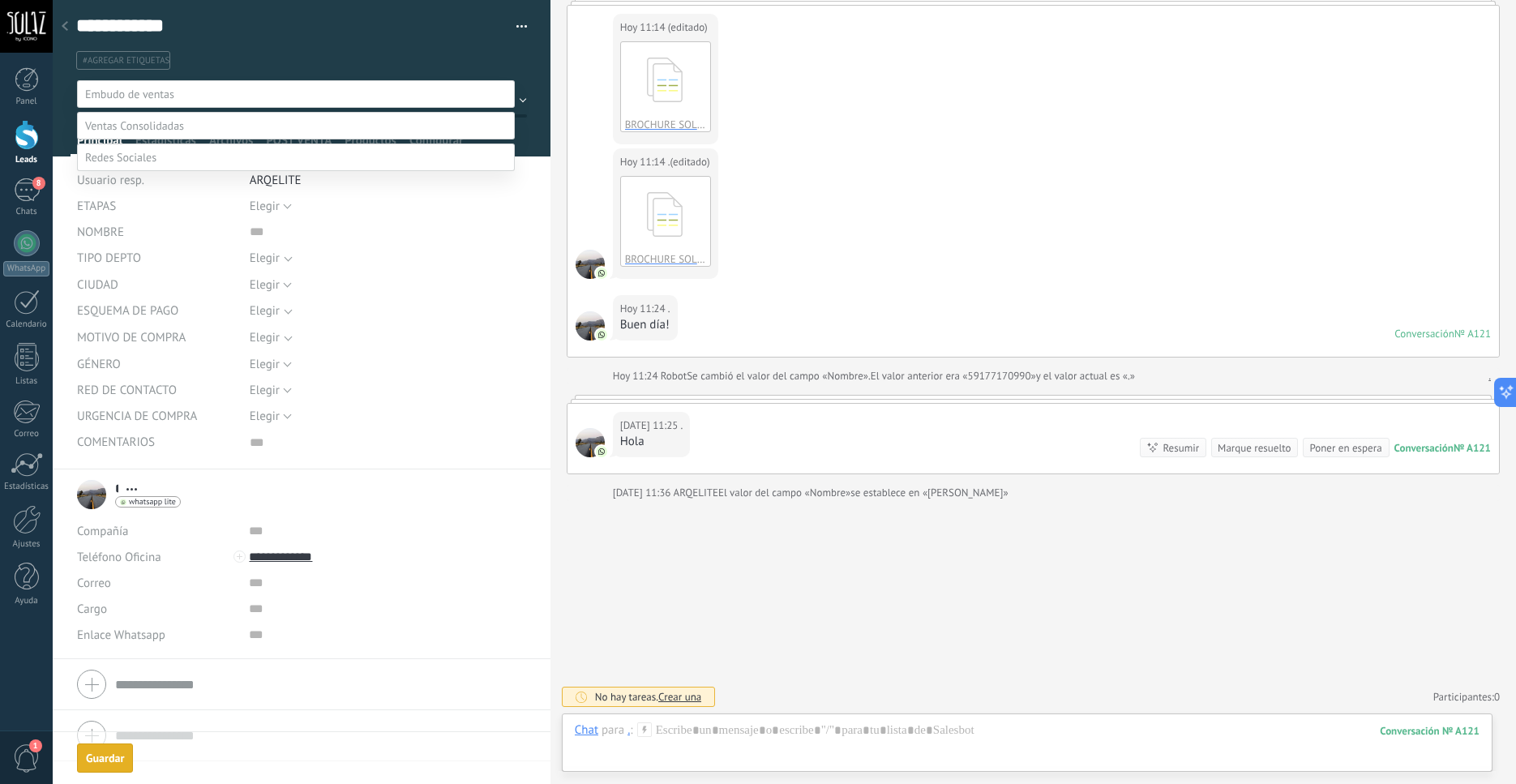
scroll to position [2241, 0]
click at [261, 52] on div at bounding box center [785, 392] width 1464 height 784
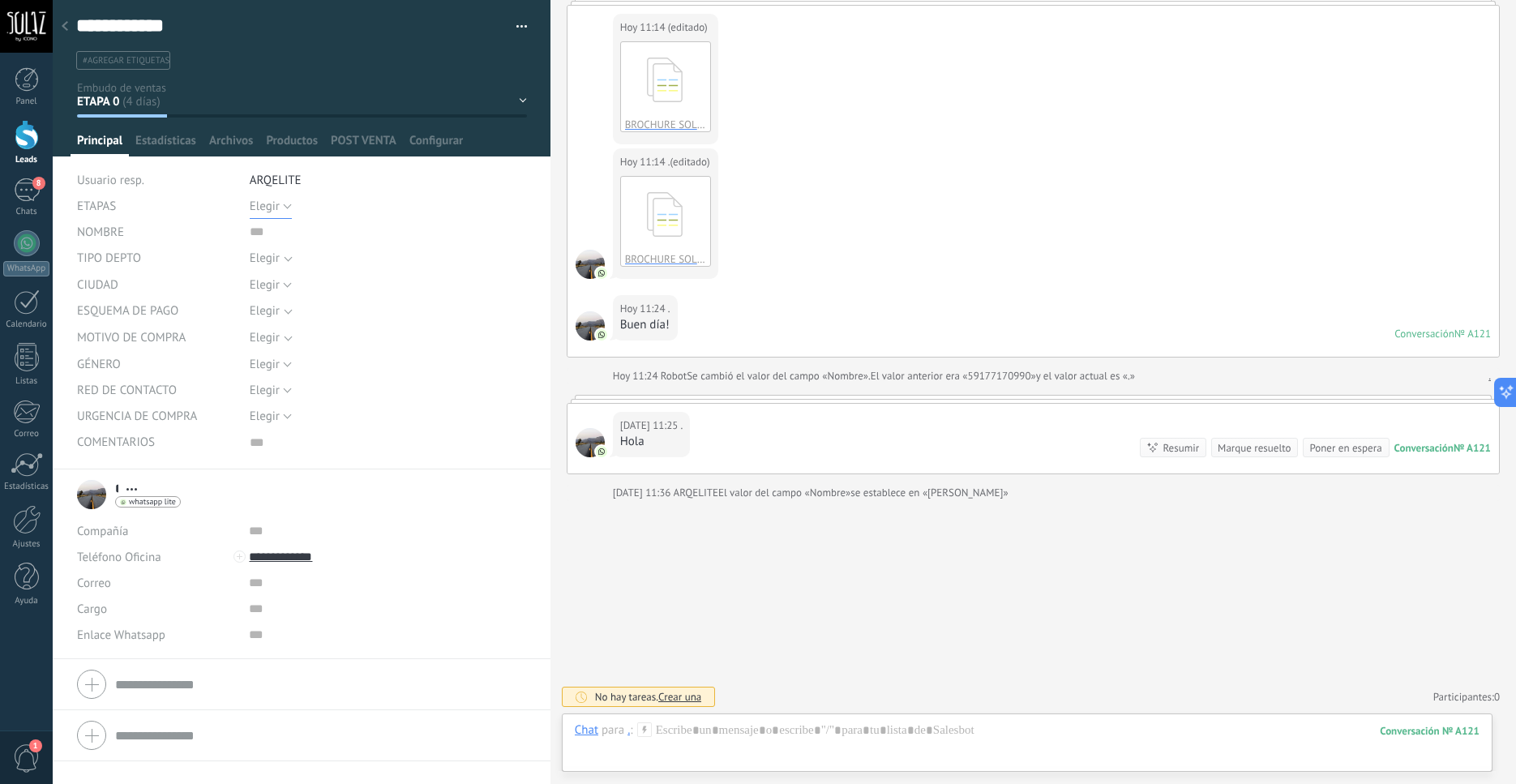
click at [280, 210] on button "Elegir" at bounding box center [270, 205] width 42 height 26
click at [280, 207] on span "Elegir" at bounding box center [372, 206] width 281 height 15
click at [71, 342] on div "**********" at bounding box center [302, 234] width 499 height 470
click at [280, 394] on button "Elegir" at bounding box center [270, 389] width 42 height 26
click at [280, 394] on span "Elegir" at bounding box center [372, 390] width 281 height 15
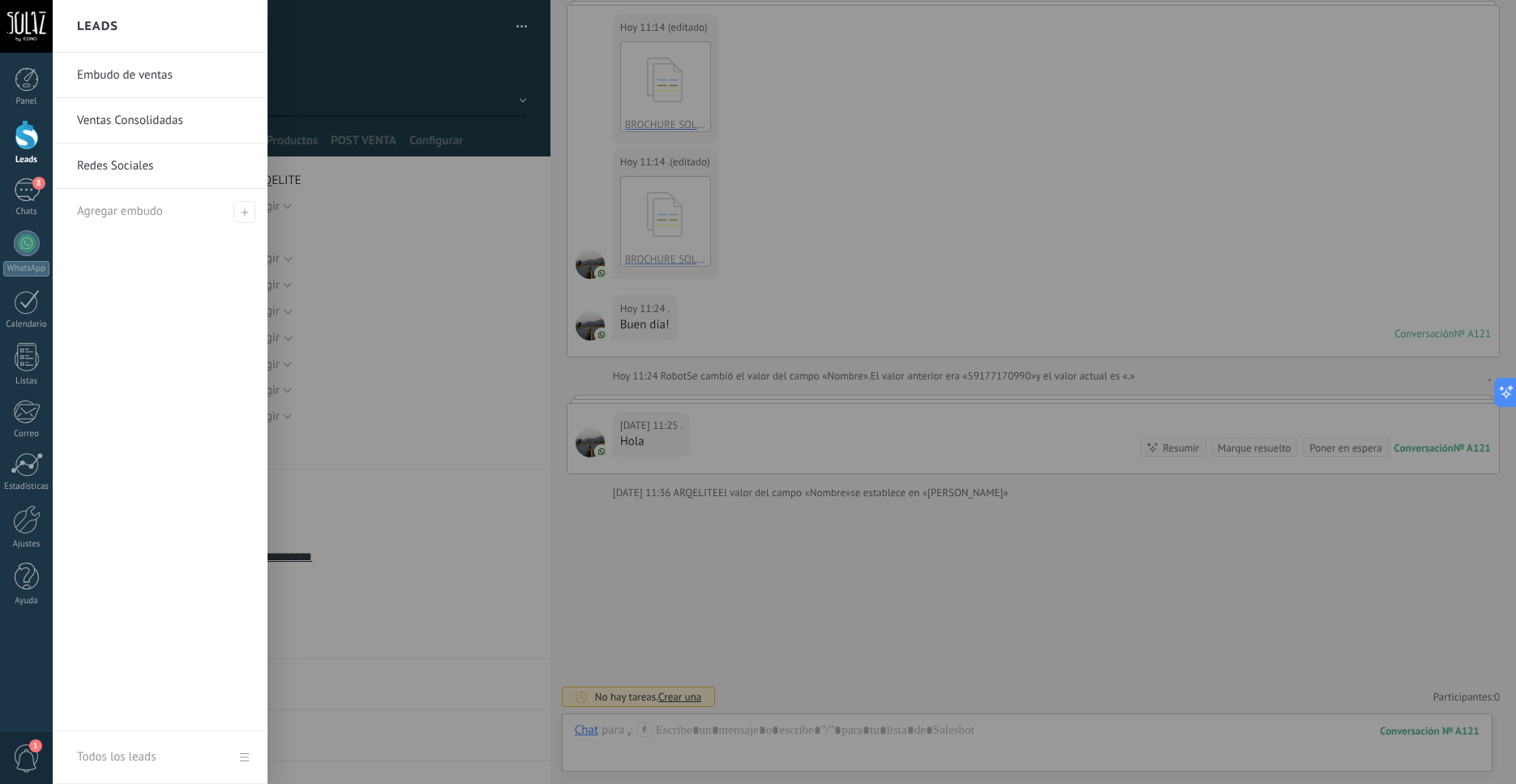
click at [34, 146] on div at bounding box center [26, 135] width 25 height 30
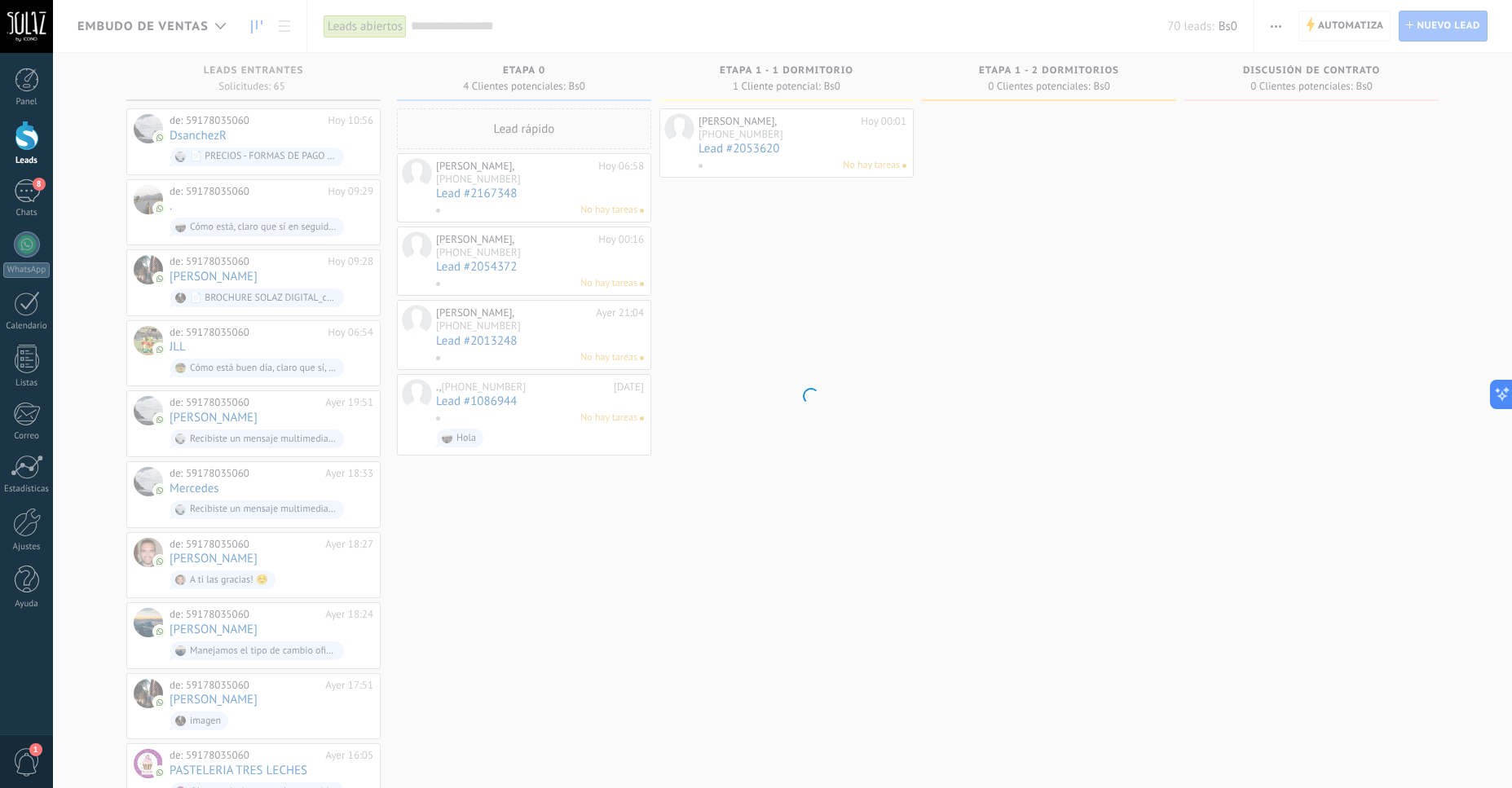
click at [20, 146] on div at bounding box center [27, 135] width 25 height 30
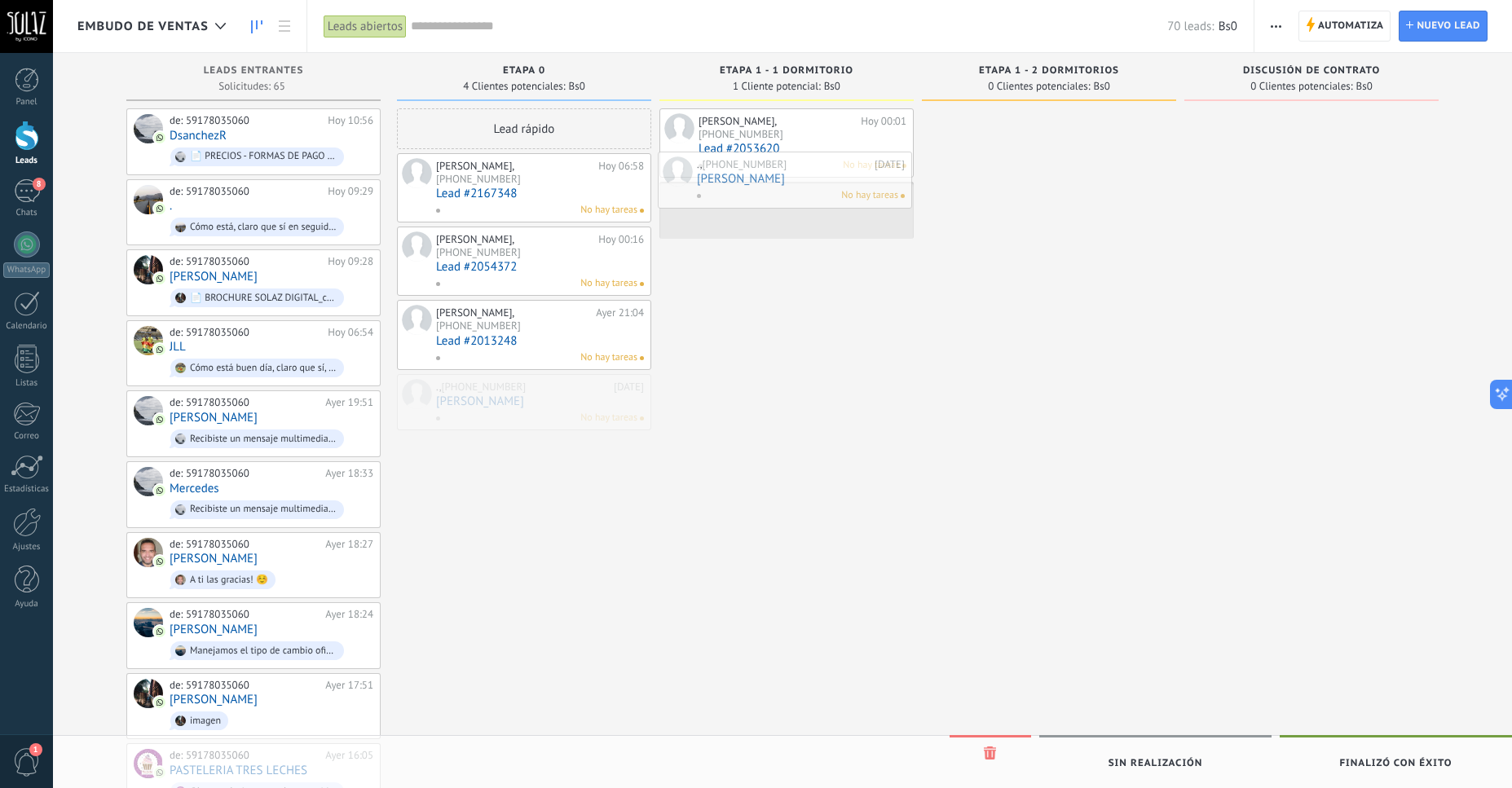
drag, startPoint x: 579, startPoint y: 380, endPoint x: 840, endPoint y: 196, distance: 319.3
click at [840, 196] on div "Embudo de ventas Leads abiertos Aplicar 70 leads: Bs0 Leads abiertos Mis leads …" at bounding box center [782, 778] width 1459 height 1556
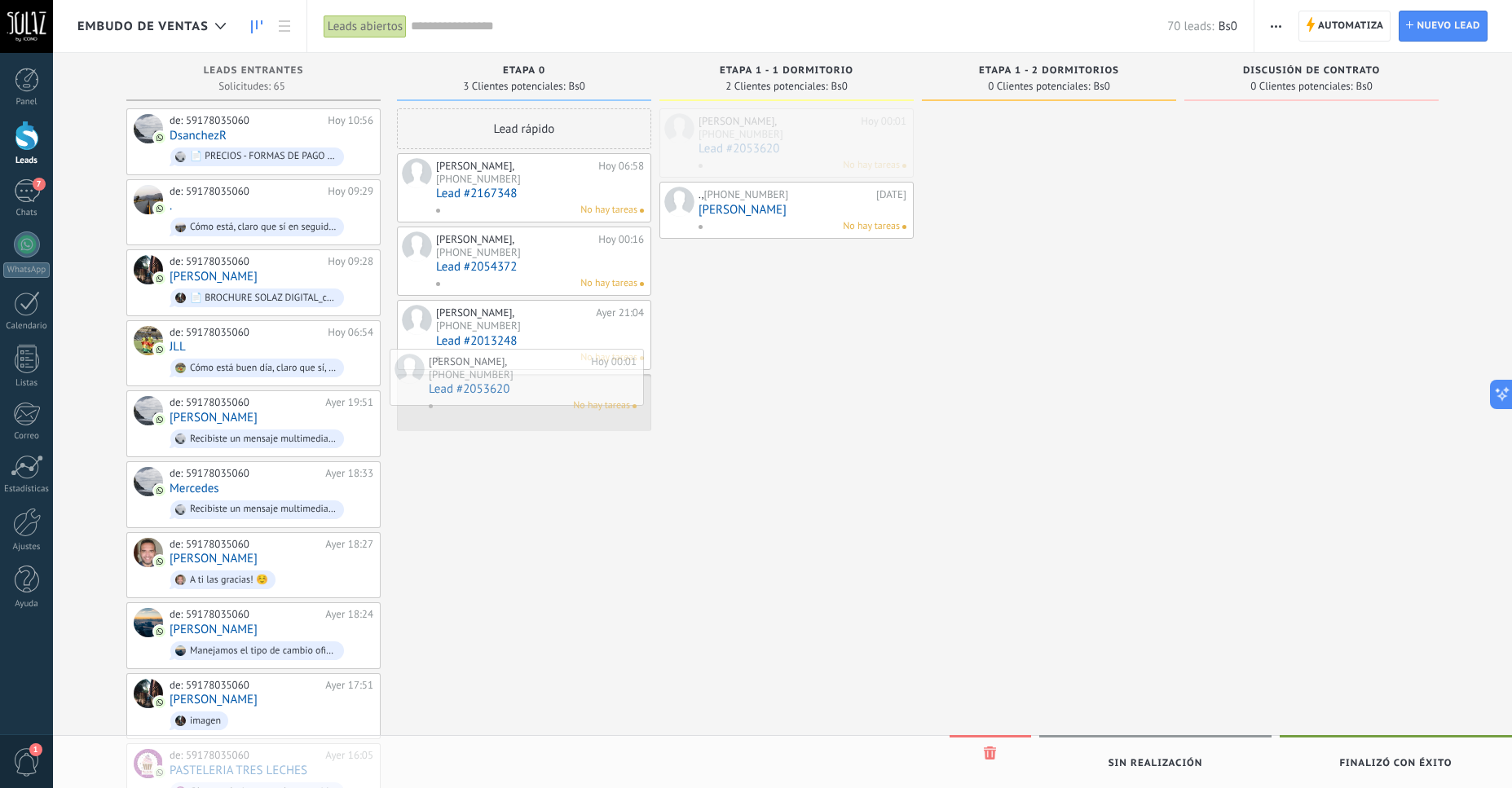
drag, startPoint x: 830, startPoint y: 126, endPoint x: 560, endPoint y: 366, distance: 361.2
click at [560, 366] on div "Embudo de ventas Leads abiertos Aplicar 70 leads: Bs0 Leads abiertos Mis leads …" at bounding box center [782, 778] width 1459 height 1556
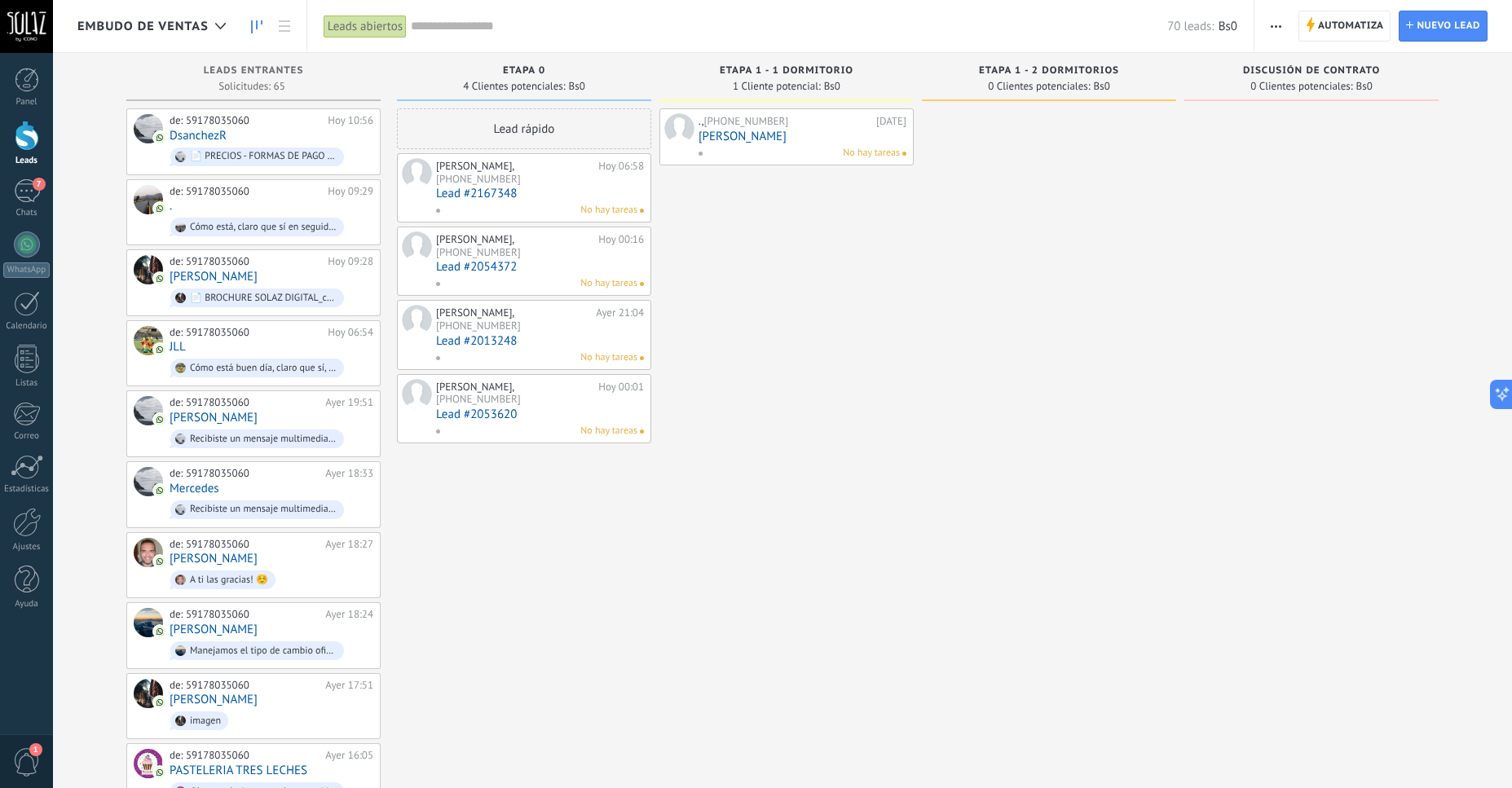
click at [736, 135] on link "[PERSON_NAME]" at bounding box center [802, 136] width 208 height 14
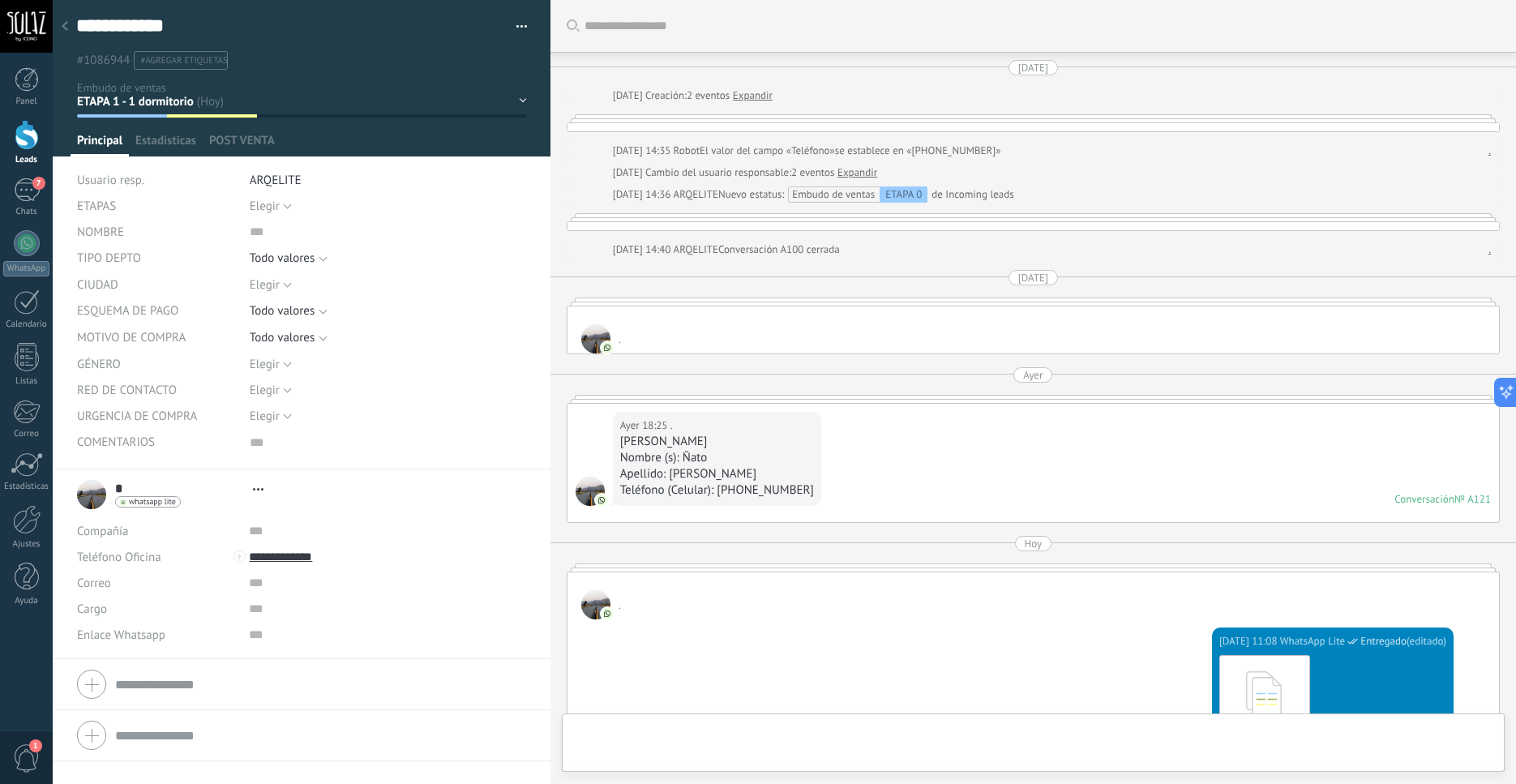
type textarea "***"
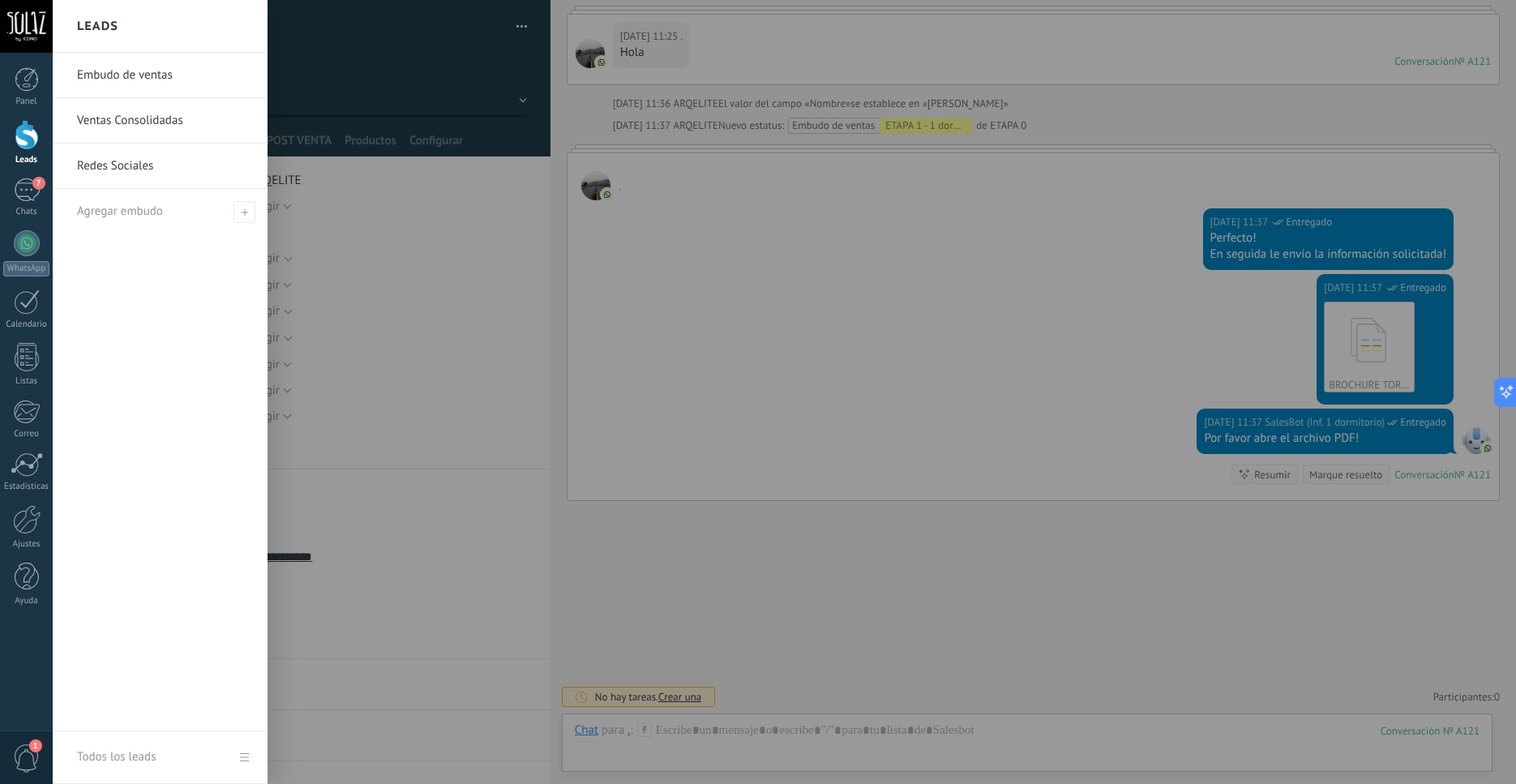
scroll to position [2643, 0]
click at [27, 137] on div at bounding box center [26, 135] width 25 height 30
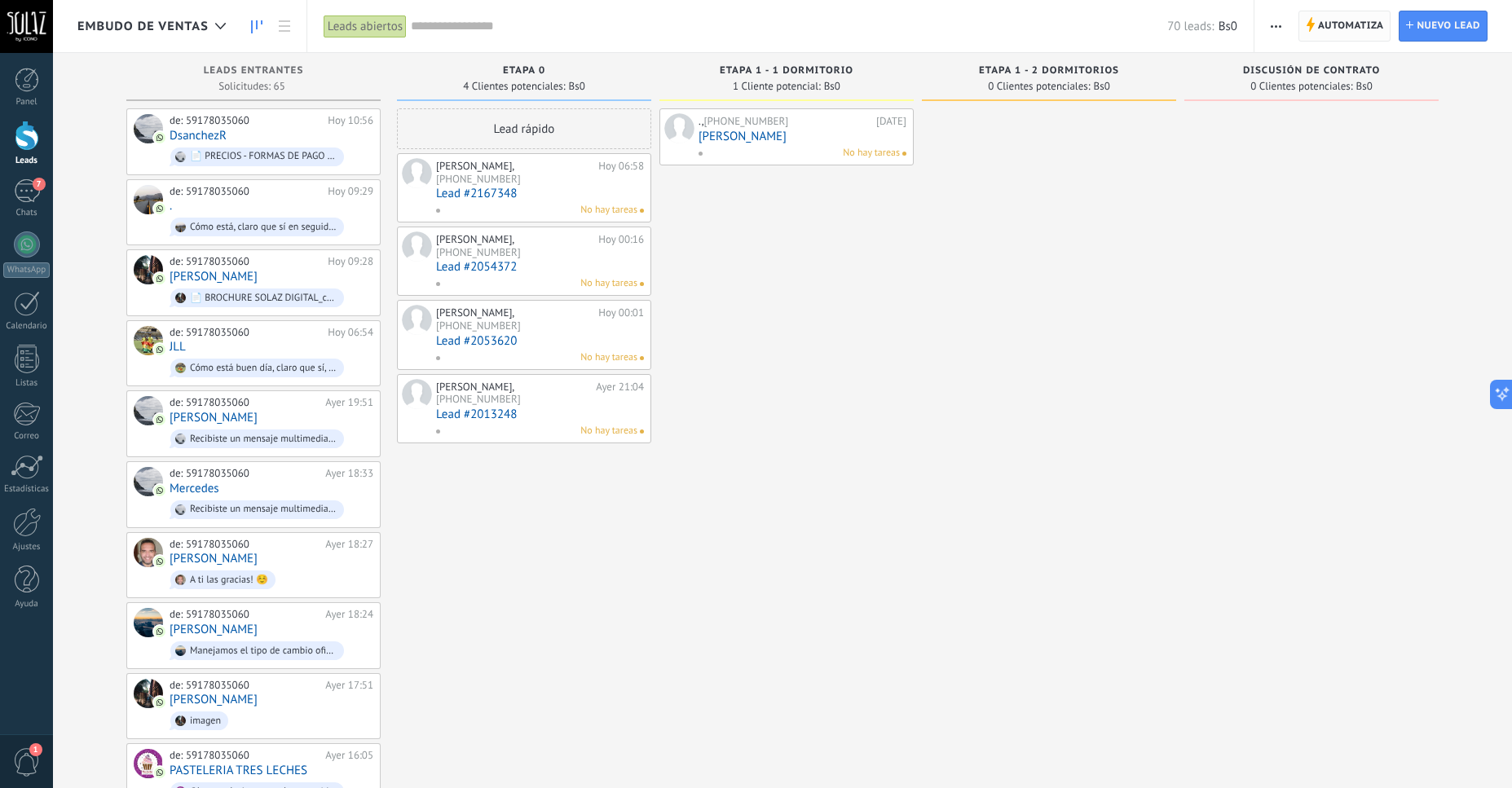
click at [1338, 29] on span "Automatiza" at bounding box center [1351, 26] width 66 height 29
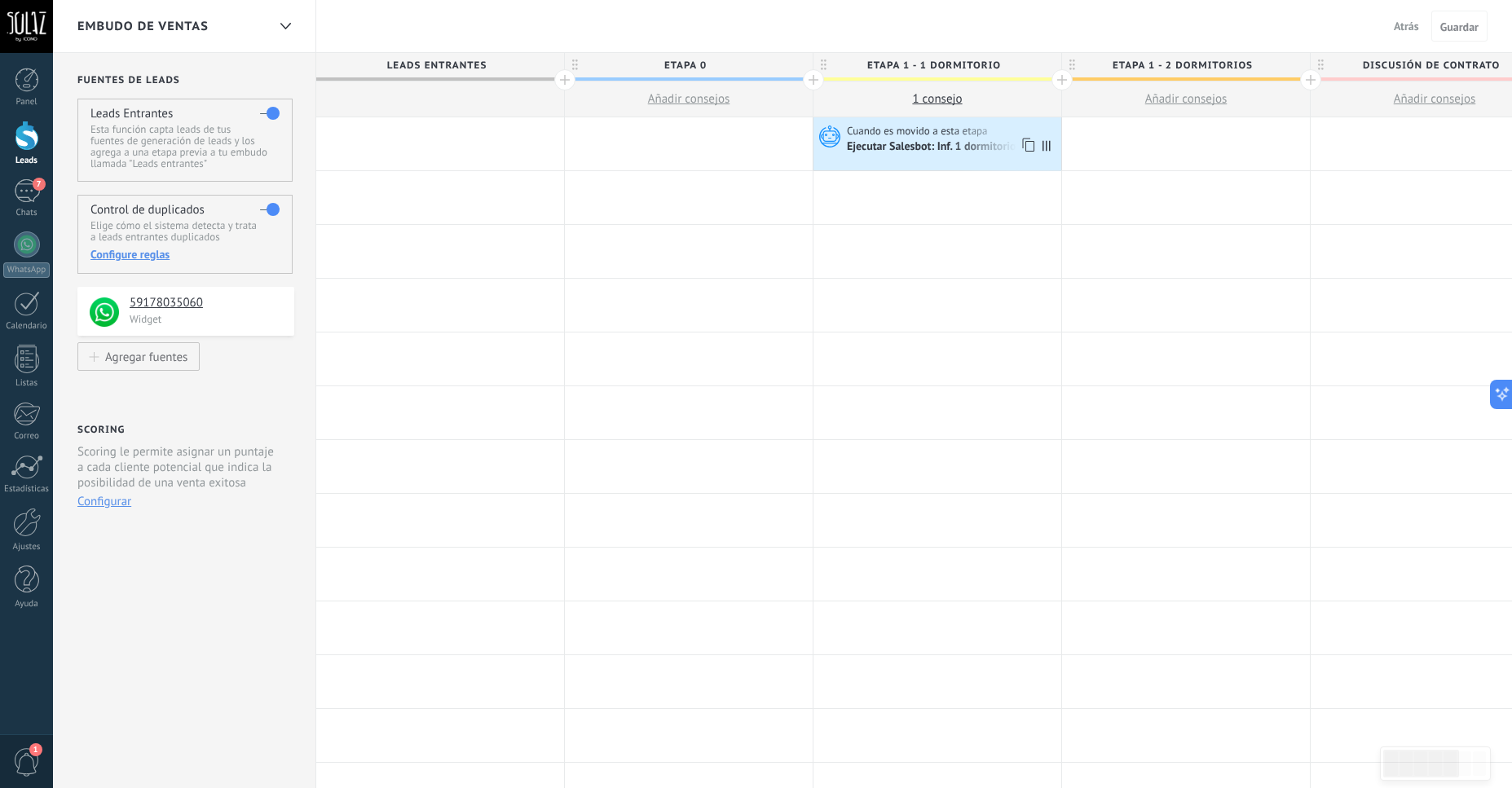
click at [926, 145] on div "Ejecutar Salesbot: Inf. 1 dormitorio" at bounding box center [933, 147] width 172 height 15
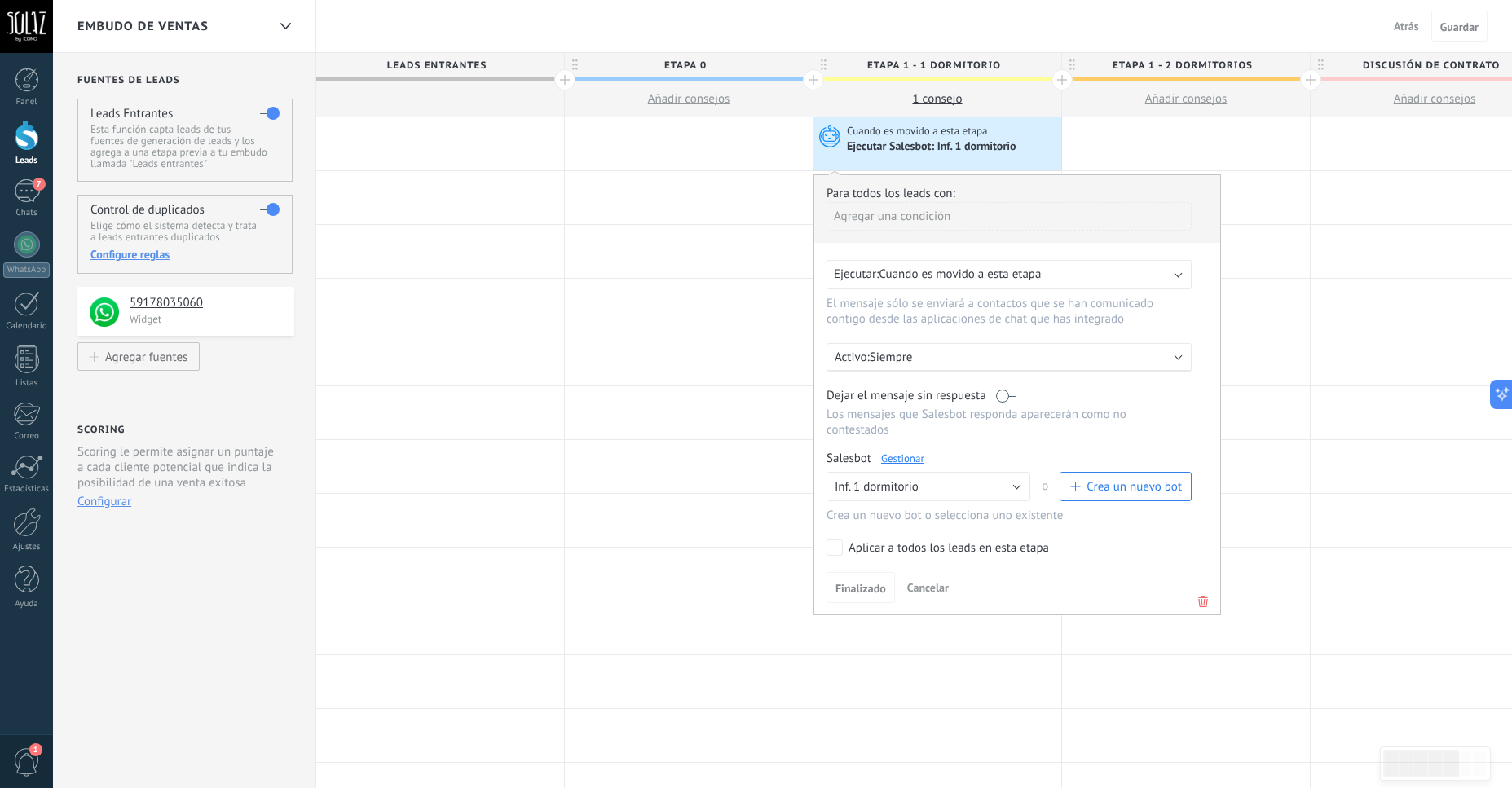
click at [917, 465] on link "Gestionar" at bounding box center [903, 458] width 43 height 14
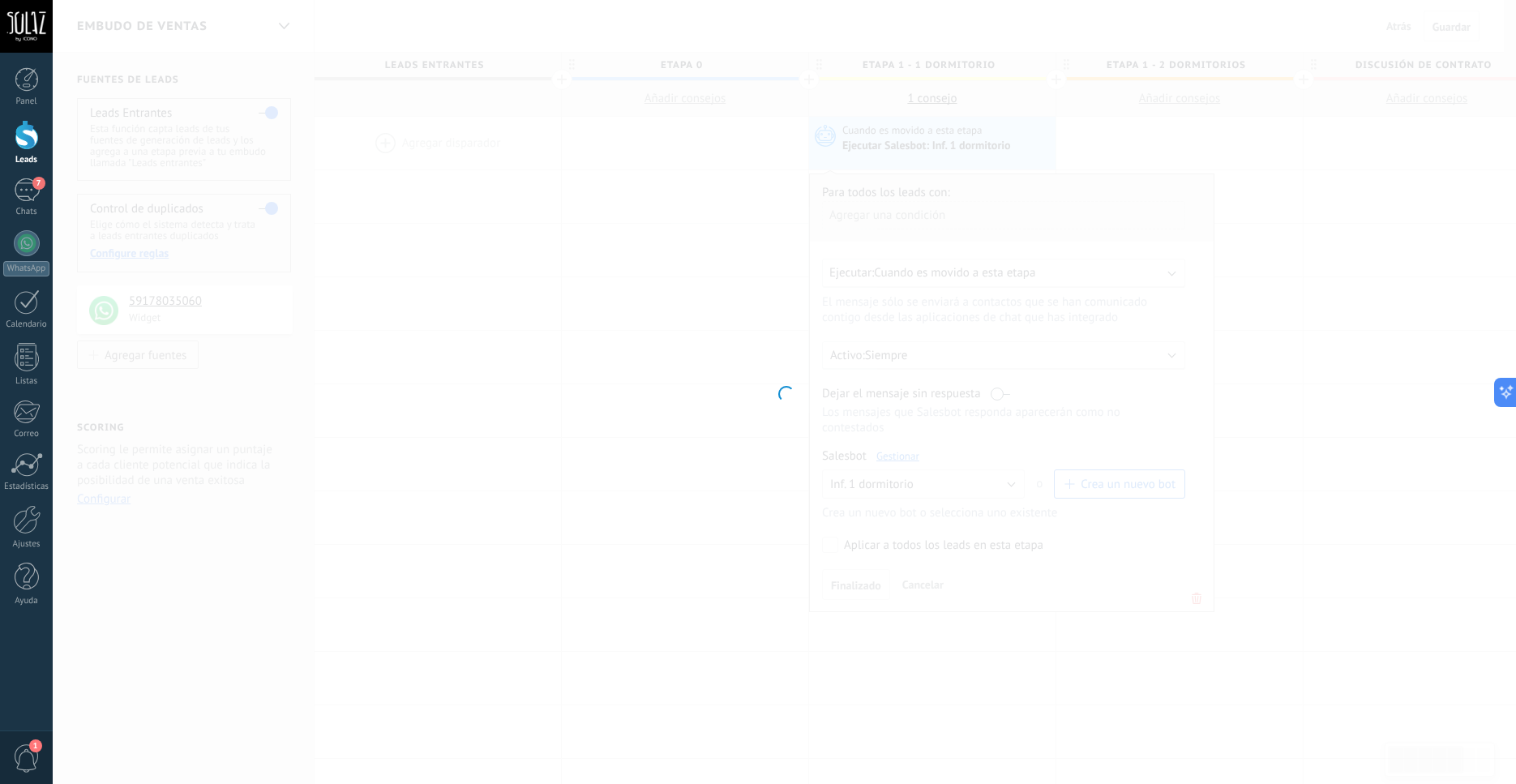
type input "**********"
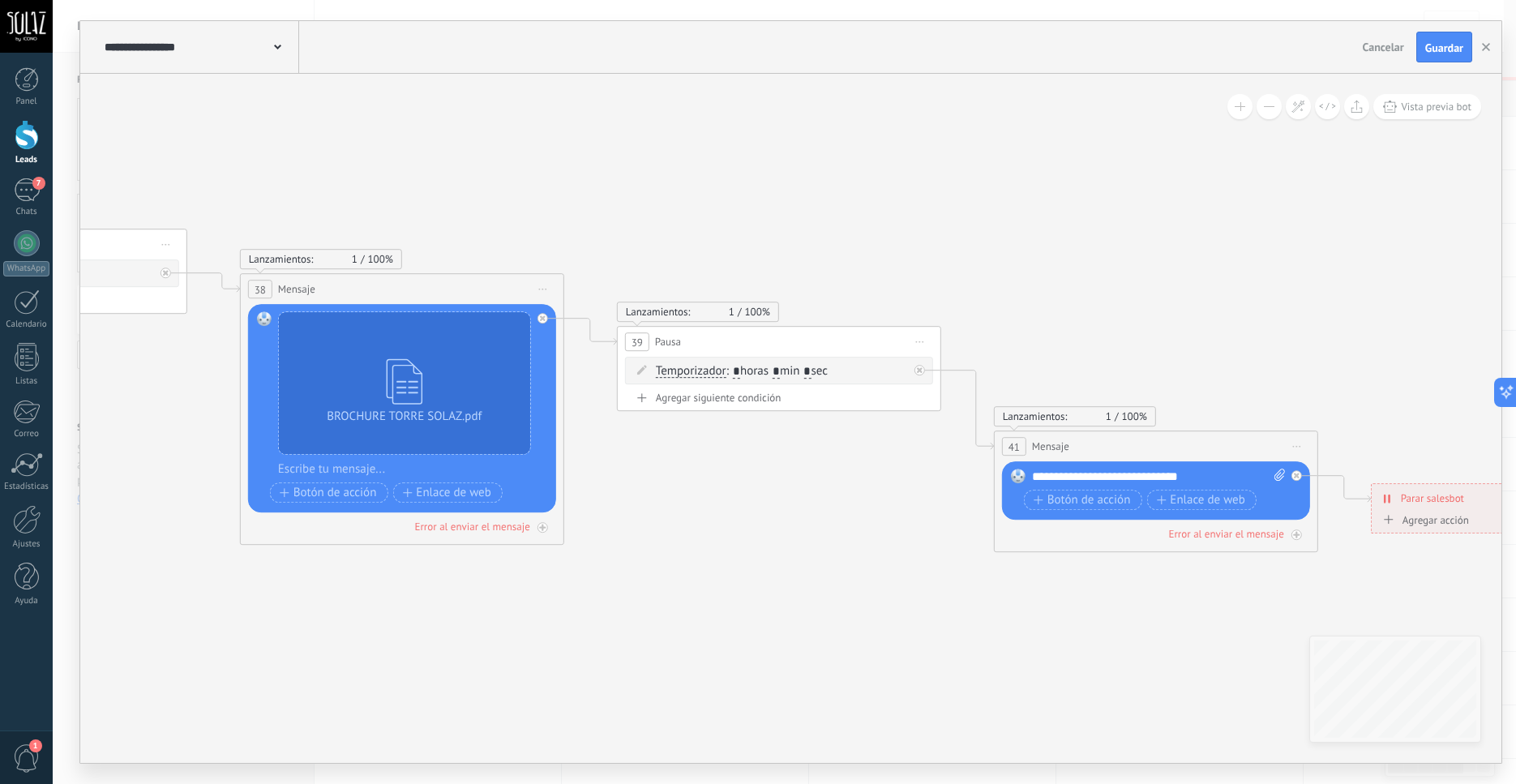
click at [1300, 444] on span "Iniciar vista previa aquí Cambiar nombre Duplicar Borrar" at bounding box center [1297, 447] width 26 height 24
click at [1338, 551] on div "Borrar" at bounding box center [1371, 552] width 160 height 27
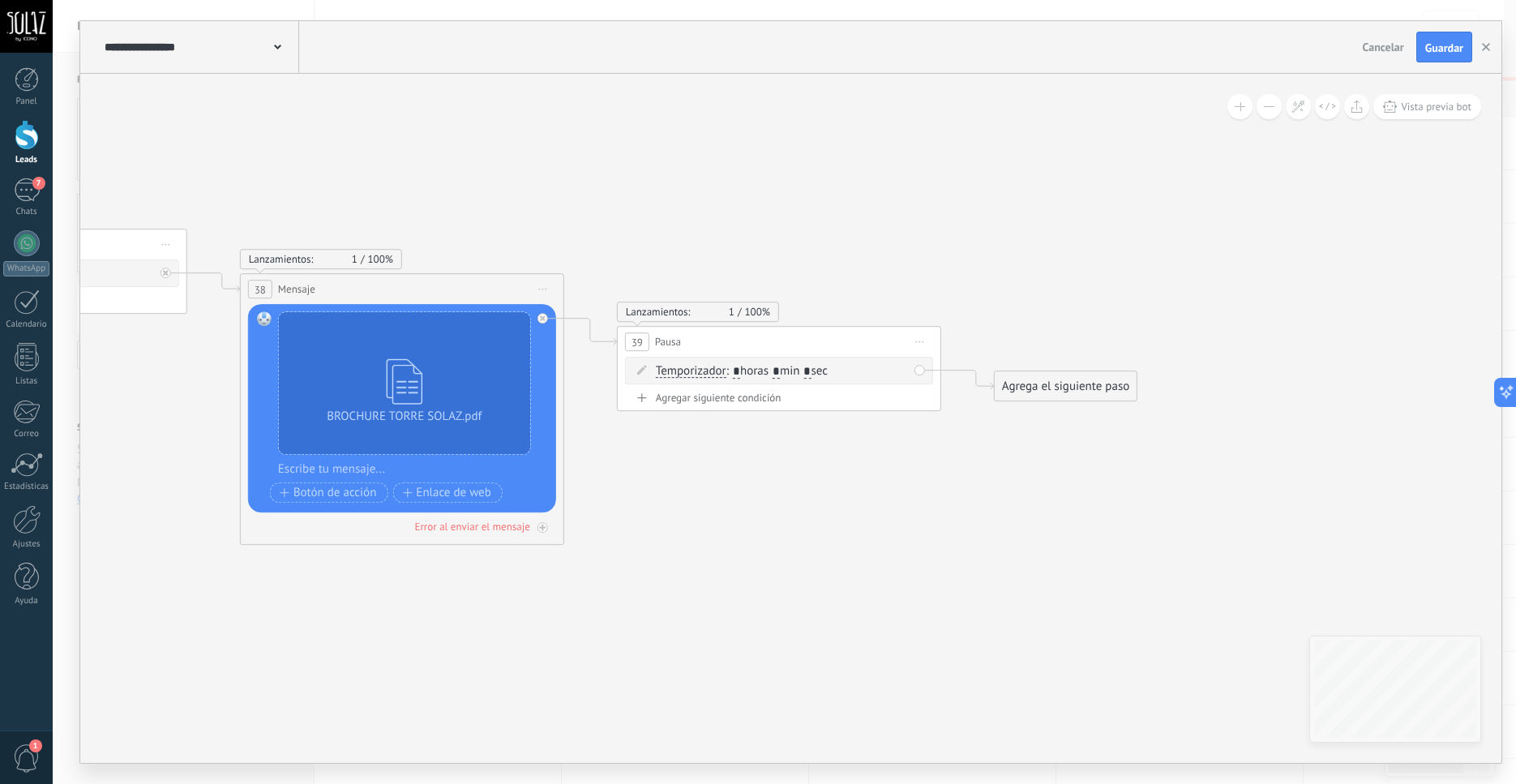
click at [1096, 393] on div "Agrega el siguiente paso" at bounding box center [1066, 386] width 142 height 26
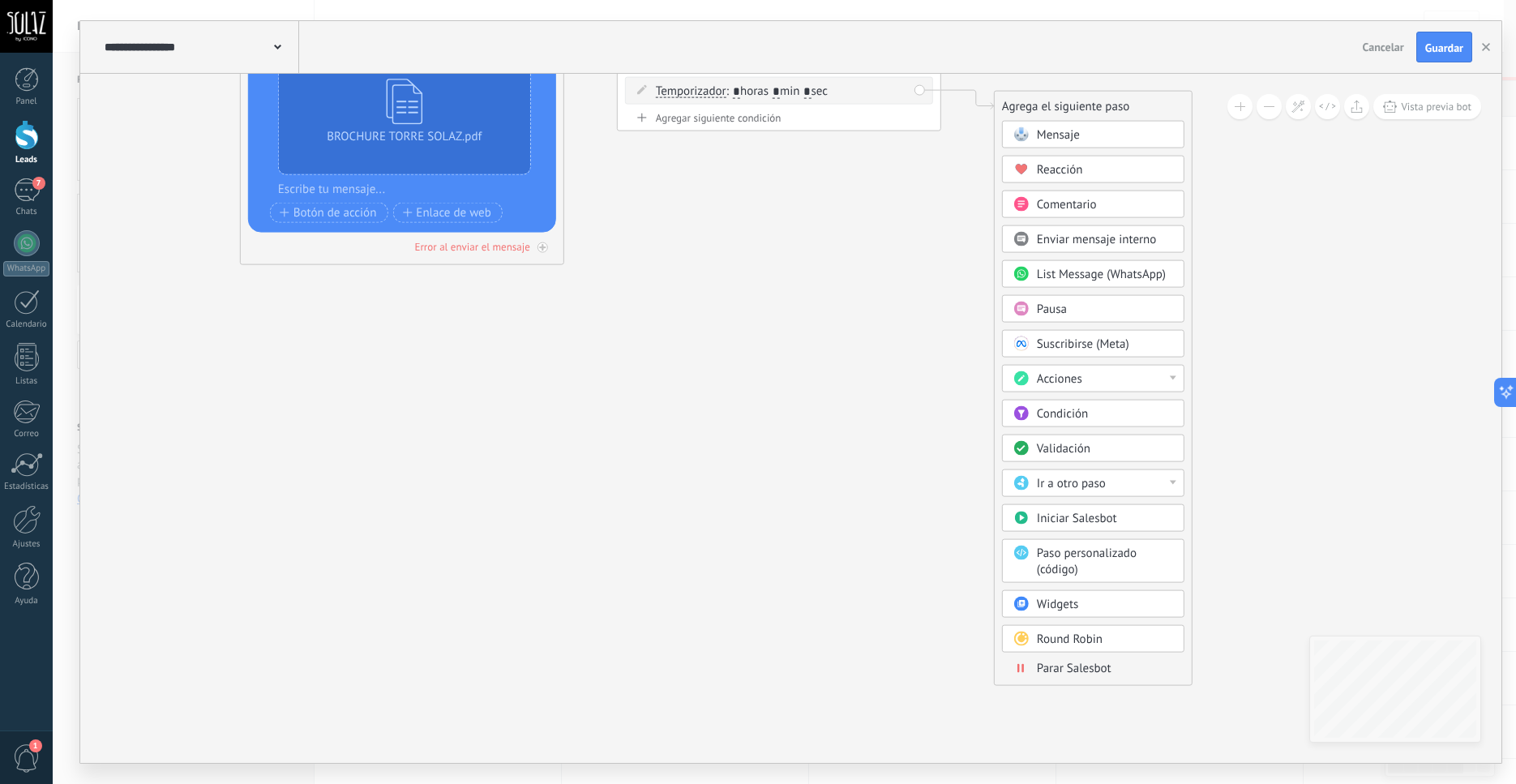
click at [1064, 672] on span "Parar Salesbot" at bounding box center [1075, 669] width 75 height 15
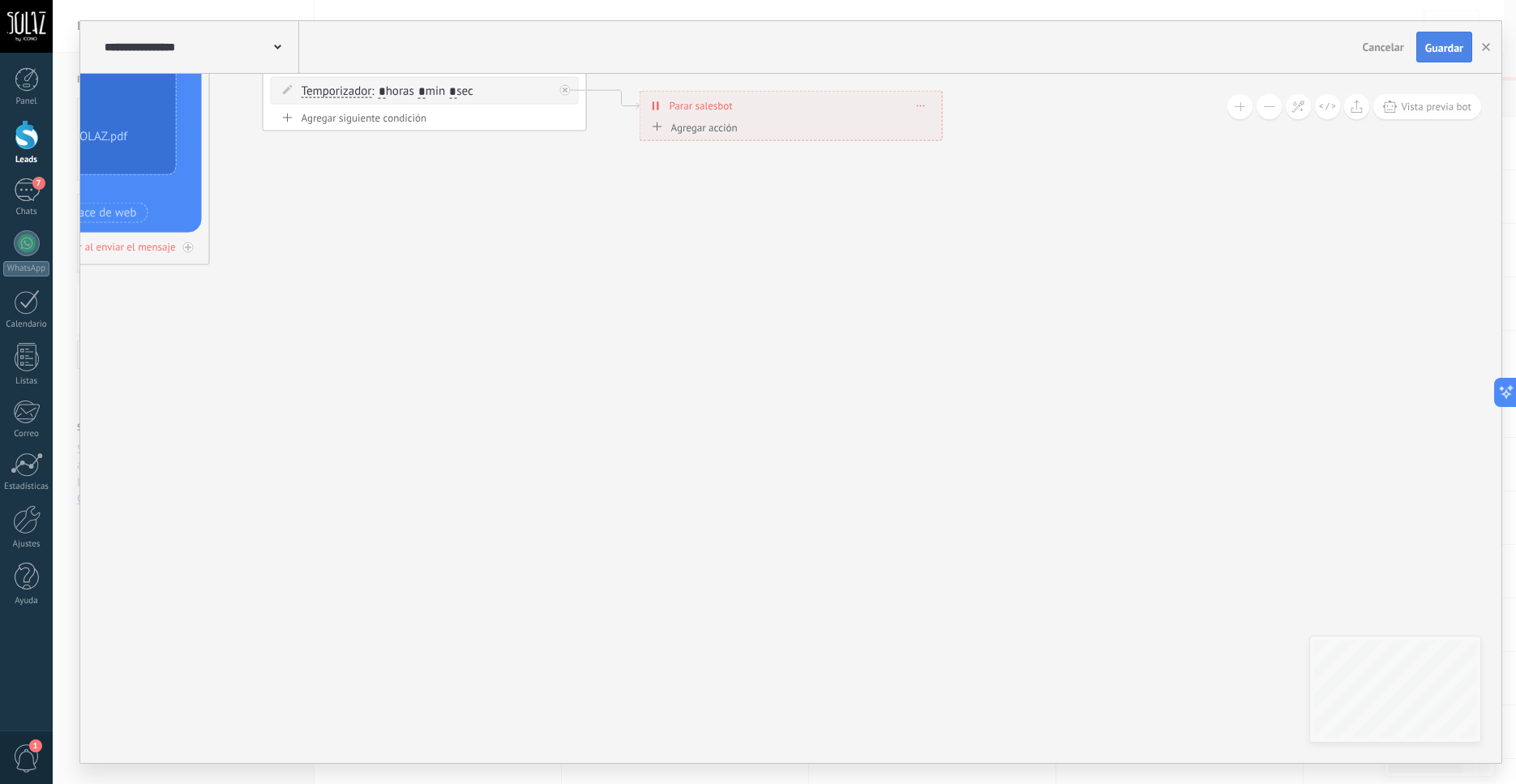
click at [1449, 50] on span "Guardar" at bounding box center [1444, 47] width 38 height 11
click at [1489, 49] on use "button" at bounding box center [1486, 47] width 9 height 9
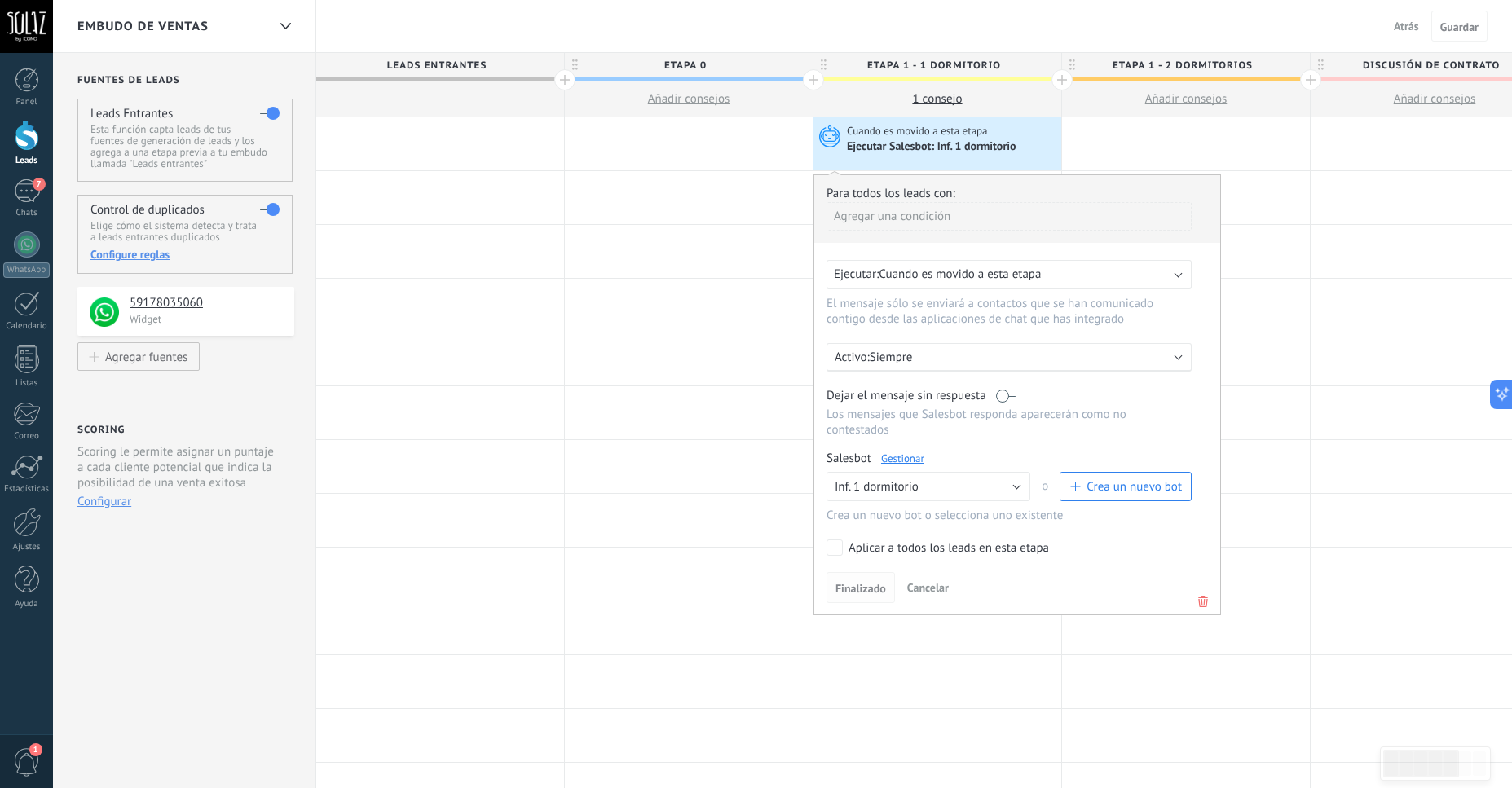
click at [850, 594] on span "Finalizado" at bounding box center [860, 588] width 51 height 11
click at [1467, 33] on span "Guardar" at bounding box center [1459, 27] width 39 height 11
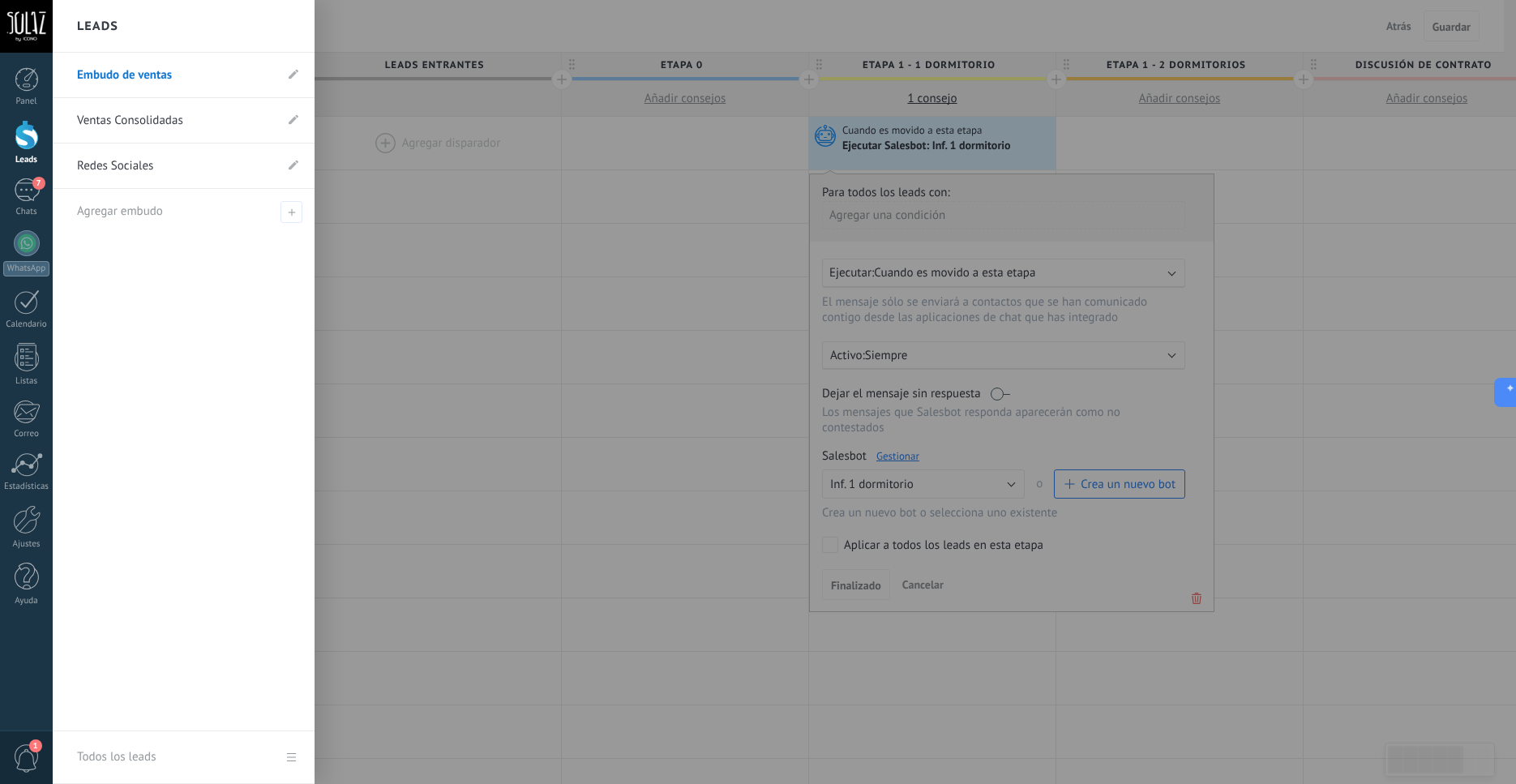
click at [25, 148] on div at bounding box center [26, 135] width 25 height 30
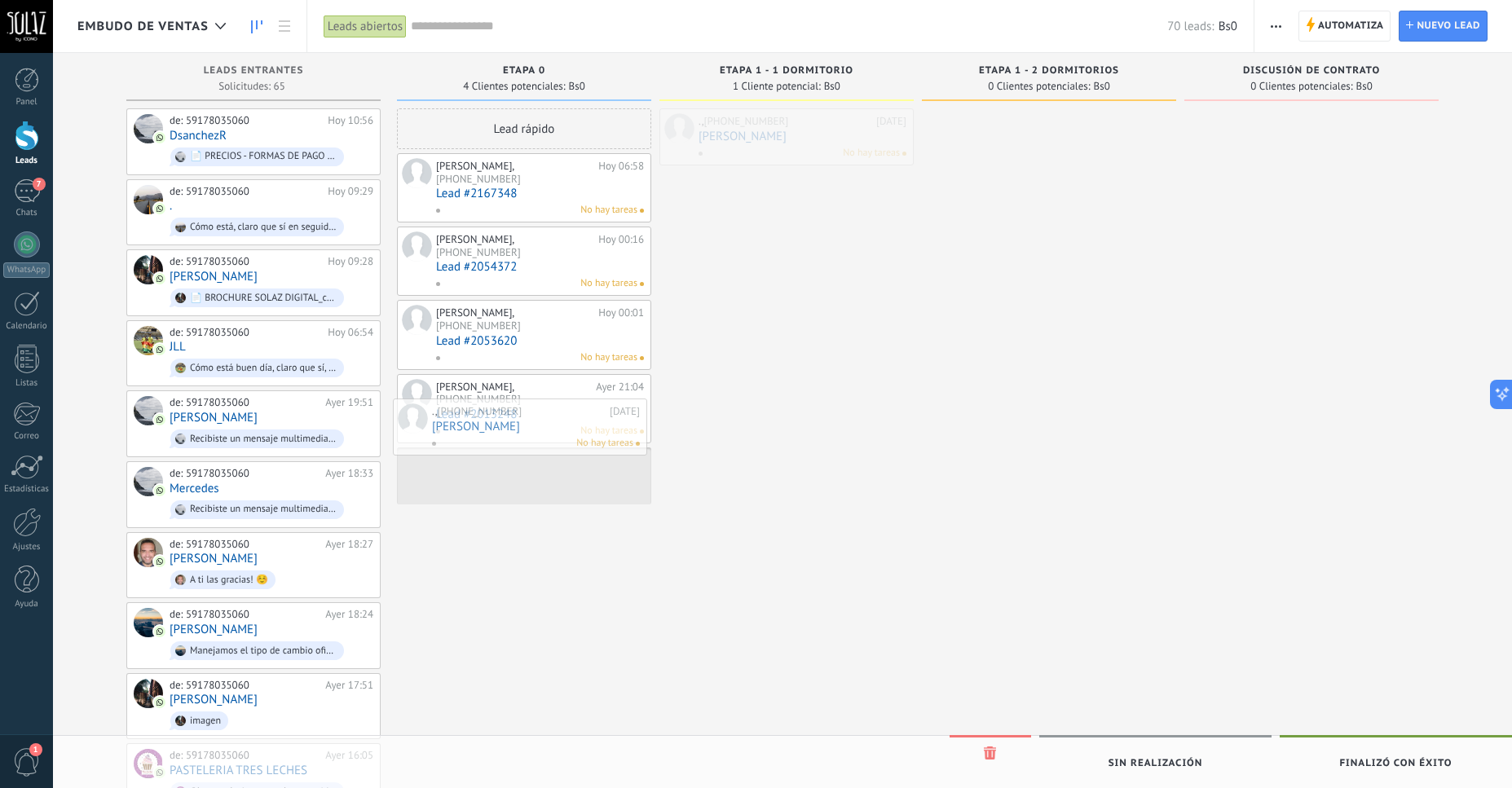
drag, startPoint x: 768, startPoint y: 157, endPoint x: 502, endPoint y: 446, distance: 392.8
click at [502, 446] on div "Embudo de ventas Leads abiertos Aplicar 70 leads: Bs0 Leads abiertos Mis leads …" at bounding box center [782, 778] width 1459 height 1556
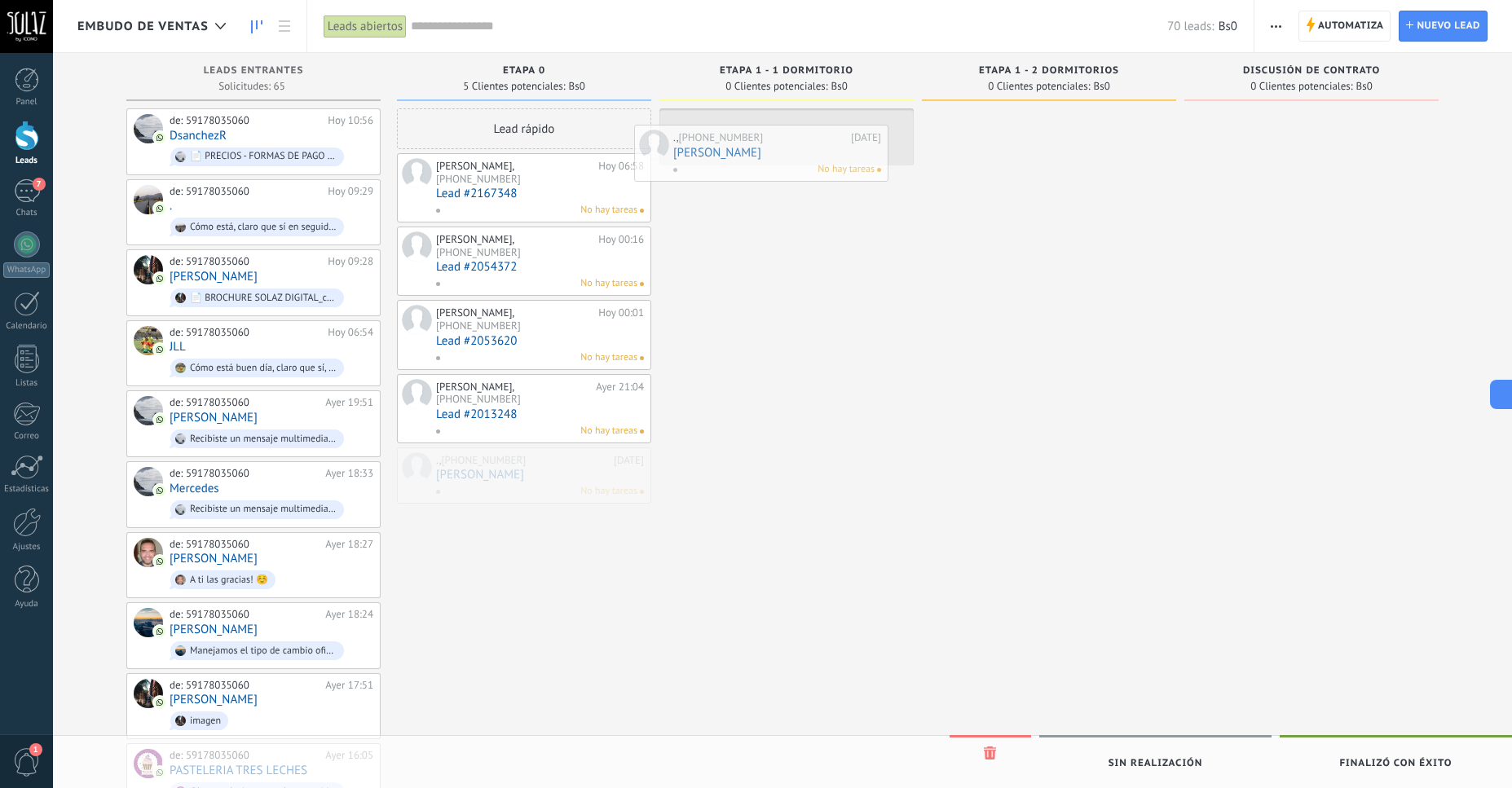
drag, startPoint x: 513, startPoint y: 438, endPoint x: 750, endPoint y: 166, distance: 360.8
click at [750, 166] on div "Embudo de ventas Leads abiertos Aplicar 70 leads: Bs0 Leads abiertos Mis leads …" at bounding box center [782, 778] width 1459 height 1556
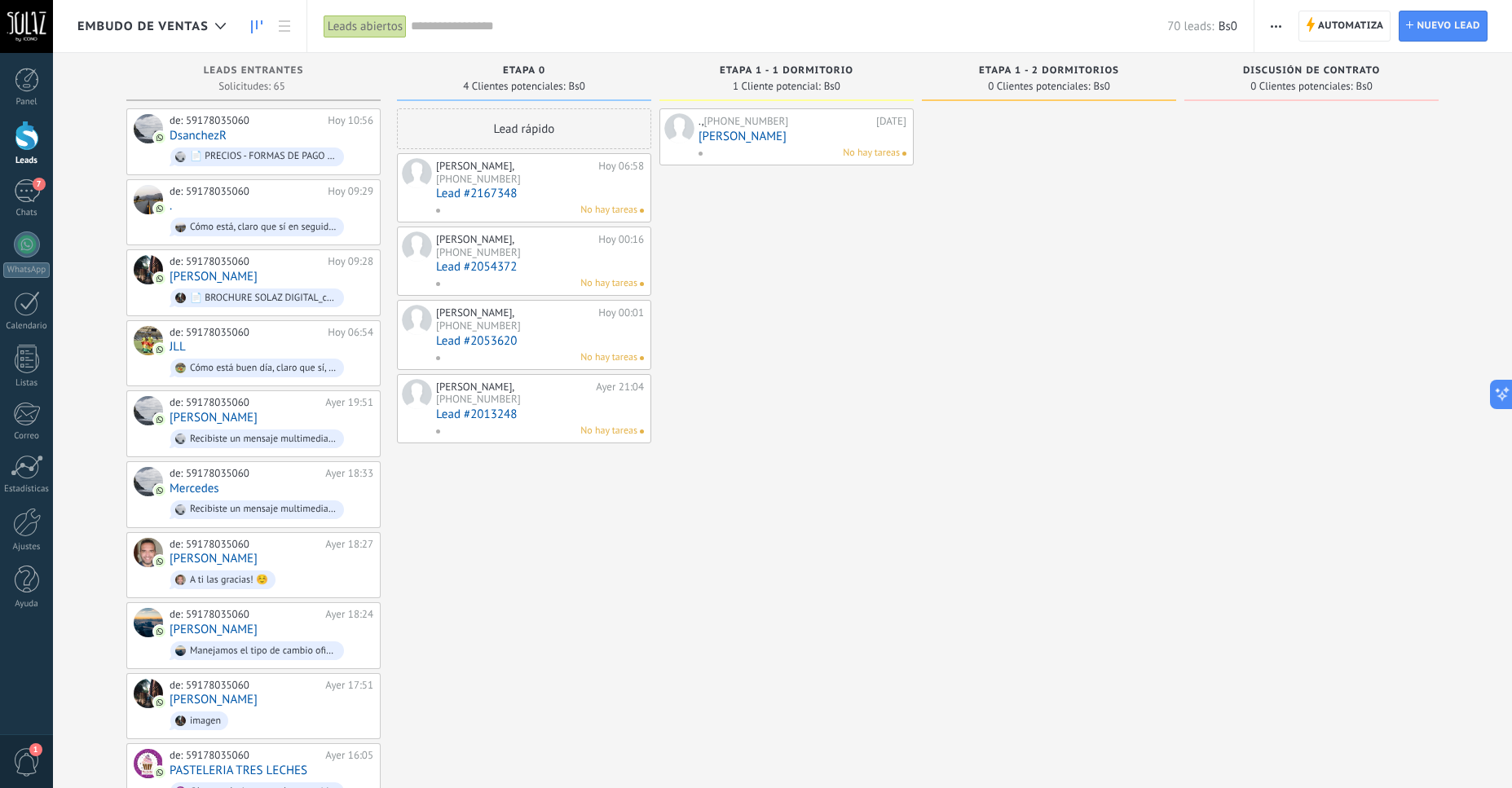
click at [744, 140] on link "[PERSON_NAME]" at bounding box center [802, 136] width 208 height 14
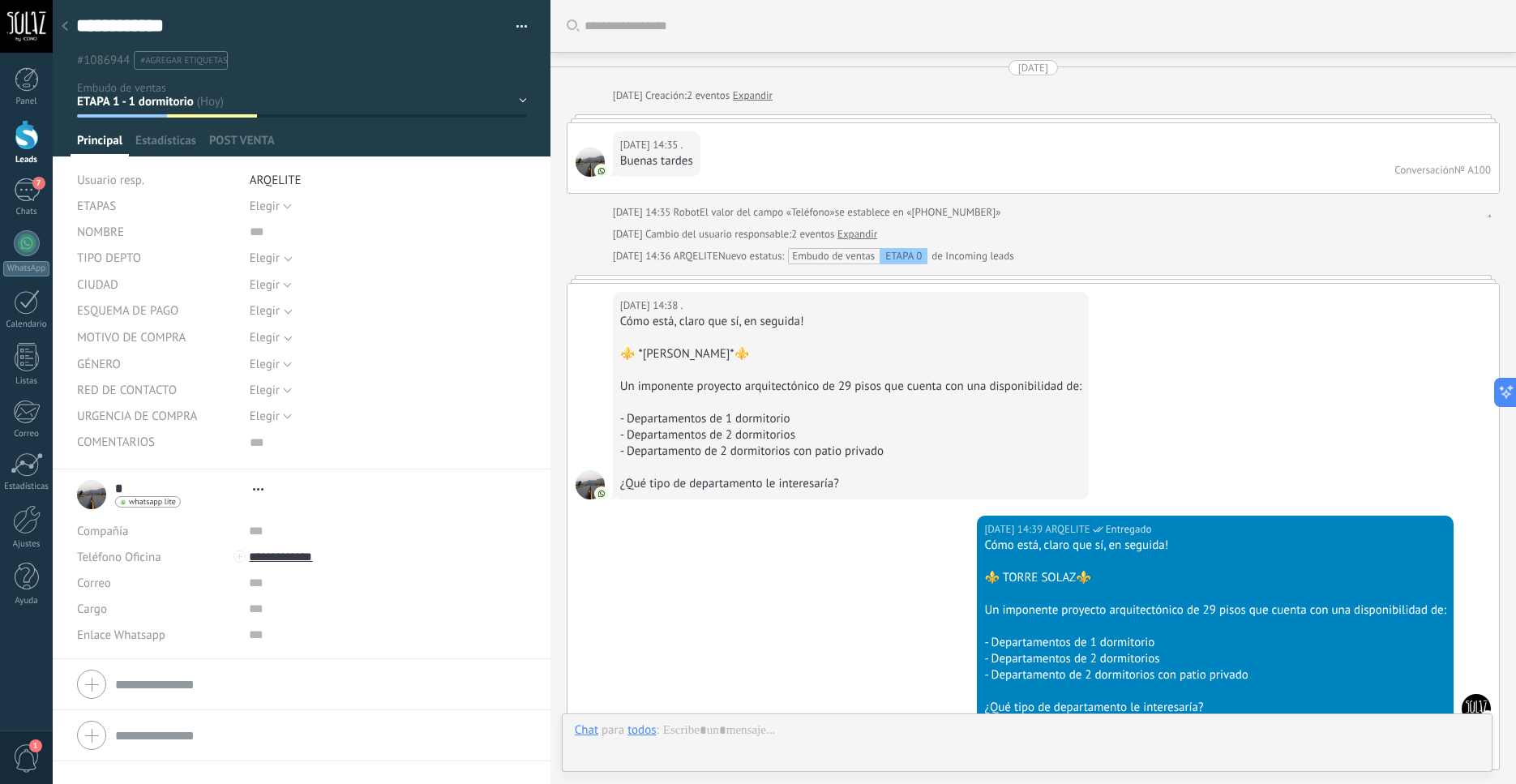
type textarea "***"
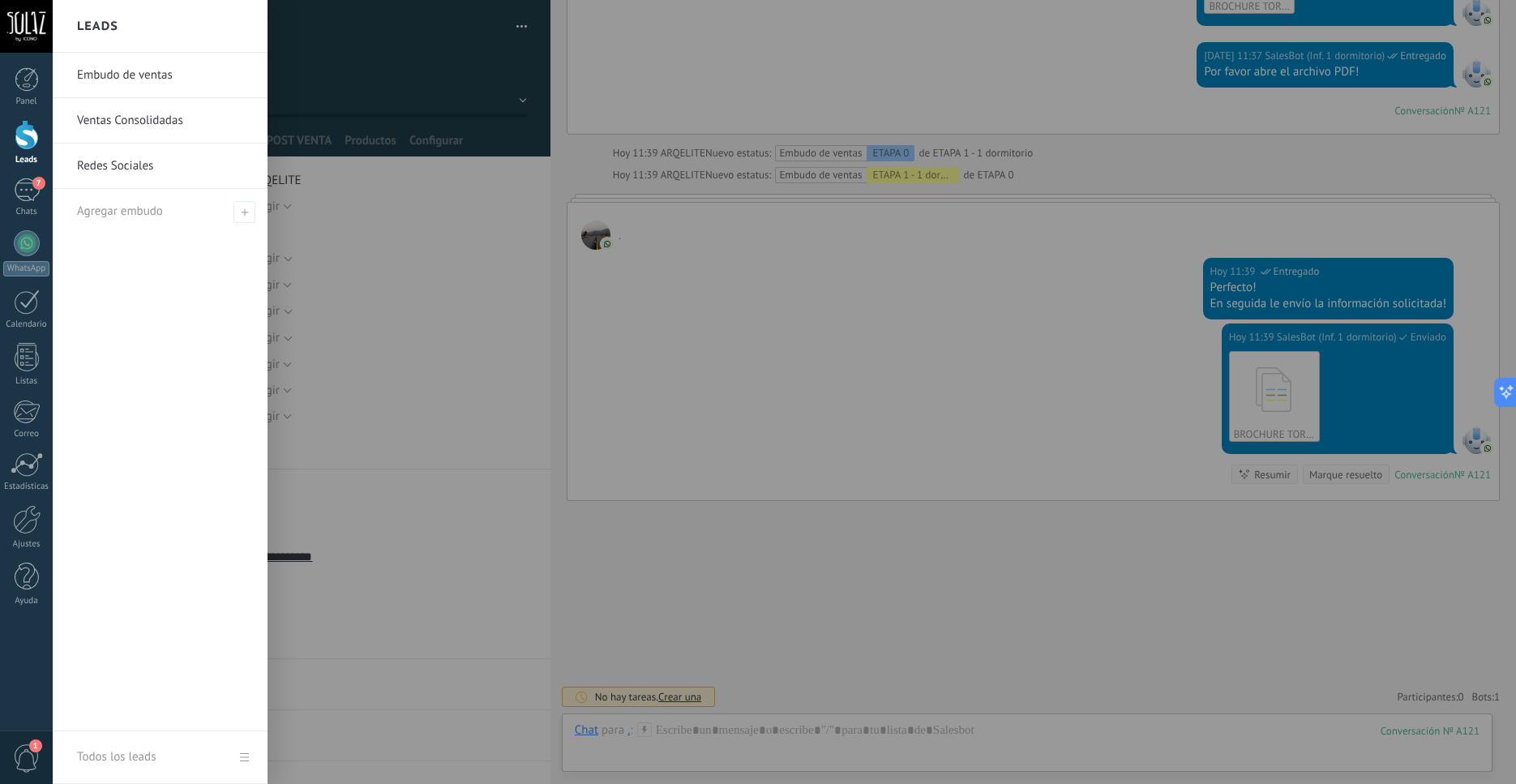
click at [25, 146] on div at bounding box center [26, 135] width 25 height 30
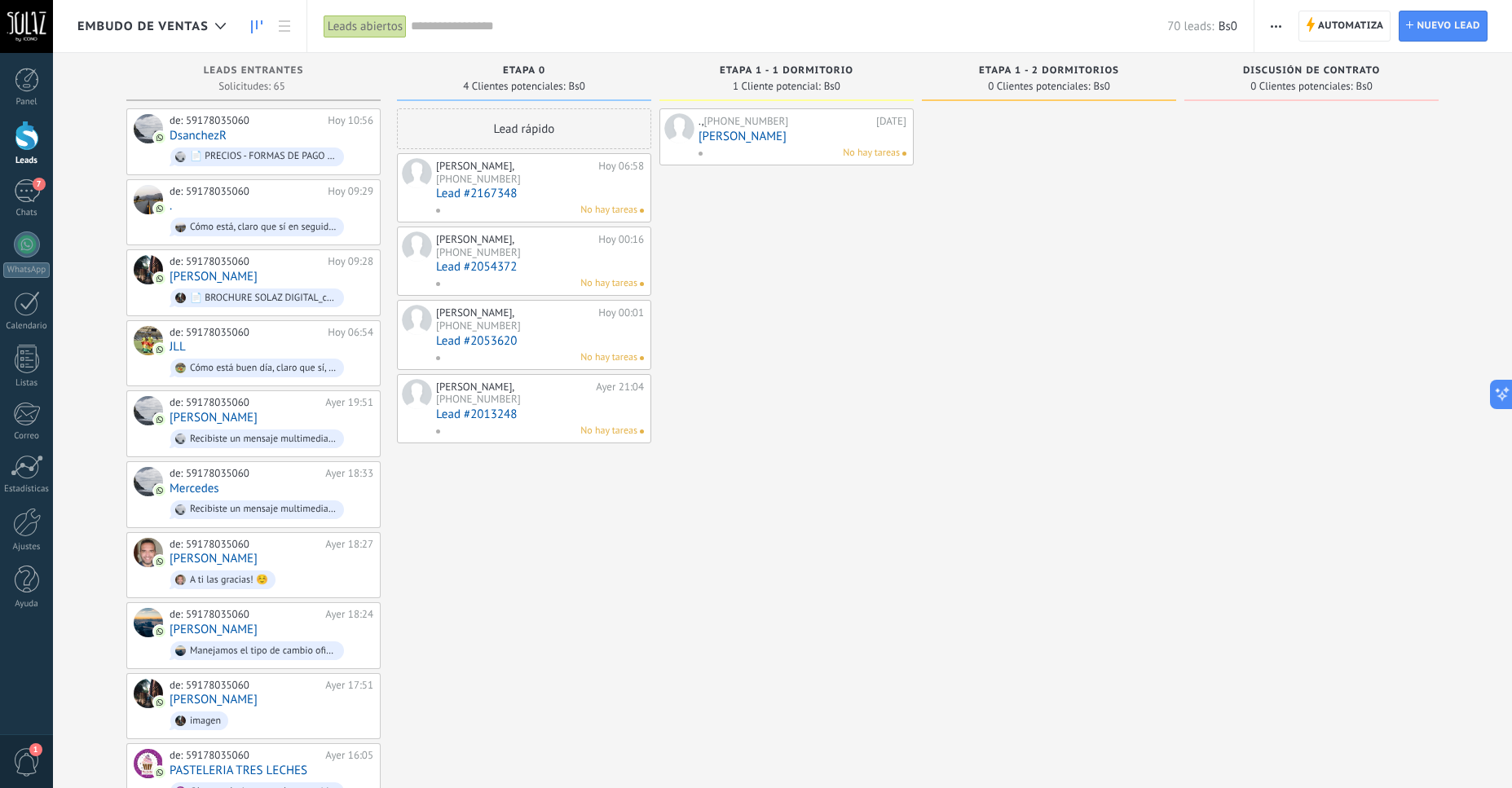
click at [728, 73] on span "ETAPA 1 - 1 dormitorio" at bounding box center [786, 70] width 134 height 11
click at [834, 73] on span "ETAPA 1 - 1 dormitorio" at bounding box center [786, 70] width 134 height 11
click at [1340, 27] on span "Automatiza" at bounding box center [1351, 26] width 66 height 29
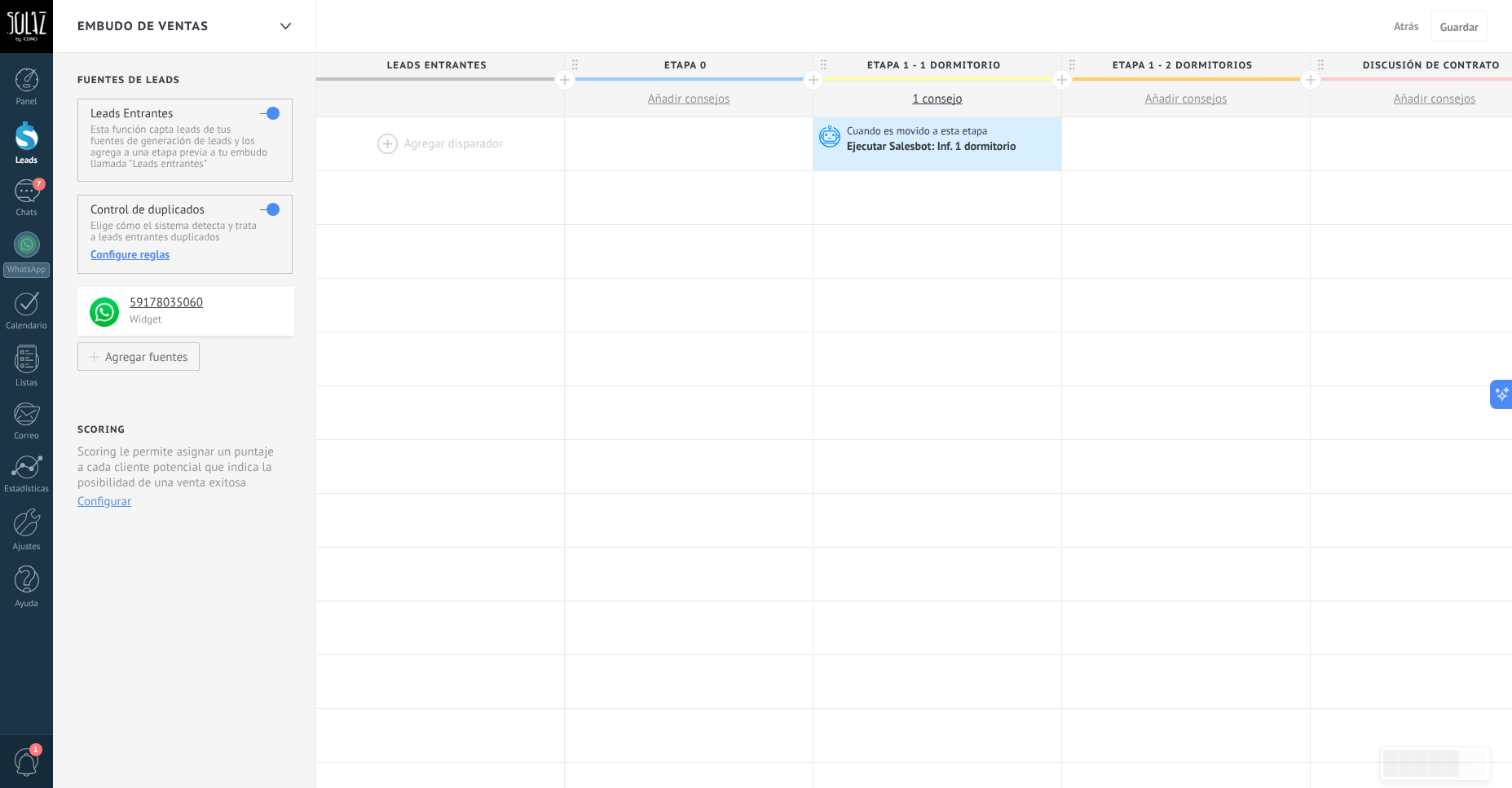
click at [1006, 63] on span "ETAPA 1 - 1 dormitorio" at bounding box center [934, 65] width 240 height 25
type input "**********"
click at [1085, 140] on div at bounding box center [1186, 144] width 248 height 53
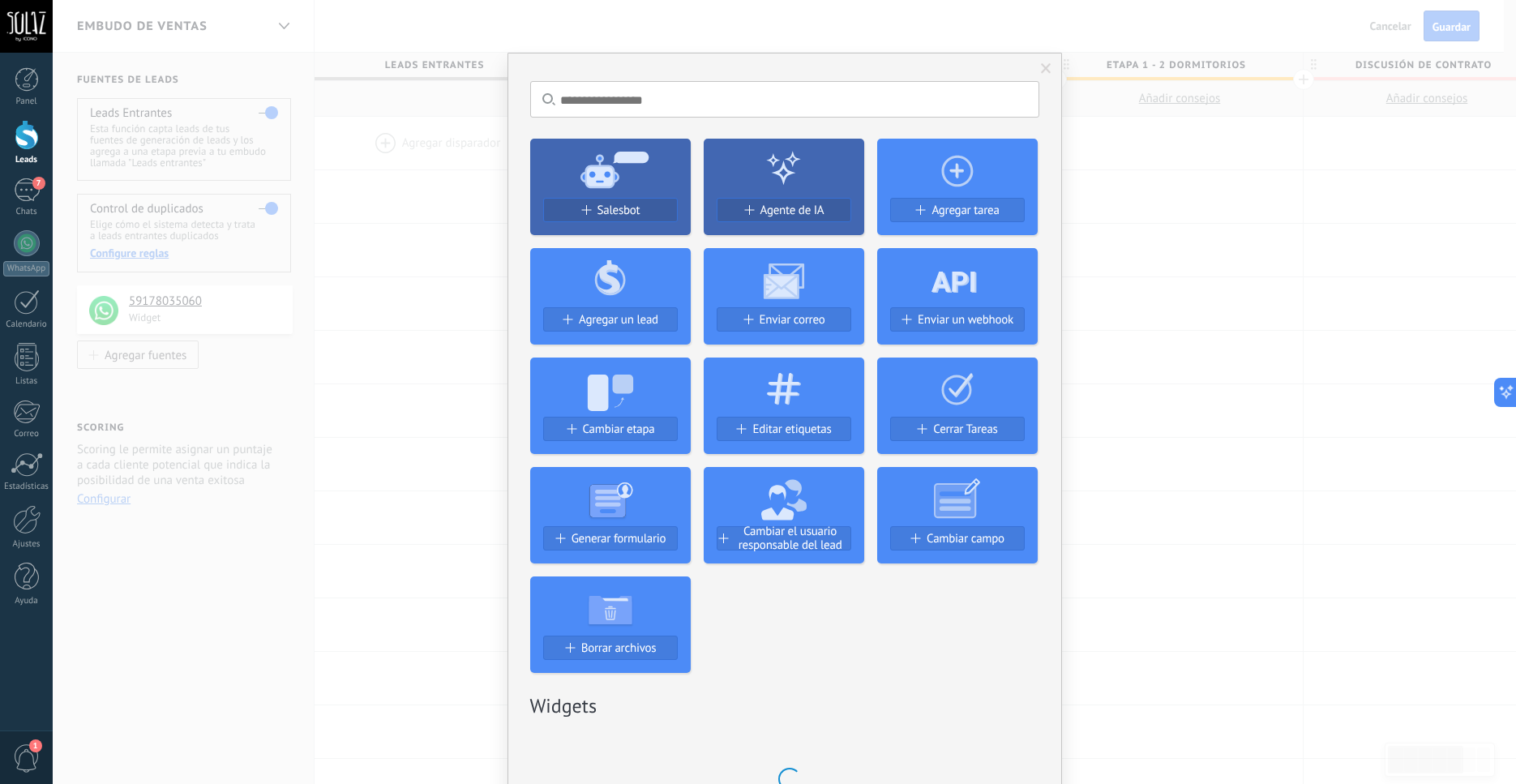
click at [1042, 72] on span at bounding box center [1046, 68] width 10 height 11
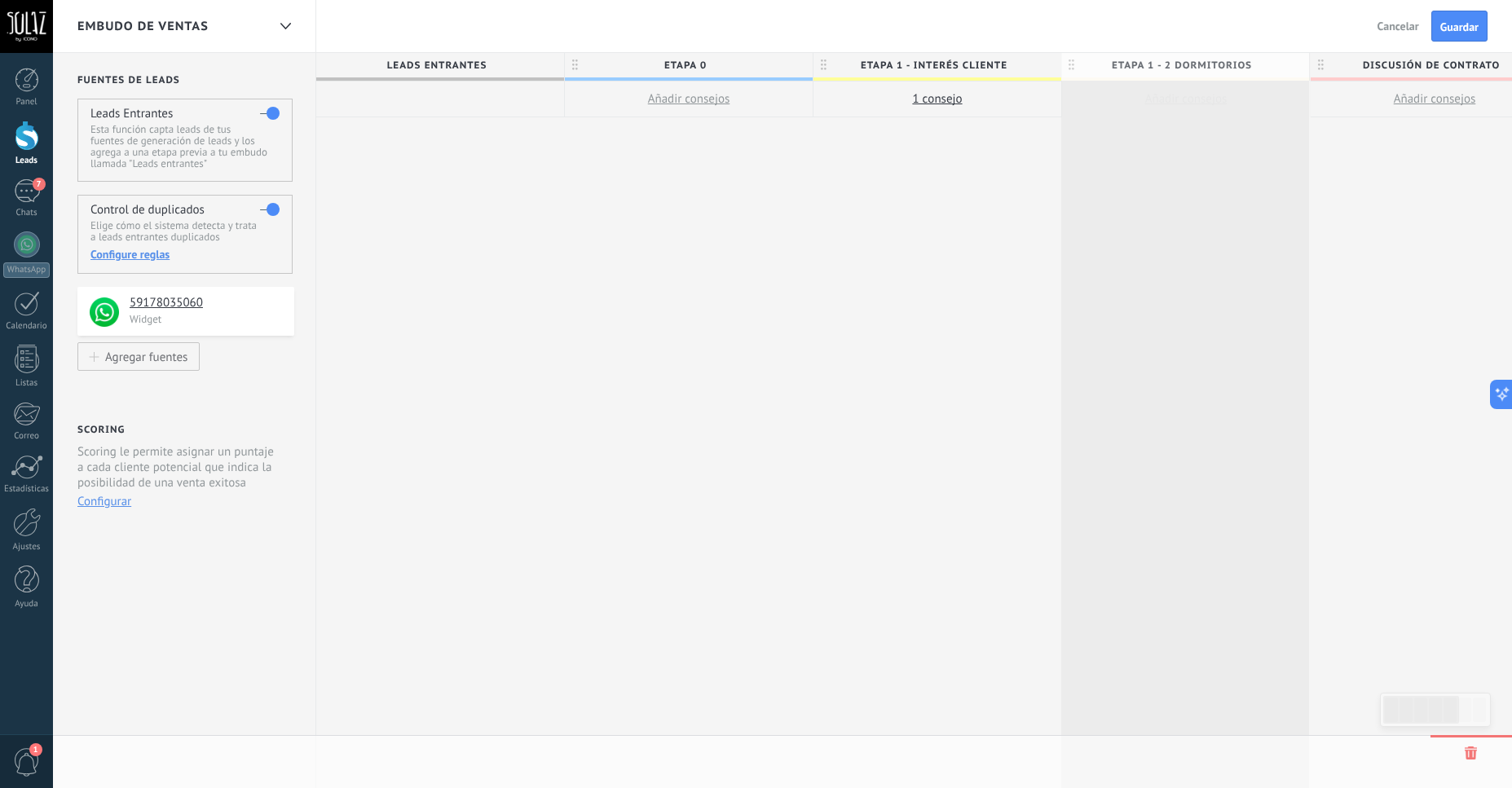
scroll to position [0, 1]
click at [1263, 63] on div "Leads Entrantes ETAPA 0 Añadir consejos ETAPA 1 - INTERÉS CLIENTE 1 сonsejo ETA…" at bounding box center [1186, 85] width 1741 height 64
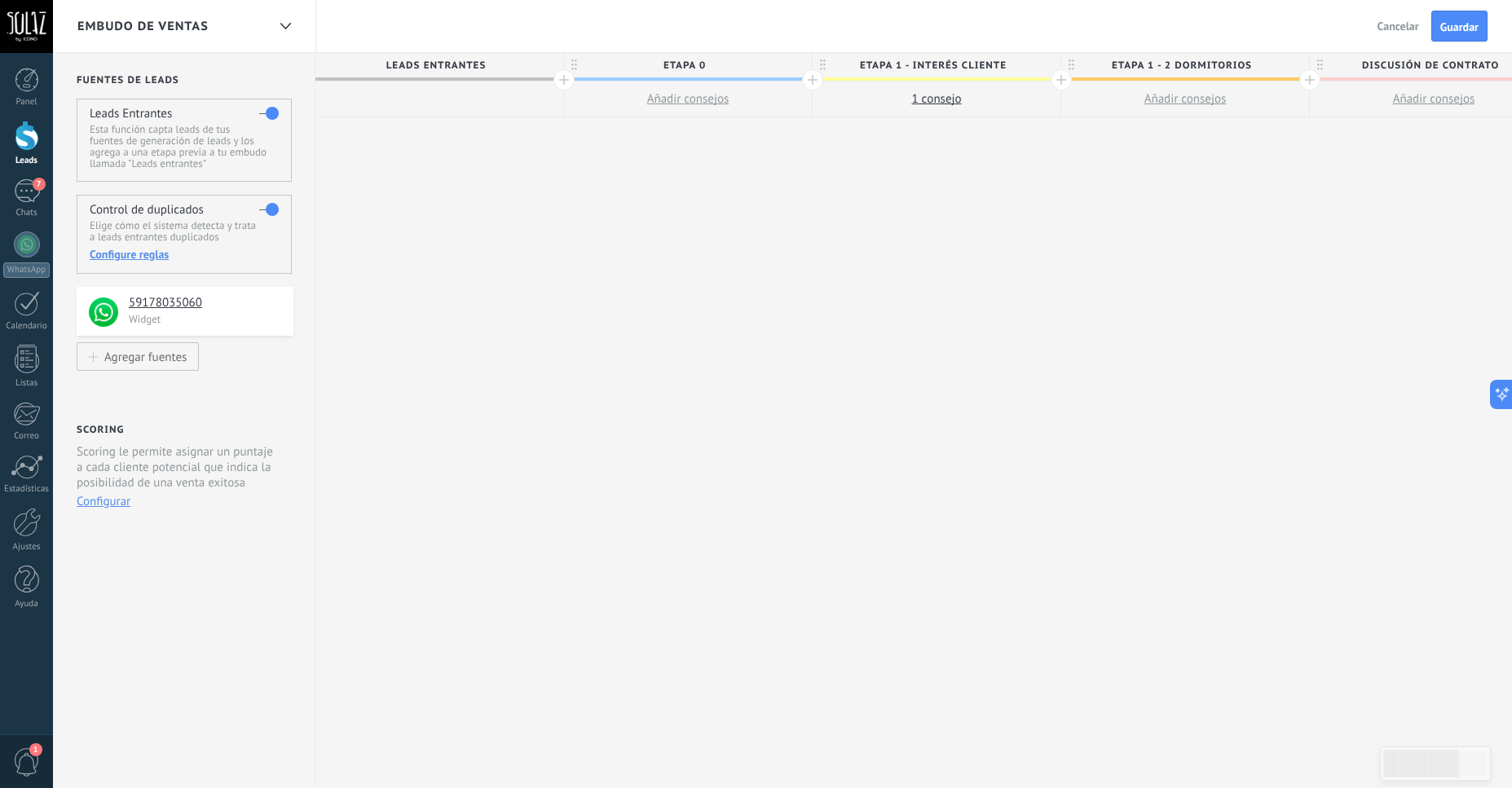
click at [1252, 63] on span "ETAPA 1 - 2 dormitorios" at bounding box center [1181, 65] width 240 height 25
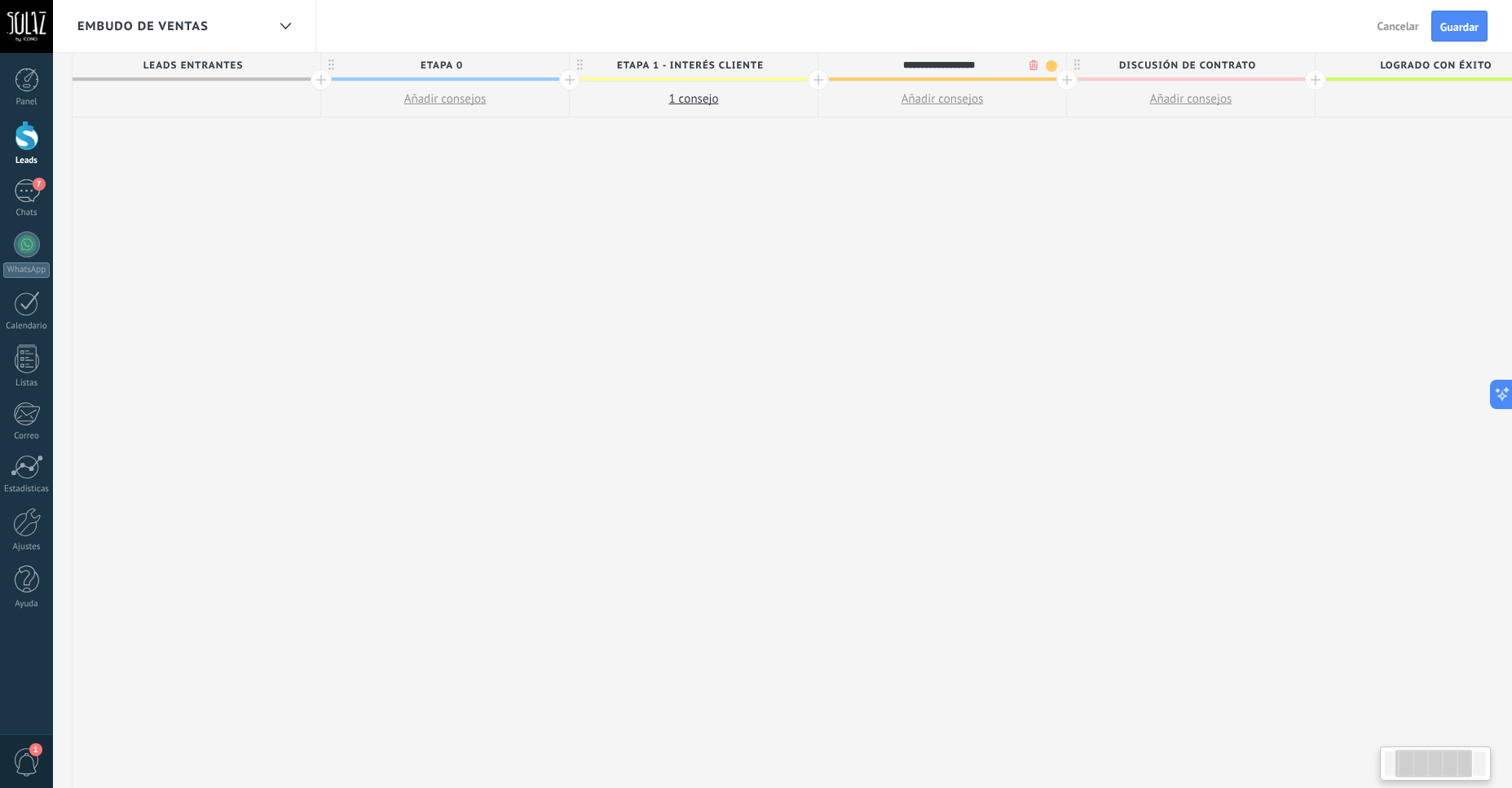
scroll to position [0, 245]
type input "**********"
click at [1244, 67] on span "Discusión de contrato" at bounding box center [1186, 65] width 240 height 25
type input "*"
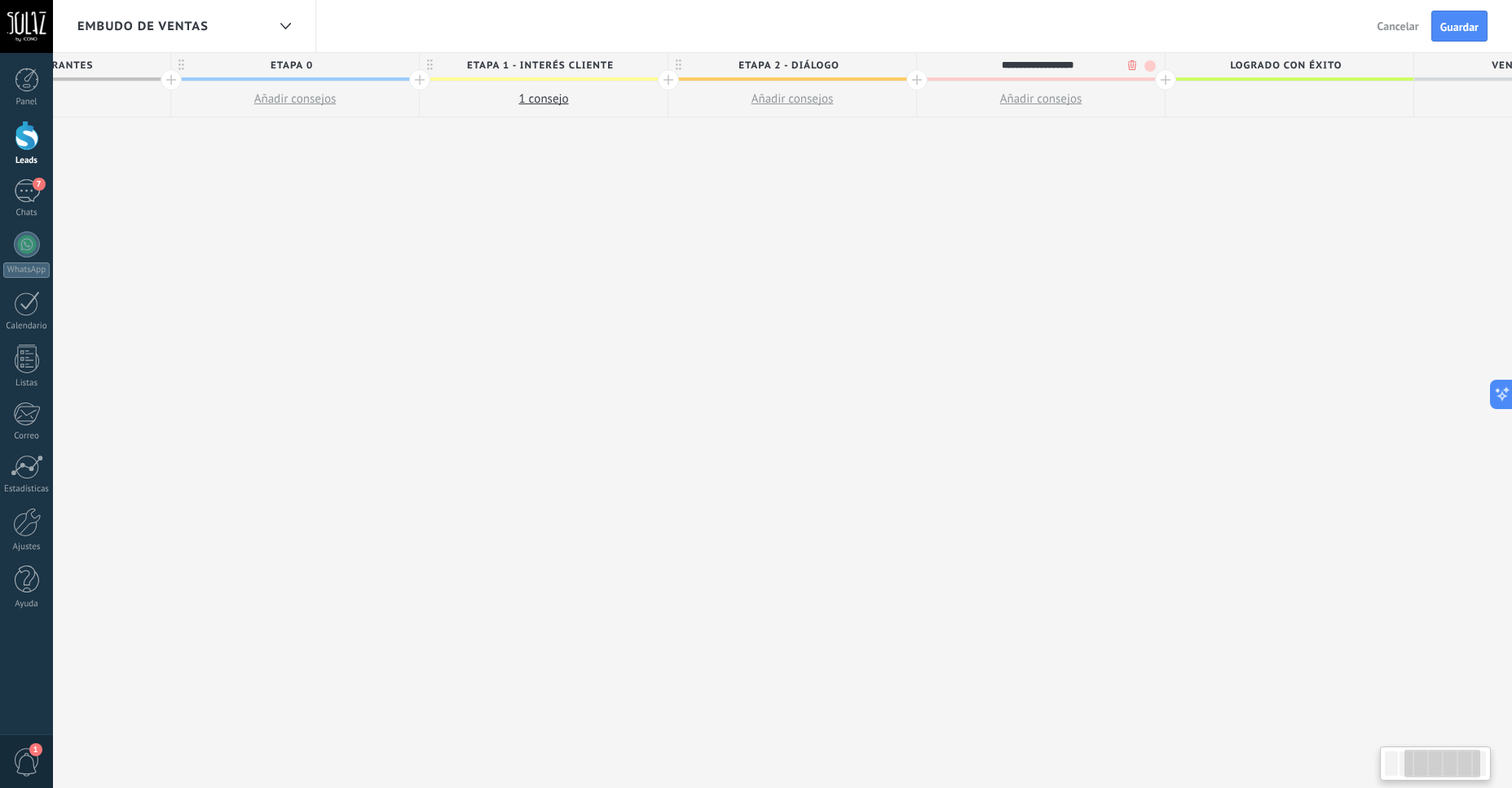
scroll to position [0, 403]
type input "**********"
click at [1335, 67] on span "Logrado con éxito" at bounding box center [1276, 65] width 240 height 25
click at [1154, 78] on div at bounding box center [1156, 80] width 21 height 21
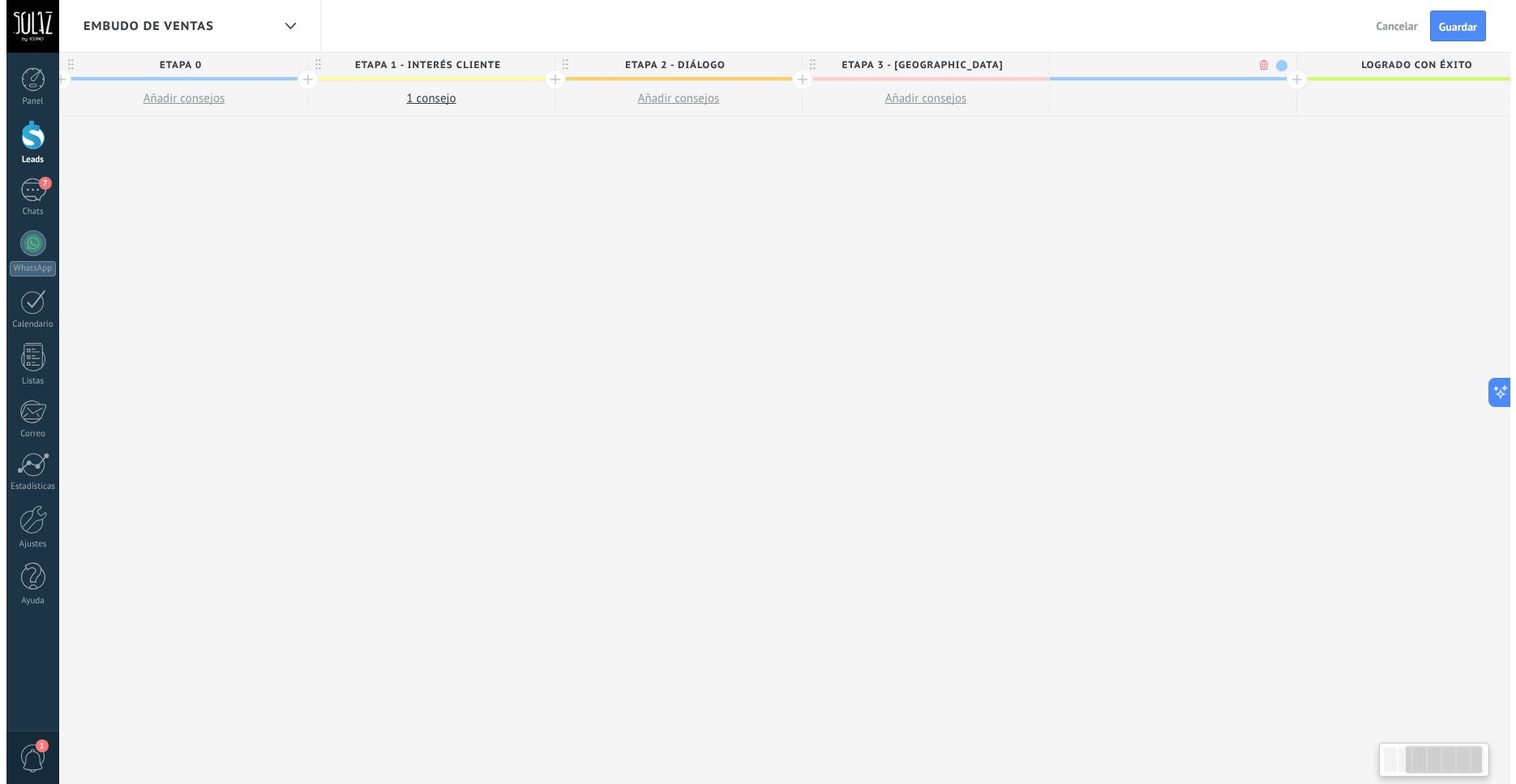
scroll to position [0, 521]
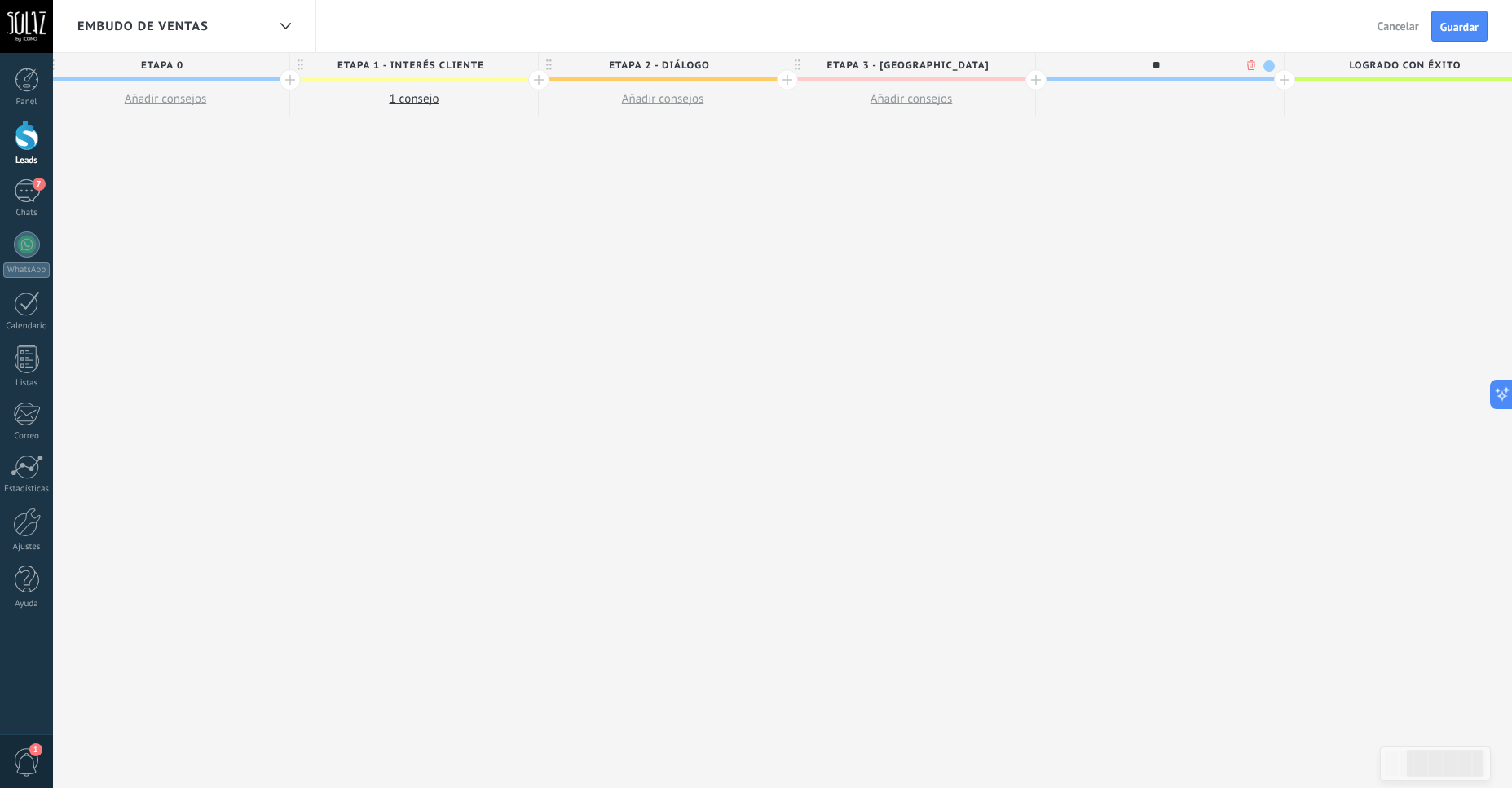
type input "*"
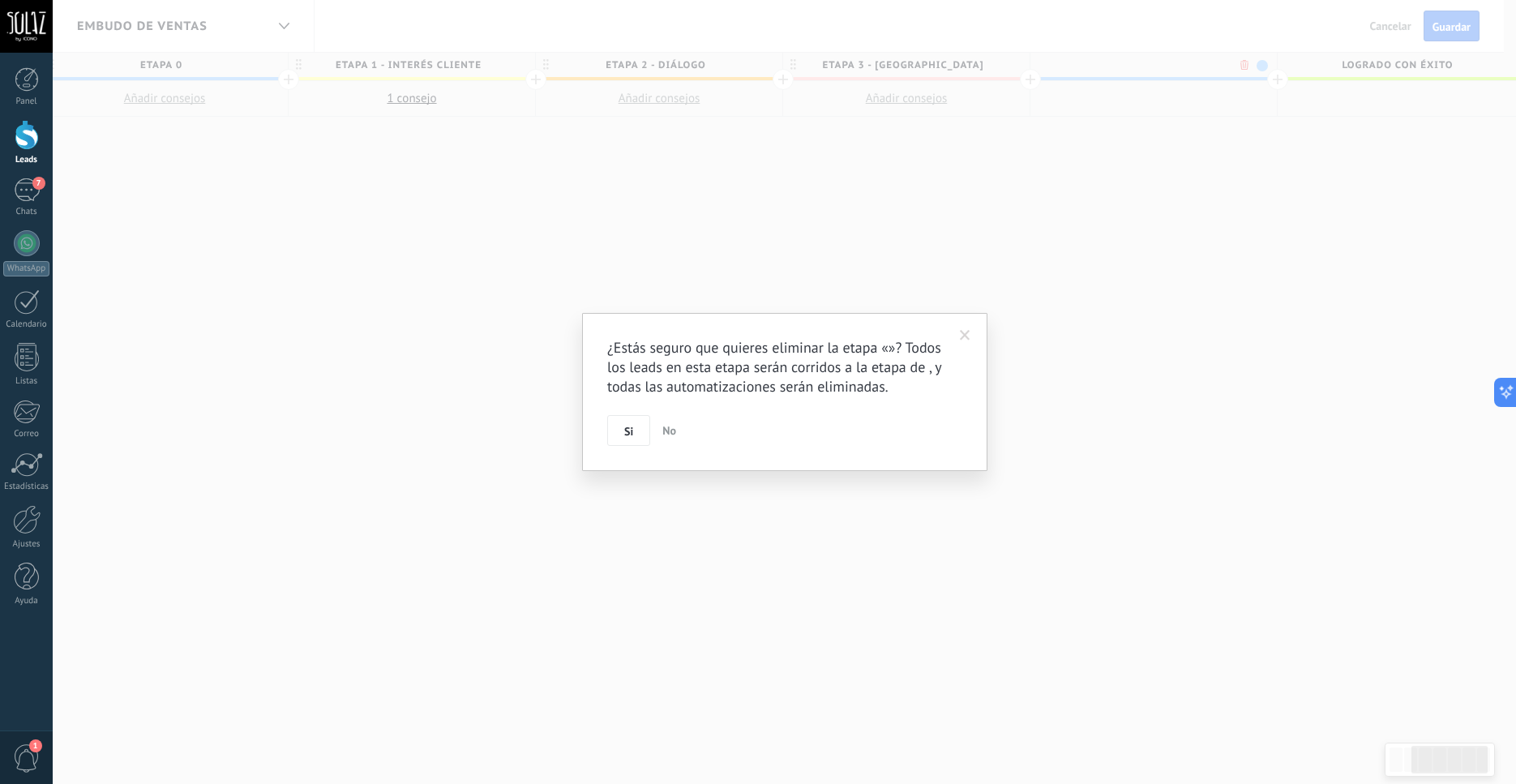
click at [1243, 66] on body ".abccls-1,.abccls-2{fill-rule:evenodd}.abccls-2{fill:#fff} .abfcls-1{fill:none}…" at bounding box center [758, 392] width 1516 height 784
click at [628, 437] on span "Si" at bounding box center [629, 431] width 9 height 11
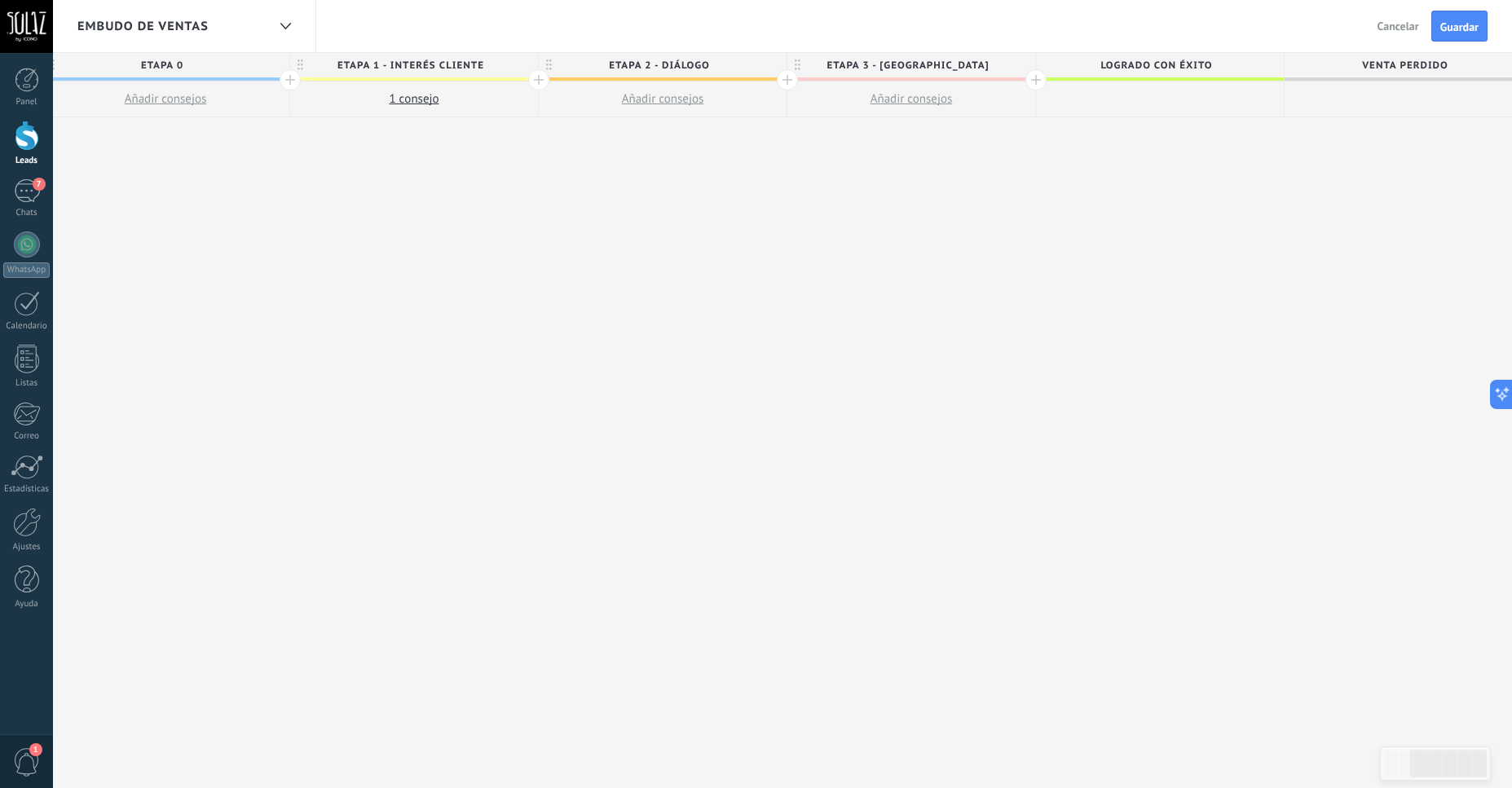
click at [1103, 295] on div "**********" at bounding box center [663, 421] width 1741 height 736
click at [1458, 26] on span "Guardar" at bounding box center [1459, 27] width 39 height 11
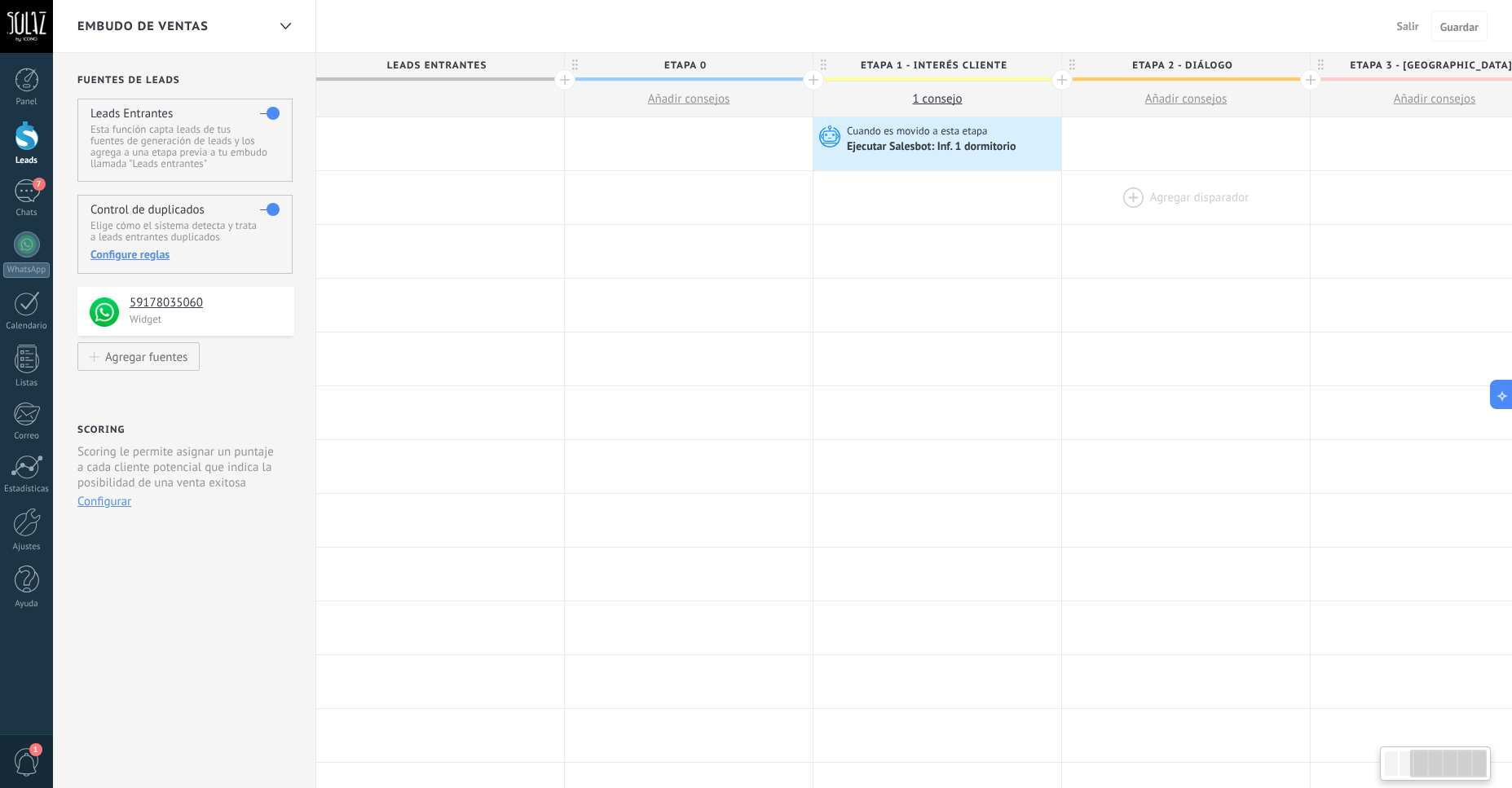
scroll to position [0, 523]
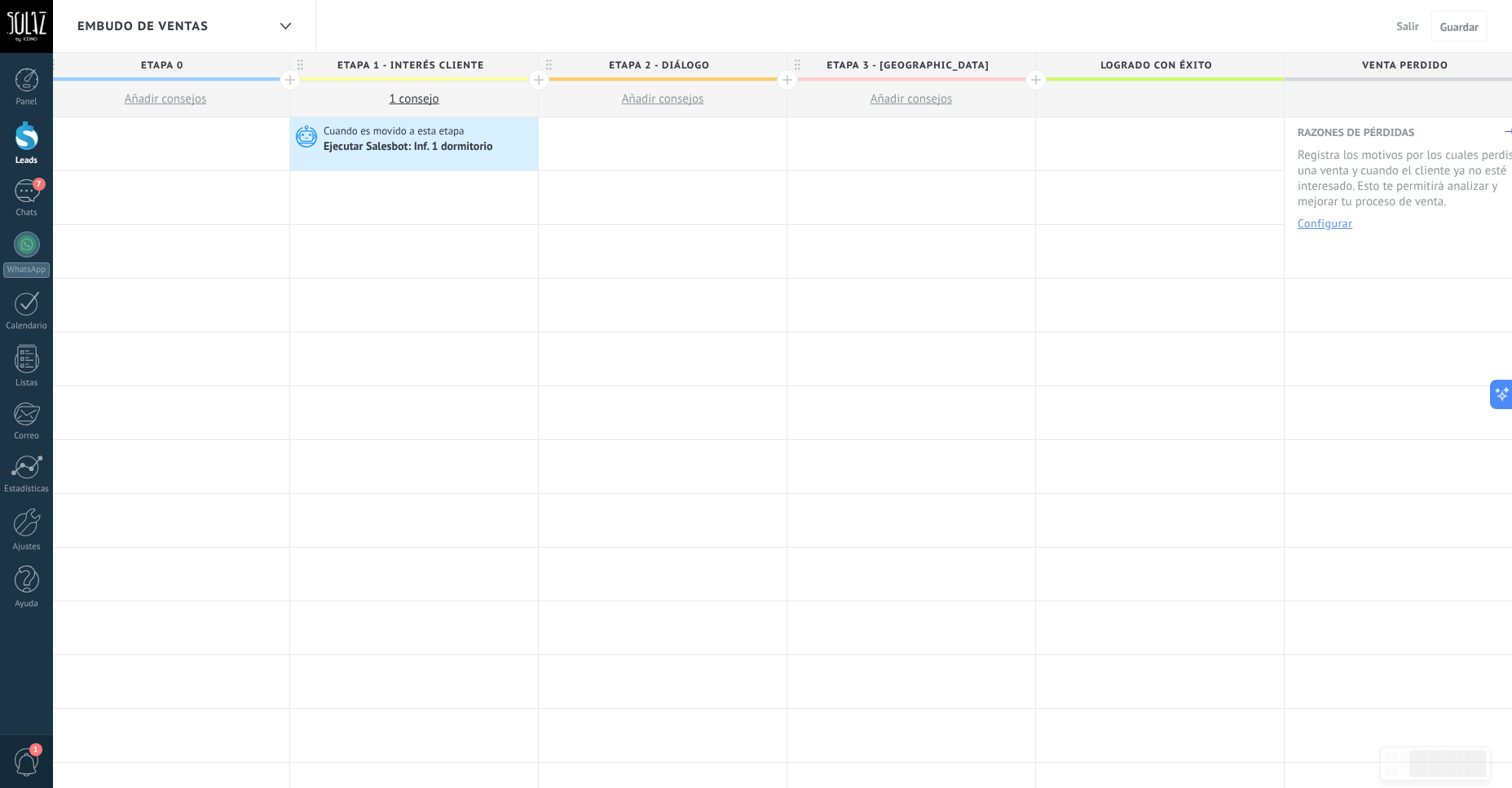
click at [1437, 74] on span "Venta Perdido" at bounding box center [1405, 65] width 240 height 25
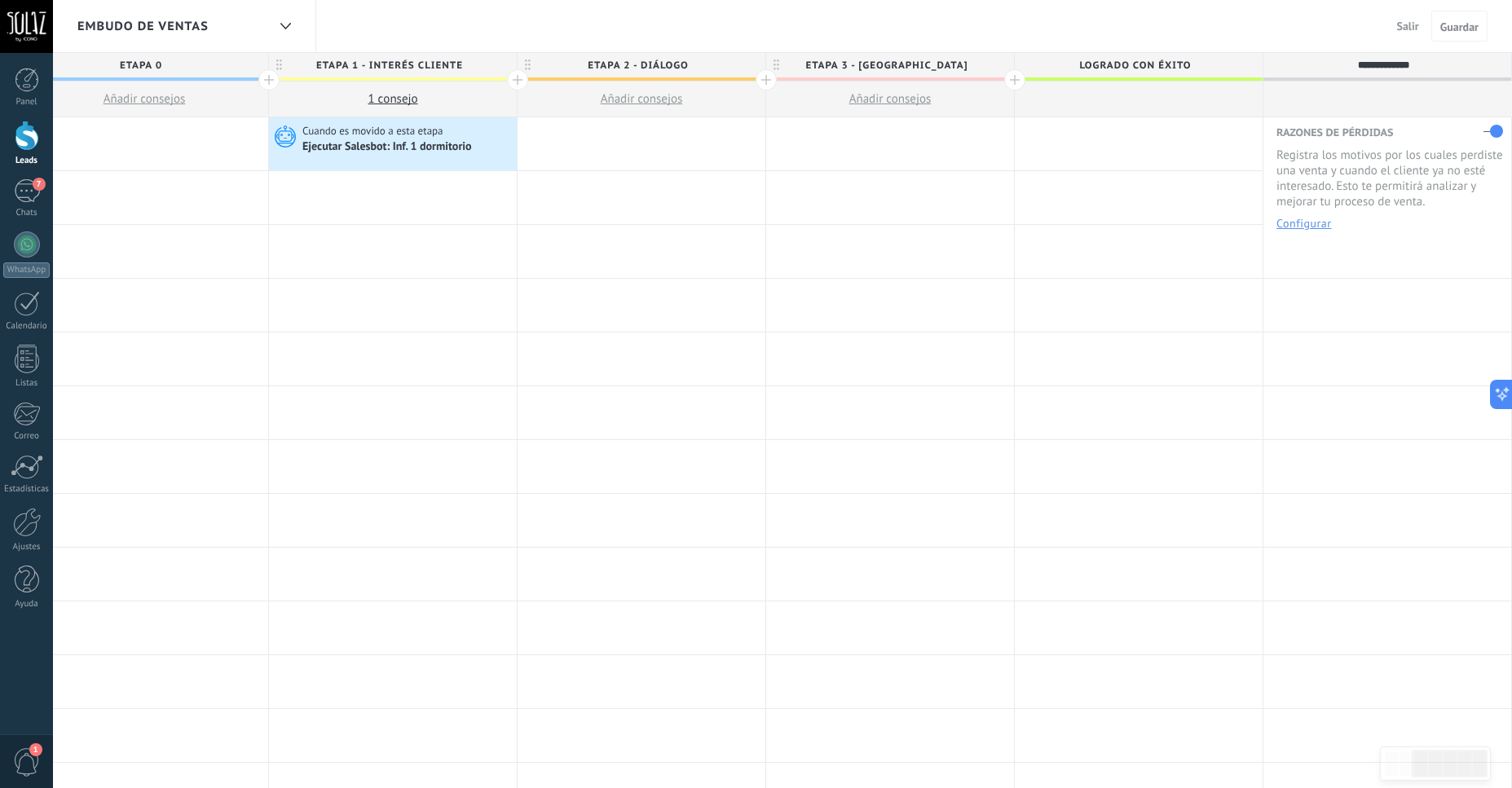
click at [1321, 229] on button "Configurar" at bounding box center [1304, 223] width 55 height 11
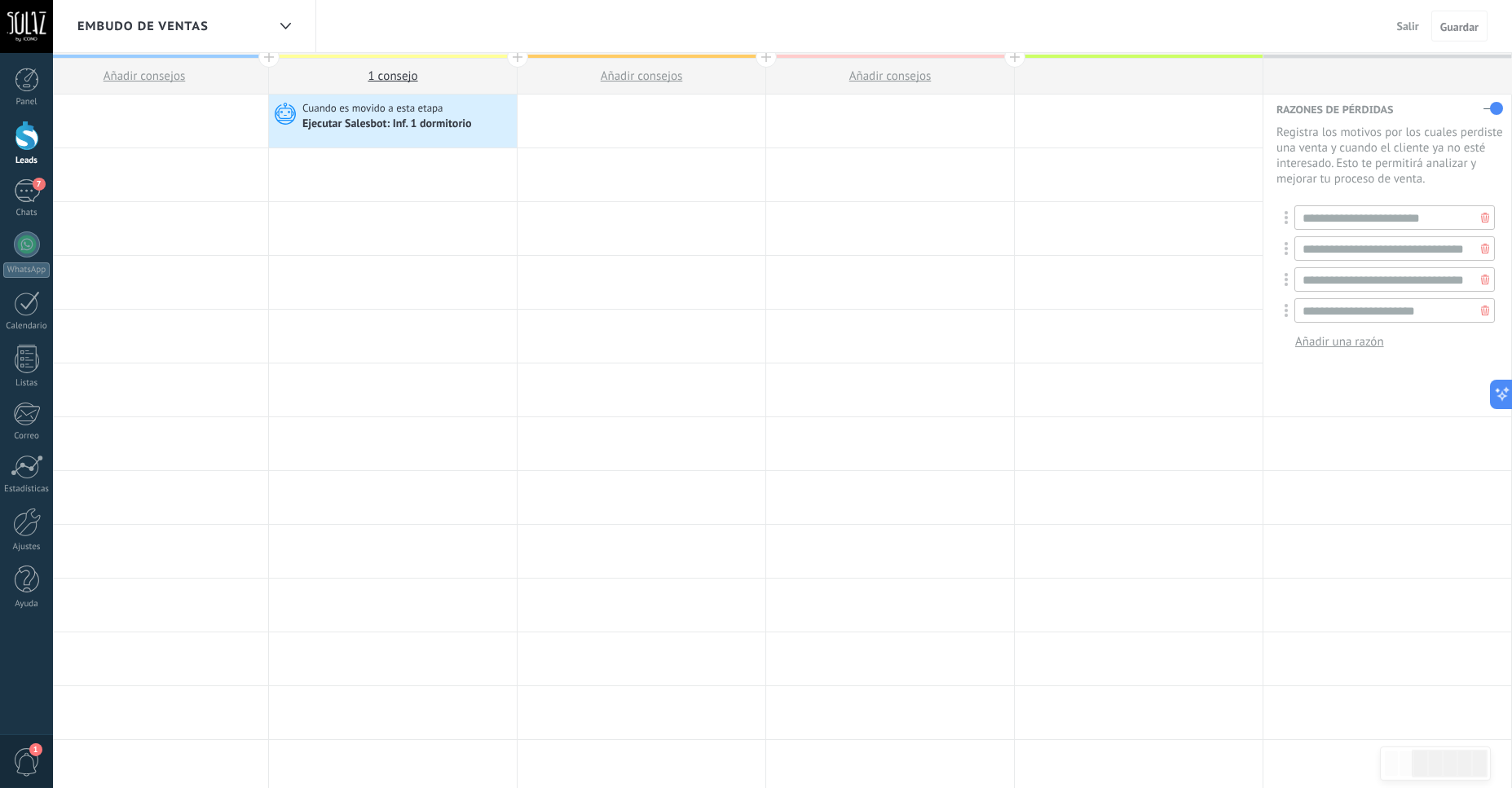
scroll to position [26, 0]
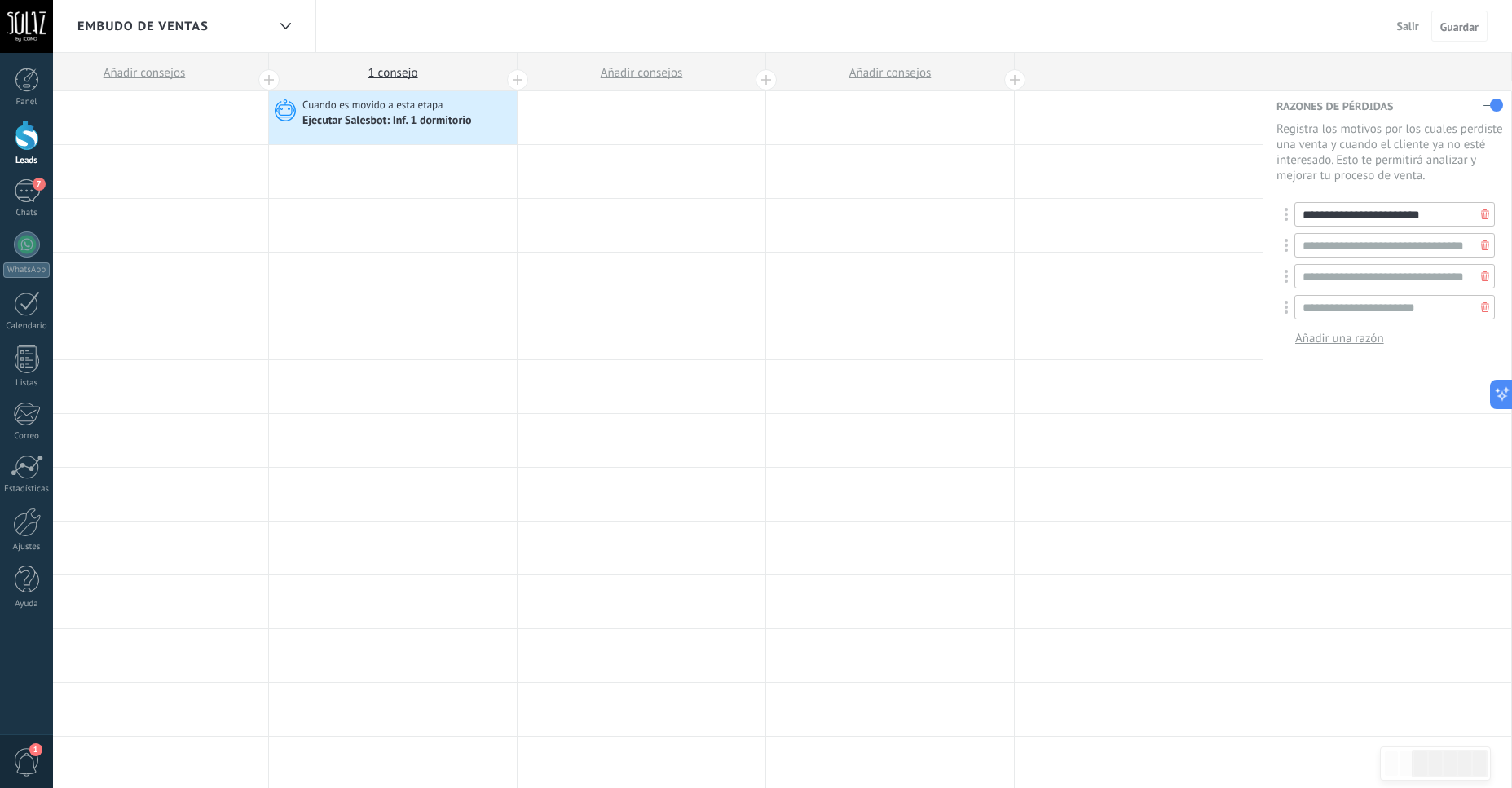
click at [1346, 227] on input "**********" at bounding box center [1395, 214] width 200 height 25
drag, startPoint x: 1431, startPoint y: 221, endPoint x: 1276, endPoint y: 223, distance: 155.0
click at [1294, 223] on input "**********" at bounding box center [1395, 214] width 200 height 25
click at [1338, 224] on input "**********" at bounding box center [1395, 214] width 200 height 25
click at [1428, 223] on input "**********" at bounding box center [1395, 214] width 200 height 25
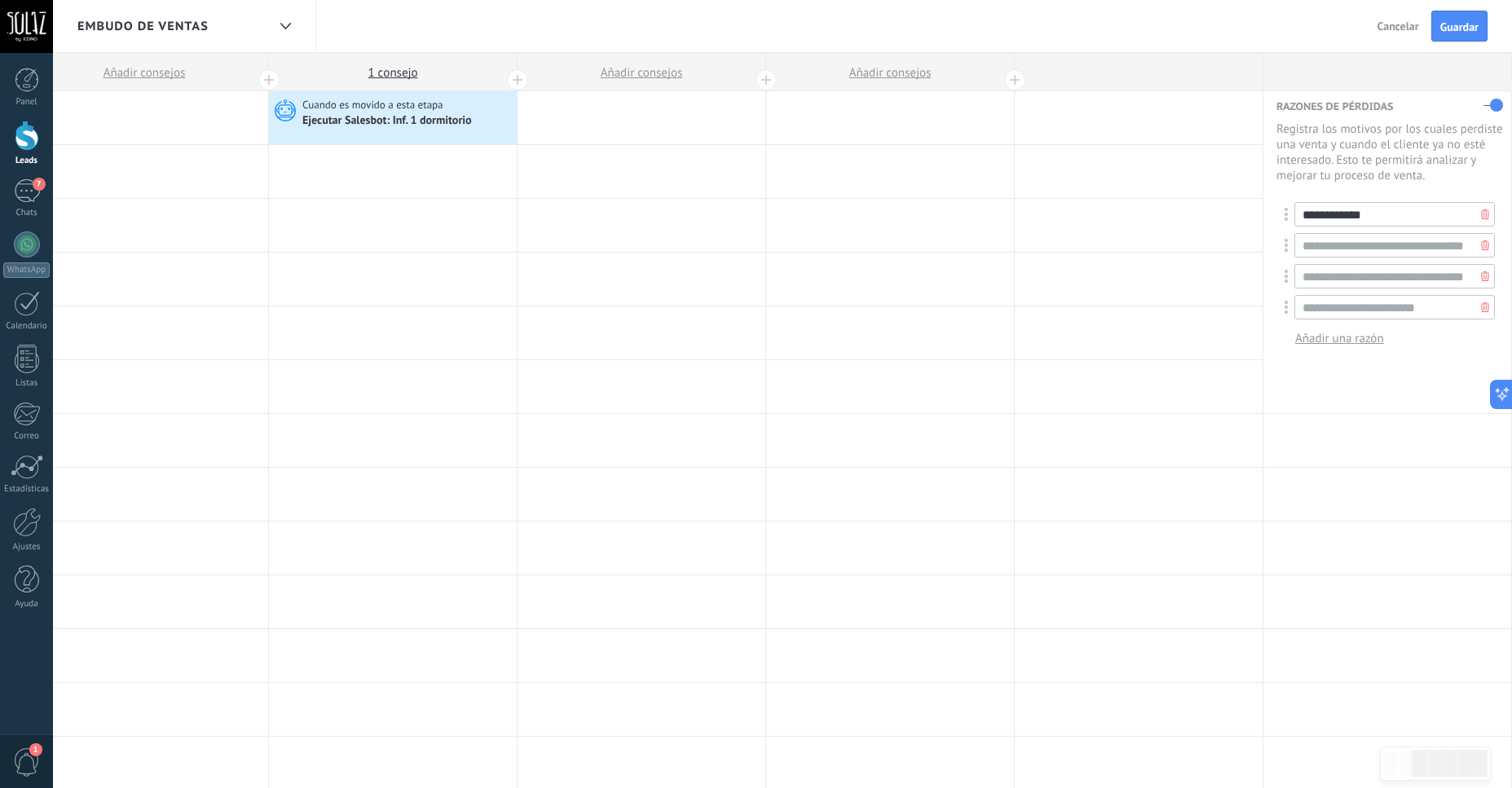
click at [1304, 223] on input "**********" at bounding box center [1395, 214] width 200 height 25
type input "**********"
click at [1342, 254] on input "**********" at bounding box center [1395, 245] width 200 height 25
drag, startPoint x: 1300, startPoint y: 255, endPoint x: 1480, endPoint y: 255, distance: 180.0
click at [1480, 255] on div "**********" at bounding box center [1390, 245] width 211 height 25
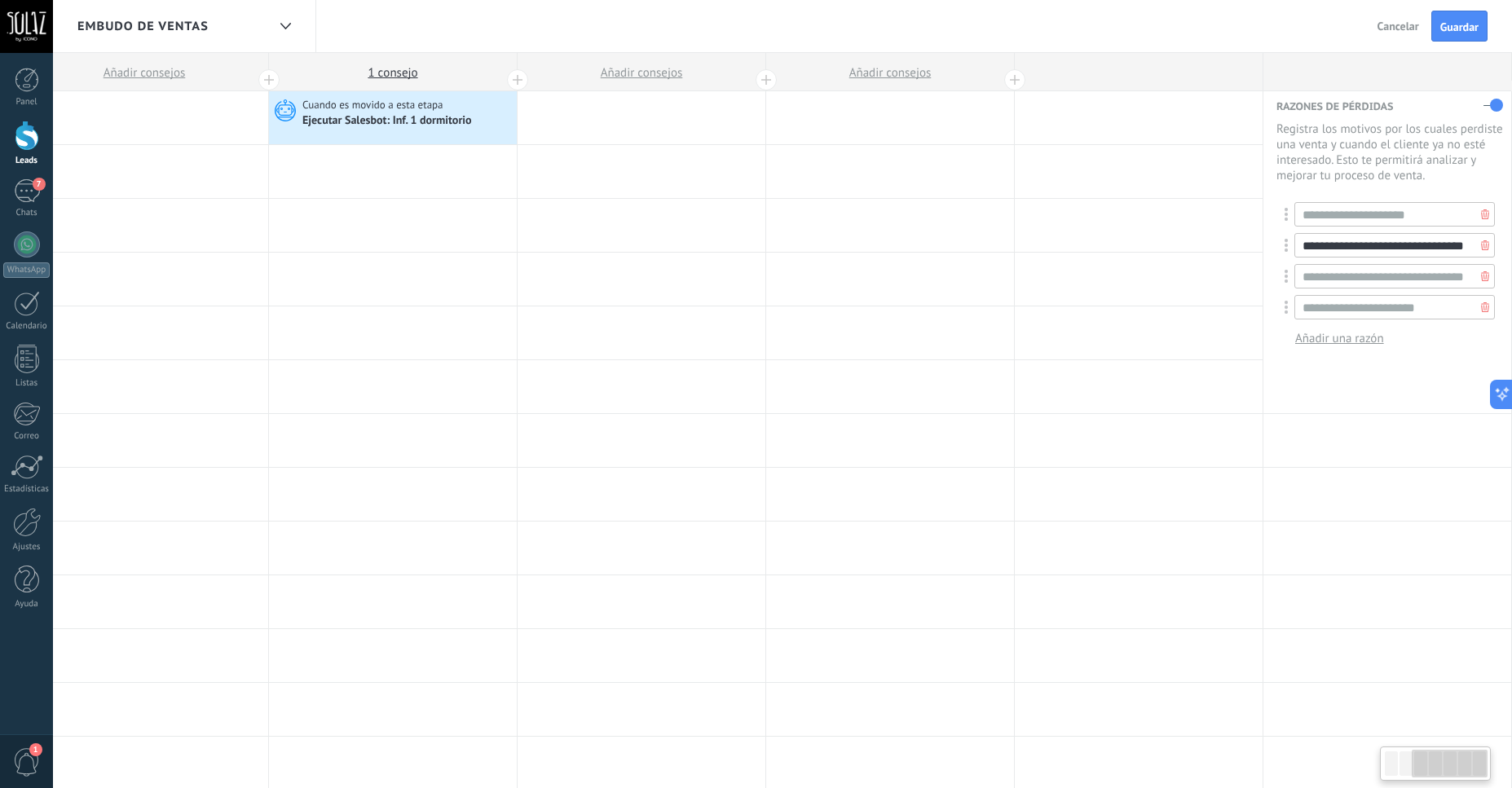
type input "****"
type input "**********"
click at [1393, 283] on input "**********" at bounding box center [1395, 276] width 200 height 25
drag, startPoint x: 1306, startPoint y: 284, endPoint x: 1524, endPoint y: 279, distance: 218.1
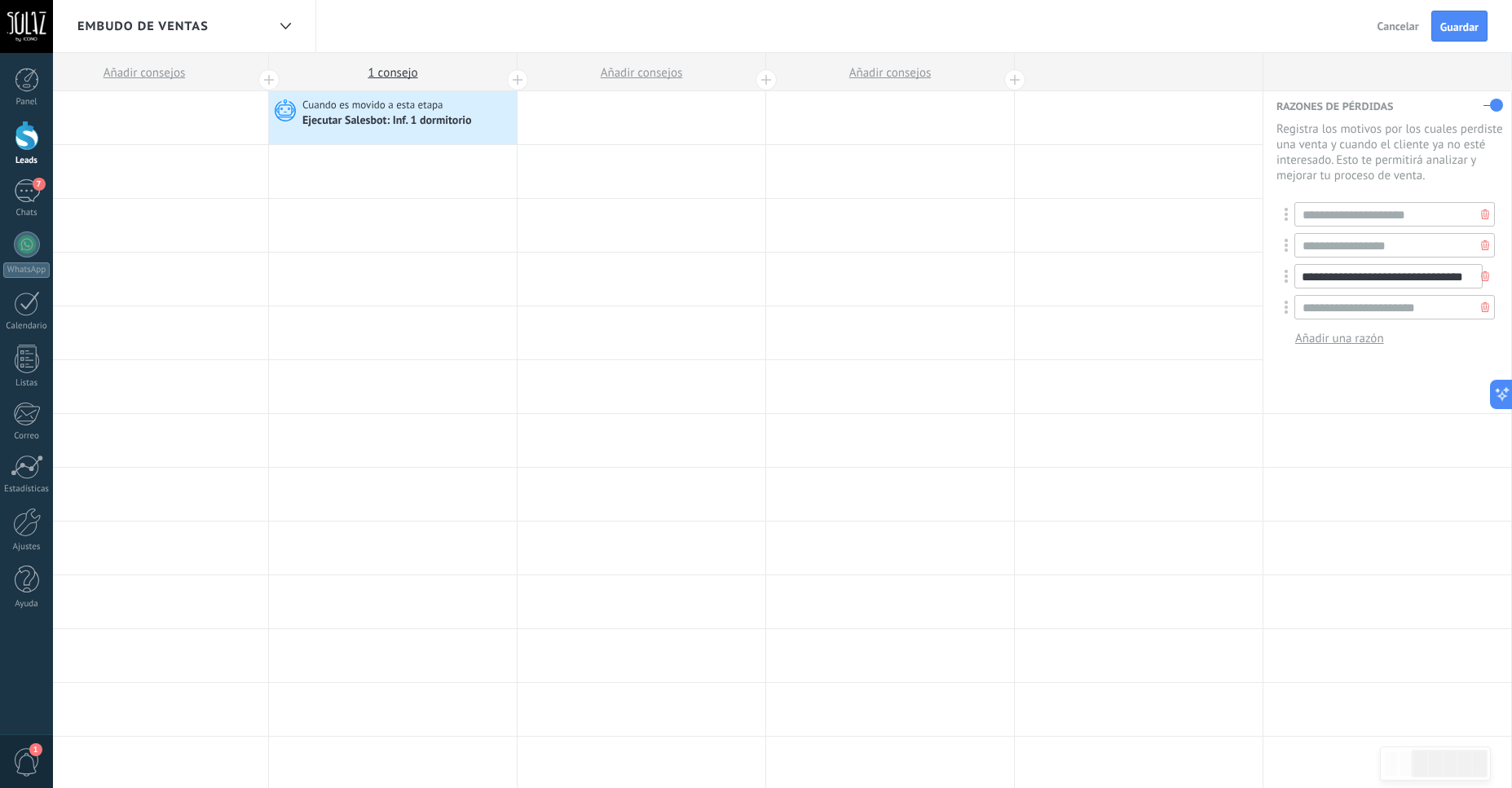
click at [1483, 279] on input "**********" at bounding box center [1389, 276] width 188 height 25
type input "**********"
click at [1431, 317] on input "**********" at bounding box center [1395, 307] width 200 height 25
drag, startPoint x: 1439, startPoint y: 313, endPoint x: 1294, endPoint y: 313, distance: 145.0
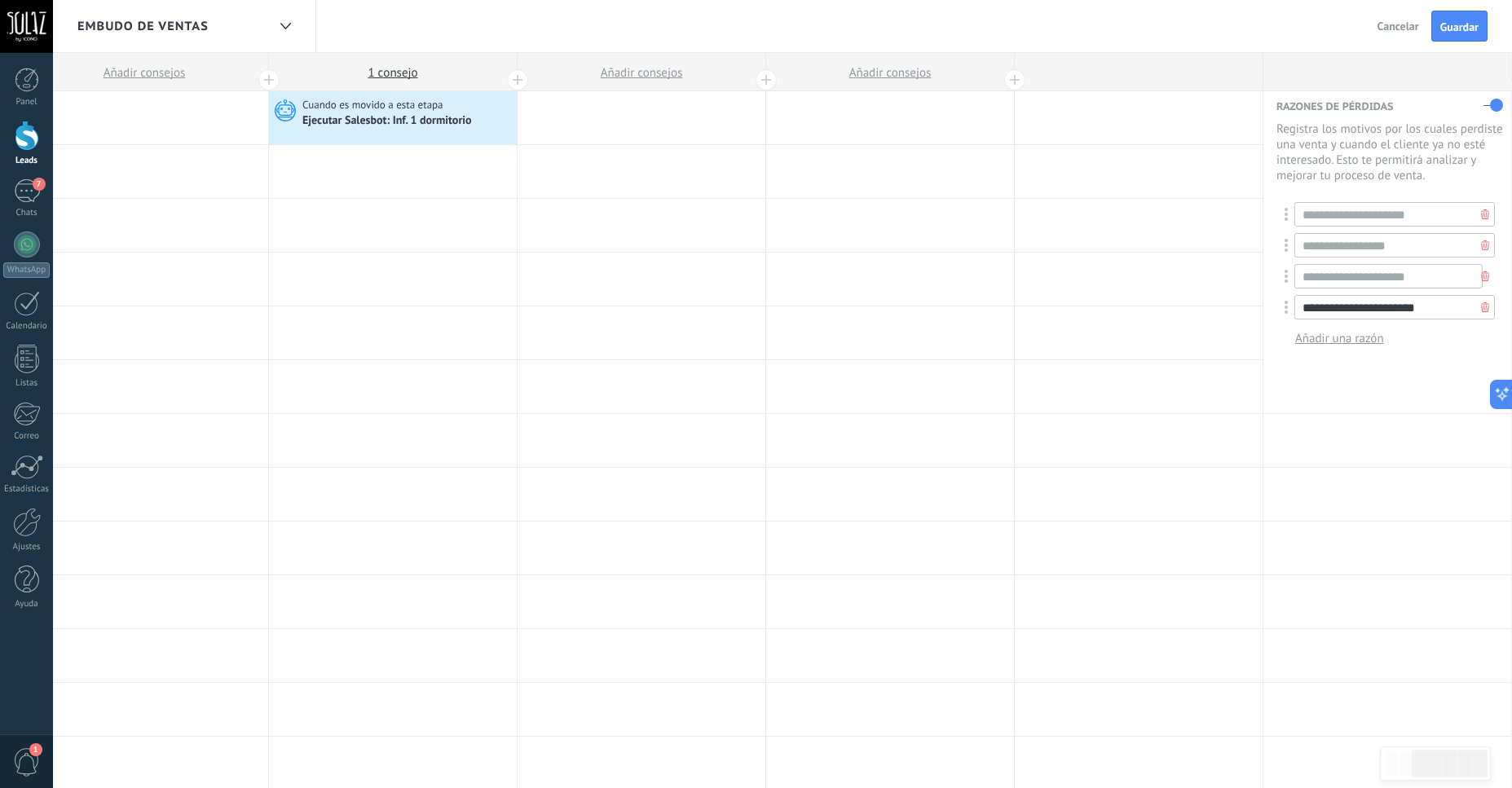
click at [1294, 313] on input "**********" at bounding box center [1395, 307] width 200 height 25
type input "**********"
click at [1319, 346] on span "Añadir una razón" at bounding box center [1340, 338] width 89 height 15
type input "**********"
click at [1348, 378] on span "Añadir una razón" at bounding box center [1340, 369] width 89 height 15
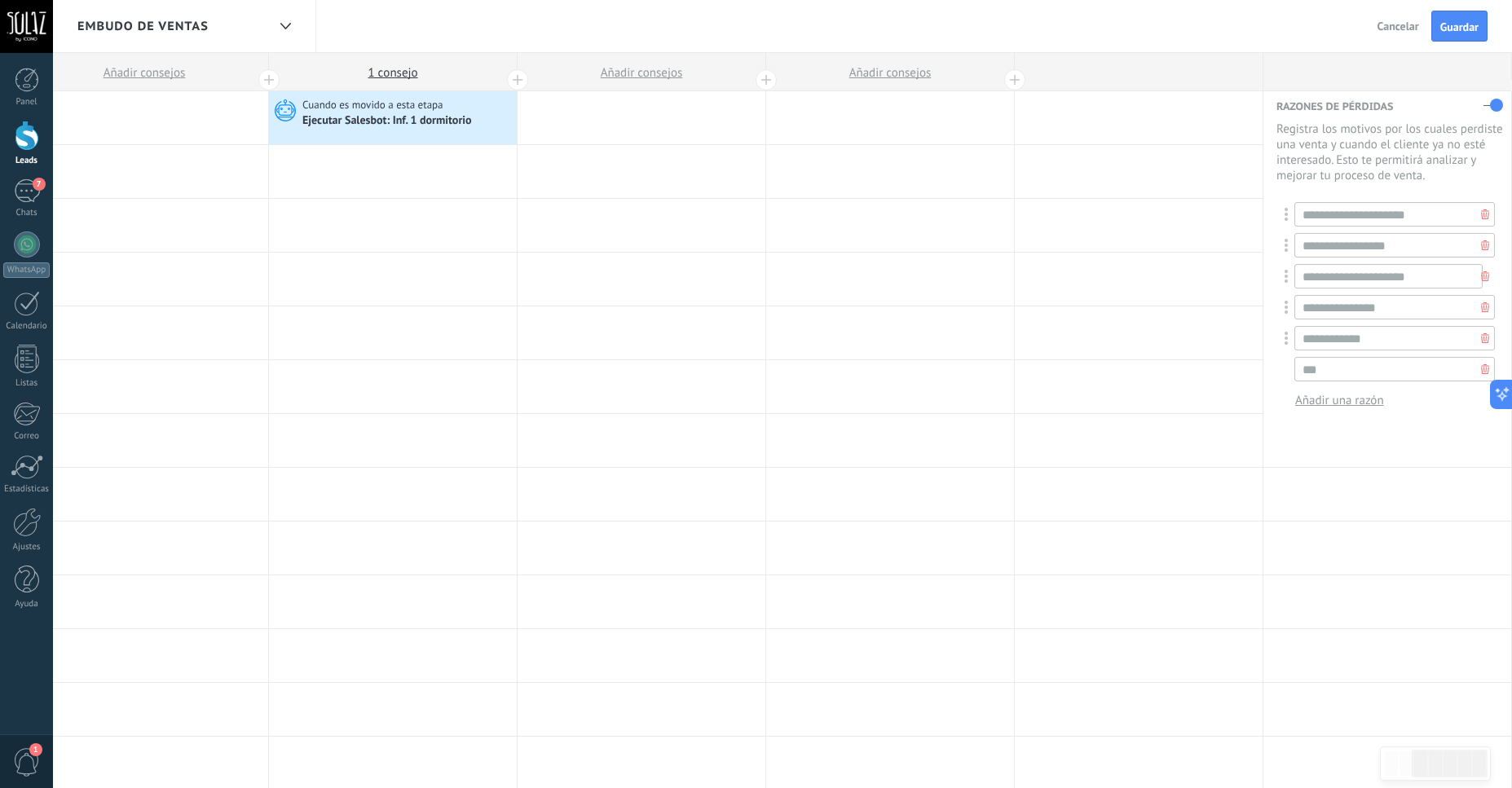
type input "***"
click at [1319, 409] on span "Añadir una razón" at bounding box center [1340, 401] width 89 height 15
type input "*********"
click at [1348, 438] on span "Añadir una razón" at bounding box center [1340, 432] width 89 height 15
type input "**********"
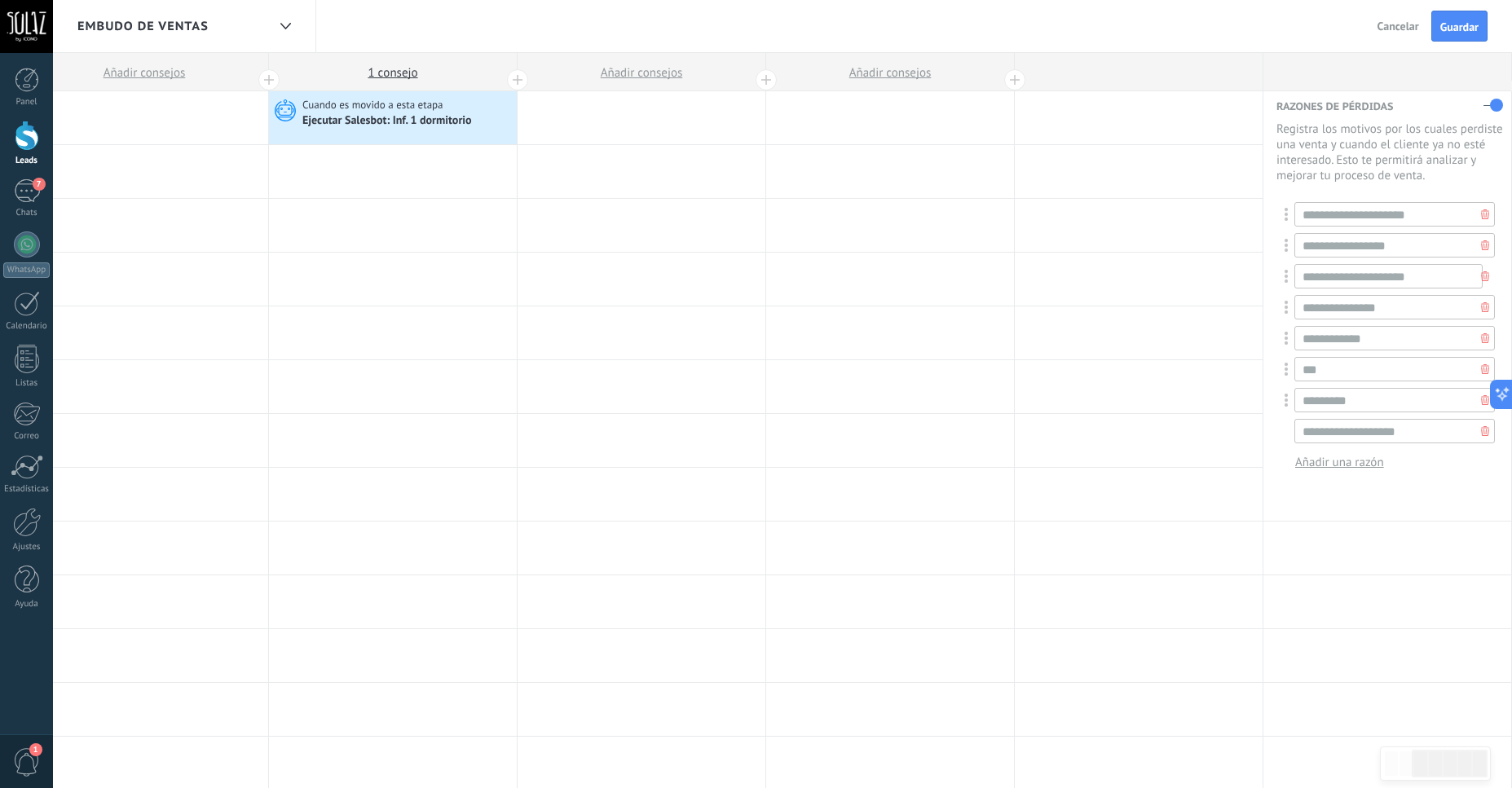
click at [1349, 468] on span "Añadir una razón" at bounding box center [1340, 463] width 89 height 15
type input "*"
type input "**********"
click at [1340, 501] on span "Añadir una razón" at bounding box center [1340, 493] width 89 height 15
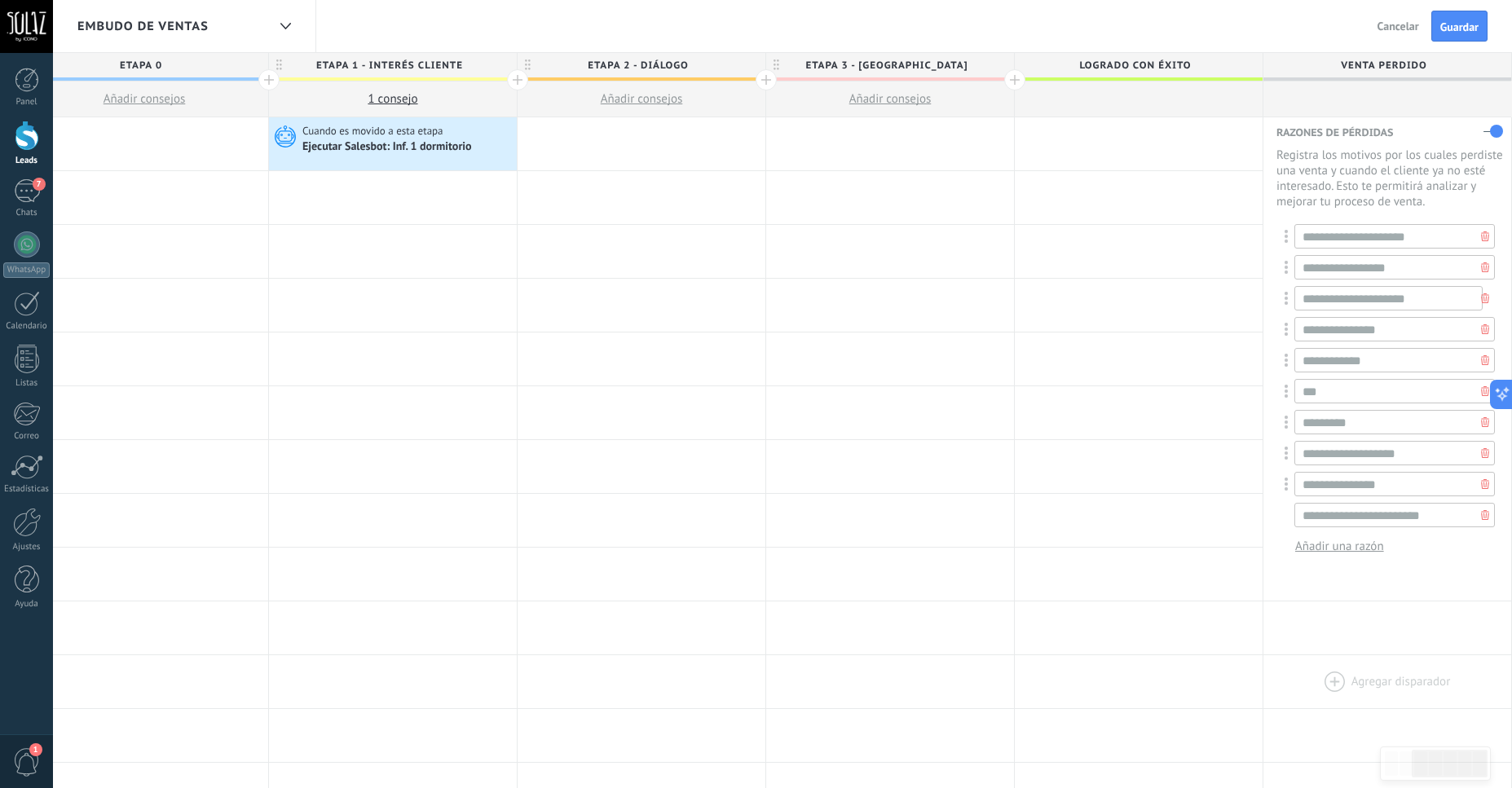
scroll to position [157, 0]
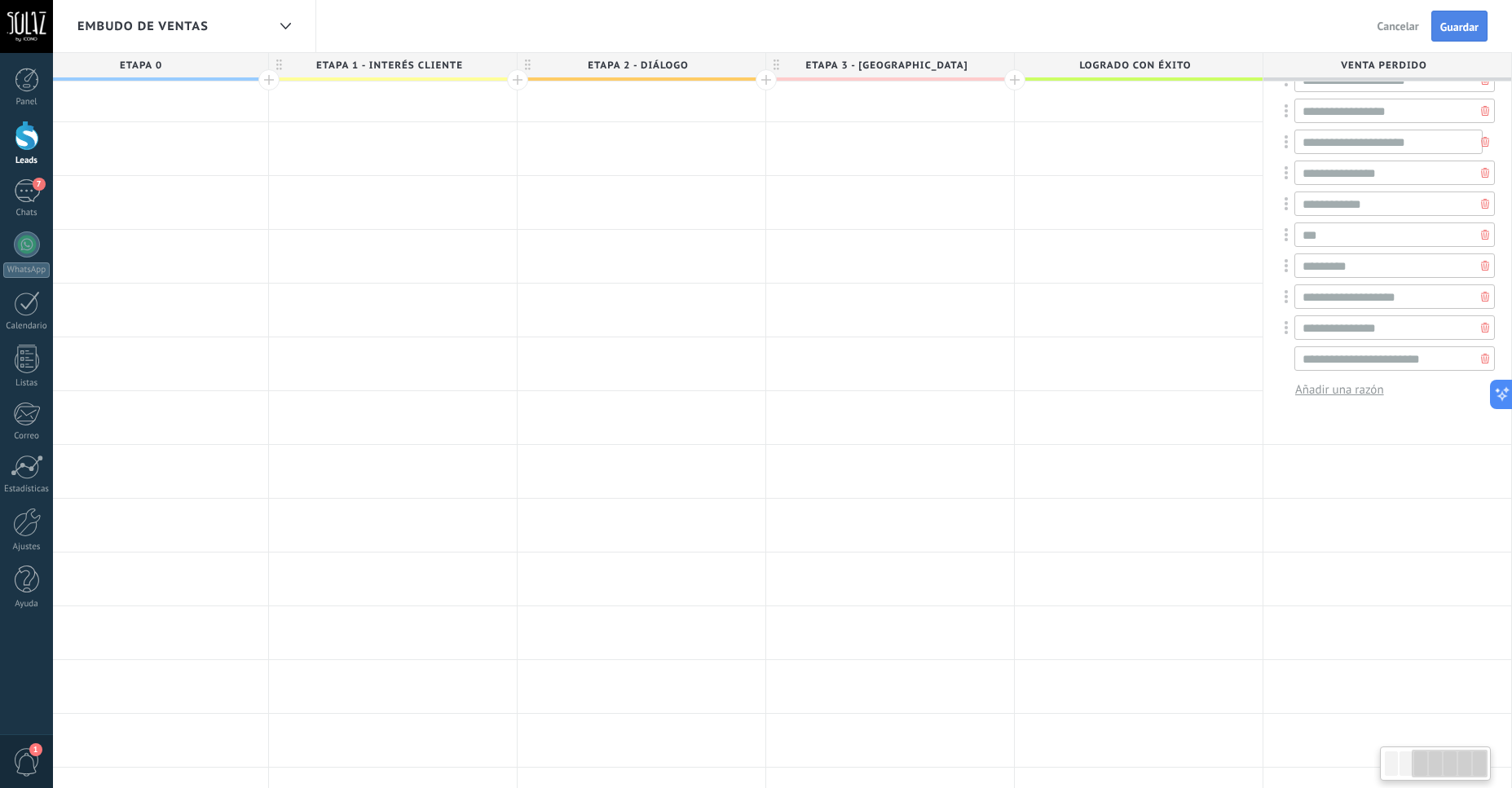
type input "**********"
click at [1467, 24] on span "Guardar" at bounding box center [1459, 27] width 39 height 11
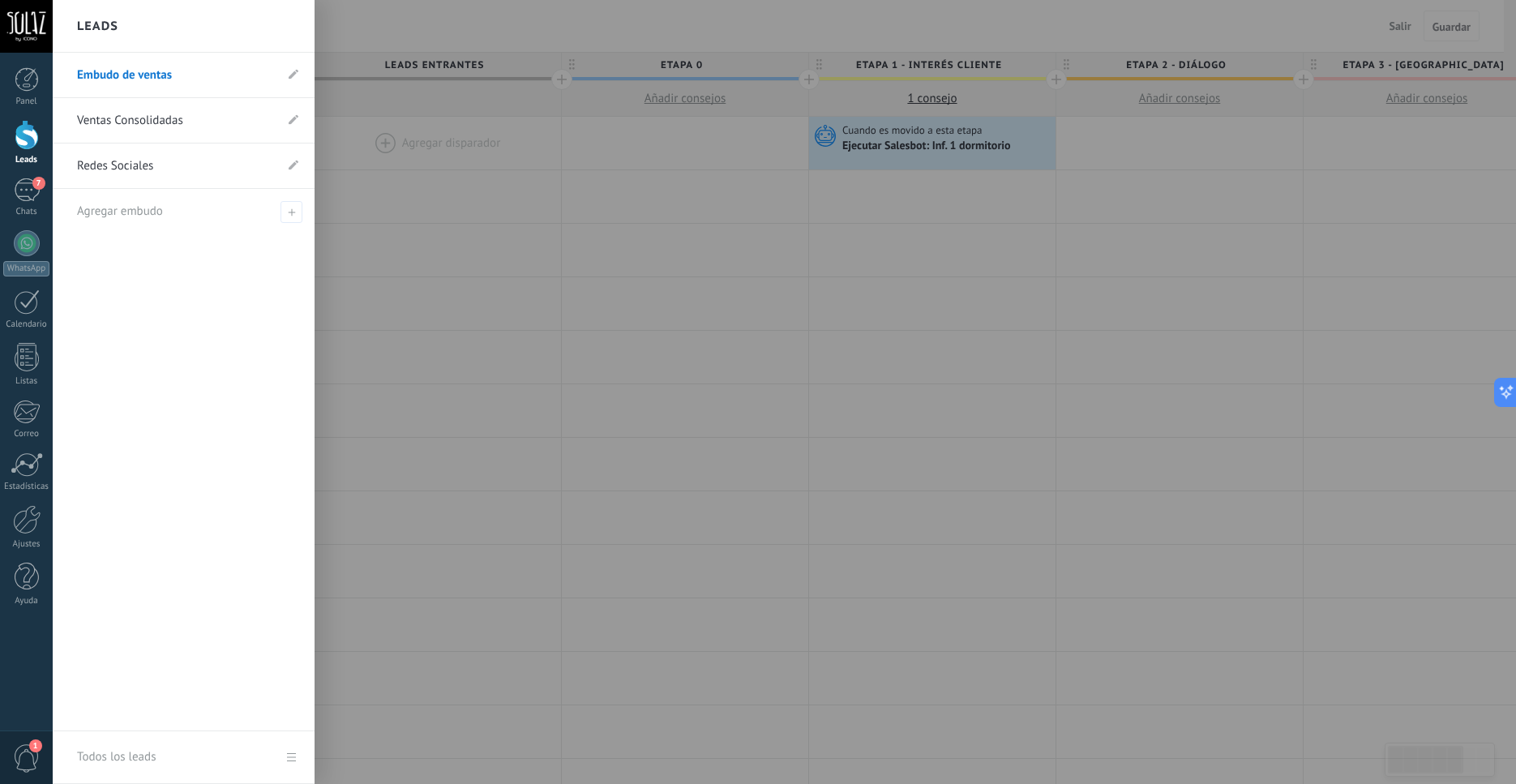
click at [31, 144] on div at bounding box center [26, 135] width 25 height 30
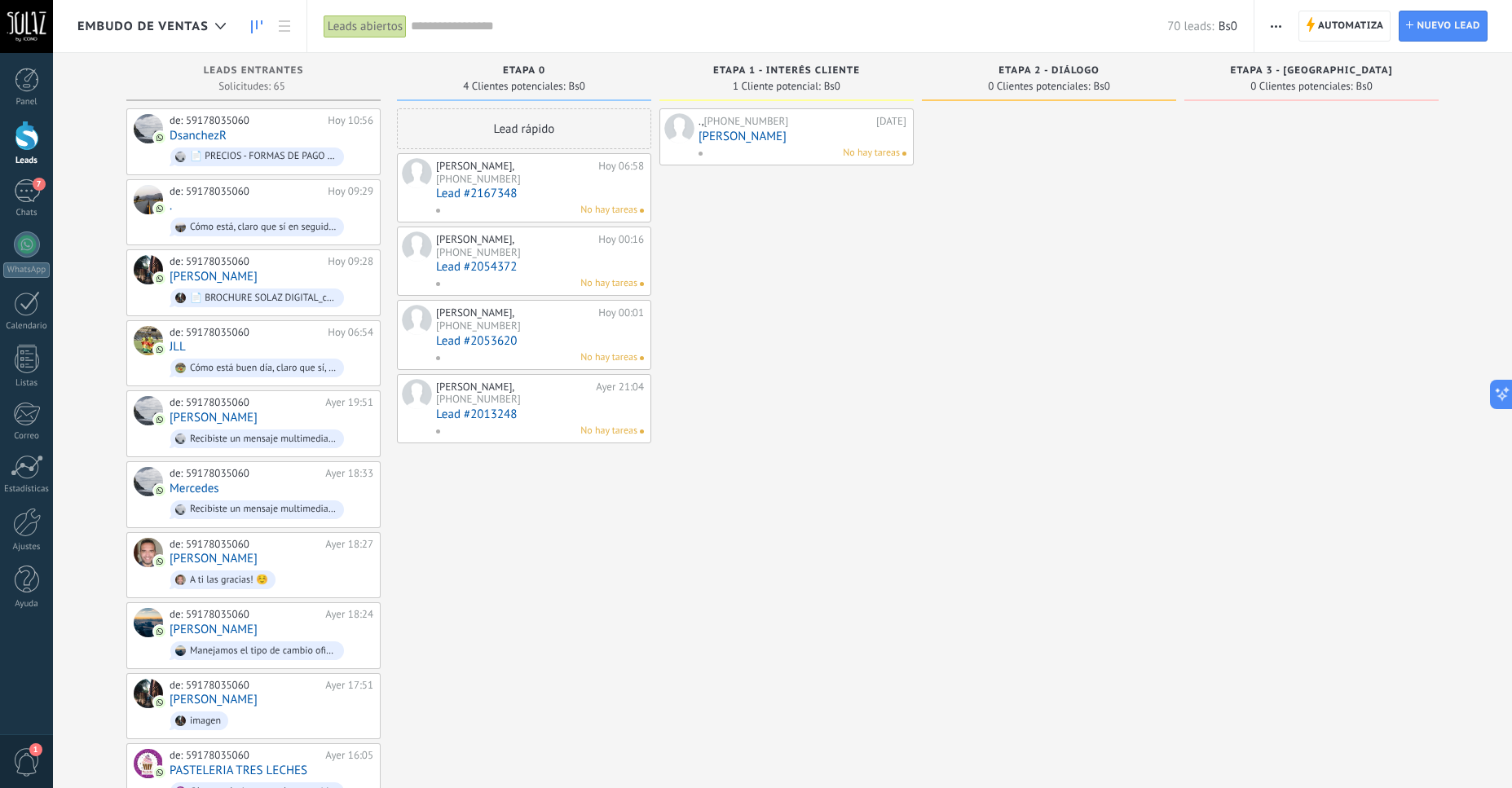
click at [735, 152] on div "No hay tareas" at bounding box center [799, 152] width 202 height 15
click at [732, 144] on div "., +591 77170990 21/08/2025 Pame Torrico No hay tareas" at bounding box center [802, 136] width 208 height 47
click at [732, 138] on link "[PERSON_NAME]" at bounding box center [802, 136] width 208 height 14
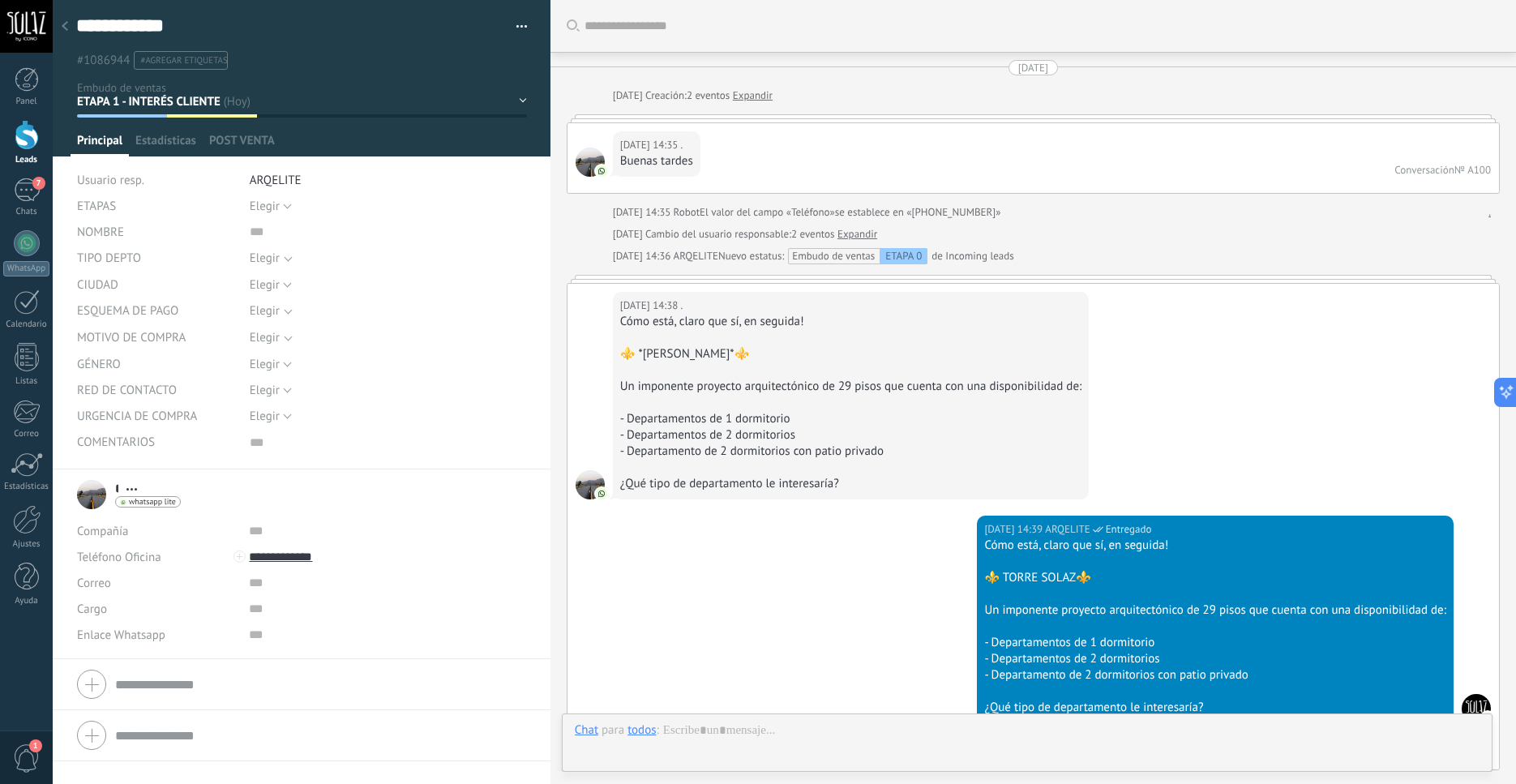
scroll to position [3022, 0]
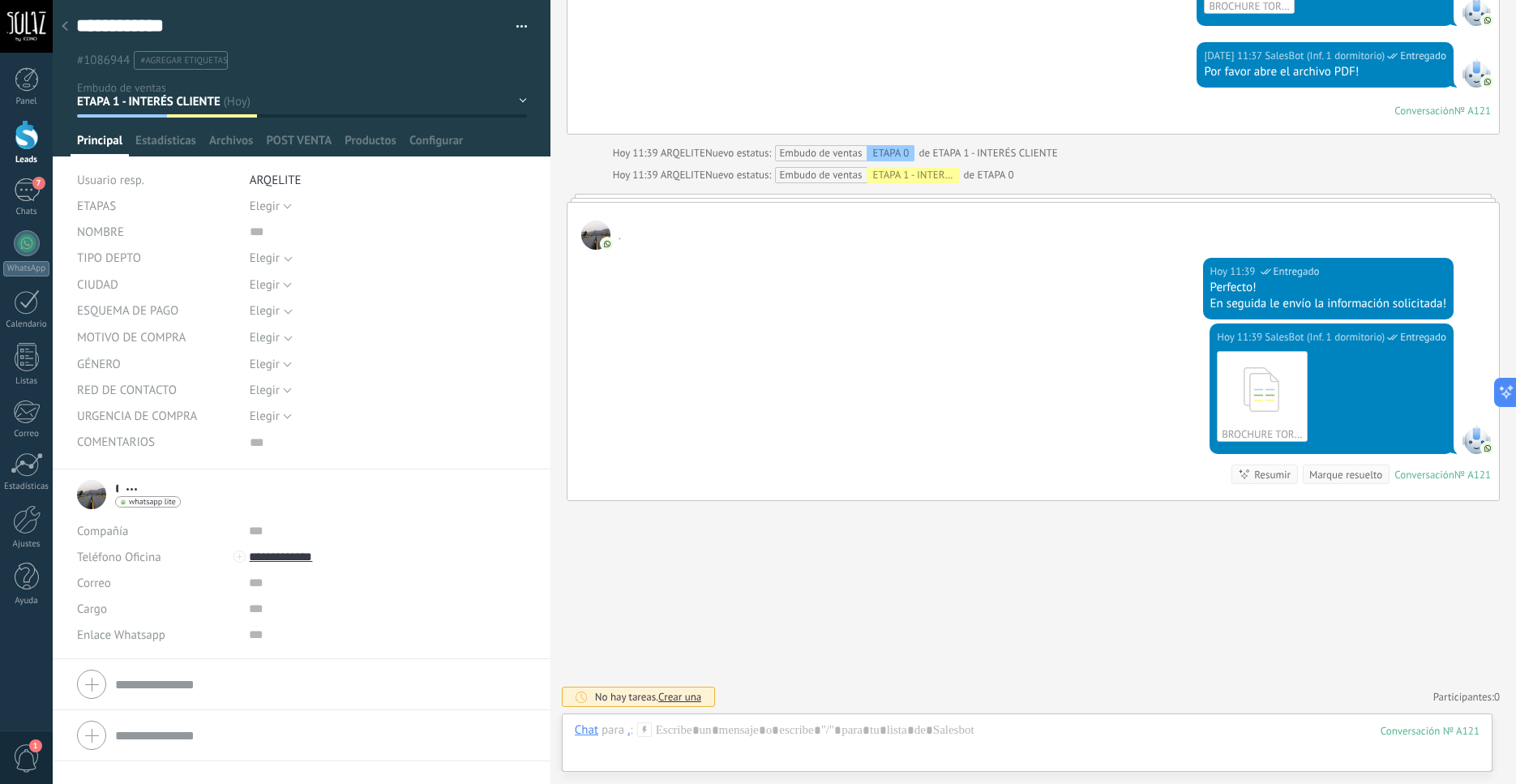
click at [0, 0] on div "ETAPA 0 ETAPA 1 - INTERÉS CLIENTE ETAPA 2 - DIÁLOGO ETAPA 3 - REUNIÓN Logrado c…" at bounding box center [0, 0] width 0 height 0
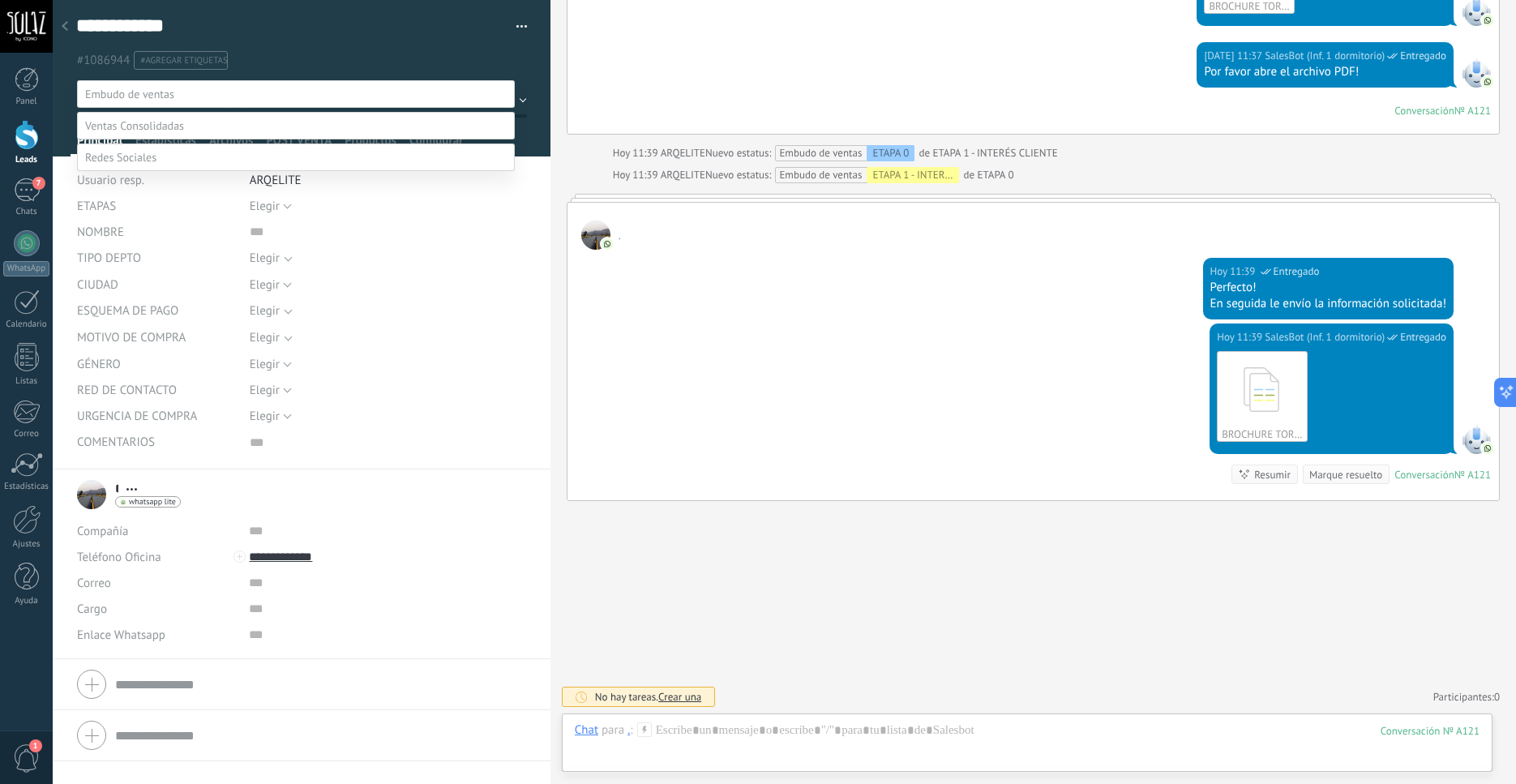
click at [0, 0] on label "Venta Perdido" at bounding box center [0, 0] width 0 height 0
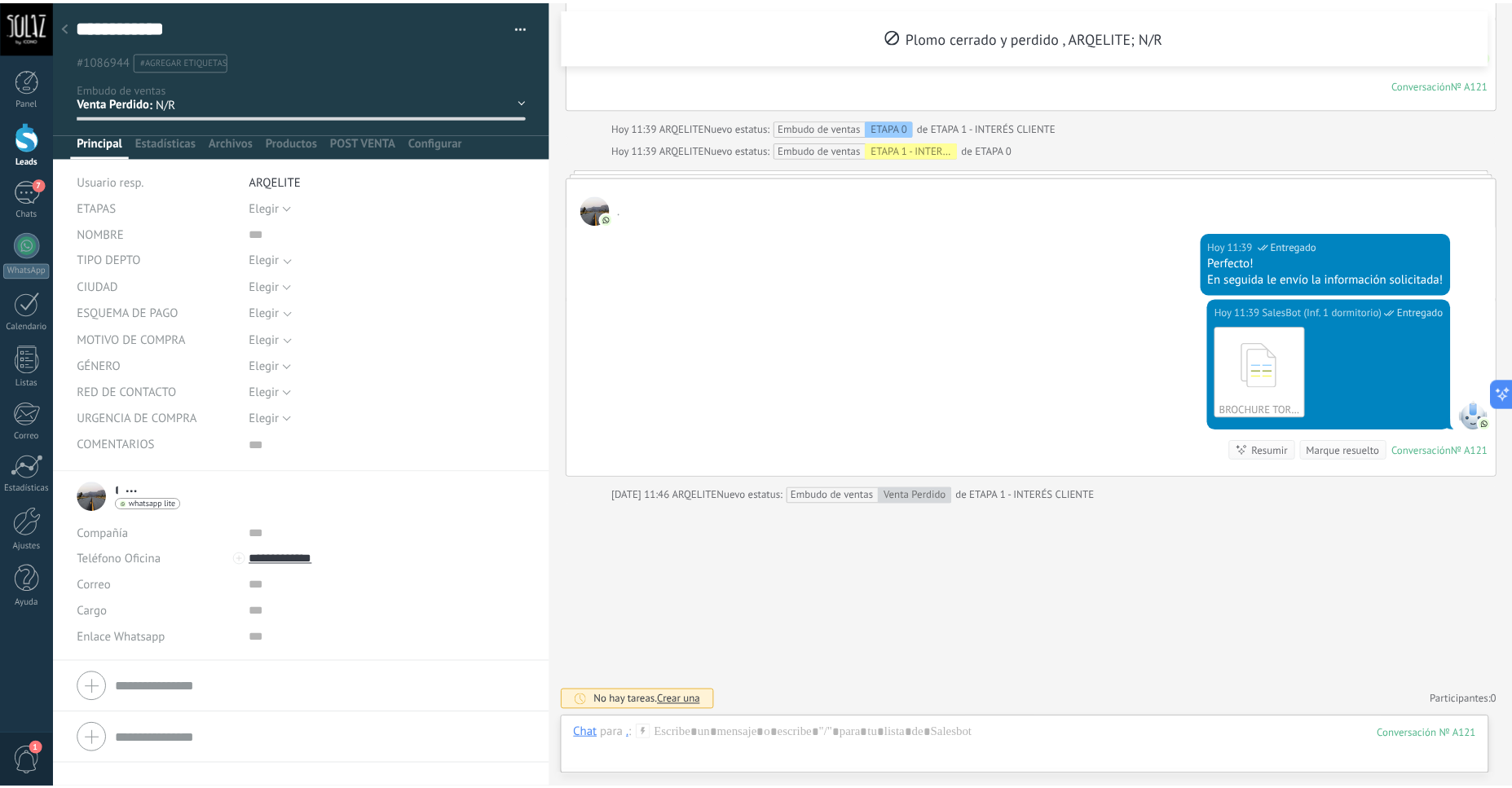
scroll to position [3131, 0]
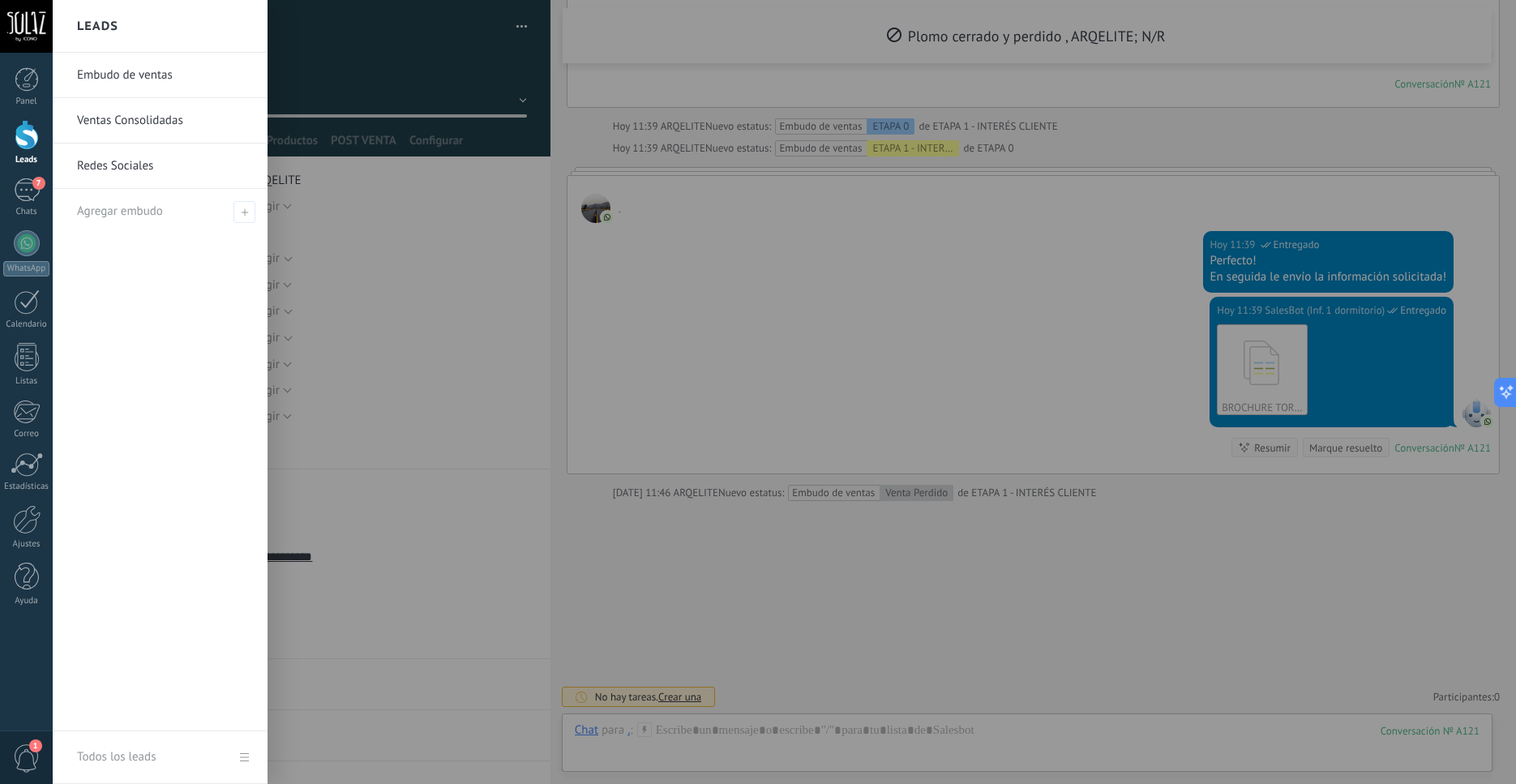
click at [30, 140] on div at bounding box center [26, 135] width 25 height 30
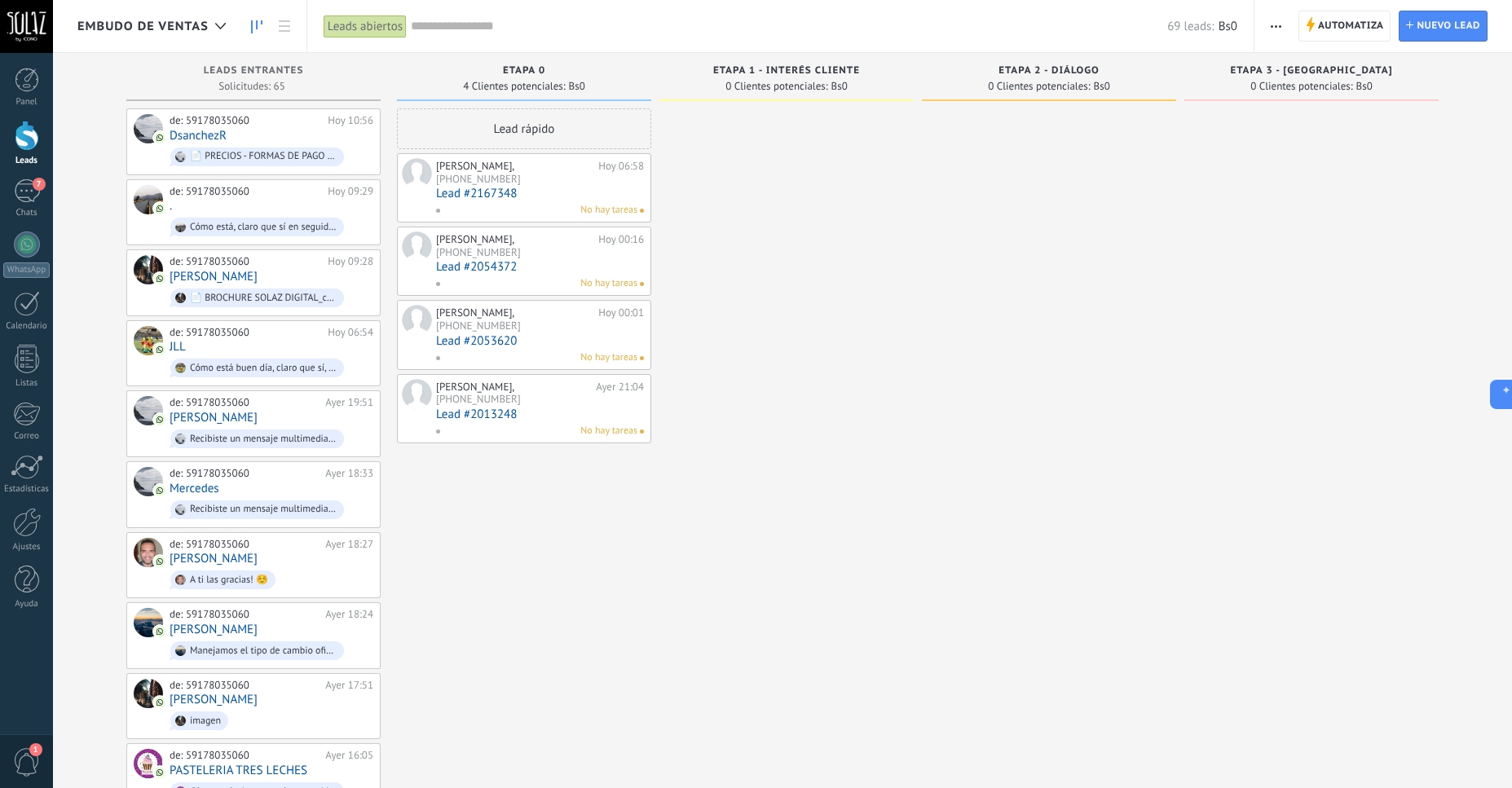
click at [371, 23] on div "Leads abiertos" at bounding box center [365, 27] width 83 height 24
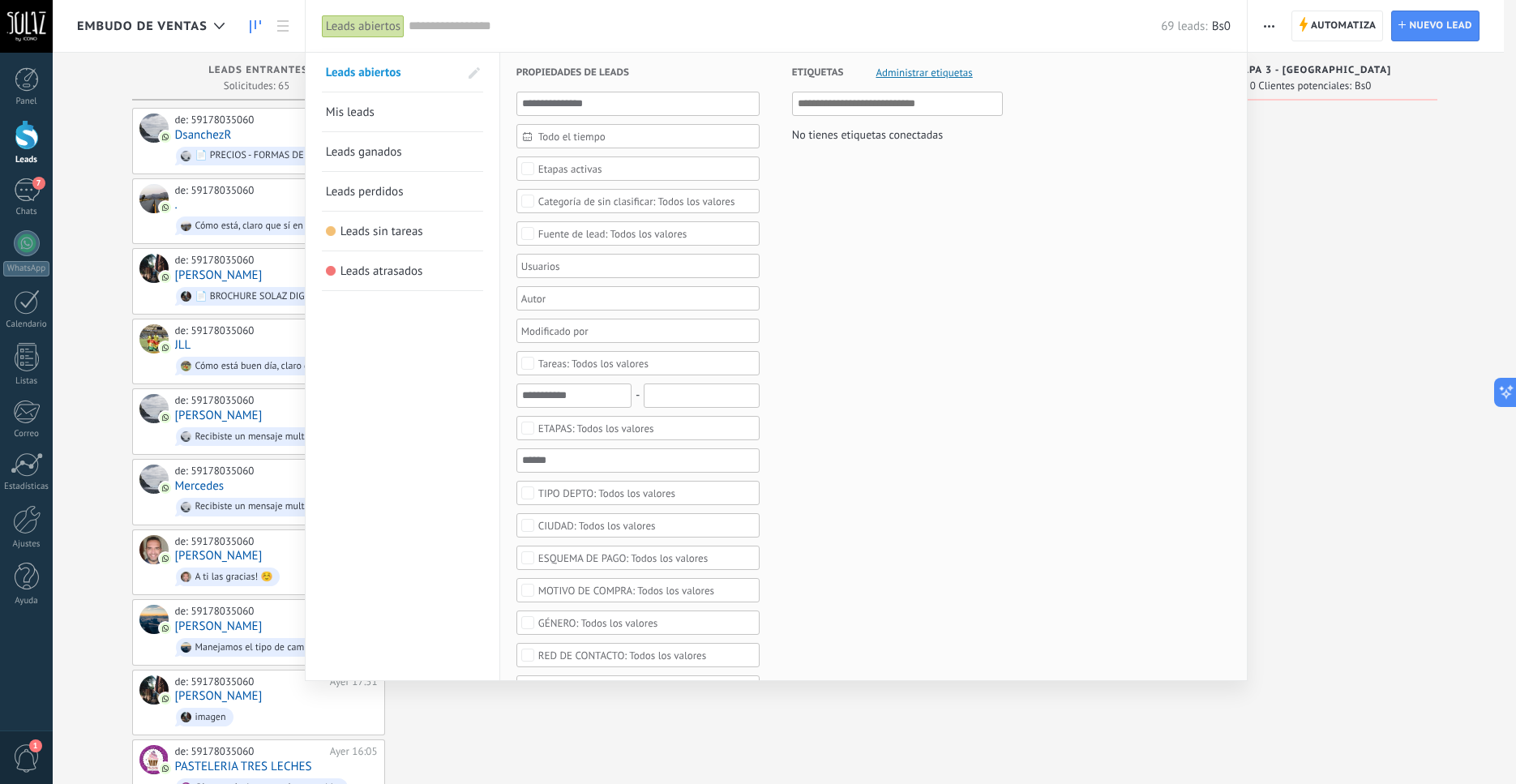
click at [347, 196] on span "Leads perdidos" at bounding box center [365, 192] width 78 height 15
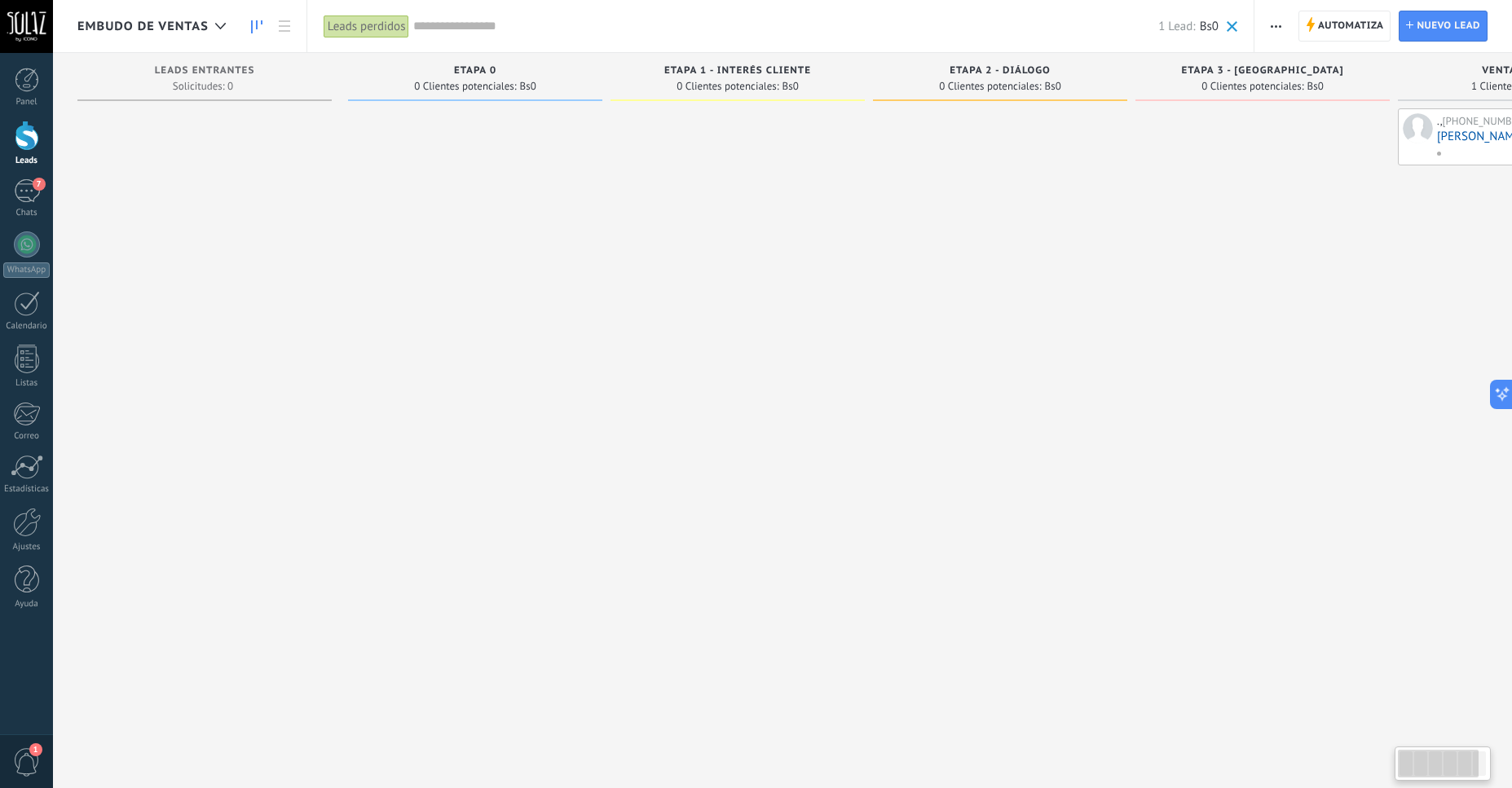
click at [1426, 771] on div at bounding box center [1438, 763] width 81 height 27
drag, startPoint x: 1427, startPoint y: 771, endPoint x: 1417, endPoint y: 772, distance: 10.0
click at [1417, 772] on div at bounding box center [1438, 763] width 81 height 27
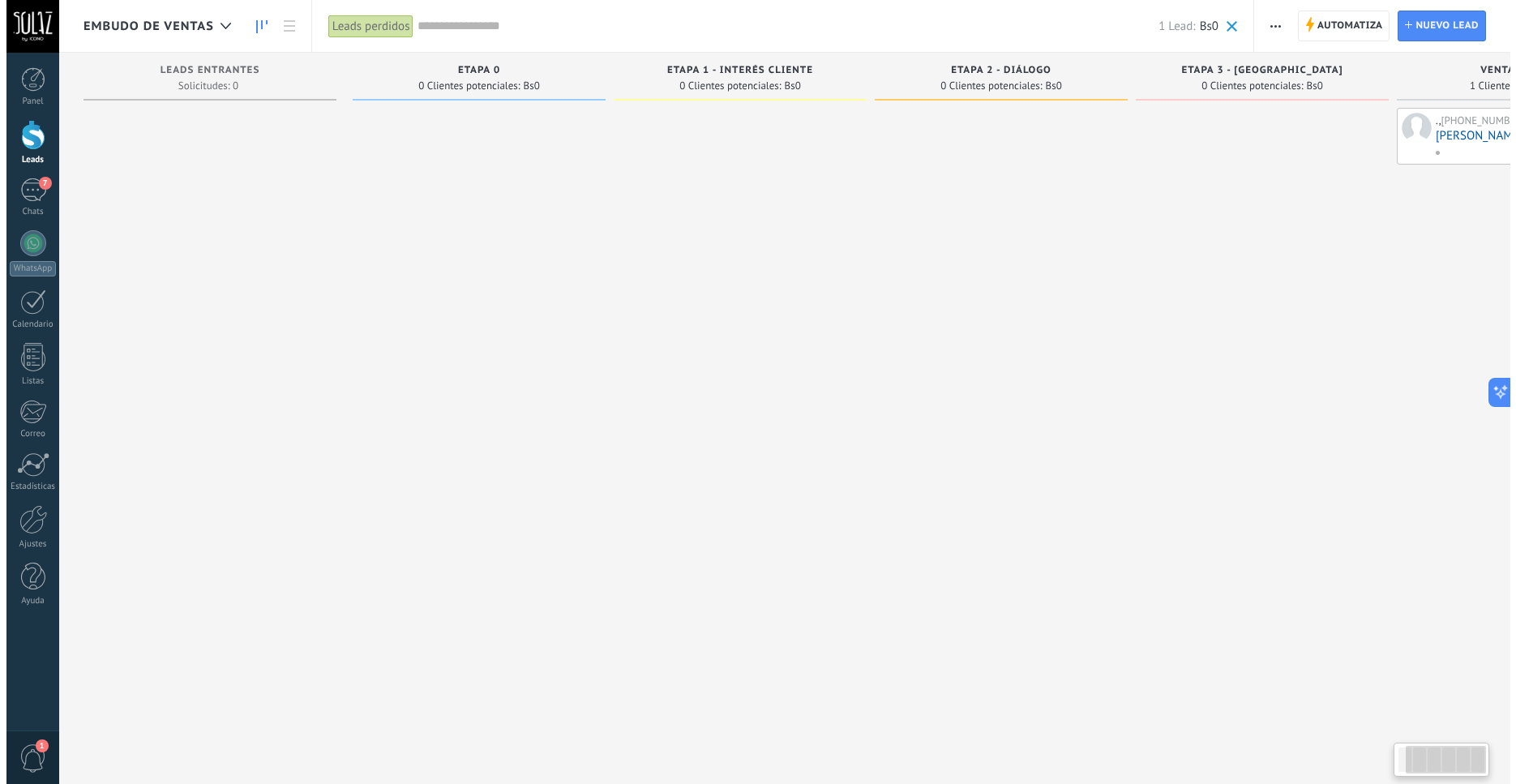
scroll to position [0, 164]
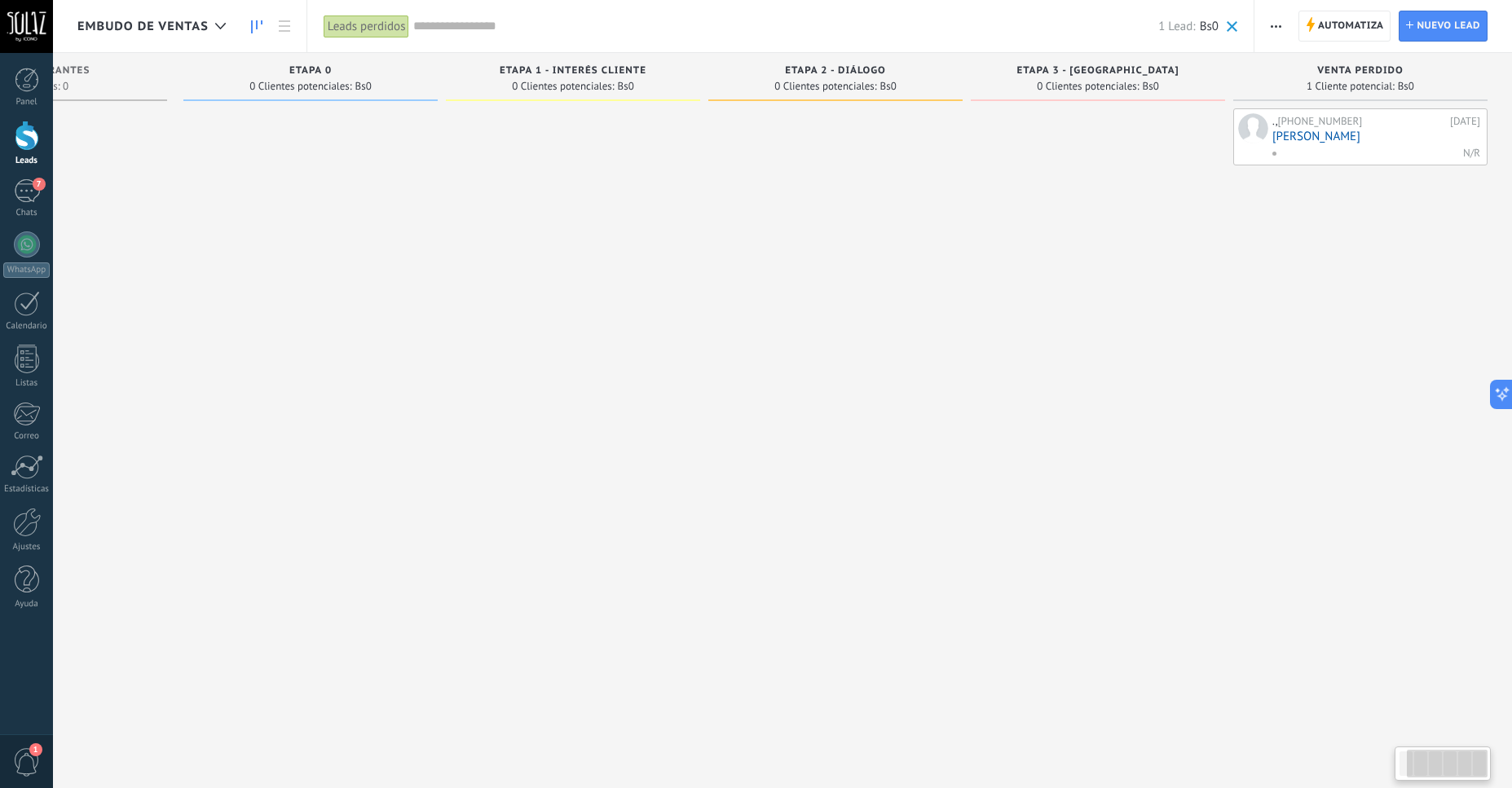
drag, startPoint x: 1463, startPoint y: 764, endPoint x: 1497, endPoint y: 767, distance: 34.1
click at [1497, 767] on body ".abccls-1,.abccls-2{fill-rule:evenodd}.abccls-2{fill:#fff} .abfcls-1{fill:none}…" at bounding box center [756, 394] width 1512 height 788
click at [1270, 131] on div "., +591 77170990 21/08/2025 Pame Torrico N/R" at bounding box center [1360, 137] width 254 height 57
click at [1292, 136] on link "[PERSON_NAME]" at bounding box center [1376, 136] width 208 height 14
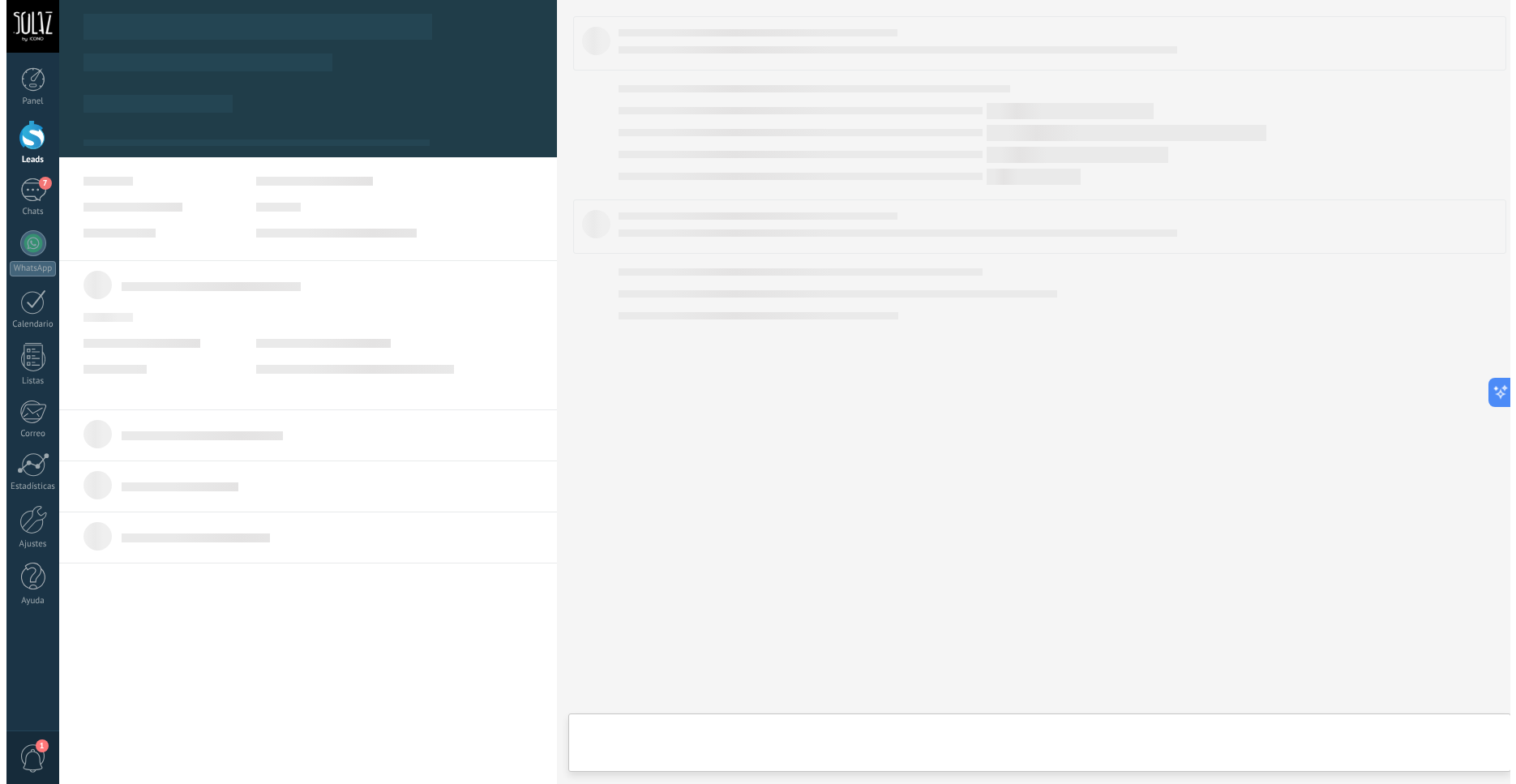
scroll to position [0, 152]
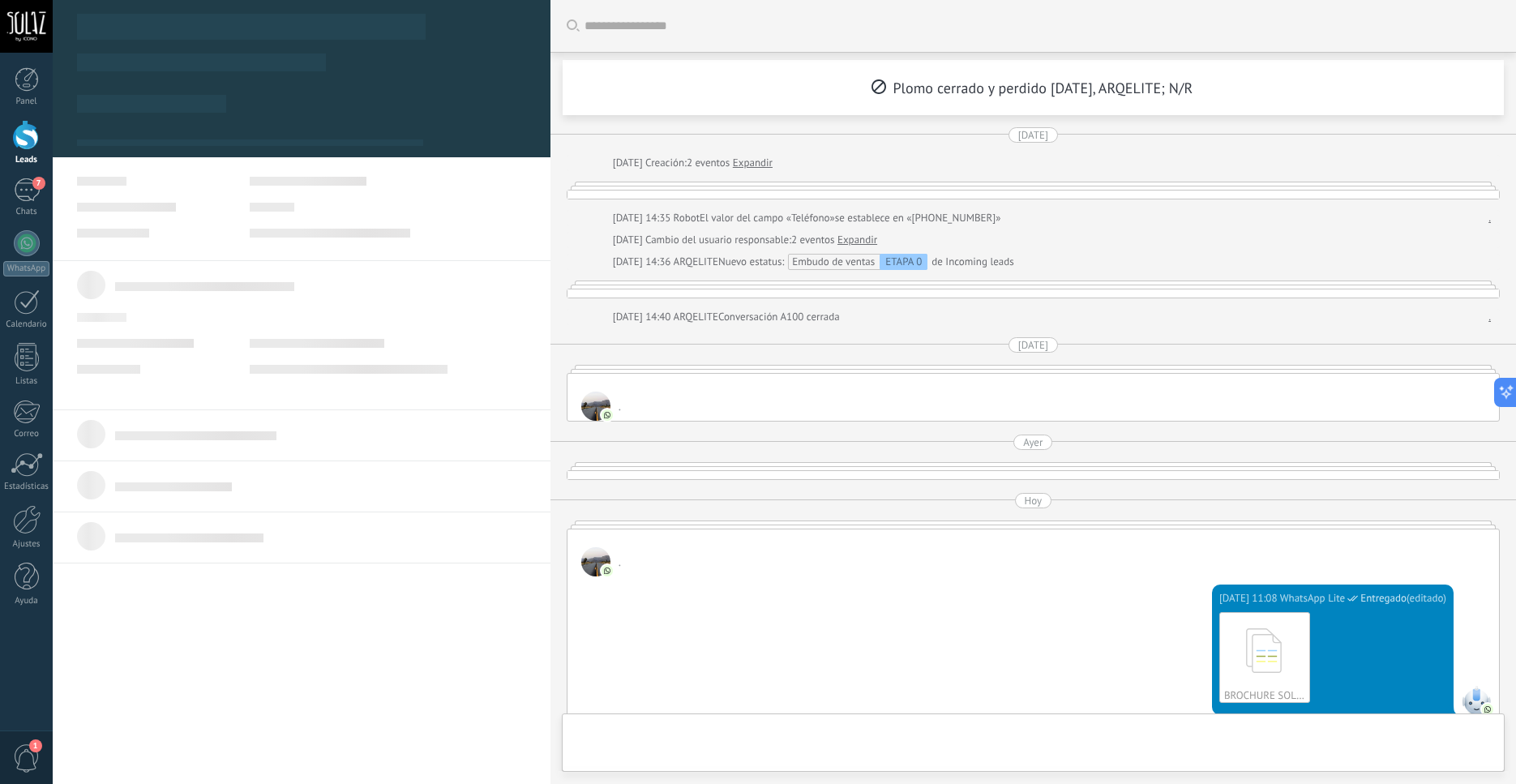
type textarea "***"
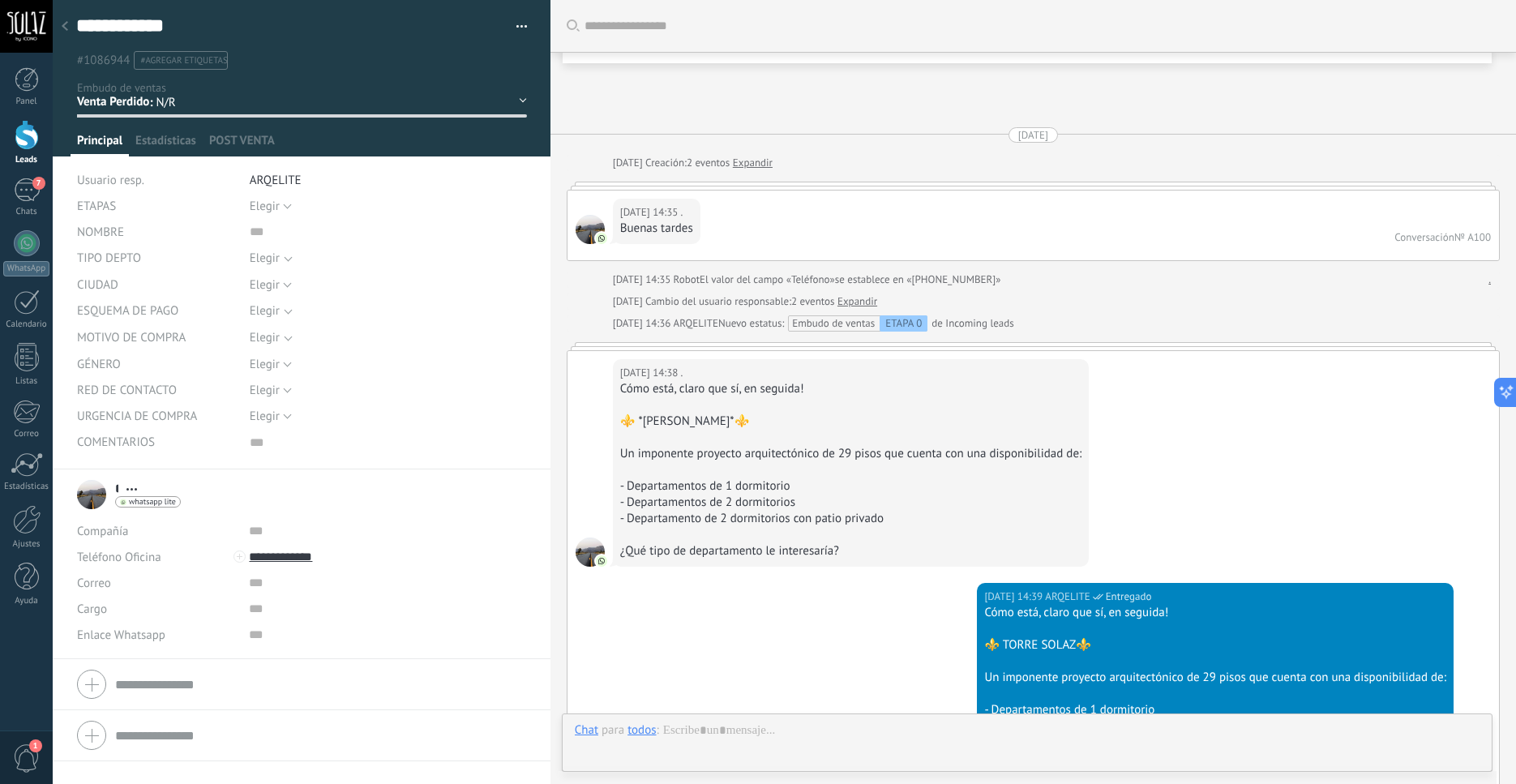
scroll to position [16, 0]
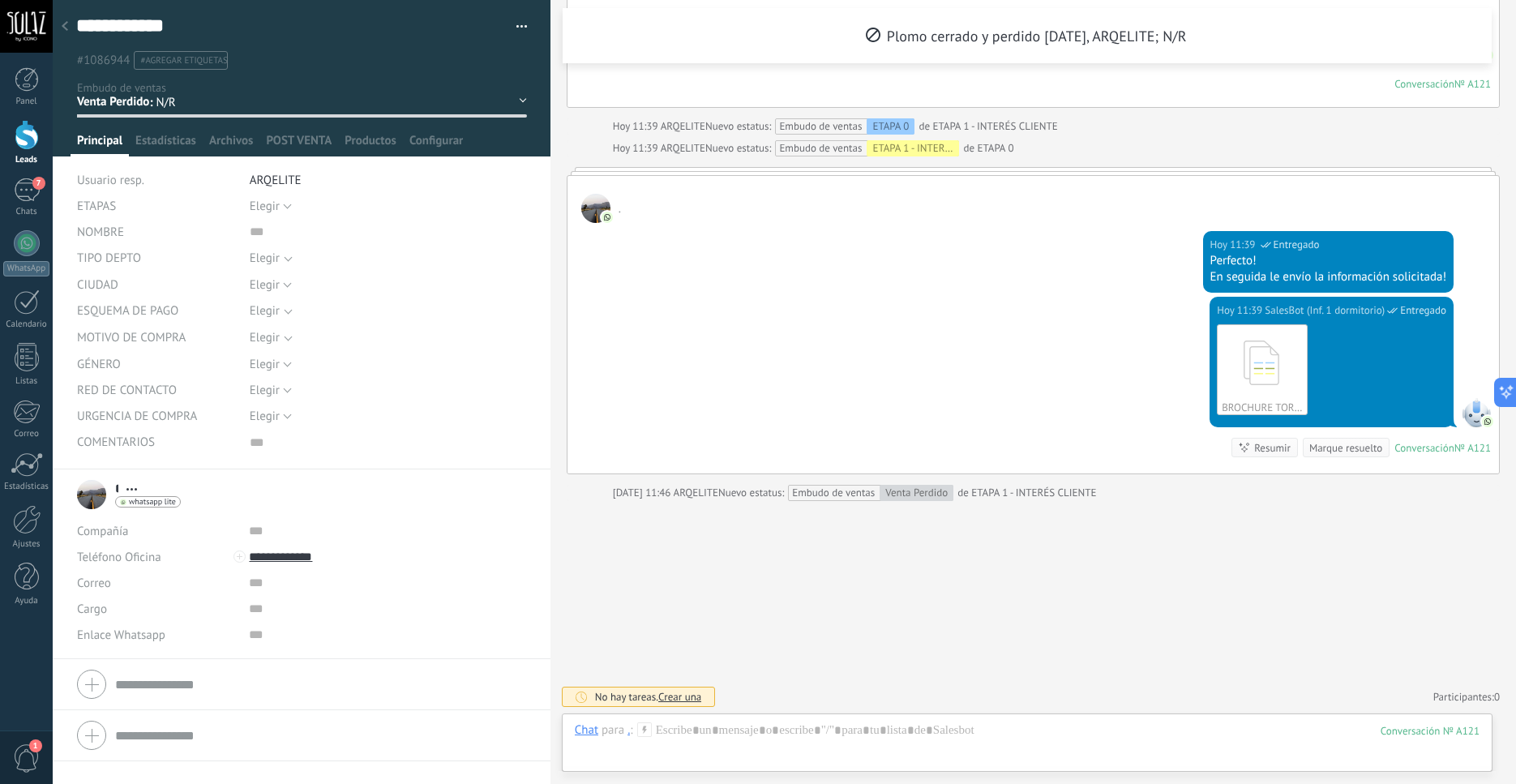
click at [521, 94] on div at bounding box center [302, 78] width 499 height 157
click at [0, 0] on div "ETAPA 0 ETAPA 1 - INTERÉS CLIENTE ETAPA 2 - DIÁLOGO ETAPA 3 - REUNIÓN Logrado c…" at bounding box center [0, 0] width 0 height 0
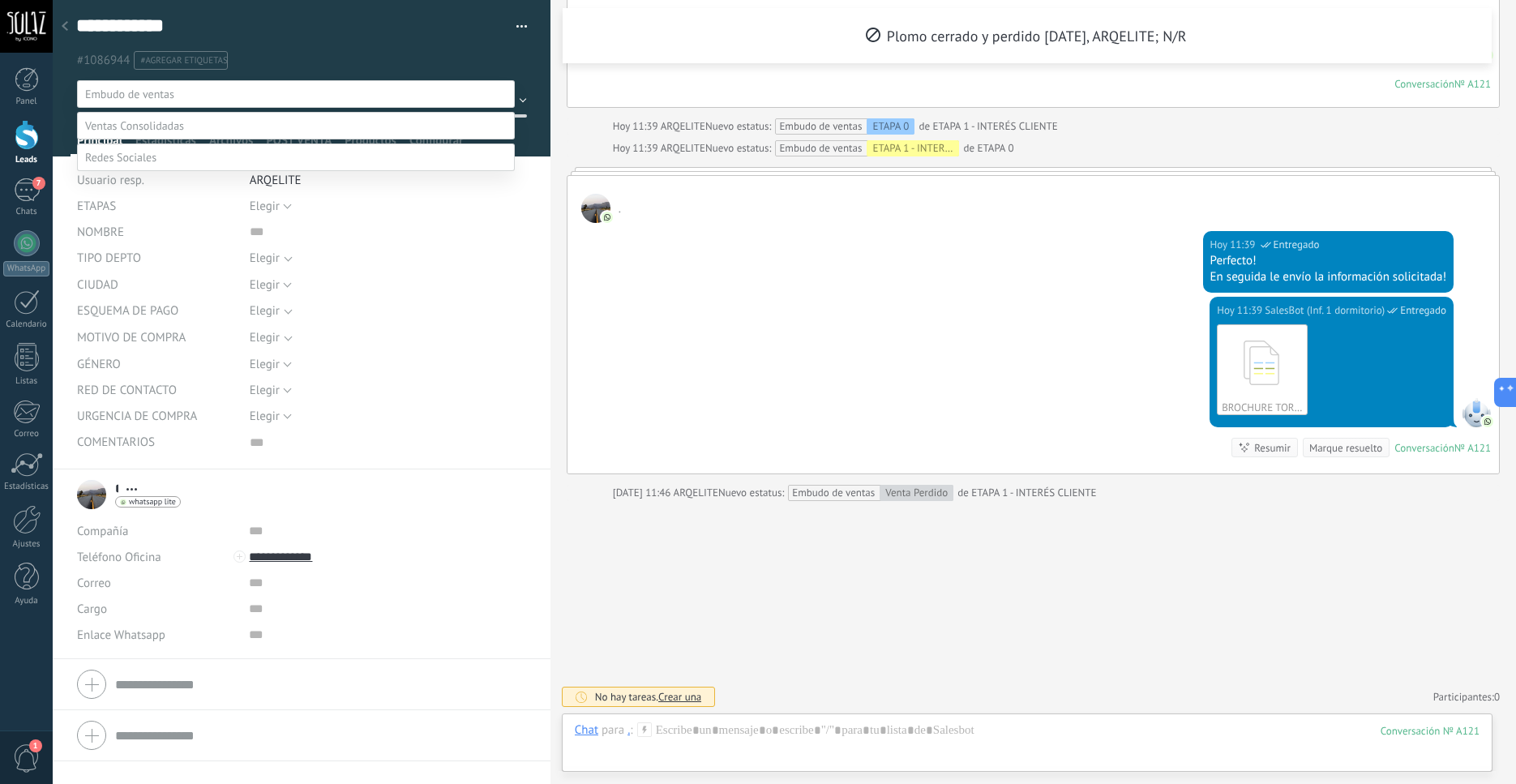
click at [0, 0] on label "ETAPA 1 - INTERÉS CLIENTE" at bounding box center [0, 0] width 0 height 0
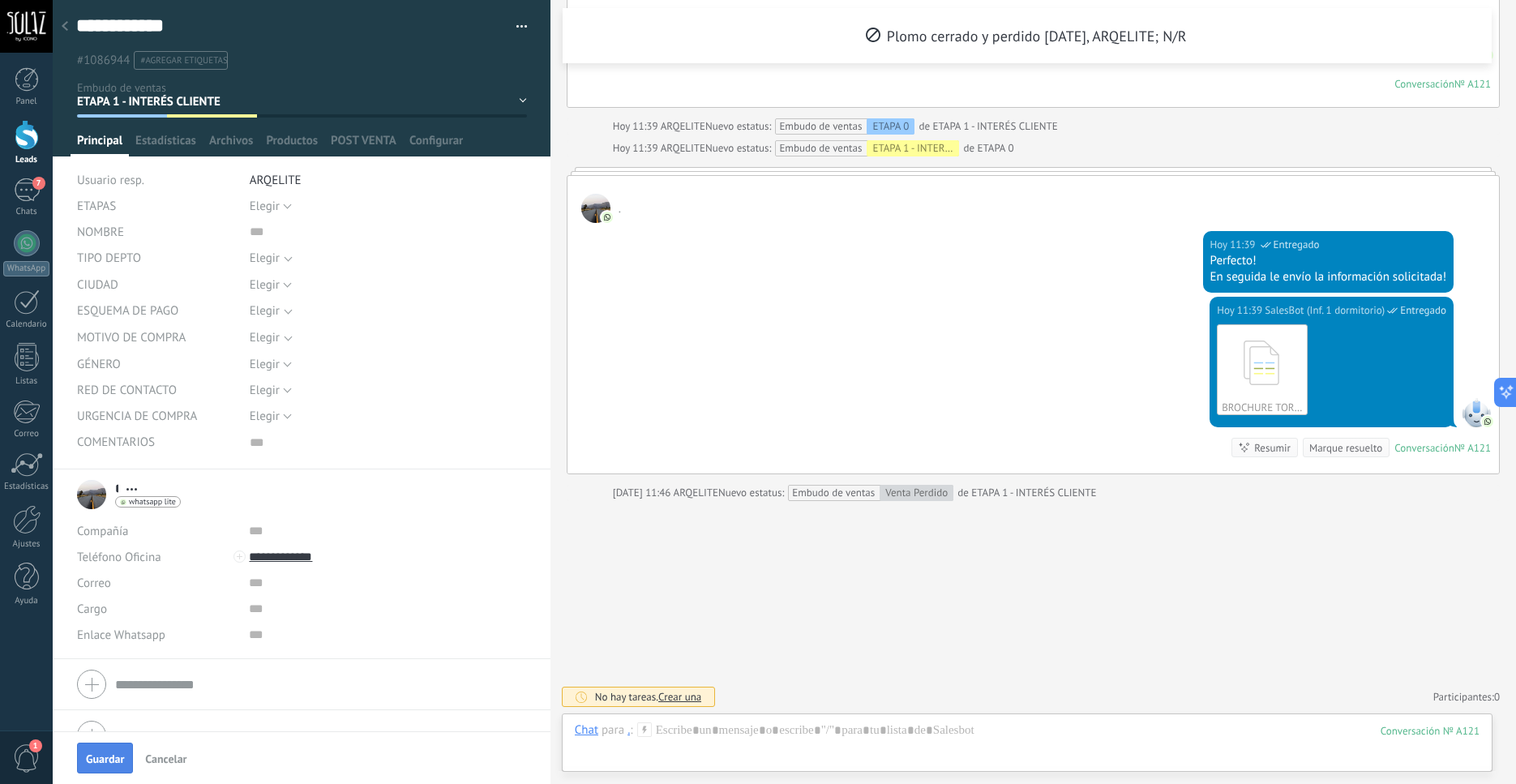
click at [100, 762] on span "Guardar" at bounding box center [105, 758] width 38 height 11
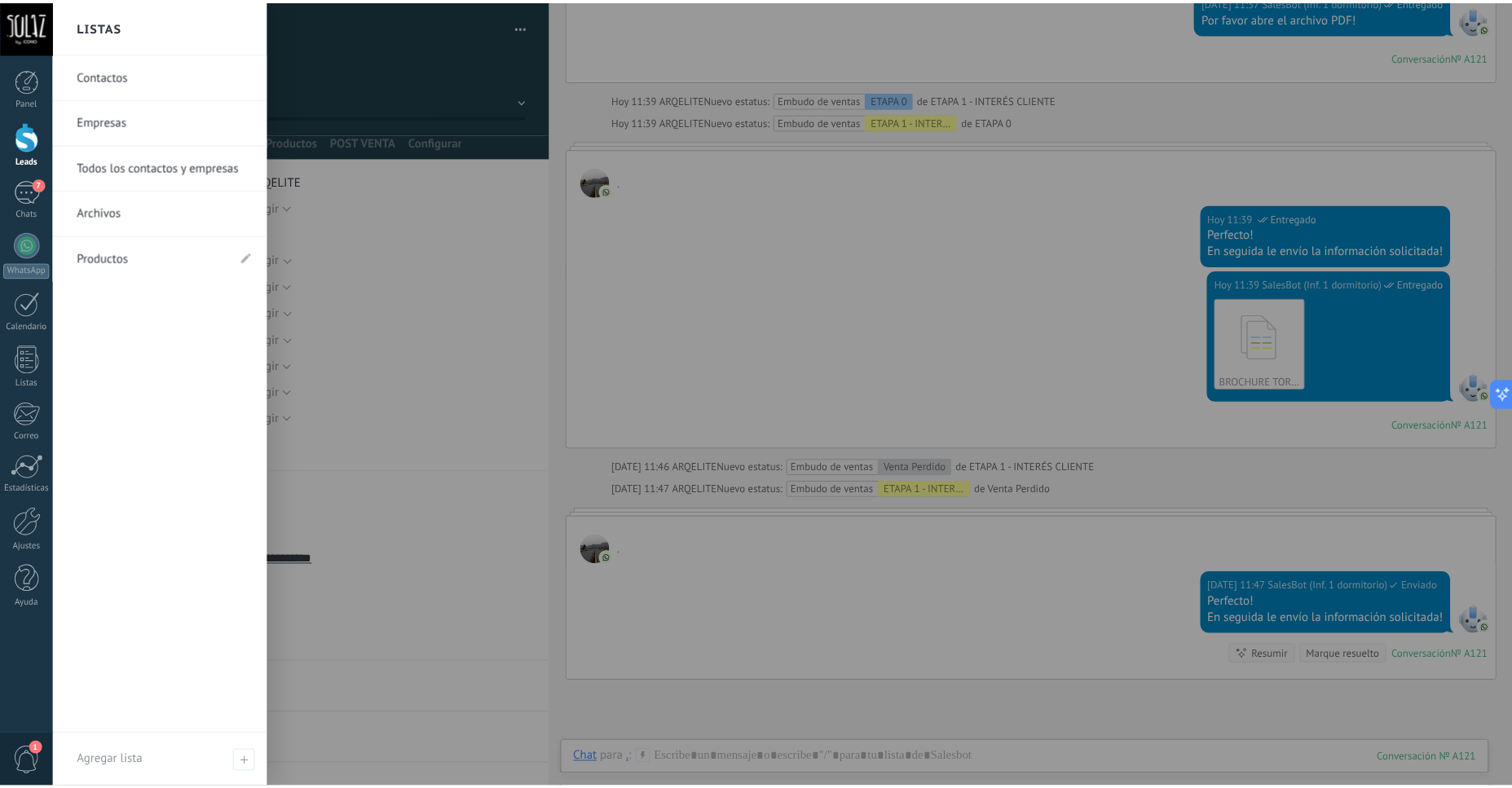
scroll to position [3075, 0]
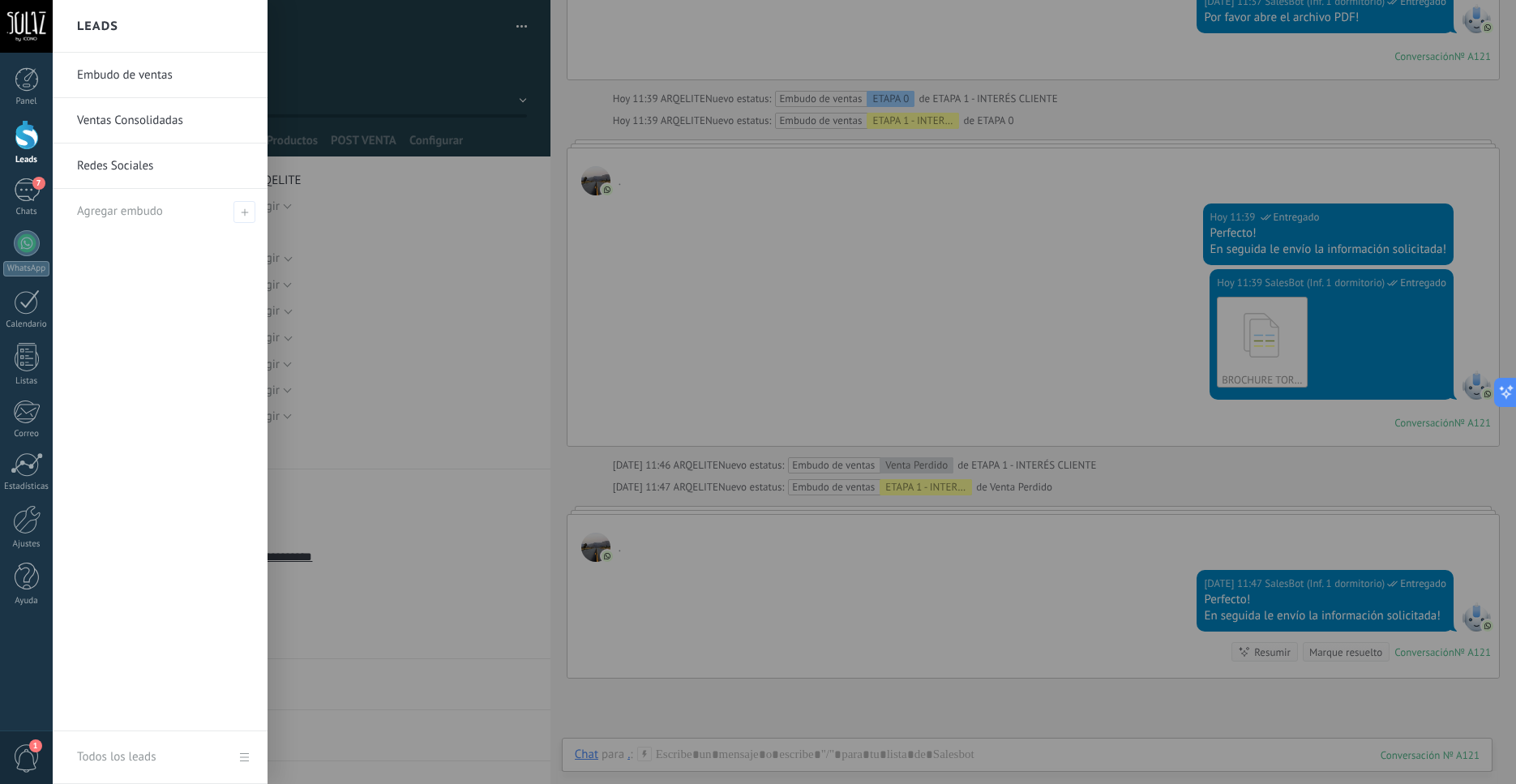
click at [26, 140] on div at bounding box center [26, 135] width 25 height 30
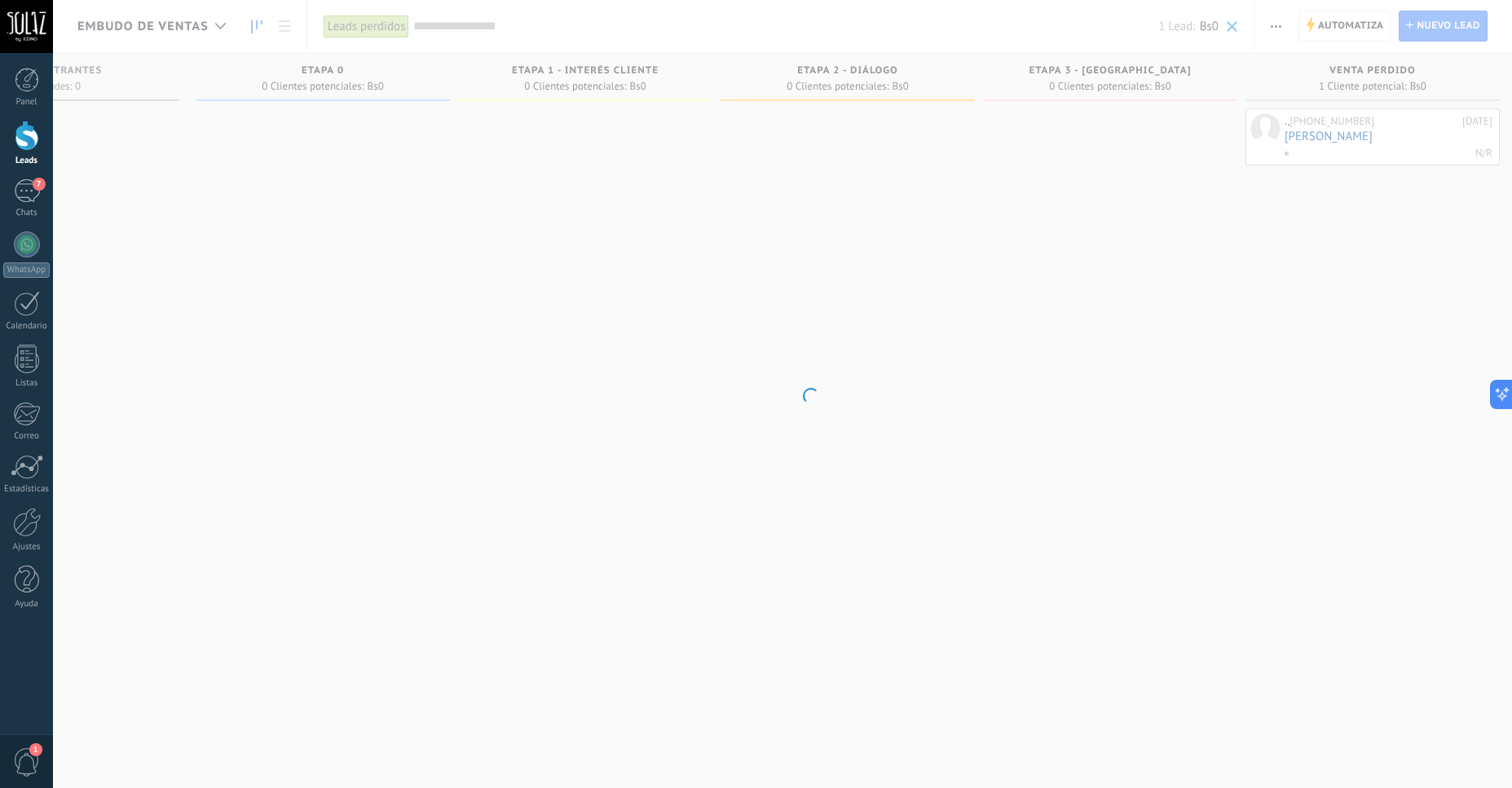
scroll to position [0, 152]
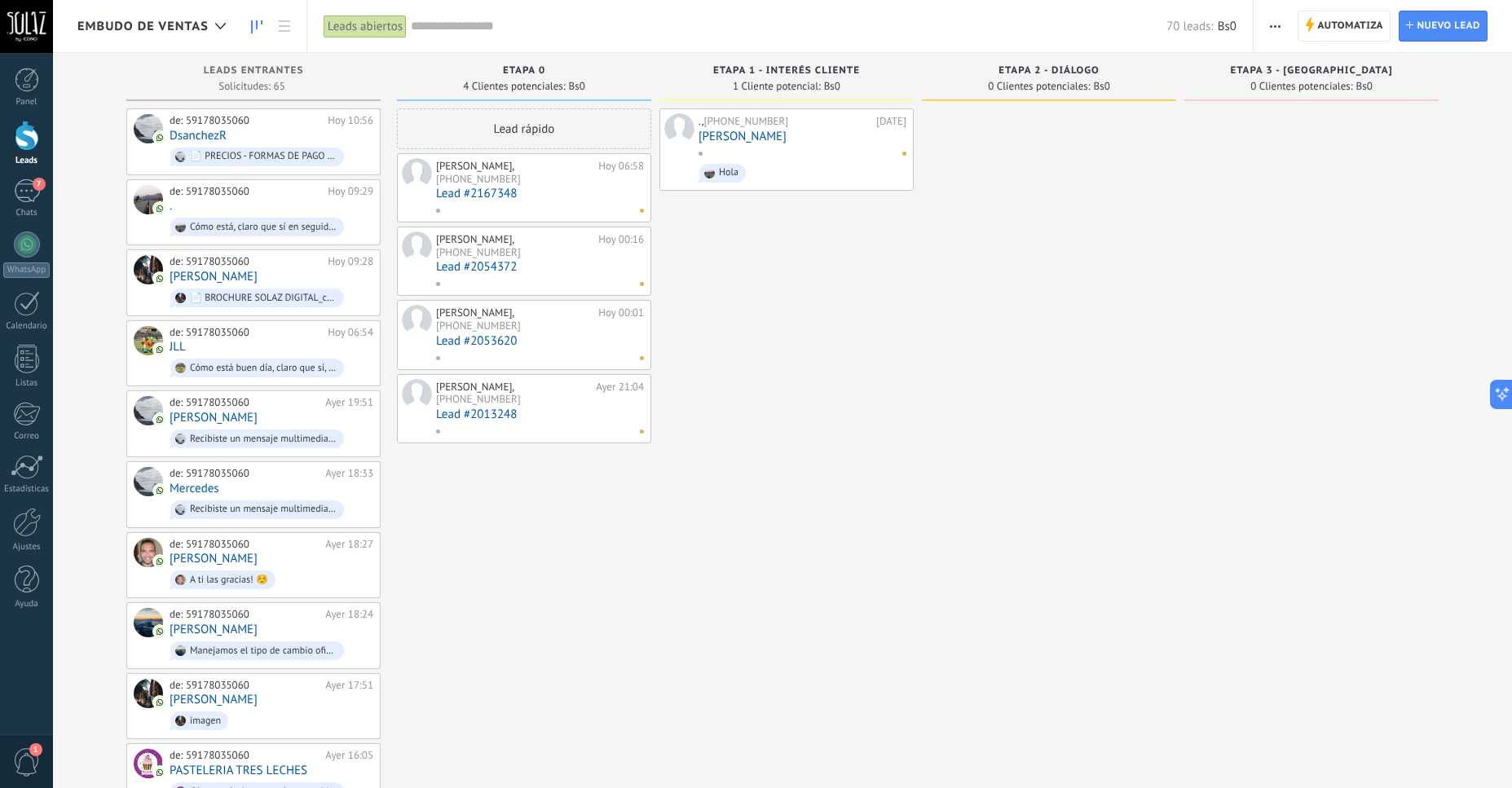
click at [741, 142] on link "[PERSON_NAME]" at bounding box center [802, 136] width 208 height 14
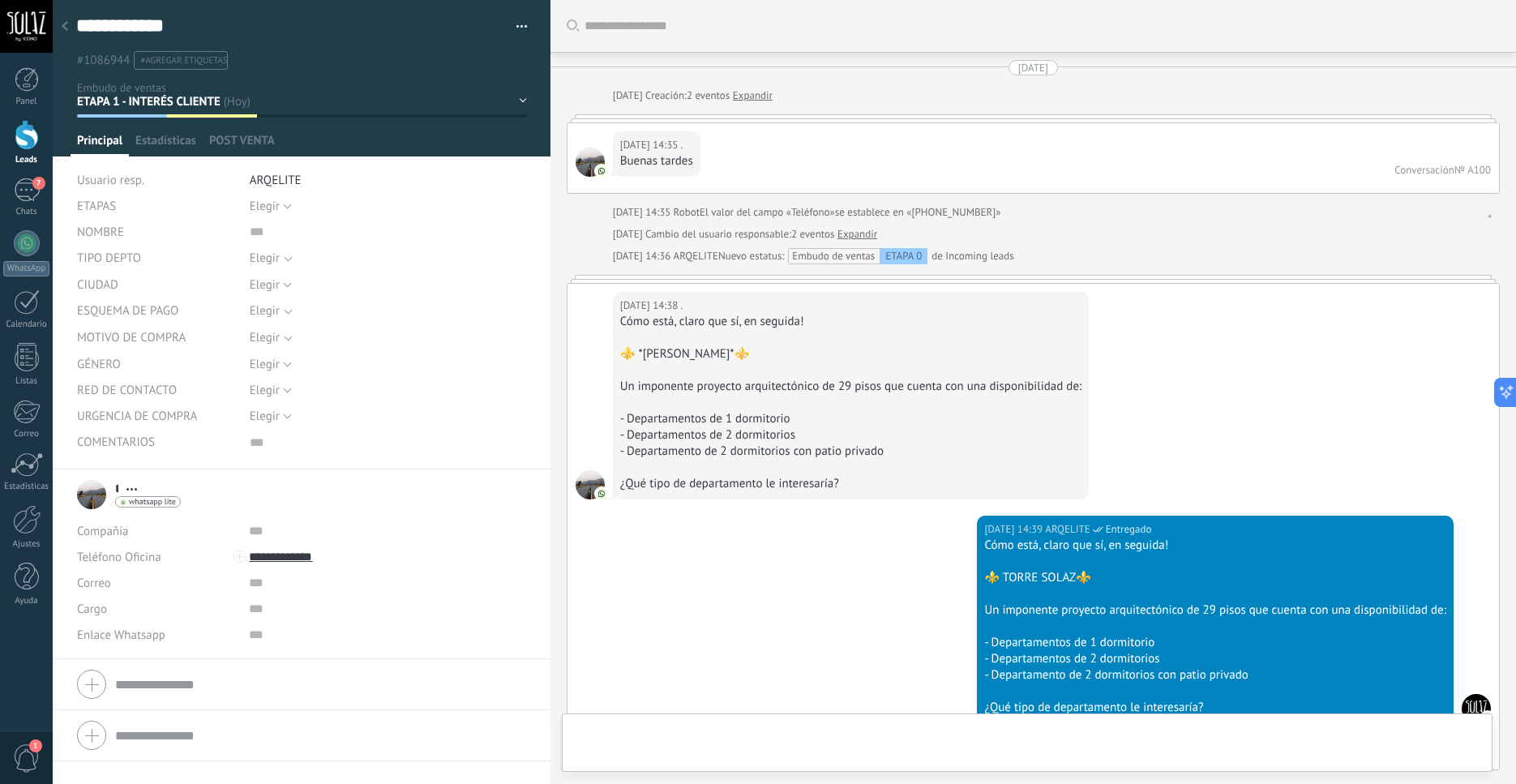
scroll to position [3511, 0]
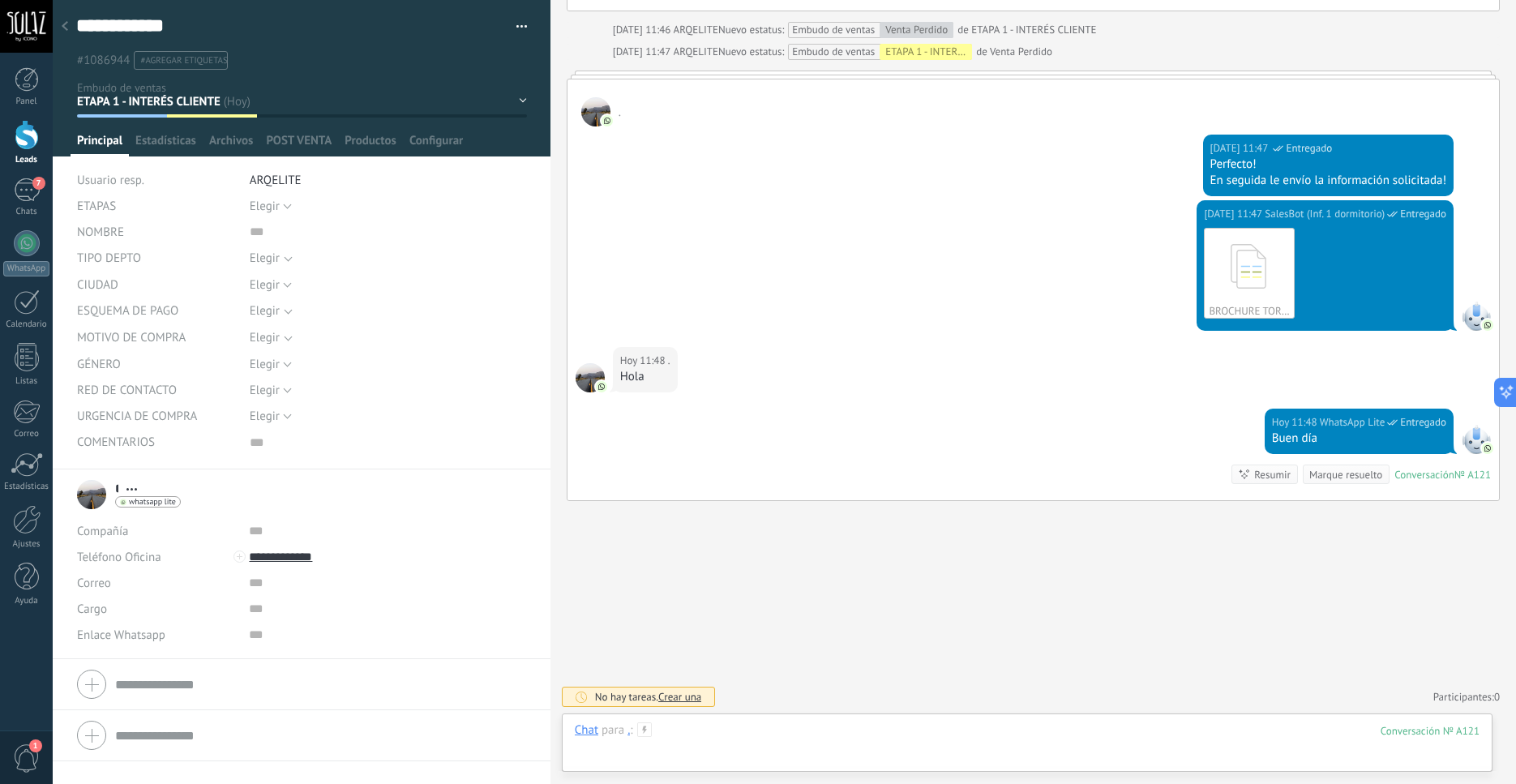
click at [724, 734] on div at bounding box center [1028, 747] width 905 height 49
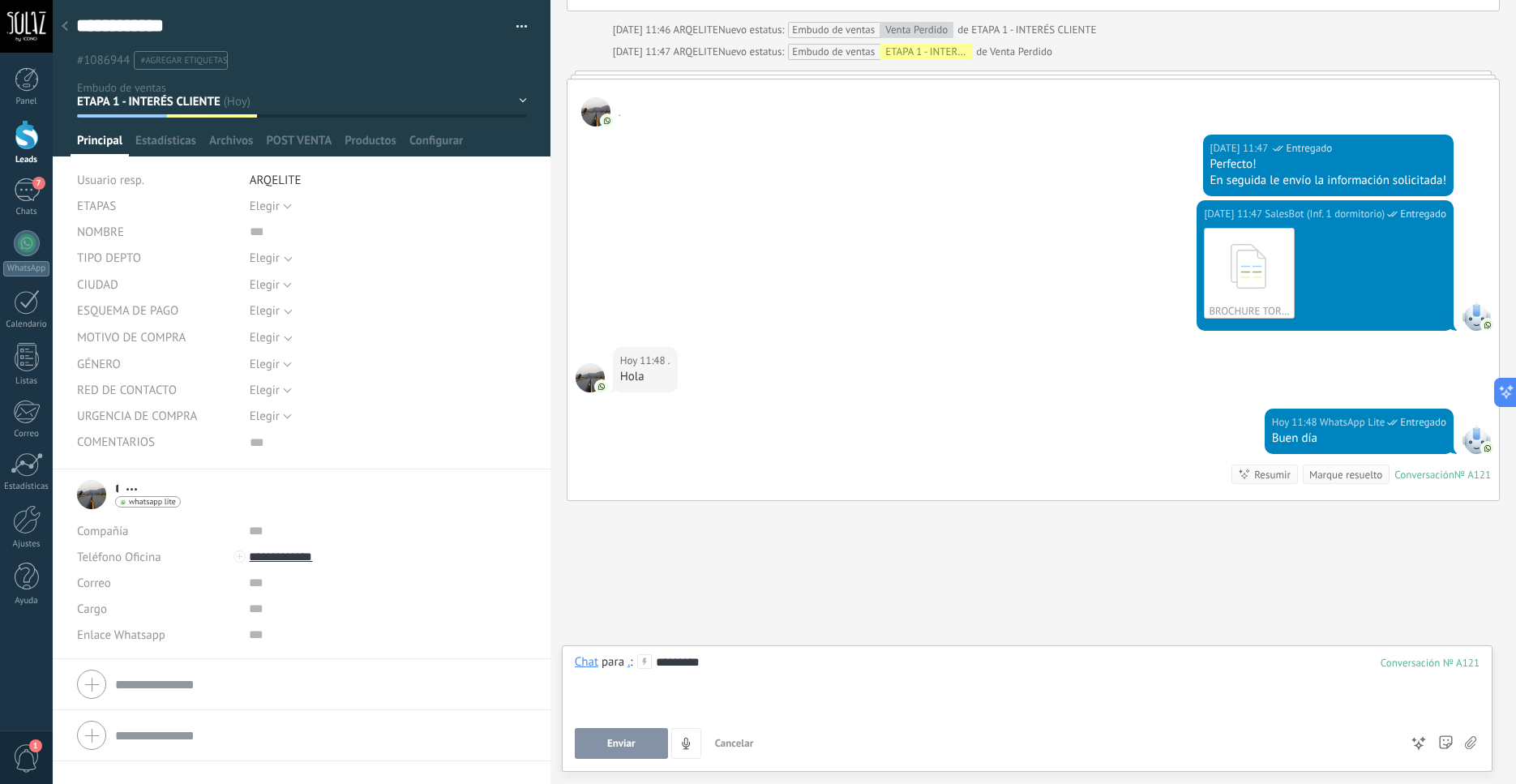
click at [644, 747] on button "Enviar" at bounding box center [621, 744] width 93 height 31
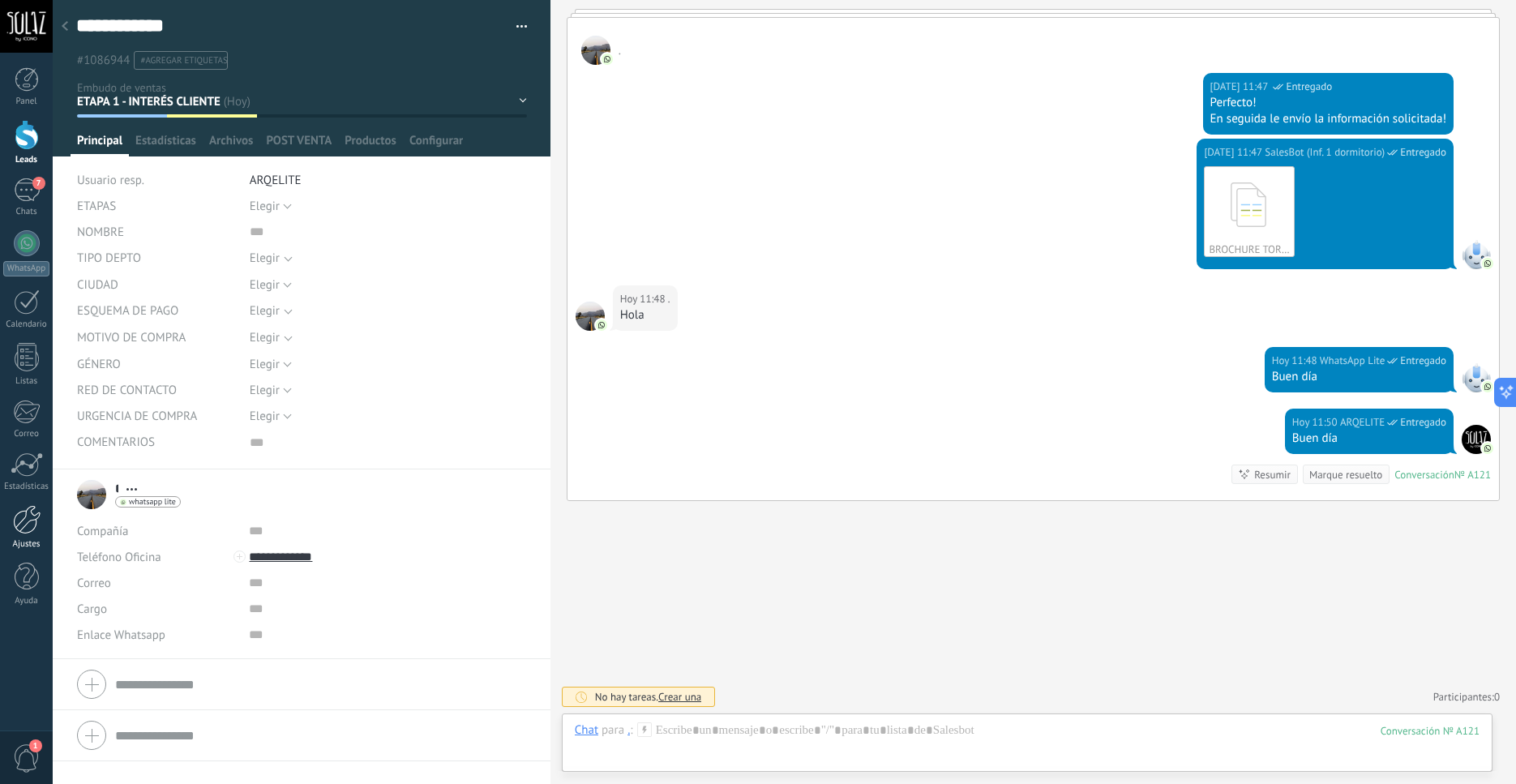
click at [33, 518] on div at bounding box center [26, 520] width 27 height 29
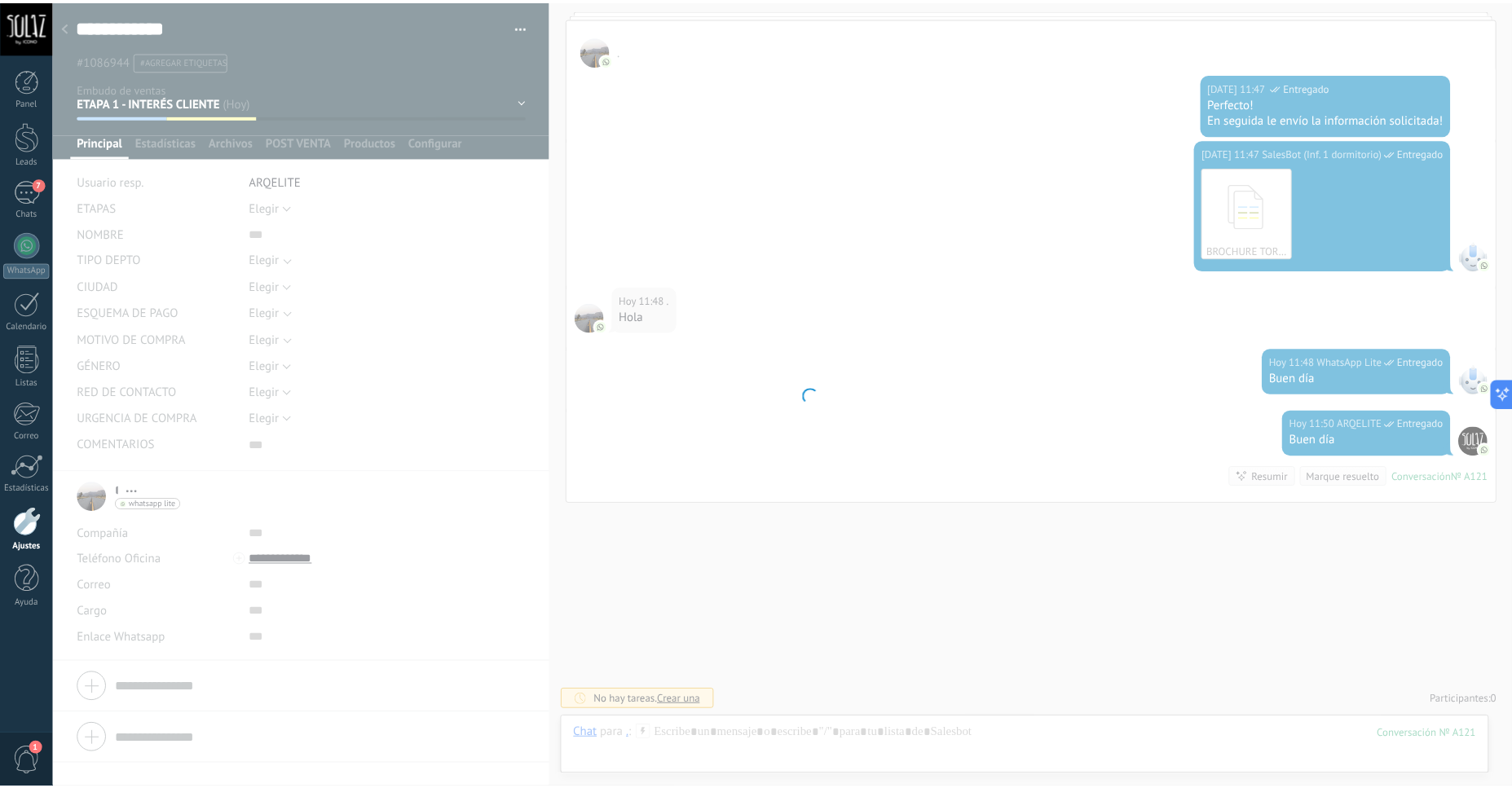
scroll to position [3603, 0]
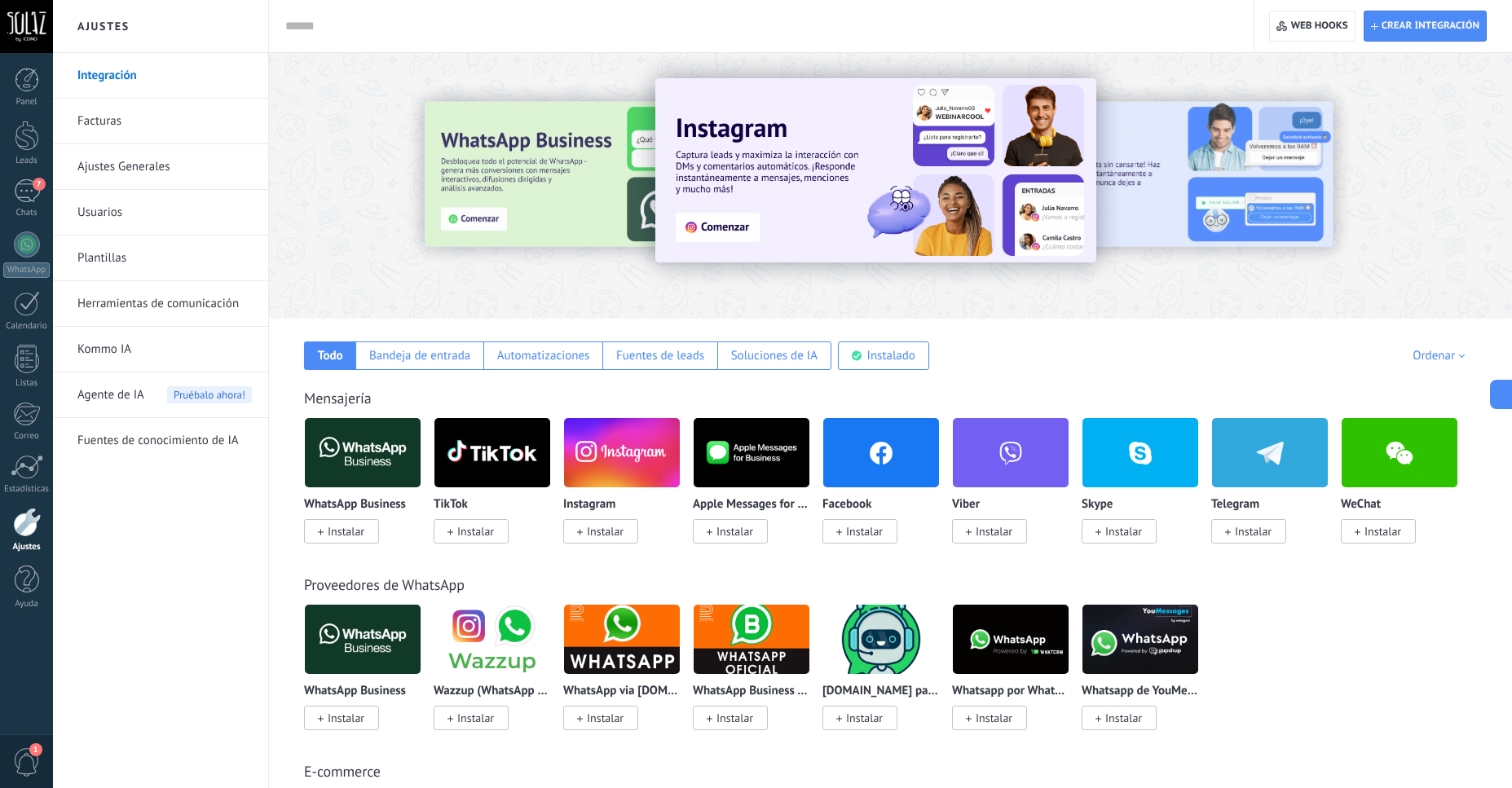
click at [197, 301] on link "Herramientas de comunicación" at bounding box center [164, 303] width 175 height 45
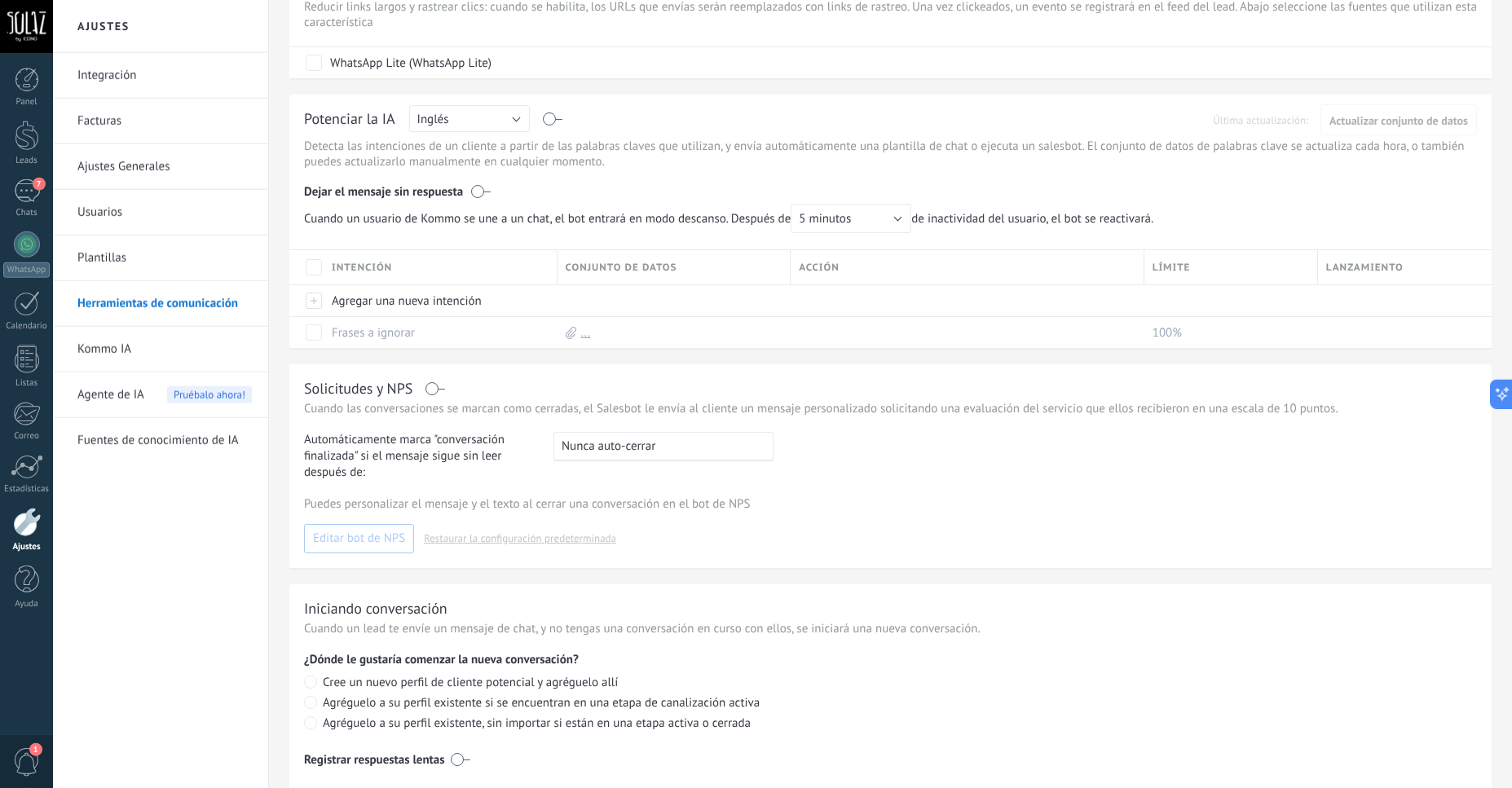
scroll to position [392, 0]
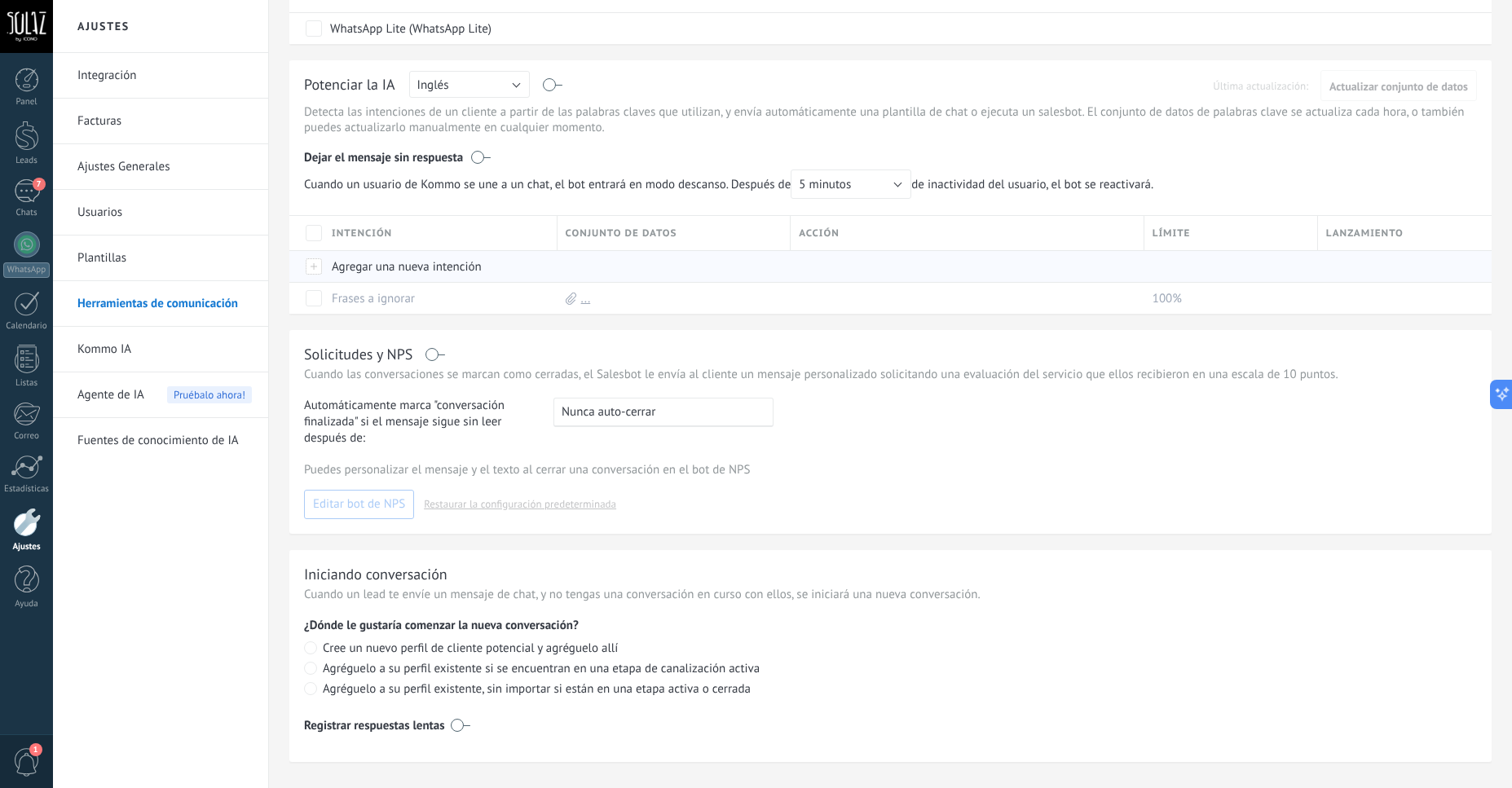
click at [317, 274] on div at bounding box center [314, 266] width 18 height 15
click at [333, 280] on input "text" at bounding box center [439, 267] width 213 height 26
type input "*******"
click at [357, 310] on span "Guardar" at bounding box center [368, 303] width 39 height 11
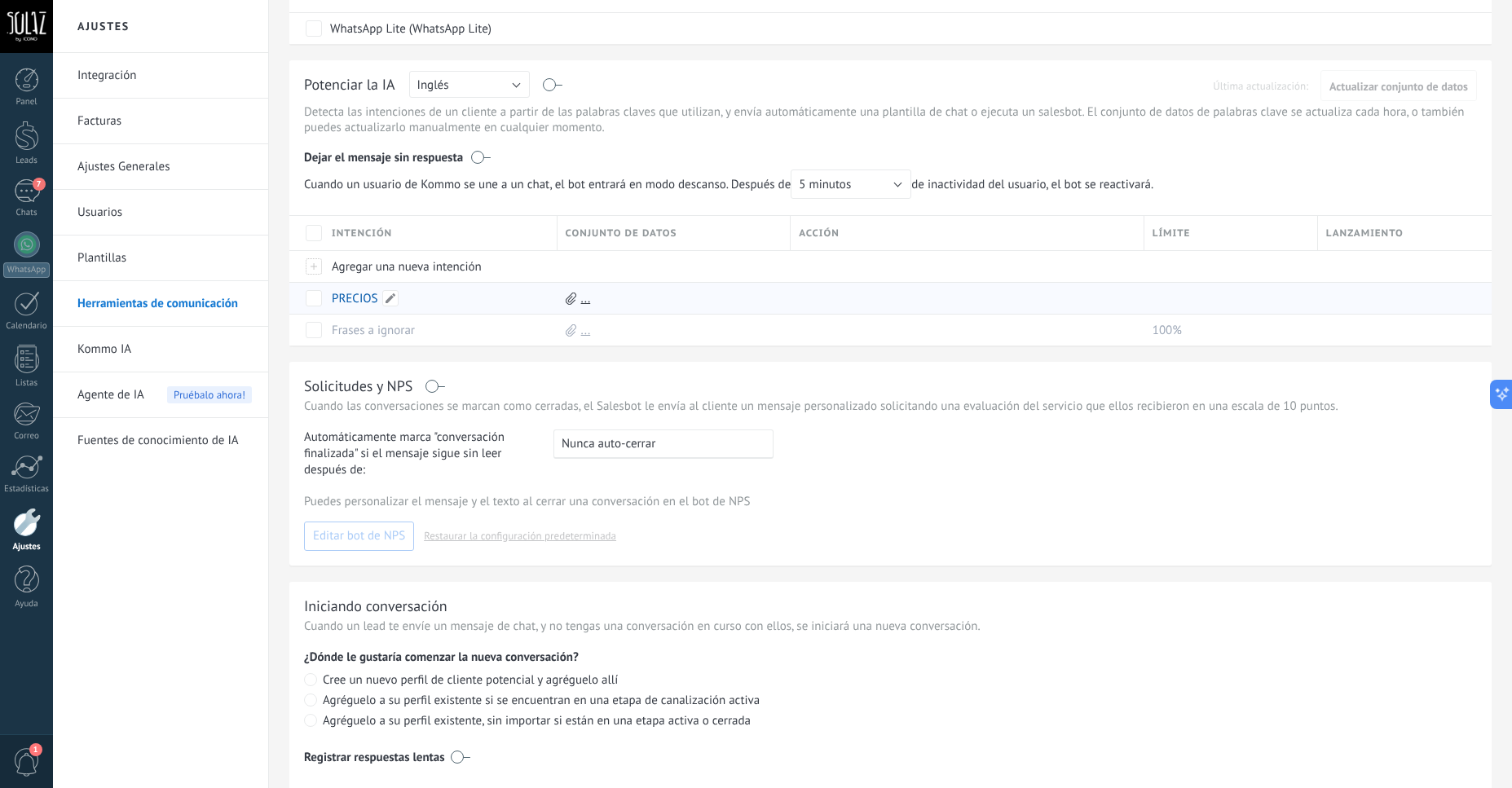
click at [350, 307] on link "PRECIOS" at bounding box center [355, 299] width 46 height 15
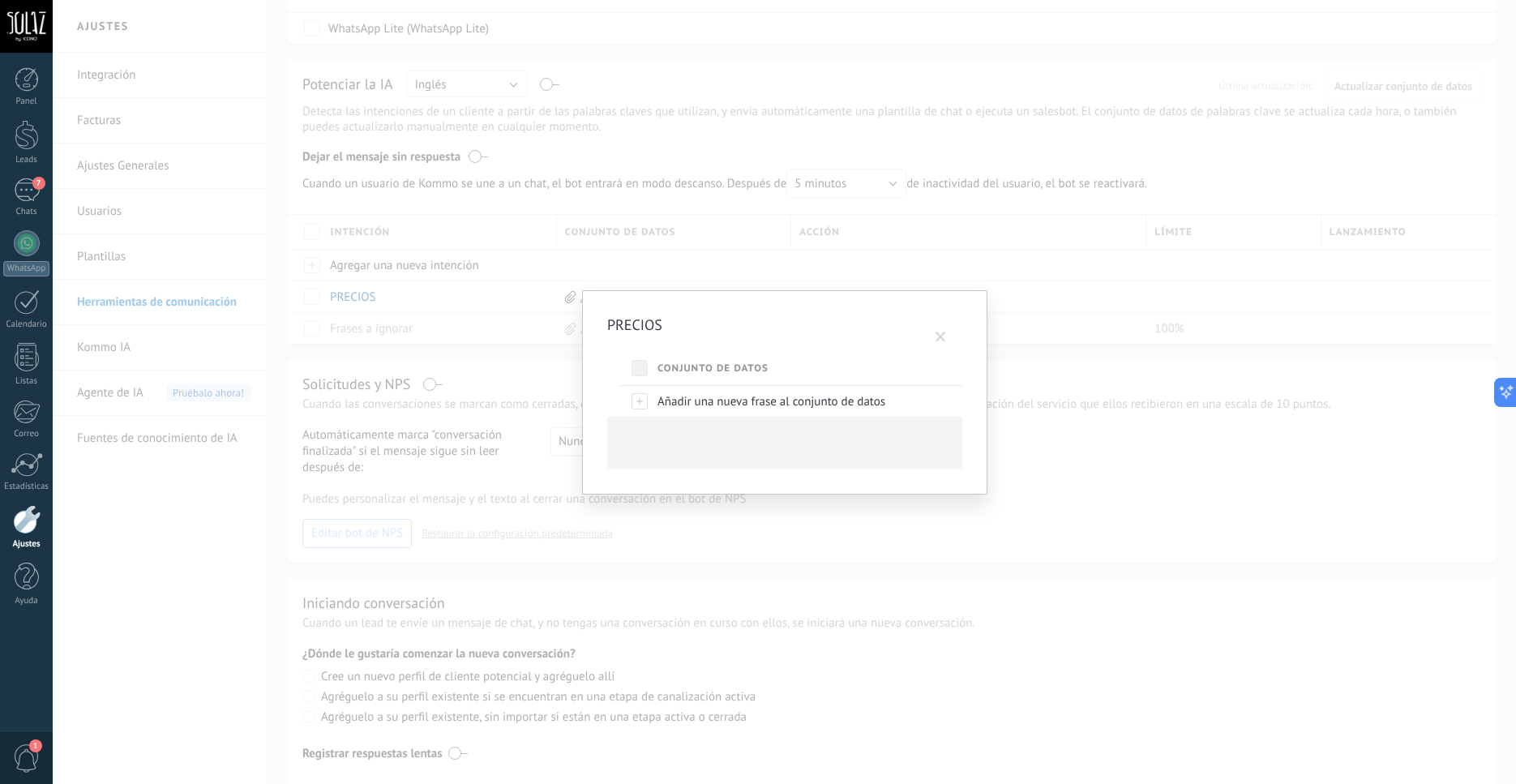
click at [940, 340] on span at bounding box center [941, 337] width 10 height 11
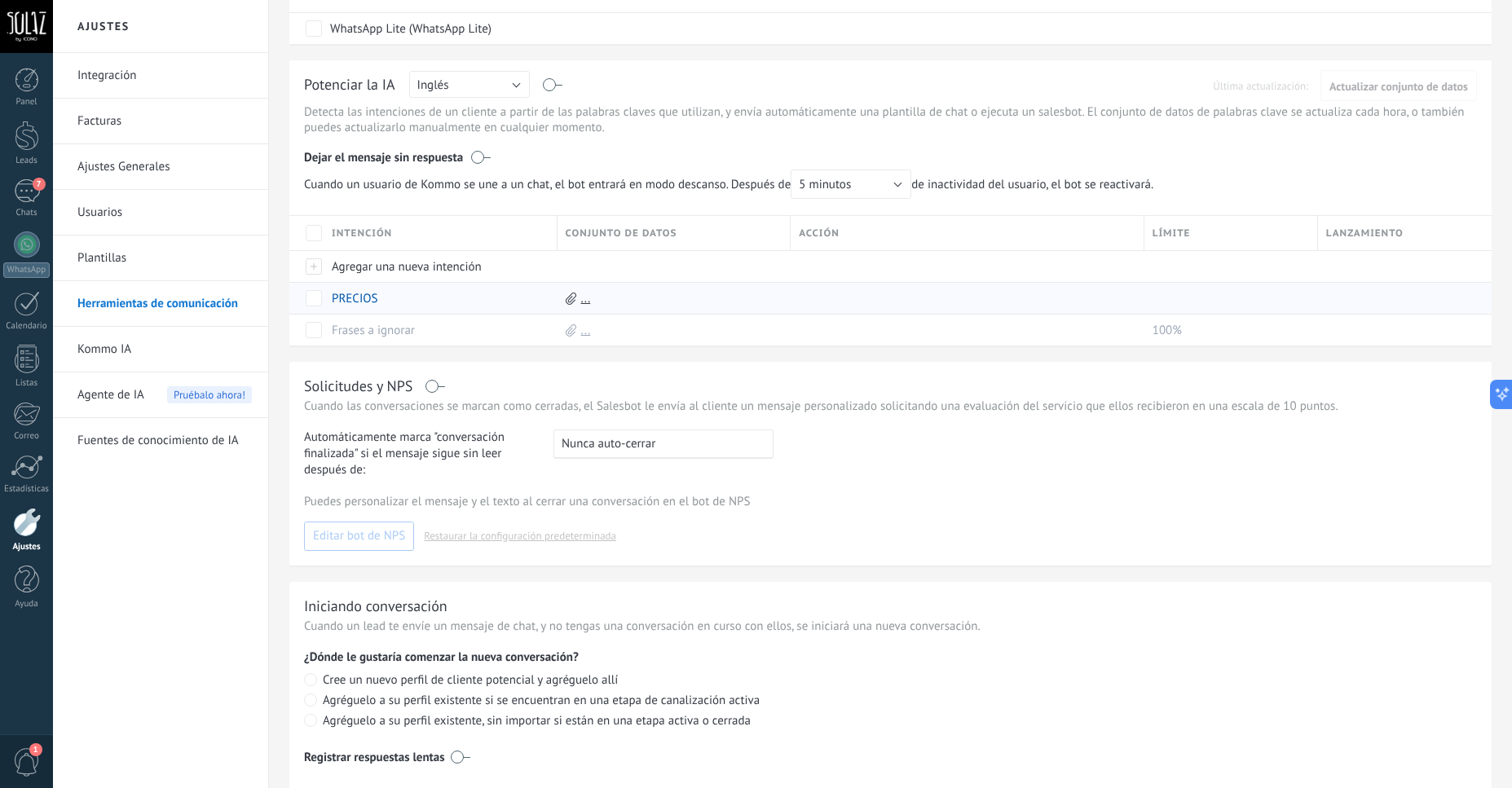
click at [586, 307] on link "..." at bounding box center [585, 299] width 9 height 15
click at [422, 303] on use at bounding box center [423, 298] width 9 height 9
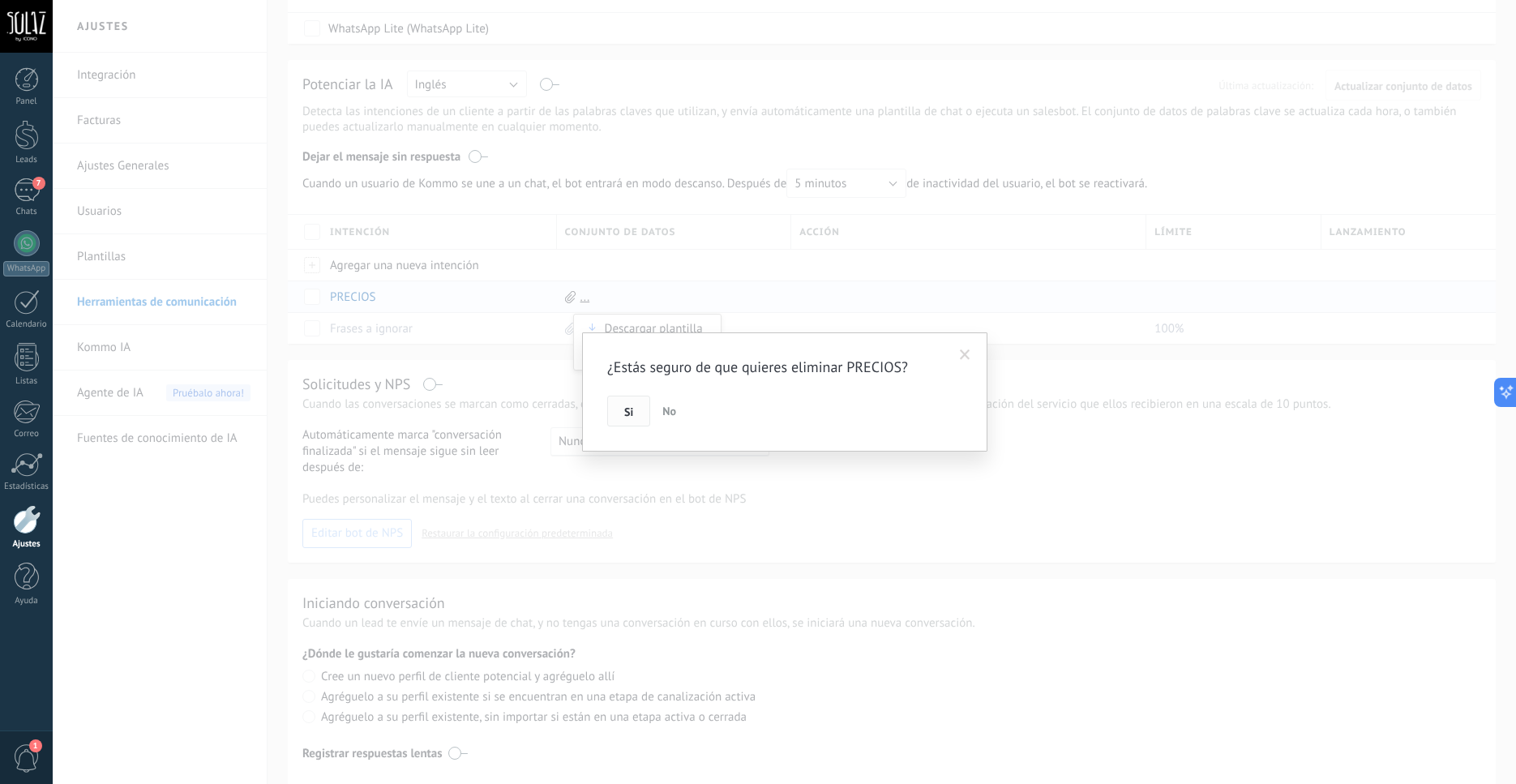
click at [628, 412] on span "Si" at bounding box center [629, 412] width 9 height 11
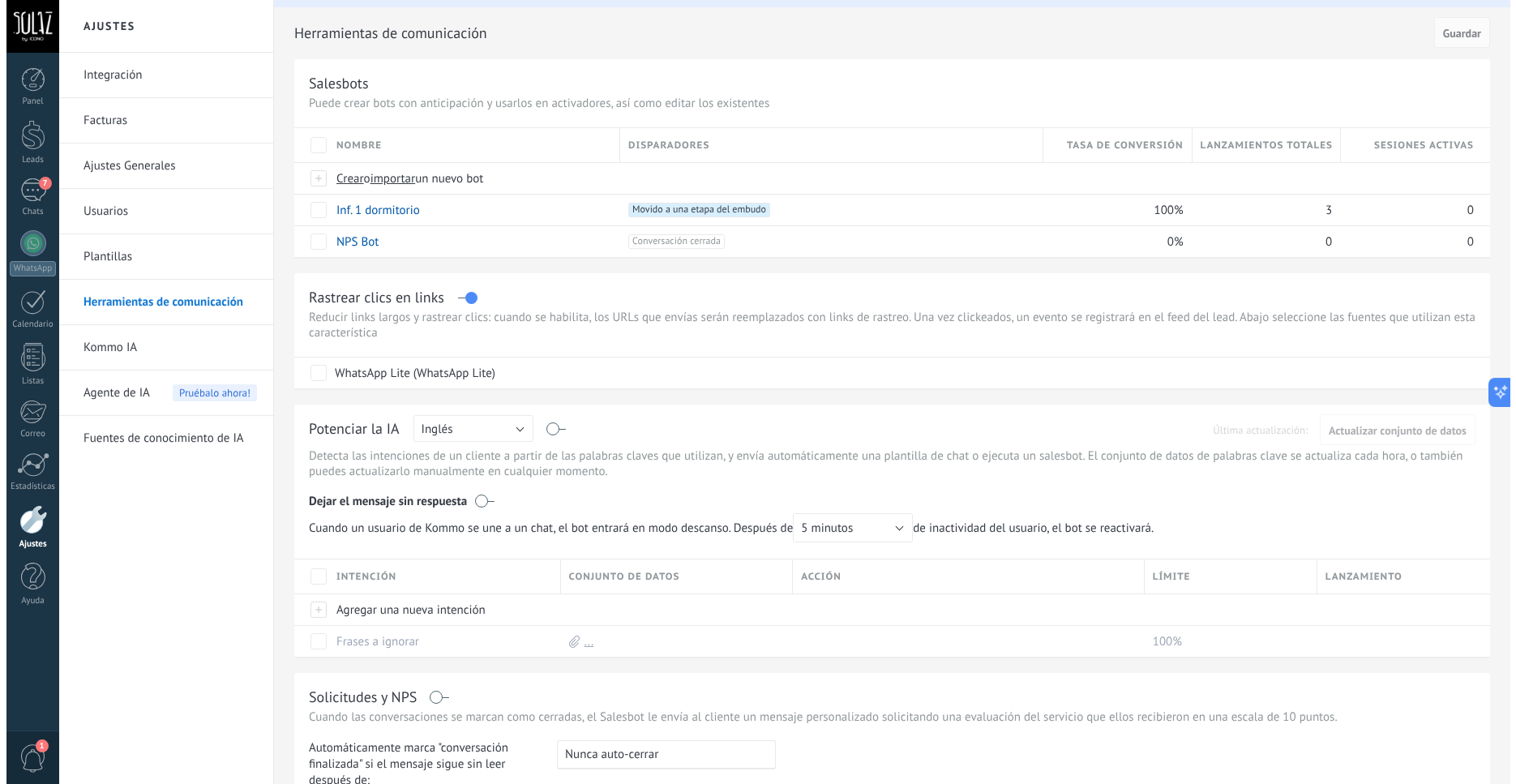
scroll to position [0, 0]
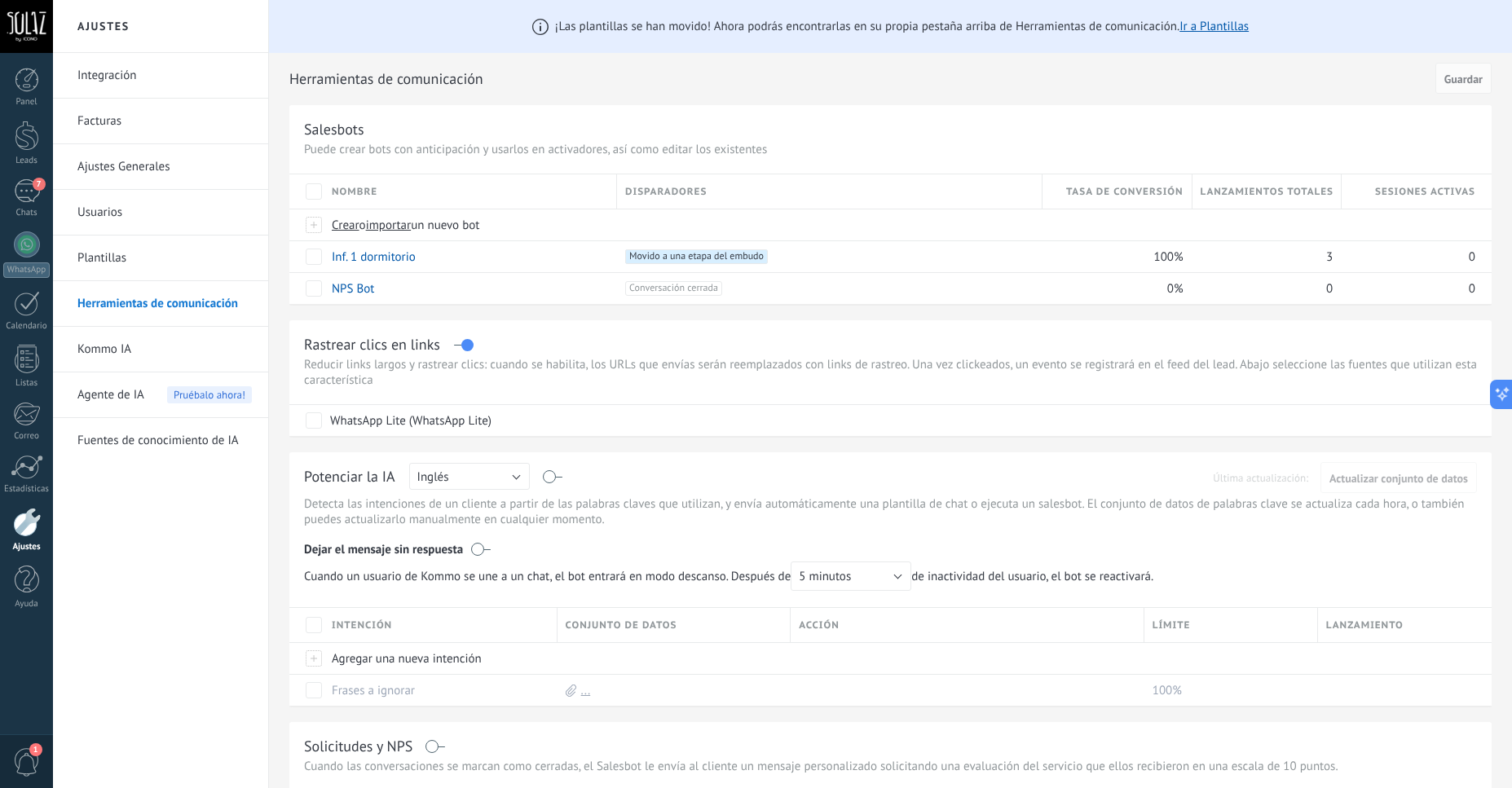
click at [339, 135] on div "Salesbots" at bounding box center [334, 129] width 60 height 19
click at [315, 230] on div at bounding box center [314, 224] width 18 height 15
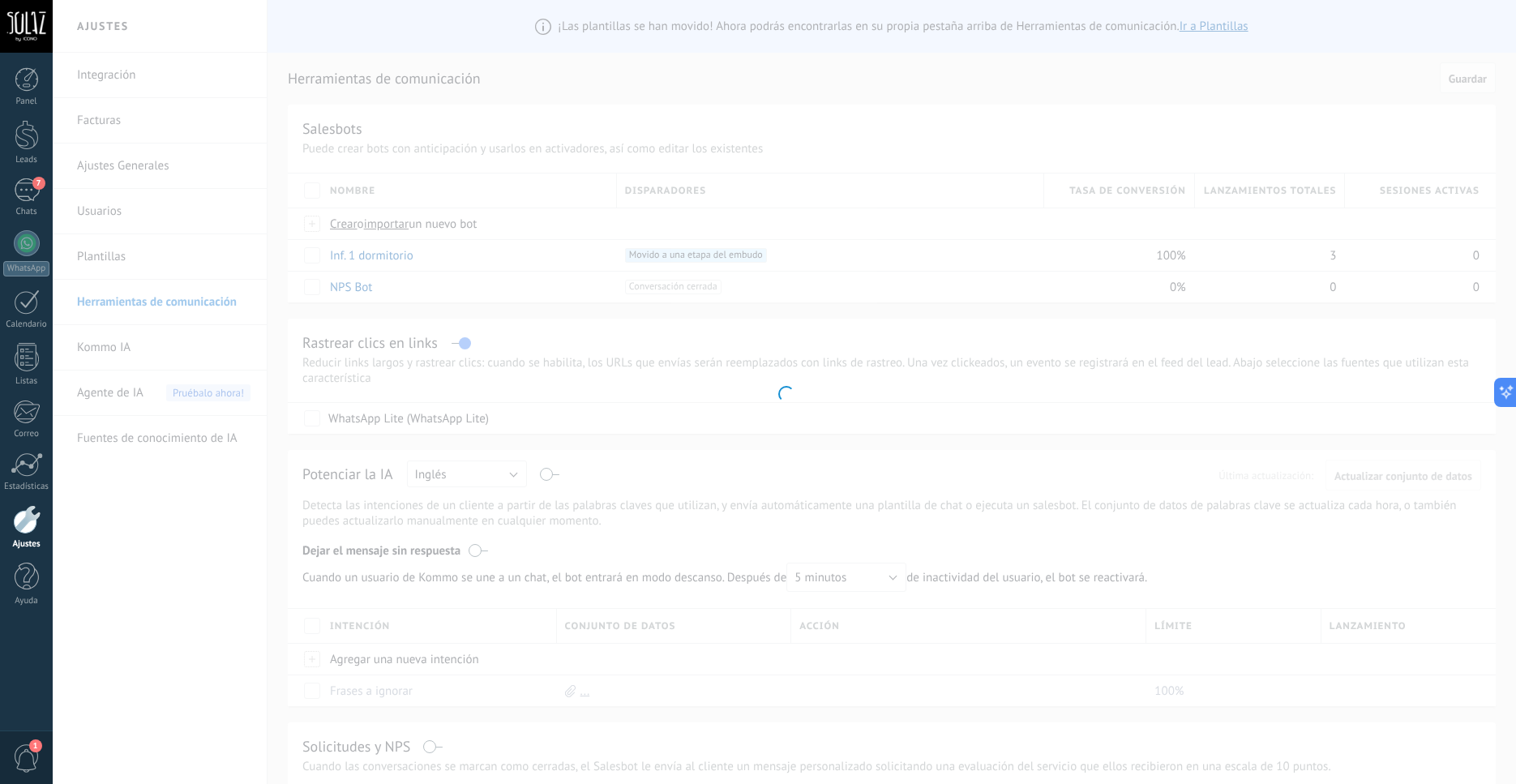
click at [349, 226] on div at bounding box center [785, 392] width 1464 height 784
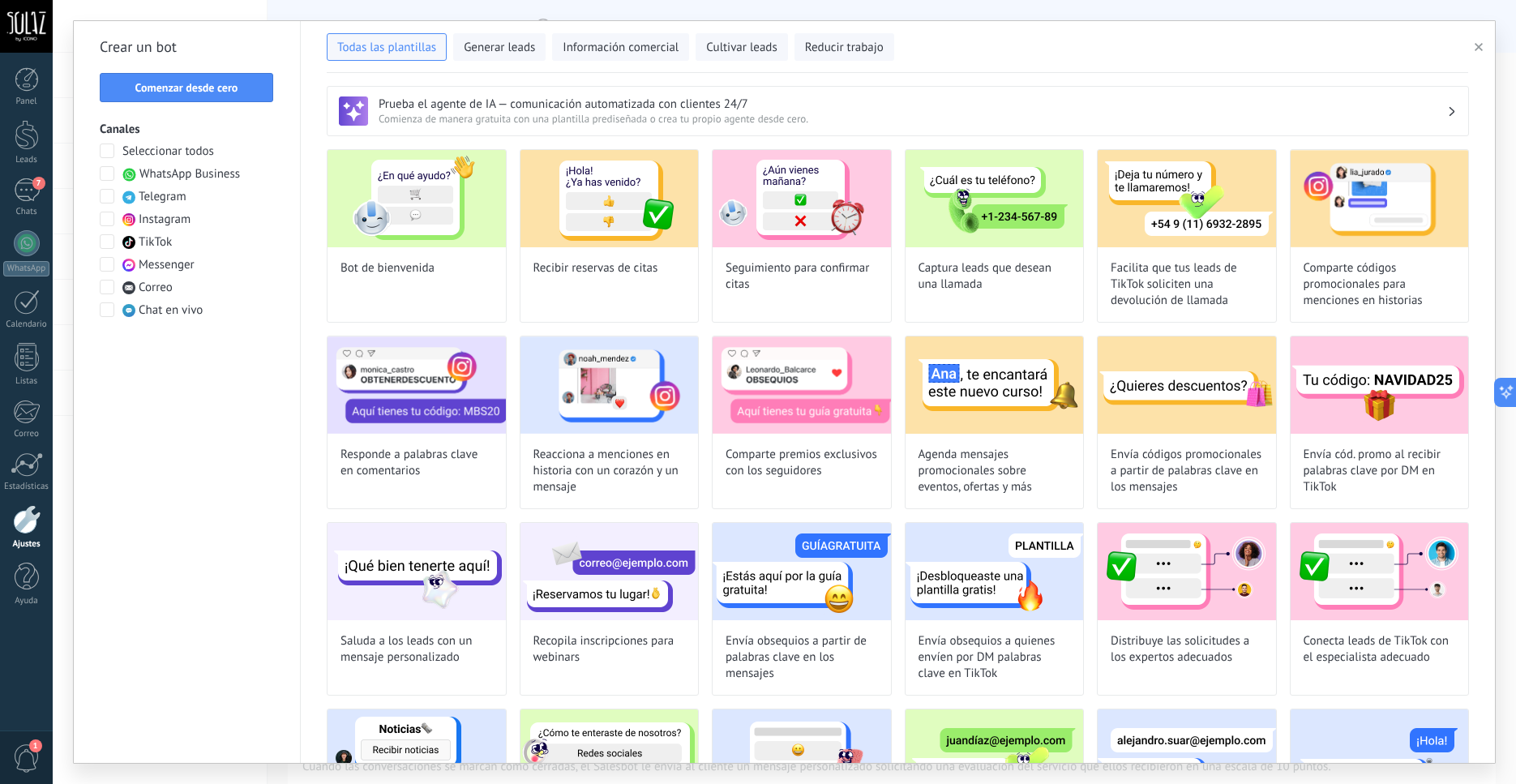
click at [109, 176] on span at bounding box center [107, 173] width 14 height 14
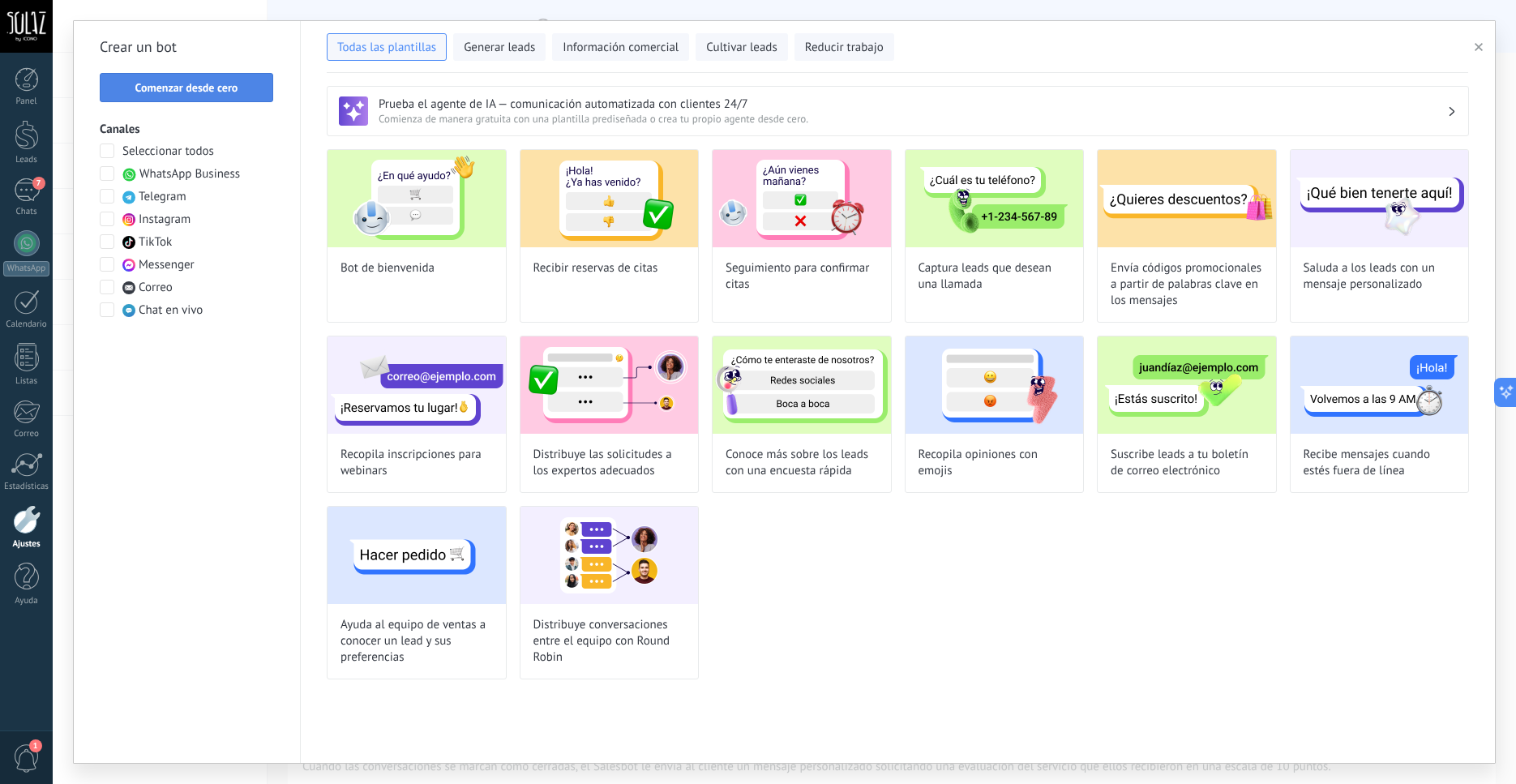
click at [201, 85] on span "Comenzar desde cero" at bounding box center [187, 87] width 103 height 11
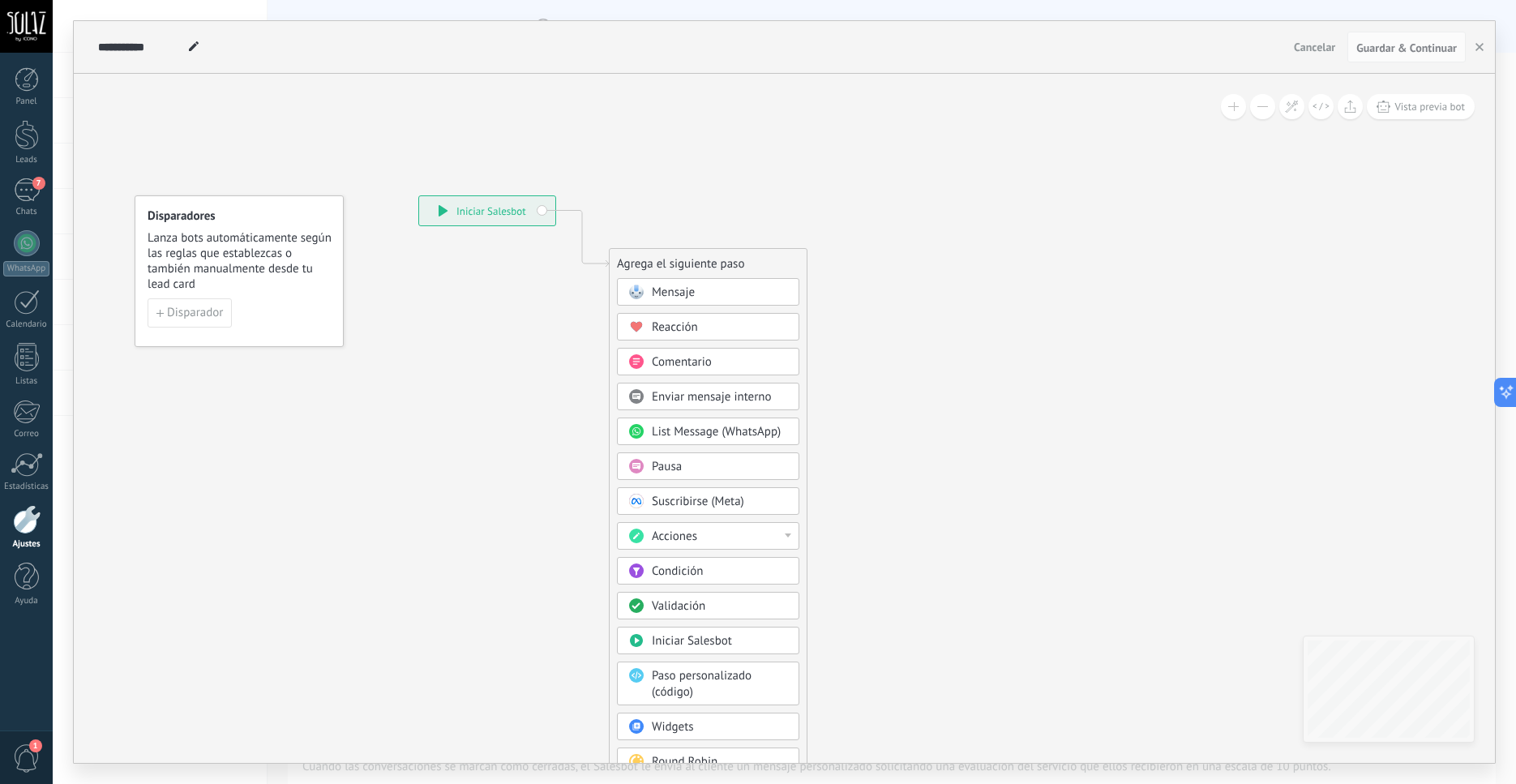
click at [192, 48] on use at bounding box center [193, 46] width 9 height 9
type input "*"
type input "*******"
click at [673, 297] on span "Mensaje" at bounding box center [673, 292] width 43 height 15
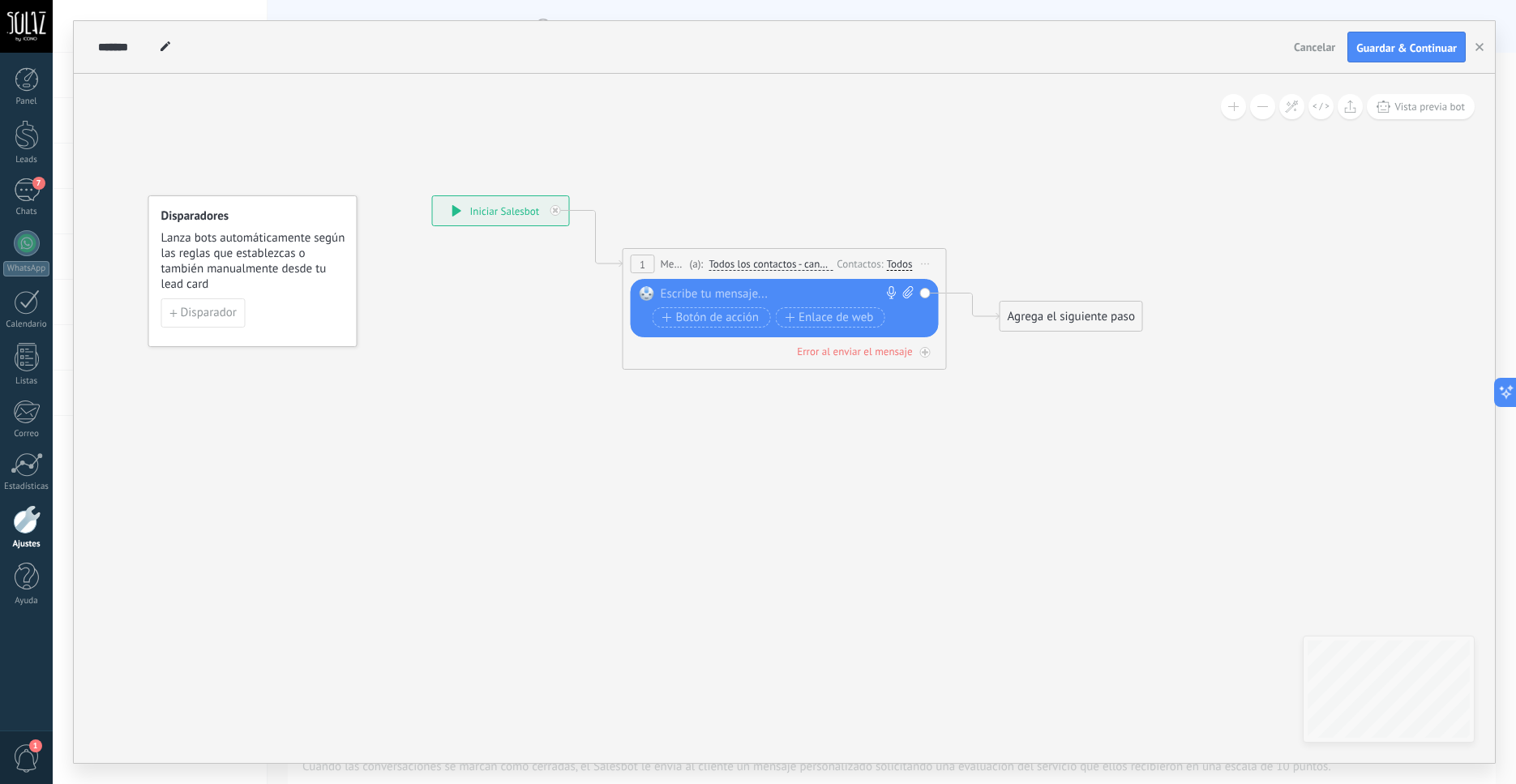
click at [708, 286] on div at bounding box center [781, 294] width 241 height 16
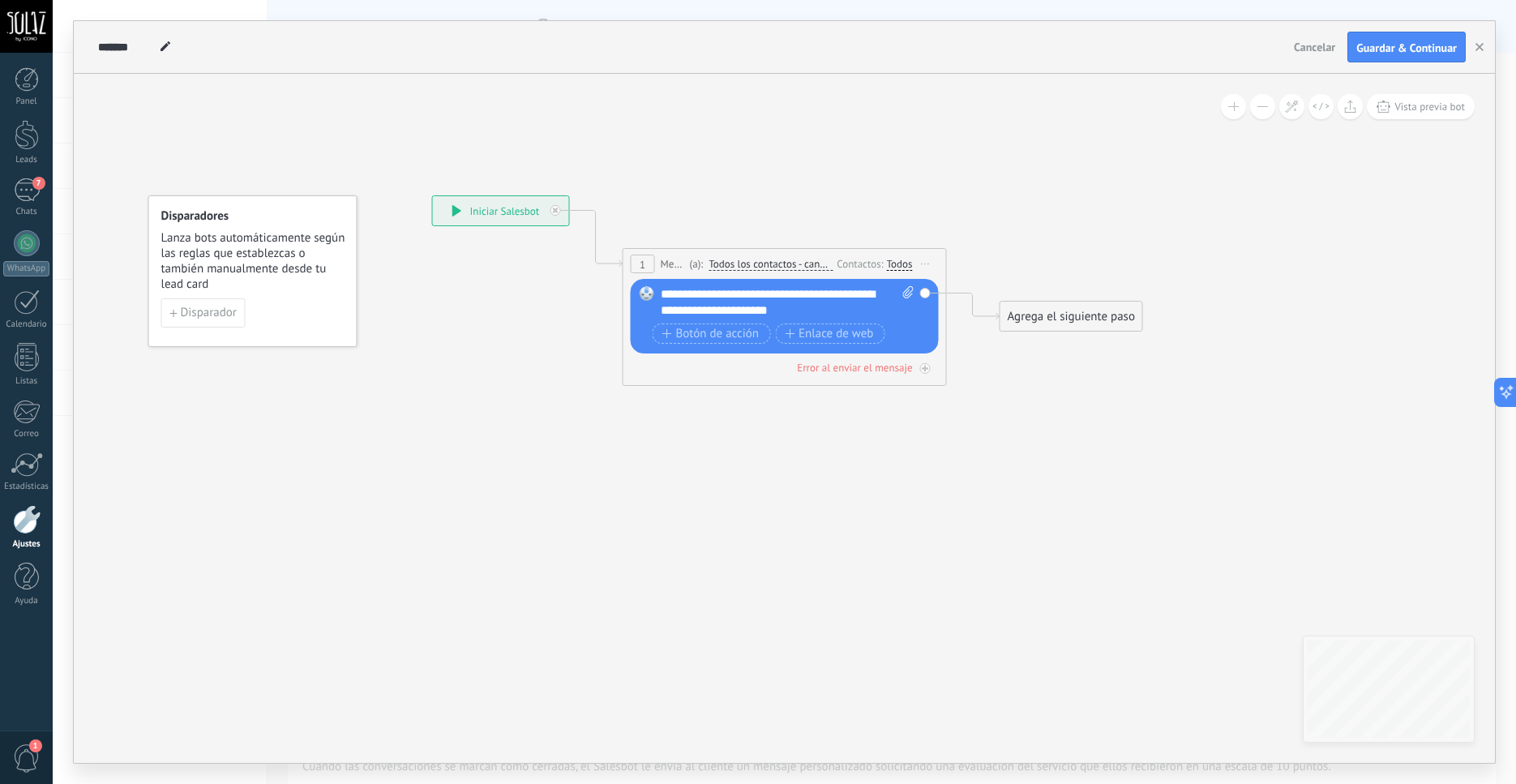
click at [1038, 321] on div "Agrega el siguiente paso" at bounding box center [1071, 316] width 142 height 26
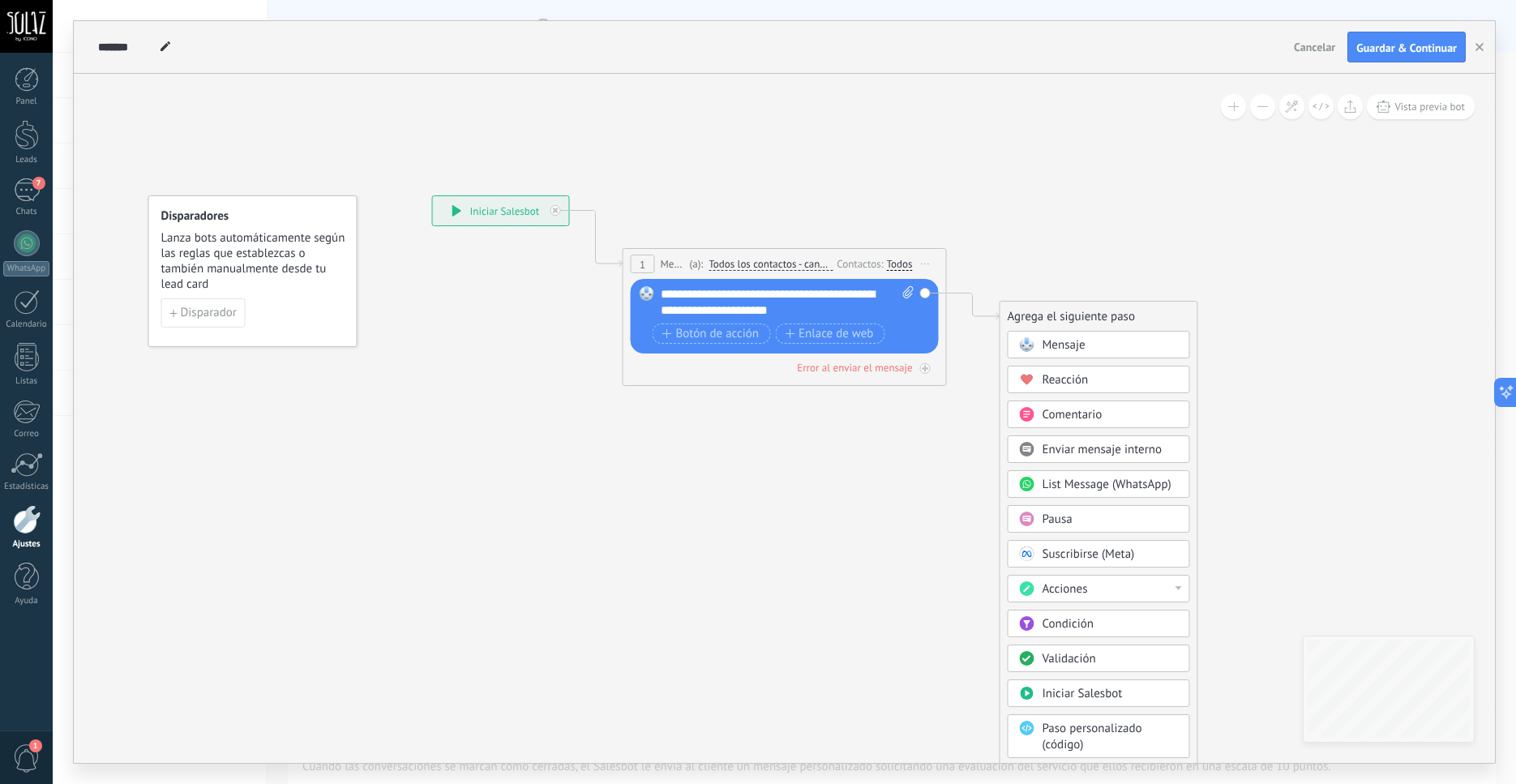
click at [831, 314] on div "**********" at bounding box center [788, 303] width 254 height 32
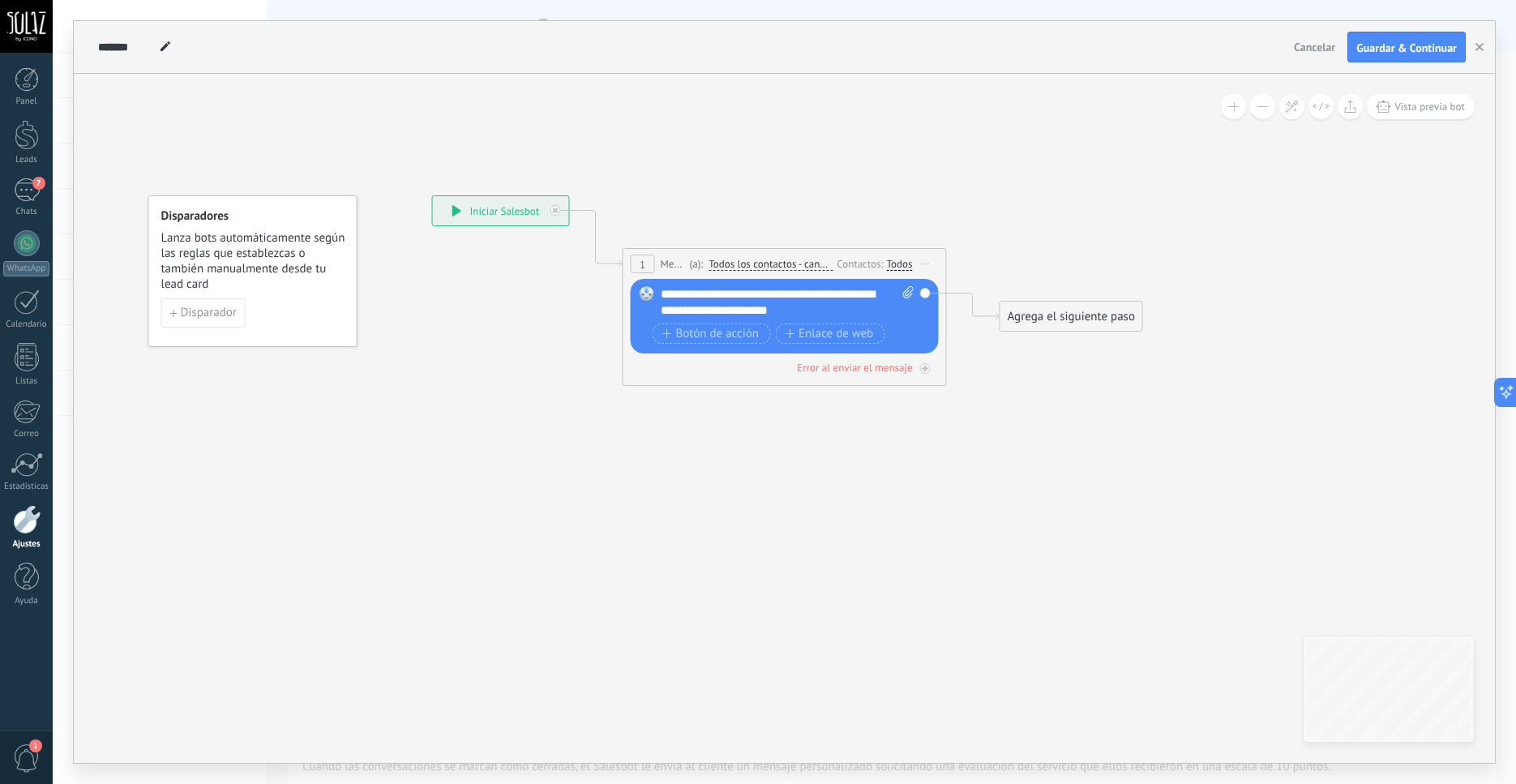
click at [1031, 315] on div "Agrega el siguiente paso" at bounding box center [1071, 316] width 142 height 26
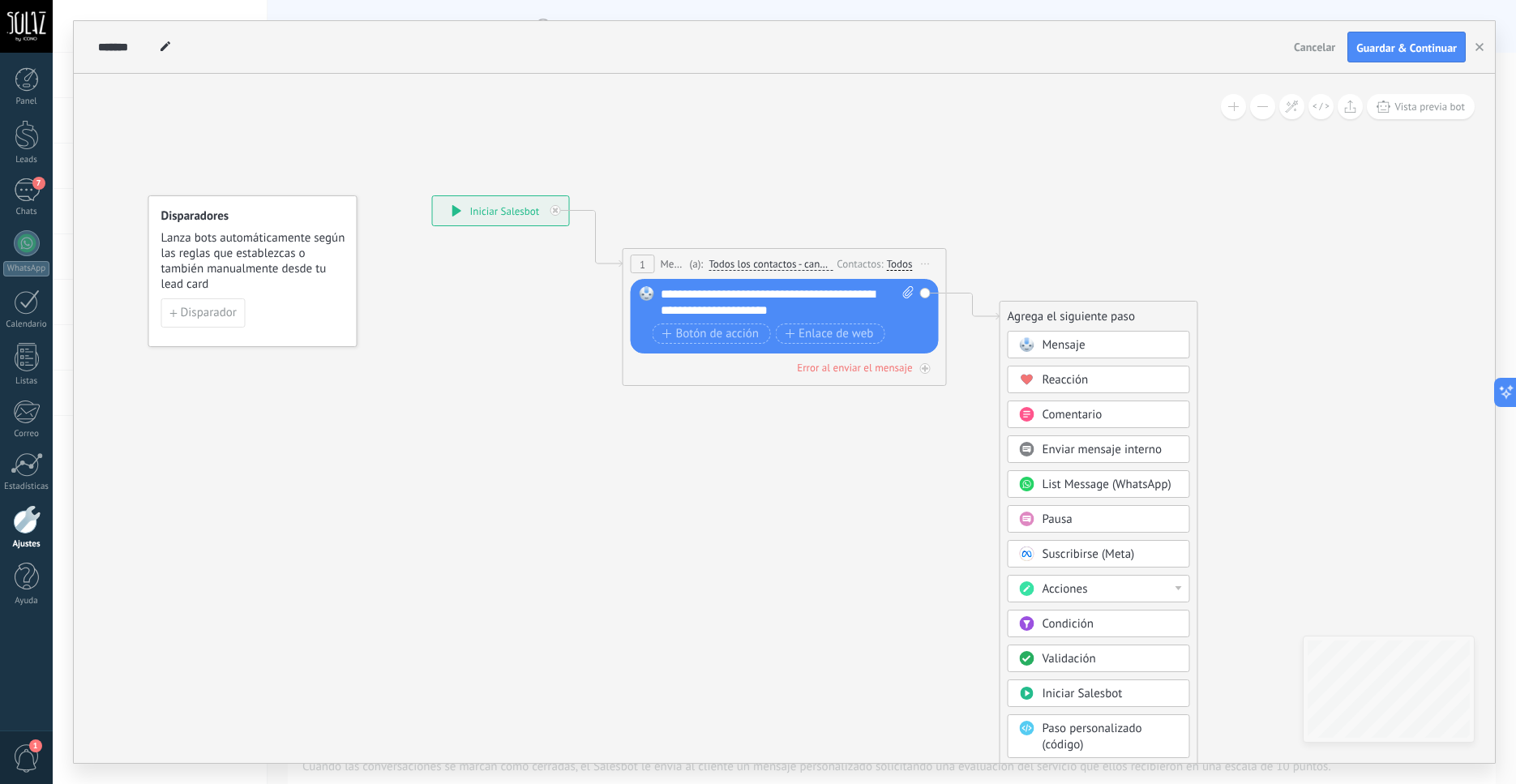
click at [1089, 527] on div "Pausa" at bounding box center [1111, 519] width 136 height 16
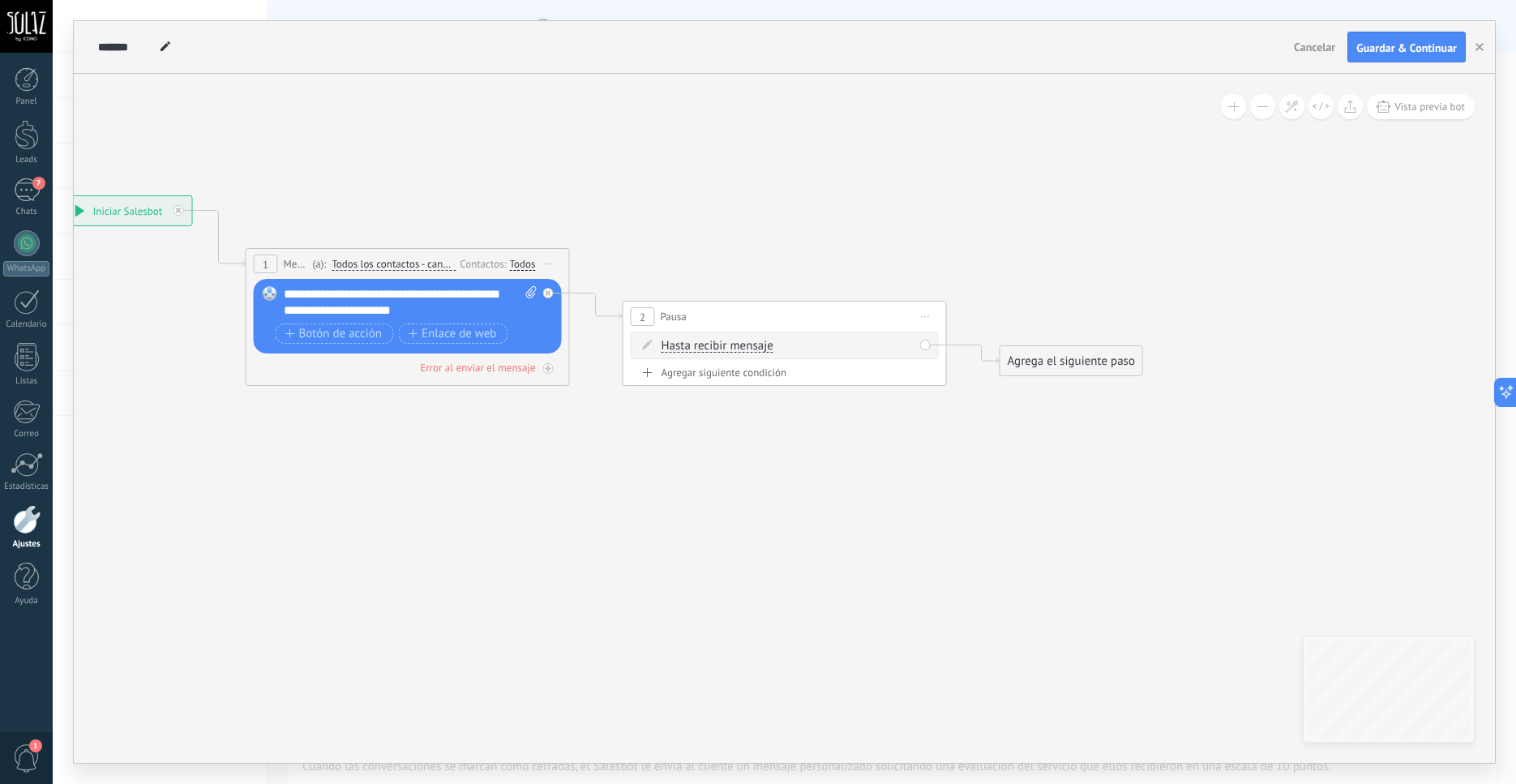
click at [644, 374] on icon at bounding box center [648, 372] width 9 height 9
click at [794, 348] on div "Hasta recibir mensaje Hasta recibir mensaje Temporizador Excepto horas laborale…" at bounding box center [787, 346] width 252 height 16
click at [729, 350] on span "Hasta recibir mensaje" at bounding box center [717, 346] width 112 height 13
click at [729, 350] on button "Hasta recibir mensaje" at bounding box center [755, 346] width 203 height 29
click at [718, 375] on span "Temporizador" at bounding box center [742, 375] width 196 height 16
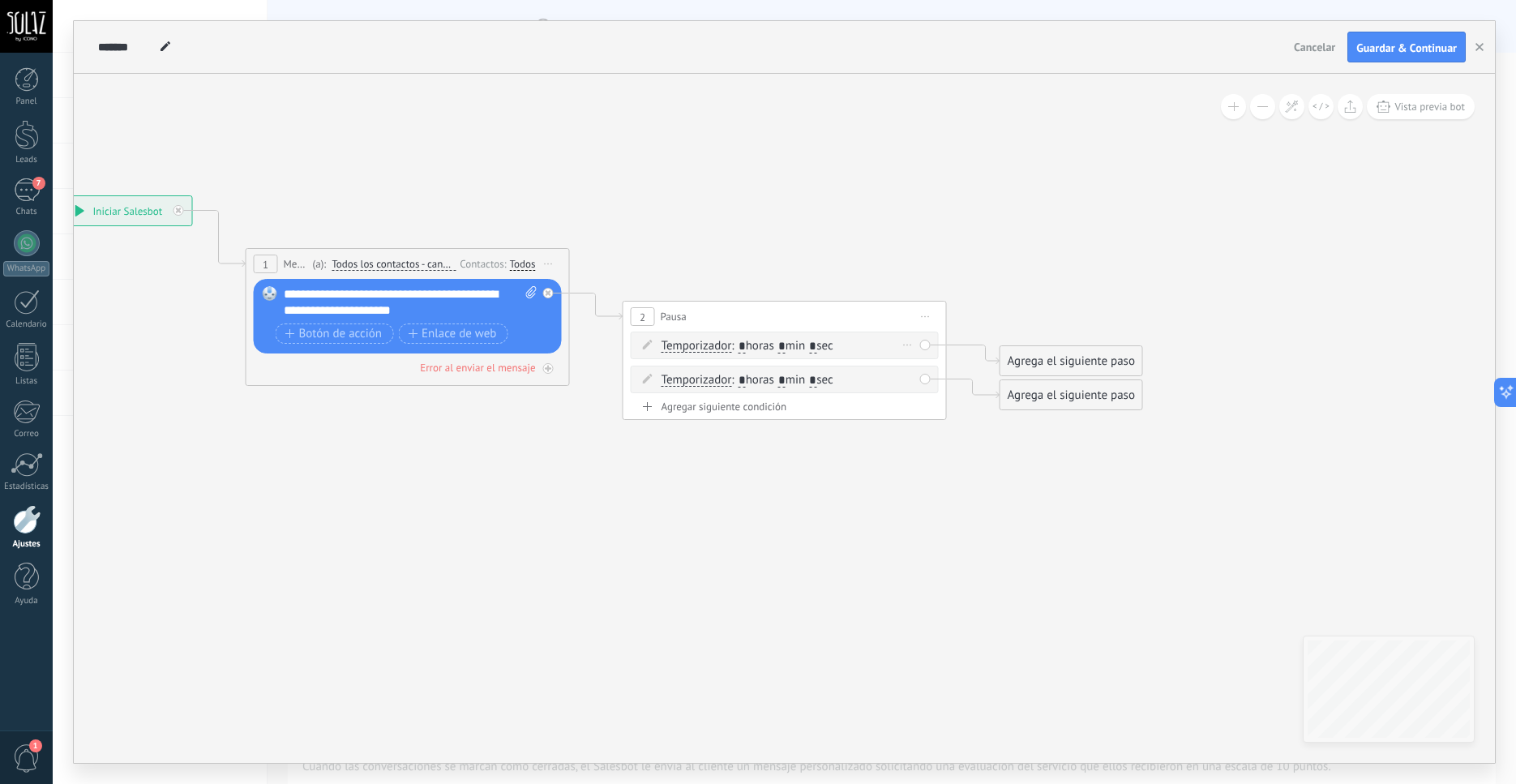
click at [795, 349] on span ": * horas * min * sec" at bounding box center [781, 346] width 101 height 15
click at [903, 379] on div "Borrar" at bounding box center [908, 379] width 18 height 24
click at [913, 401] on icon at bounding box center [915, 401] width 9 height 9
click at [786, 344] on span ": * horas * min * sec" at bounding box center [781, 346] width 101 height 15
click at [786, 346] on input "*" at bounding box center [781, 347] width 8 height 13
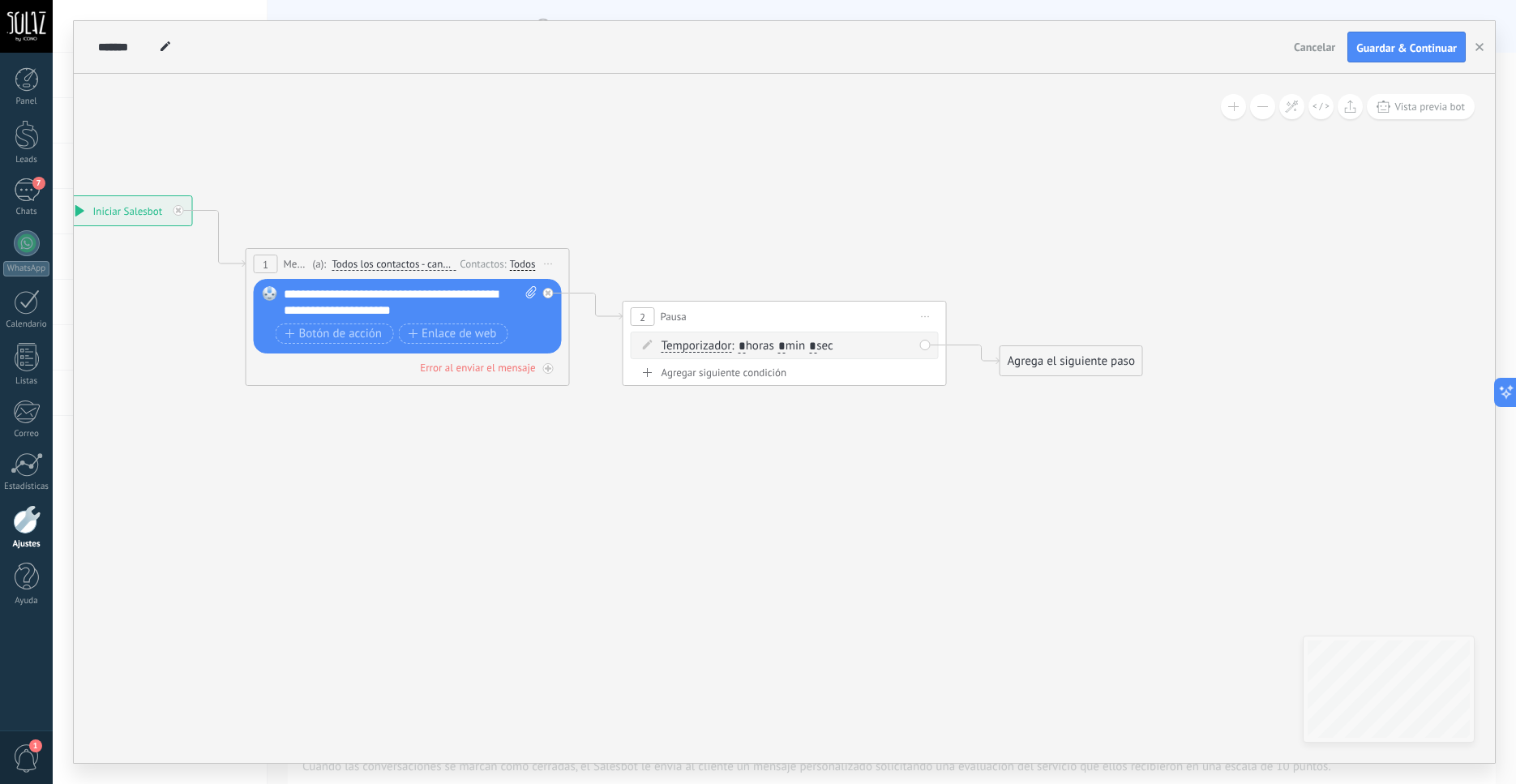
type input "*"
click at [816, 344] on input "*" at bounding box center [813, 347] width 8 height 13
type input "*"
click at [1058, 366] on div "Agrega el siguiente paso" at bounding box center [1071, 360] width 142 height 26
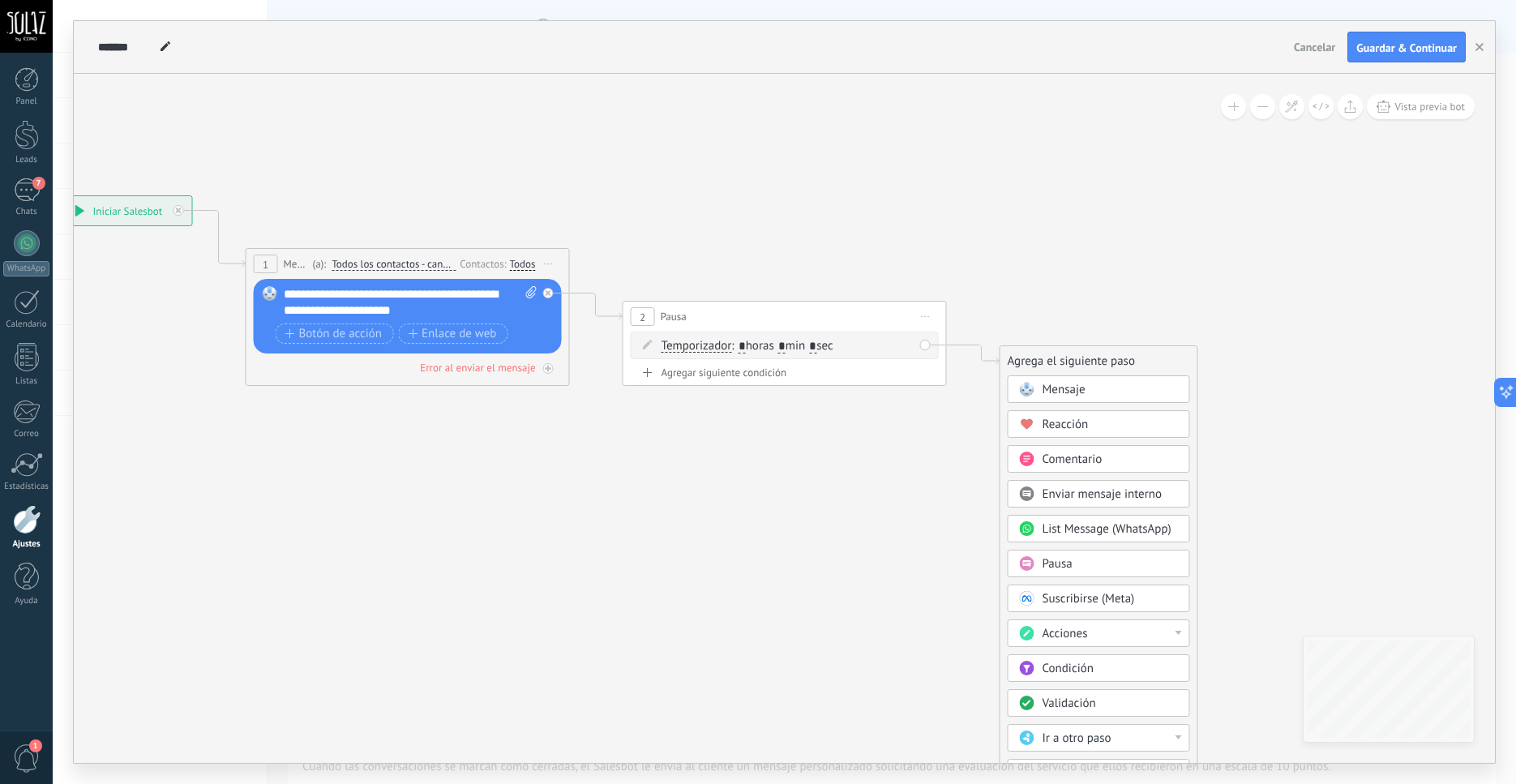
click at [1063, 391] on span "Mensaje" at bounding box center [1064, 389] width 43 height 15
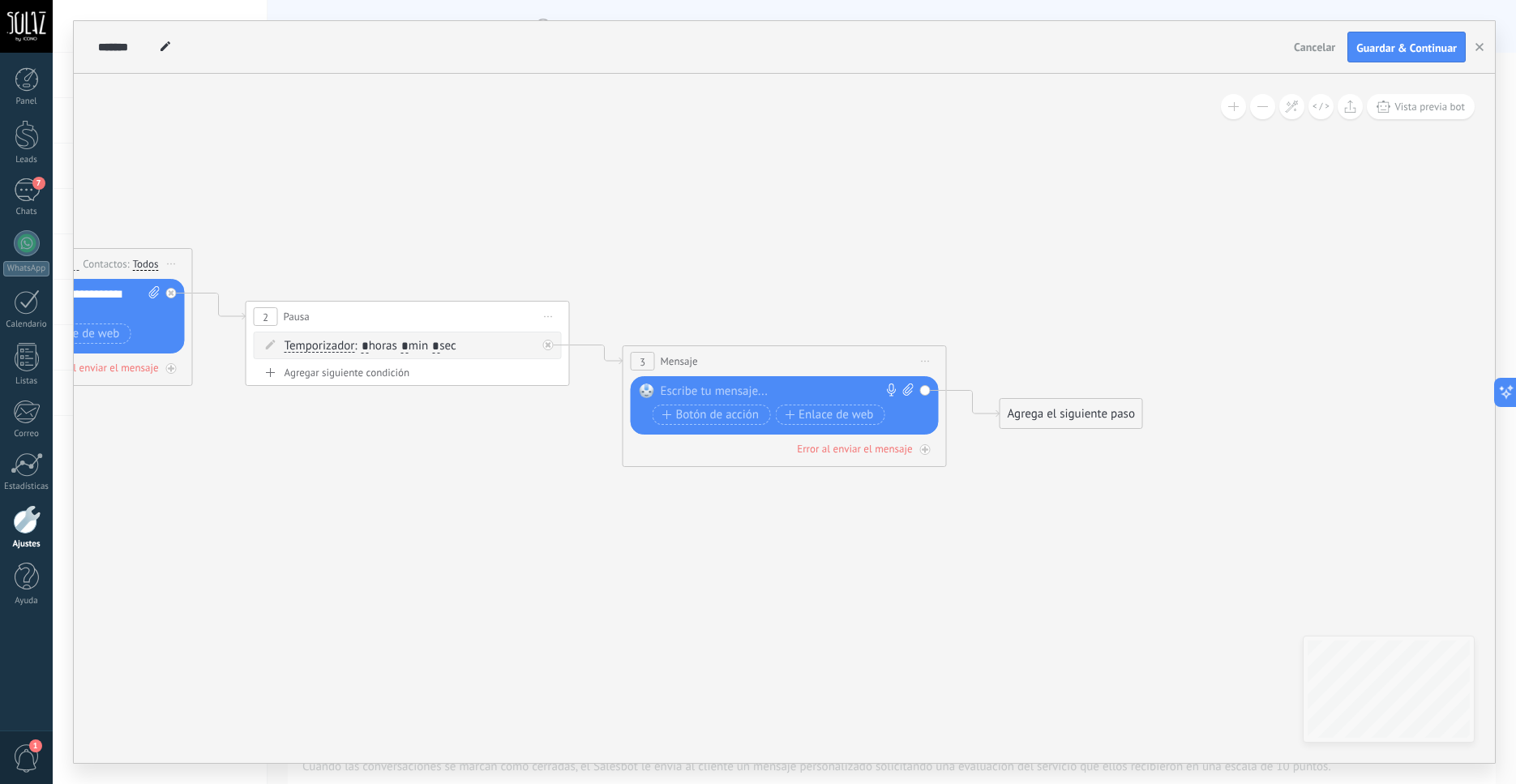
click at [914, 390] on div "Reemplazar Quitar Convertir a mensaje de voz Arrastre la imagen aquí para adjun…" at bounding box center [785, 406] width 308 height 59
click at [908, 391] on icon at bounding box center [908, 389] width 10 height 12
click at [903, 388] on icon at bounding box center [908, 389] width 10 height 12
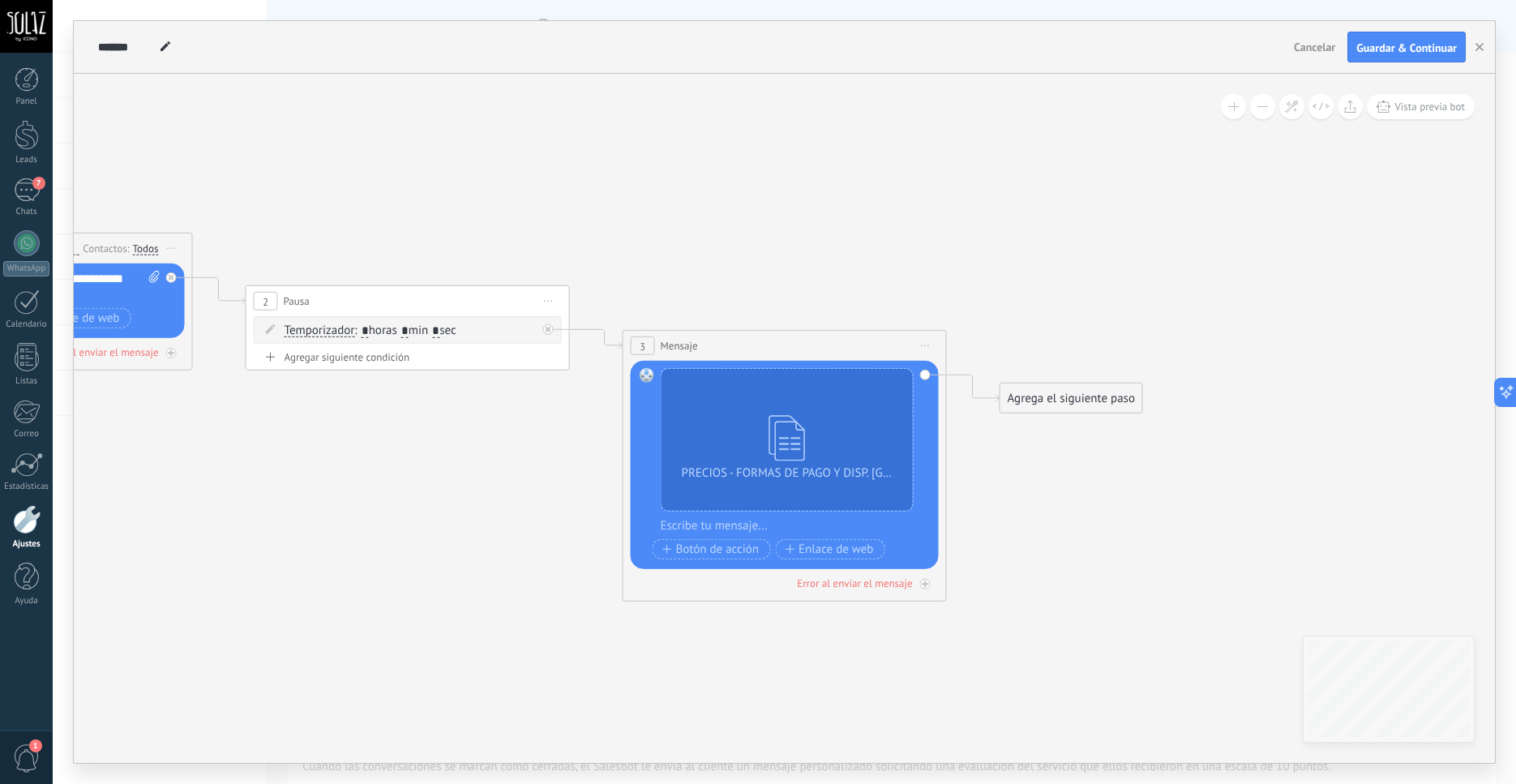
click at [1080, 401] on div "Agrega el siguiente paso" at bounding box center [1071, 398] width 142 height 26
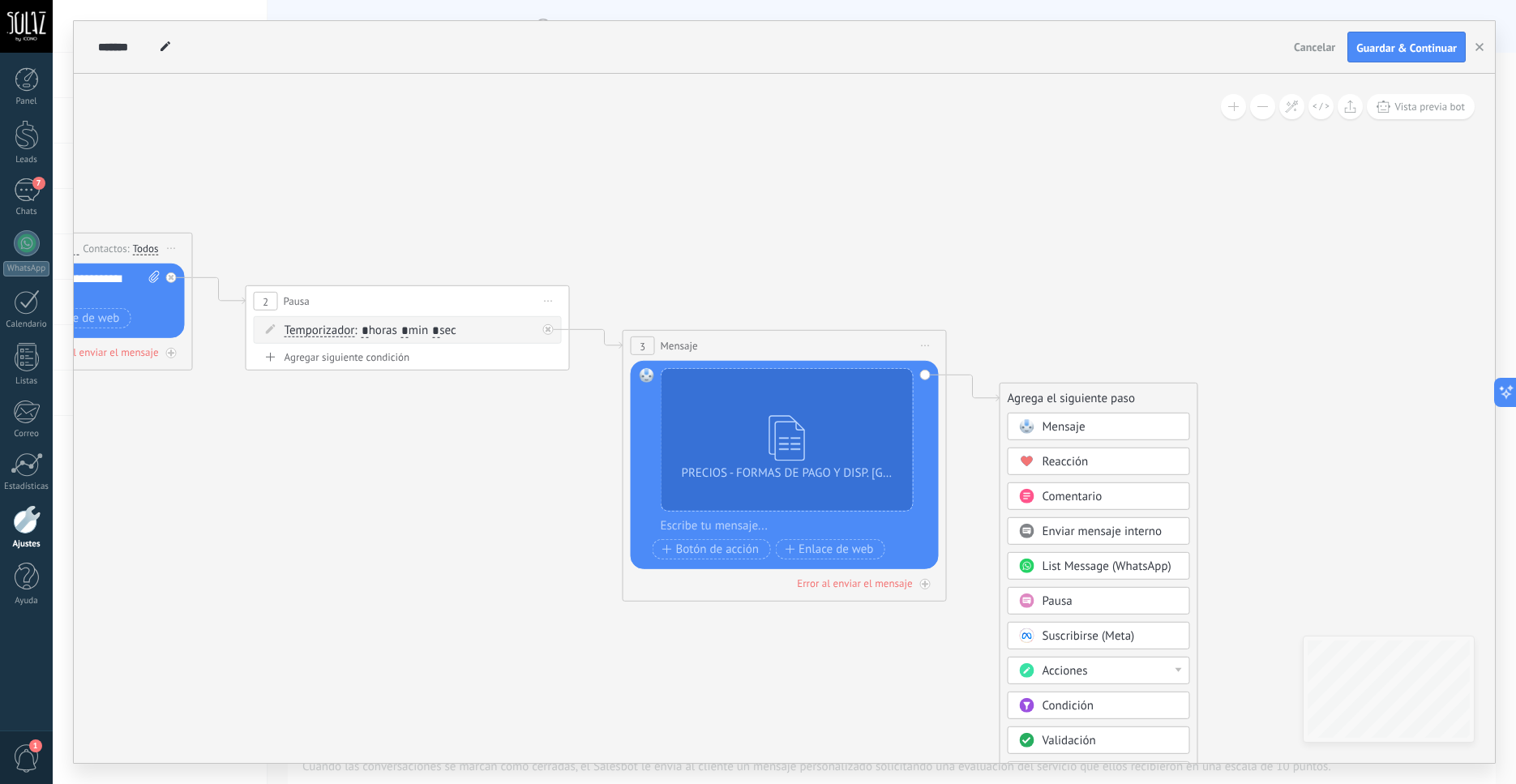
click at [1086, 429] on div "Mensaje" at bounding box center [1111, 427] width 136 height 16
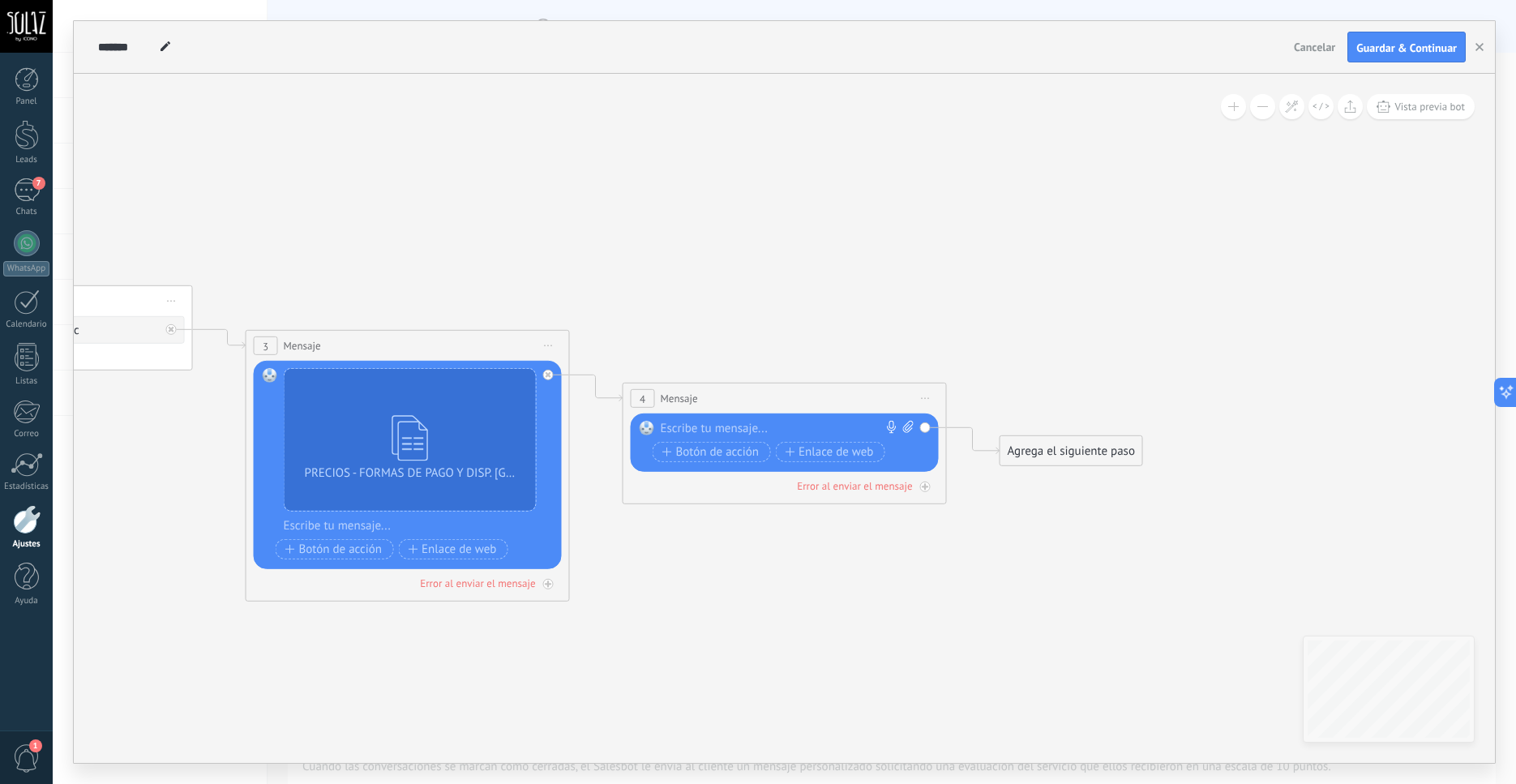
click at [721, 430] on div at bounding box center [781, 429] width 241 height 16
paste div
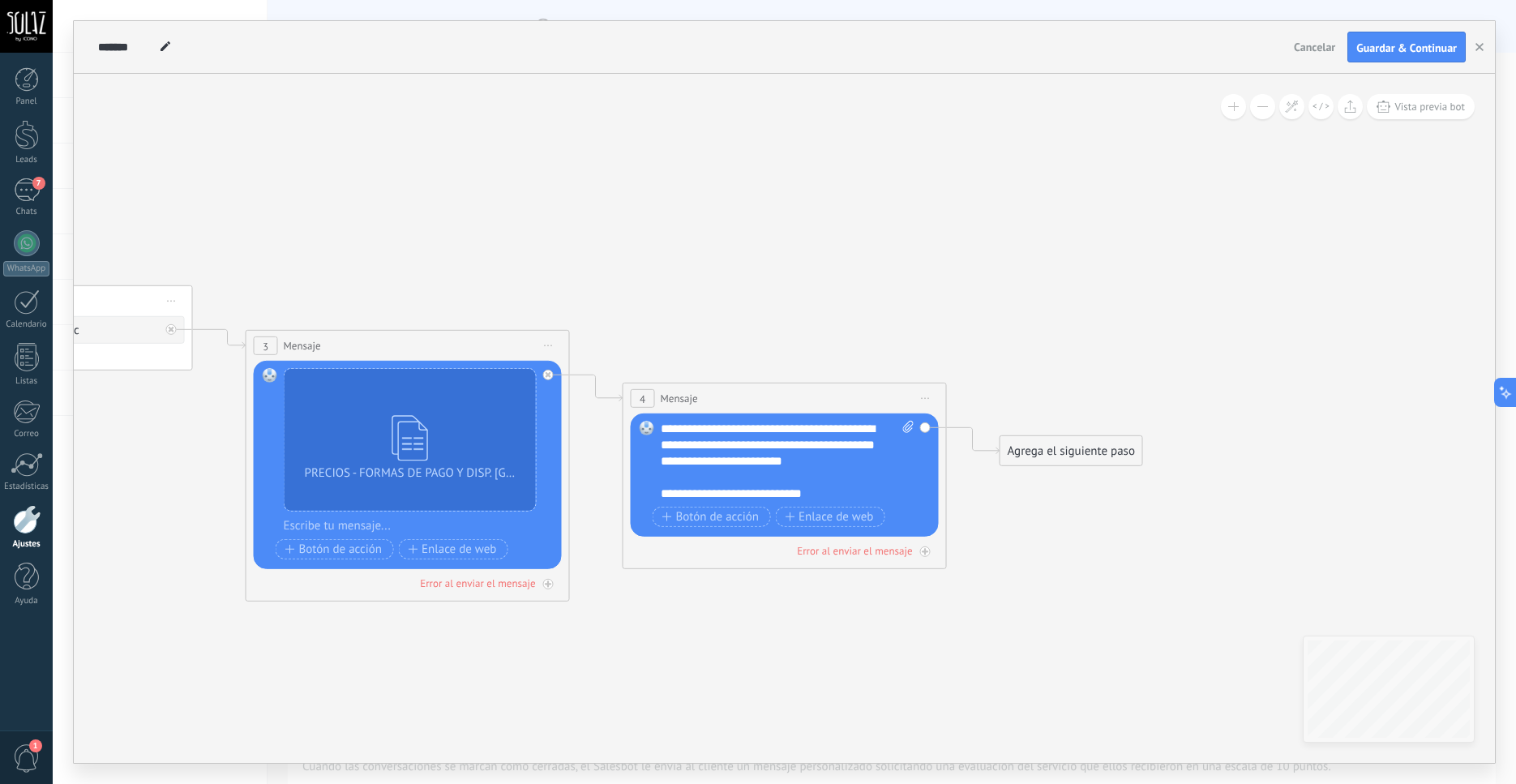
click at [1069, 456] on div "Agrega el siguiente paso" at bounding box center [1071, 451] width 142 height 26
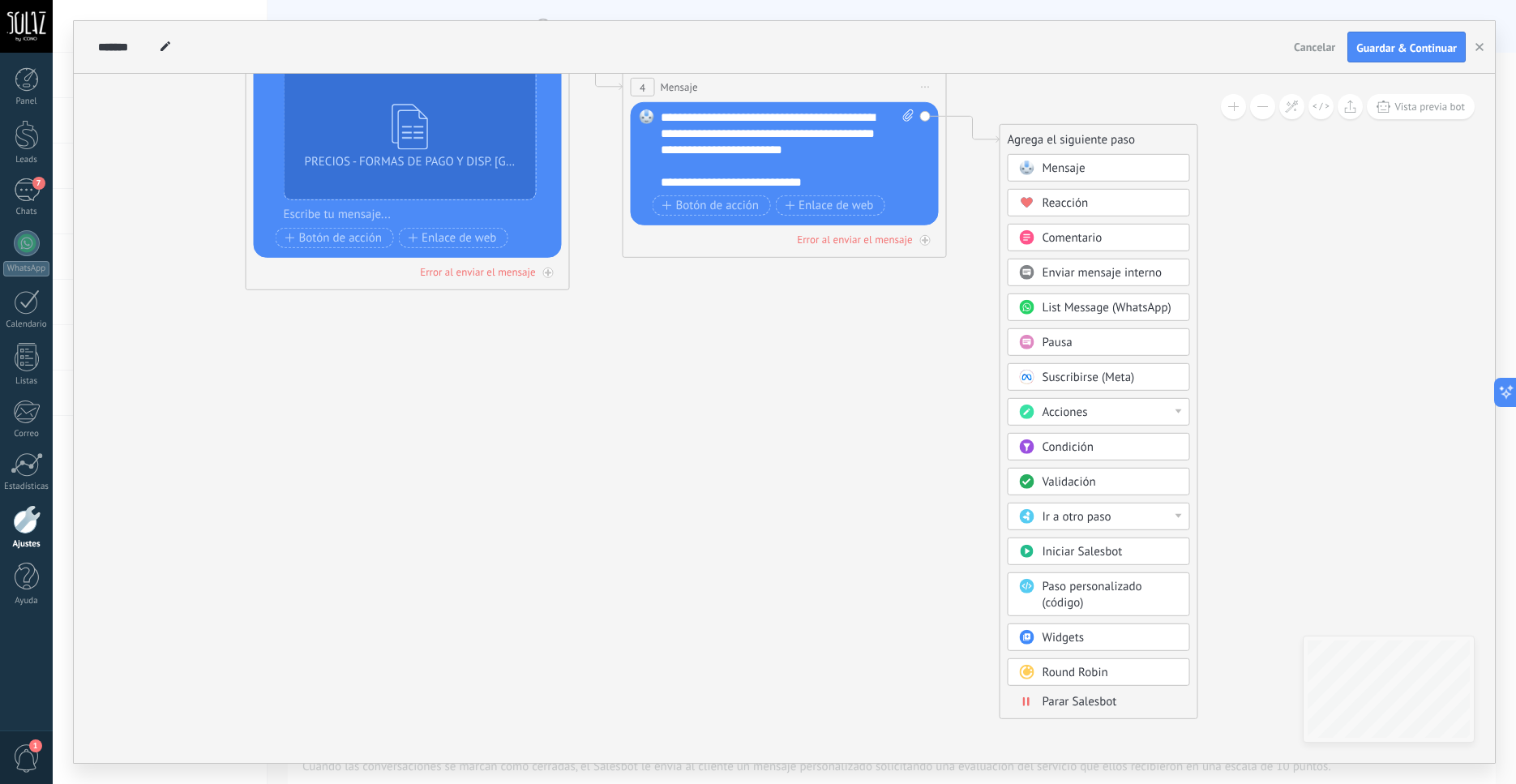
click at [1062, 708] on span "Parar Salesbot" at bounding box center [1081, 702] width 75 height 15
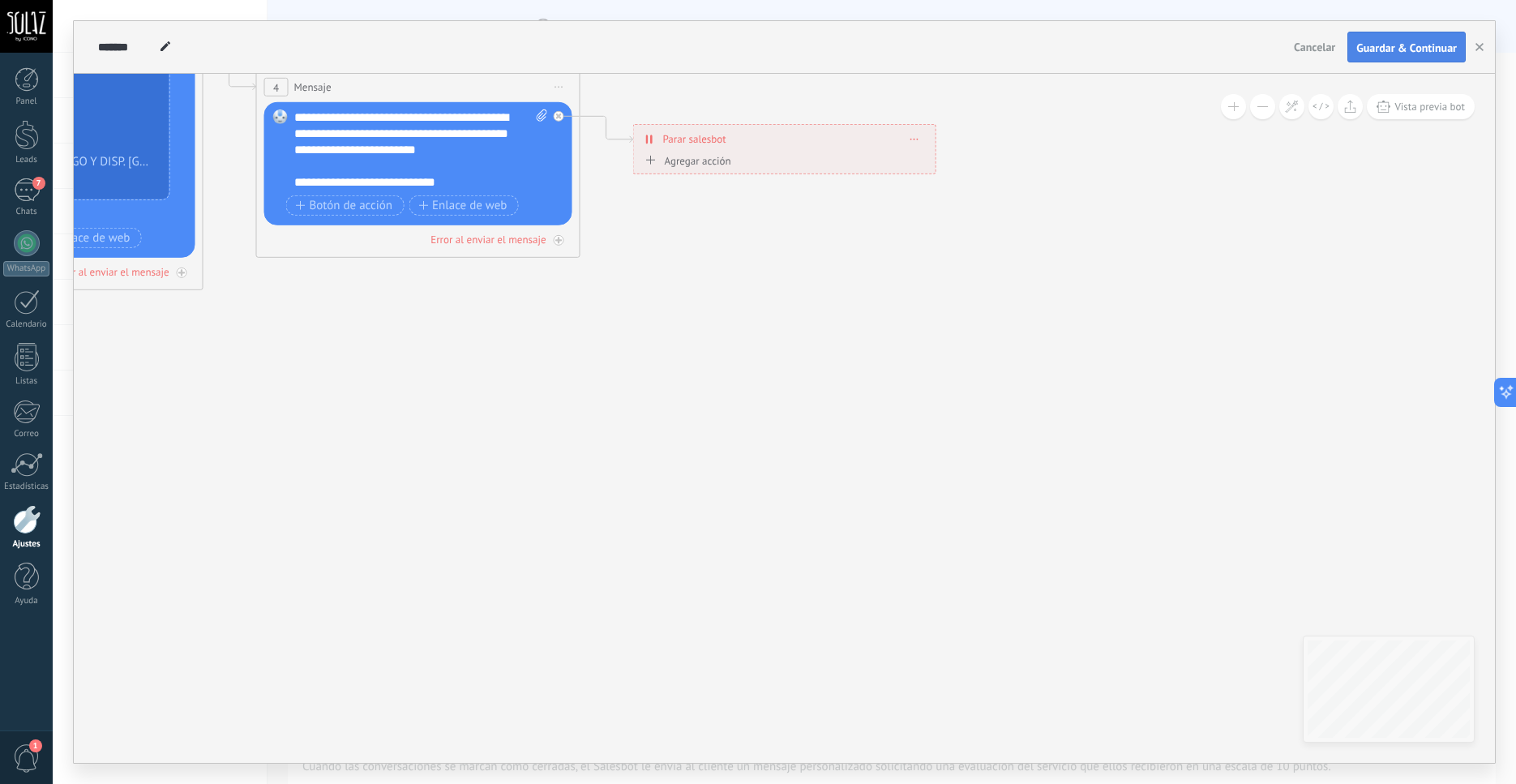
click at [1398, 49] on span "Guardar & Continuar" at bounding box center [1407, 47] width 101 height 11
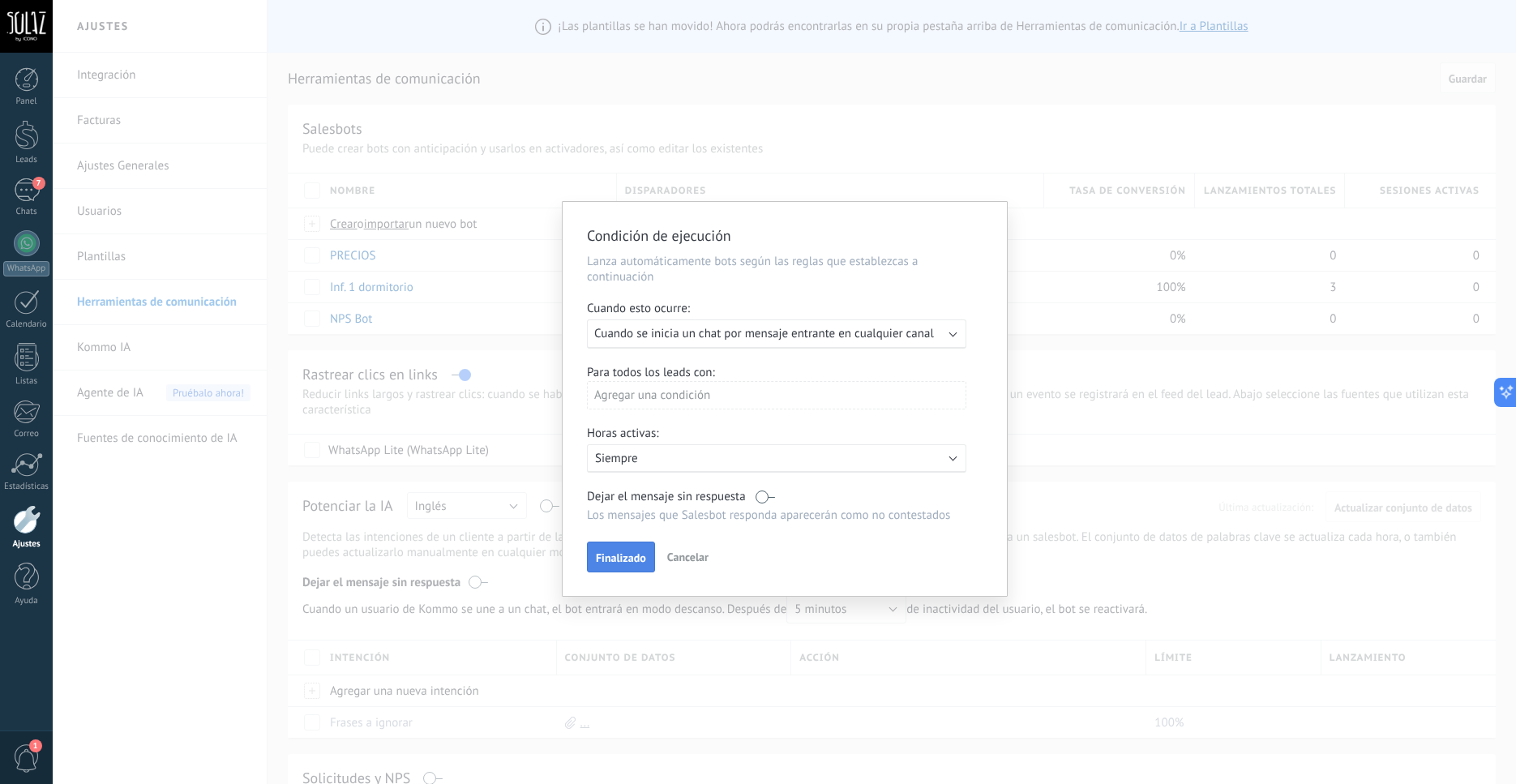
click at [631, 563] on span "Finalizado" at bounding box center [620, 557] width 50 height 11
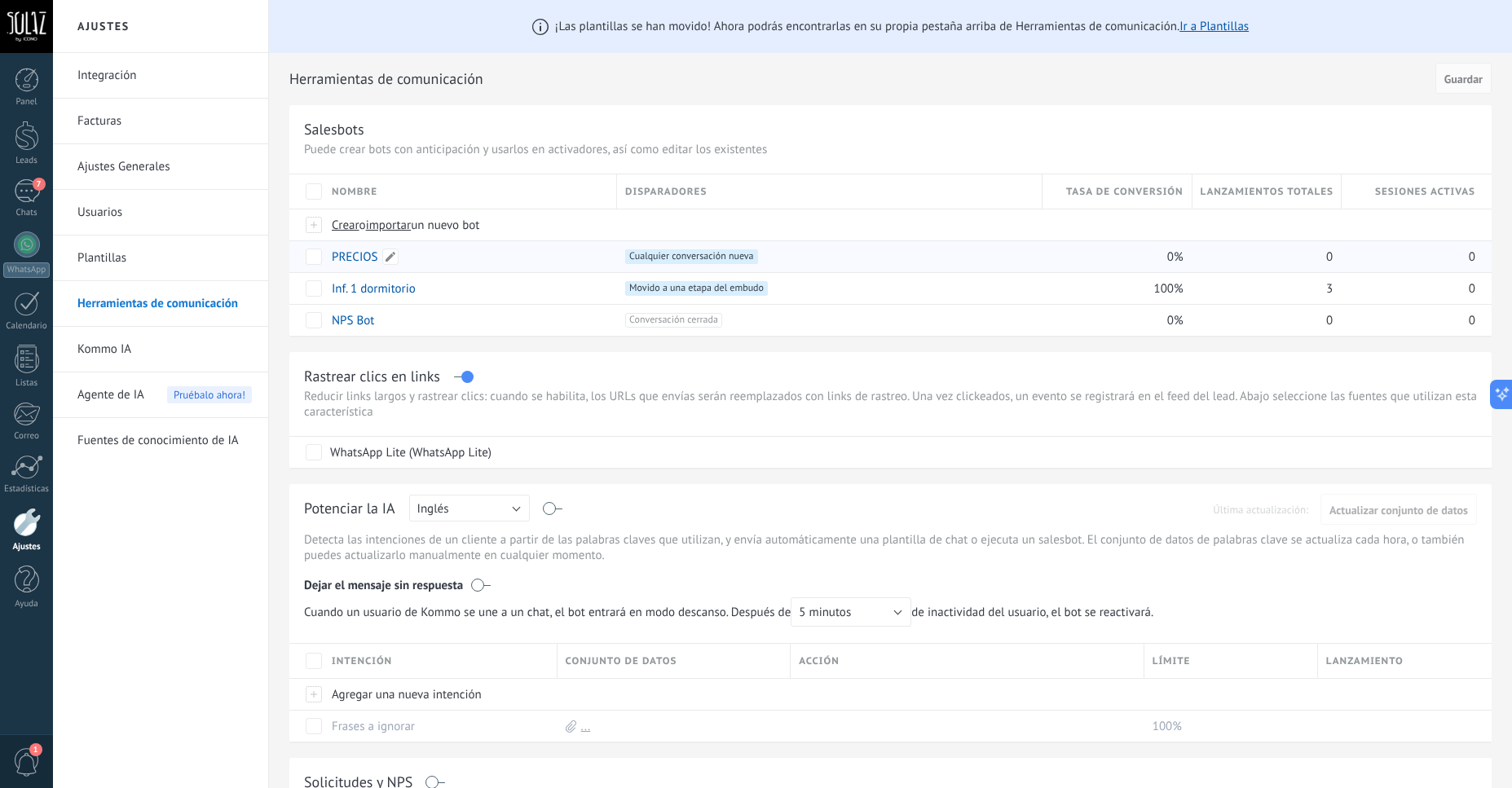
click at [358, 264] on link "PRECIOS" at bounding box center [355, 257] width 46 height 15
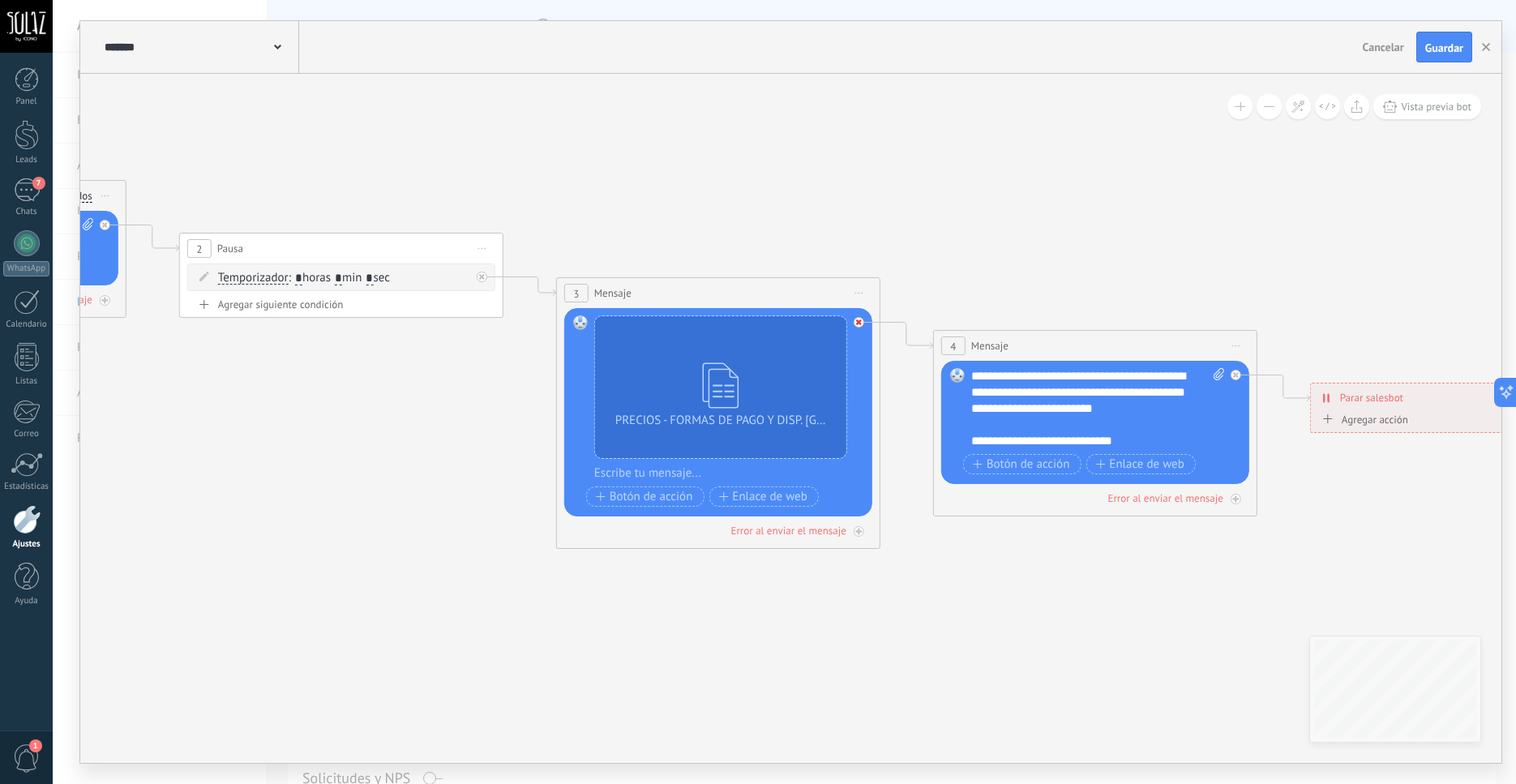
click at [862, 324] on div at bounding box center [859, 322] width 10 height 10
click at [1004, 539] on div "Agrega el siguiente paso" at bounding box center [1005, 540] width 142 height 26
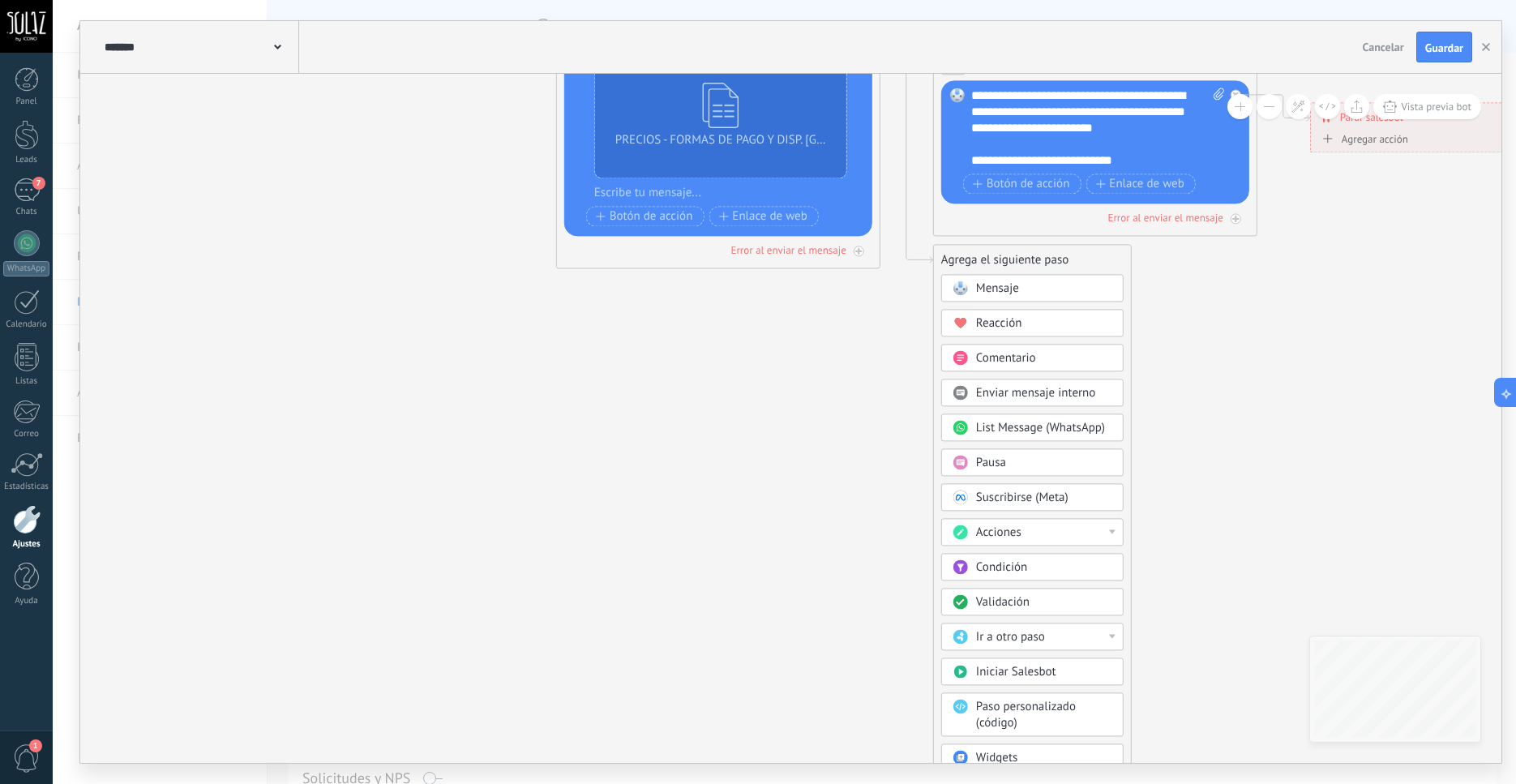
click at [1025, 468] on div "Pausa" at bounding box center [1045, 463] width 136 height 16
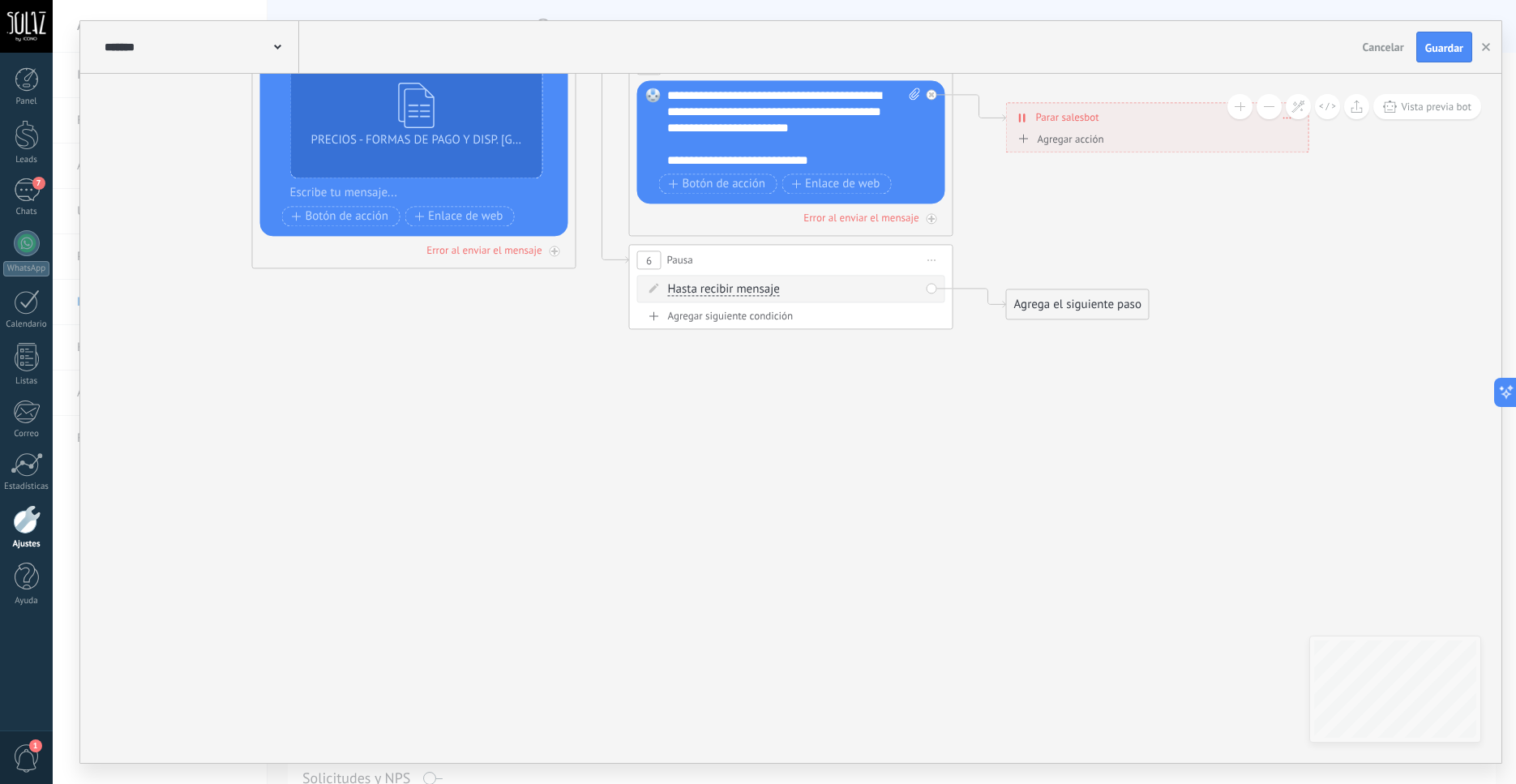
click at [712, 292] on span "Hasta recibir mensaje" at bounding box center [723, 289] width 112 height 13
click at [712, 292] on button "Hasta recibir mensaje" at bounding box center [762, 290] width 203 height 29
click at [710, 316] on span "Temporizador" at bounding box center [748, 318] width 196 height 16
click at [793, 293] on input "*" at bounding box center [788, 290] width 8 height 13
type input "*"
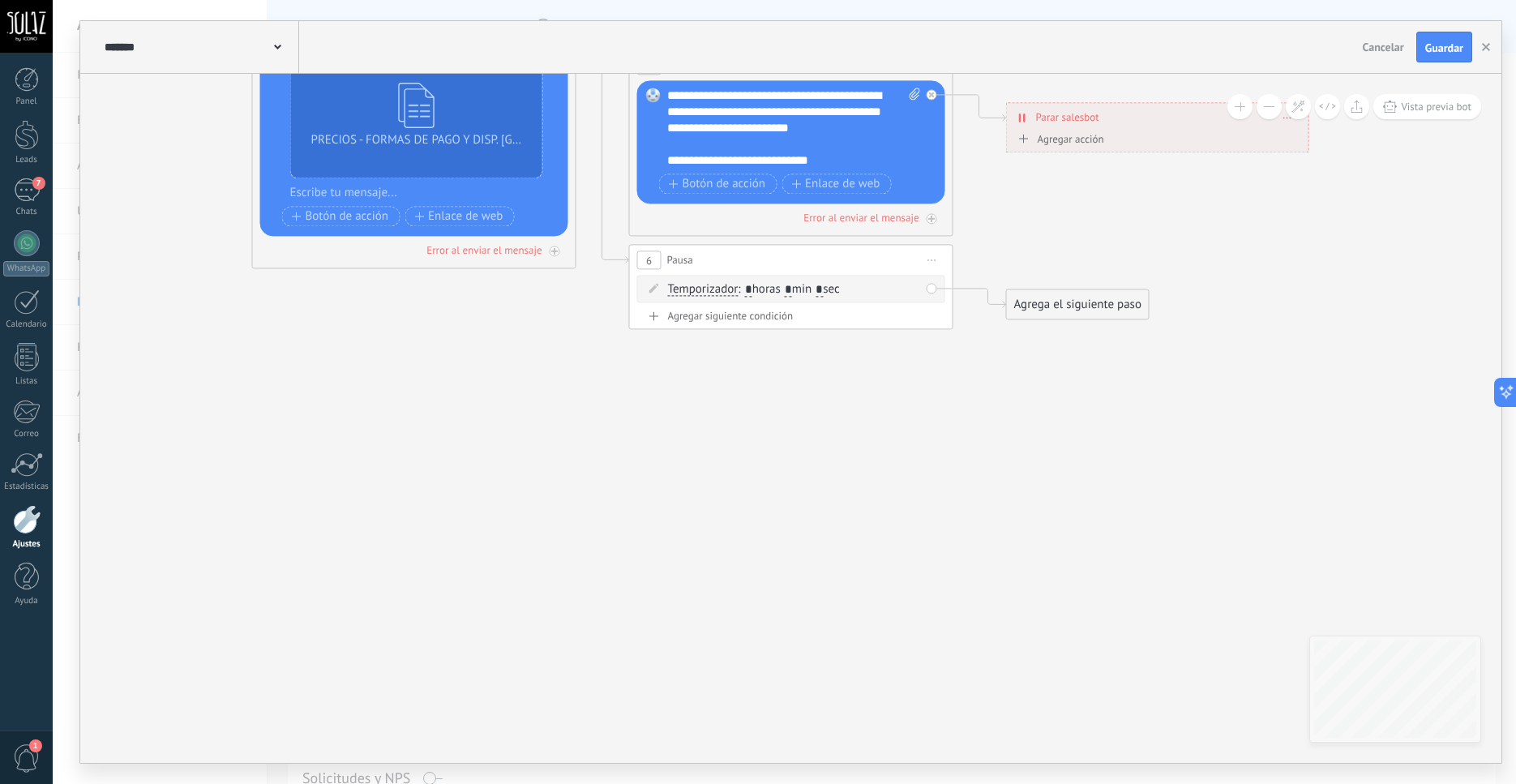
click at [823, 291] on input "*" at bounding box center [819, 290] width 8 height 13
type input "*"
drag, startPoint x: 795, startPoint y: 258, endPoint x: 491, endPoint y: 283, distance: 305.0
click at [491, 283] on div "6 Pausa ***** Iniciar vista previa aquí Cambiar nombre Duplicar [GEOGRAPHIC_DAT…" at bounding box center [487, 285] width 323 height 30
drag, startPoint x: 484, startPoint y: 285, endPoint x: 422, endPoint y: 369, distance: 104.4
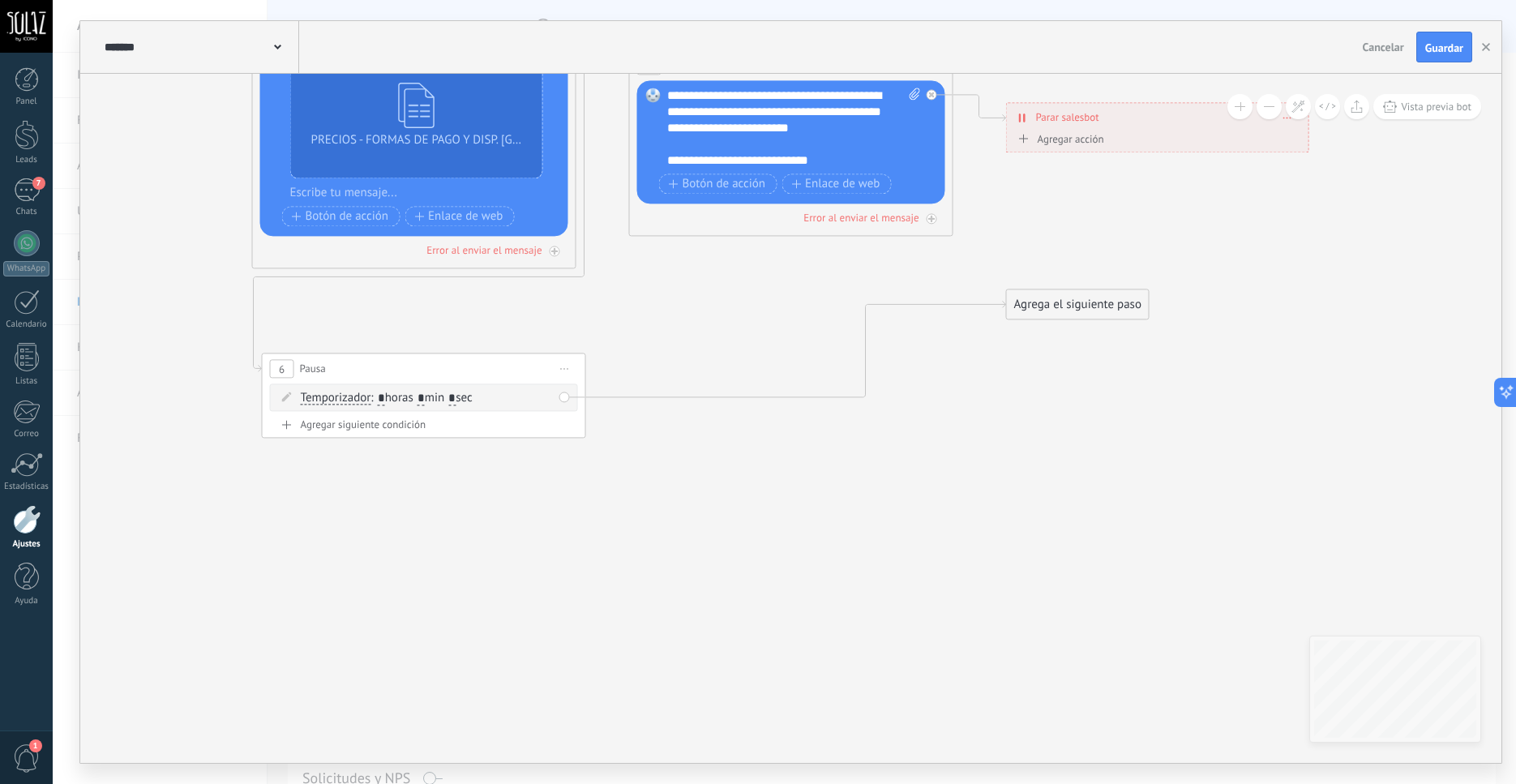
click at [422, 369] on div "6 Pausa ***** Iniciar vista previa aquí Cambiar nombre Duplicar [GEOGRAPHIC_DAT…" at bounding box center [424, 368] width 323 height 30
drag, startPoint x: 1104, startPoint y: 313, endPoint x: 855, endPoint y: 144, distance: 300.9
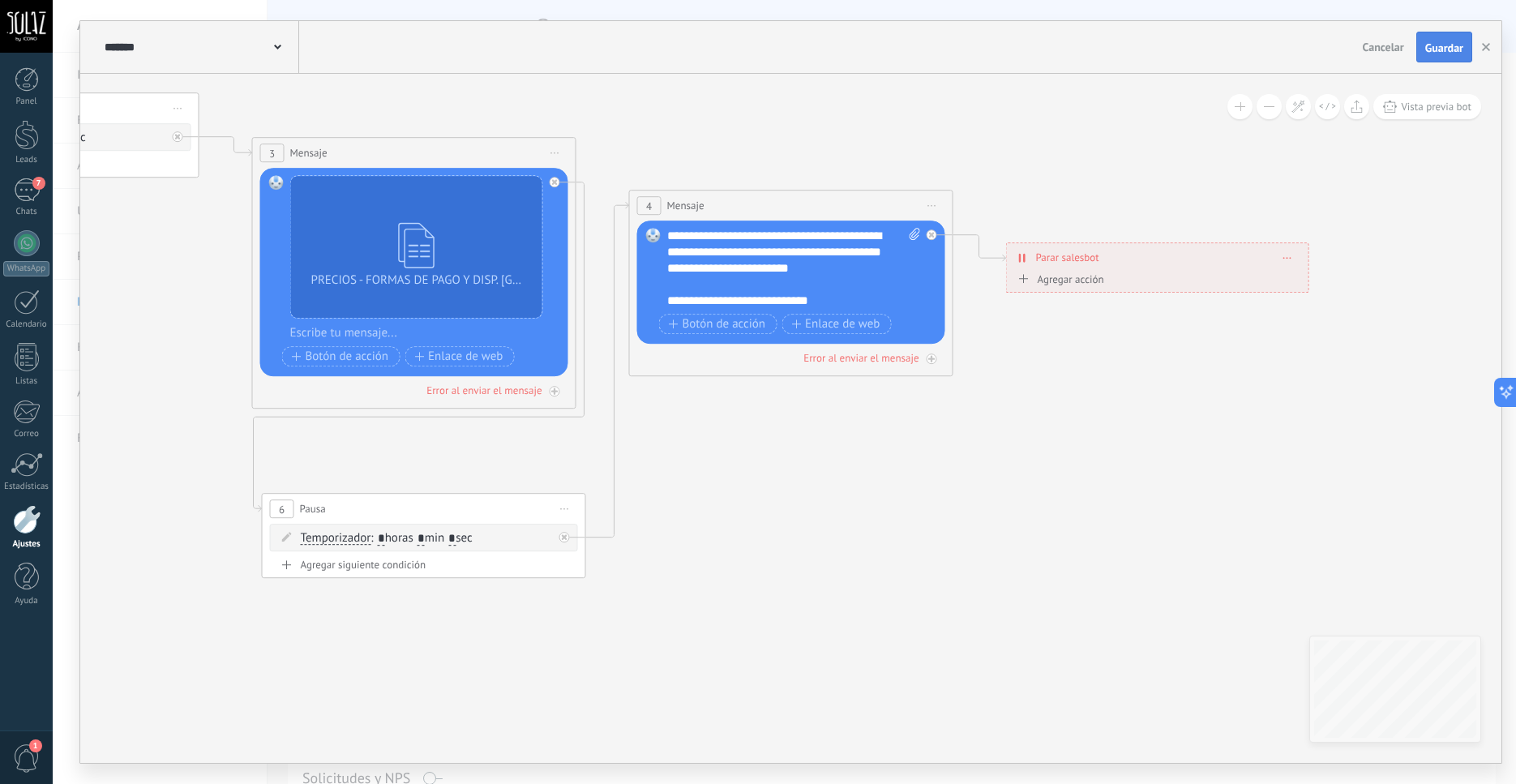
click at [1450, 51] on span "Guardar" at bounding box center [1444, 47] width 38 height 11
click at [1491, 49] on button "button" at bounding box center [1486, 47] width 25 height 31
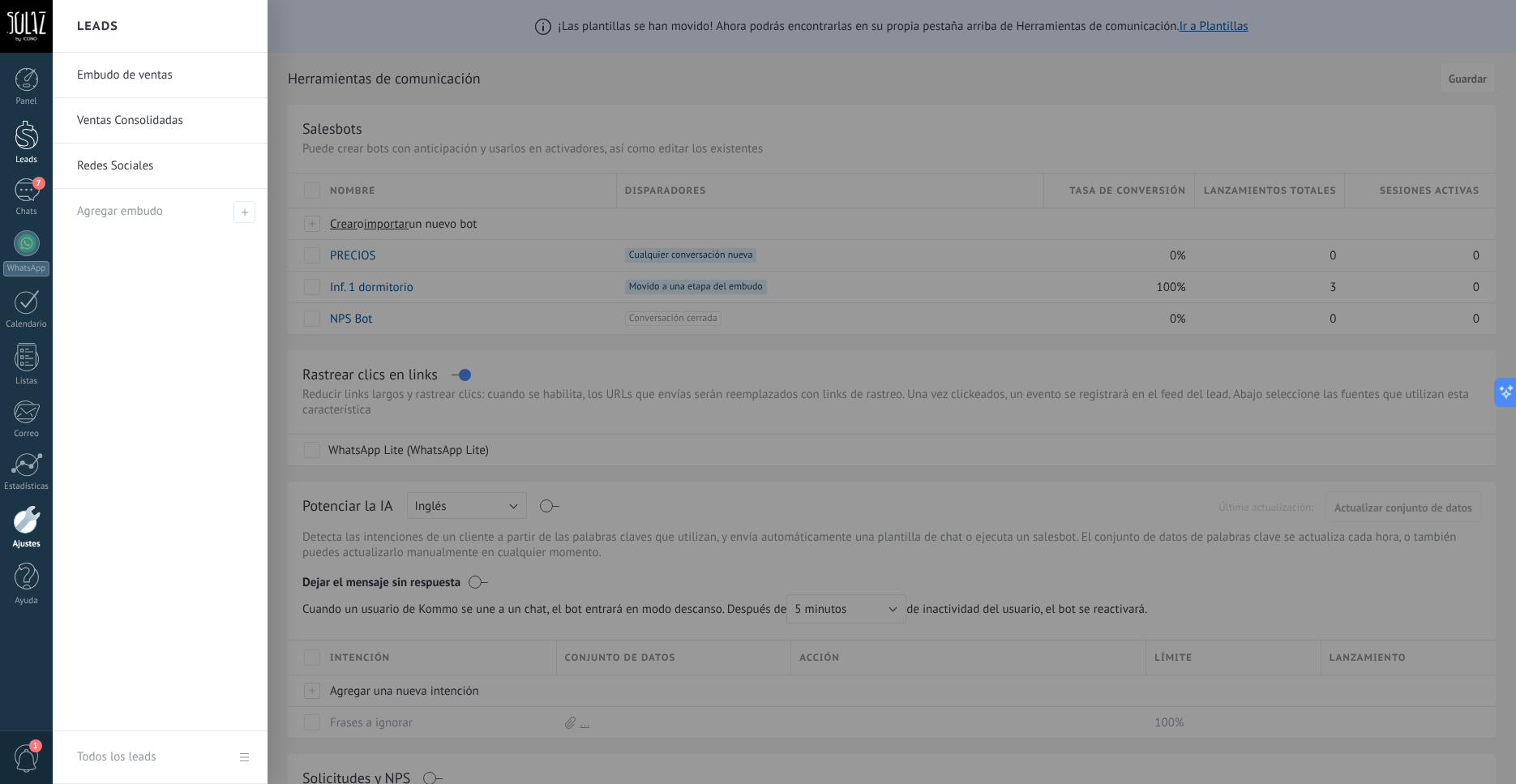
click at [31, 129] on div at bounding box center [26, 135] width 25 height 30
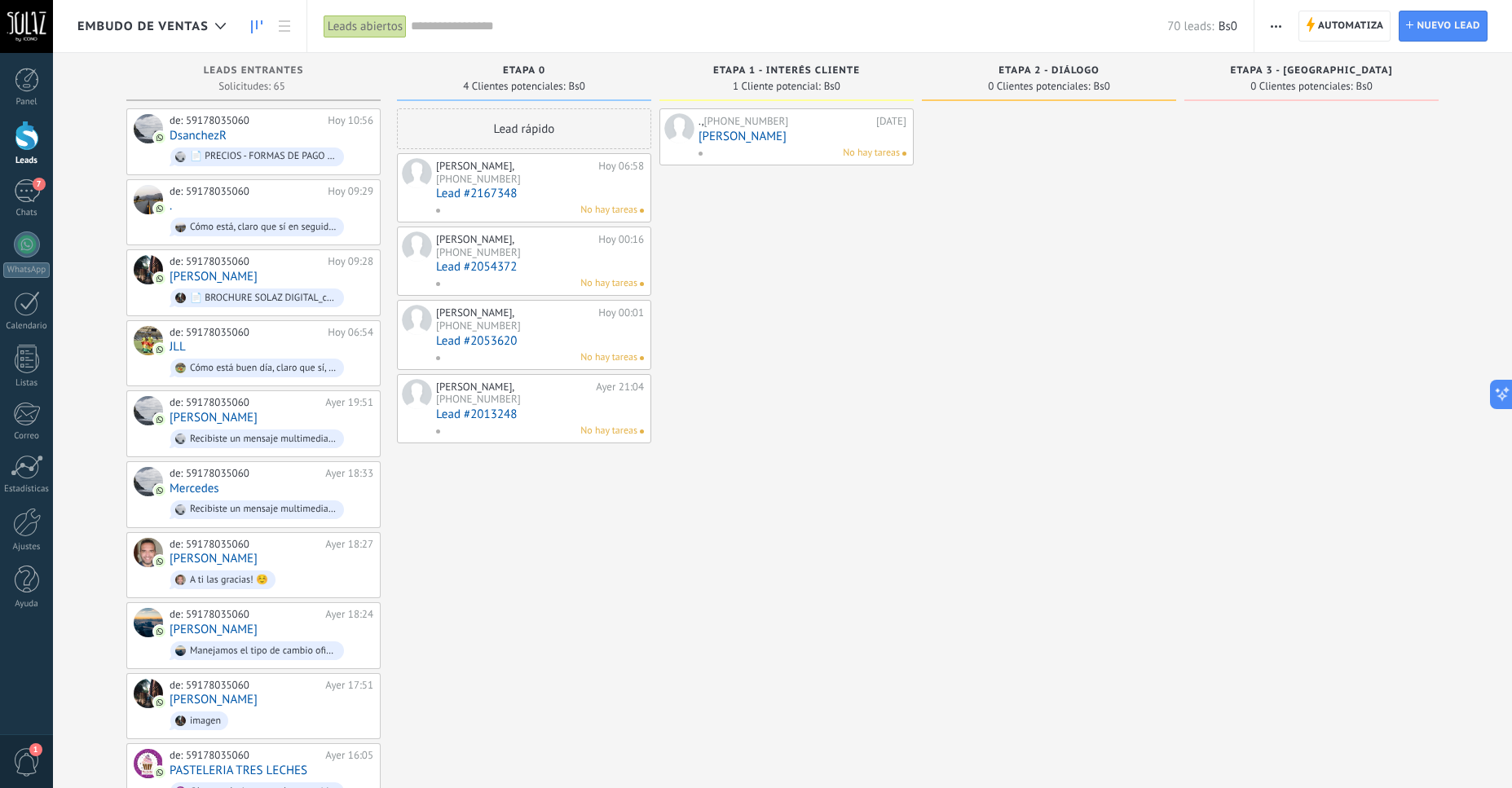
click at [750, 140] on link "[PERSON_NAME]" at bounding box center [802, 136] width 208 height 14
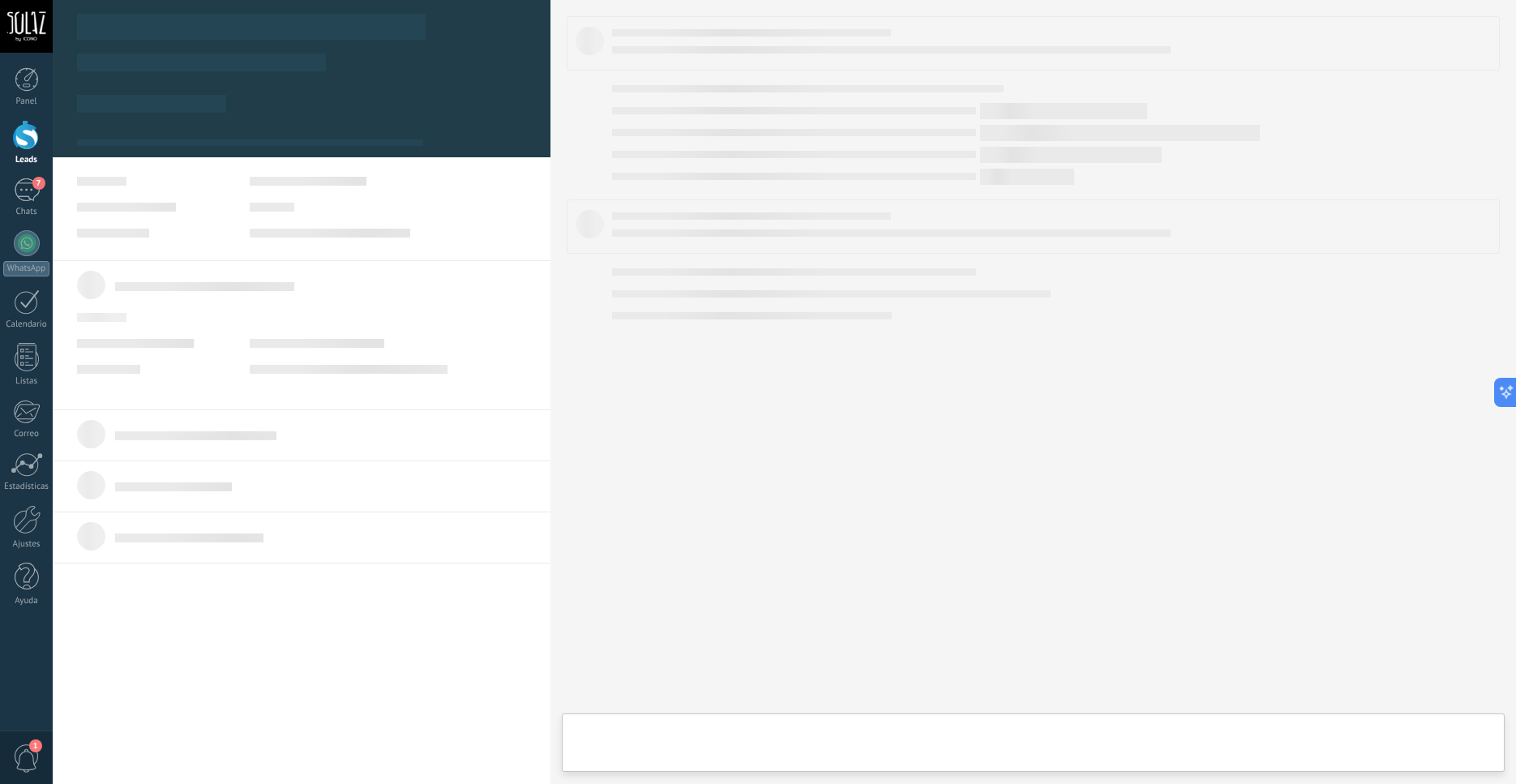
type textarea "***"
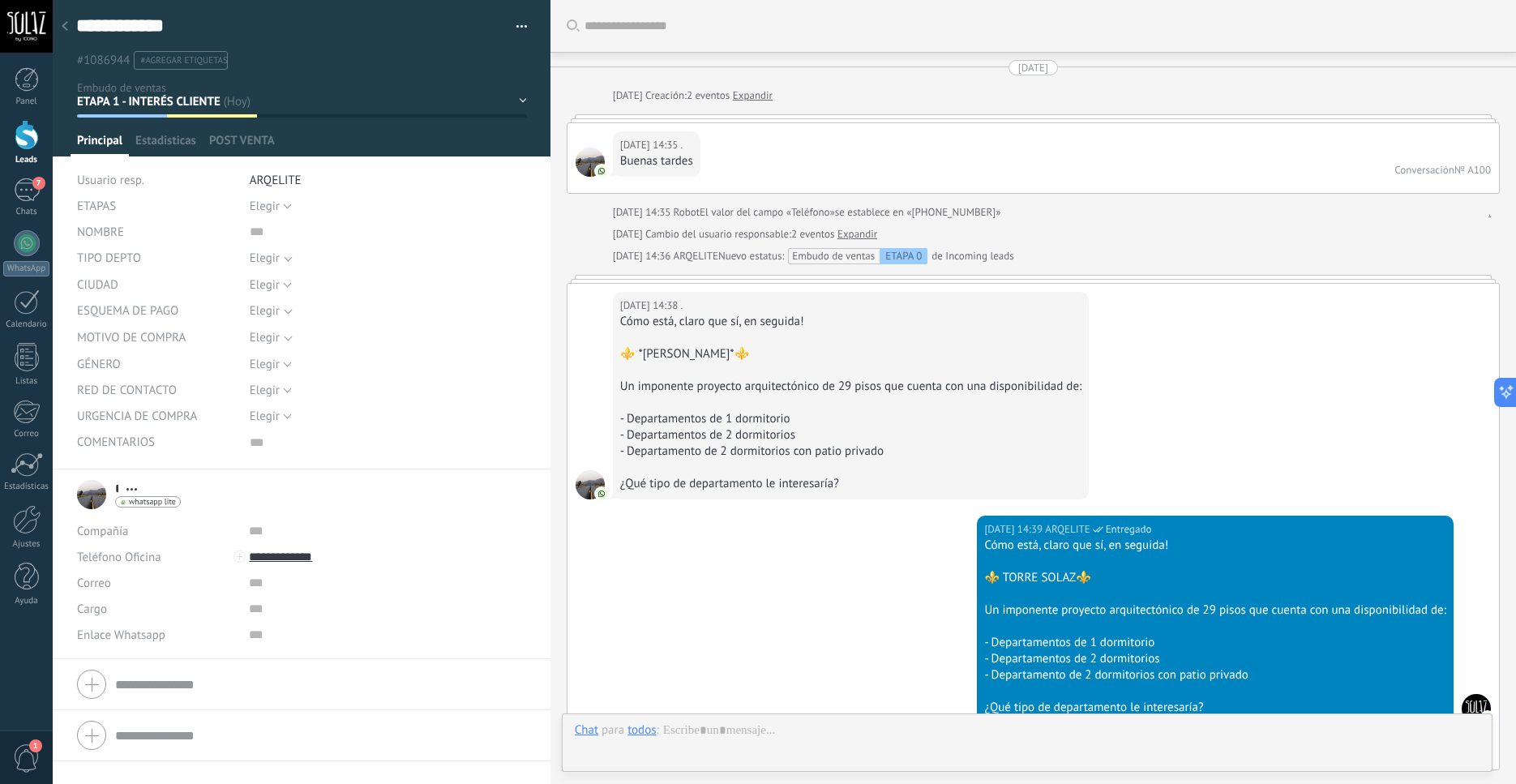
scroll to position [3863, 0]
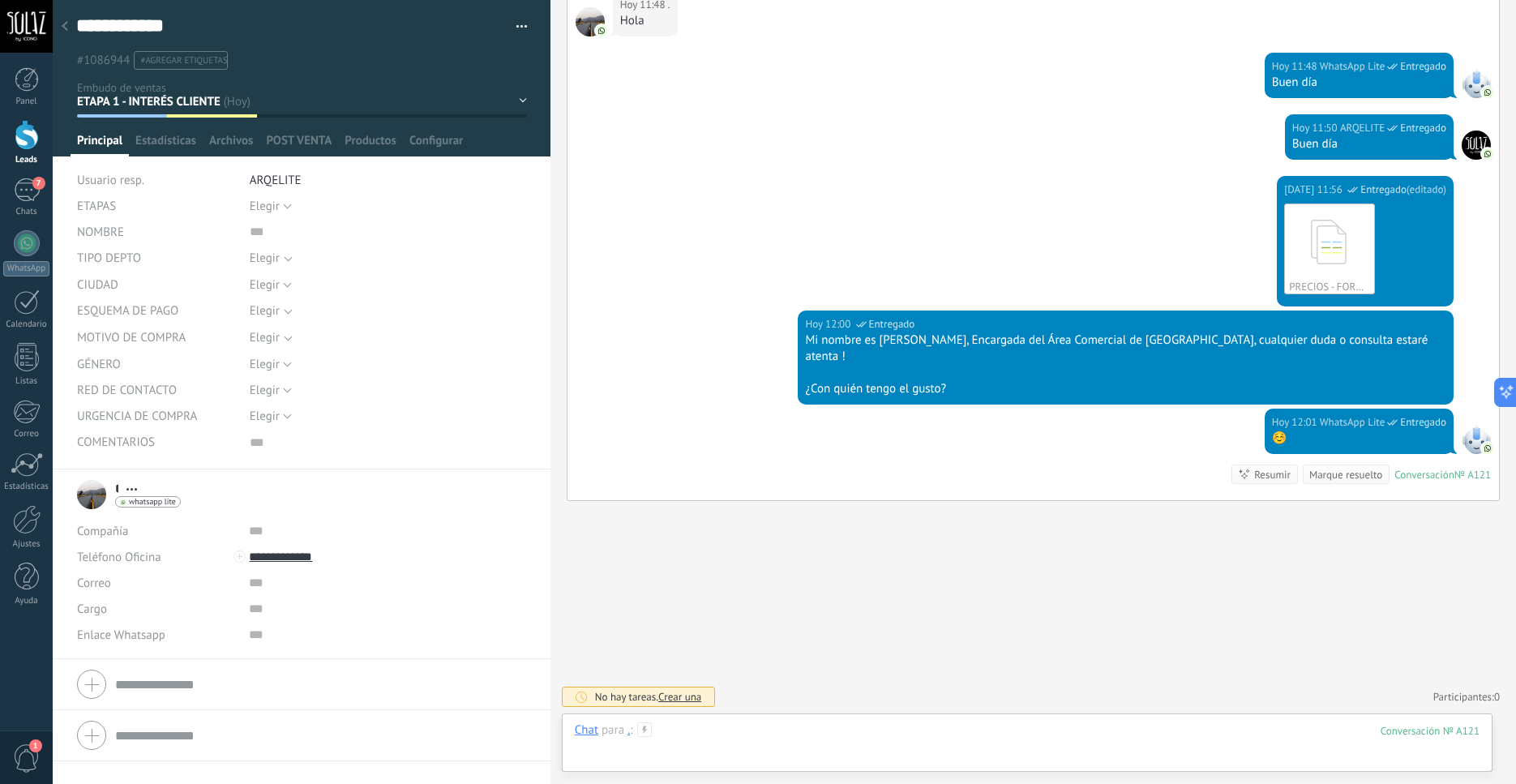
click at [741, 743] on div at bounding box center [1028, 747] width 905 height 49
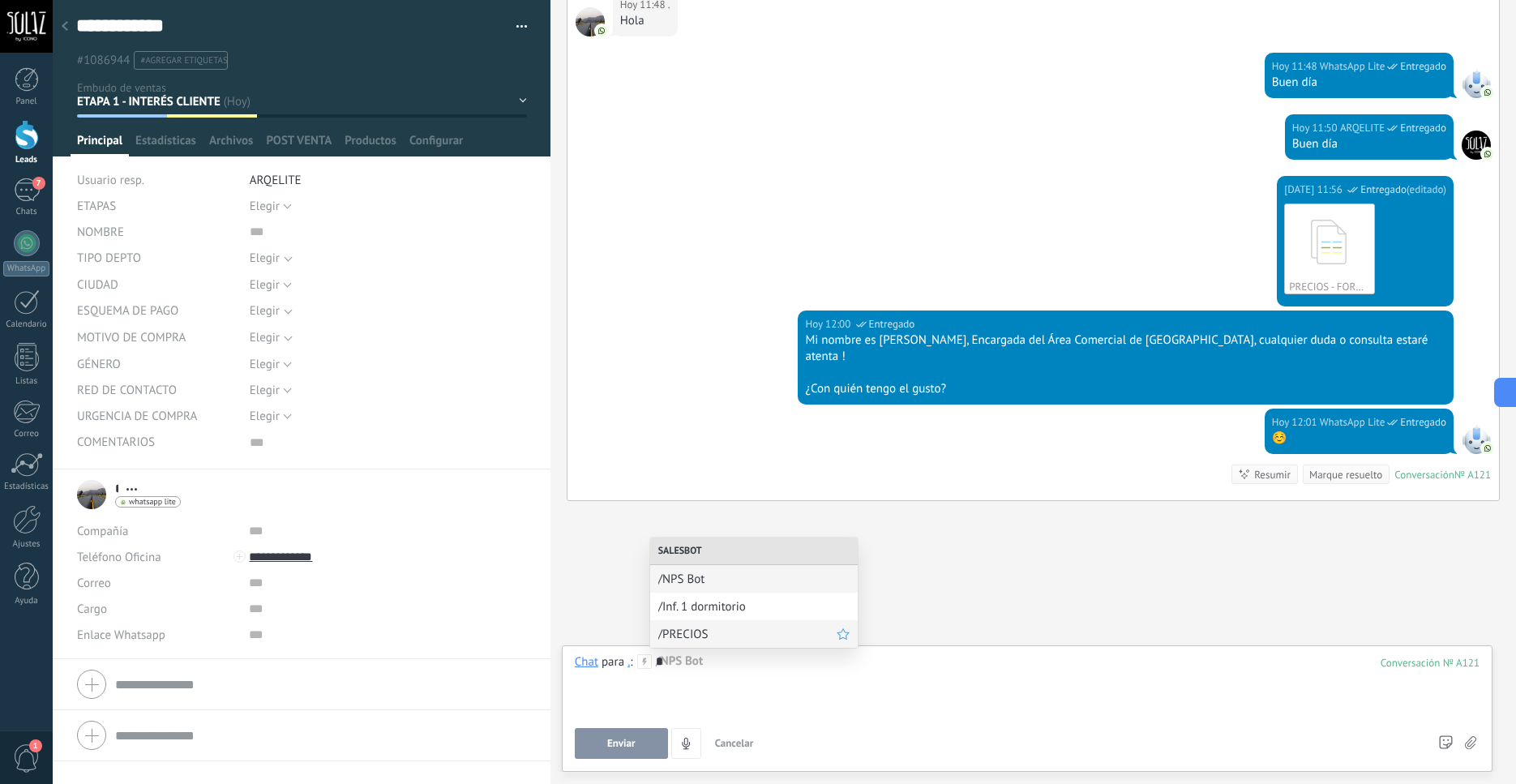
click at [733, 631] on span "/PRECIOS" at bounding box center [747, 635] width 178 height 15
click at [637, 743] on span "Ejecutar" at bounding box center [621, 743] width 37 height 11
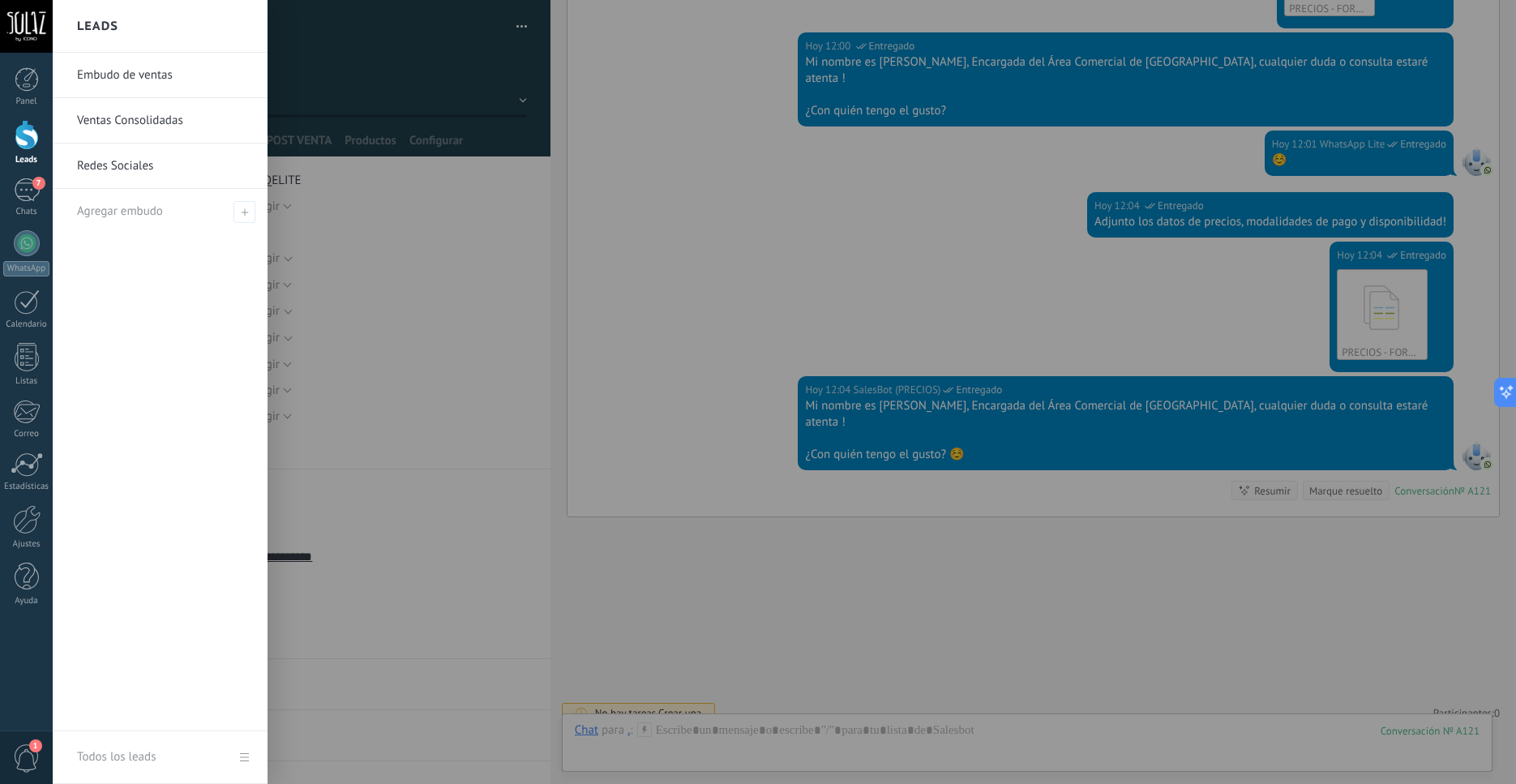
scroll to position [4142, 0]
click at [26, 140] on div at bounding box center [26, 135] width 25 height 30
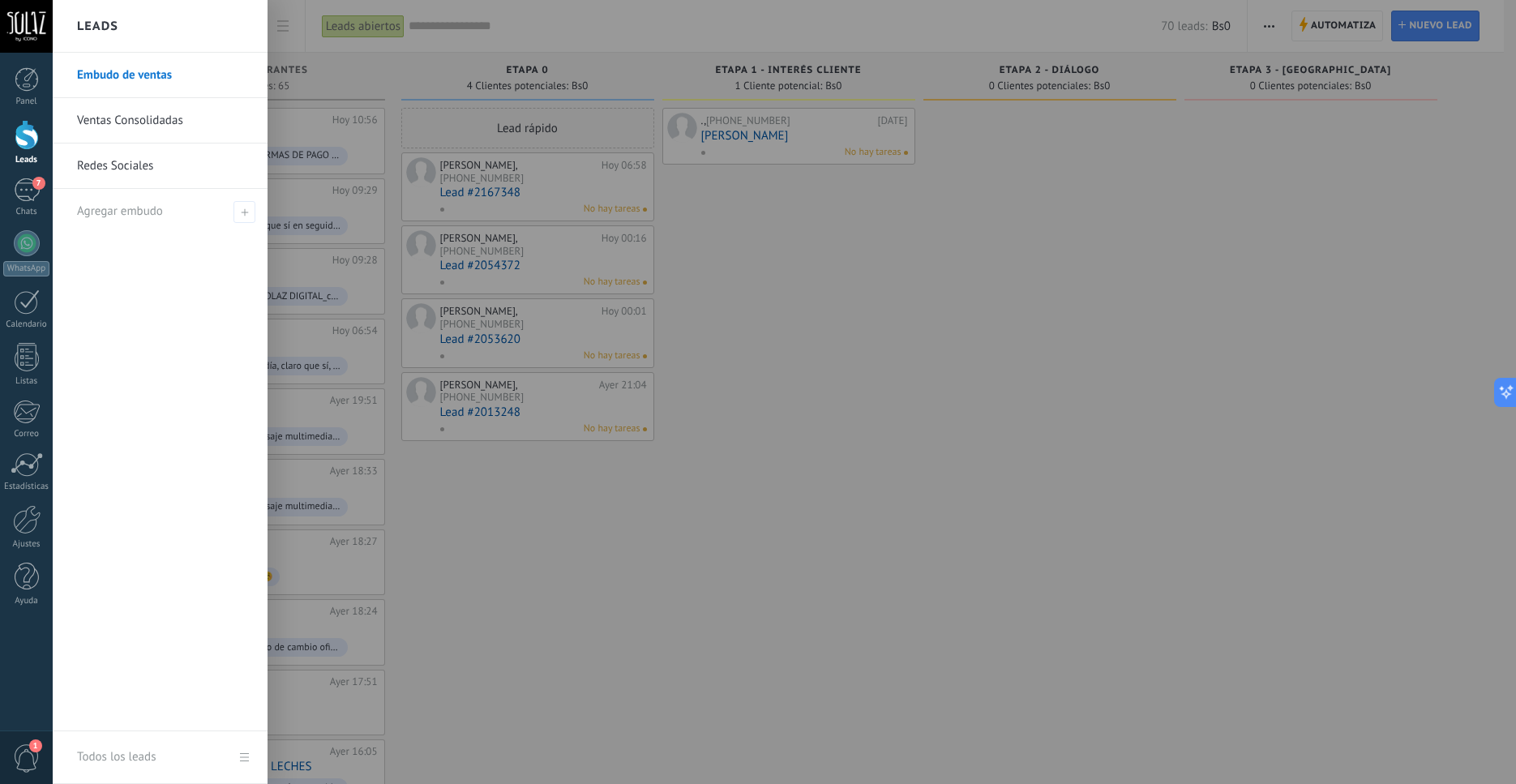
click at [22, 135] on div at bounding box center [26, 135] width 25 height 30
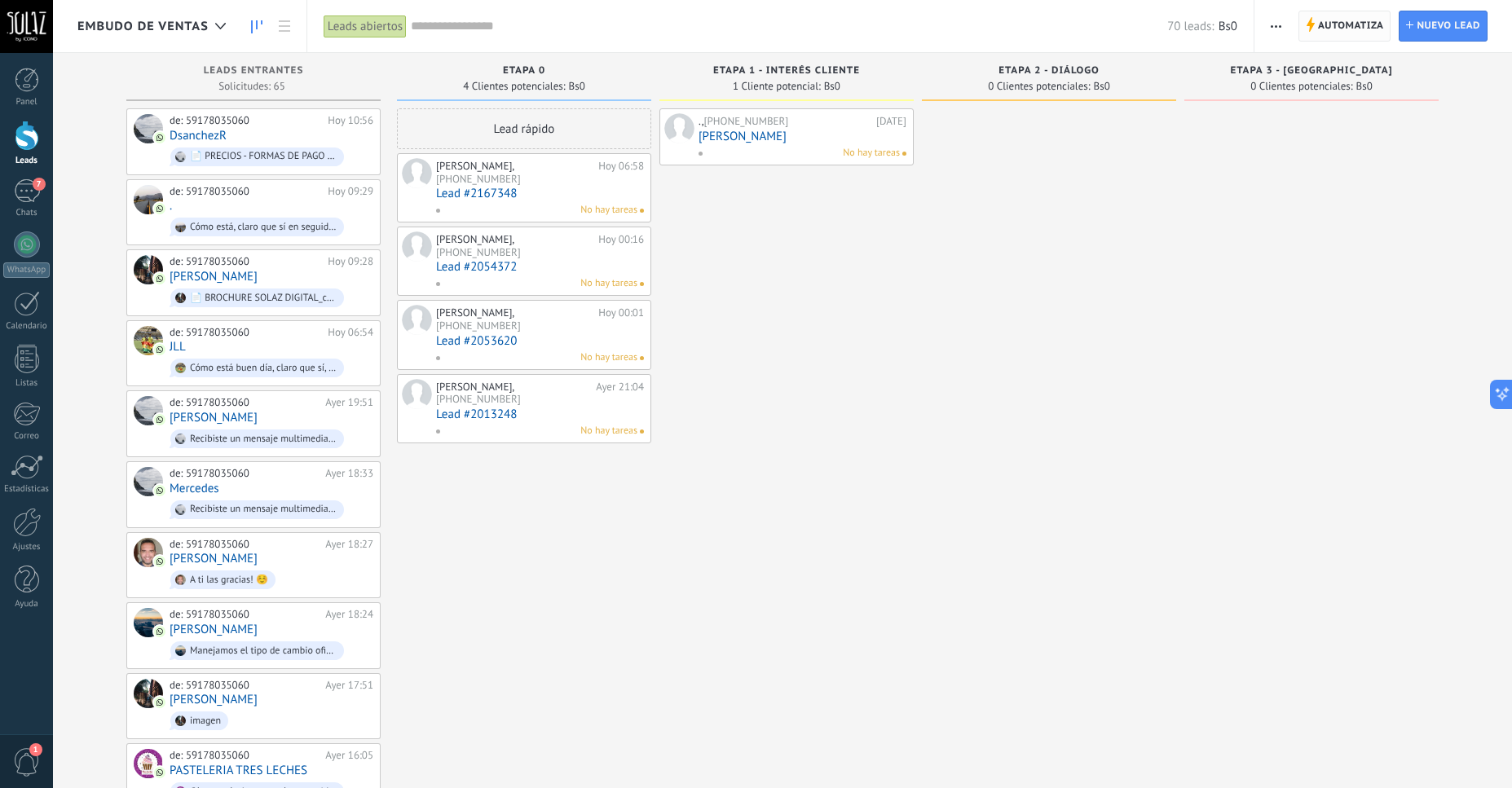
click at [1324, 22] on span "Automatiza" at bounding box center [1351, 26] width 66 height 29
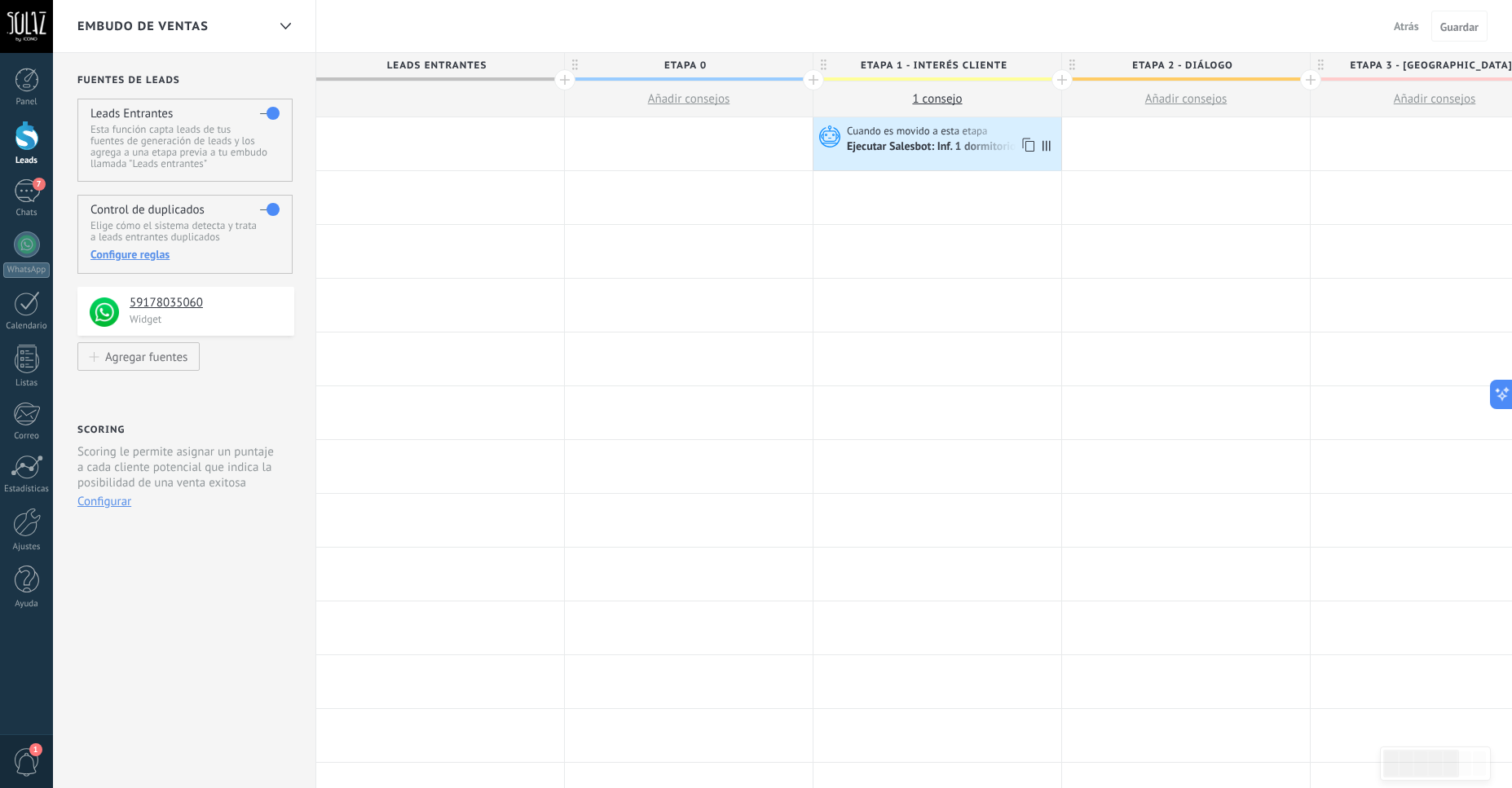
click at [895, 146] on div "Ejecutar Salesbot: Inf. 1 dormitorio" at bounding box center [933, 147] width 172 height 15
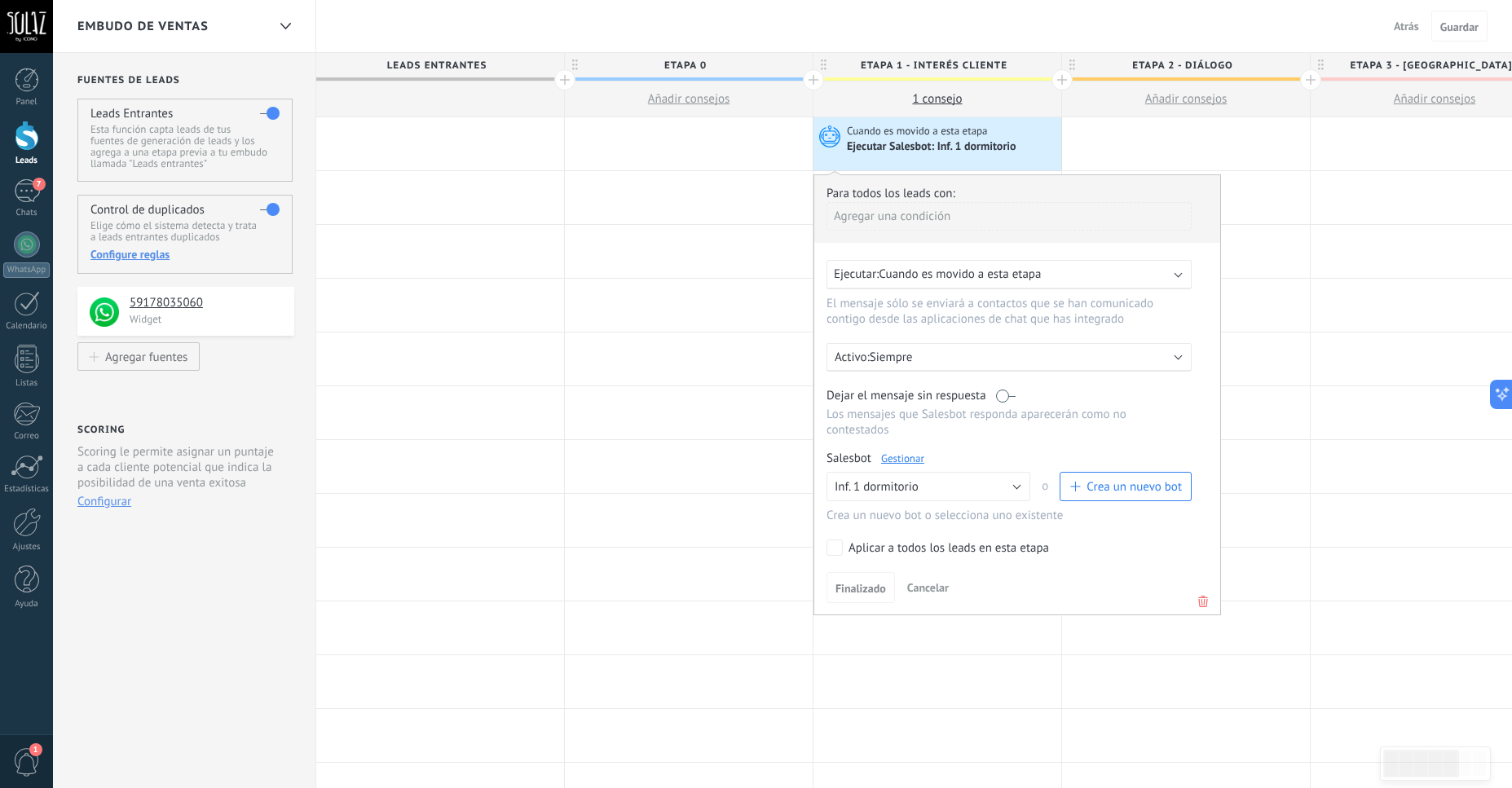
click at [965, 151] on div "Ejecutar Salesbot: Inf. 1 dormitorio" at bounding box center [933, 147] width 172 height 15
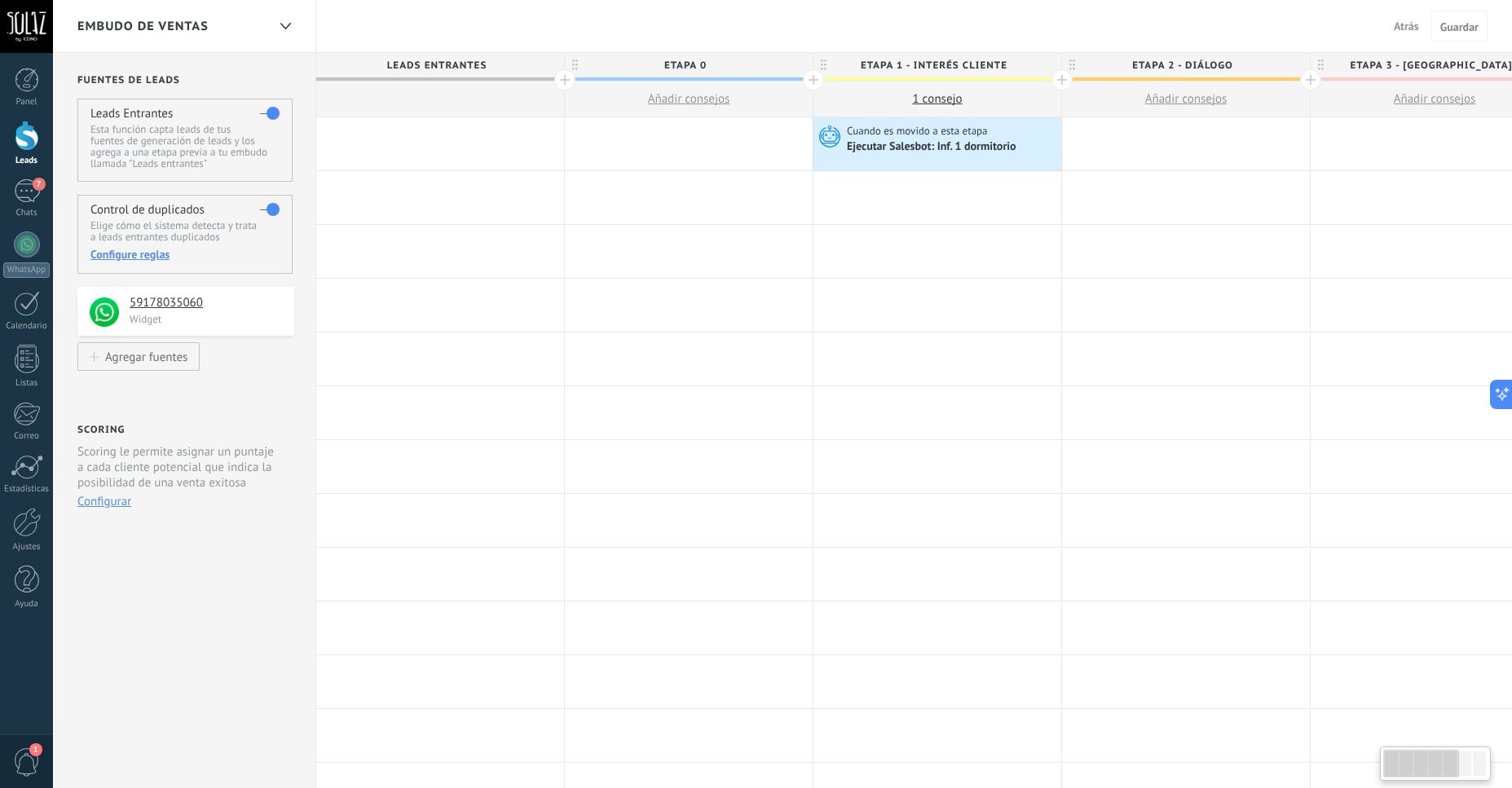
click at [985, 149] on div "Ejecutar Salesbot: Inf. 1 dormitorio" at bounding box center [933, 147] width 172 height 15
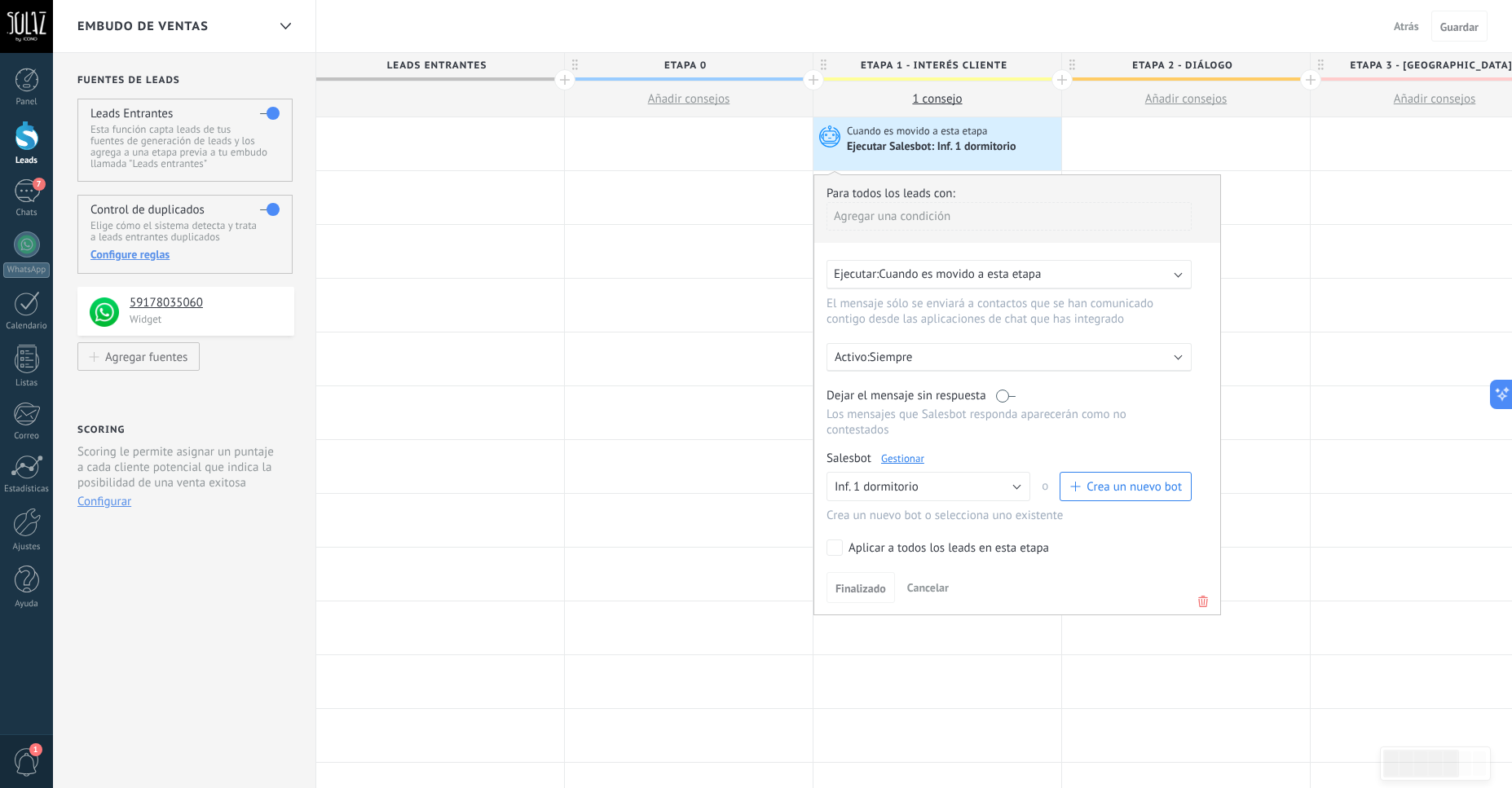
click at [901, 465] on link "Gestionar" at bounding box center [903, 458] width 43 height 14
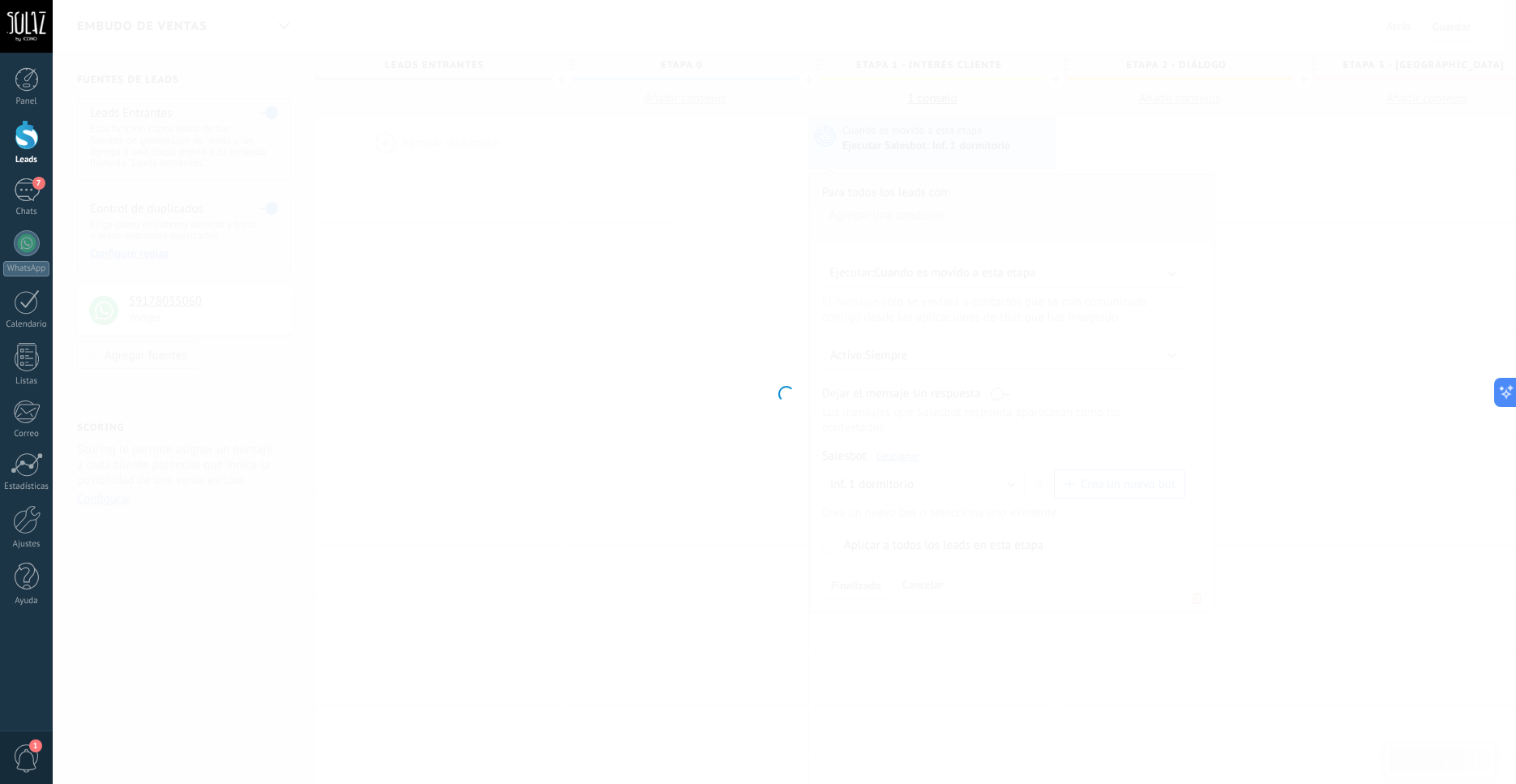
type input "**********"
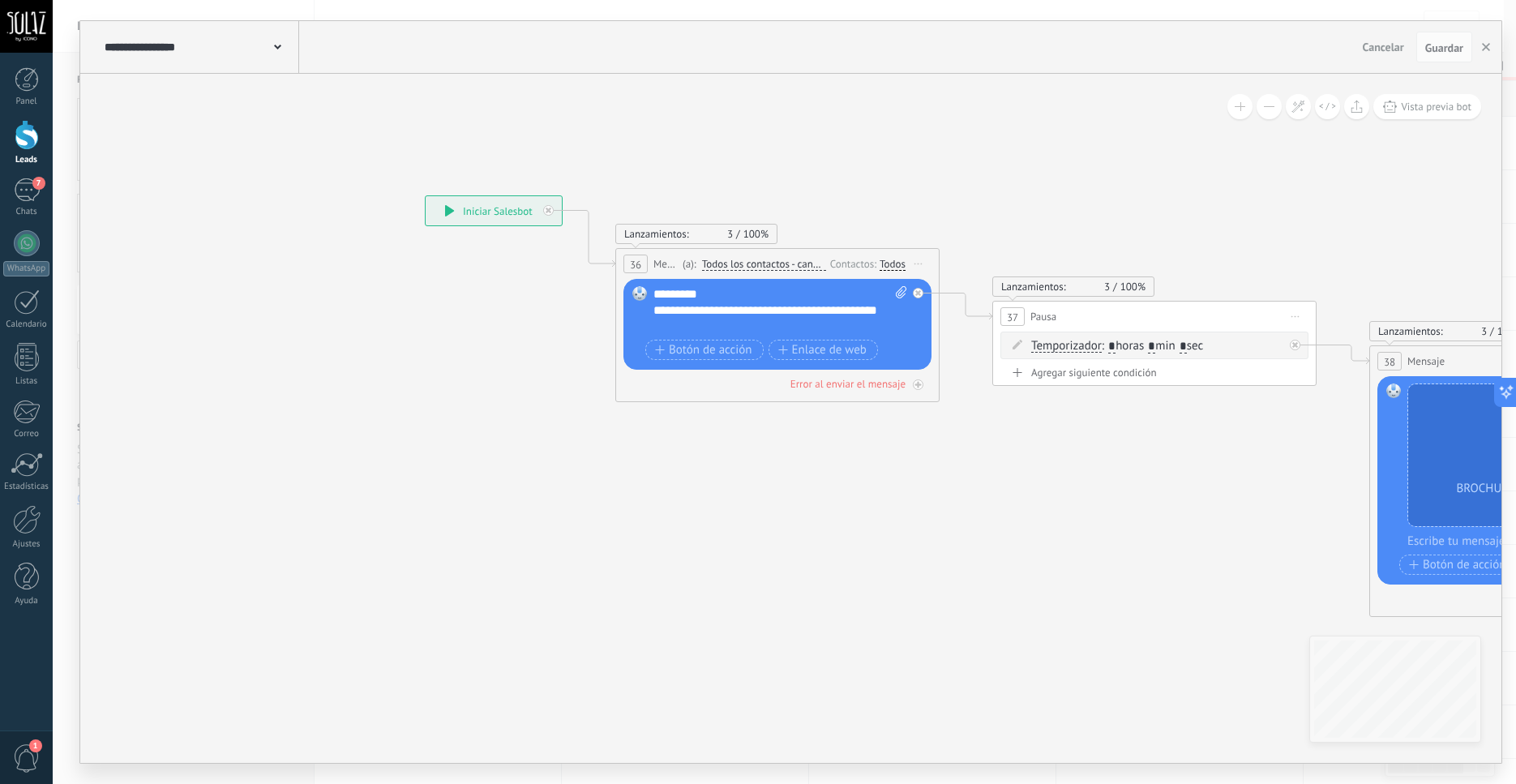
click at [285, 47] on div "**********" at bounding box center [199, 47] width 199 height 52
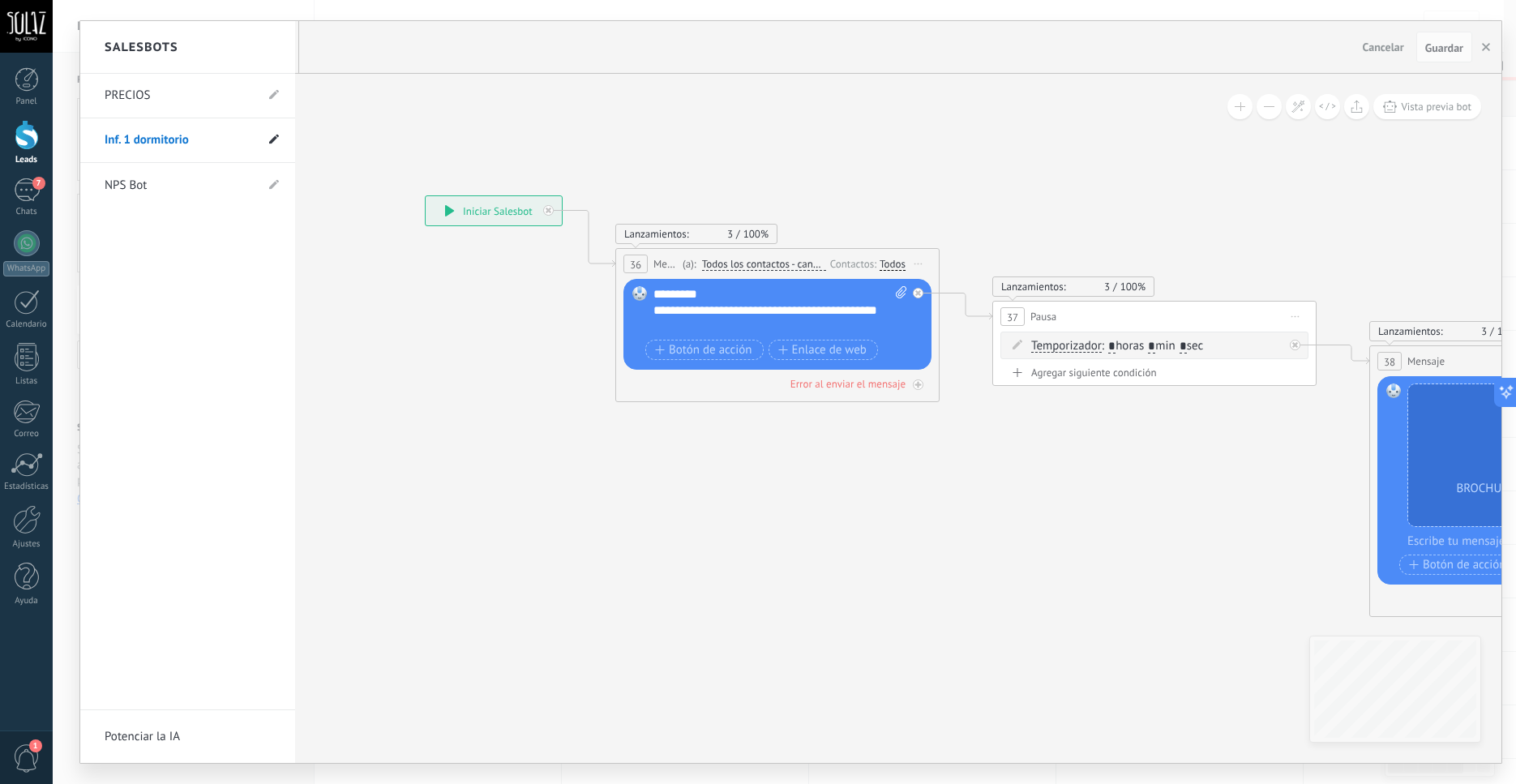
click at [277, 140] on icon at bounding box center [274, 139] width 9 height 9
drag, startPoint x: 142, startPoint y: 142, endPoint x: 233, endPoint y: 142, distance: 91.0
click at [221, 142] on input "**********" at bounding box center [163, 141] width 116 height 26
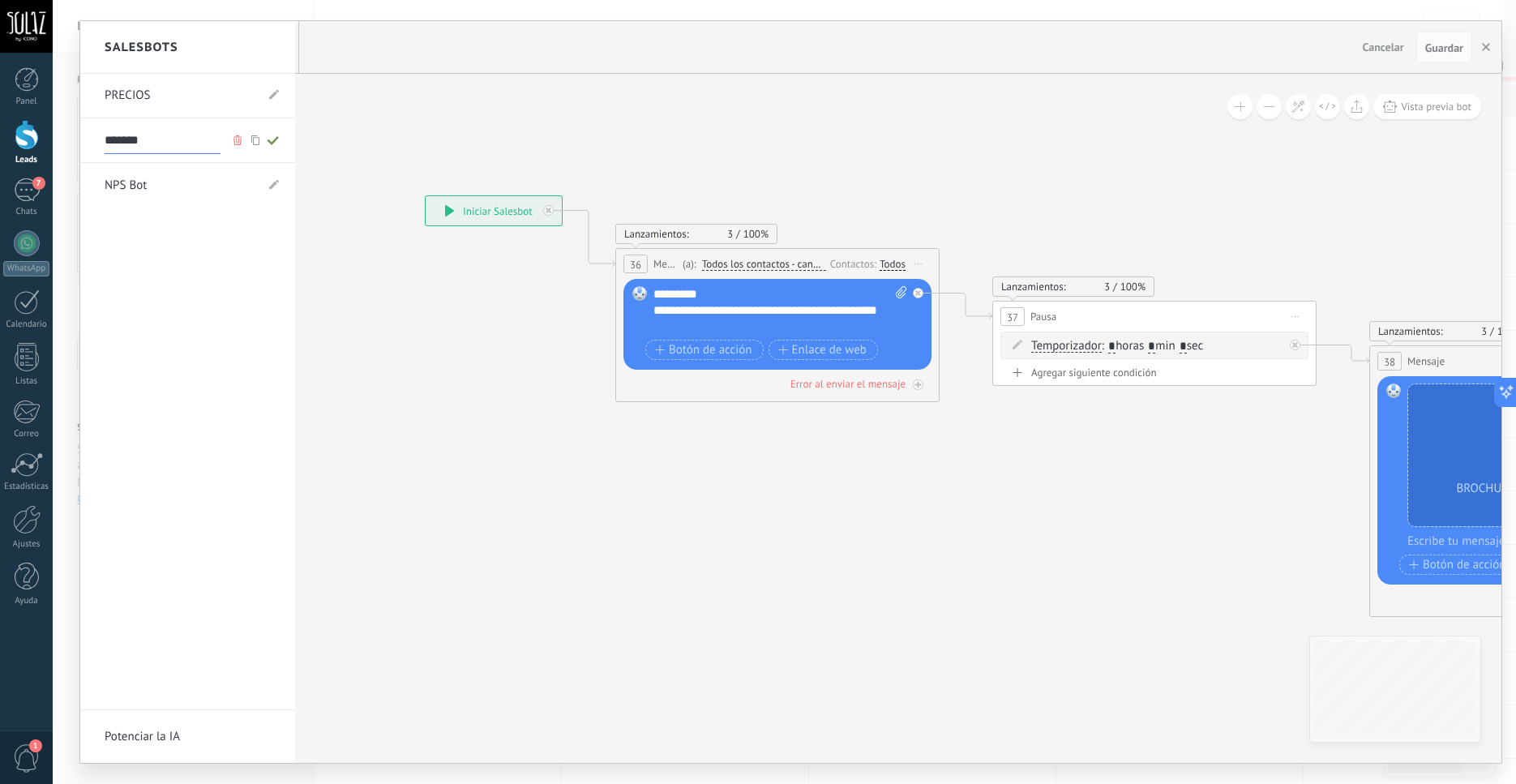
type input "*******"
click at [268, 140] on use at bounding box center [272, 141] width 11 height 9
type input "*******"
click at [777, 298] on div at bounding box center [791, 392] width 1421 height 742
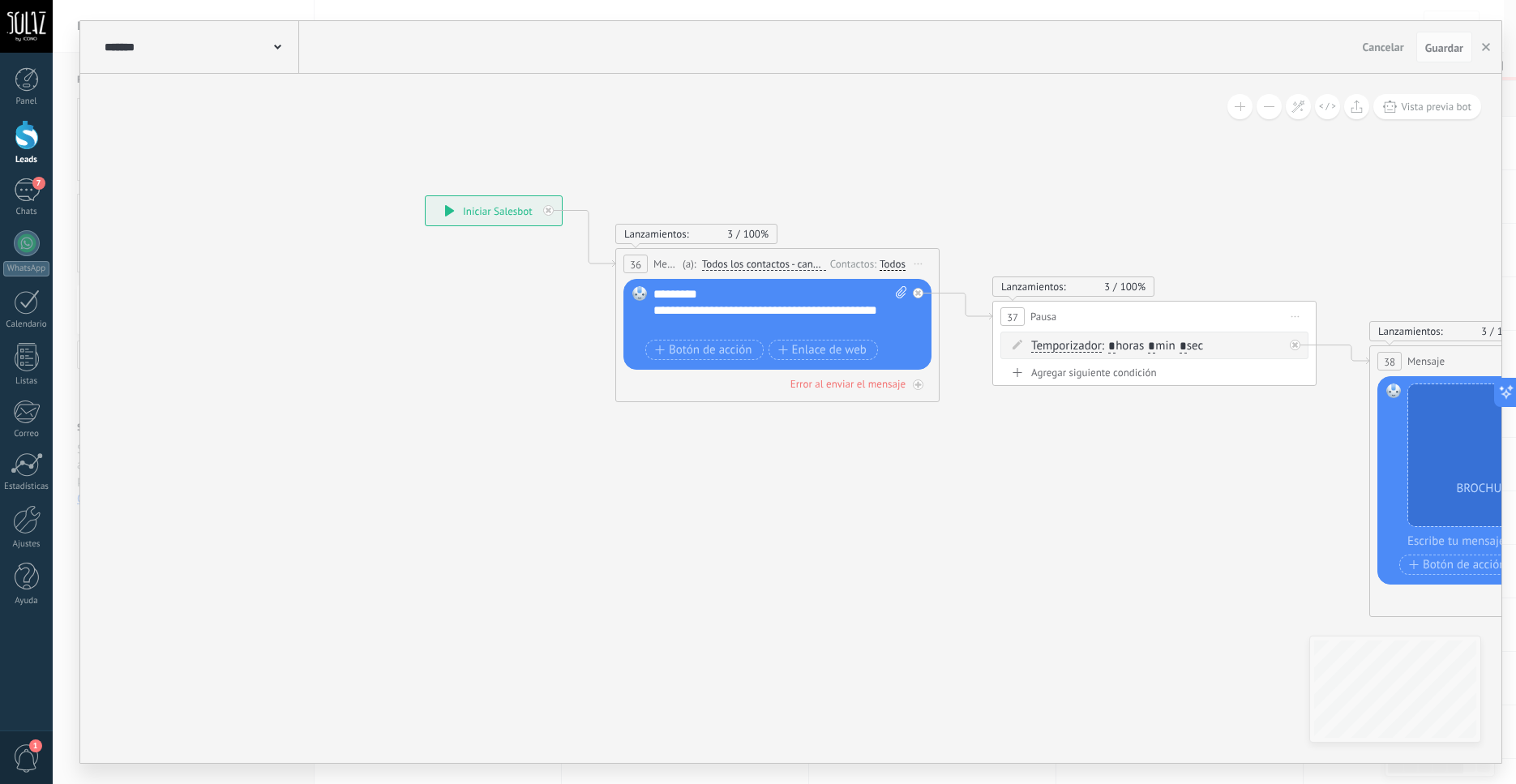
click at [897, 294] on icon at bounding box center [901, 292] width 10 height 12
click at [700, 297] on div "**********" at bounding box center [781, 310] width 254 height 49
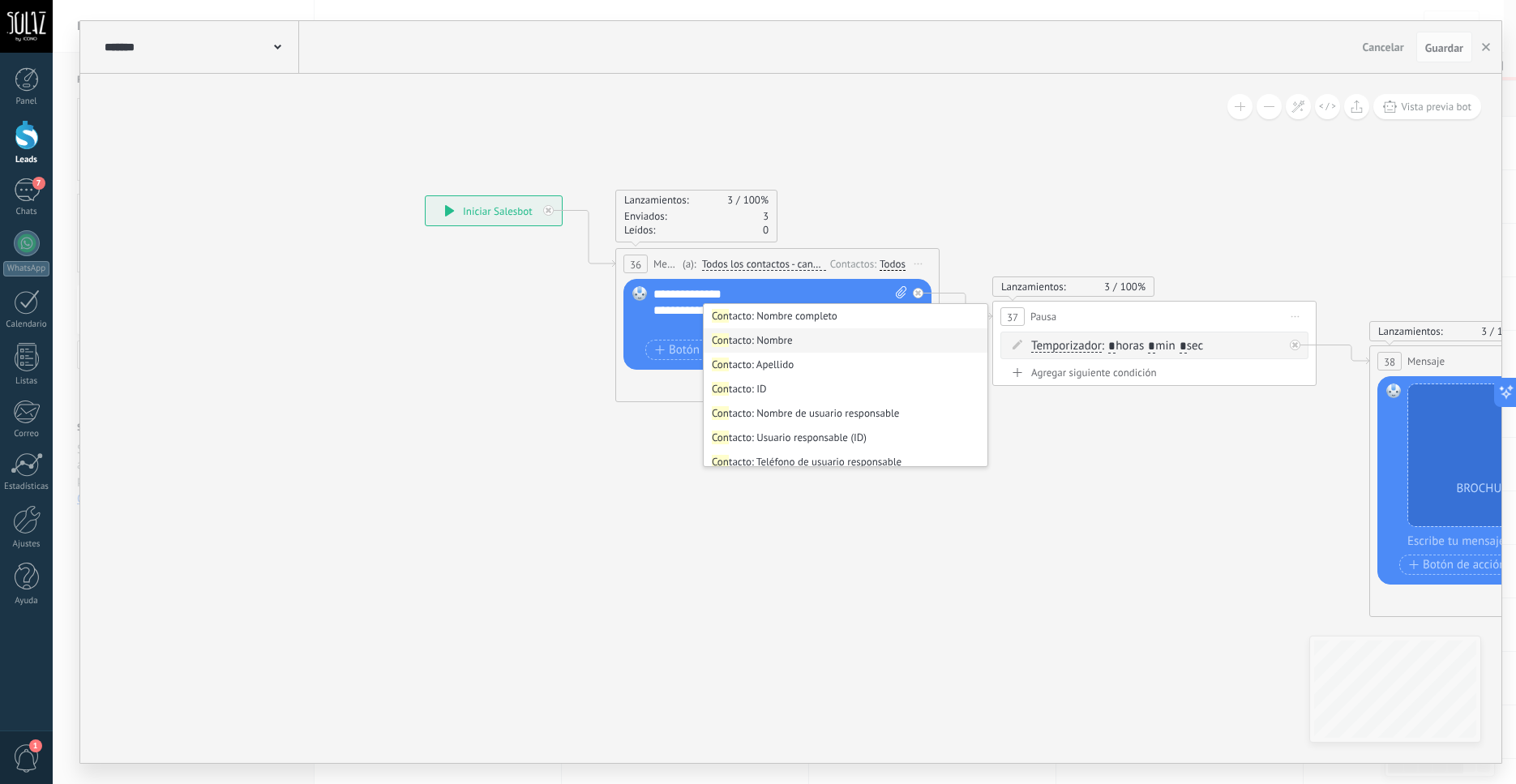
click at [787, 342] on li "Con tacto: Nombre" at bounding box center [845, 340] width 284 height 25
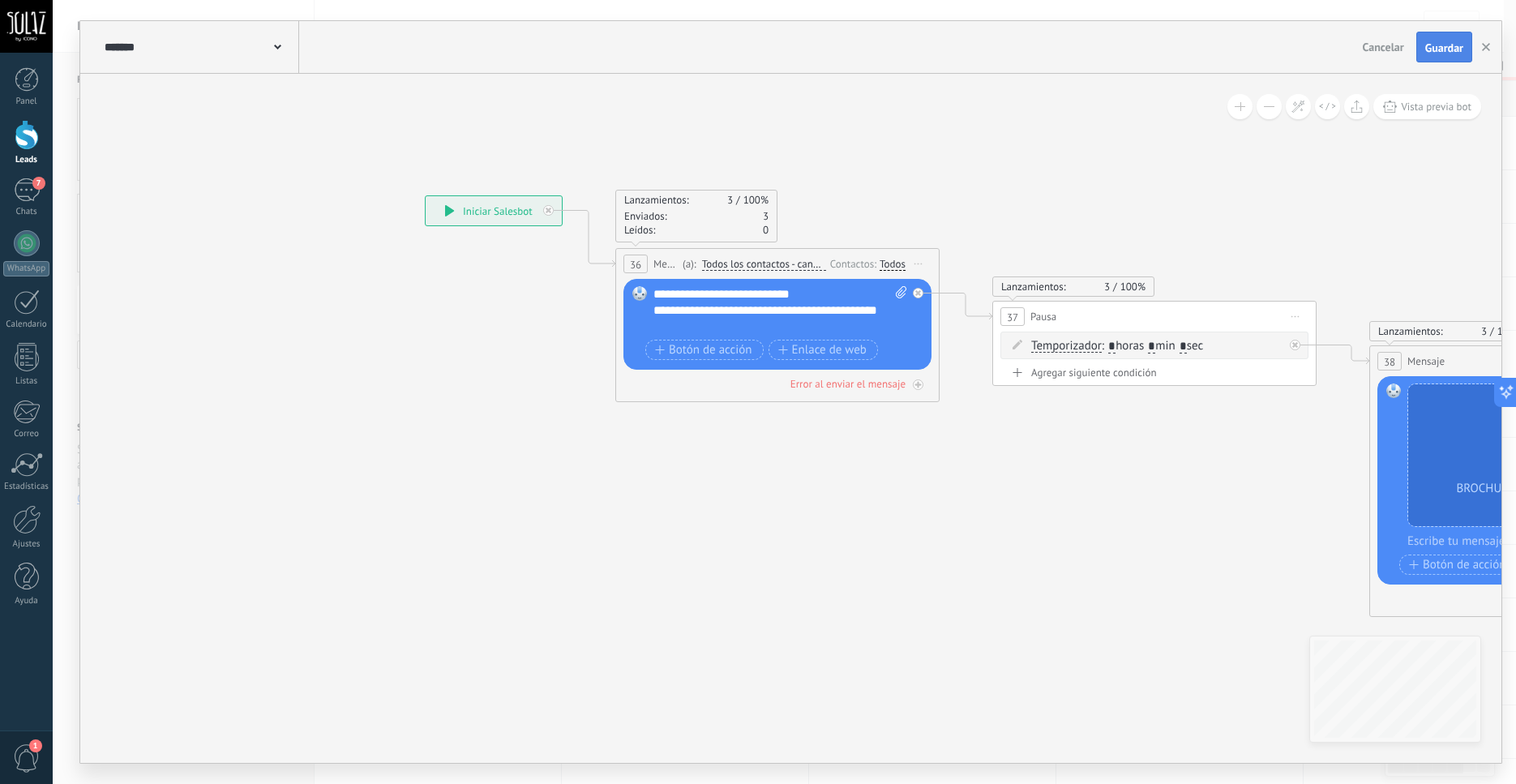
click at [1442, 49] on span "Guardar" at bounding box center [1444, 47] width 38 height 11
click at [1484, 49] on use "button" at bounding box center [1486, 47] width 9 height 9
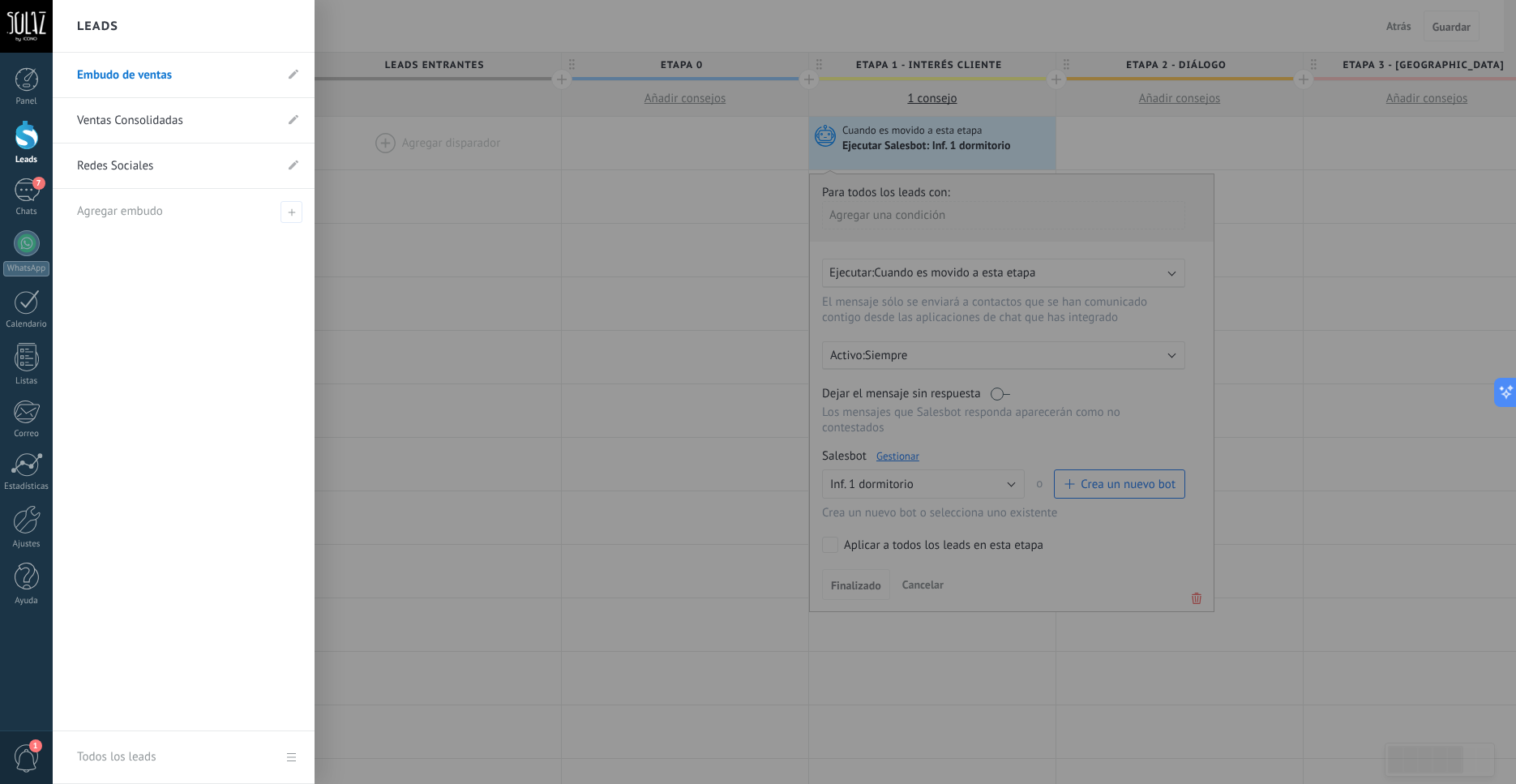
click at [32, 147] on div at bounding box center [26, 135] width 25 height 30
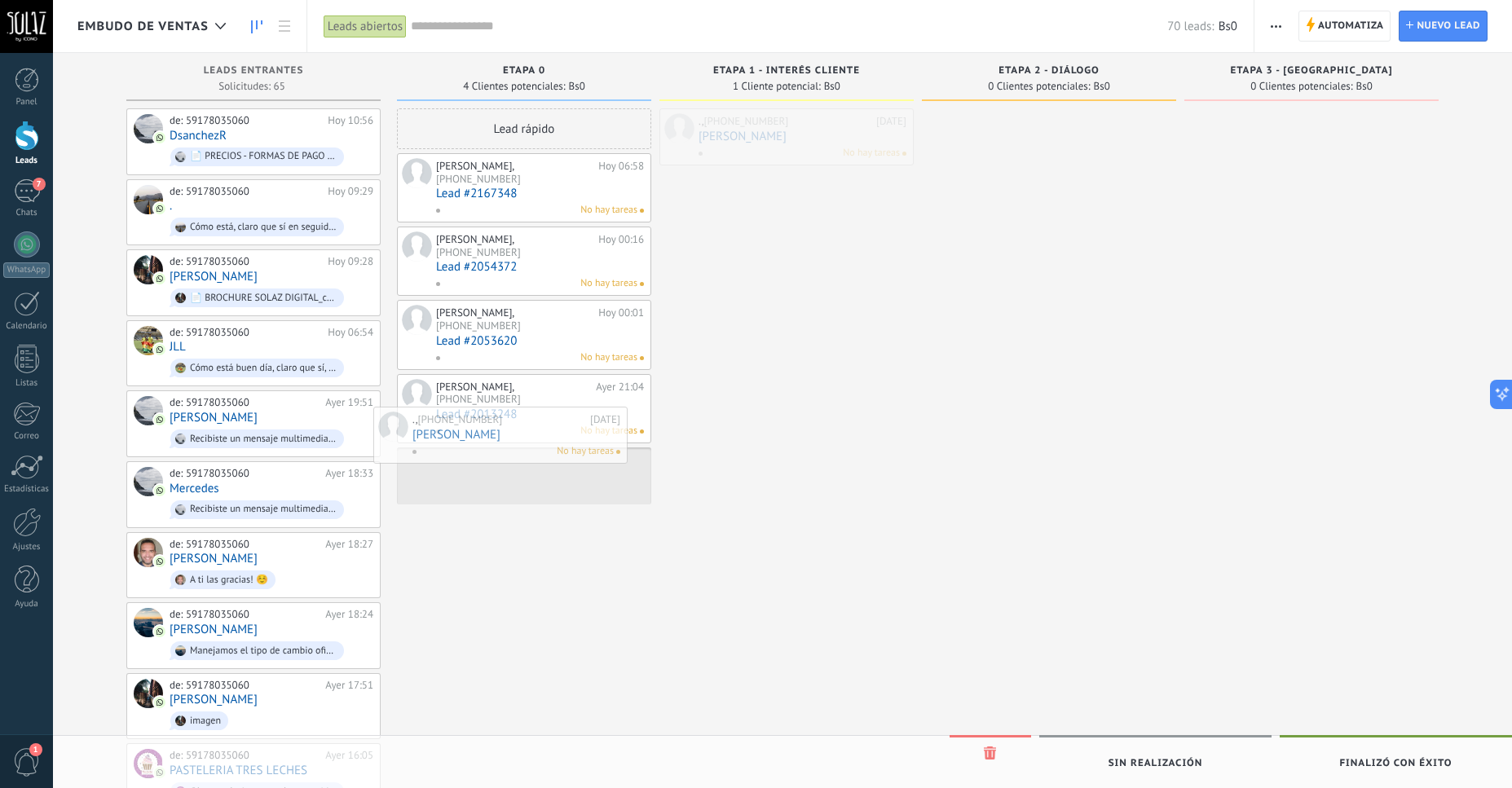
drag, startPoint x: 784, startPoint y: 147, endPoint x: 498, endPoint y: 446, distance: 413.8
click at [498, 446] on div "Embudo de ventas Leads abiertos Aplicar 70 leads: Bs0 Leads abiertos Mis leads …" at bounding box center [782, 778] width 1459 height 1556
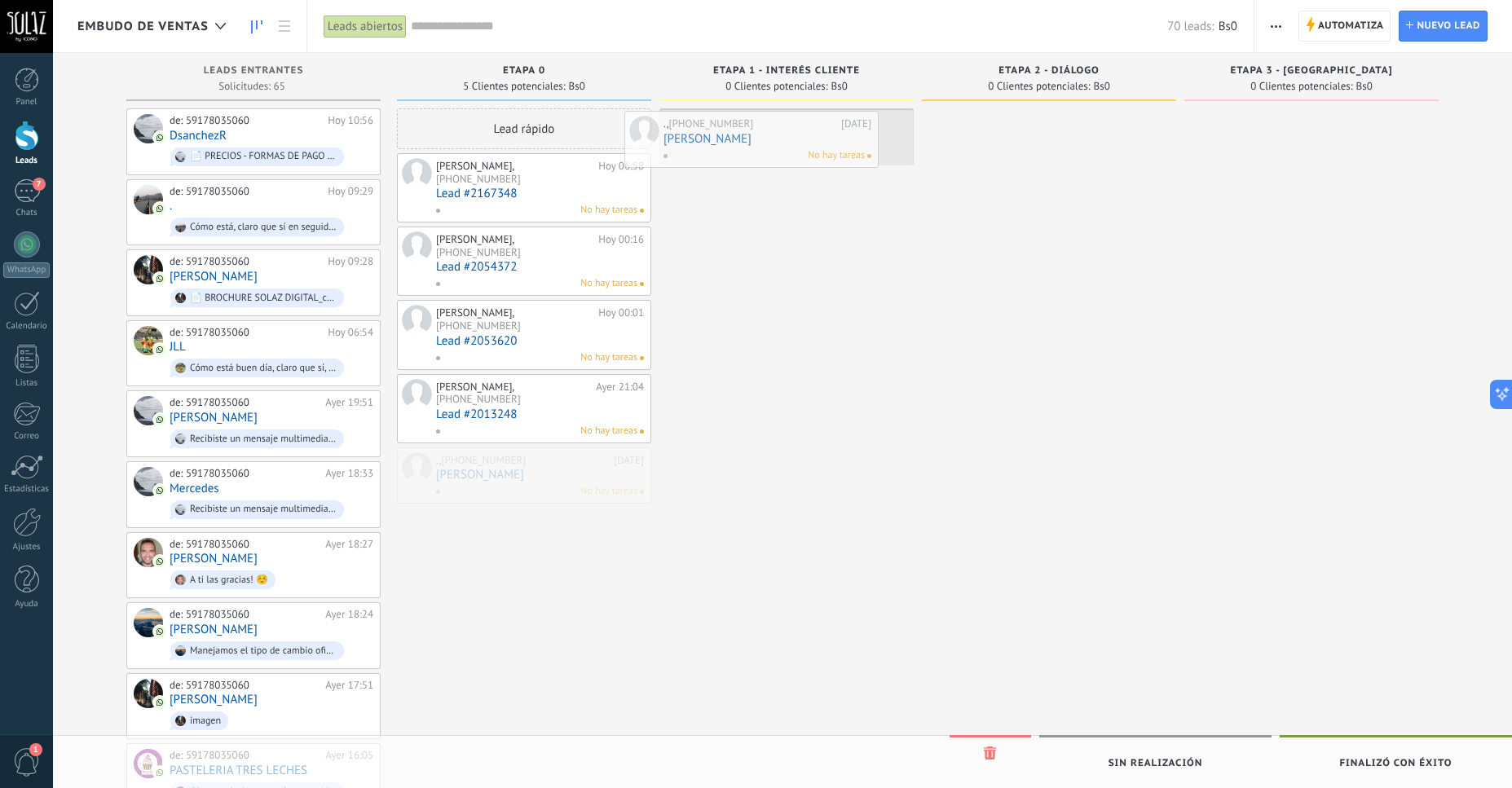
drag, startPoint x: 541, startPoint y: 426, endPoint x: 768, endPoint y: 140, distance: 365.1
click at [768, 140] on div "Embudo de ventas Leads abiertos Aplicar 70 leads: Bs0 Leads abiertos Mis leads …" at bounding box center [782, 778] width 1459 height 1556
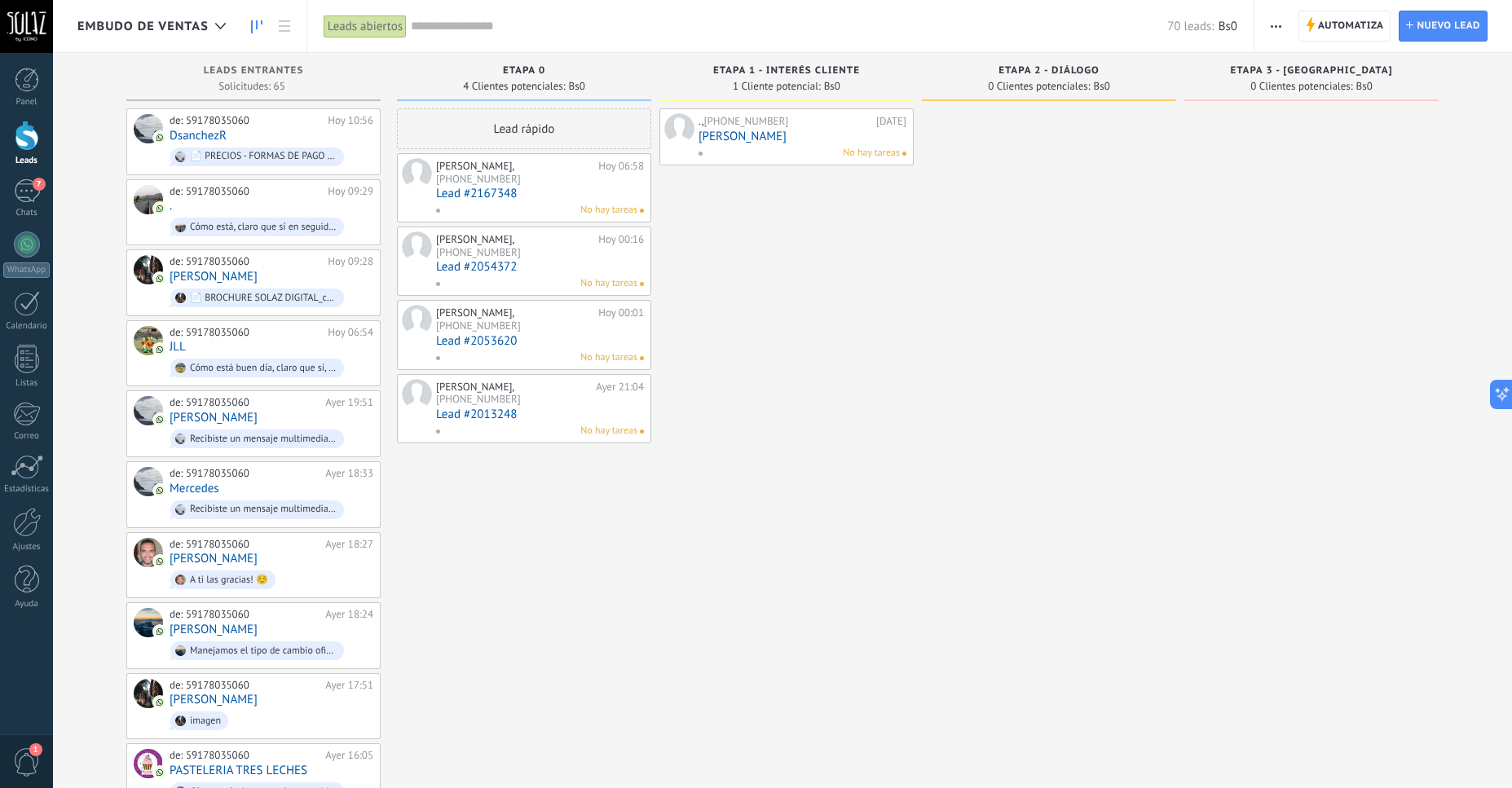
click at [729, 141] on link "[PERSON_NAME]" at bounding box center [802, 136] width 208 height 14
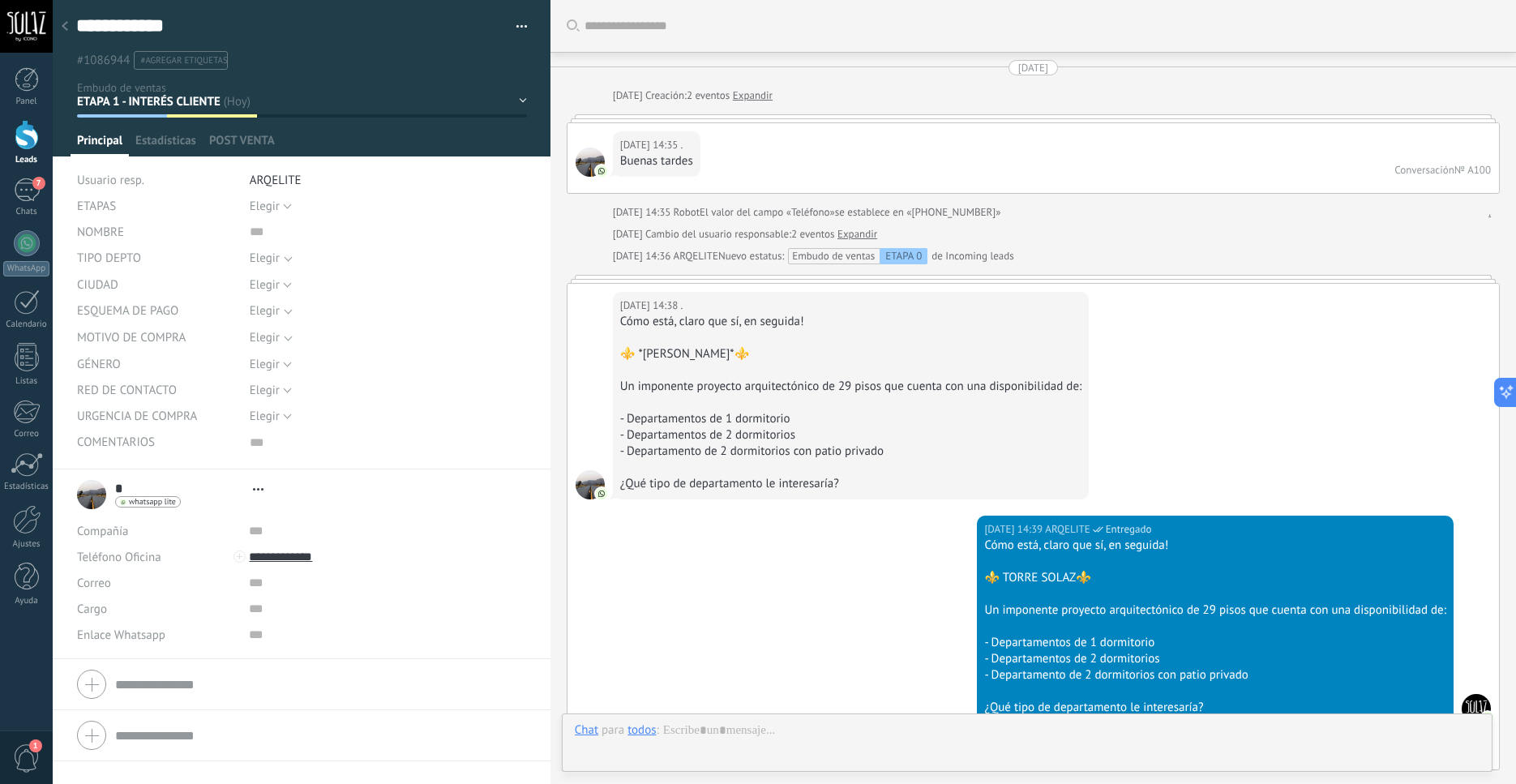
type textarea "***"
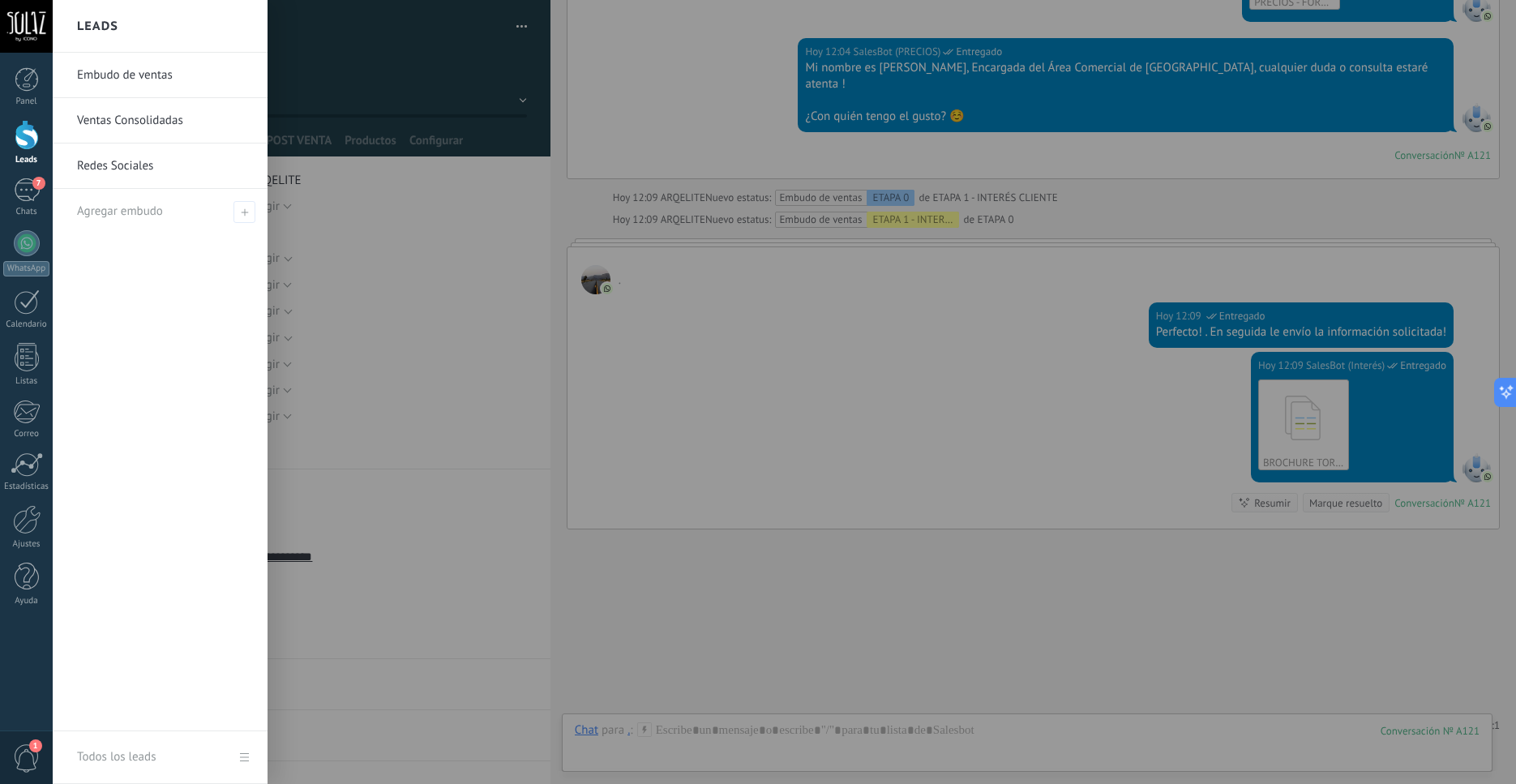
scroll to position [4426, 0]
click at [23, 147] on div at bounding box center [26, 135] width 25 height 30
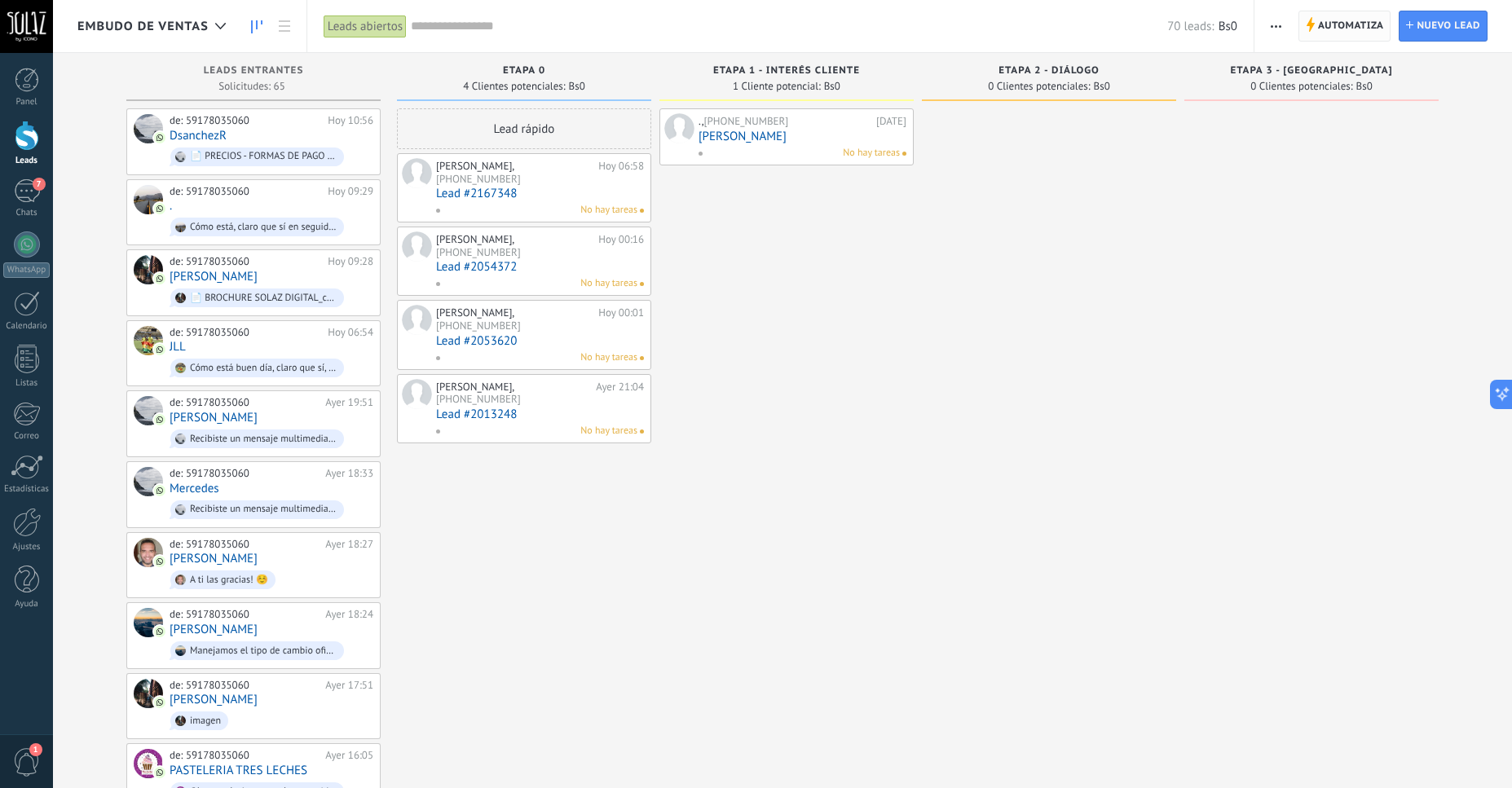
click at [1360, 23] on span "Automatiza" at bounding box center [1351, 26] width 66 height 29
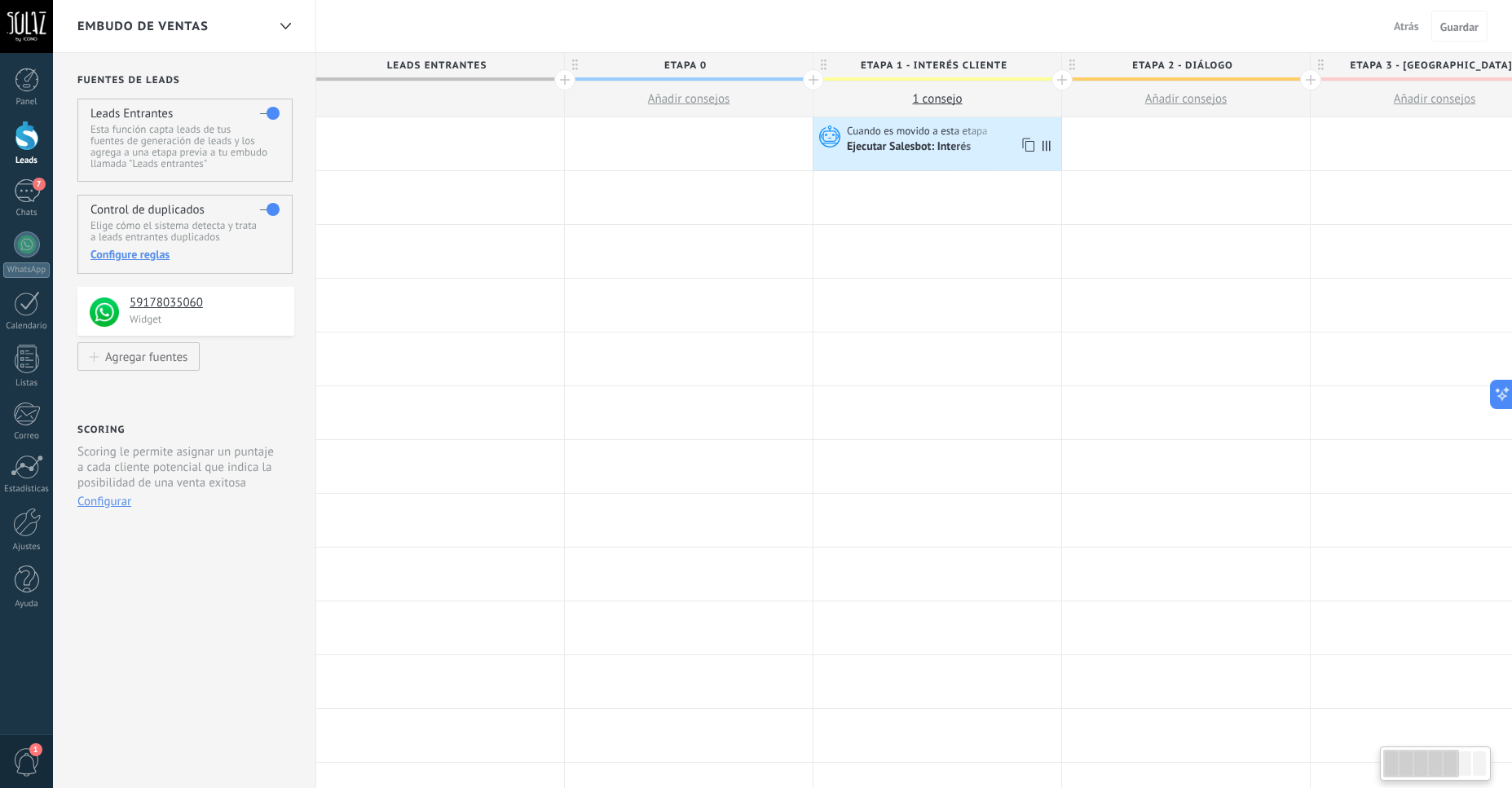
click at [923, 148] on div "Ejecutar Salesbot: Interés" at bounding box center [910, 147] width 126 height 15
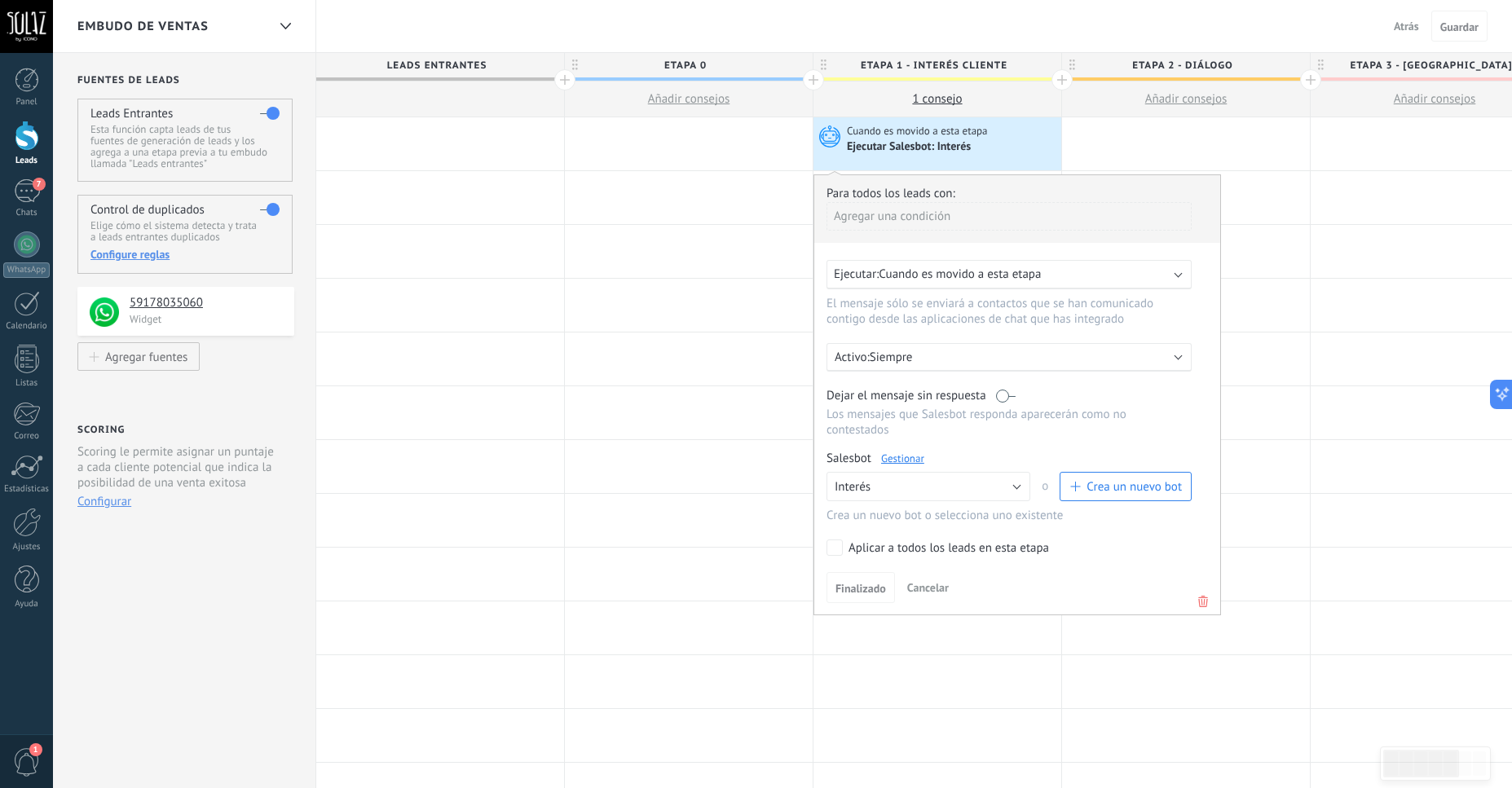
click at [909, 465] on link "Gestionar" at bounding box center [903, 458] width 43 height 14
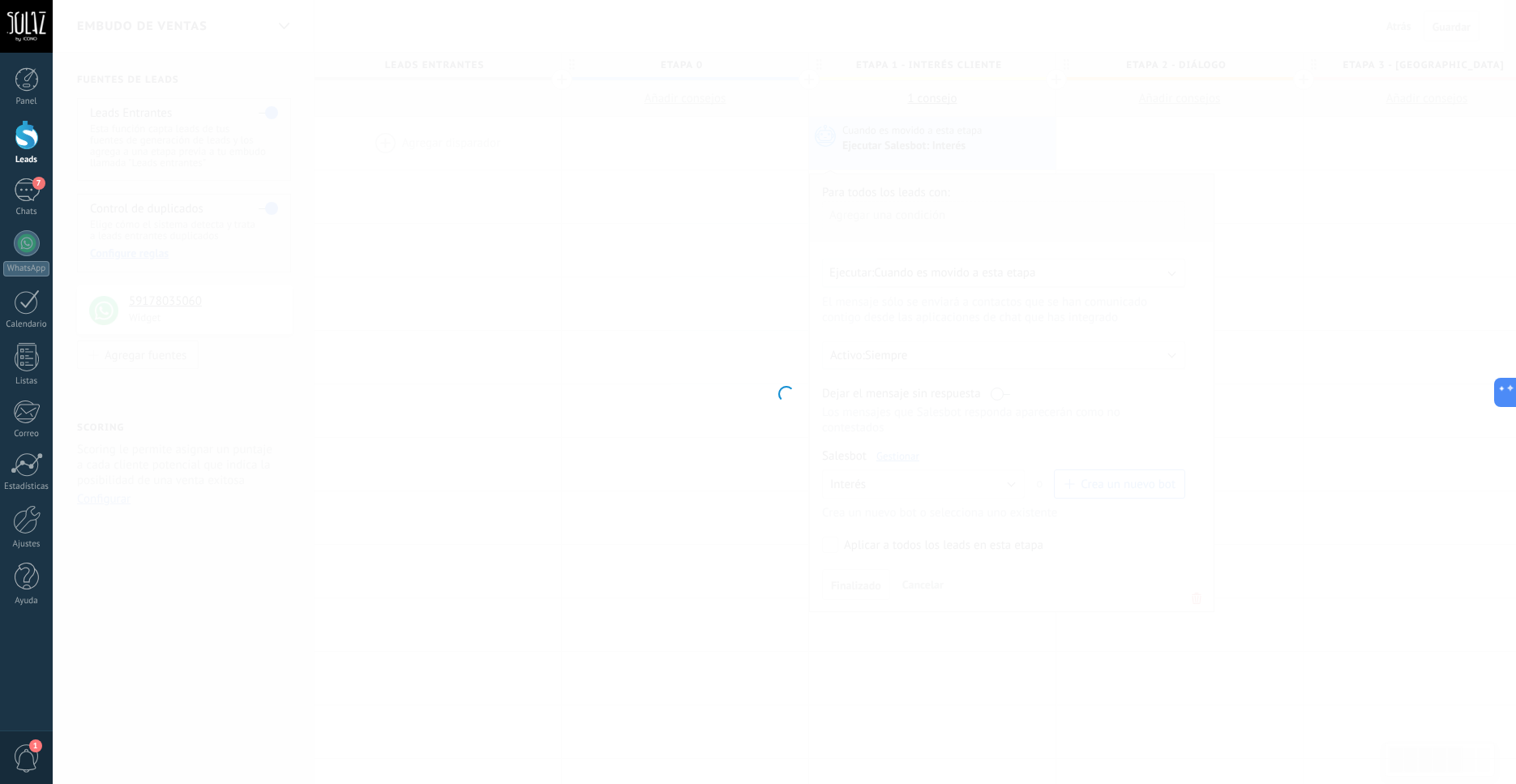
type input "*******"
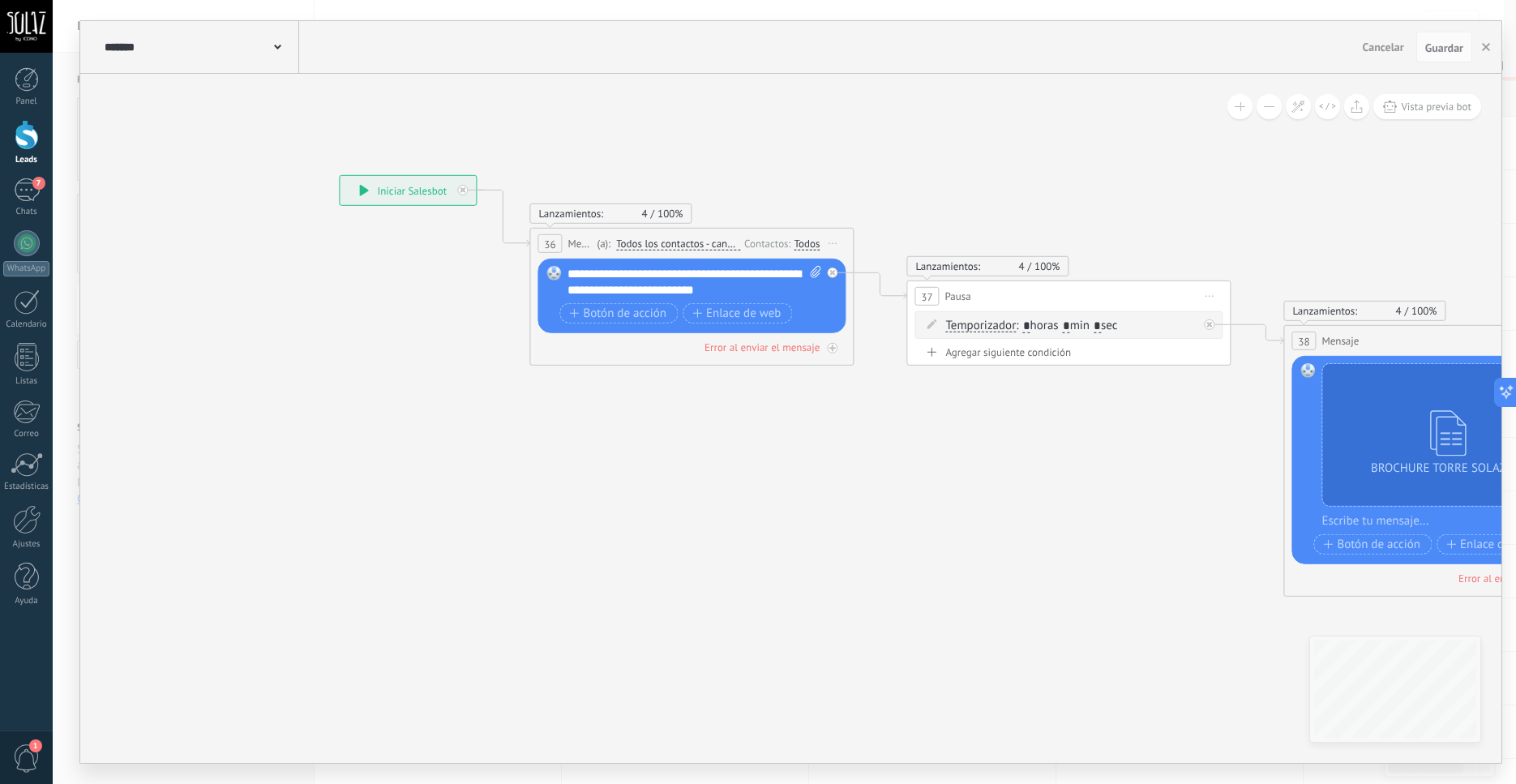
click at [730, 275] on div "**********" at bounding box center [695, 282] width 254 height 32
click at [1456, 49] on span "Guardar" at bounding box center [1444, 47] width 38 height 11
click at [1487, 44] on icon "button" at bounding box center [1486, 47] width 9 height 9
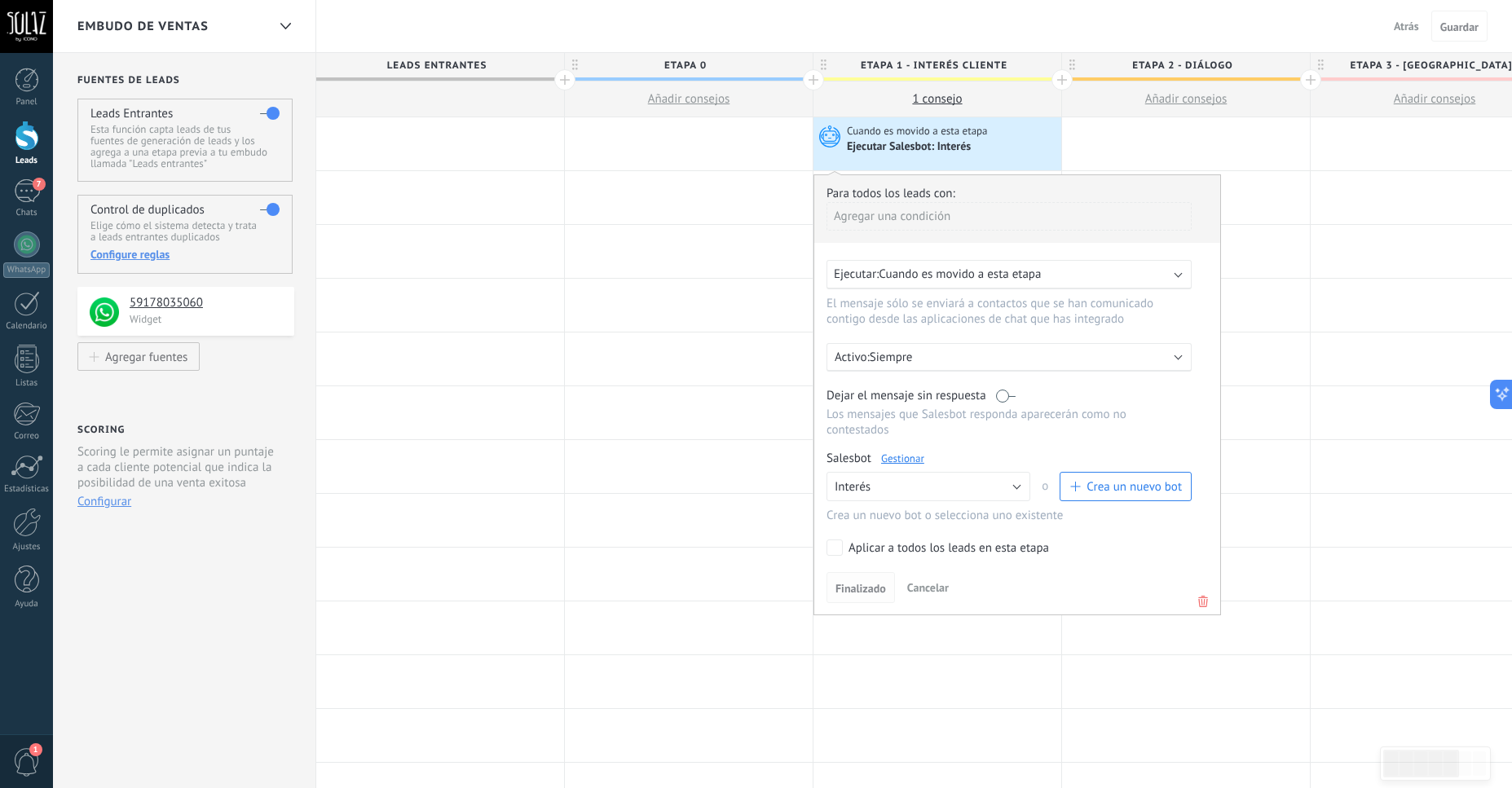
click at [846, 594] on span "Finalizado" at bounding box center [860, 588] width 51 height 11
click at [850, 594] on span "Finalizado" at bounding box center [860, 588] width 51 height 11
click at [1442, 30] on span "Guardar" at bounding box center [1459, 27] width 39 height 11
click at [853, 594] on span "Finalizado" at bounding box center [860, 588] width 51 height 11
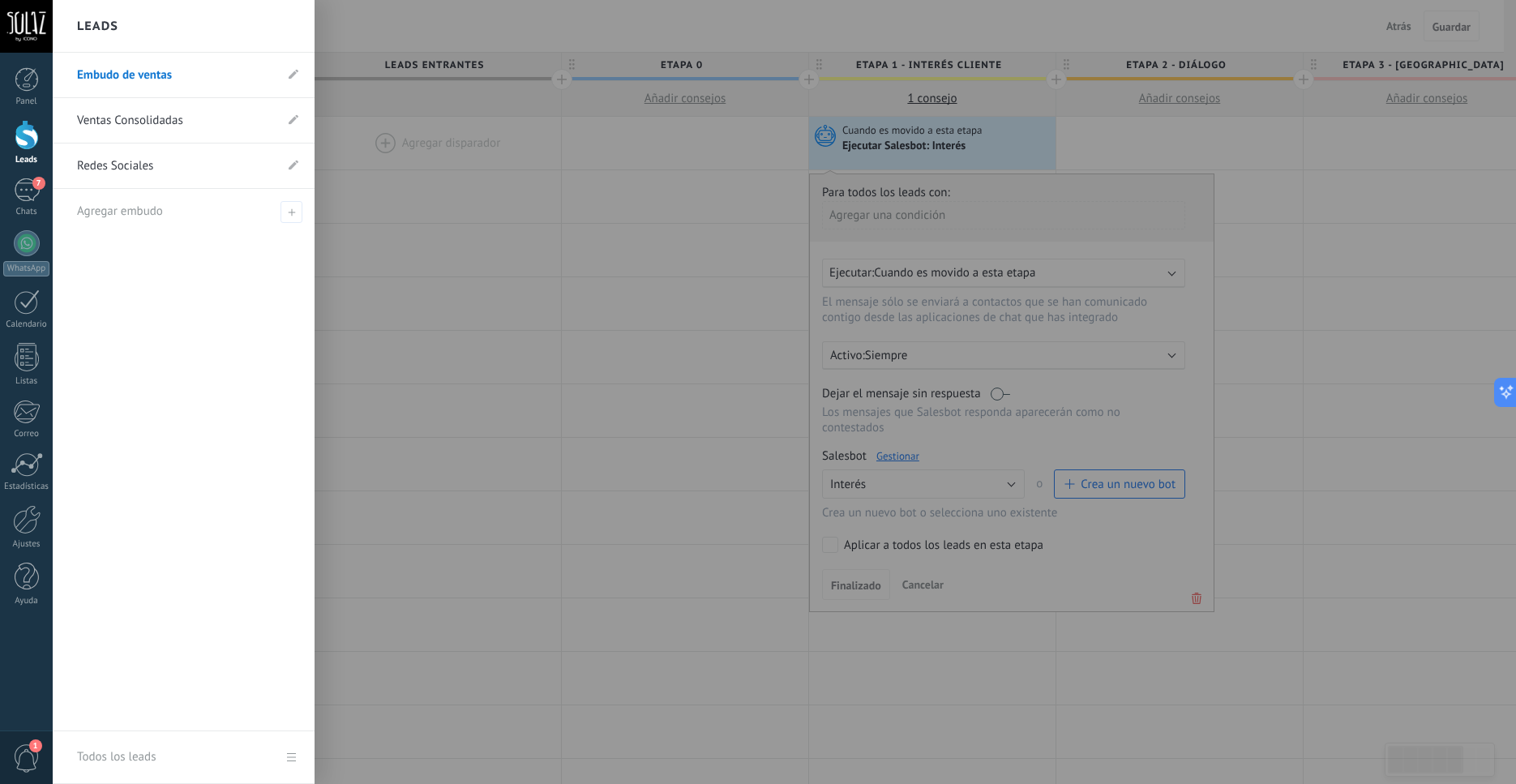
click at [23, 149] on div at bounding box center [26, 135] width 25 height 30
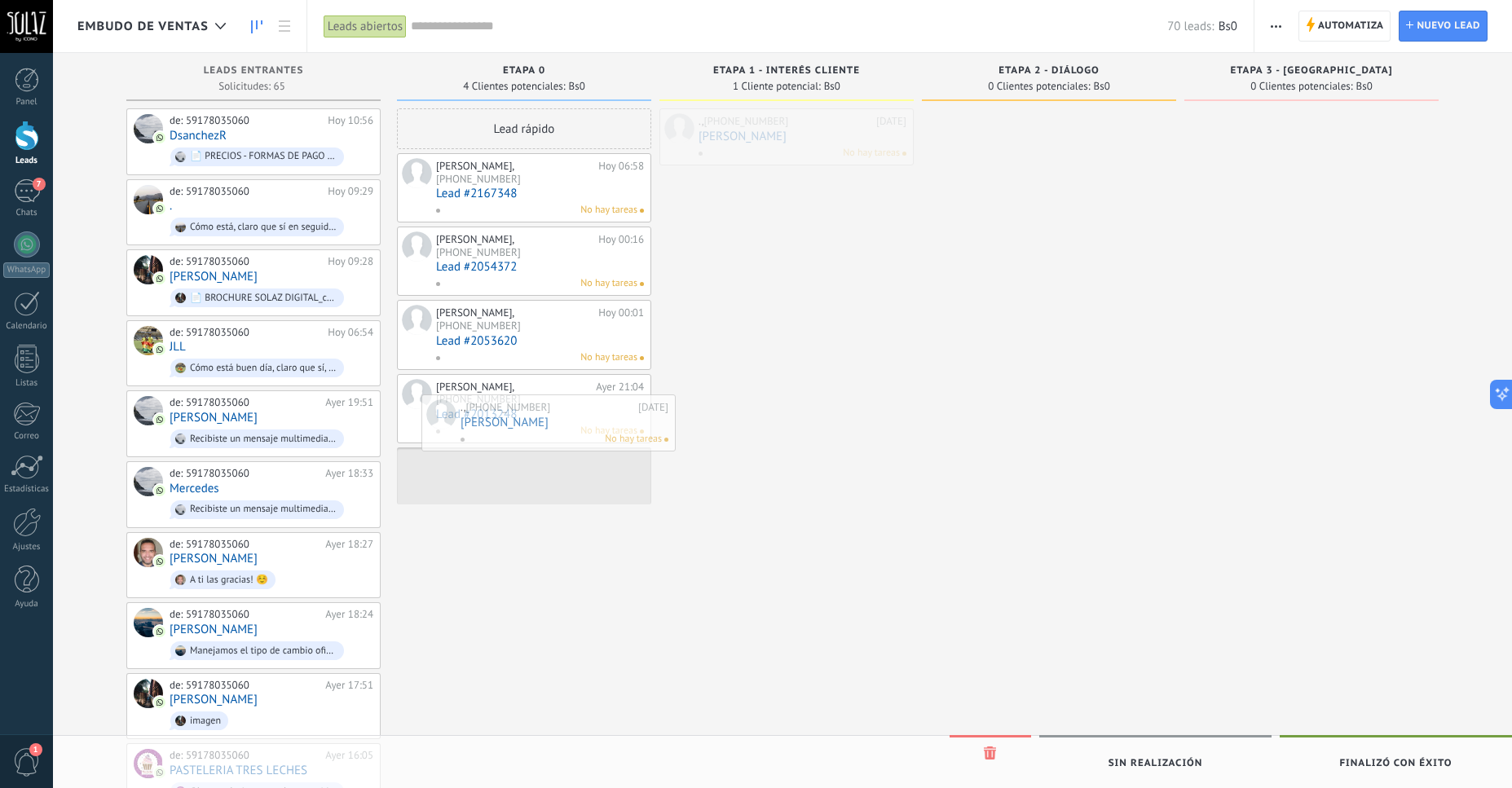
drag, startPoint x: 798, startPoint y: 129, endPoint x: 555, endPoint y: 421, distance: 379.9
click at [555, 421] on div "Embudo de ventas Leads abiertos Aplicar 70 leads: Bs0 Leads abiertos Mis leads …" at bounding box center [782, 778] width 1459 height 1556
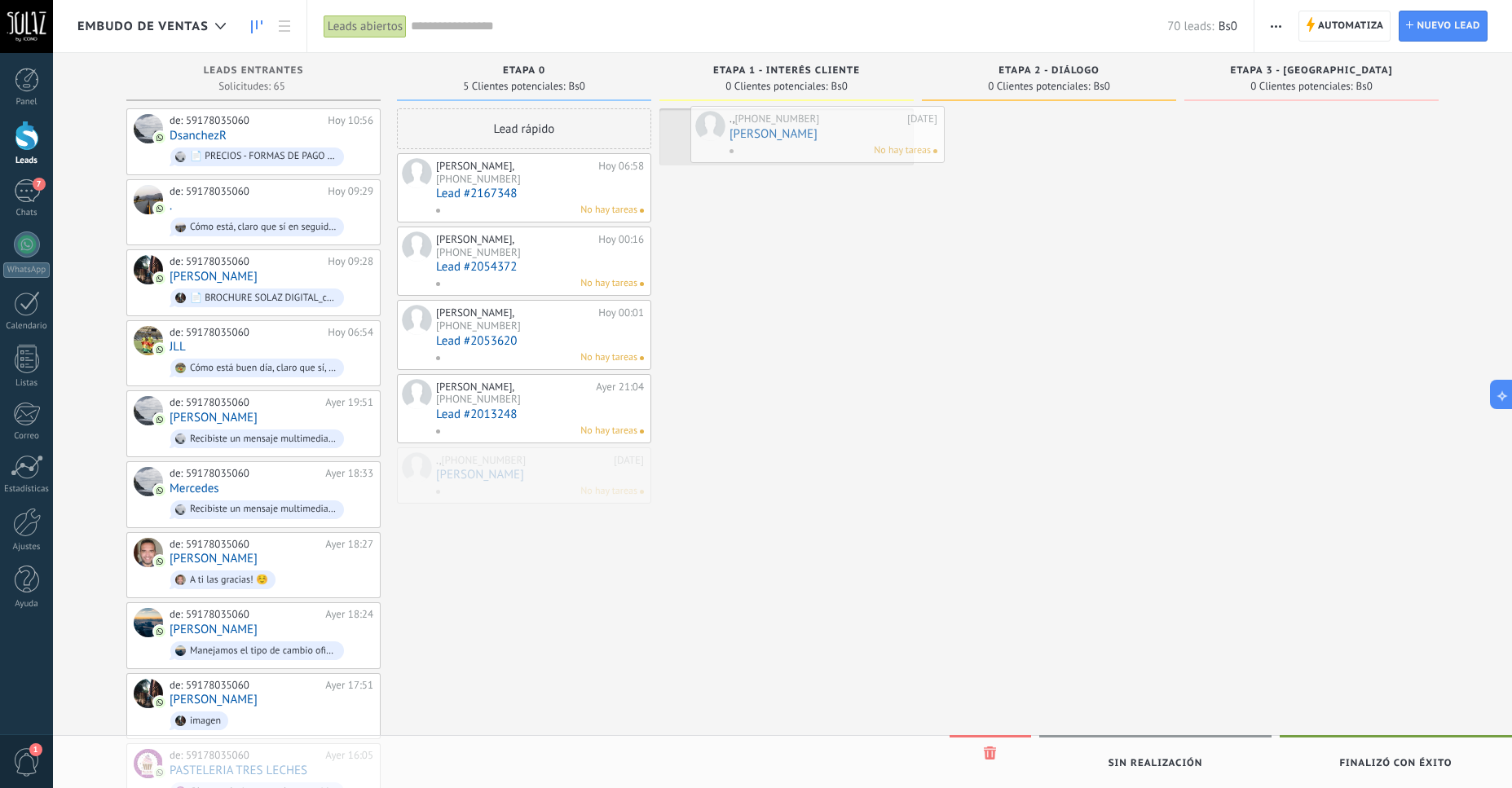
drag, startPoint x: 524, startPoint y: 420, endPoint x: 816, endPoint y: 134, distance: 408.7
click at [816, 134] on div "Embudo de ventas Leads abiertos Aplicar 70 leads: Bs0 Leads abiertos Mis leads …" at bounding box center [782, 778] width 1459 height 1556
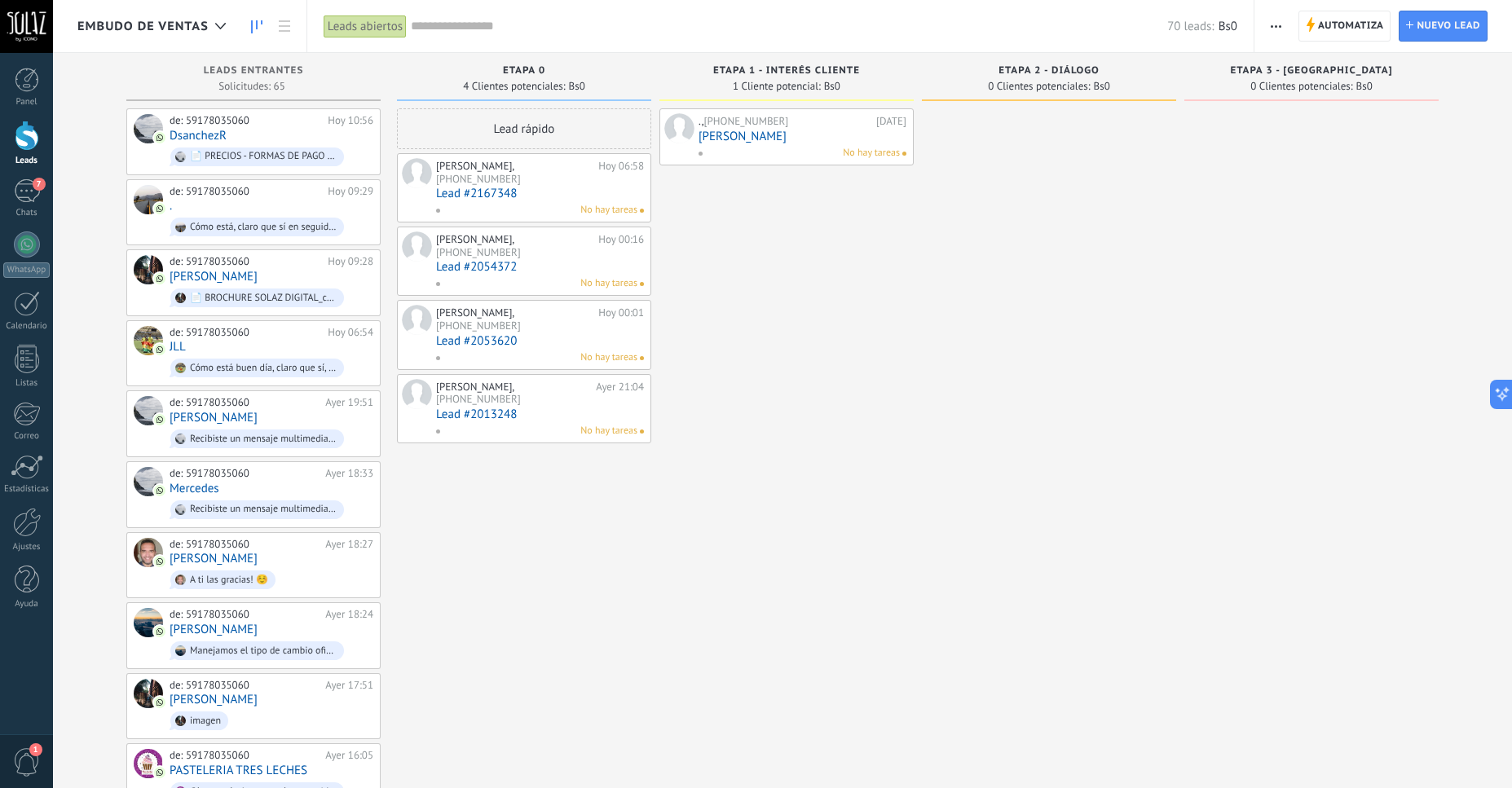
click at [734, 143] on link "[PERSON_NAME]" at bounding box center [802, 136] width 208 height 14
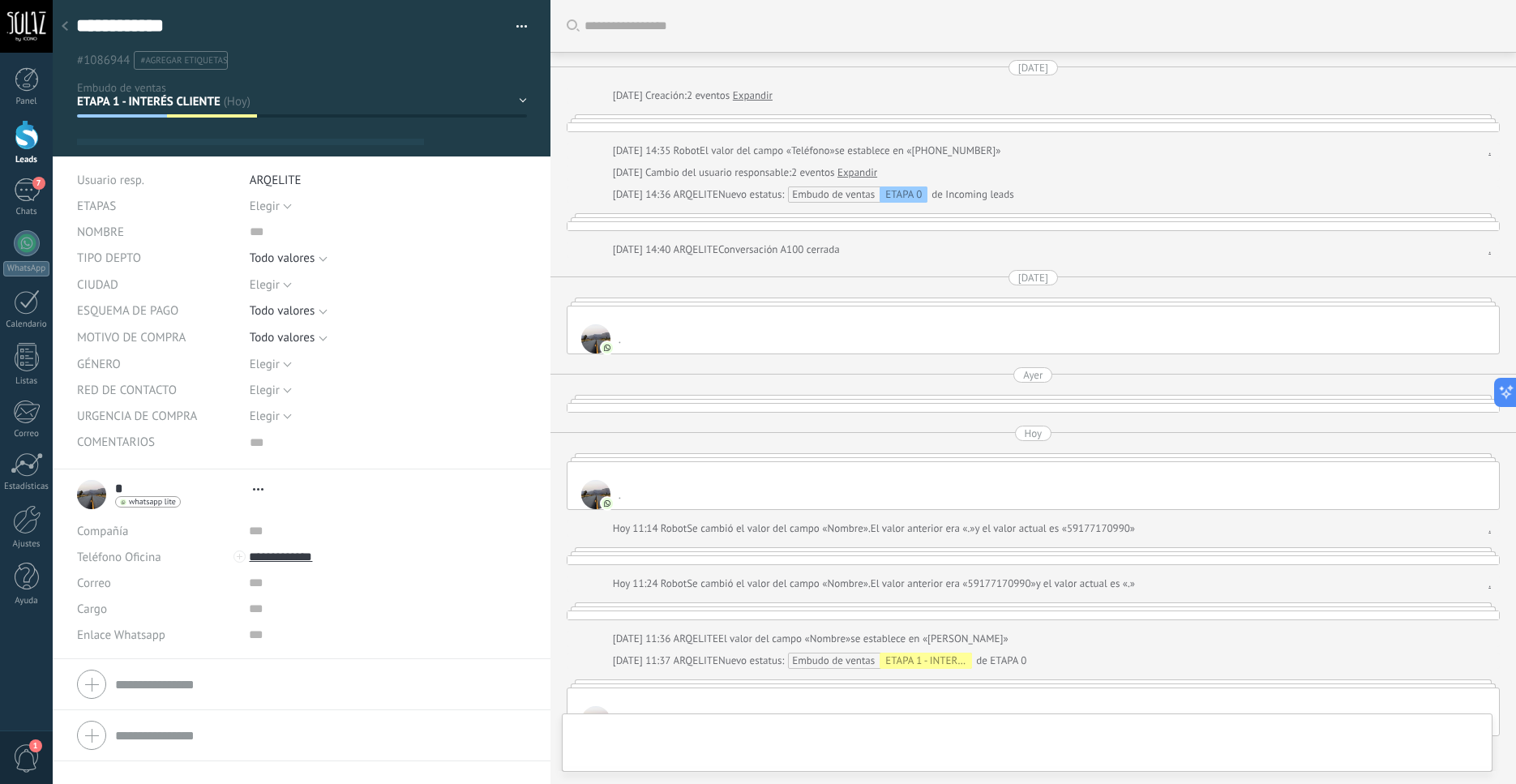
type textarea "***"
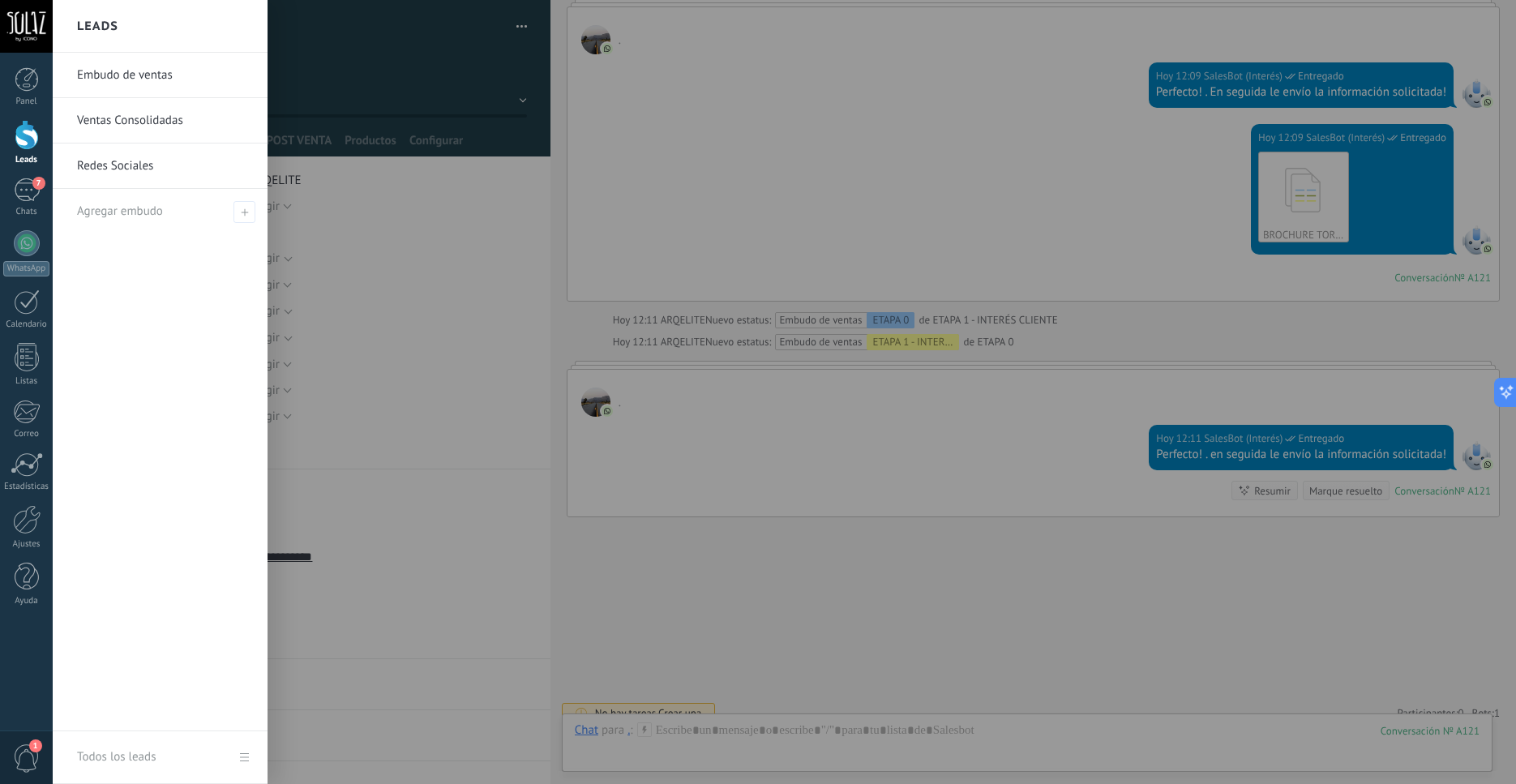
scroll to position [4666, 0]
click at [19, 143] on div at bounding box center [26, 135] width 25 height 30
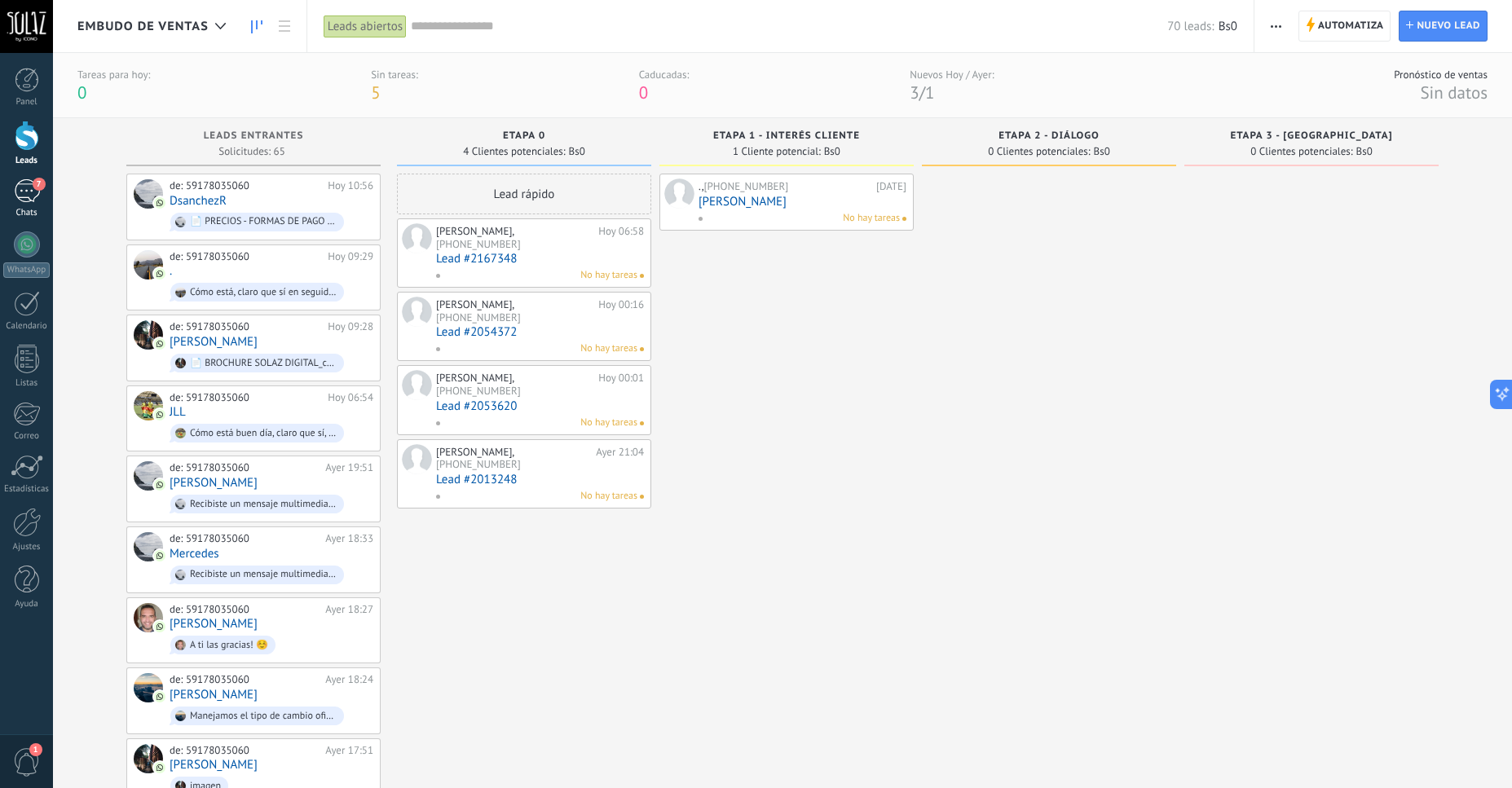
click at [30, 194] on div "7" at bounding box center [27, 191] width 26 height 24
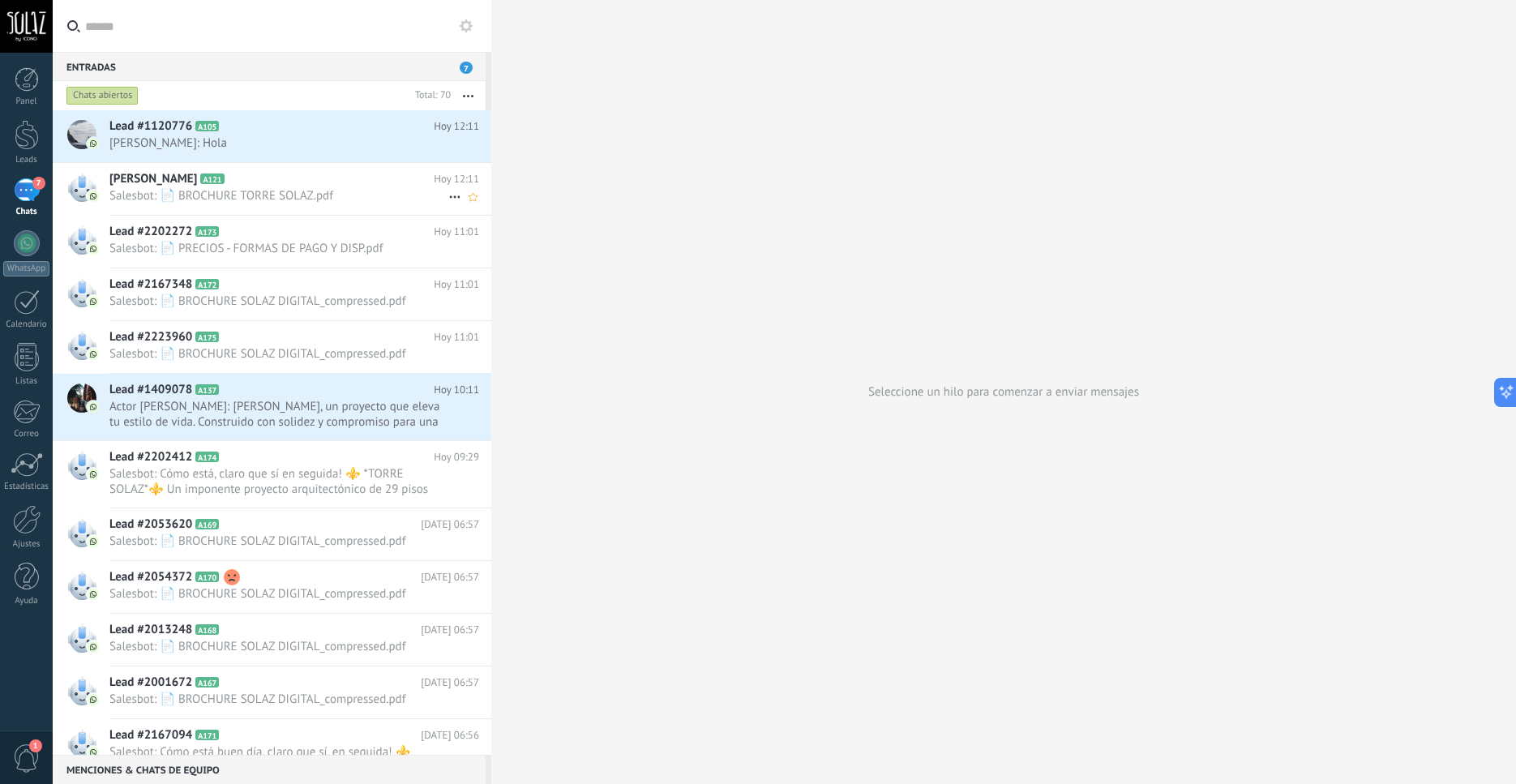
click at [182, 187] on h2 "[PERSON_NAME] A121" at bounding box center [271, 179] width 325 height 16
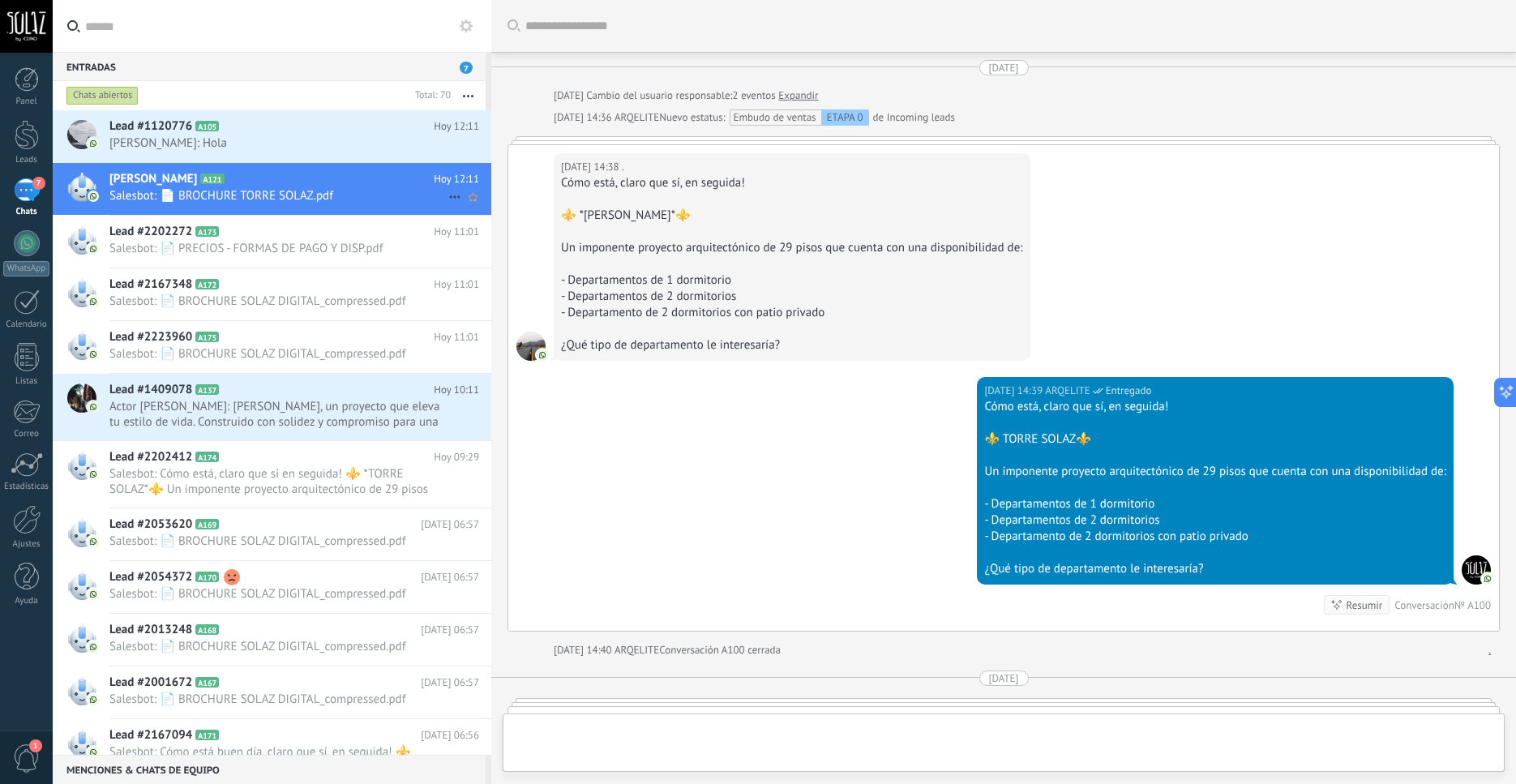
scroll to position [4662, 0]
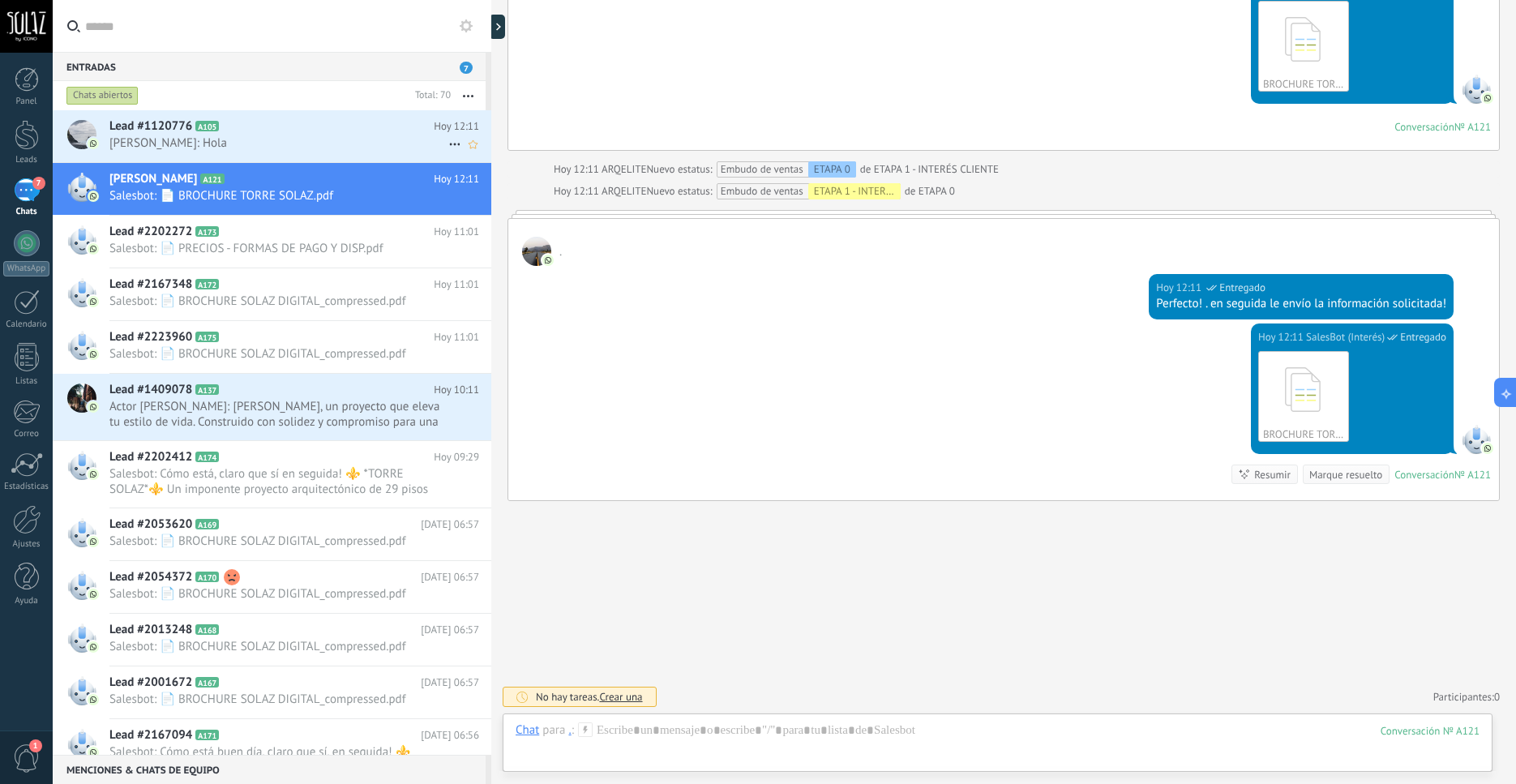
click at [193, 143] on span "[PERSON_NAME]: Hola" at bounding box center [279, 143] width 339 height 15
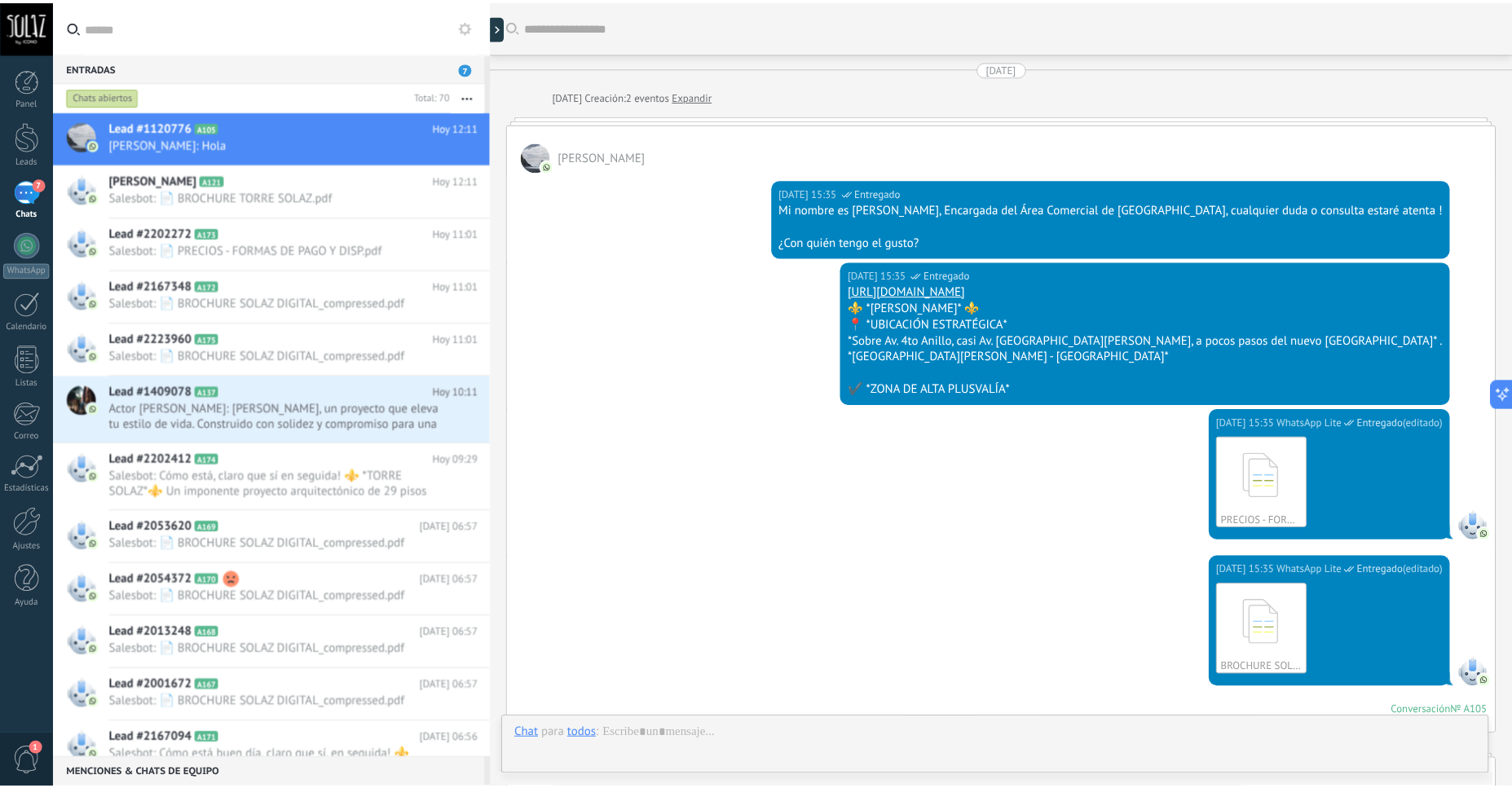
scroll to position [1114, 0]
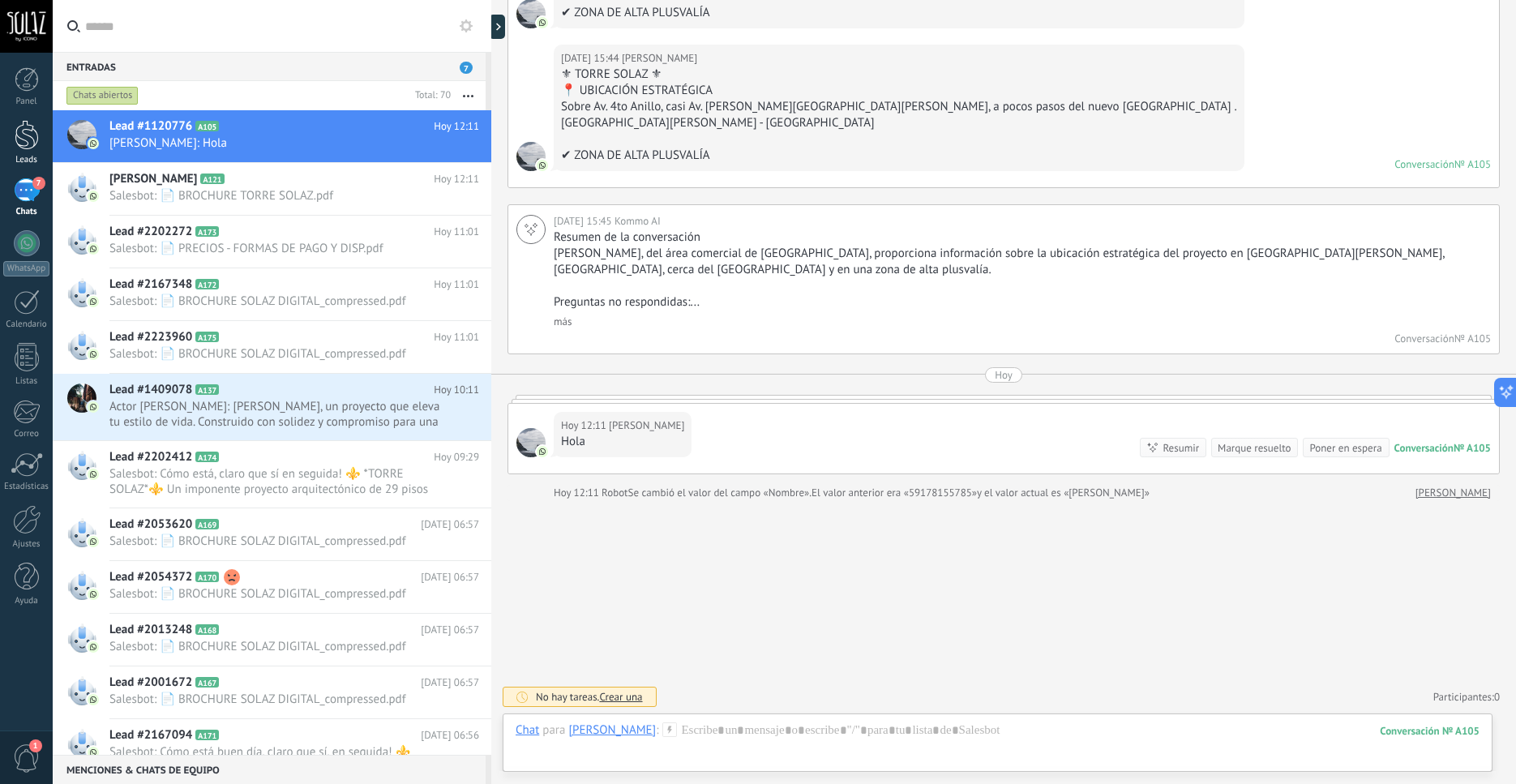
click at [25, 142] on div at bounding box center [26, 135] width 25 height 30
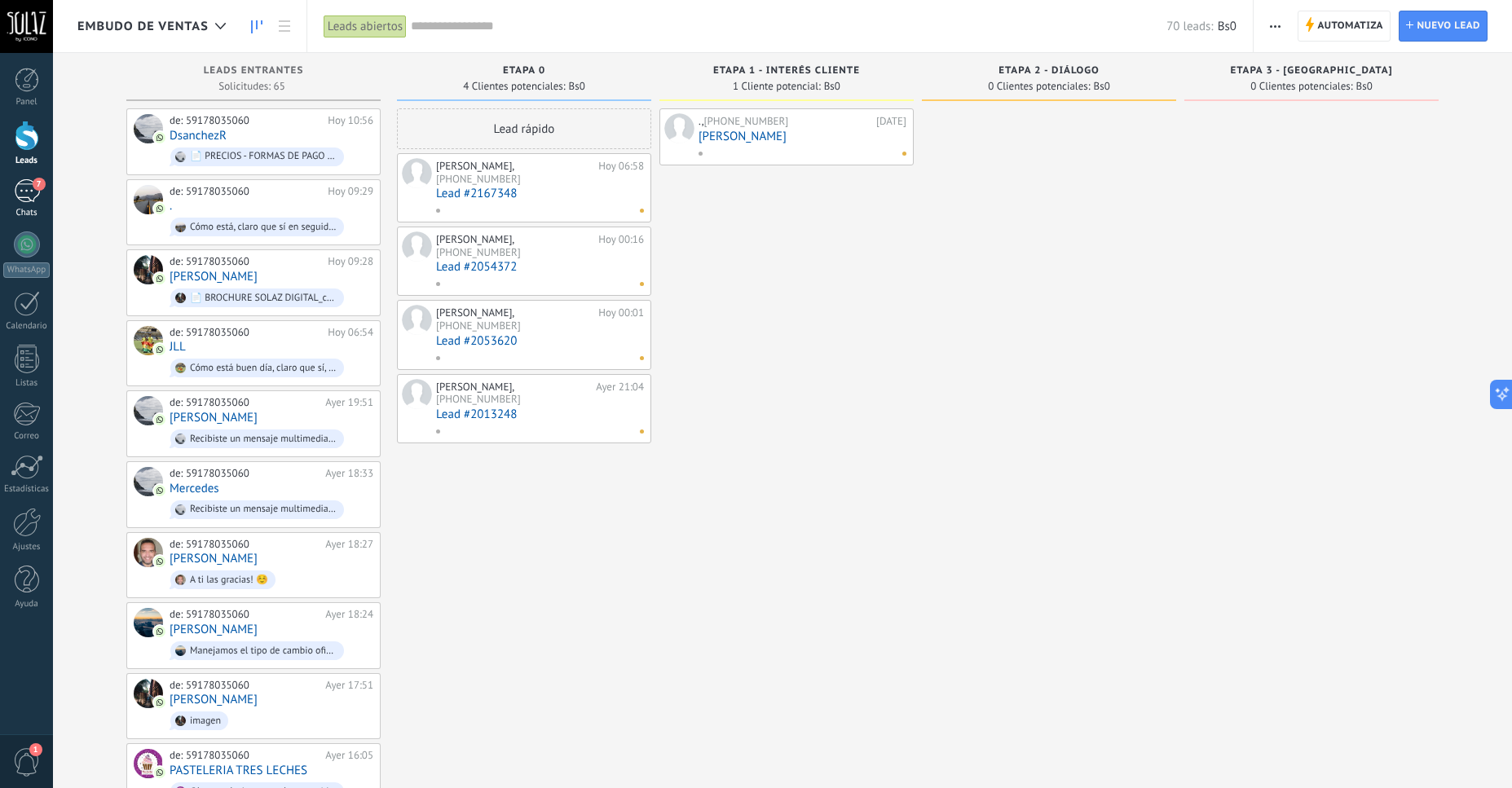
click at [23, 194] on div "7" at bounding box center [27, 191] width 26 height 24
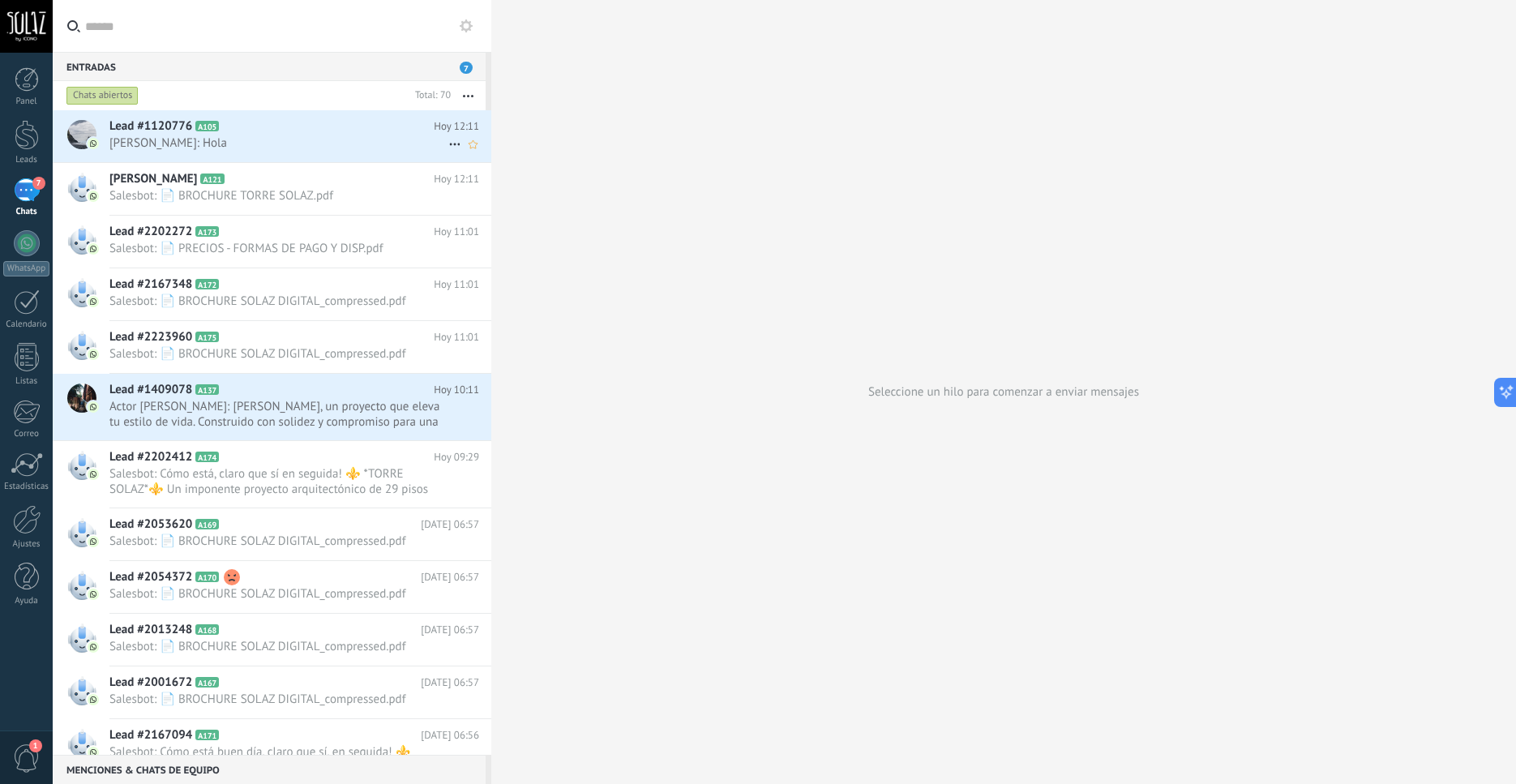
click at [301, 142] on span "[PERSON_NAME]: Hola" at bounding box center [279, 143] width 339 height 15
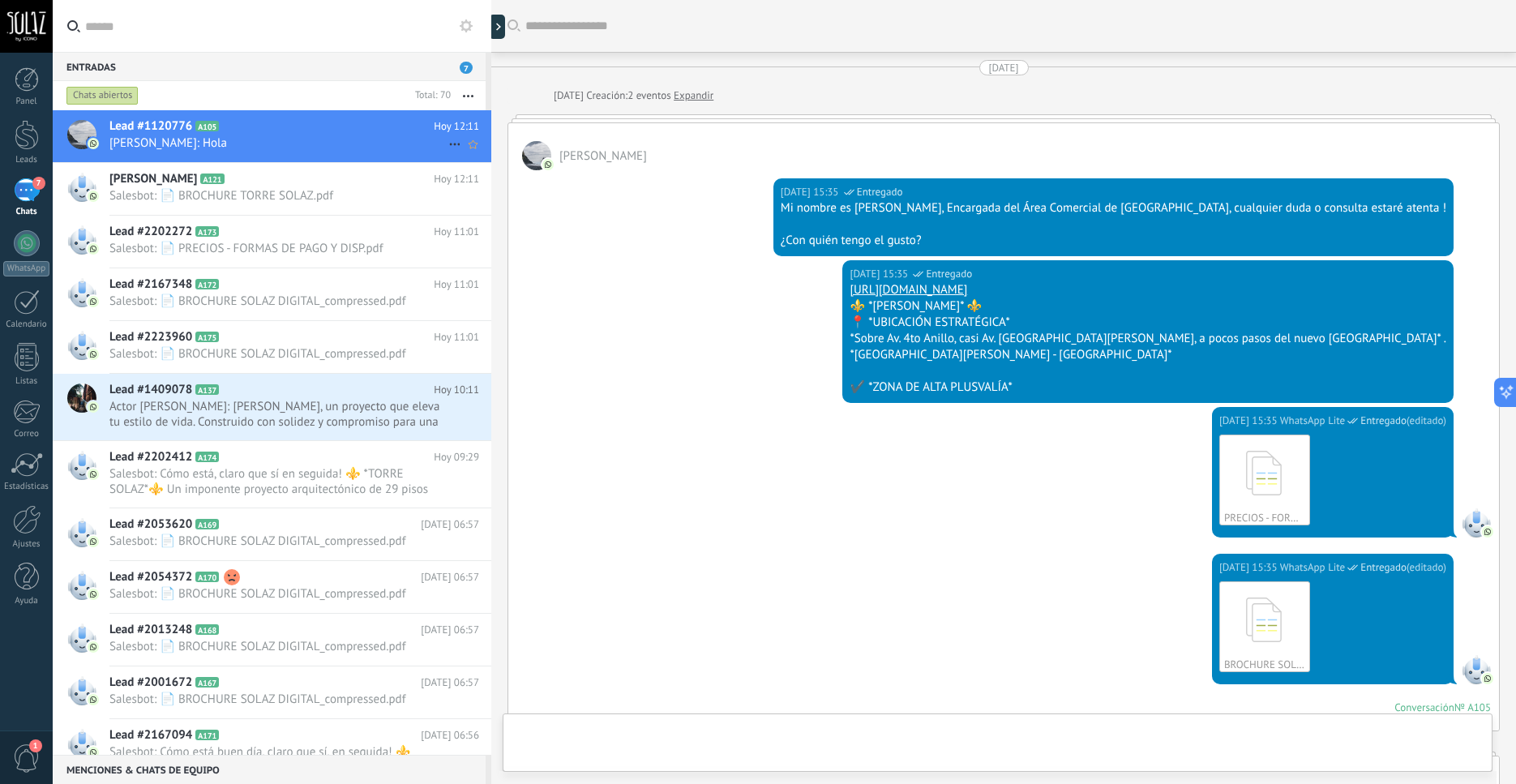
scroll to position [1097, 0]
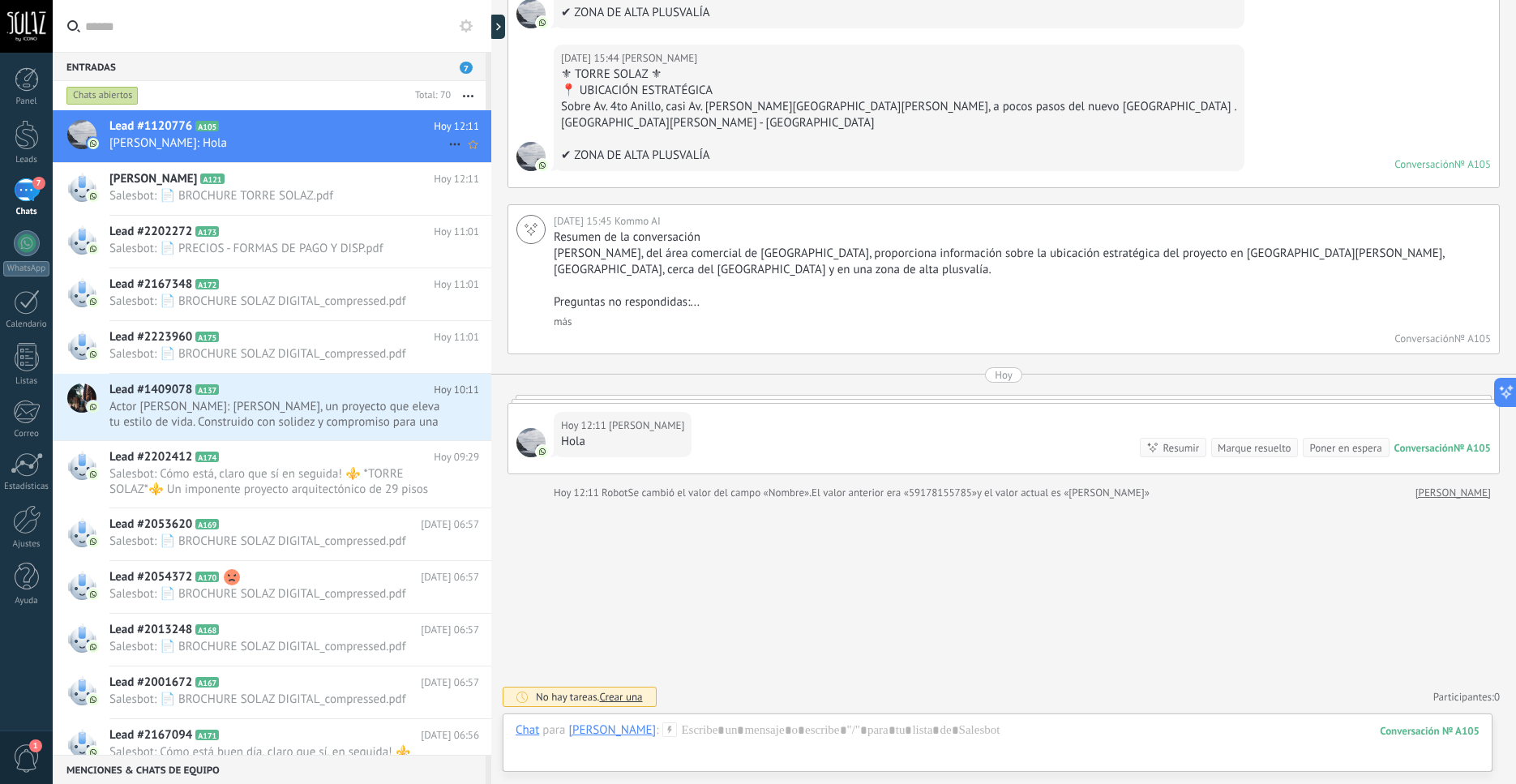
click at [178, 137] on span "[PERSON_NAME]: Hola" at bounding box center [279, 143] width 339 height 15
click at [160, 124] on span "Lead #1120776" at bounding box center [150, 126] width 83 height 16
click at [166, 126] on span "Lead #1120776" at bounding box center [150, 126] width 83 height 16
click at [148, 142] on span "[PERSON_NAME]: Hola" at bounding box center [279, 143] width 339 height 15
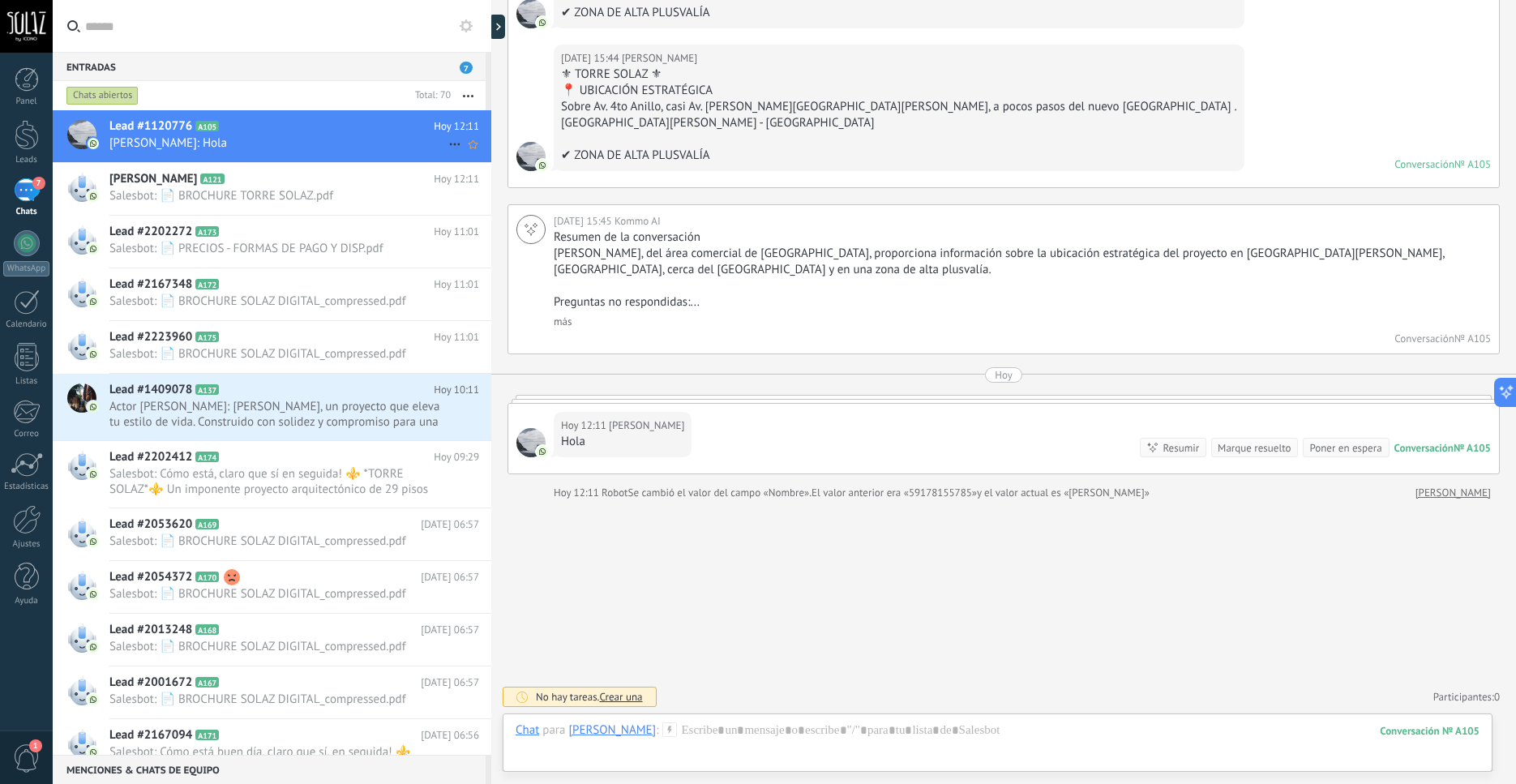
click at [445, 142] on icon at bounding box center [454, 144] width 20 height 20
click at [383, 144] on div at bounding box center [758, 392] width 1516 height 784
click at [162, 129] on span "Lead #1120776" at bounding box center [150, 126] width 83 height 16
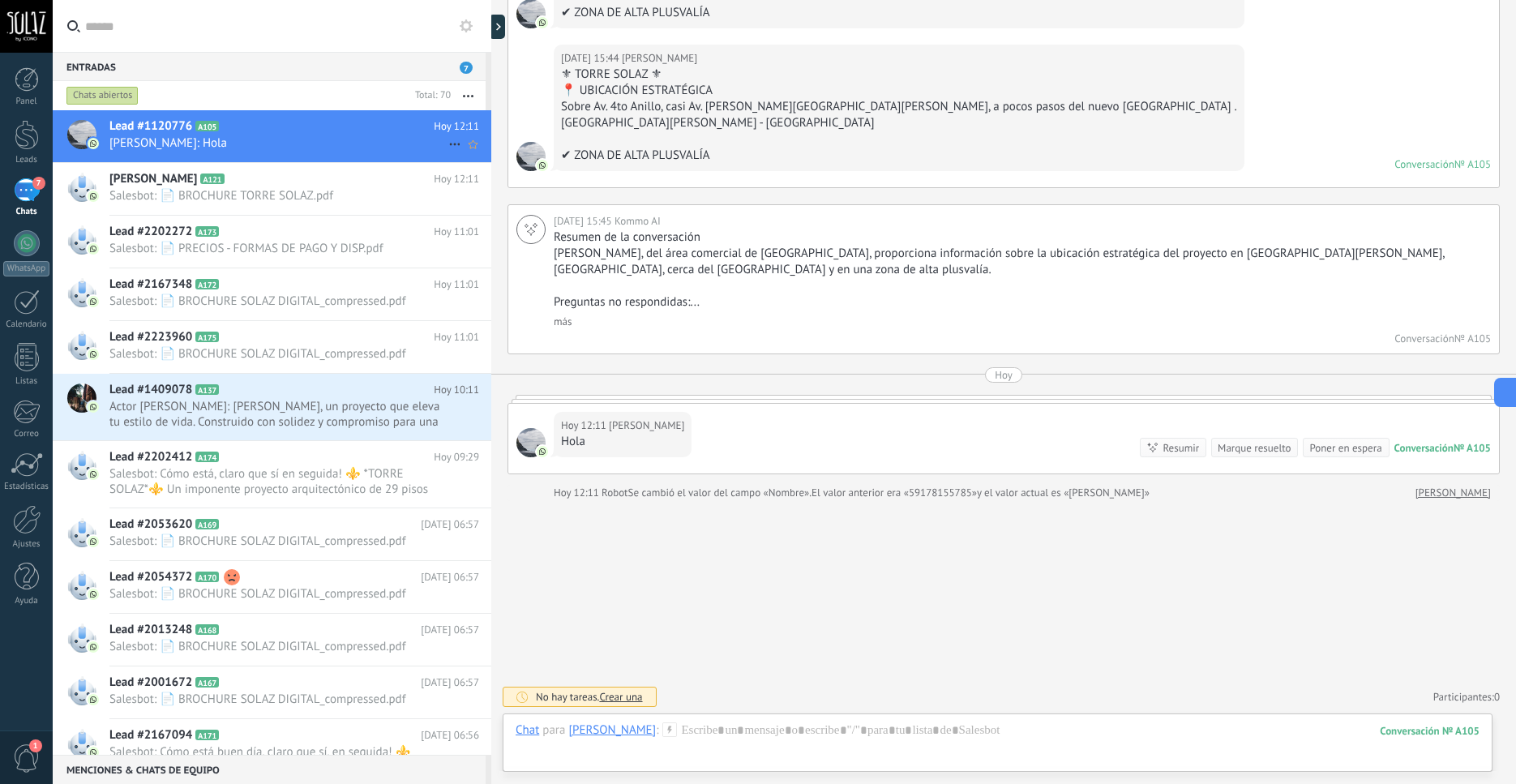
click at [162, 129] on span "Lead #1120776" at bounding box center [150, 126] width 83 height 16
click at [159, 143] on span "[PERSON_NAME]: Hola" at bounding box center [279, 143] width 339 height 15
click at [135, 143] on span "[PERSON_NAME]: Hola" at bounding box center [279, 143] width 339 height 15
click at [128, 144] on span "[PERSON_NAME]: Hola" at bounding box center [279, 143] width 339 height 15
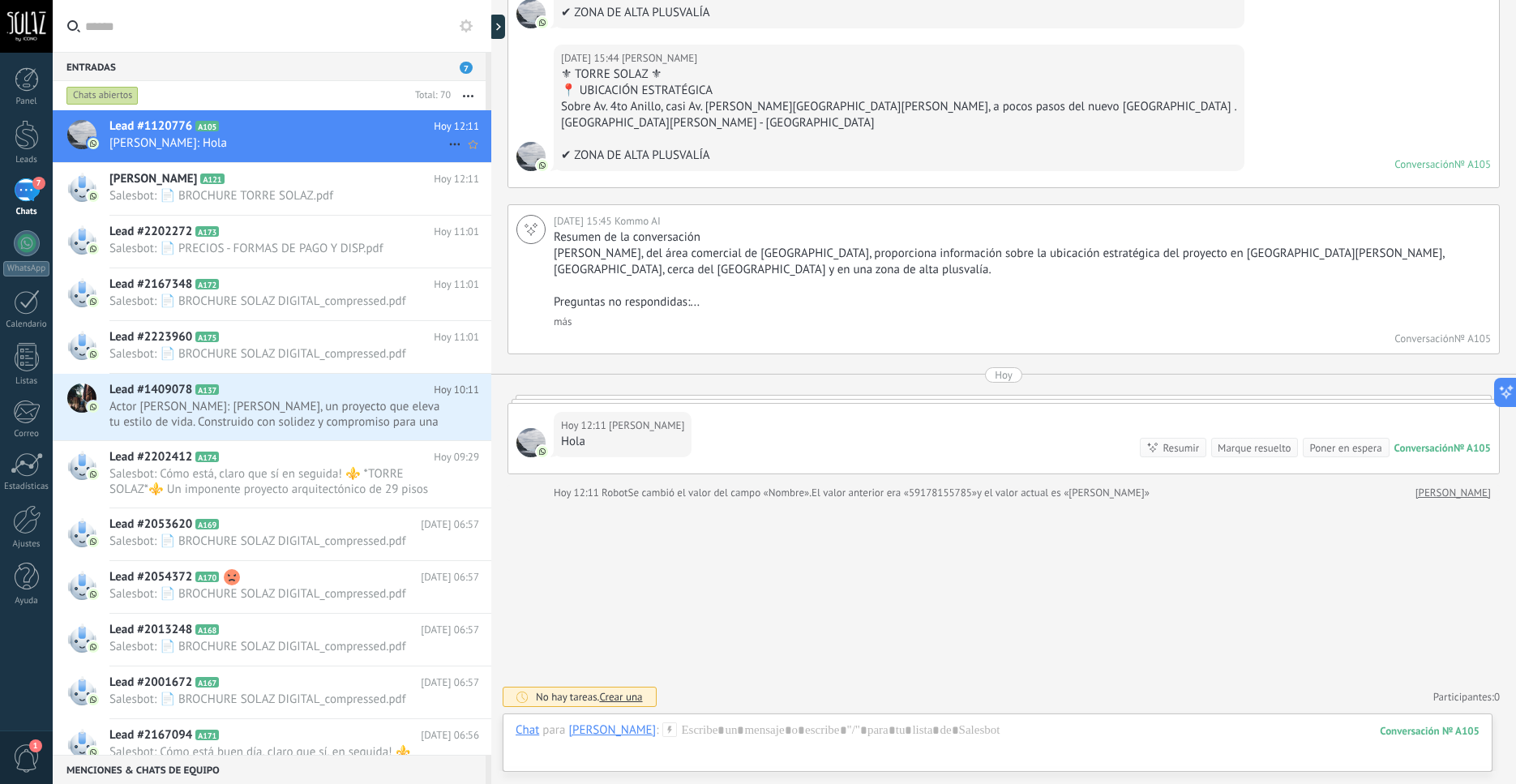
click at [88, 135] on div at bounding box center [82, 135] width 29 height 29
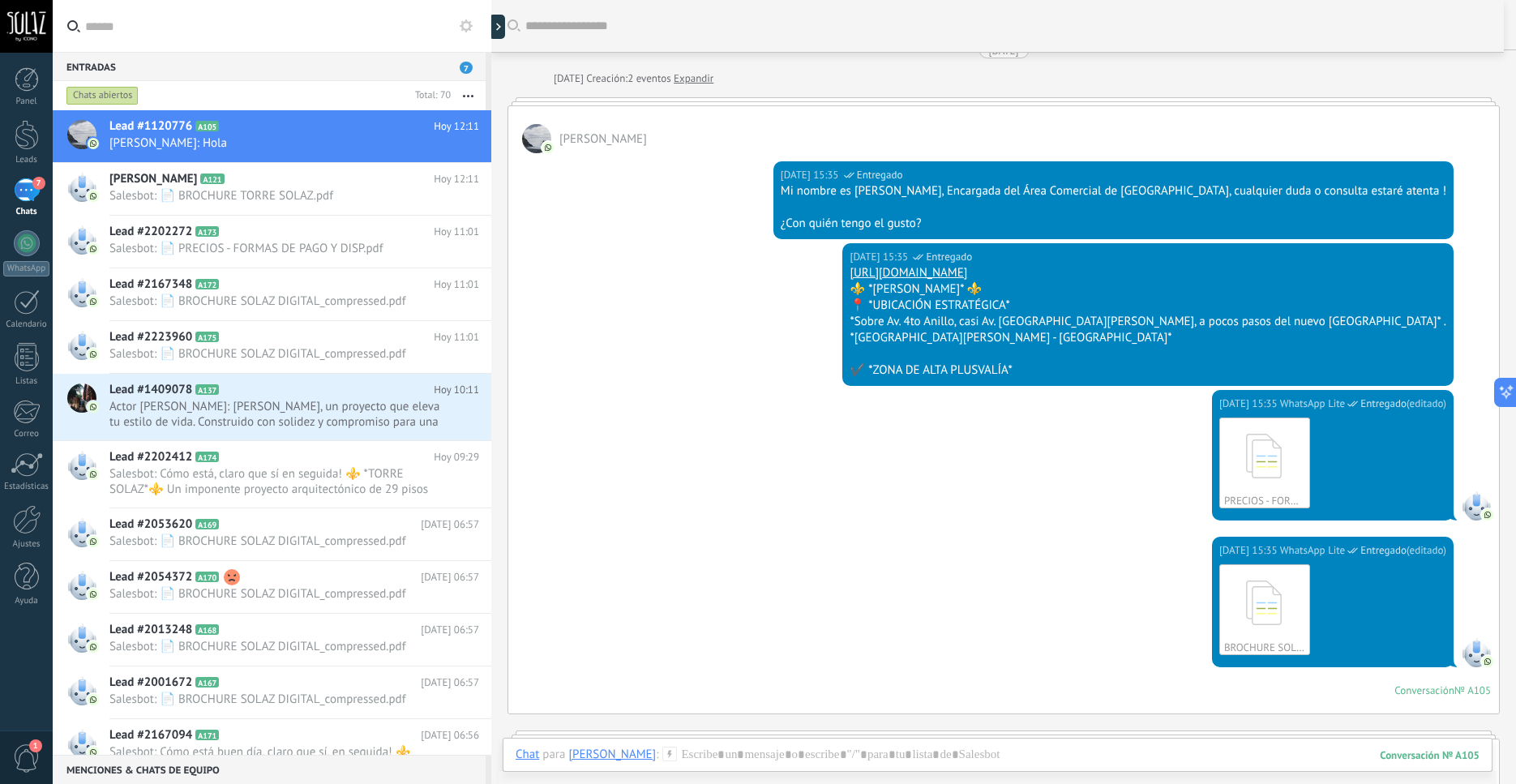
scroll to position [0, 0]
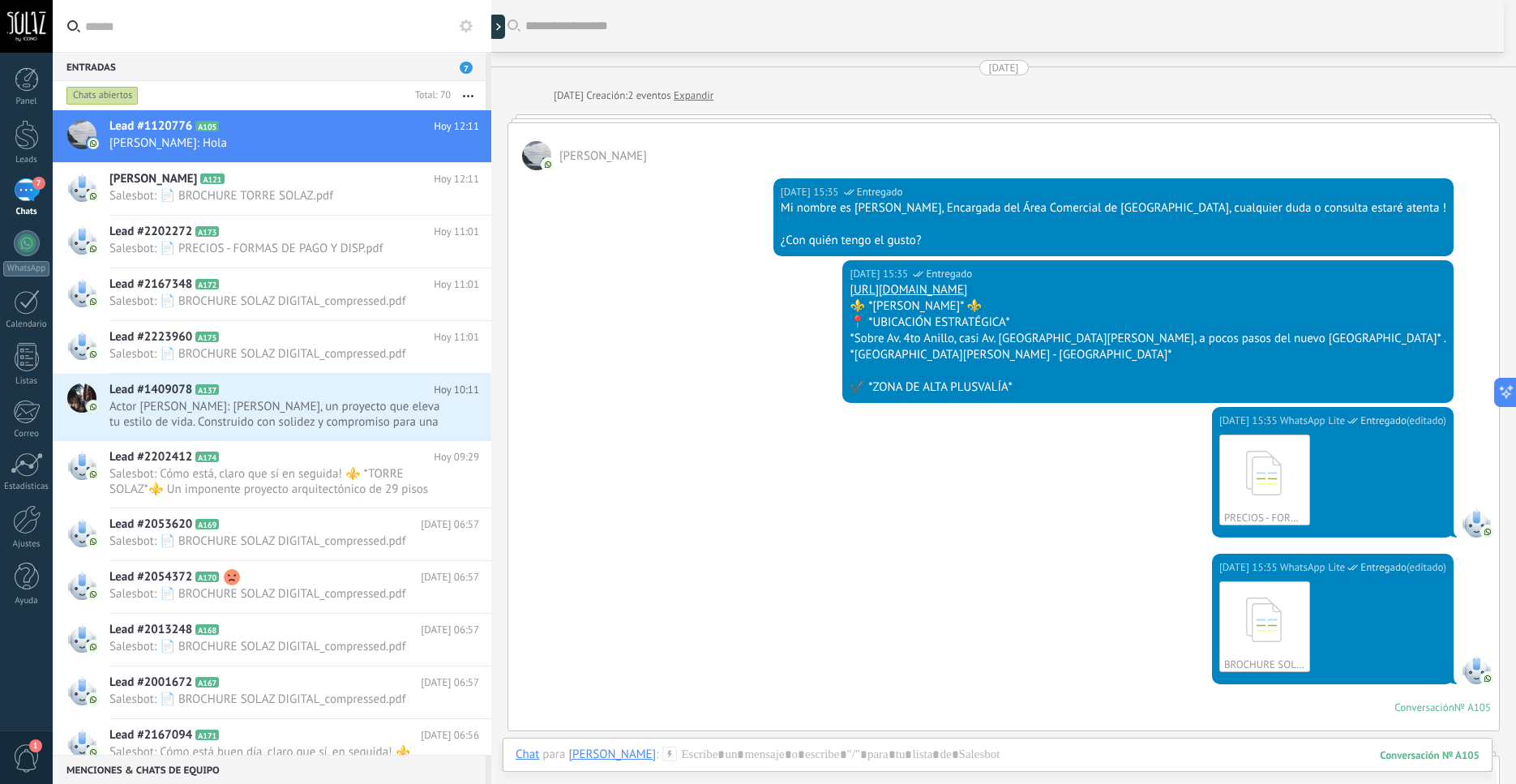
click at [700, 92] on div "[DATE] Creación: 2 eventos Expandir" at bounding box center [633, 95] width 159 height 16
click at [713, 101] on link "Expandir" at bounding box center [694, 95] width 40 height 16
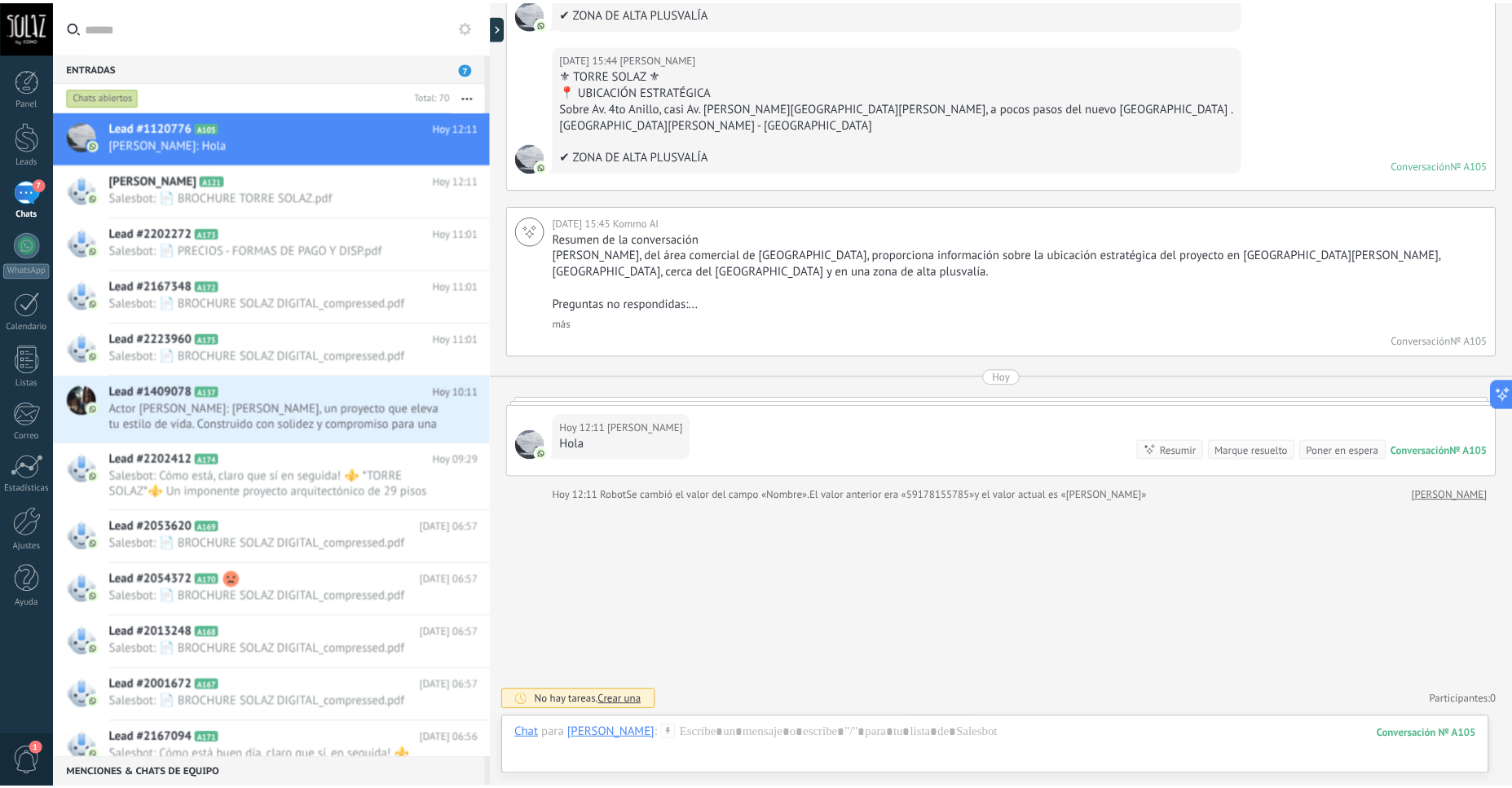
scroll to position [1136, 0]
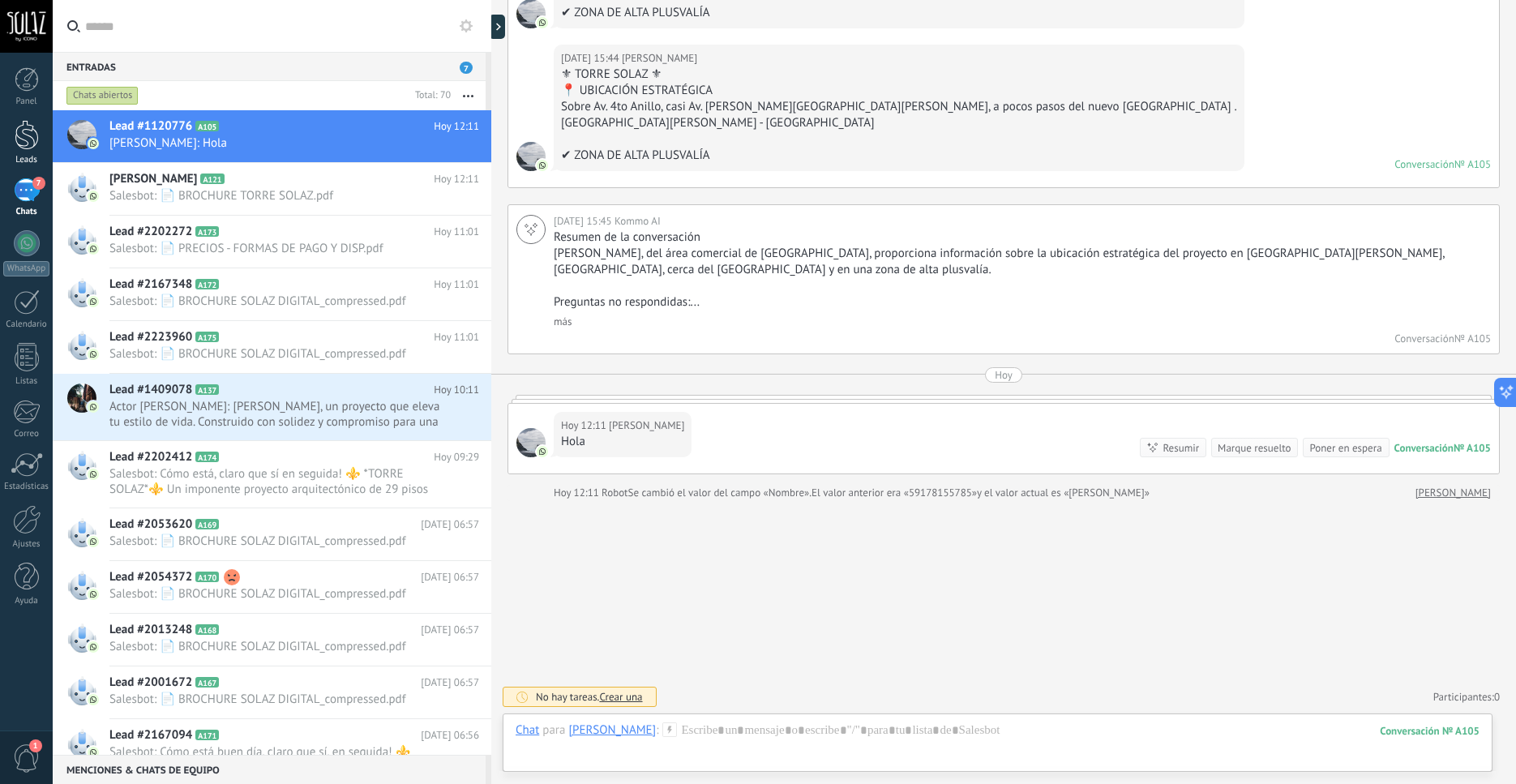
click at [25, 140] on div at bounding box center [26, 135] width 25 height 30
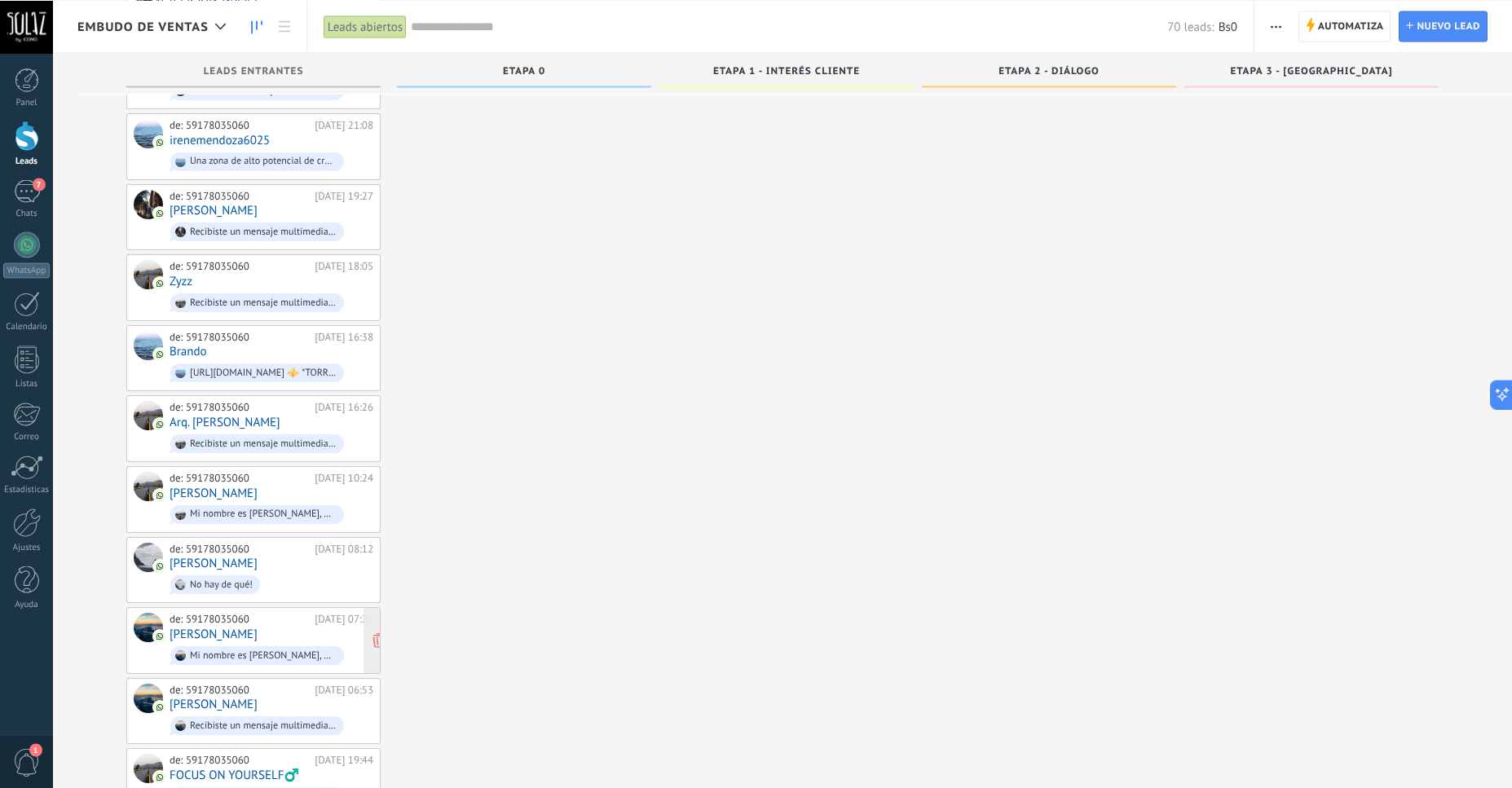
scroll to position [1697, 0]
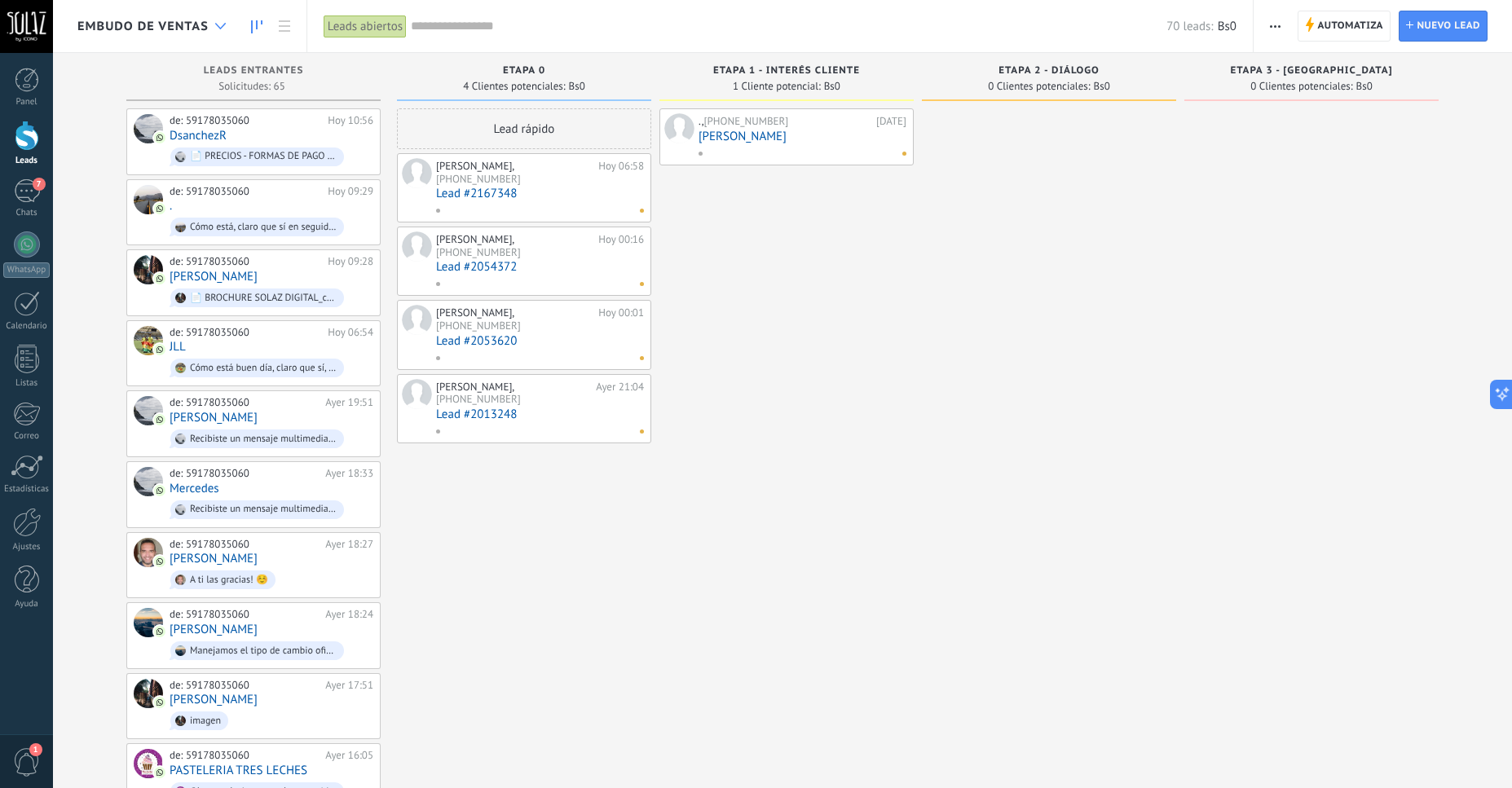
click at [225, 31] on div at bounding box center [220, 26] width 27 height 32
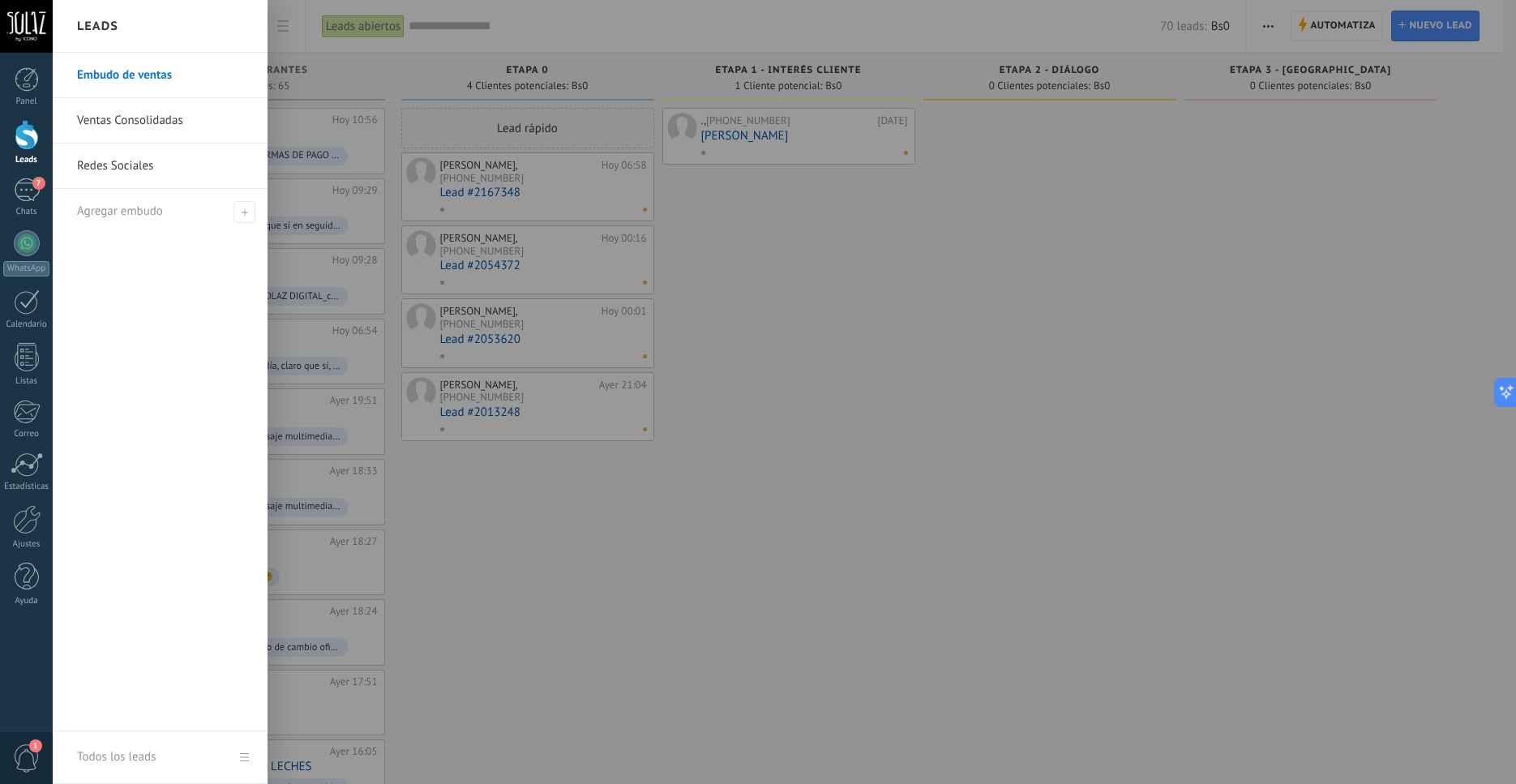
click at [150, 121] on link "Ventas Consolidadas" at bounding box center [164, 120] width 175 height 45
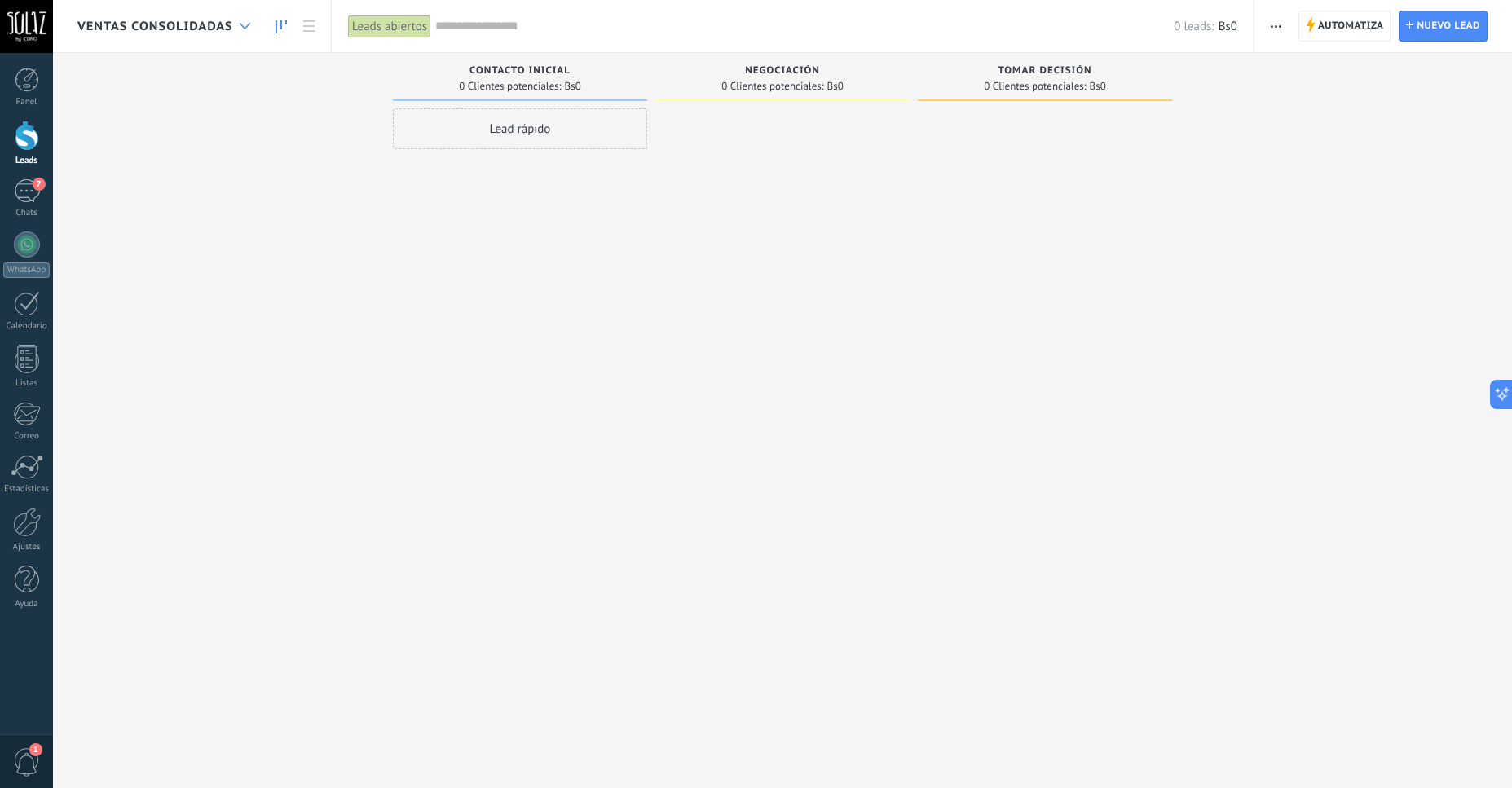
click at [237, 31] on div at bounding box center [244, 26] width 27 height 32
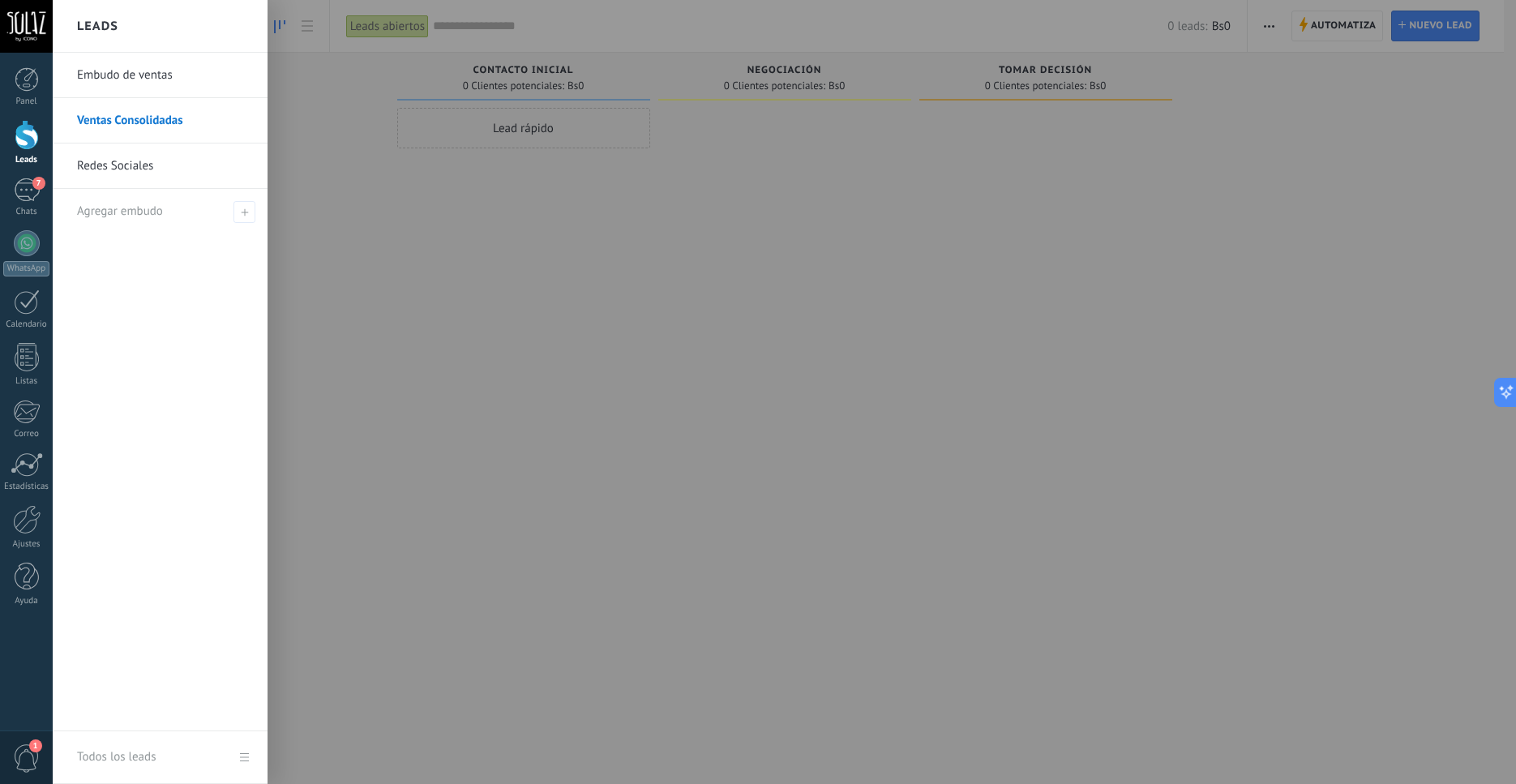
click at [158, 84] on link "Embudo de ventas" at bounding box center [164, 75] width 175 height 45
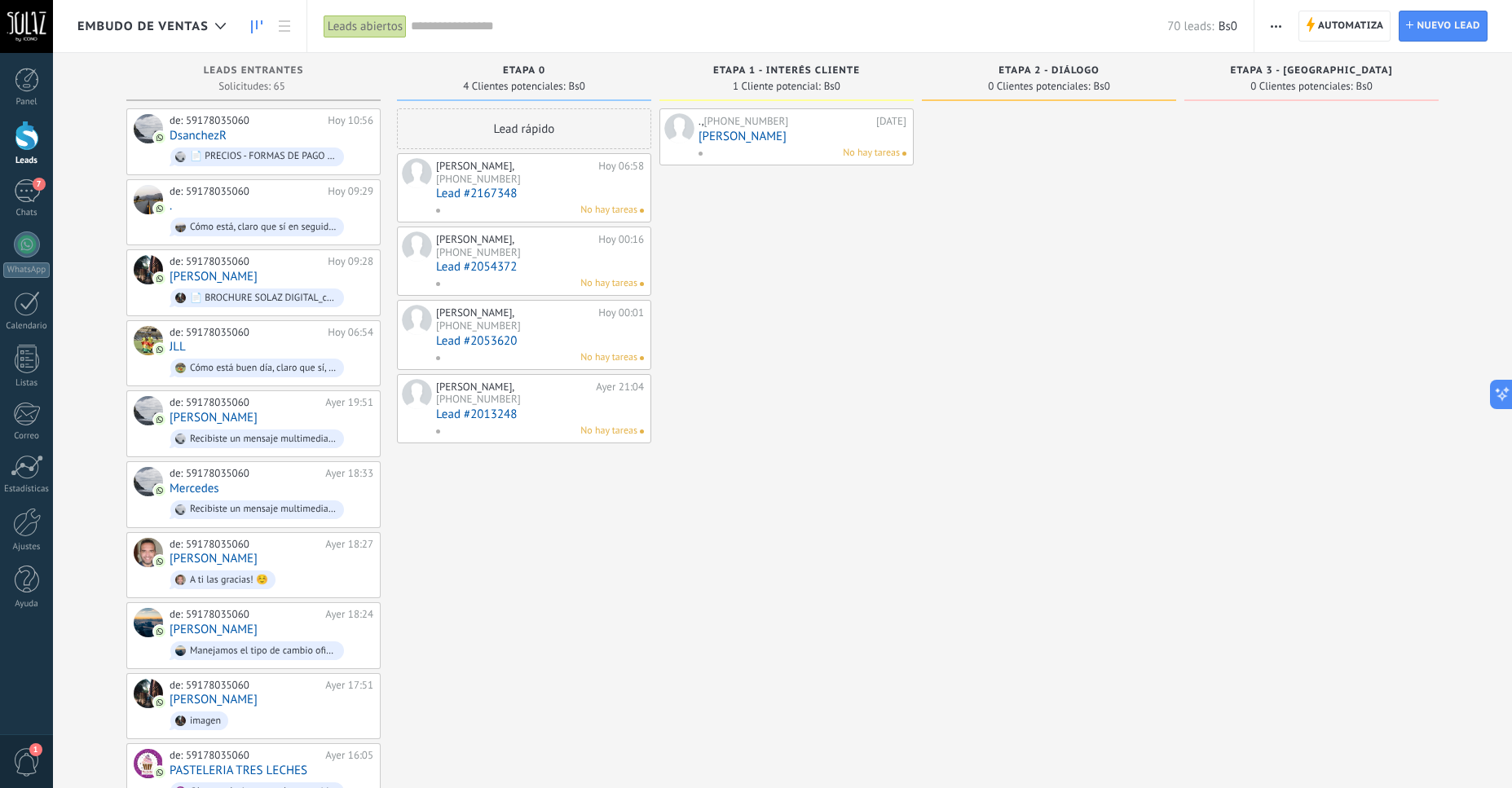
click at [560, 34] on input "text" at bounding box center [789, 27] width 756 height 17
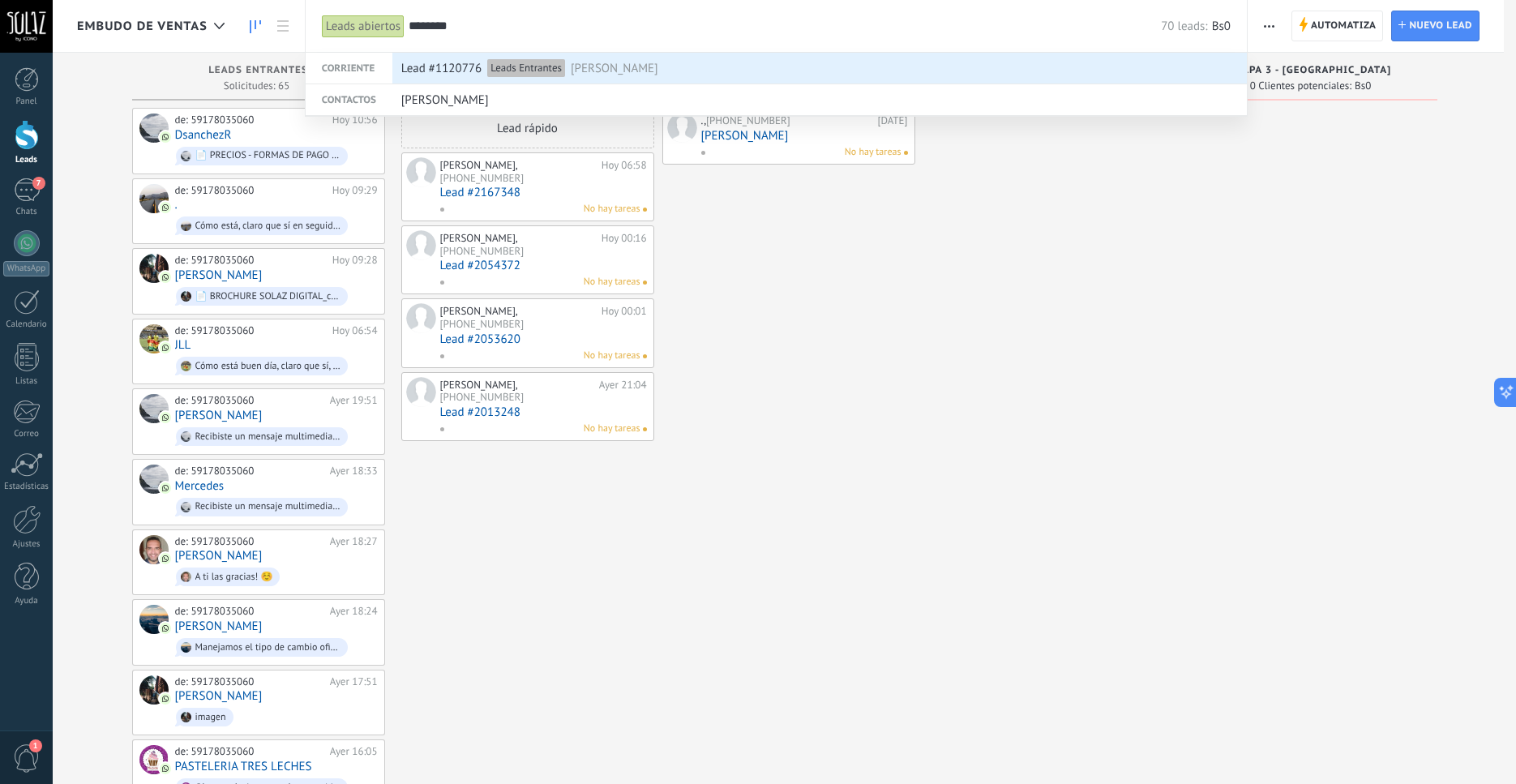
type input "********"
click at [530, 71] on div "Leads Entrantes" at bounding box center [526, 67] width 78 height 18
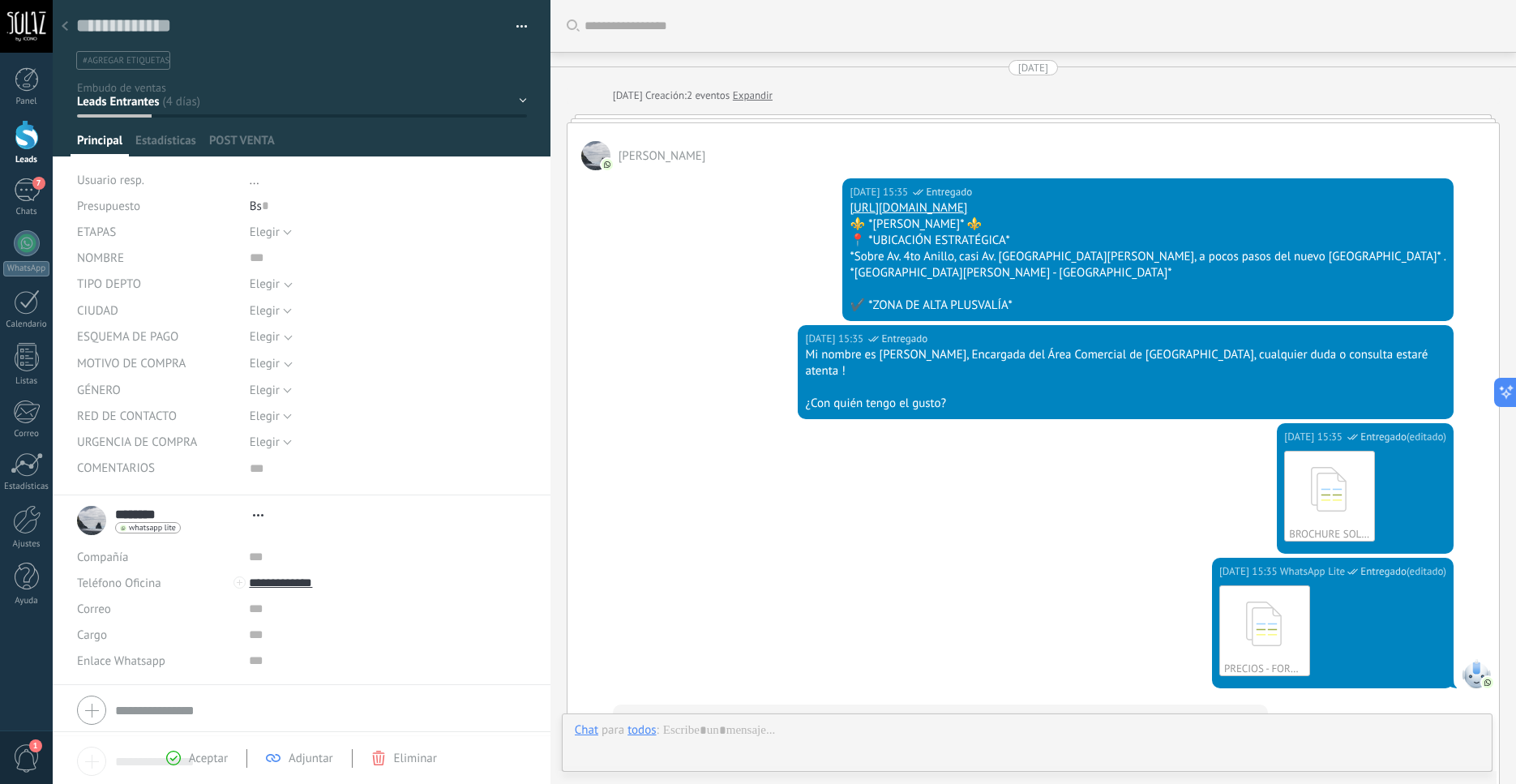
scroll to position [1020, 0]
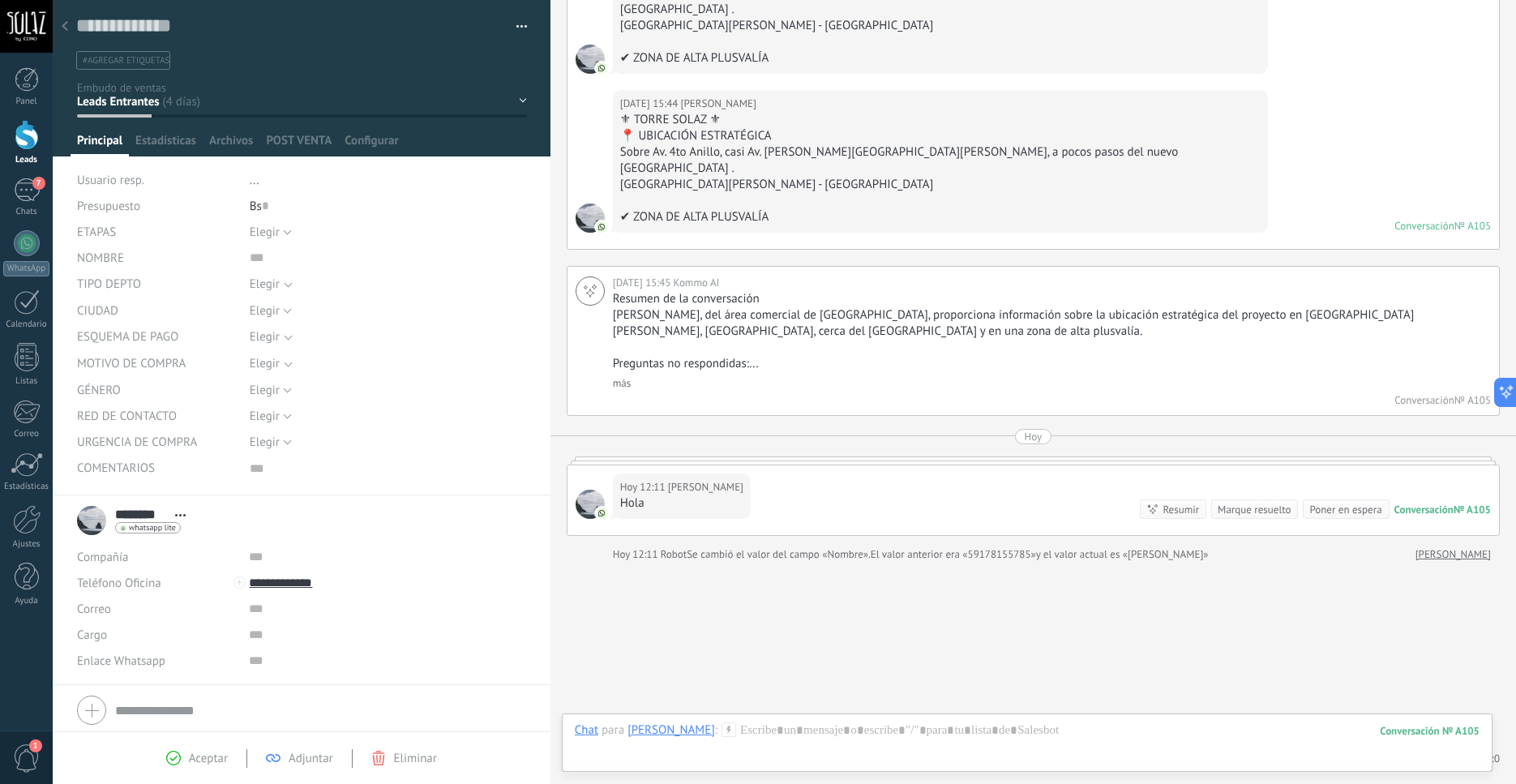
click at [178, 758] on icon at bounding box center [173, 758] width 14 height 14
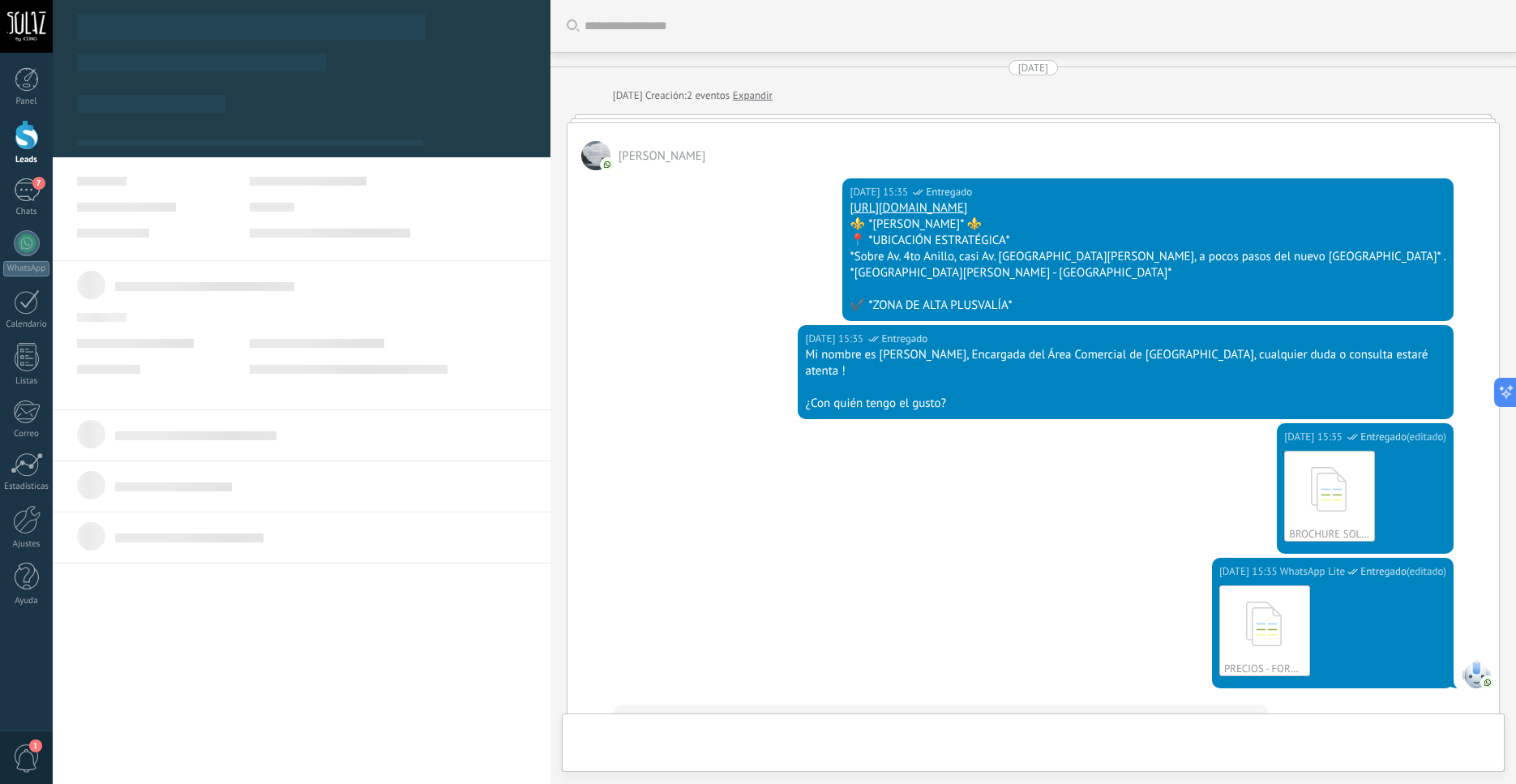
scroll to position [1076, 0]
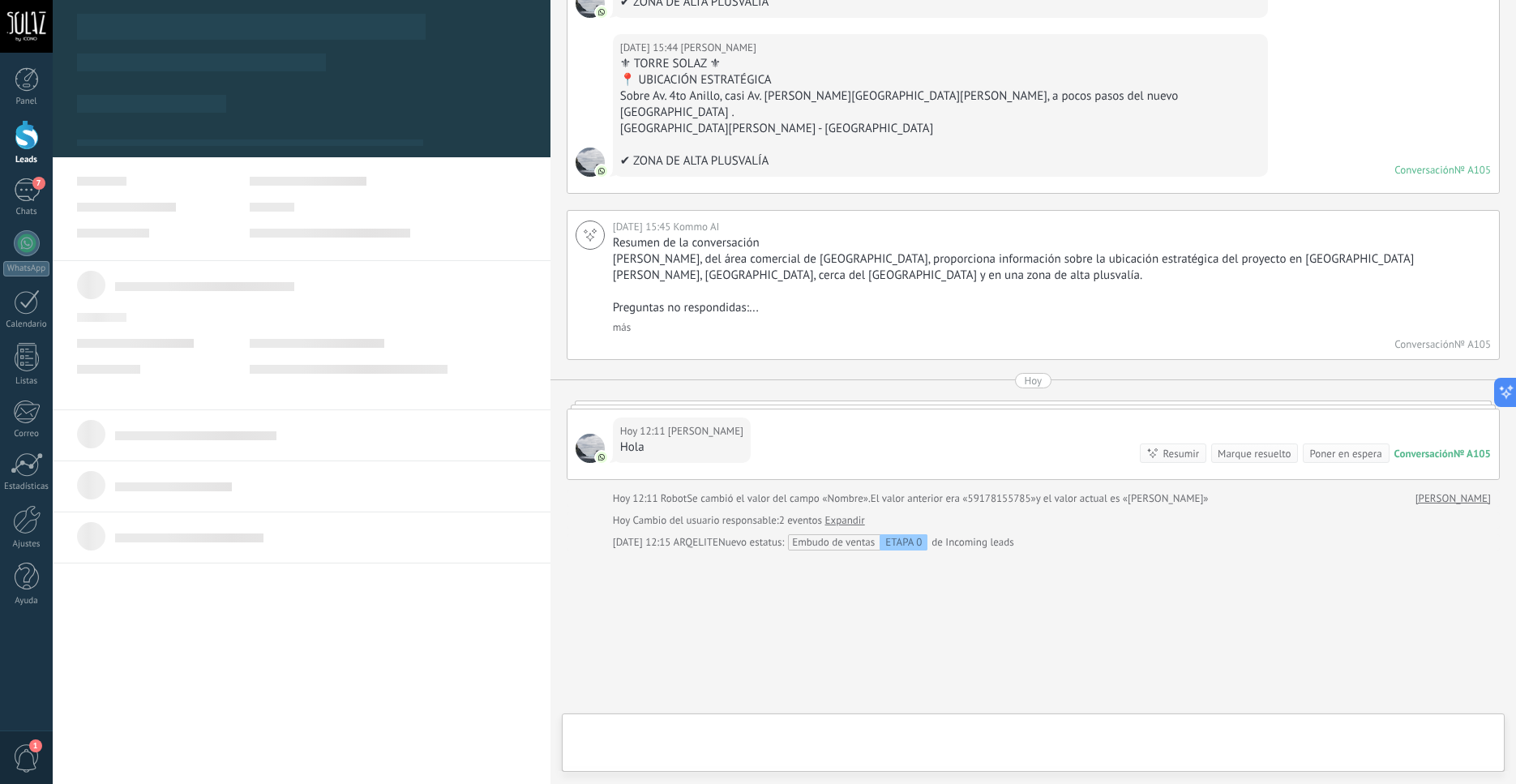
type textarea "***"
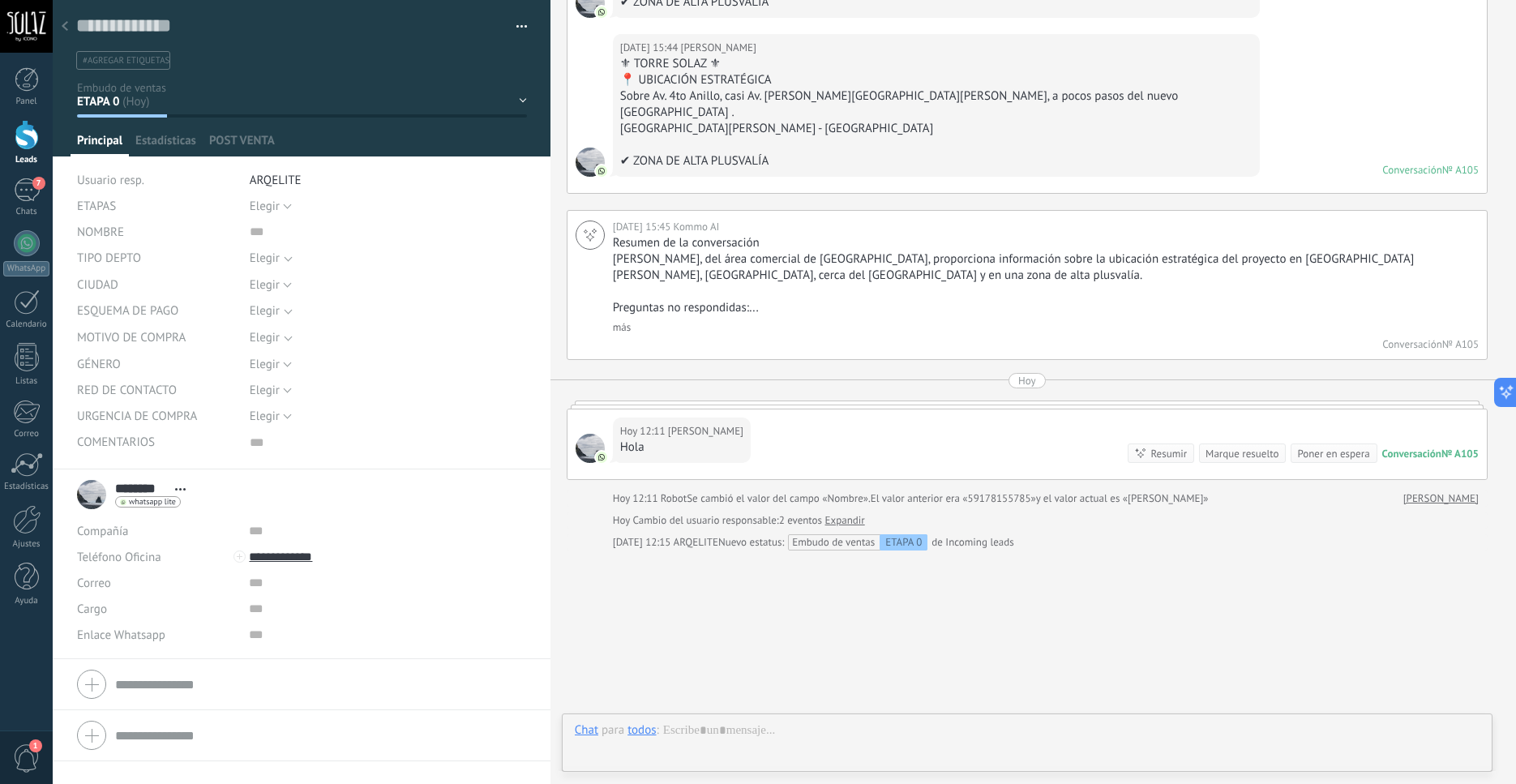
scroll to position [1064, 0]
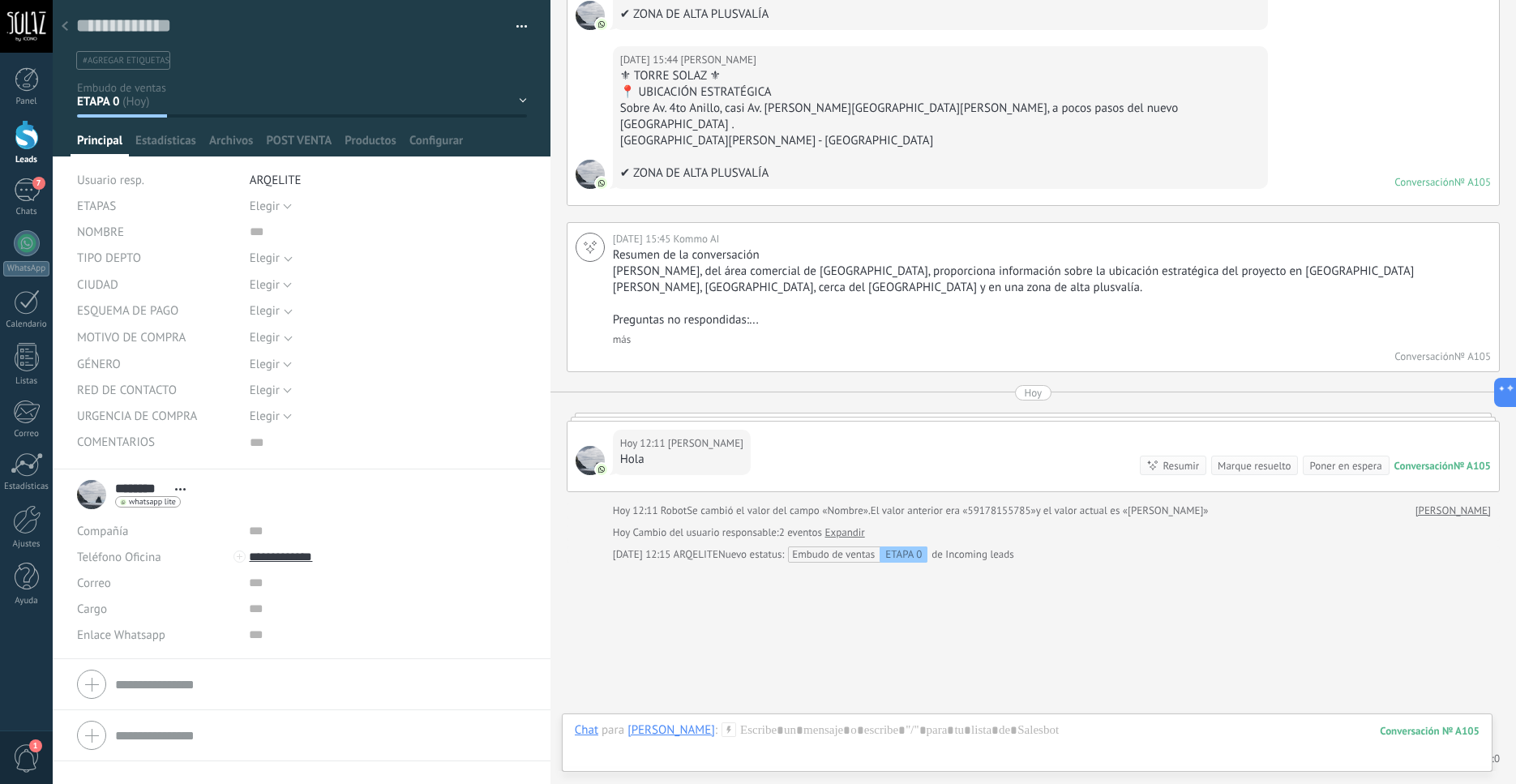
click at [515, 107] on div at bounding box center [302, 78] width 499 height 157
click at [0, 0] on div "ETAPA 0 ETAPA 1 - INTERÉS CLIENTE ETAPA 2 - DIÁLOGO ETAPA 3 - [GEOGRAPHIC_DATA]…" at bounding box center [0, 0] width 0 height 0
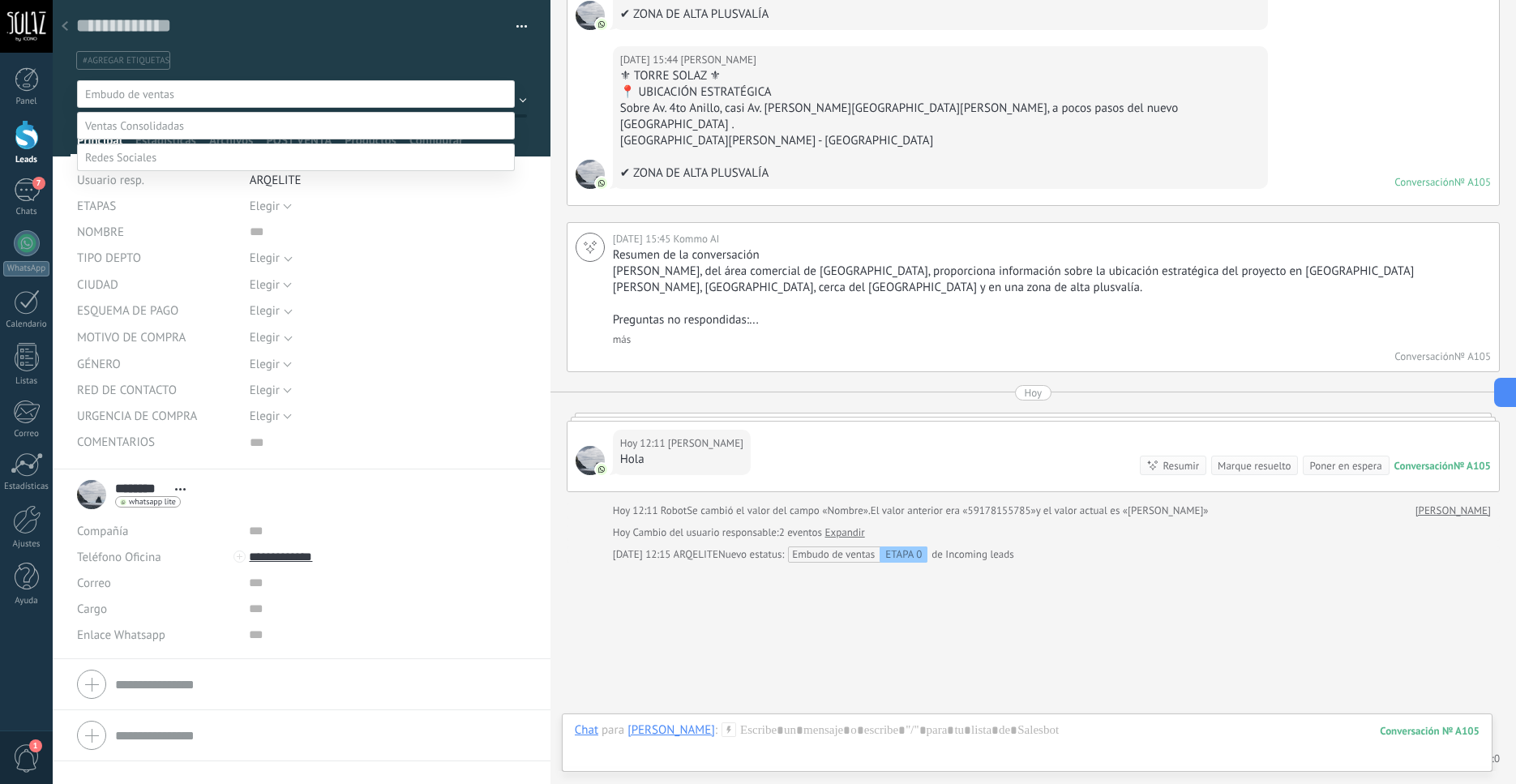
click at [0, 0] on label "ETAPA 1 - INTERÉS CLIENTE" at bounding box center [0, 0] width 0 height 0
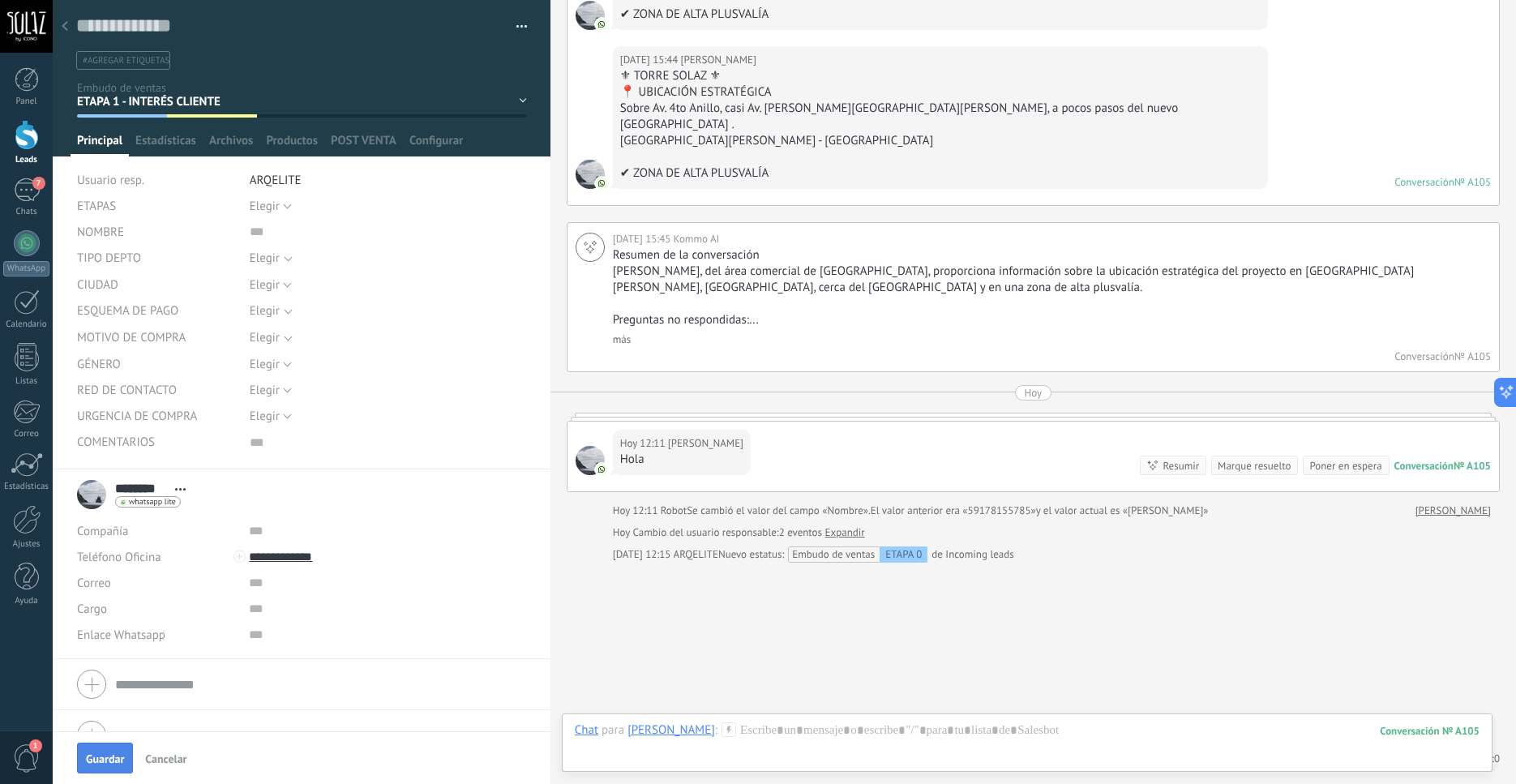
click at [96, 760] on span "Guardar" at bounding box center [105, 758] width 38 height 11
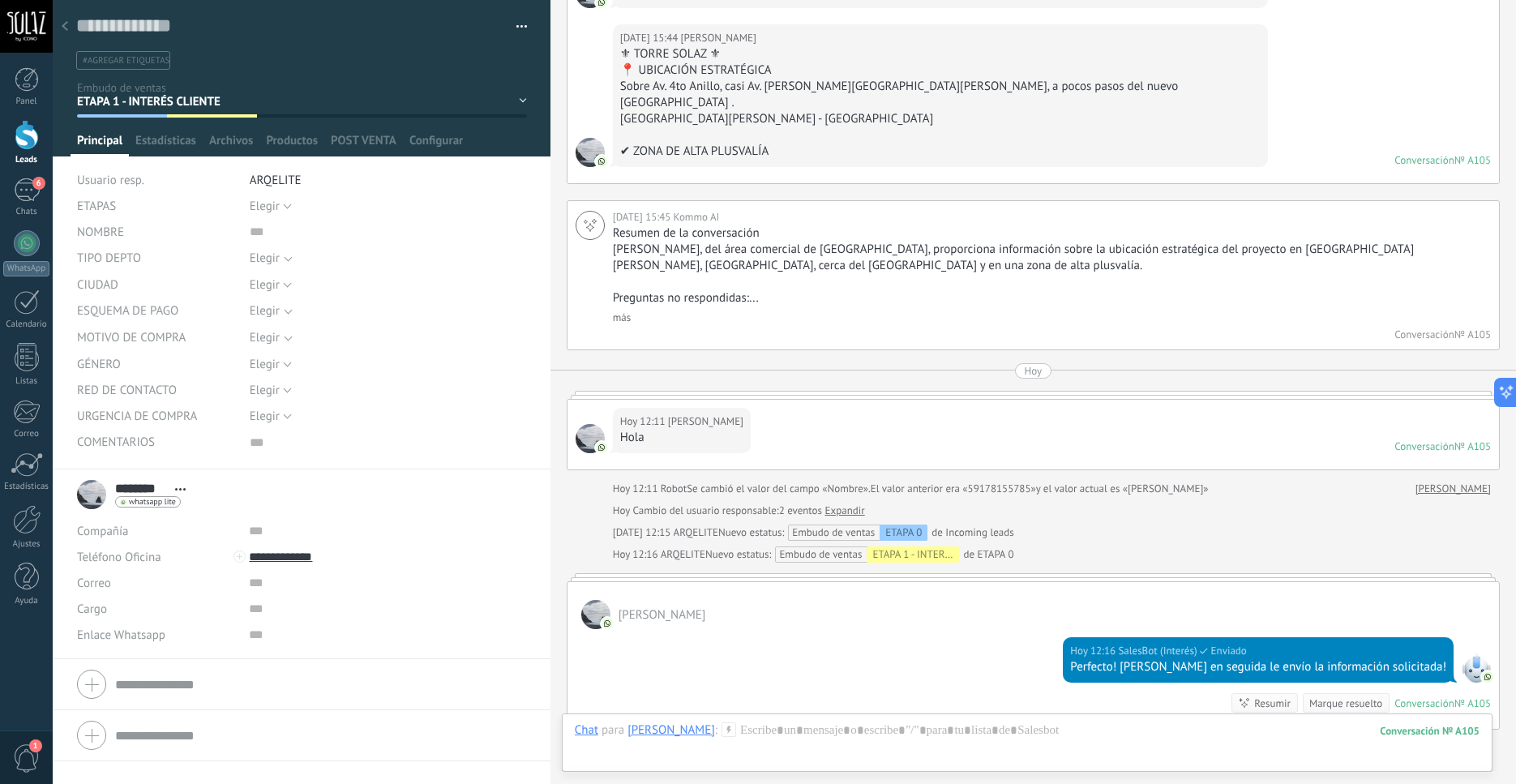
scroll to position [1224, 0]
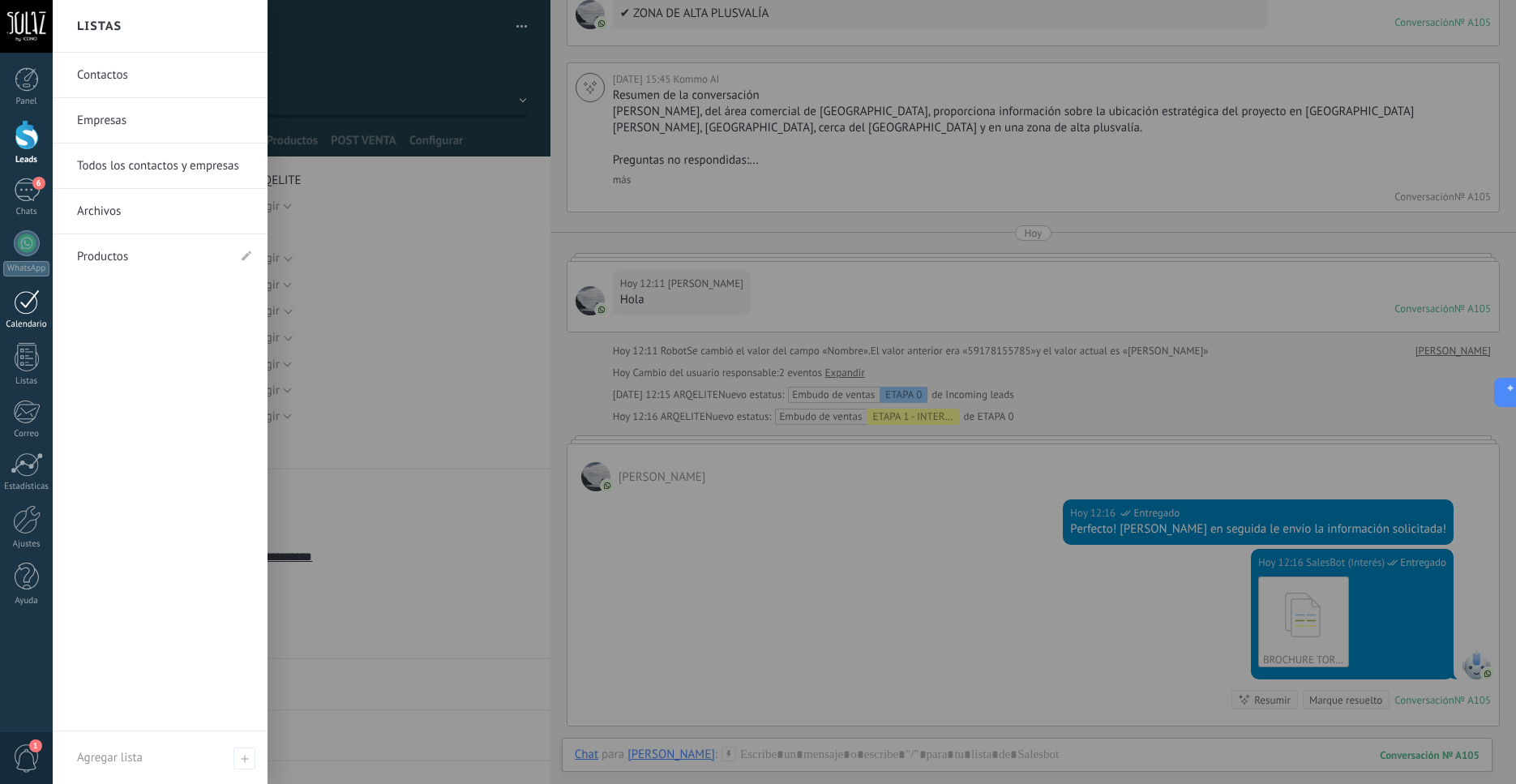
click at [28, 308] on div at bounding box center [26, 302] width 26 height 25
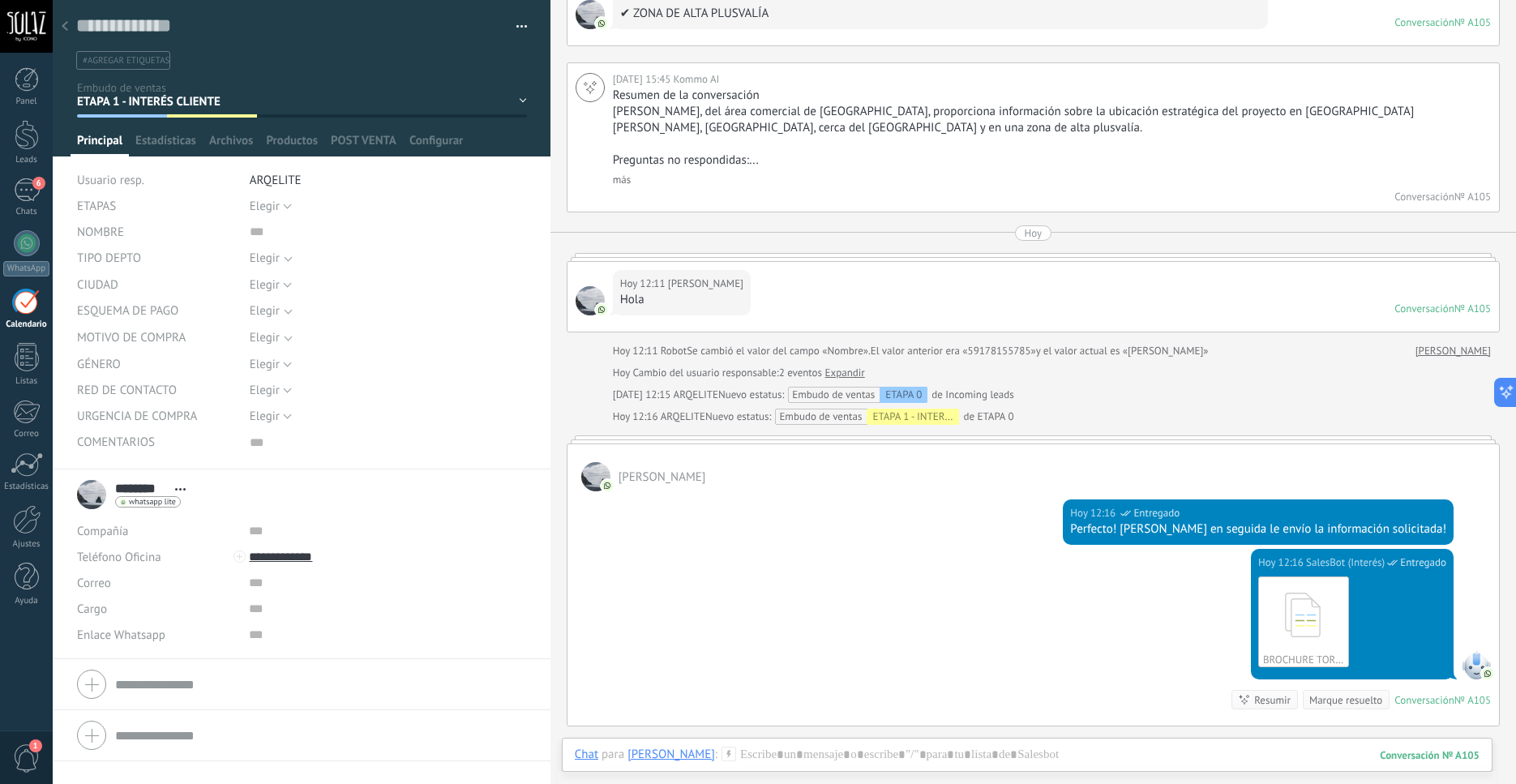
scroll to position [1224, 0]
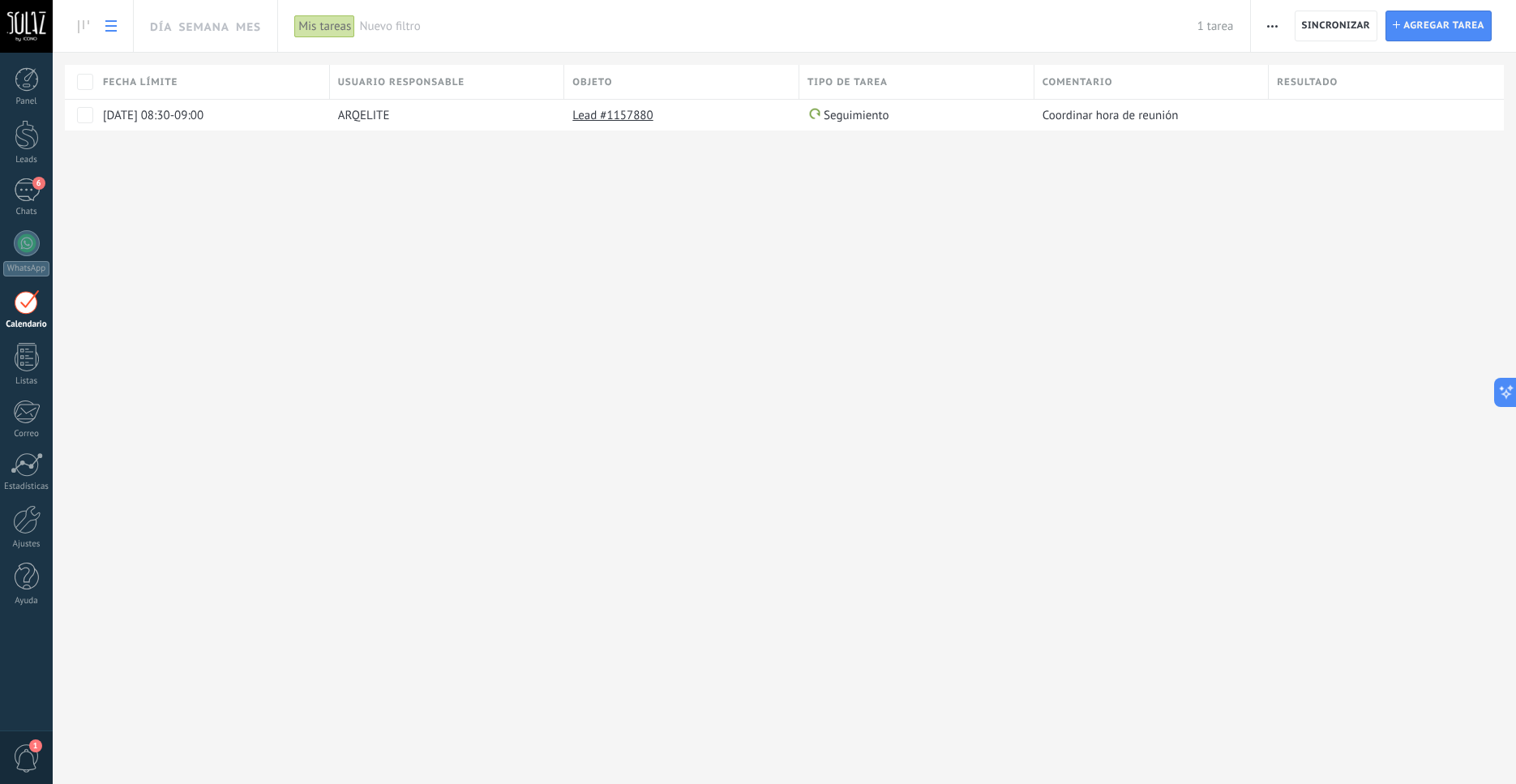
click at [1265, 25] on button "button" at bounding box center [1273, 26] width 24 height 31
click at [1338, 139] on span "Administrar los tipos de tareas" at bounding box center [1361, 134] width 159 height 32
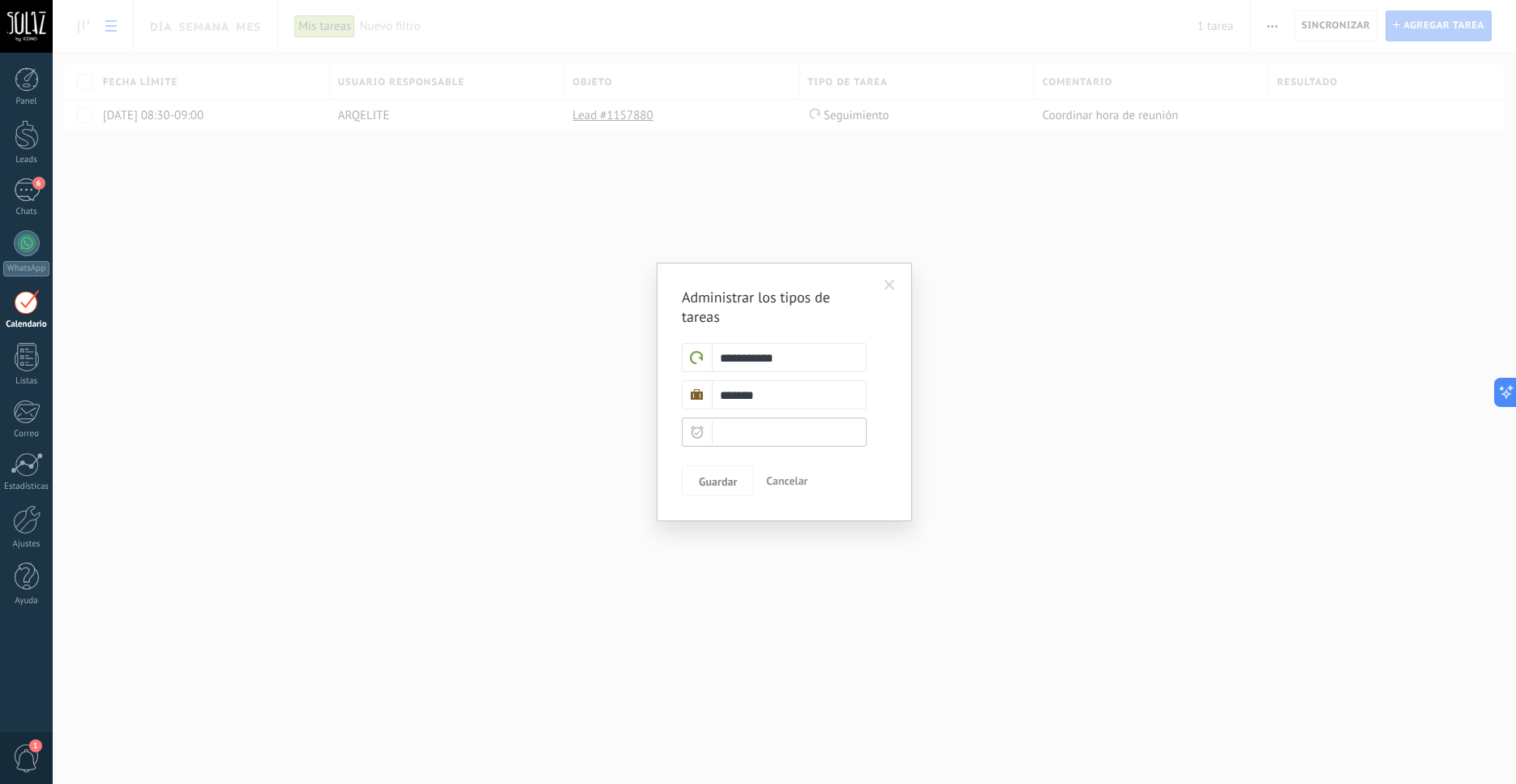
click at [811, 441] on input "text" at bounding box center [774, 432] width 185 height 29
type input "*"
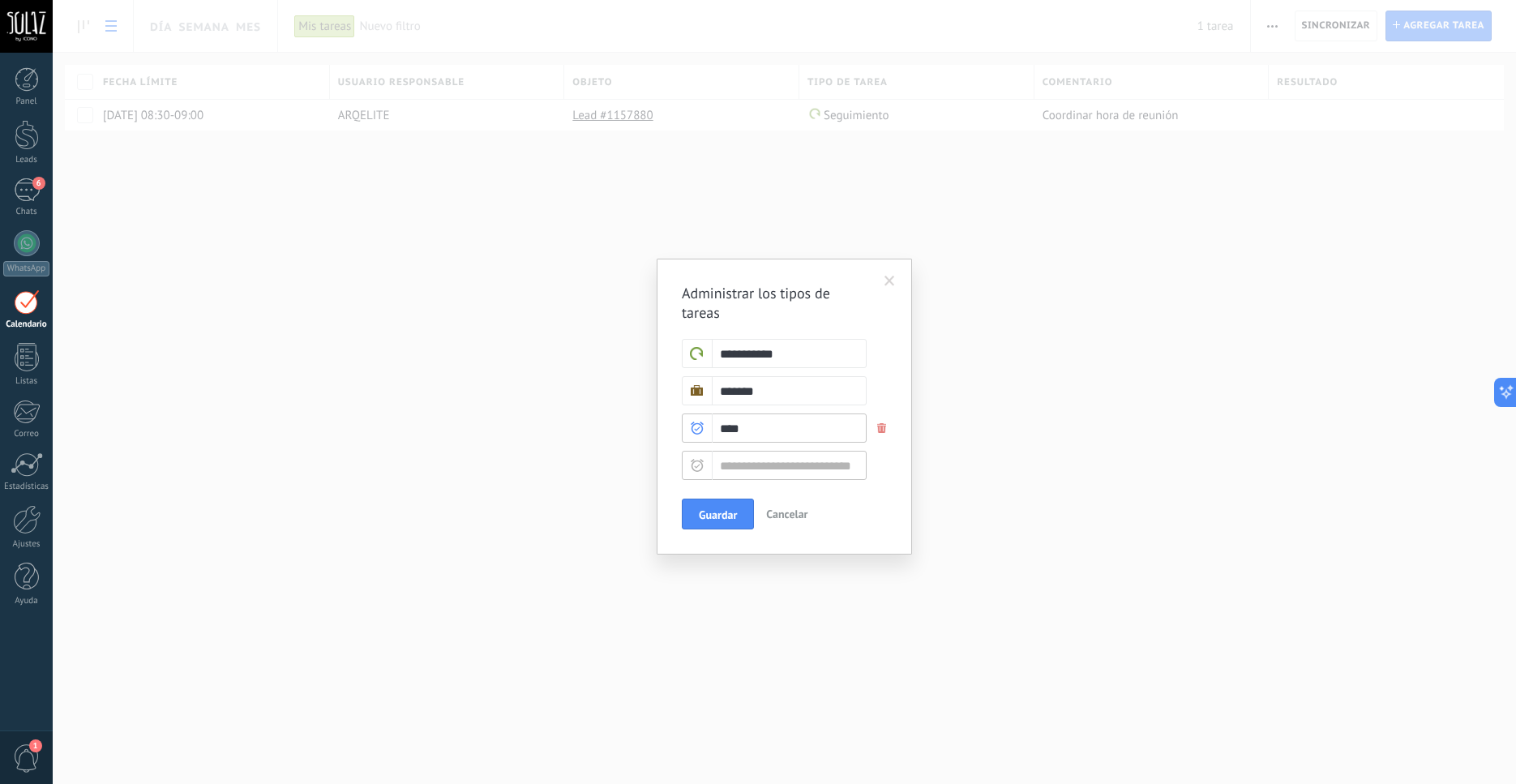
type input "****"
click at [800, 468] on input "text" at bounding box center [774, 465] width 185 height 29
type input "*"
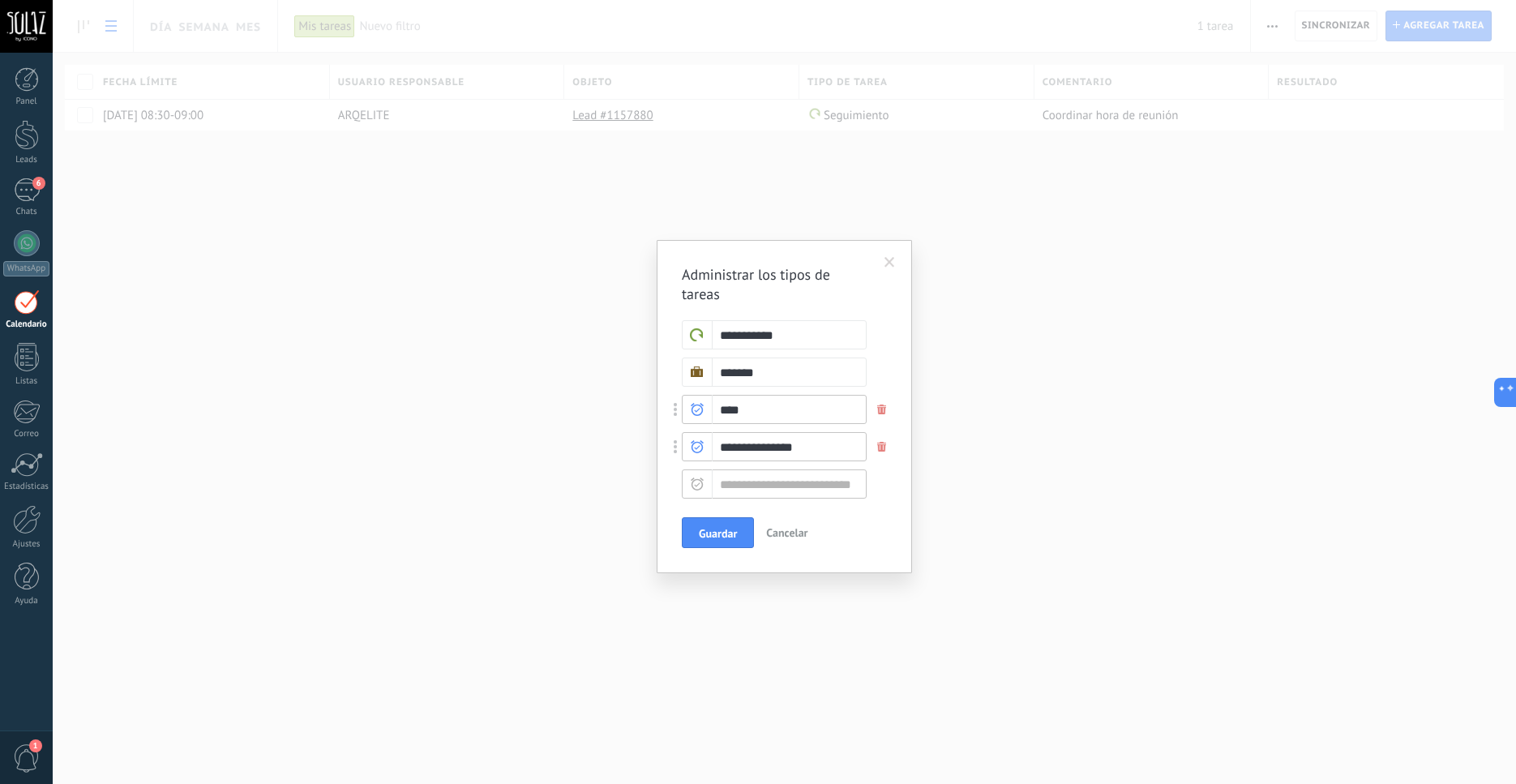
type input "**********"
click at [810, 477] on input "text" at bounding box center [774, 484] width 185 height 29
click at [702, 374] on div at bounding box center [697, 372] width 13 height 11
click at [745, 486] on input "text" at bounding box center [774, 484] width 185 height 29
click at [754, 481] on input "text" at bounding box center [774, 484] width 185 height 29
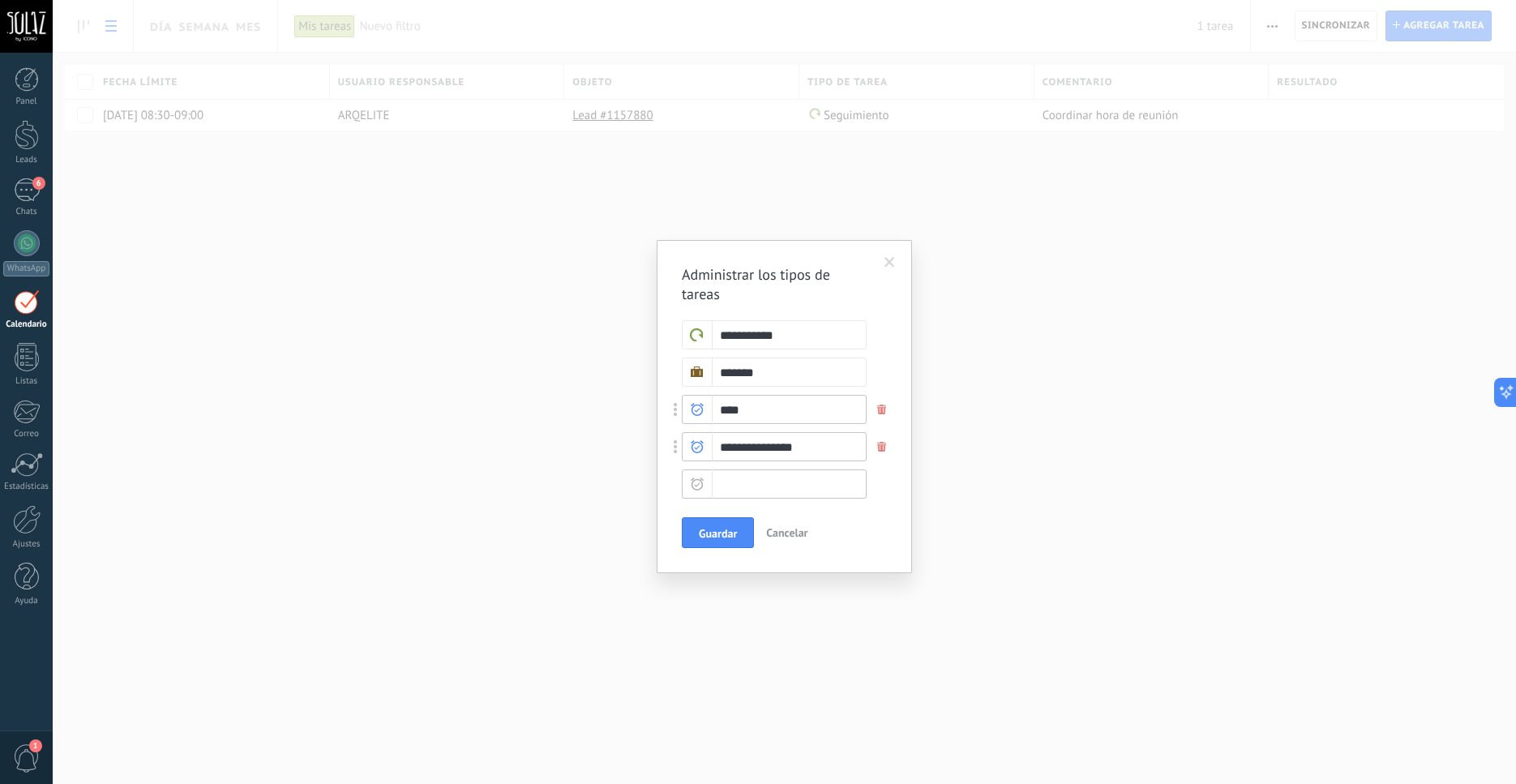
type input "*"
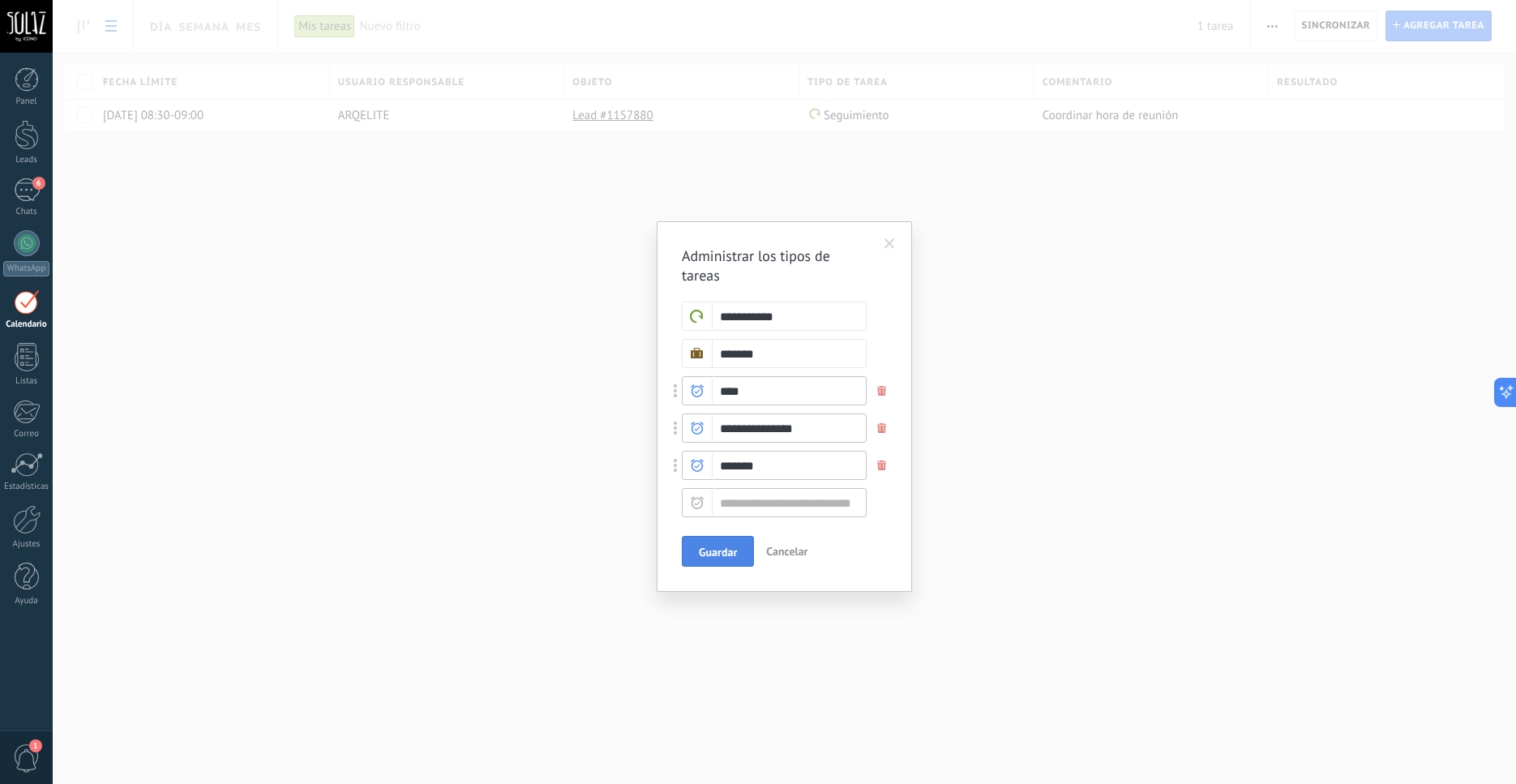
type input "*******"
click at [731, 539] on button "Guardar" at bounding box center [718, 551] width 72 height 31
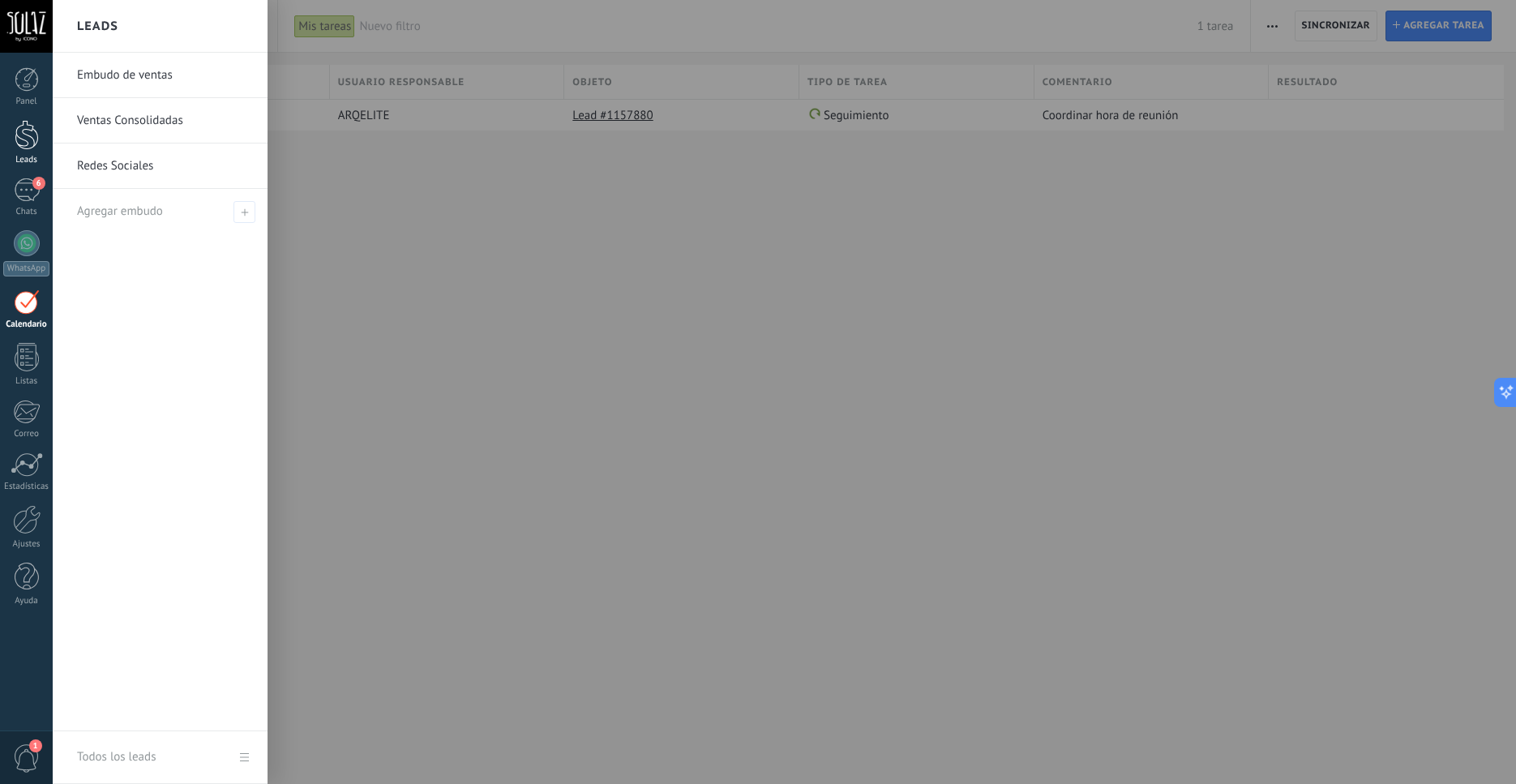
click at [32, 133] on div at bounding box center [26, 135] width 25 height 30
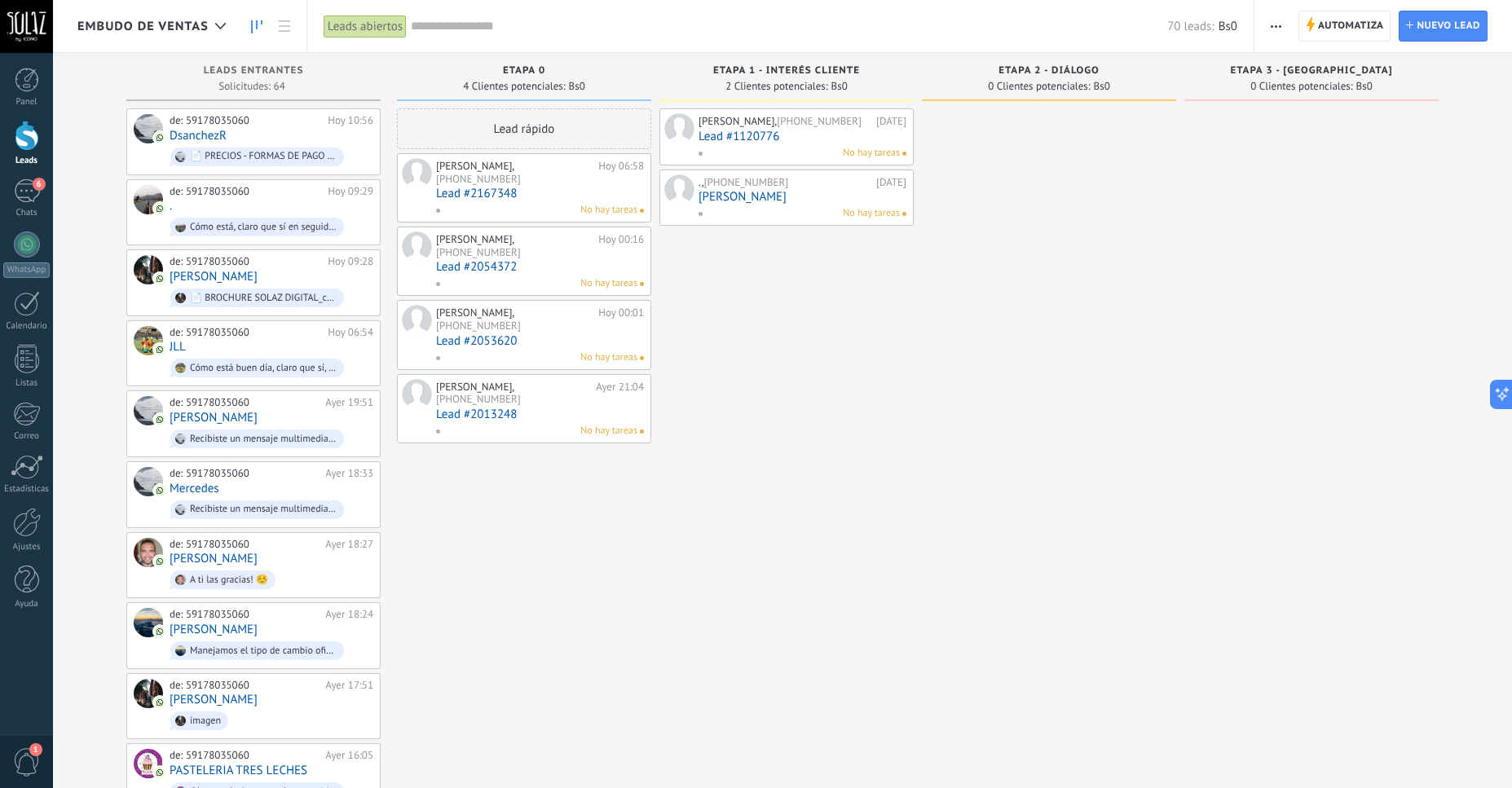
click at [761, 202] on link "[PERSON_NAME]" at bounding box center [802, 197] width 208 height 14
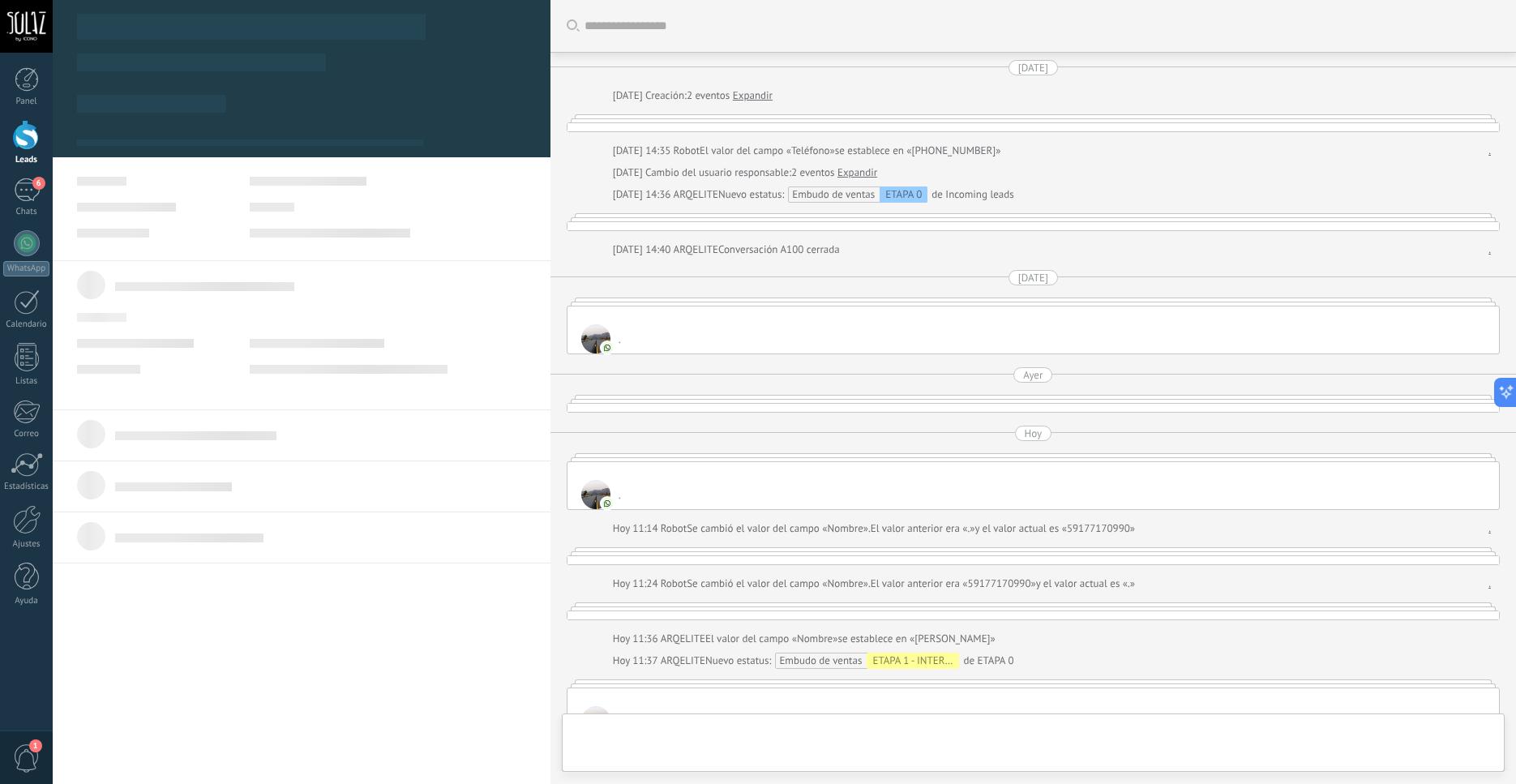
scroll to position [2135, 0]
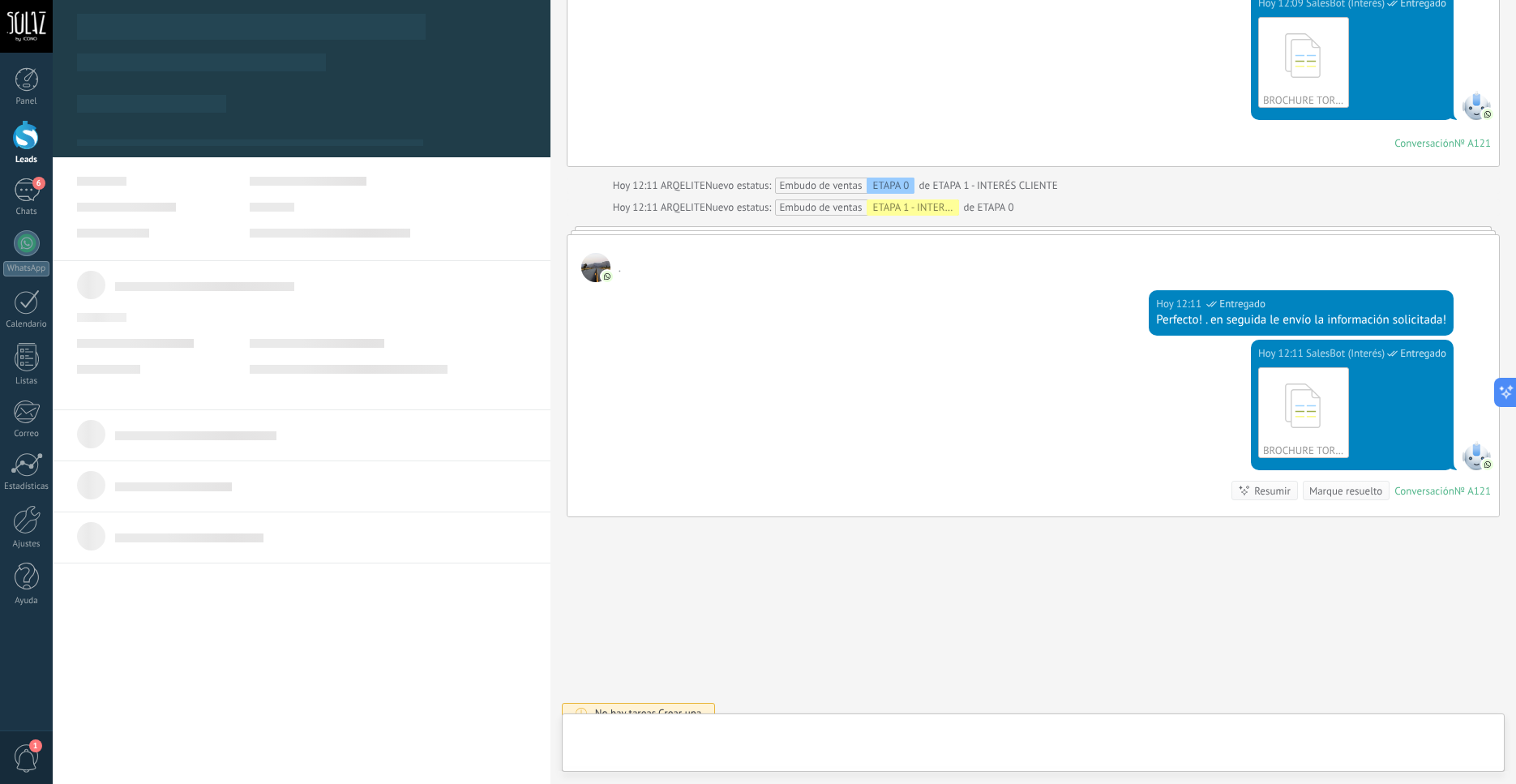
type textarea "***"
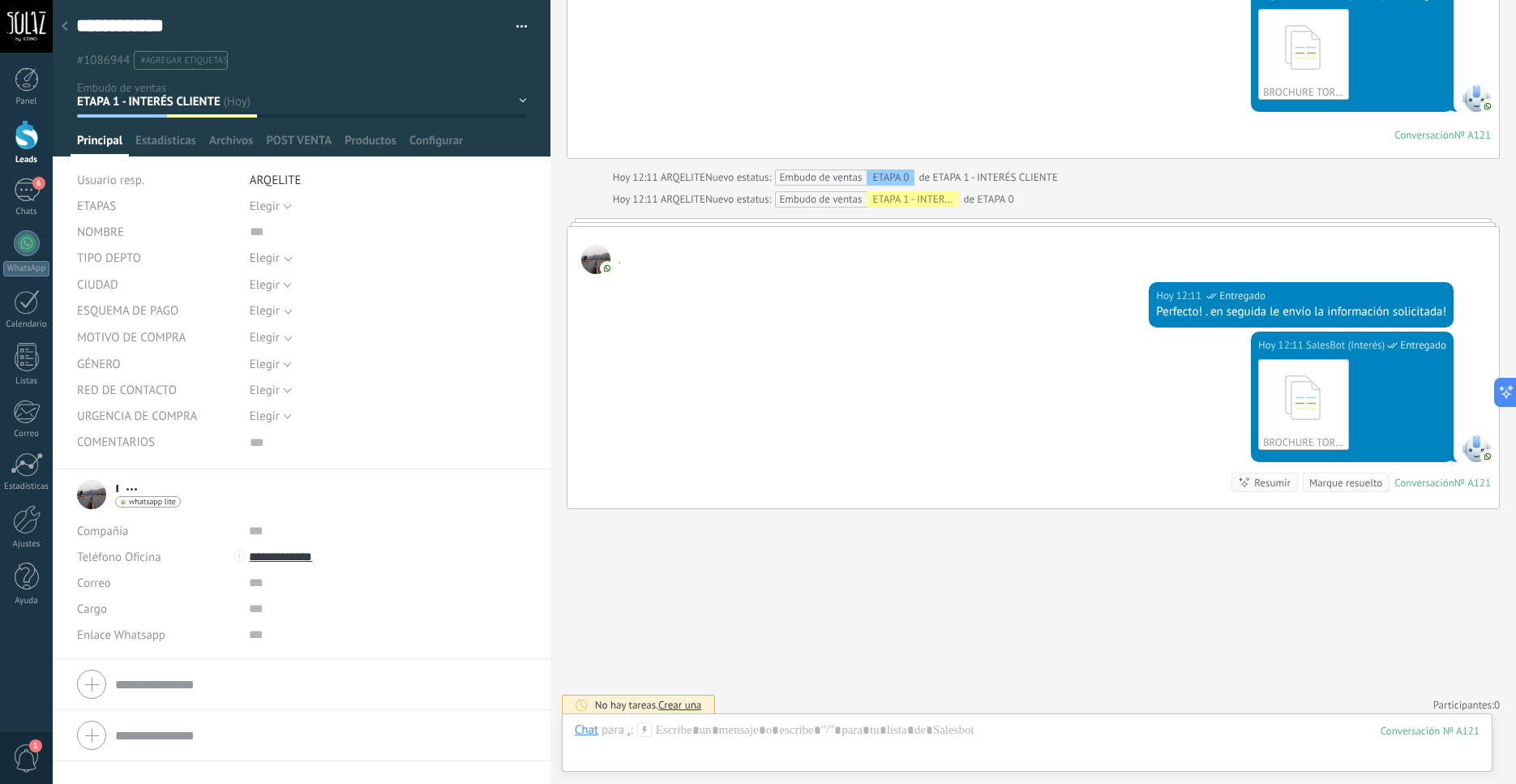
scroll to position [4793, 0]
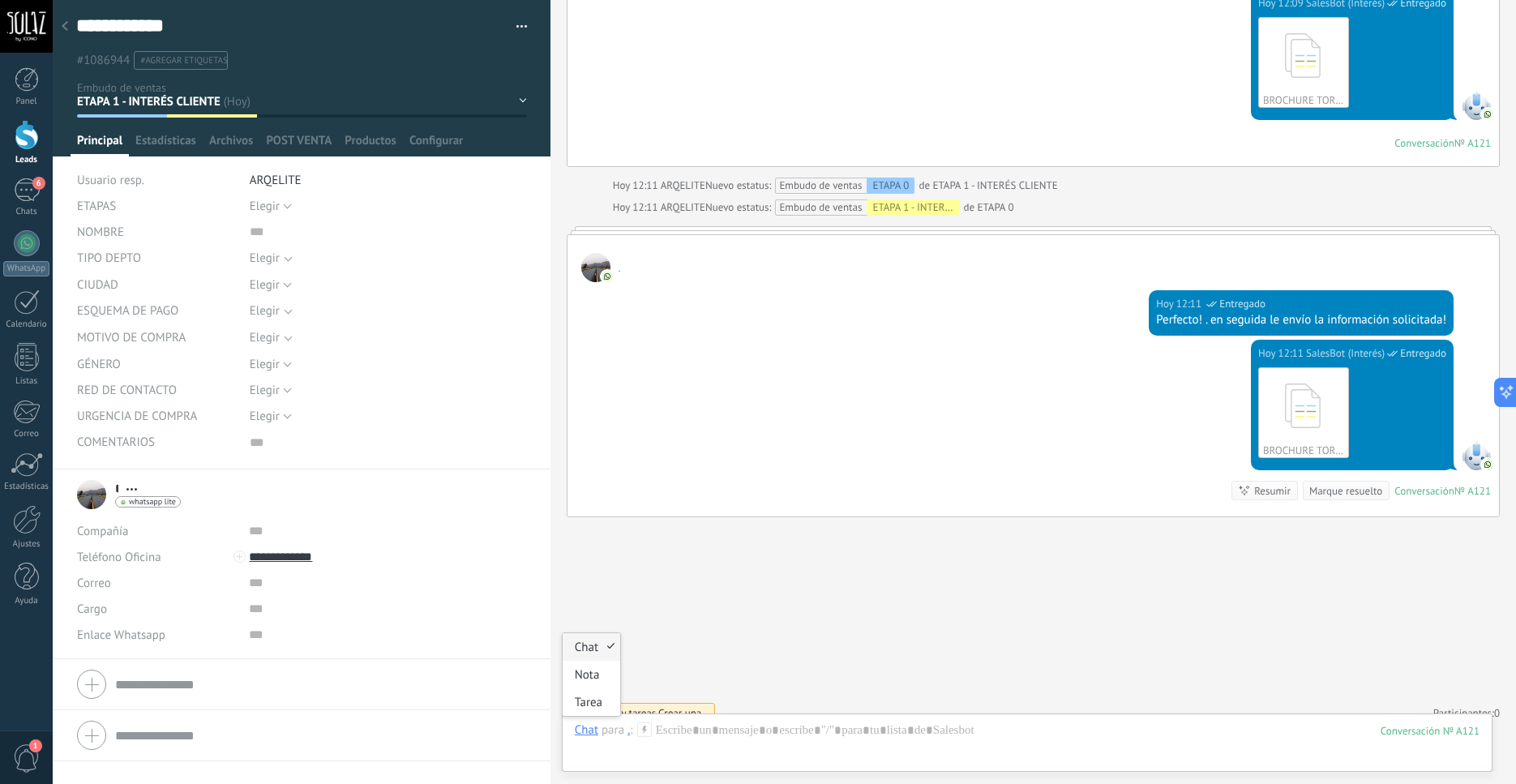
click at [585, 734] on div "Chat" at bounding box center [587, 729] width 24 height 14
click at [596, 698] on div "Tarea" at bounding box center [591, 702] width 58 height 27
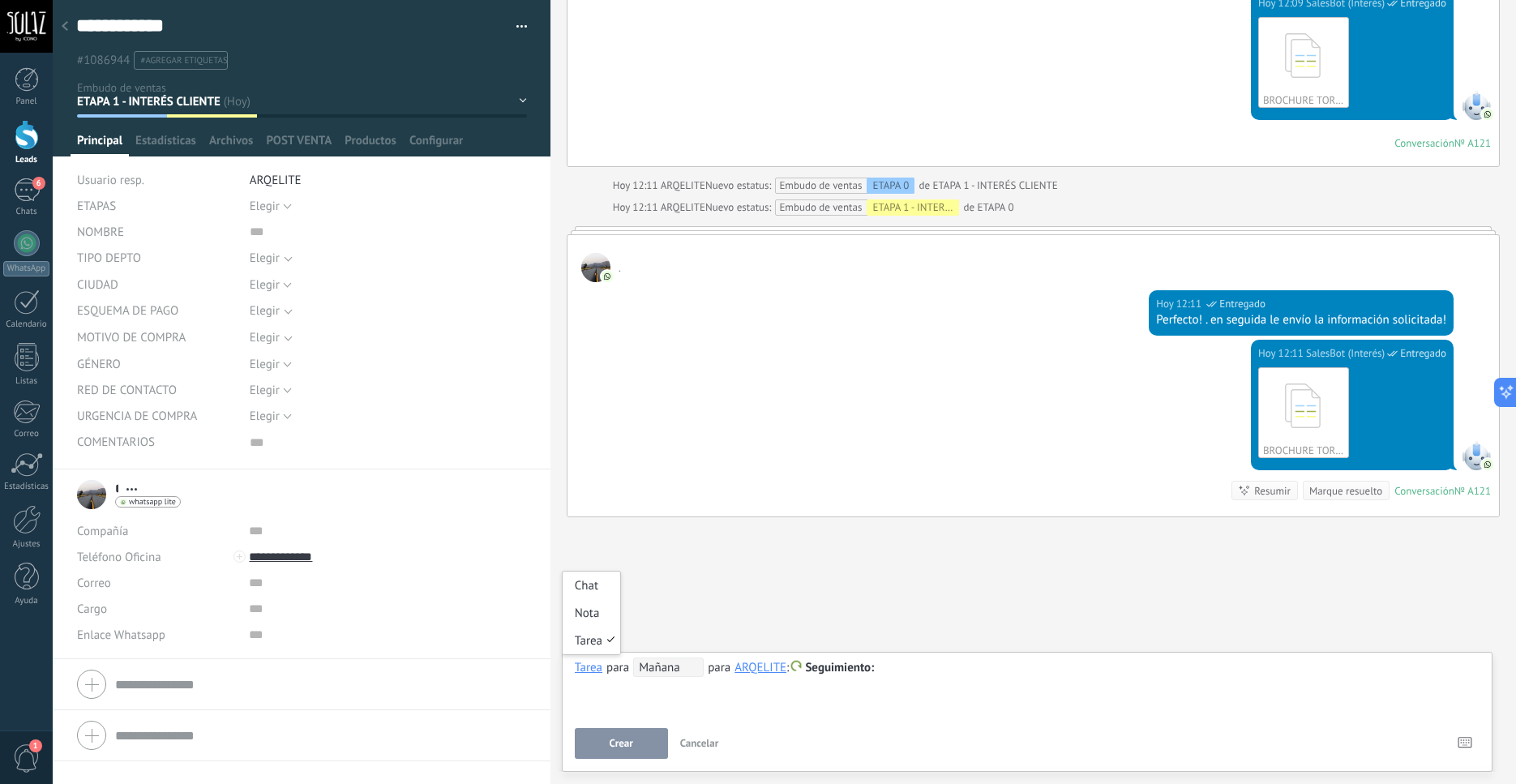
click at [580, 667] on div "Tarea" at bounding box center [589, 667] width 27 height 14
click at [826, 672] on span "Seguimiento" at bounding box center [839, 668] width 69 height 15
click at [840, 540] on label "Reunión" at bounding box center [840, 541] width 146 height 32
click at [677, 677] on div at bounding box center [1028, 668] width 905 height 20
click at [683, 671] on span "Mañana" at bounding box center [668, 667] width 71 height 20
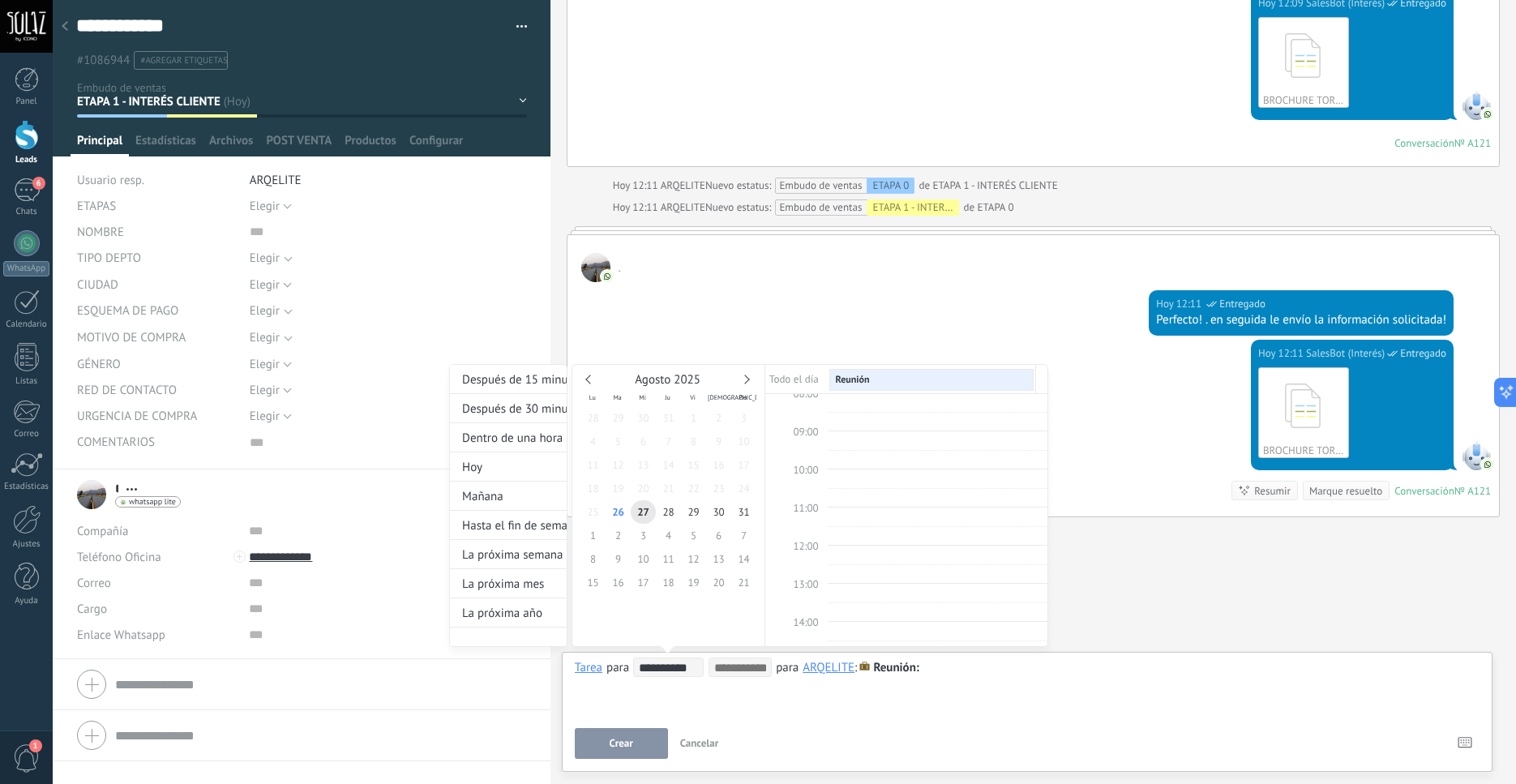
scroll to position [306, 0]
type input "**********"
click at [729, 510] on span "30" at bounding box center [718, 512] width 25 height 24
click at [812, 478] on td "10:00" at bounding box center [796, 479] width 61 height 20
click at [811, 471] on span "10:00" at bounding box center [805, 470] width 25 height 14
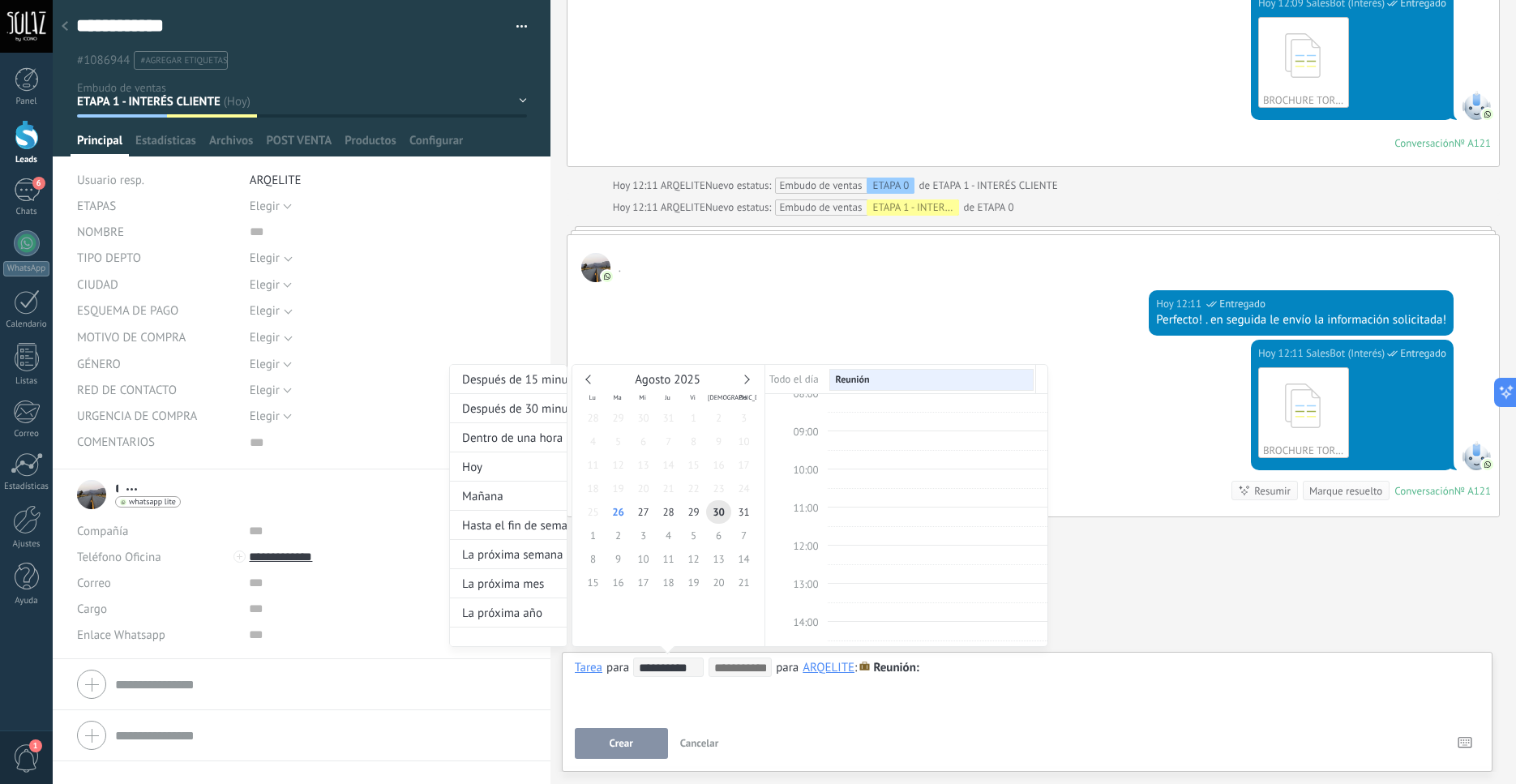
click at [731, 674] on input at bounding box center [740, 667] width 52 height 13
click at [886, 423] on div "Reunión" at bounding box center [883, 423] width 31 height 11
type input "*****"
click at [960, 676] on div "**********" at bounding box center [748, 520] width 599 height 313
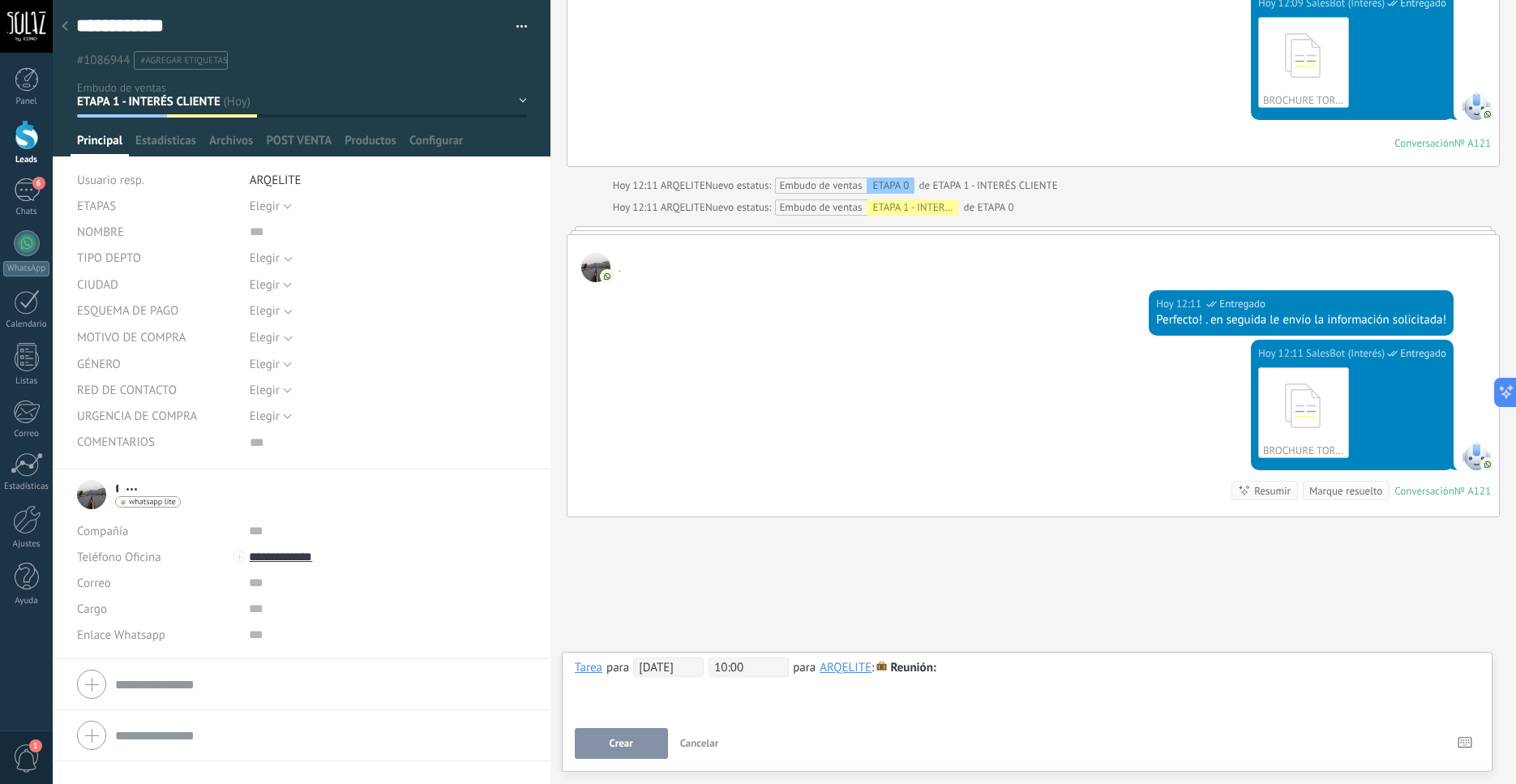
scroll to position [4793, 0]
click at [957, 667] on div at bounding box center [1028, 668] width 905 height 20
click at [592, 744] on button "Crear" at bounding box center [621, 744] width 93 height 31
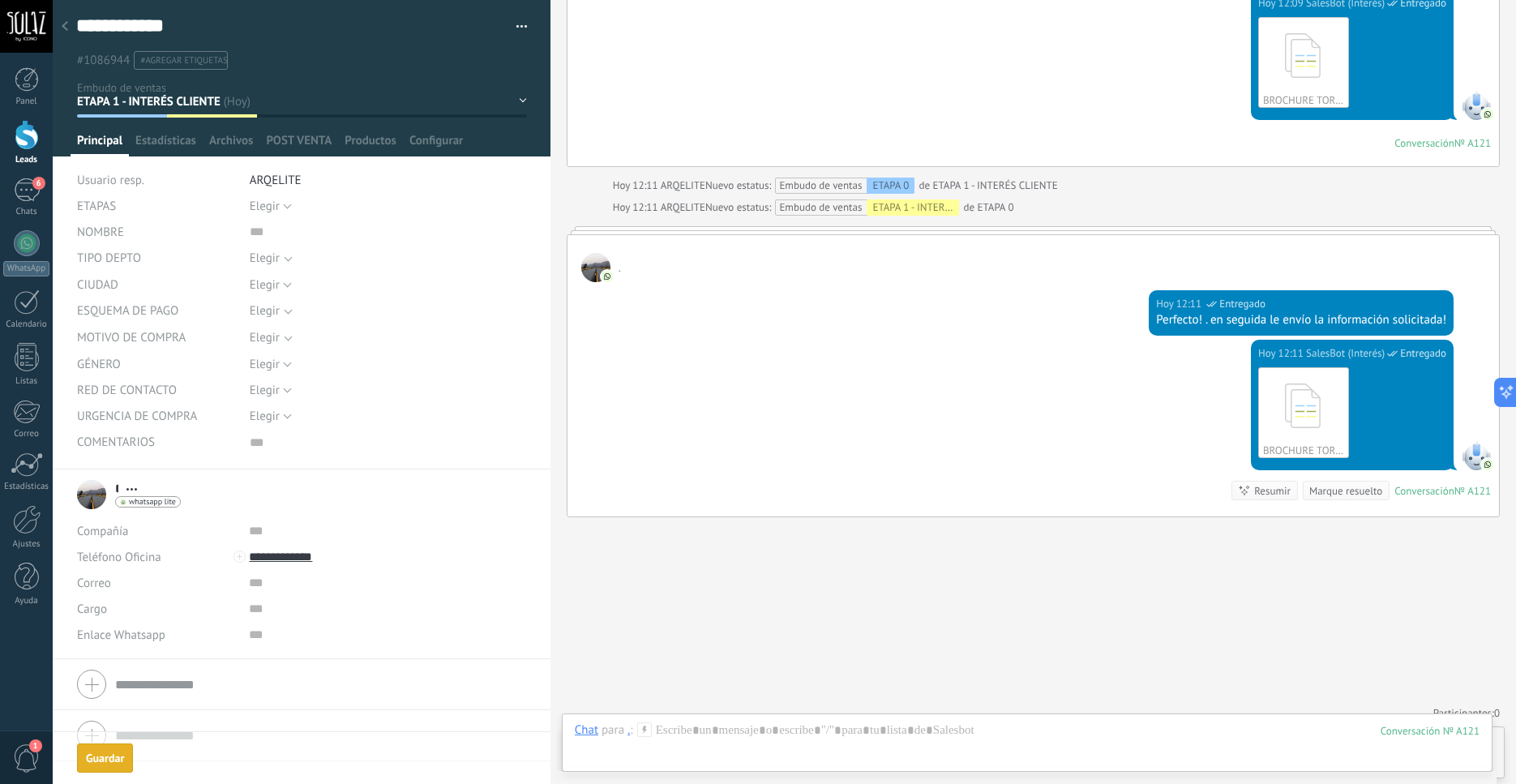
scroll to position [4848, 0]
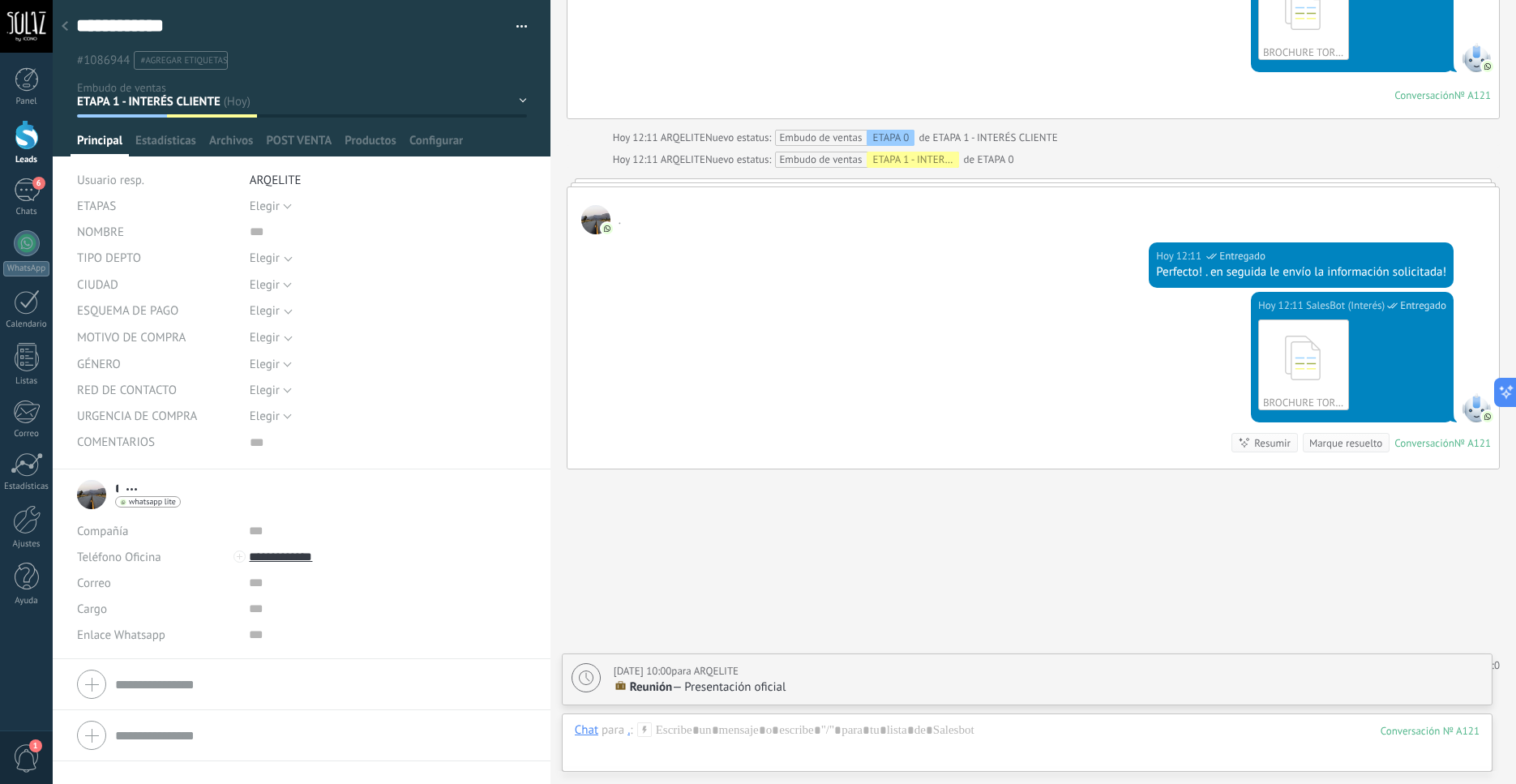
click at [116, 208] on span "ETAPAS" at bounding box center [96, 206] width 39 height 12
click at [273, 210] on span "Elegir" at bounding box center [264, 206] width 30 height 15
click at [273, 210] on span "Elegir" at bounding box center [372, 206] width 281 height 15
click at [256, 358] on button "Elegir" at bounding box center [270, 364] width 42 height 26
click at [256, 358] on li "Elegir" at bounding box center [375, 364] width 286 height 27
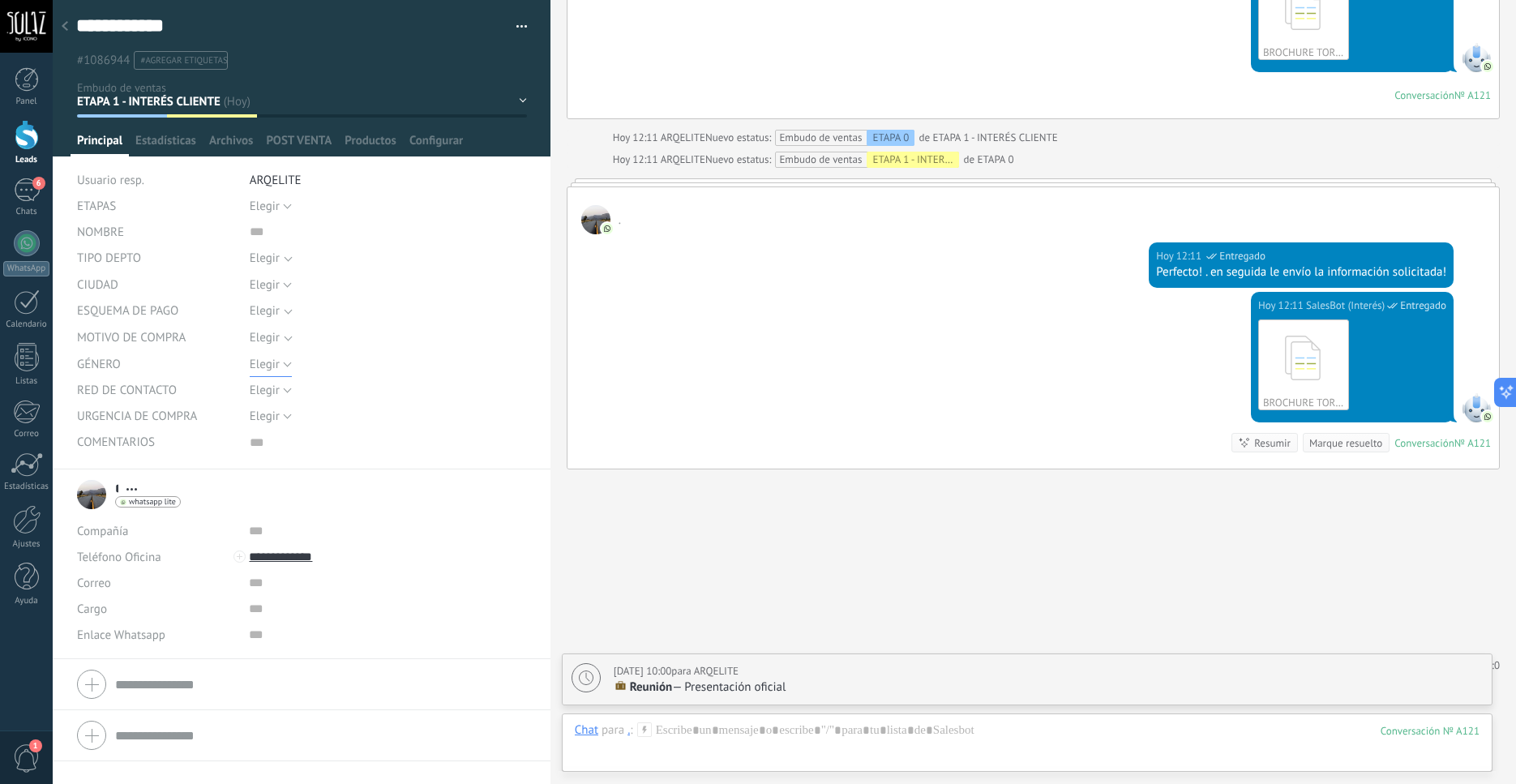
click at [256, 358] on button "Elegir" at bounding box center [270, 364] width 42 height 26
click at [285, 424] on span "Femenino" at bounding box center [372, 419] width 281 height 15
click at [280, 337] on span "Elegir" at bounding box center [378, 337] width 257 height 12
click at [283, 432] on div "Inversión" at bounding box center [274, 426] width 48 height 16
click at [108, 756] on span "Guardar" at bounding box center [105, 758] width 38 height 11
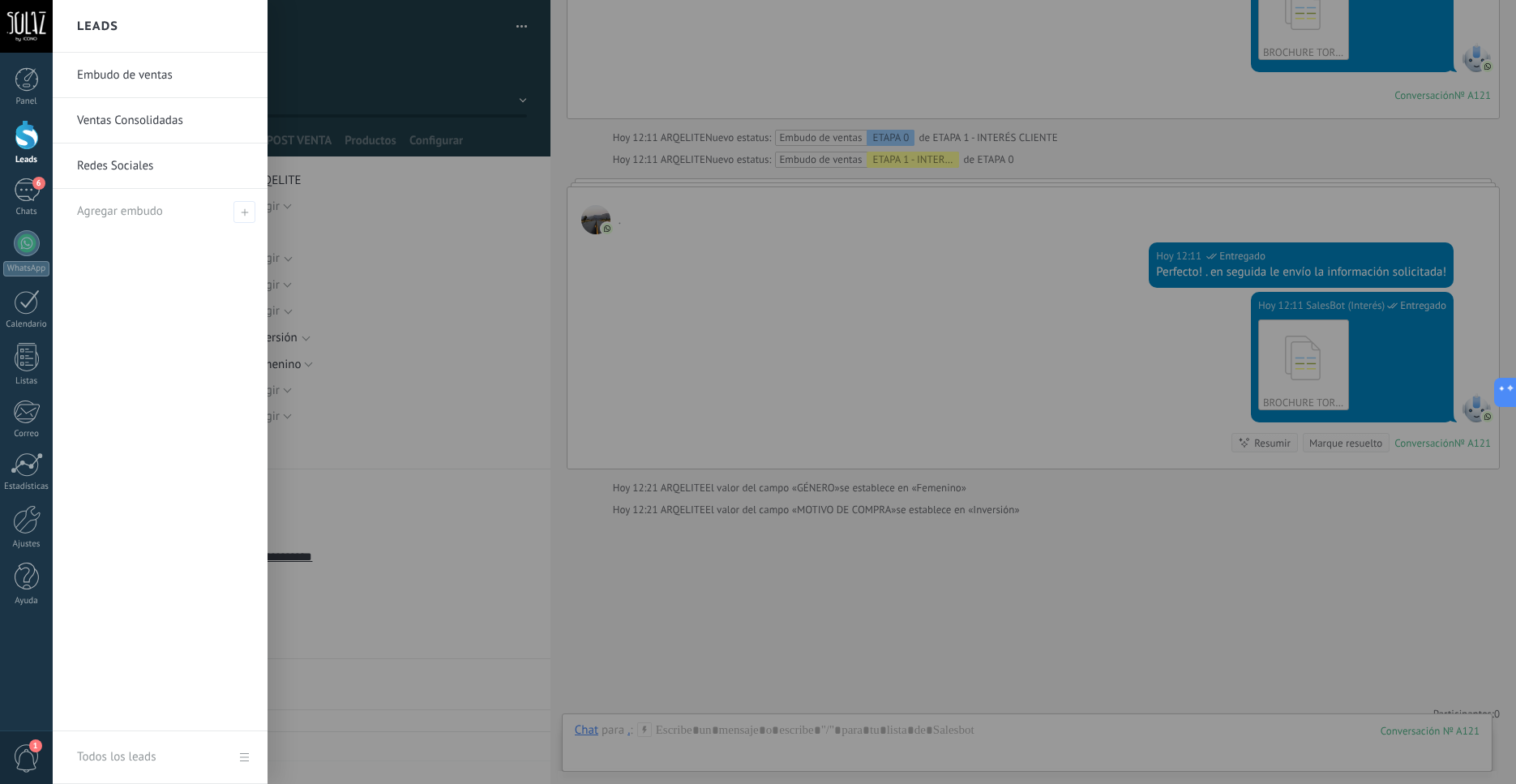
scroll to position [4897, 0]
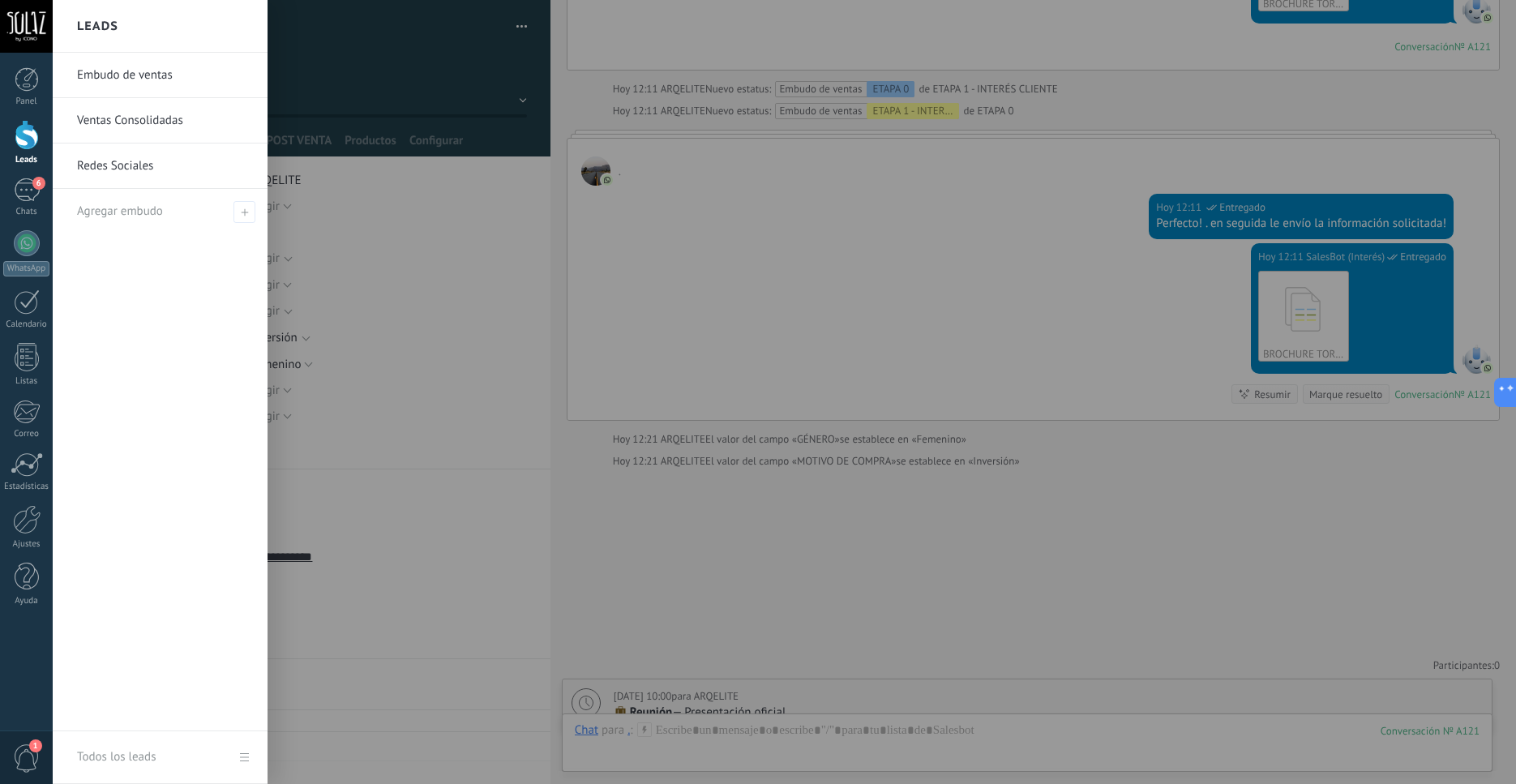
click at [25, 141] on div at bounding box center [26, 135] width 25 height 30
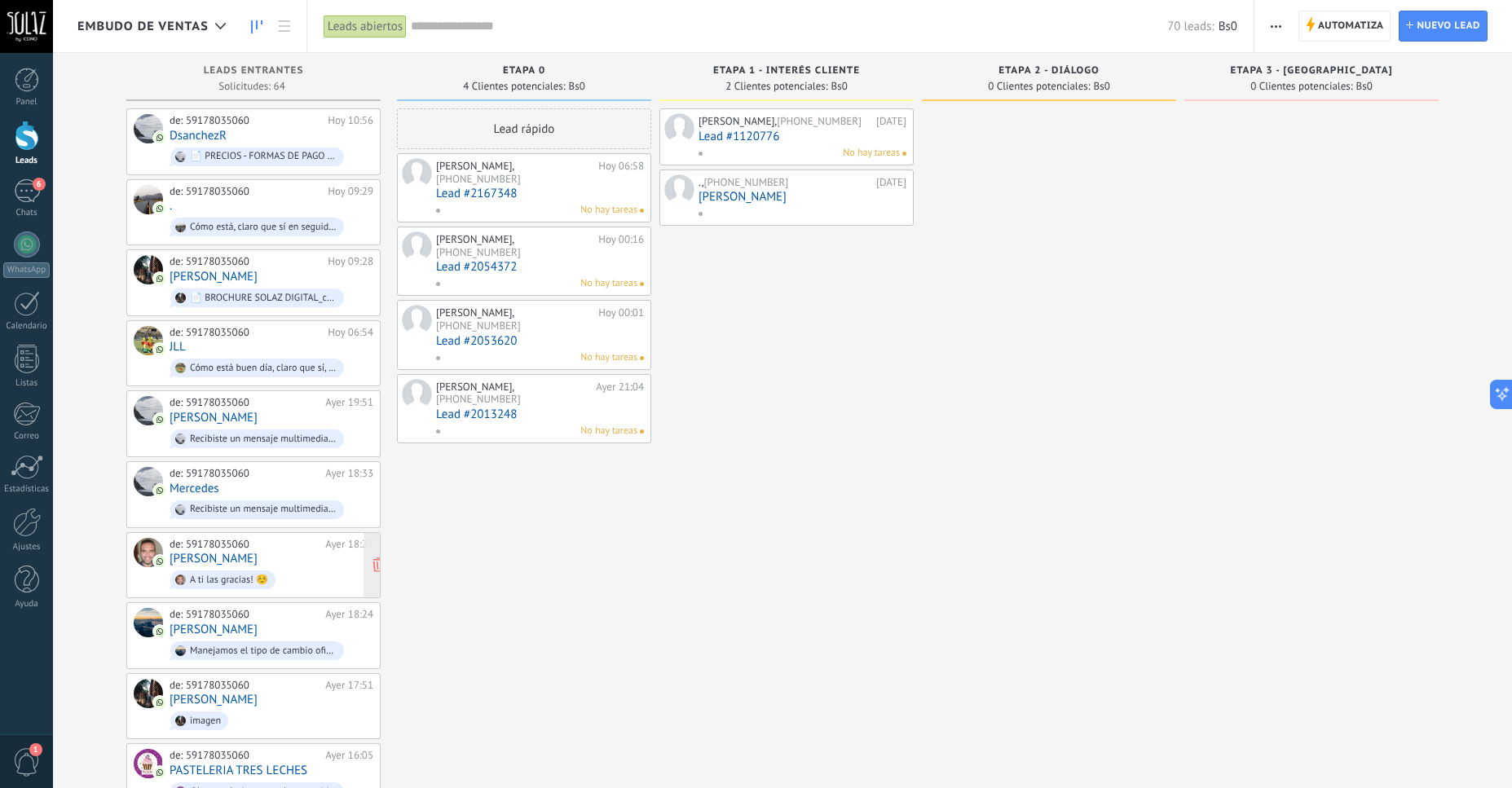
click at [308, 573] on span "A ti las gracias! ☺️" at bounding box center [272, 579] width 204 height 25
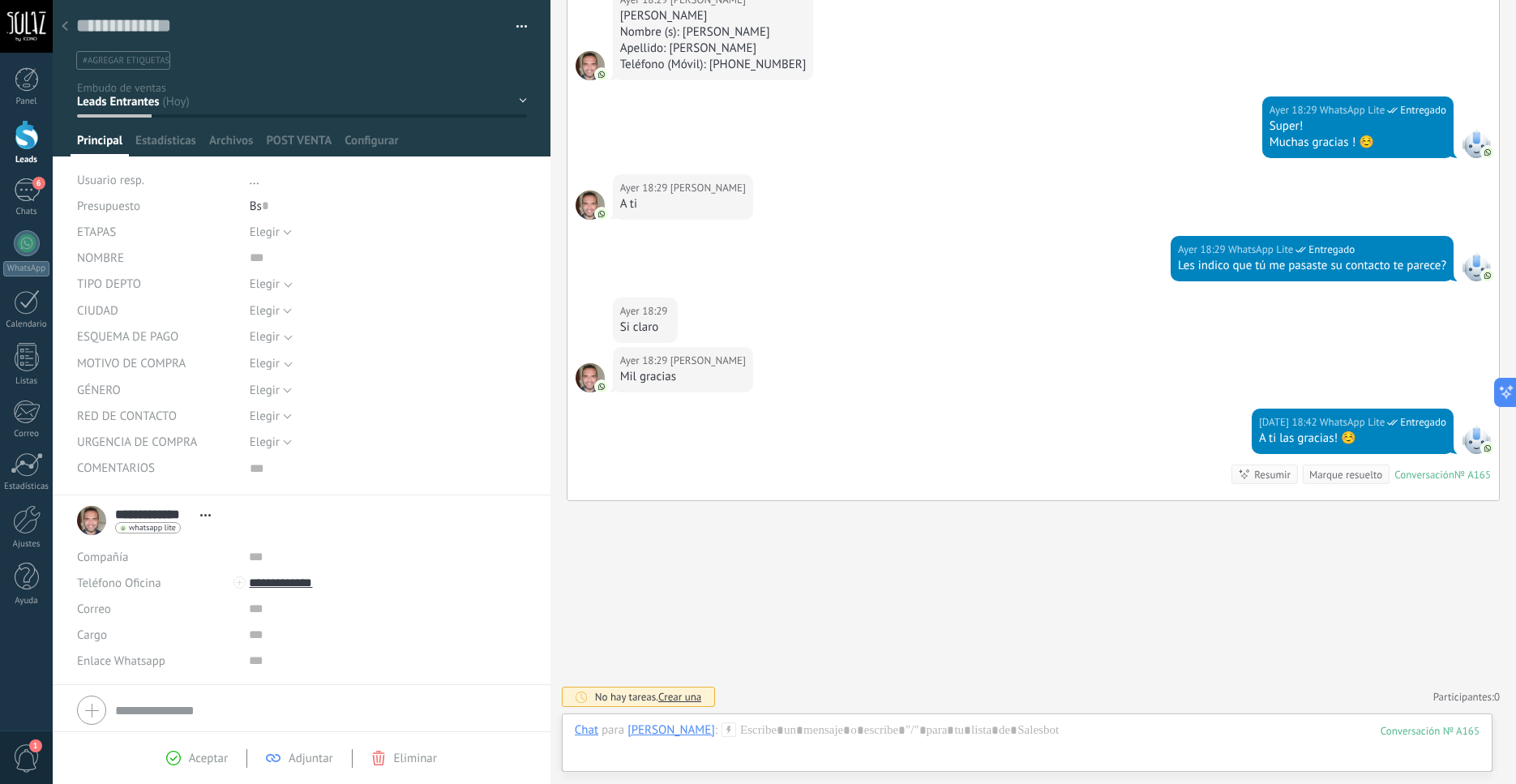
scroll to position [654, 0]
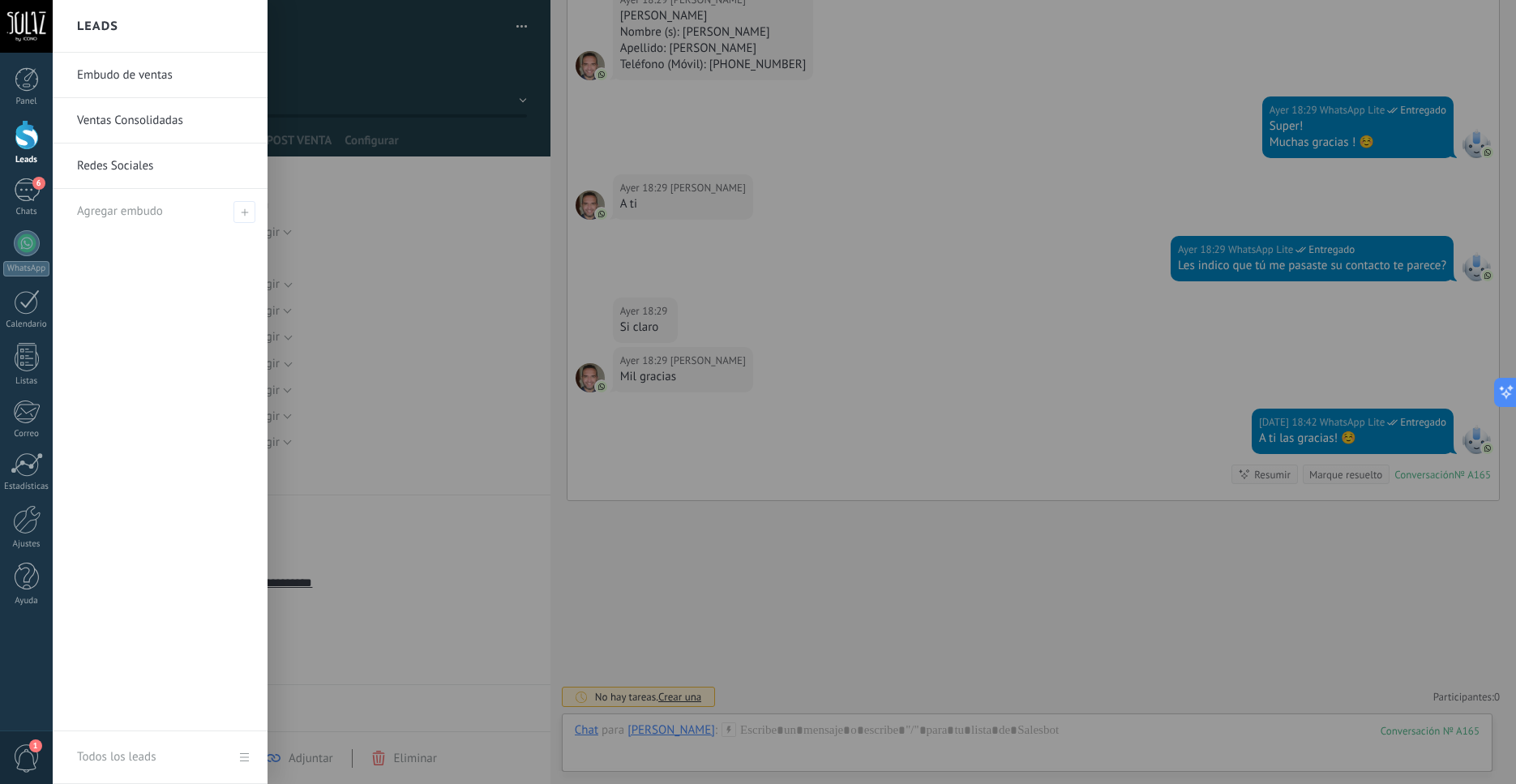
click at [18, 132] on div at bounding box center [26, 135] width 25 height 30
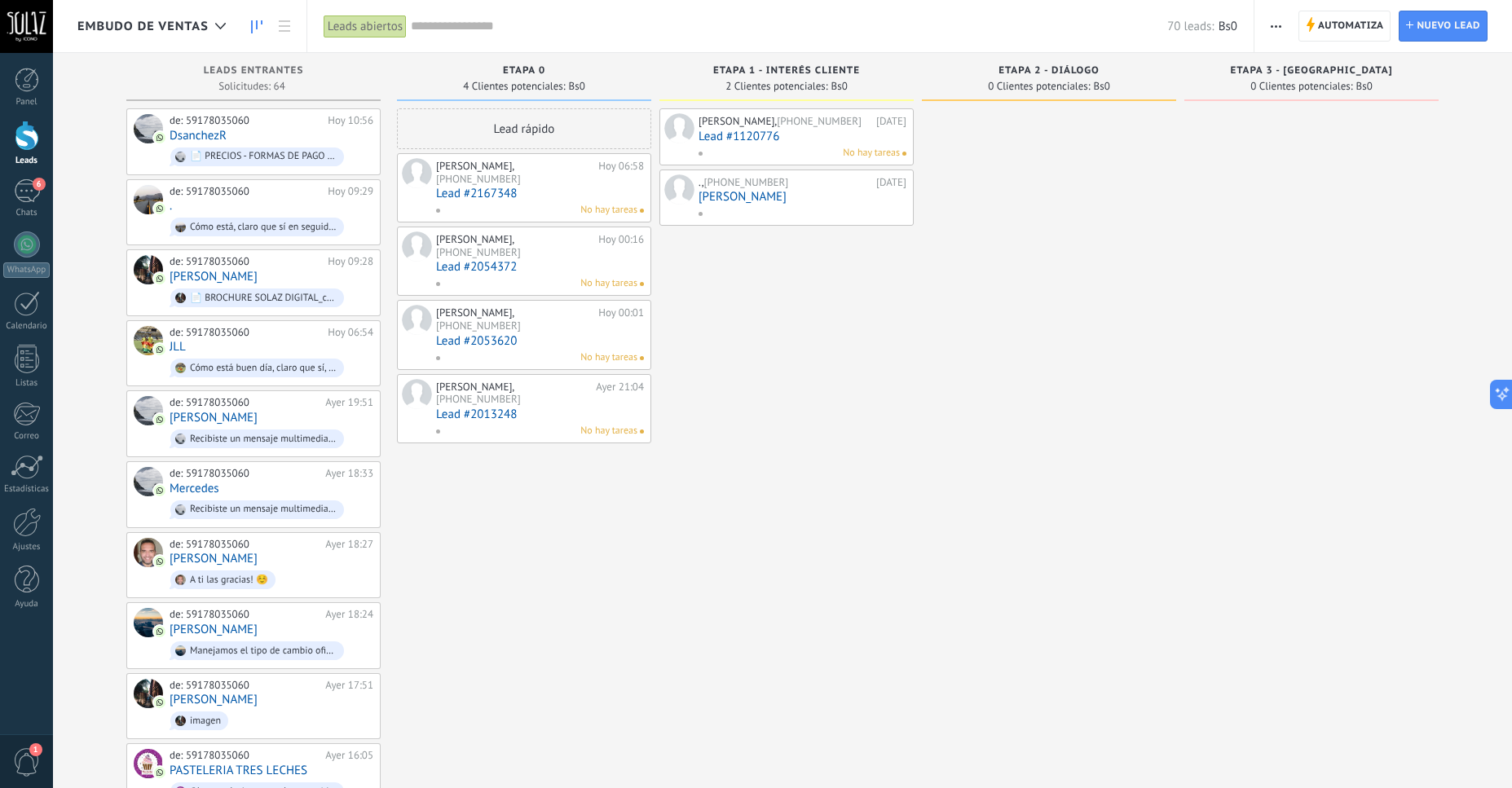
click at [445, 188] on div "[PERSON_NAME], [PHONE_NUMBER] [DATE] 06:58 Lead #2167348 No hay tareas" at bounding box center [540, 188] width 208 height 59
click at [453, 173] on div "[PERSON_NAME], [PHONE_NUMBER] [DATE] 06:58 Lead #2167348 No hay tareas" at bounding box center [540, 188] width 208 height 59
click at [497, 187] on link "Lead #2167348" at bounding box center [540, 194] width 208 height 14
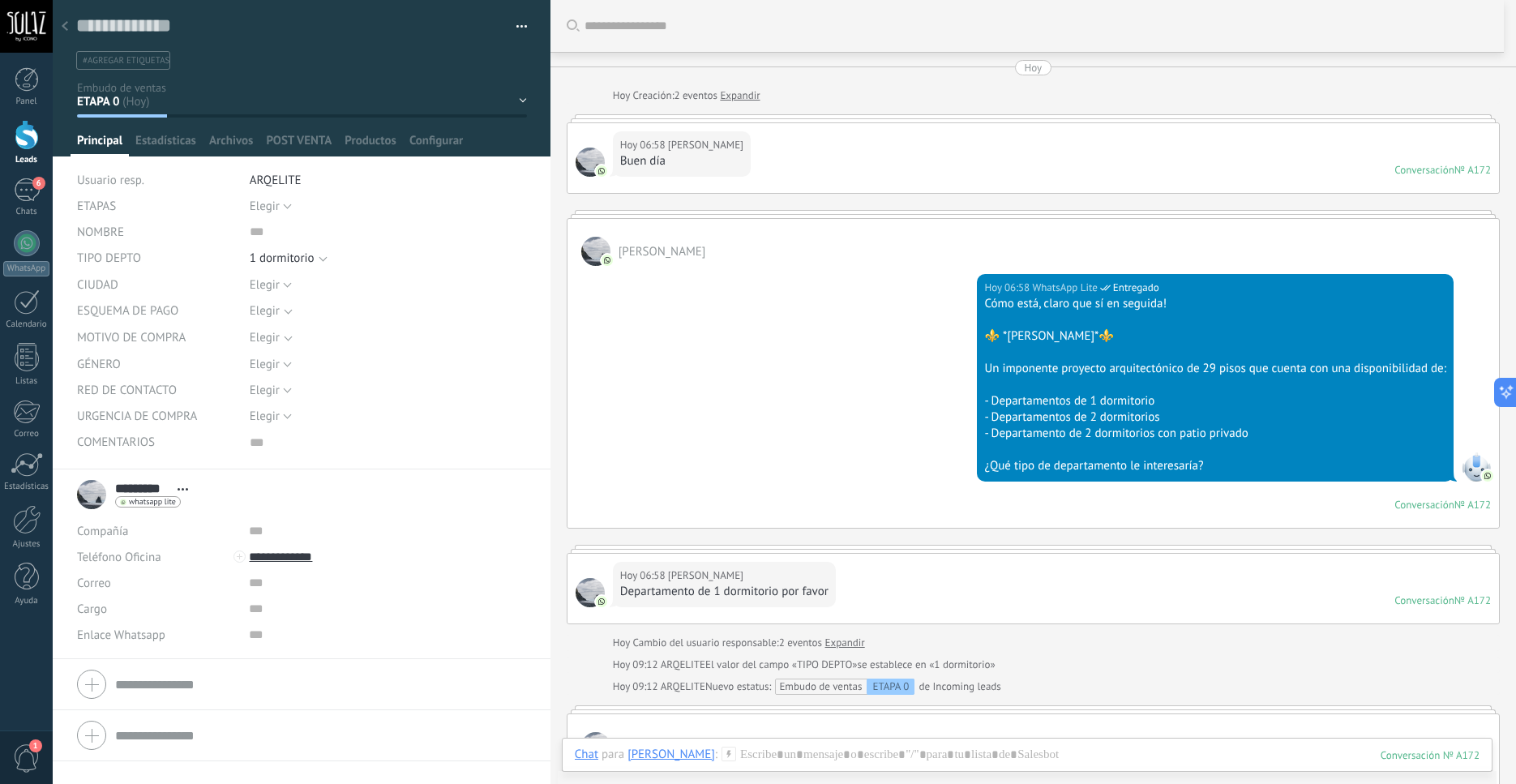
scroll to position [307, 0]
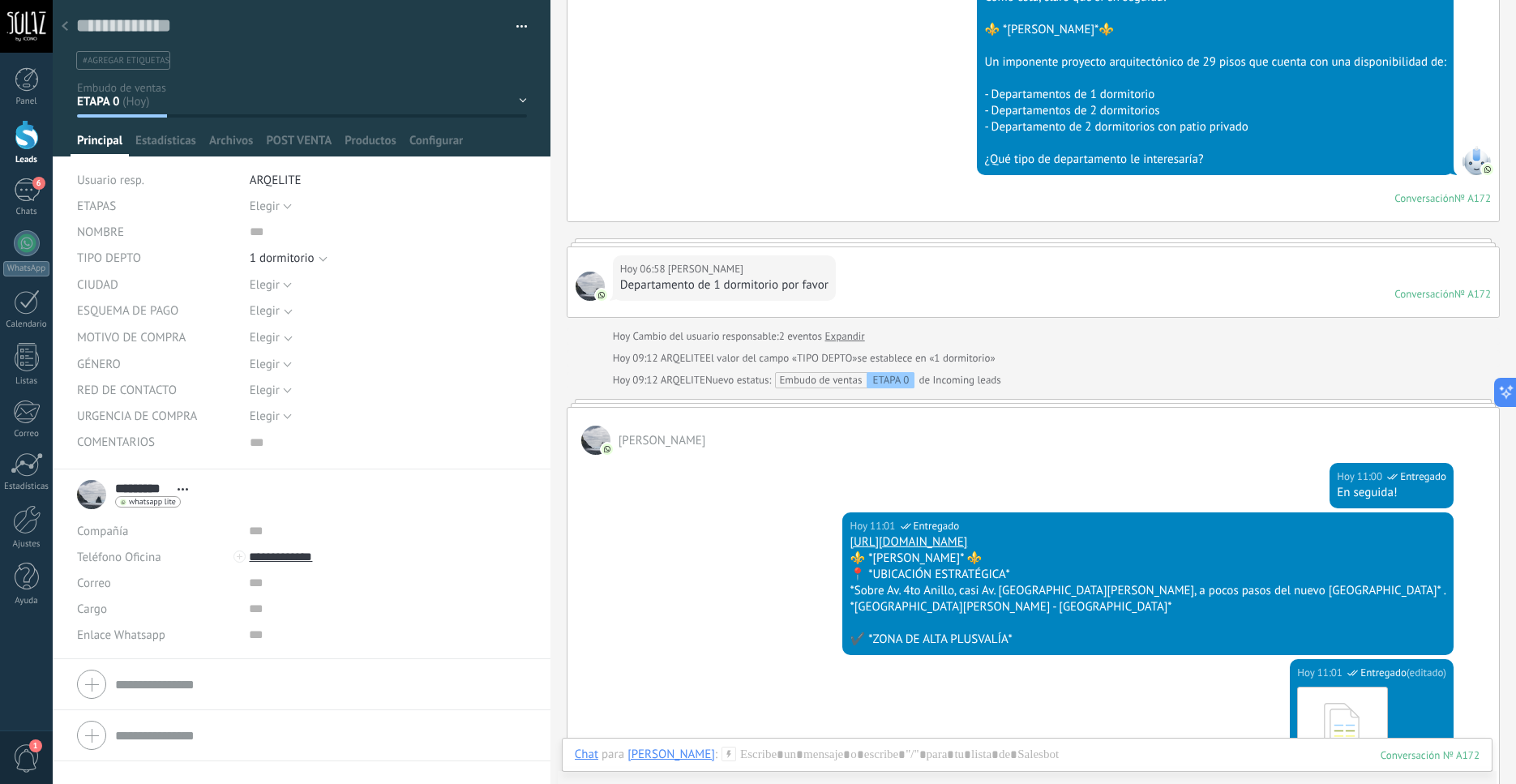
click at [26, 159] on div "Leads" at bounding box center [26, 160] width 47 height 10
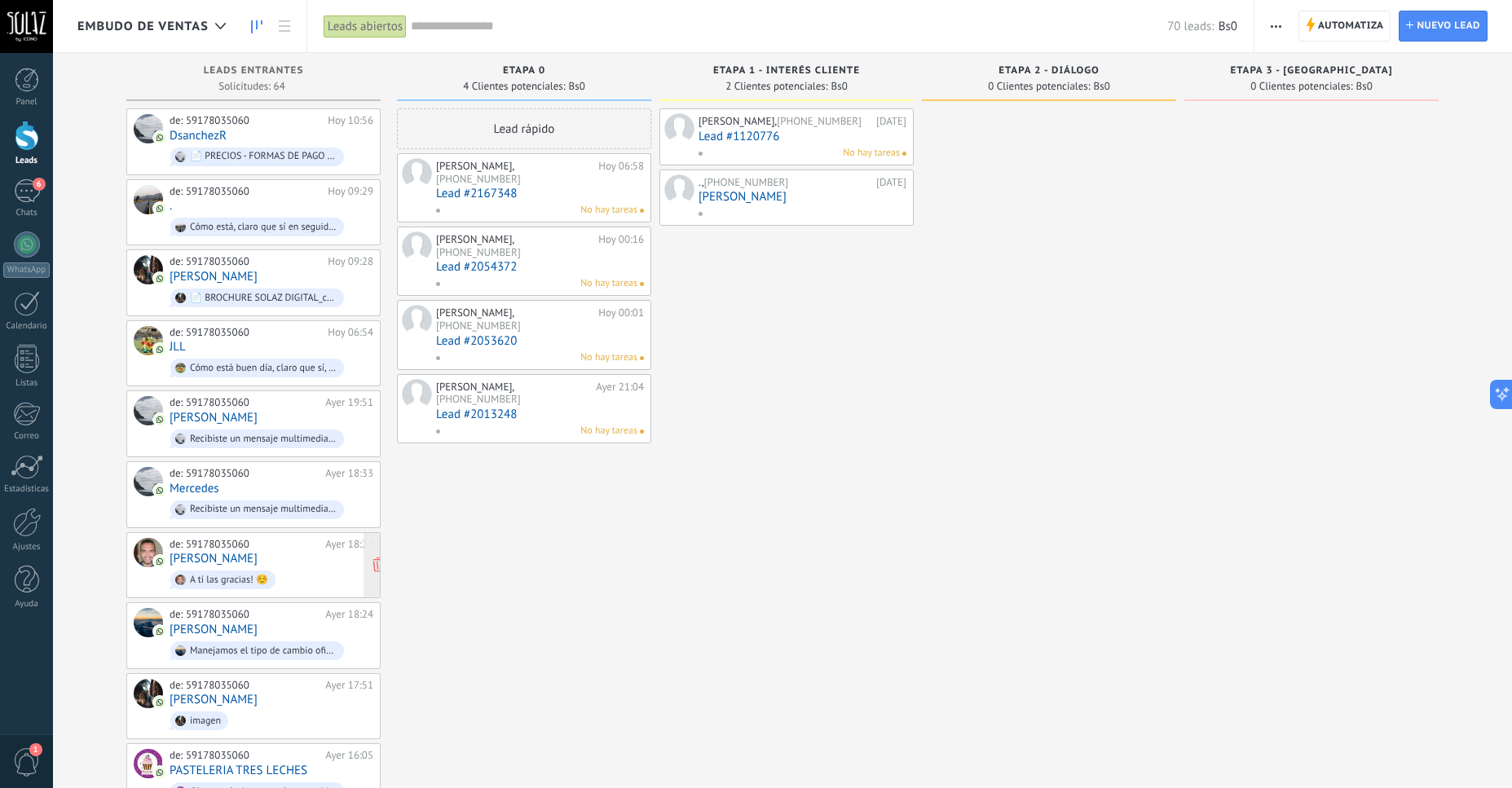
click at [229, 553] on link "[PERSON_NAME]" at bounding box center [213, 558] width 88 height 14
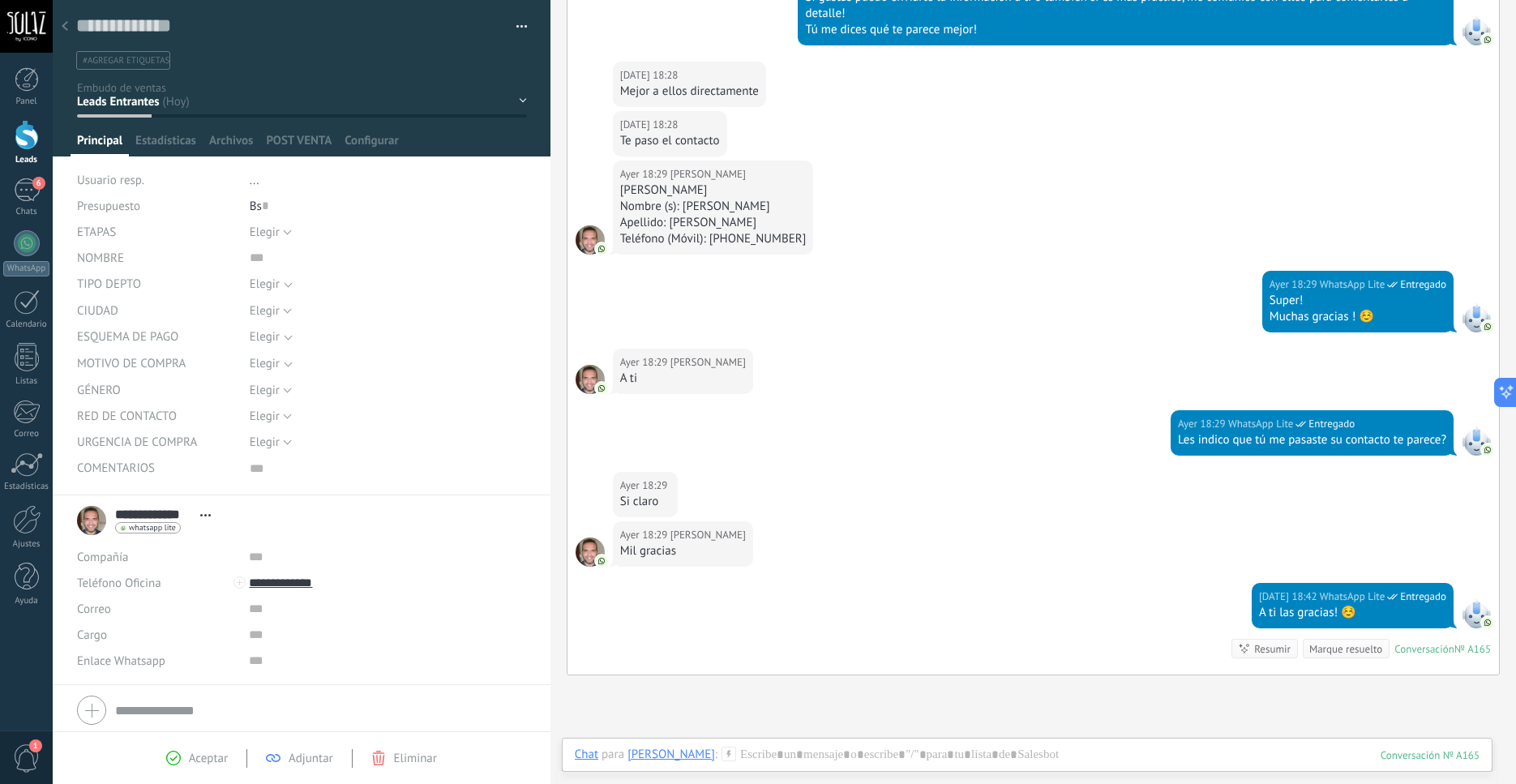
scroll to position [654, 0]
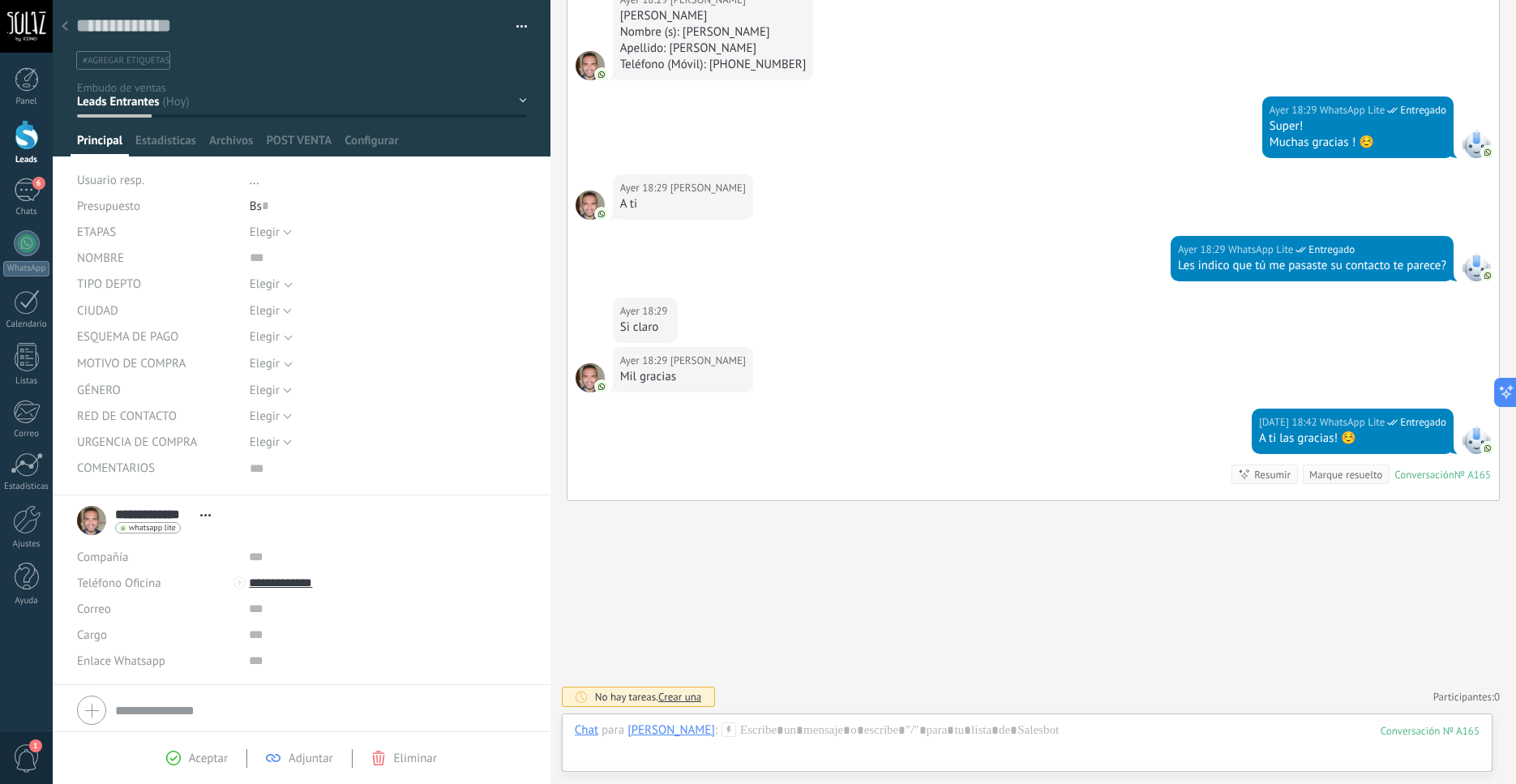
click at [198, 761] on span "Aceptar" at bounding box center [209, 758] width 39 height 15
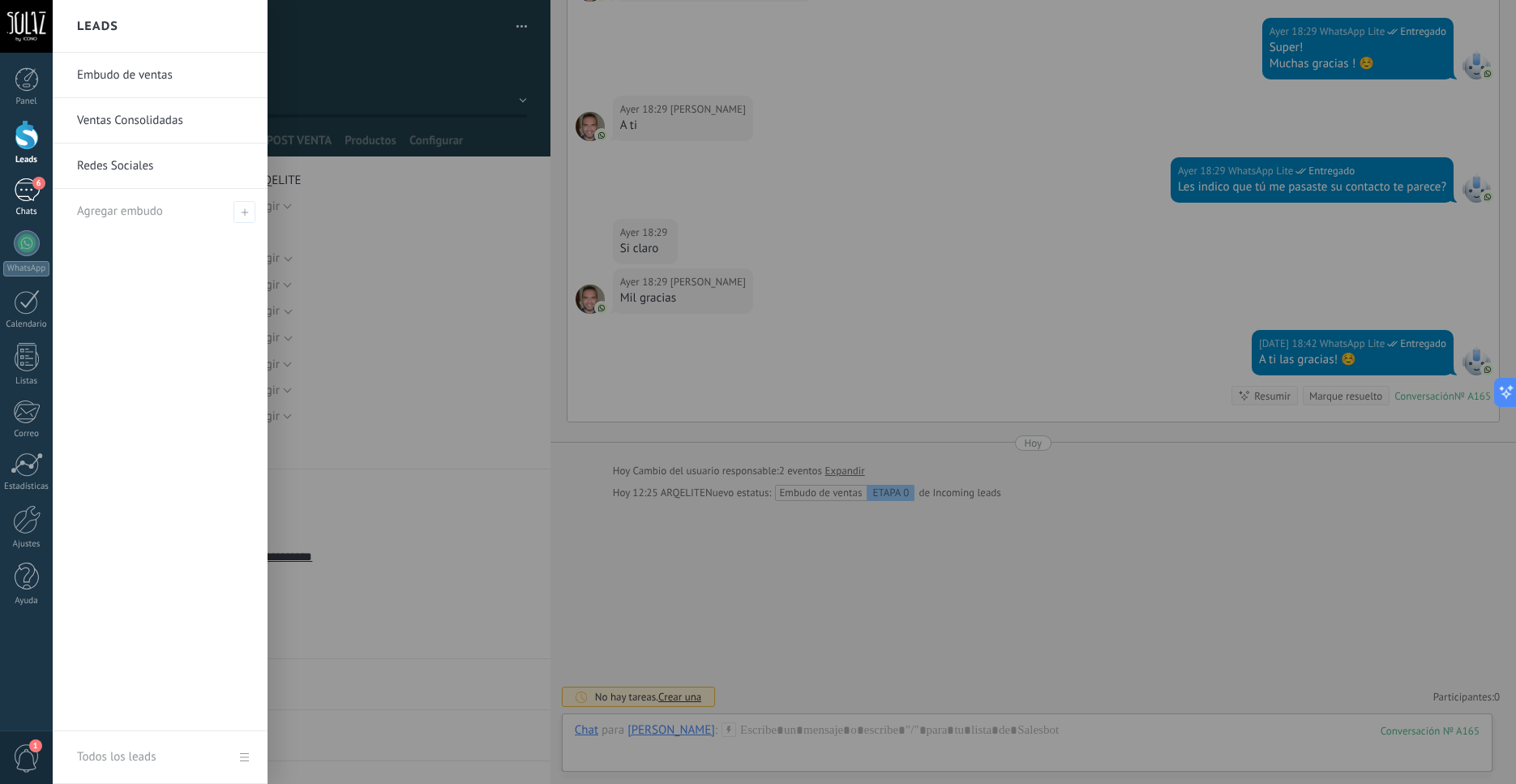
scroll to position [733, 0]
click at [27, 135] on div at bounding box center [26, 135] width 25 height 30
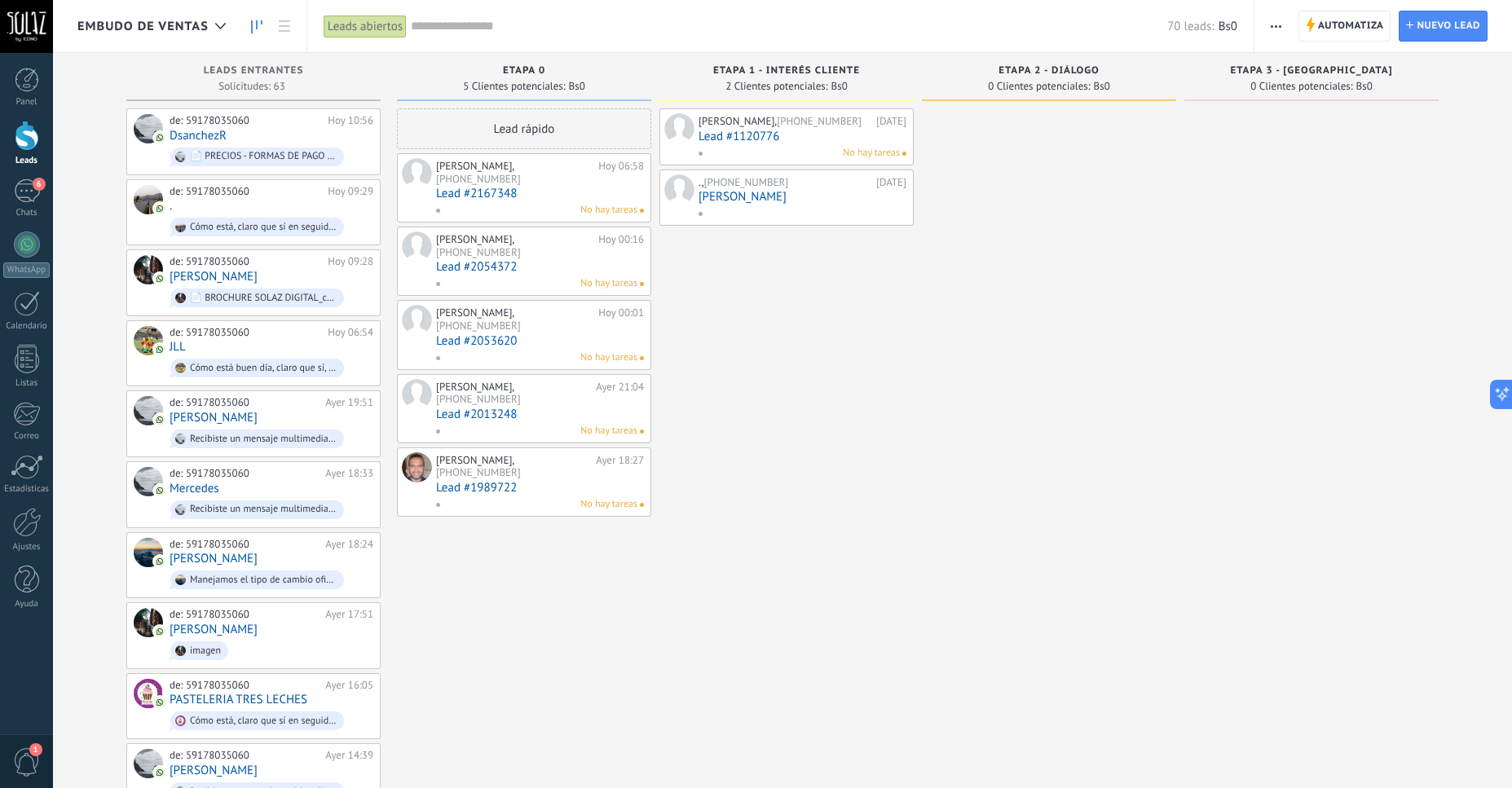
click at [1269, 29] on button "button" at bounding box center [1276, 26] width 24 height 31
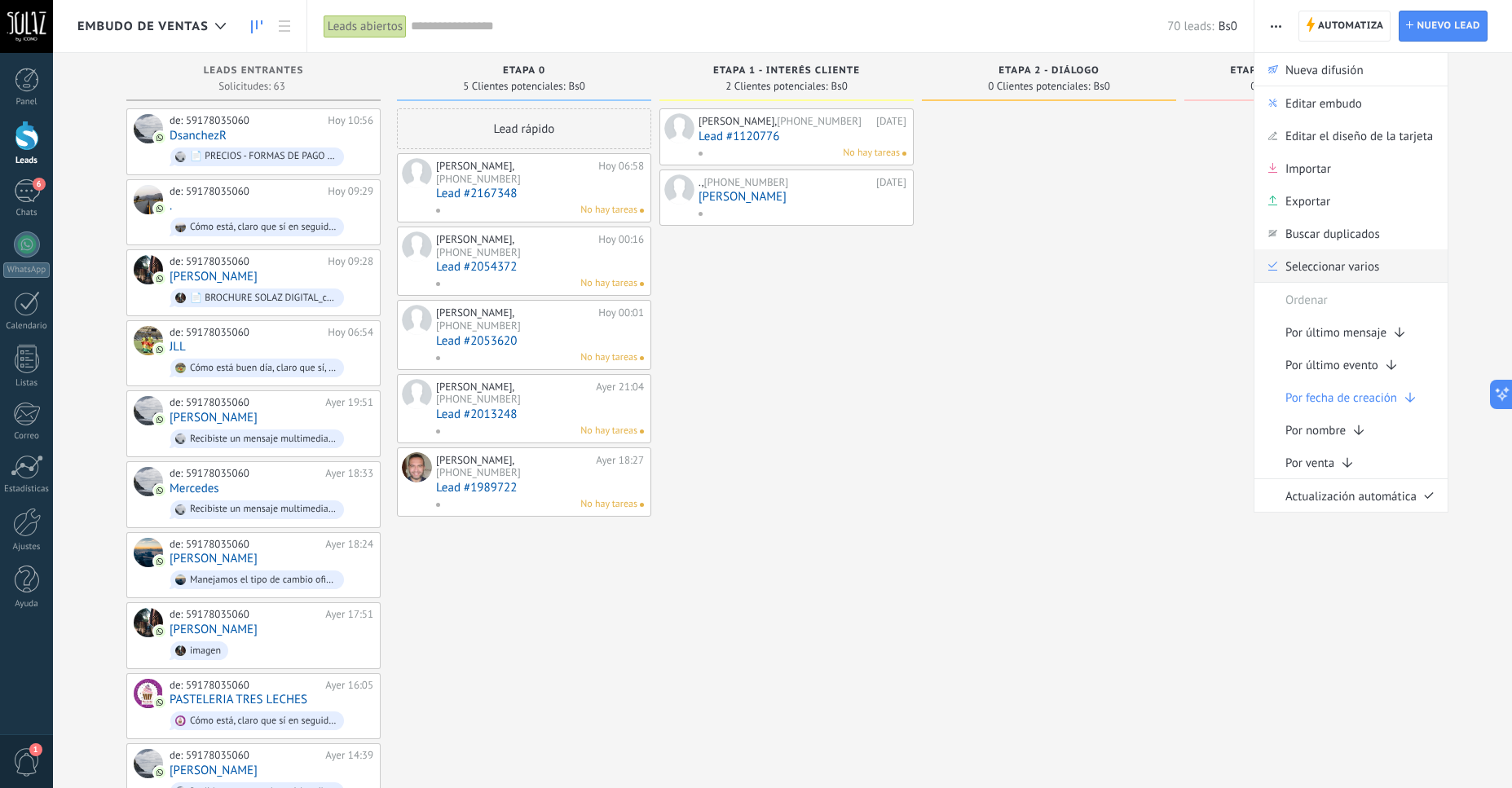
click at [1387, 266] on div "Seleccionar varios" at bounding box center [1351, 266] width 194 height 33
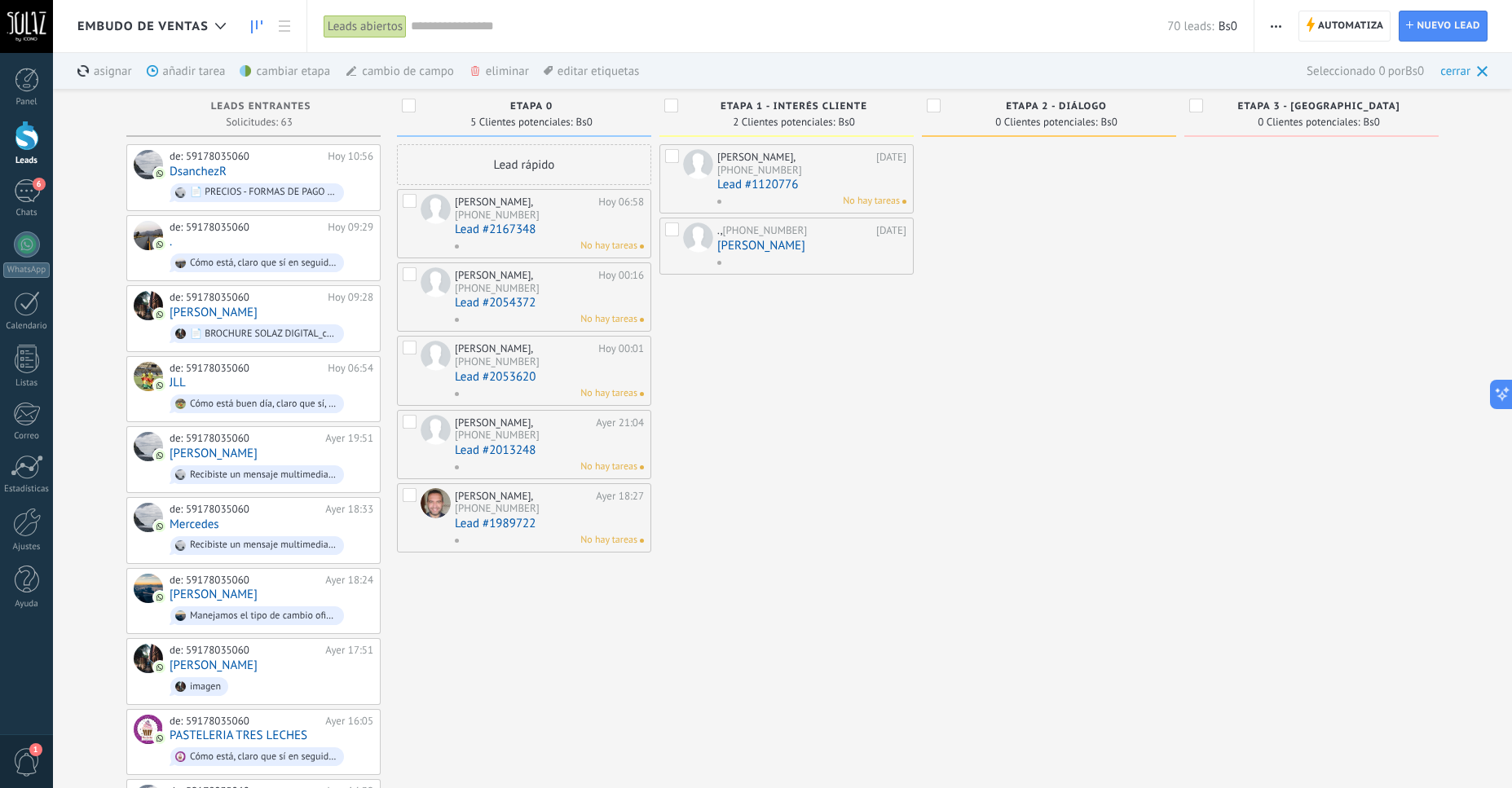
click at [1480, 69] on icon at bounding box center [1482, 71] width 10 height 10
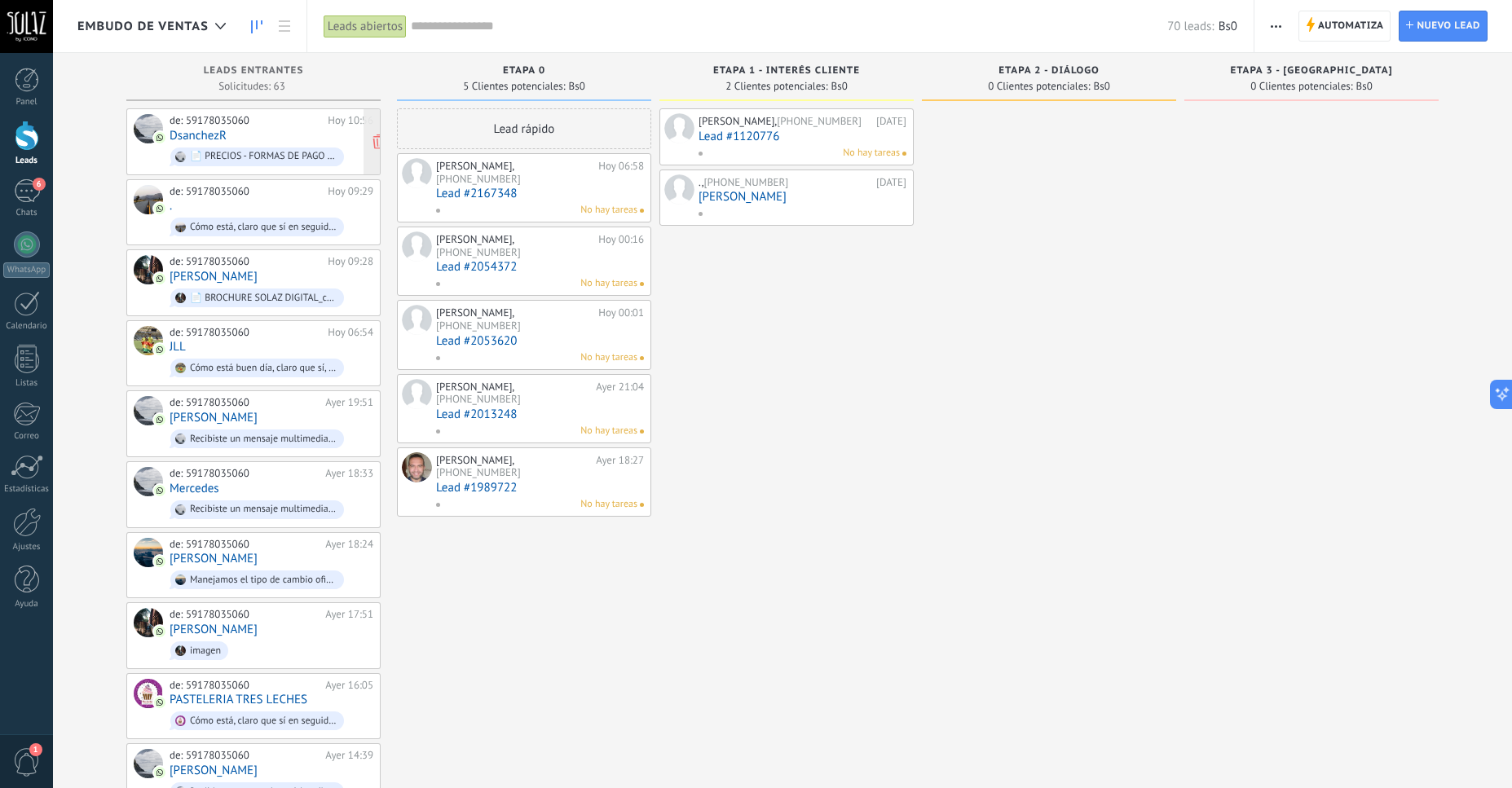
click at [254, 143] on div "de: 59178035060 [DATE] 10:56 DsanchezR 📄 PRECIOS - FORMAS DE PAGO Y DISP.pdf" at bounding box center [272, 141] width 204 height 56
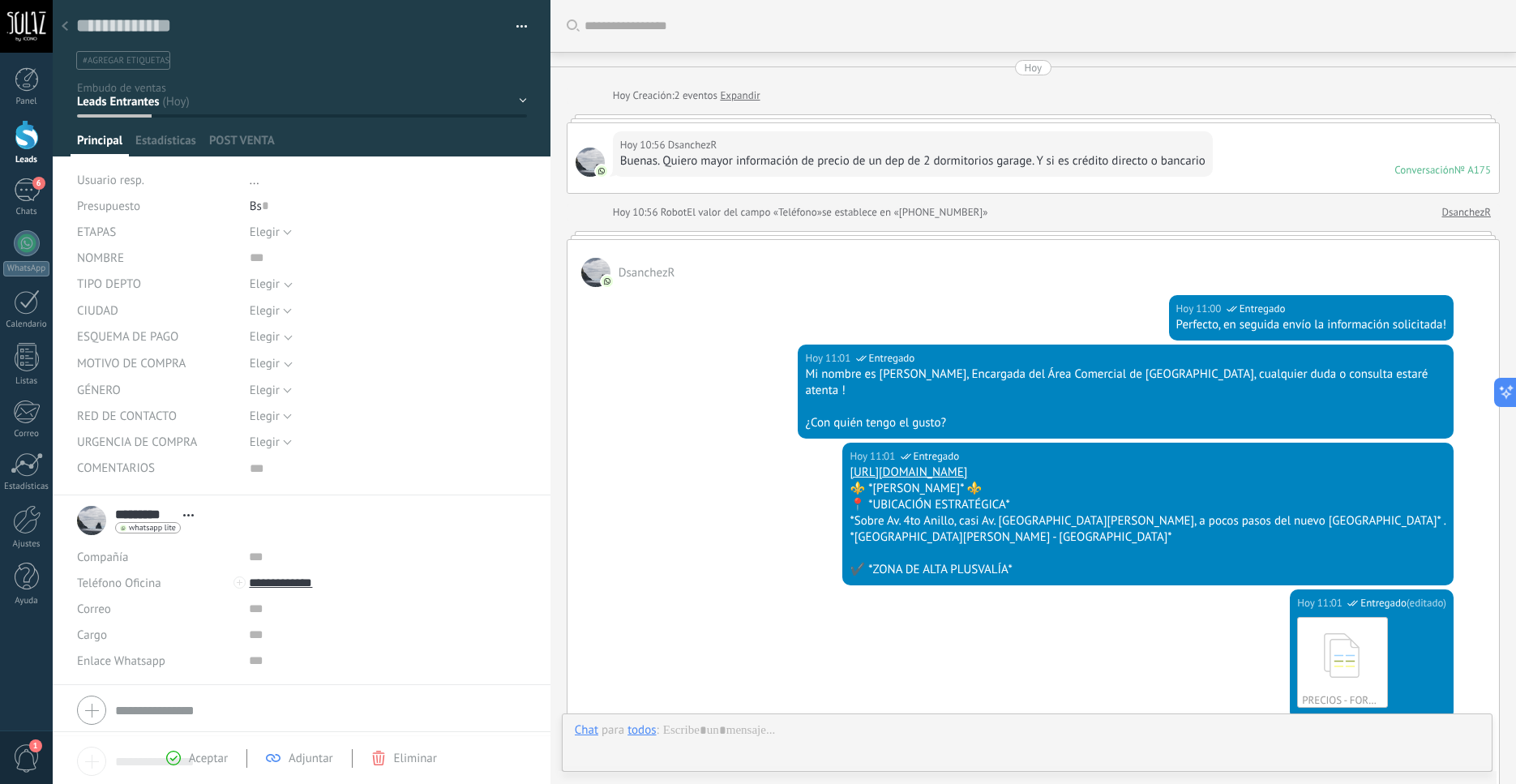
scroll to position [398, 0]
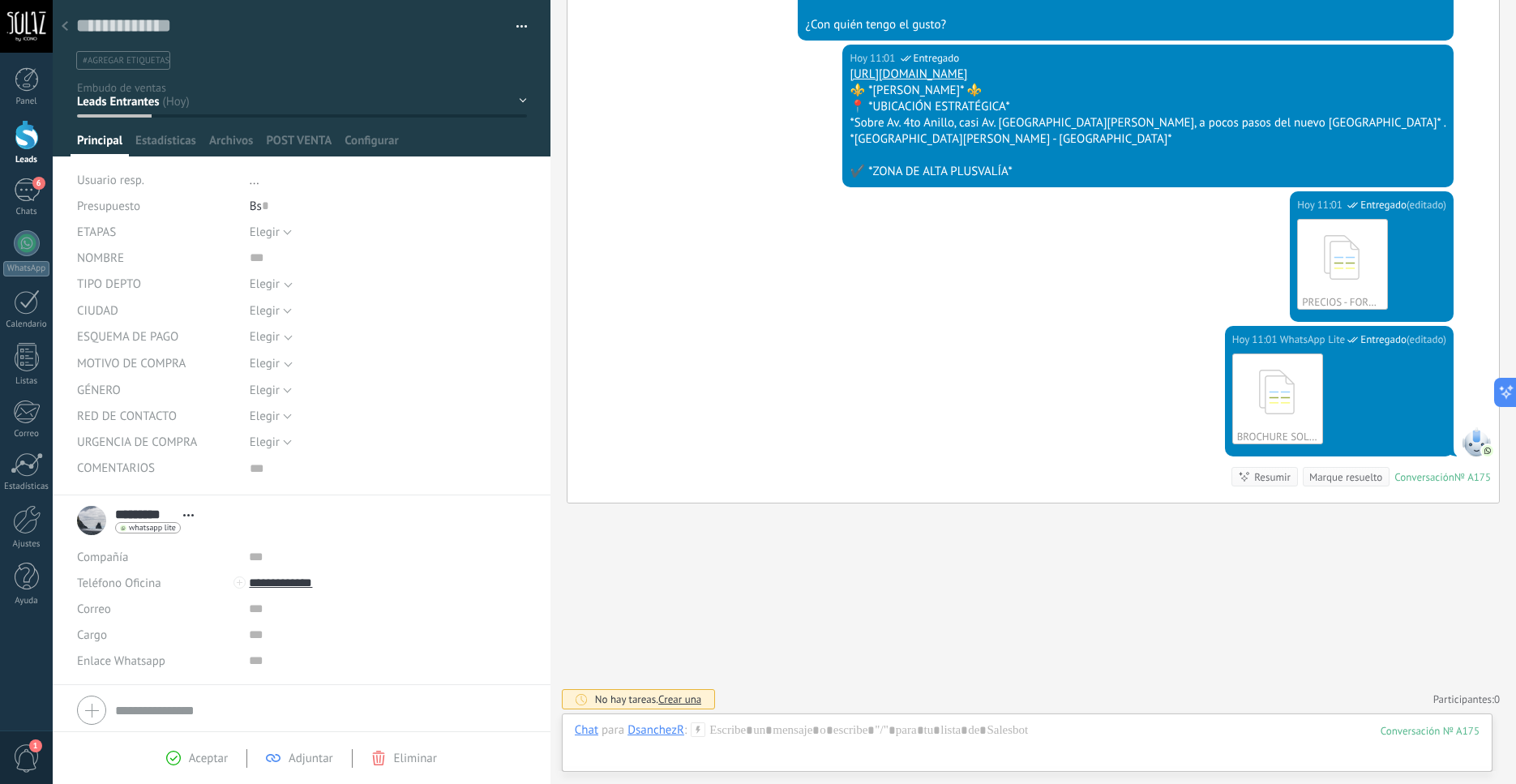
click at [177, 760] on icon at bounding box center [173, 758] width 14 height 14
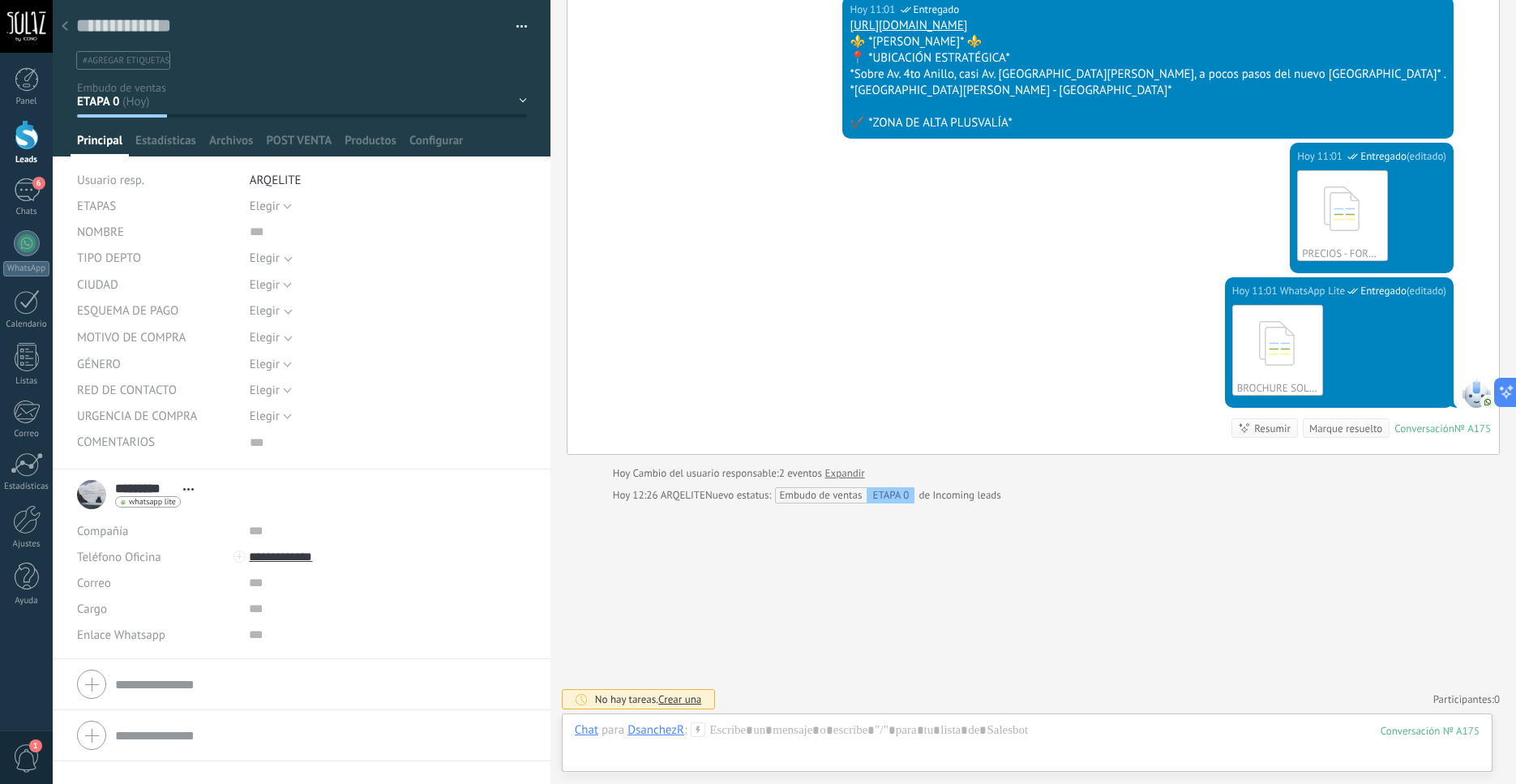
scroll to position [447, 0]
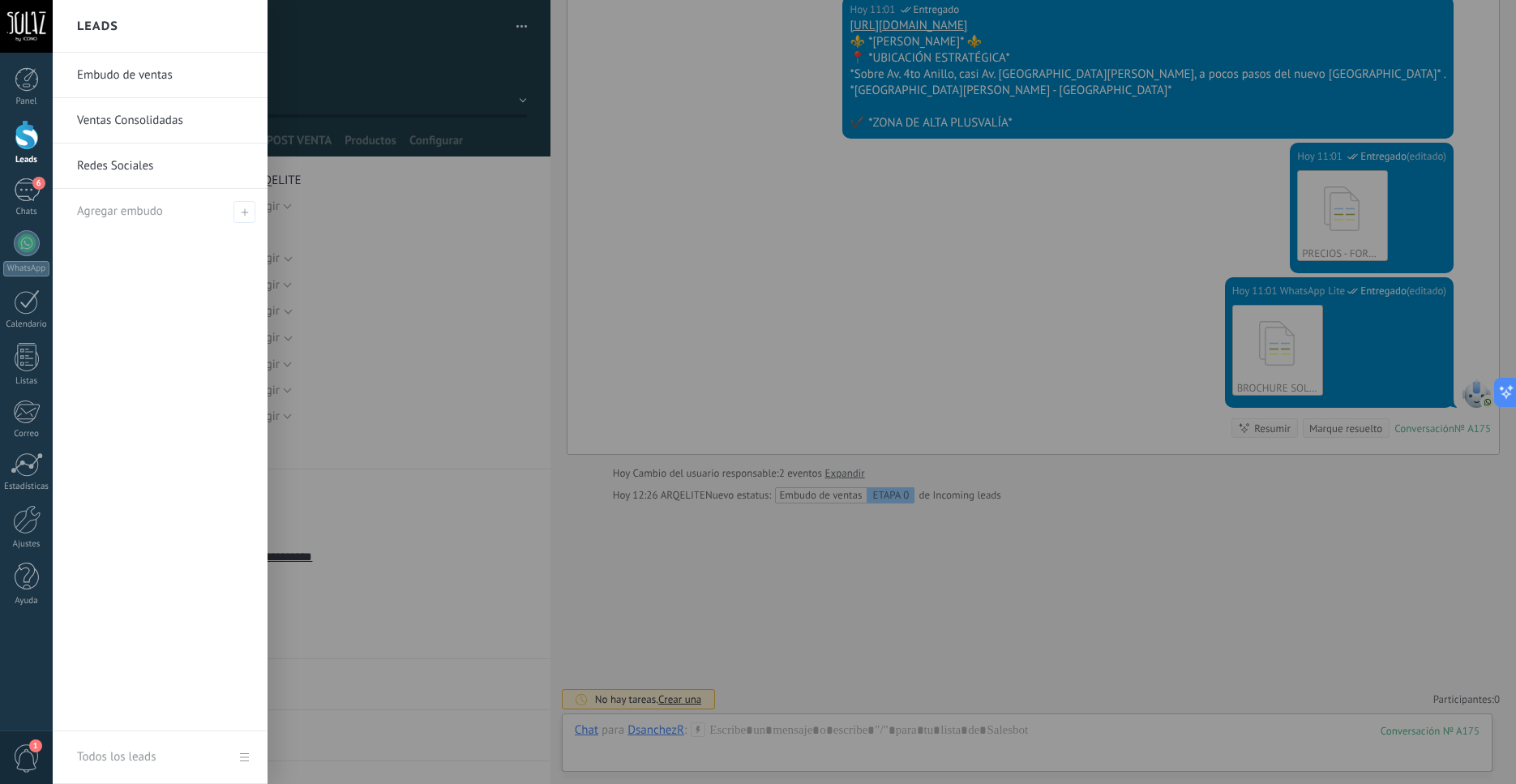
click at [32, 142] on div at bounding box center [26, 135] width 25 height 30
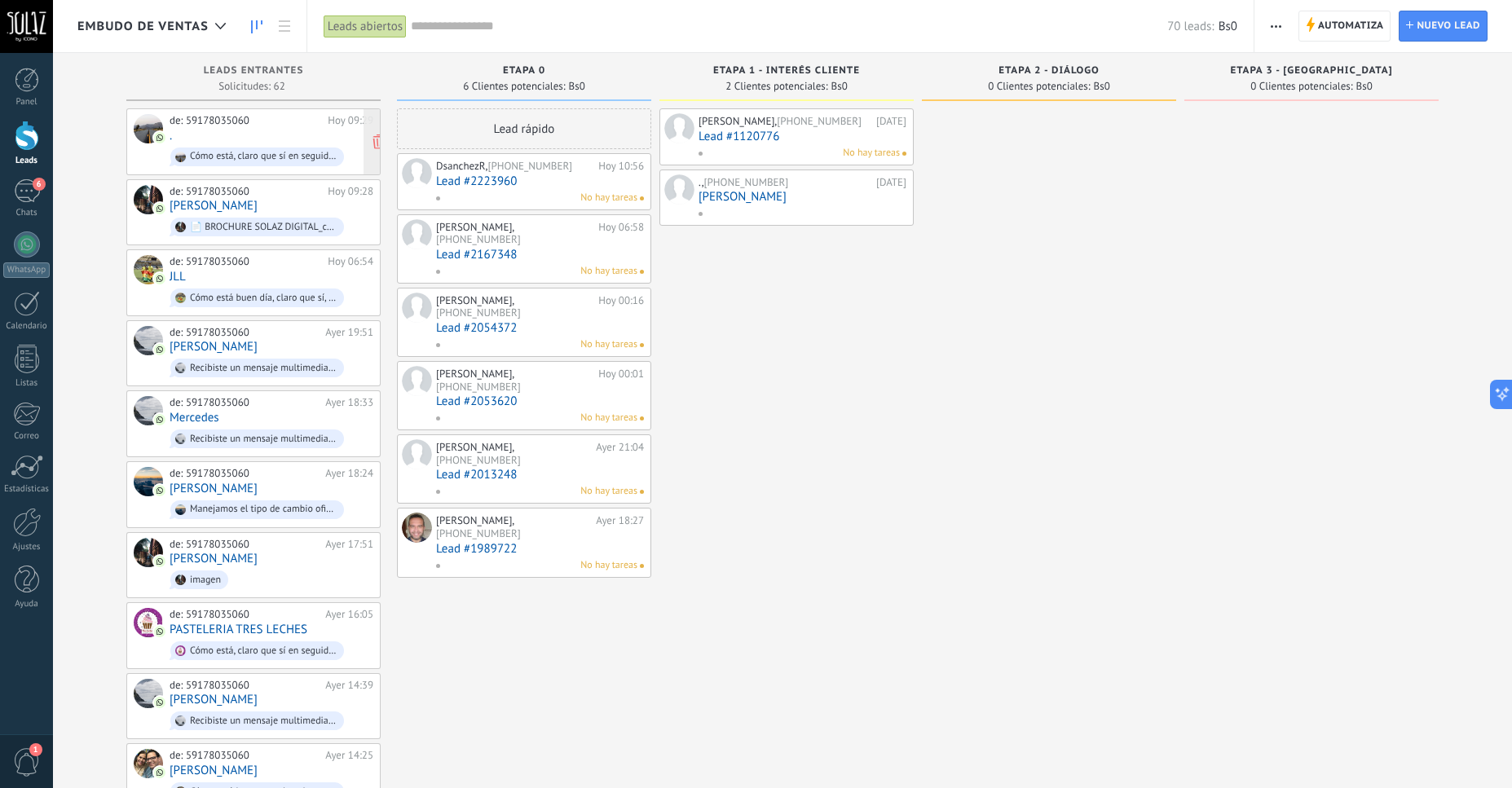
click at [226, 140] on div "de: 59178035060 Hoy 09:29 . Cómo está, claro que sí en seguida! ⚜️ *TORRE SOLAZ…" at bounding box center [272, 141] width 204 height 56
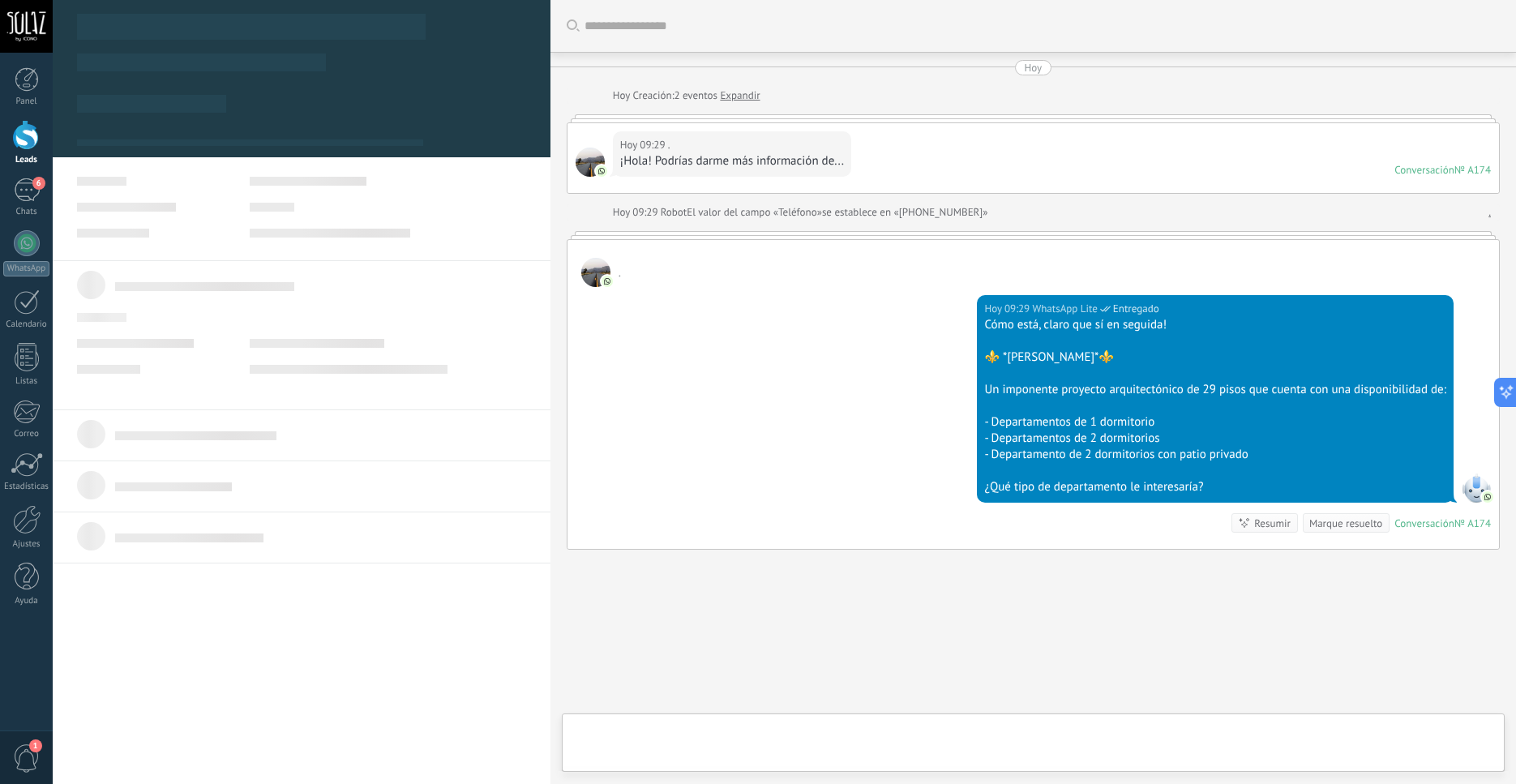
scroll to position [50, 0]
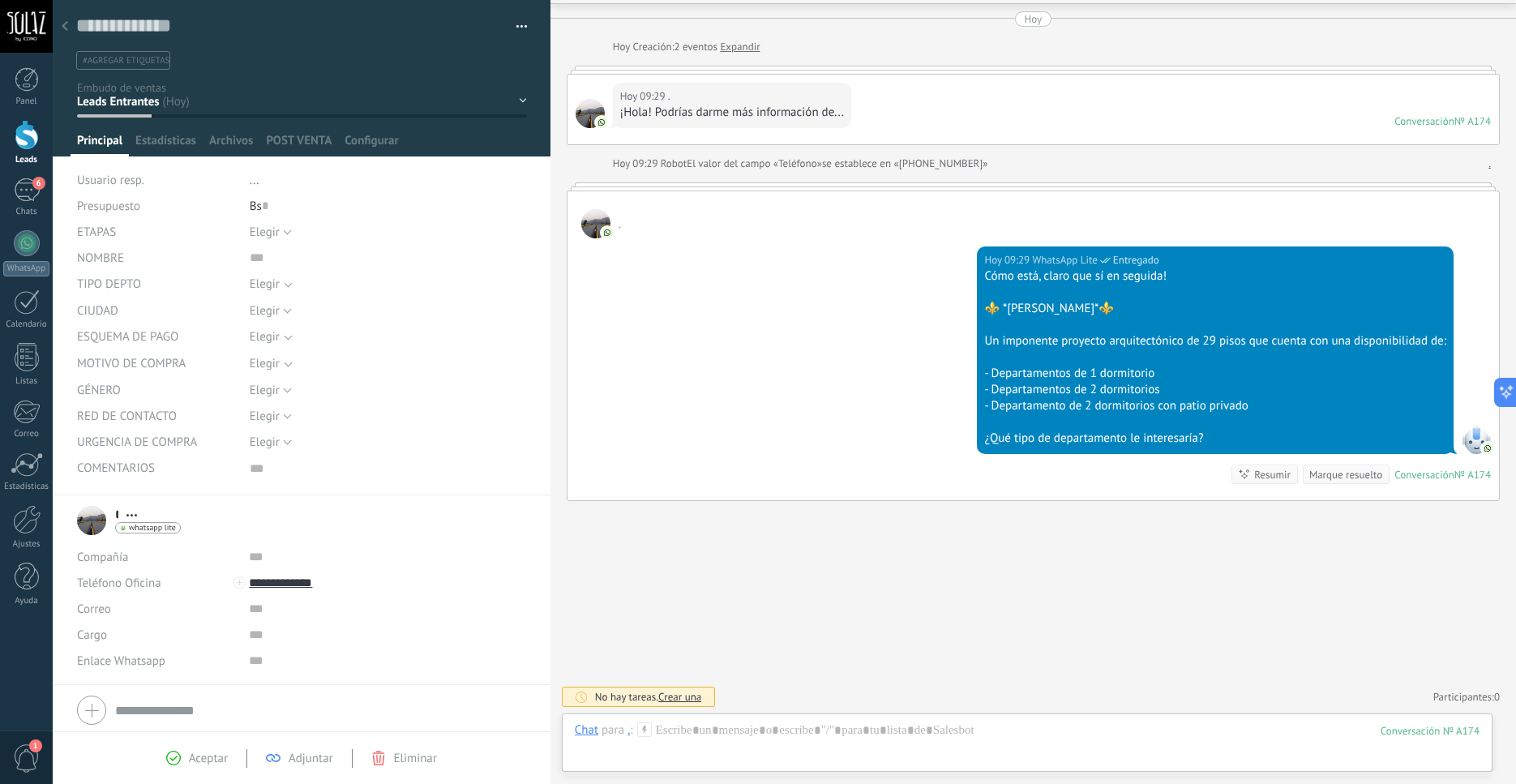
click at [197, 762] on span "Aceptar" at bounding box center [209, 758] width 39 height 15
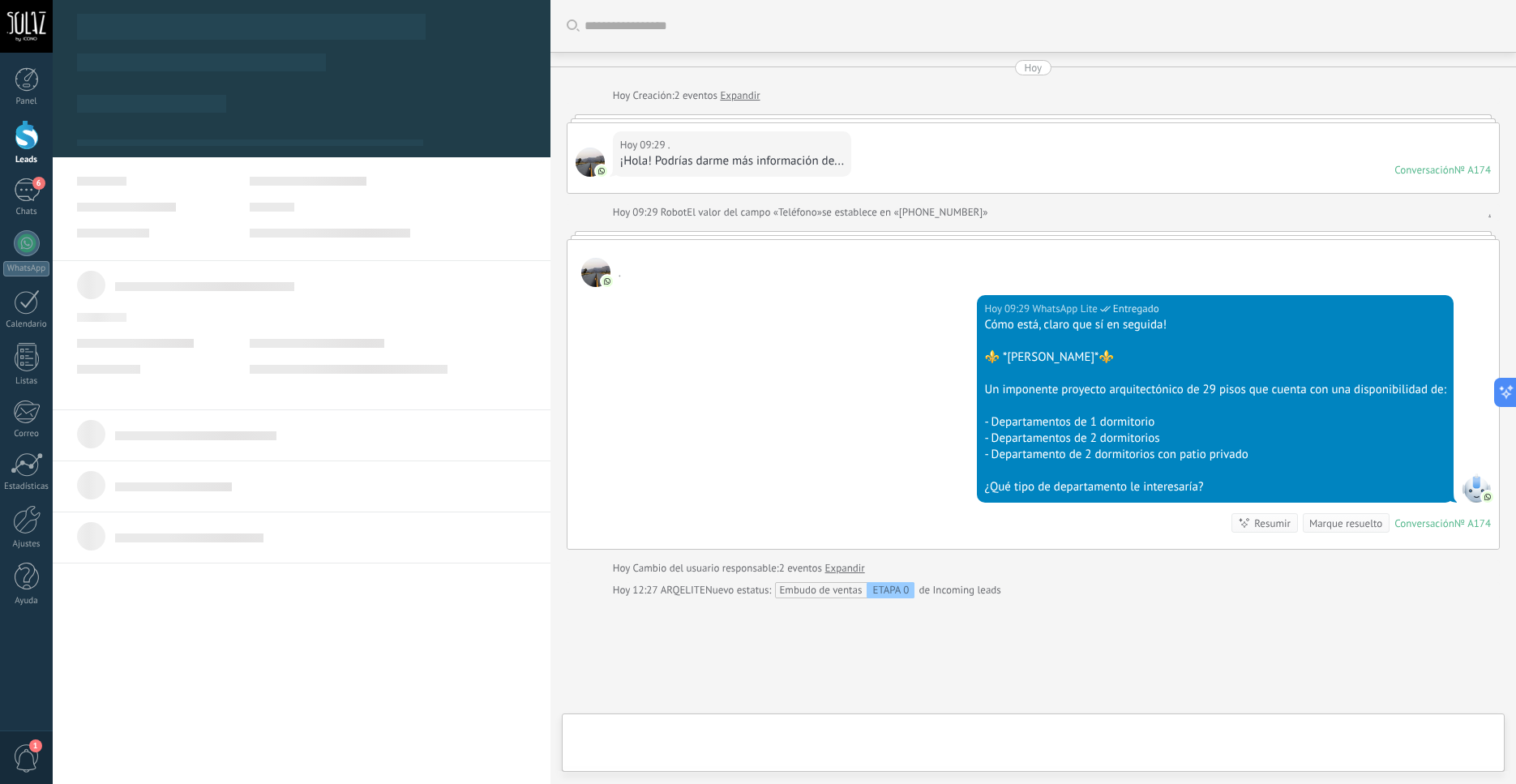
scroll to position [99, 0]
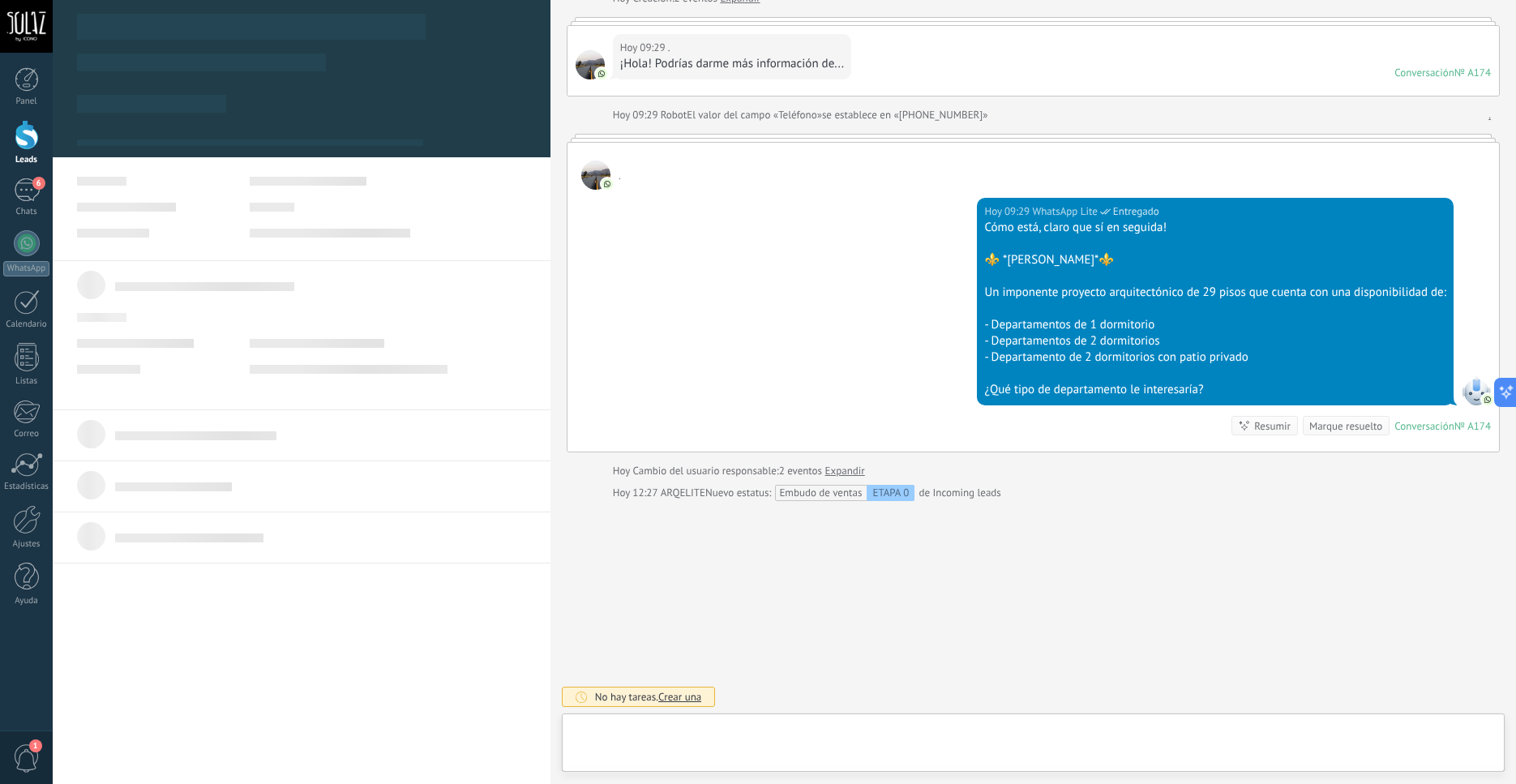
type textarea "***"
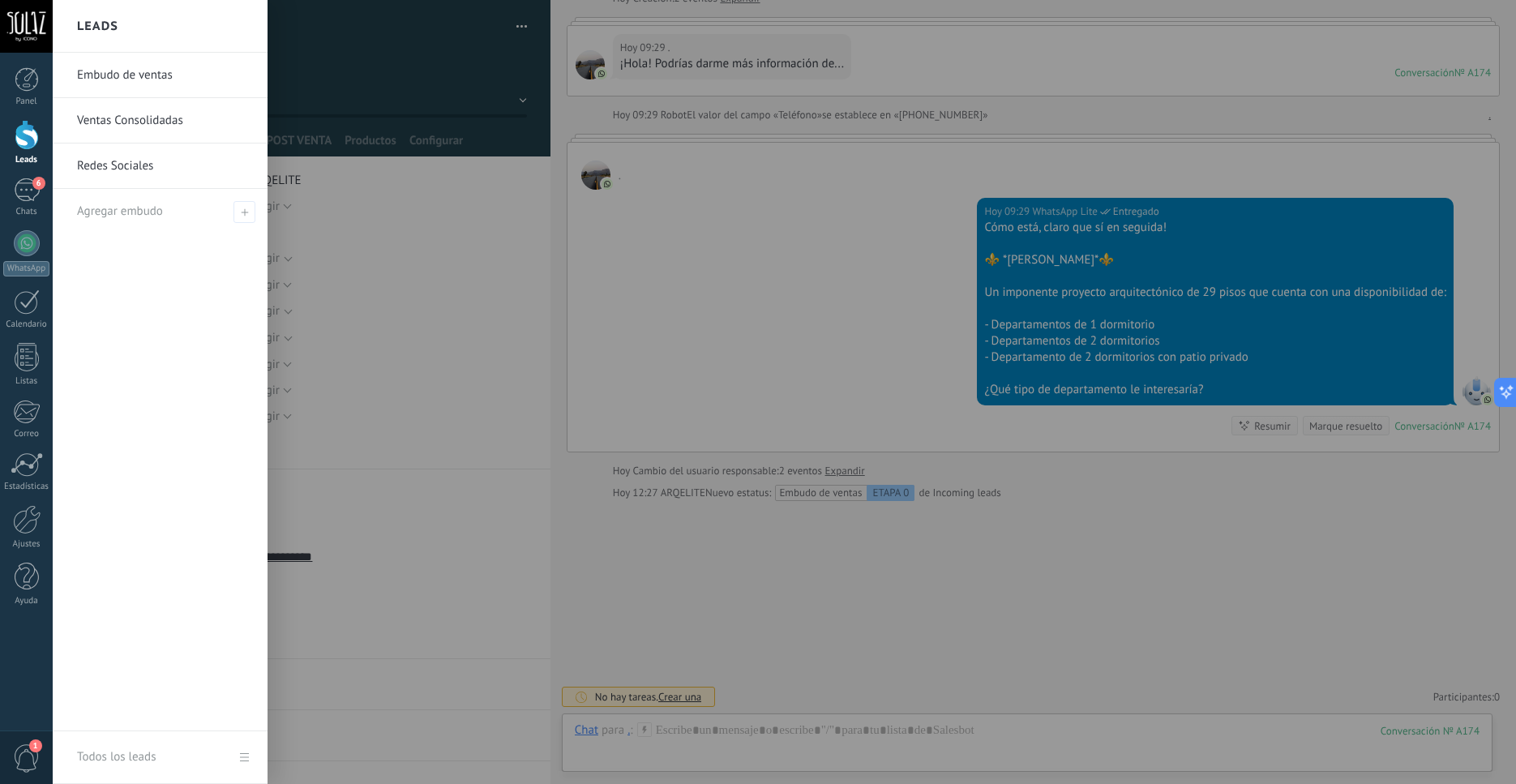
click at [23, 138] on div at bounding box center [26, 135] width 25 height 30
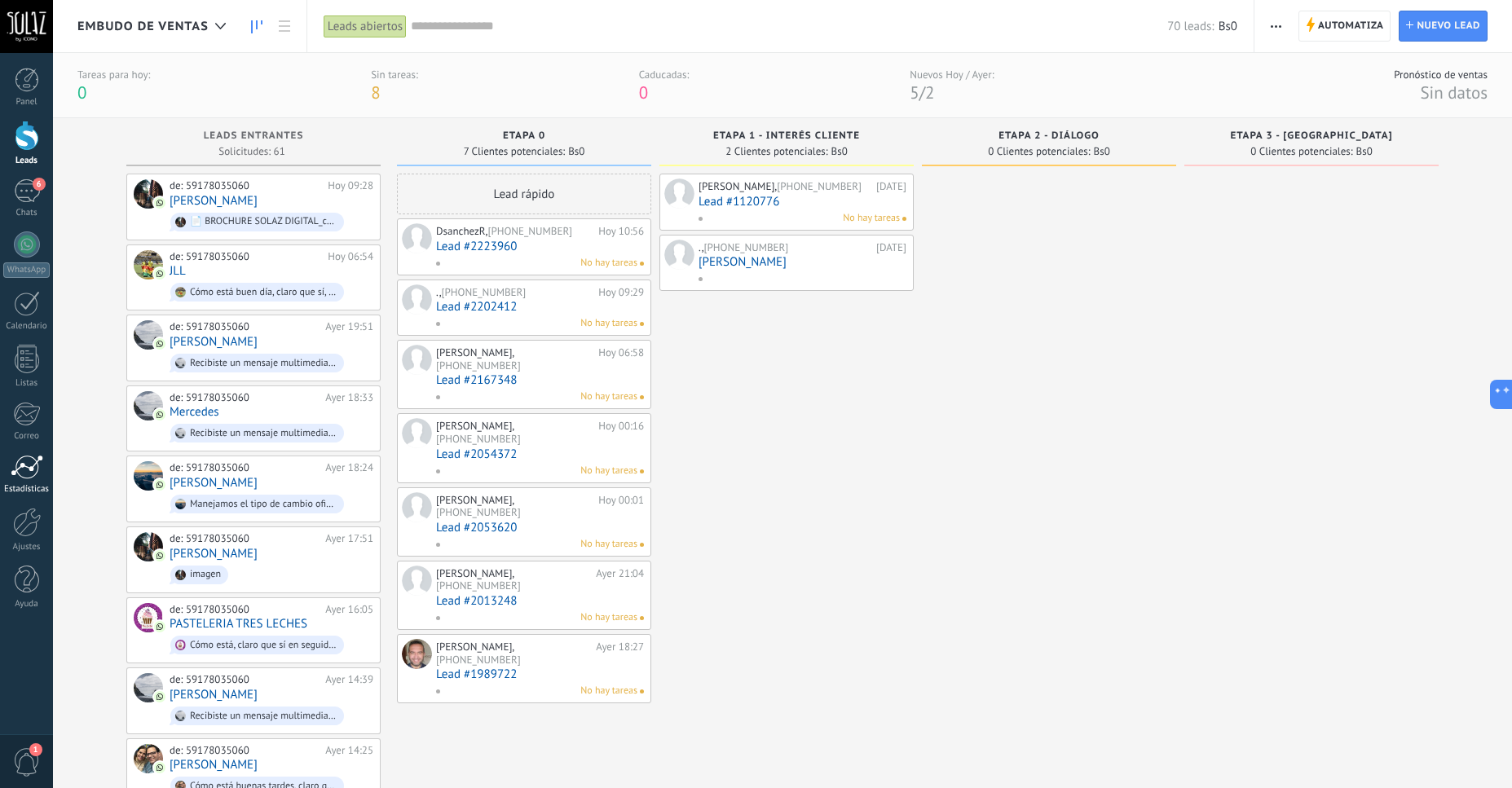
click at [34, 469] on div at bounding box center [27, 467] width 33 height 25
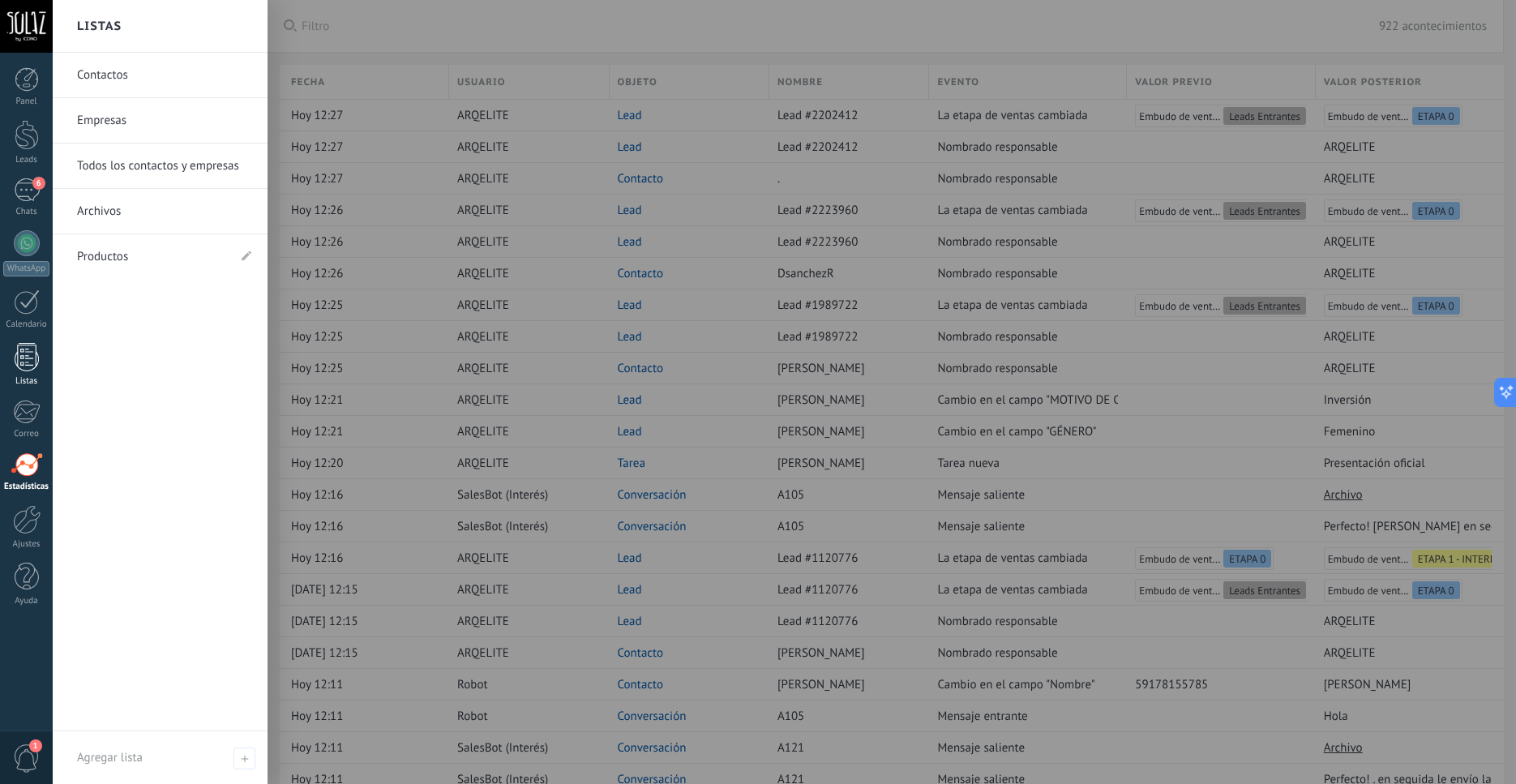
click at [26, 360] on div at bounding box center [26, 357] width 25 height 28
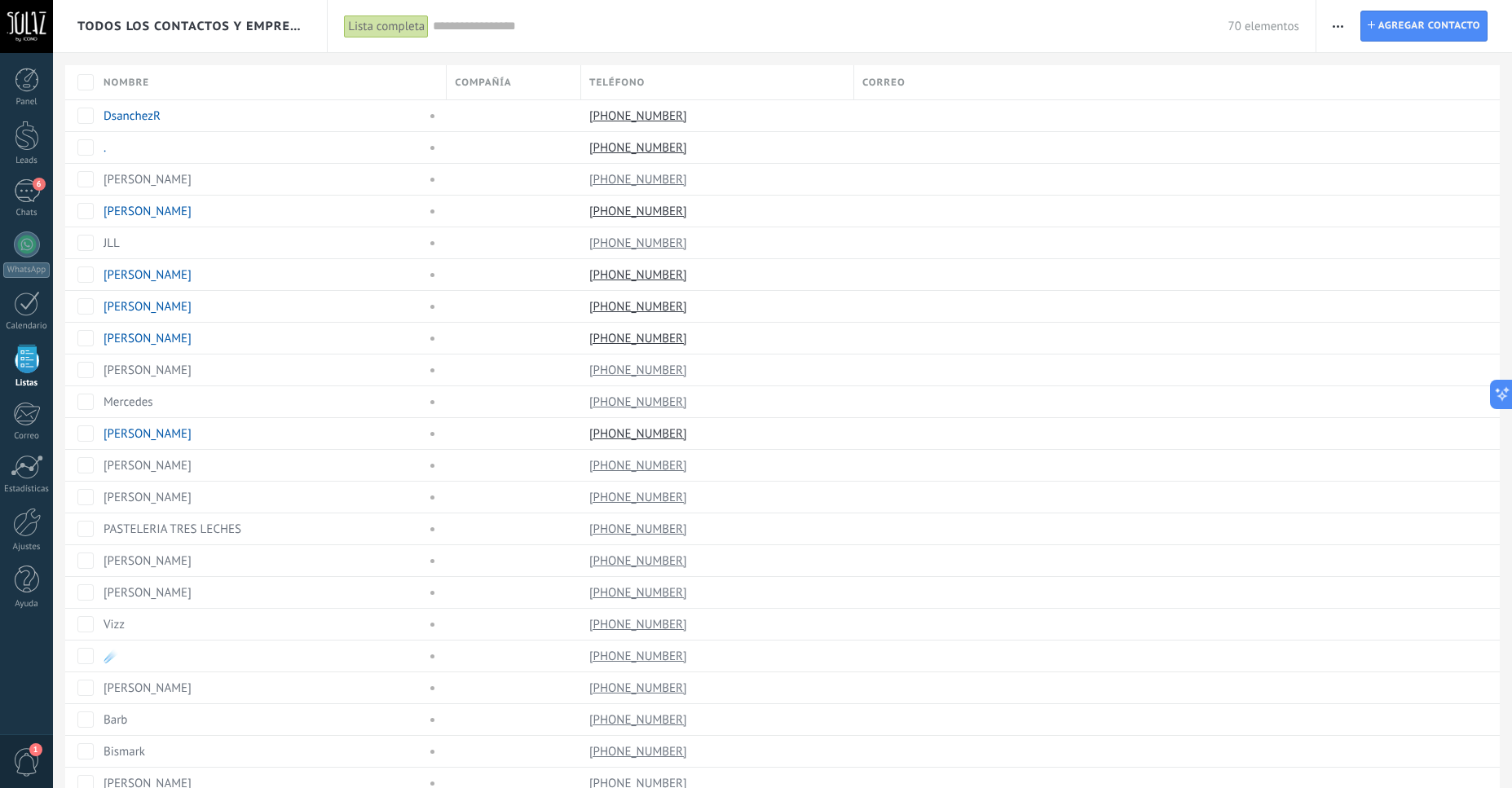
click at [1340, 26] on icon "button" at bounding box center [1338, 26] width 10 height 3
click at [27, 484] on div "Estadísticas" at bounding box center [27, 489] width 47 height 10
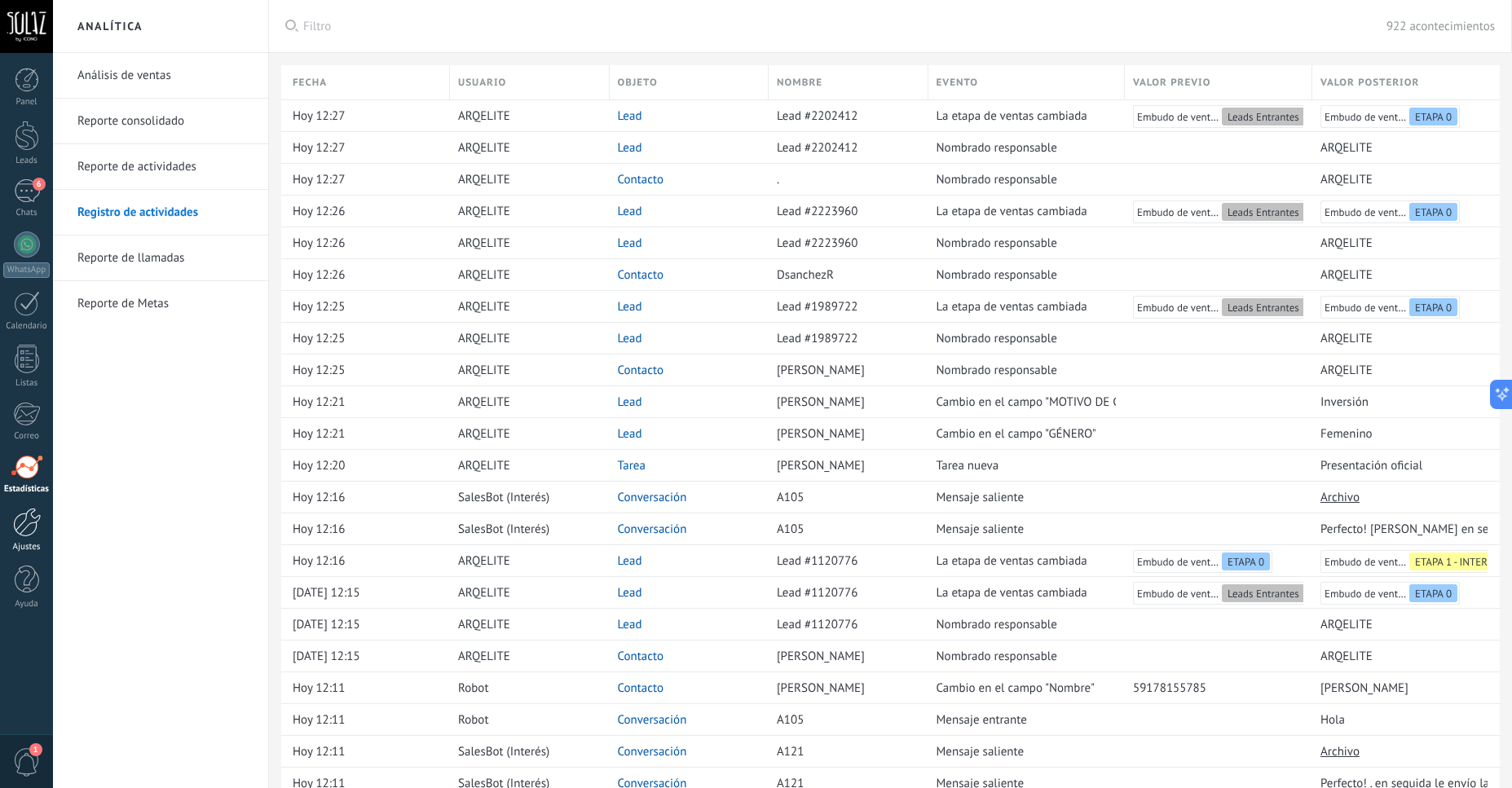
click at [16, 527] on div at bounding box center [27, 522] width 27 height 29
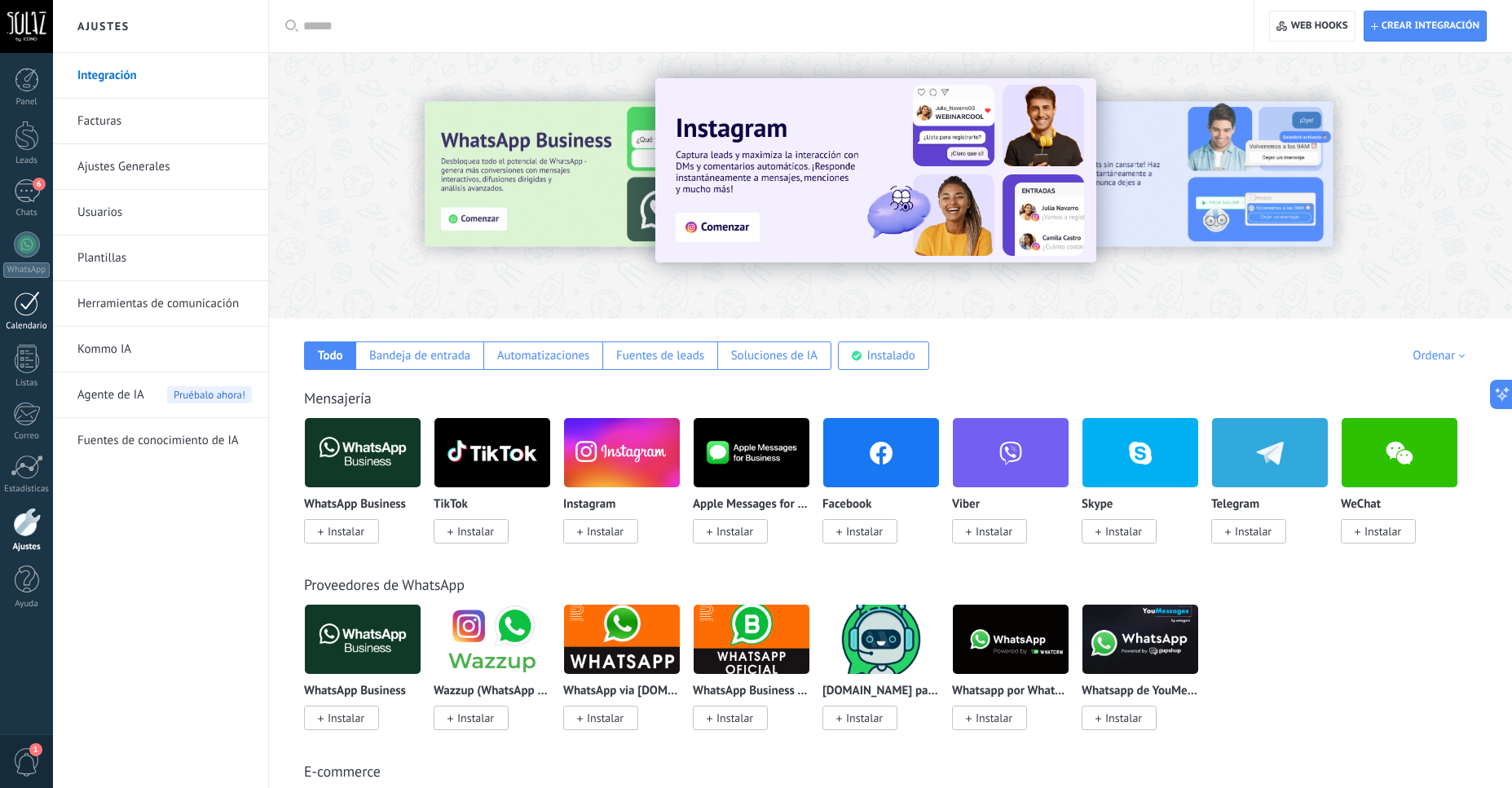
click at [16, 295] on div at bounding box center [27, 303] width 26 height 25
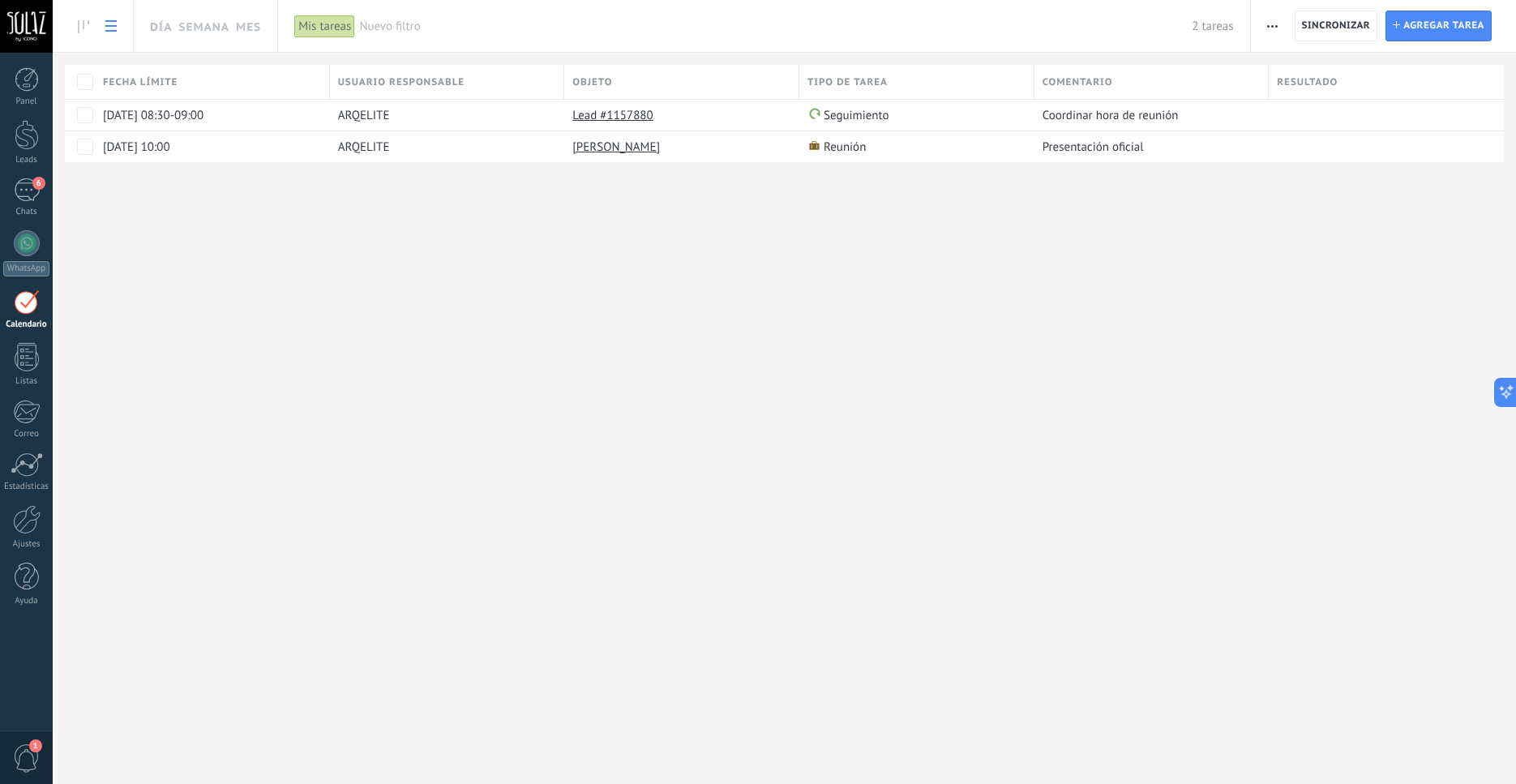
click at [1263, 28] on button "button" at bounding box center [1273, 26] width 24 height 31
click at [1352, 139] on span "Administrar los tipos de tareas" at bounding box center [1361, 134] width 159 height 32
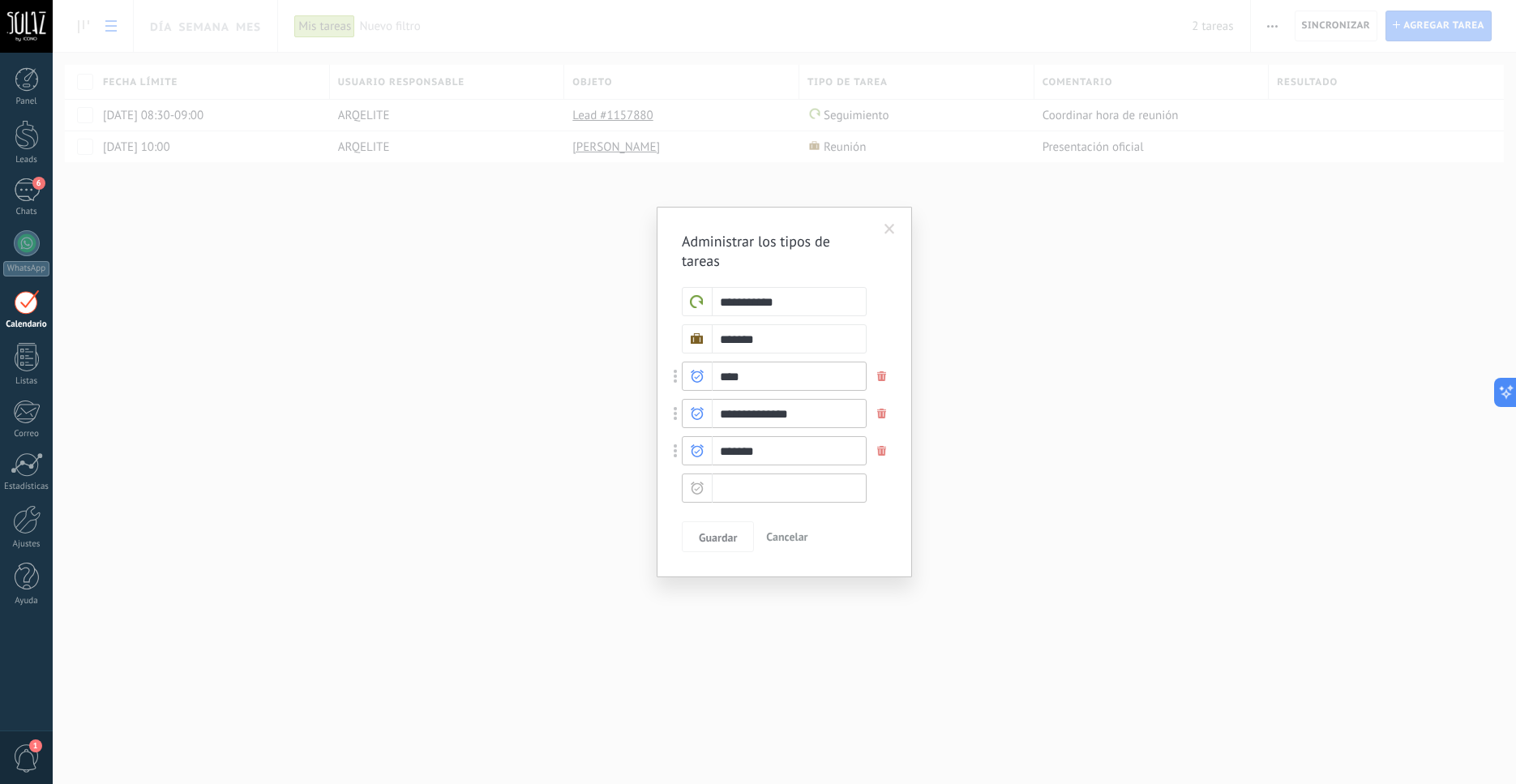
click at [775, 488] on input "text" at bounding box center [774, 488] width 185 height 29
type input "*"
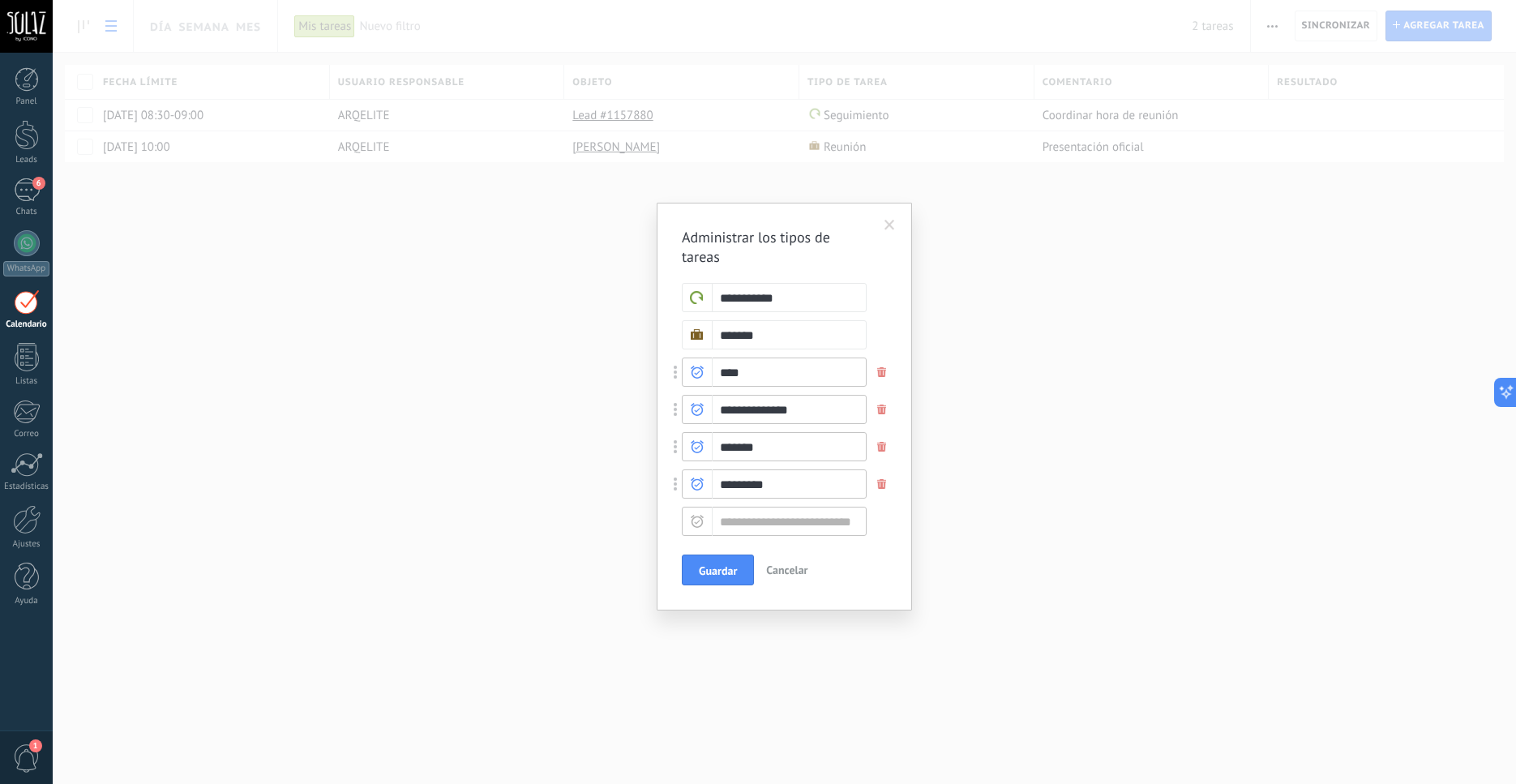
type input "*********"
click at [781, 528] on input "text" at bounding box center [774, 522] width 185 height 29
type input "*"
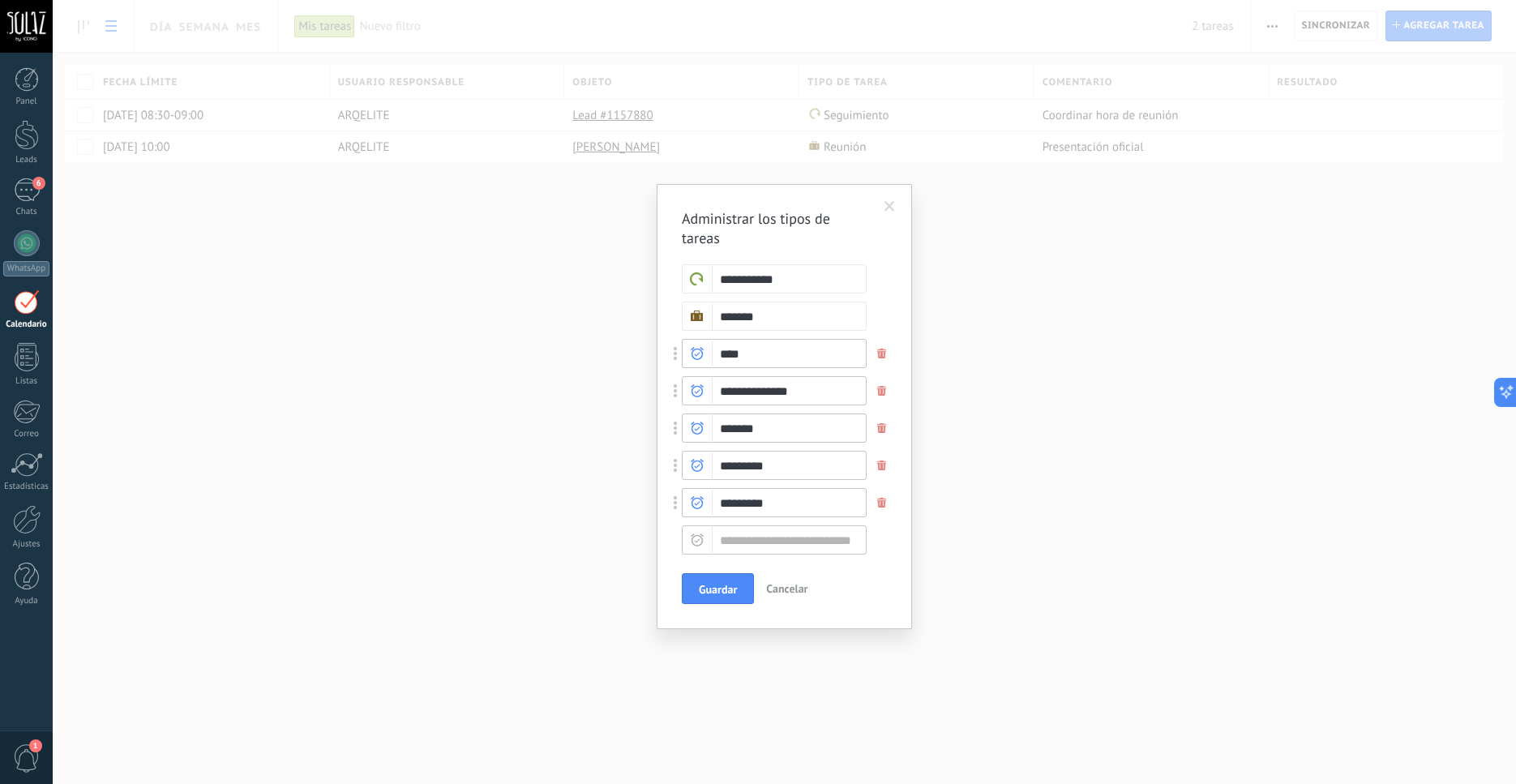
type input "*********"
click at [695, 463] on icon at bounding box center [697, 465] width 13 height 13
type input "******"
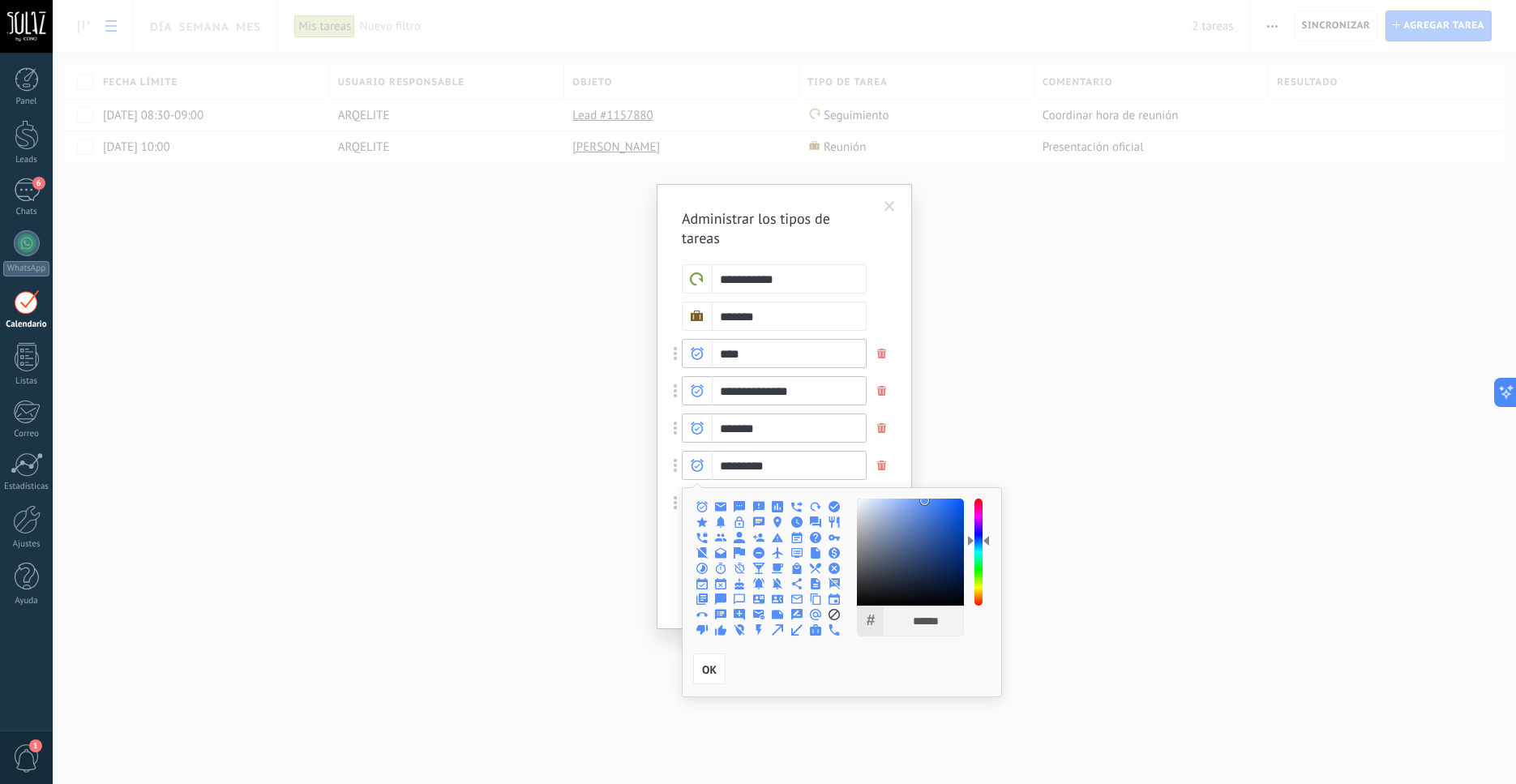
click at [720, 522] on use at bounding box center [720, 522] width 9 height 11
click at [745, 460] on input "*********" at bounding box center [774, 465] width 185 height 29
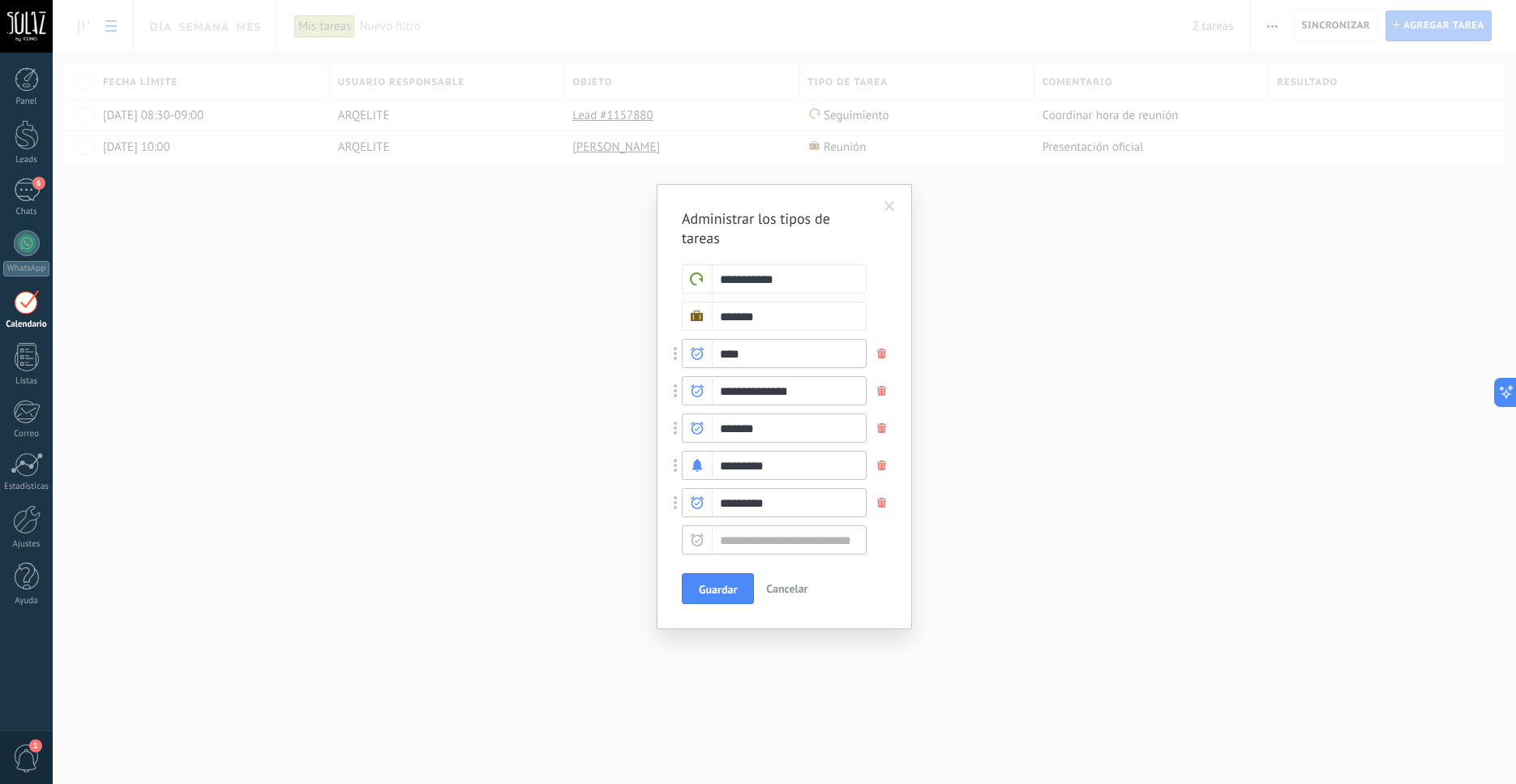
click at [705, 504] on div at bounding box center [697, 503] width 31 height 29
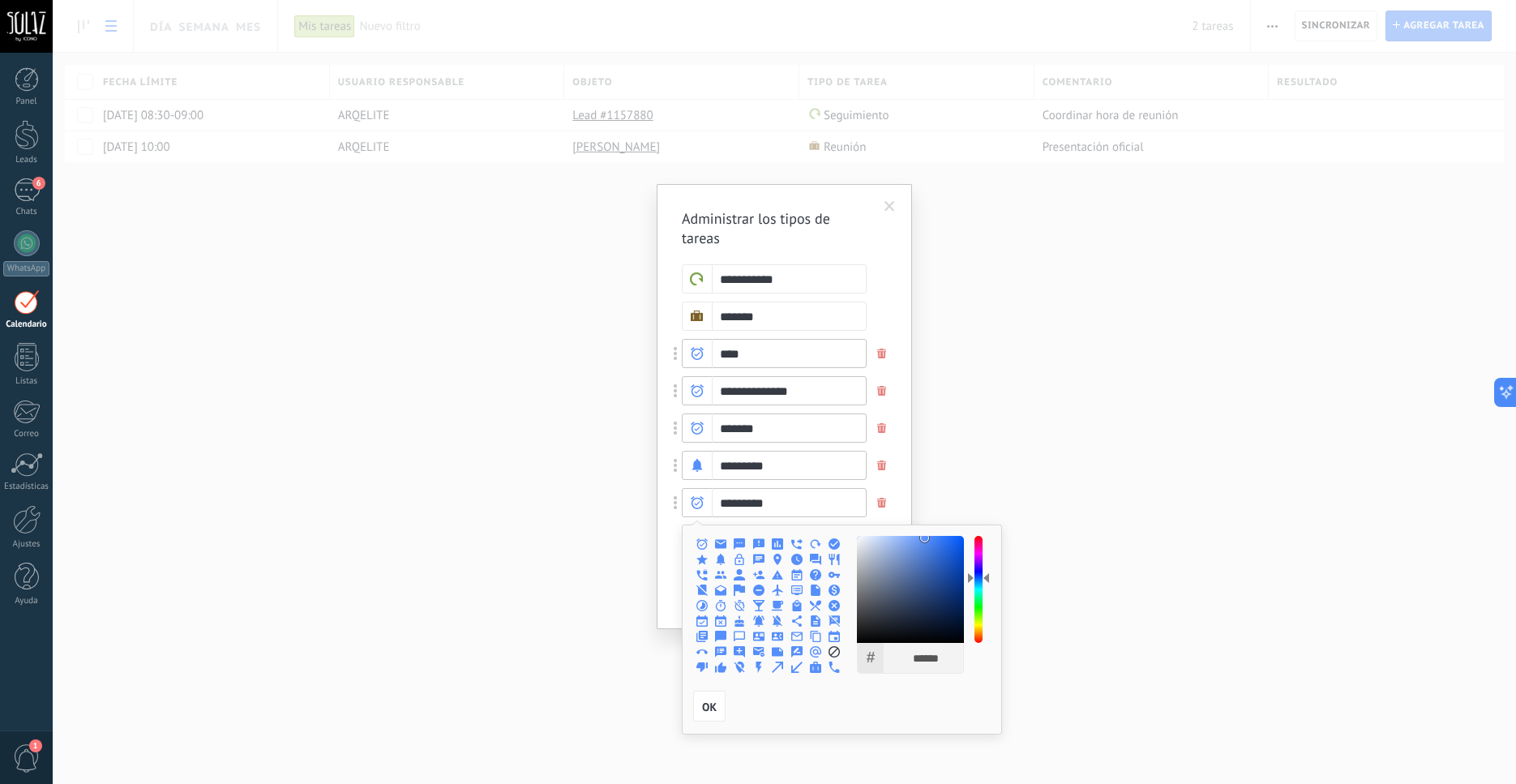
type input "******"
click at [978, 544] on div at bounding box center [979, 590] width 9 height 107
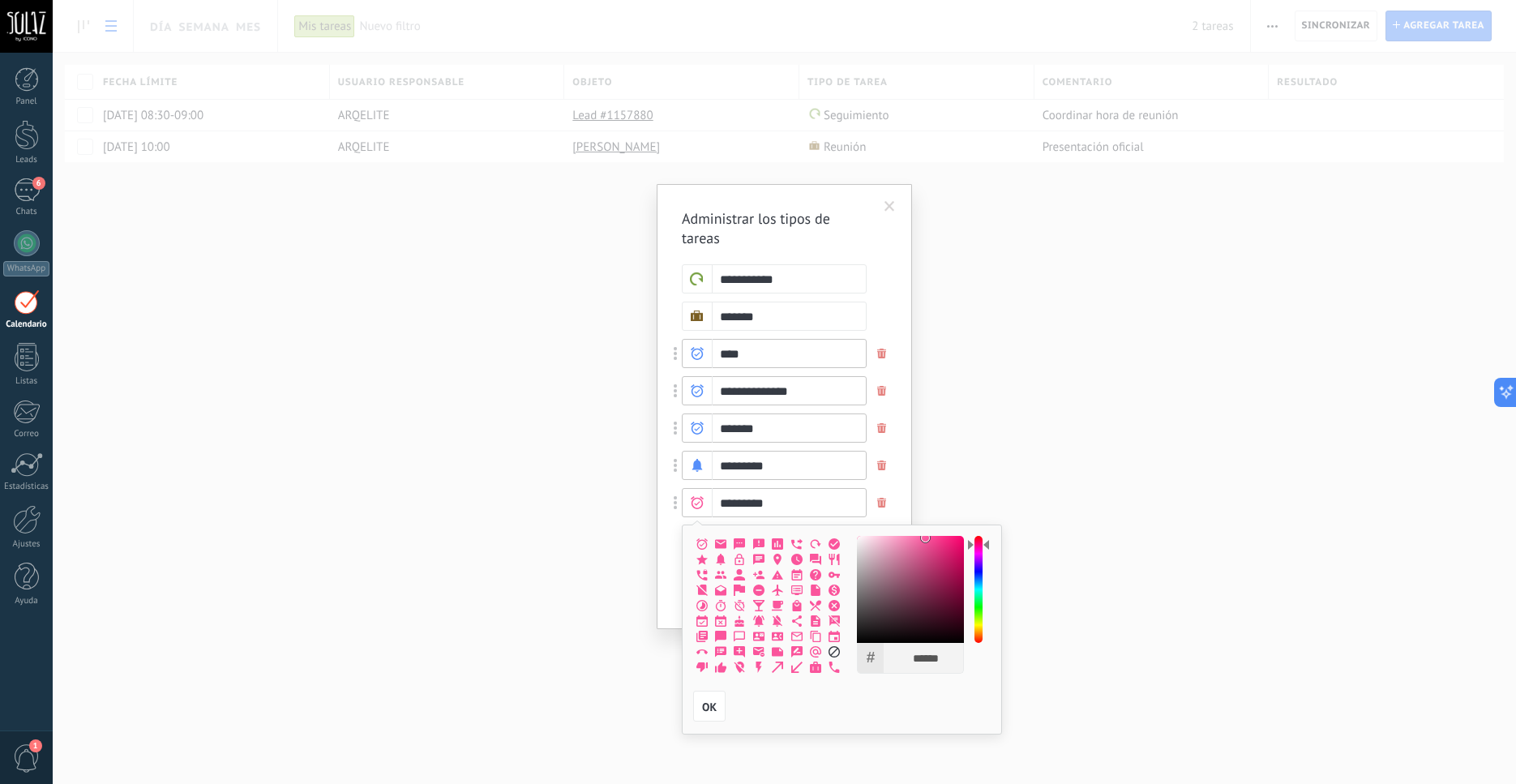
click at [726, 561] on icon at bounding box center [720, 559] width 11 height 11
click at [705, 709] on span "OK" at bounding box center [709, 706] width 14 height 11
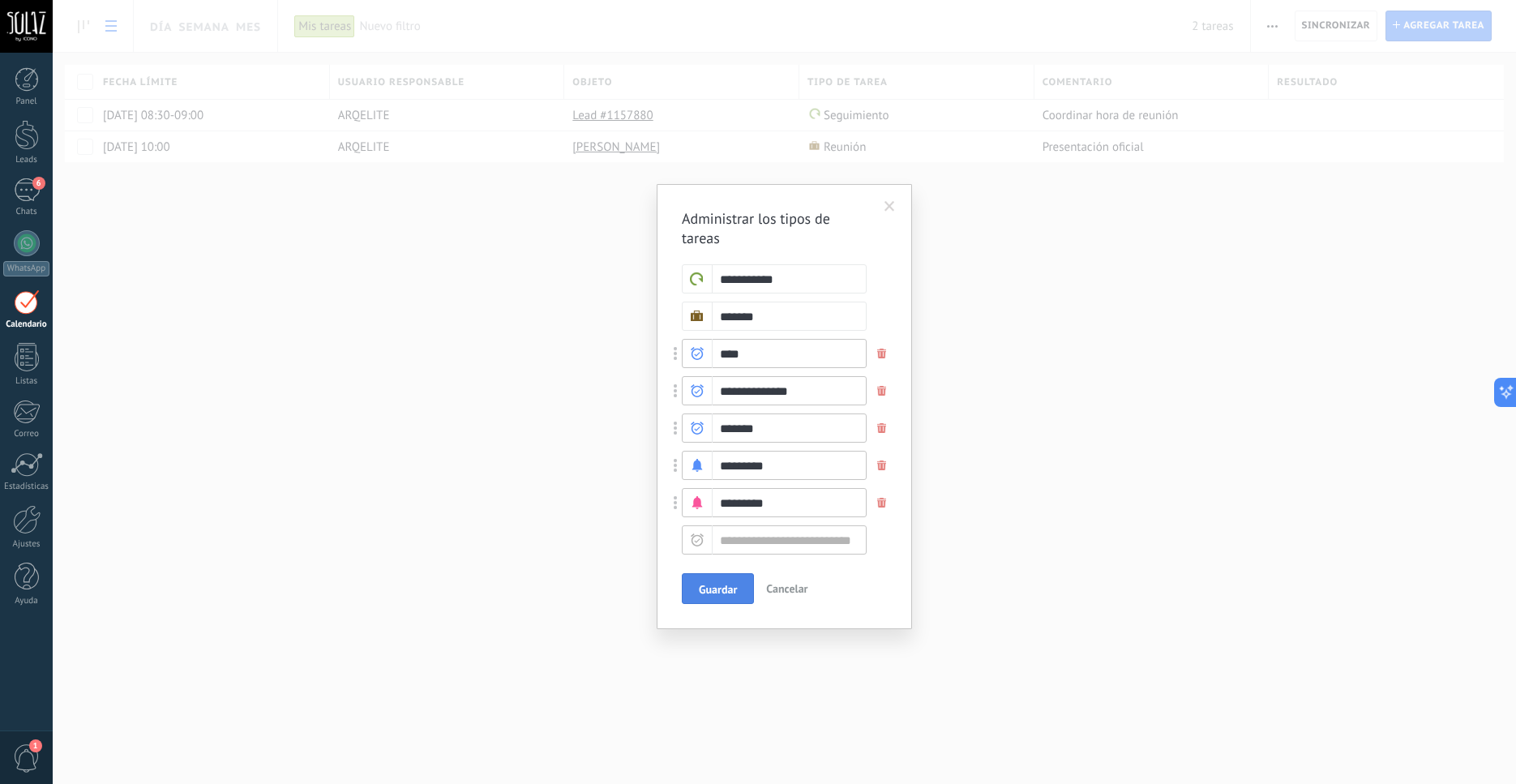
click at [708, 586] on span "Guardar" at bounding box center [718, 589] width 38 height 11
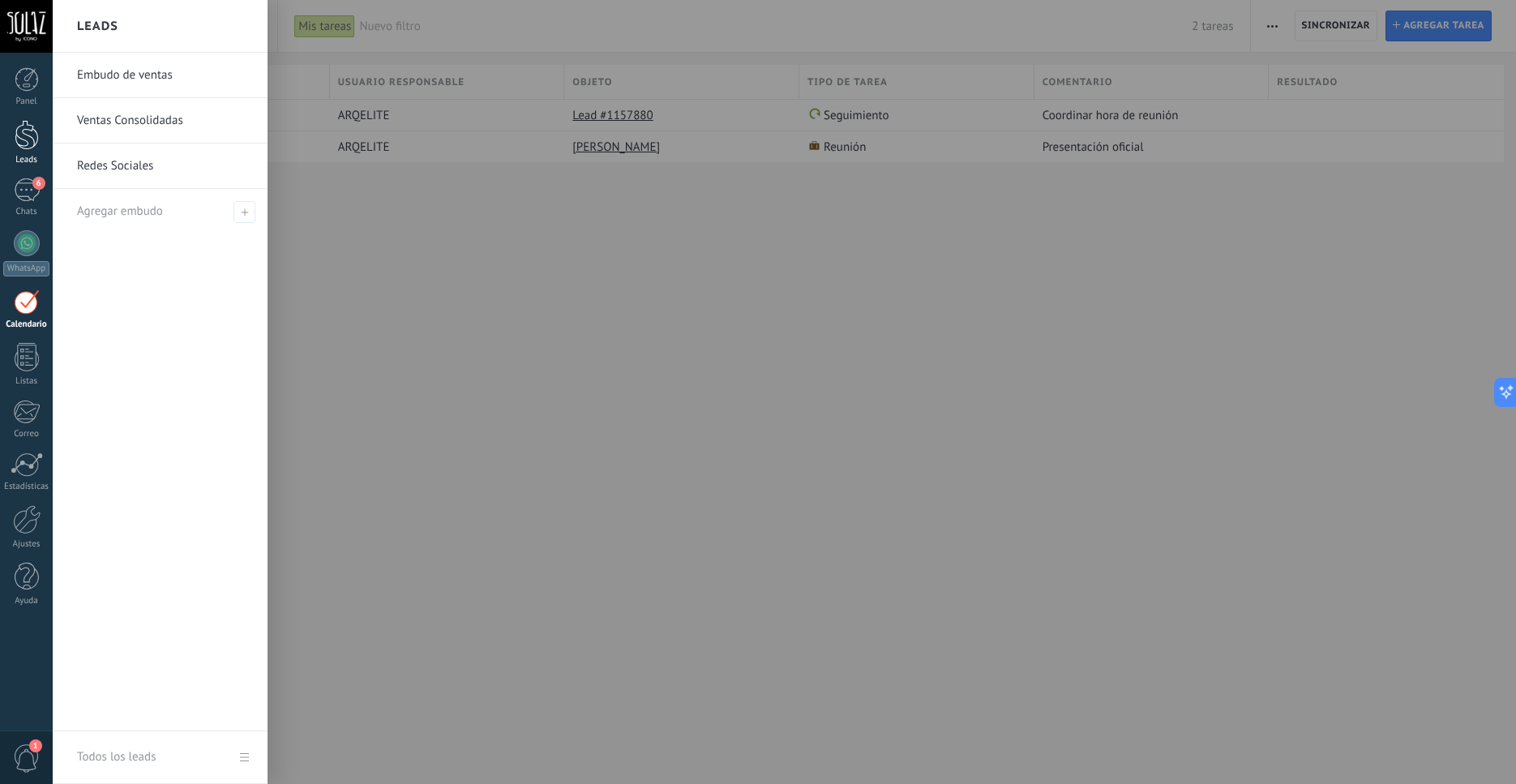
click at [22, 143] on div at bounding box center [26, 135] width 25 height 30
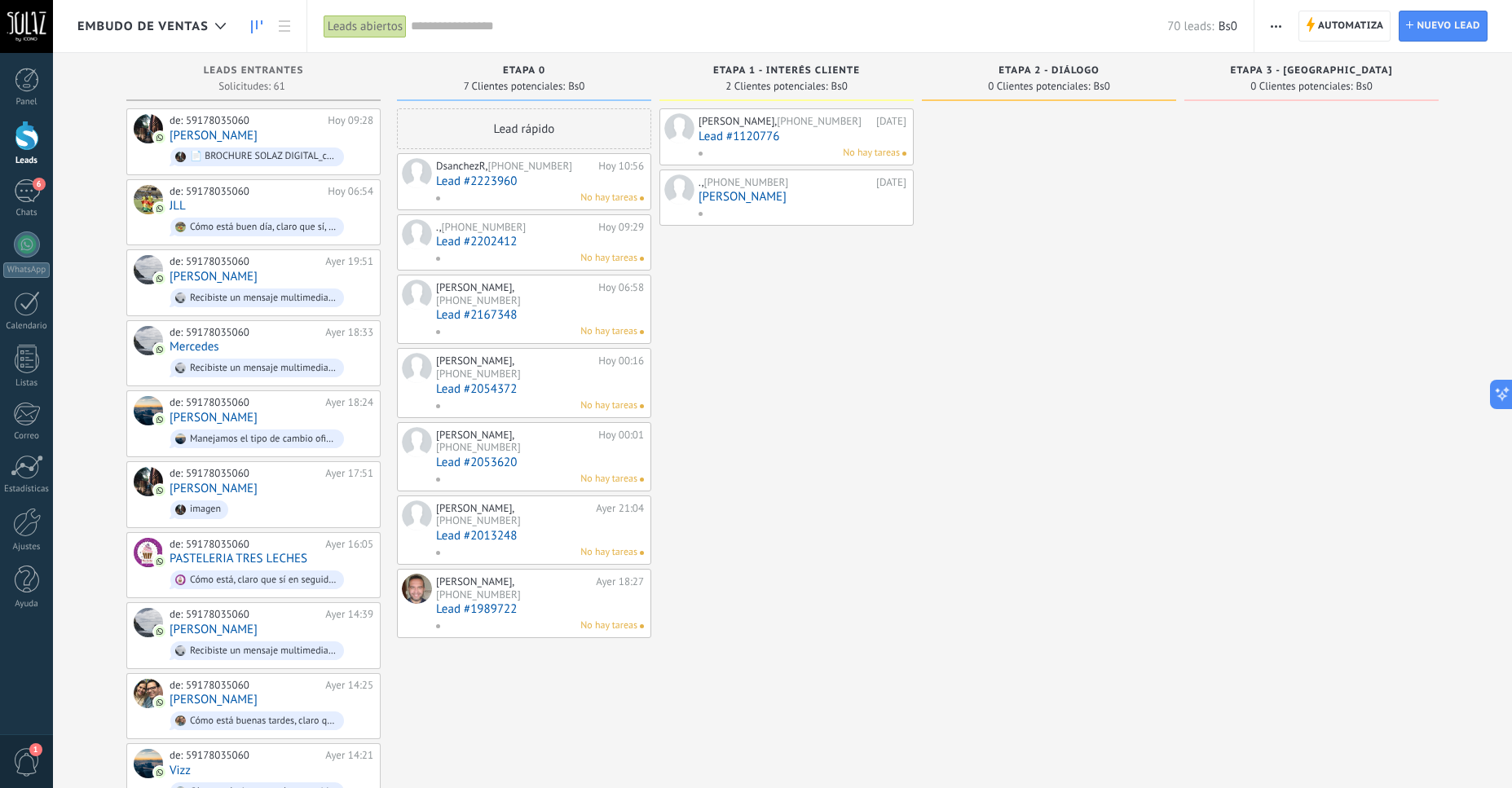
click at [733, 200] on link "[PERSON_NAME]" at bounding box center [802, 197] width 208 height 14
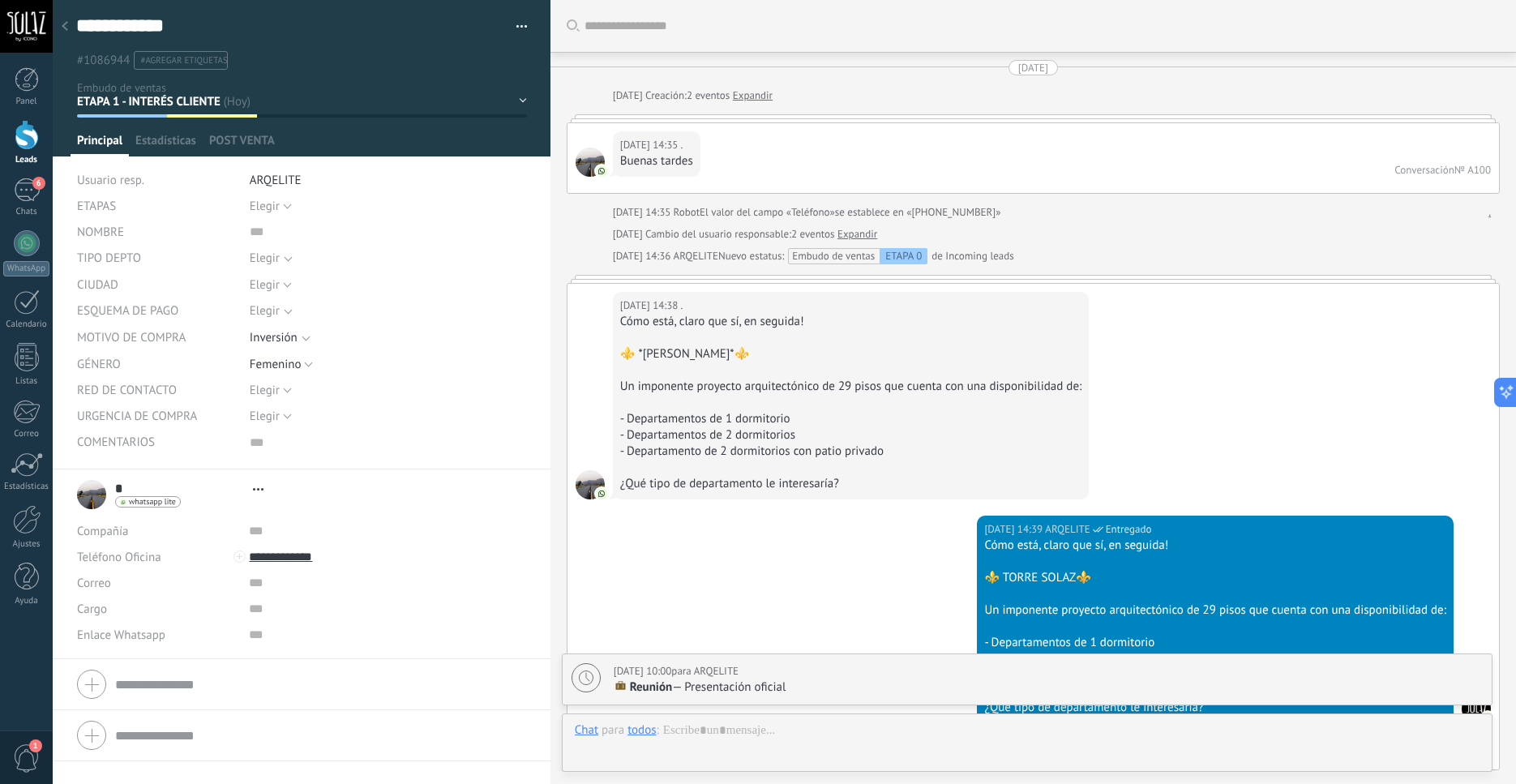
scroll to position [4871, 0]
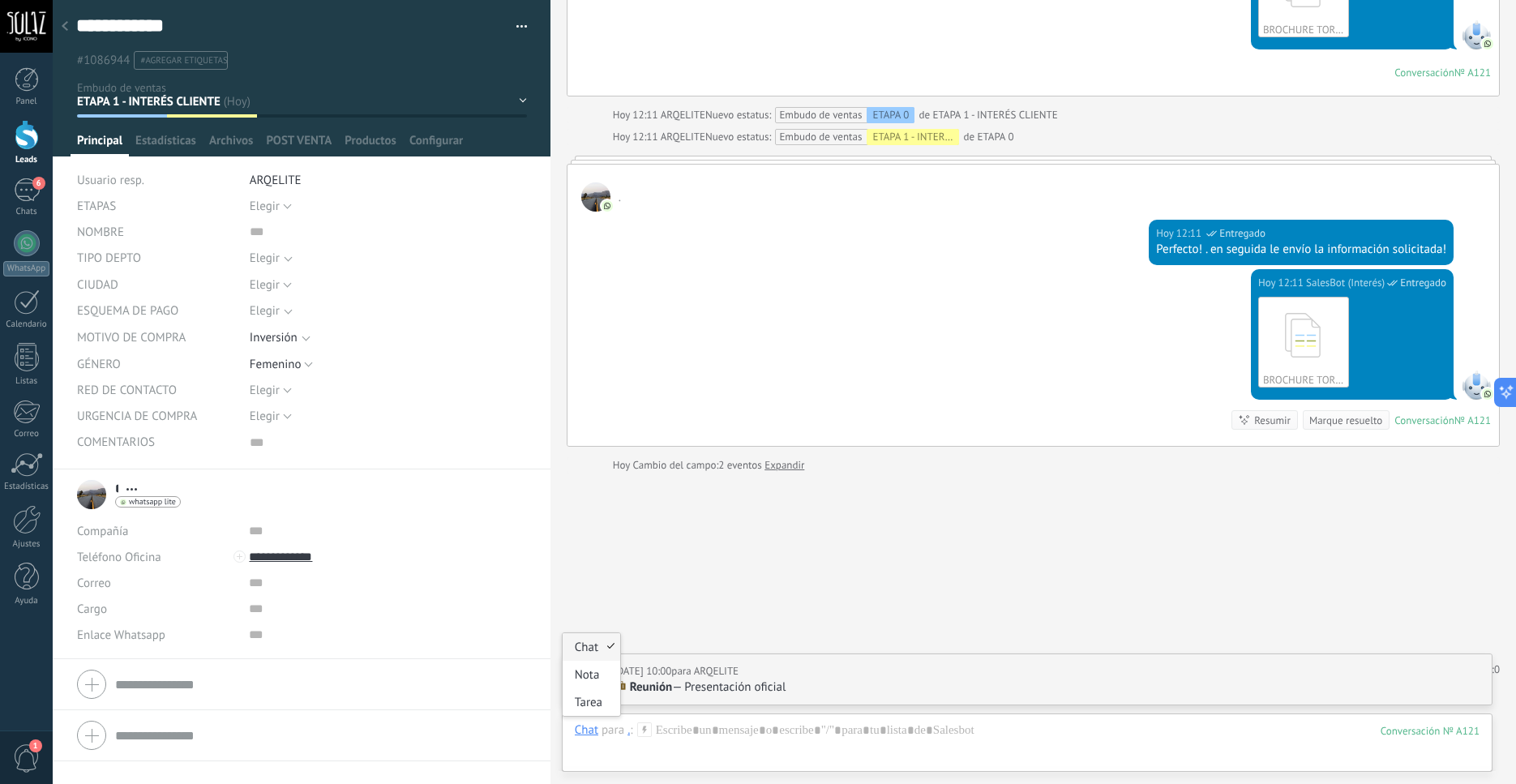
click at [587, 732] on div "Chat" at bounding box center [587, 729] width 24 height 14
click at [588, 712] on div "Tarea" at bounding box center [591, 702] width 58 height 27
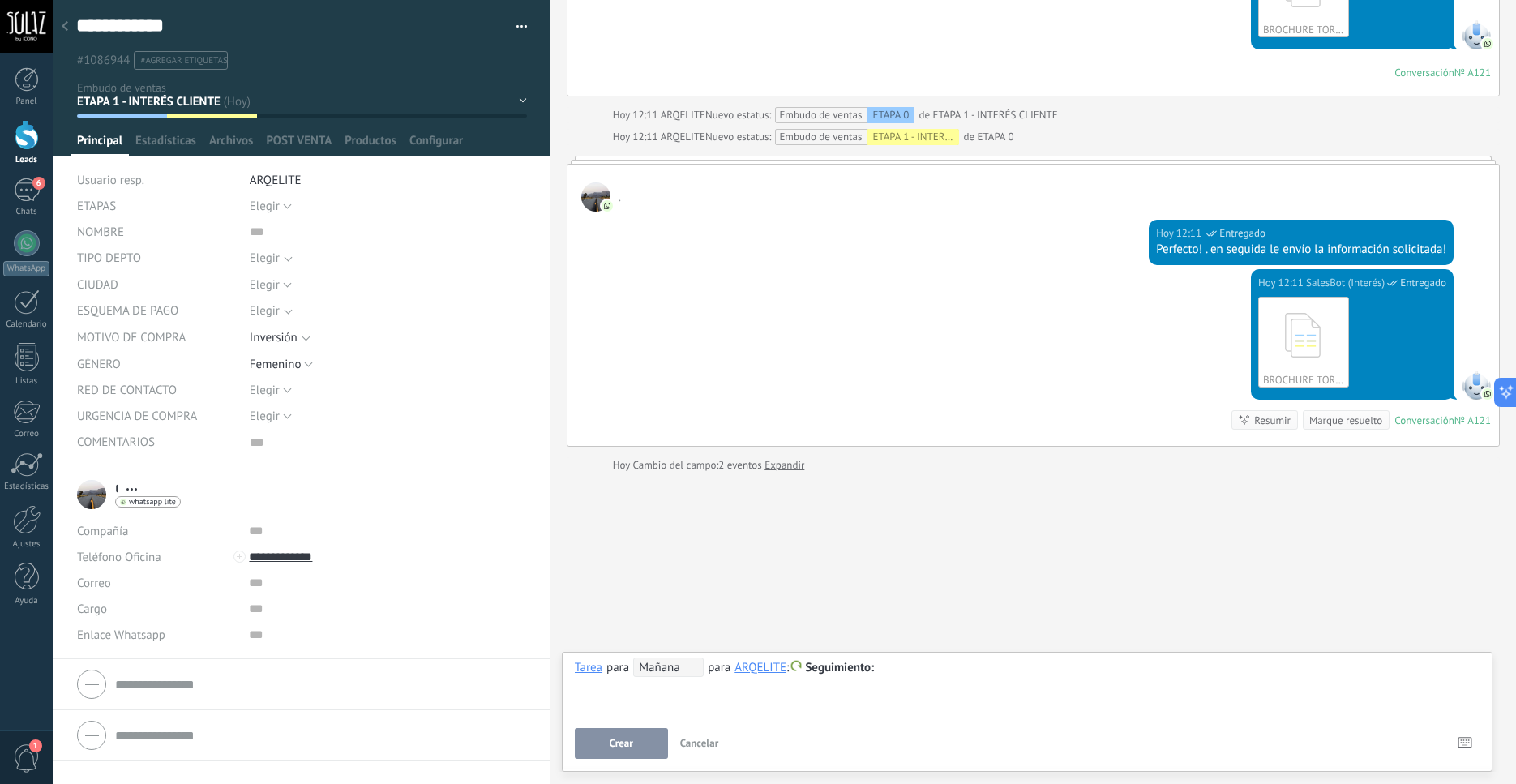
click at [868, 678] on div "**********" at bounding box center [1028, 687] width 905 height 59
click at [882, 669] on div at bounding box center [1028, 668] width 905 height 20
click at [865, 671] on span "Seguimiento" at bounding box center [839, 668] width 69 height 15
click at [853, 624] on label "intento 1" at bounding box center [840, 614] width 146 height 32
click at [836, 668] on span "intento 1" at bounding box center [831, 668] width 51 height 15
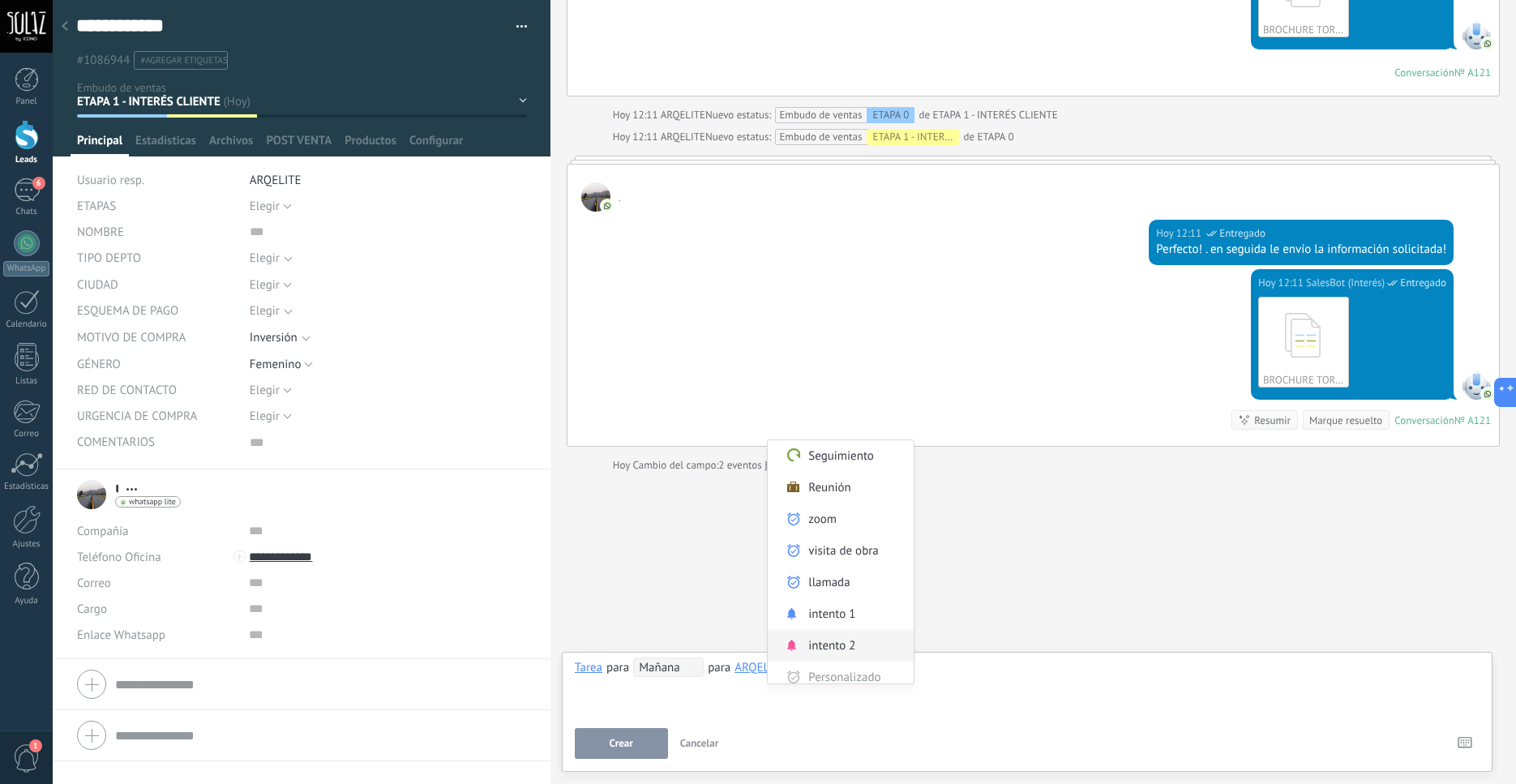
click at [845, 645] on label "intento 2" at bounding box center [840, 645] width 146 height 32
click at [613, 746] on span "Crear" at bounding box center [622, 743] width 24 height 11
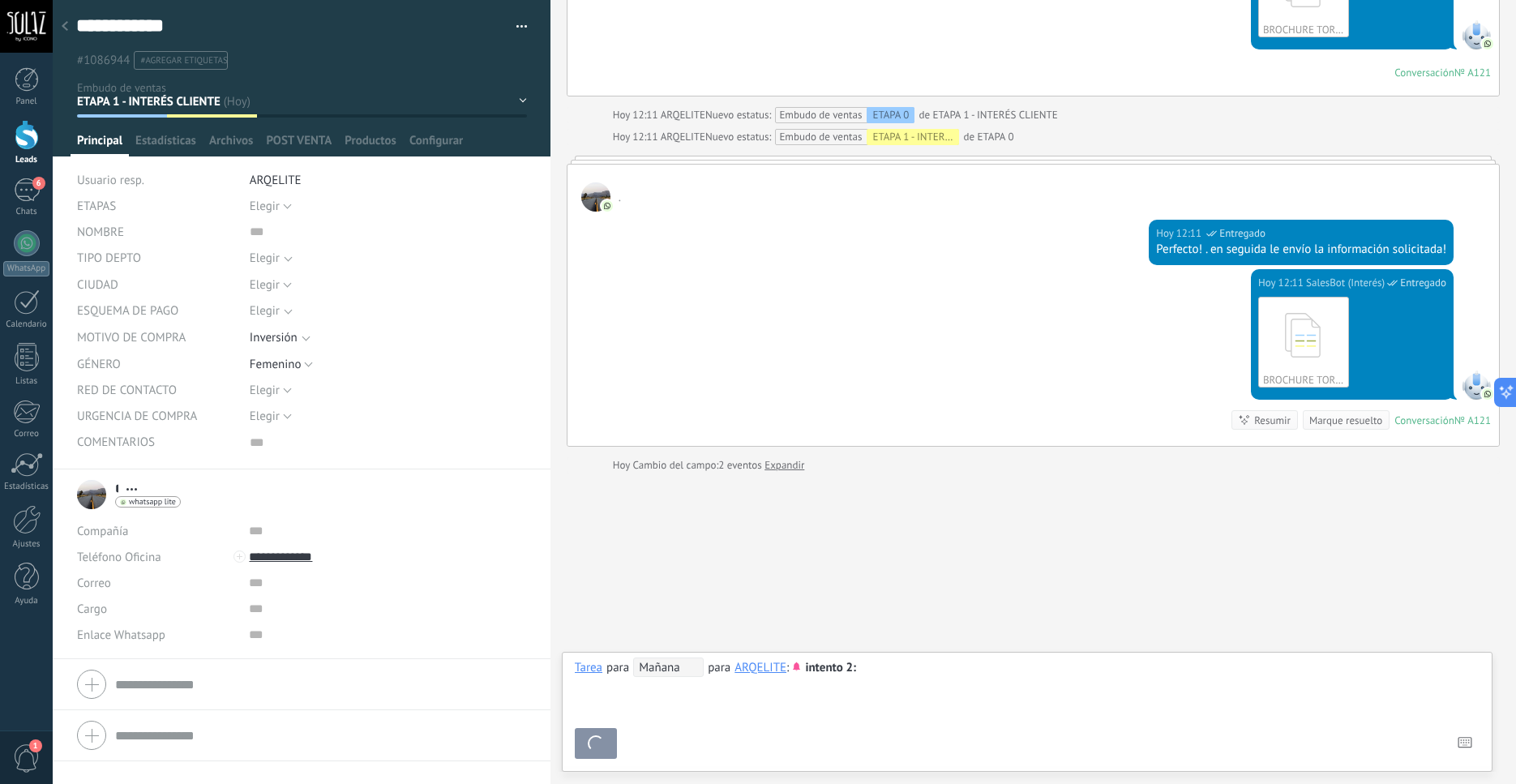
scroll to position [4889, 0]
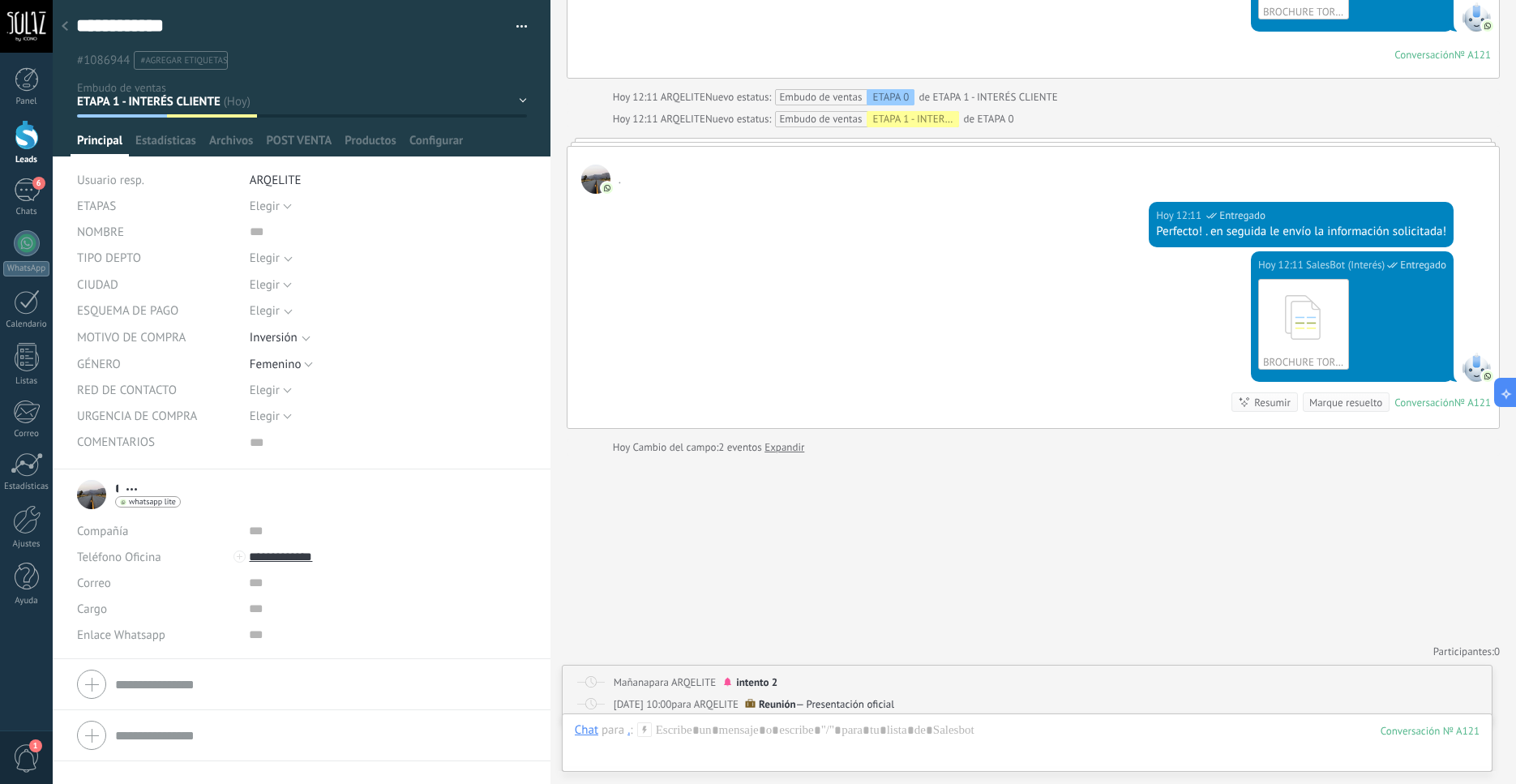
click at [797, 688] on div "30/08/2025 10:00 para ARQELITE Reunión — Presentación oficial Completar una tar…" at bounding box center [1027, 705] width 929 height 34
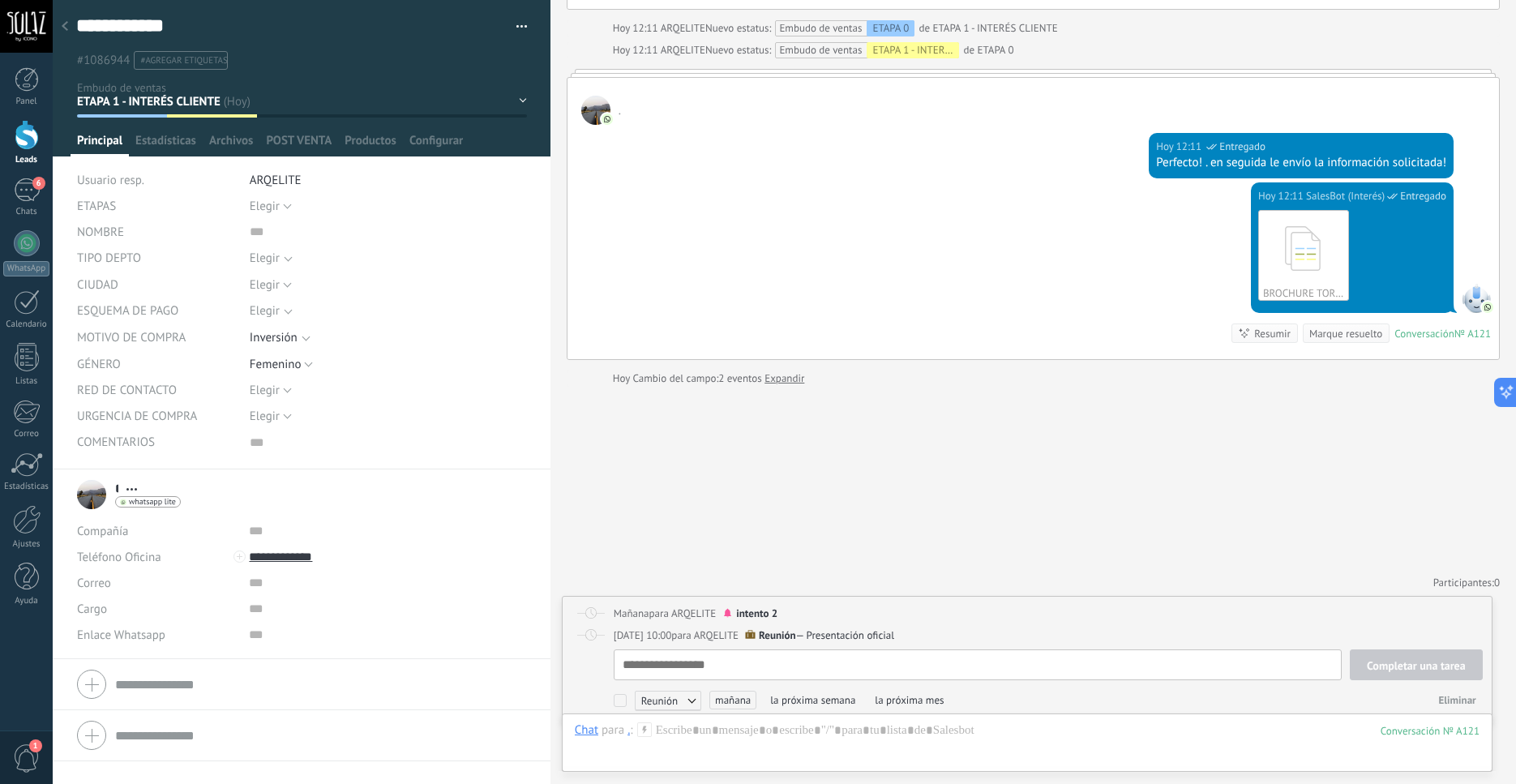
click at [773, 607] on span "intento 2" at bounding box center [757, 614] width 42 height 14
type textarea "**********"
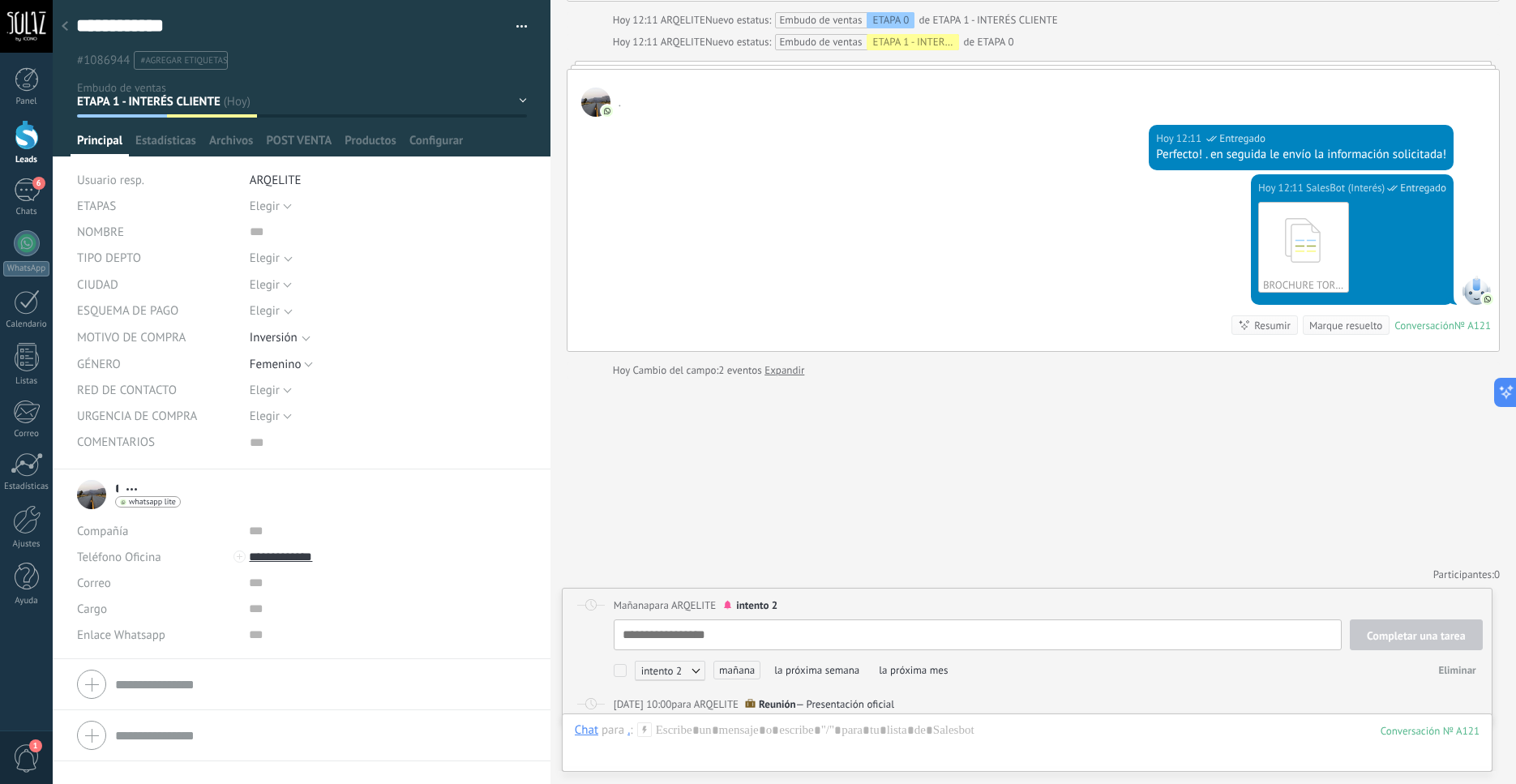
click at [784, 597] on p "intento 2" at bounding box center [1048, 605] width 869 height 16
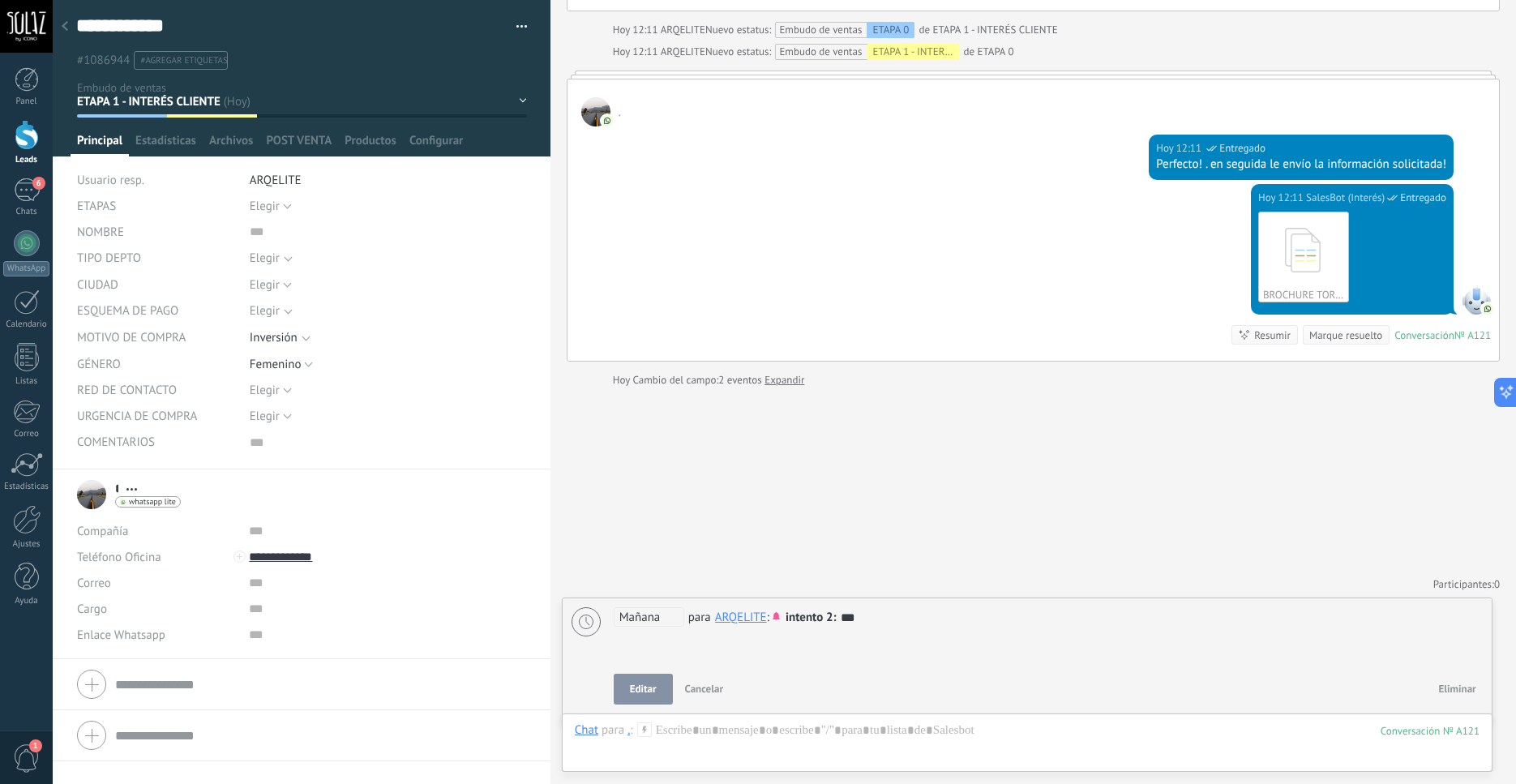
click at [658, 674] on button "Editar" at bounding box center [643, 689] width 59 height 31
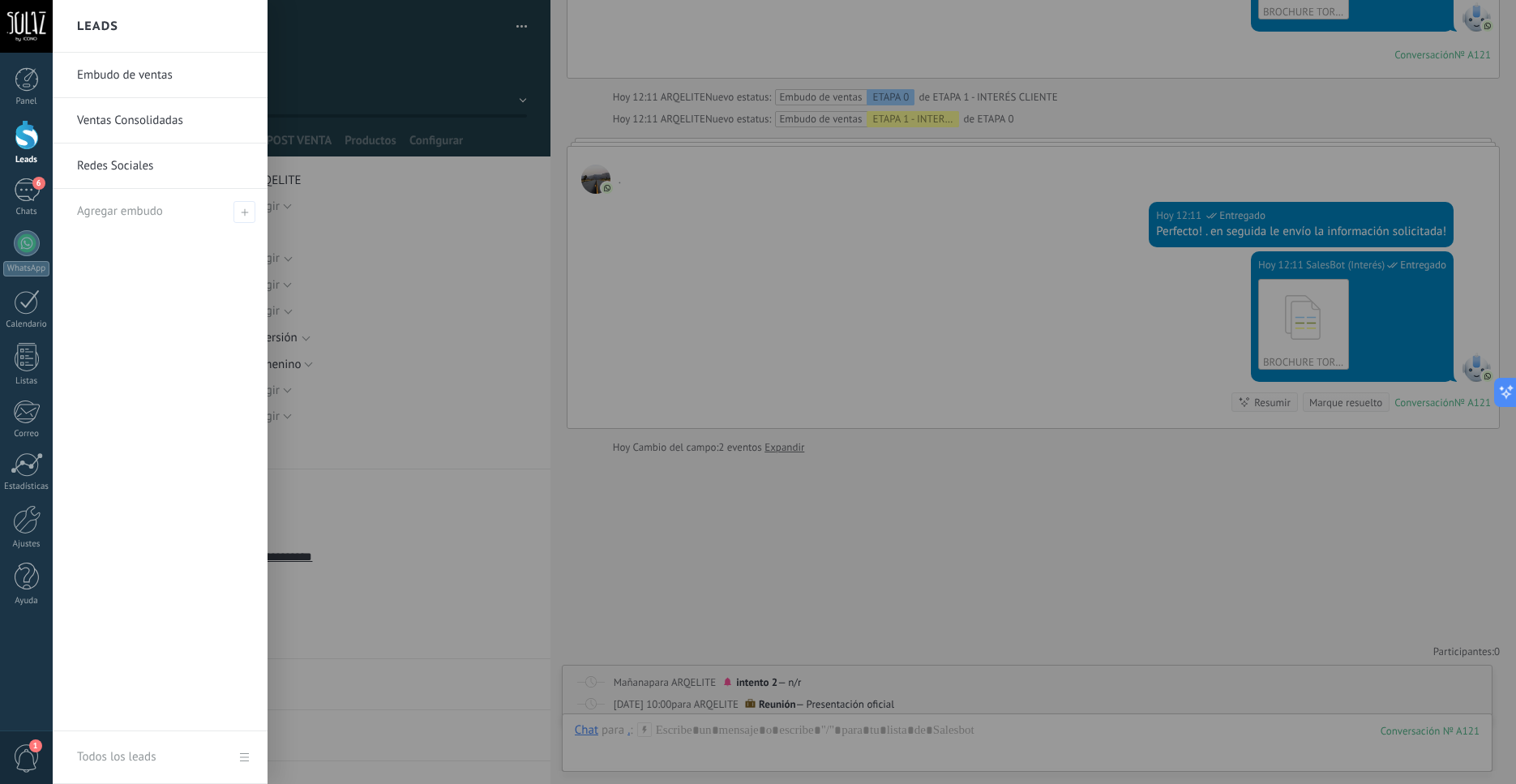
scroll to position [4889, 0]
click at [20, 141] on div at bounding box center [26, 135] width 25 height 30
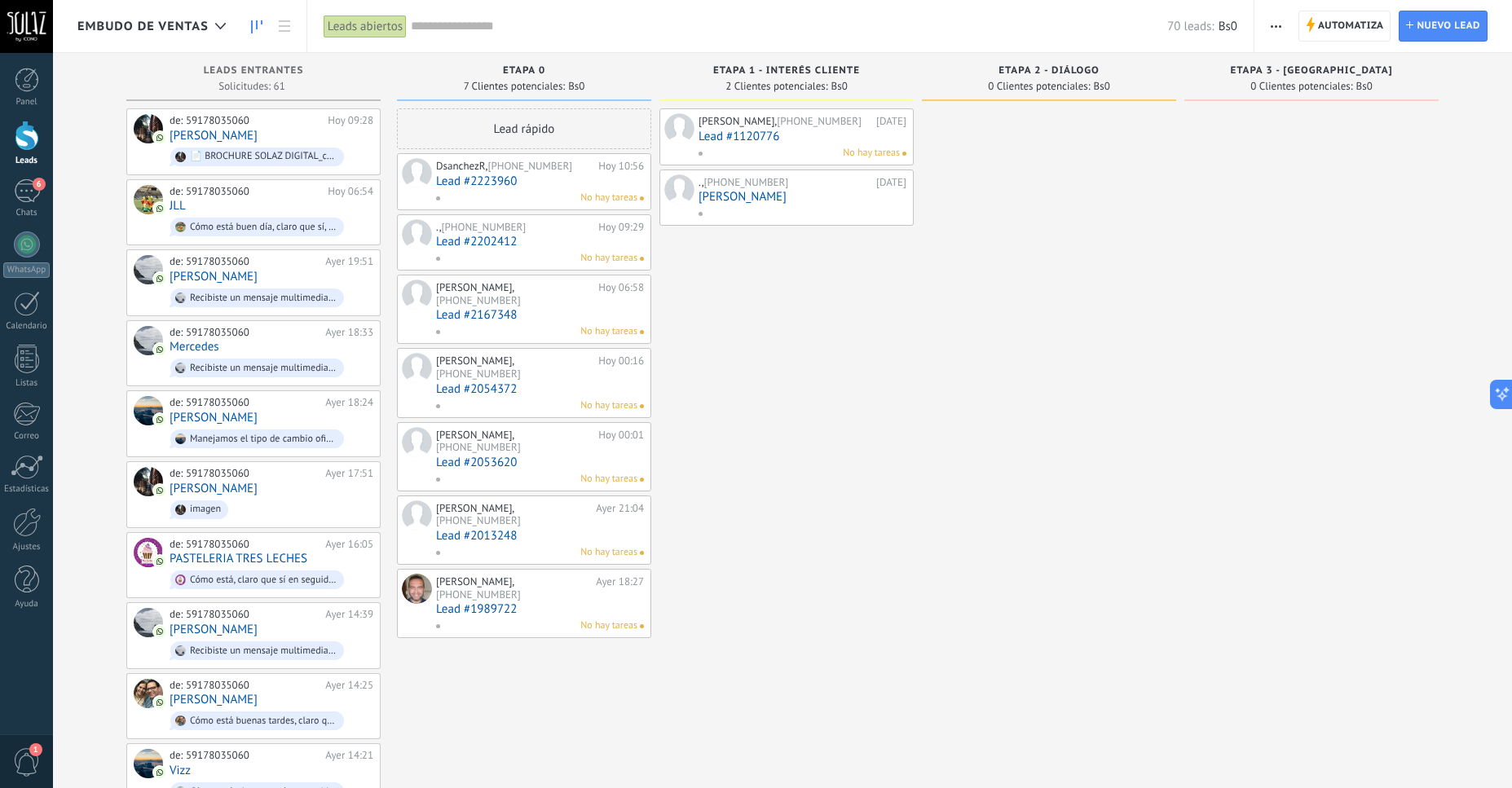
click at [741, 132] on link "Lead #1120776" at bounding box center [802, 136] width 208 height 14
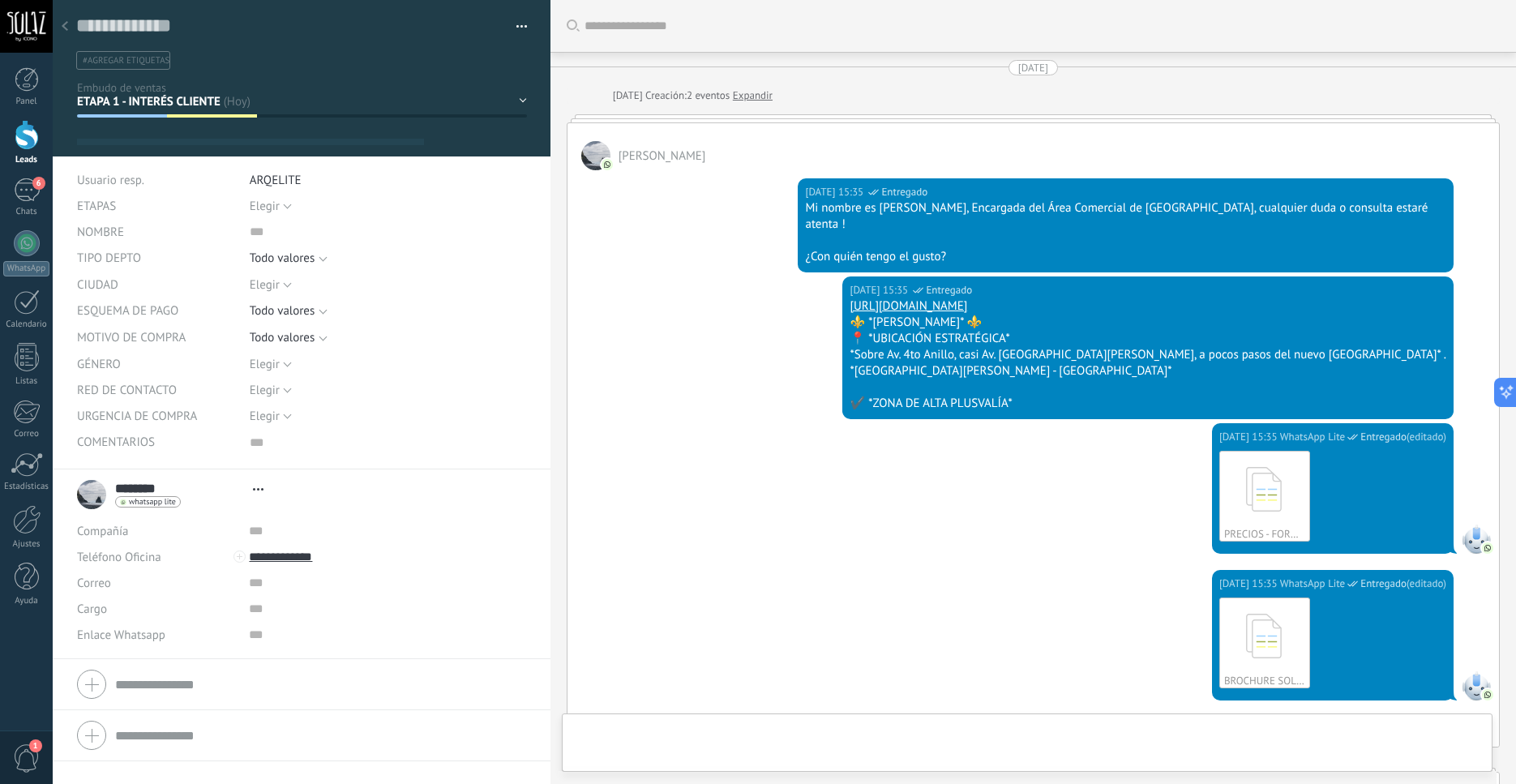
type textarea "***"
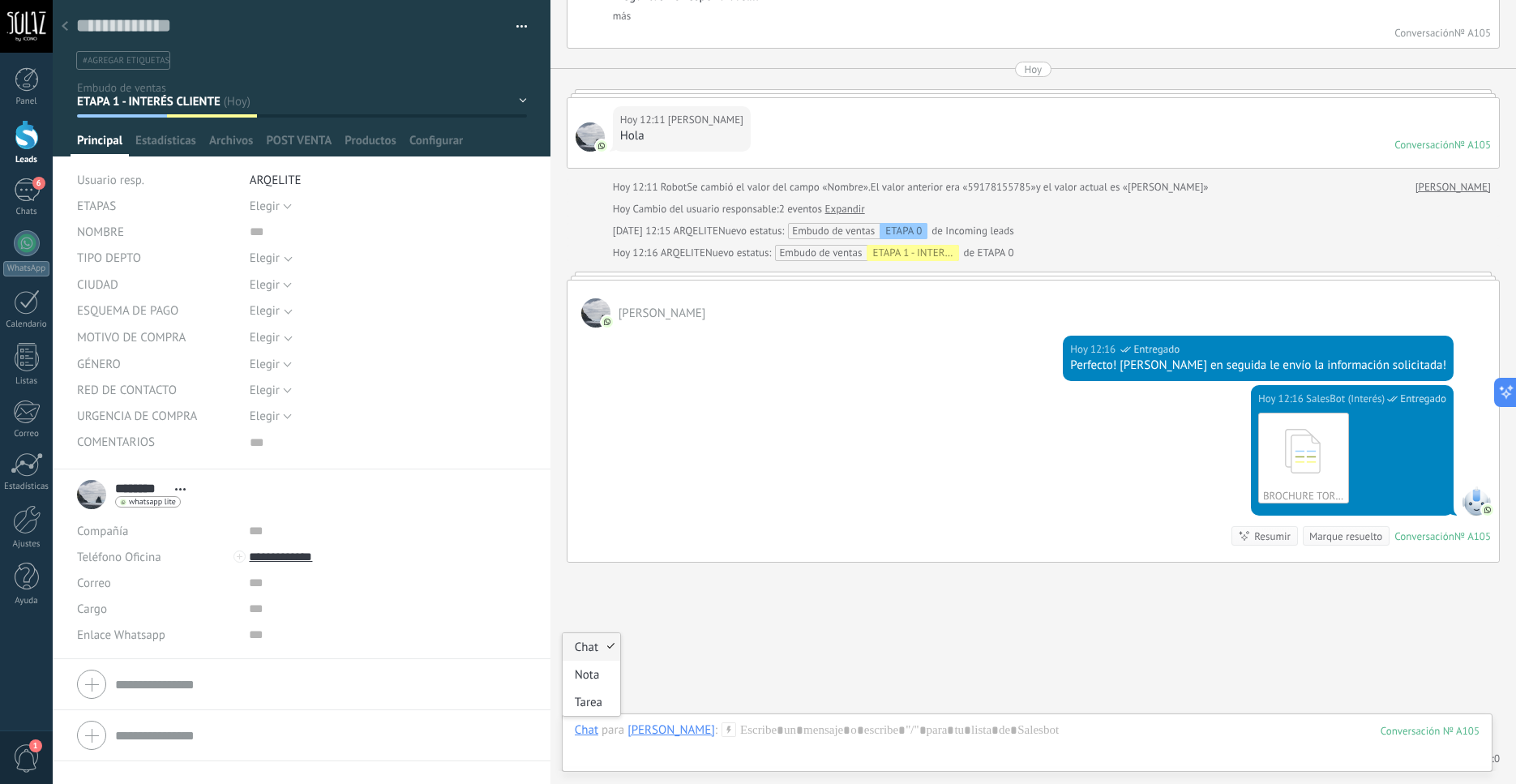
click at [583, 733] on div "Chat" at bounding box center [587, 729] width 24 height 14
click at [592, 705] on div "Tarea" at bounding box center [591, 702] width 58 height 27
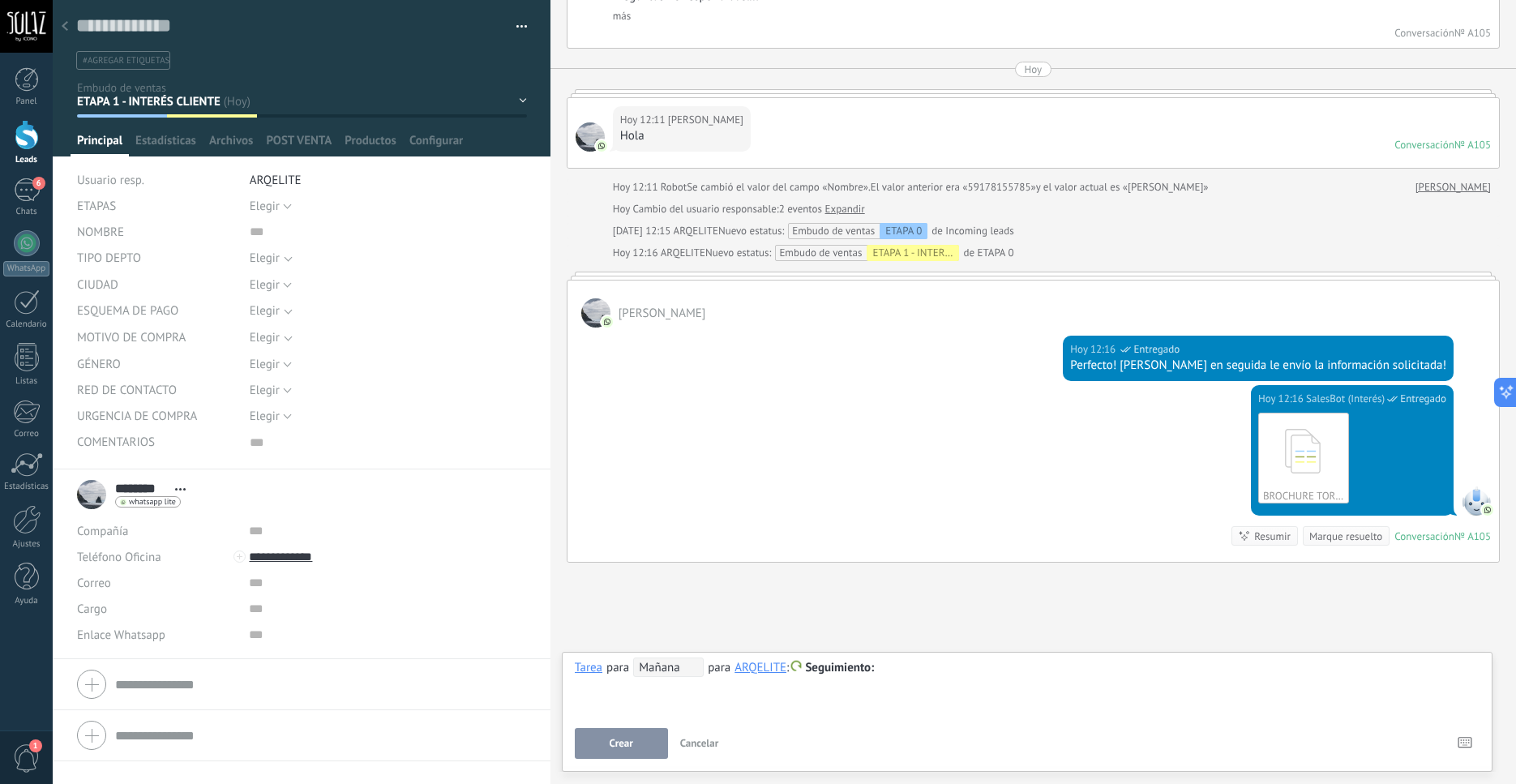
click at [683, 675] on span "Mañana" at bounding box center [668, 667] width 71 height 20
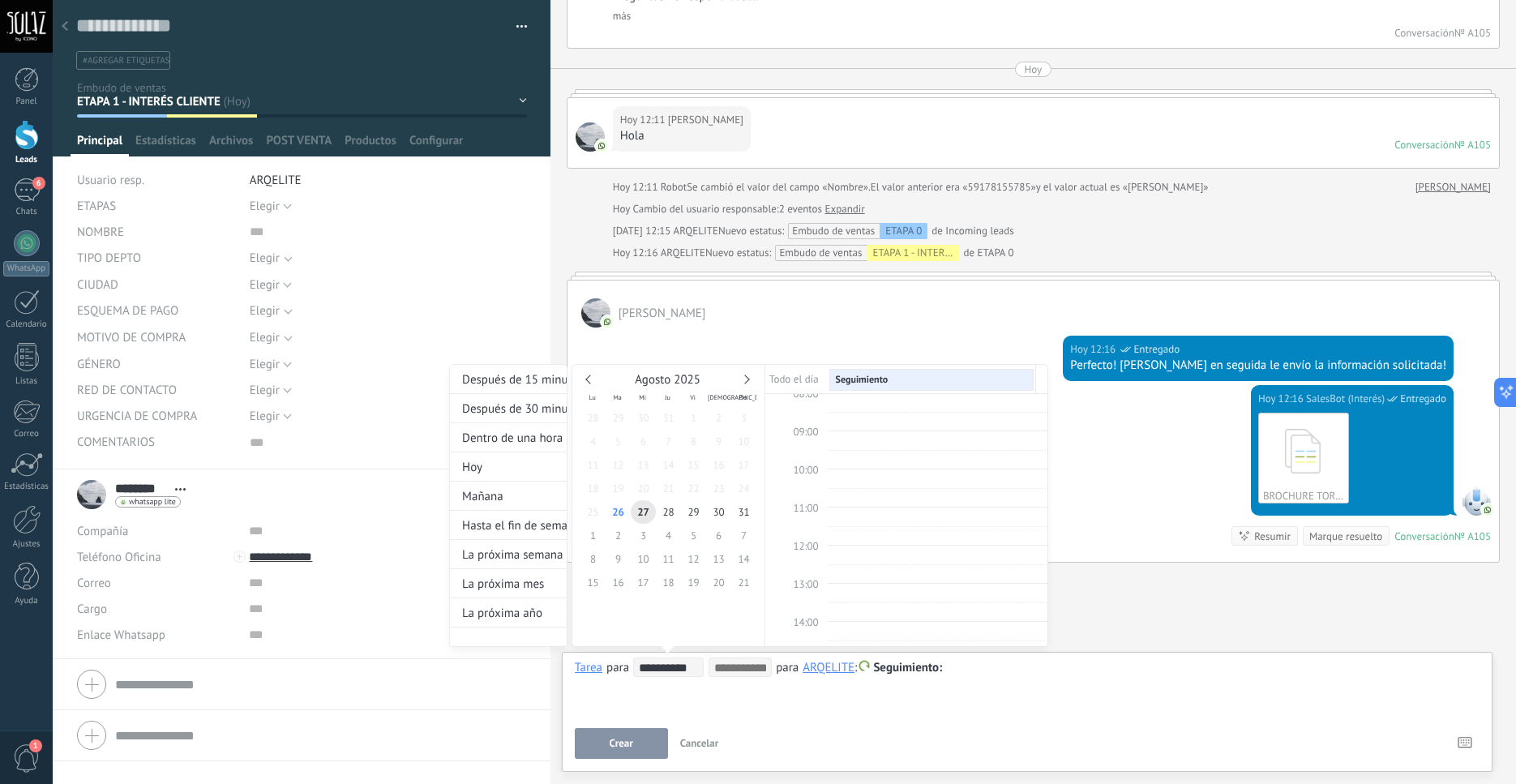
scroll to position [306, 0]
type input "**********"
click at [611, 515] on span "26" at bounding box center [618, 512] width 25 height 24
click at [484, 476] on div "Hoy" at bounding box center [508, 467] width 117 height 29
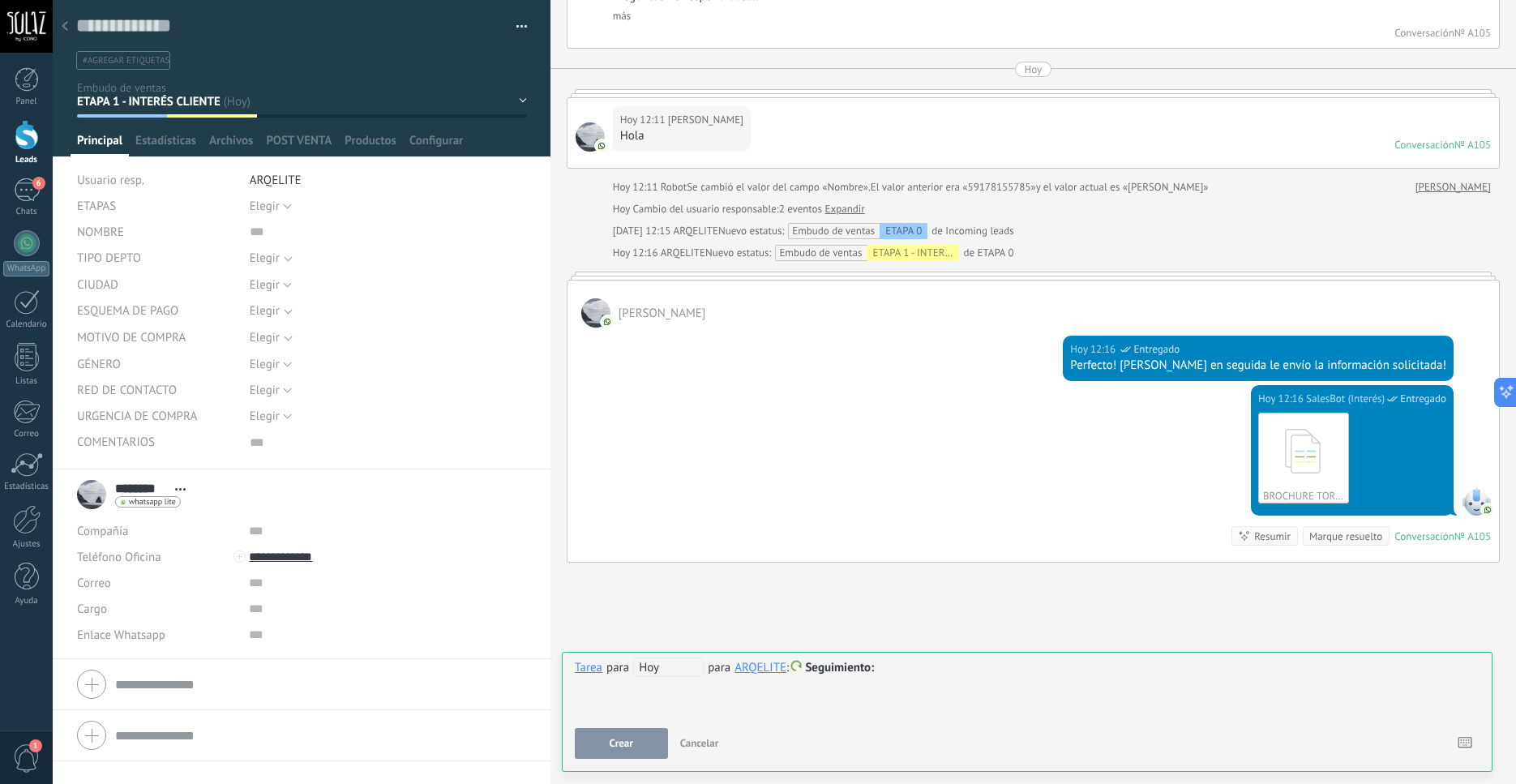
scroll to position [1464, 0]
click at [636, 741] on button "Crear" at bounding box center [621, 744] width 93 height 31
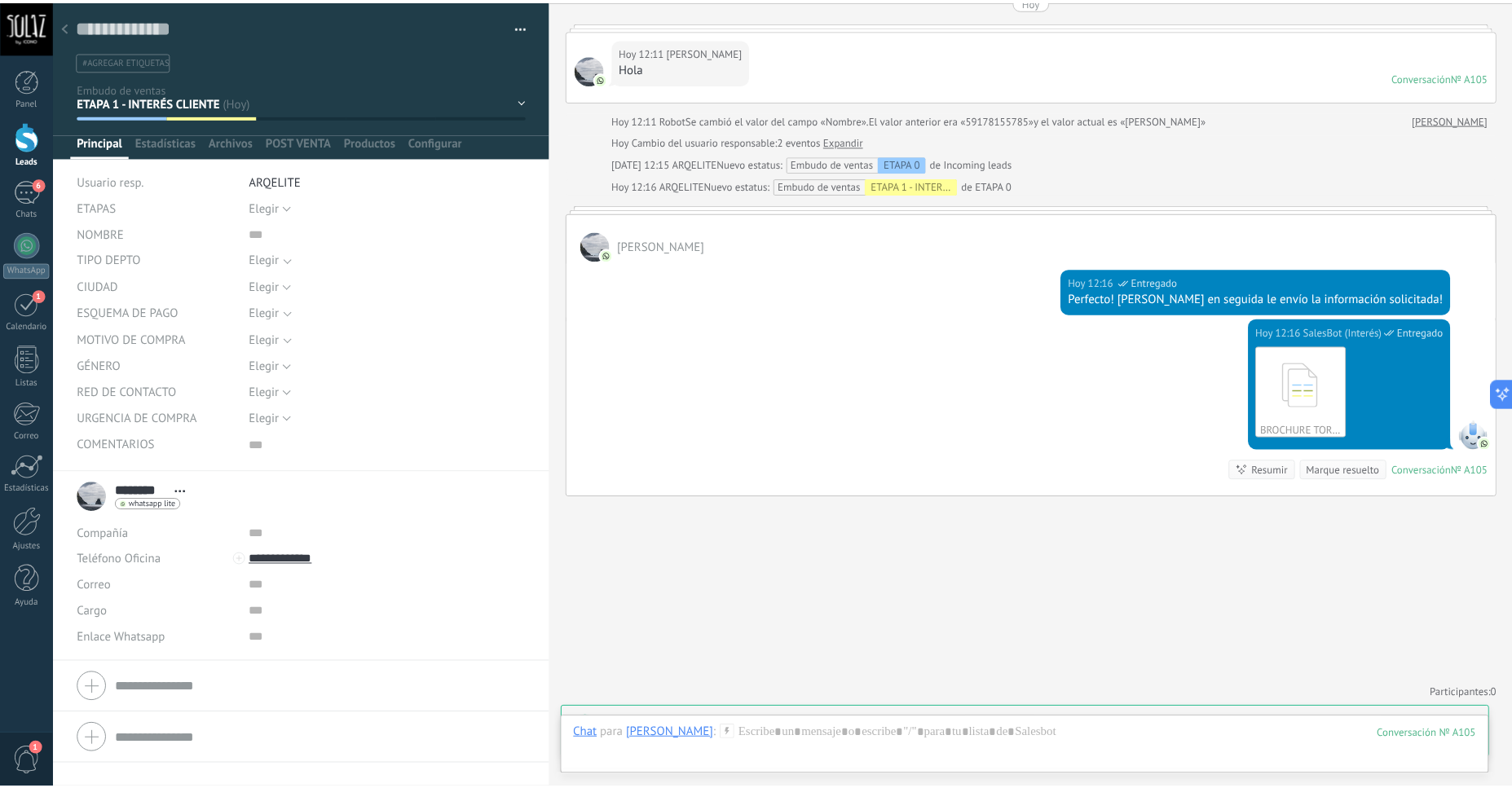
scroll to position [1539, 0]
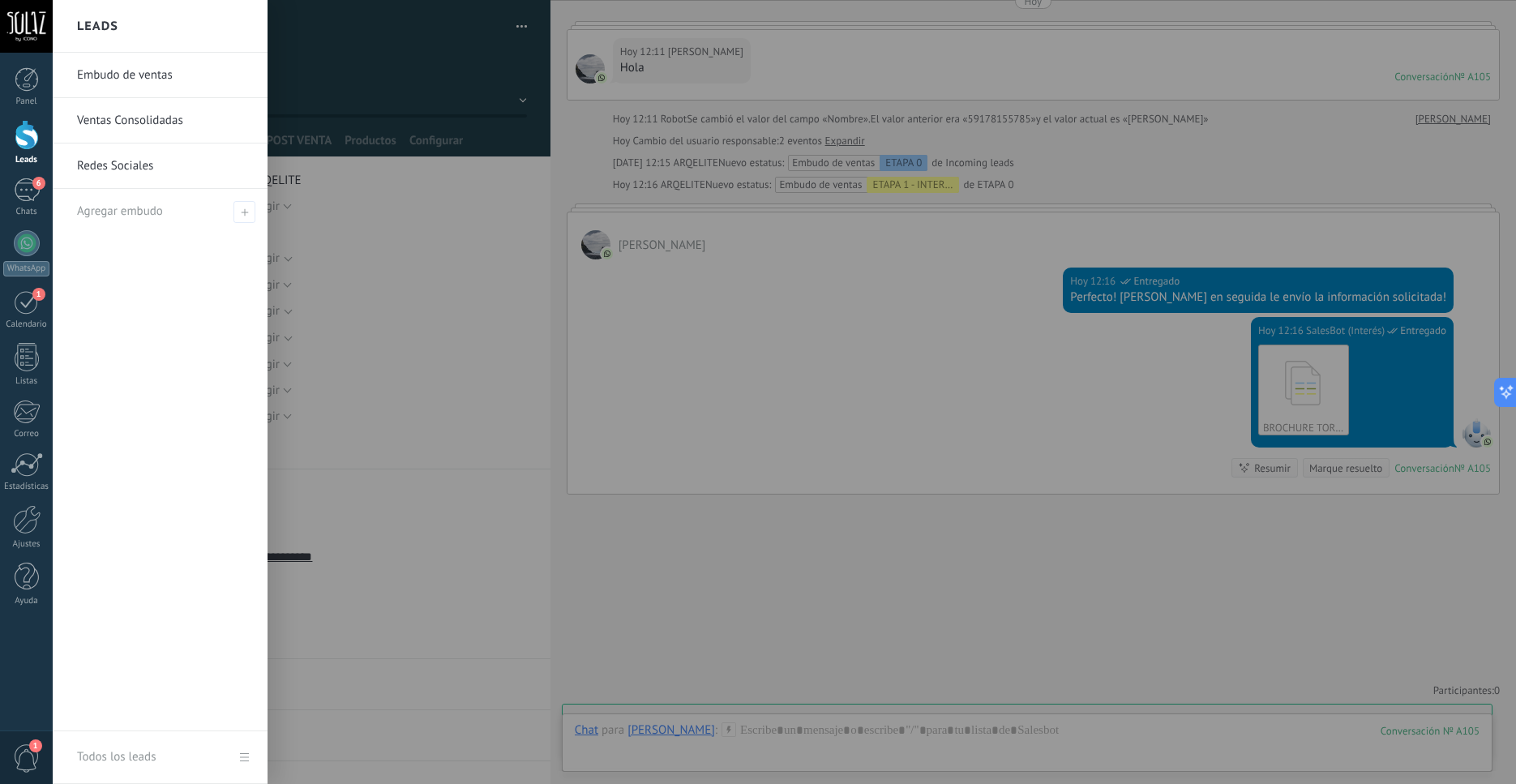
click at [31, 147] on div at bounding box center [26, 135] width 25 height 30
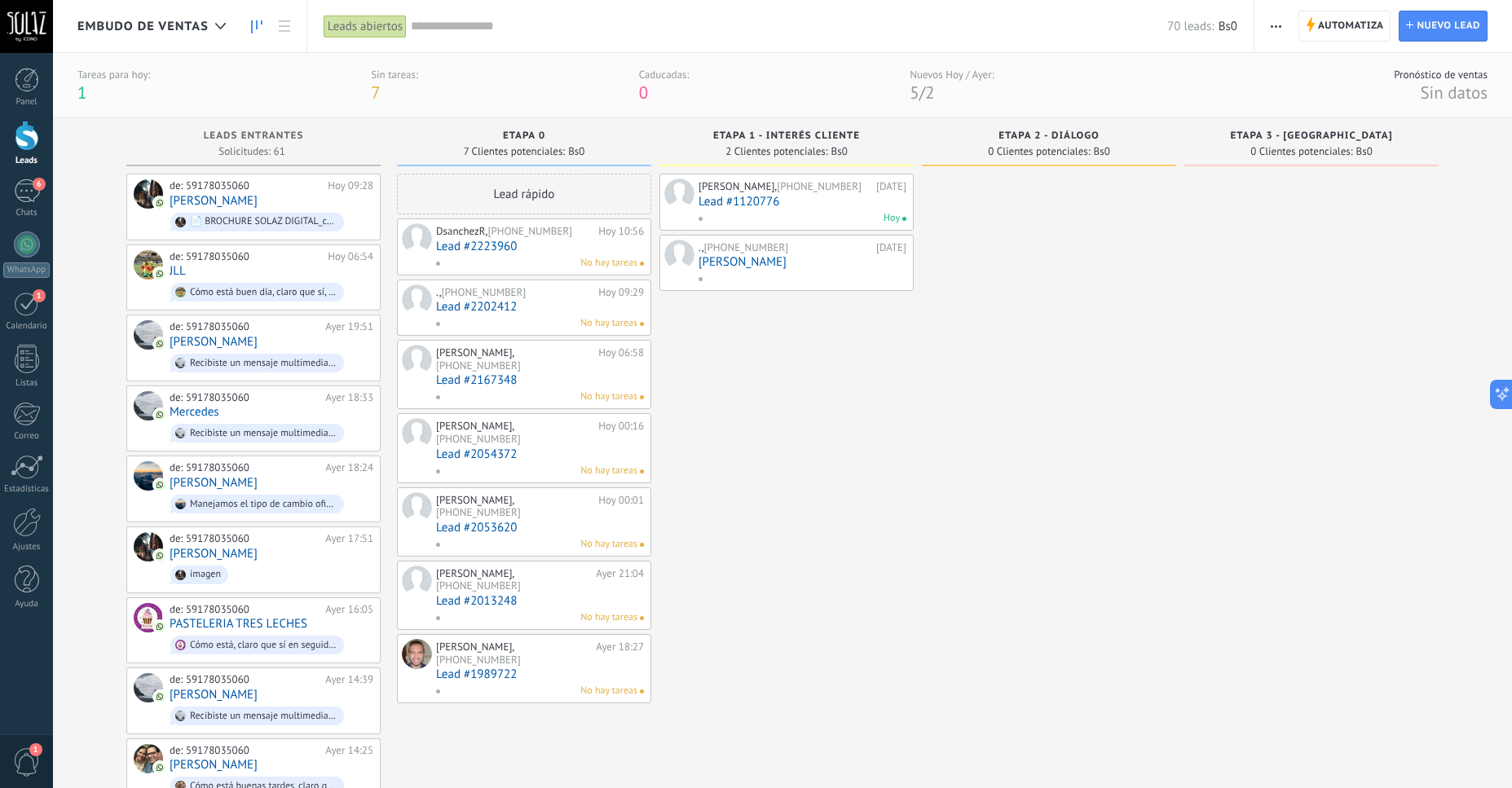
click at [93, 92] on div "Tareas para hoy: 1" at bounding box center [113, 86] width 73 height 36
click at [81, 93] on span "1" at bounding box center [81, 93] width 9 height 22
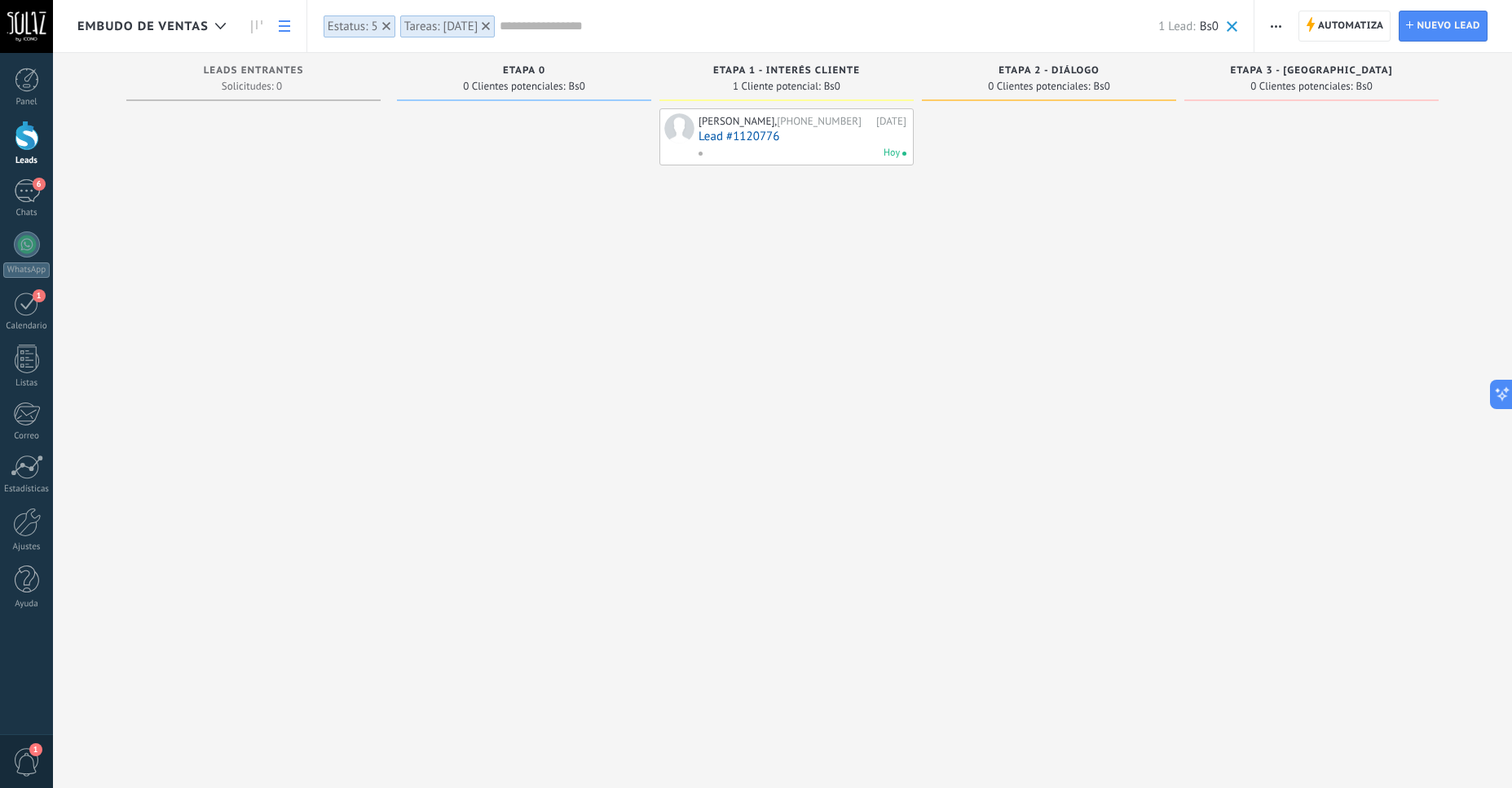
click at [284, 26] on use at bounding box center [284, 26] width 11 height 11
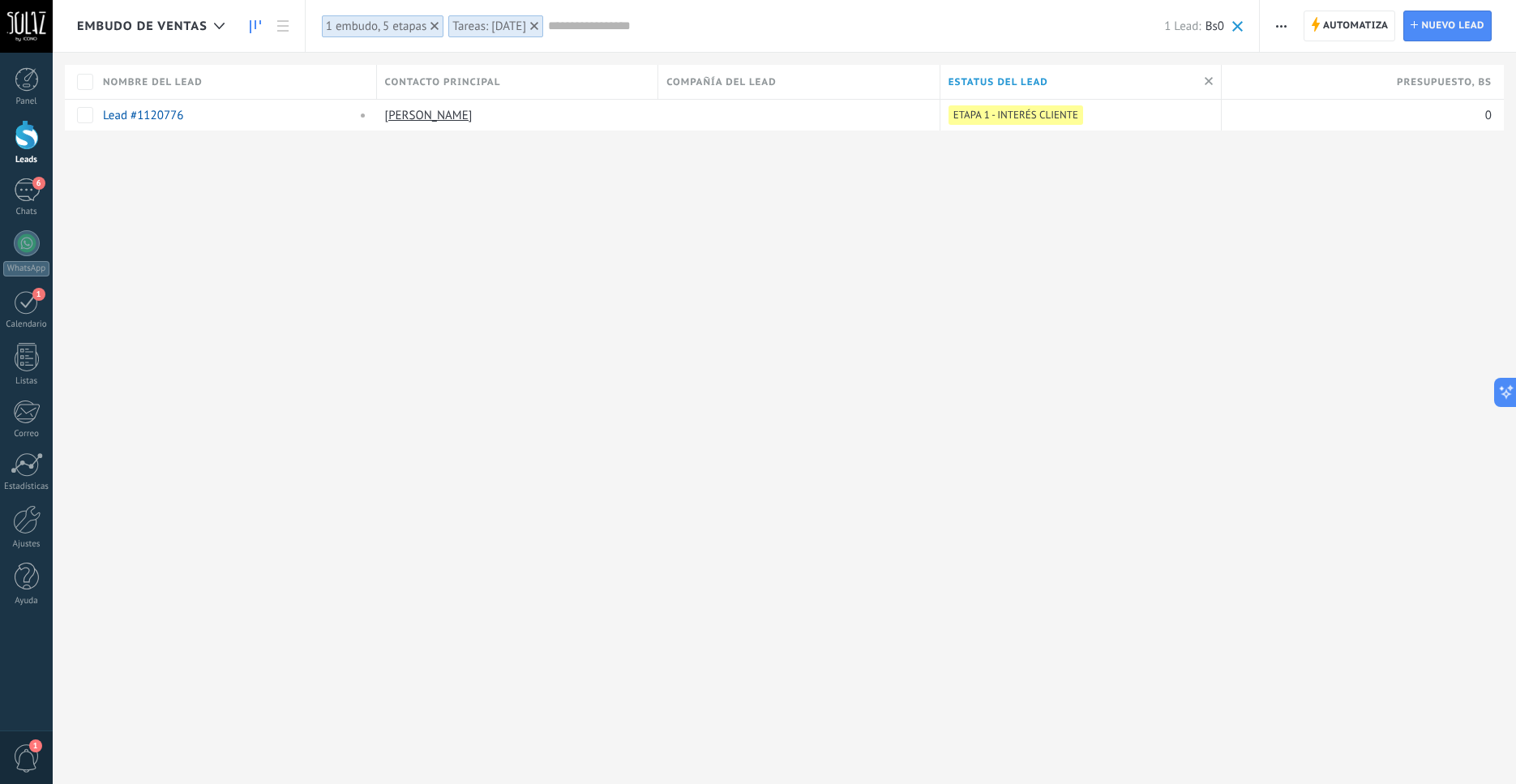
click at [249, 36] on link at bounding box center [256, 26] width 27 height 32
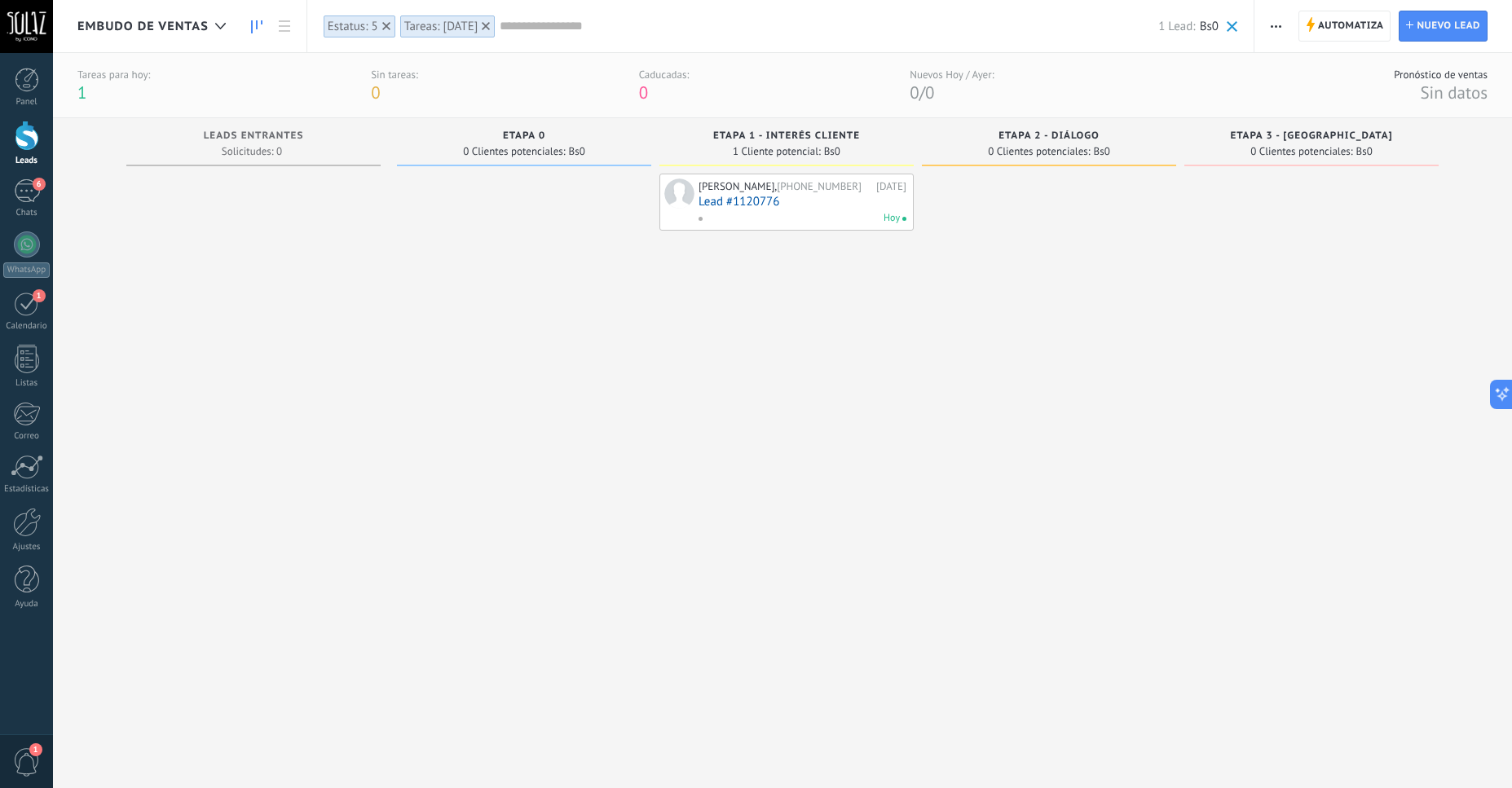
click at [386, 26] on use at bounding box center [386, 27] width 9 height 9
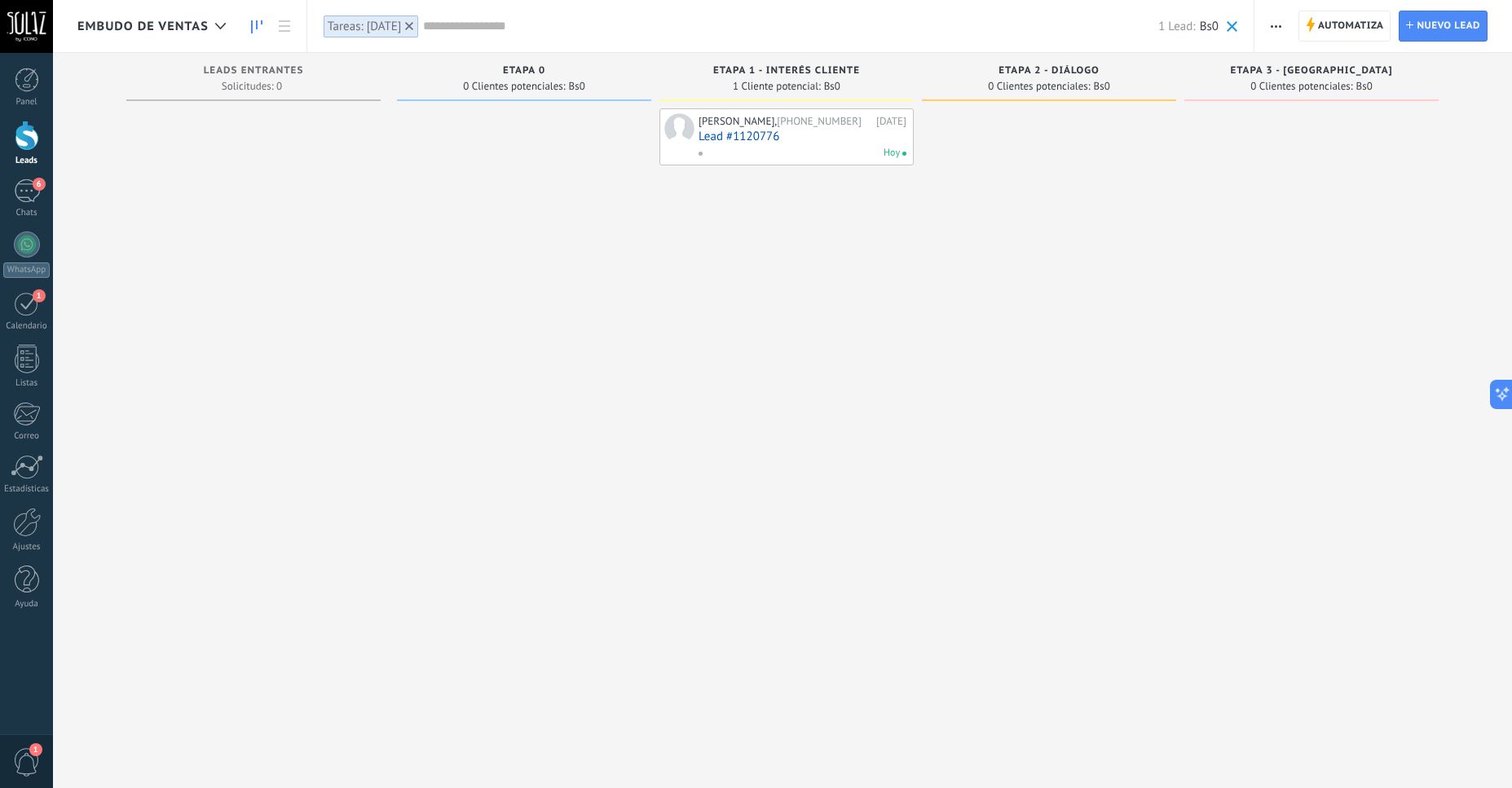
click at [1236, 28] on span at bounding box center [1232, 27] width 10 height 10
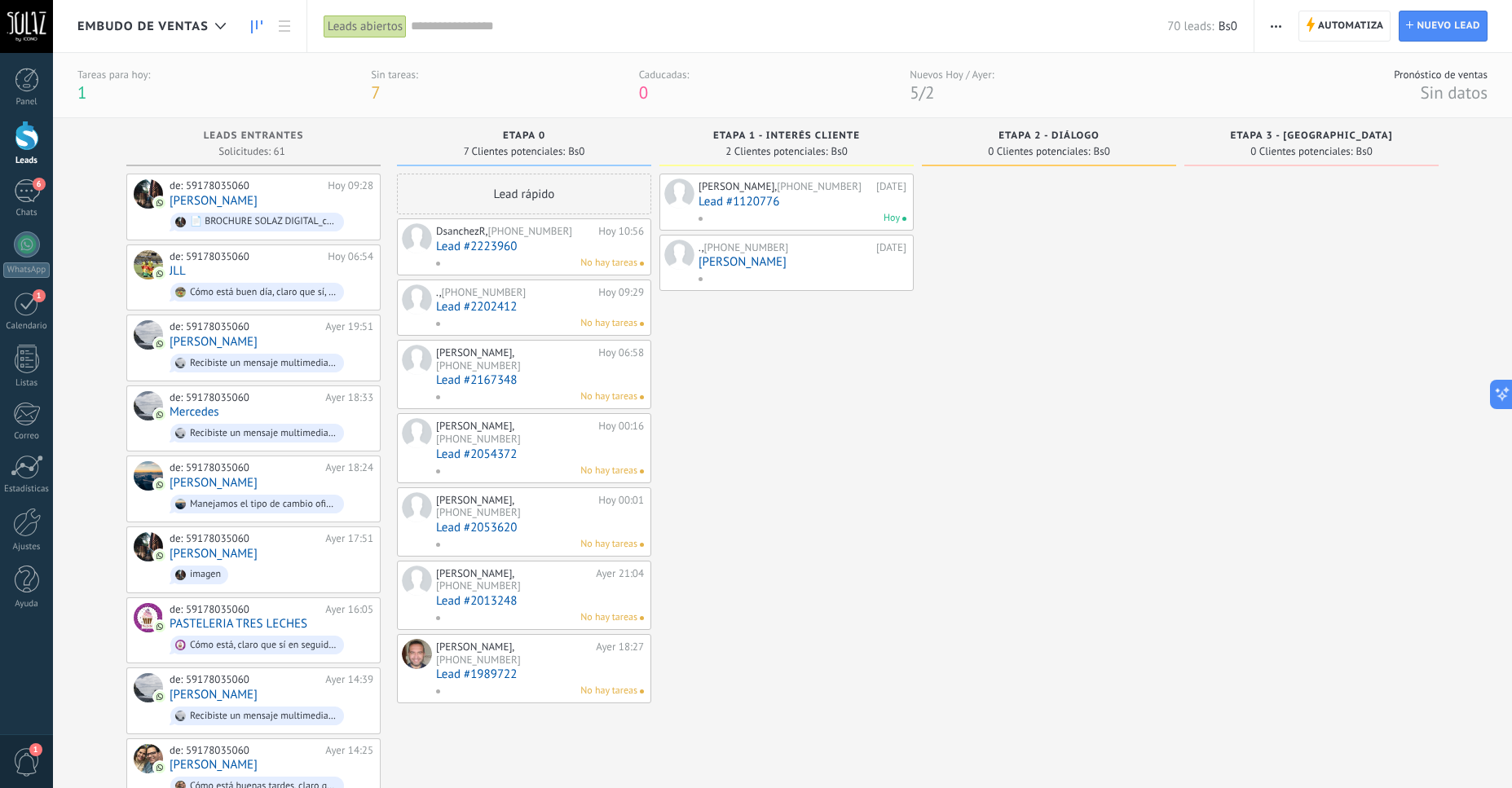
click at [372, 92] on span "7" at bounding box center [375, 93] width 9 height 22
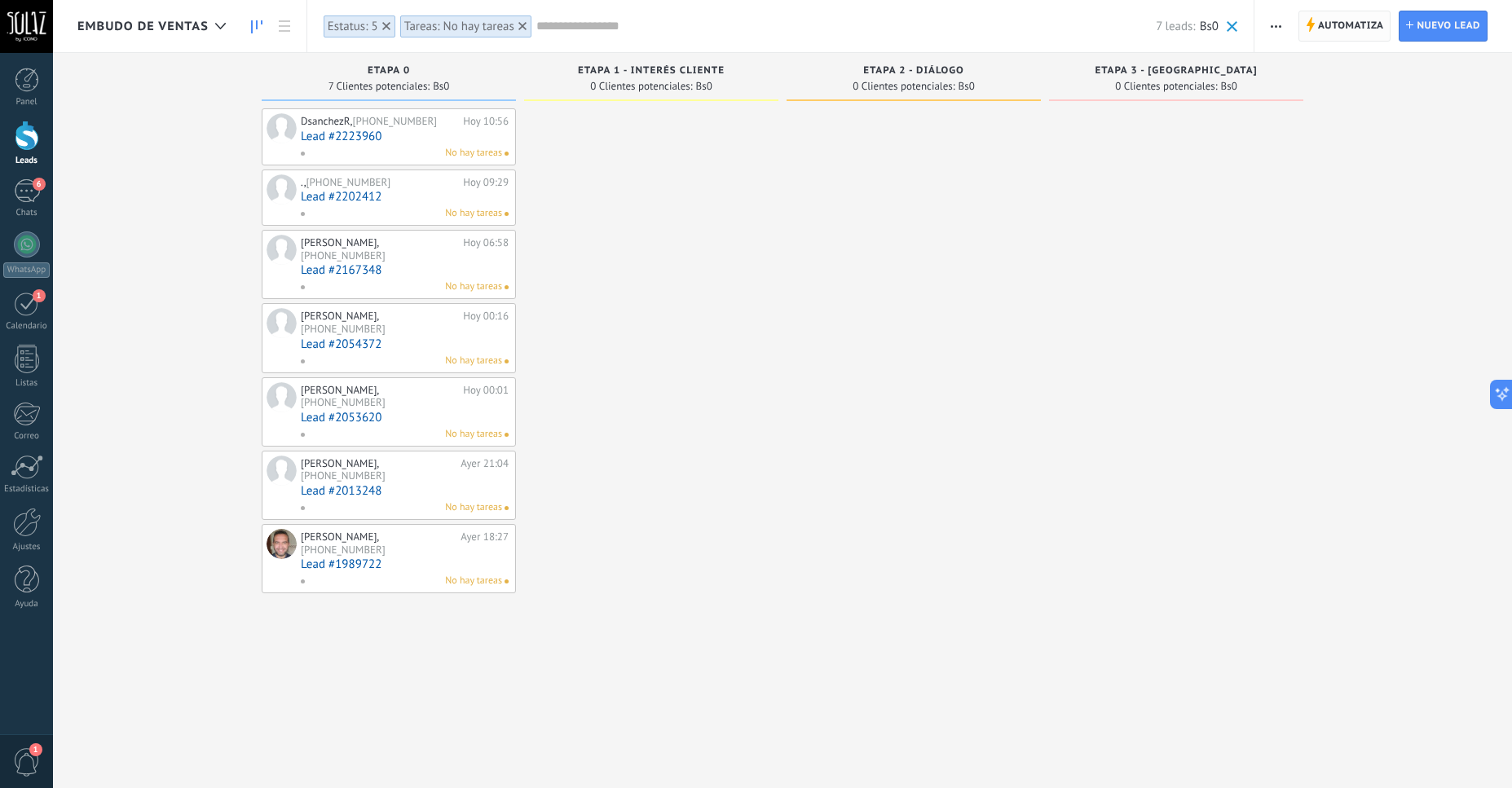
click at [1329, 14] on span "Automatiza" at bounding box center [1351, 26] width 66 height 29
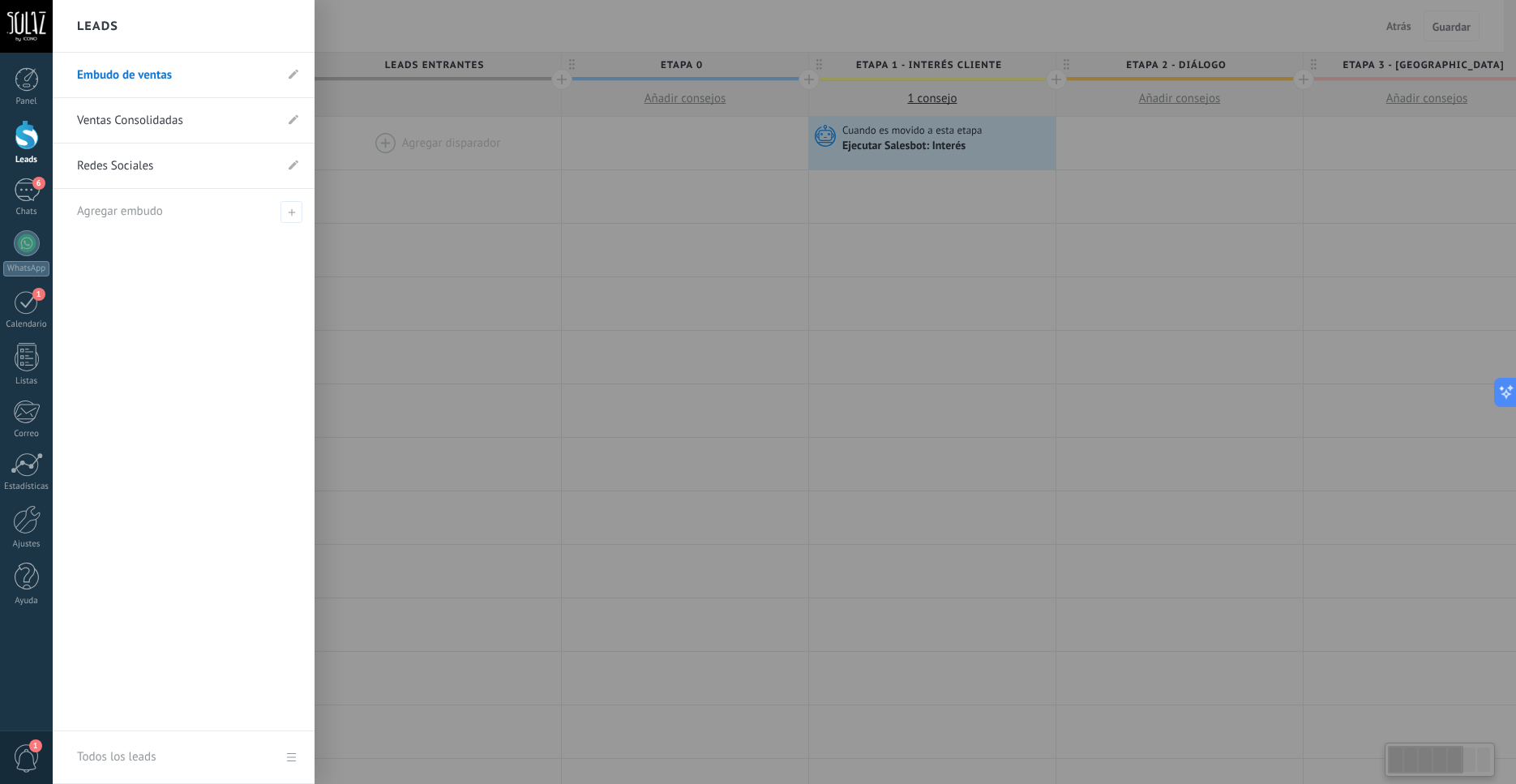
click at [21, 145] on div at bounding box center [26, 135] width 25 height 30
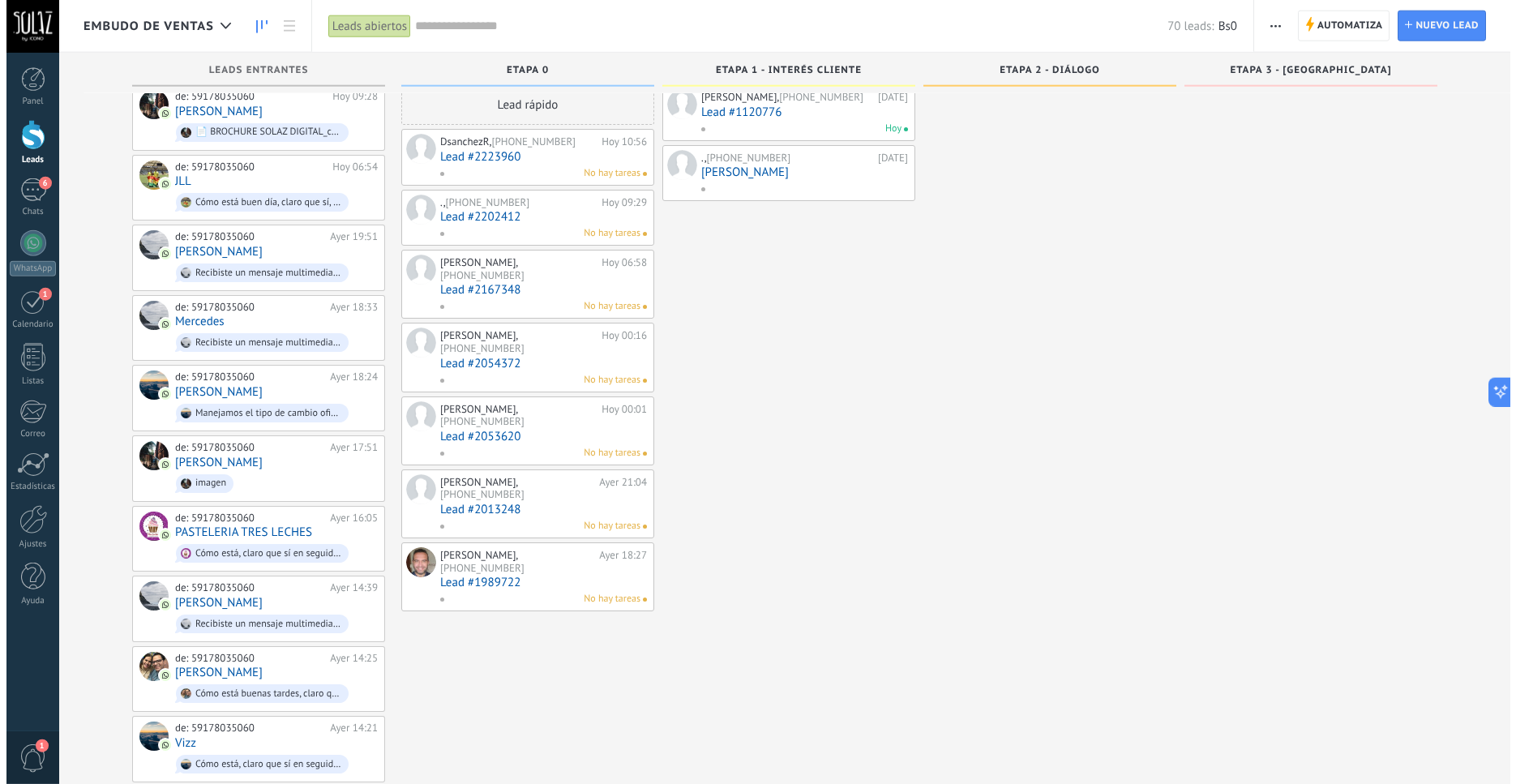
scroll to position [26, 0]
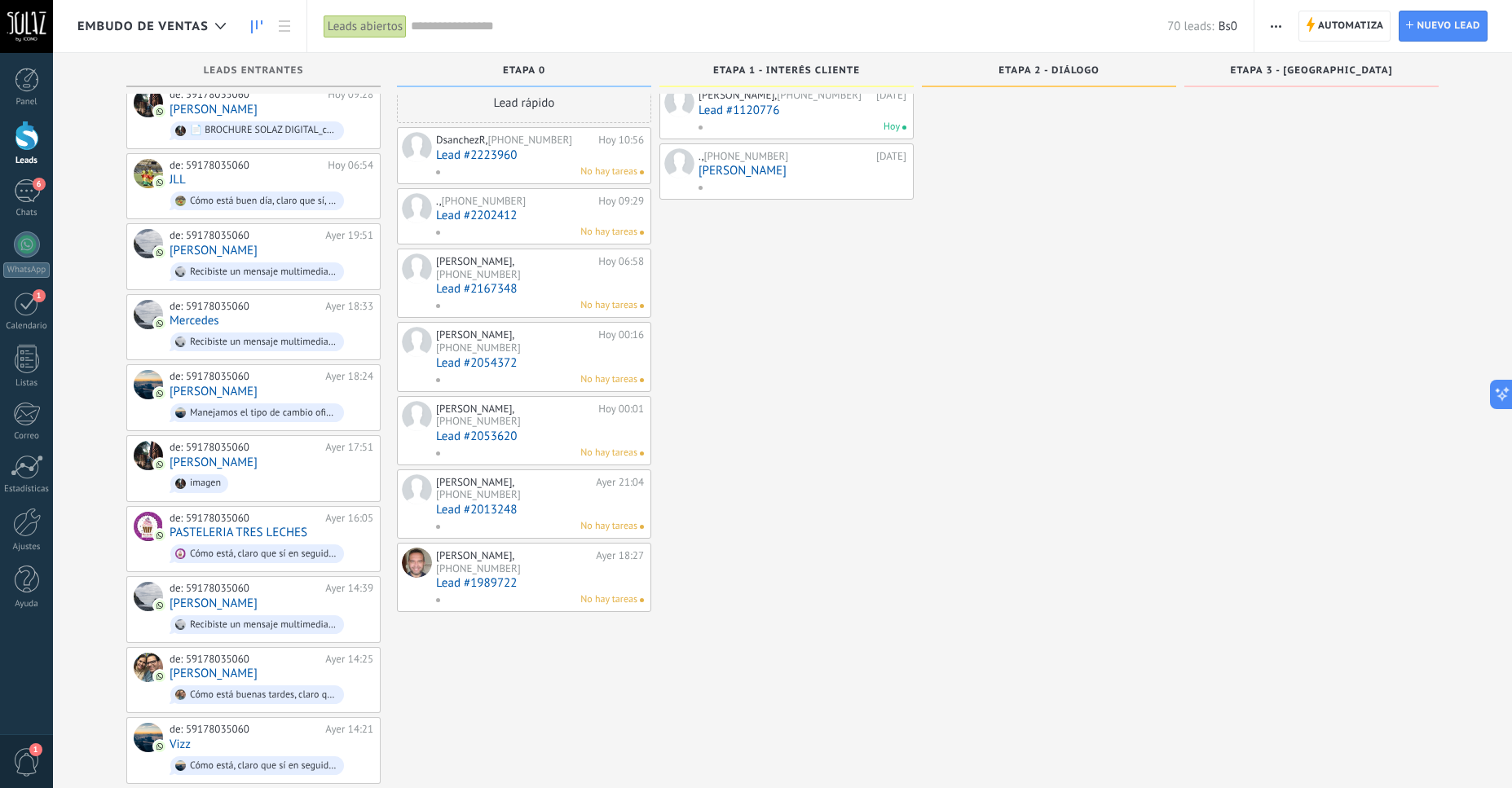
click at [779, 441] on div "Leonardo, +591 78155785 21/08/2025 Lead #1120776 Hoy ., +591 77170990 21/08/202…" at bounding box center [786, 785] width 254 height 1407
click at [504, 157] on link "Lead #2223960" at bounding box center [540, 155] width 208 height 14
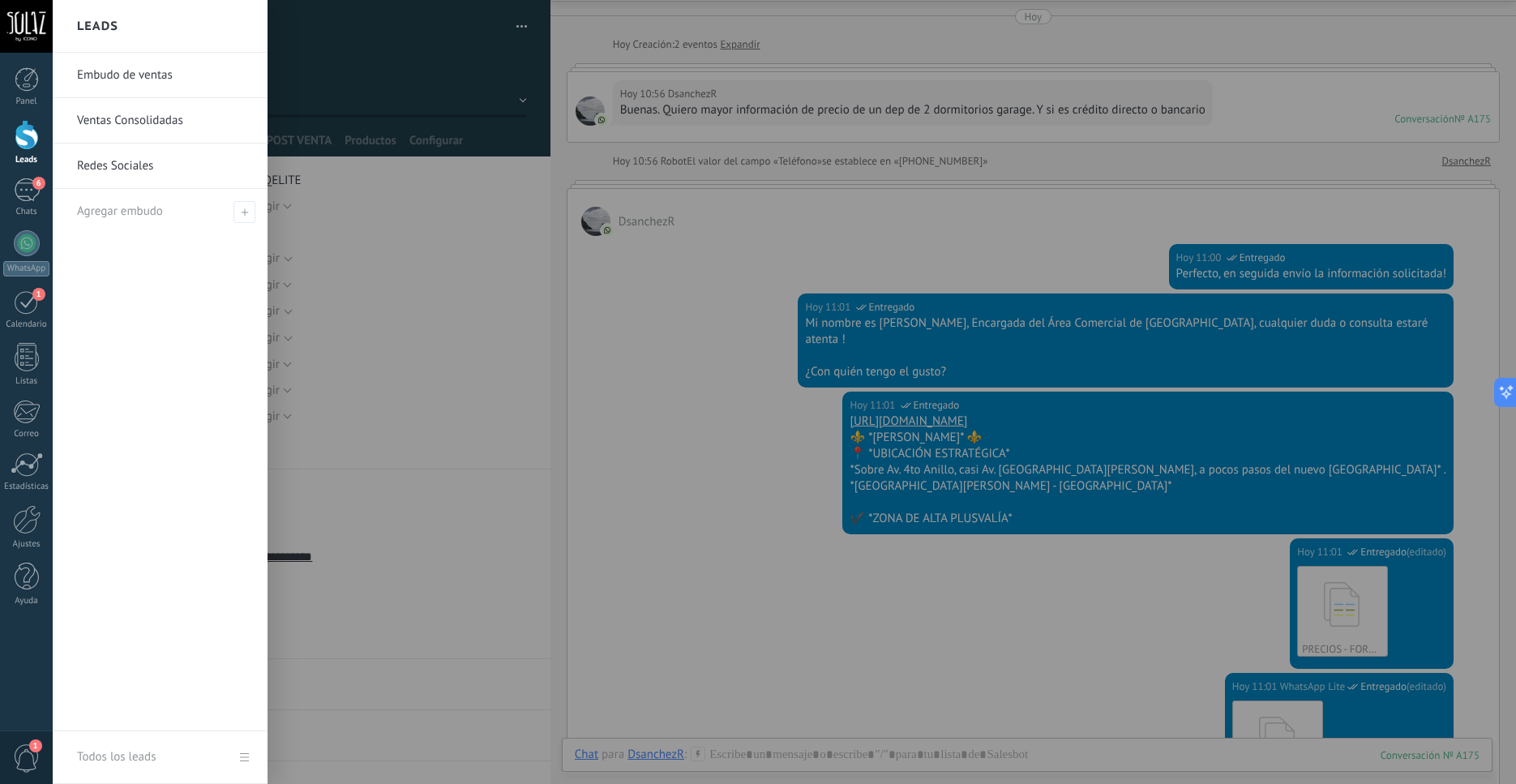
scroll to position [51, 0]
click at [29, 128] on div at bounding box center [26, 135] width 25 height 30
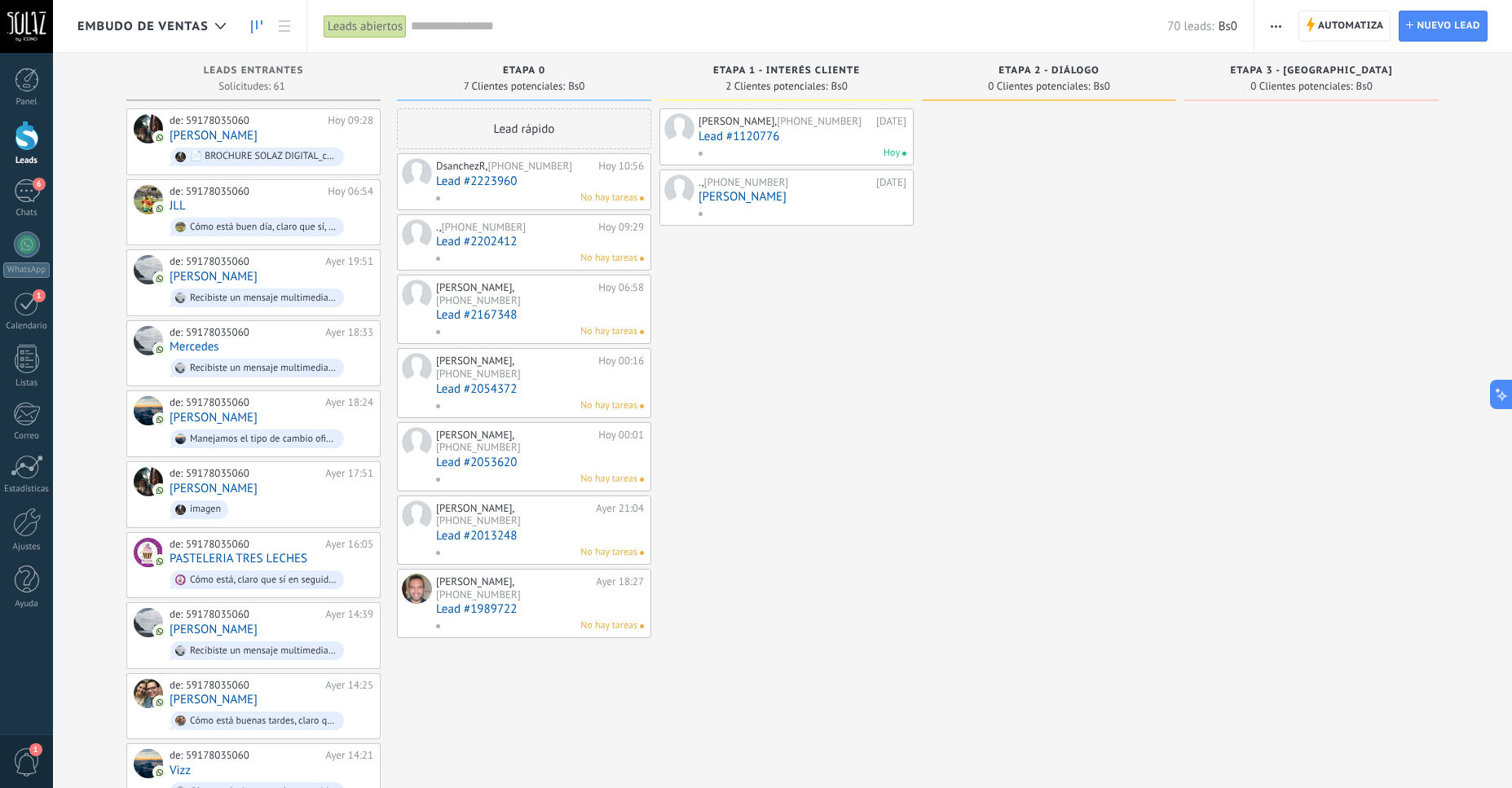
click at [752, 196] on link "[PERSON_NAME]" at bounding box center [802, 197] width 208 height 14
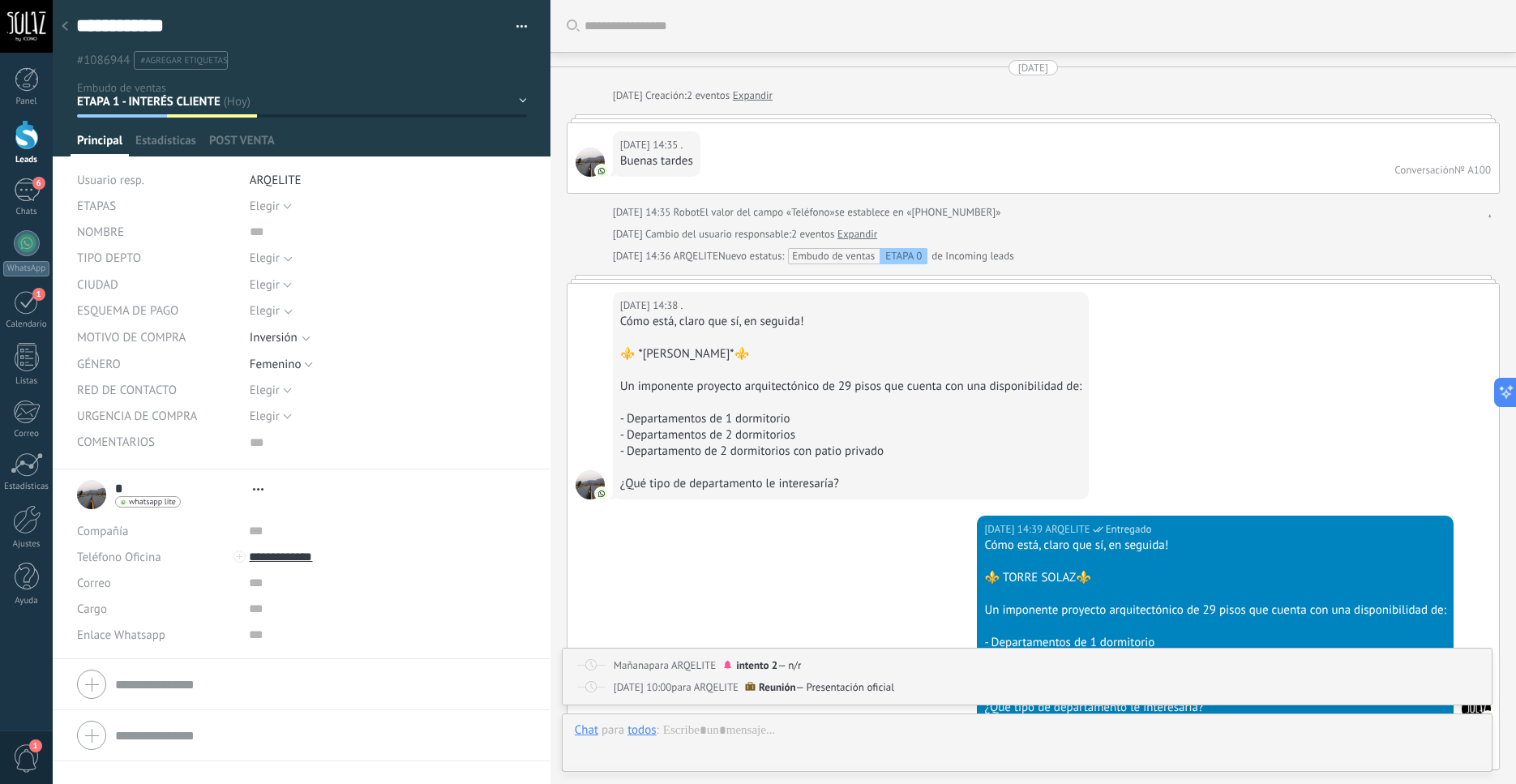
type textarea "***"
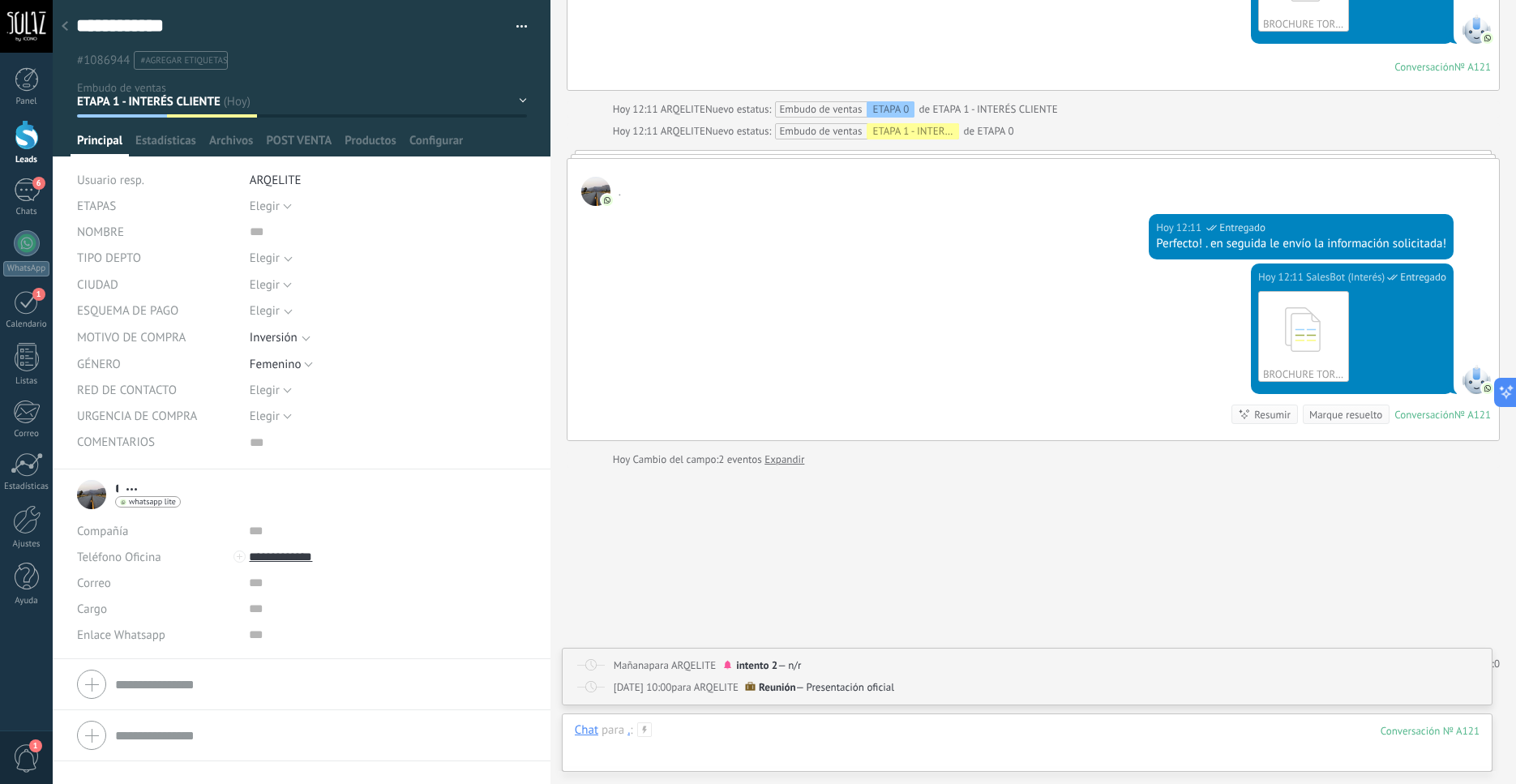
click at [762, 740] on div at bounding box center [1028, 747] width 905 height 49
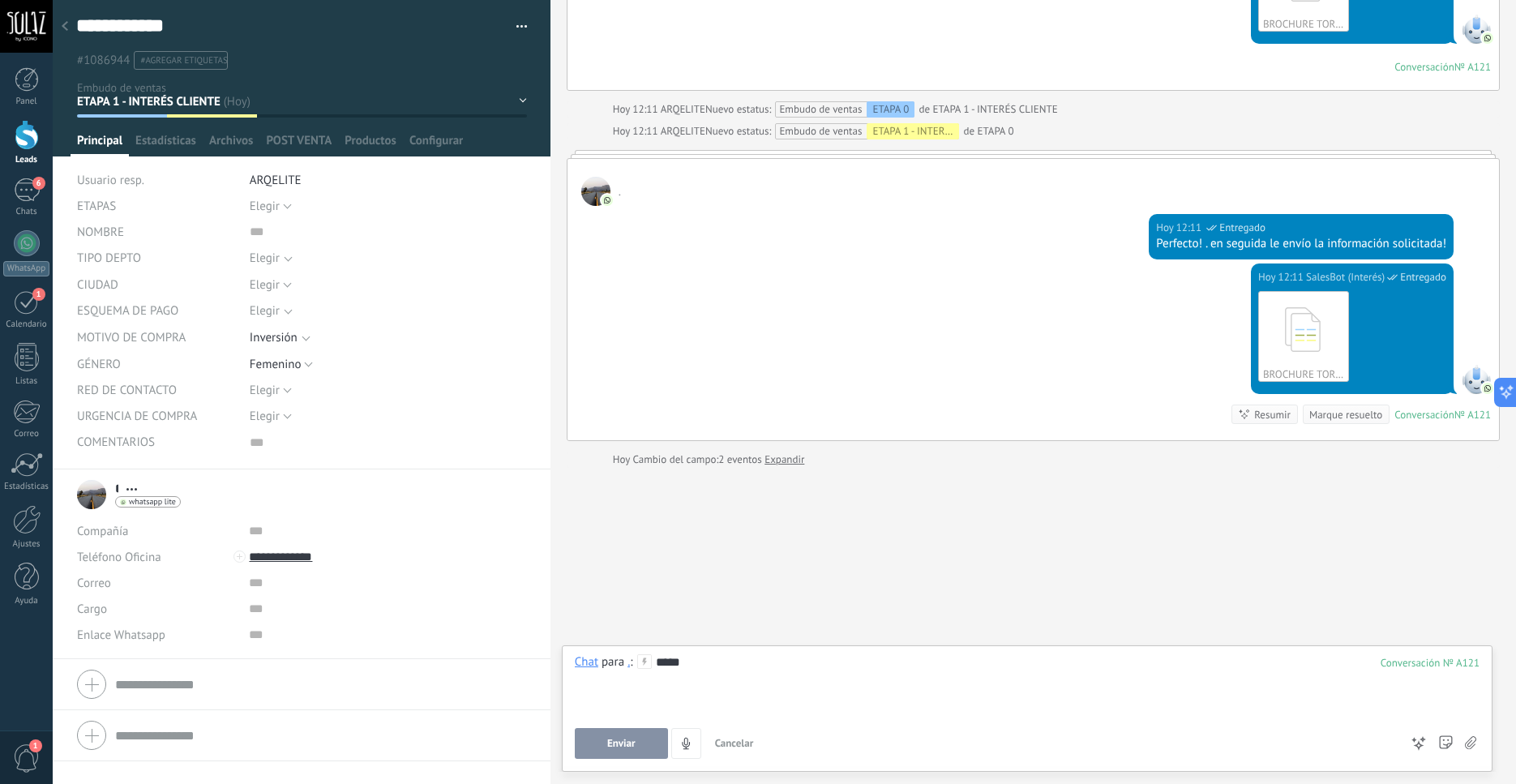
click at [613, 744] on span "Enviar" at bounding box center [621, 743] width 28 height 11
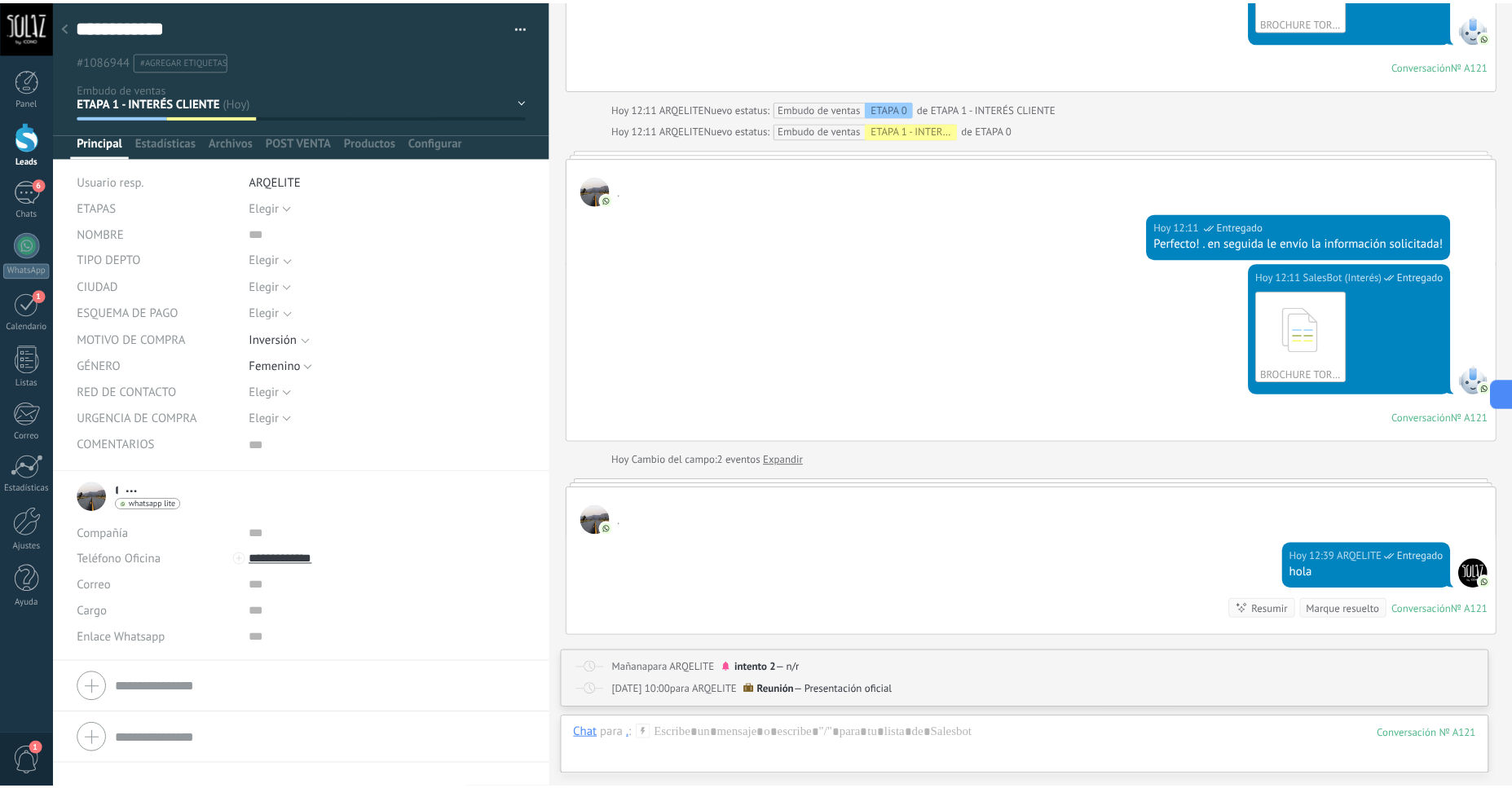
scroll to position [4904, 0]
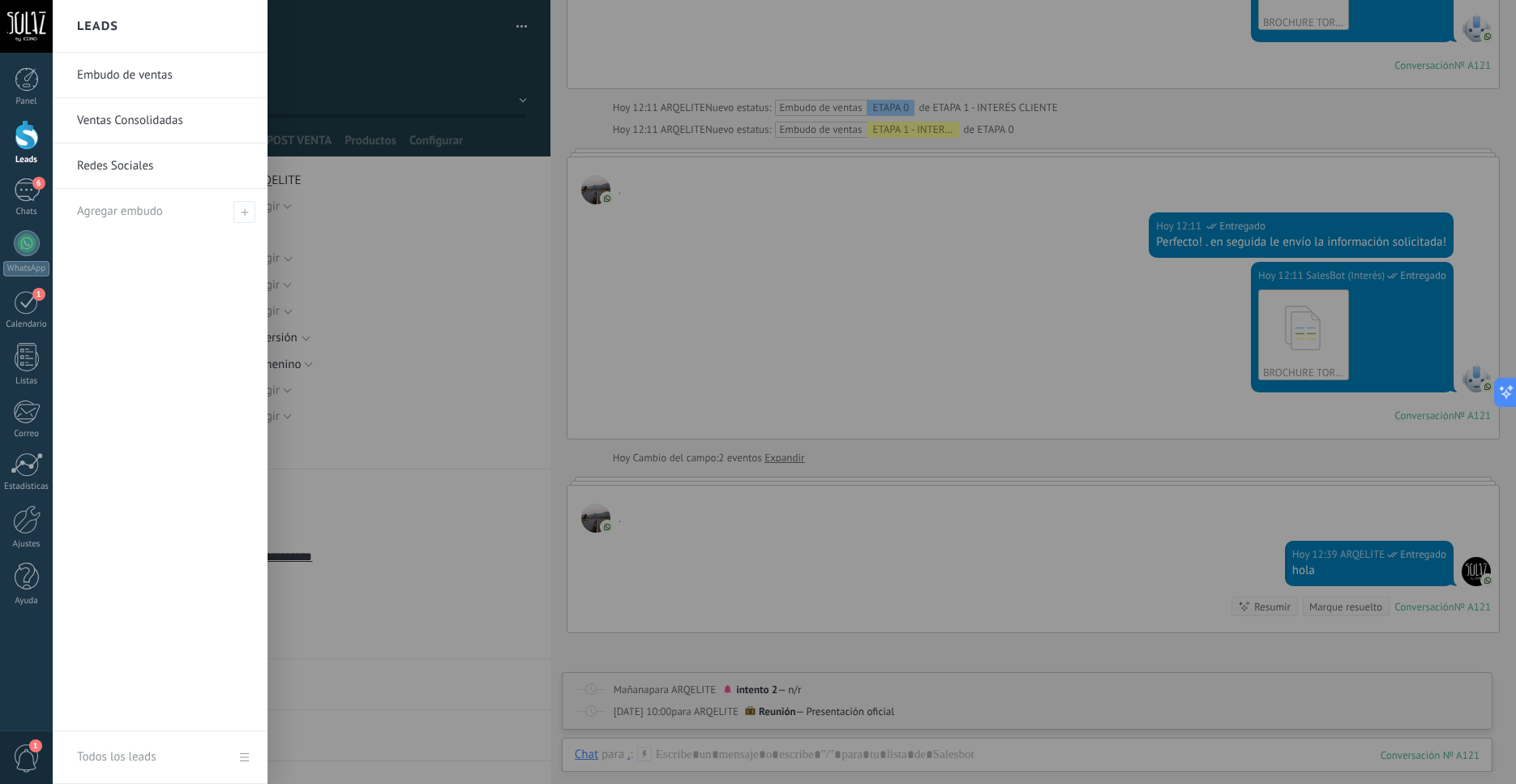
click at [20, 134] on div at bounding box center [26, 135] width 25 height 30
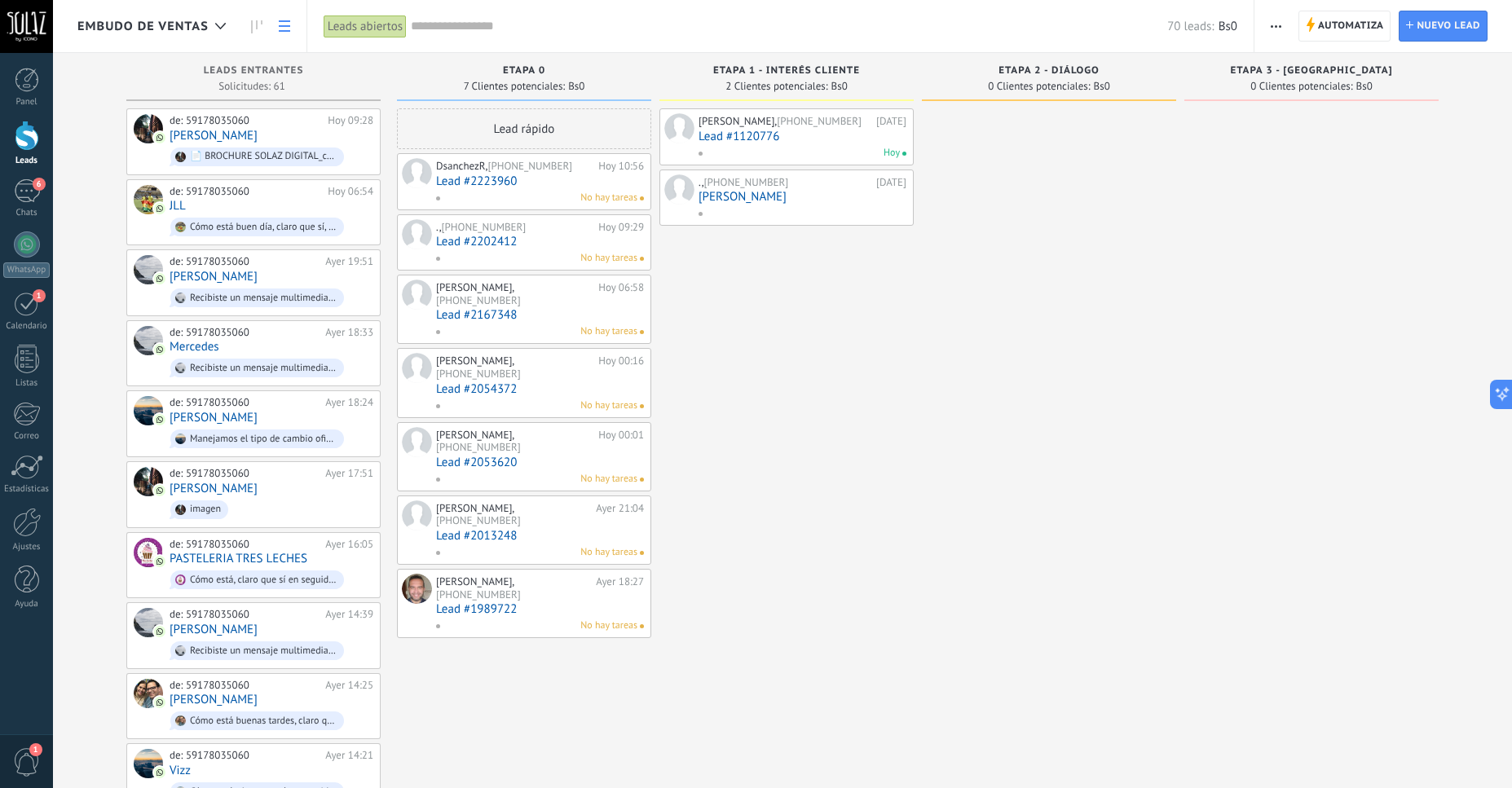
click at [284, 40] on link at bounding box center [284, 26] width 27 height 32
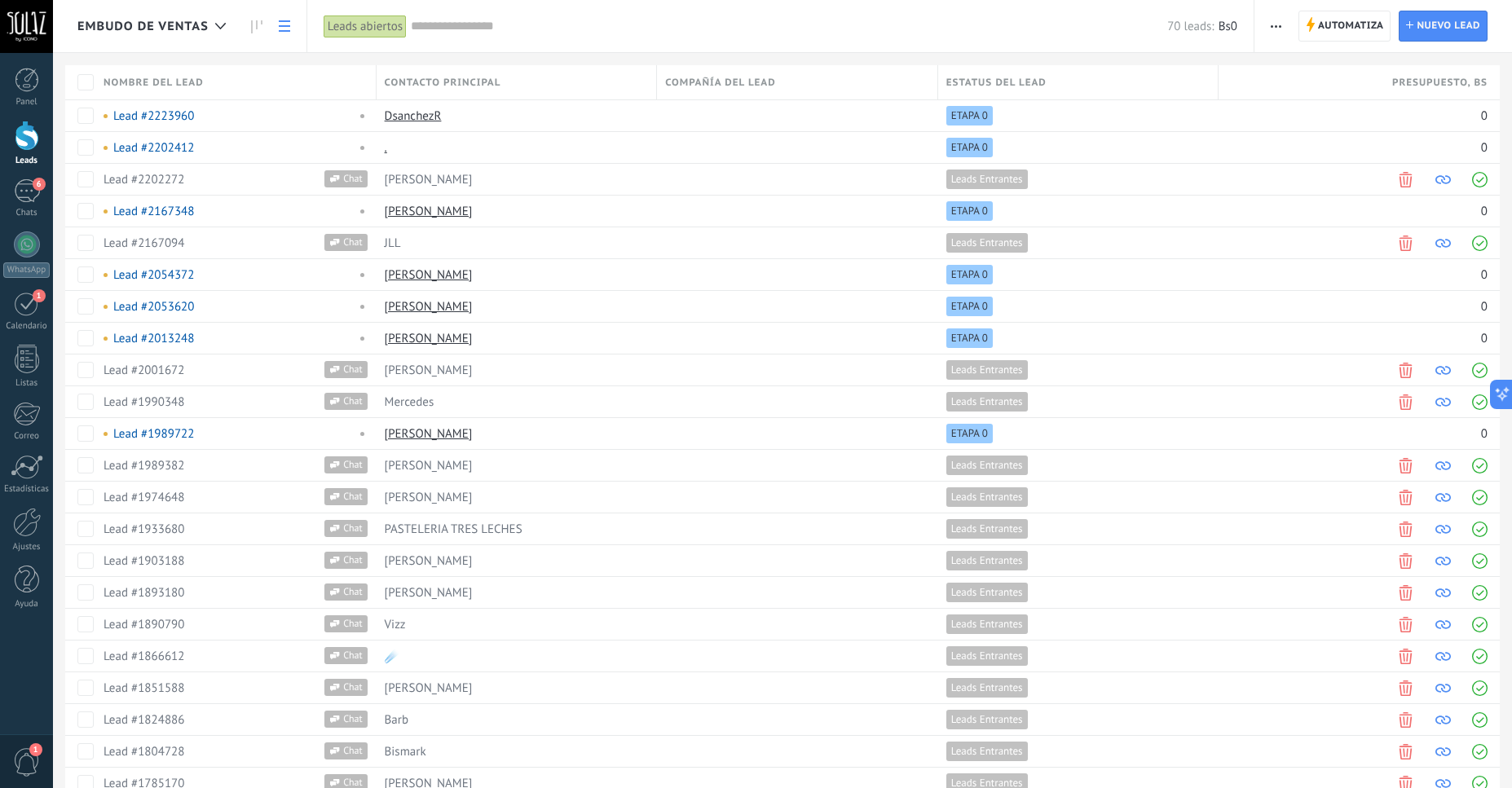
click at [1042, 81] on span "Estatus del lead" at bounding box center [996, 83] width 100 height 15
click at [1026, 231] on div "Todo etapas" at bounding box center [999, 230] width 54 height 12
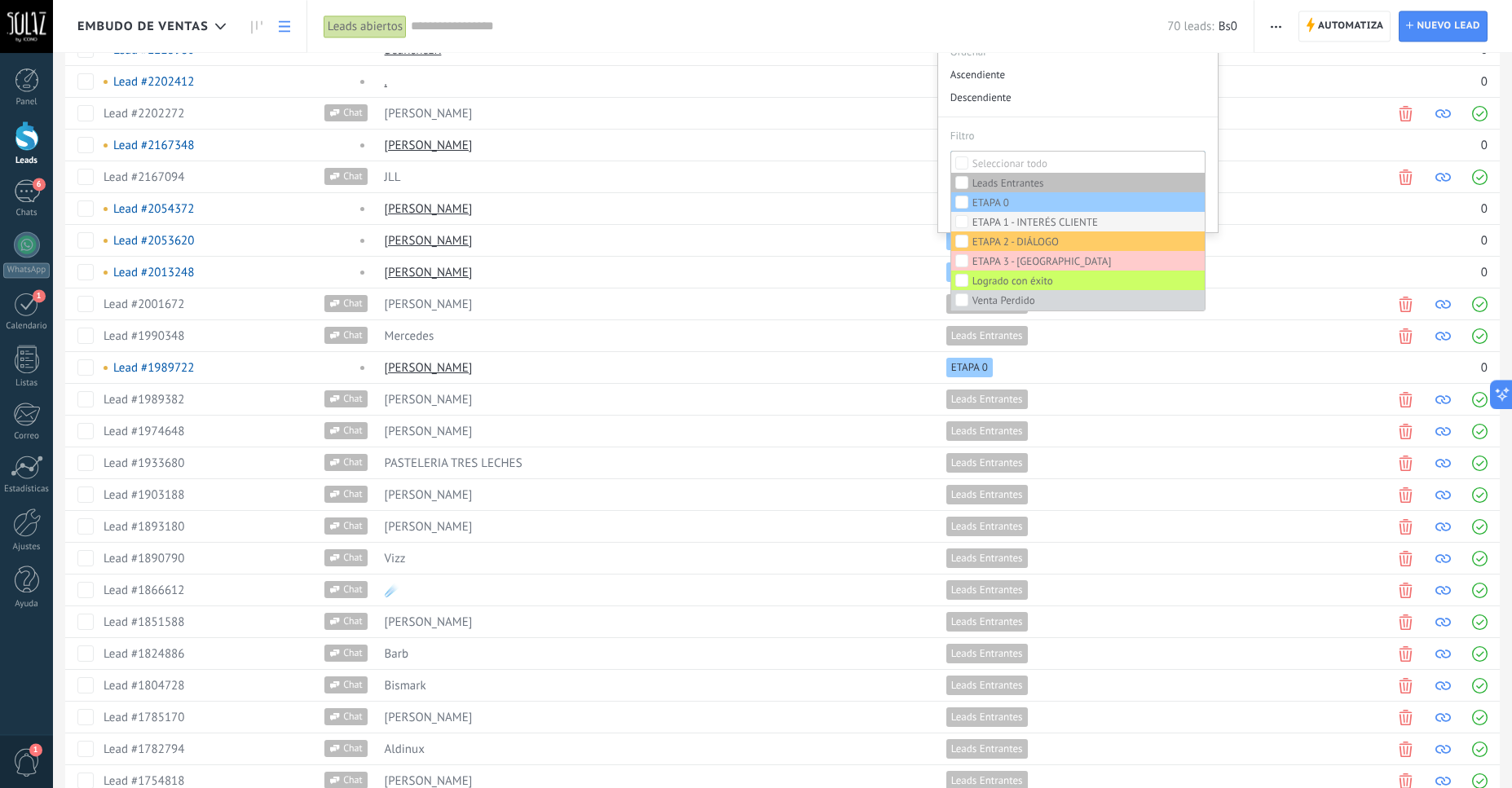
scroll to position [78, 0]
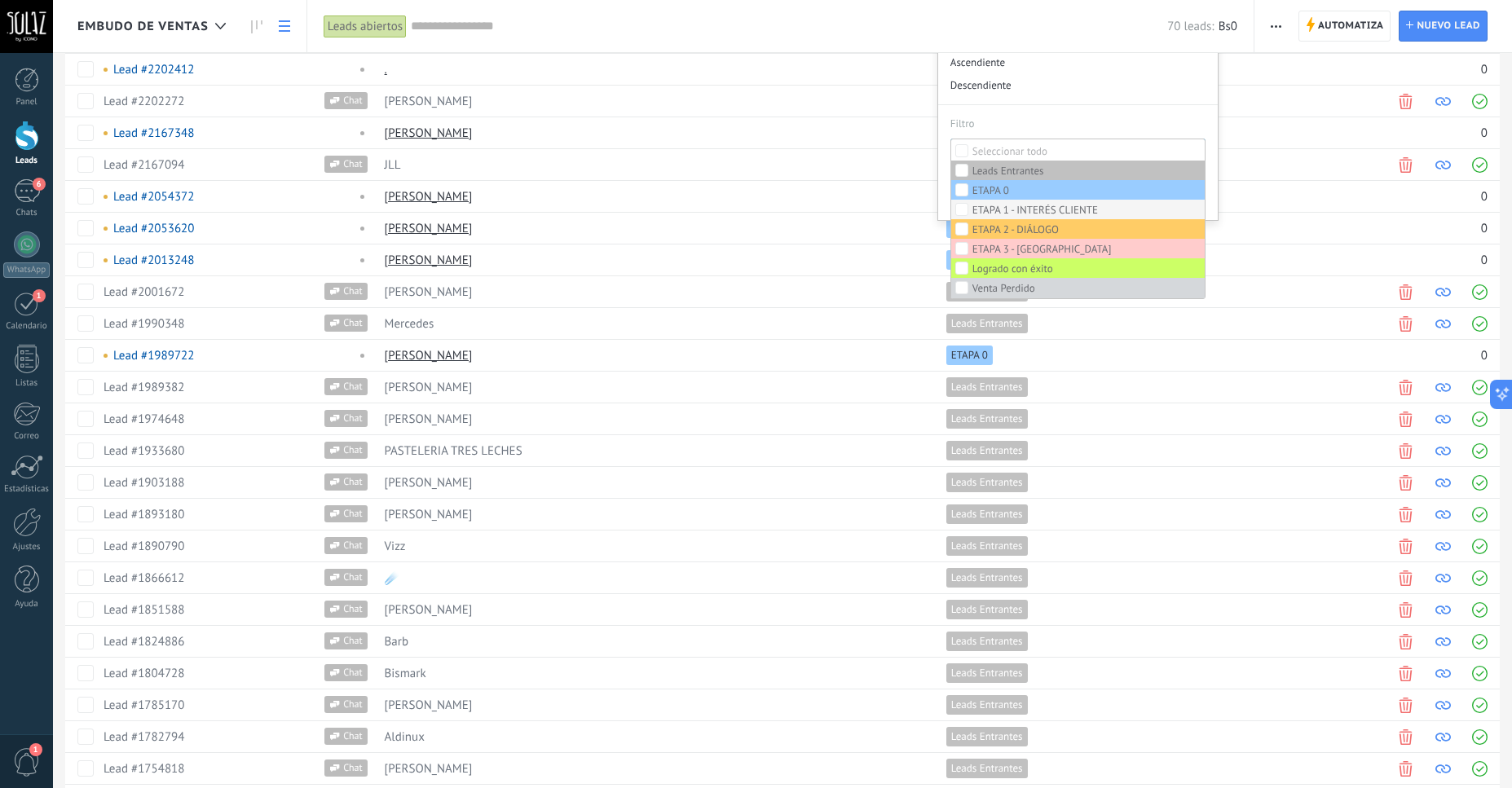
click at [1032, 207] on div "ETAPA 1 - INTERÉS CLIENTE" at bounding box center [1035, 210] width 126 height 11
click at [1016, 146] on label "Ninguno" at bounding box center [1078, 151] width 254 height 20
click at [923, 198] on div at bounding box center [793, 196] width 273 height 31
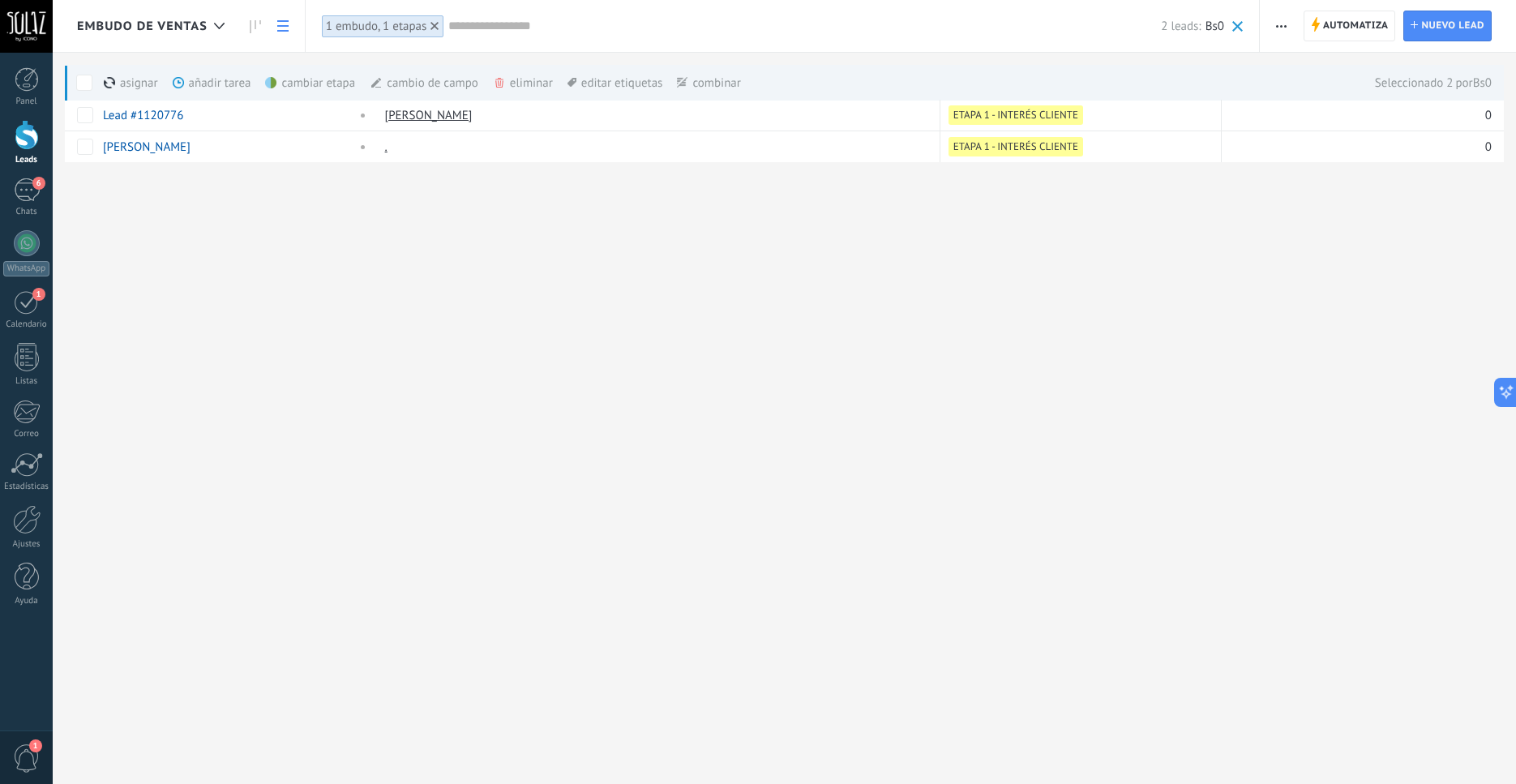
click at [1276, 28] on button "button" at bounding box center [1282, 26] width 24 height 31
click at [1315, 66] on span "Nueva difusión" at bounding box center [1329, 69] width 78 height 32
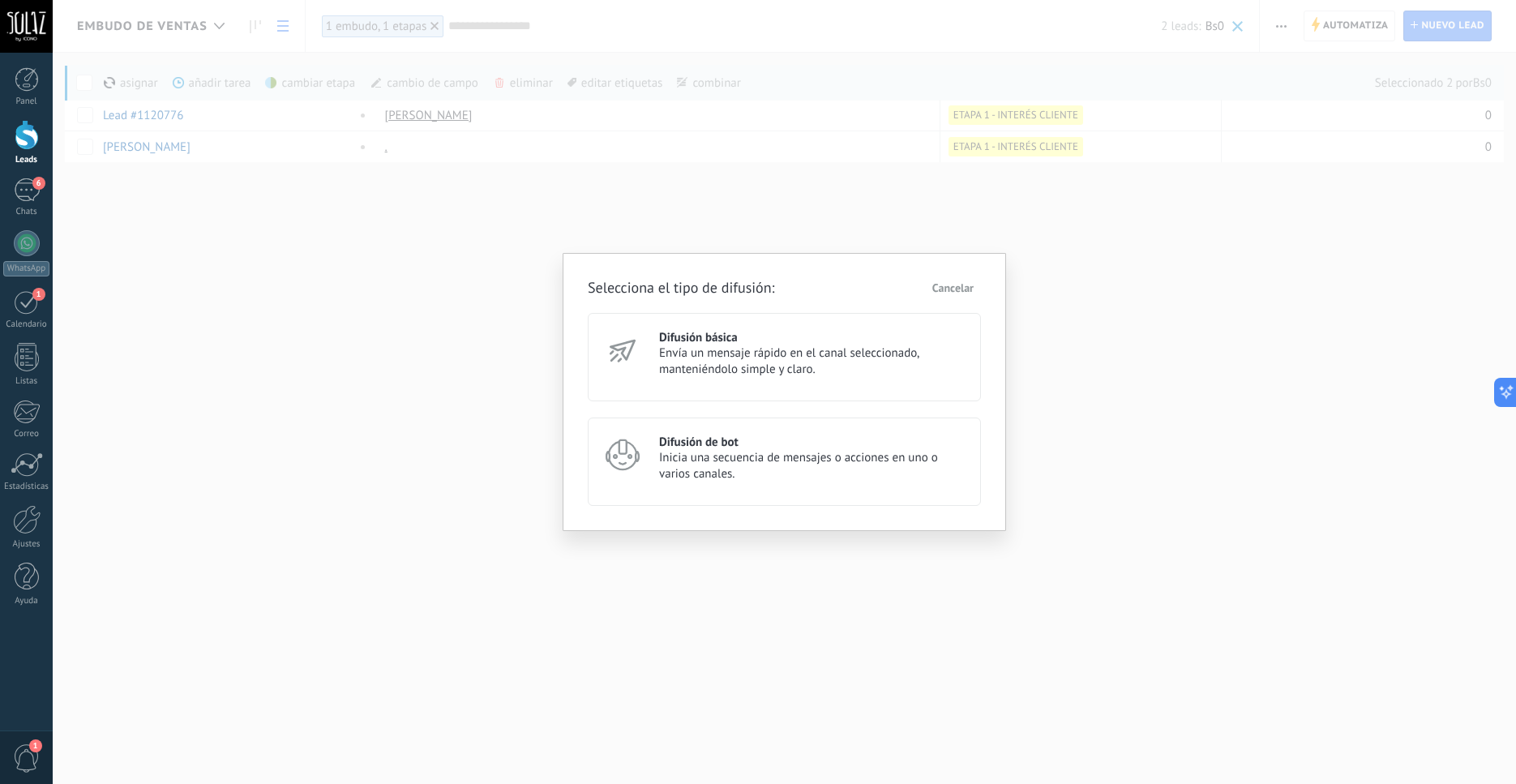
click at [807, 475] on span "Inicia una secuencia de mensajes o acciones en uno o varios canales." at bounding box center [813, 466] width 308 height 32
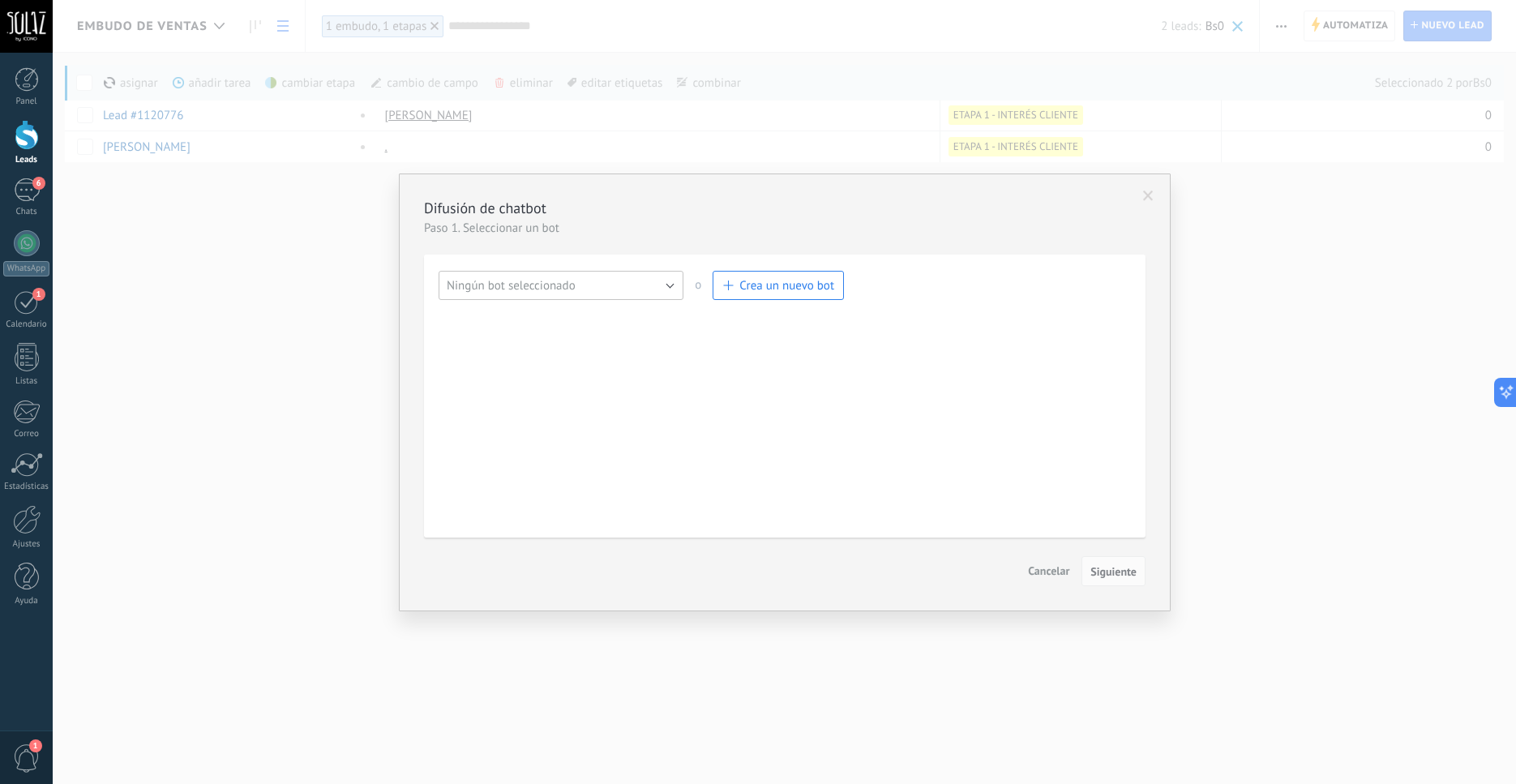
click at [668, 289] on button "Ningún bot seleccionado" at bounding box center [561, 285] width 245 height 29
click at [507, 316] on span "PRECIOS" at bounding box center [553, 314] width 249 height 15
click at [1101, 574] on span "Siguiente" at bounding box center [1114, 571] width 46 height 11
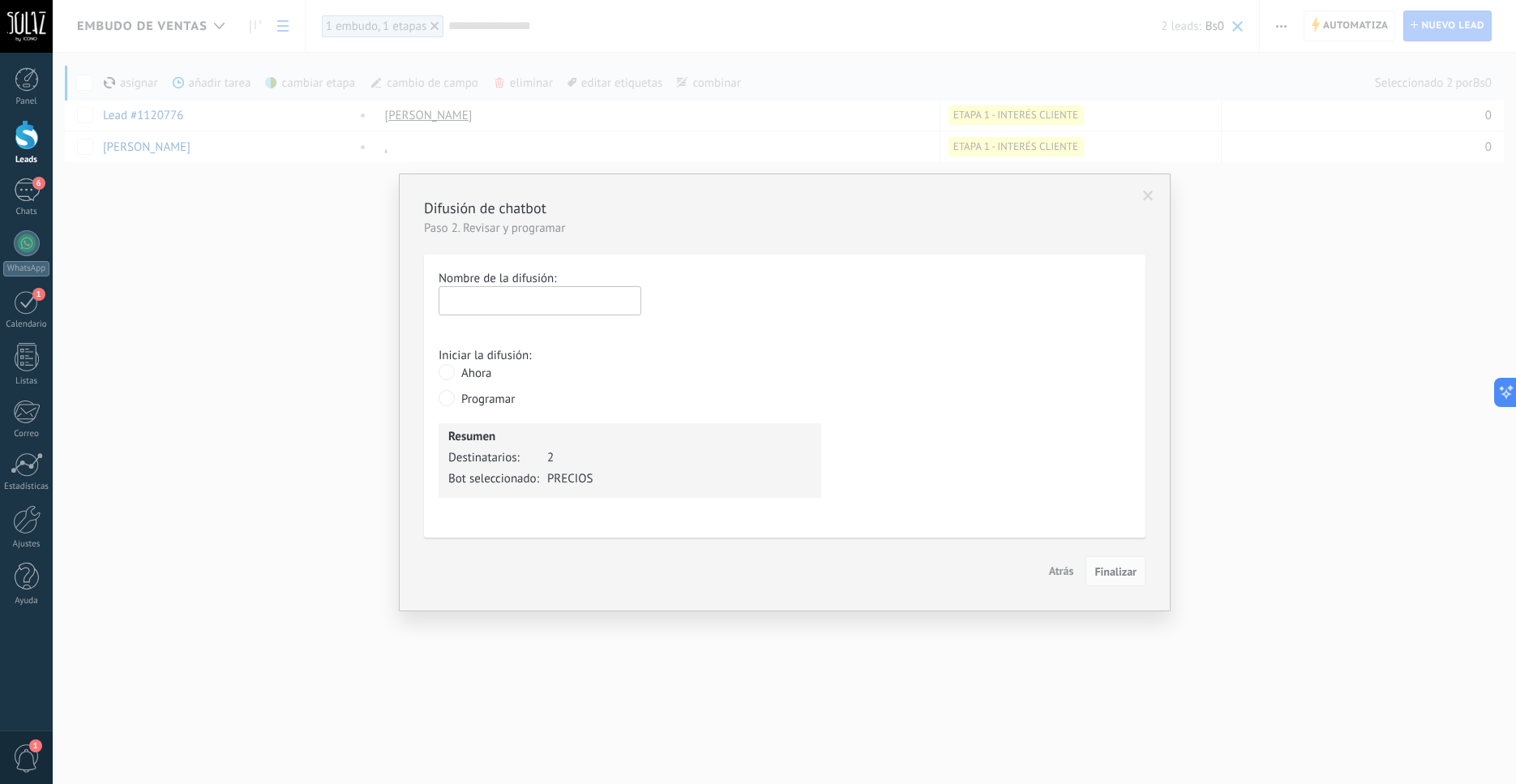
click at [490, 302] on input "text" at bounding box center [540, 301] width 203 height 29
type input "**********"
click at [1134, 574] on span "Finalizar" at bounding box center [1115, 571] width 42 height 11
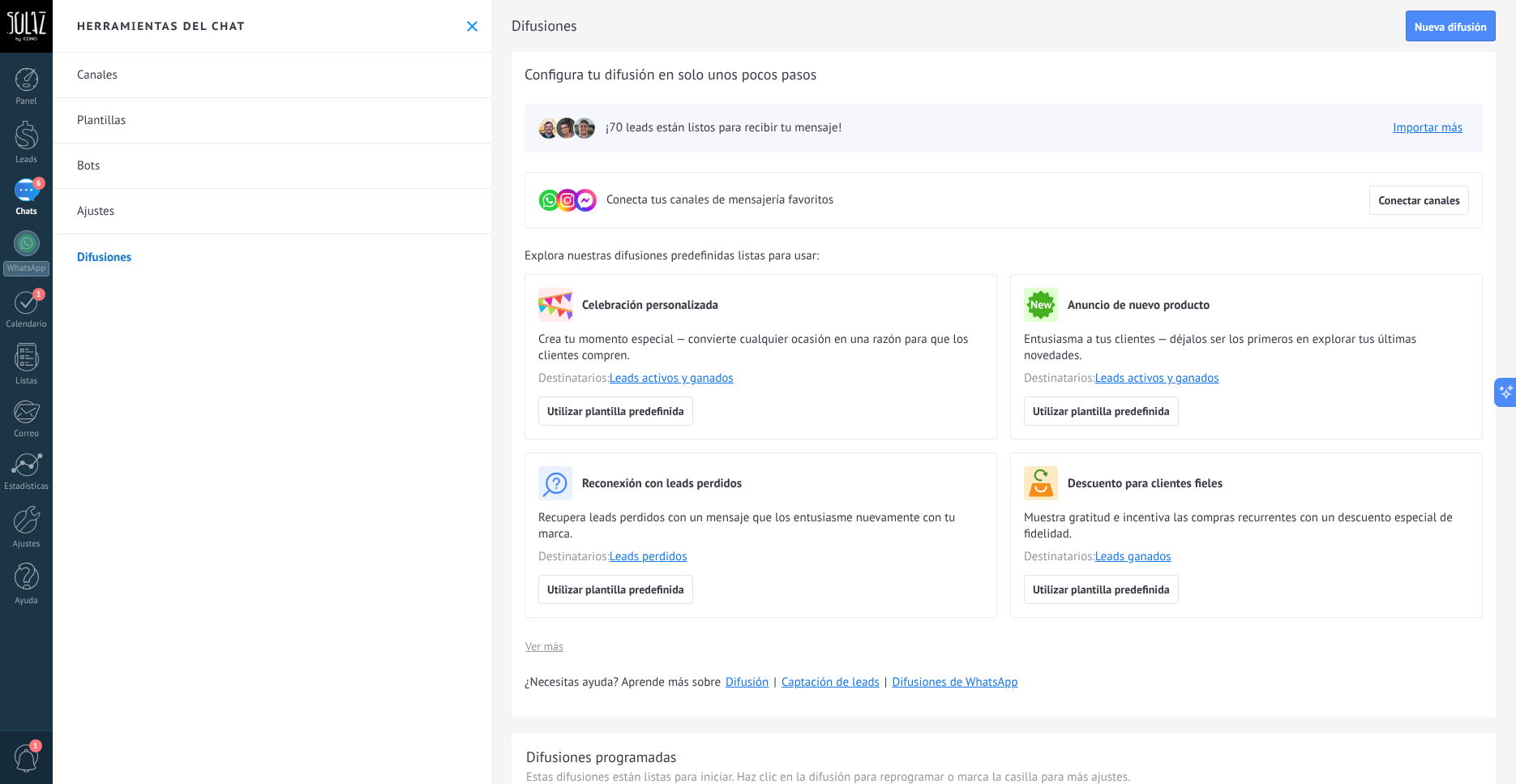
click at [32, 193] on div "6" at bounding box center [26, 190] width 26 height 24
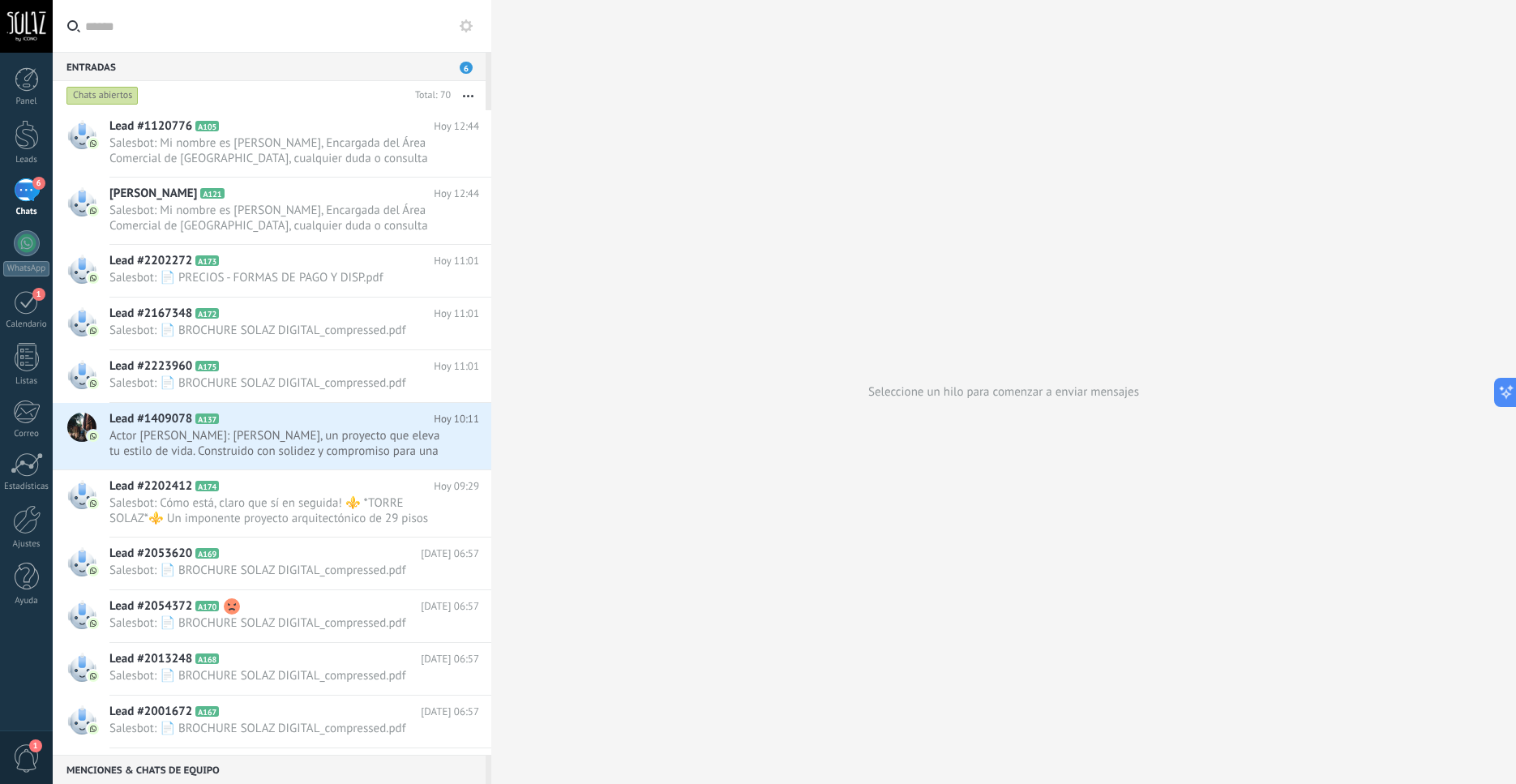
click at [29, 194] on div "6" at bounding box center [26, 190] width 26 height 24
click at [28, 159] on div "Leads" at bounding box center [26, 160] width 47 height 10
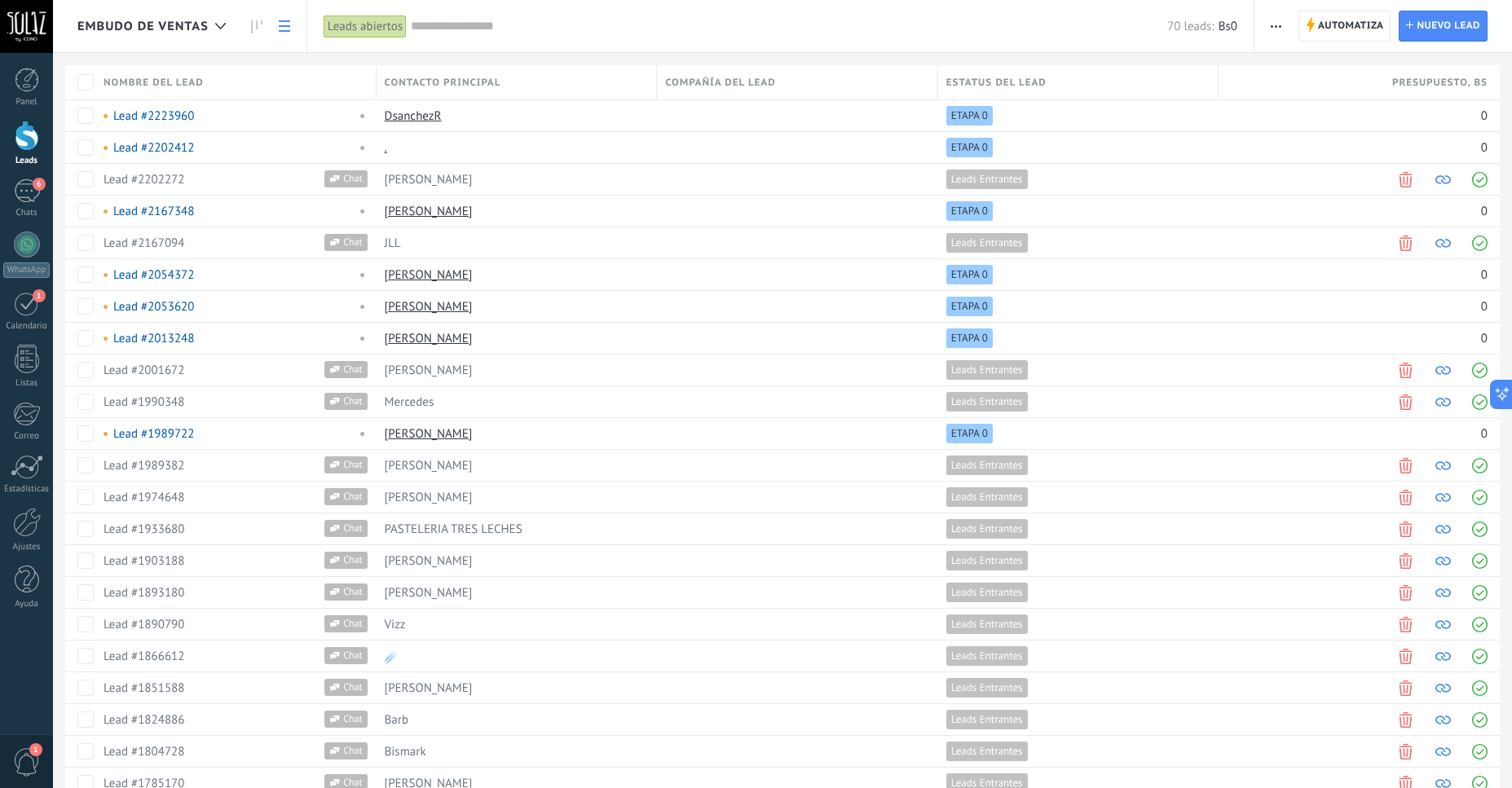
click at [421, 36] on div "70 leads: Bs0" at bounding box center [824, 26] width 827 height 52
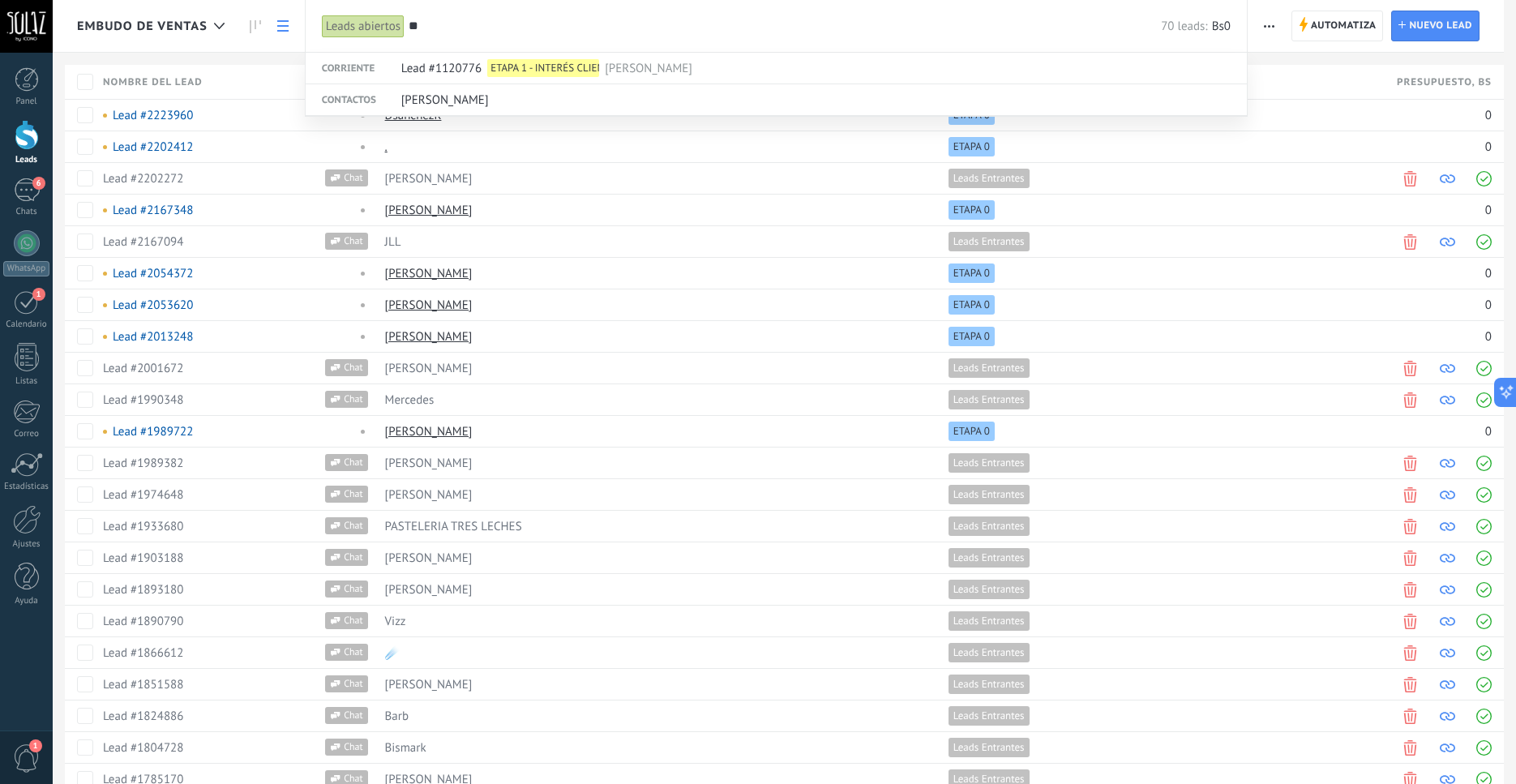
type input "*"
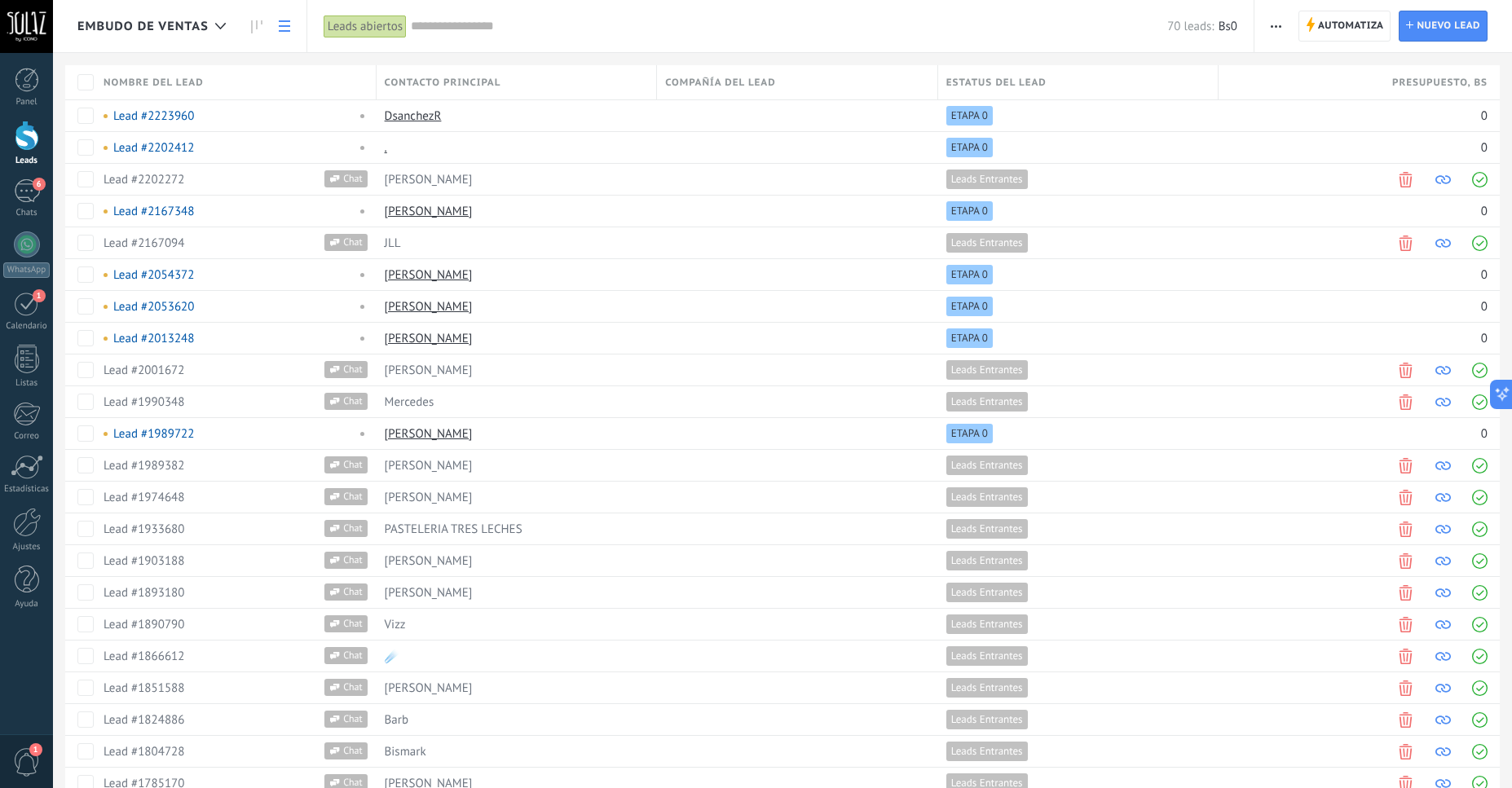
click at [1045, 74] on div "Estatus del lead" at bounding box center [1078, 82] width 280 height 34
click at [982, 232] on div "Etapas activas" at bounding box center [1004, 230] width 64 height 12
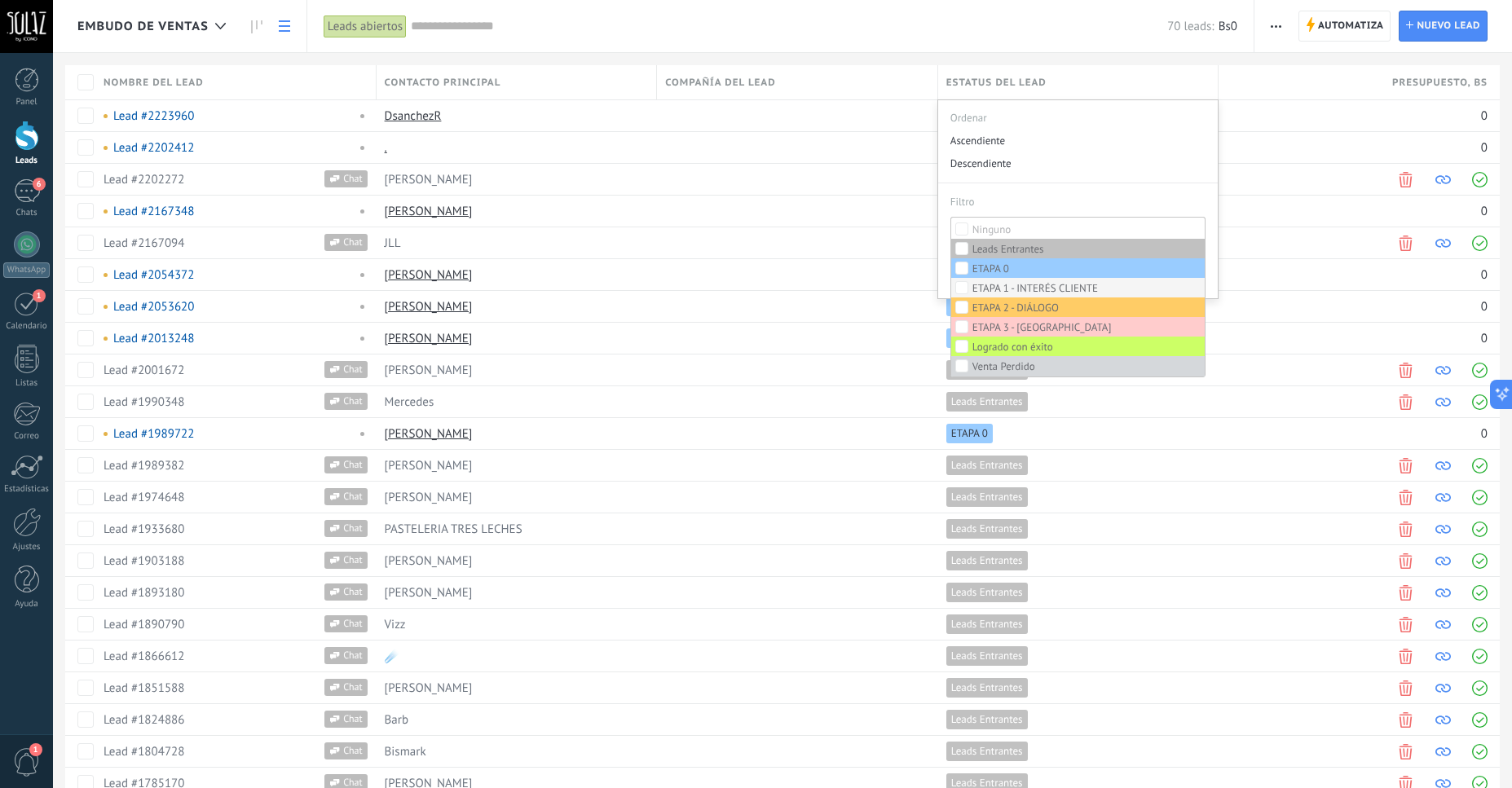
click at [990, 289] on div "ETAPA 1 - INTERÉS CLIENTE" at bounding box center [1035, 288] width 126 height 11
click at [972, 288] on div "ETAPA 1 - INTERÉS CLIENTE" at bounding box center [1035, 288] width 126 height 11
click at [1034, 199] on div "Filtro" at bounding box center [1079, 198] width 256 height 29
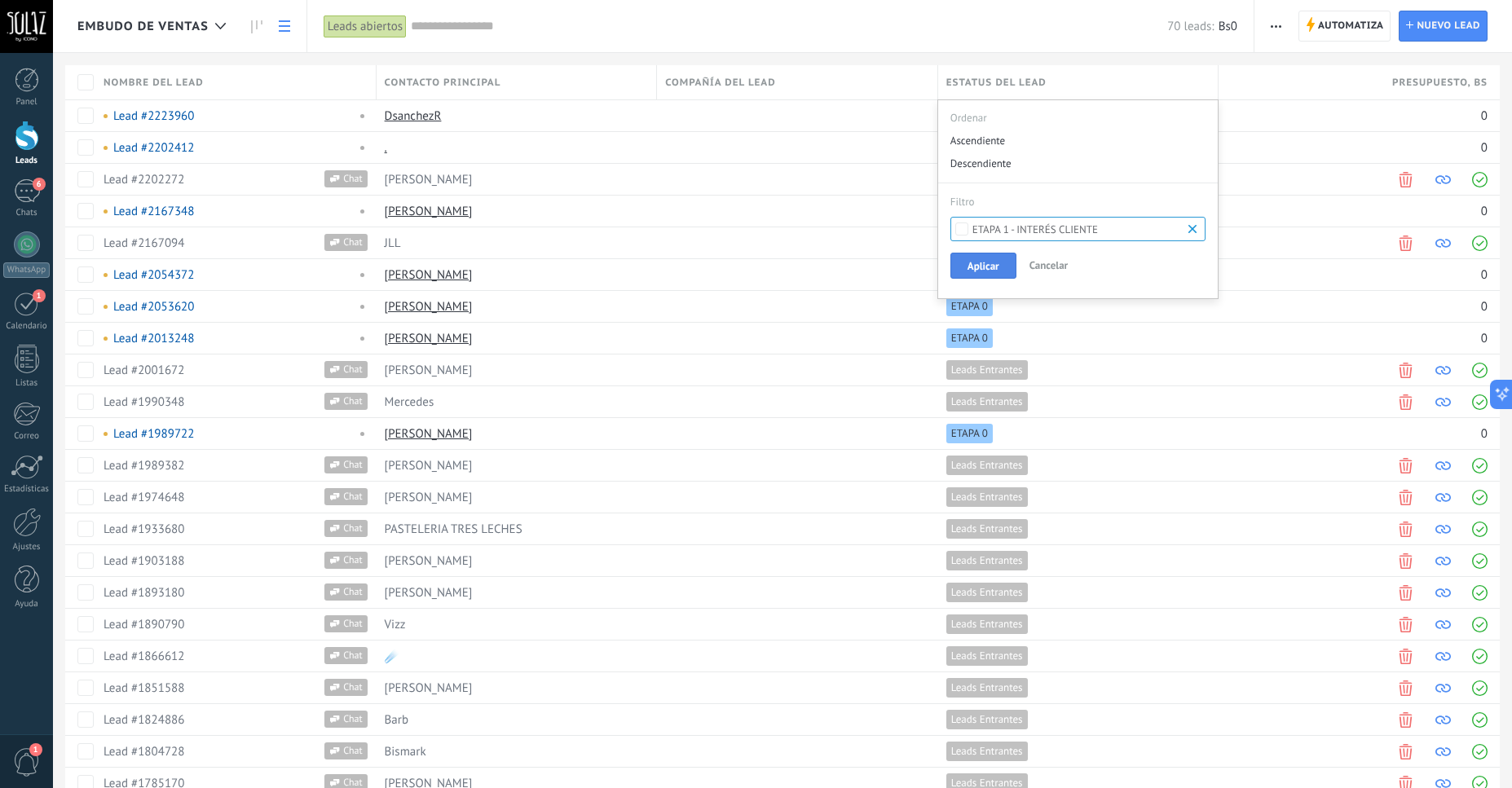
click at [993, 268] on span "Aplicar" at bounding box center [983, 266] width 32 height 11
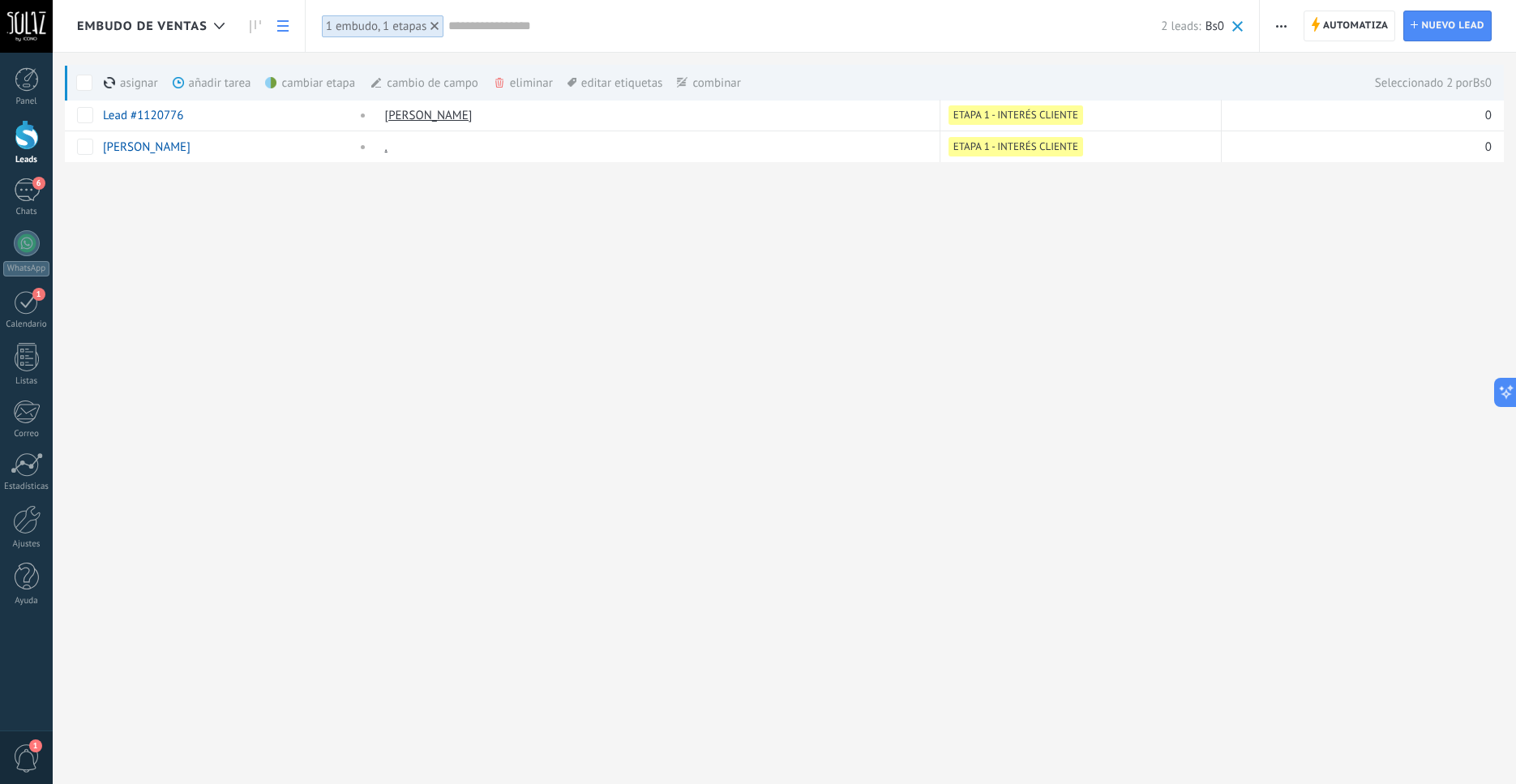
click at [336, 82] on div "cambiar etapa màs" at bounding box center [337, 83] width 145 height 36
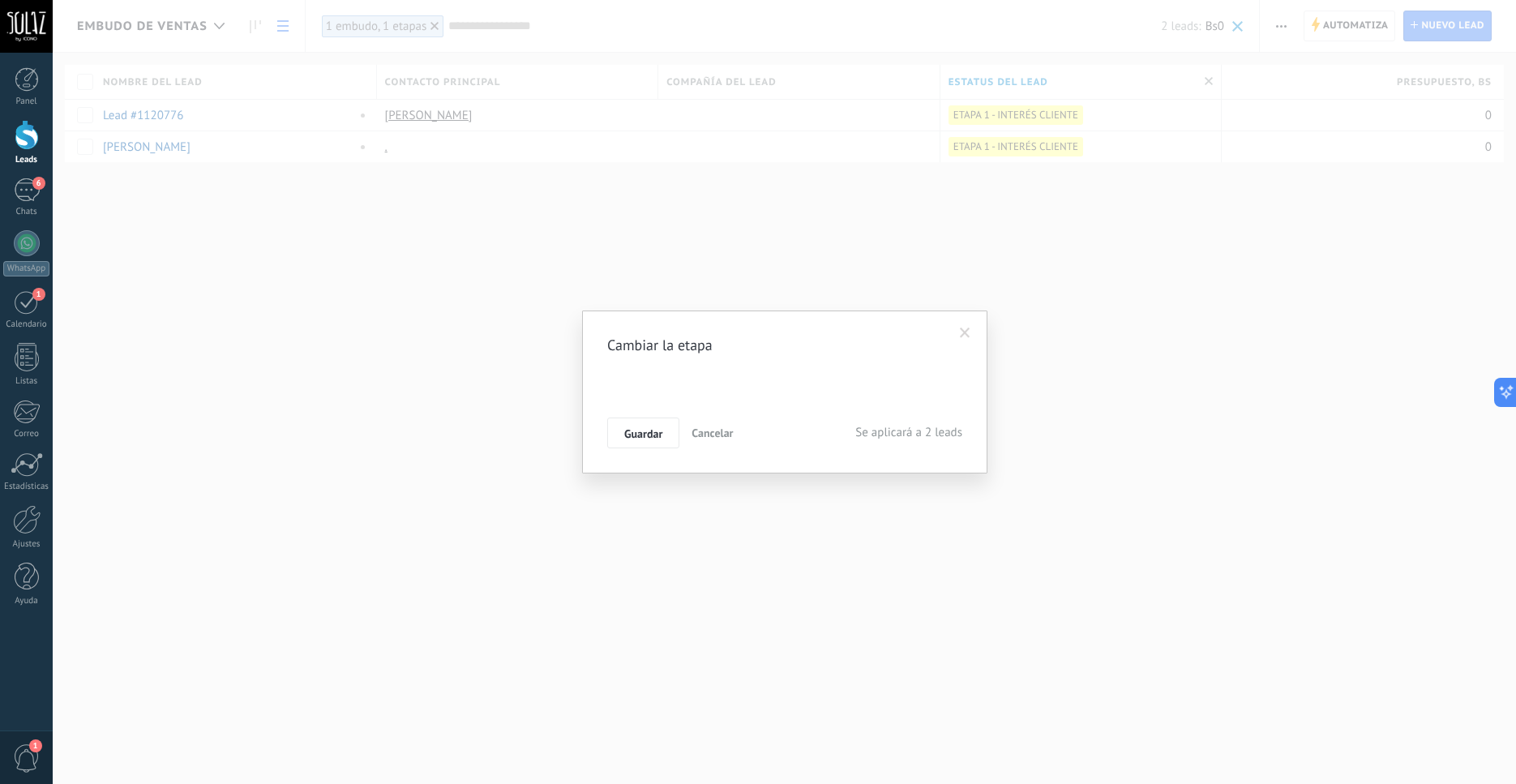
click at [0, 0] on div "ETAPA 0 ETAPA 1 - INTERÉS CLIENTE ETAPA 2 - DIÁLOGO ETAPA 3 - REUNIÓN Logrado c…" at bounding box center [0, 0] width 0 height 0
click at [0, 0] on label "ETAPA 2 - DIÁLOGO" at bounding box center [0, 0] width 0 height 0
click at [649, 424] on button "Guardar" at bounding box center [643, 433] width 72 height 31
click at [637, 439] on span "Continuar trabajando" at bounding box center [647, 432] width 102 height 11
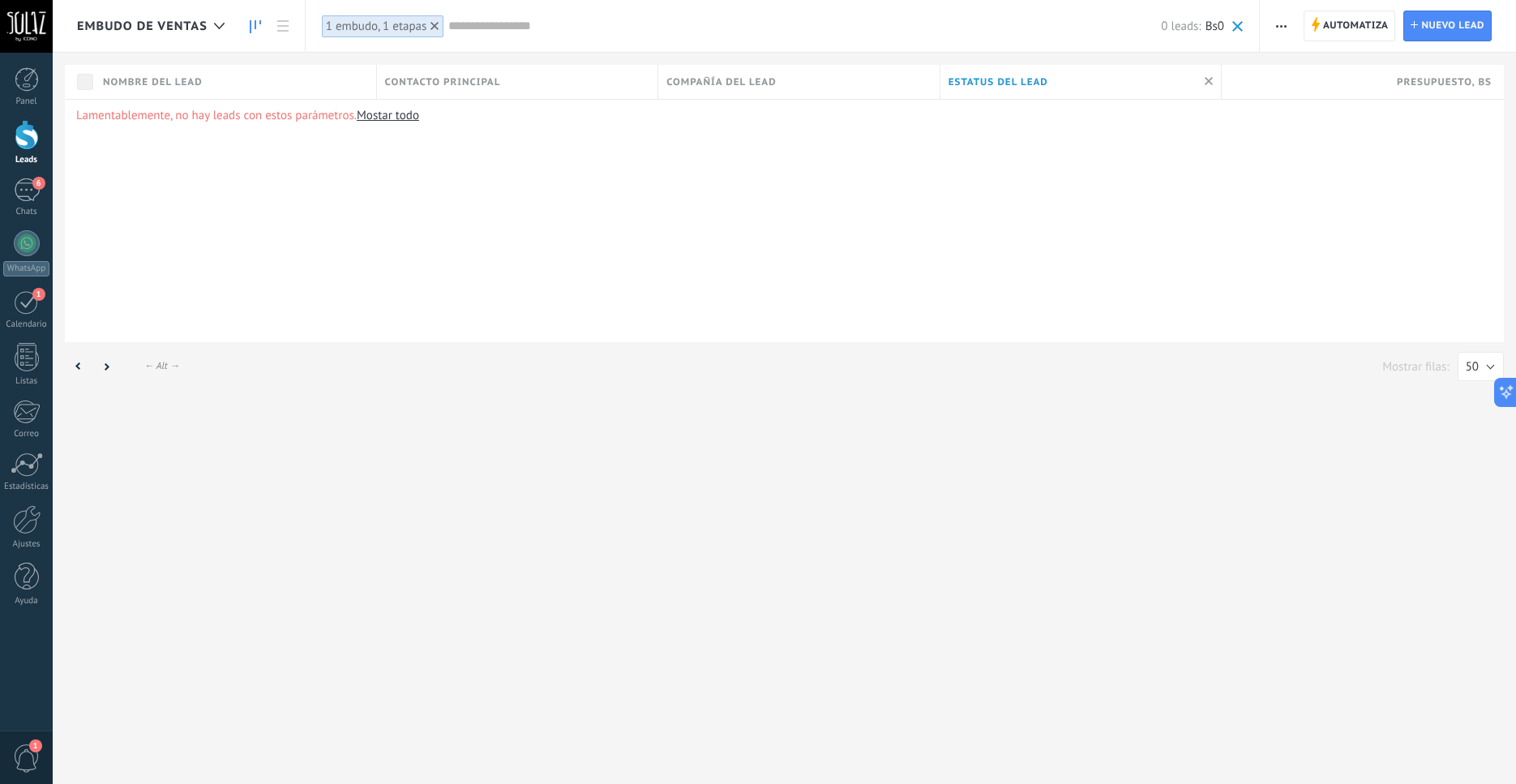
click at [257, 29] on icon at bounding box center [255, 26] width 11 height 13
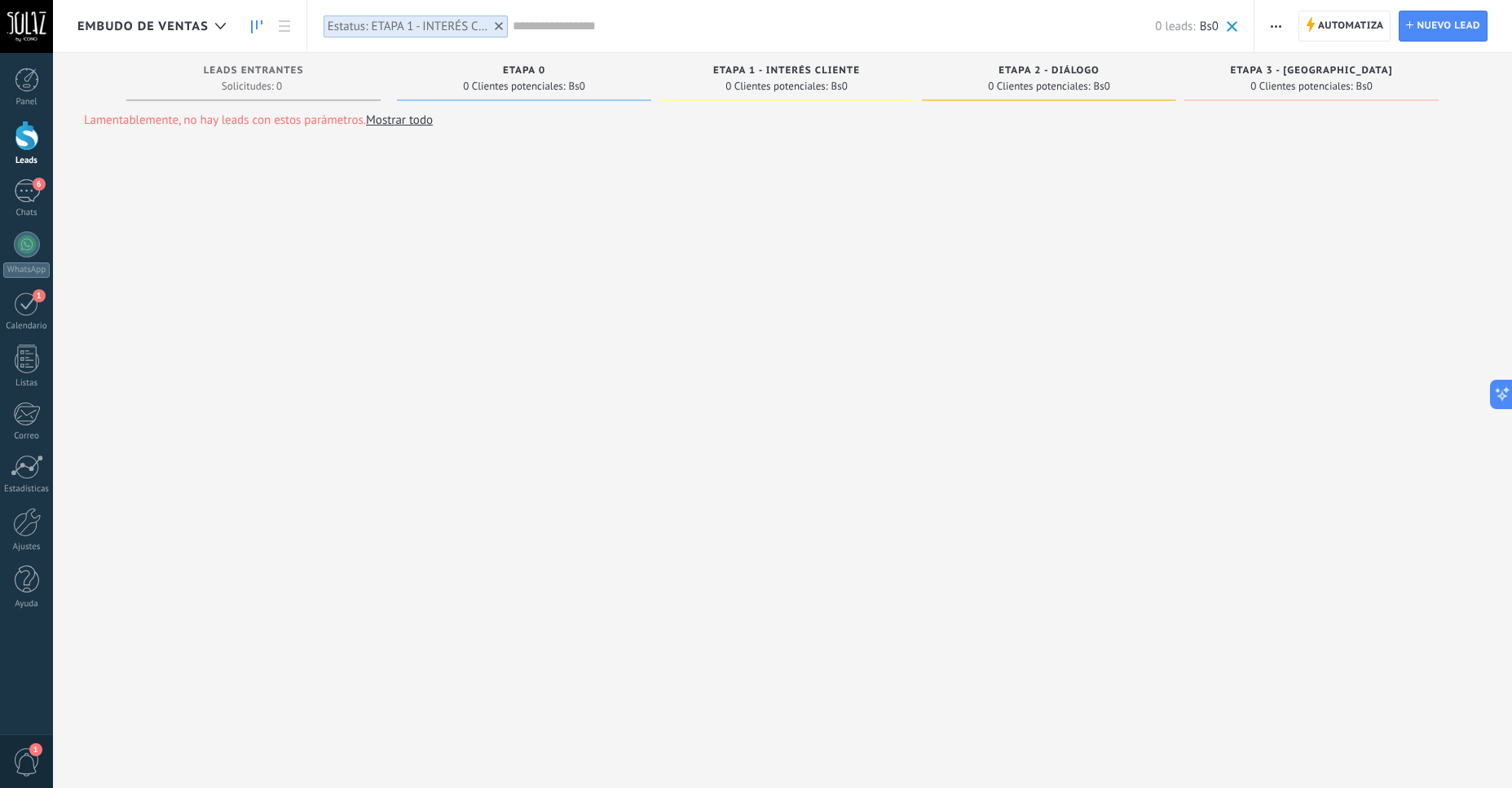
click at [499, 25] on use at bounding box center [499, 27] width 9 height 9
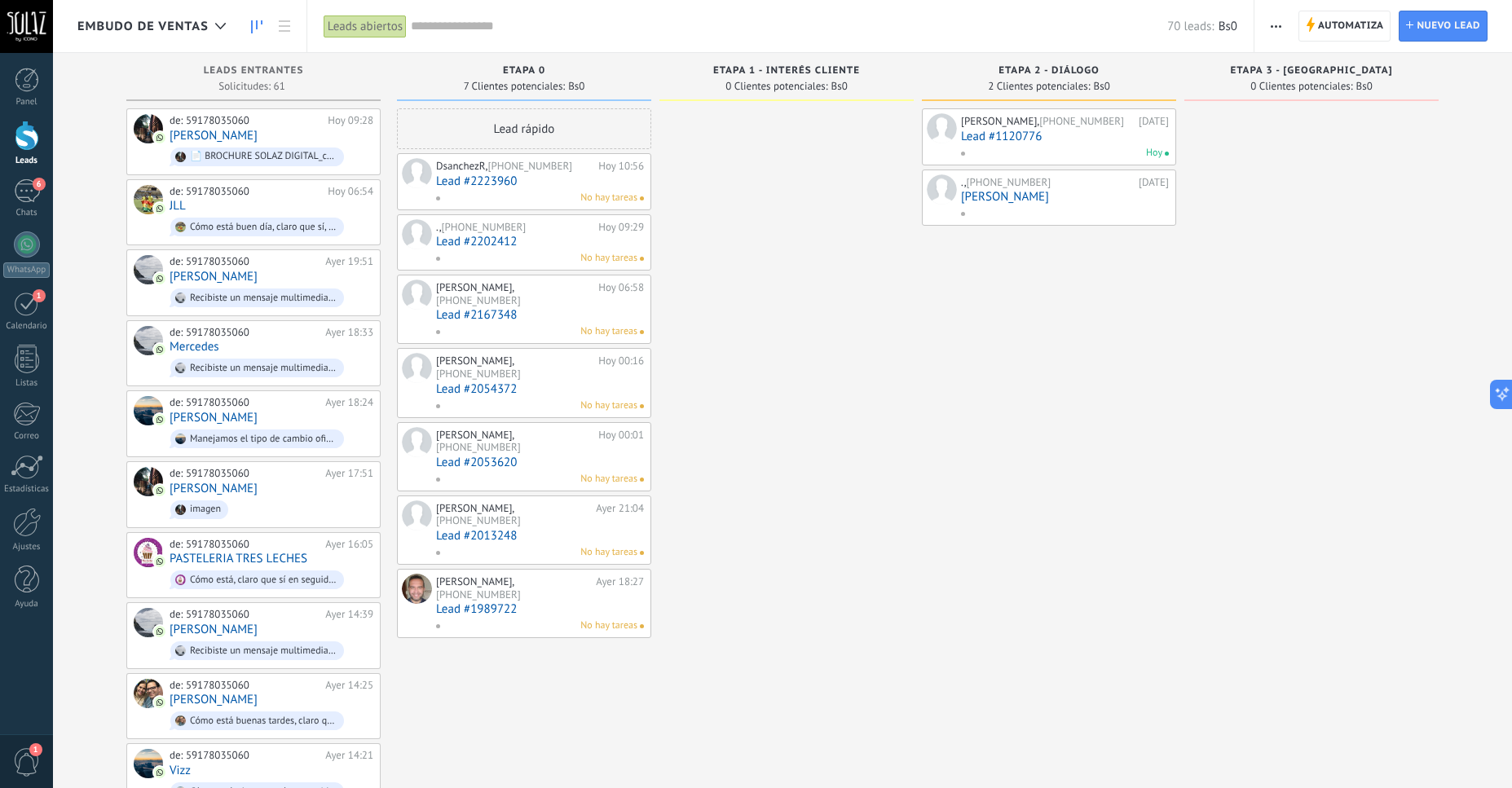
click at [1279, 27] on icon "button" at bounding box center [1276, 26] width 10 height 3
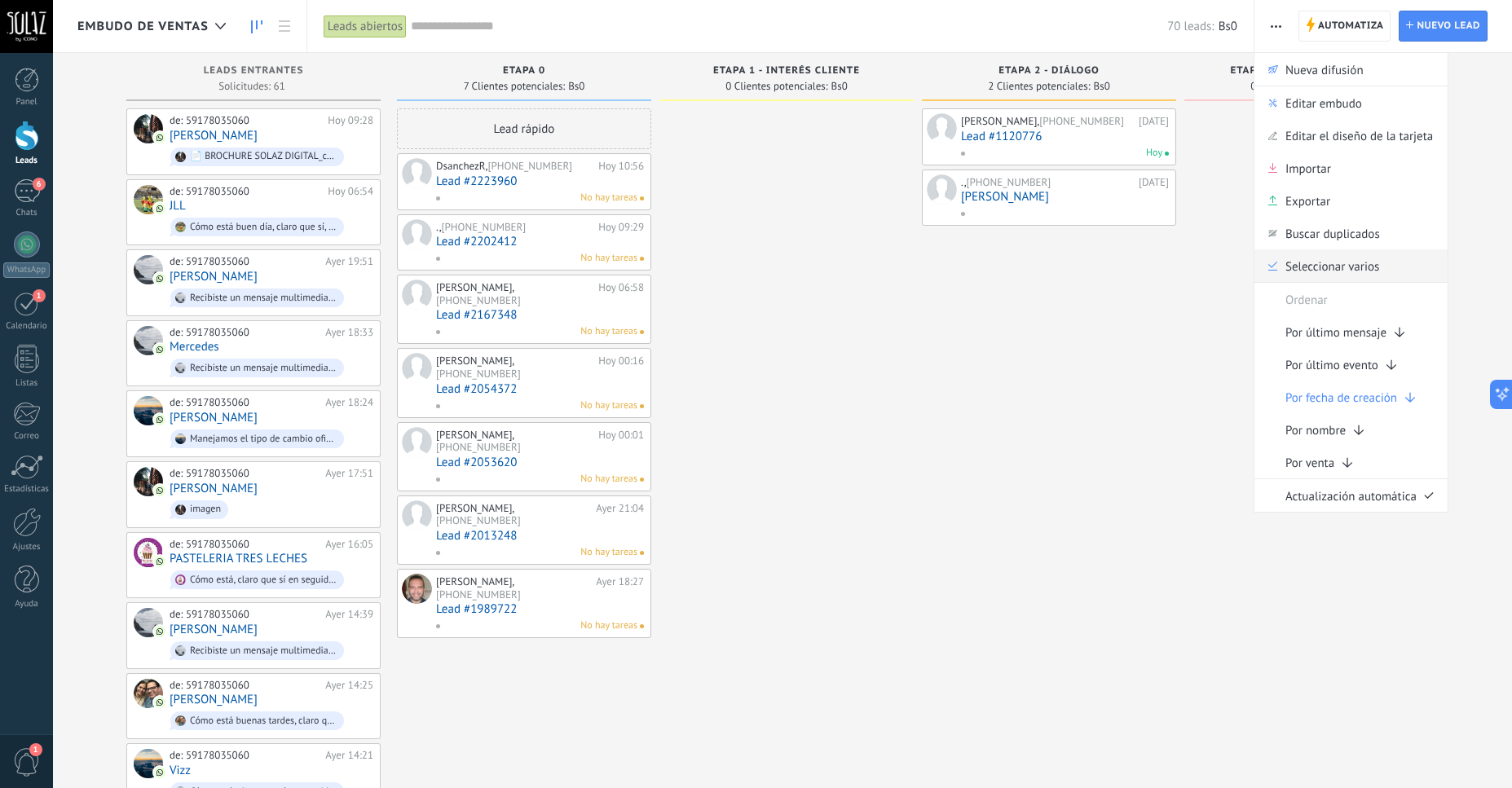
click at [1340, 260] on span "Seleccionar varios" at bounding box center [1332, 266] width 93 height 33
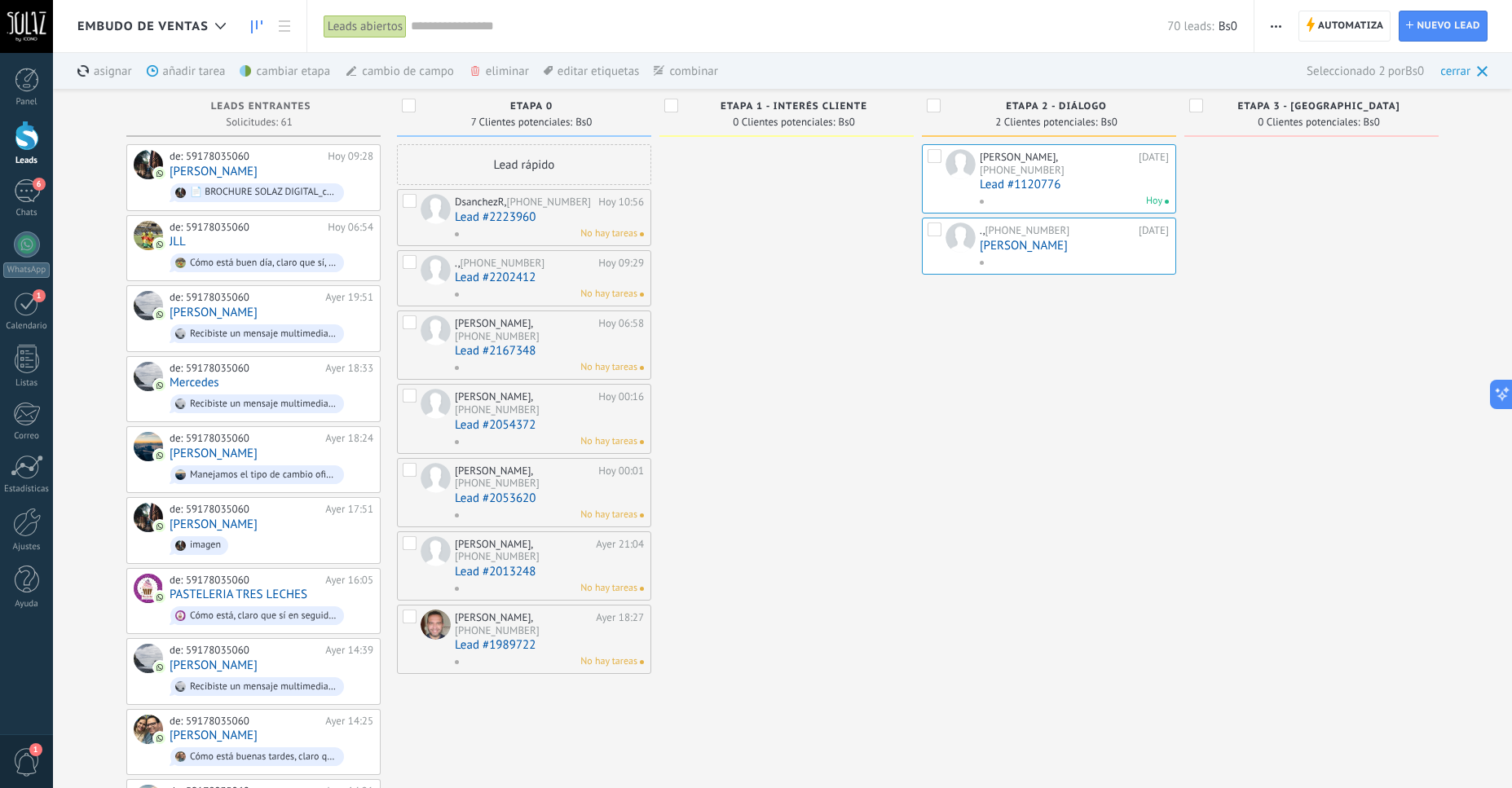
click at [183, 69] on div "añadir tarea màs" at bounding box center [213, 71] width 134 height 36
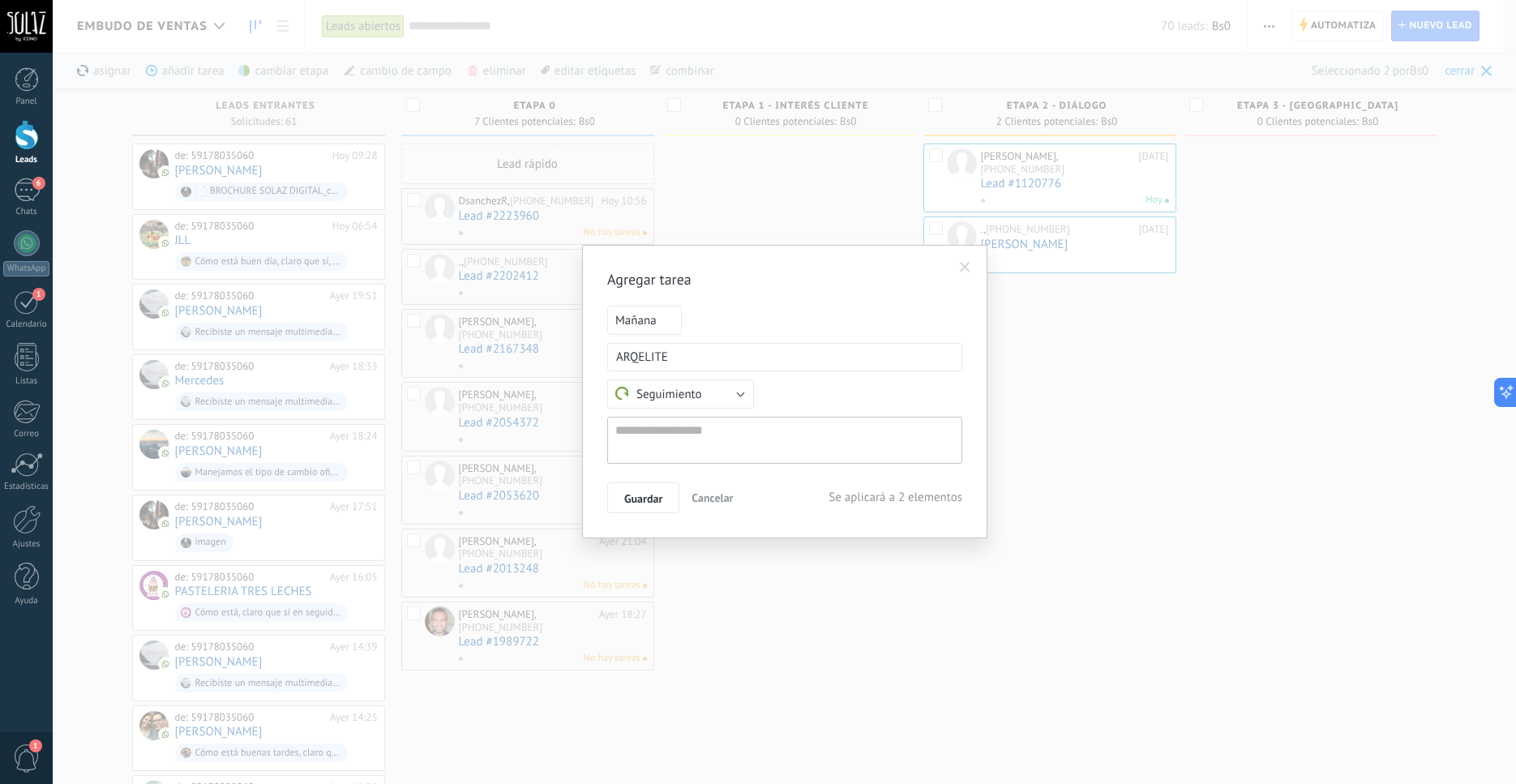
click at [967, 272] on span at bounding box center [966, 267] width 10 height 11
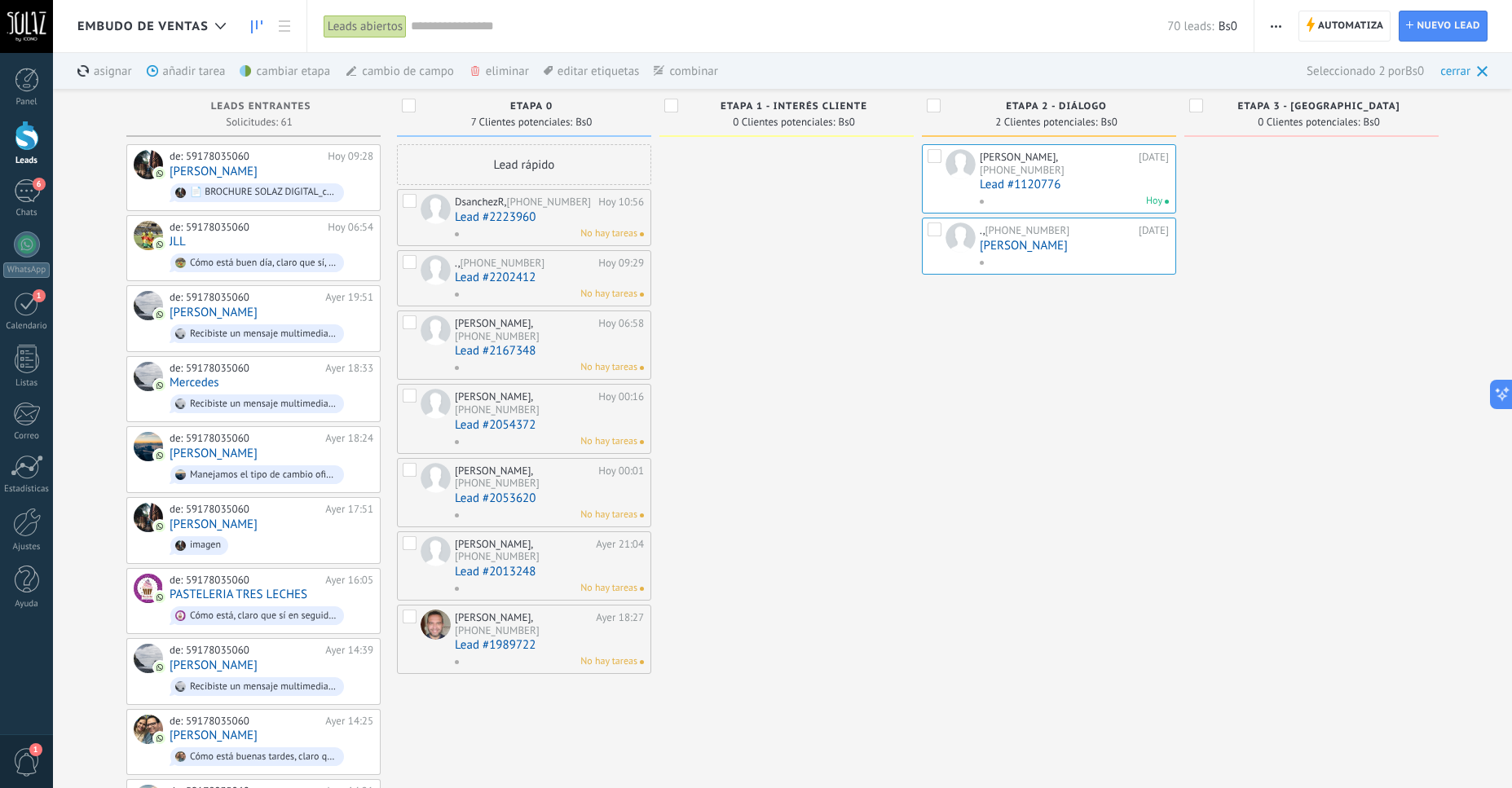
click at [374, 74] on div "cambio de campo màs" at bounding box center [427, 71] width 164 height 36
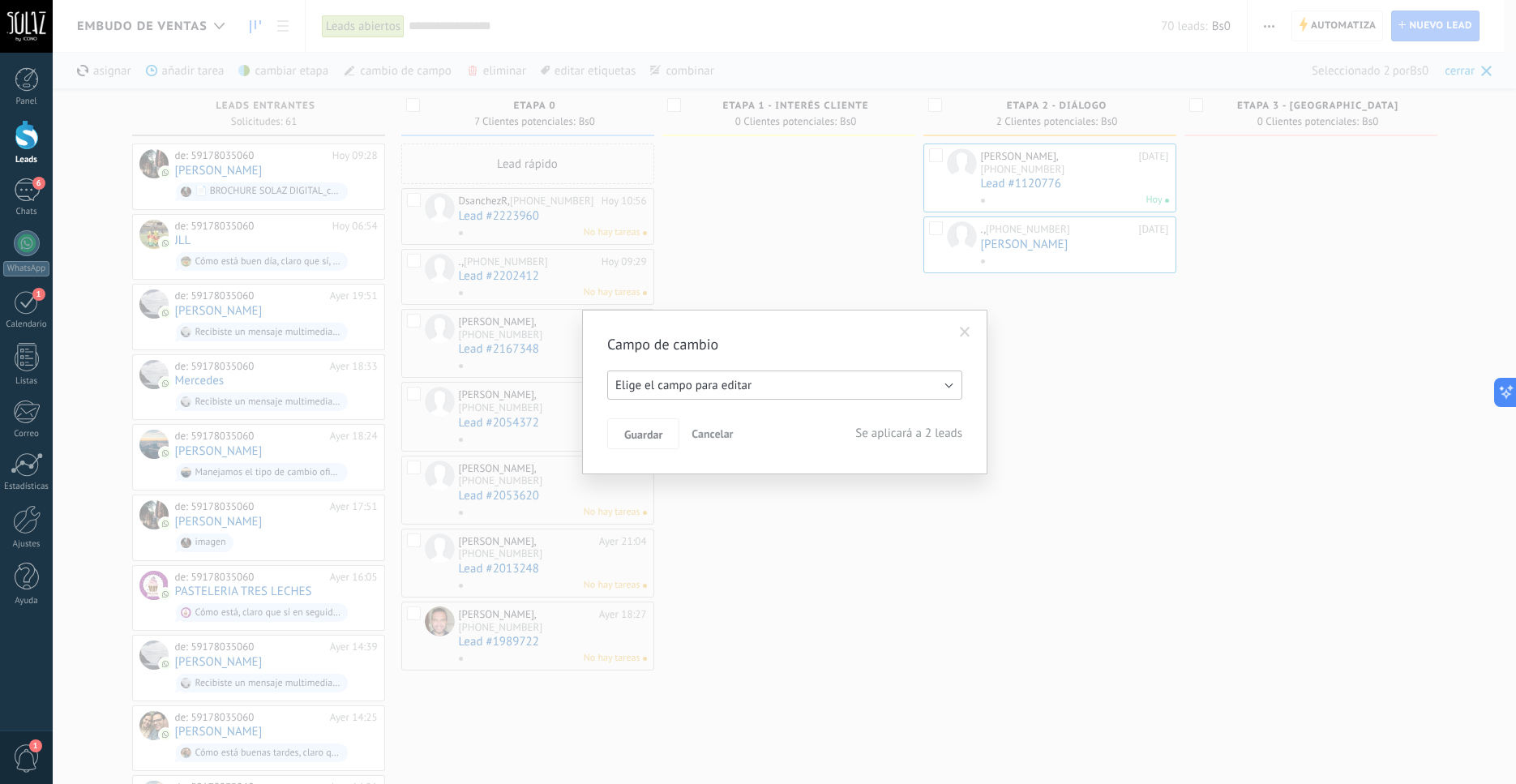
click at [953, 389] on button "Elige el campo para editar" at bounding box center [785, 385] width 355 height 29
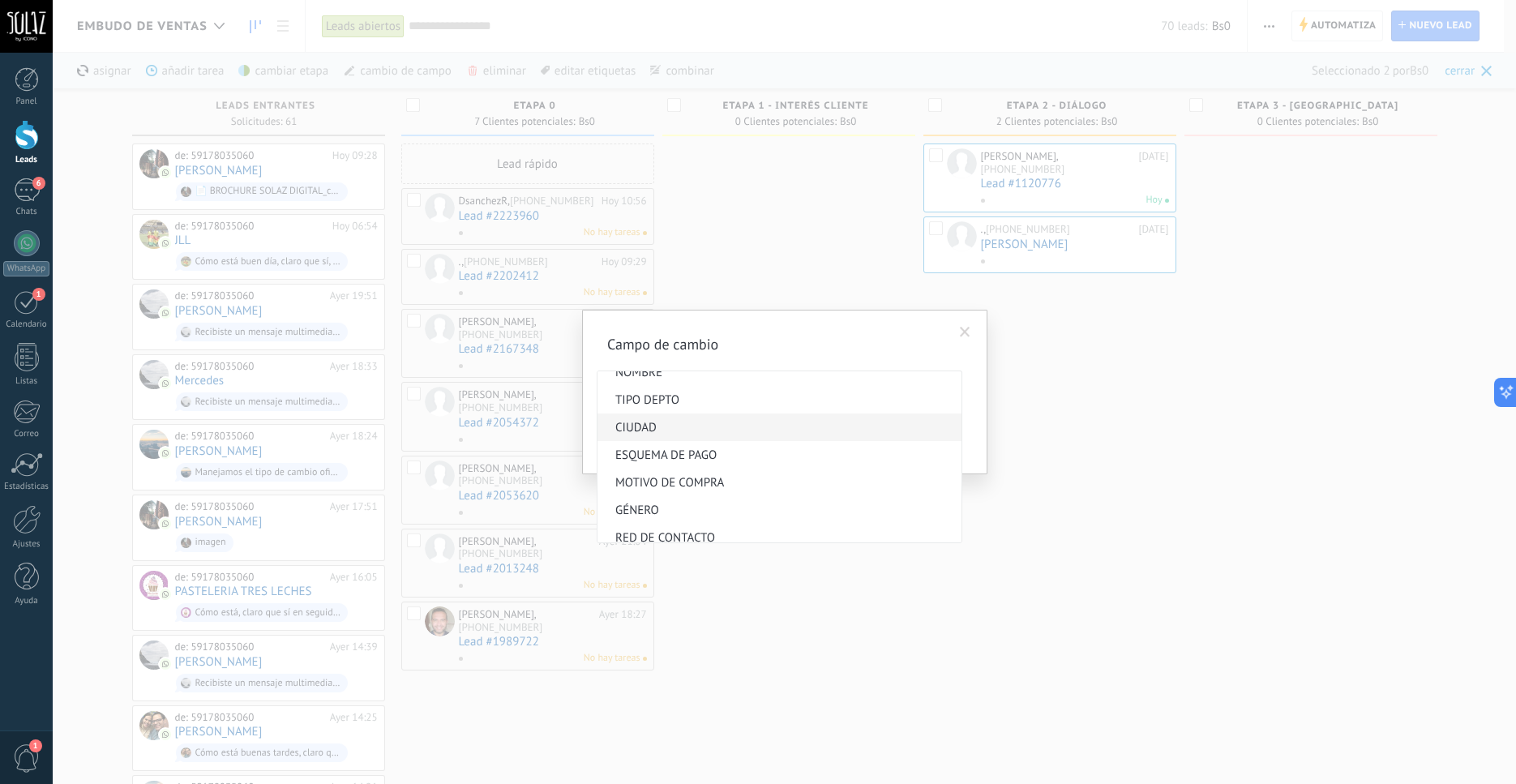
click at [764, 431] on span "CIUDAD" at bounding box center [777, 428] width 360 height 15
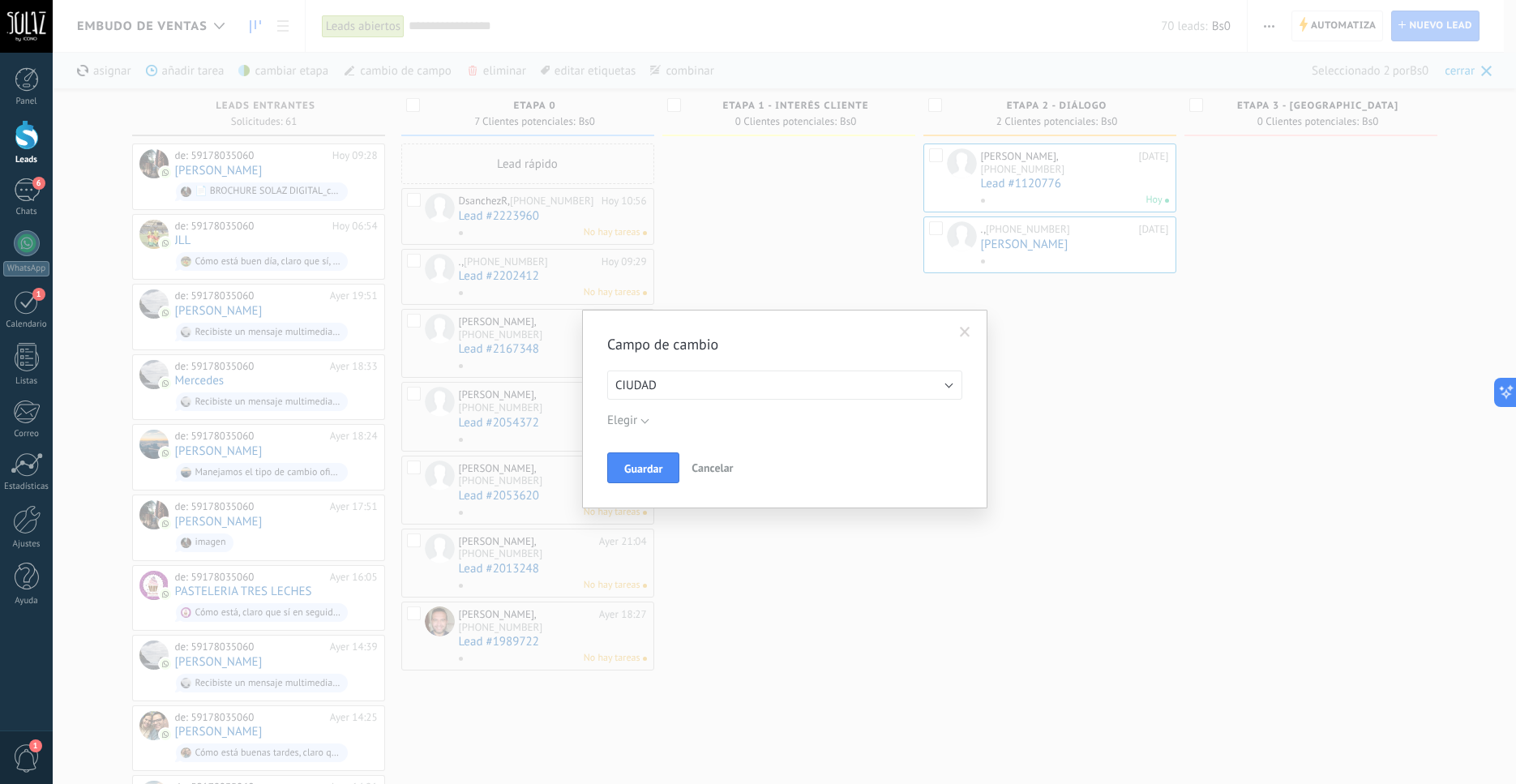
click at [651, 422] on div "Elegir [GEOGRAPHIC_DATA][PERSON_NAME] [GEOGRAPHIC_DATA] [GEOGRAPHIC_DATA] [GEOG…" at bounding box center [785, 421] width 355 height 26
click at [649, 421] on button "Elegir" at bounding box center [628, 420] width 42 height 21
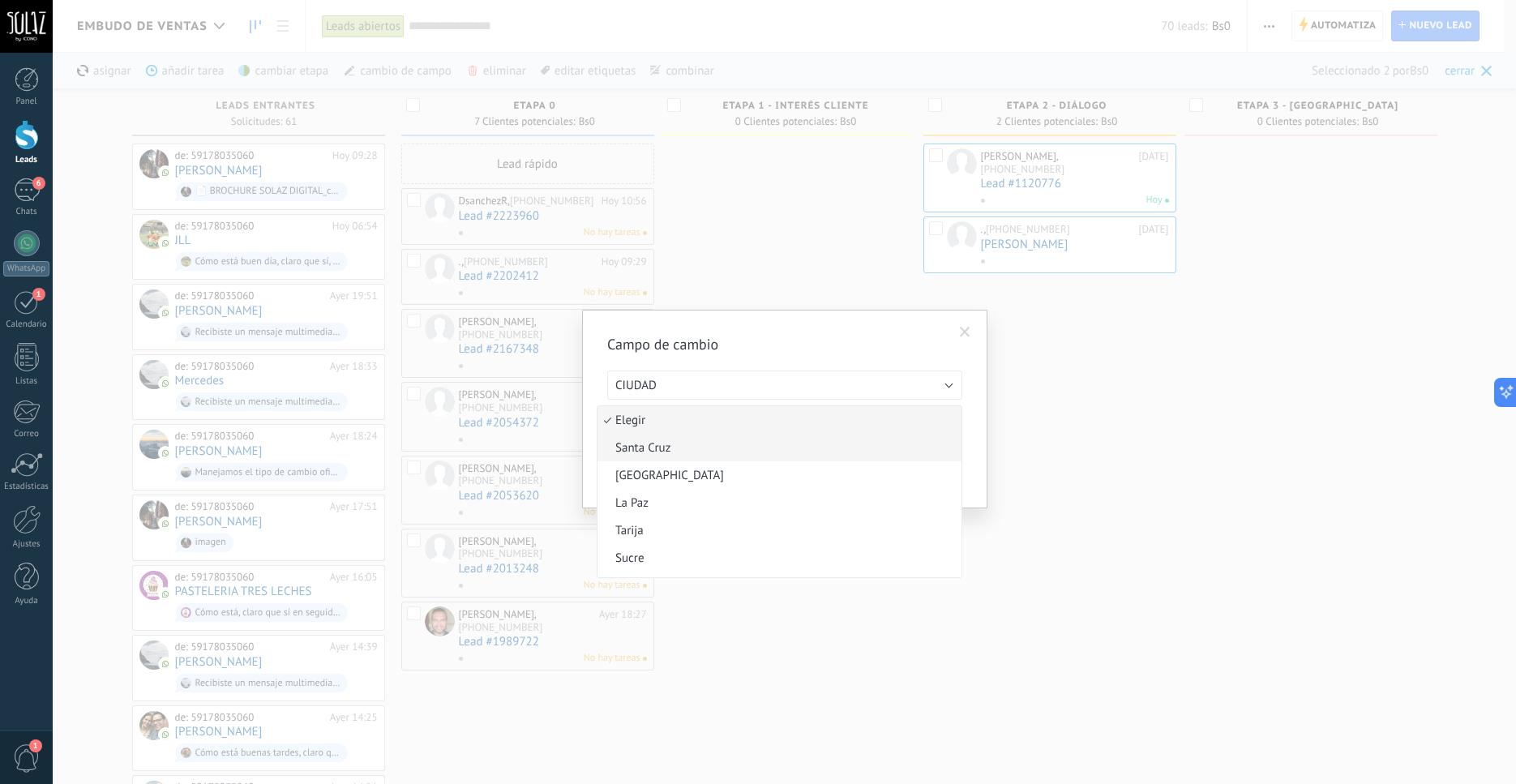
click at [661, 453] on span "Santa Cruz" at bounding box center [777, 448] width 360 height 15
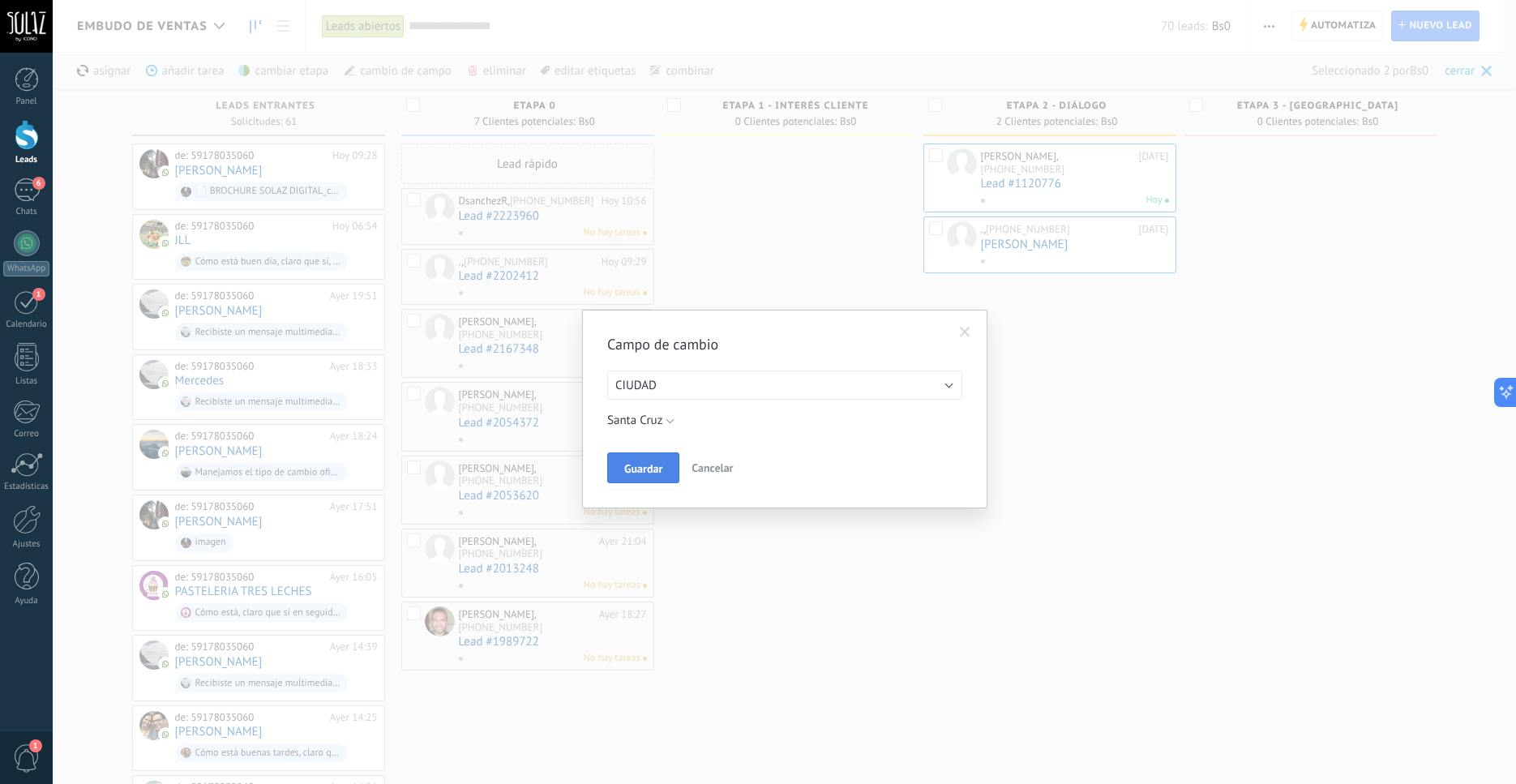
click at [657, 470] on span "Guardar" at bounding box center [643, 468] width 38 height 11
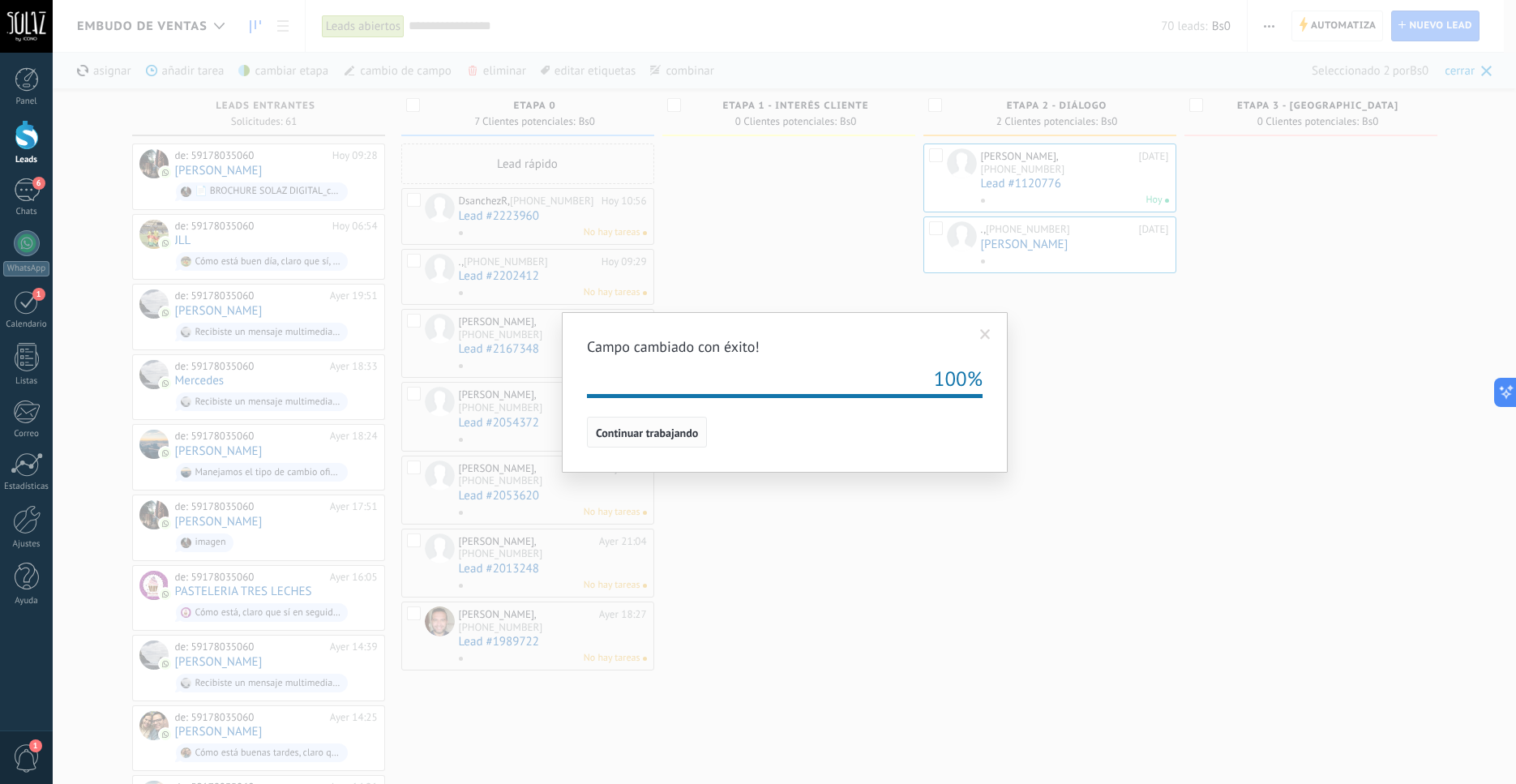
click at [648, 435] on span "Continuar trabajando" at bounding box center [647, 432] width 102 height 11
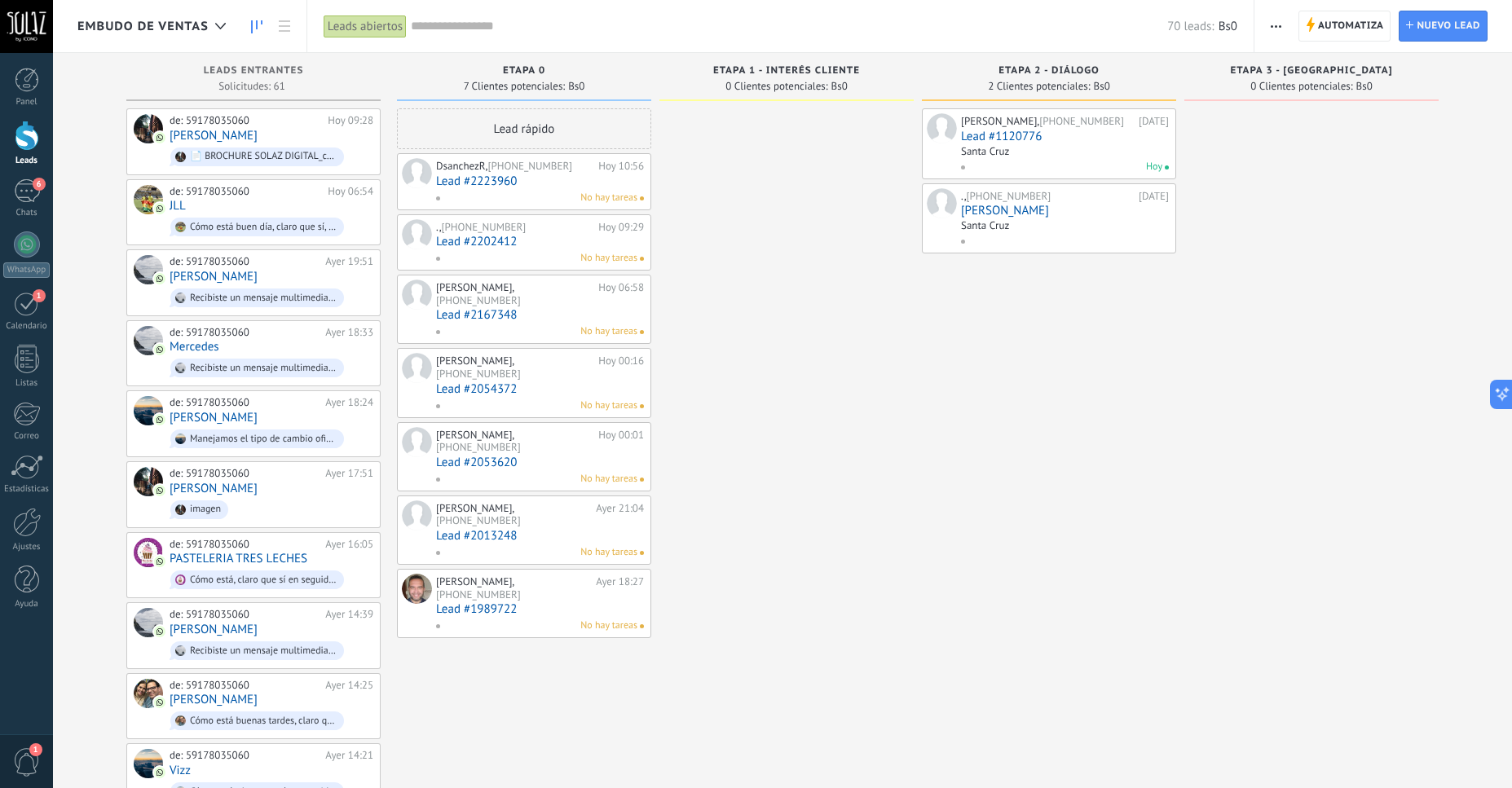
click at [1003, 213] on link "[PERSON_NAME]" at bounding box center [1065, 211] width 208 height 14
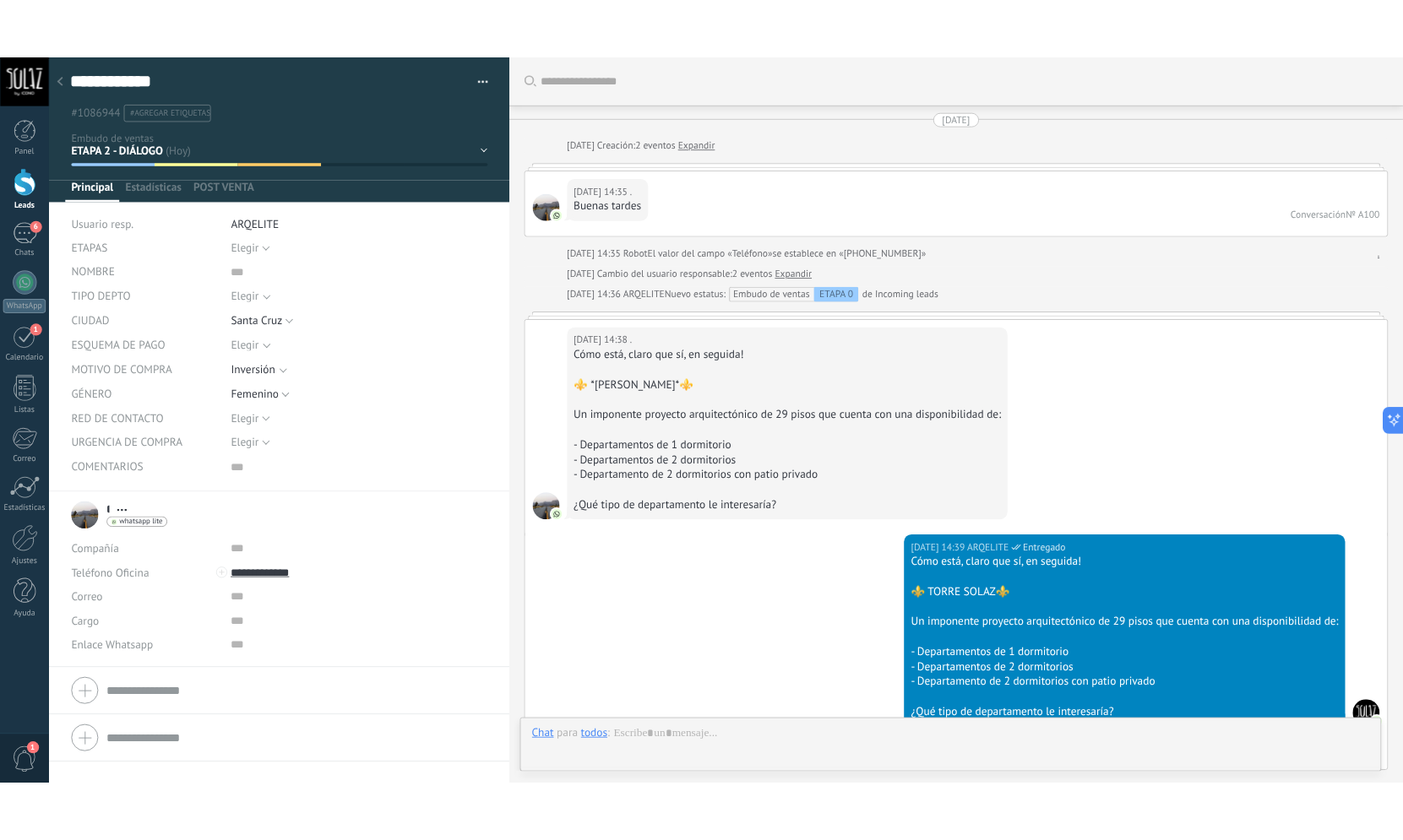
scroll to position [5616, 0]
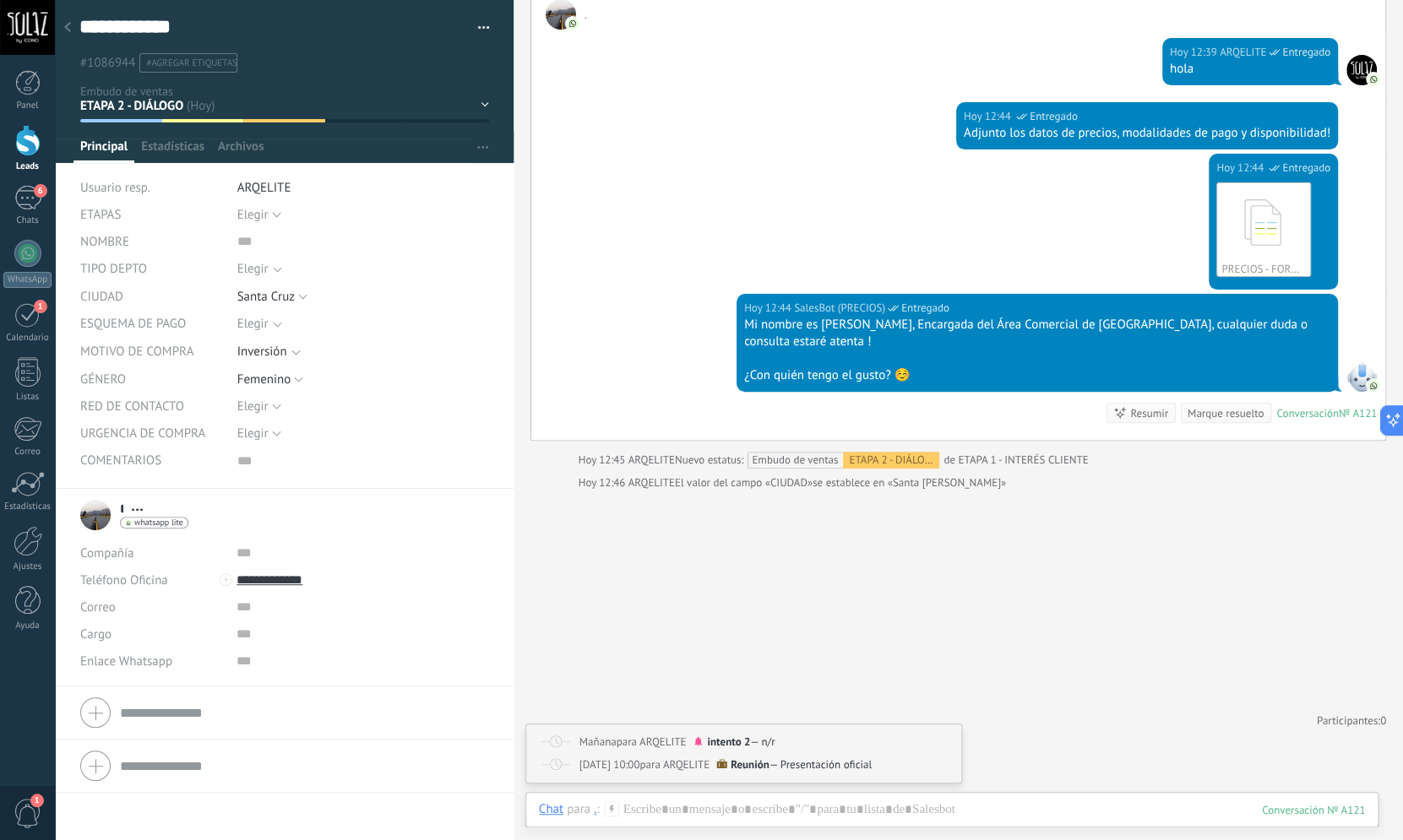
type textarea "***"
